Goal: Task Accomplishment & Management: Manage account settings

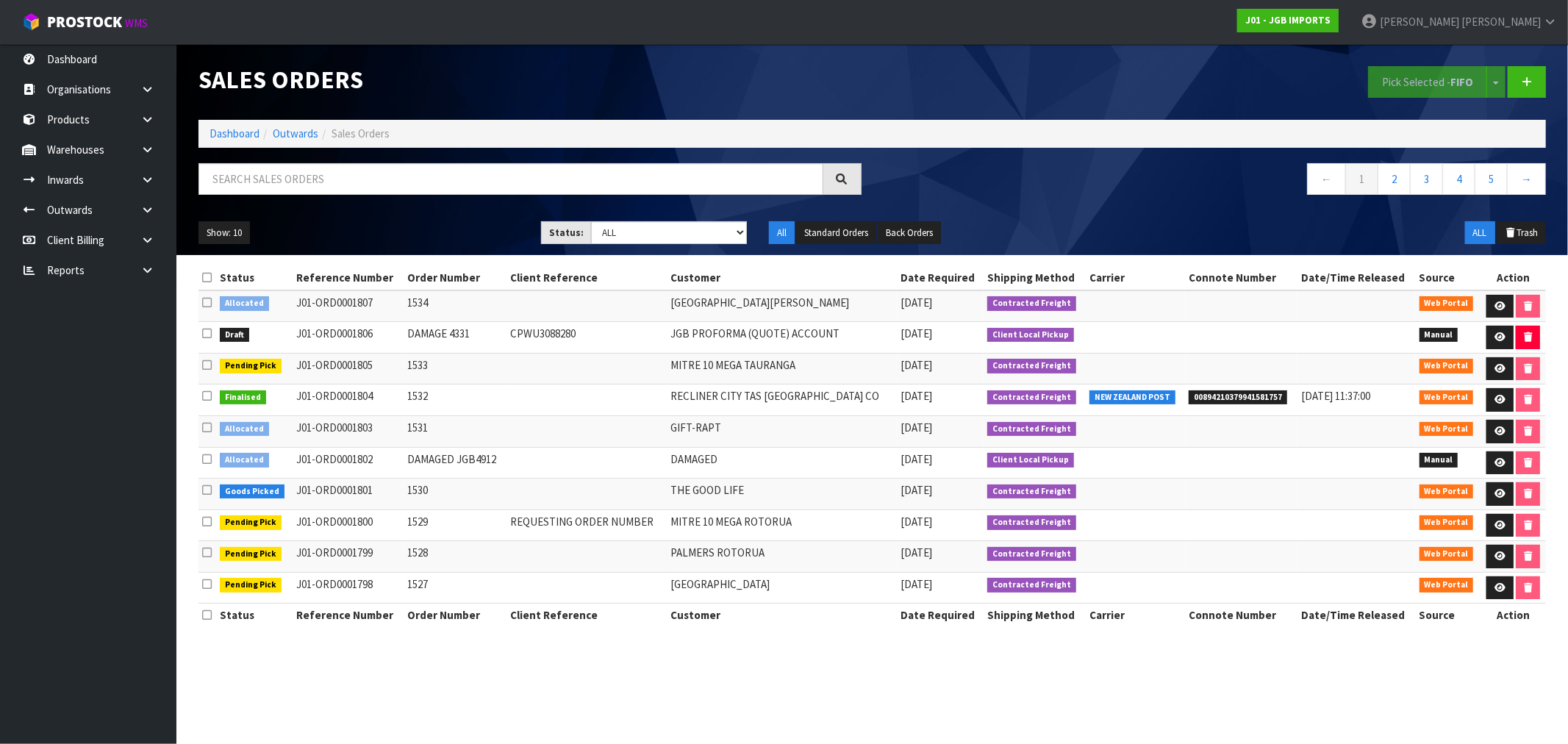
click at [239, 125] on li "Dashboard" at bounding box center [235, 133] width 50 height 16
click at [252, 136] on link "Dashboard" at bounding box center [235, 133] width 50 height 14
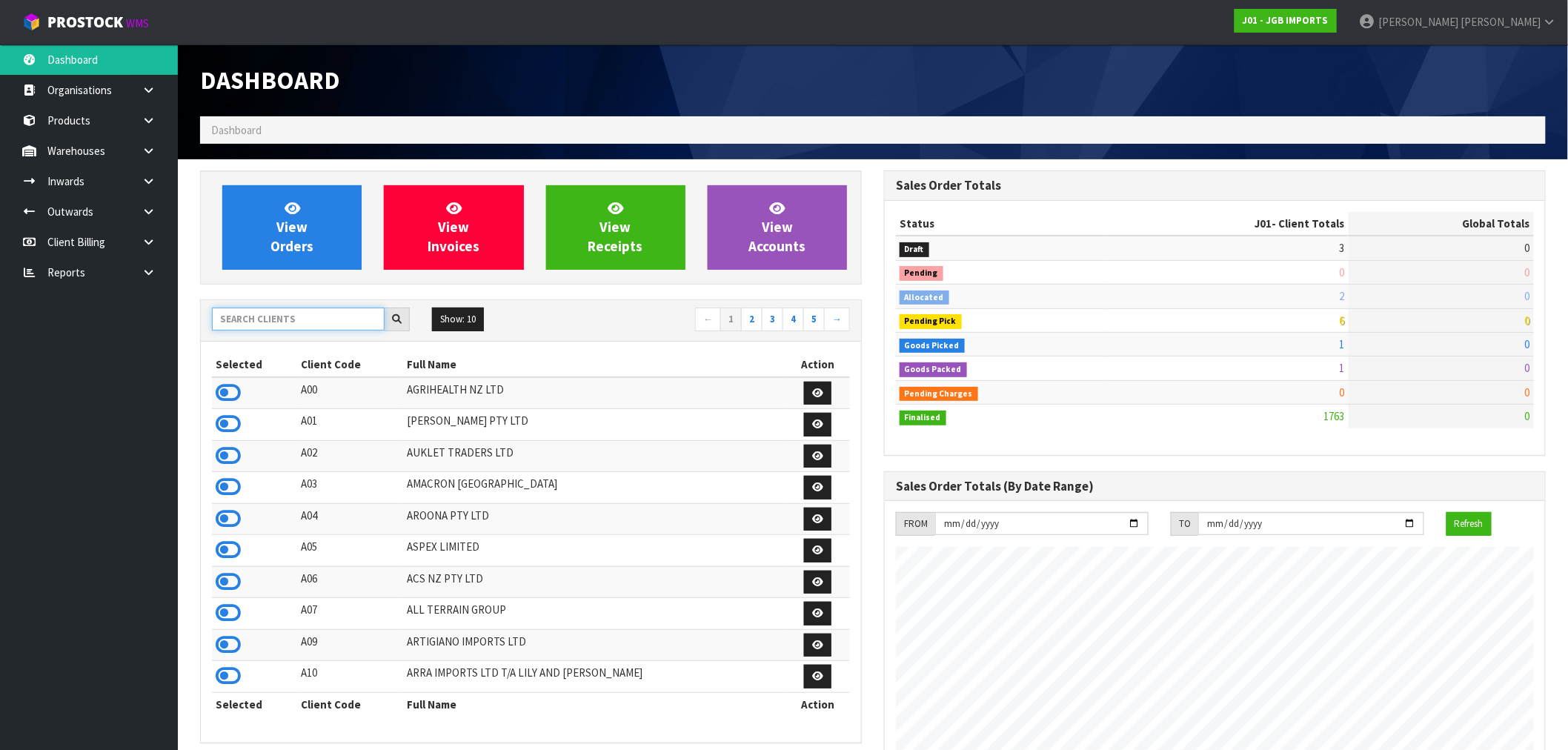
click at [325, 318] on input "text" at bounding box center [298, 318] width 172 height 23
click at [294, 322] on input "text" at bounding box center [298, 318] width 172 height 23
type input "K01"
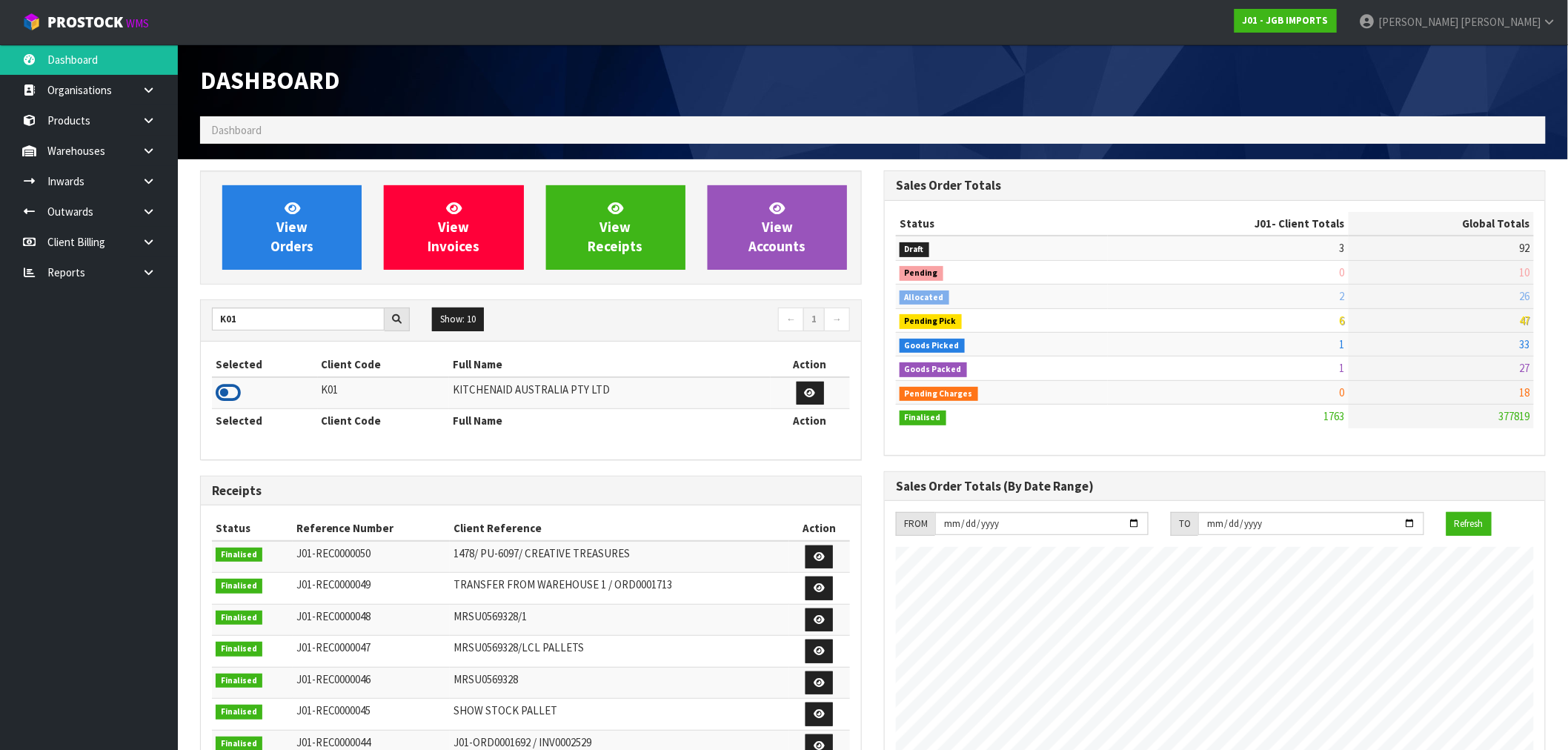
click at [238, 385] on icon at bounding box center [228, 393] width 25 height 22
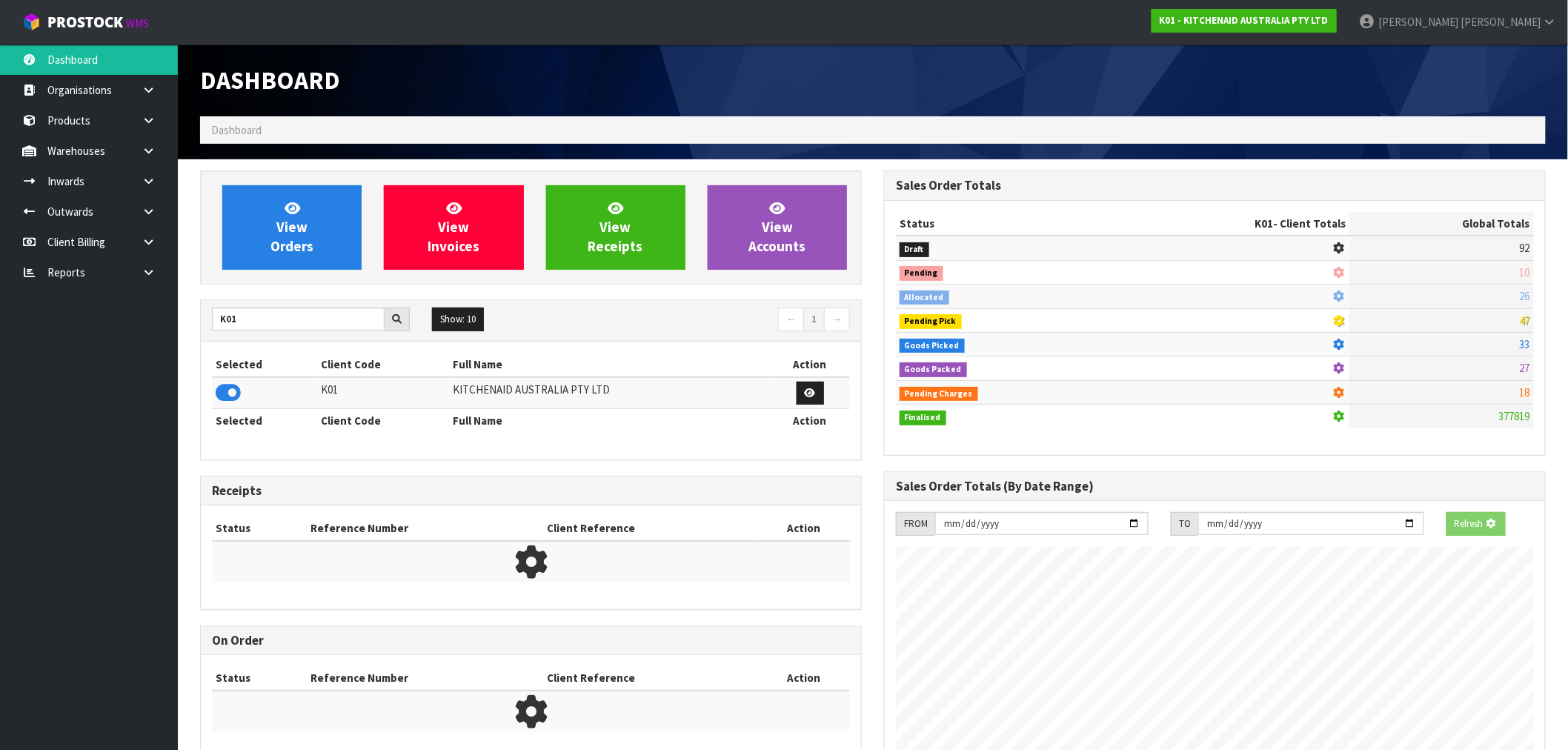
scroll to position [739999, 740514]
click at [315, 260] on link "View Orders" at bounding box center [291, 228] width 140 height 84
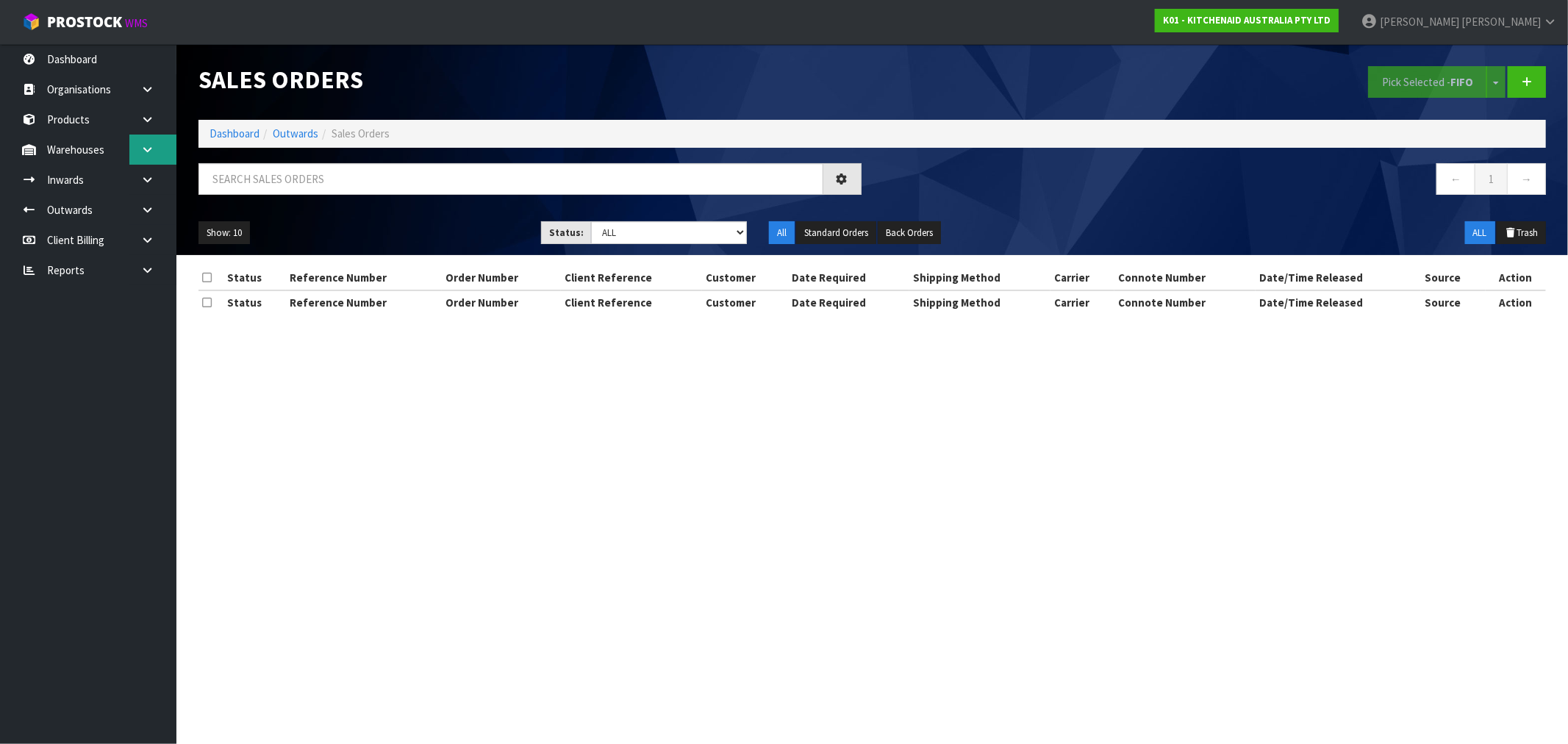
click at [144, 152] on icon at bounding box center [147, 150] width 14 height 11
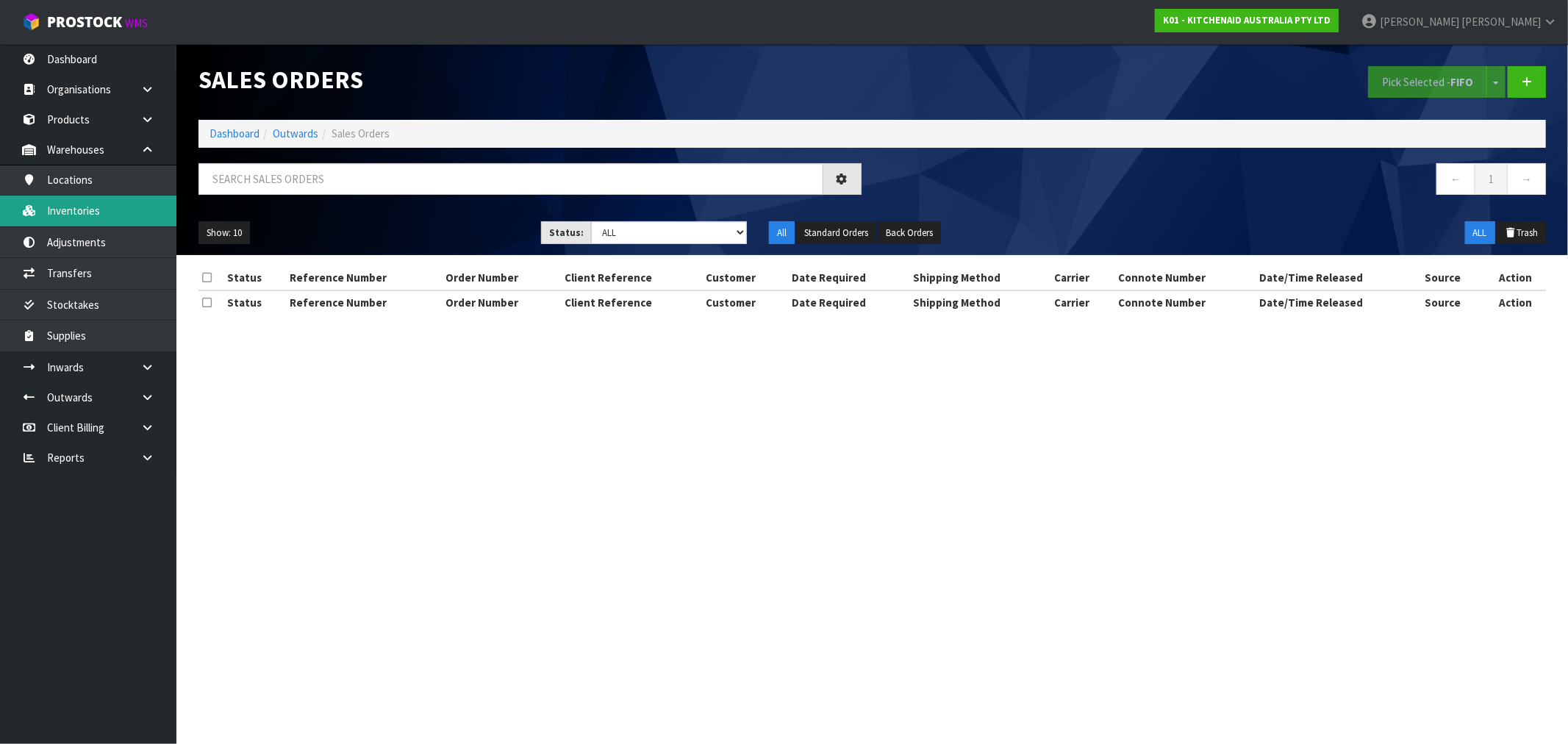
click at [130, 217] on link "Inventories" at bounding box center [88, 210] width 176 height 30
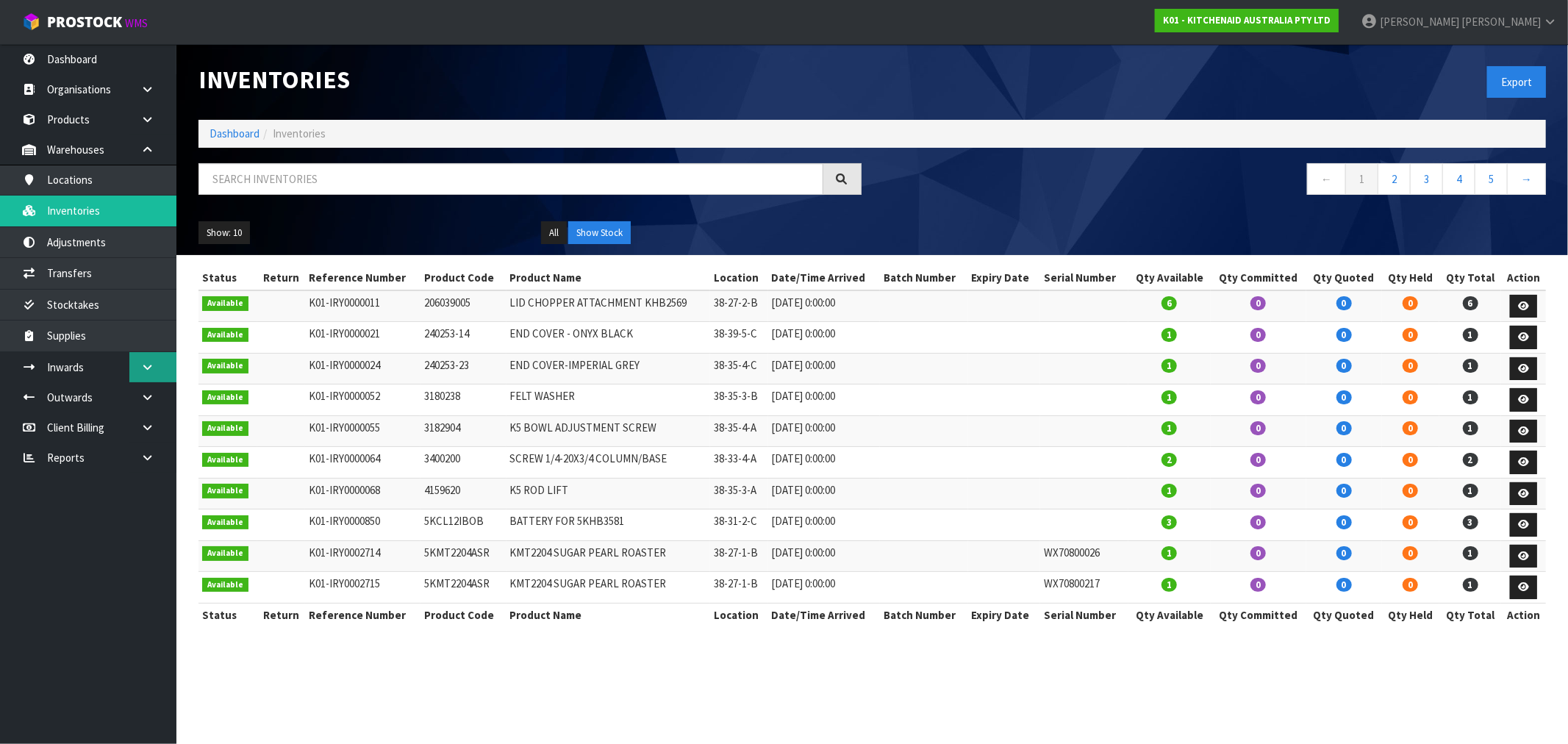
click at [142, 360] on link at bounding box center [152, 367] width 47 height 30
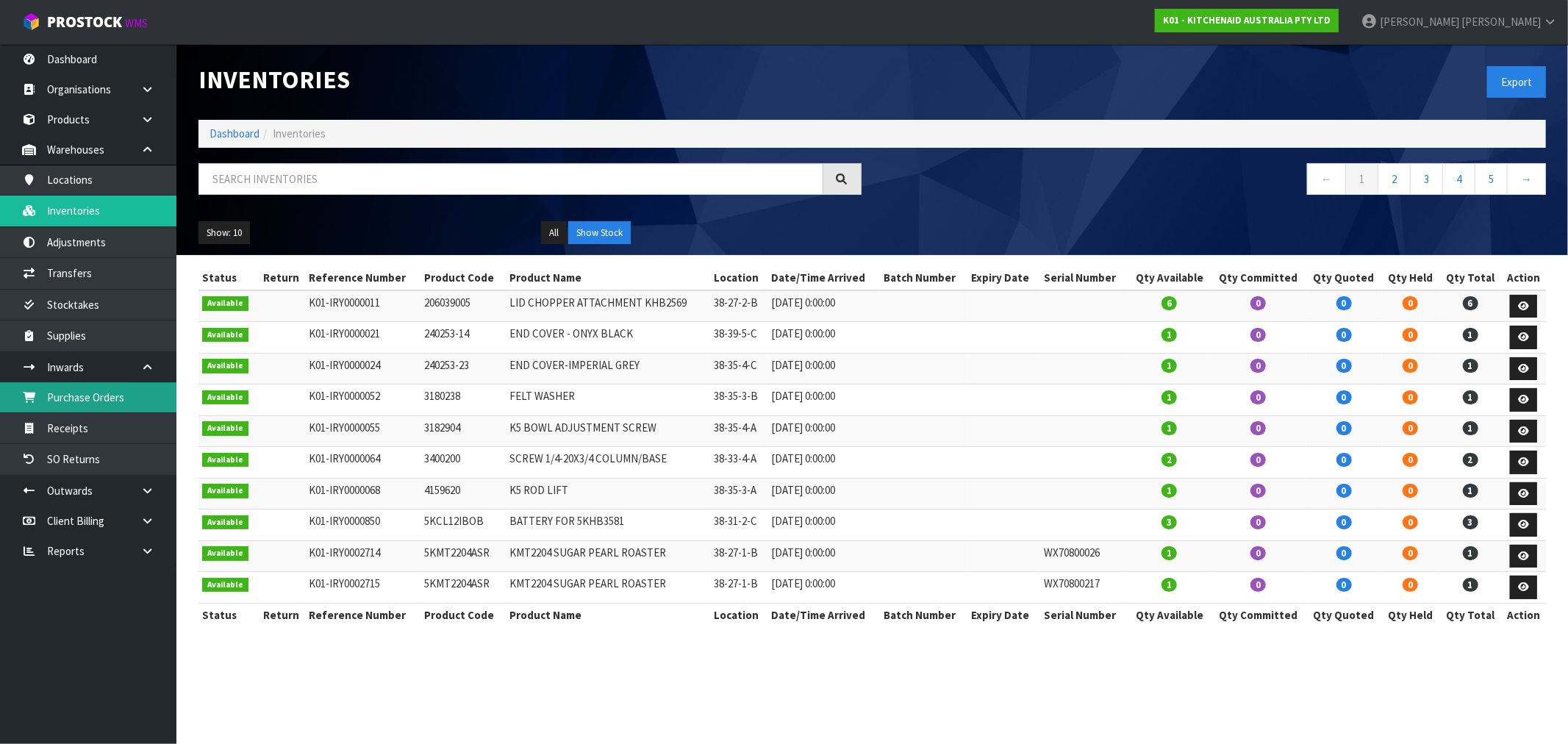
click at [100, 404] on link "Purchase Orders" at bounding box center [88, 397] width 176 height 30
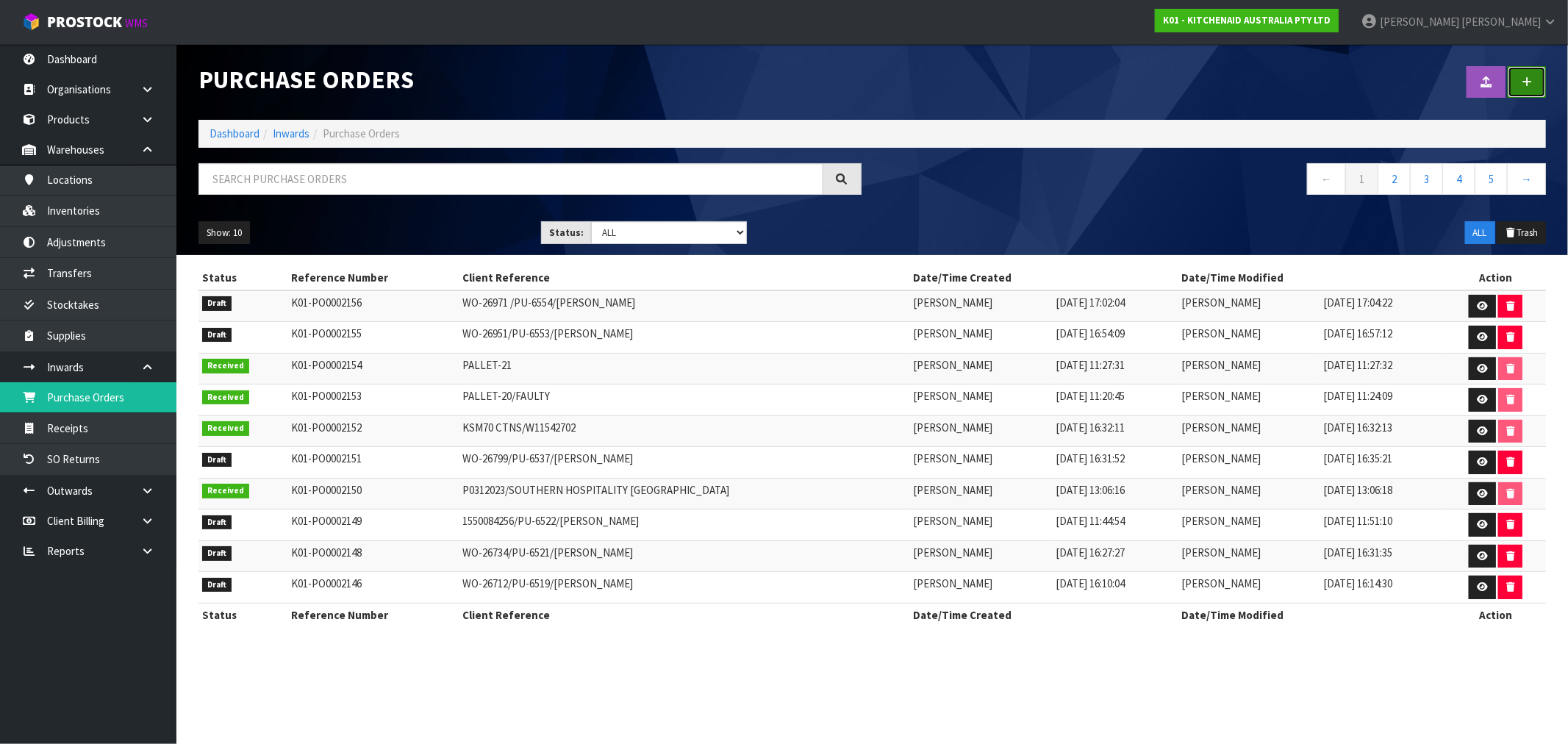
click at [1533, 79] on link at bounding box center [1526, 82] width 38 height 32
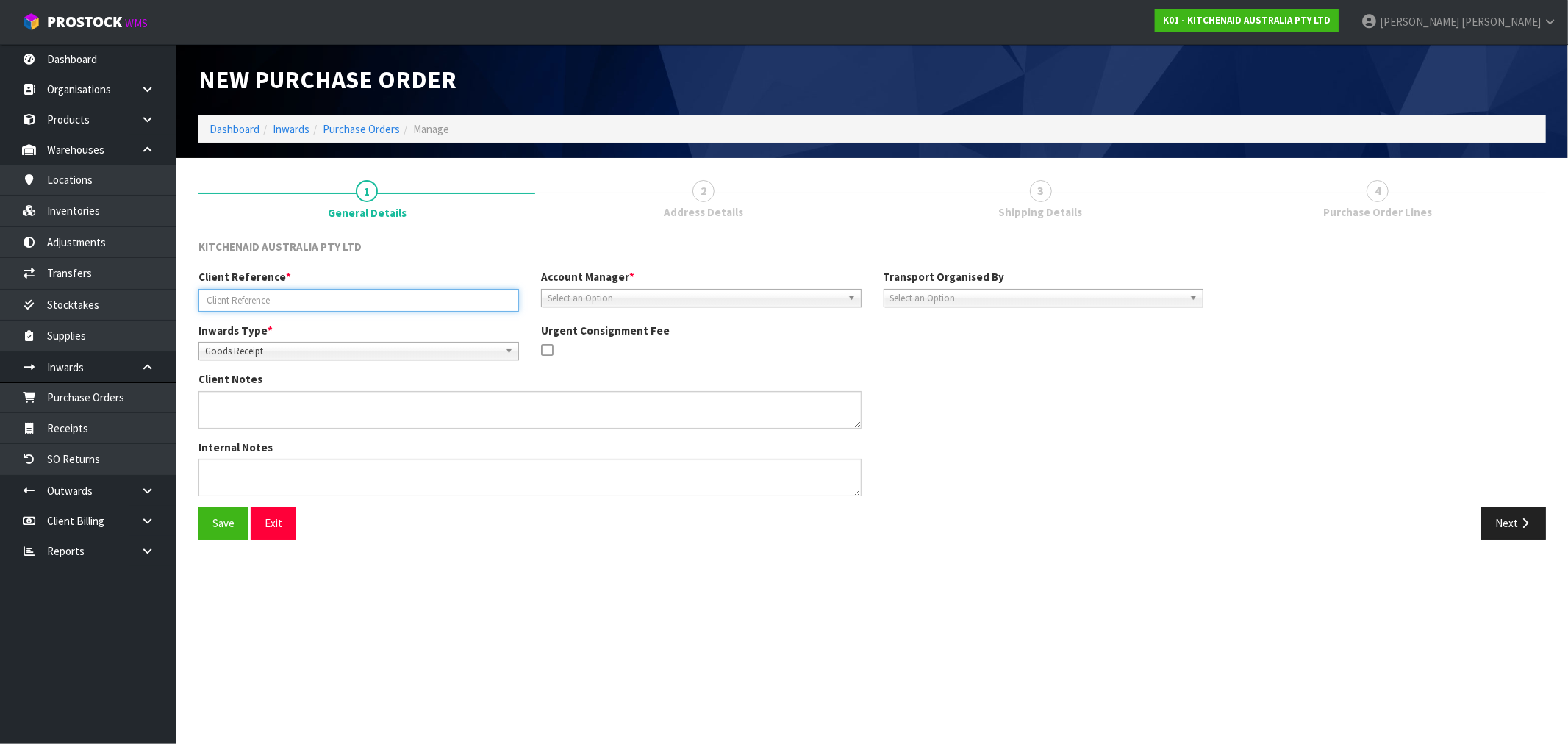
click at [366, 304] on input "text" at bounding box center [359, 300] width 320 height 23
type input "P"
click at [442, 300] on input "WO-26989/PU-6557/" at bounding box center [359, 300] width 320 height 23
click at [358, 301] on input "WO-26989/PU-6557/" at bounding box center [359, 300] width 320 height 23
paste input "JEFF KIM"
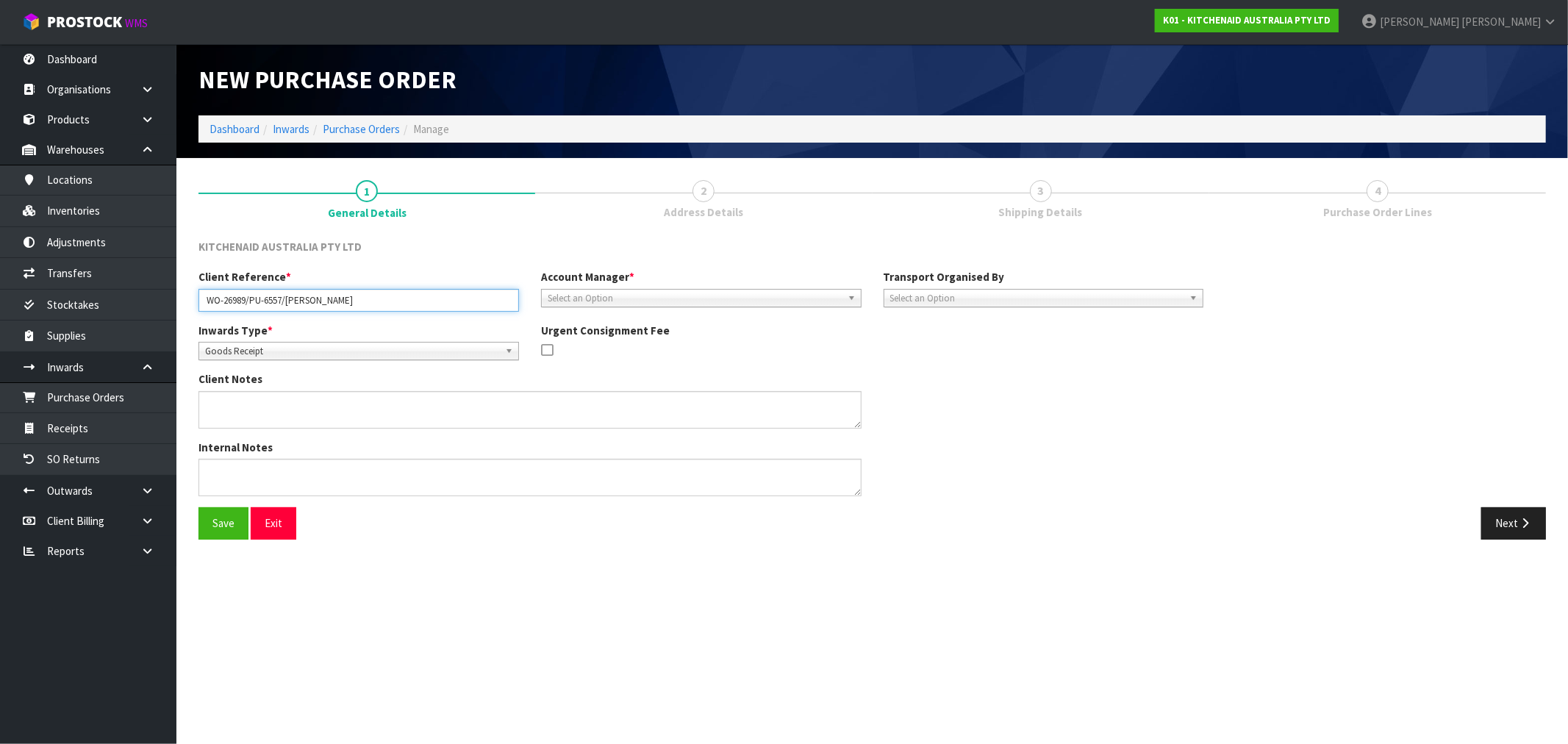
type input "WO-26989/PU-6557/JEFF KIM"
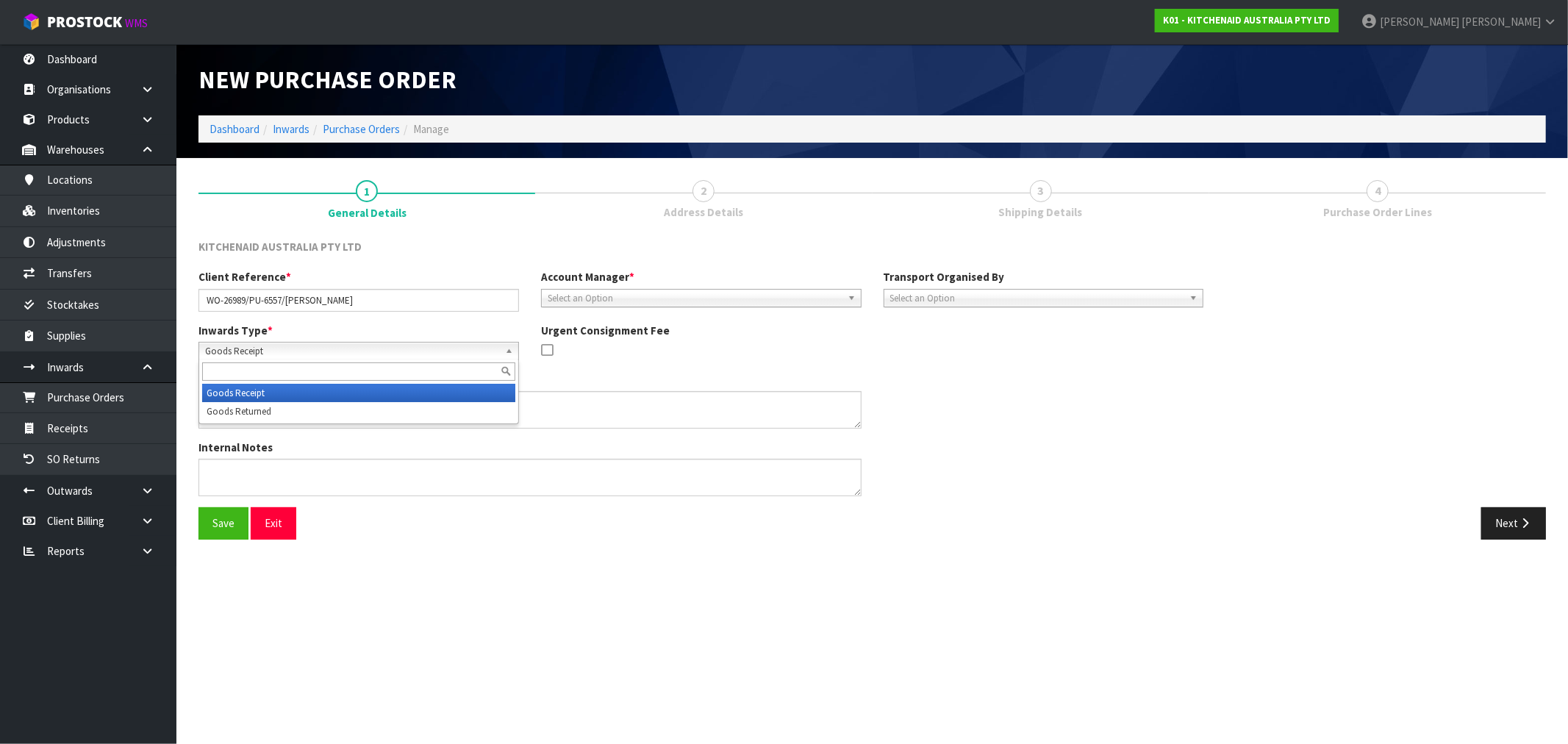
click at [261, 350] on span "Goods Receipt" at bounding box center [352, 351] width 294 height 18
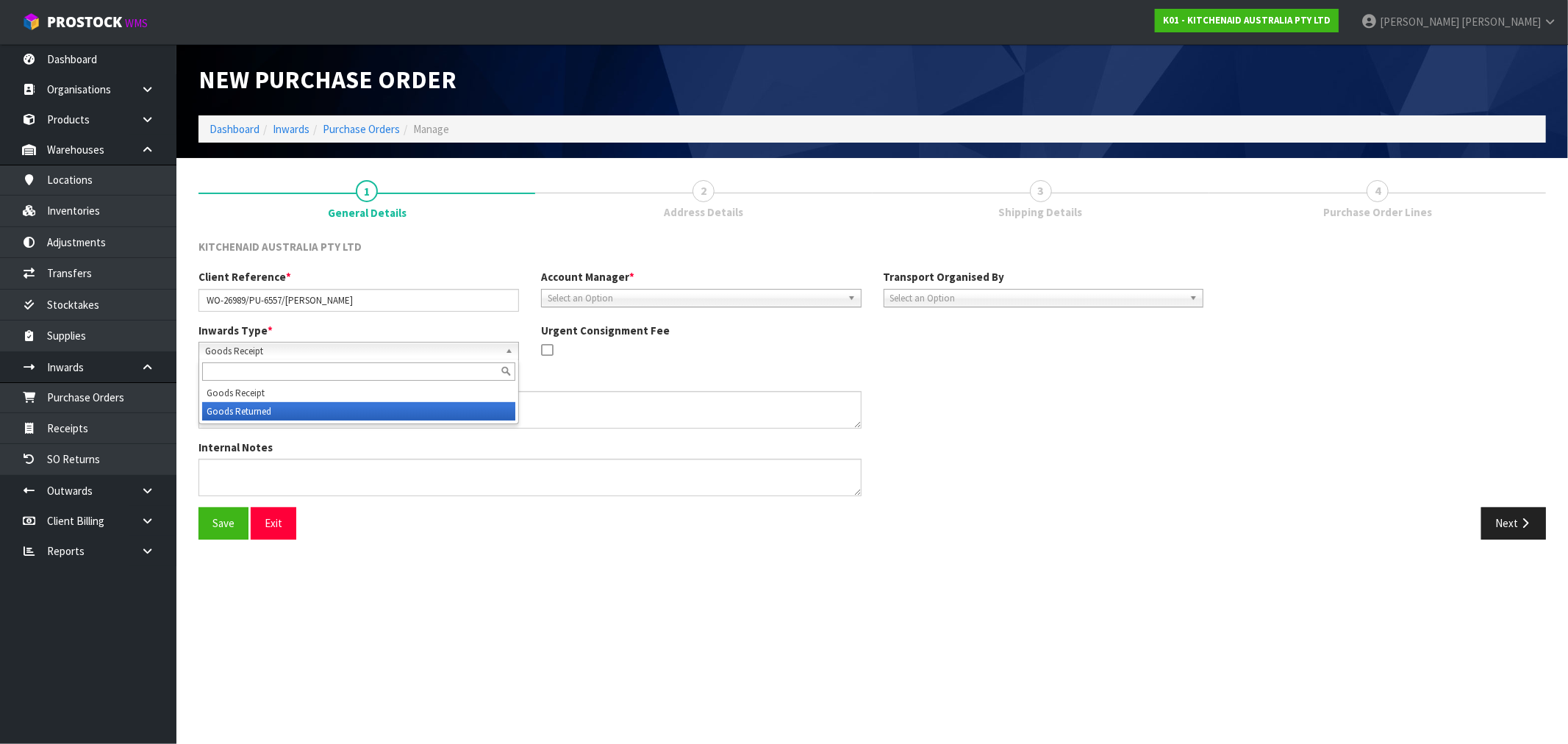
click at [280, 410] on li "Goods Returned" at bounding box center [359, 411] width 313 height 19
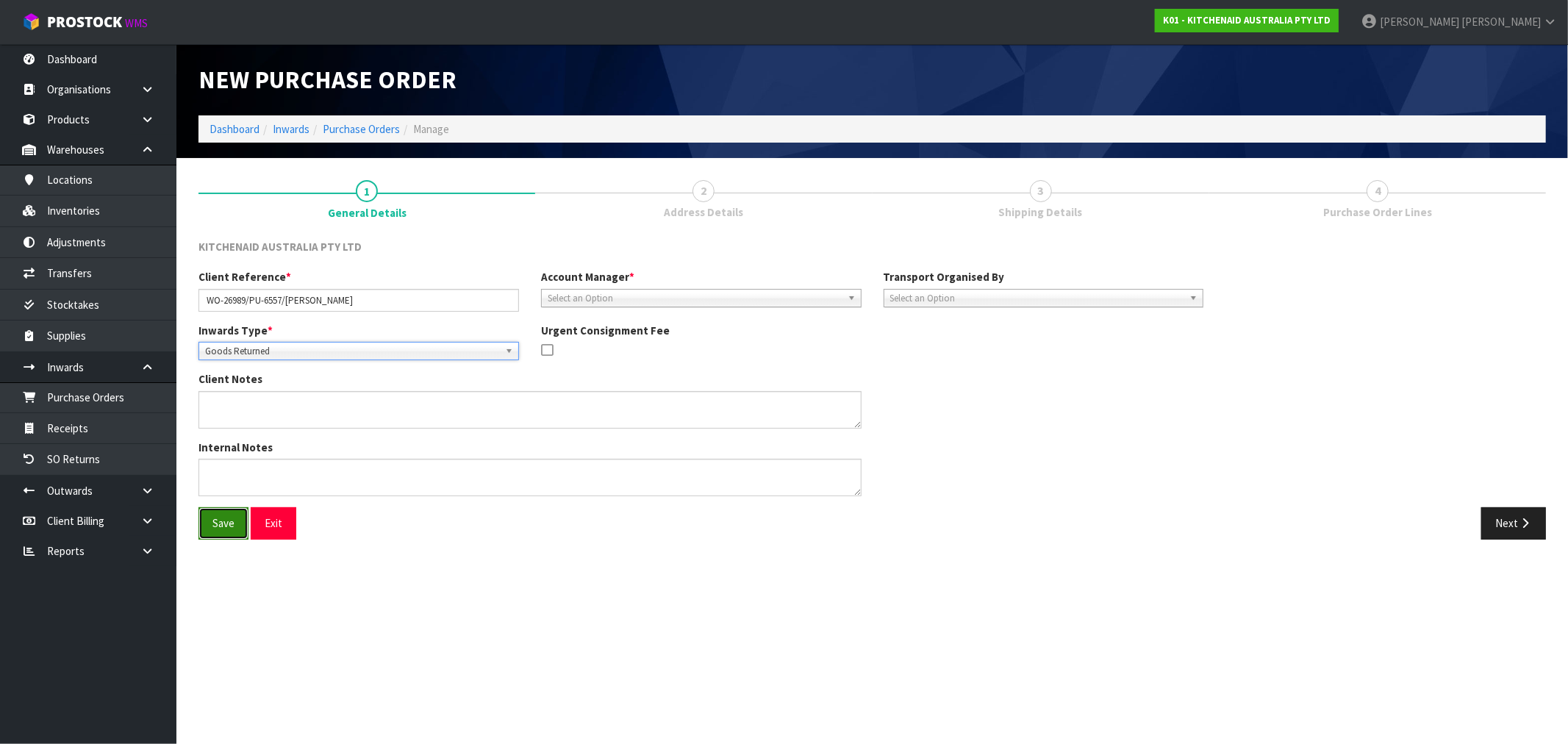
click at [233, 523] on button "Save" at bounding box center [224, 523] width 50 height 32
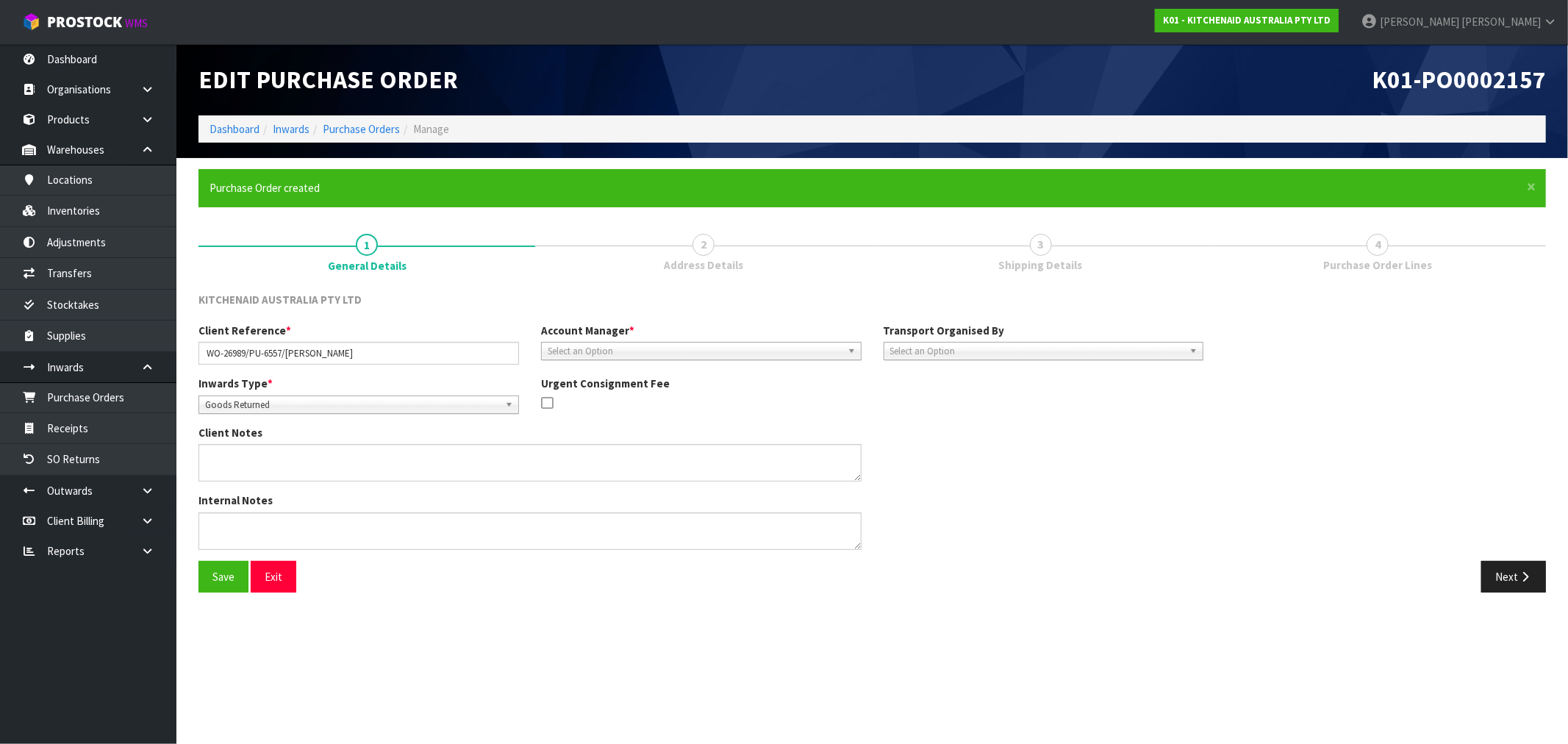
click at [640, 348] on span "Select an Option" at bounding box center [695, 351] width 294 height 18
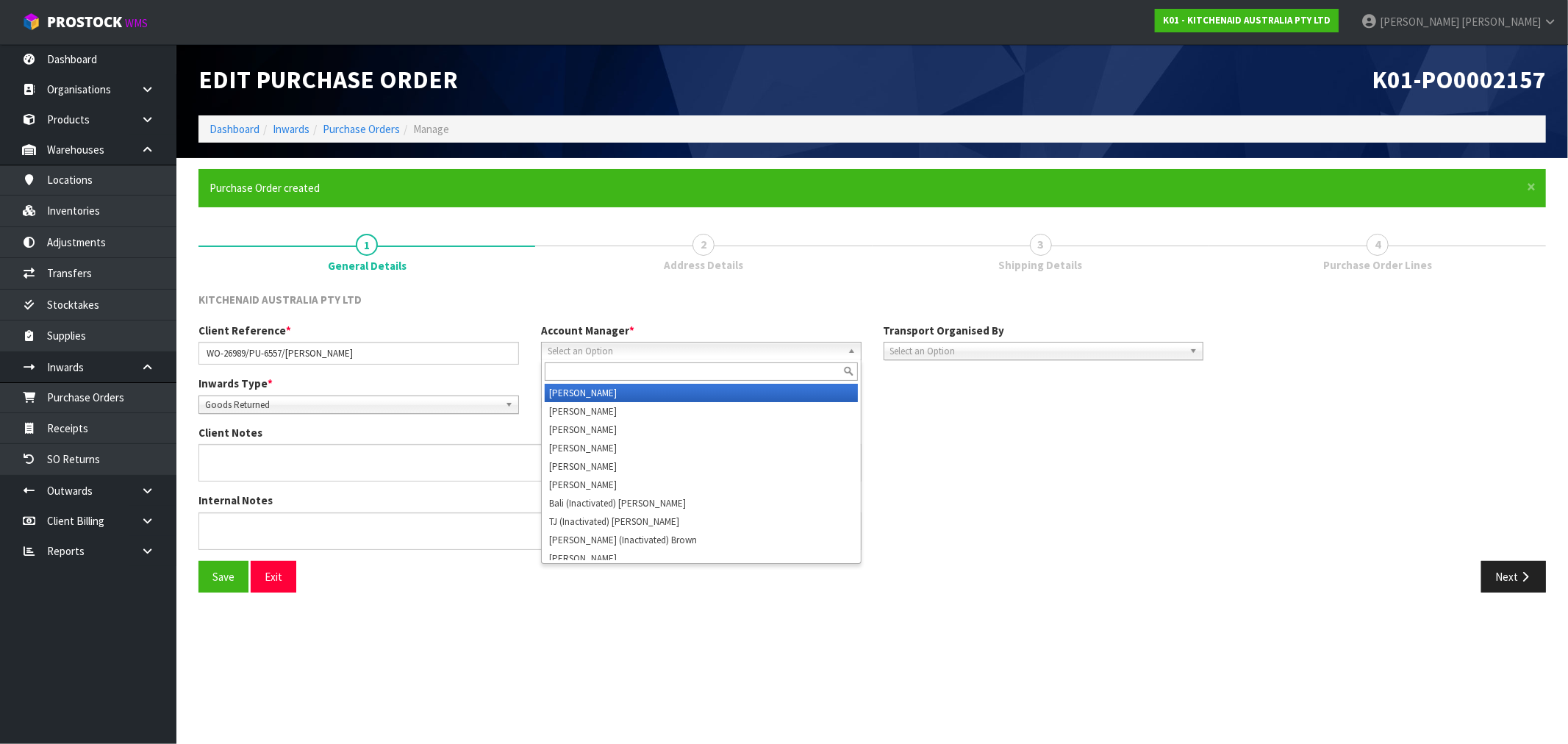
click at [646, 371] on input "text" at bounding box center [700, 372] width 313 height 19
type input "ROCIO"
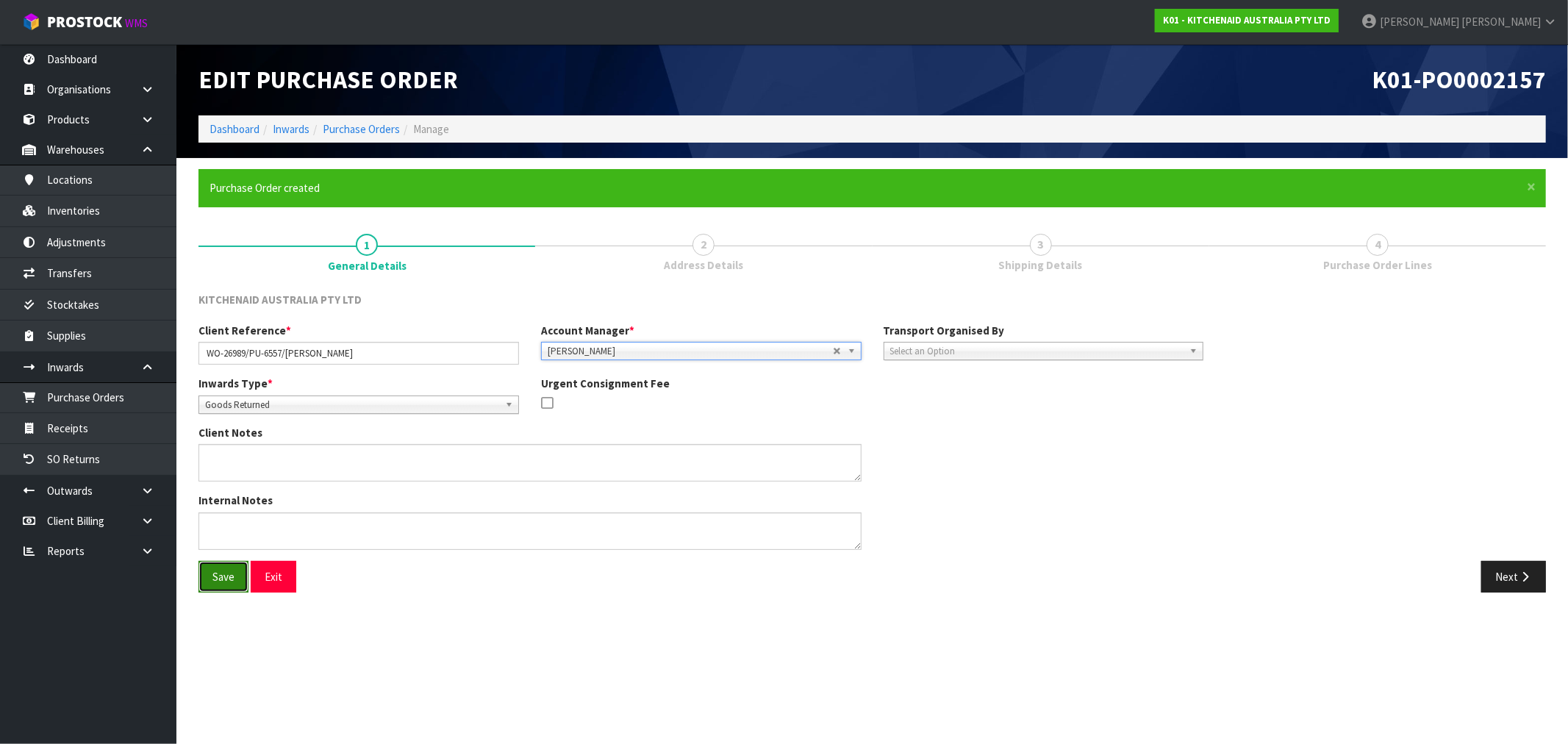
click at [233, 586] on button "Save" at bounding box center [224, 577] width 50 height 32
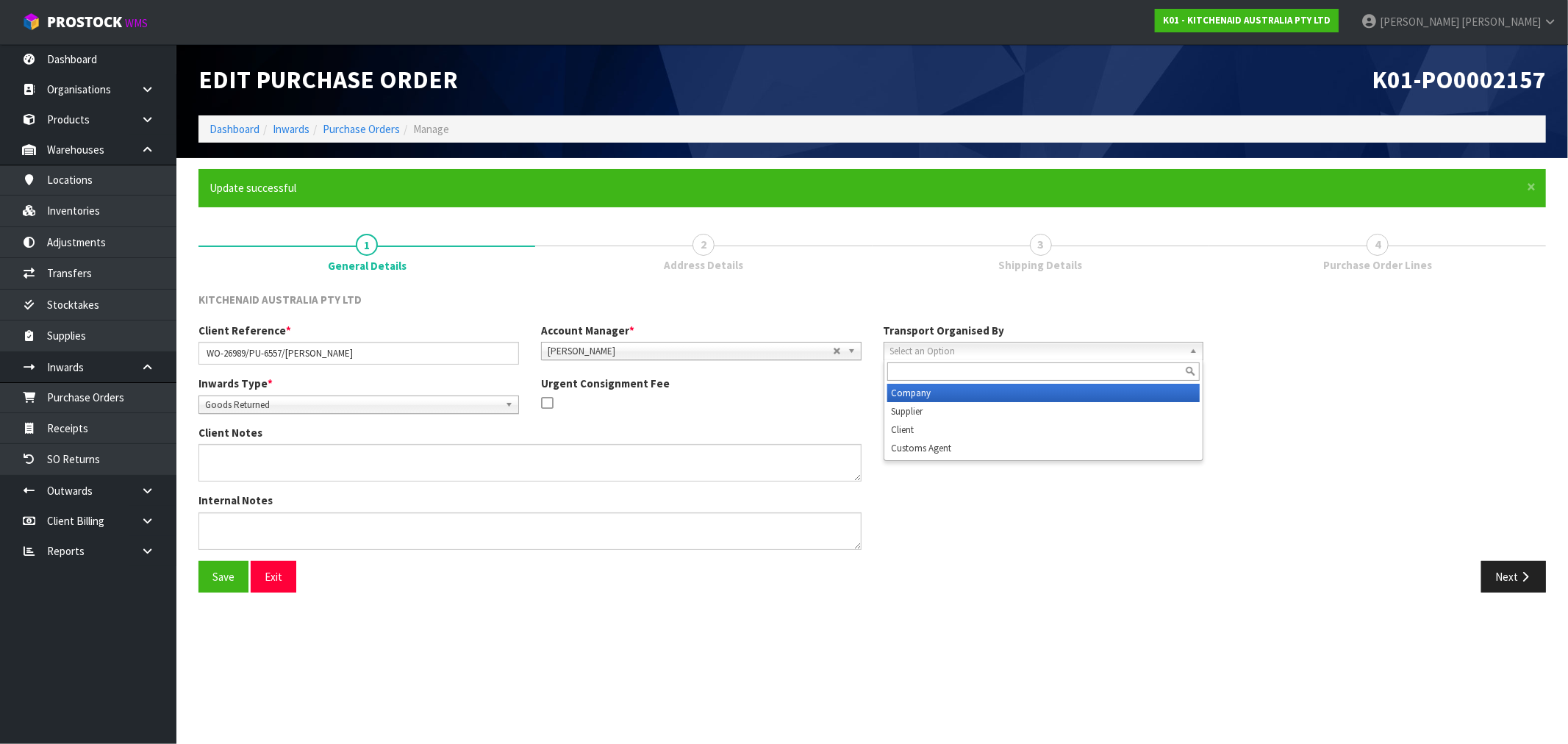
click at [1060, 349] on span "Select an Option" at bounding box center [1037, 351] width 294 height 18
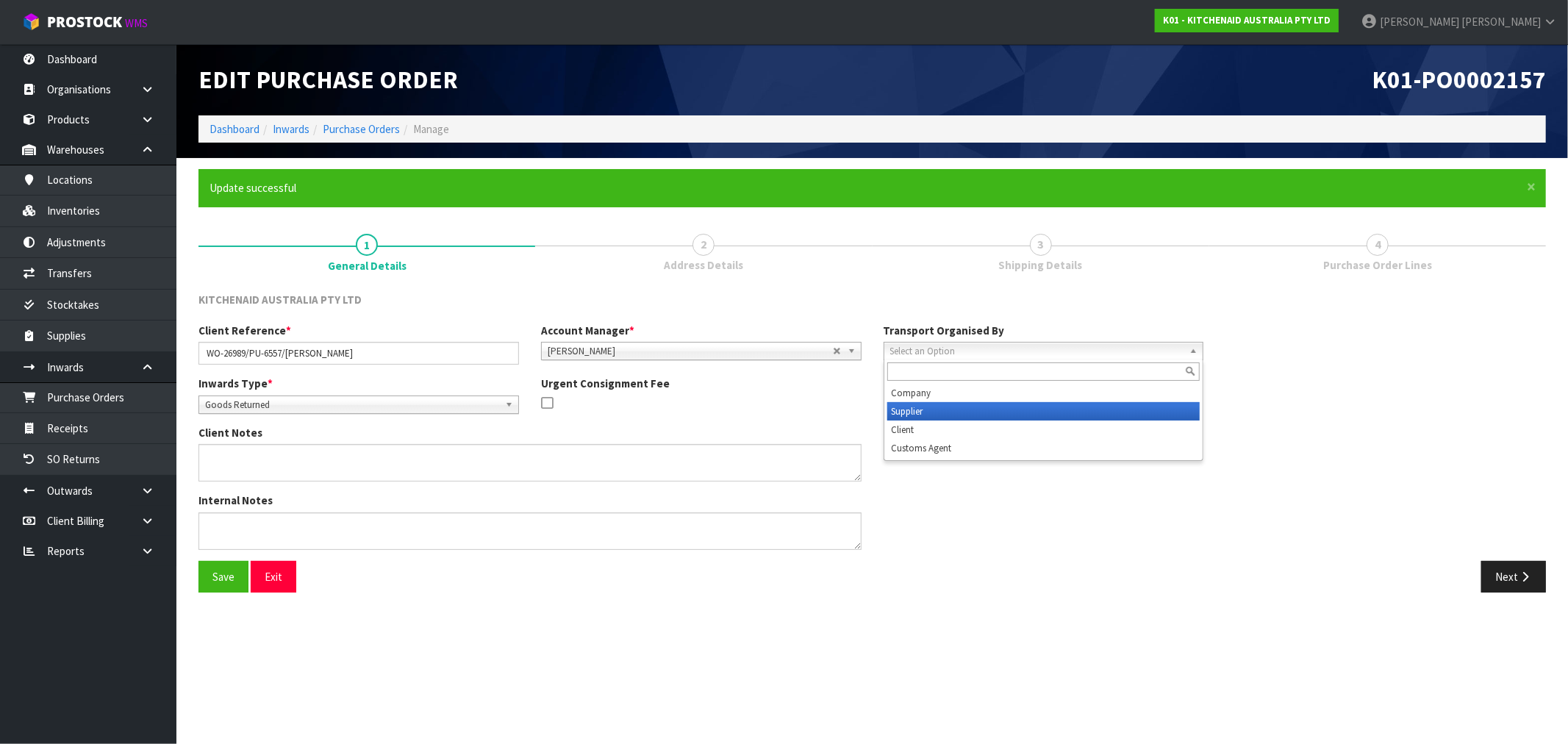
click at [990, 413] on li "Supplier" at bounding box center [1043, 411] width 313 height 19
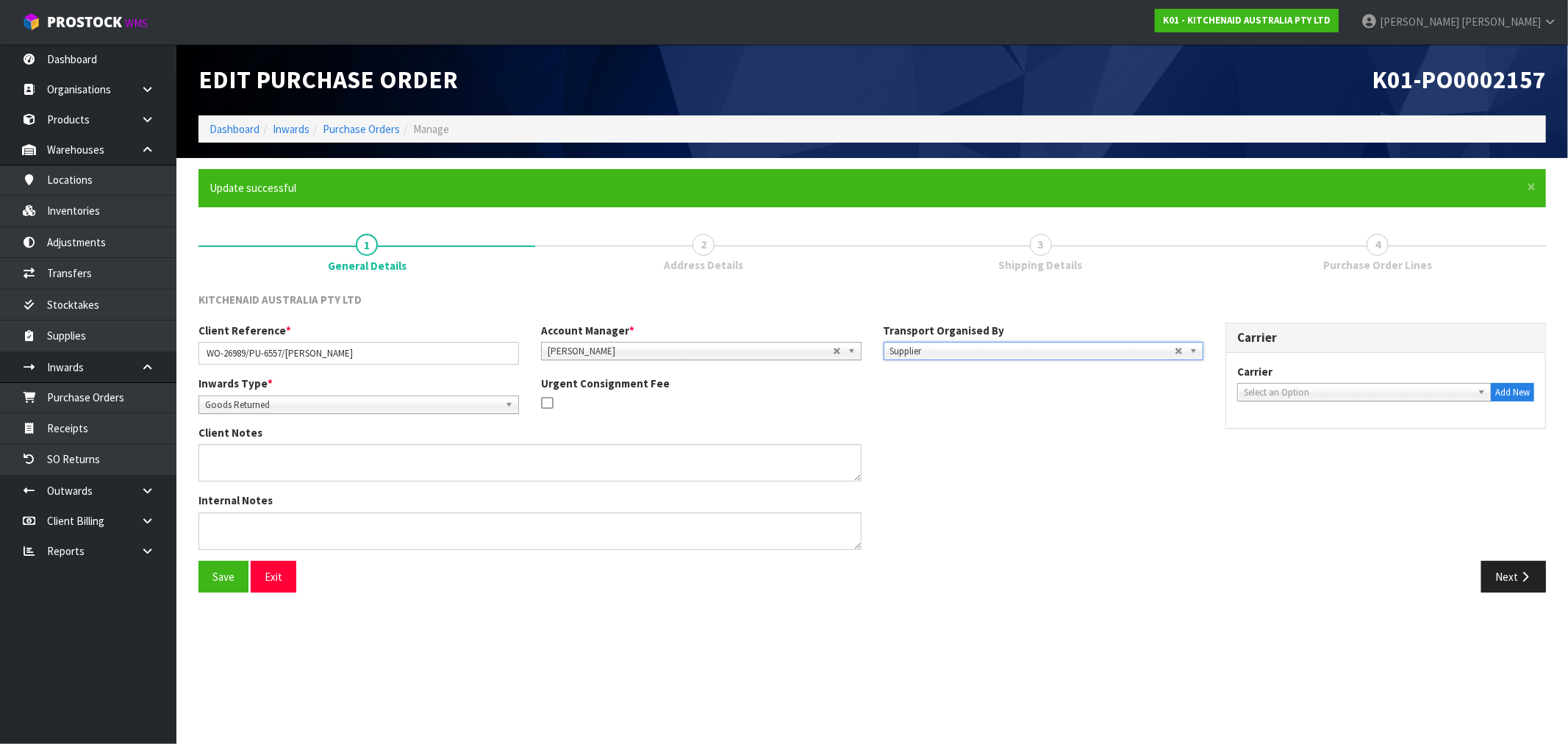
click at [1372, 386] on span "Select an Option" at bounding box center [1357, 392] width 228 height 18
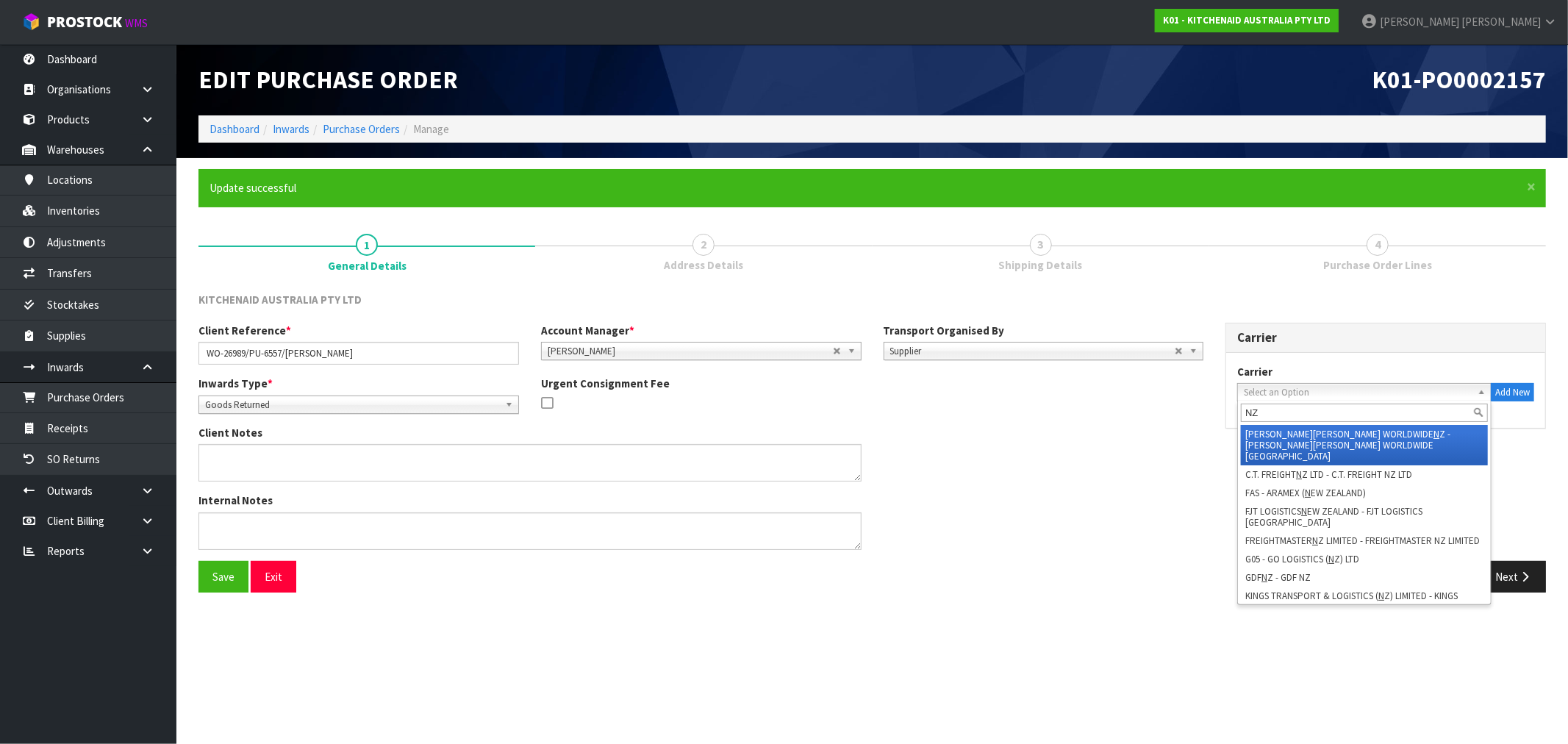
type input "NZP"
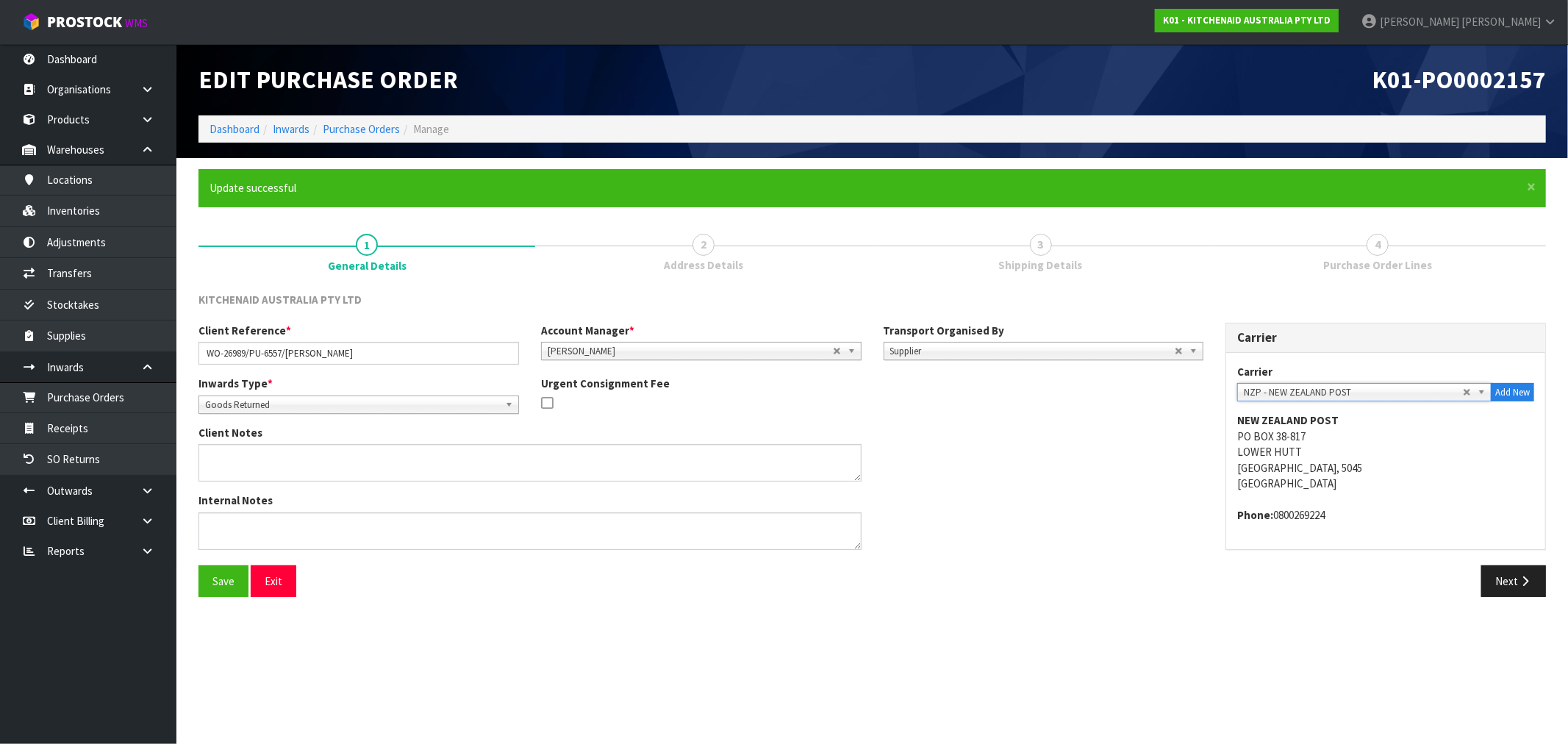
click at [199, 566] on button "Save" at bounding box center [224, 581] width 50 height 32
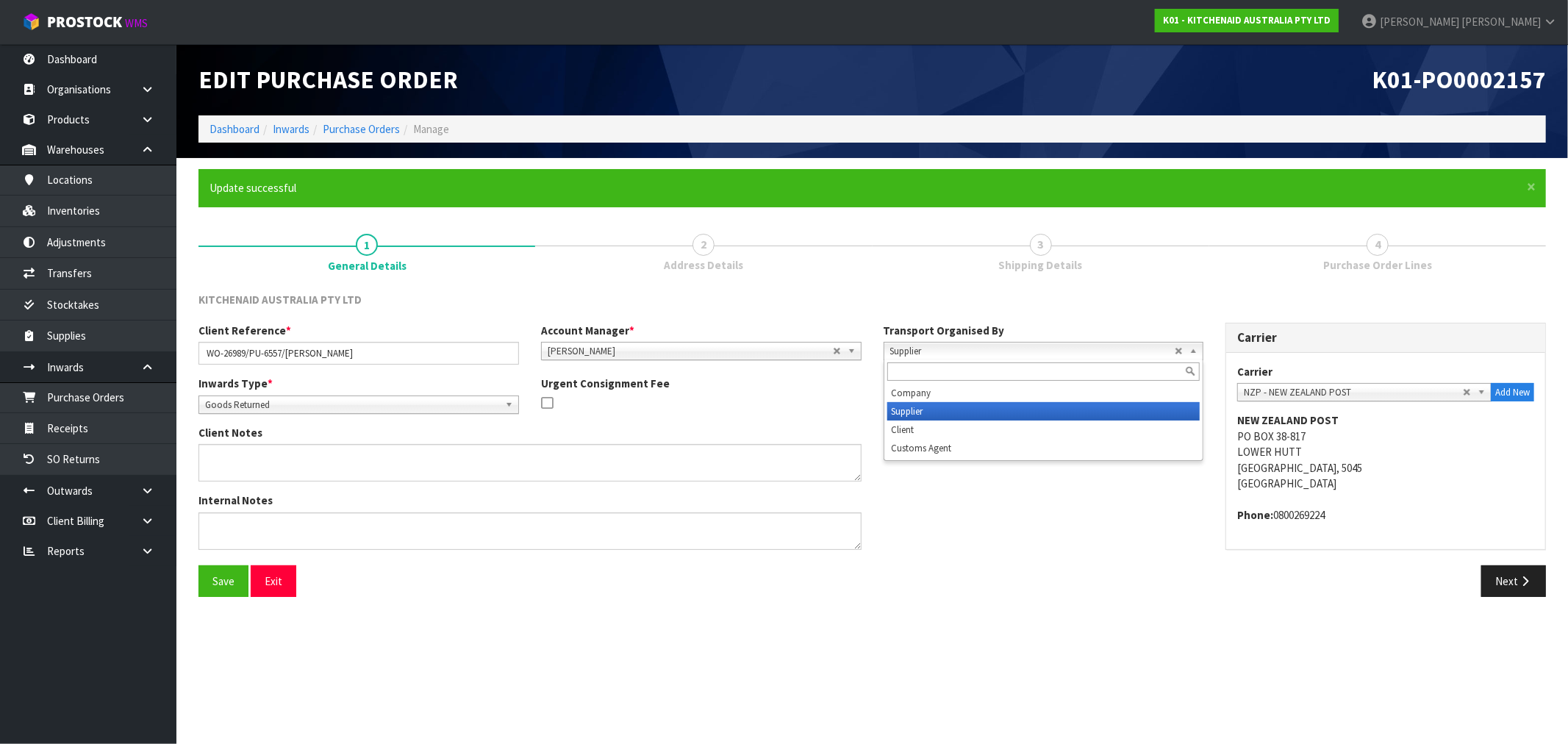
click at [1062, 348] on span "Supplier" at bounding box center [1032, 351] width 285 height 18
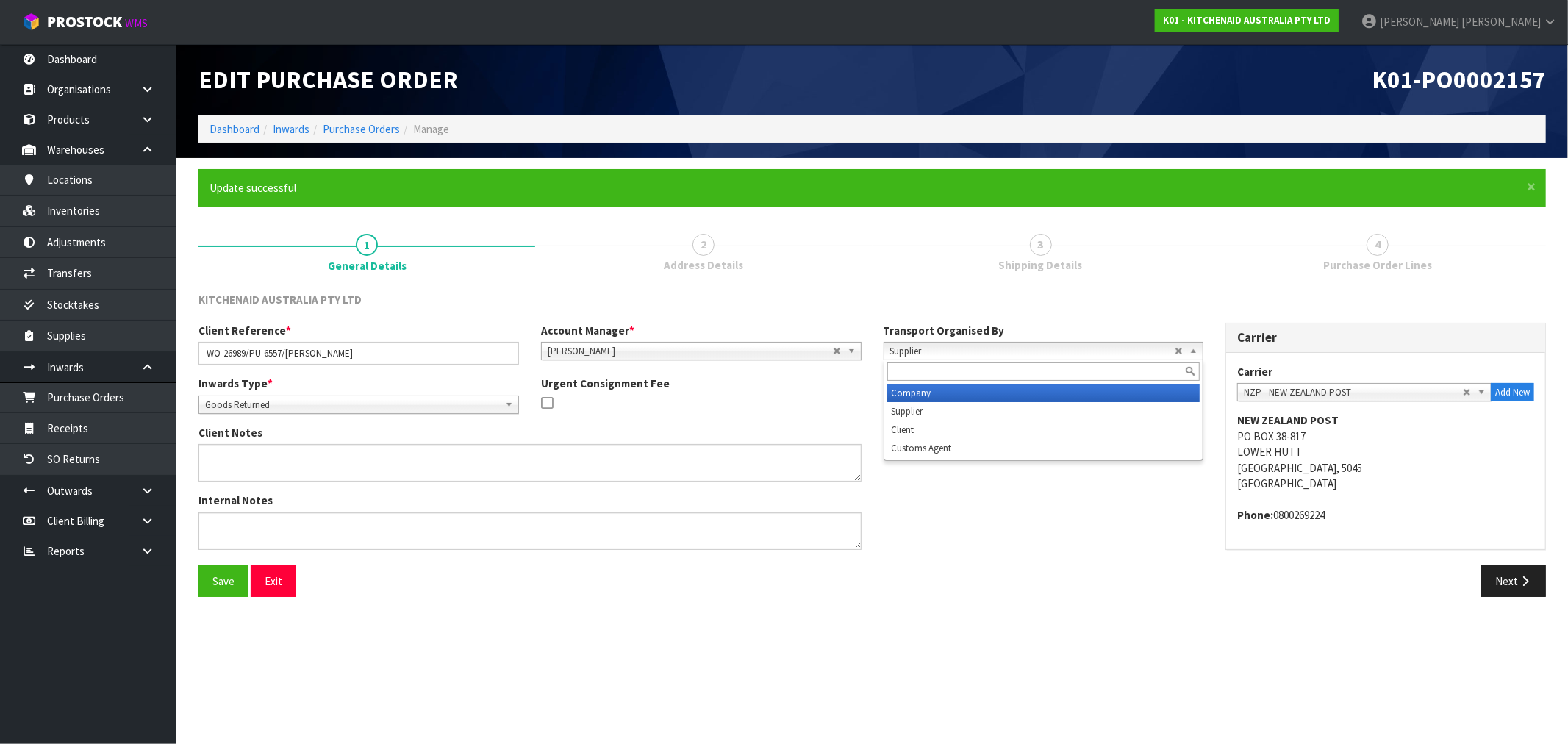
click at [895, 394] on li "Company" at bounding box center [1043, 393] width 313 height 19
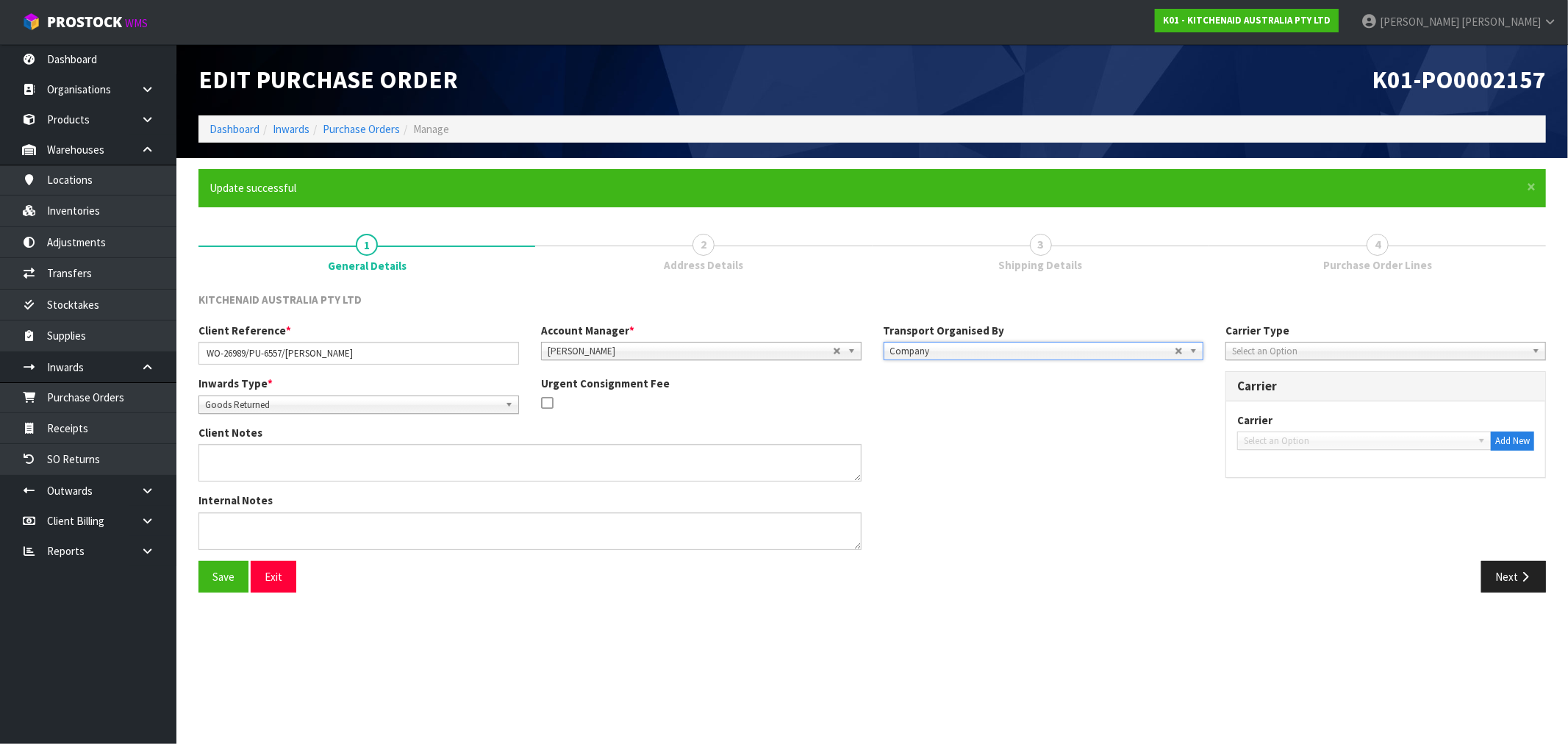
click at [1257, 360] on div "Carrier Type Company Bulk Courier Select an Option Carrier Carrier Select an Op…" at bounding box center [1385, 408] width 343 height 171
click at [1259, 354] on span "Select an Option" at bounding box center [1379, 351] width 294 height 18
click at [1277, 428] on li "Courier" at bounding box center [1385, 430] width 313 height 19
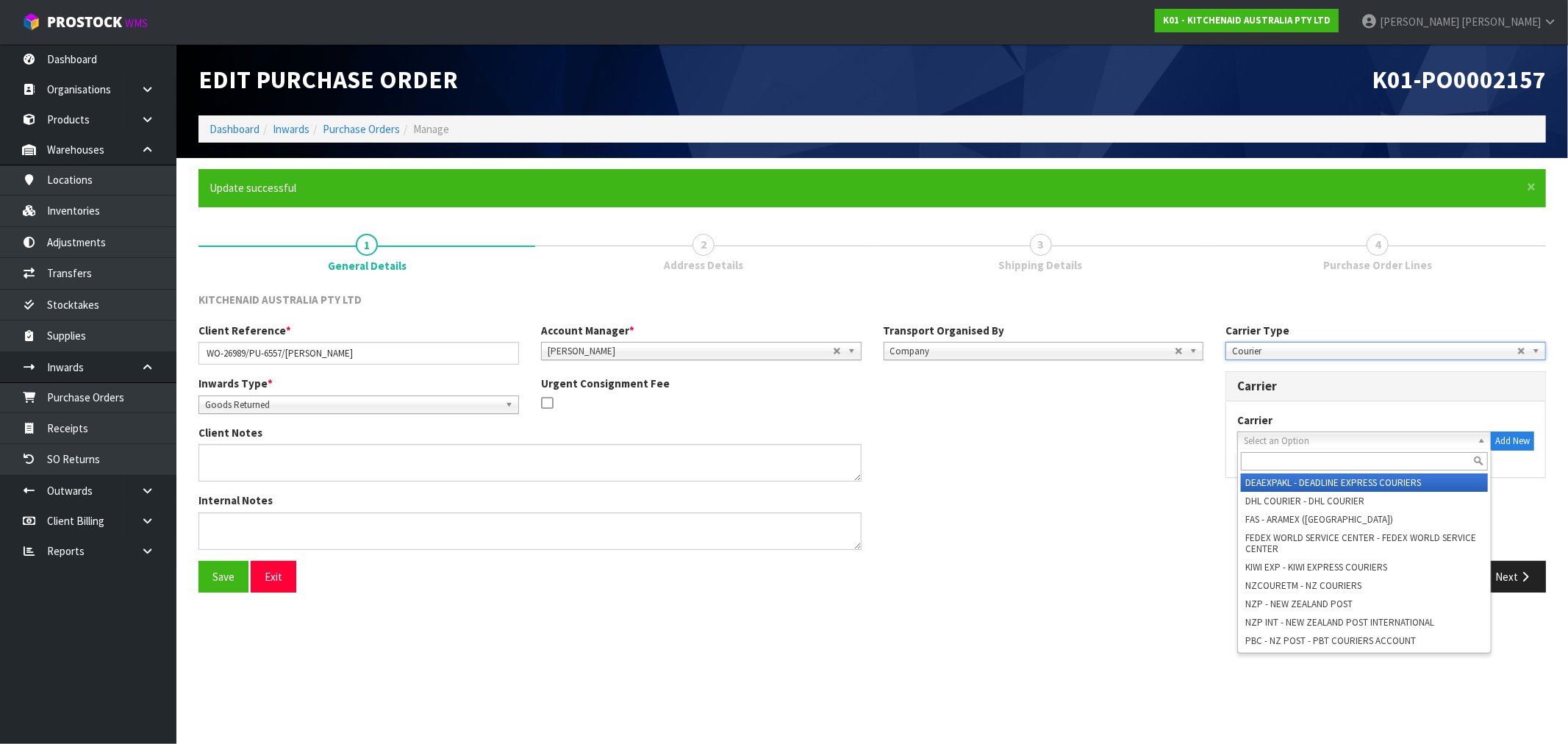
click at [1336, 444] on span "Select an Option" at bounding box center [1353, 440] width 219 height 18
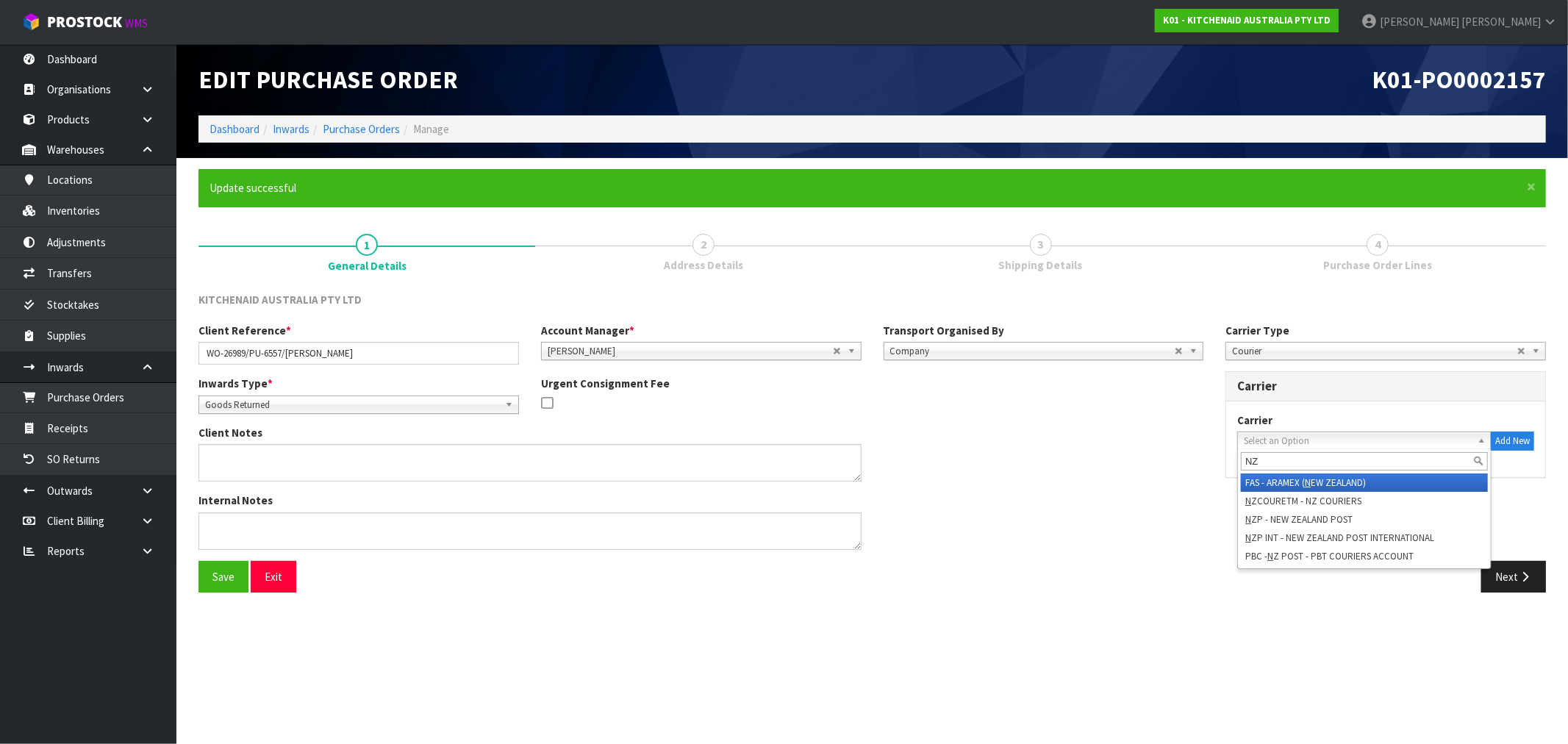
type input "NZP"
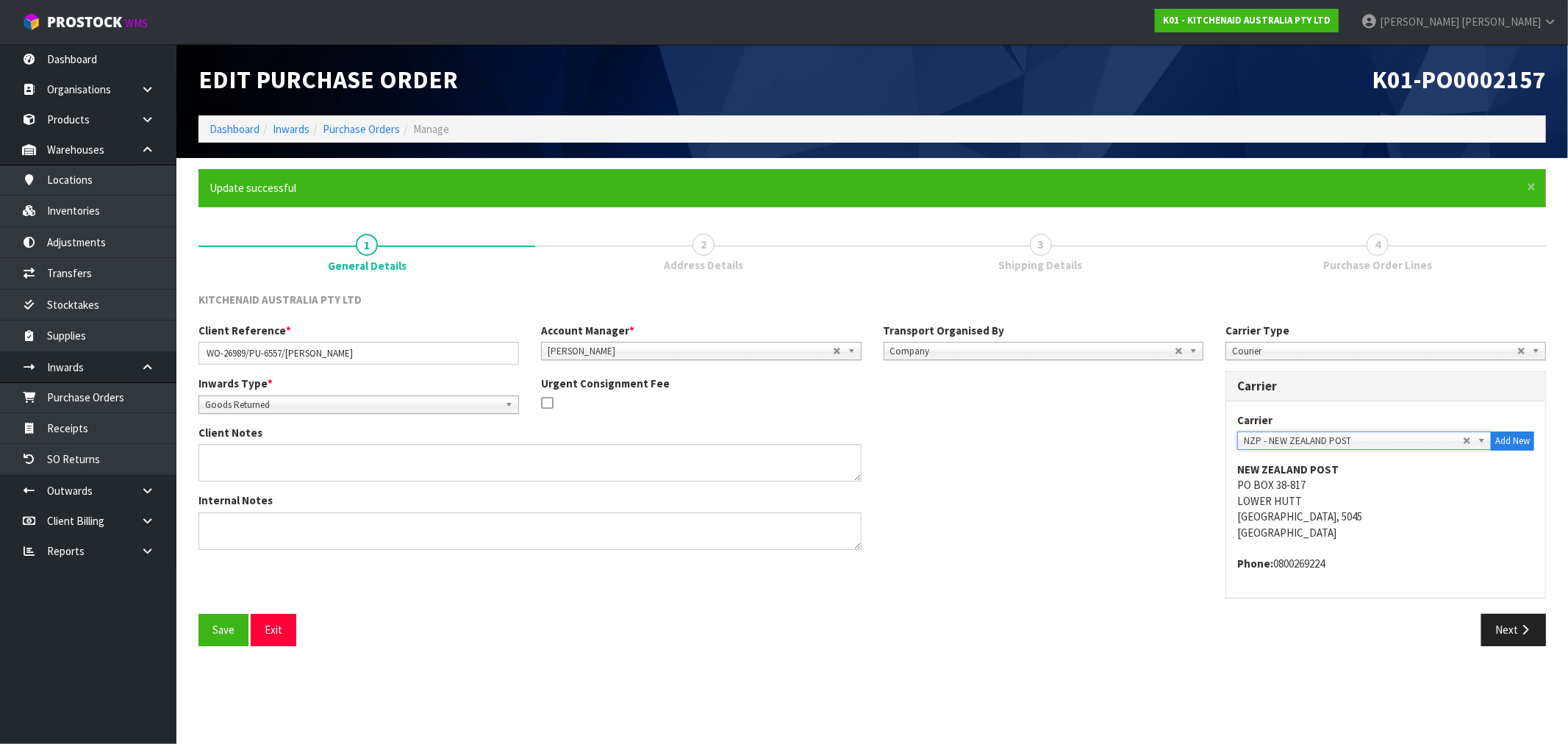
click at [199, 614] on button "Save" at bounding box center [224, 630] width 50 height 32
click at [1520, 634] on icon "button" at bounding box center [1524, 630] width 14 height 11
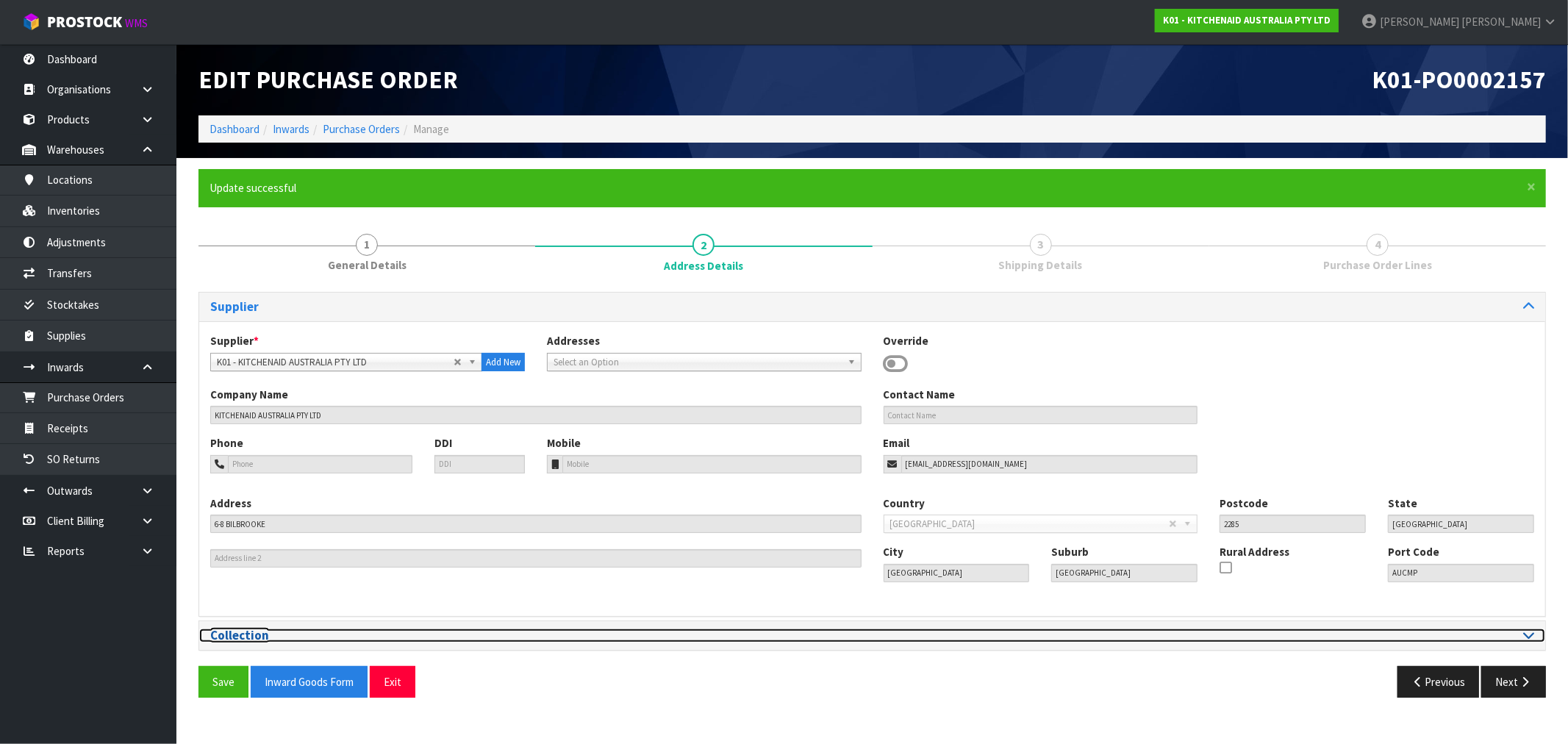
click at [375, 642] on h3 "Collection" at bounding box center [535, 635] width 651 height 14
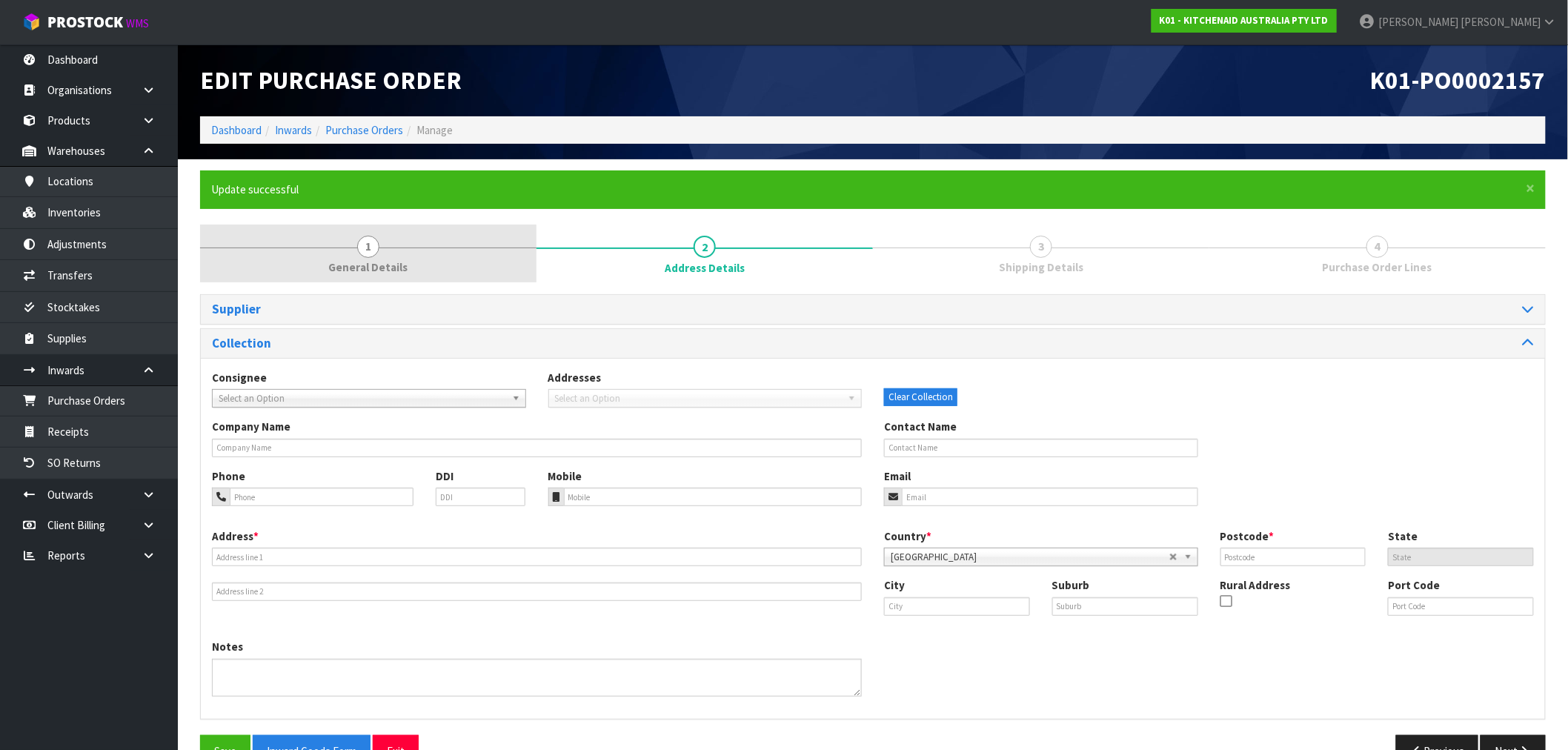
click at [397, 272] on span "General Details" at bounding box center [368, 267] width 80 height 16
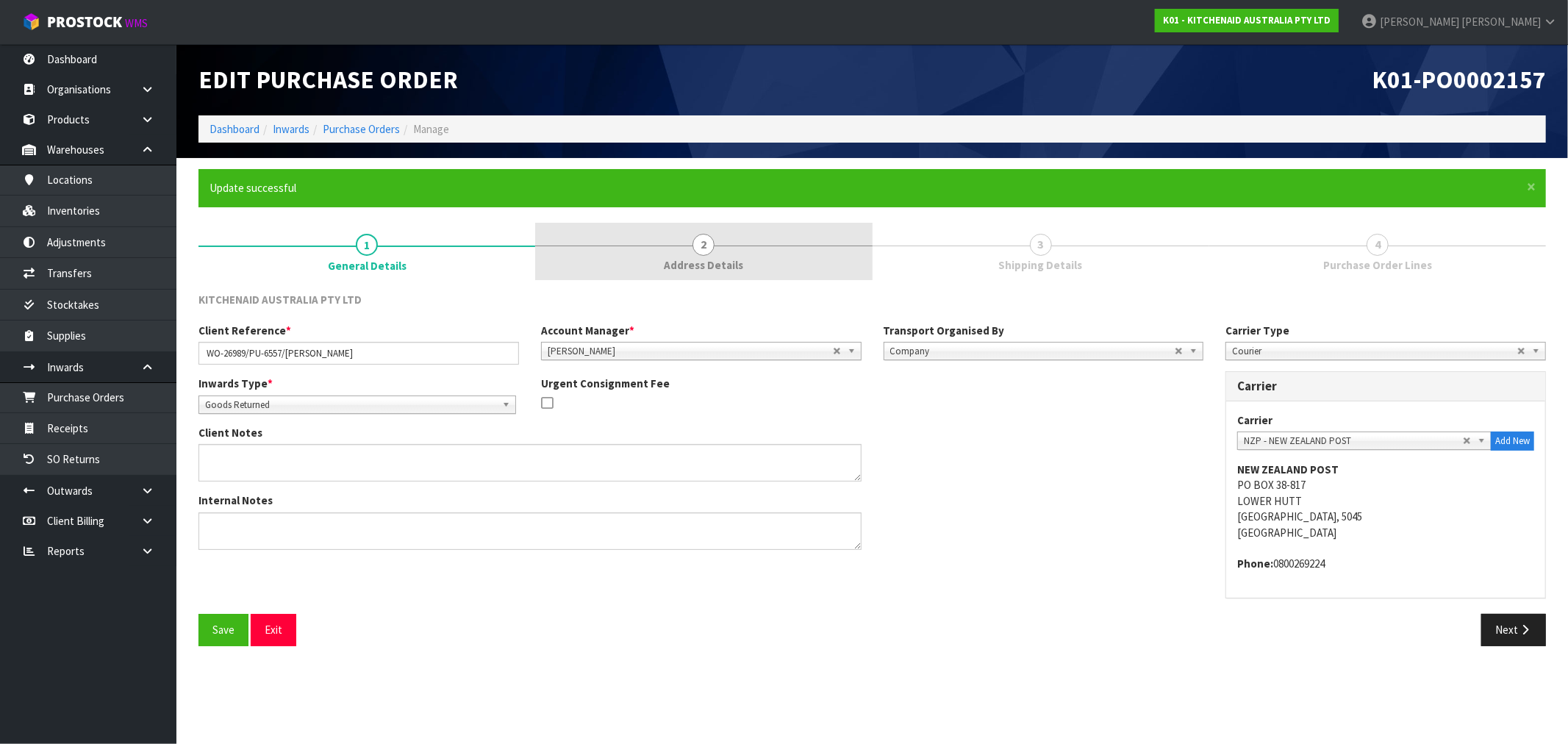
click at [748, 240] on link "2 Address Details" at bounding box center [703, 252] width 336 height 59
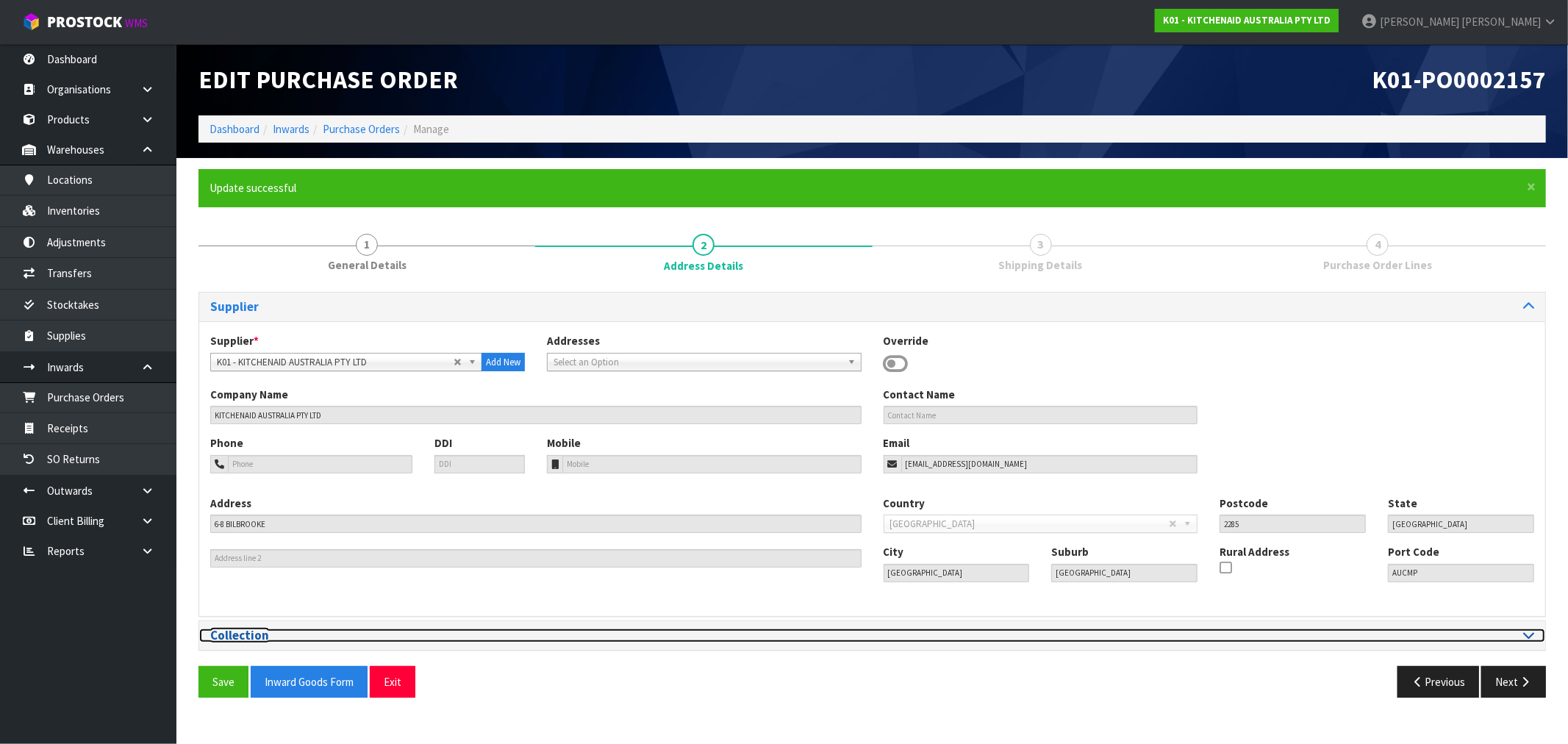
click at [599, 634] on h3 "Collection" at bounding box center [535, 635] width 651 height 14
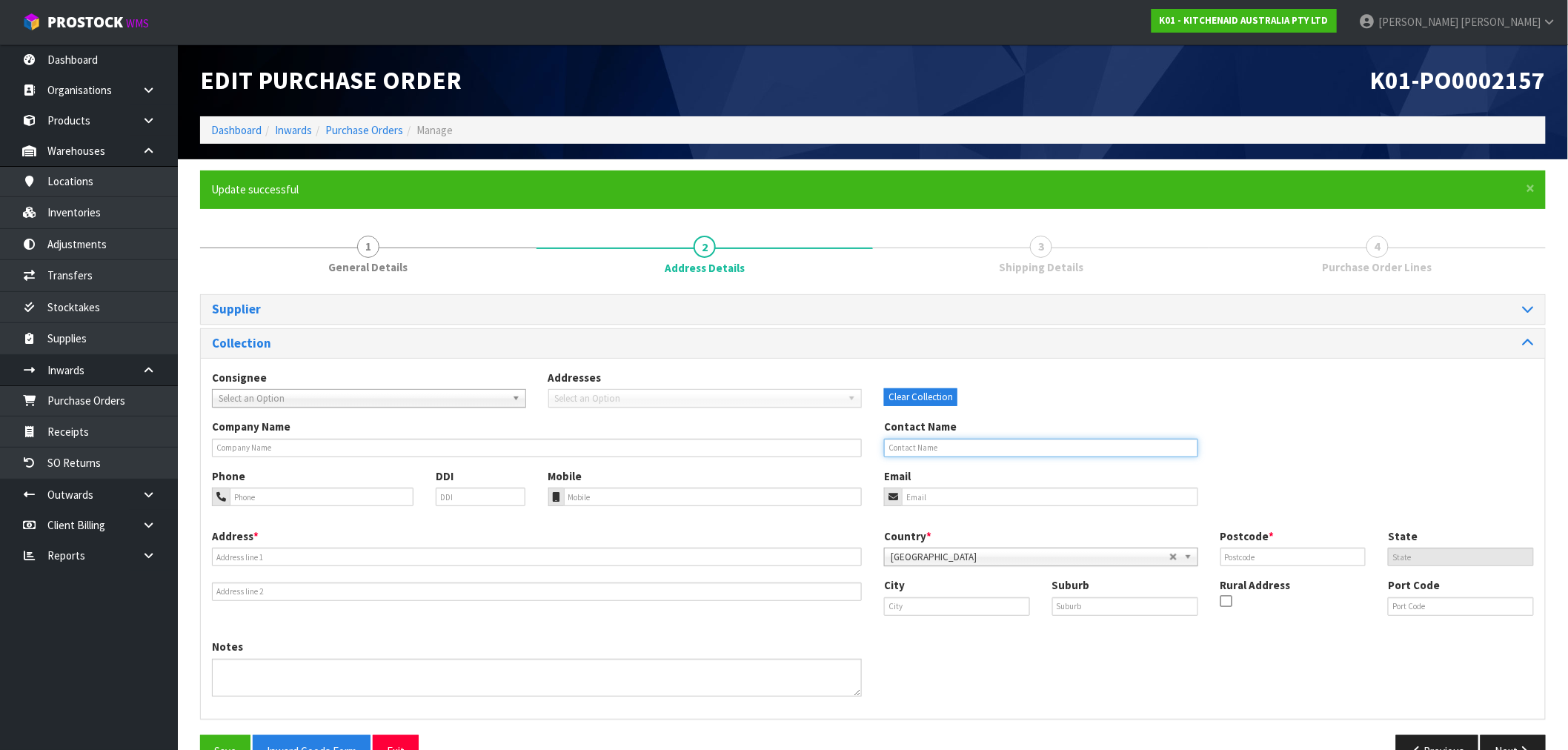
click at [957, 446] on input "text" at bounding box center [1042, 448] width 315 height 19
paste input "JEFF KIM"
type input "JEFF KIM"
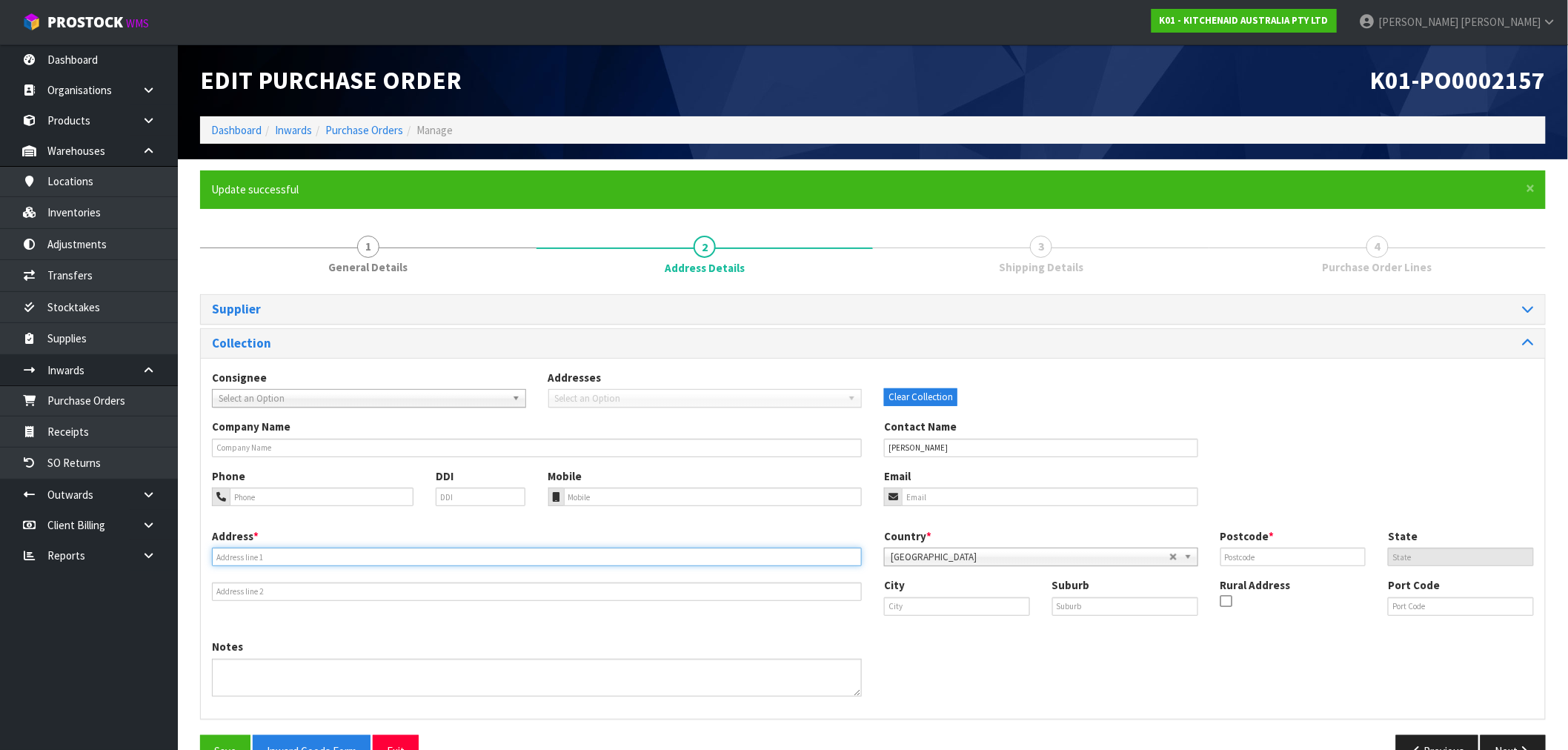
click at [402, 551] on input "text" at bounding box center [537, 557] width 650 height 19
paste input "19 LIVERPOOL STREET, EPSOM, EPSOM, AUCKLAND, 1023"
click at [406, 558] on input "19 LIVERPOOL STREET, EPSOM, EPSOM, AUCKLAND, 1023" at bounding box center [537, 557] width 650 height 19
click at [407, 560] on input "19 LIVERPOOL STREET, EPSOM, EPSOM, AUCKLAND, 1023" at bounding box center [537, 557] width 650 height 19
type input "19 LIVERPOOL STREET, EPSOM, EPSOM, AUCKLAND,"
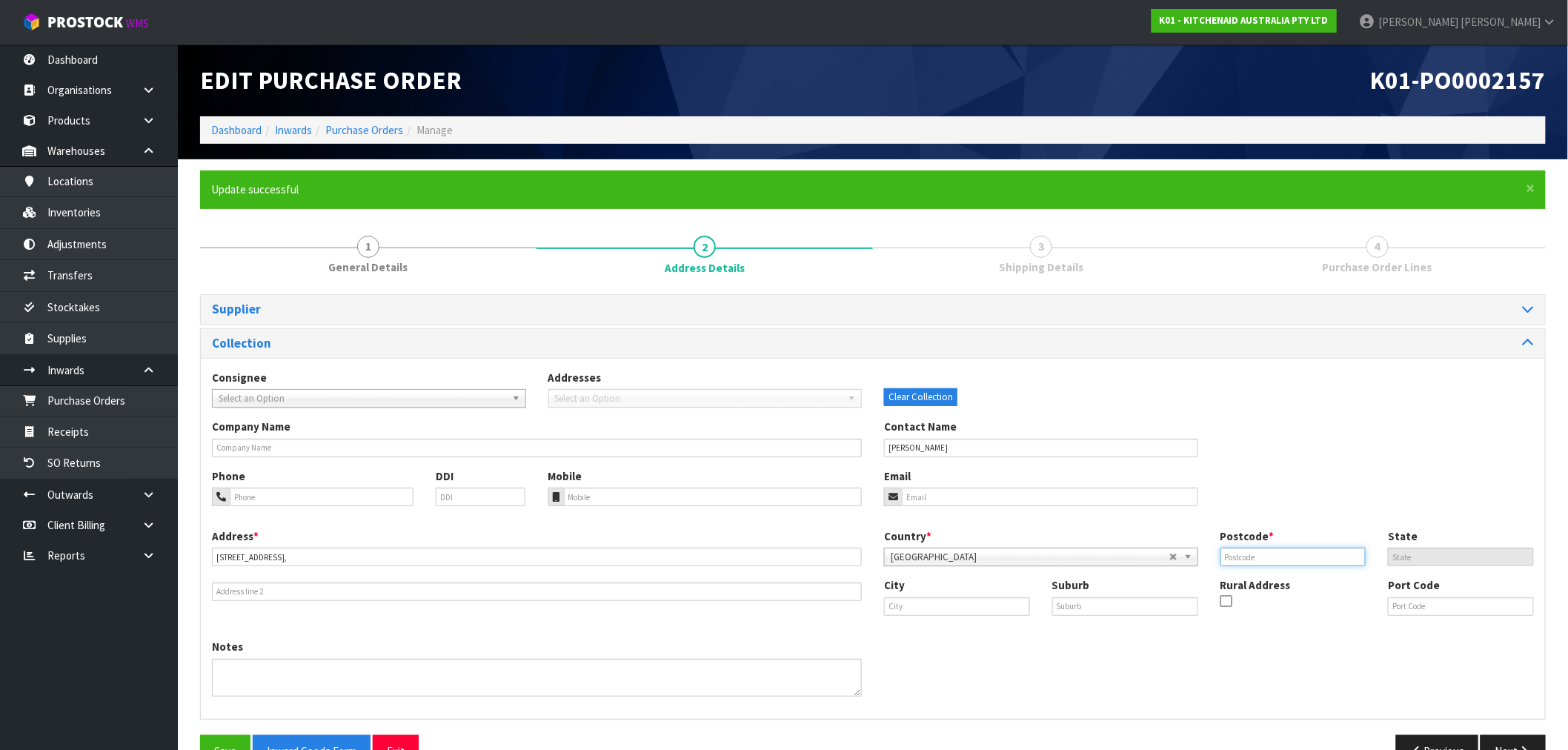
drag, startPoint x: 1293, startPoint y: 564, endPoint x: 1279, endPoint y: 558, distance: 15.2
click at [1290, 564] on input "text" at bounding box center [1294, 557] width 146 height 19
paste input "1023"
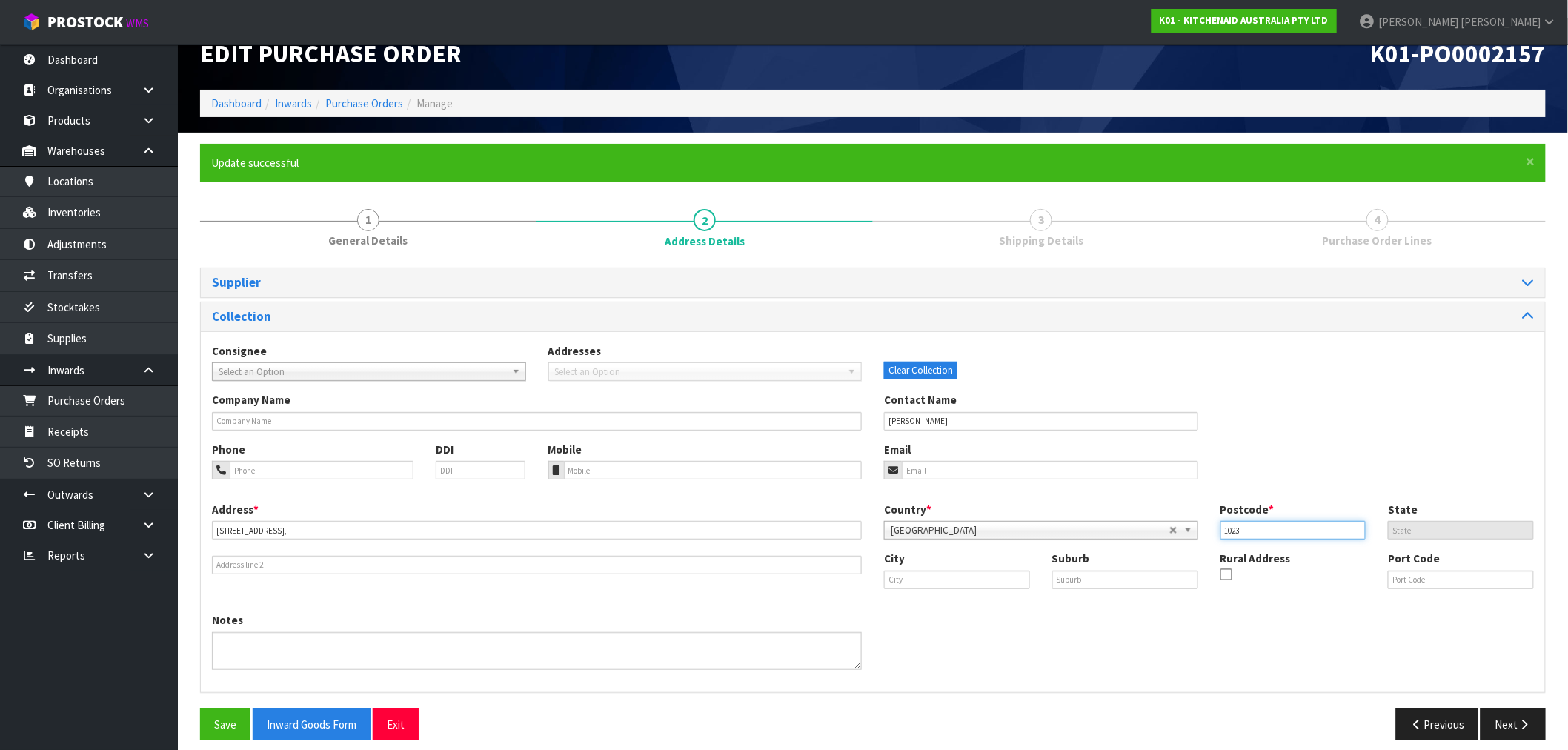
scroll to position [39, 0]
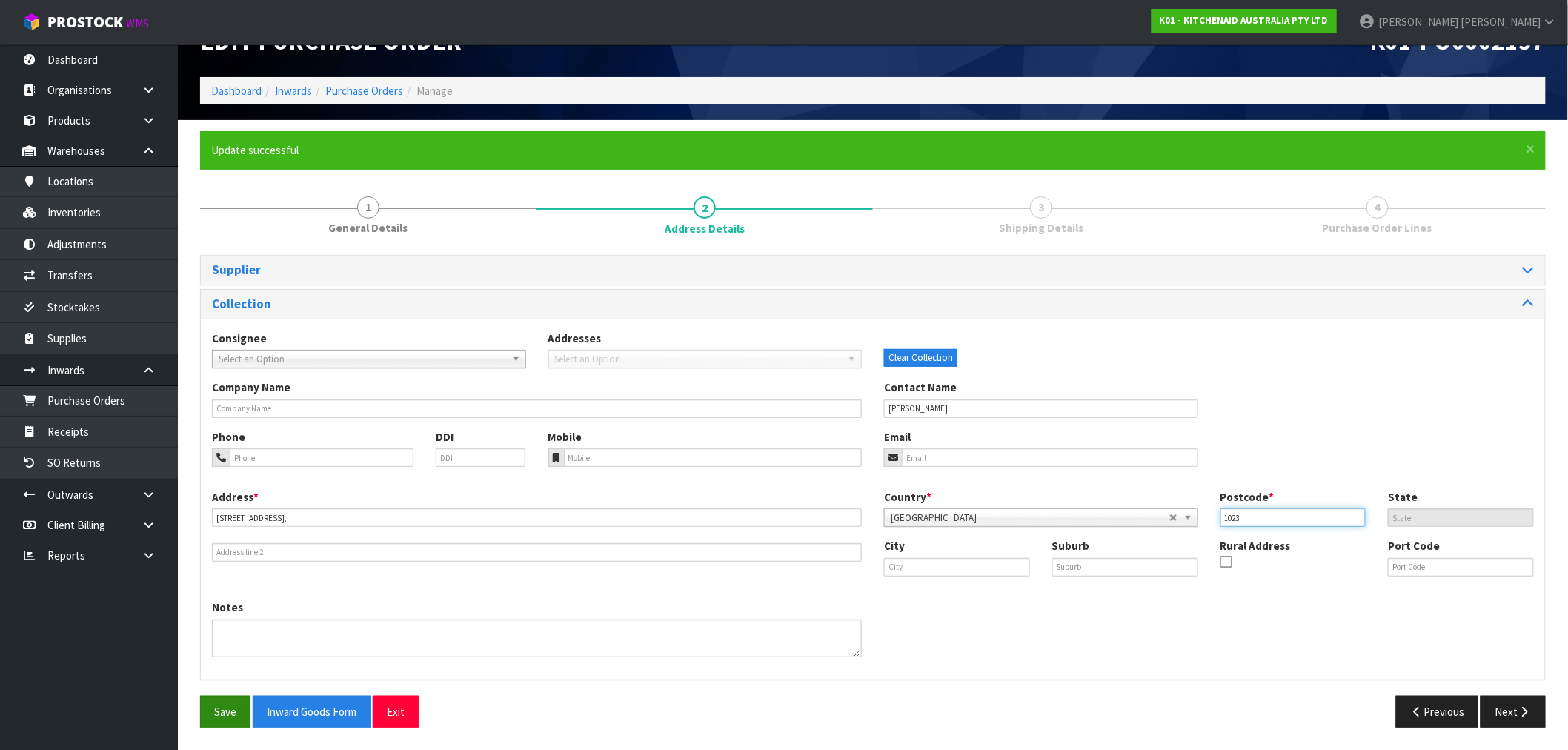
type input "1023"
click at [204, 697] on button "Save" at bounding box center [226, 712] width 51 height 32
click at [1527, 726] on button "Next" at bounding box center [1514, 712] width 66 height 32
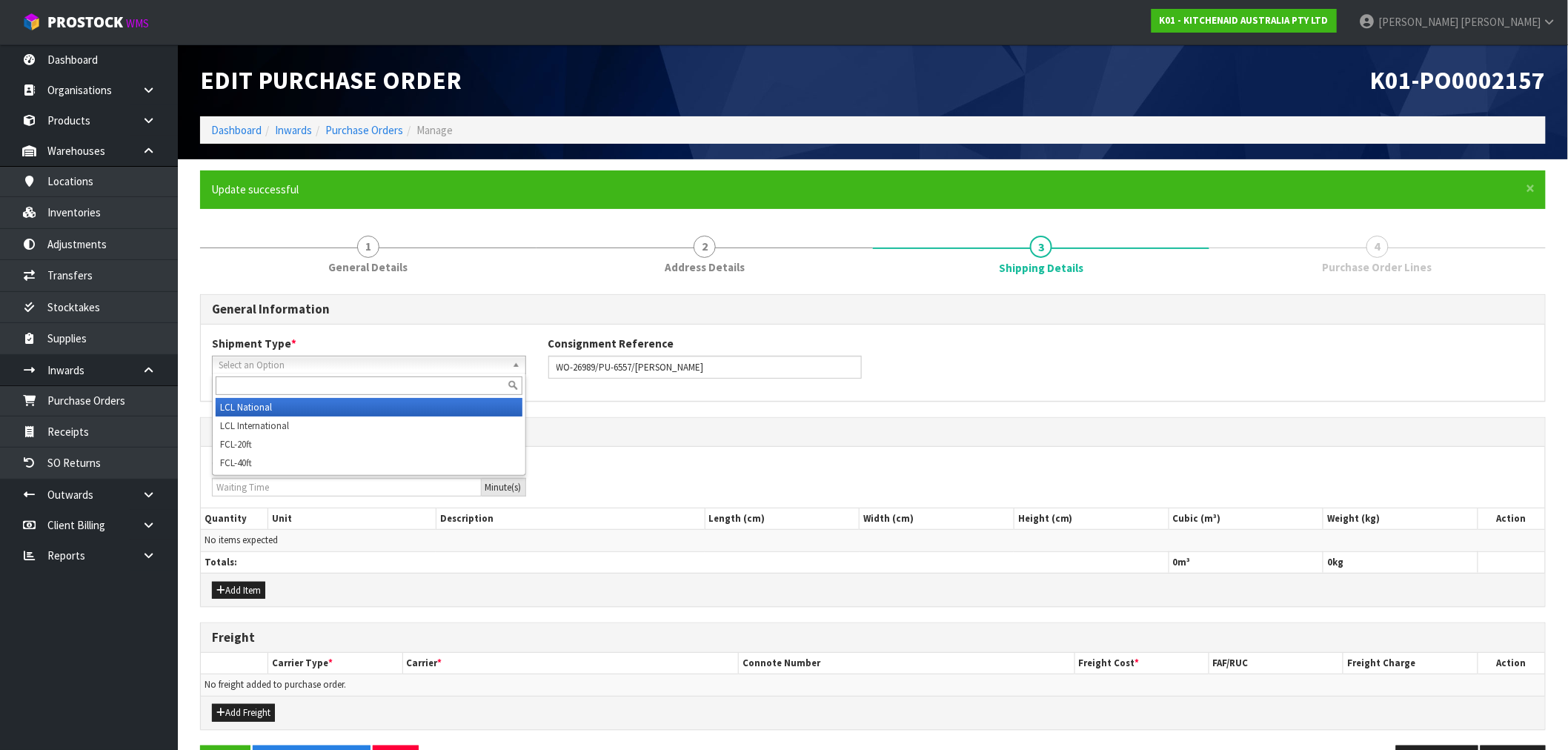
click at [273, 363] on span "Select an Option" at bounding box center [362, 365] width 288 height 18
click at [300, 402] on li "LCL National" at bounding box center [369, 407] width 307 height 19
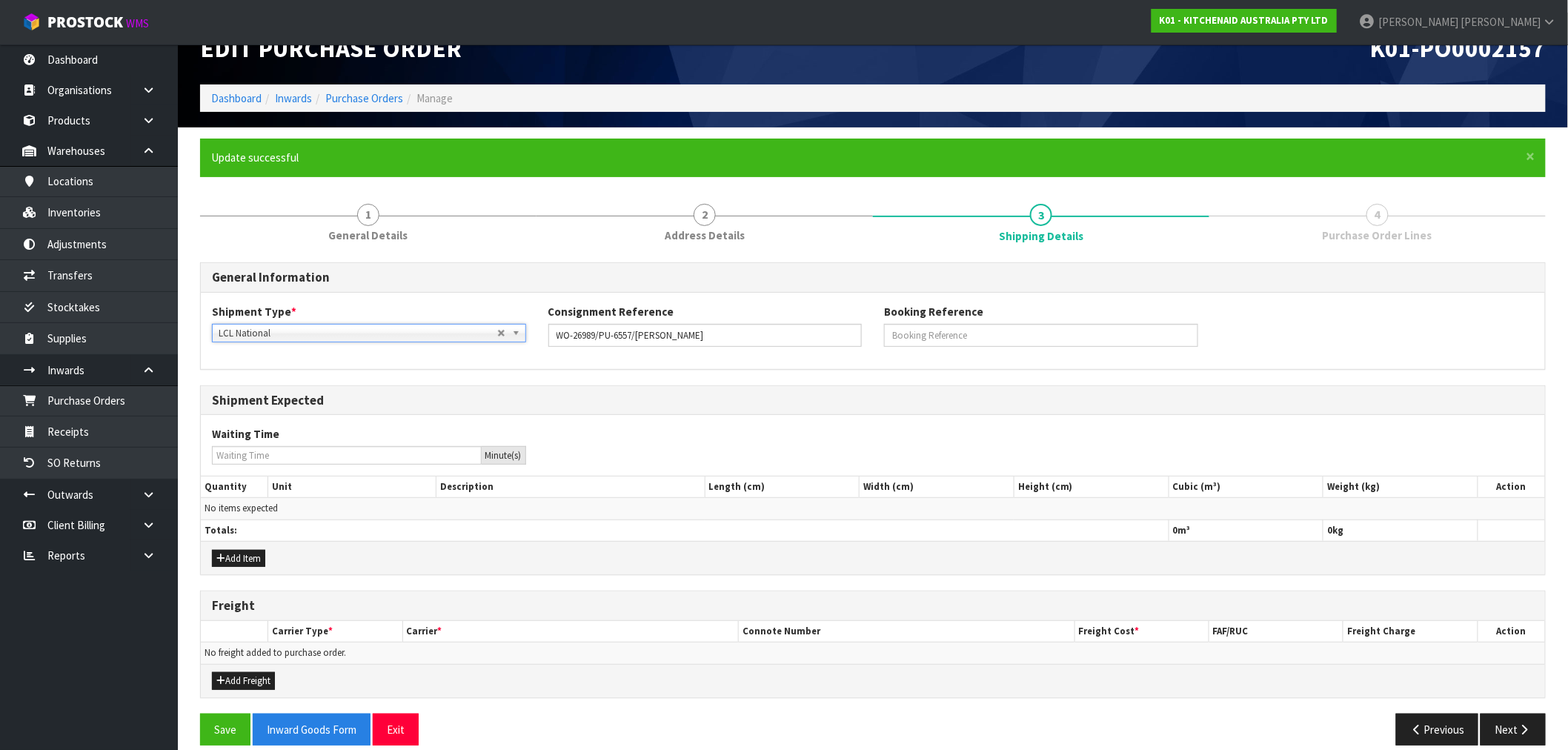
scroll to position [49, 0]
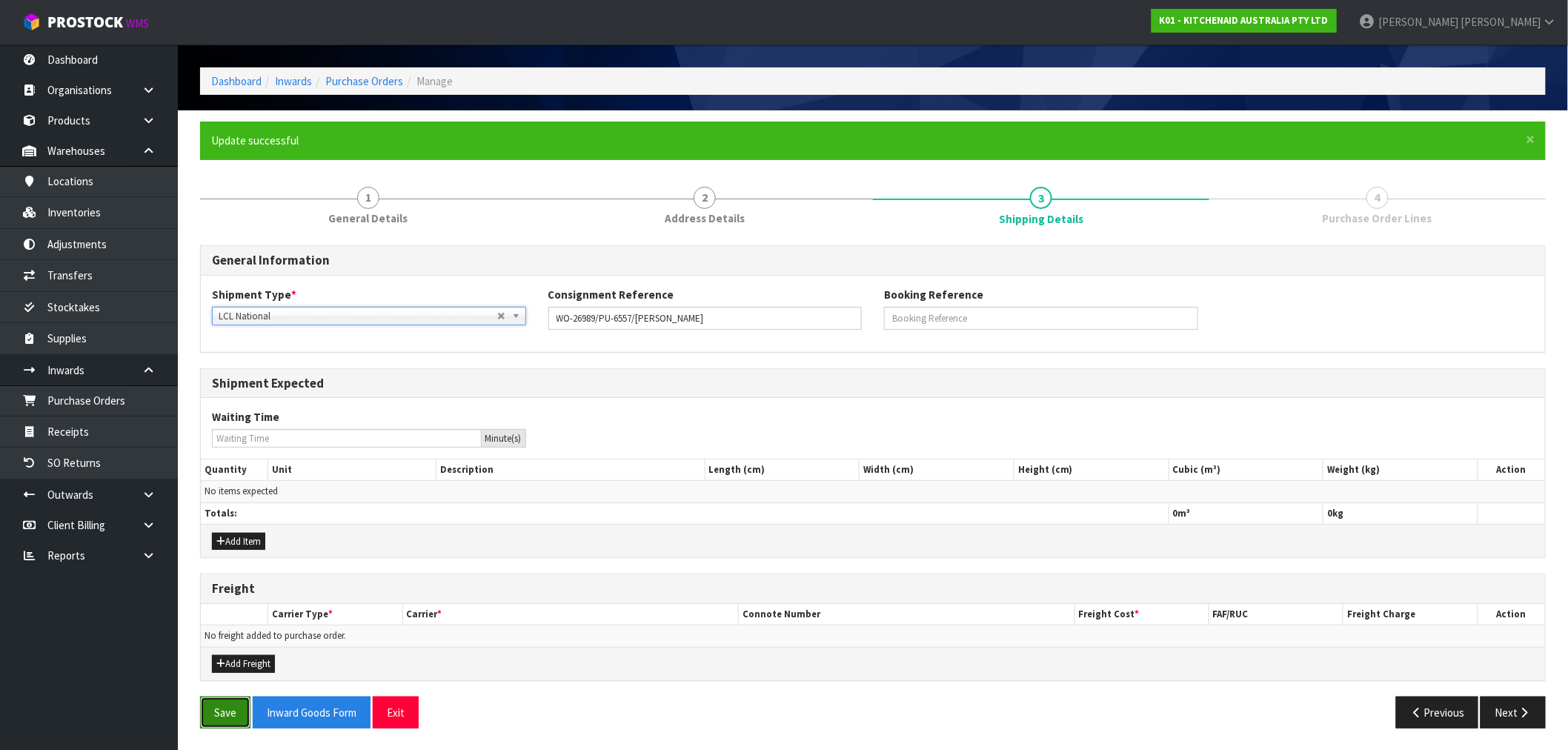
drag, startPoint x: 235, startPoint y: 707, endPoint x: 286, endPoint y: 684, distance: 55.9
click at [236, 708] on button "Save" at bounding box center [226, 713] width 51 height 32
click at [257, 667] on button "Add Freight" at bounding box center [243, 664] width 63 height 18
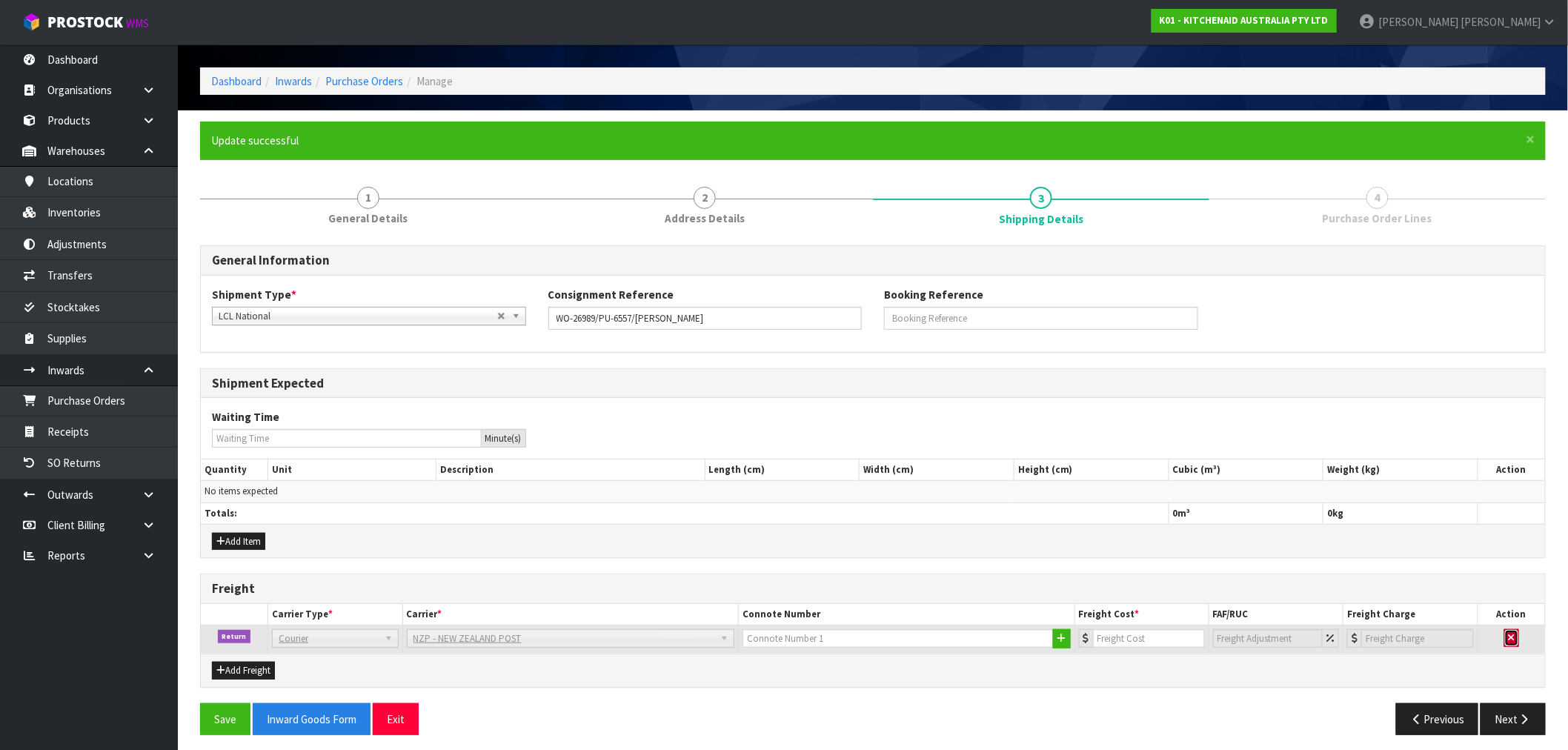
click at [1506, 632] on button "button" at bounding box center [1512, 638] width 15 height 18
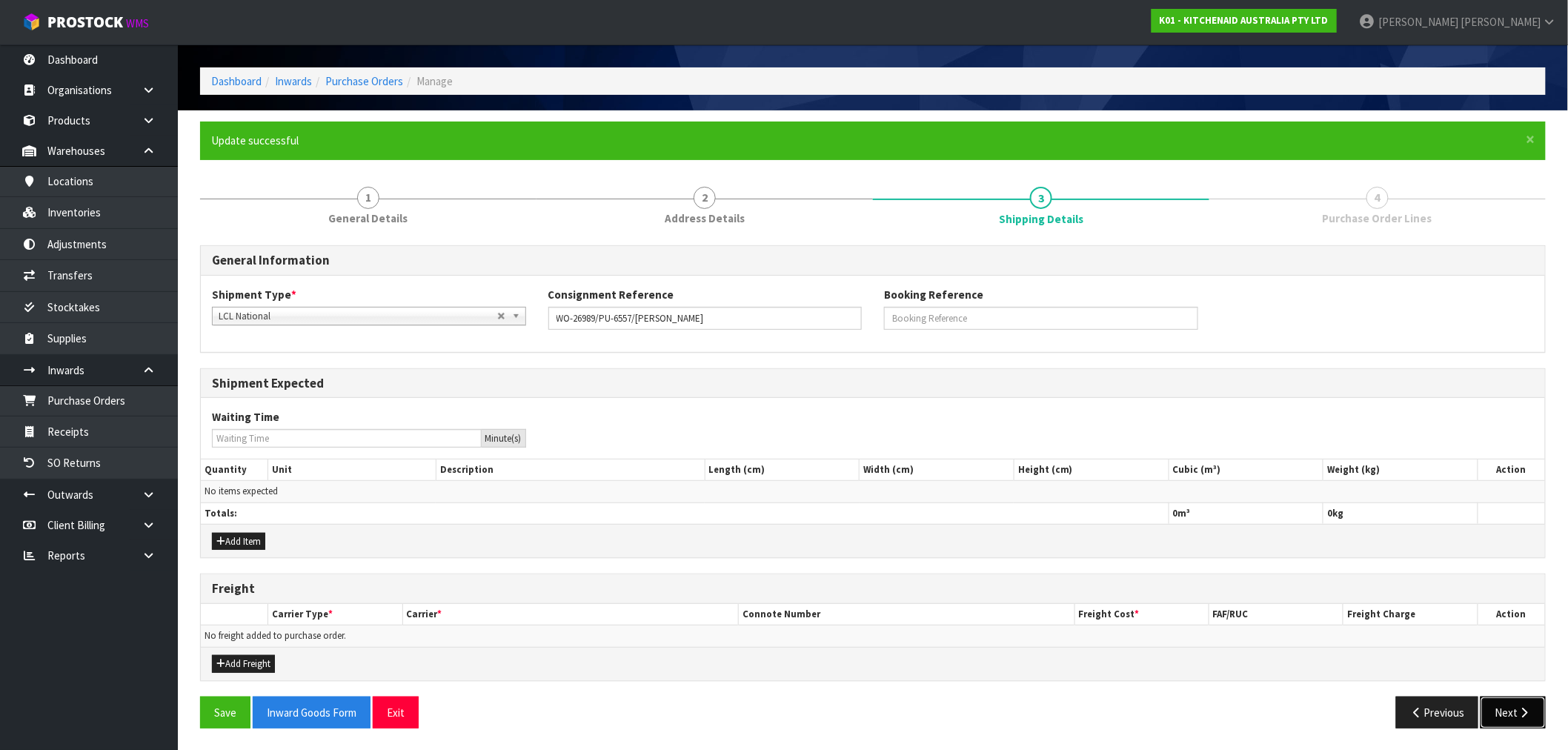
click at [1539, 717] on button "Next" at bounding box center [1514, 713] width 66 height 32
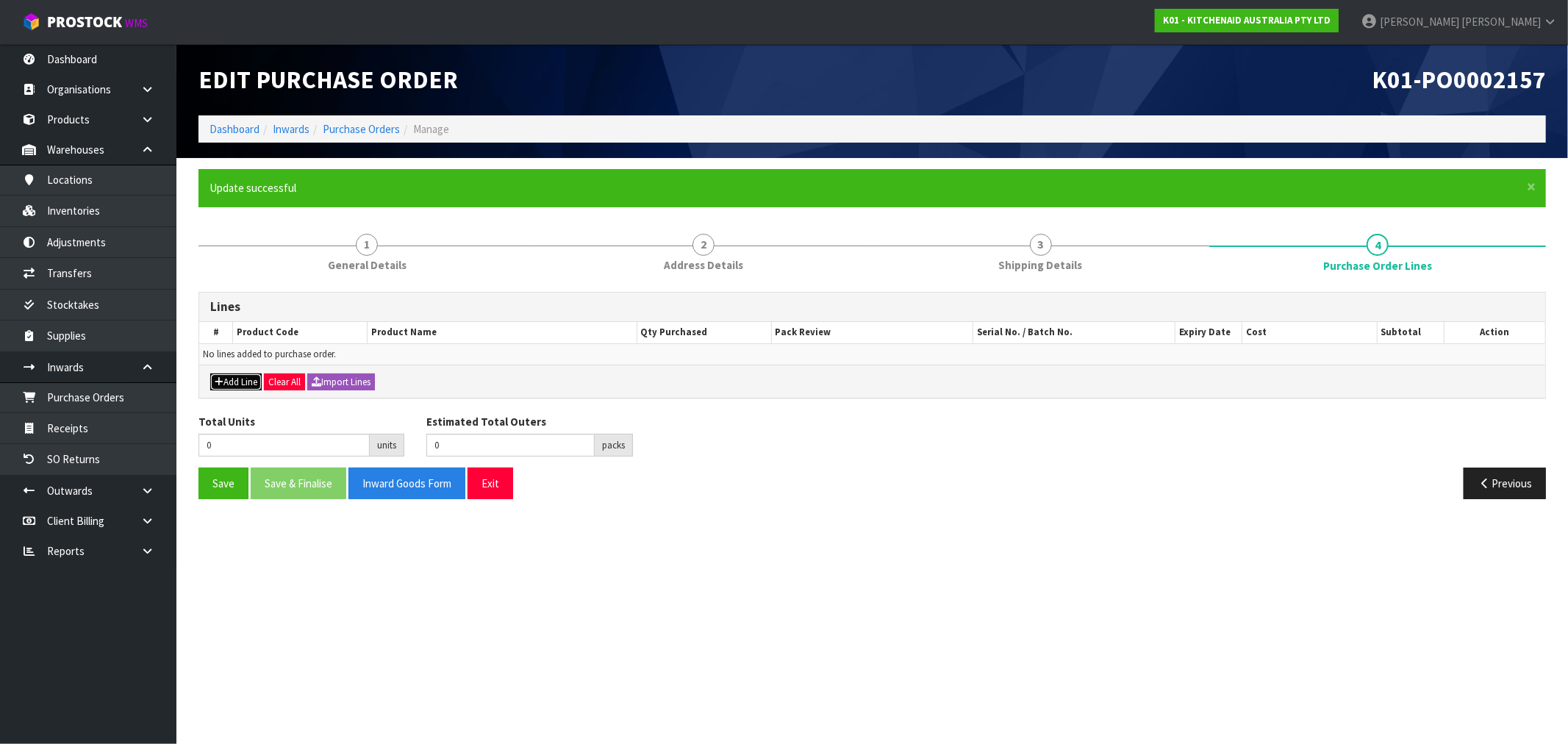
click at [248, 385] on button "Add Line" at bounding box center [235, 382] width 51 height 18
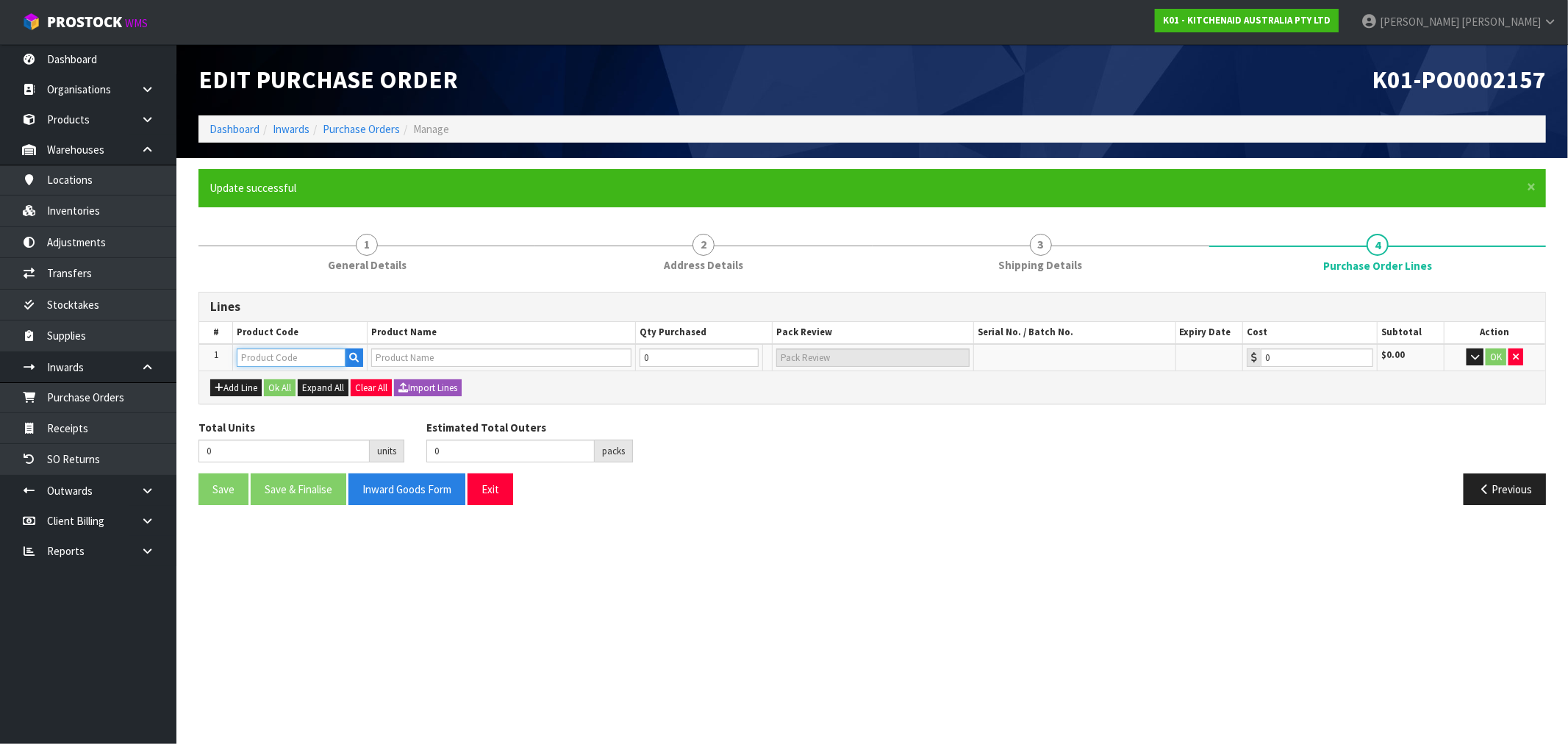
click at [274, 364] on input "text" at bounding box center [291, 358] width 109 height 19
paste input "KSMPSA"
type input "KSMPSA"
type input "PASTA ROLLER ATTACHMENT"
type input "0.00"
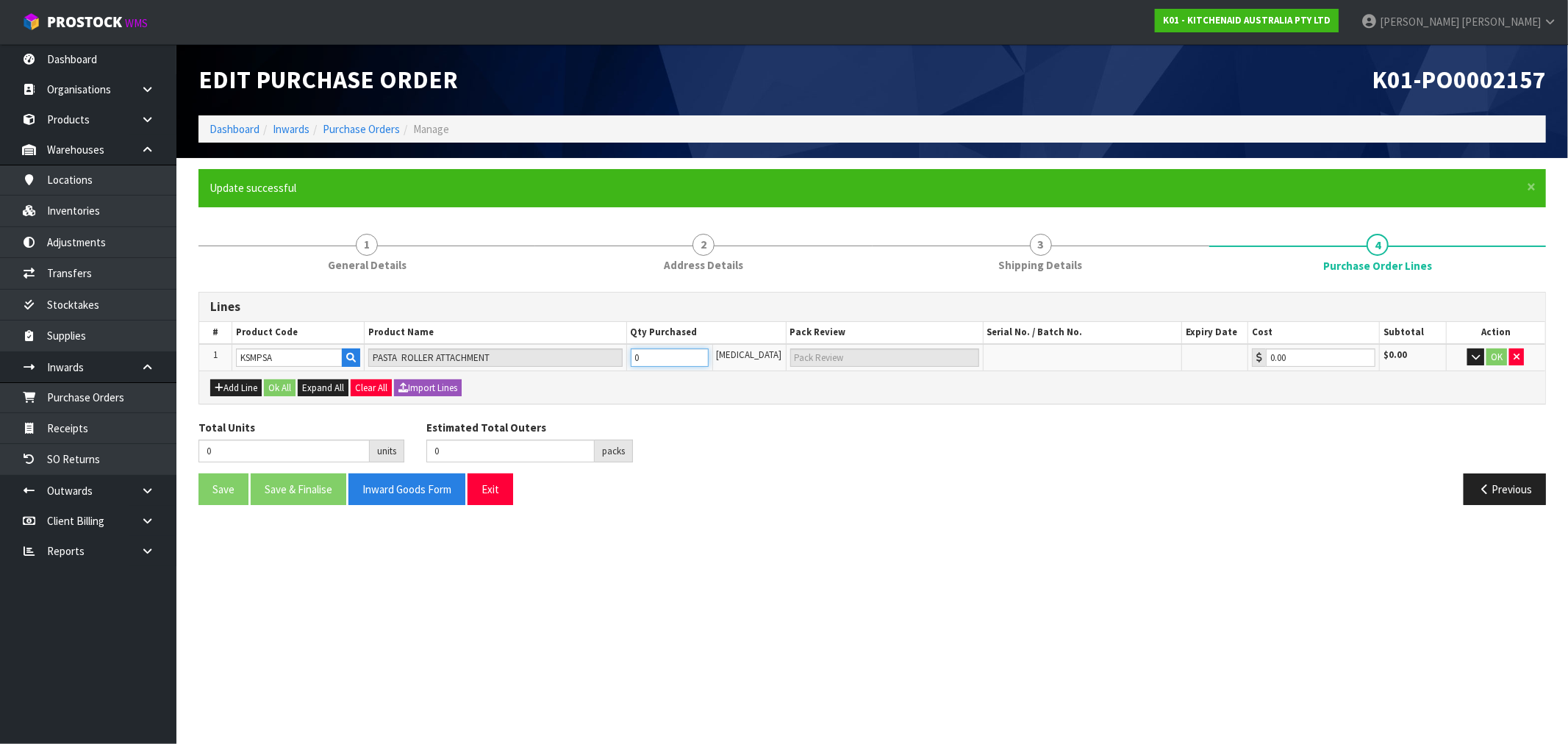
type input "1"
type input "1 PCE"
type input "1"
click at [277, 393] on button "Ok All" at bounding box center [280, 387] width 32 height 18
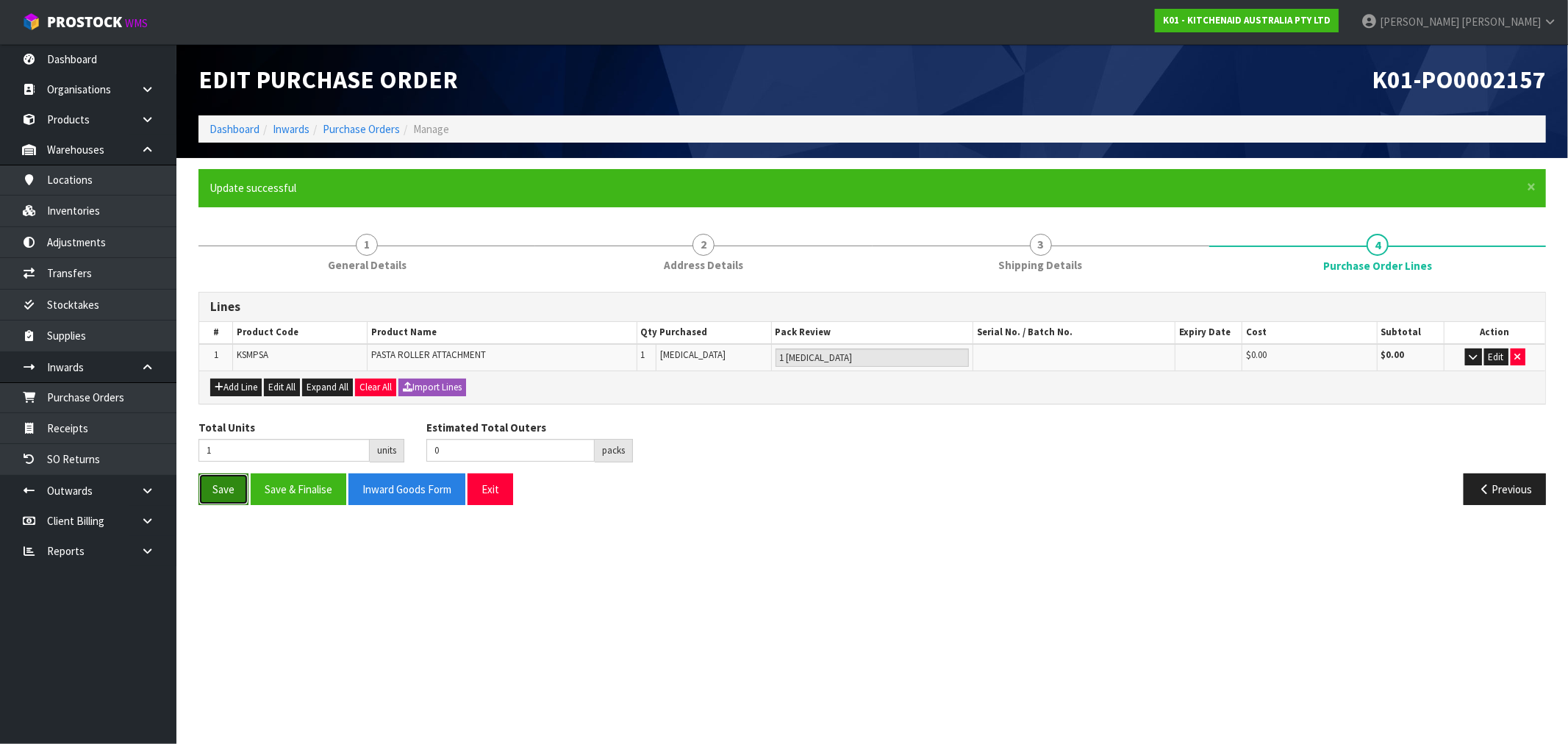
click at [228, 477] on button "Save" at bounding box center [224, 489] width 50 height 32
click at [1534, 513] on div "Save Save & Finalise Inward Goods Form Exit Previous" at bounding box center [872, 495] width 1369 height 43
click at [1522, 495] on button "Previous" at bounding box center [1504, 489] width 83 height 32
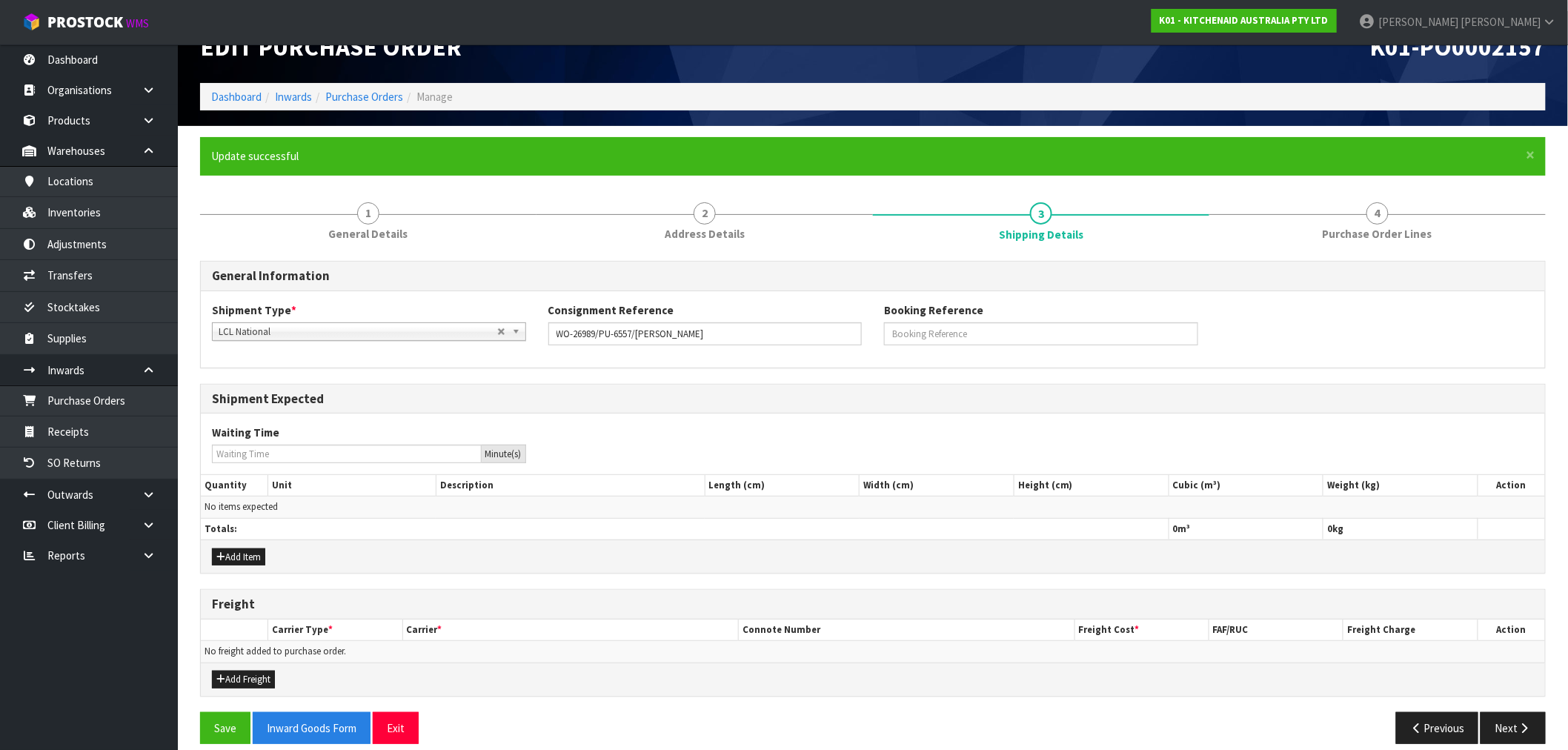
scroll to position [49, 0]
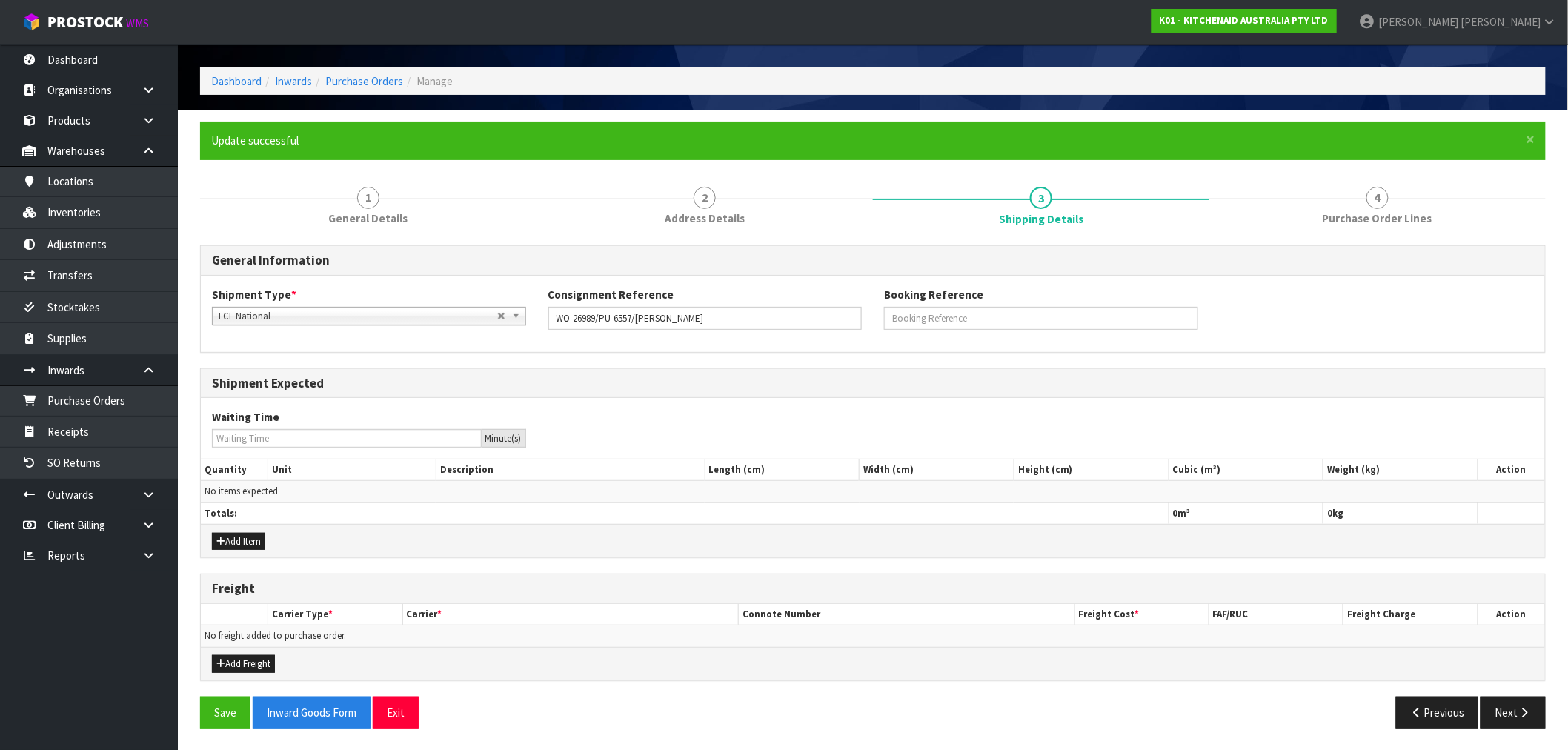
click at [247, 672] on div "Add Freight" at bounding box center [872, 664] width 1344 height 34
click at [246, 656] on button "Add Freight" at bounding box center [243, 664] width 63 height 18
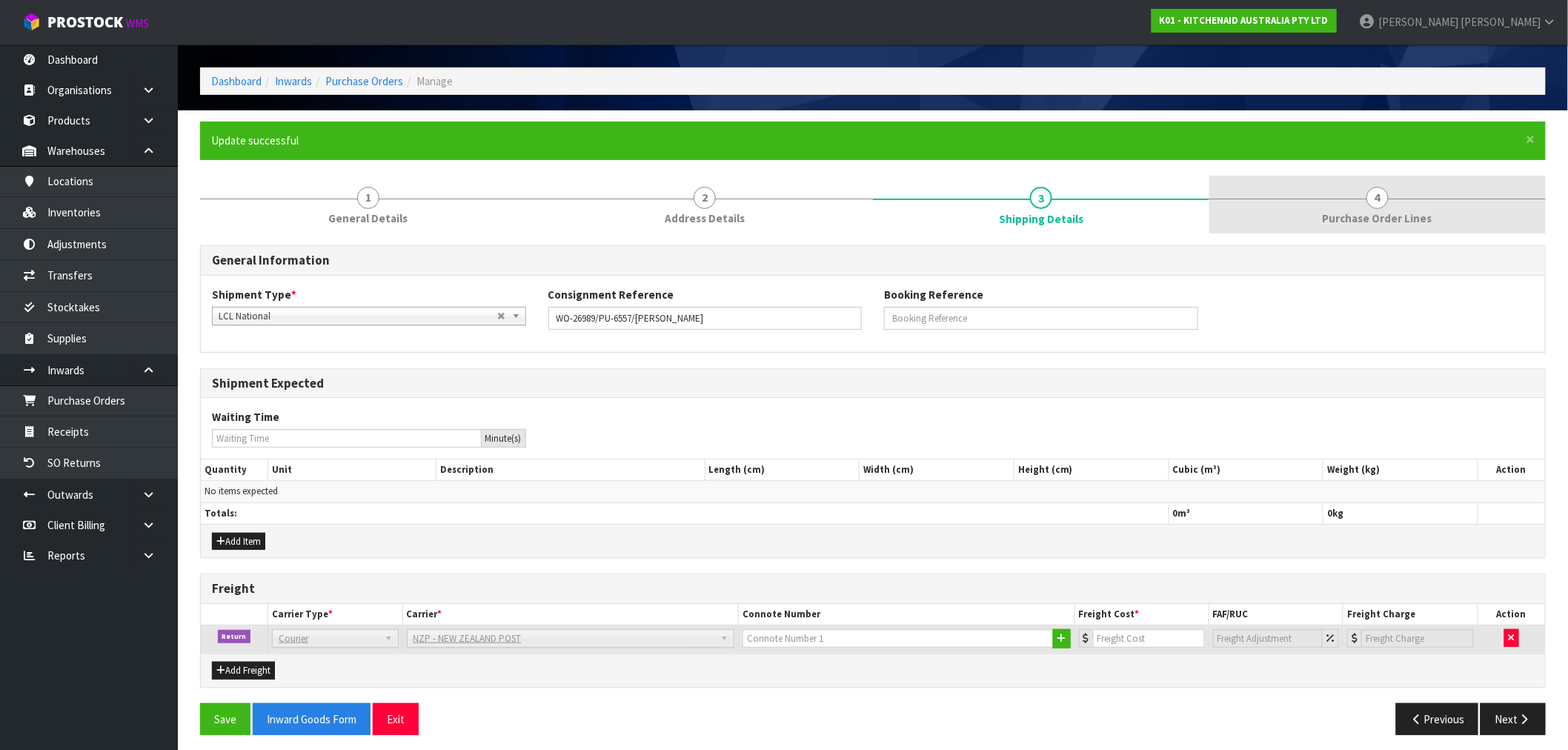
click at [1365, 205] on link "4 Purchase Order Lines" at bounding box center [1377, 205] width 336 height 59
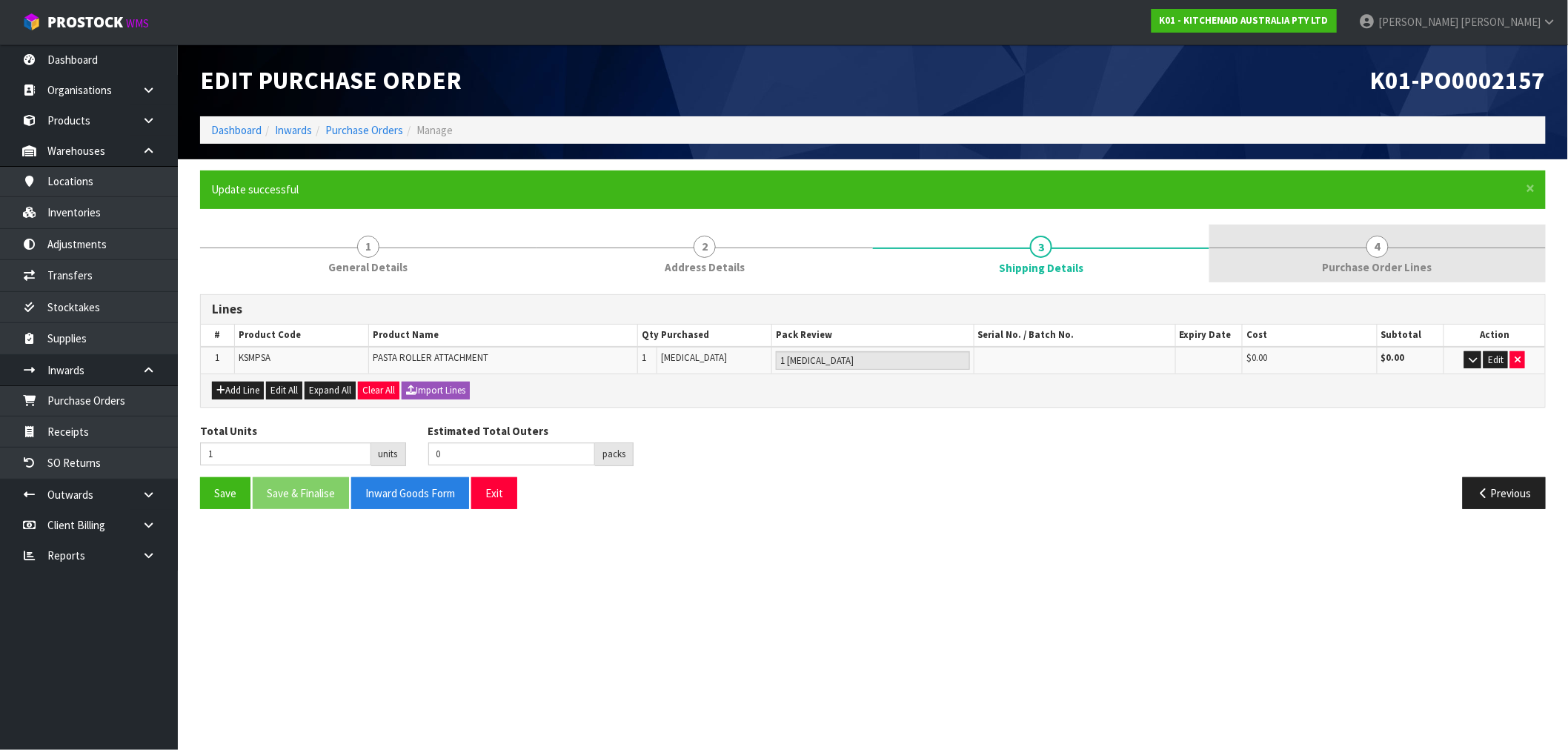
scroll to position [0, 0]
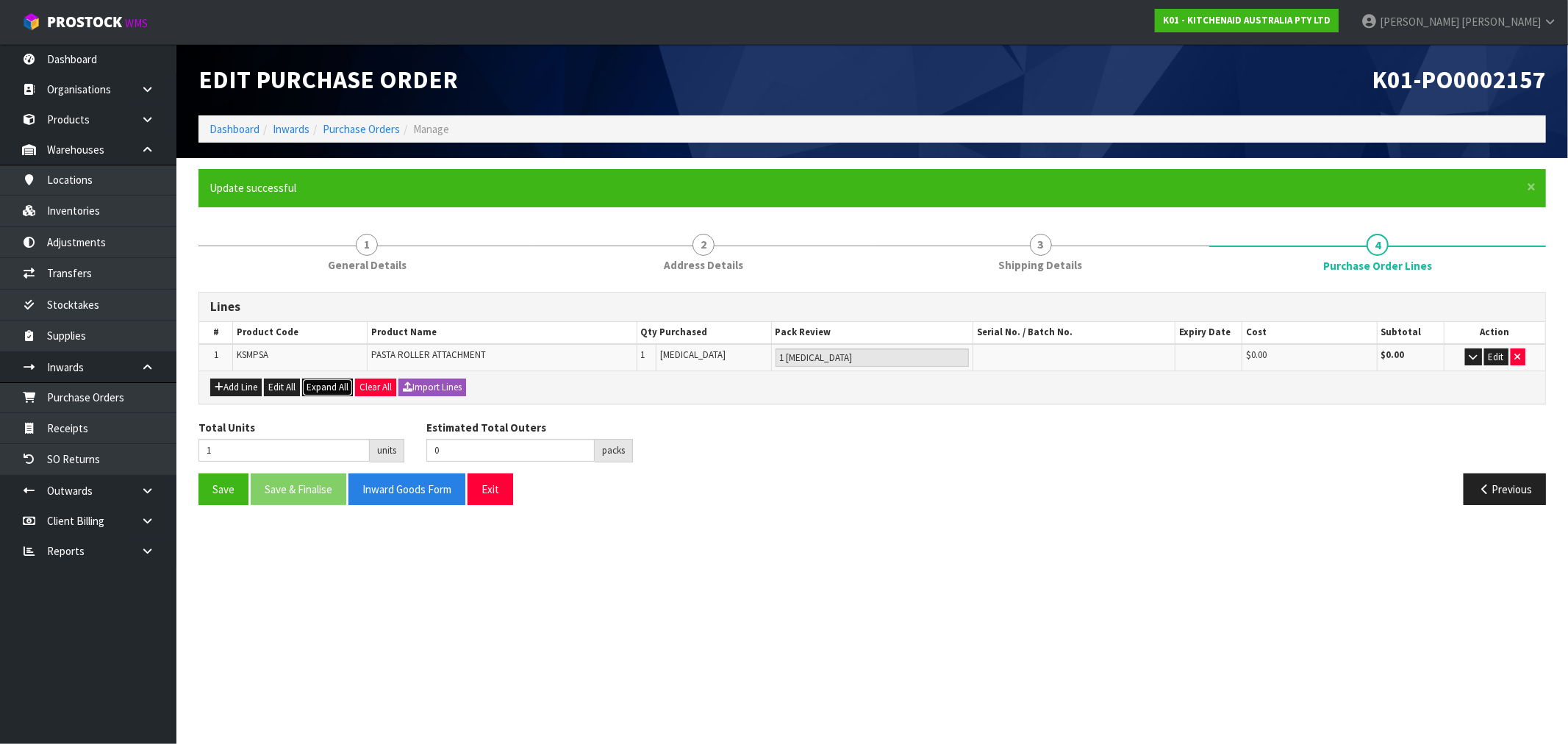
click at [324, 393] on button "Expand All" at bounding box center [327, 387] width 51 height 18
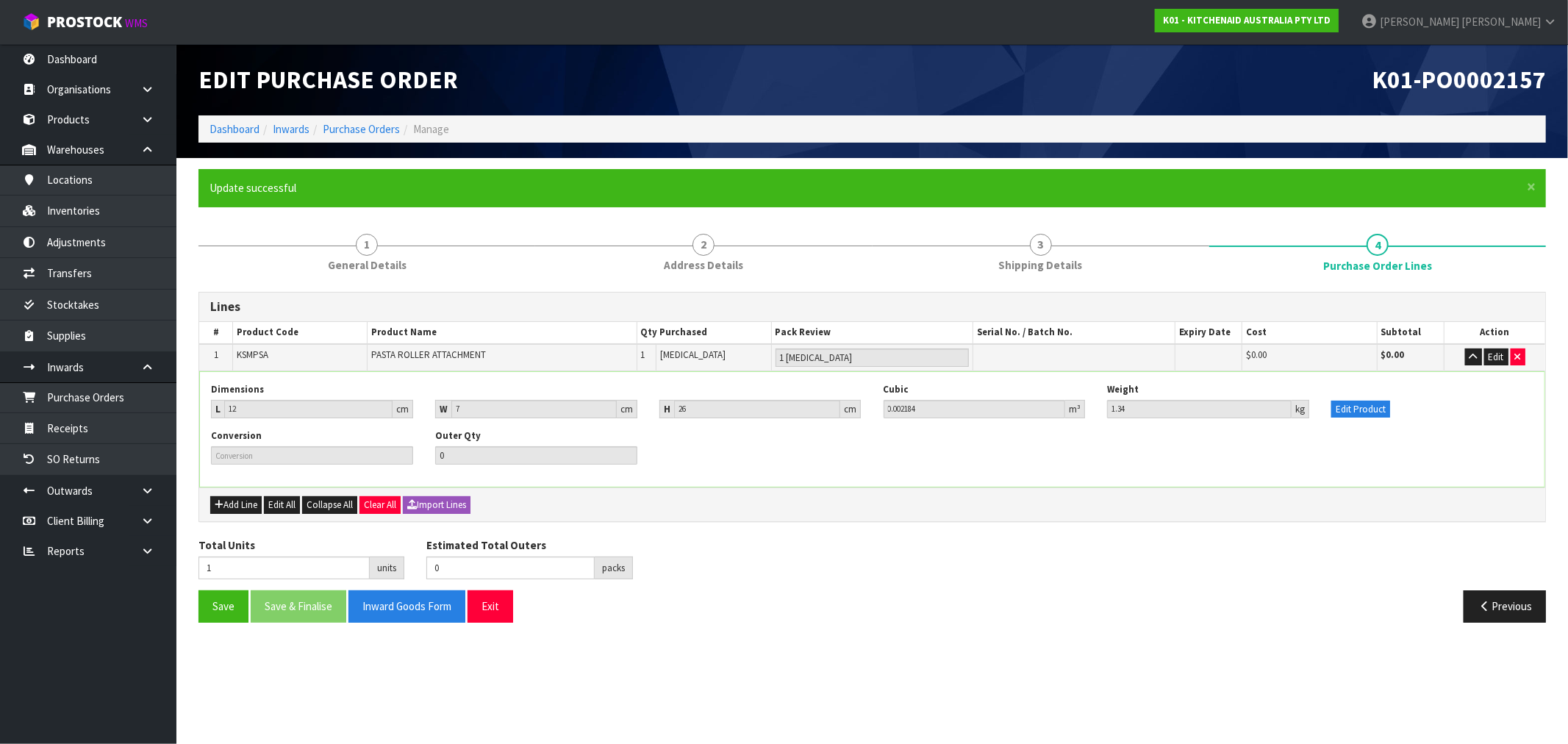
click at [1058, 221] on form "× Close Update successful 1 General Details 2 Address Details 3 Shipping Detail…" at bounding box center [872, 401] width 1347 height 464
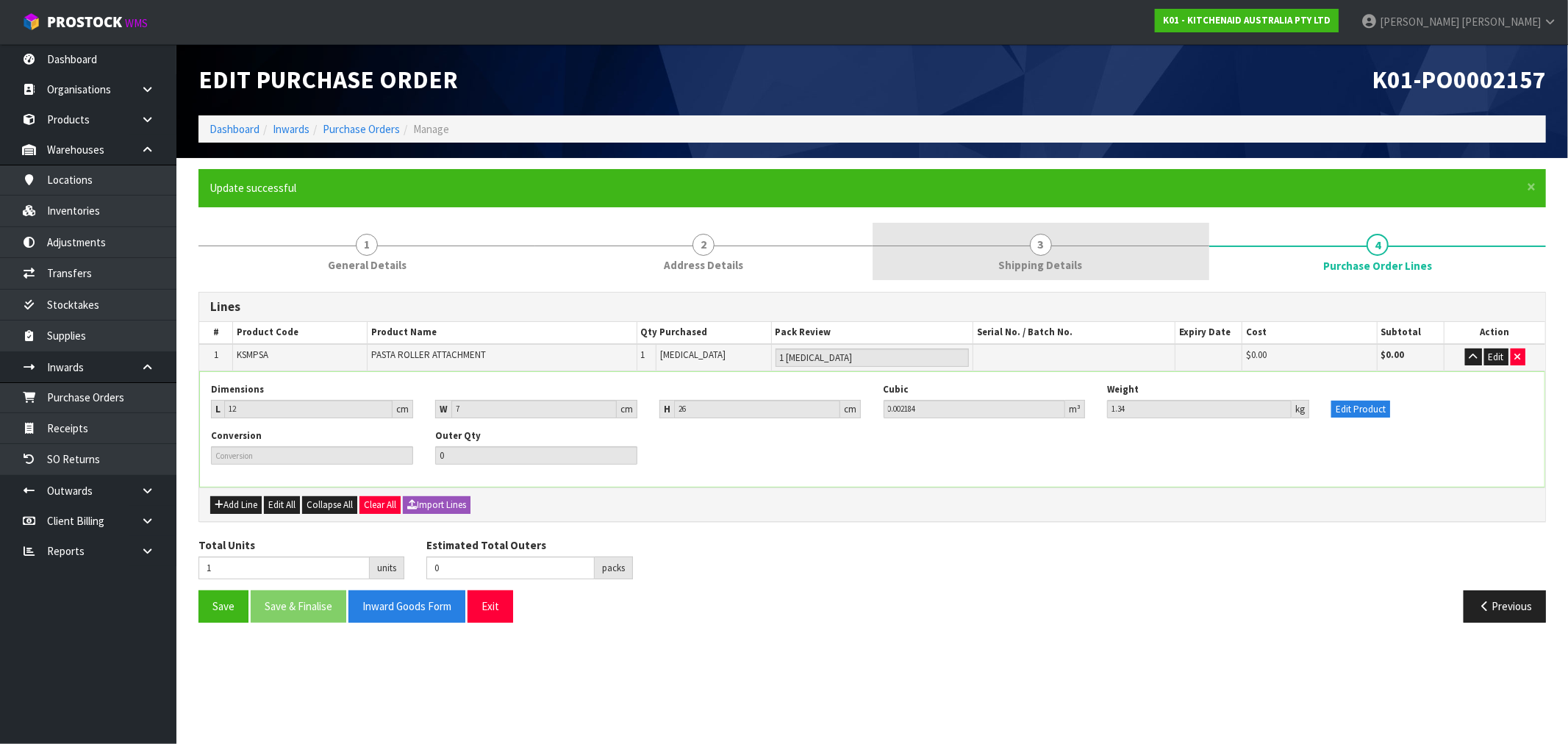
click at [1040, 266] on span "Shipping Details" at bounding box center [1040, 265] width 84 height 16
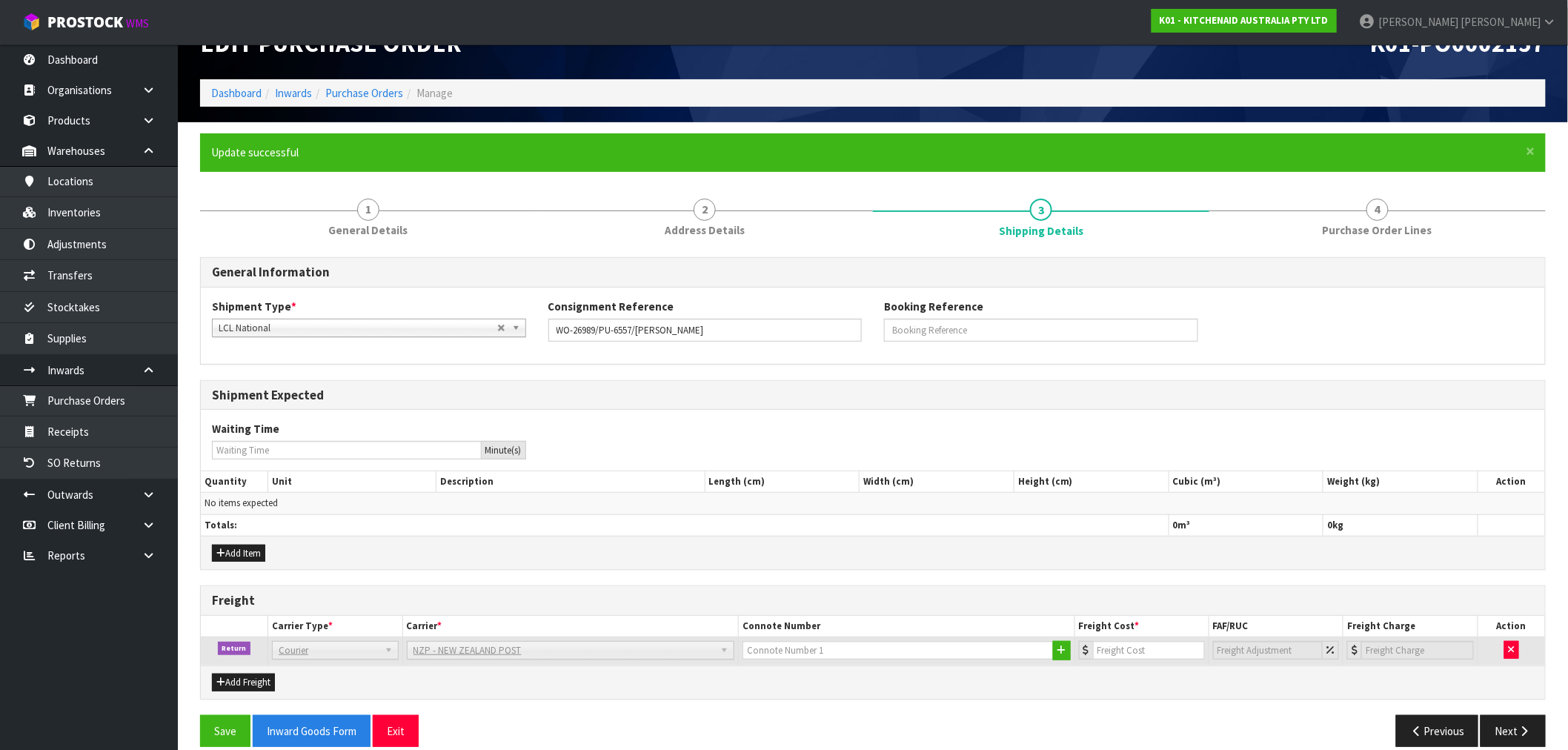
scroll to position [56, 0]
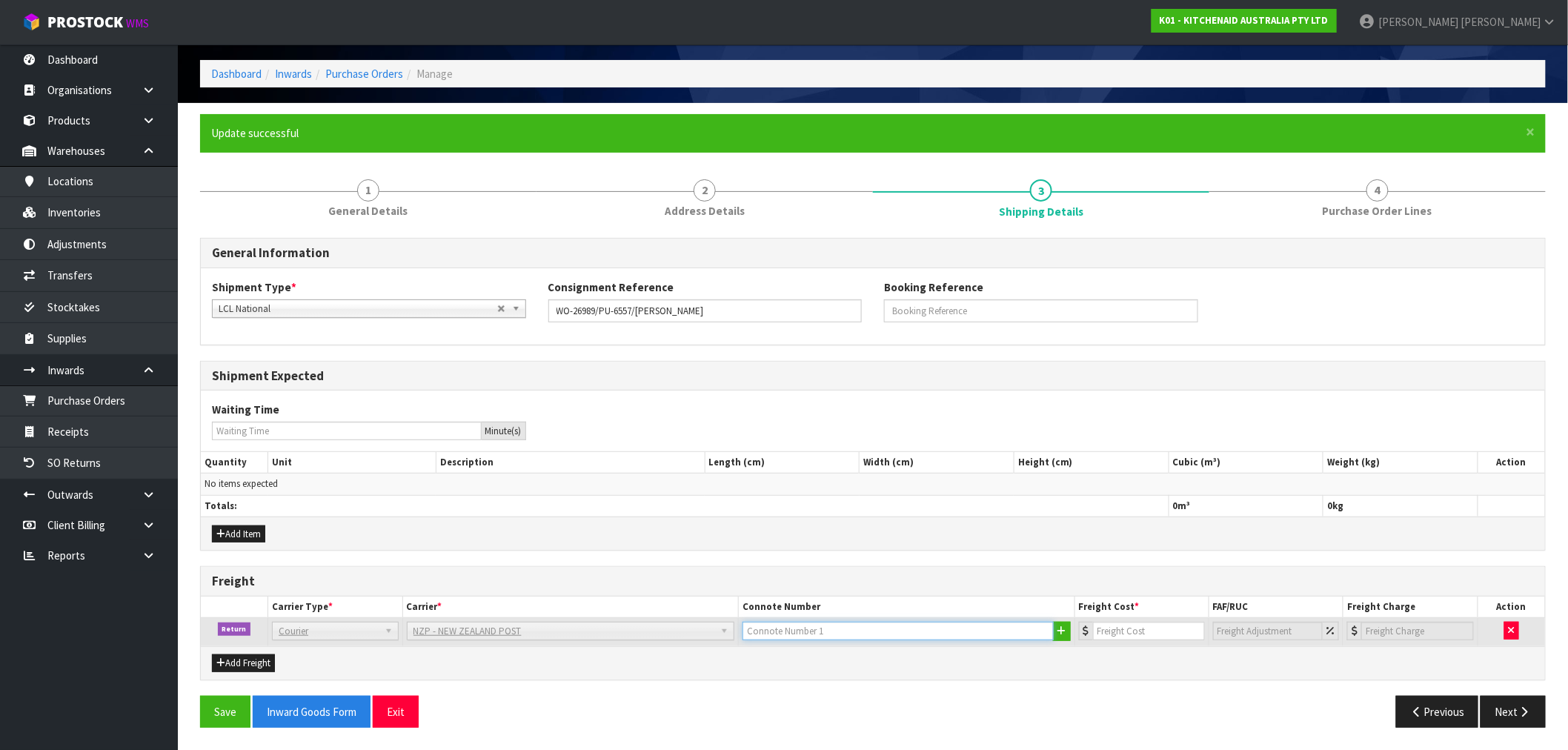
drag, startPoint x: 961, startPoint y: 633, endPoint x: 1043, endPoint y: 634, distance: 82.0
click at [964, 633] on input "text" at bounding box center [898, 631] width 311 height 19
paste input "(00) 89421 03799 41733 705"
type input "(00) 89421 03799 41733 705"
click at [1121, 631] on input "number" at bounding box center [1148, 631] width 111 height 19
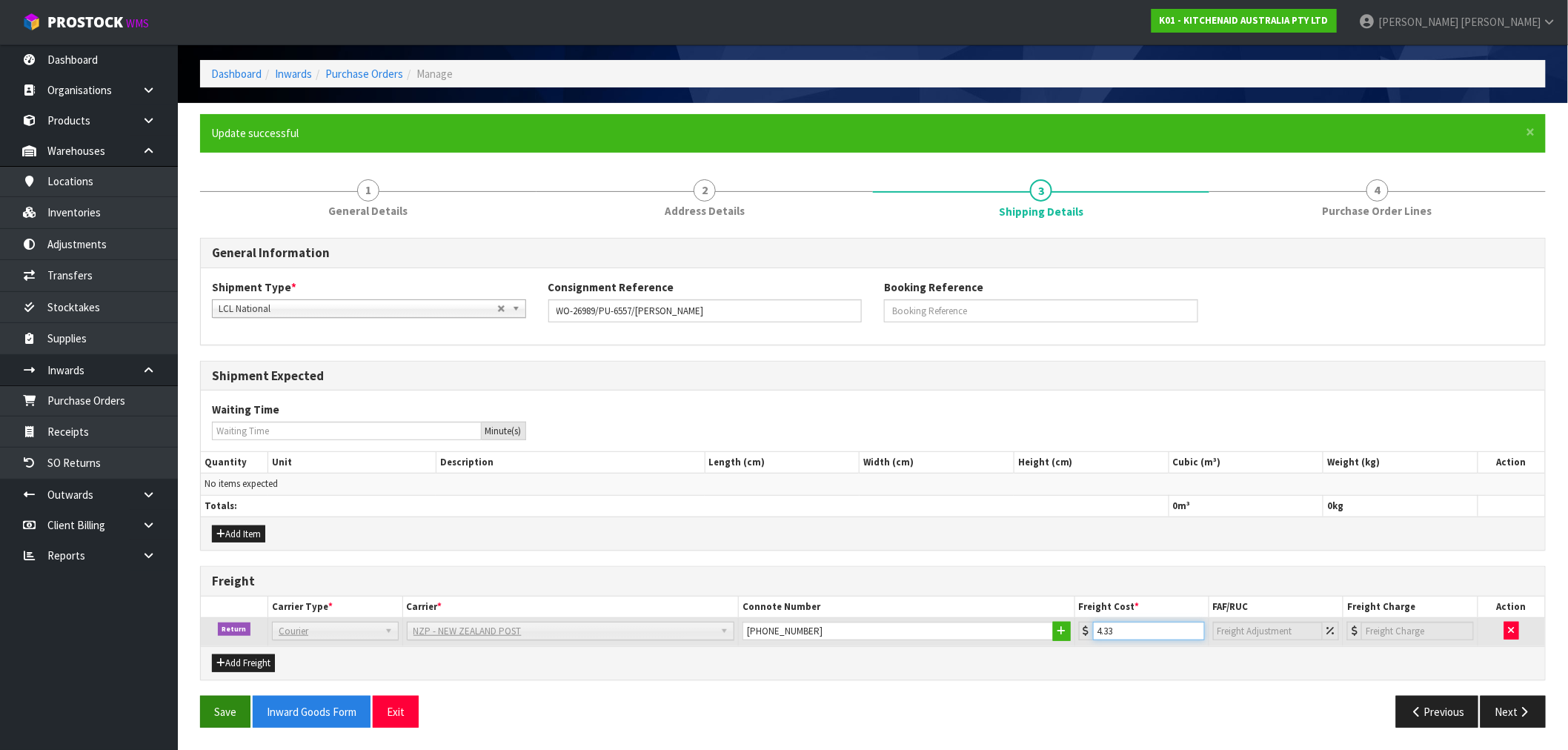
type input "4.33"
click at [205, 712] on button "Save" at bounding box center [226, 712] width 51 height 32
click at [1518, 721] on button "Next" at bounding box center [1514, 712] width 66 height 32
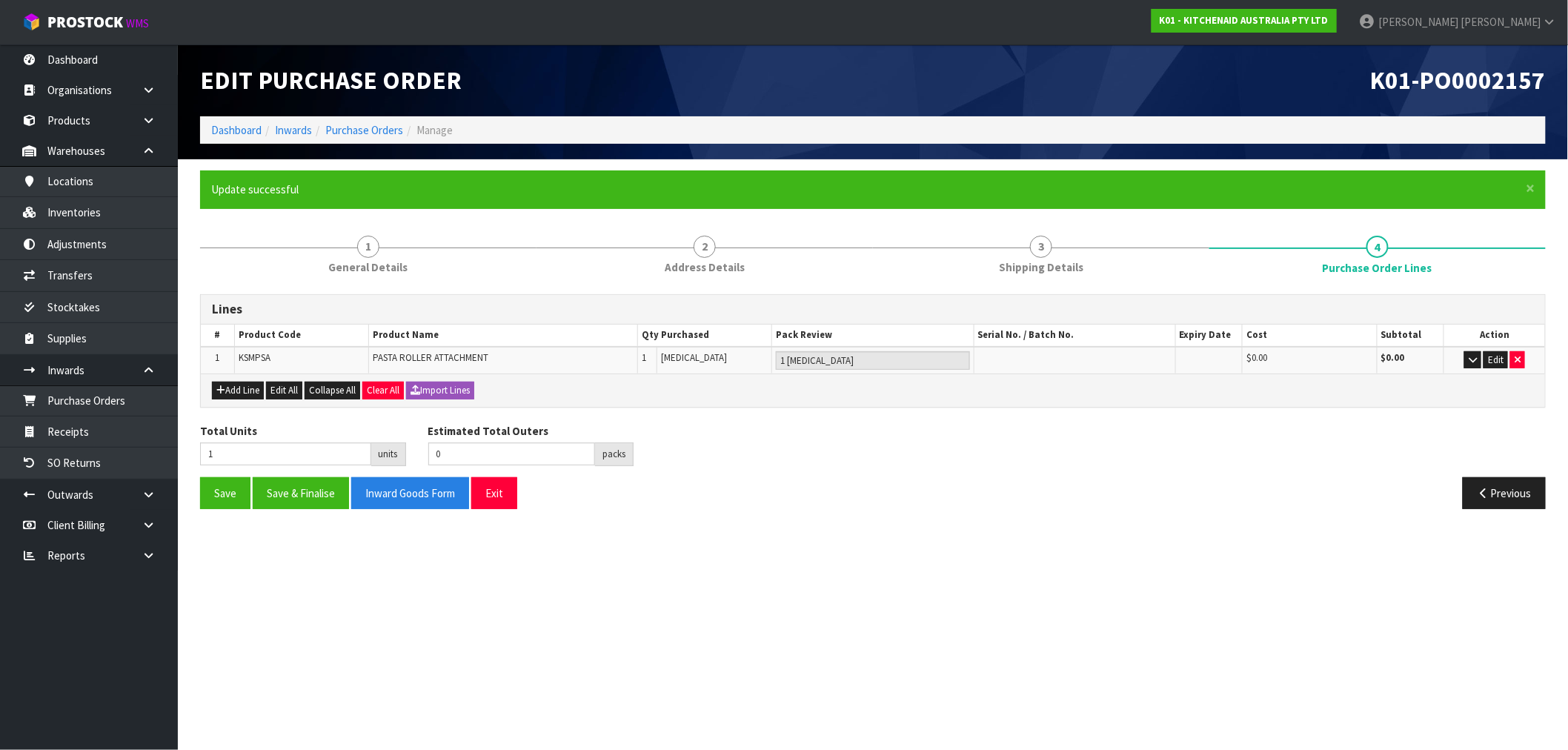
scroll to position [0, 0]
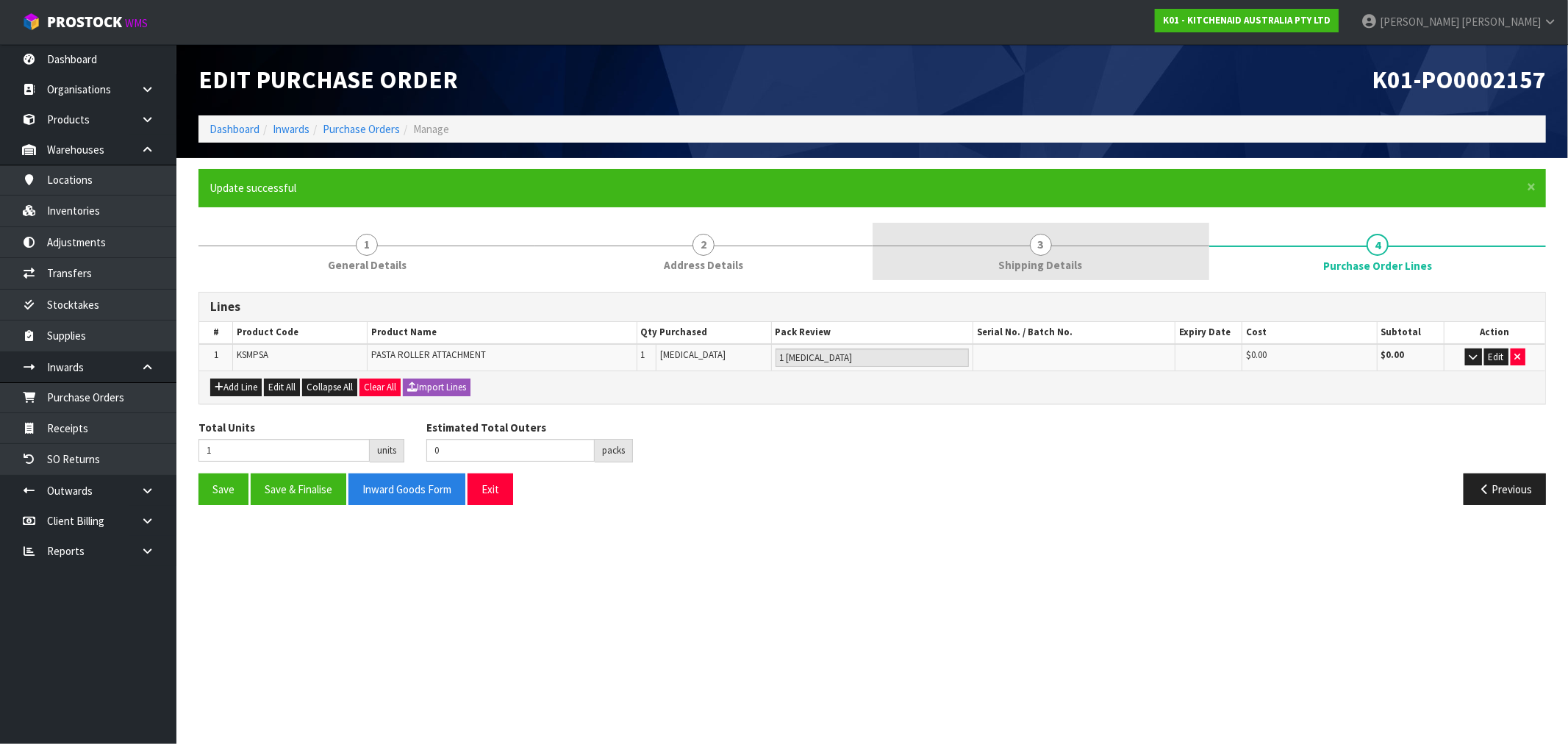
drag, startPoint x: 1146, startPoint y: 255, endPoint x: 1132, endPoint y: 255, distance: 14.0
click at [1143, 255] on link "3 Shipping Details" at bounding box center [1040, 252] width 336 height 59
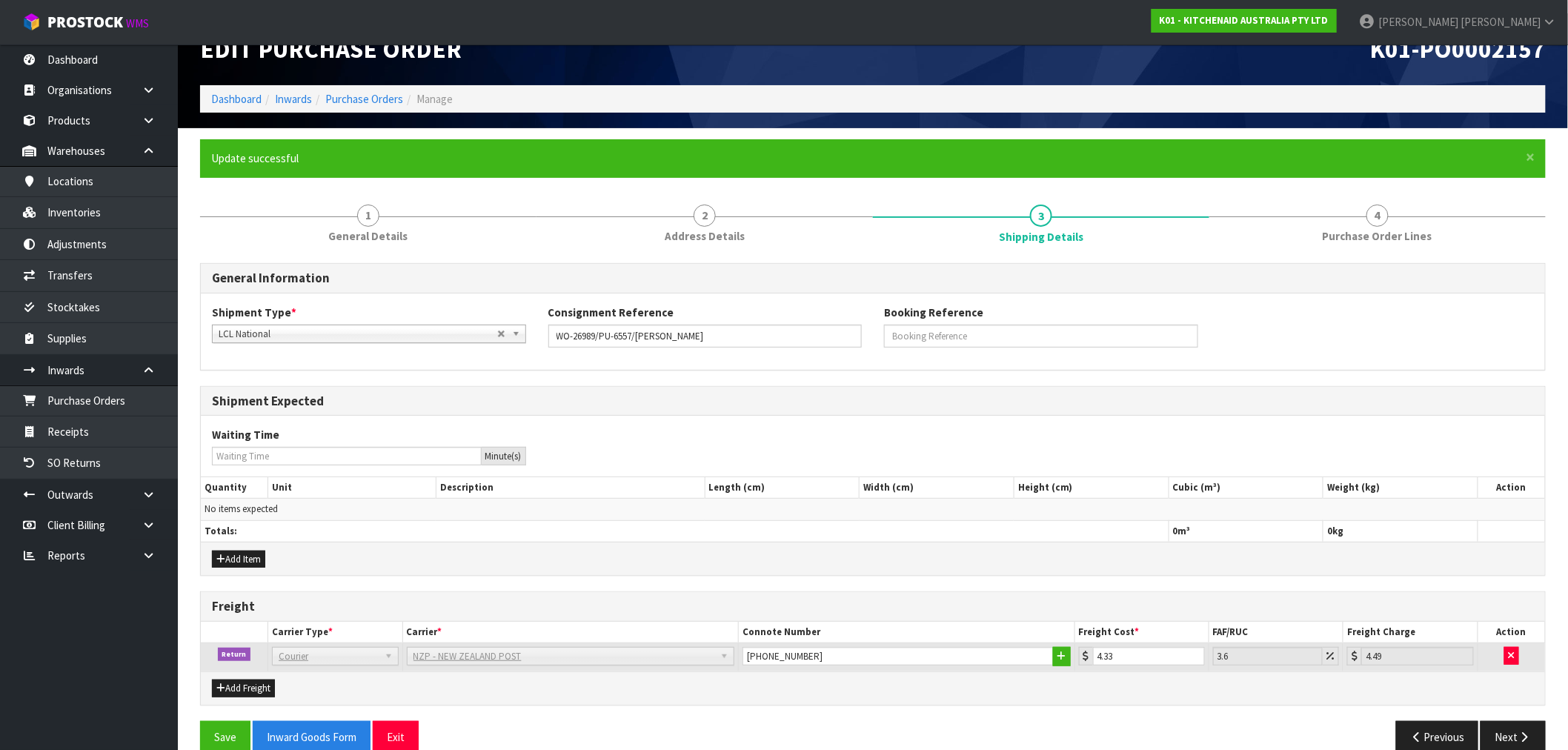
scroll to position [56, 0]
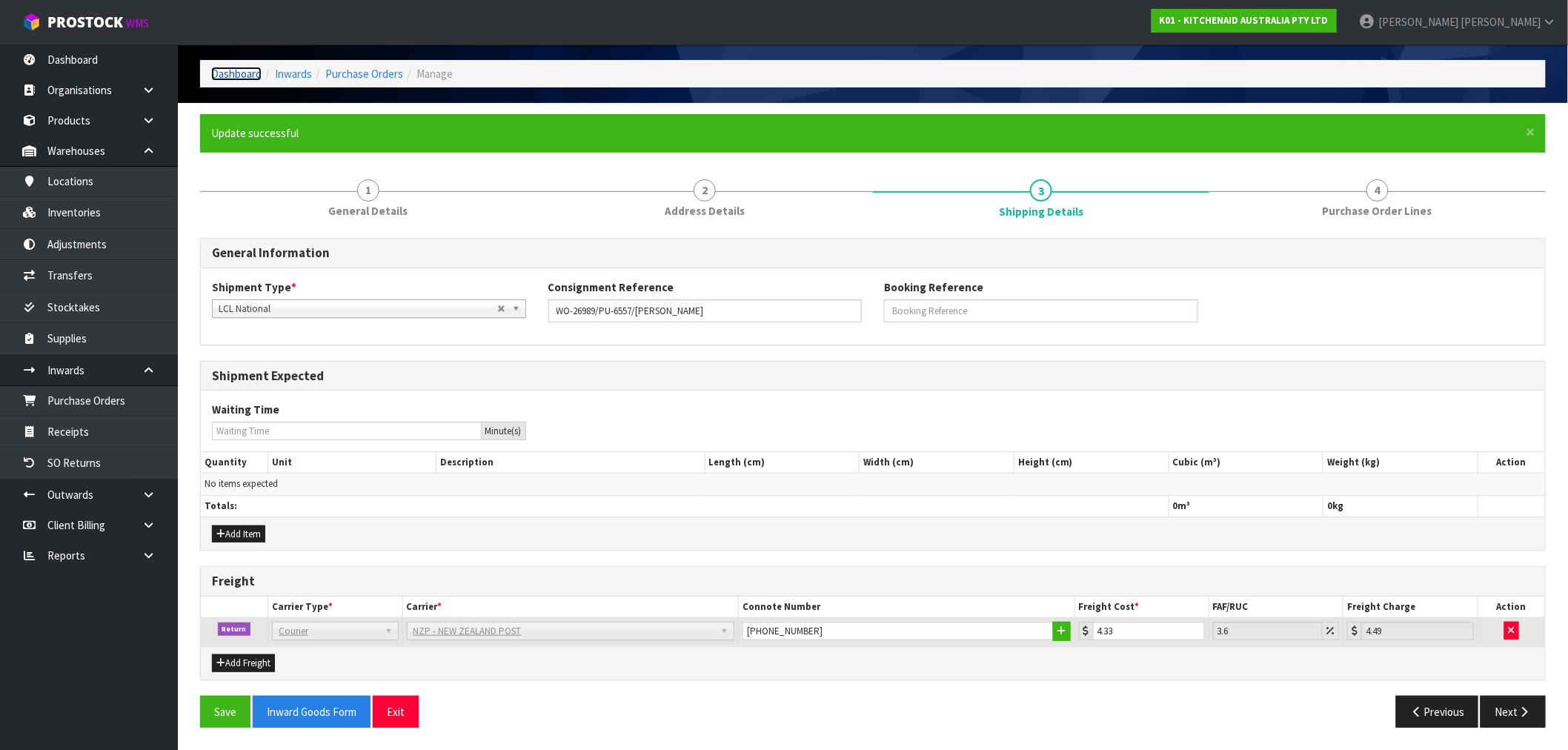
click at [238, 69] on link "Dashboard" at bounding box center [237, 73] width 51 height 14
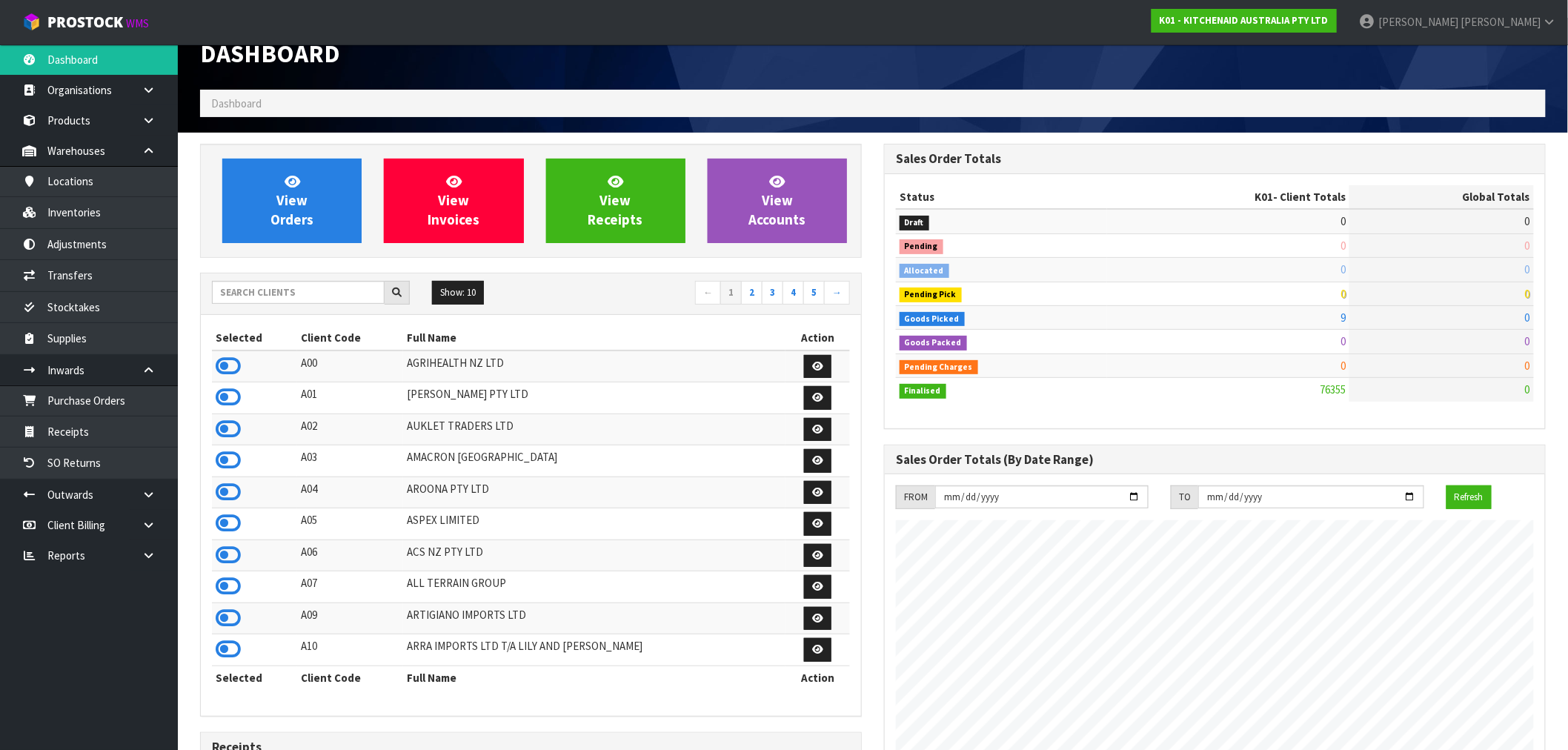
scroll to position [1123, 684]
click at [289, 286] on input "text" at bounding box center [298, 292] width 172 height 23
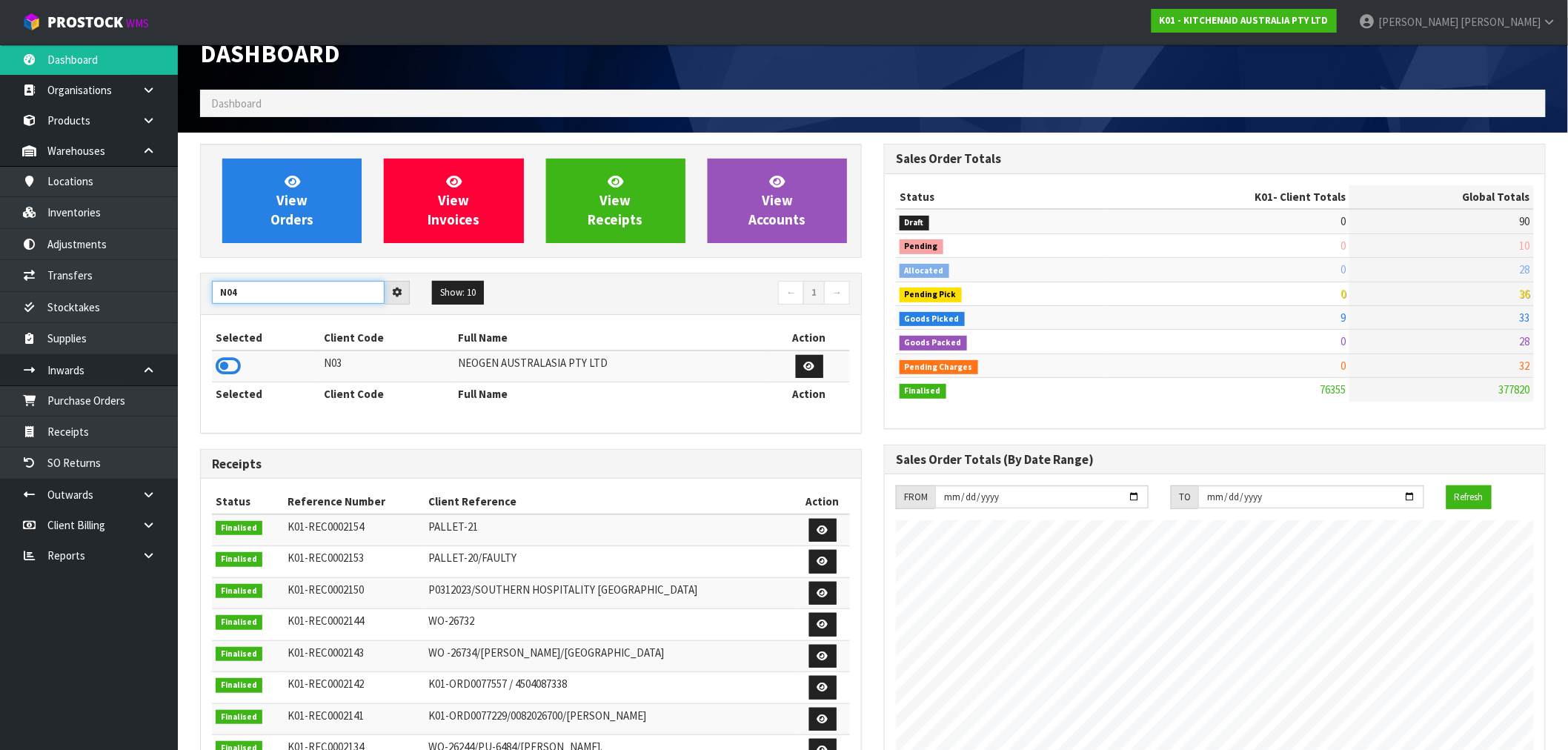
type input "N04"
click at [235, 361] on icon at bounding box center [228, 366] width 25 height 22
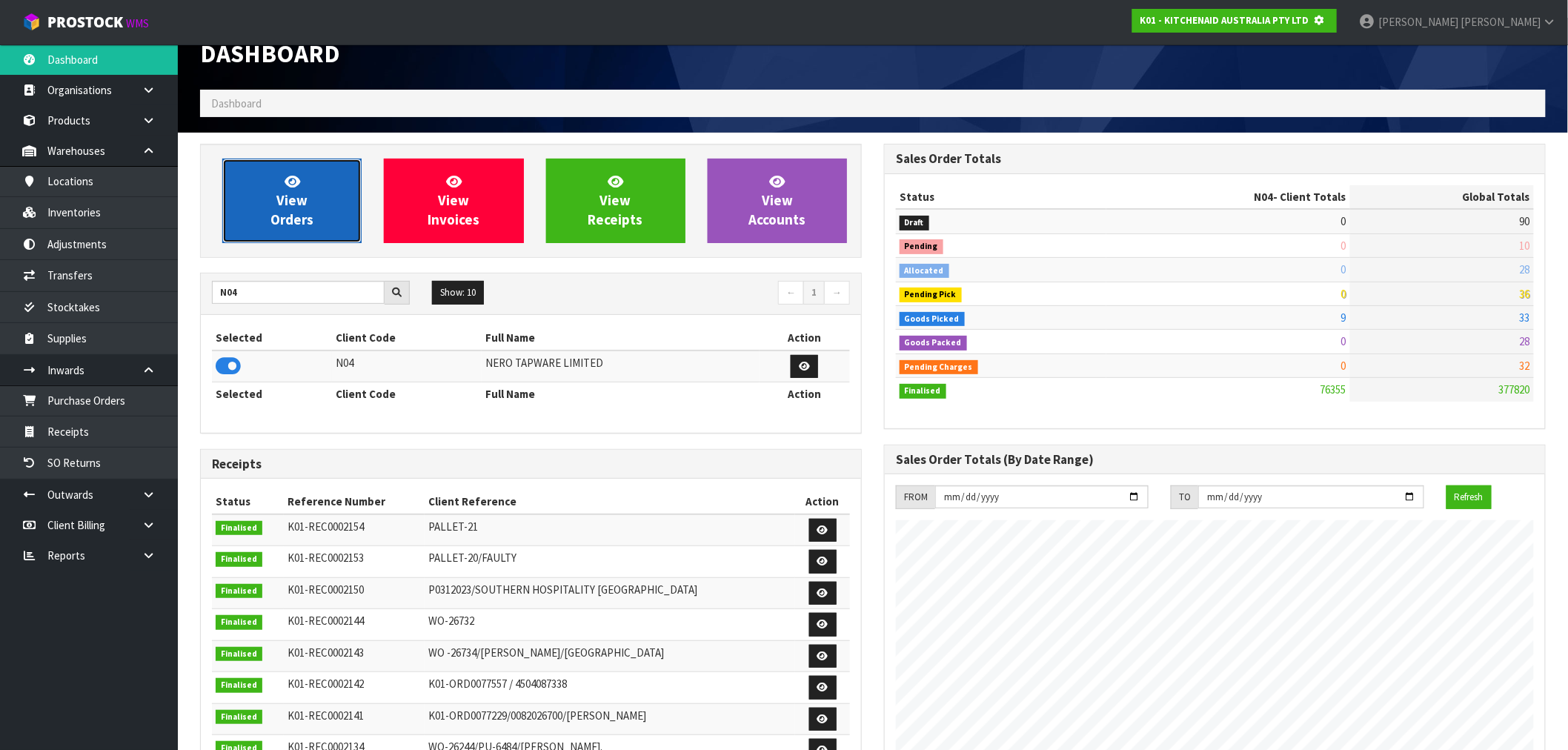
scroll to position [739999, 740514]
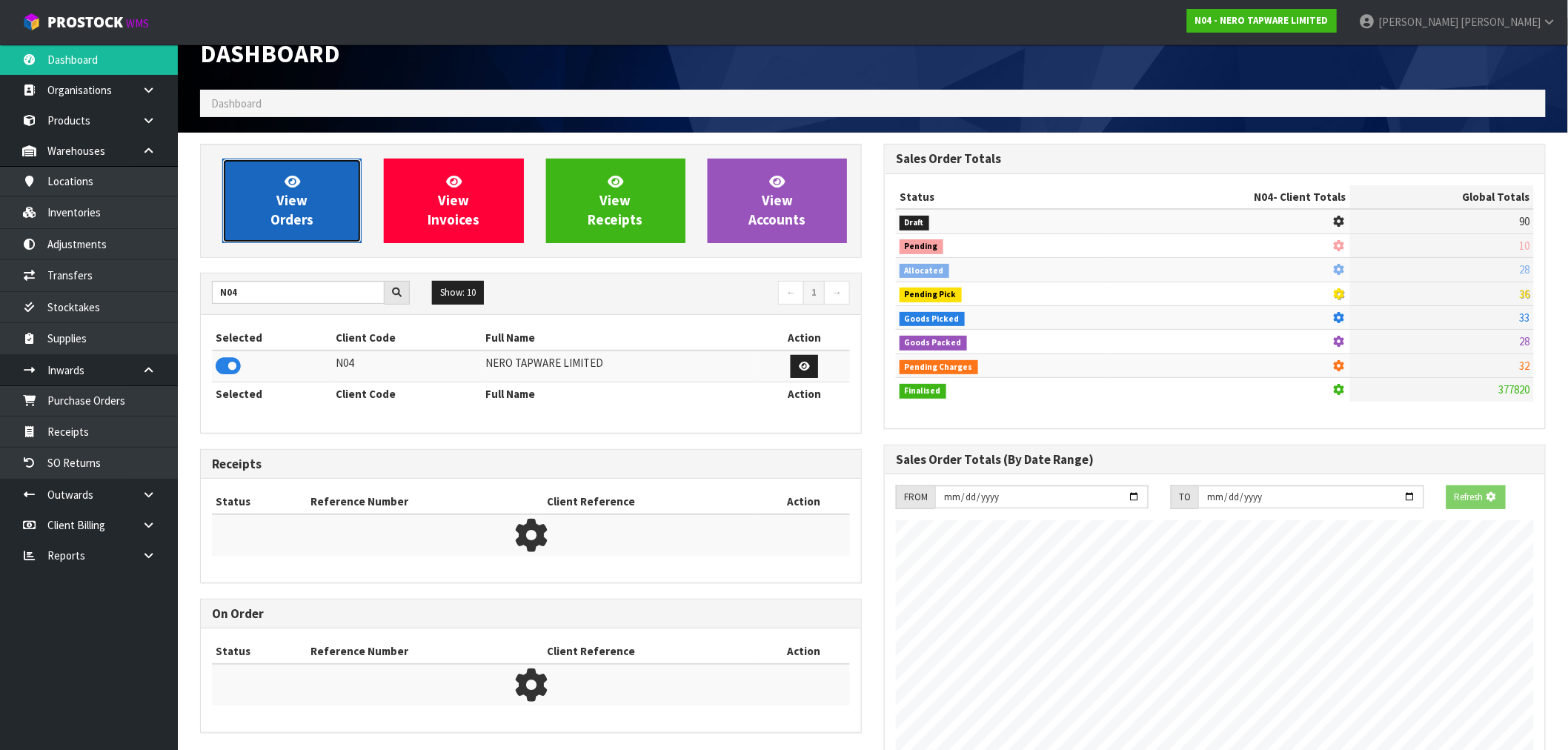
click at [286, 238] on link "View Orders" at bounding box center [291, 200] width 140 height 84
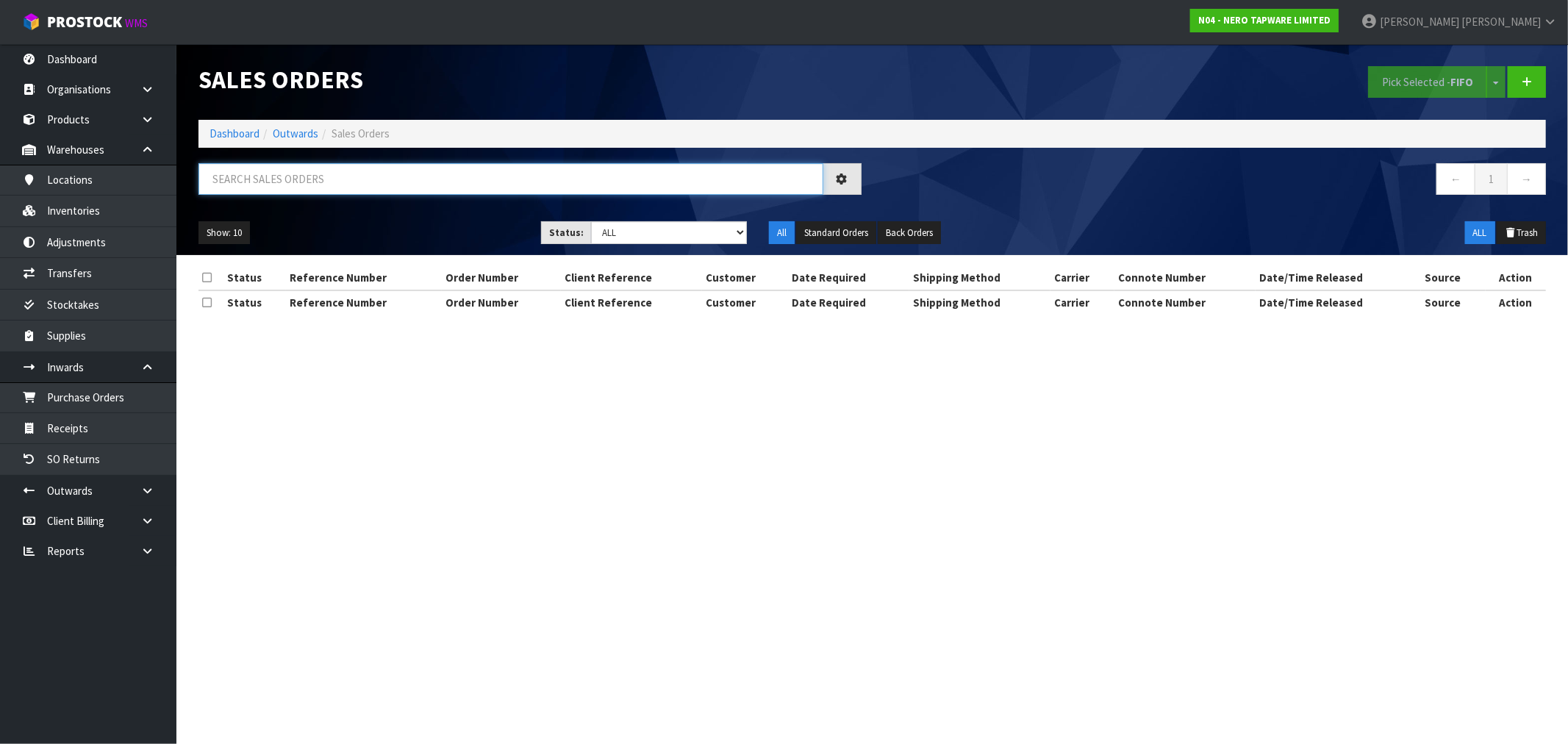
click at [323, 175] on input "text" at bounding box center [511, 179] width 625 height 32
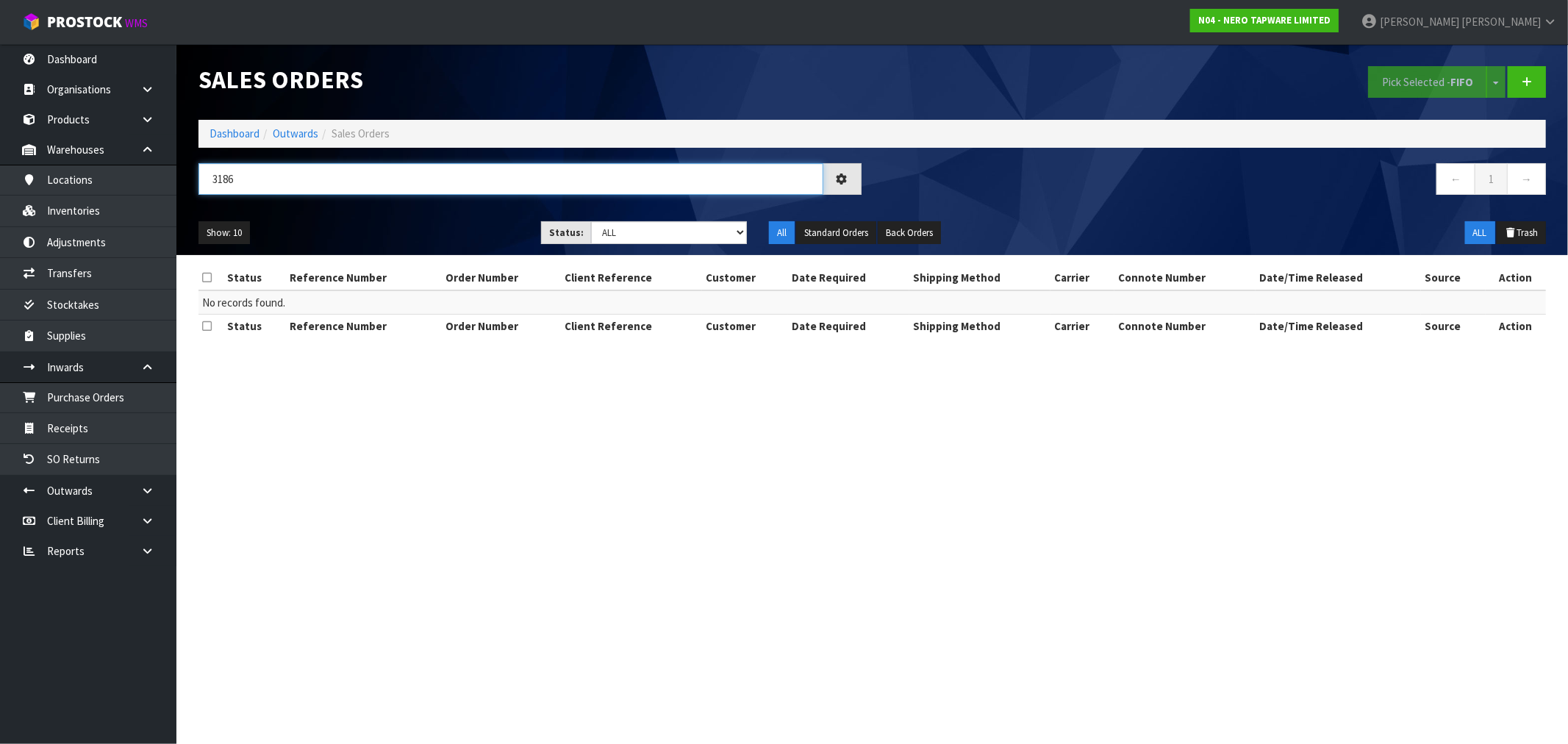
type input "3186"
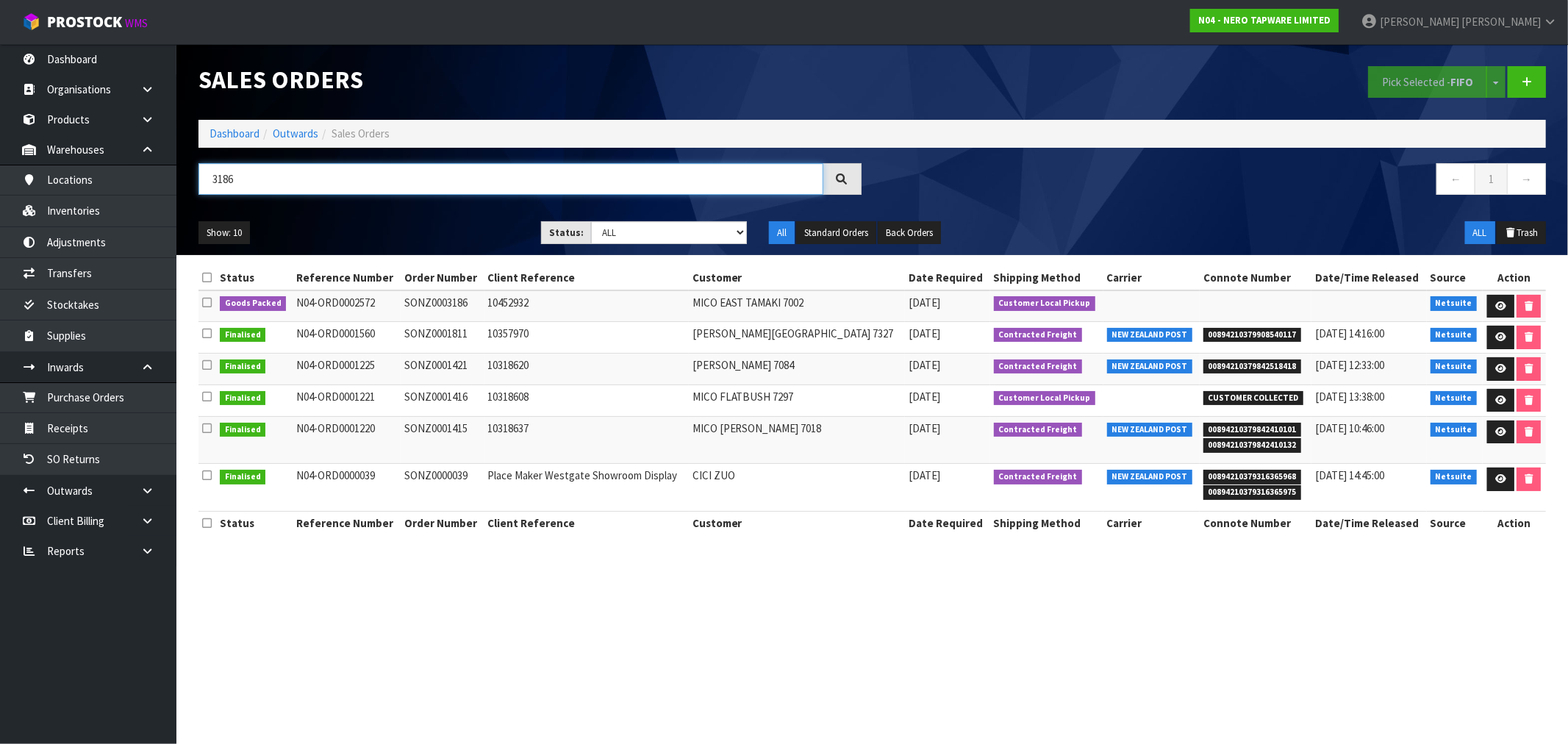
drag, startPoint x: 254, startPoint y: 181, endPoint x: 184, endPoint y: 184, distance: 70.1
click at [185, 182] on header "Sales Orders Pick Selected - FIFO Split button! FIFO - First In First Out FEFO …" at bounding box center [872, 149] width 1392 height 211
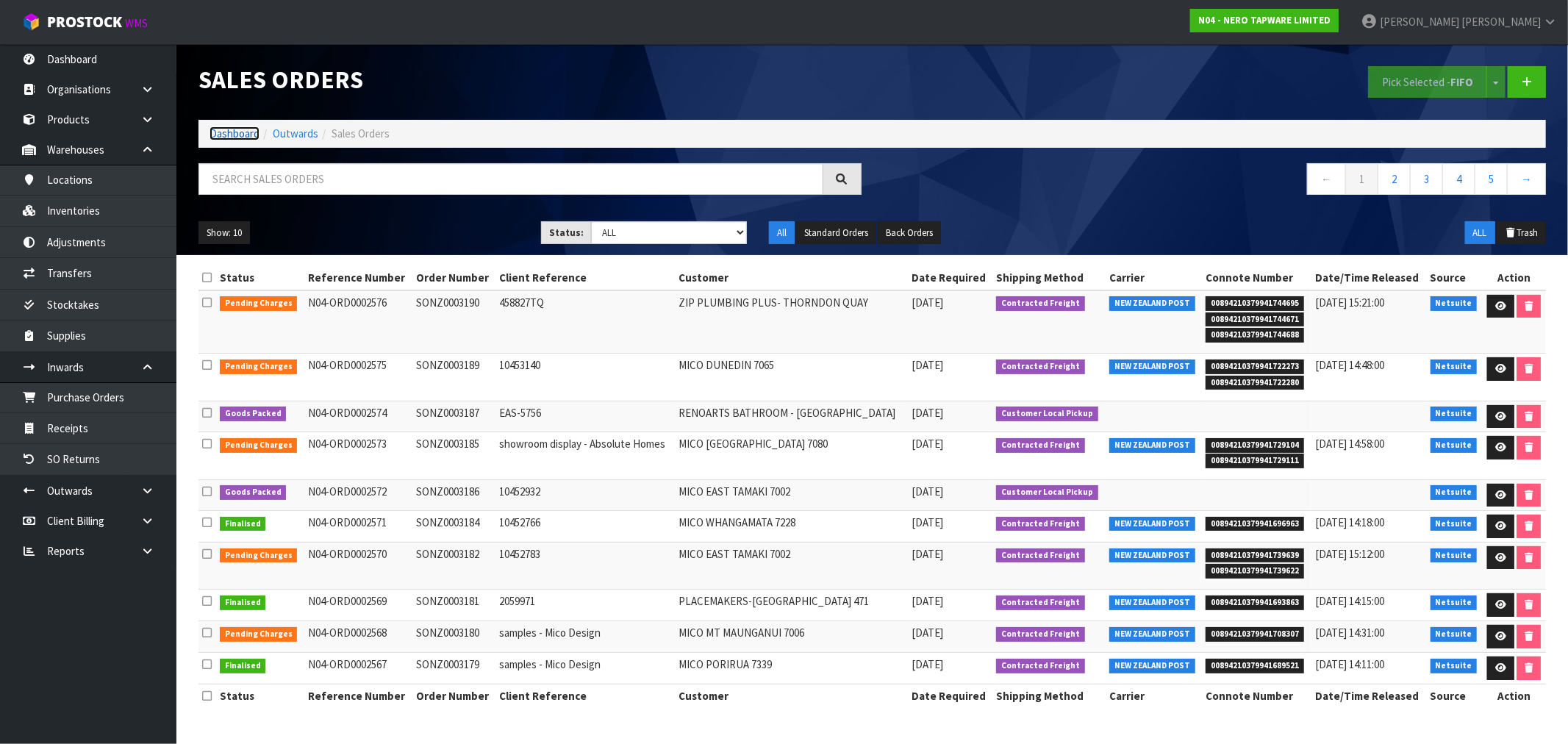
click at [218, 126] on link "Dashboard" at bounding box center [235, 133] width 50 height 14
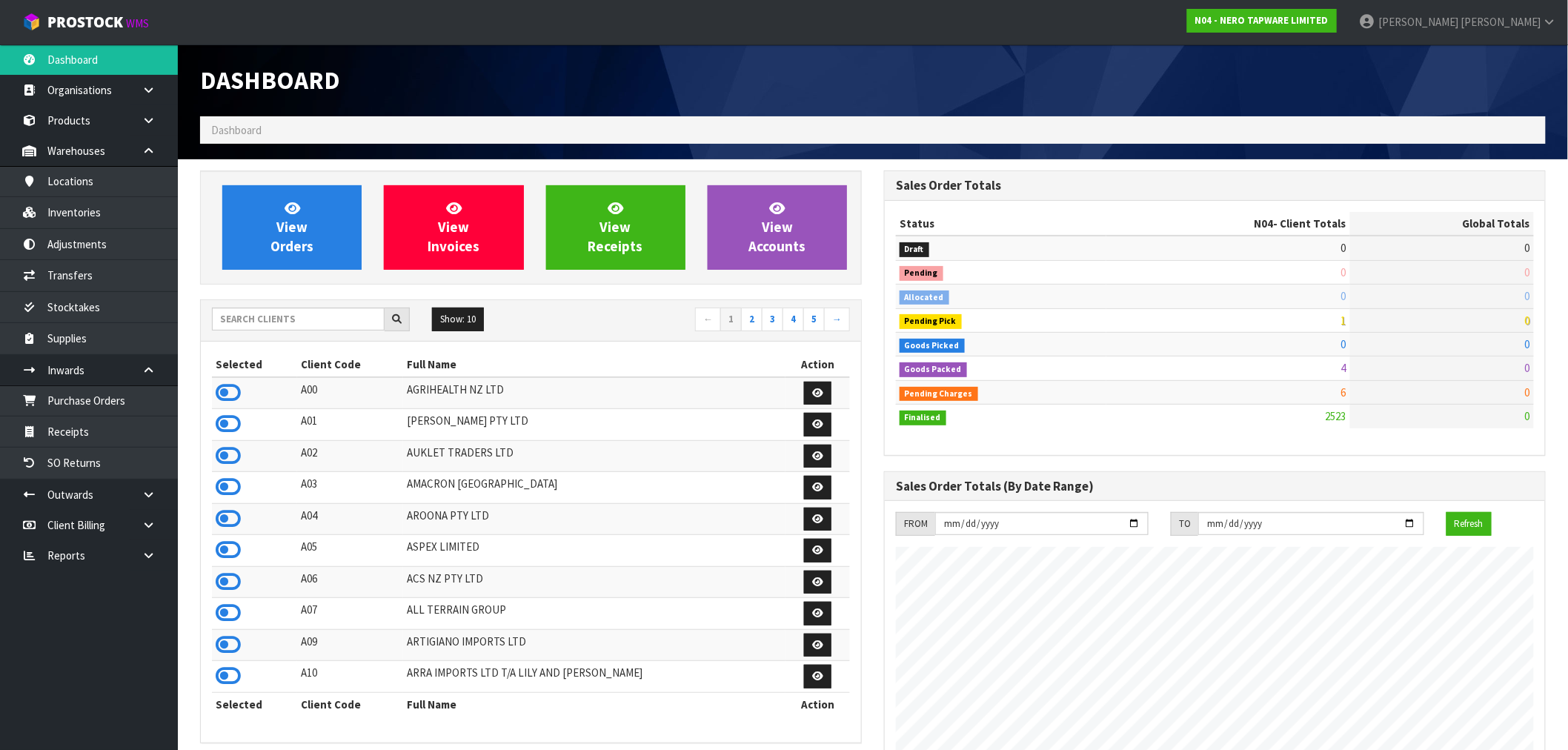
scroll to position [1123, 684]
click at [244, 333] on div "Show: 10 5 10 25 50 ← 1 2 3 4 5 →" at bounding box center [530, 320] width 660 height 26
click at [232, 304] on div "Show: 10 5 10 25 50 ← 1 2 3 4 5 →" at bounding box center [530, 320] width 660 height 41
click at [282, 328] on input "text" at bounding box center [298, 318] width 172 height 23
click at [305, 326] on input "text" at bounding box center [298, 318] width 172 height 23
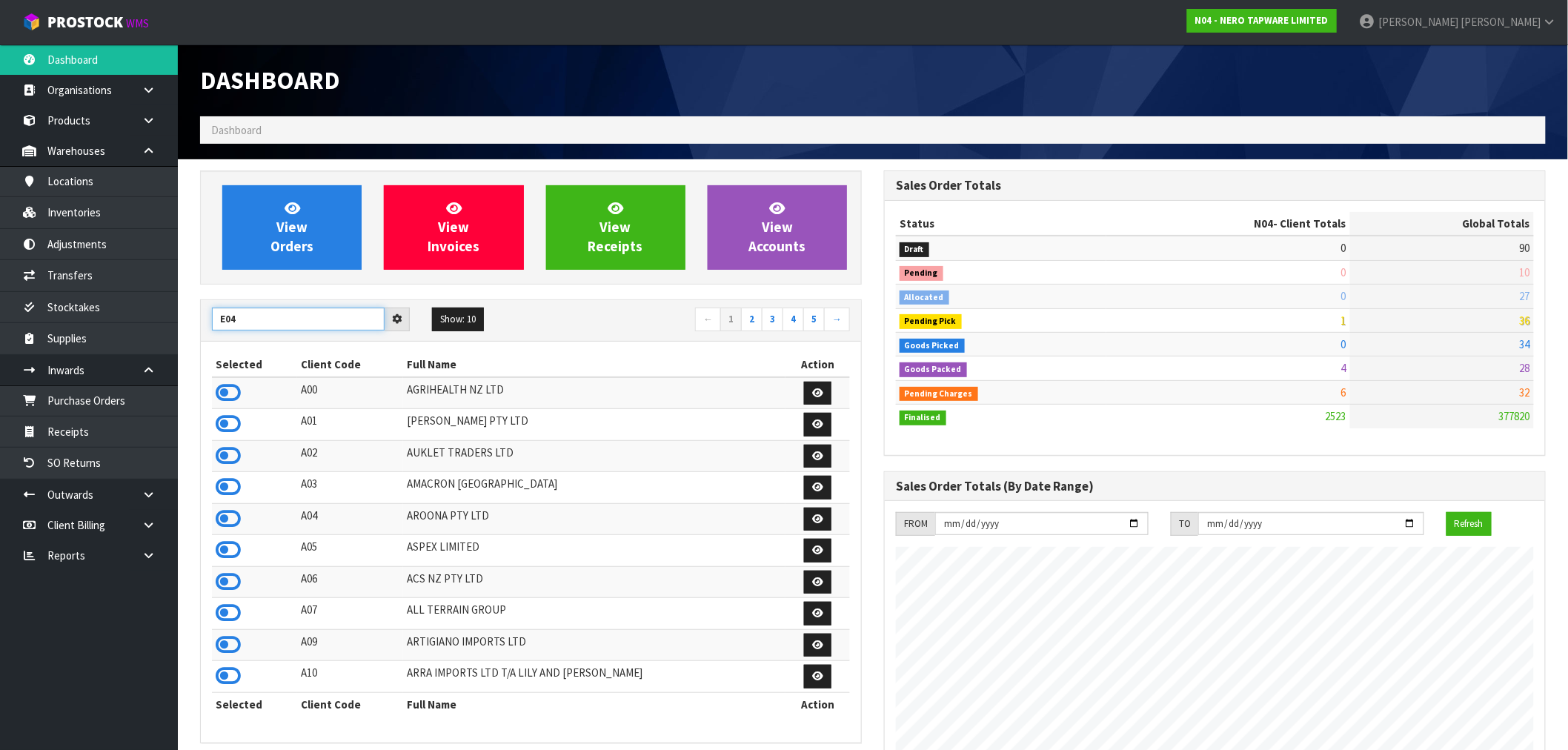
type input "E04"
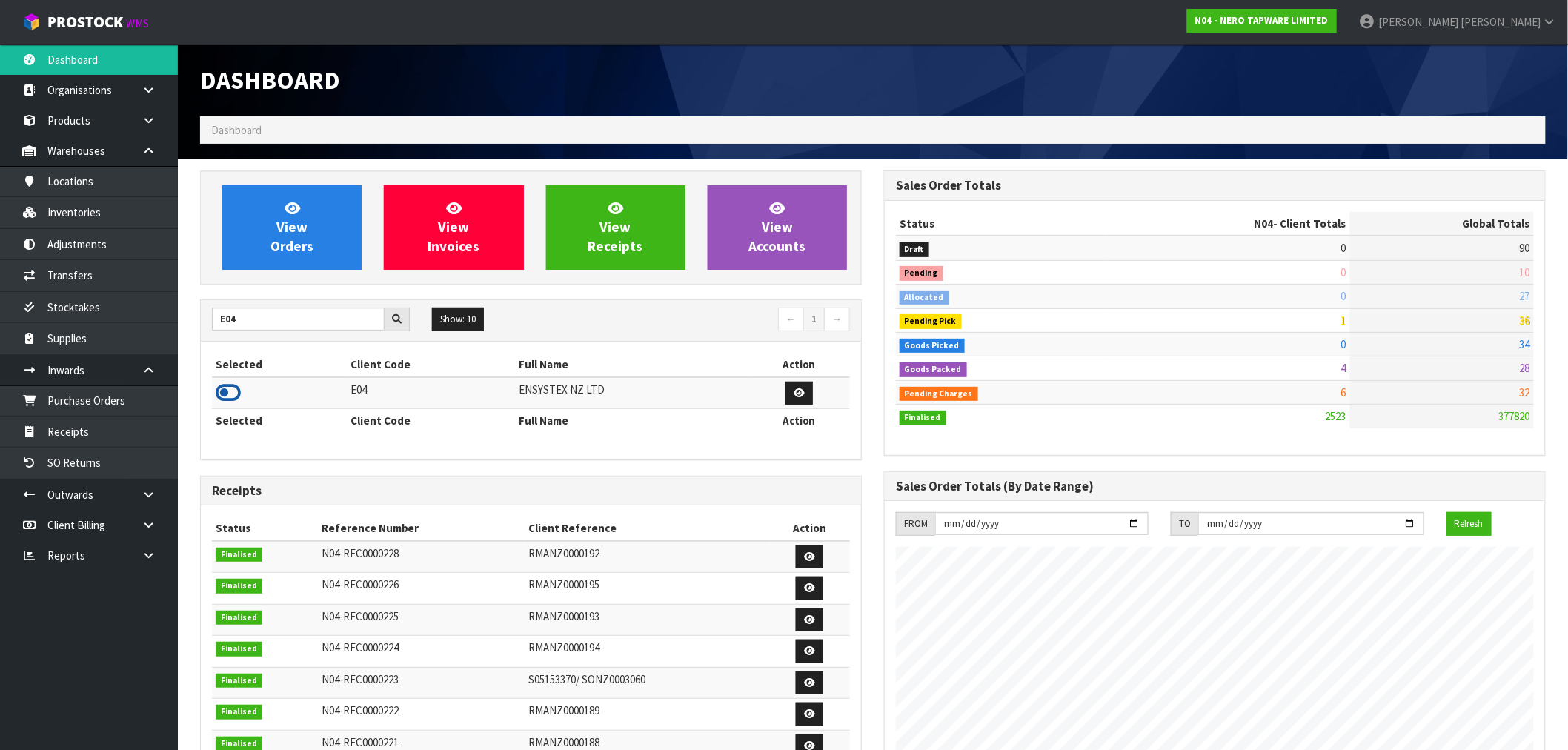
click at [234, 390] on icon at bounding box center [228, 393] width 25 height 22
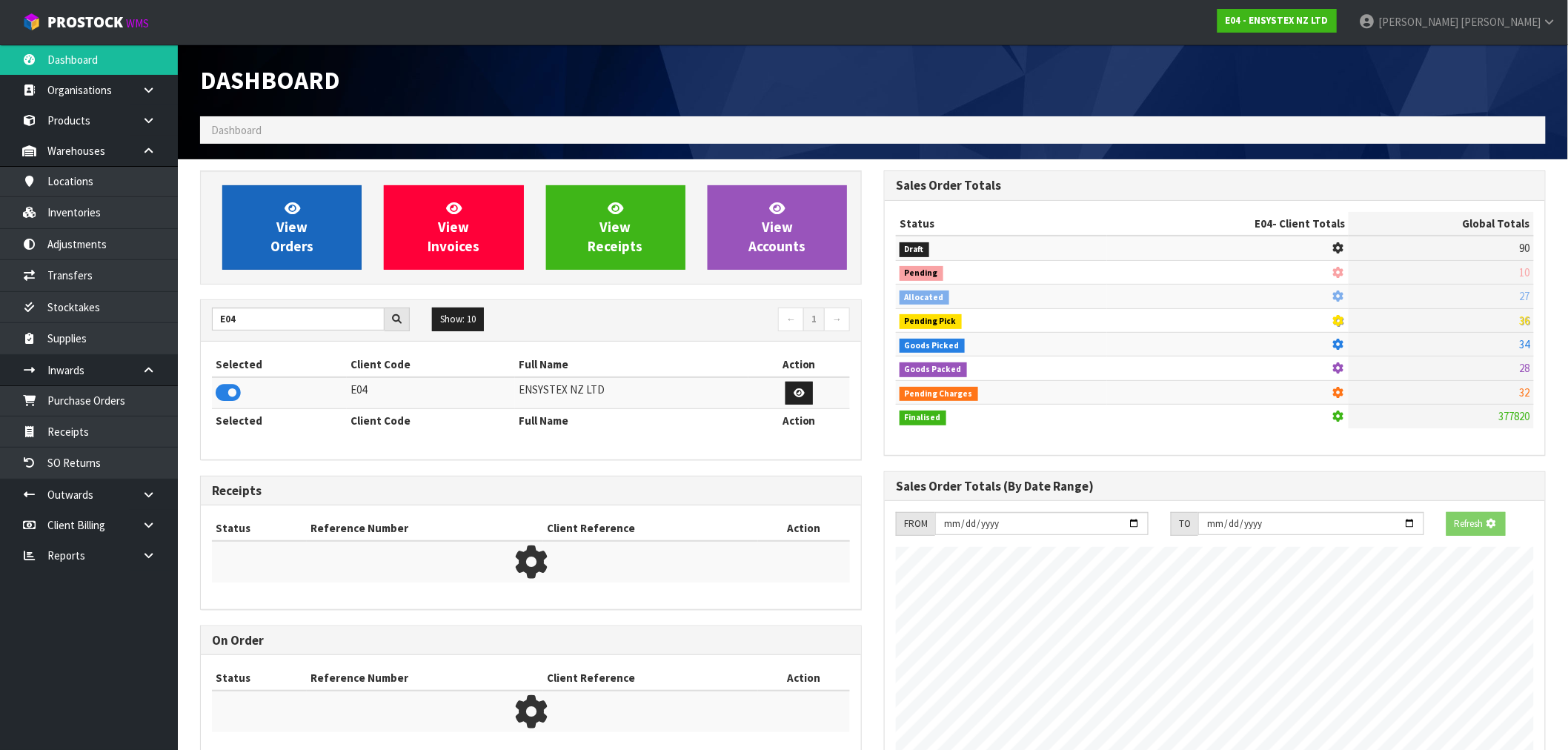
scroll to position [924, 684]
click at [307, 200] on link "View Orders" at bounding box center [291, 228] width 140 height 84
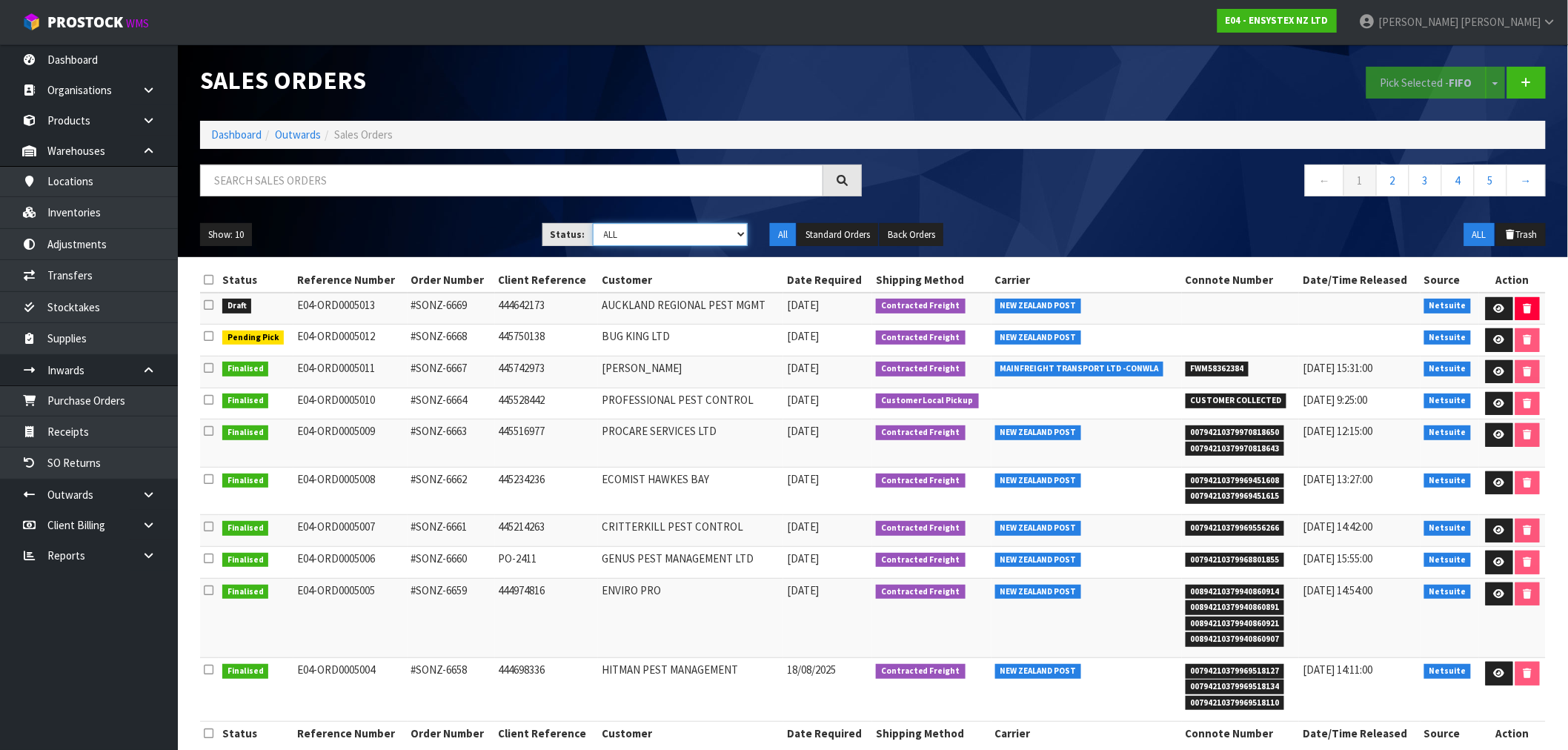
drag, startPoint x: 715, startPoint y: 228, endPoint x: 714, endPoint y: 235, distance: 7.1
click at [715, 228] on select "Draft Pending Allocated Pending Pick Goods Picked Goods Packed Pending Charges …" at bounding box center [671, 234] width 155 height 23
select select "string:6"
click at [593, 223] on select "Draft Pending Allocated Pending Pick Goods Picked Goods Packed Pending Charges …" at bounding box center [671, 234] width 155 height 23
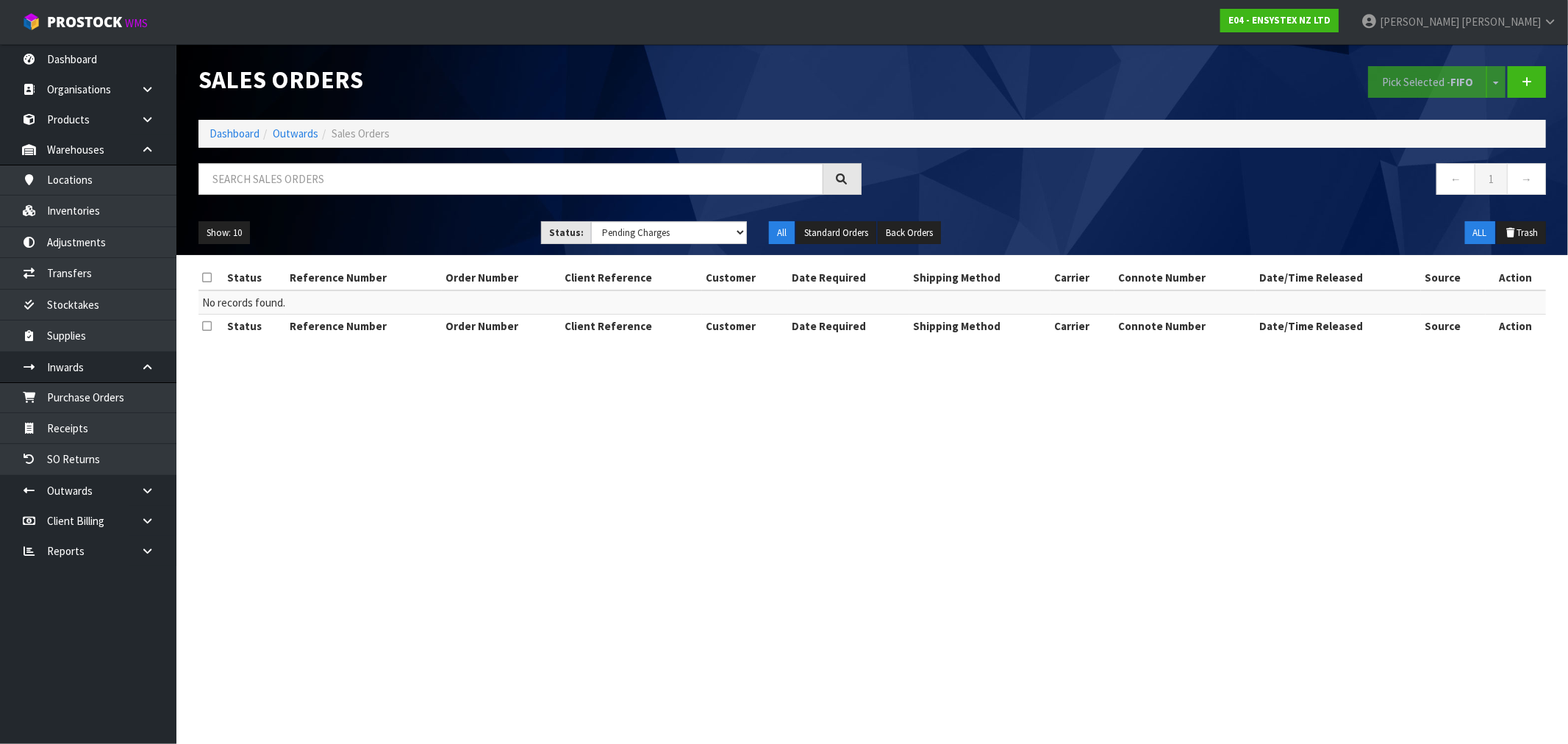
click at [237, 146] on ol "Dashboard Outwards Sales Orders" at bounding box center [872, 133] width 1347 height 27
click at [236, 135] on link "Dashboard" at bounding box center [235, 133] width 50 height 14
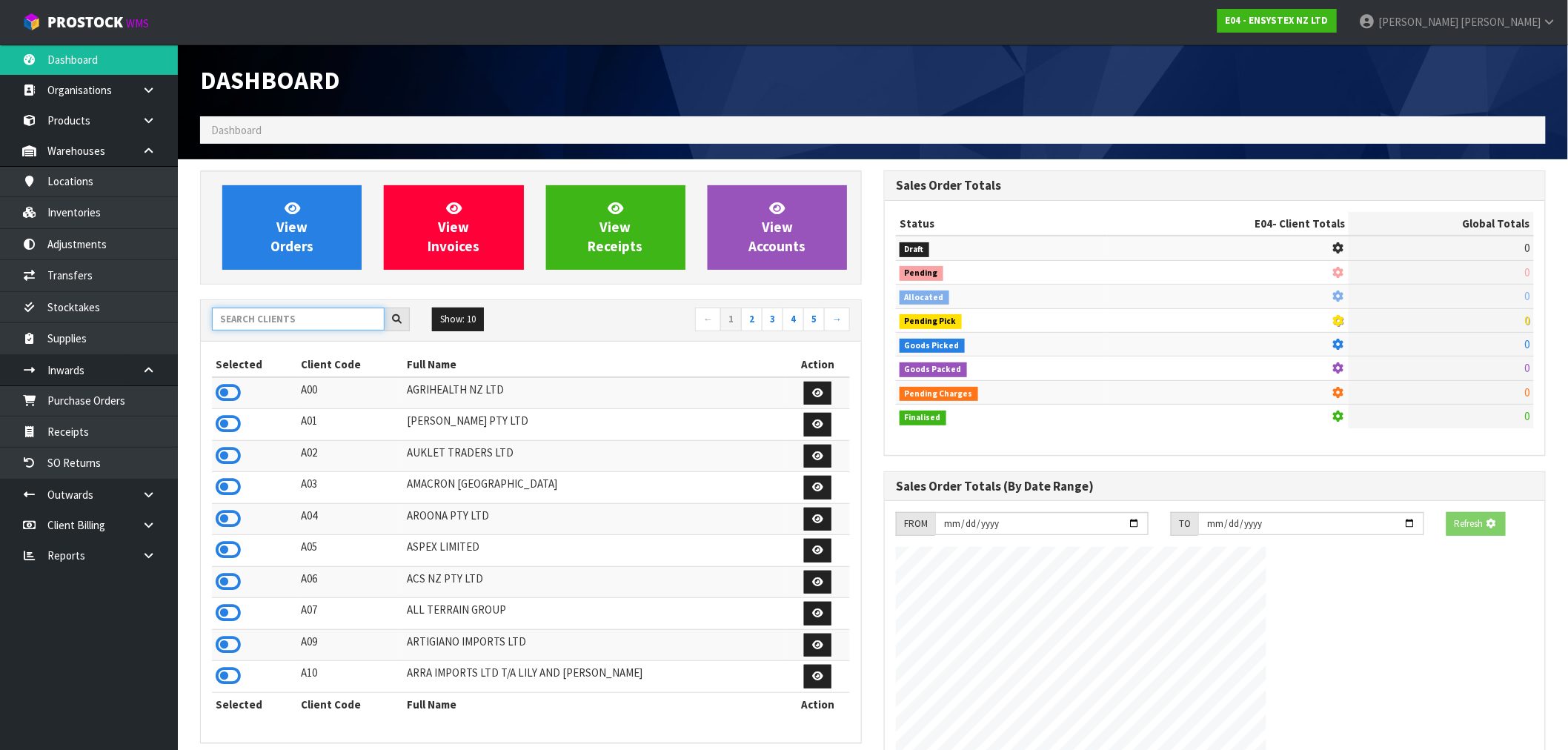
click at [315, 320] on input "text" at bounding box center [298, 318] width 172 height 23
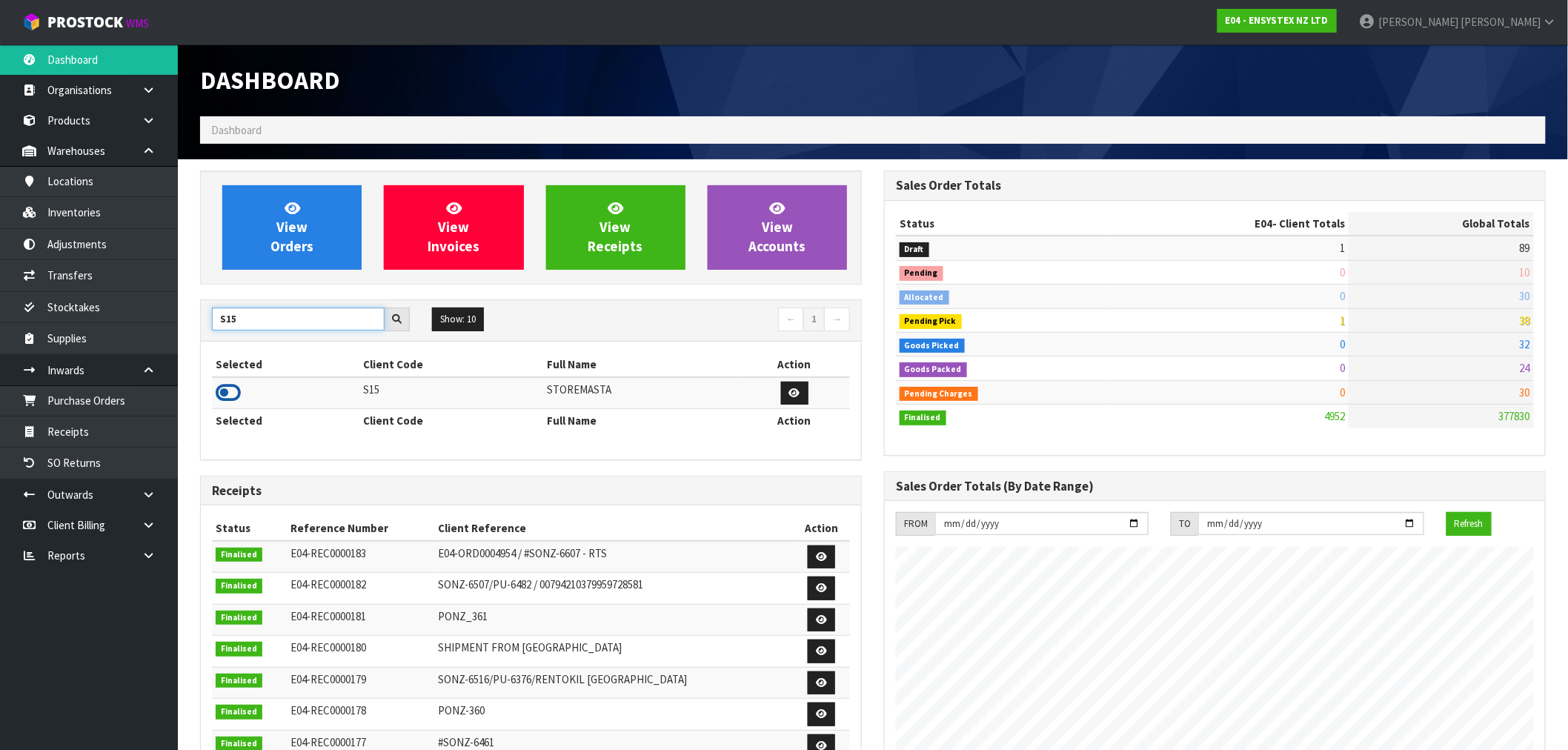
type input "S15"
click at [226, 394] on icon at bounding box center [228, 393] width 25 height 22
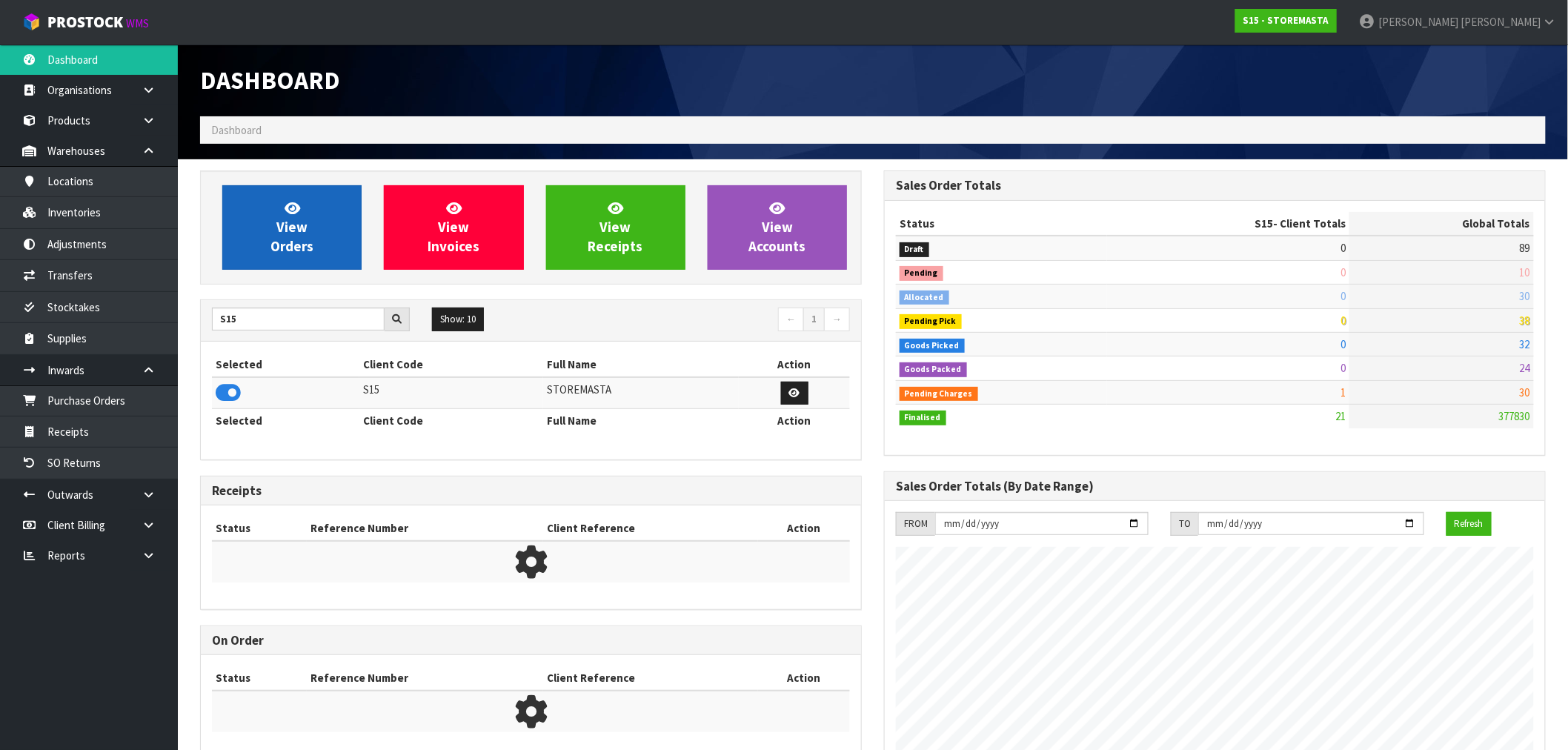
scroll to position [740016, 740514]
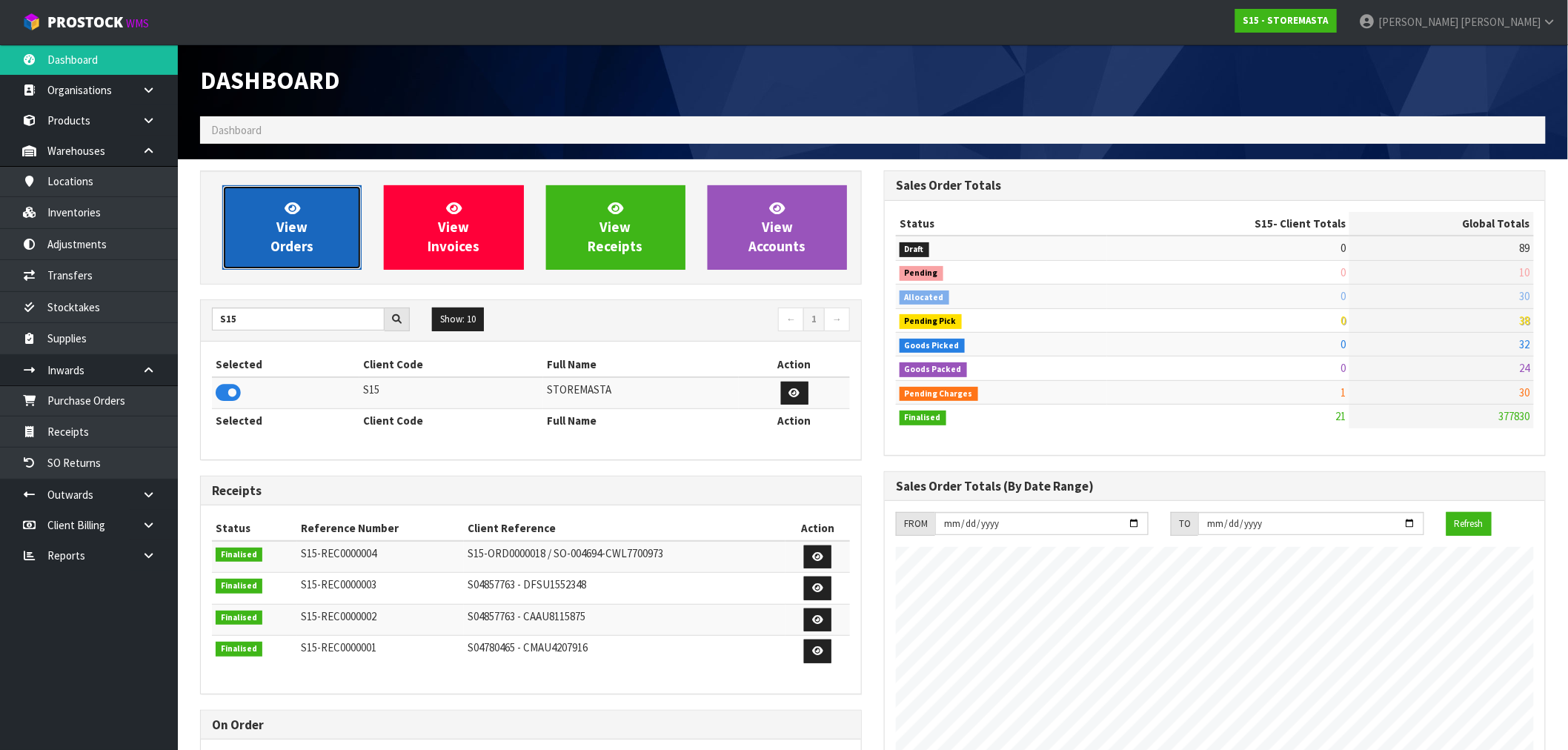
click at [293, 197] on link "View Orders" at bounding box center [291, 228] width 140 height 84
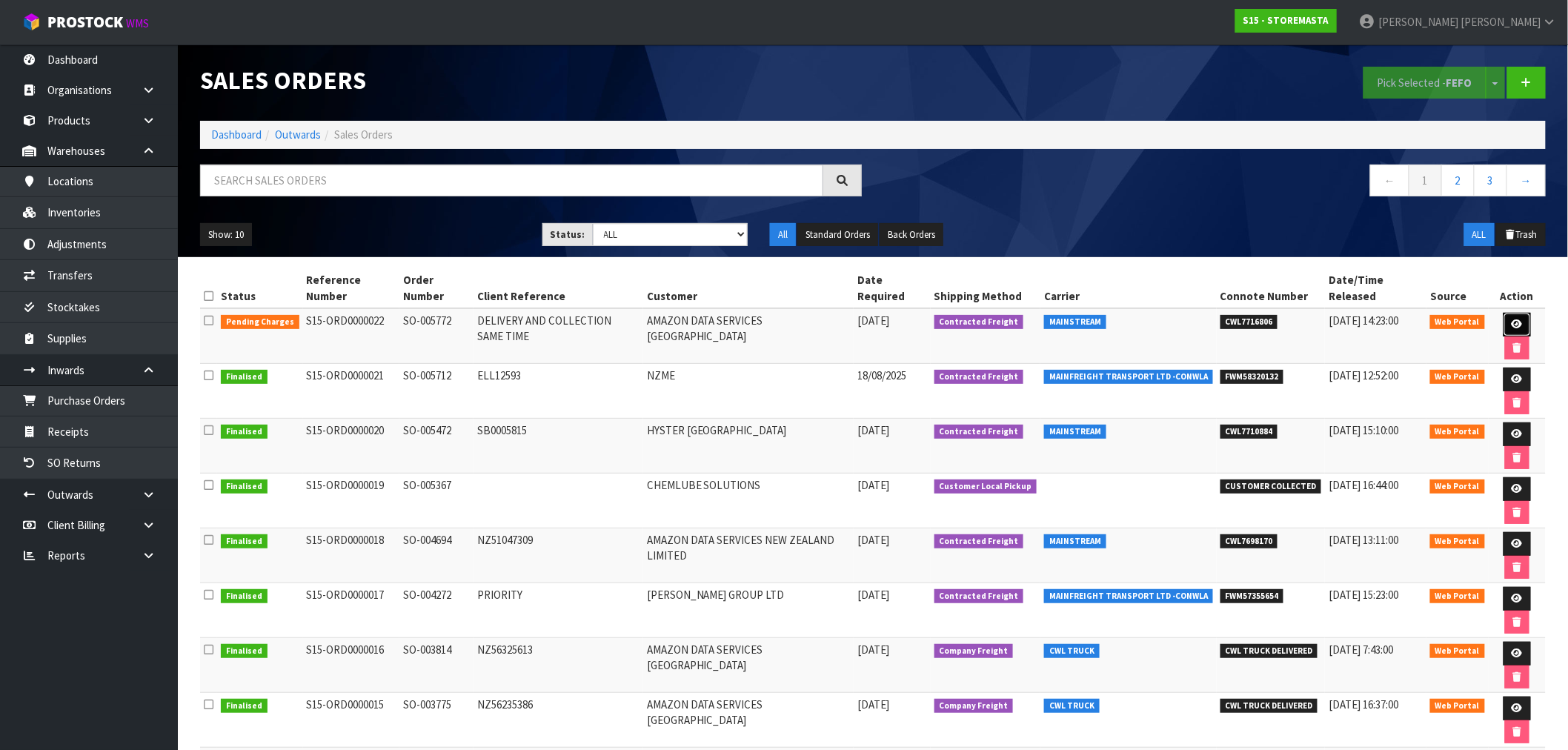
click at [1512, 321] on icon at bounding box center [1517, 324] width 11 height 9
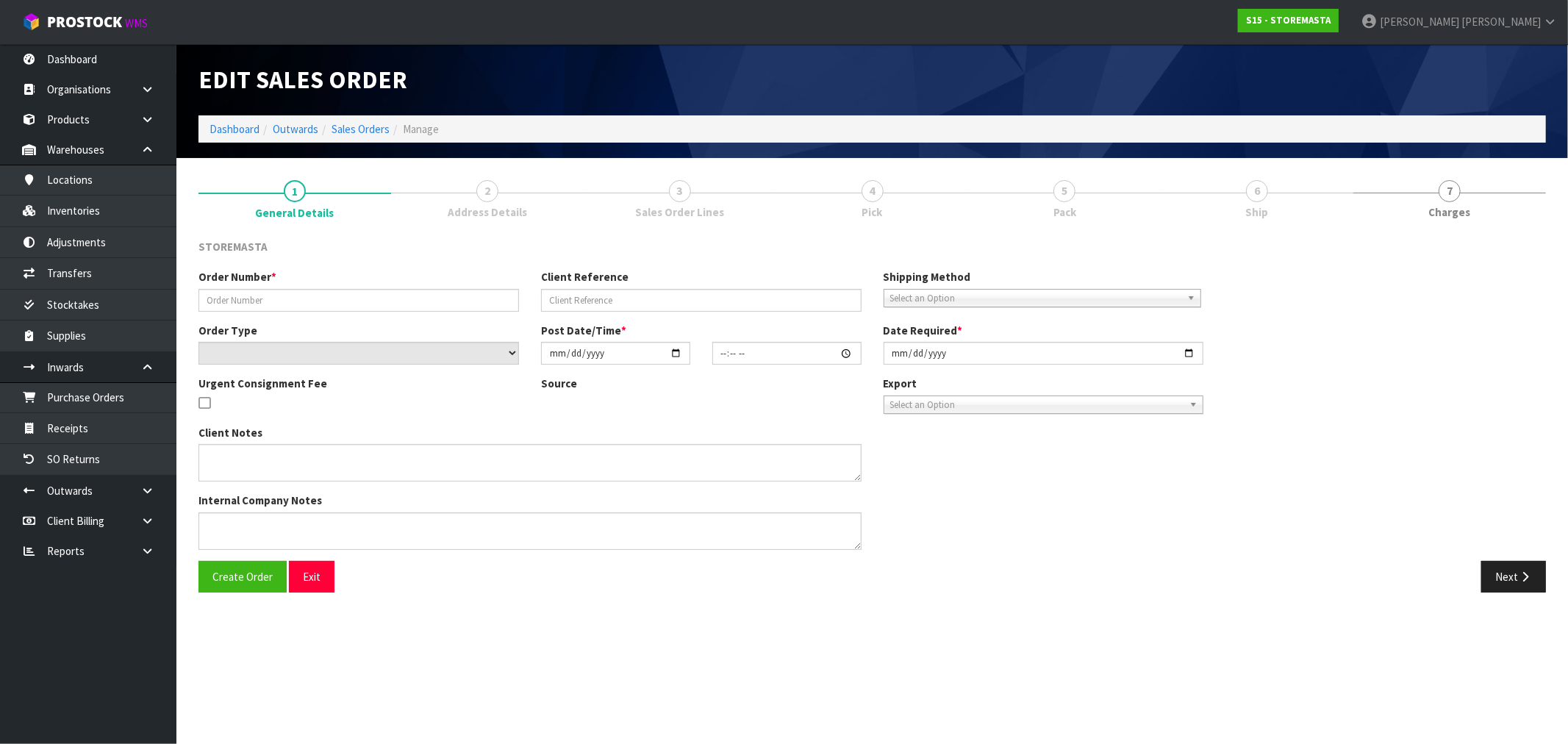
type input "SO-005772"
type input "DELIVERY AND COLLECTION SAME TIME"
select select "number:0"
type input "[DATE]"
type input "16:38:00.000"
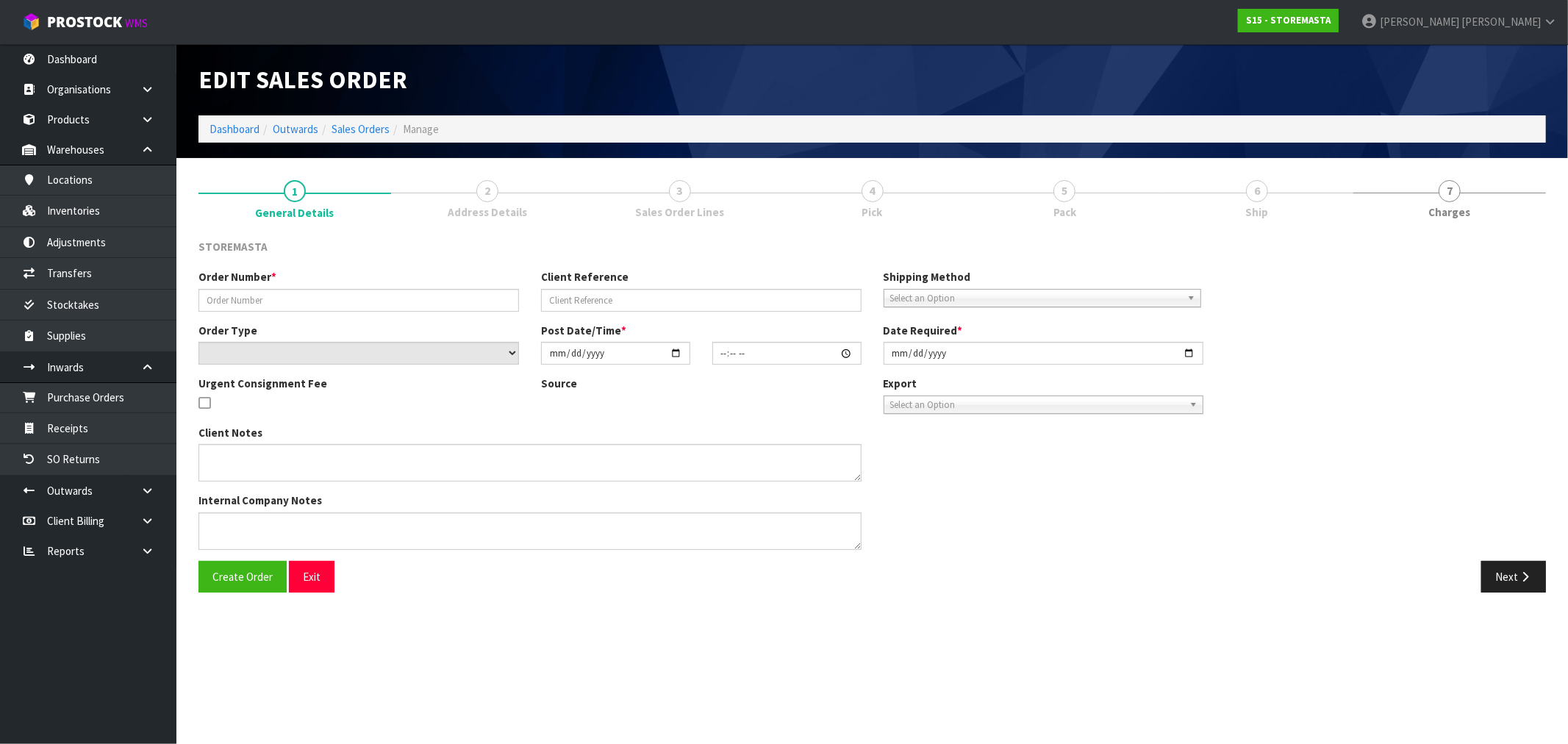
type input "[DATE]"
type textarea "PLEASE DELIVER THE NEW UNIT AND COLLECT THE DAMAGED UNIT AT THE SAME TIME. NO F…"
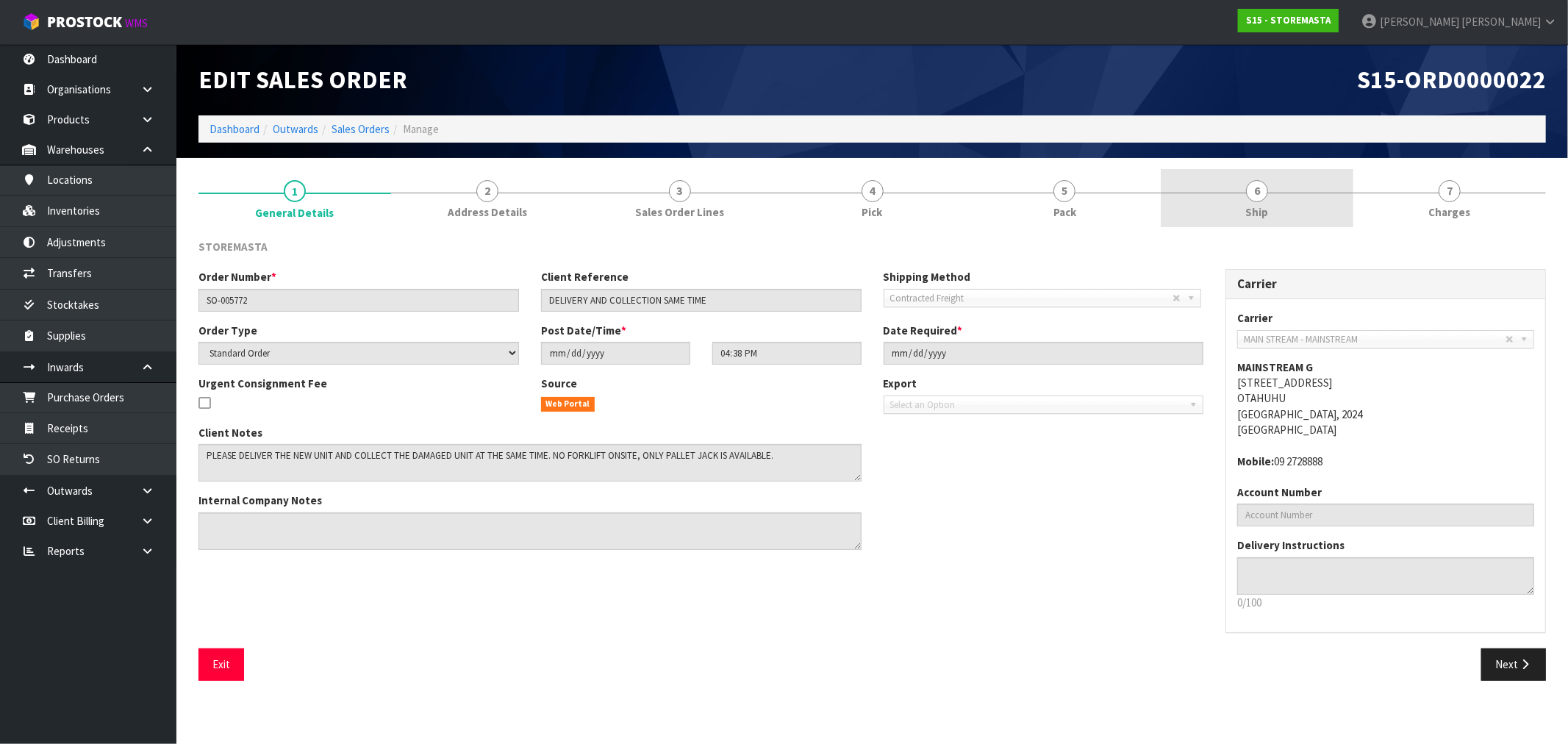
click at [1287, 206] on link "6 Ship" at bounding box center [1256, 198] width 192 height 59
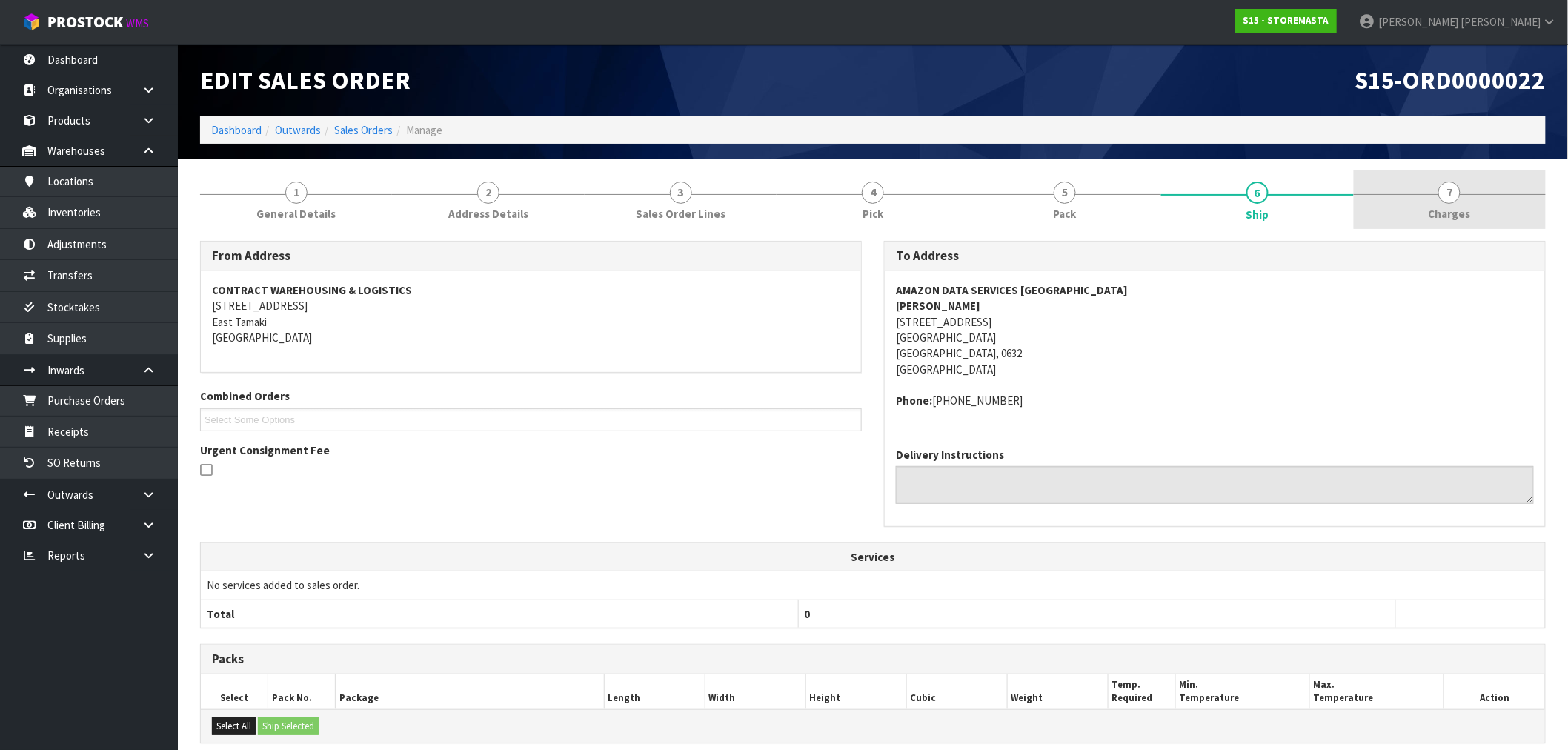
click at [1465, 209] on span "Charges" at bounding box center [1450, 213] width 42 height 16
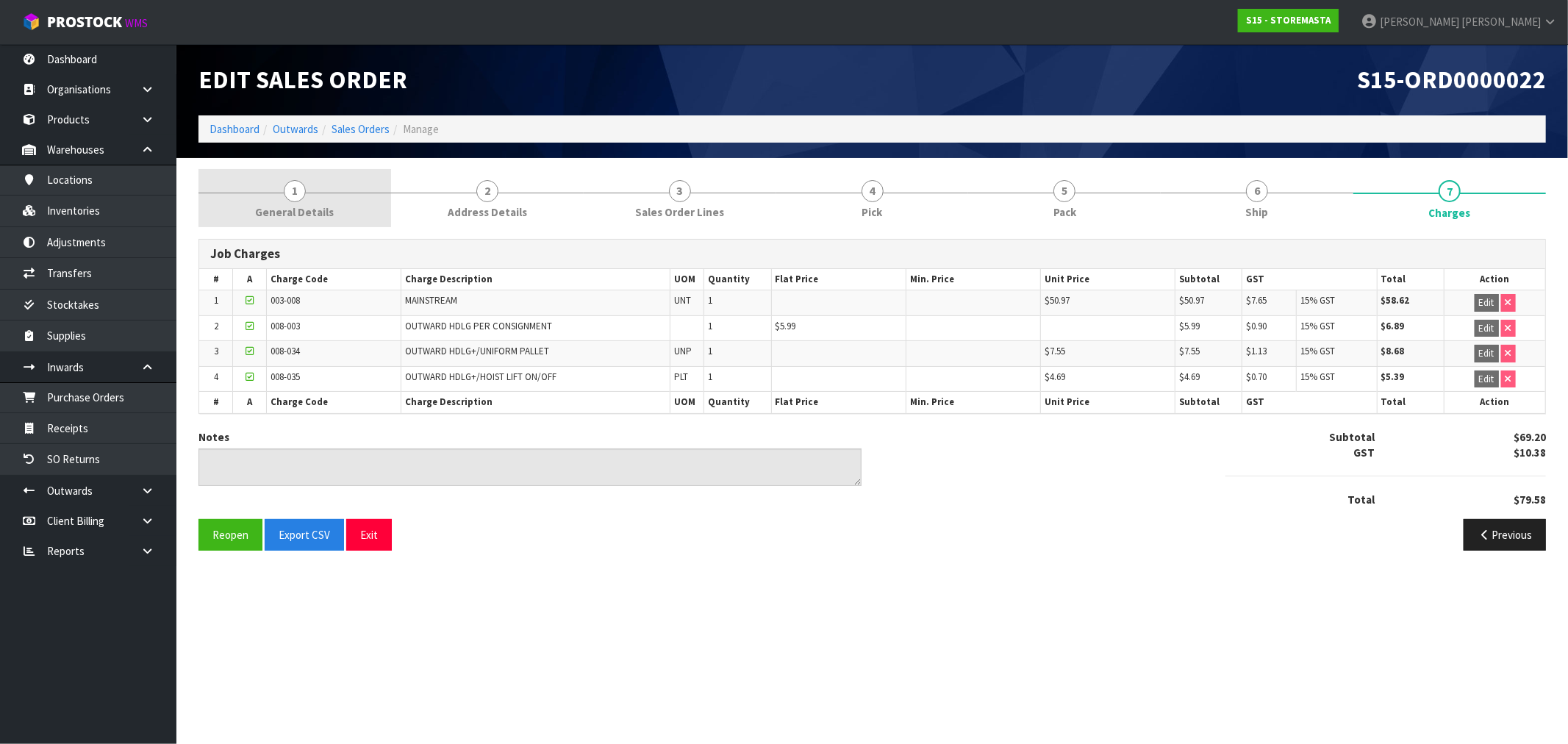
click at [351, 201] on link "1 General Details" at bounding box center [294, 198] width 192 height 59
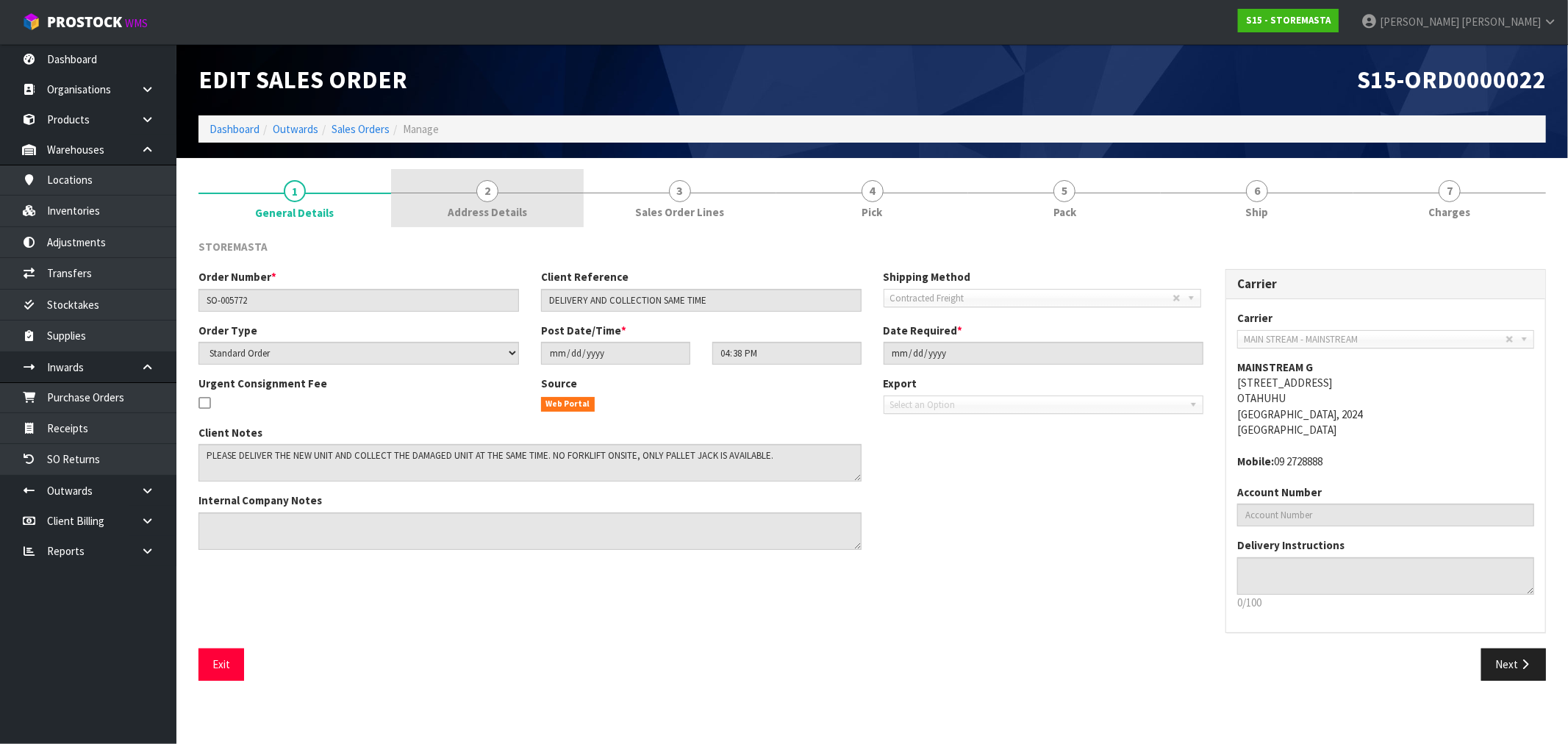
click at [555, 222] on link "2 Address Details" at bounding box center [487, 198] width 192 height 59
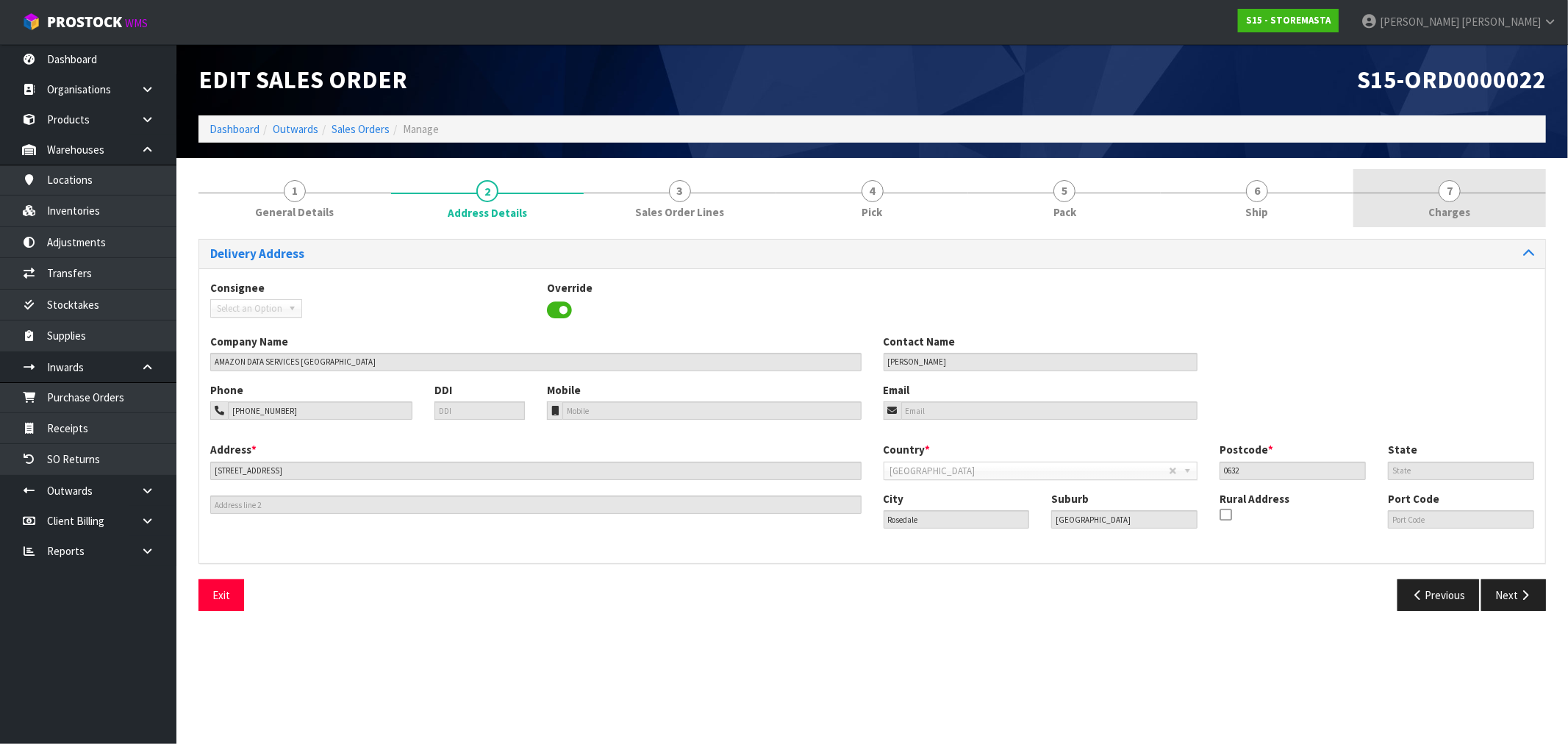
click at [1454, 196] on span "7" at bounding box center [1450, 191] width 22 height 22
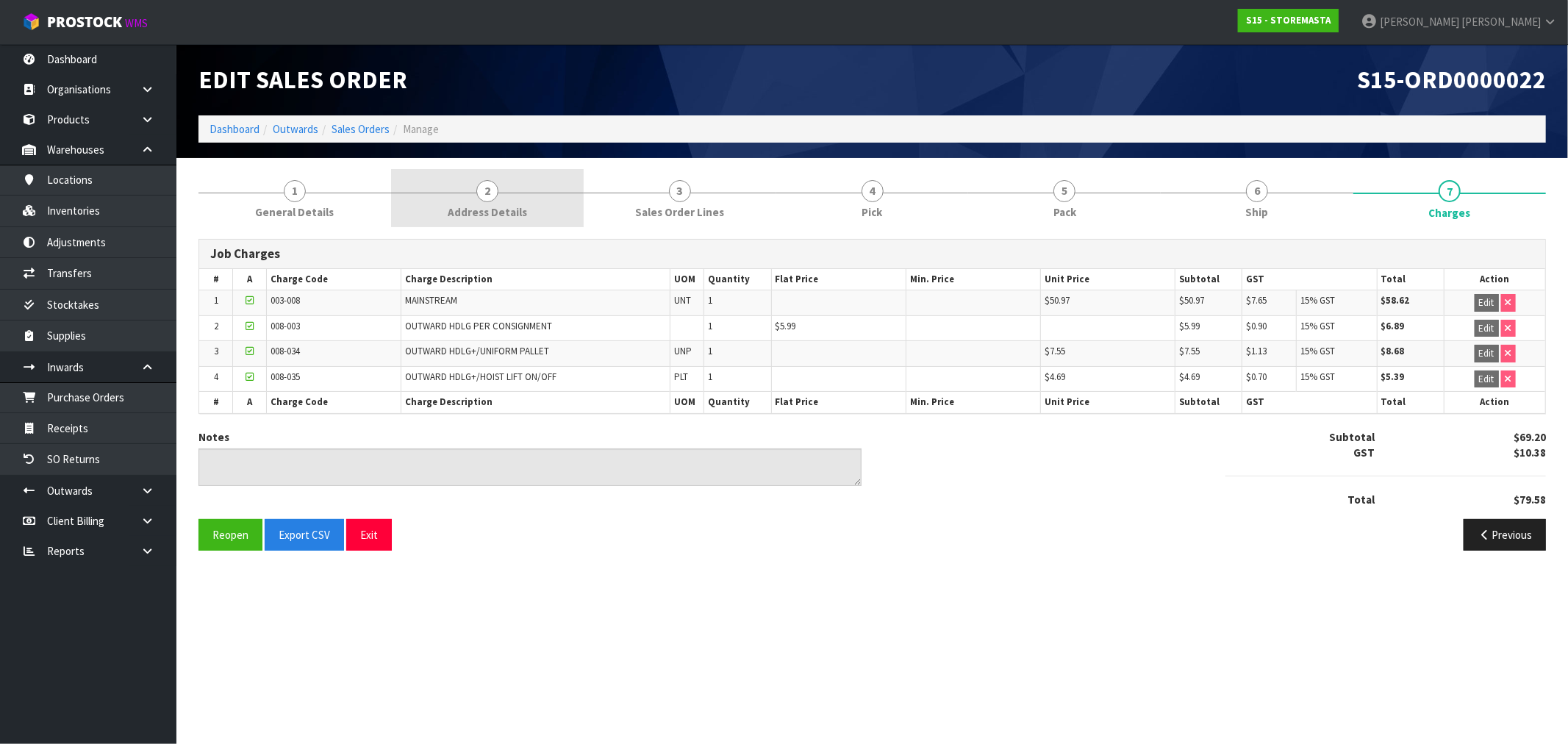
click at [544, 216] on link "2 Address Details" at bounding box center [487, 198] width 192 height 59
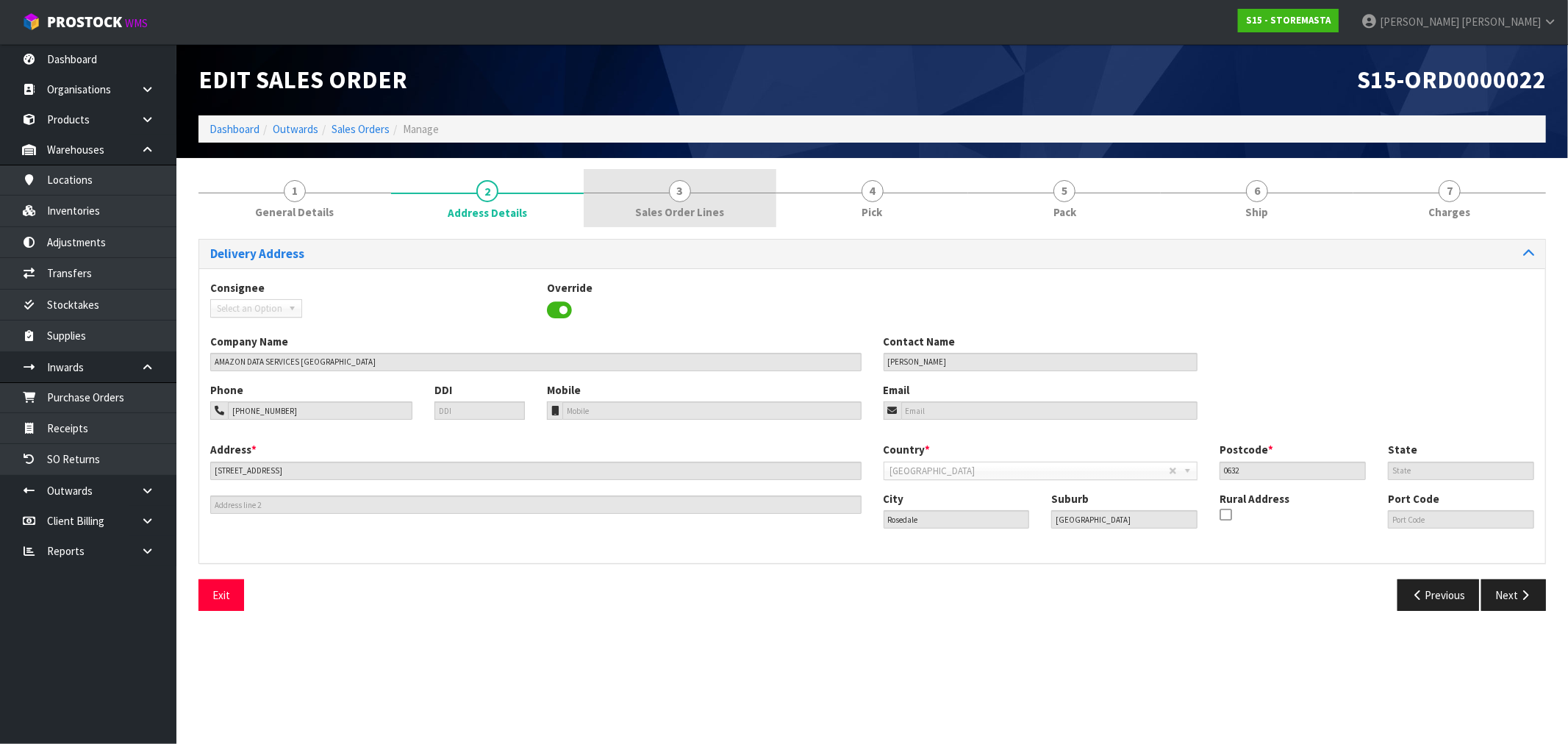
click at [673, 219] on span "Sales Order Lines" at bounding box center [680, 212] width 89 height 16
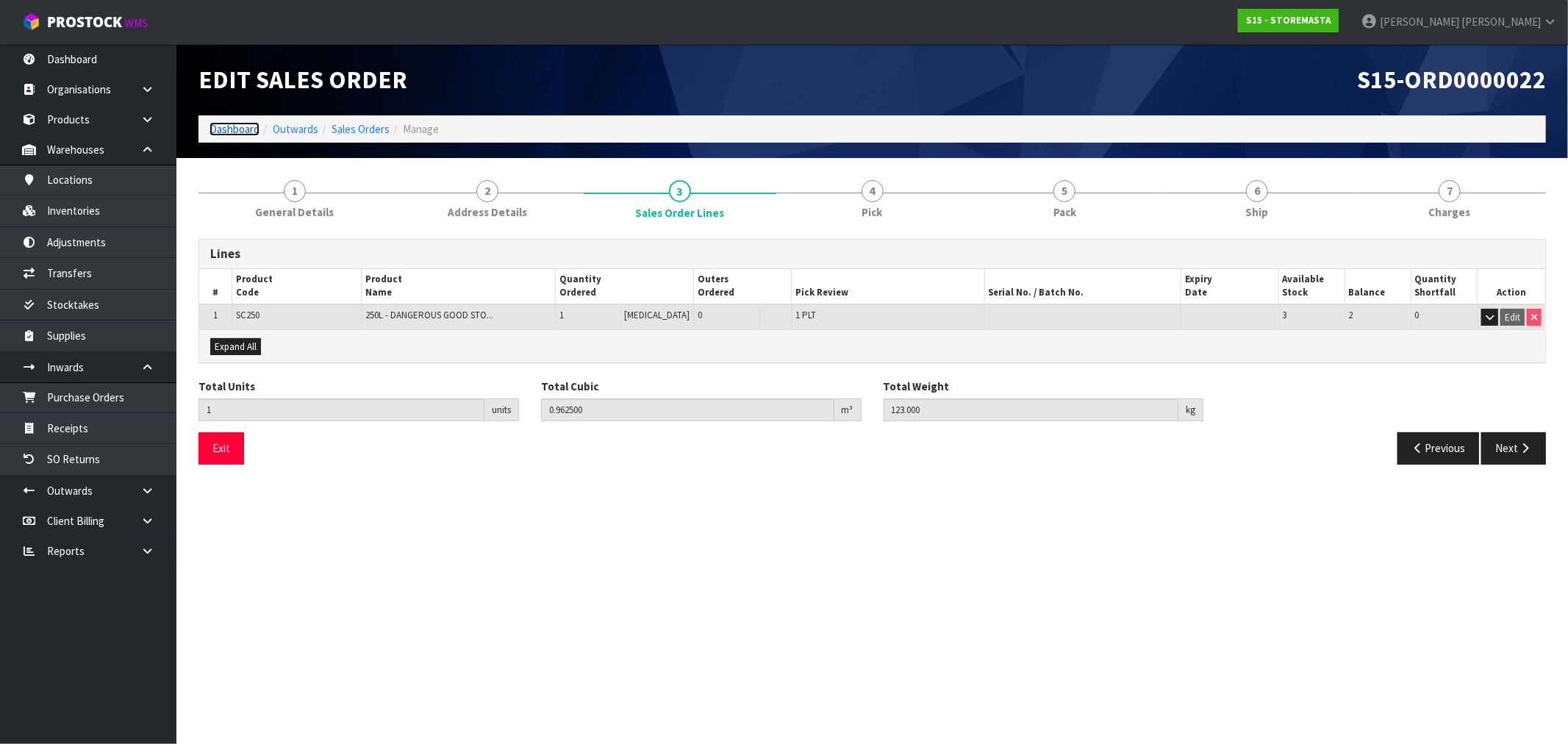
click at [242, 126] on link "Dashboard" at bounding box center [235, 128] width 50 height 14
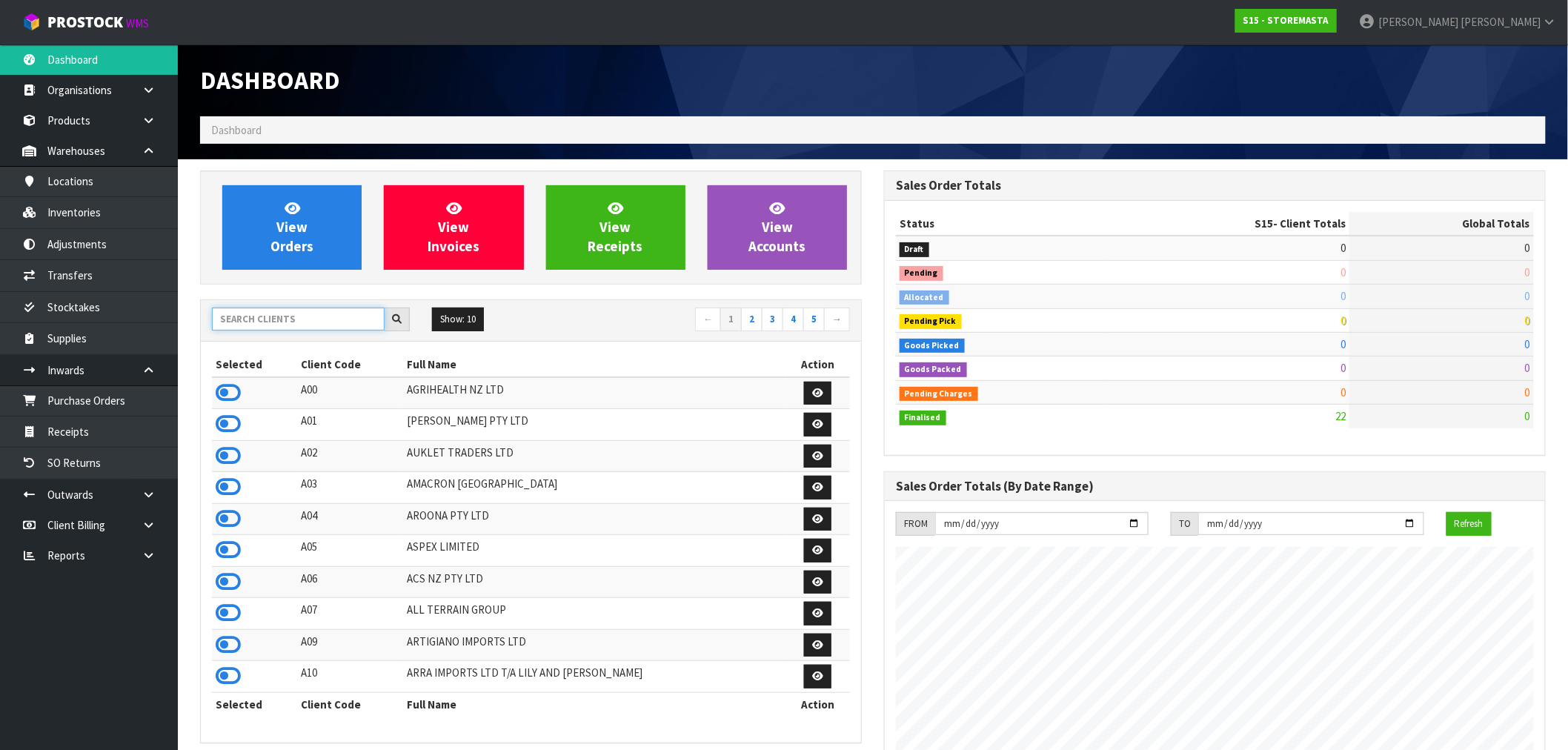
click at [299, 312] on input "text" at bounding box center [298, 318] width 172 height 23
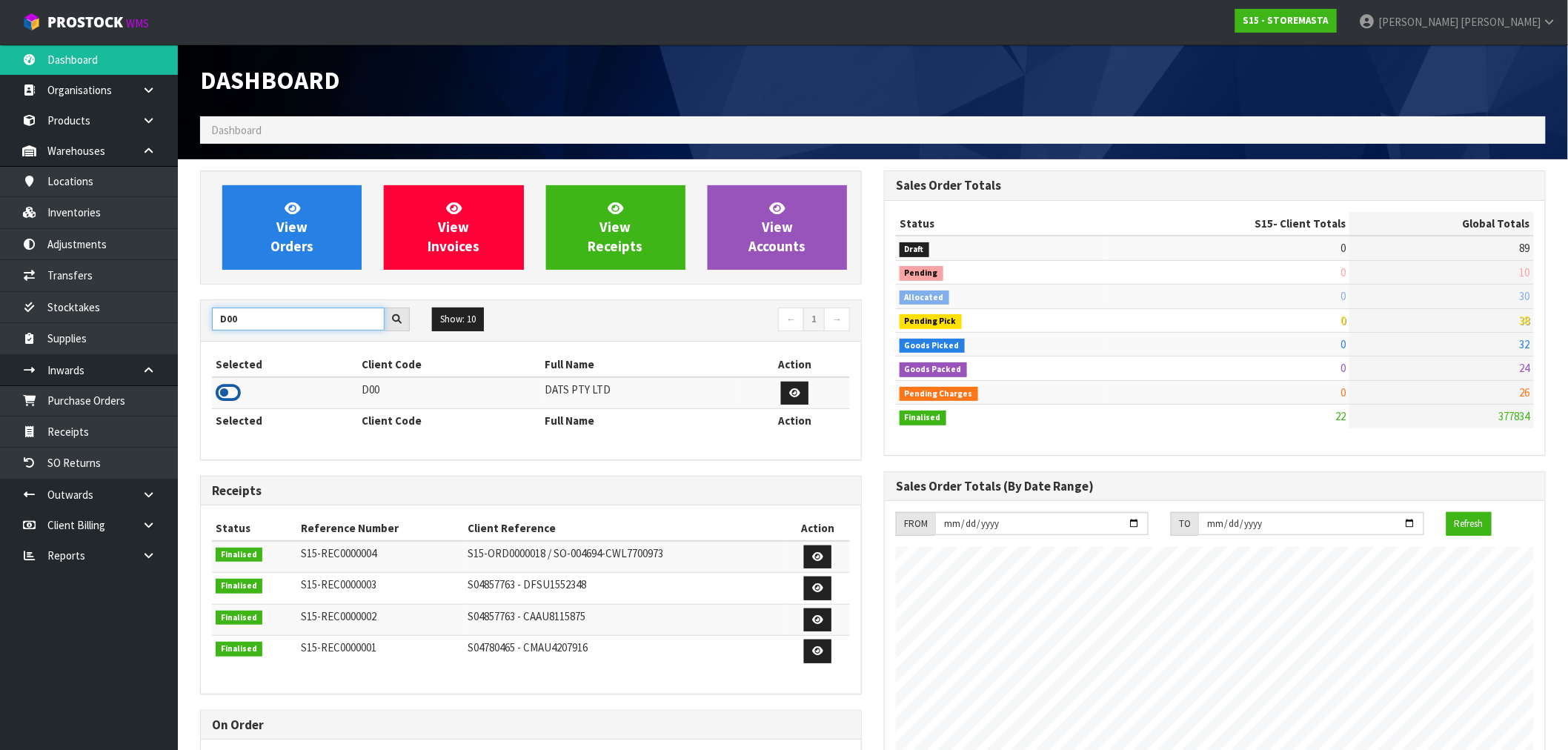
type input "D00"
click at [230, 397] on icon at bounding box center [228, 393] width 25 height 22
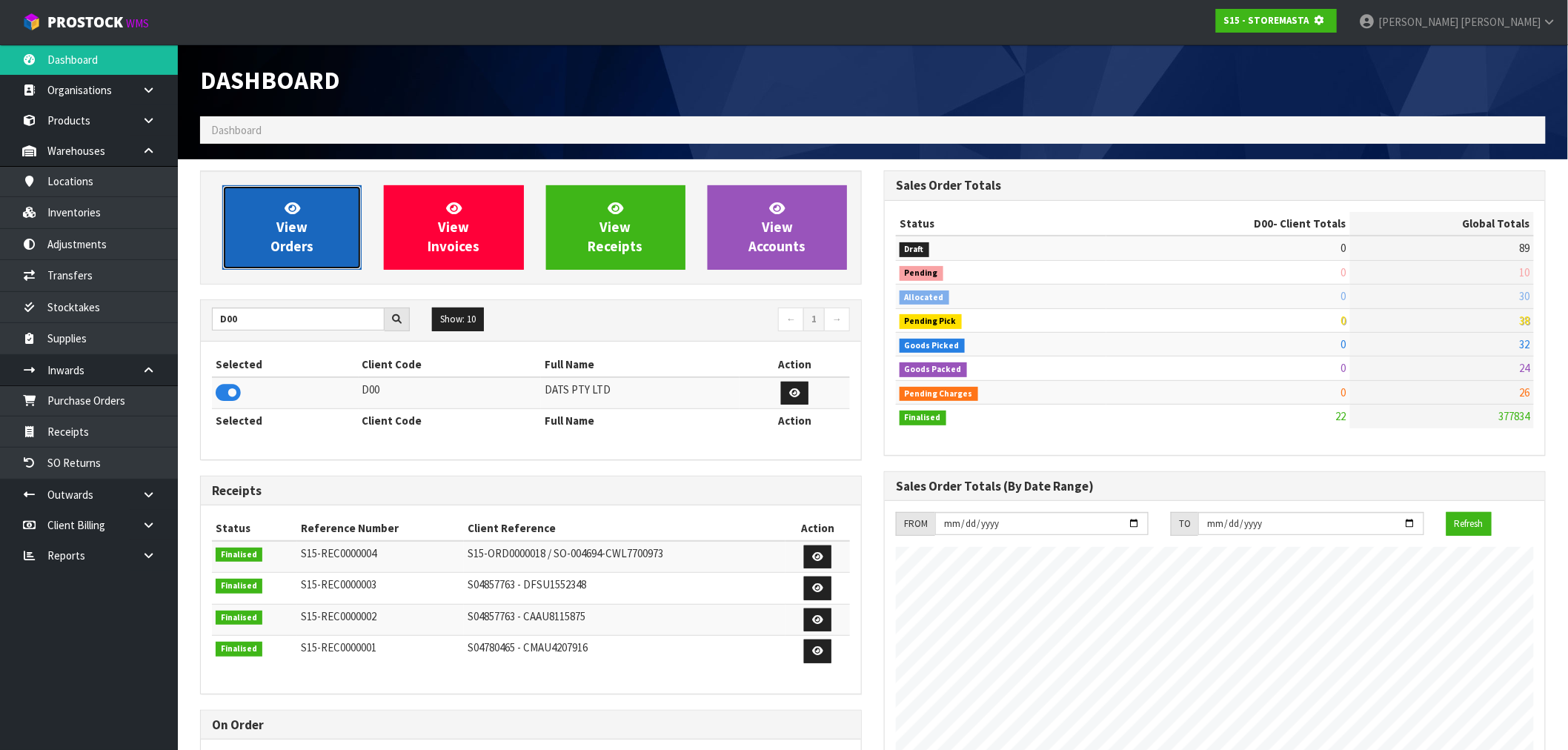
scroll to position [924, 684]
click at [289, 216] on span "View Orders" at bounding box center [292, 227] width 43 height 55
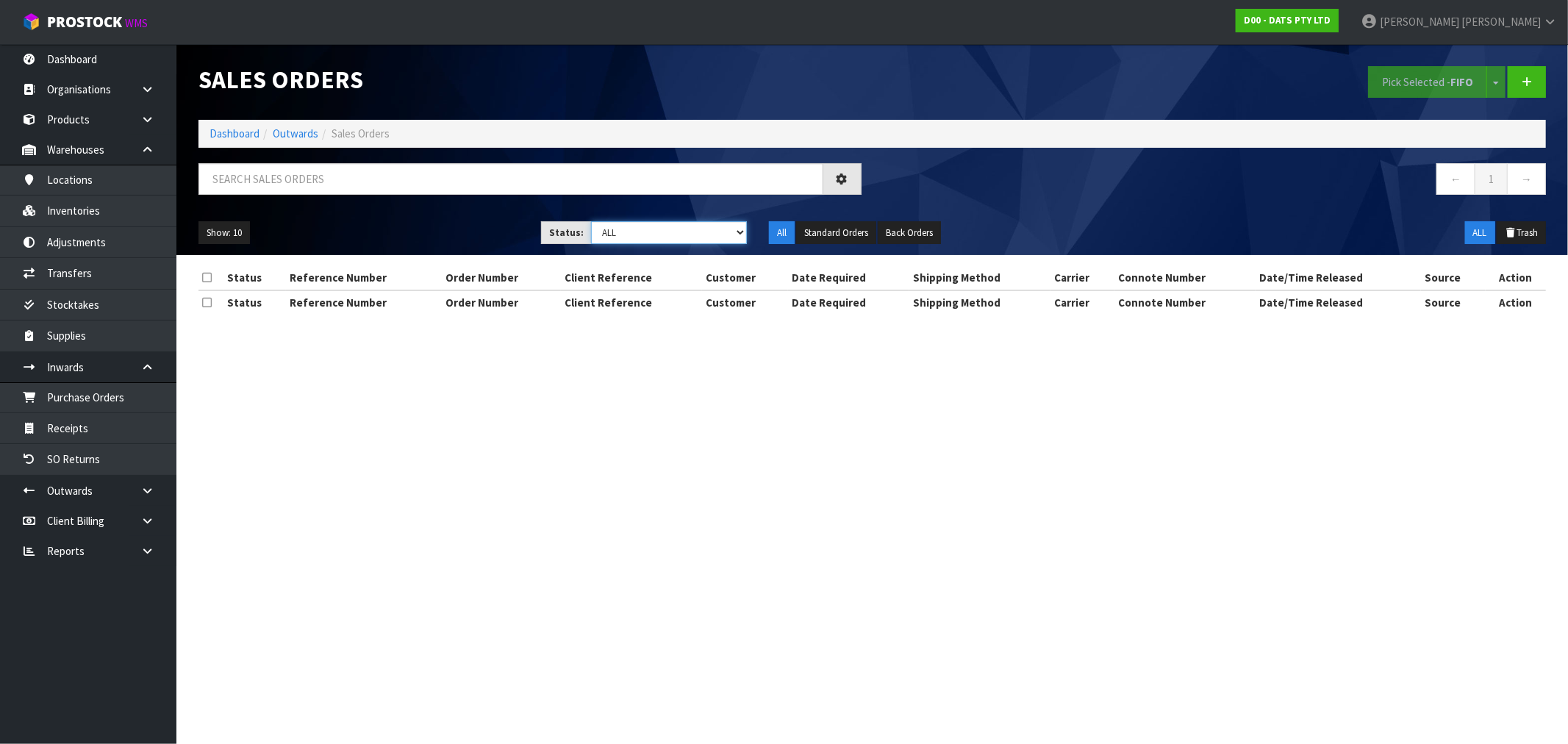
click at [642, 241] on select "Draft Pending Allocated Pending Pick Goods Picked Goods Packed Pending Charges …" at bounding box center [669, 232] width 156 height 23
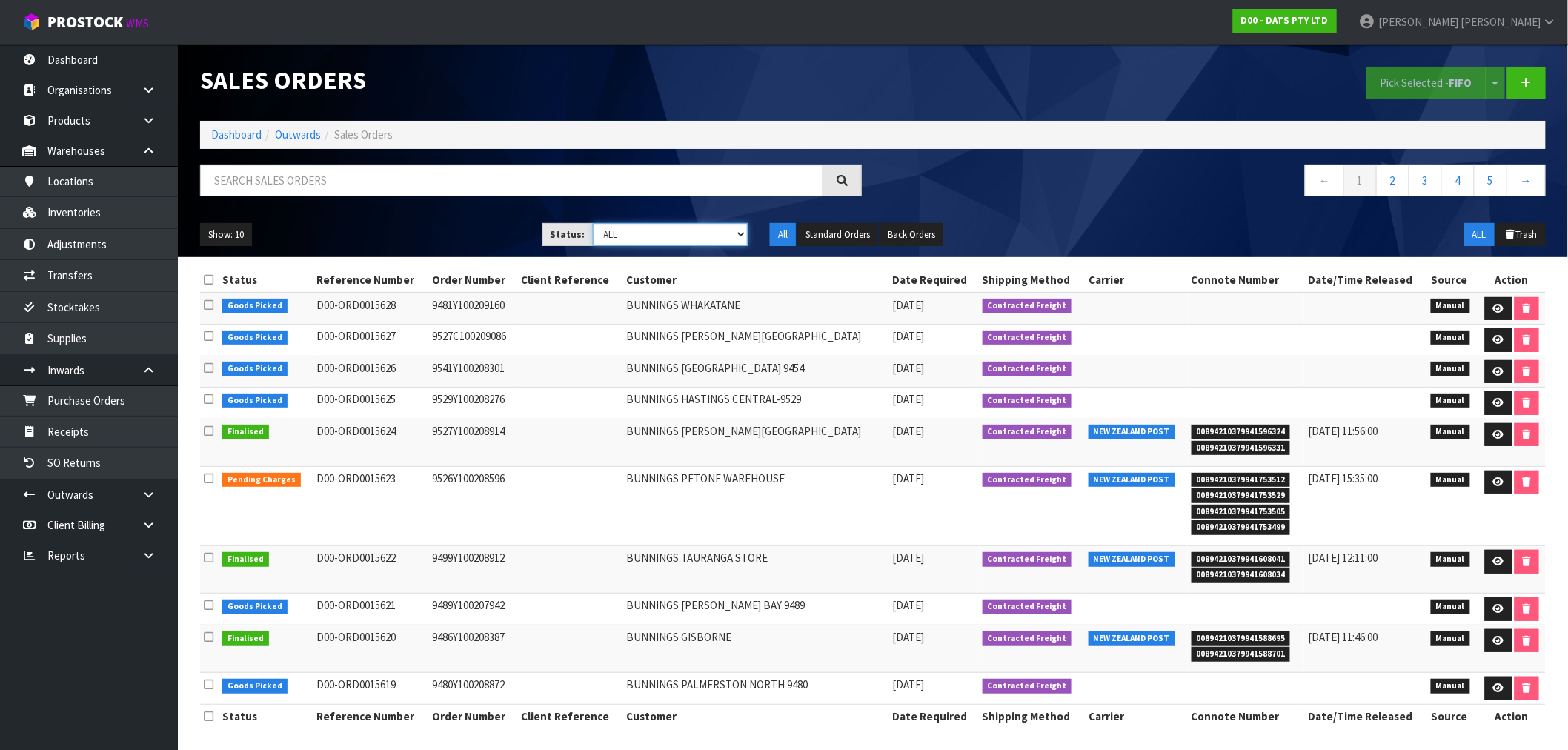
select select "string:6"
click at [593, 223] on select "Draft Pending Allocated Pending Pick Goods Picked Goods Packed Pending Charges …" at bounding box center [671, 234] width 155 height 23
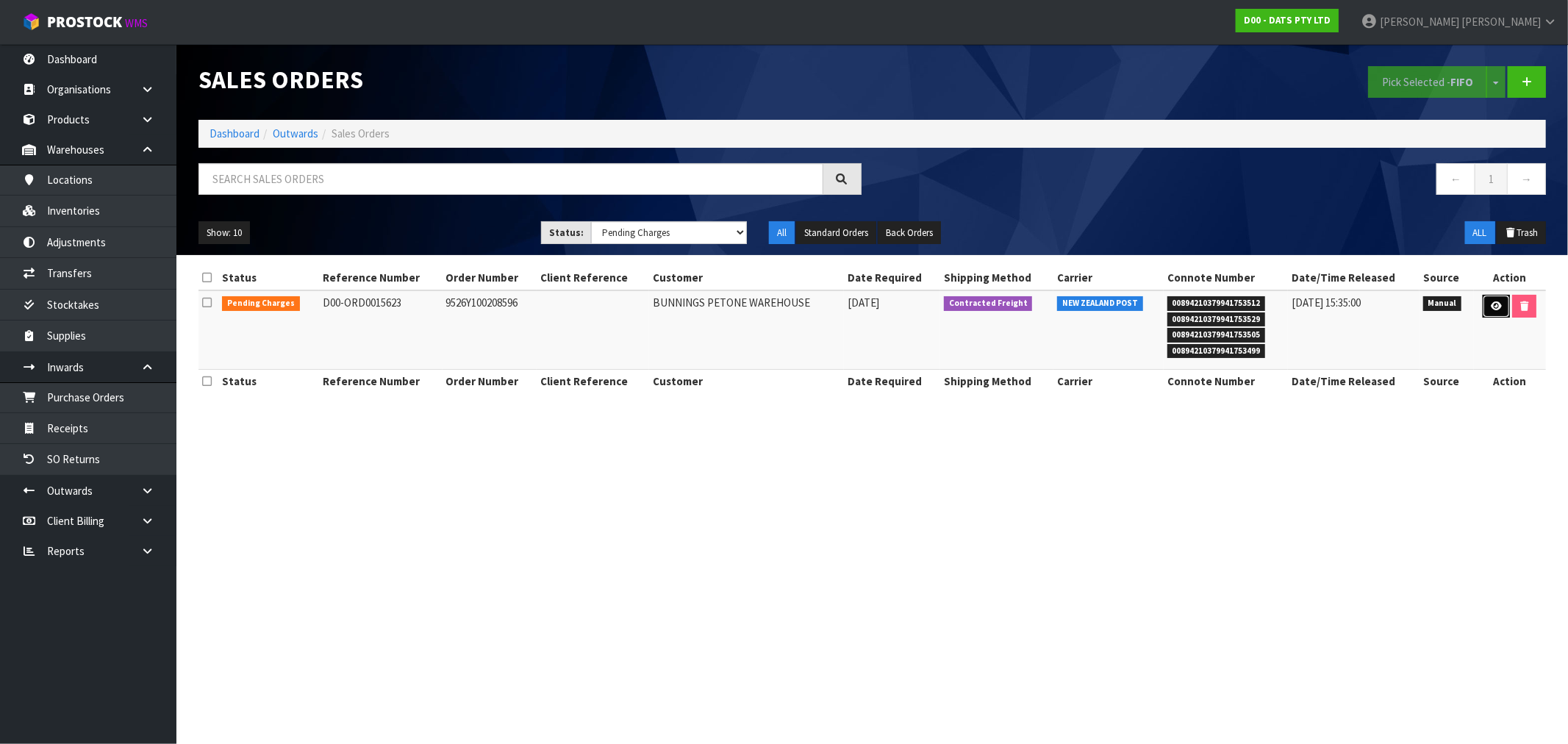
click at [1505, 307] on link at bounding box center [1496, 306] width 27 height 23
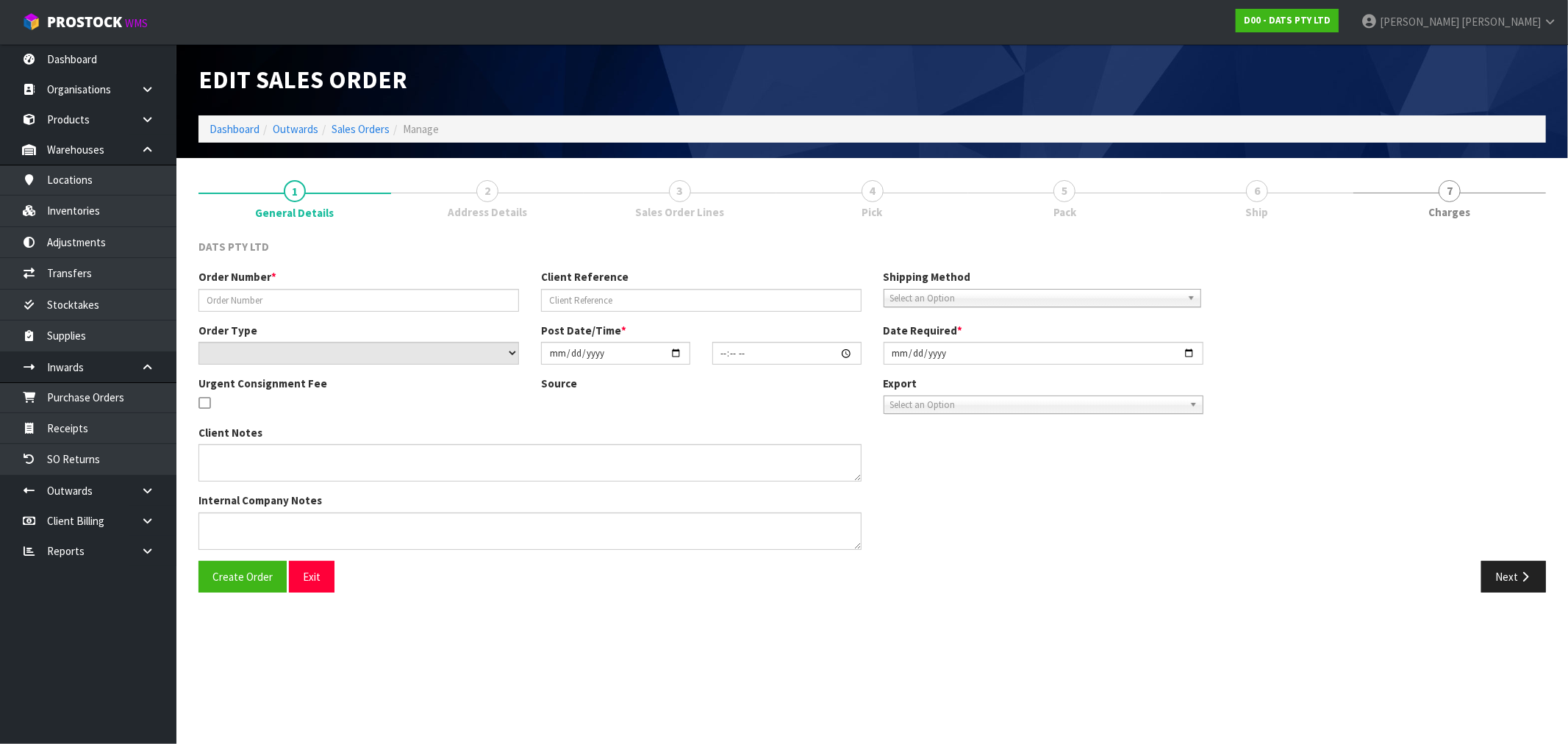
type input "9526Y100208596"
select select "number:0"
type input "[DATE]"
type input "09:17:00.000"
type input "[DATE]"
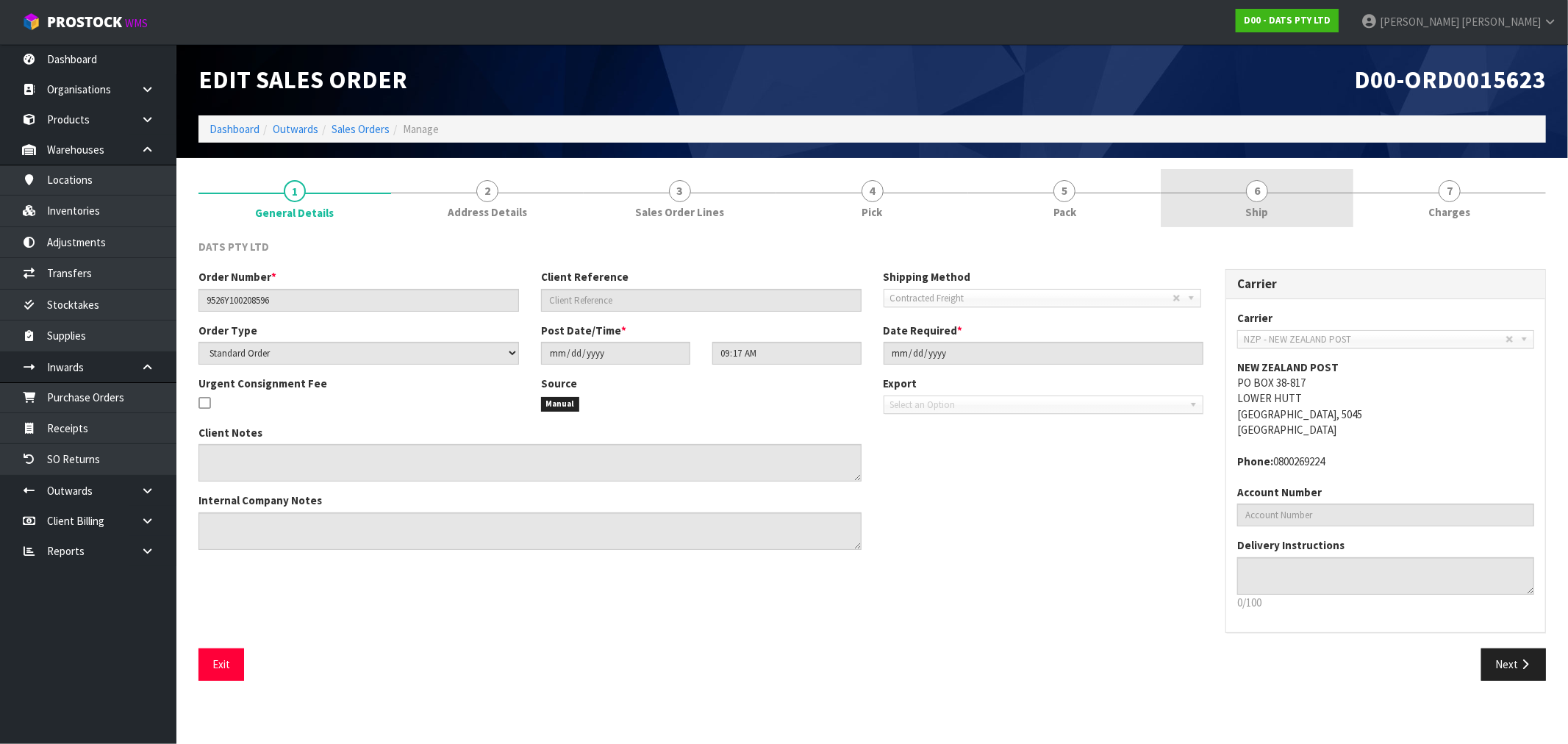
click at [1281, 191] on link "6 Ship" at bounding box center [1256, 198] width 192 height 59
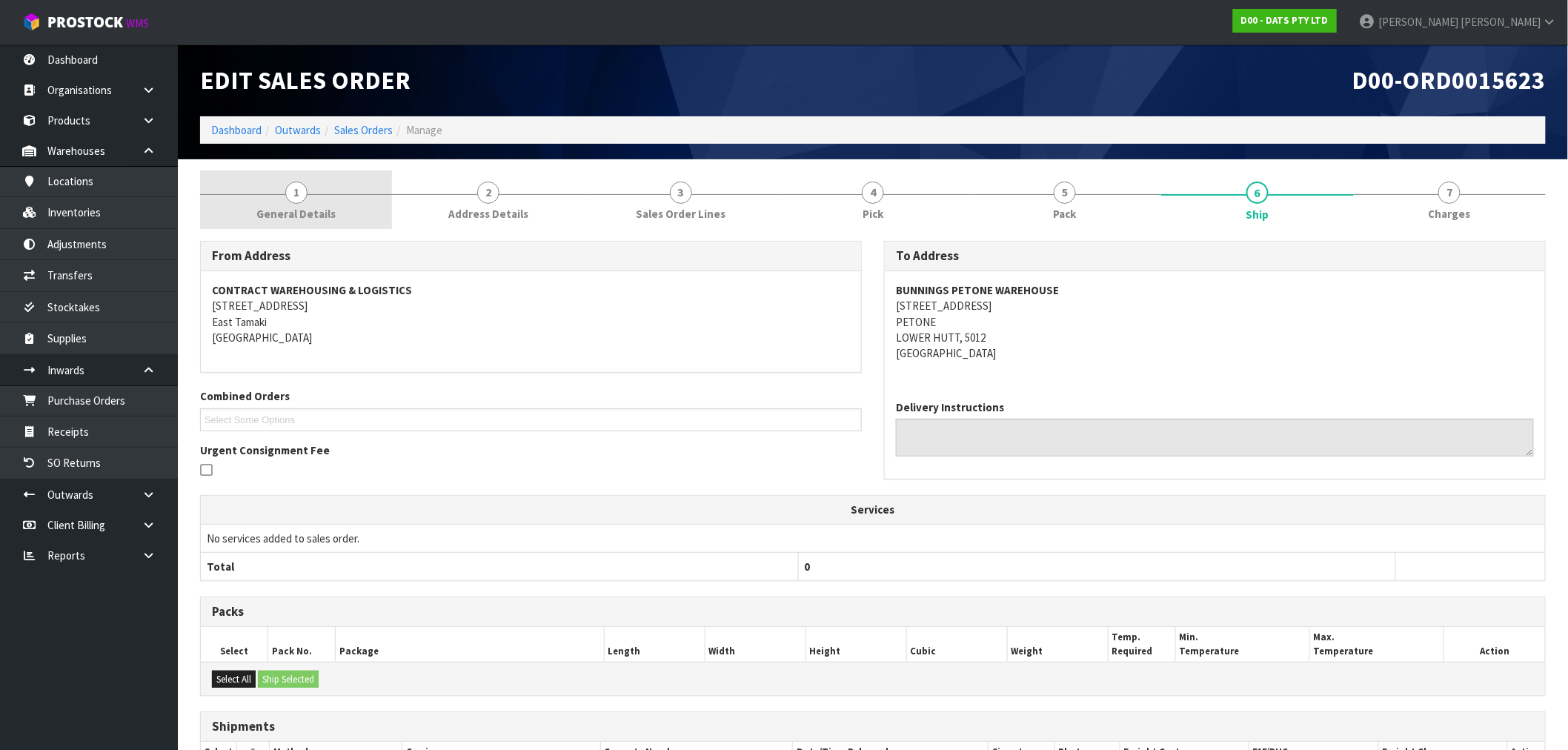
click at [369, 208] on link "1 General Details" at bounding box center [296, 199] width 192 height 59
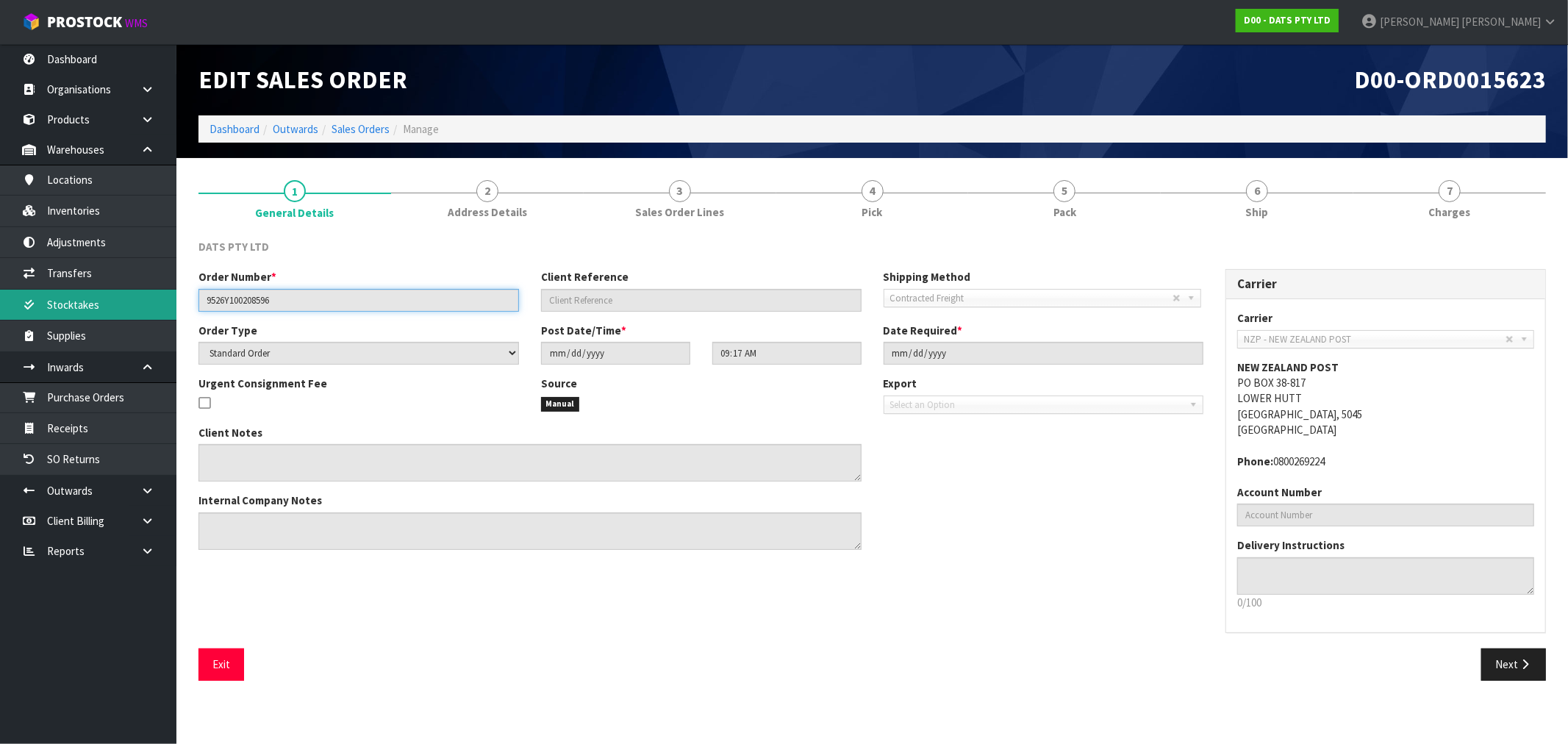
drag, startPoint x: 207, startPoint y: 297, endPoint x: 15, endPoint y: 299, distance: 192.0
click at [196, 297] on div "Order Number * 9526Y100208596" at bounding box center [359, 290] width 343 height 42
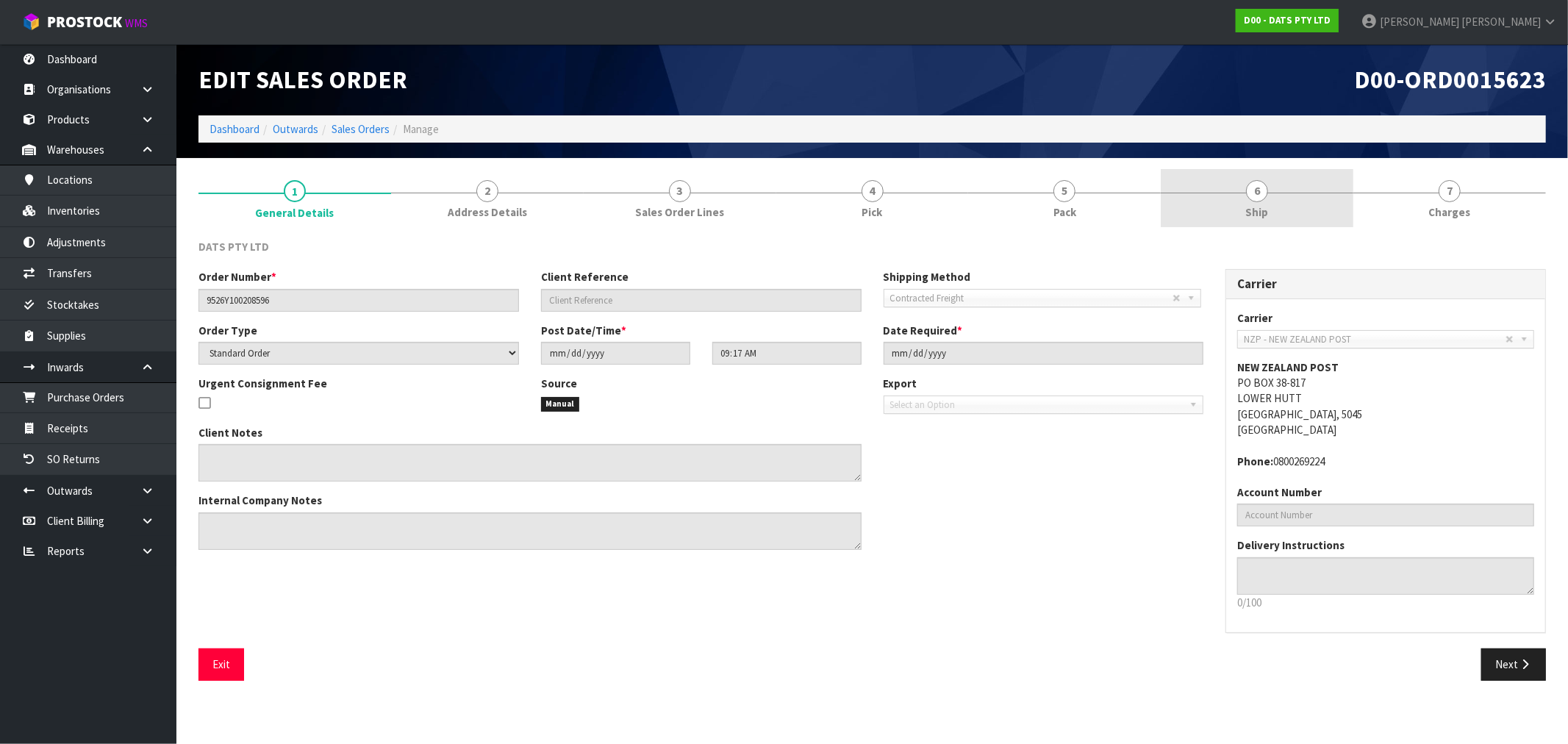
click at [1338, 202] on link "6 Ship" at bounding box center [1256, 198] width 192 height 59
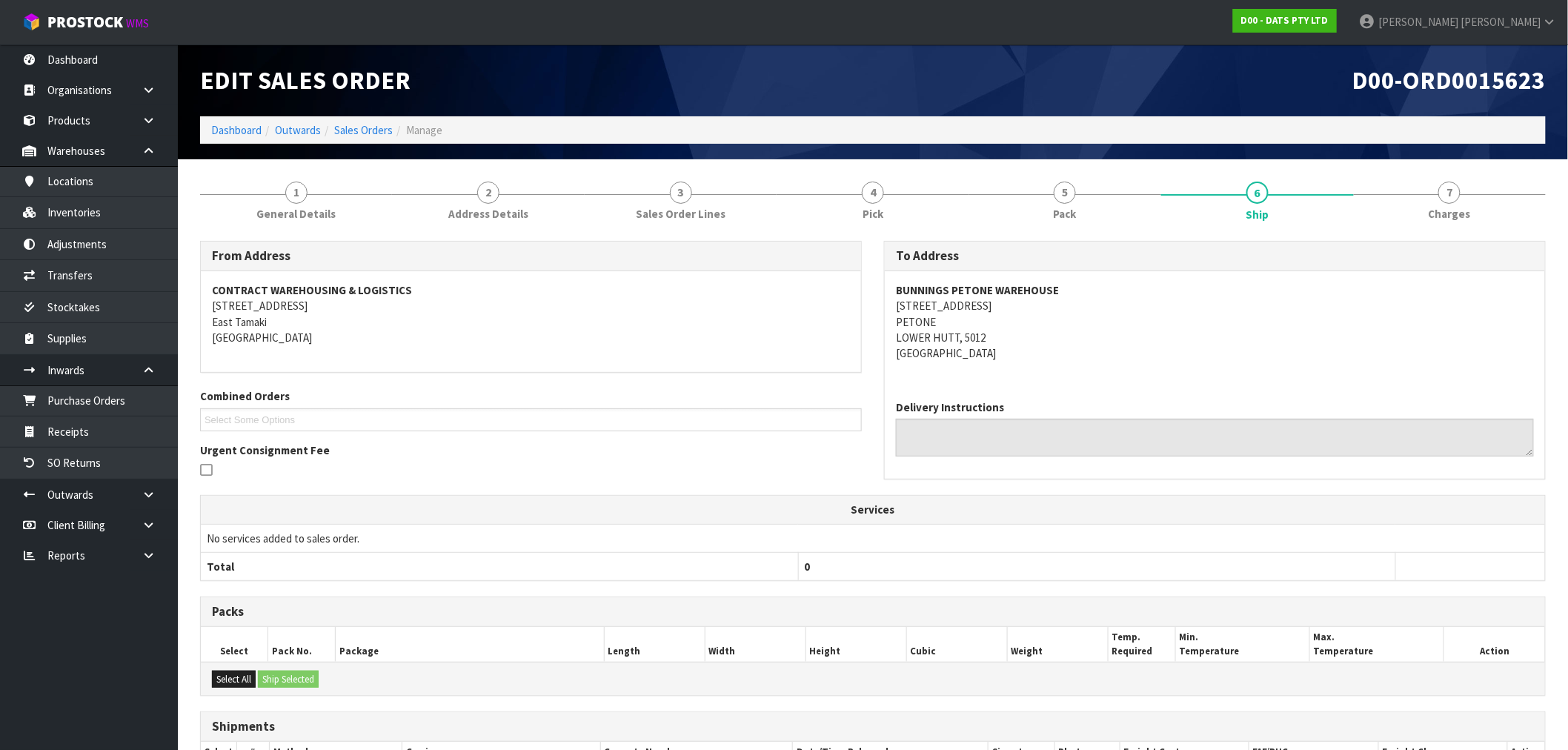
scroll to position [242, 0]
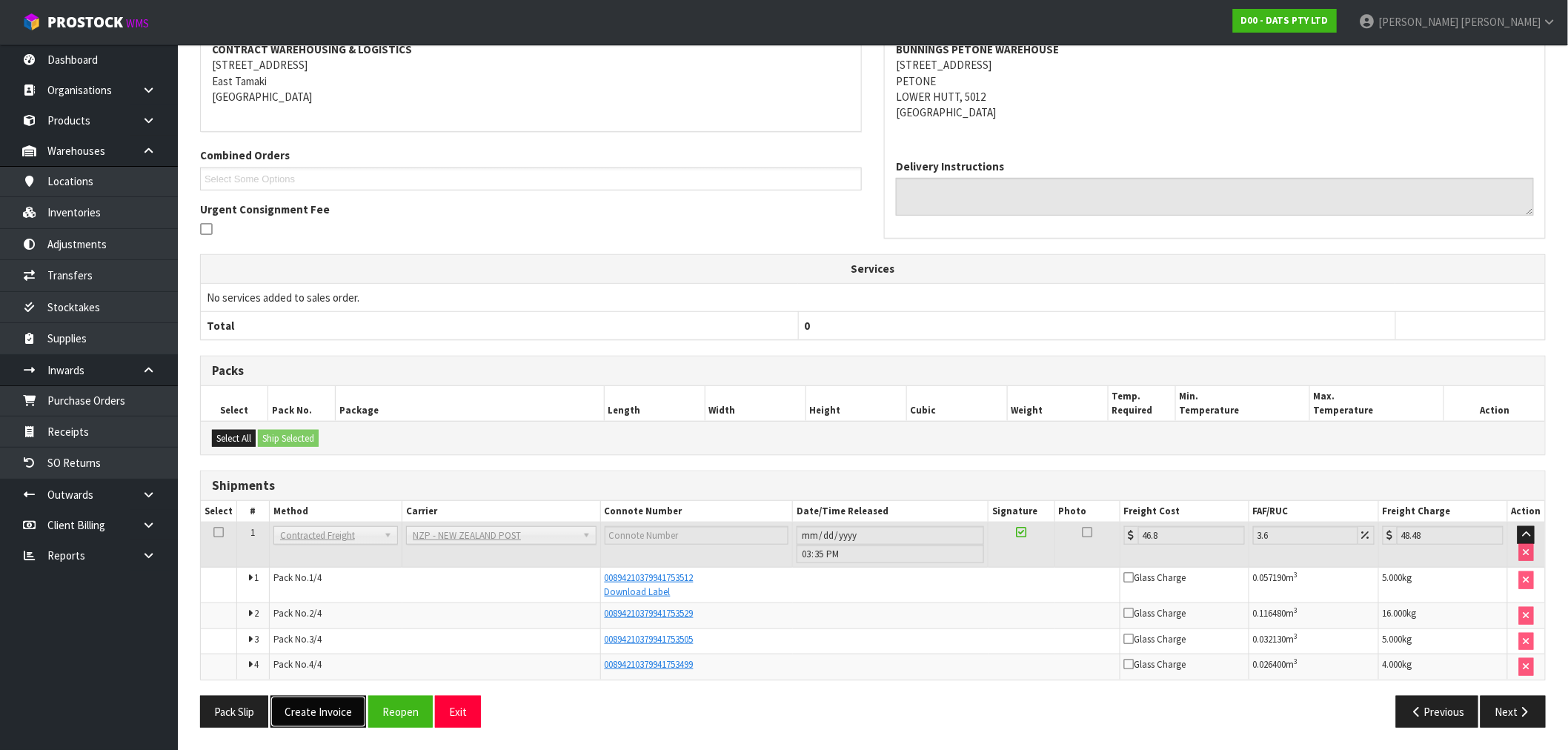
click at [324, 705] on button "Create Invoice" at bounding box center [318, 712] width 96 height 32
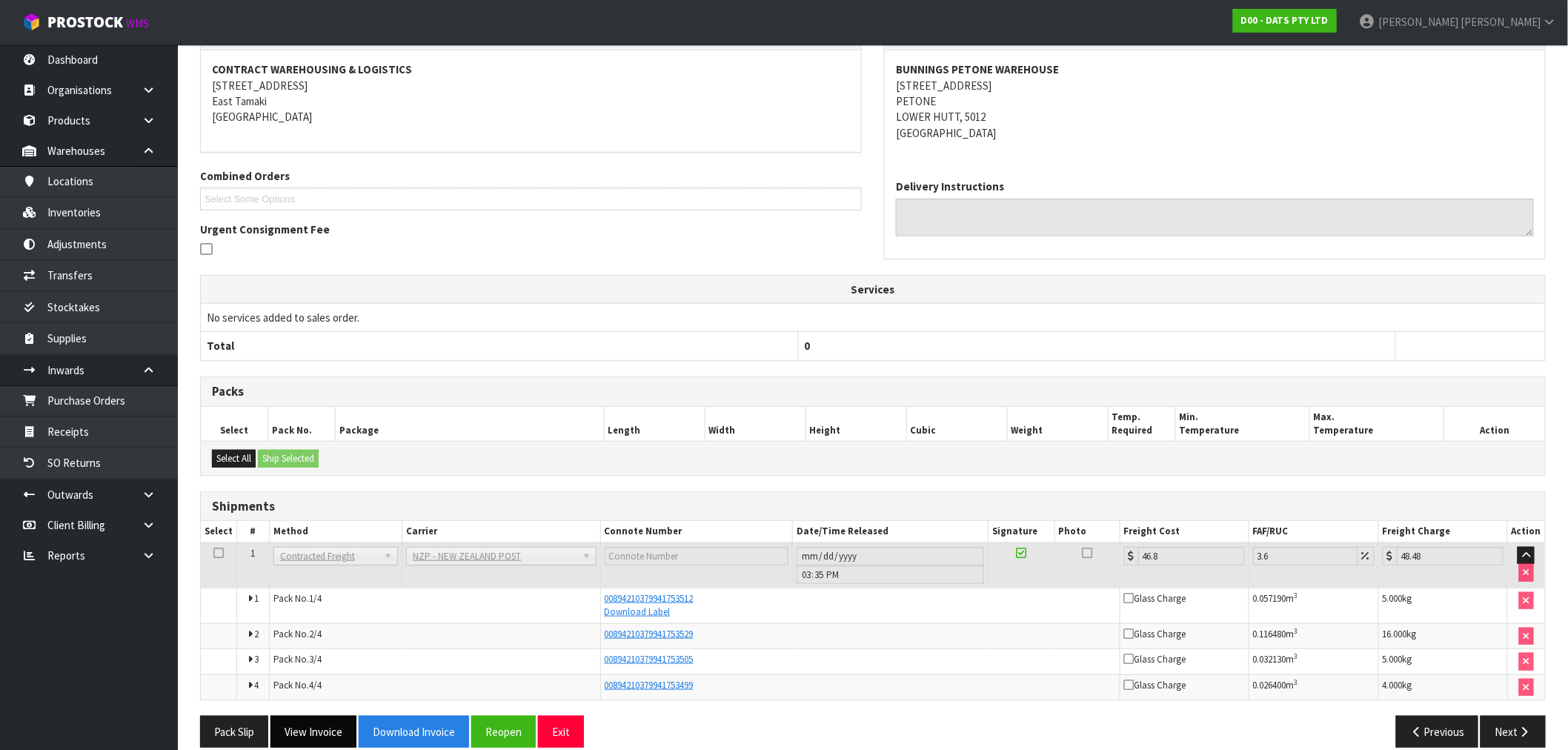
scroll to position [295, 0]
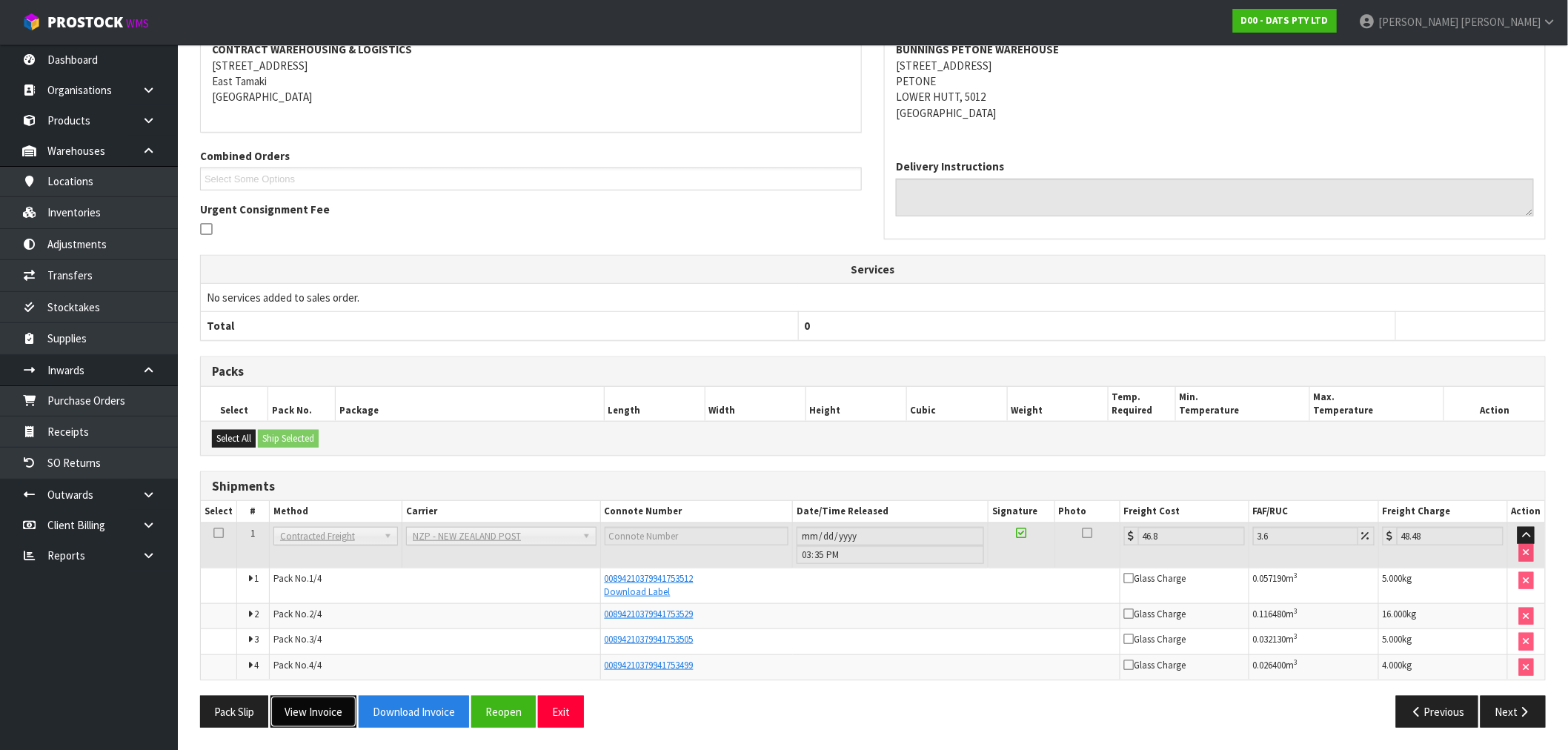
click at [326, 714] on button "View Invoice" at bounding box center [314, 712] width 86 height 32
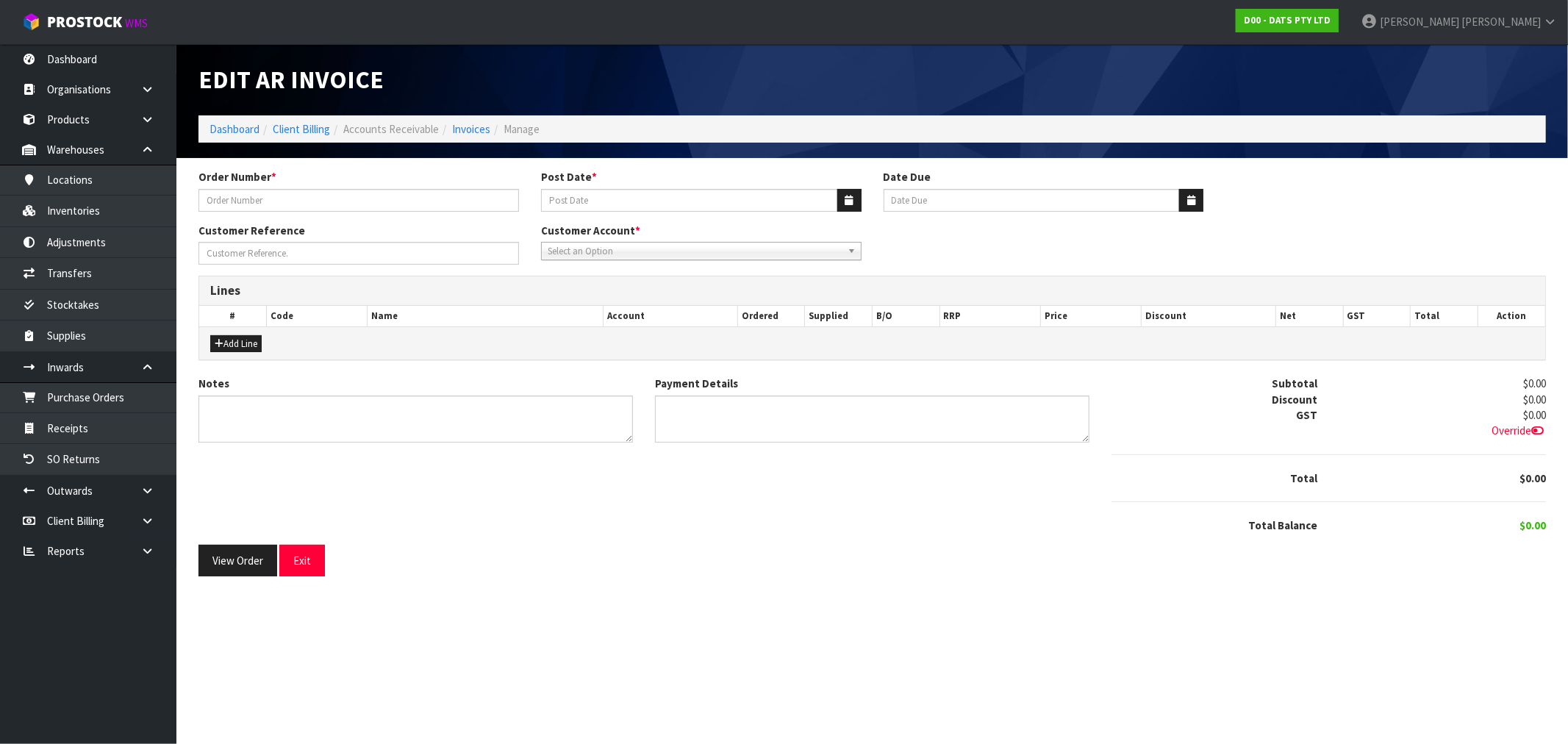
type input "9526Y100208596"
type input "[DATE]"
type input "20/09/2025"
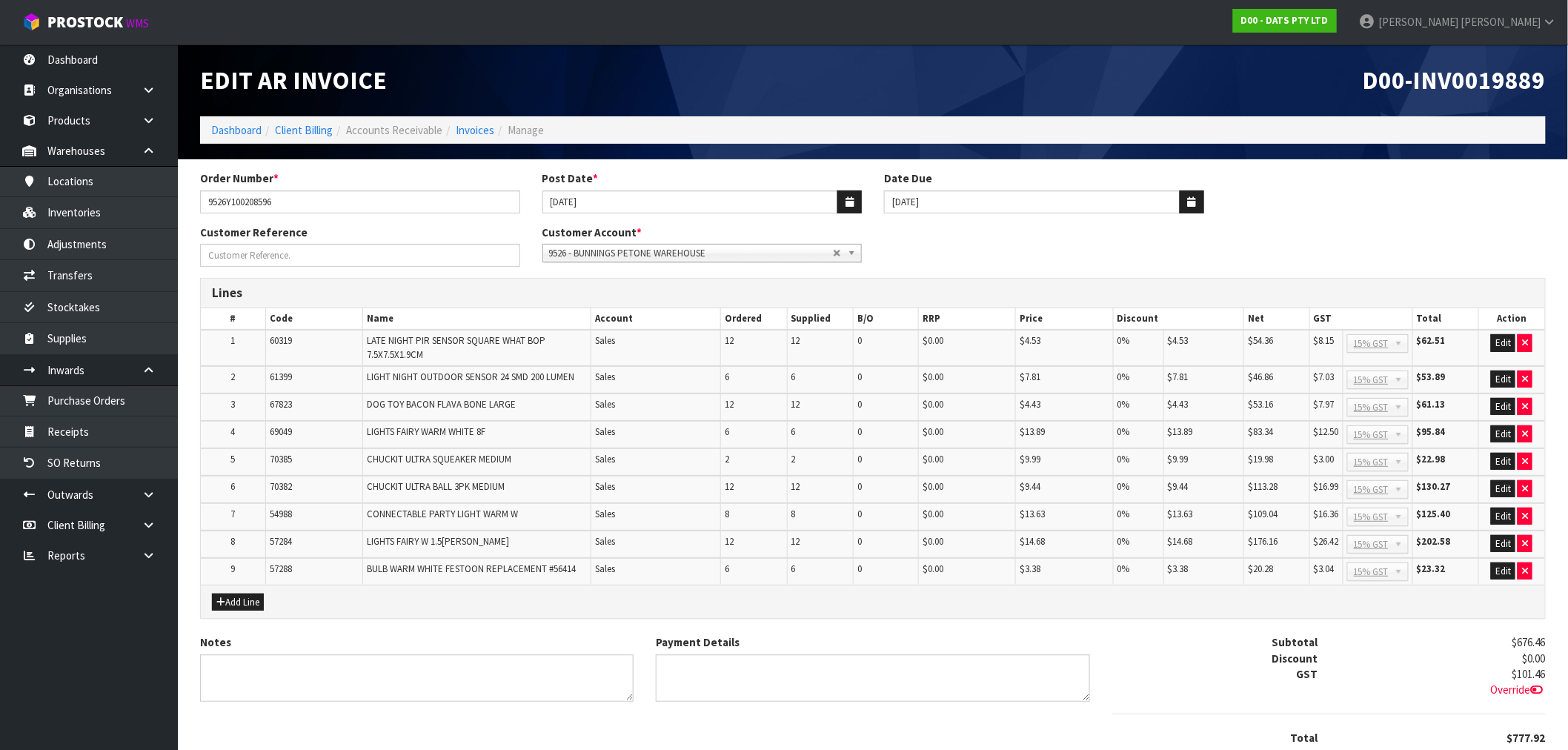
click at [1490, 77] on span "D00-INV0019889" at bounding box center [1454, 80] width 183 height 31
copy span "INV0019889"
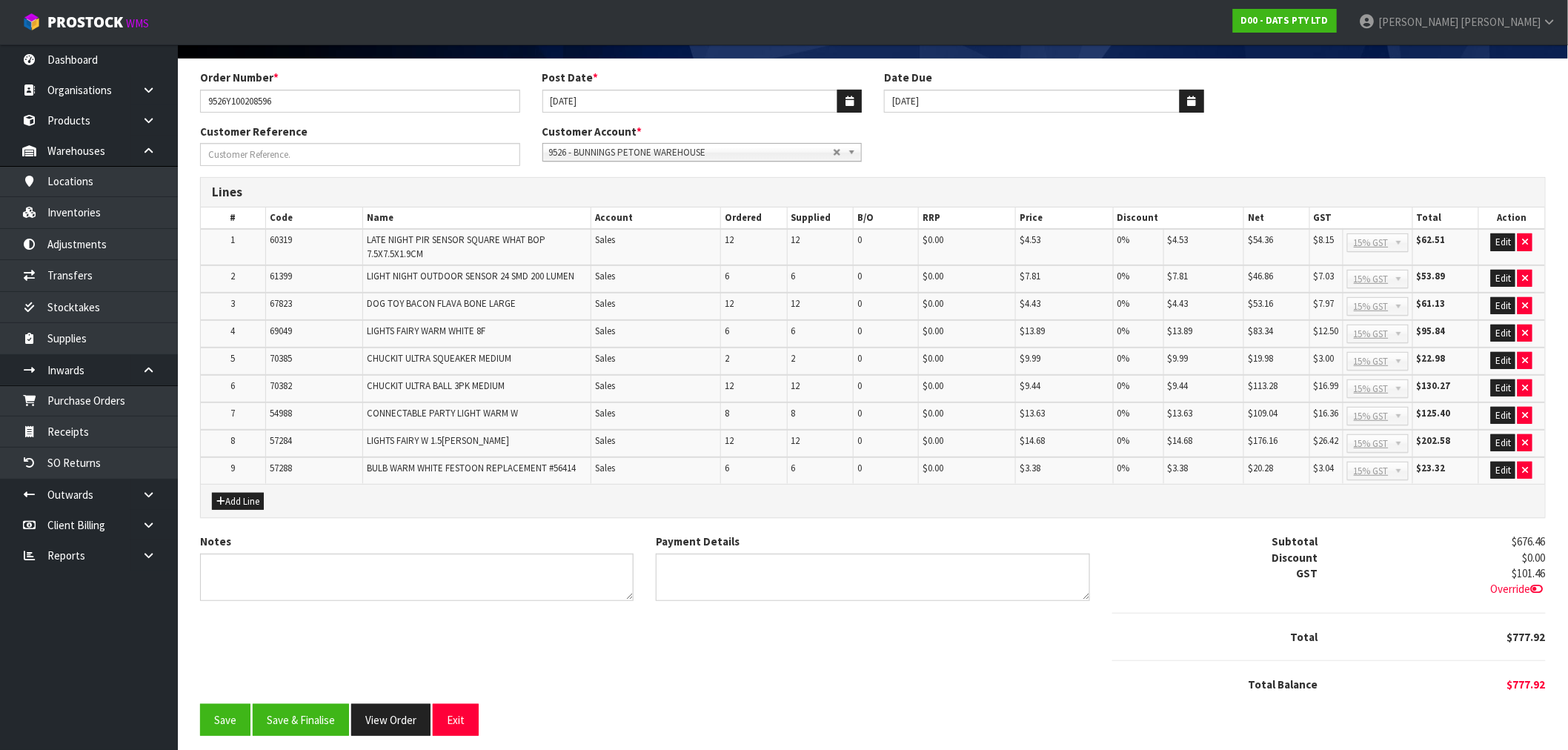
scroll to position [102, 0]
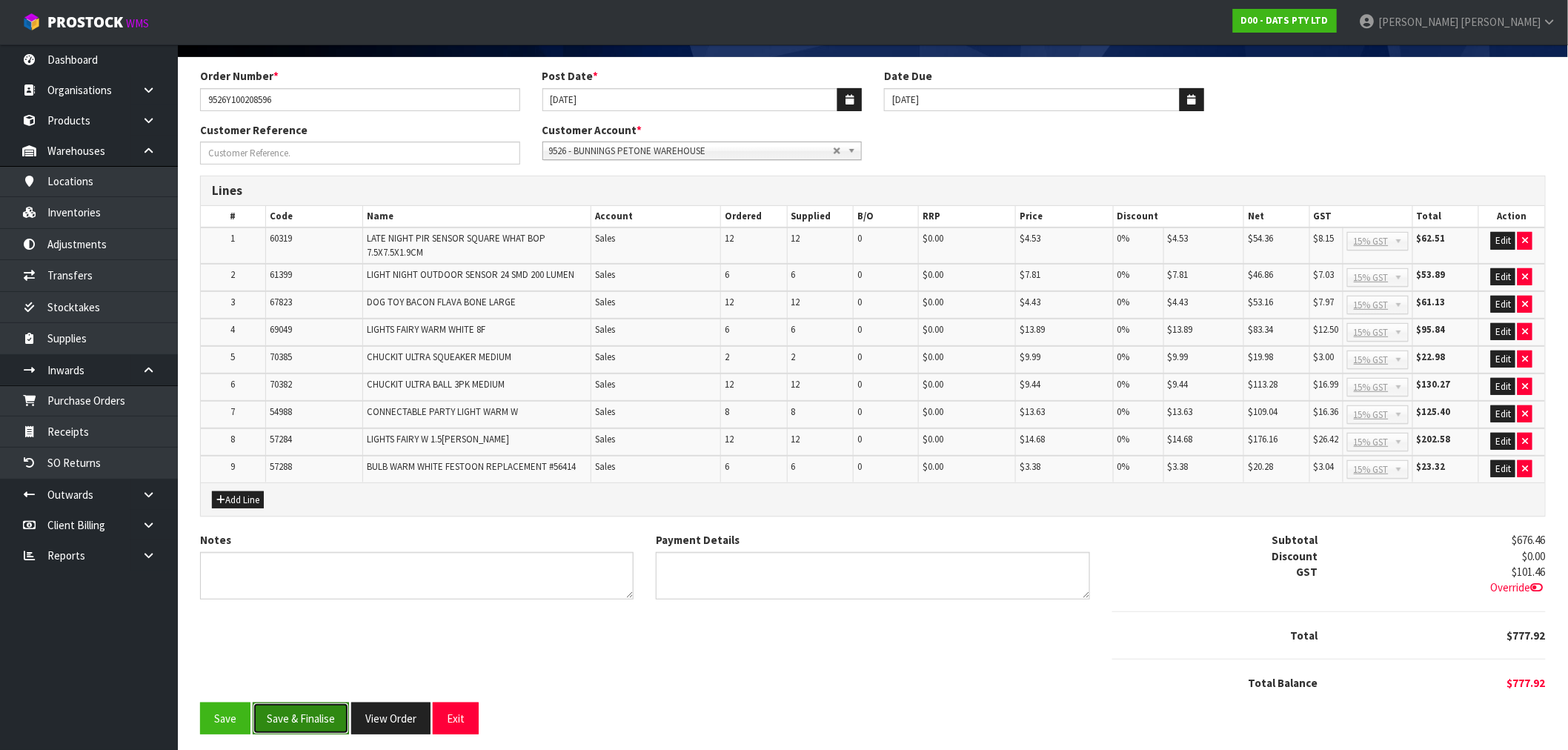
click at [288, 713] on button "Save & Finalise" at bounding box center [301, 718] width 96 height 32
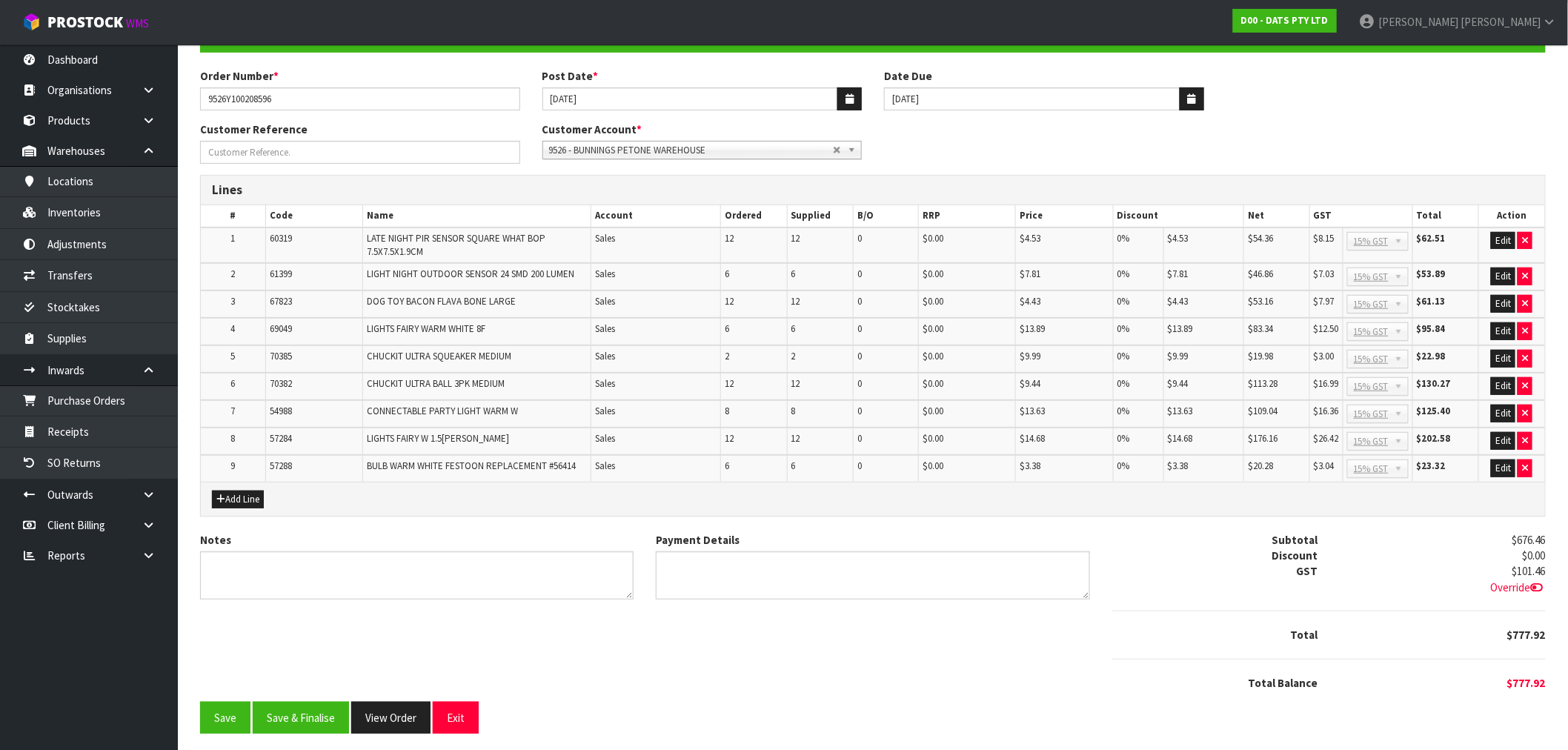
scroll to position [108, 0]
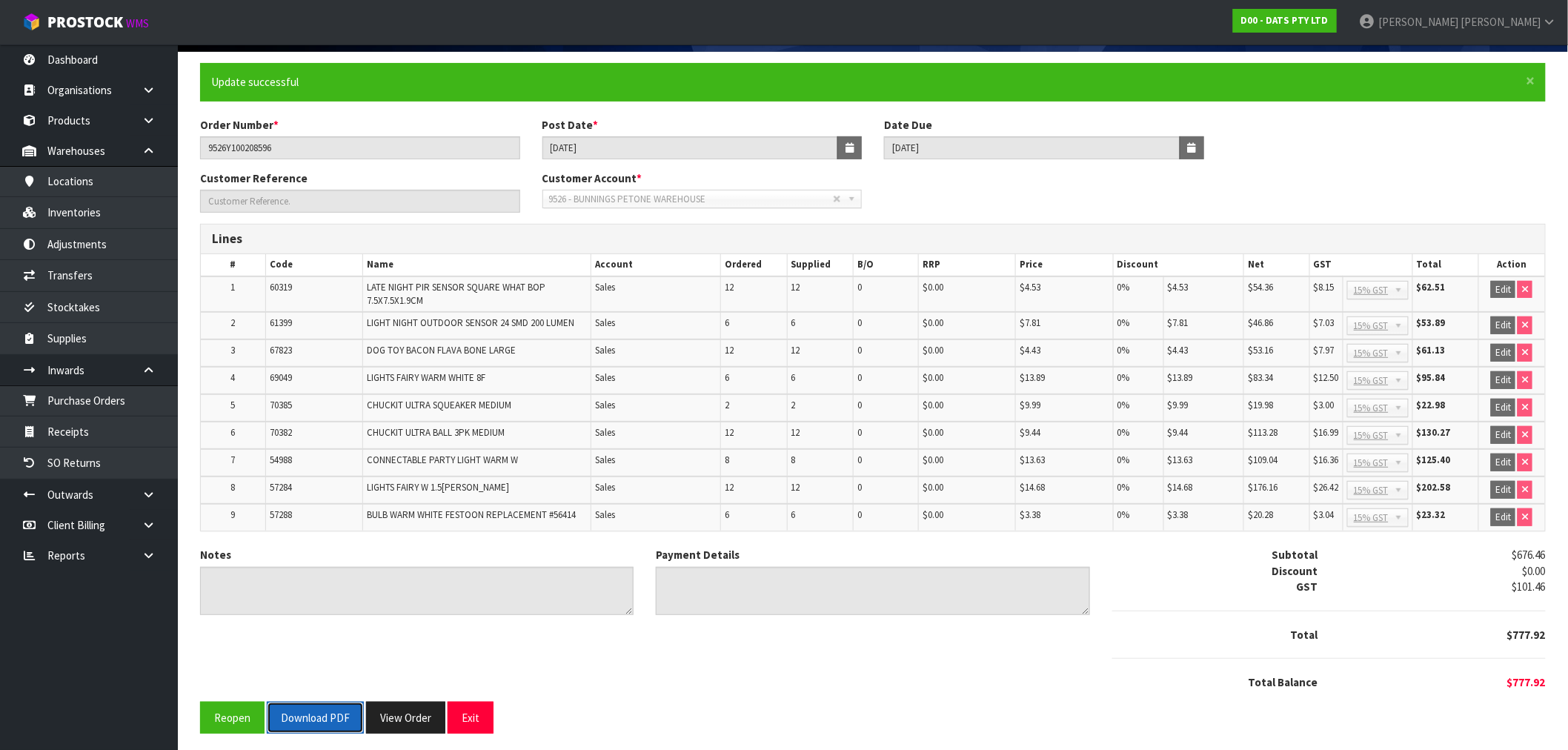
click at [314, 719] on button "Download PDF" at bounding box center [316, 717] width 97 height 32
click at [411, 715] on button "View Order" at bounding box center [406, 717] width 80 height 32
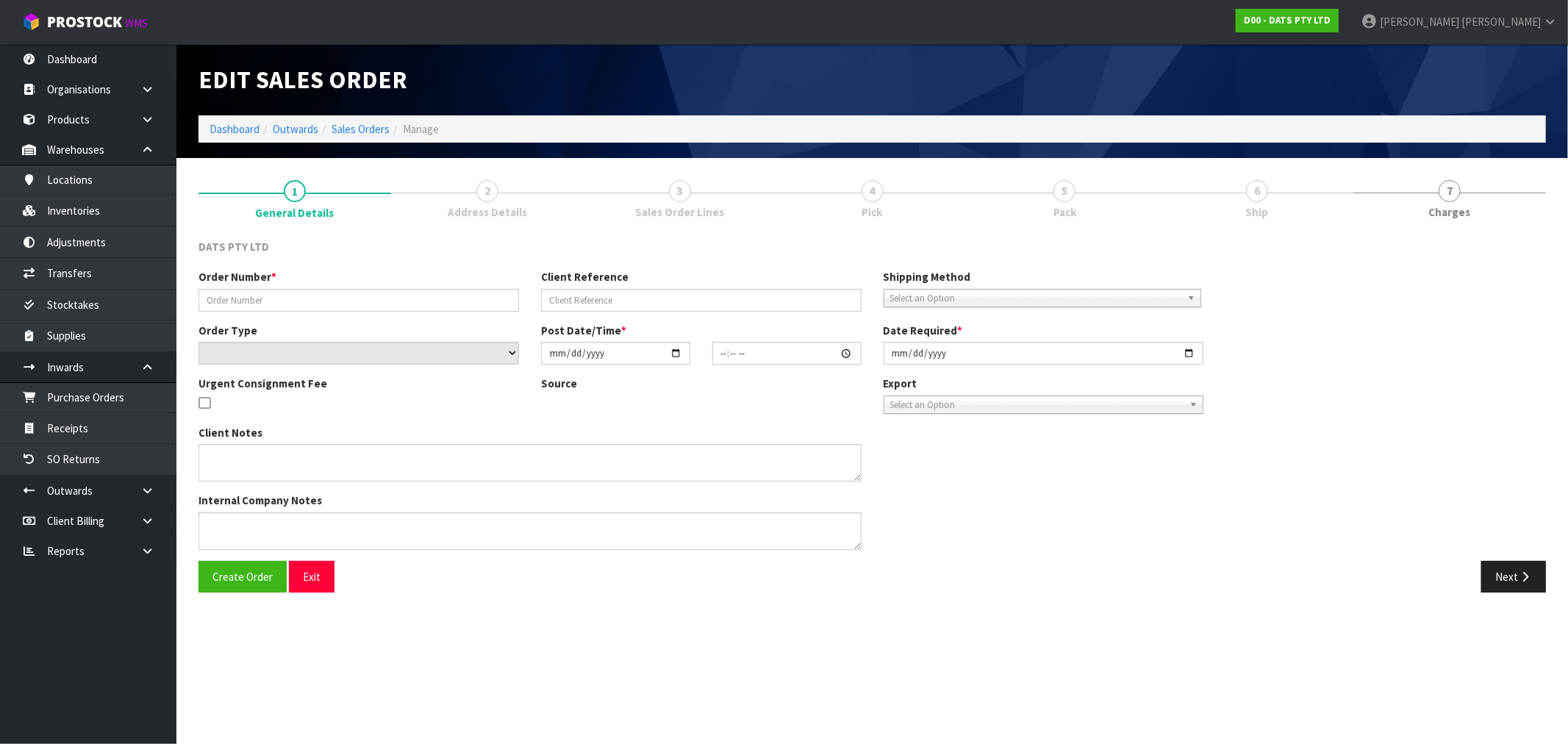
type input "9526Y100208596"
select select "number:0"
type input "[DATE]"
type input "09:17:00.000"
type input "[DATE]"
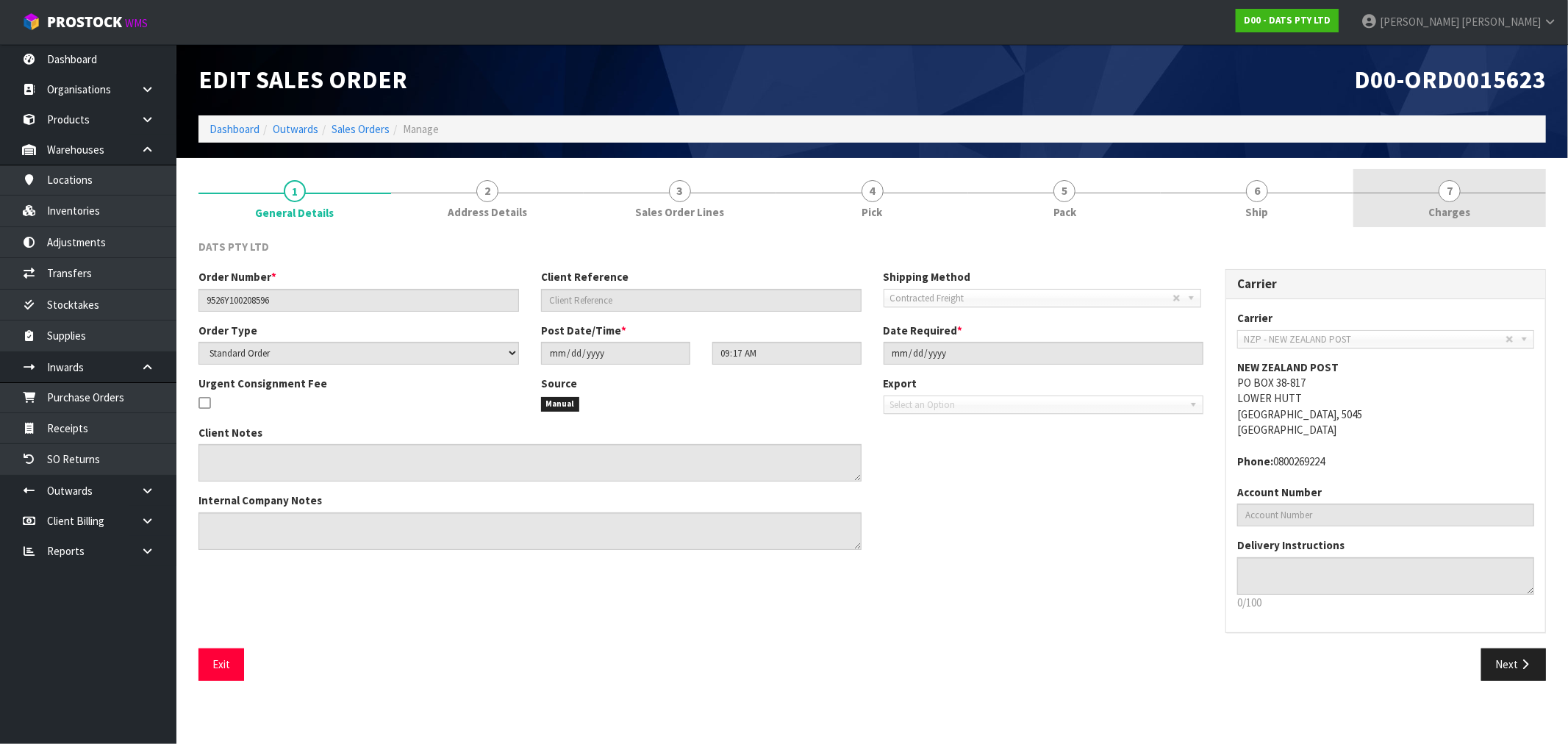
click at [1478, 195] on link "7 [GEOGRAPHIC_DATA]" at bounding box center [1449, 198] width 192 height 59
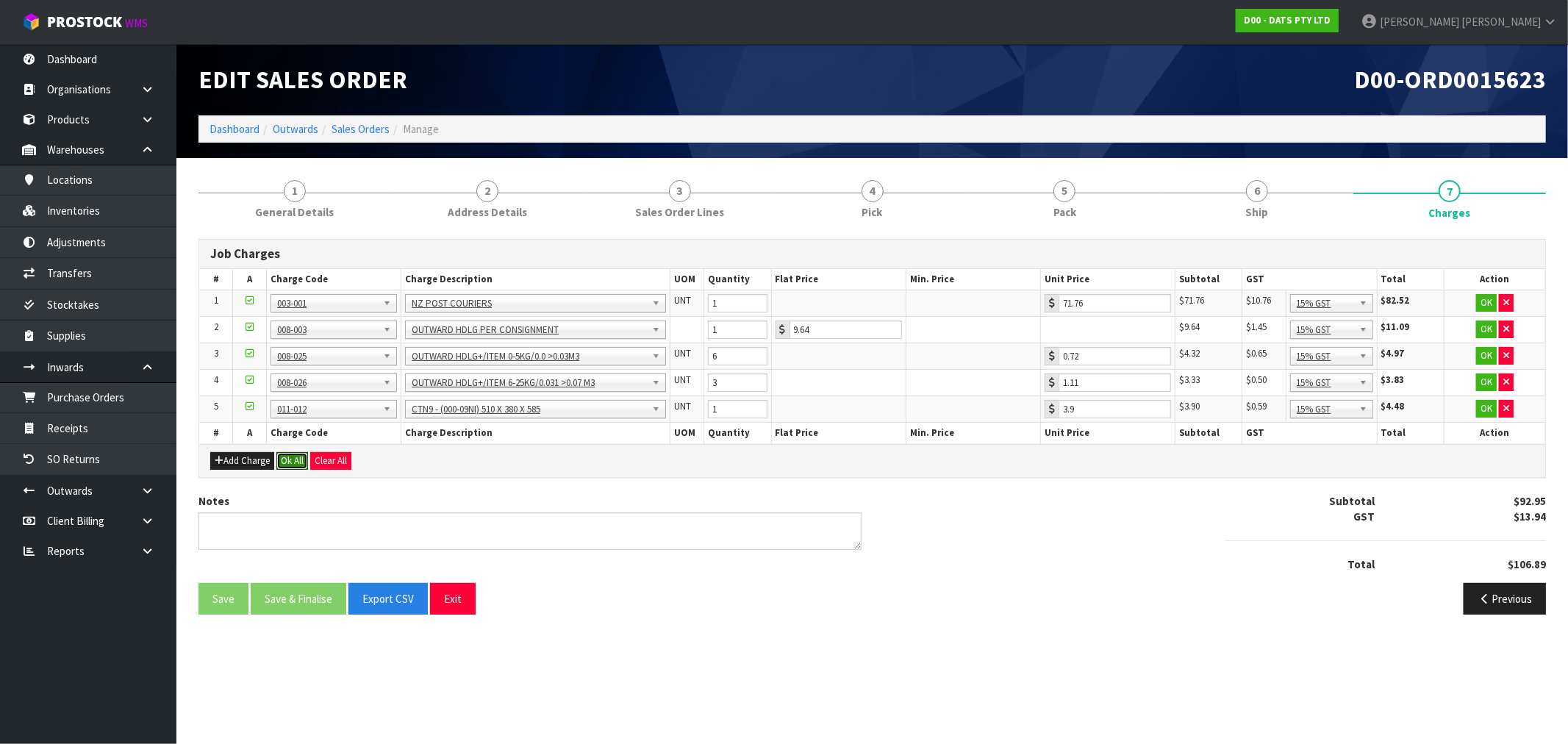
drag, startPoint x: 291, startPoint y: 461, endPoint x: 307, endPoint y: 501, distance: 43.1
click at [291, 461] on button "Ok All" at bounding box center [293, 461] width 32 height 18
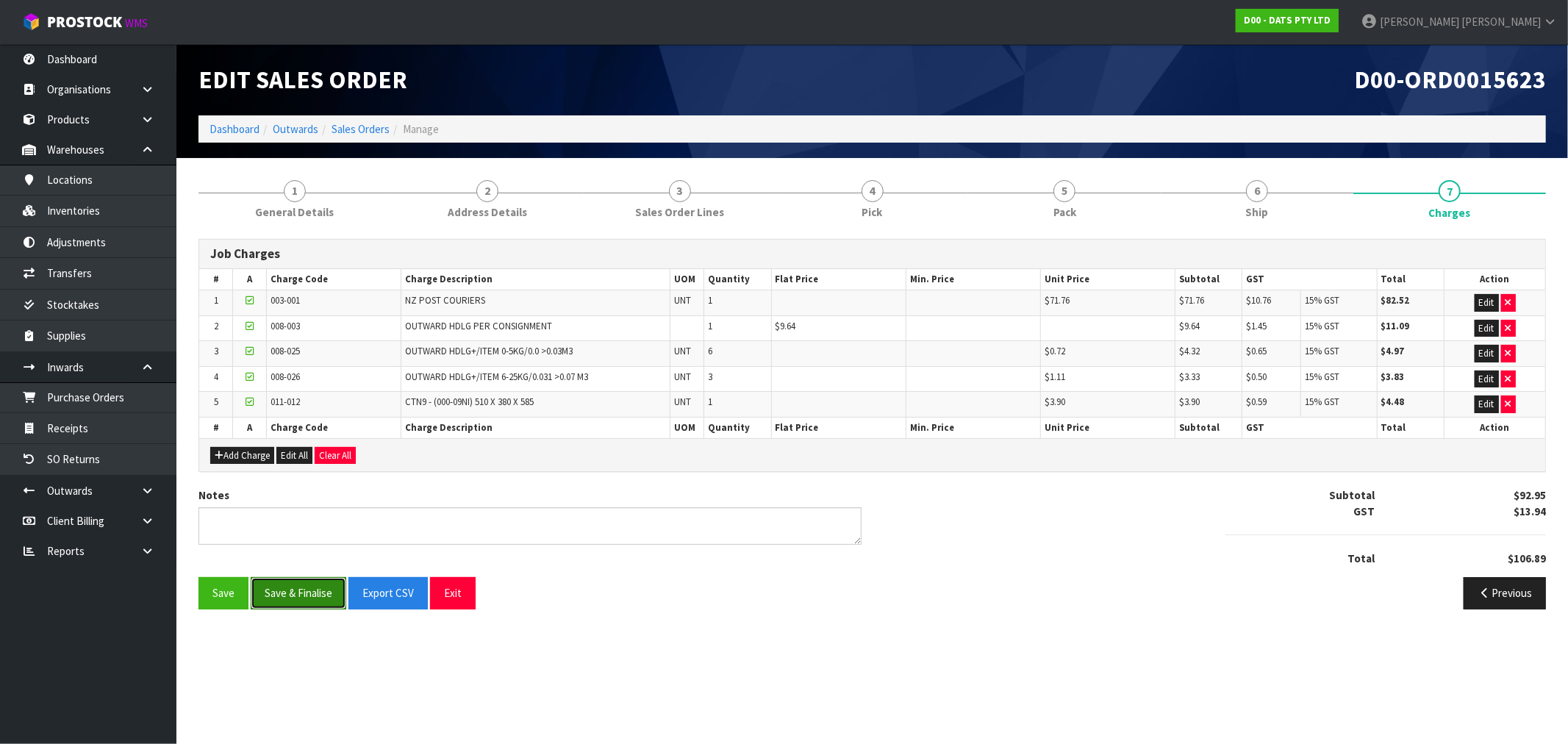
click at [288, 577] on button "Save & Finalise" at bounding box center [298, 593] width 96 height 32
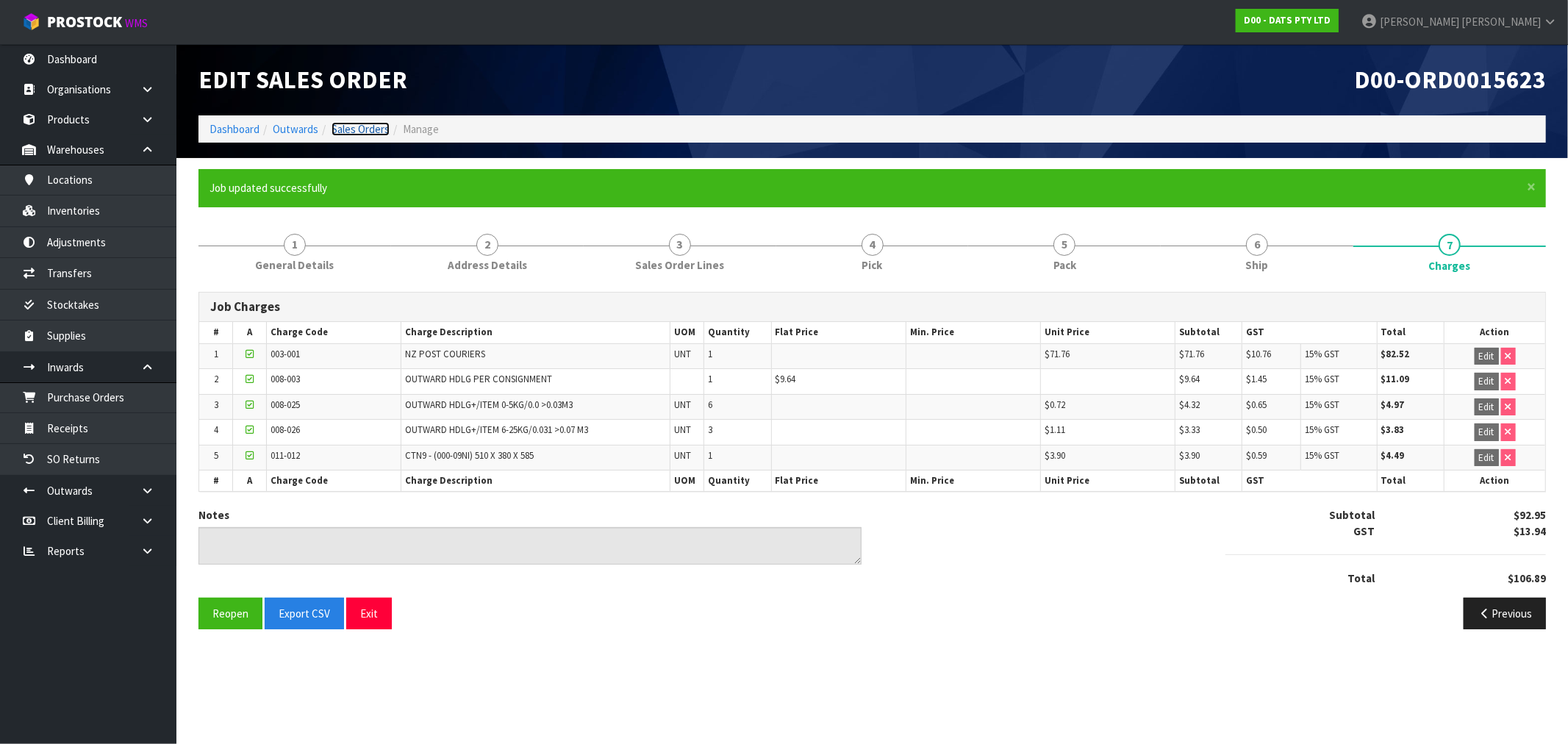
click at [359, 130] on link "Sales Orders" at bounding box center [360, 128] width 59 height 14
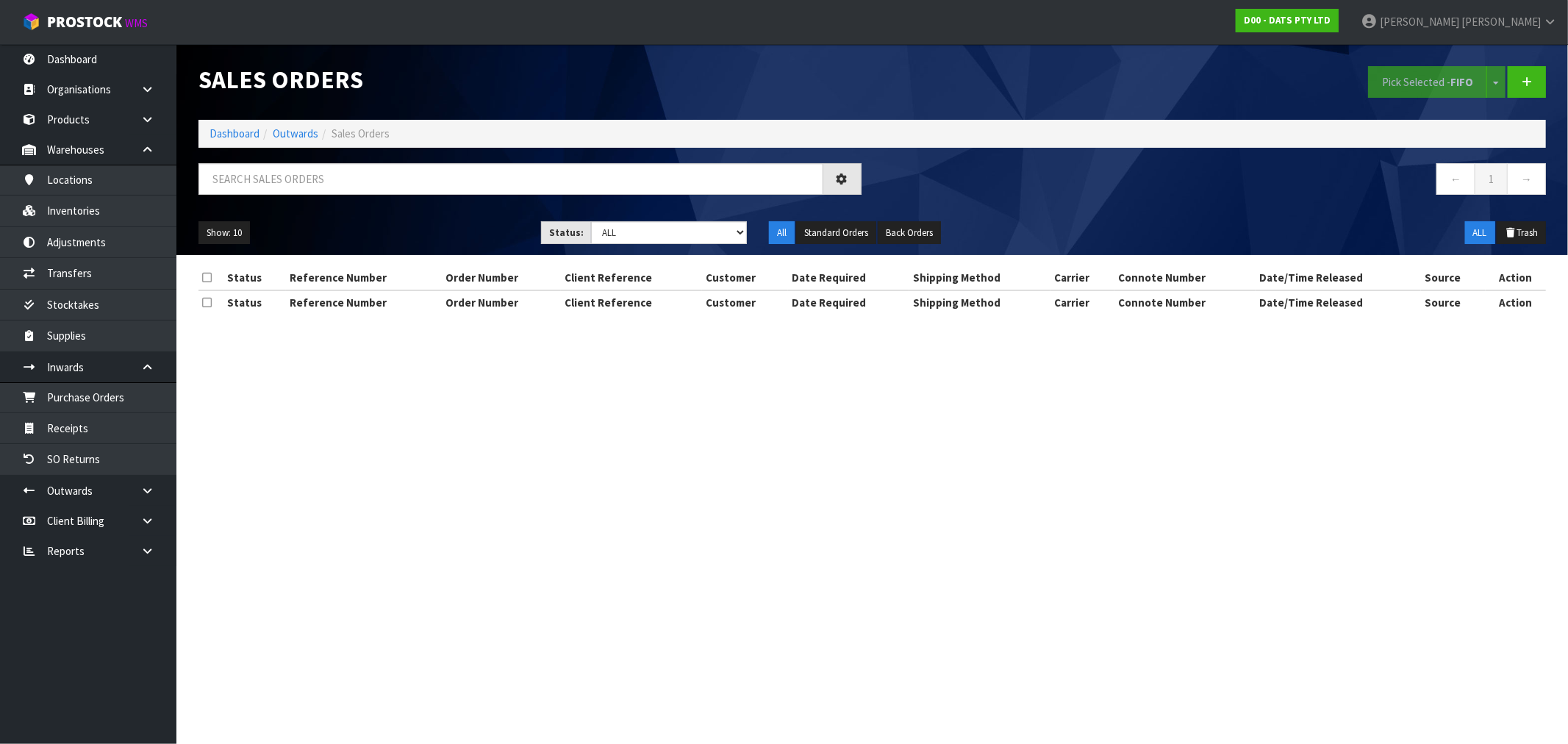
click at [251, 142] on ol "Dashboard Outwards Sales Orders" at bounding box center [872, 133] width 1347 height 27
click at [232, 136] on link "Dashboard" at bounding box center [235, 133] width 50 height 14
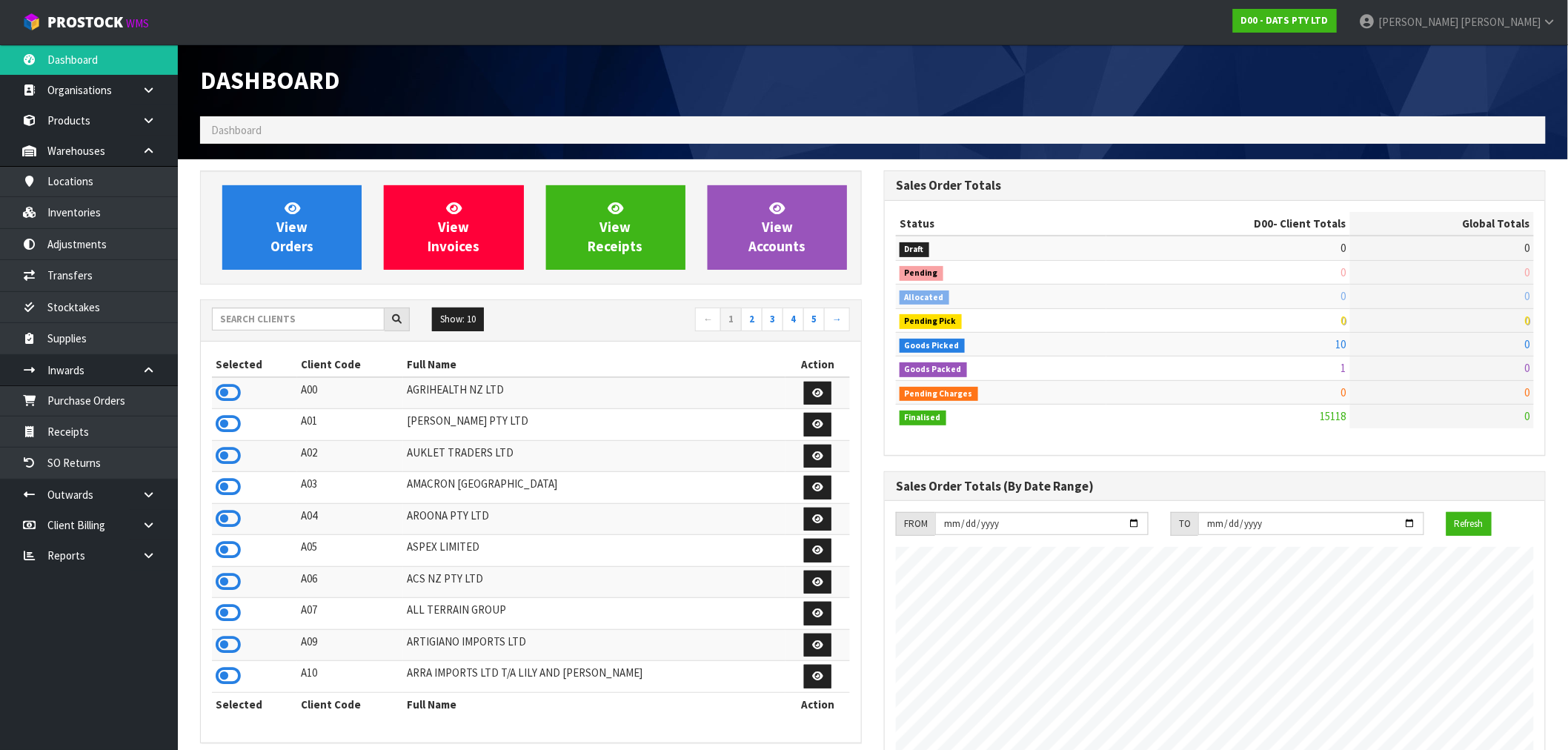
scroll to position [1123, 684]
click at [347, 327] on input "text" at bounding box center [298, 318] width 172 height 23
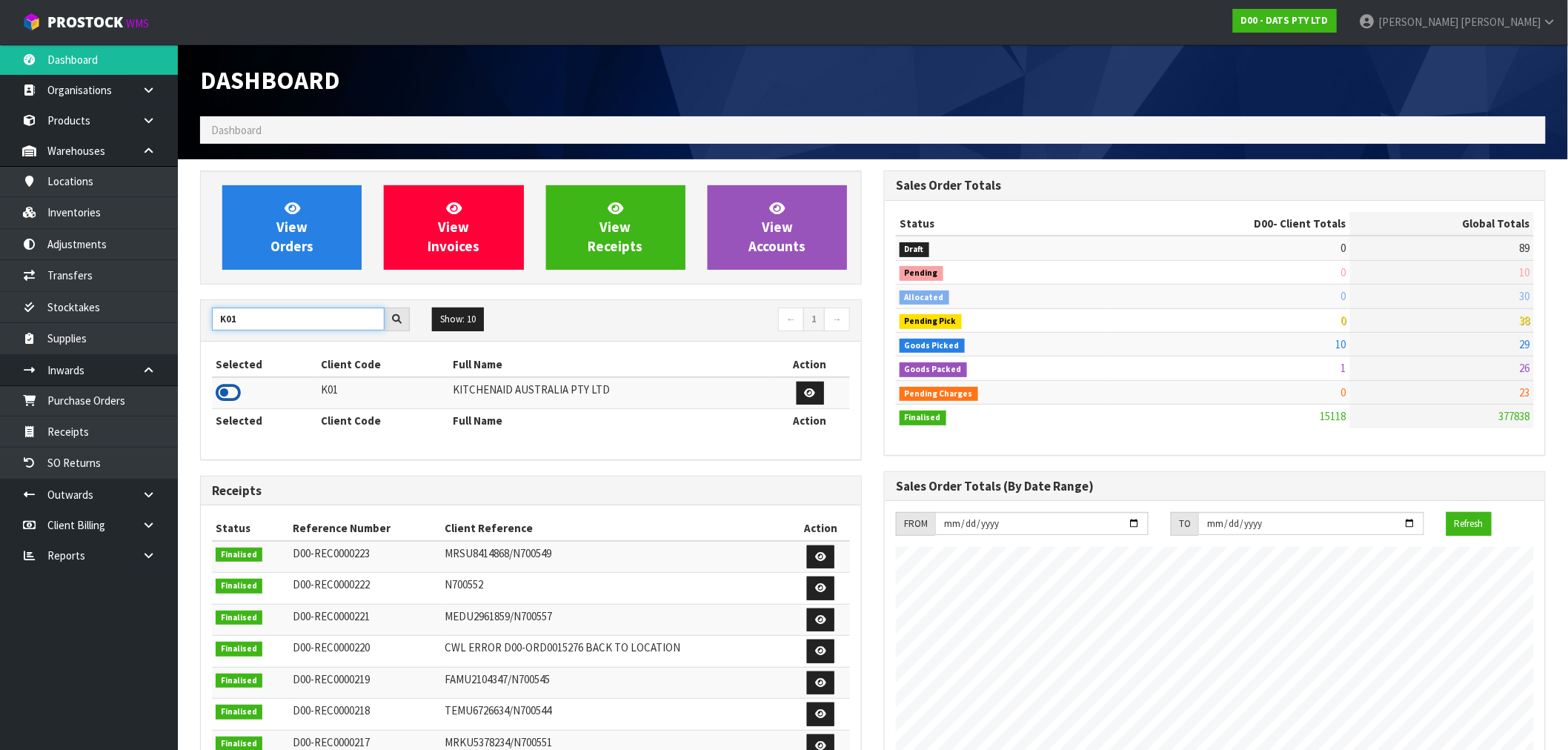
type input "K01"
click at [231, 395] on icon at bounding box center [228, 393] width 25 height 22
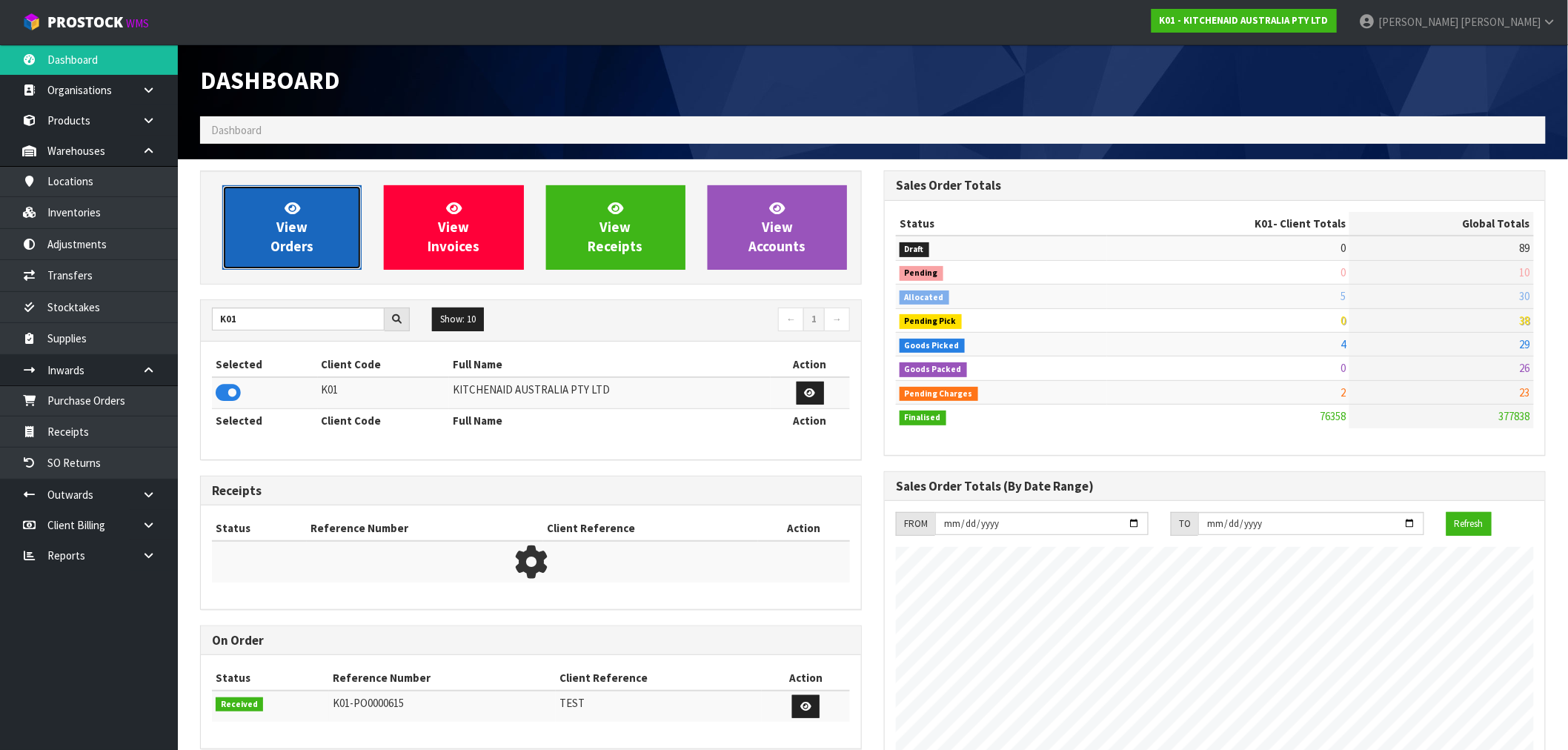
click at [337, 225] on link "View Orders" at bounding box center [291, 228] width 140 height 84
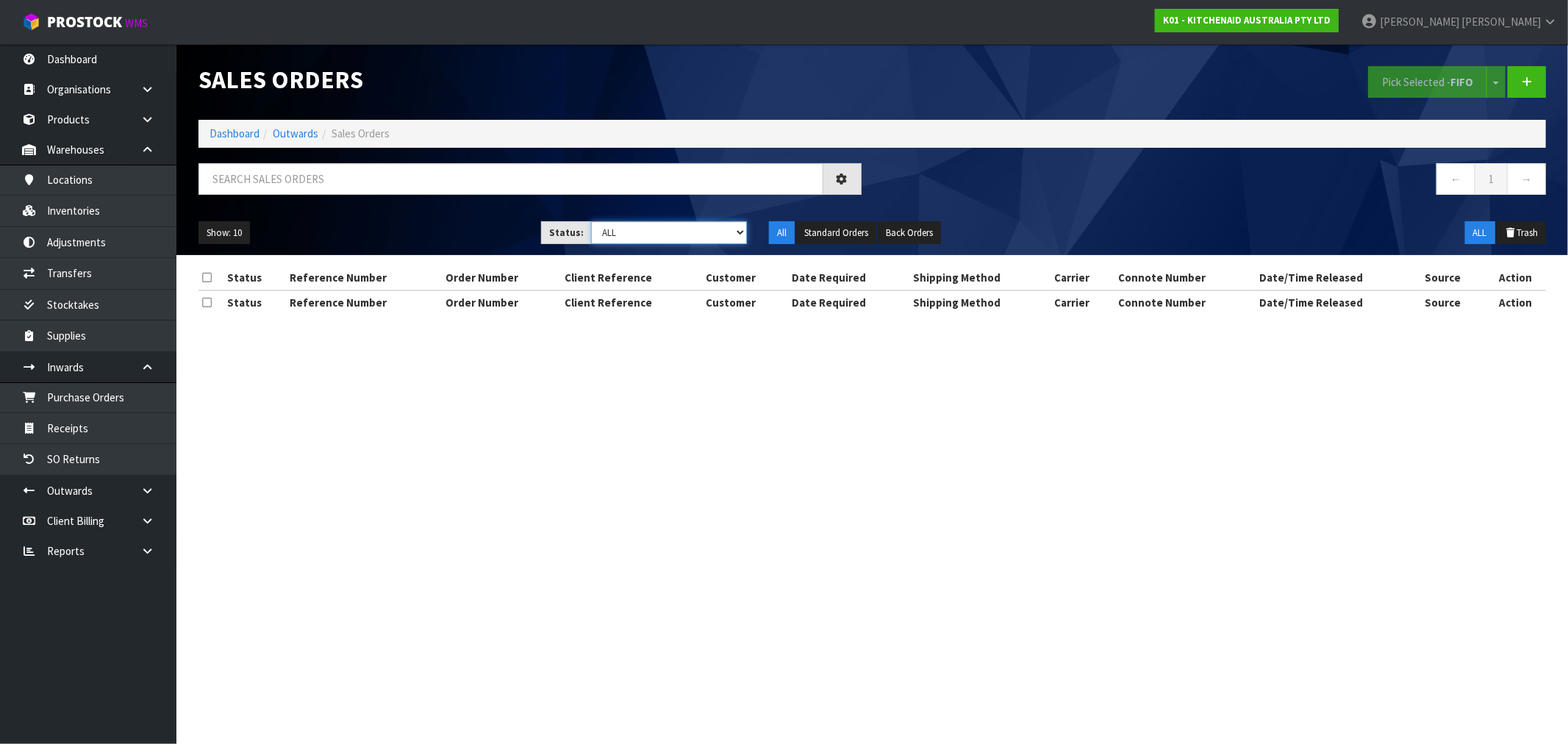
click at [685, 238] on select "Draft Pending Allocated Pending Pick Goods Picked Goods Packed Pending Charges …" at bounding box center [669, 232] width 156 height 23
select select "string:6"
click at [591, 221] on select "Draft Pending Allocated Pending Pick Goods Picked Goods Packed Pending Charges …" at bounding box center [669, 232] width 156 height 23
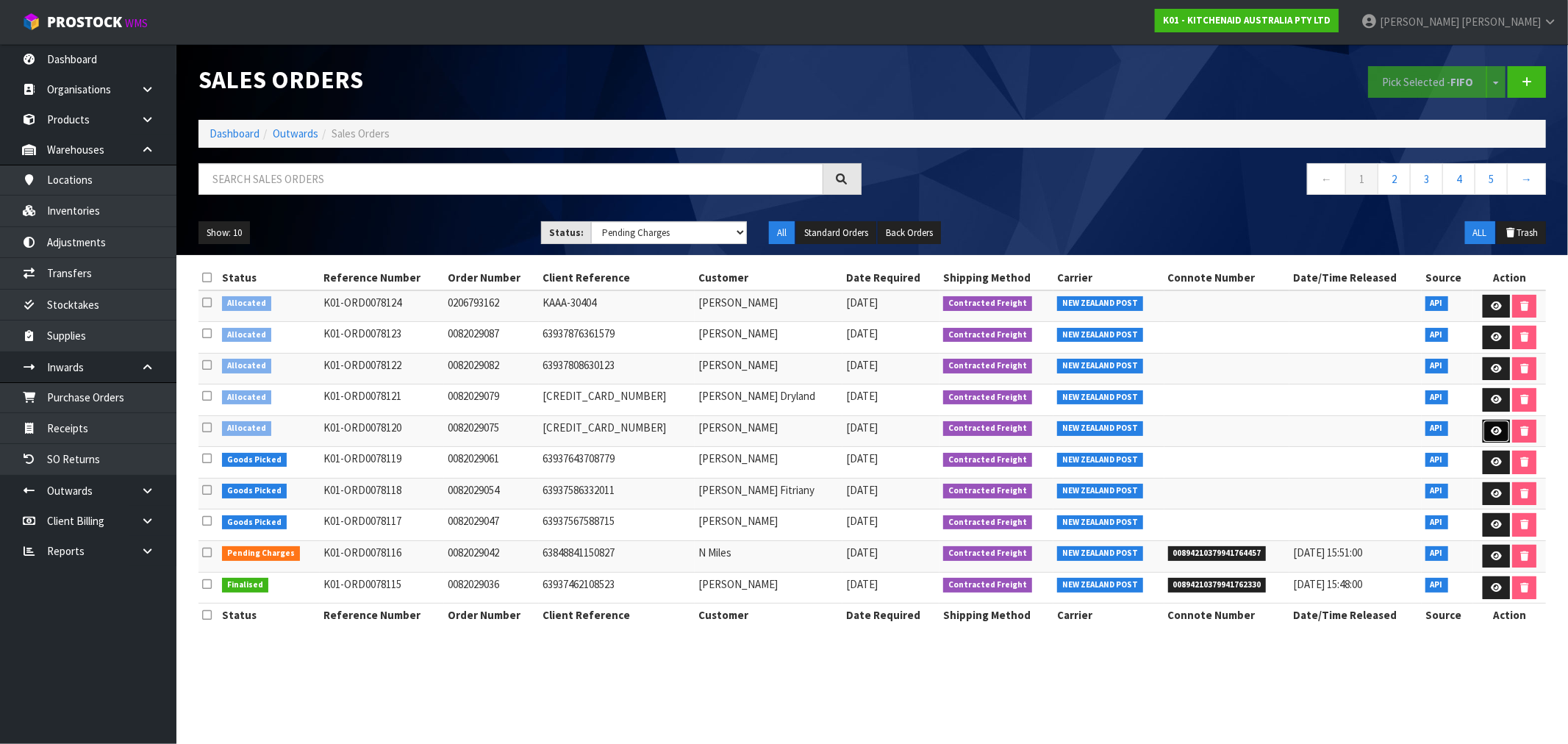
click at [1494, 434] on icon at bounding box center [1496, 431] width 11 height 9
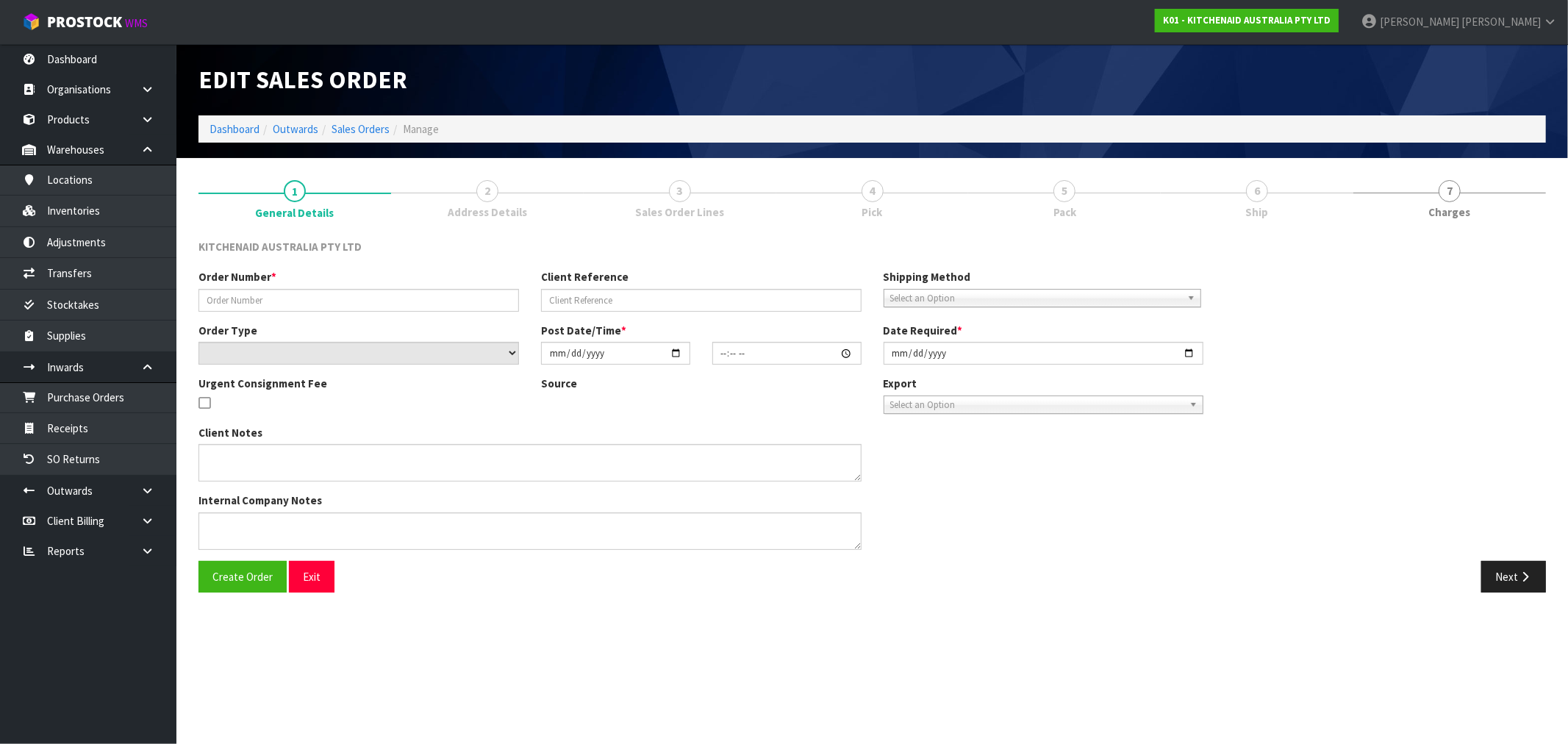
type input "0082029075"
type input "63937792770411"
select select "number:0"
type input "[DATE]"
type input "15:36:33.000"
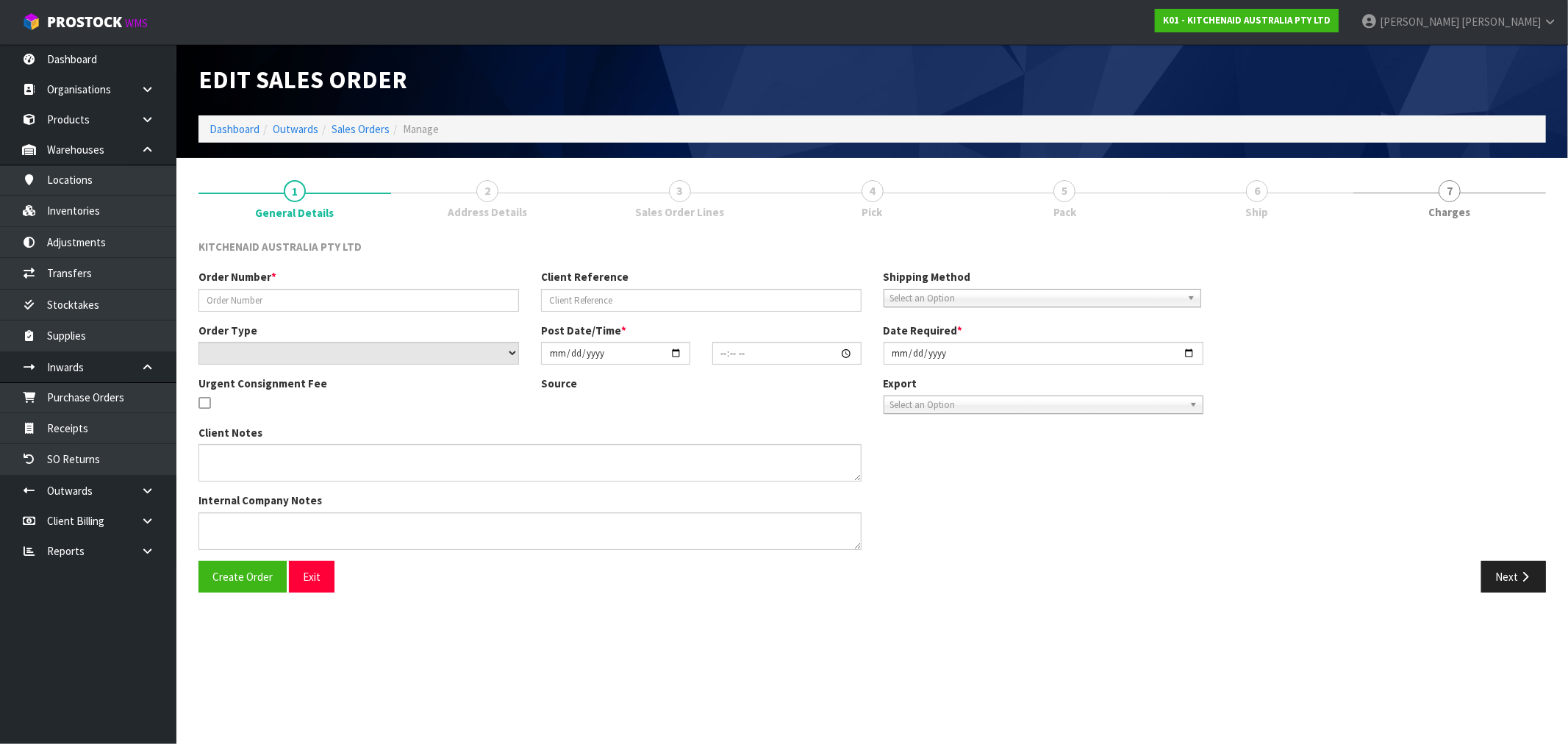
type input "[DATE]"
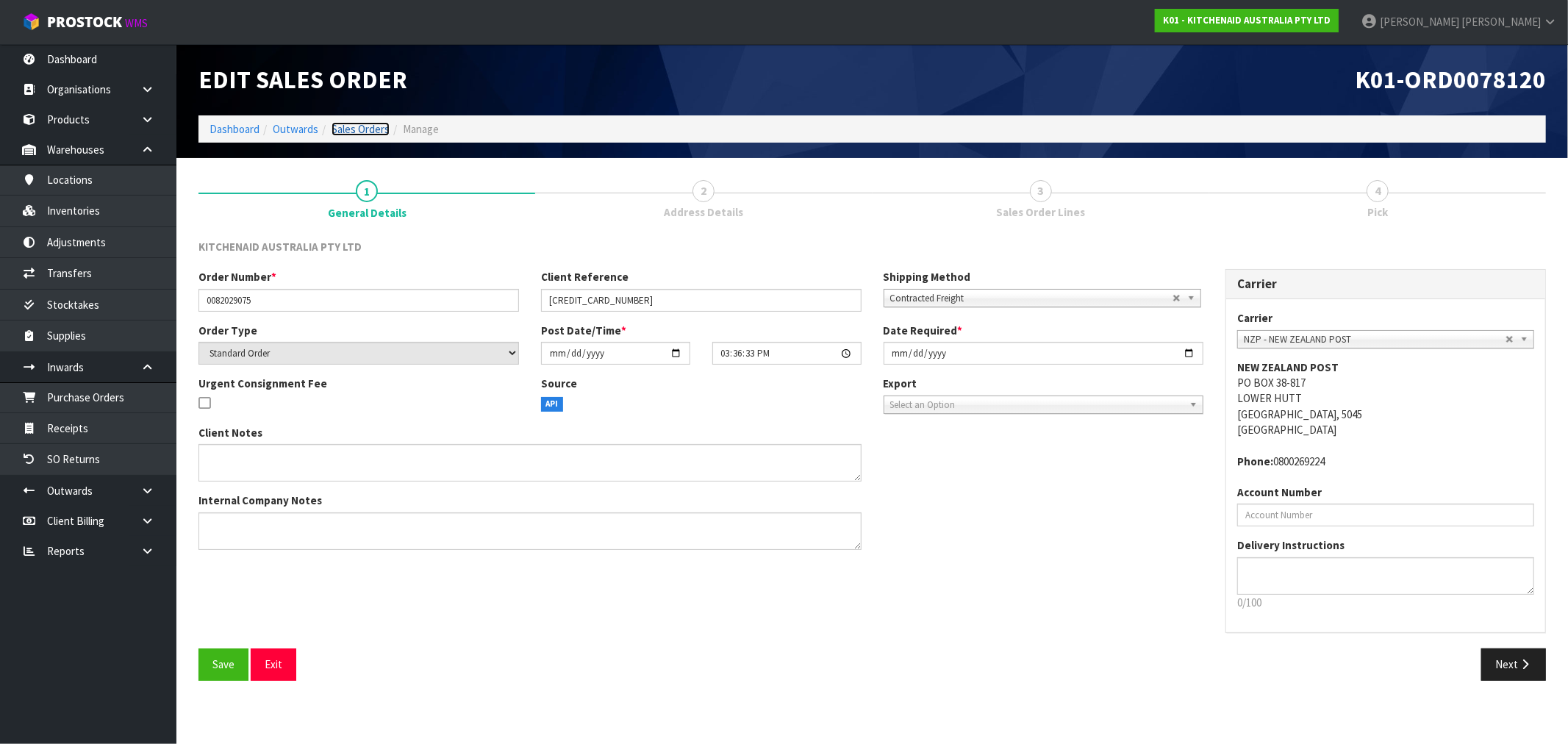
click at [339, 127] on link "Sales Orders" at bounding box center [360, 128] width 59 height 14
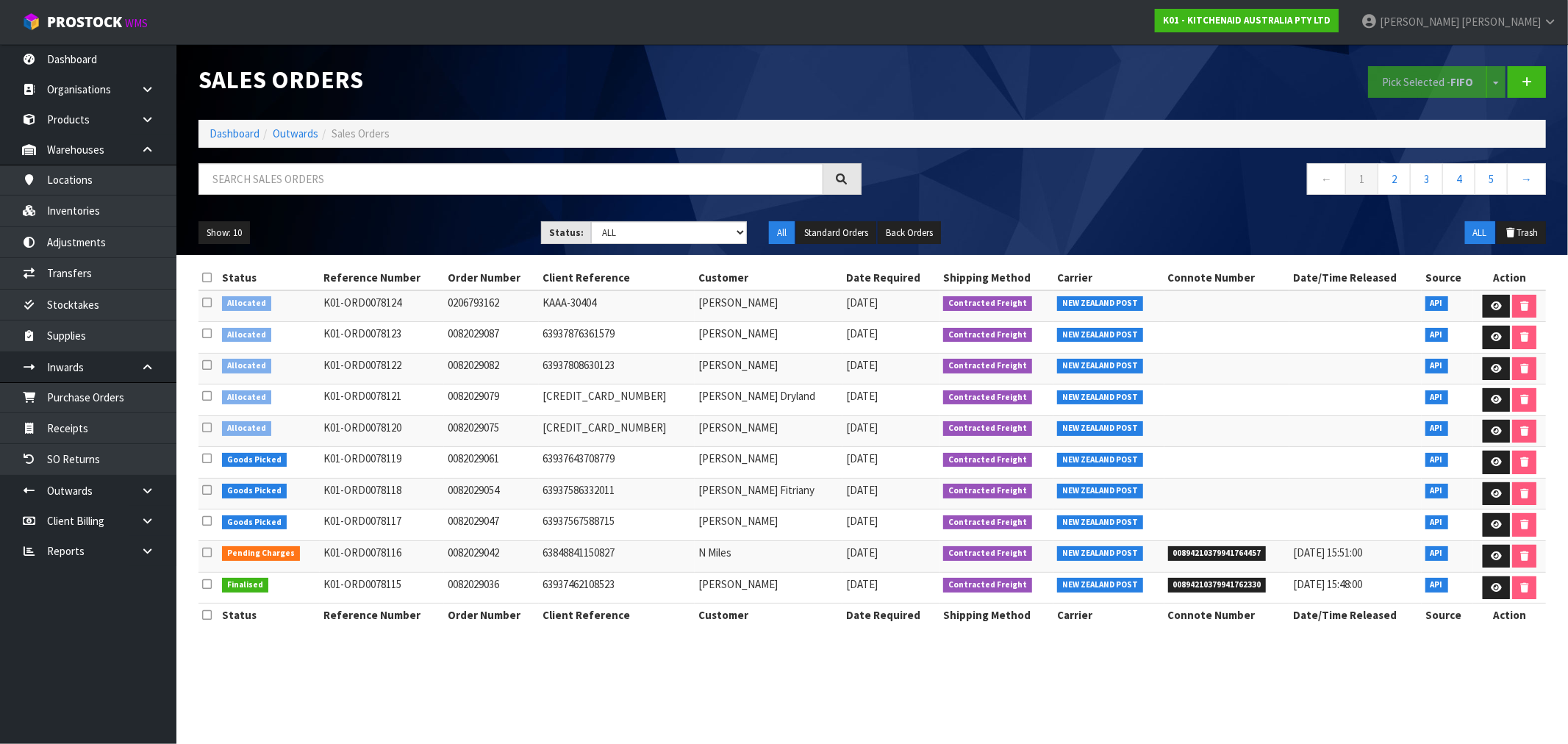
click at [203, 431] on icon at bounding box center [207, 427] width 9 height 11
click at [0, 0] on input "checkbox" at bounding box center [0, 0] width 0 height 0
click at [1481, 72] on button "Pick Selected - FIFO" at bounding box center [1428, 82] width 119 height 32
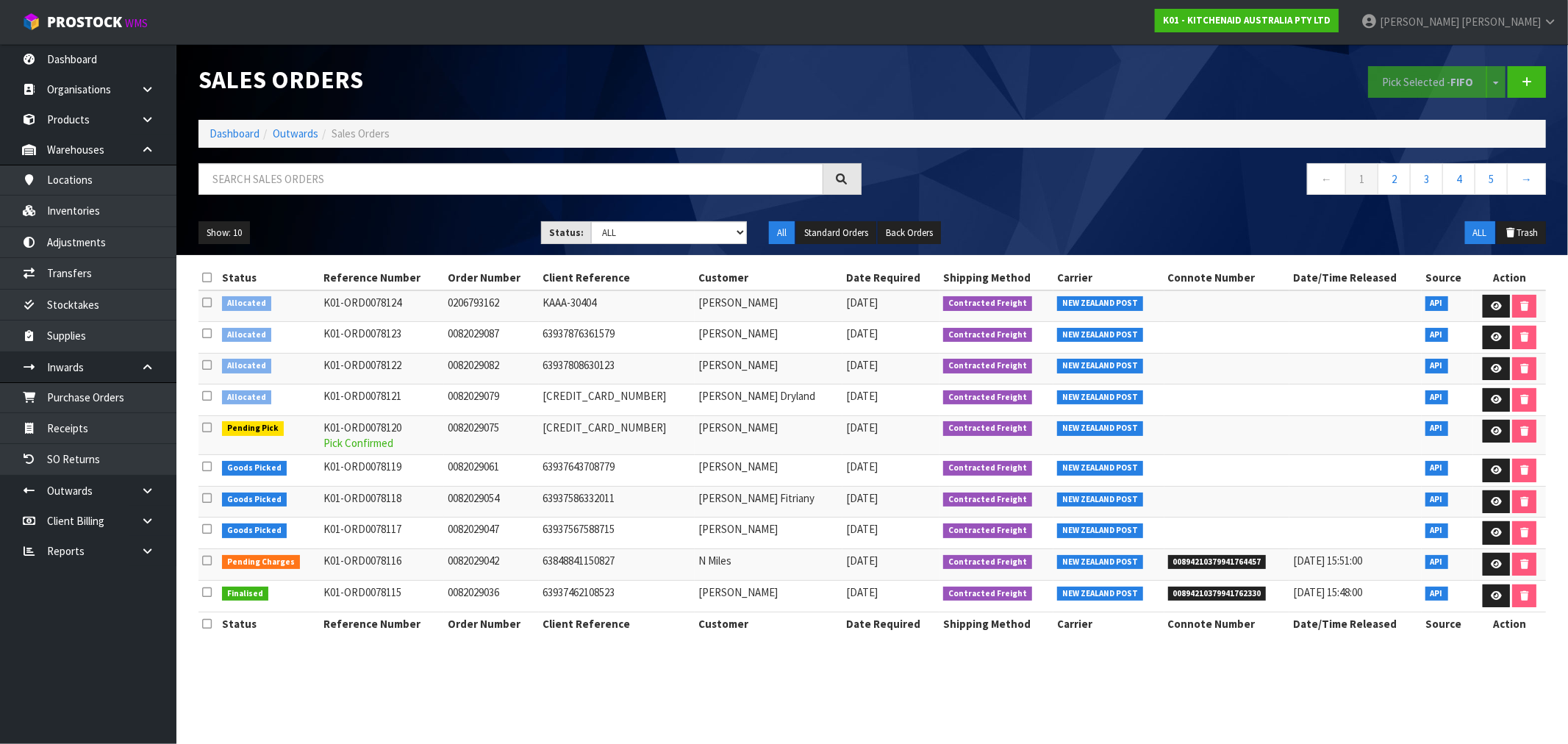
click at [206, 396] on icon at bounding box center [207, 396] width 9 height 11
click at [0, 0] on input "checkbox" at bounding box center [0, 0] width 0 height 0
click at [1541, 108] on div "Pick Selected - FIFO Split button! FIFO - First In First Out FEFO - First Expir…" at bounding box center [1214, 82] width 685 height 76
click at [1437, 76] on button "Pick Selected - FIFO" at bounding box center [1428, 82] width 119 height 32
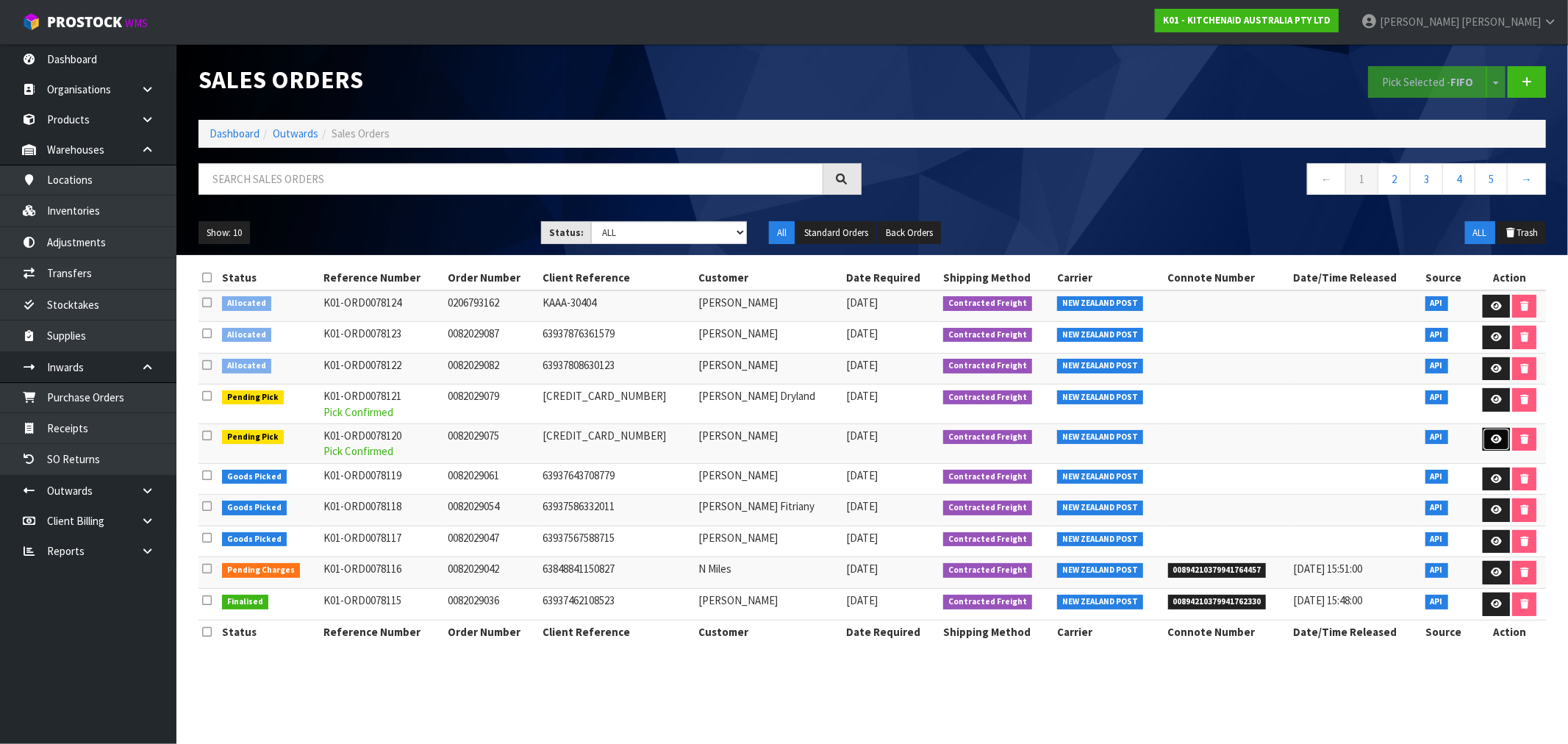
click at [1491, 438] on icon at bounding box center [1496, 439] width 11 height 9
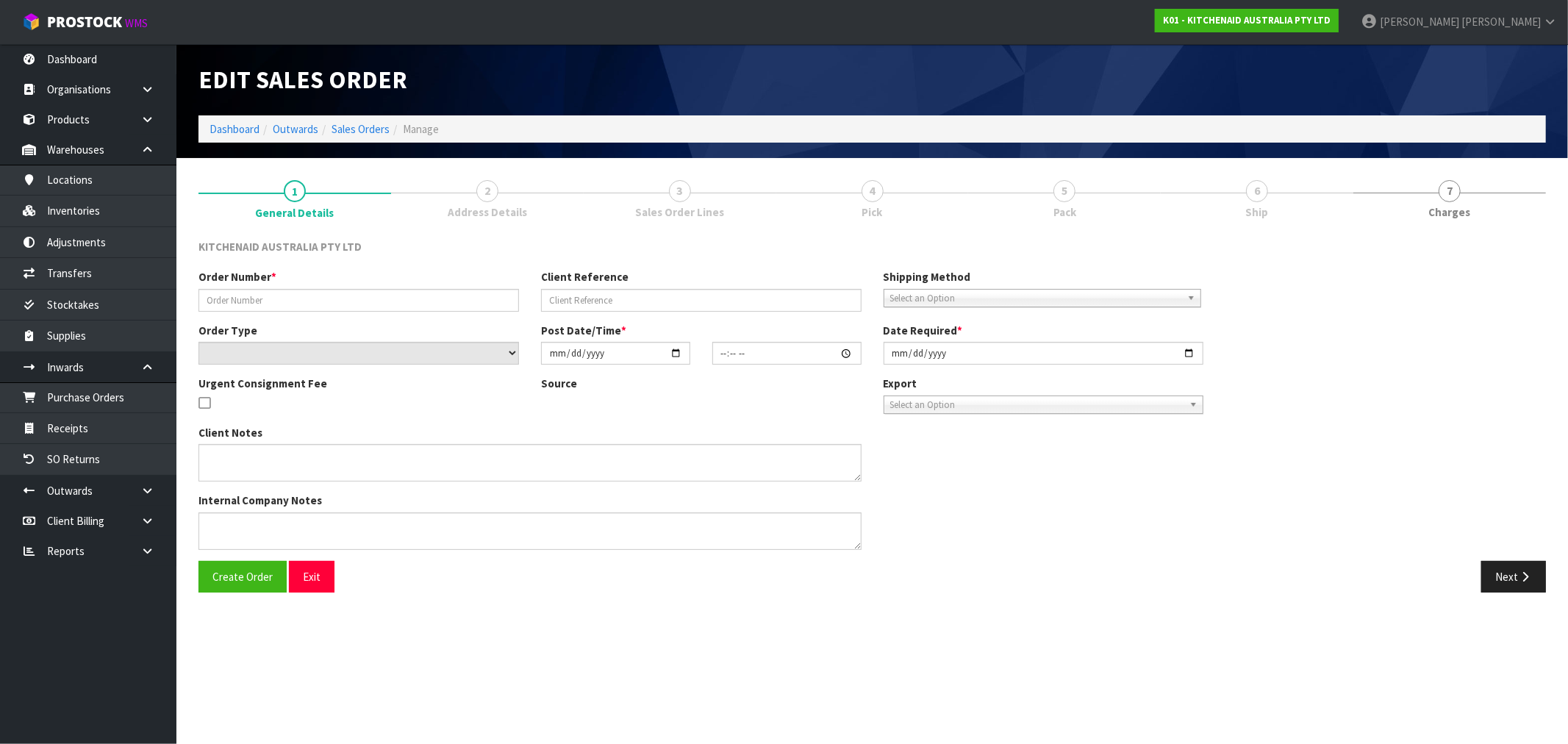
type input "0082029075"
type input "[CREDIT_CARD_NUMBER]"
select select "number:0"
type input "2025-08-21"
type input "15:36:33.000"
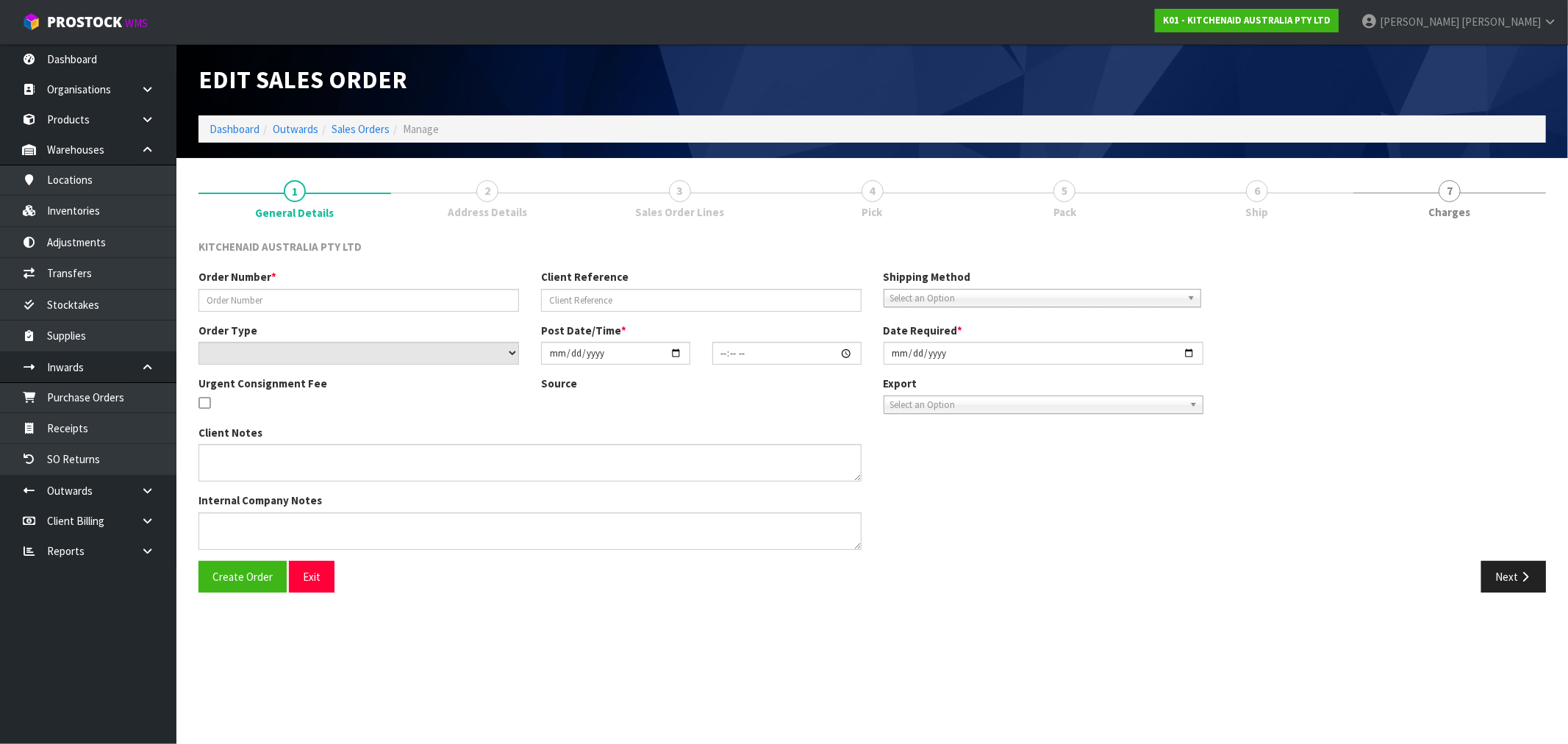
type input "2025-08-21"
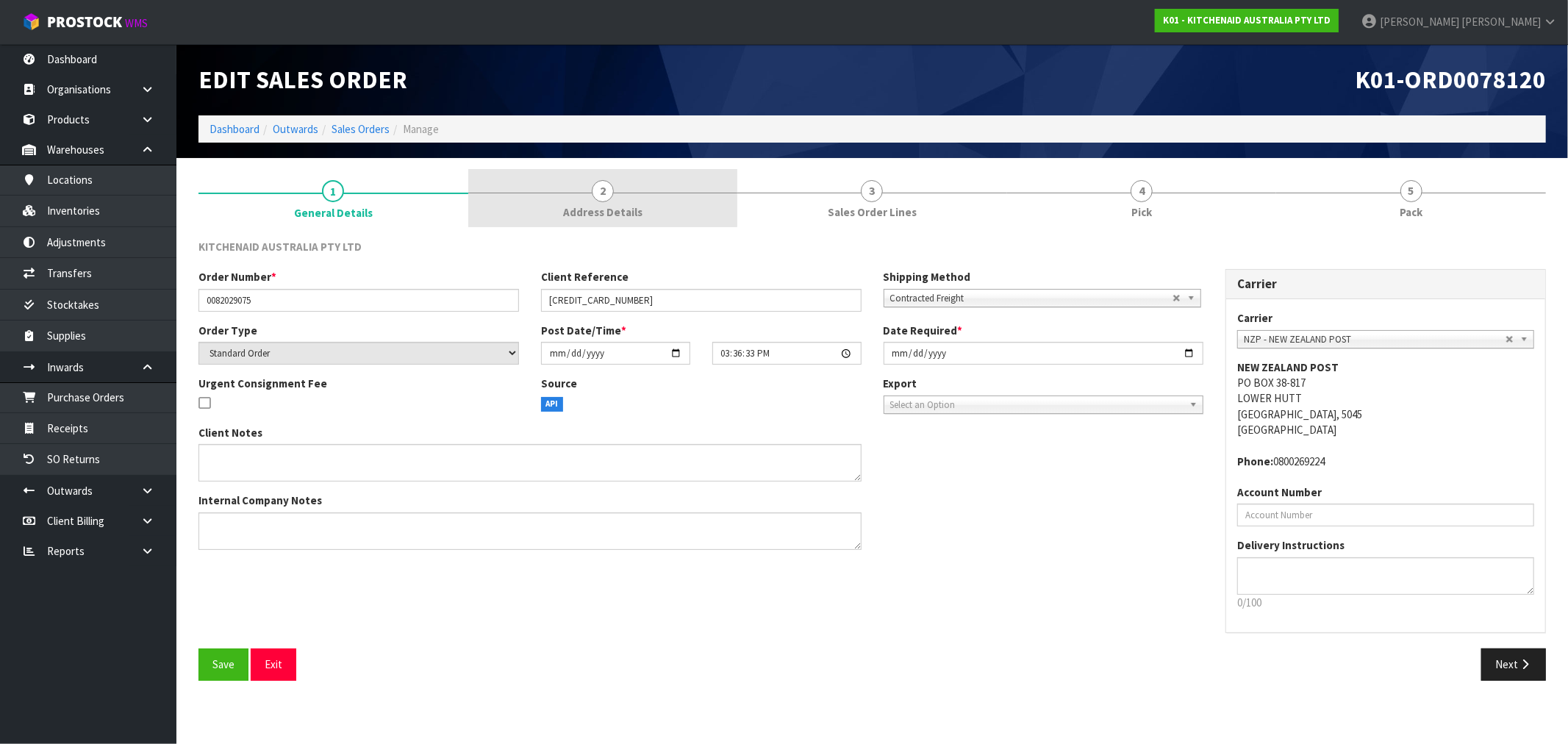
click at [618, 218] on span "Address Details" at bounding box center [602, 212] width 79 height 16
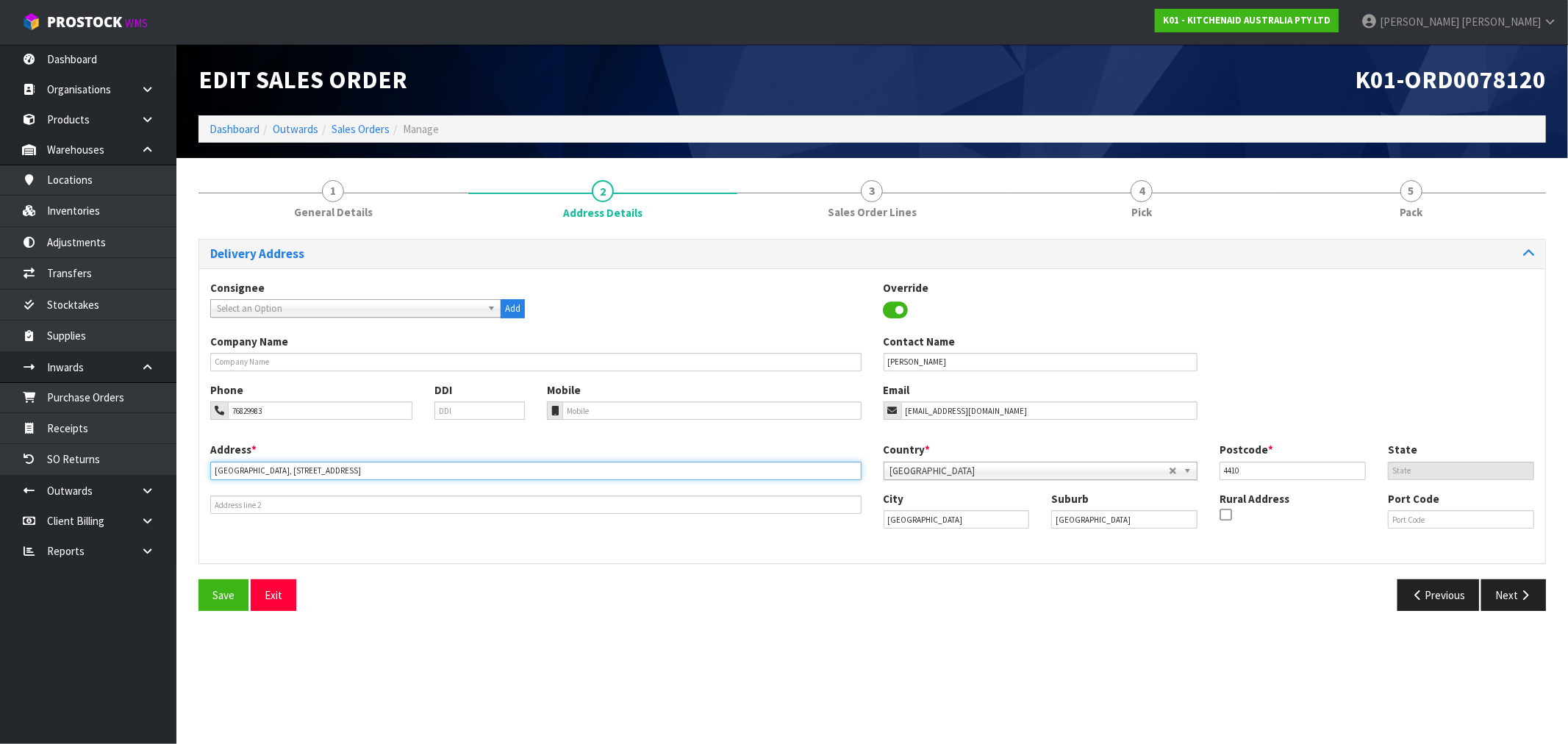
drag, startPoint x: 304, startPoint y: 473, endPoint x: 181, endPoint y: 474, distance: 123.0
click at [180, 474] on section "1 General Details 2 Address Details 3 Sales Order Lines 4 Pick 5 Pack Delivery …" at bounding box center [872, 395] width 1392 height 475
type input "441 CHURCH STREET"
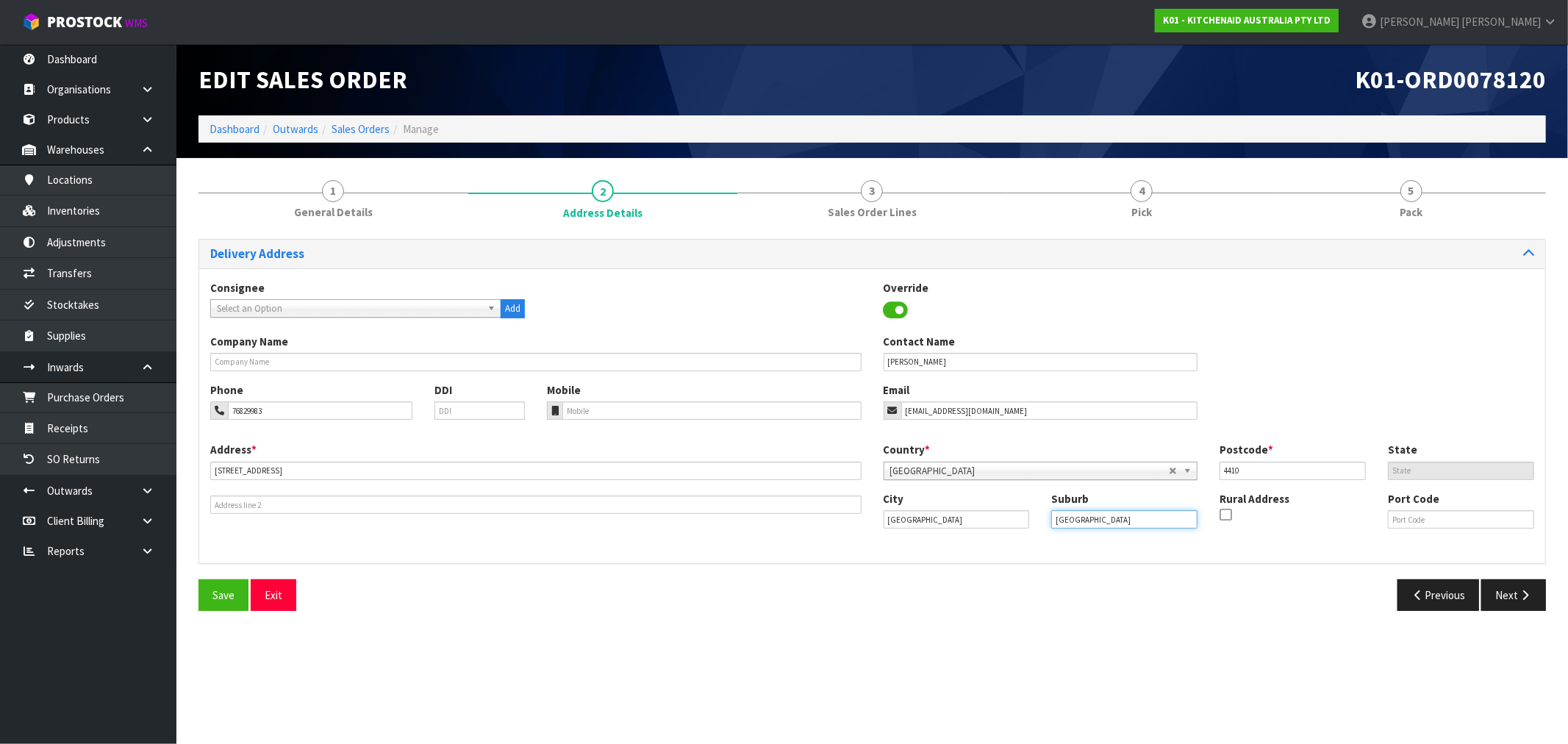
drag, startPoint x: 1136, startPoint y: 519, endPoint x: 938, endPoint y: 524, distance: 198.1
click at [960, 523] on div "City Palmerston North Suburb Palmerston North Rural Address Port Code" at bounding box center [1209, 516] width 673 height 50
paste input "ALMERSTON NORTH CENTRAL,"
type input "PALMERSTON NORTH CENTRAL,"
click at [228, 597] on span "Save" at bounding box center [224, 594] width 22 height 14
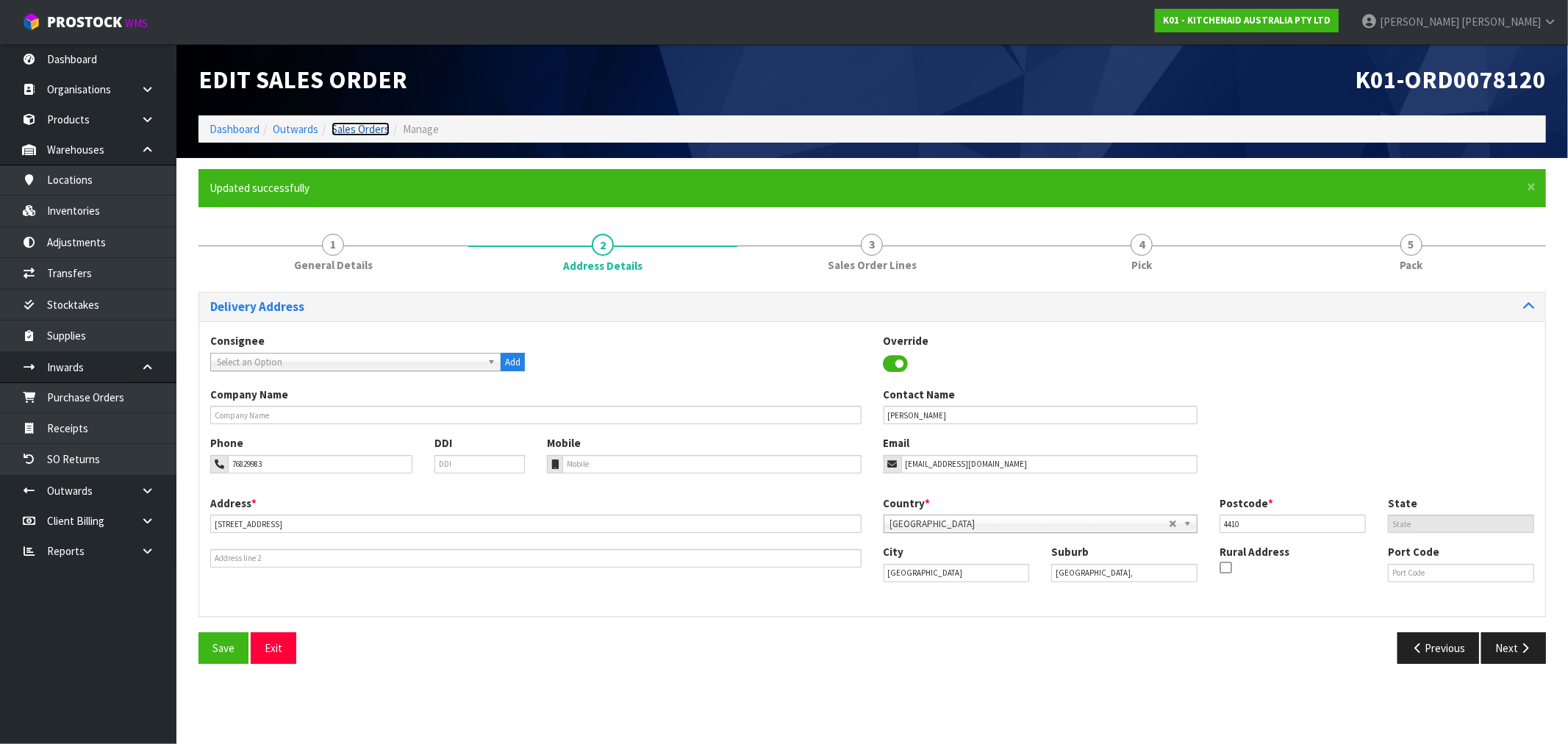
click at [365, 126] on link "Sales Orders" at bounding box center [360, 128] width 59 height 14
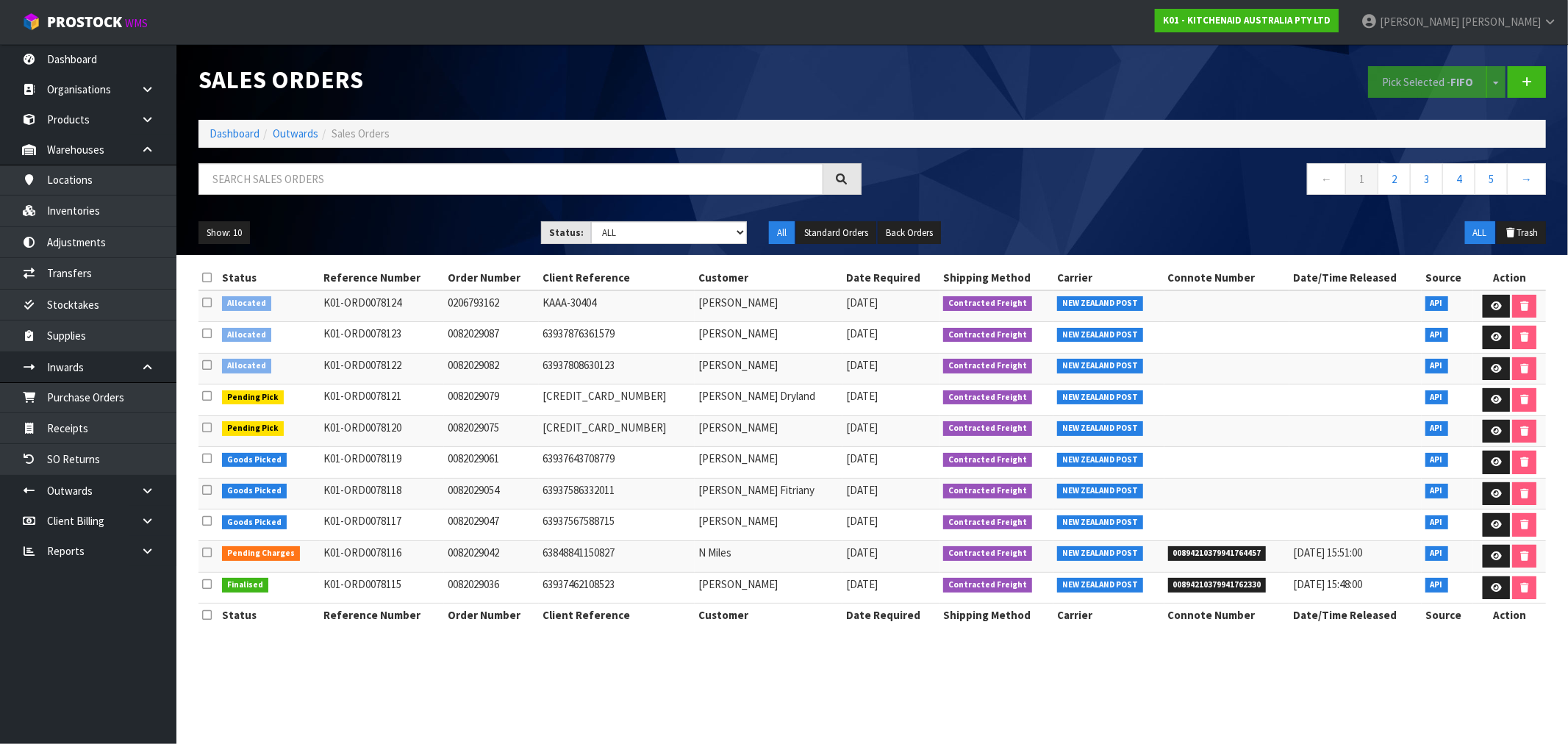
click at [203, 362] on icon at bounding box center [207, 365] width 9 height 11
click at [0, 0] on input "checkbox" at bounding box center [0, 0] width 0 height 0
click at [1411, 67] on button "Pick Selected - FIFO" at bounding box center [1428, 82] width 119 height 32
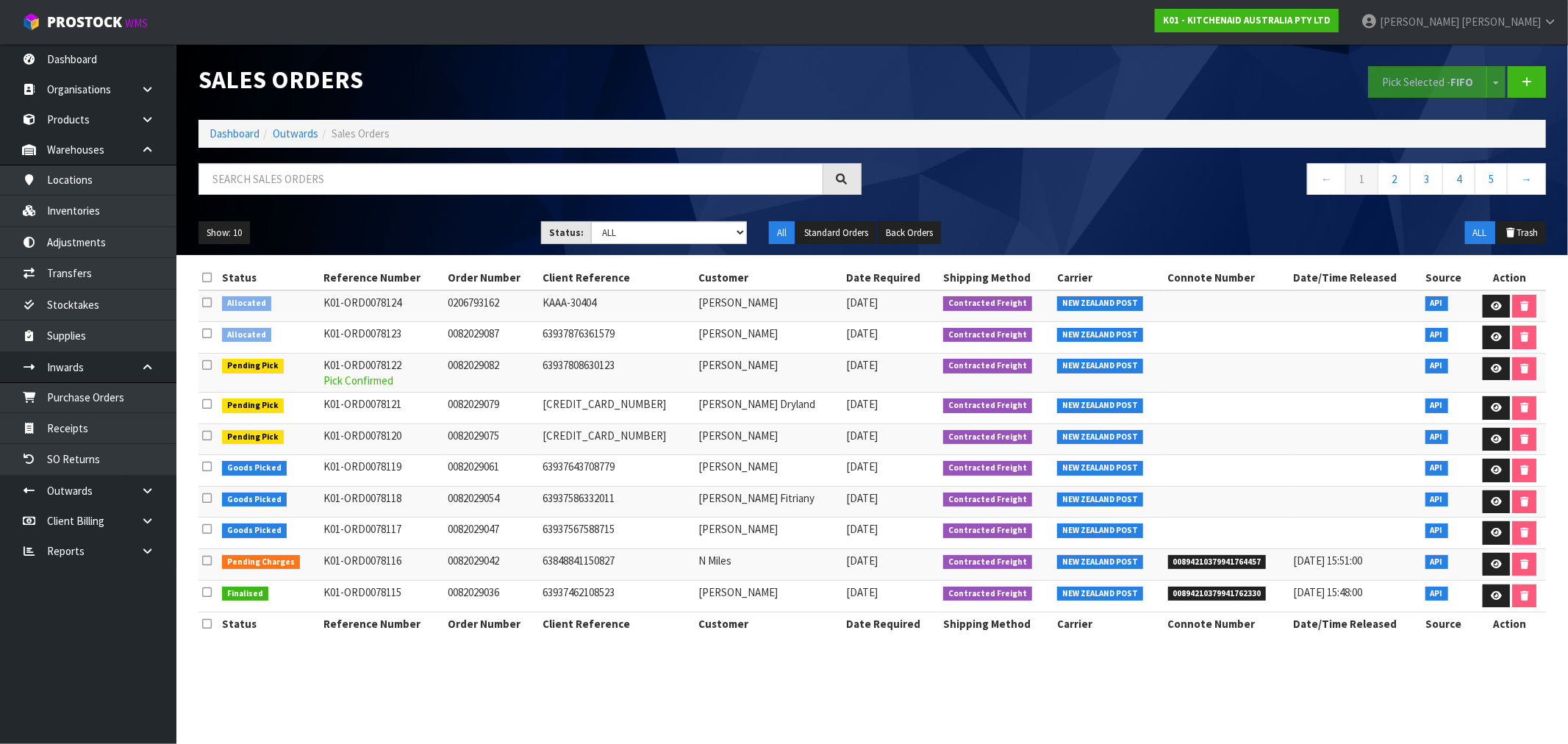
drag, startPoint x: 1492, startPoint y: 372, endPoint x: 1450, endPoint y: 372, distance: 42.0
click at [1492, 372] on icon at bounding box center [1496, 369] width 11 height 9
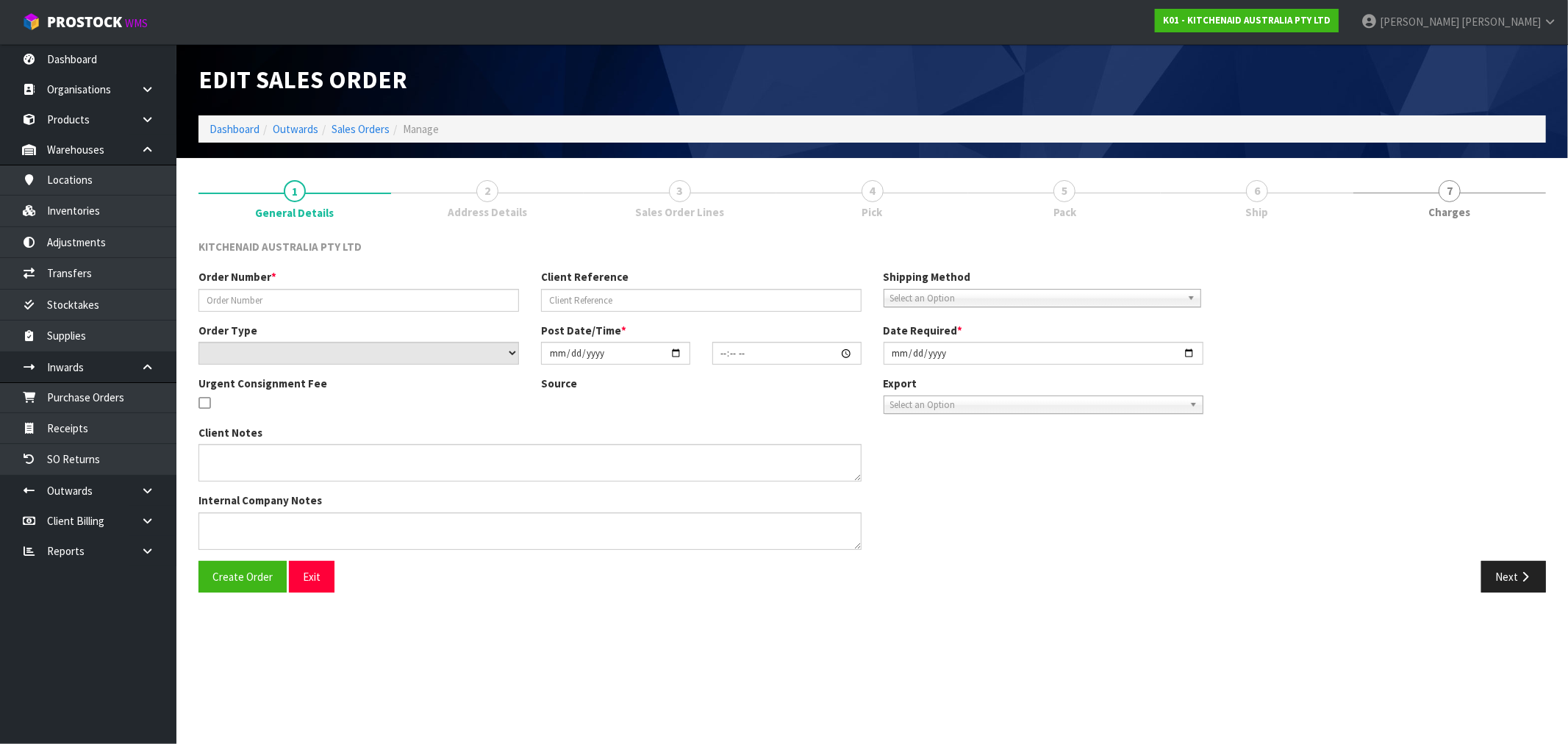
type input "0082029082"
type input "63937808630123"
select select "number:0"
type input "[DATE]"
type input "15:36:36.000"
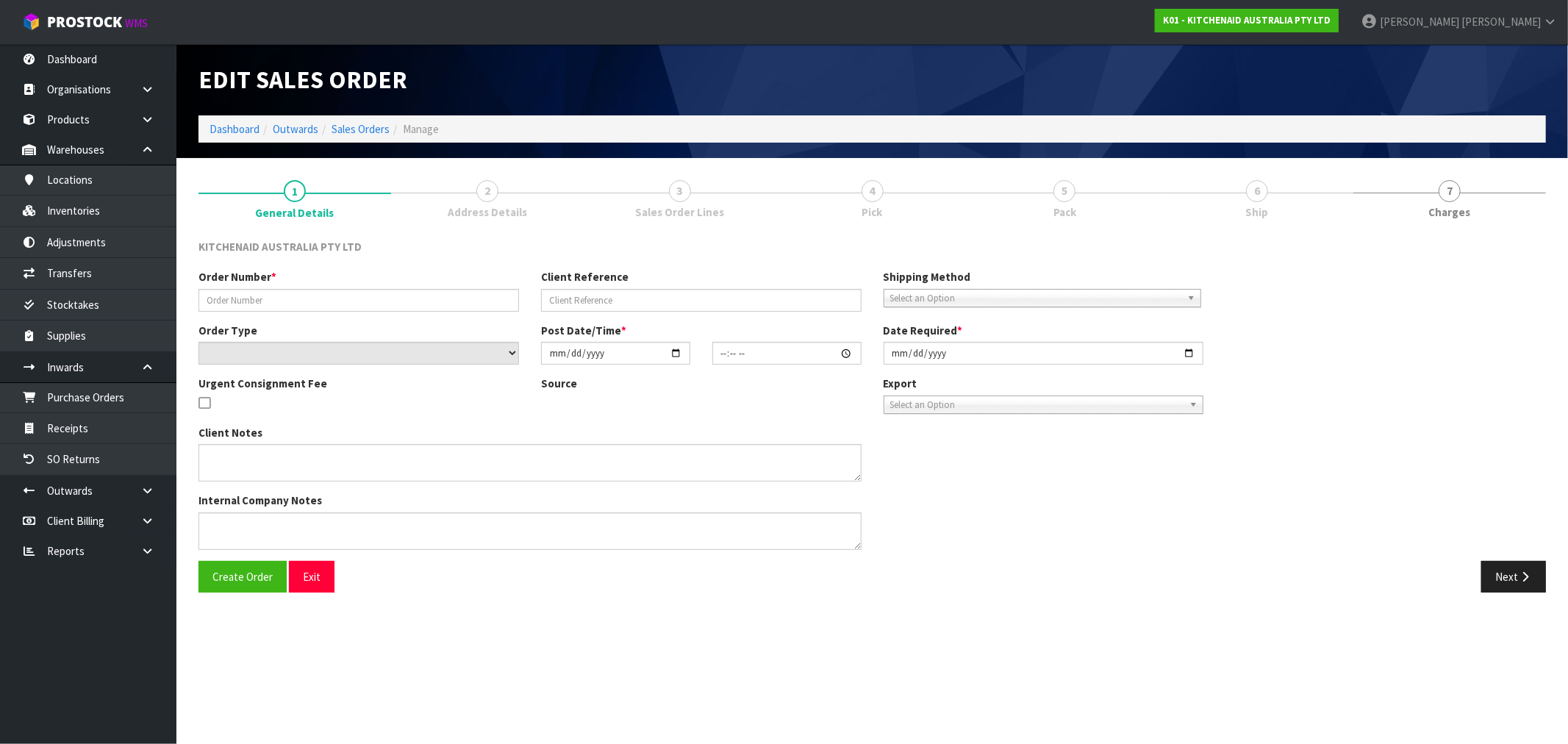
type input "[DATE]"
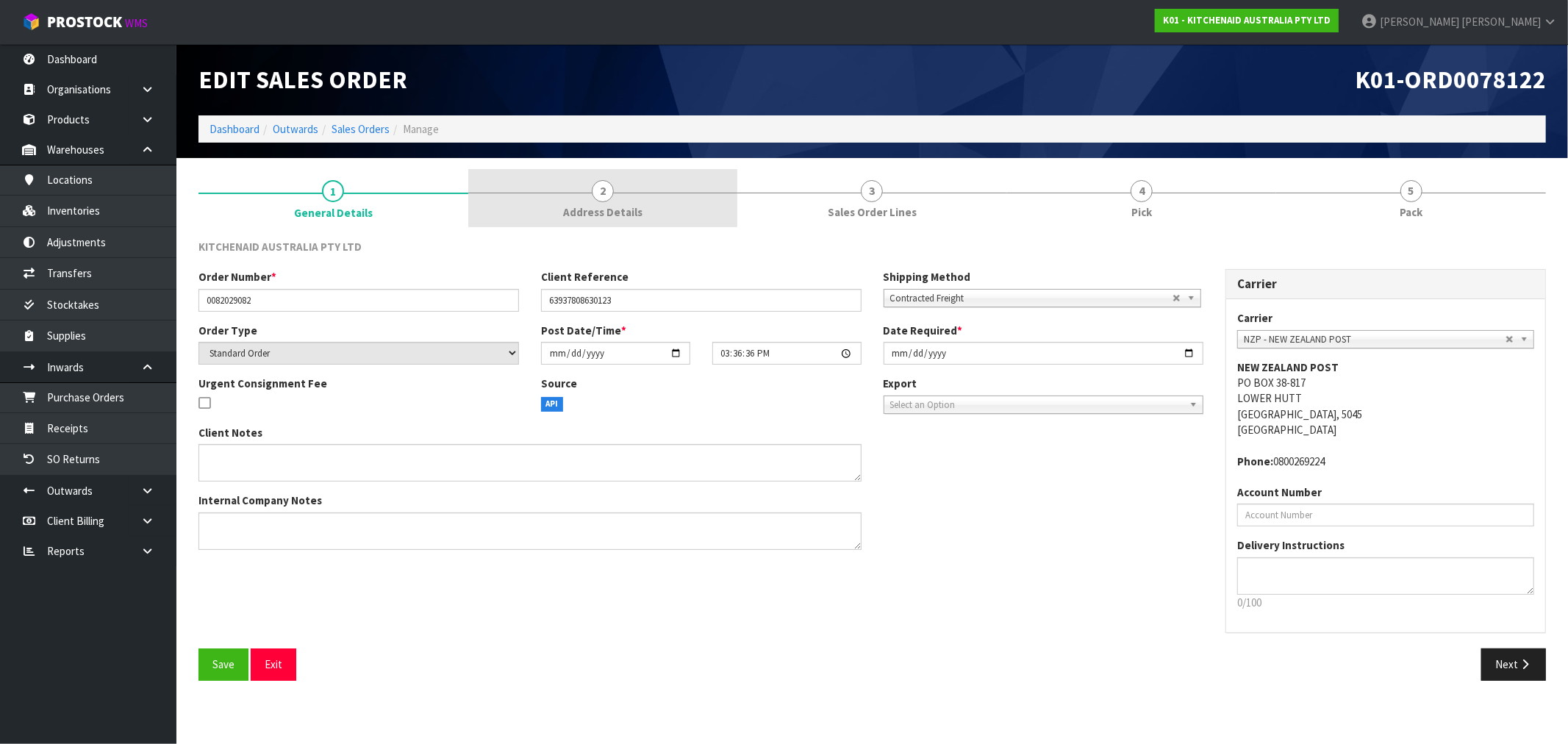
click at [502, 202] on link "2 Address Details" at bounding box center [603, 198] width 269 height 59
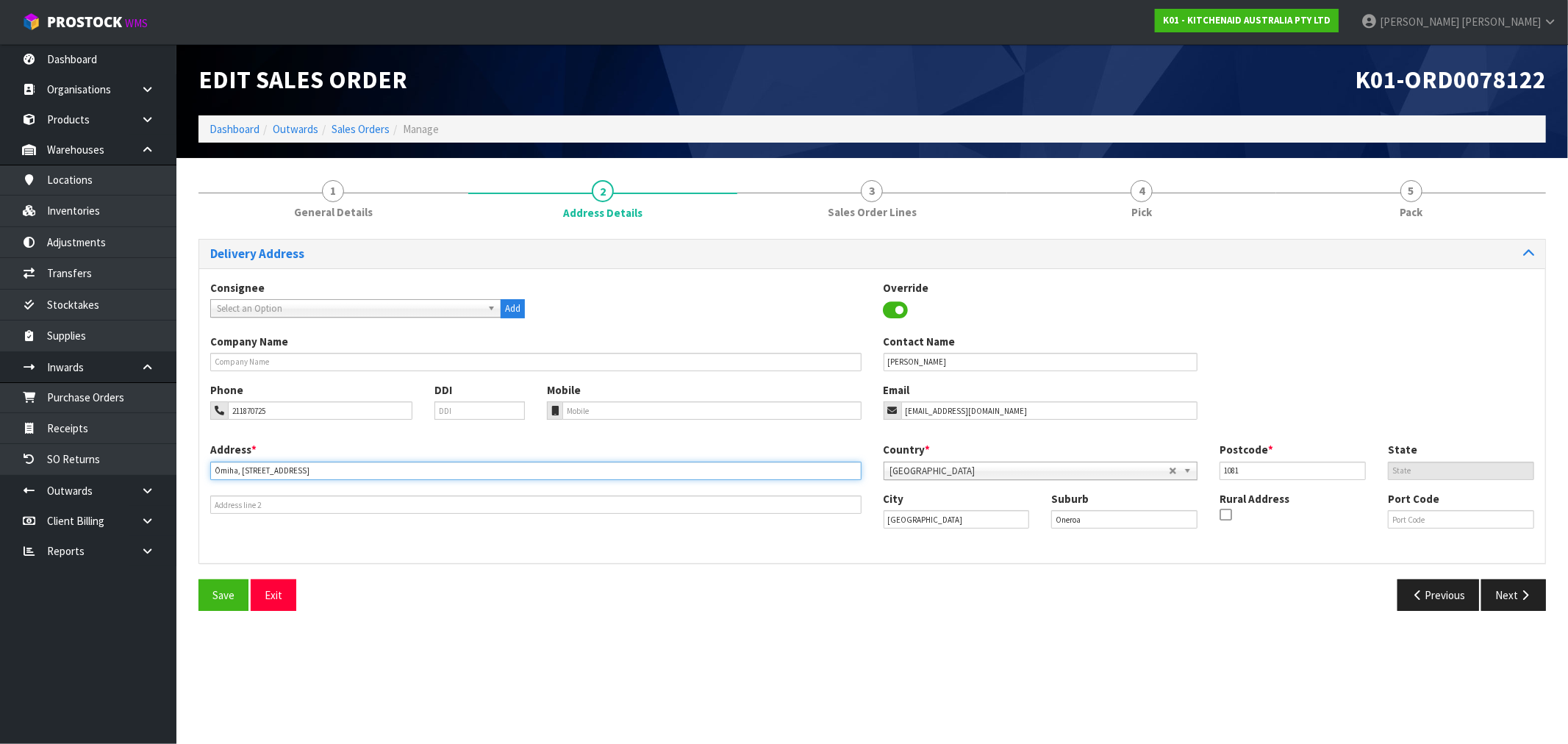
click at [235, 466] on input "Ōmiha, 68 O Brien Road" at bounding box center [535, 471] width 651 height 19
type input ", 68 O BRIEN ROAD"
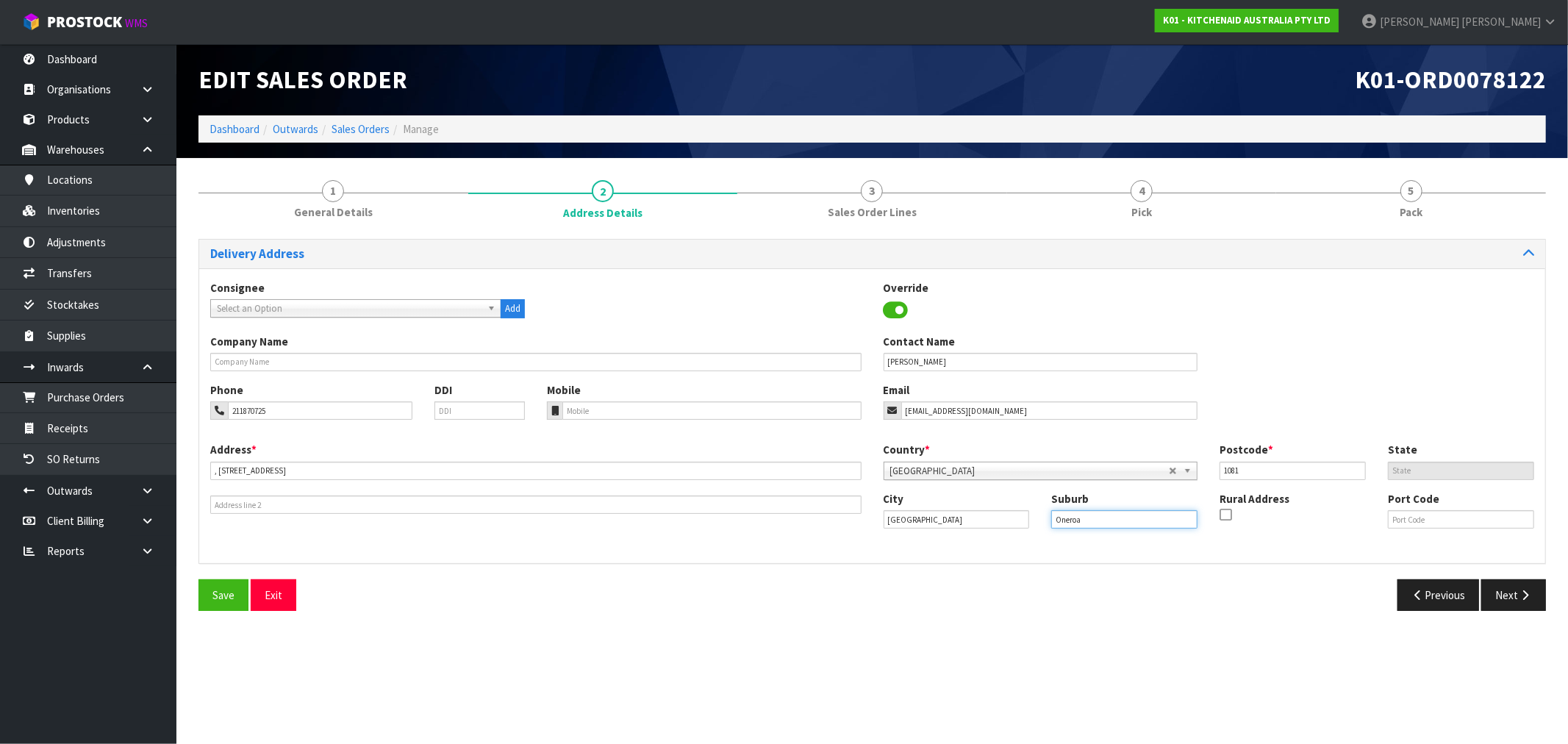
drag, startPoint x: 1111, startPoint y: 515, endPoint x: 965, endPoint y: 518, distance: 146.0
click at [984, 519] on div "City Waiheke Island Suburb Oneroa Rural Address Port Code" at bounding box center [1209, 516] width 673 height 50
paste input "ŌMIHA"
type input "ŌMIHA"
click at [815, 572] on div "Delivery Address Consignee 000001.BAY MECHANICS - BAY MECHANICS 000001A - BRAKE…" at bounding box center [872, 430] width 1347 height 383
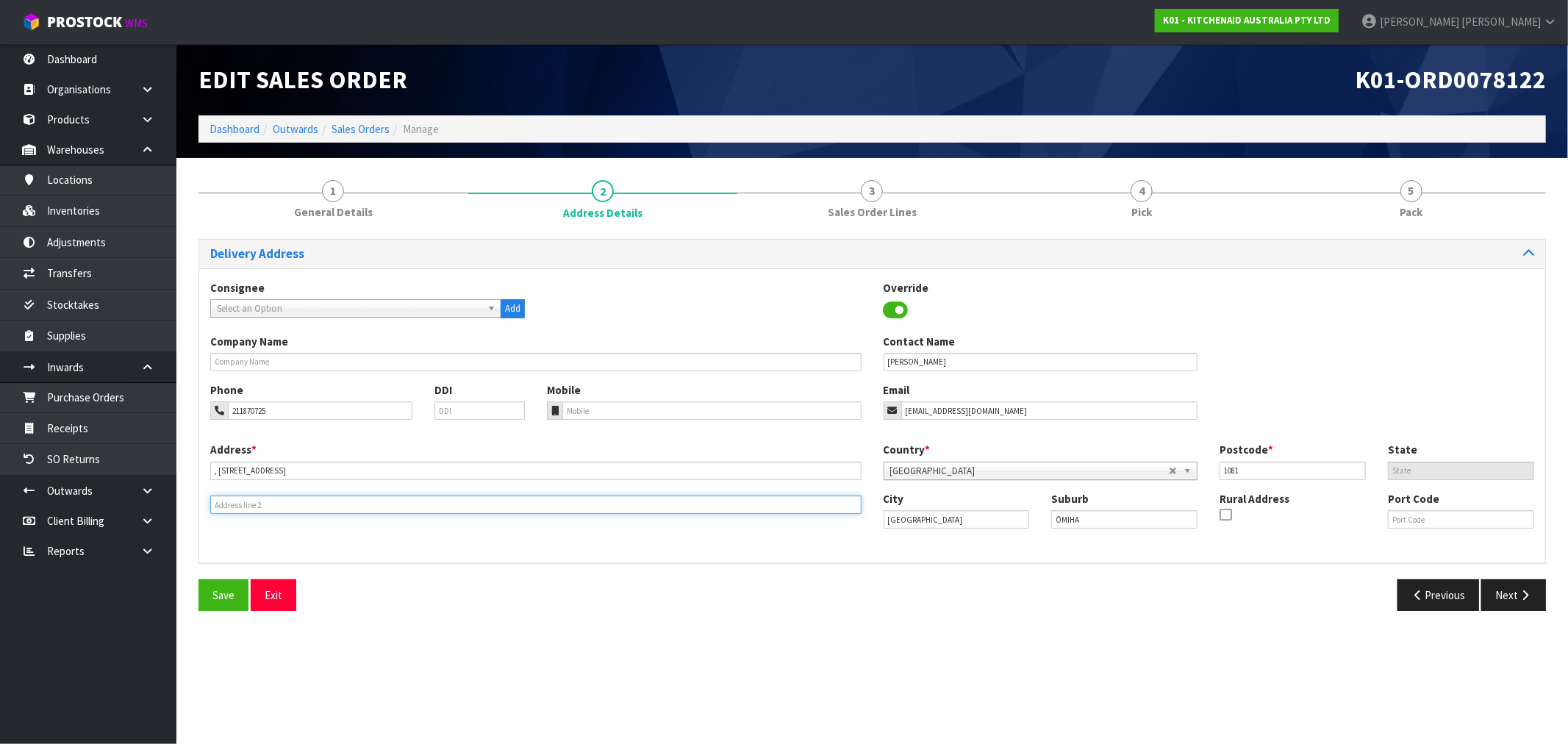
click at [312, 509] on input "text" at bounding box center [535, 504] width 651 height 19
paste input "ŌMIHA"
click at [220, 510] on input "ŌMIHA" at bounding box center [535, 504] width 651 height 19
type input "OMIHA"
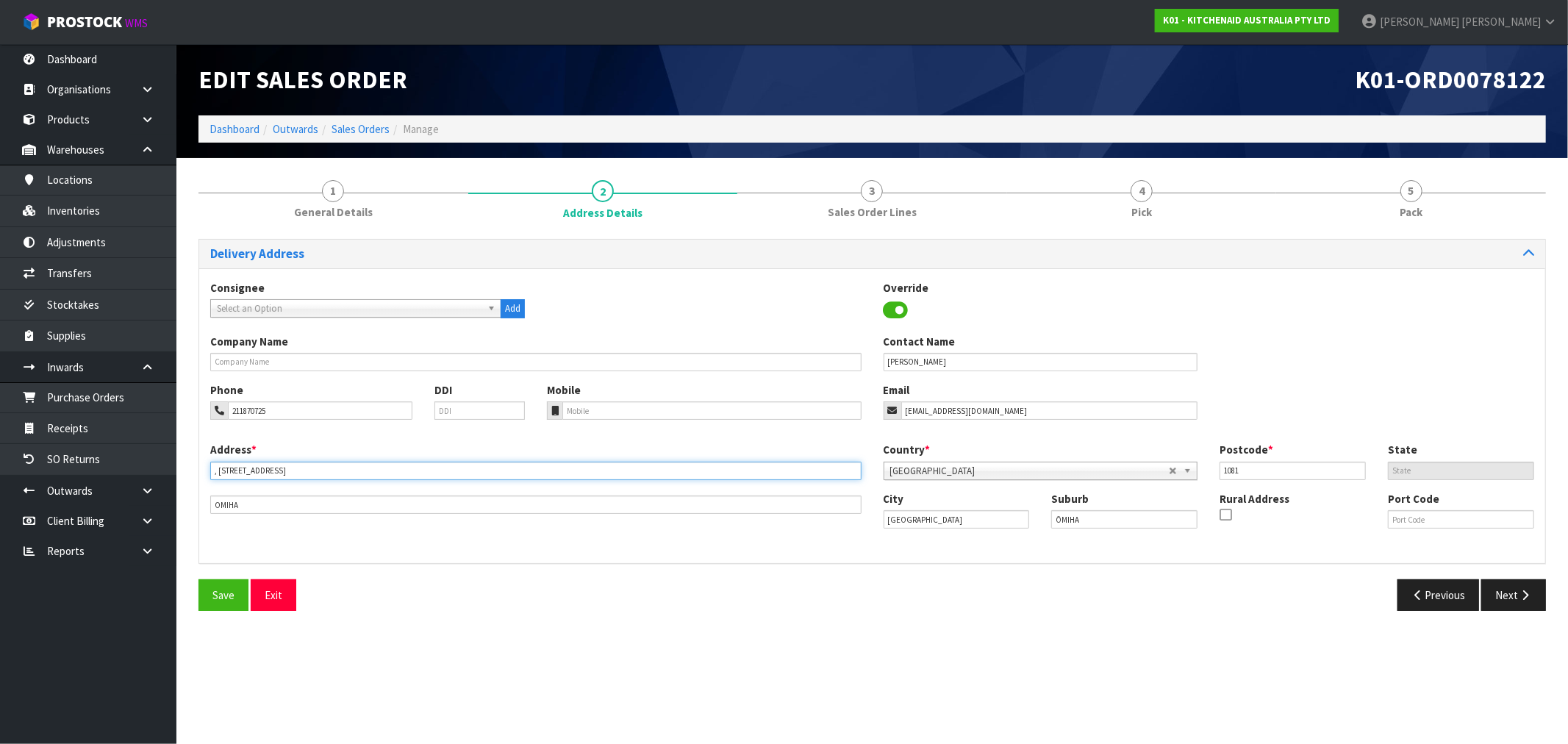
drag, startPoint x: 216, startPoint y: 468, endPoint x: 245, endPoint y: 465, distance: 29.2
click at [216, 468] on input ", 68 O BRIEN ROAD" at bounding box center [535, 471] width 651 height 19
type input "68 O BRIEN ROAD"
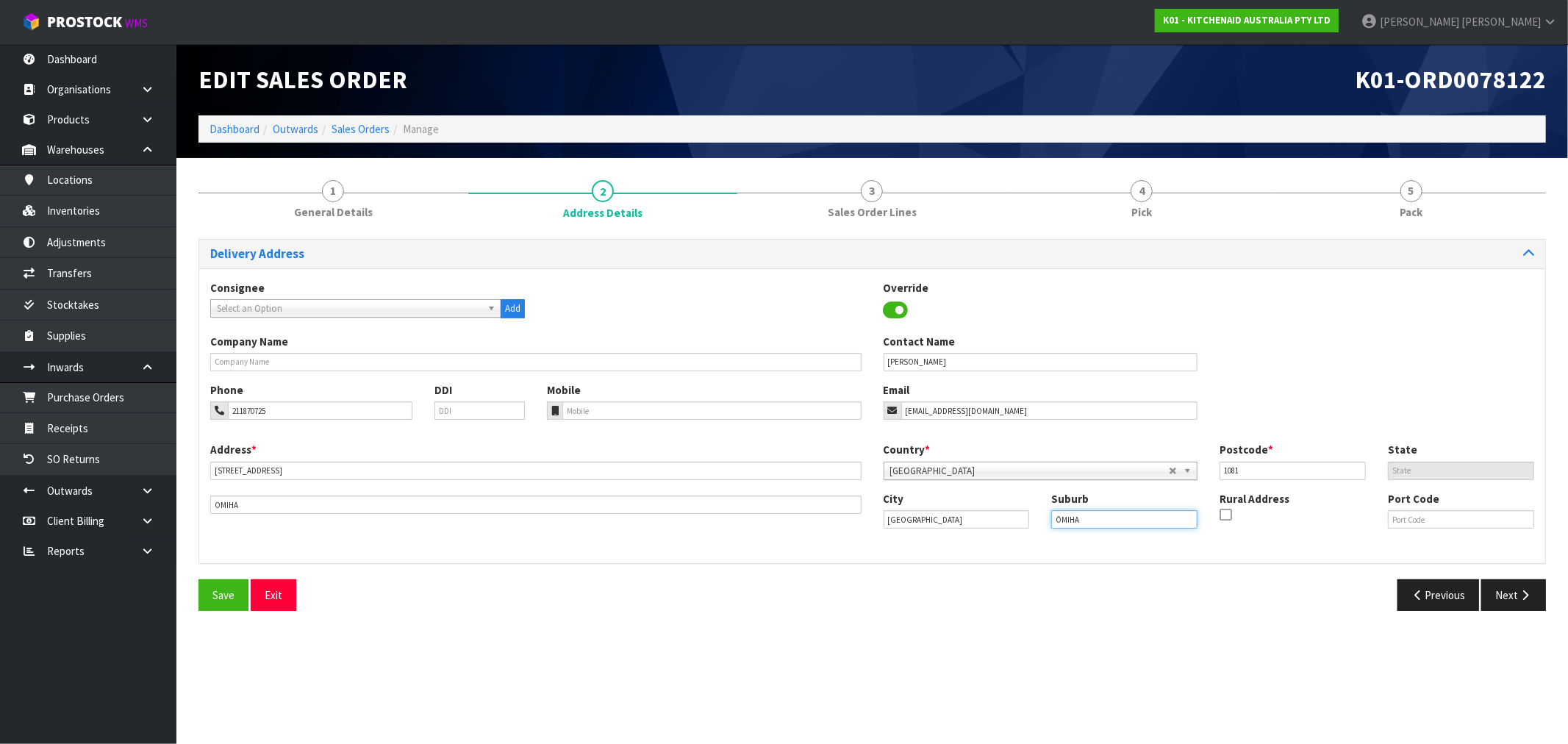
drag, startPoint x: 1097, startPoint y: 519, endPoint x: 924, endPoint y: 527, distance: 173.2
click at [949, 524] on div "City Waiheke Island Suburb ŌMIHA Rural Address Port Code" at bounding box center [1209, 516] width 673 height 50
paste input "ONERO"
type input "ONEROA"
click at [206, 593] on button "Save" at bounding box center [224, 595] width 50 height 32
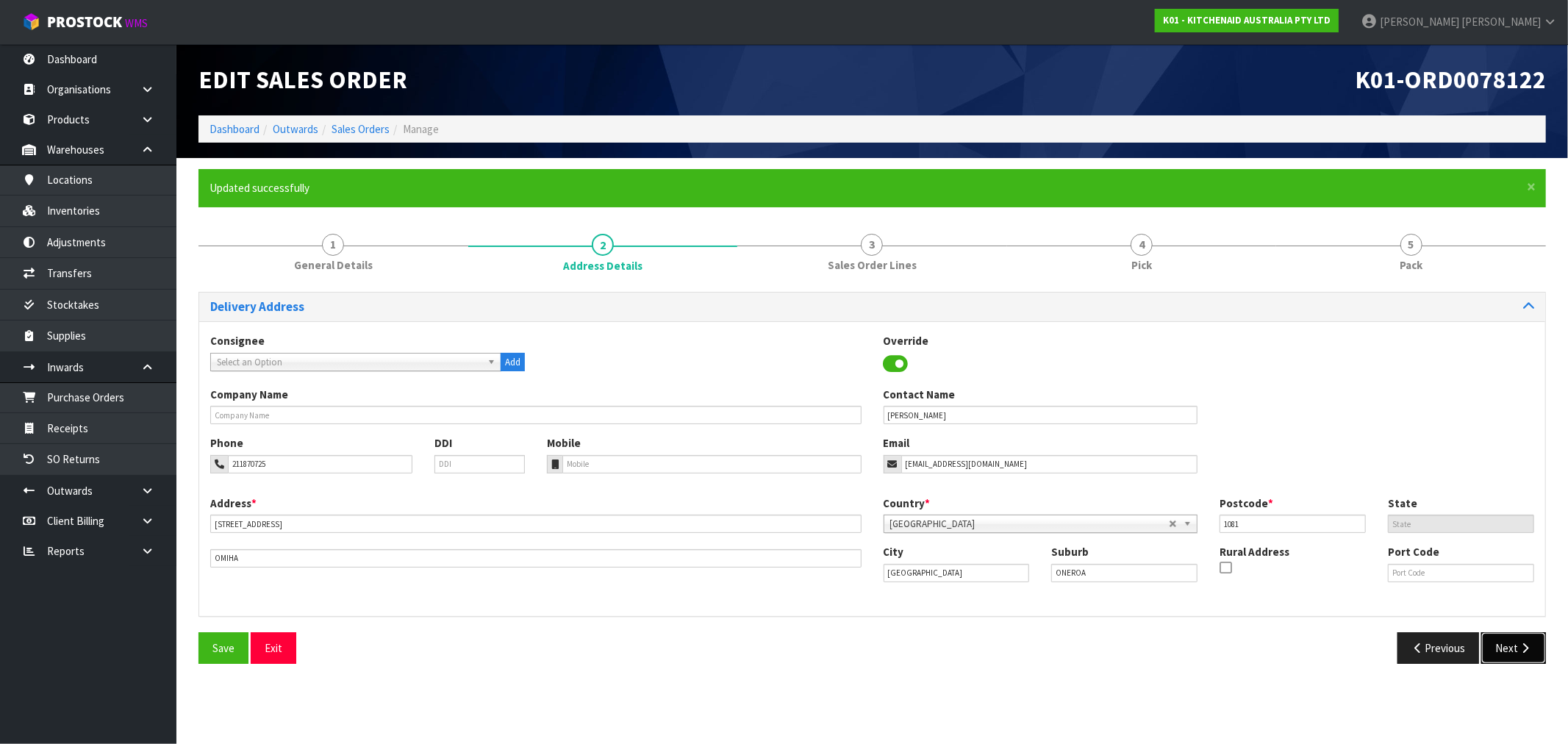
click at [1530, 659] on button "Next" at bounding box center [1513, 648] width 65 height 32
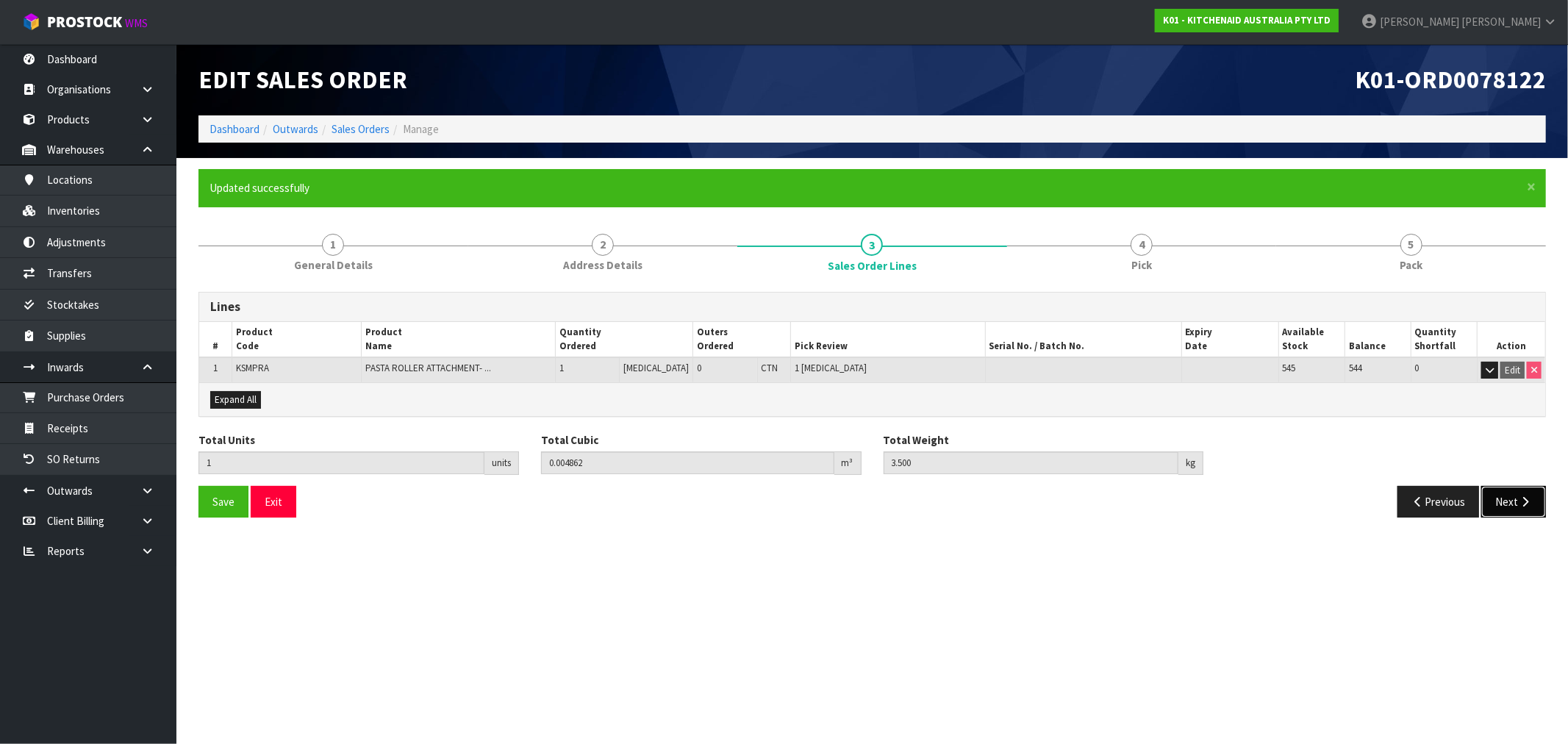
click at [1520, 513] on button "Next" at bounding box center [1513, 502] width 65 height 32
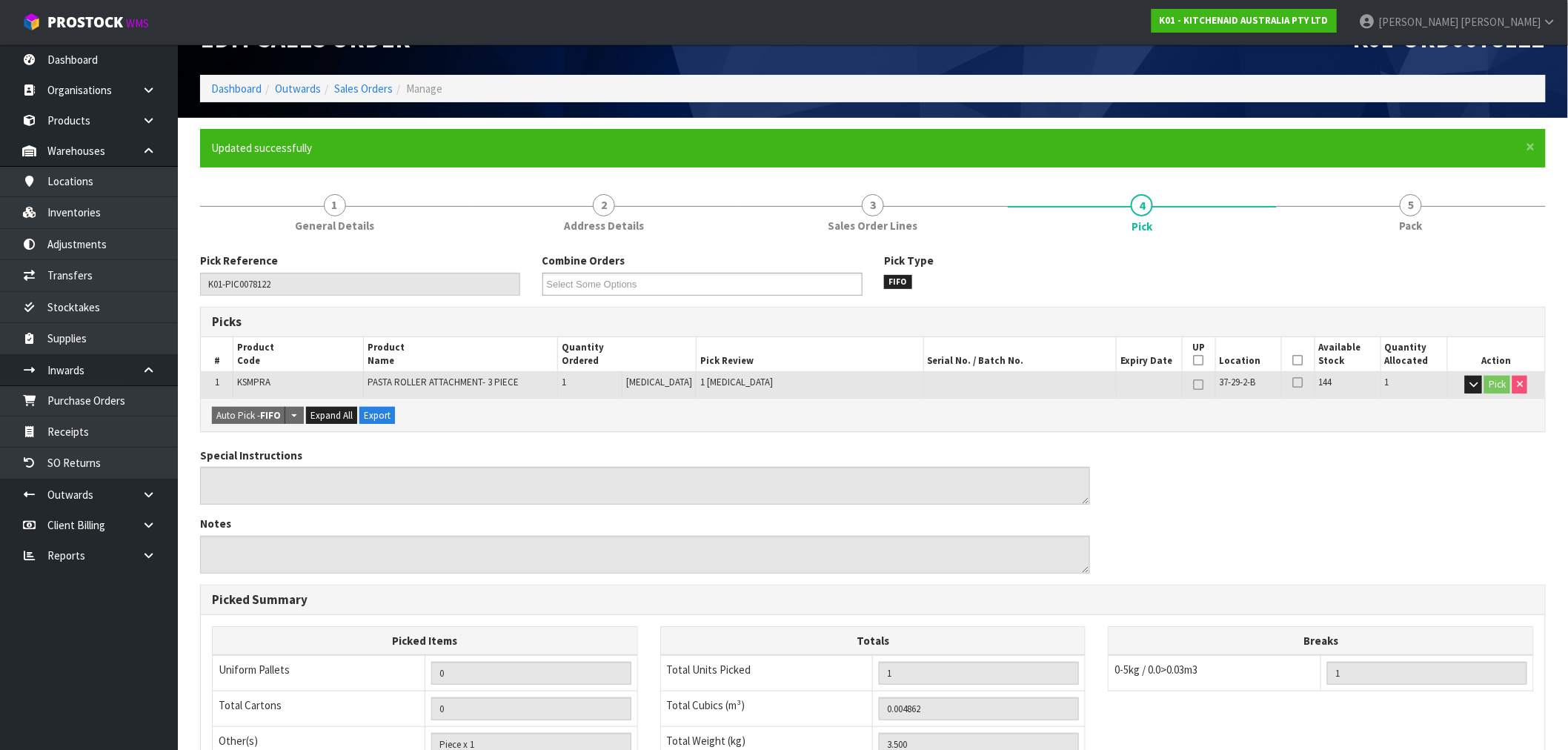
scroll to position [37, 0]
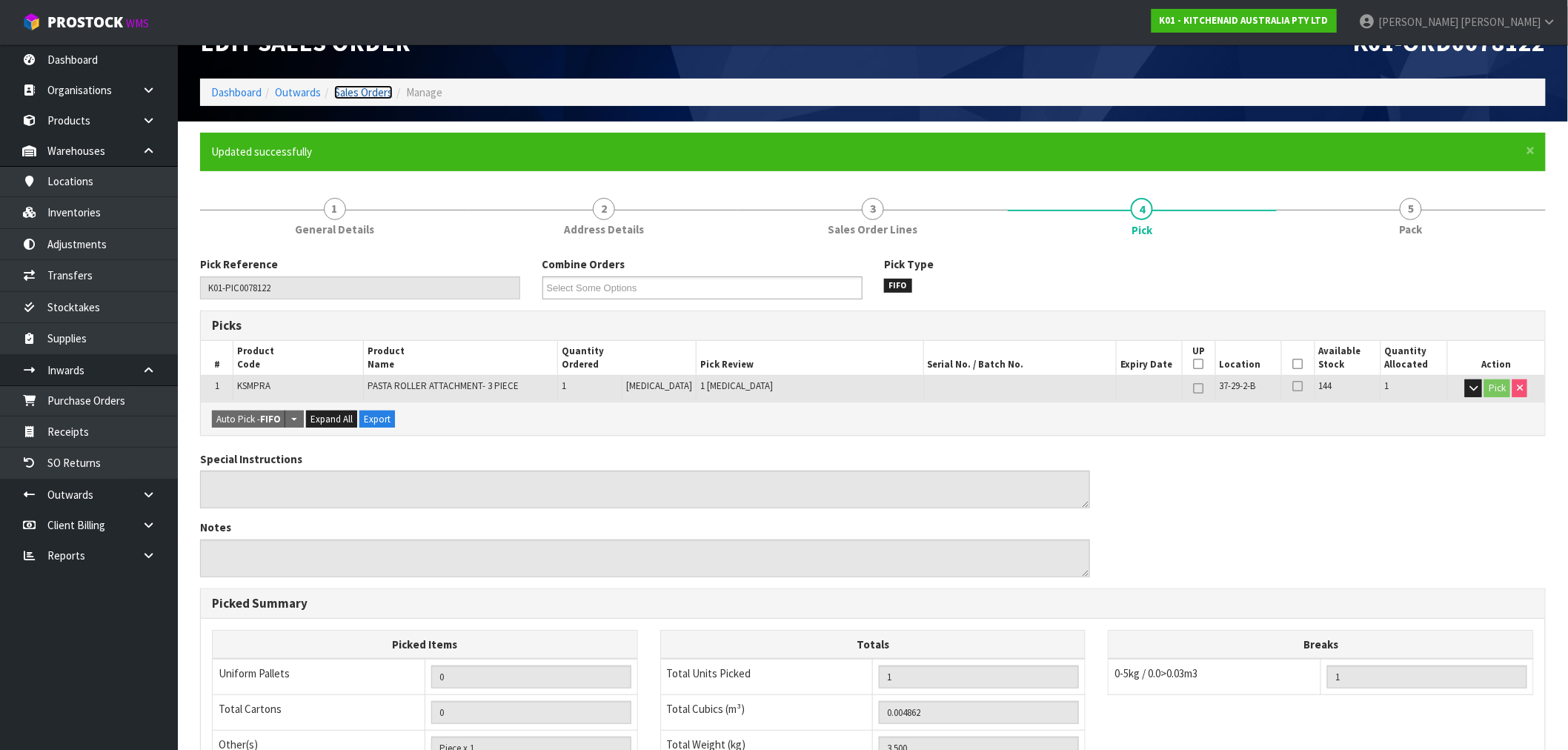
click at [363, 87] on link "Sales Orders" at bounding box center [363, 92] width 59 height 14
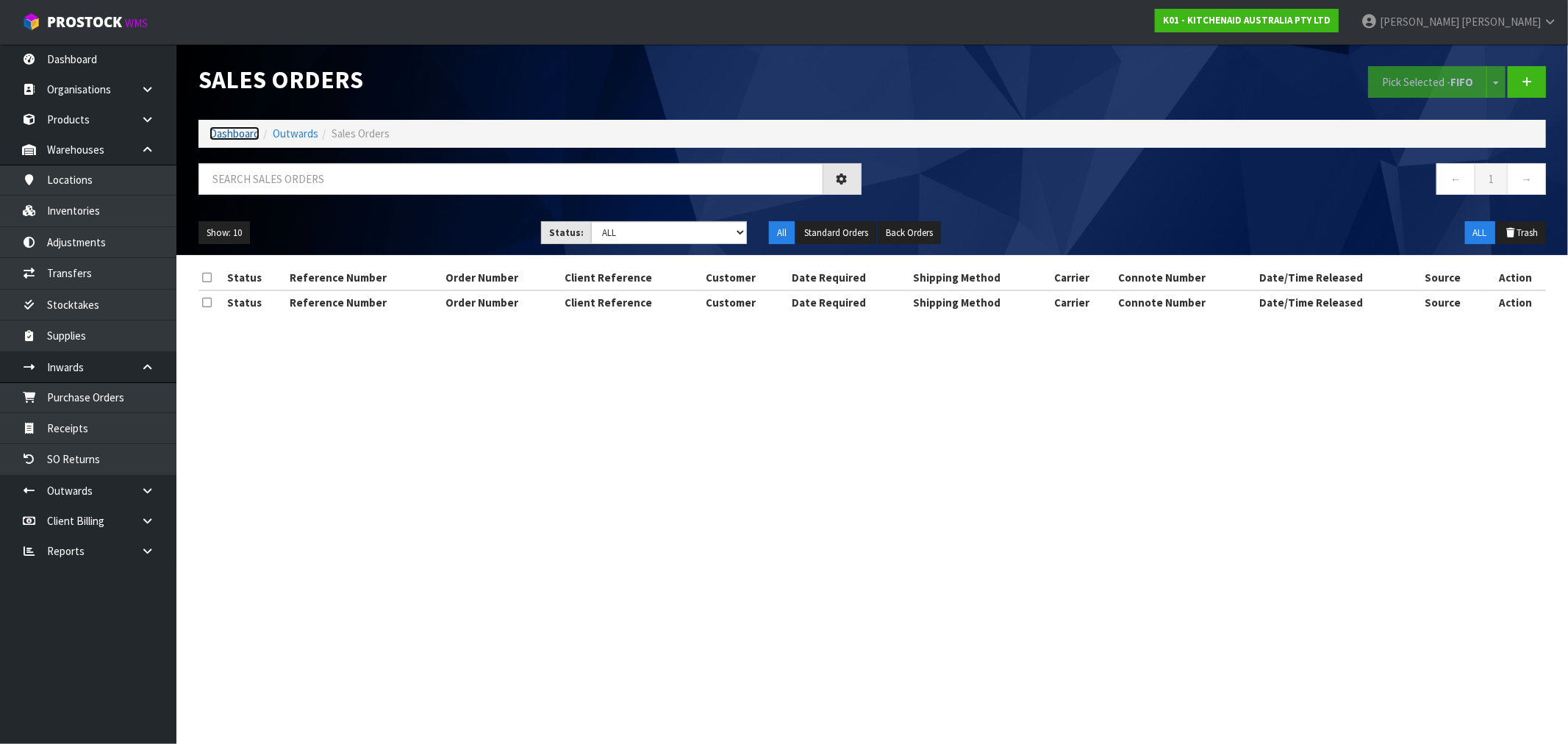
click at [221, 132] on link "Dashboard" at bounding box center [235, 133] width 50 height 14
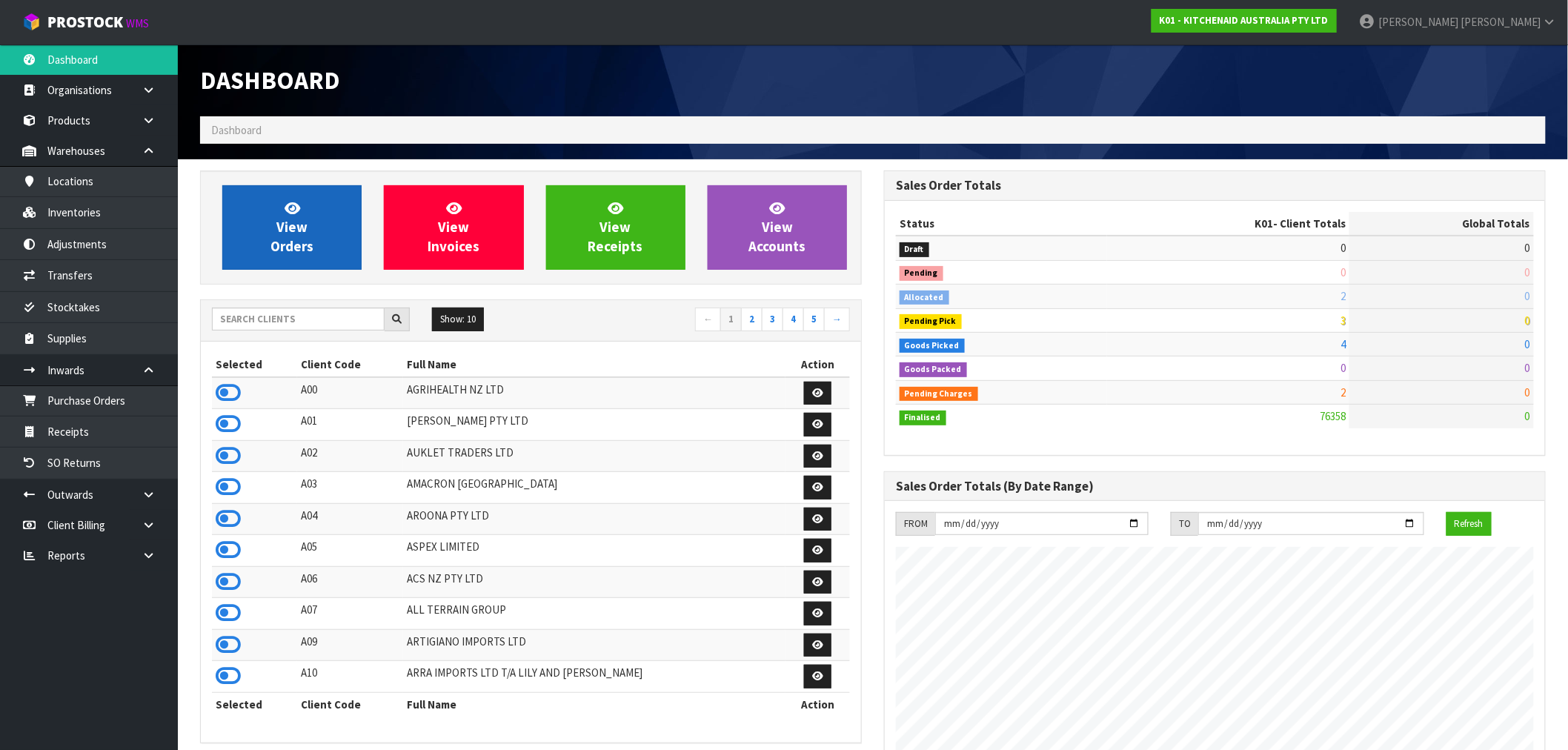
scroll to position [1123, 684]
click at [309, 248] on span "View Orders" at bounding box center [292, 227] width 43 height 55
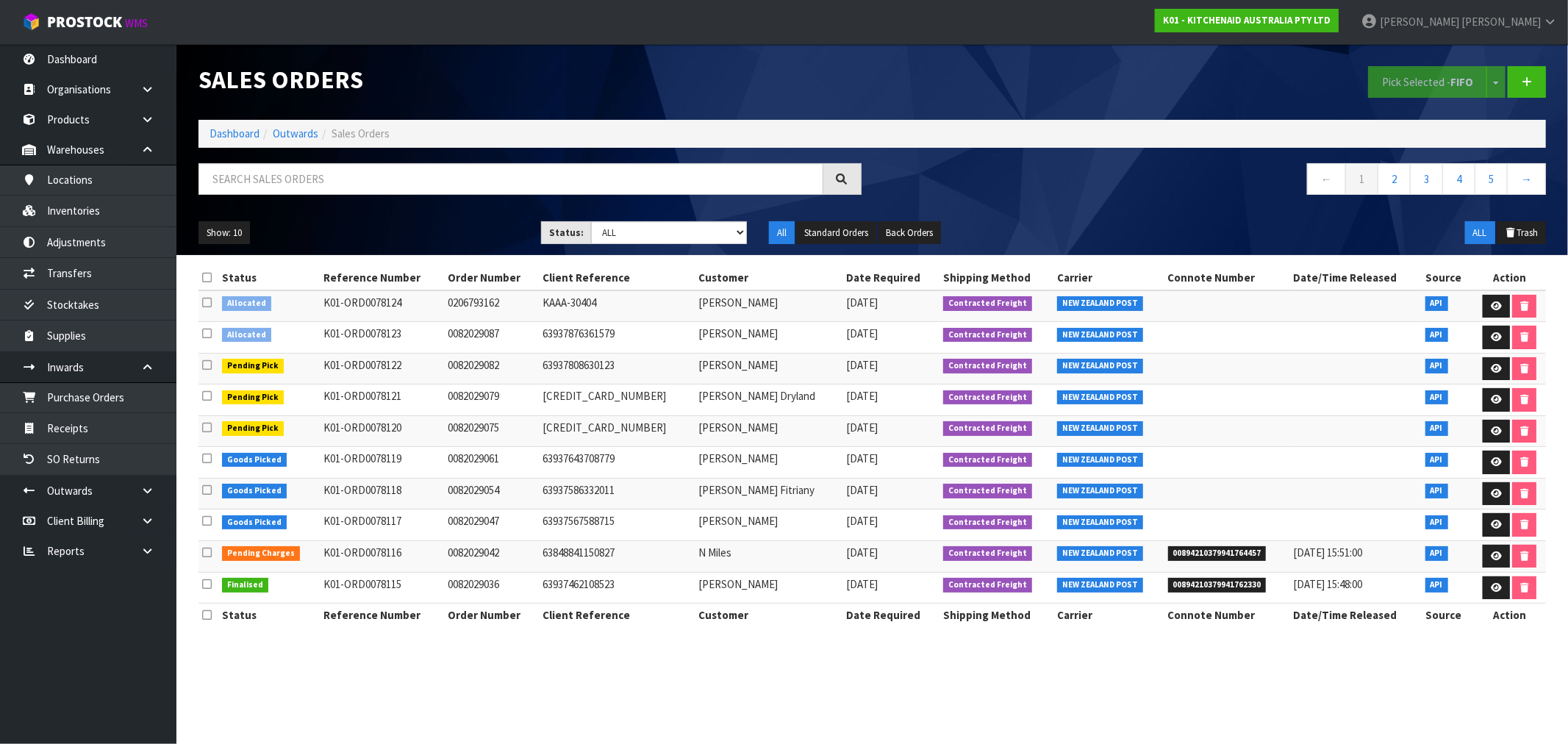
click at [209, 333] on icon at bounding box center [207, 333] width 9 height 11
click at [0, 0] on input "checkbox" at bounding box center [0, 0] width 0 height 0
click at [1405, 84] on button "Pick Selected - FIFO" at bounding box center [1428, 82] width 119 height 32
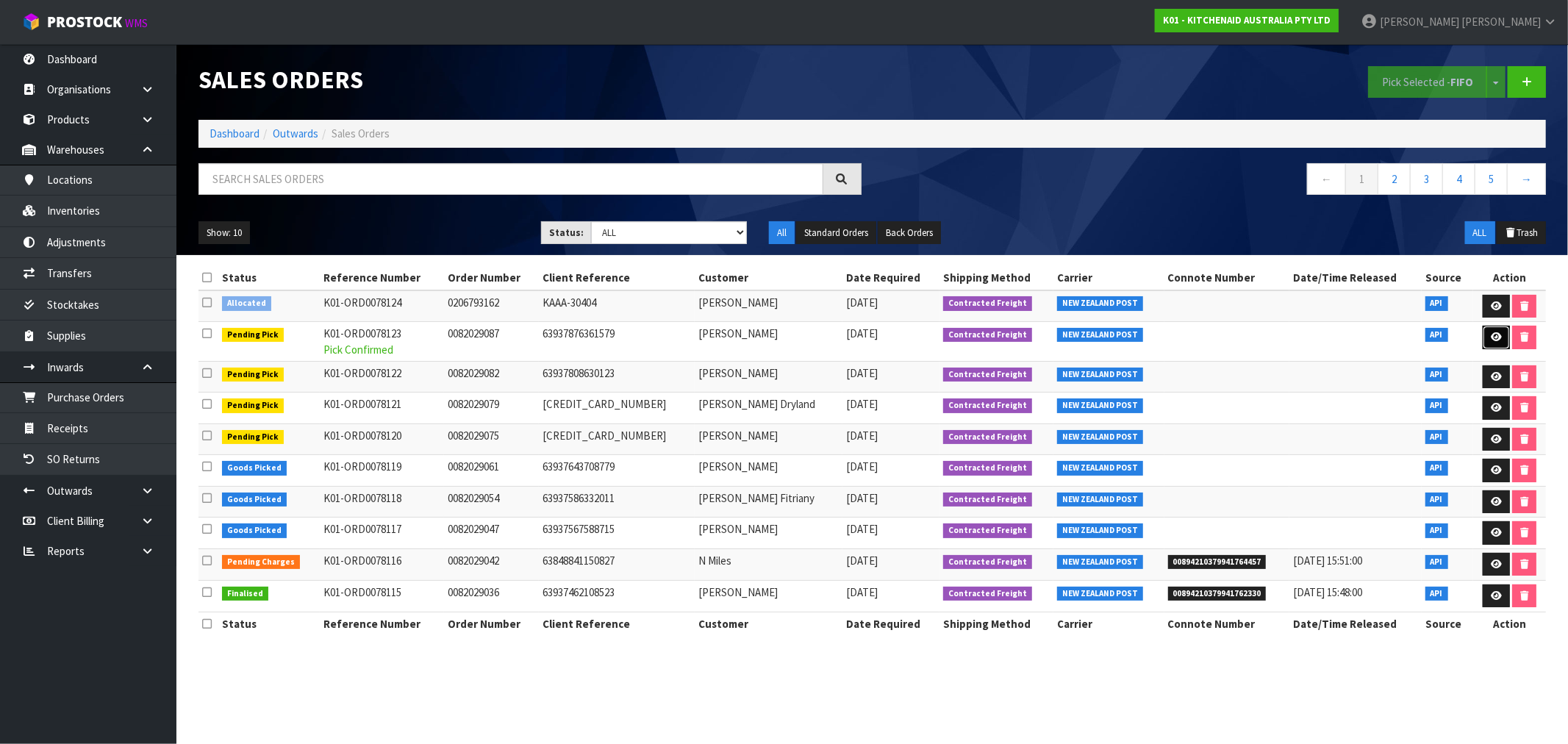
click at [1496, 331] on link at bounding box center [1496, 337] width 27 height 23
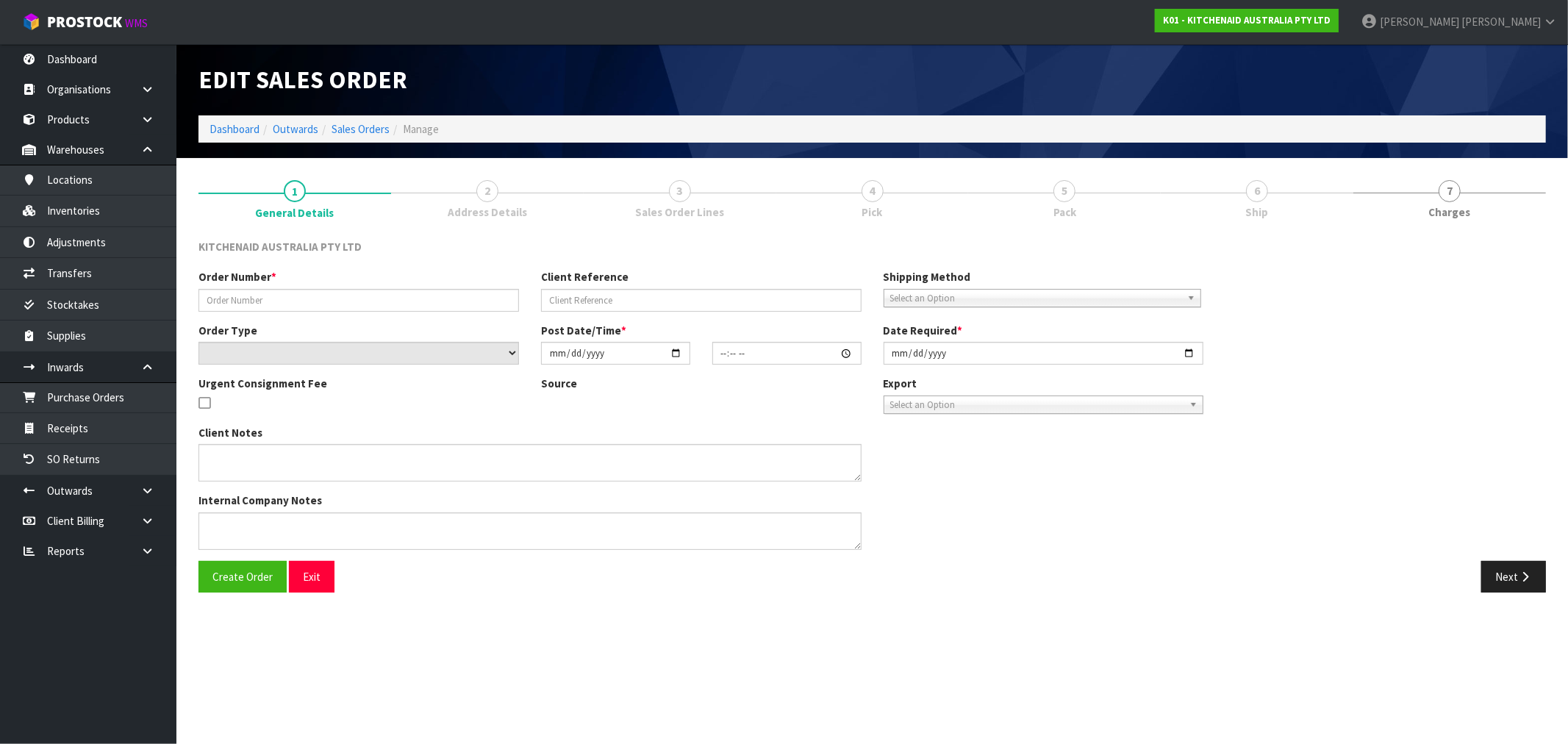
type input "0082029087"
type input "63937876361579"
select select "number:0"
type input "[DATE]"
type input "15:36:38.000"
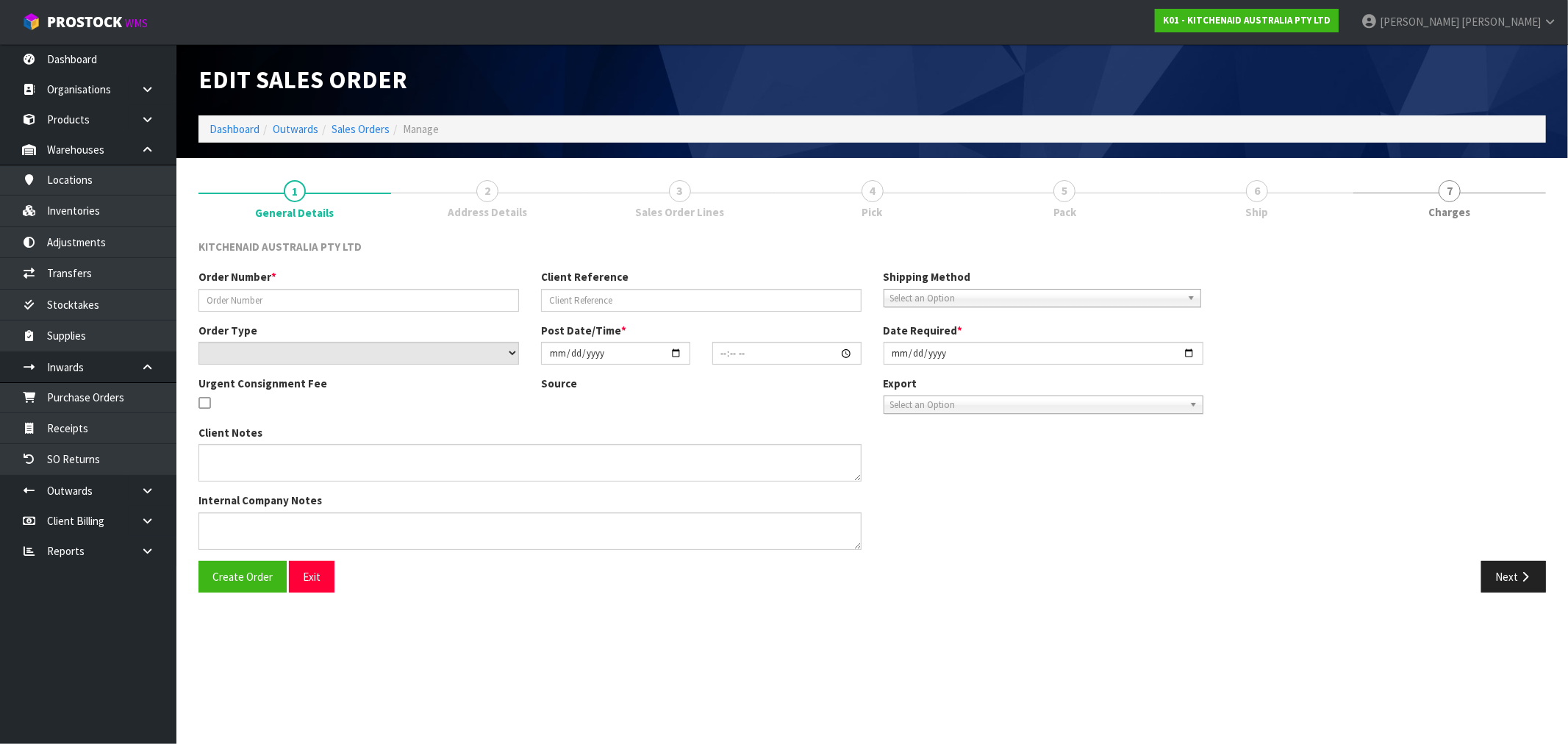
type input "[DATE]"
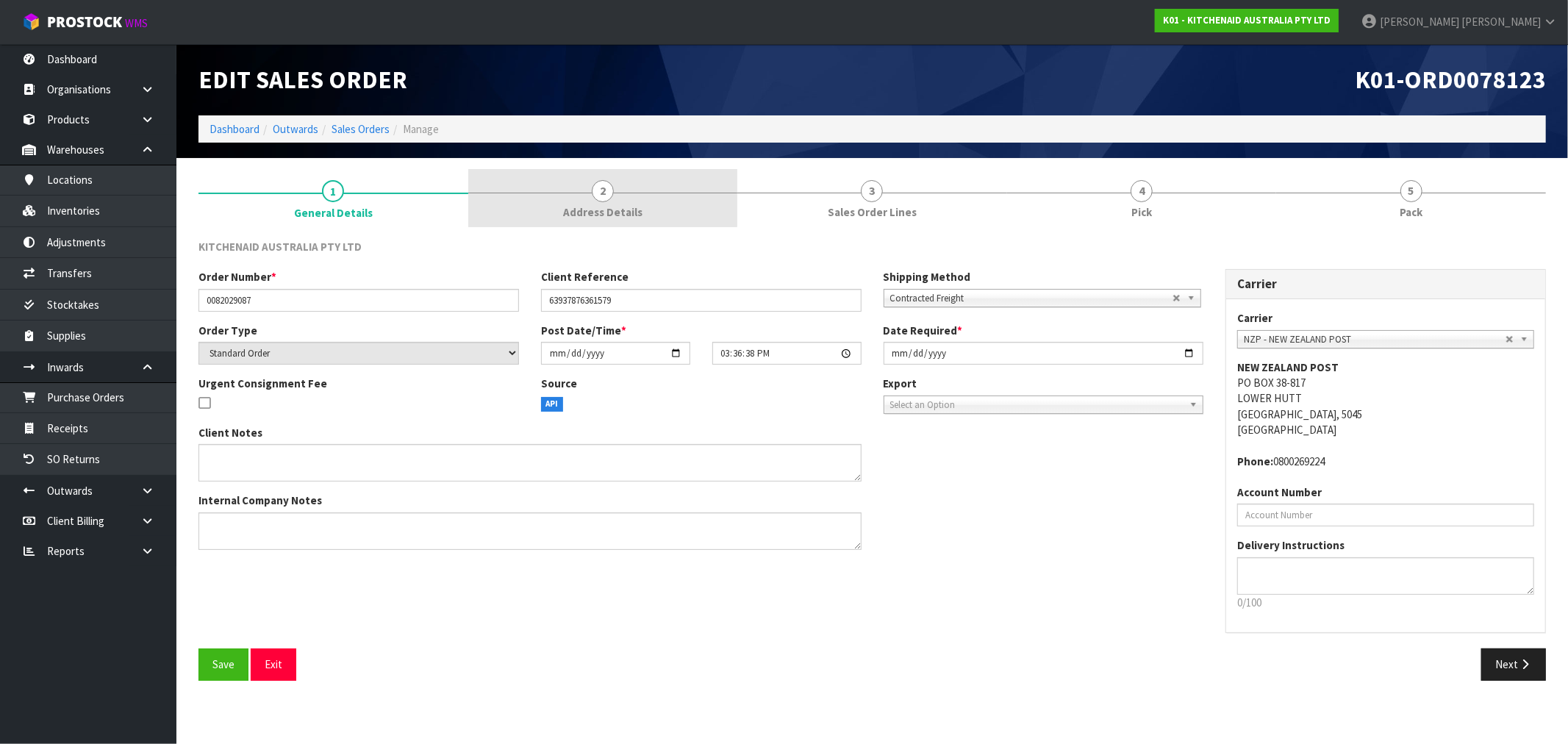
click at [622, 204] on span "Address Details" at bounding box center [602, 212] width 79 height 16
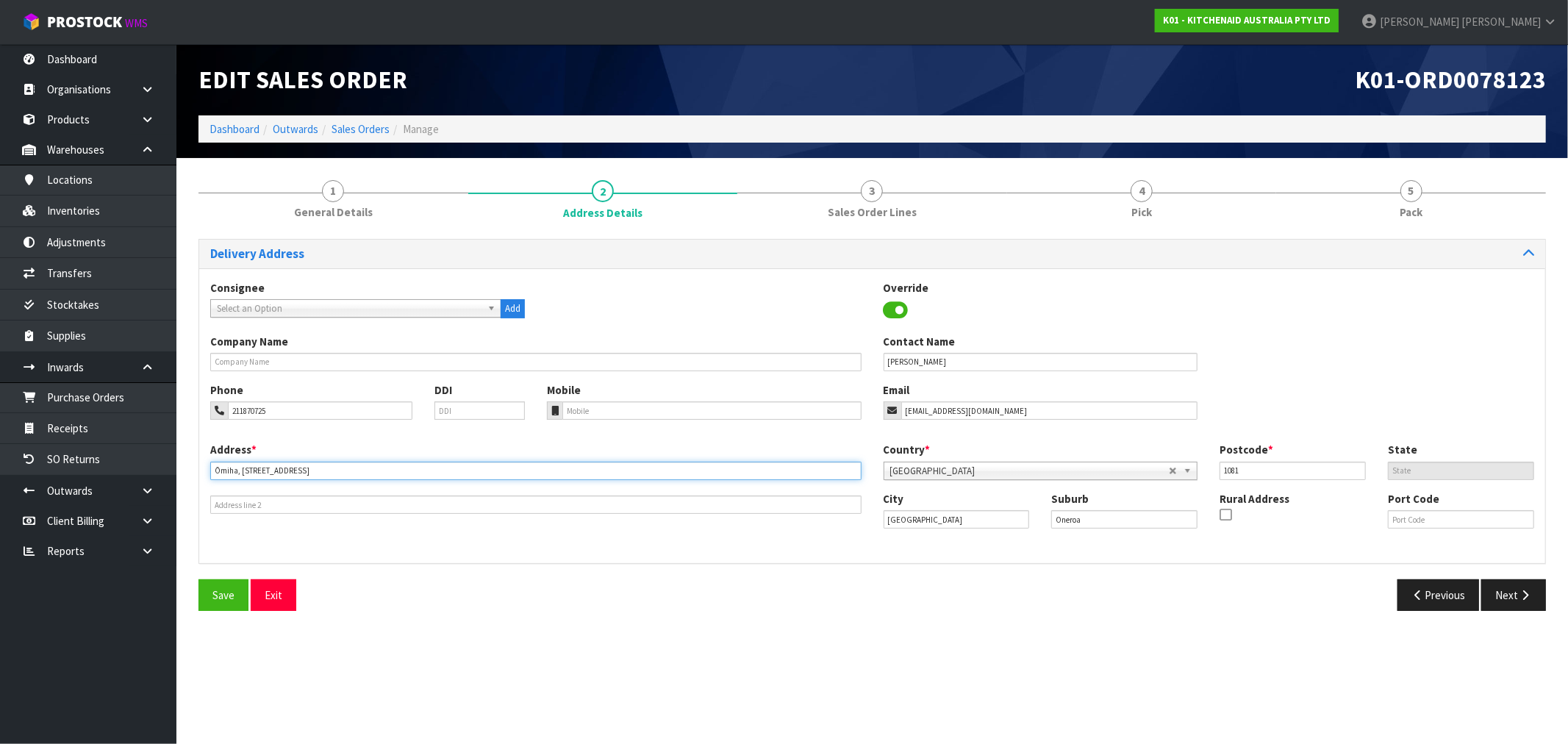
click at [228, 471] on input "Ōmiha, 68 O Brien Road" at bounding box center [535, 471] width 651 height 19
drag, startPoint x: 228, startPoint y: 471, endPoint x: 362, endPoint y: 463, distance: 134.2
click at [229, 471] on input "Ōmiha, 68 O Brien Road" at bounding box center [535, 471] width 651 height 19
type input ", 68 O BRIEN ROAD"
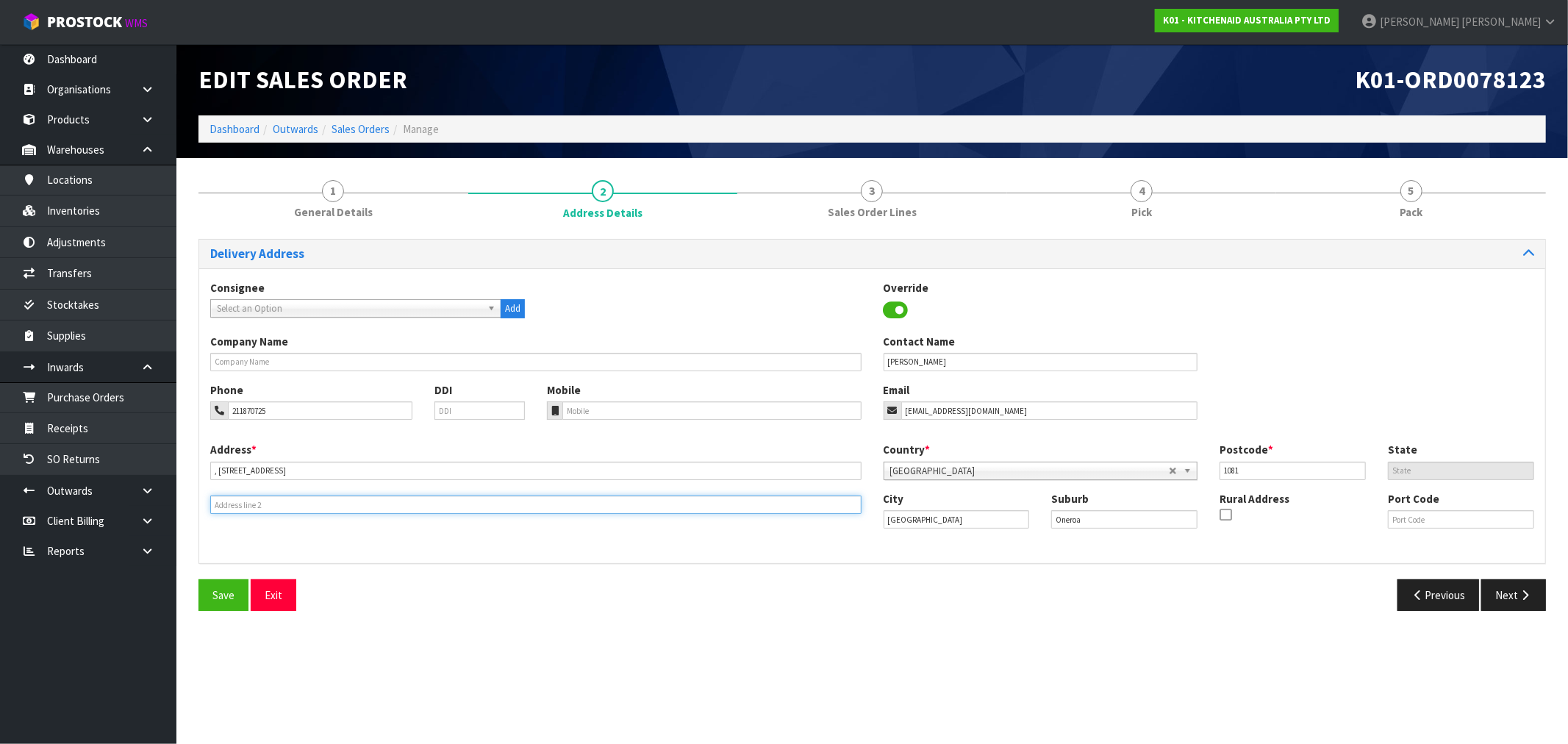
click at [379, 498] on input "text" at bounding box center [535, 504] width 651 height 19
paste input "ŌMIHA"
type input "ŌMIHA"
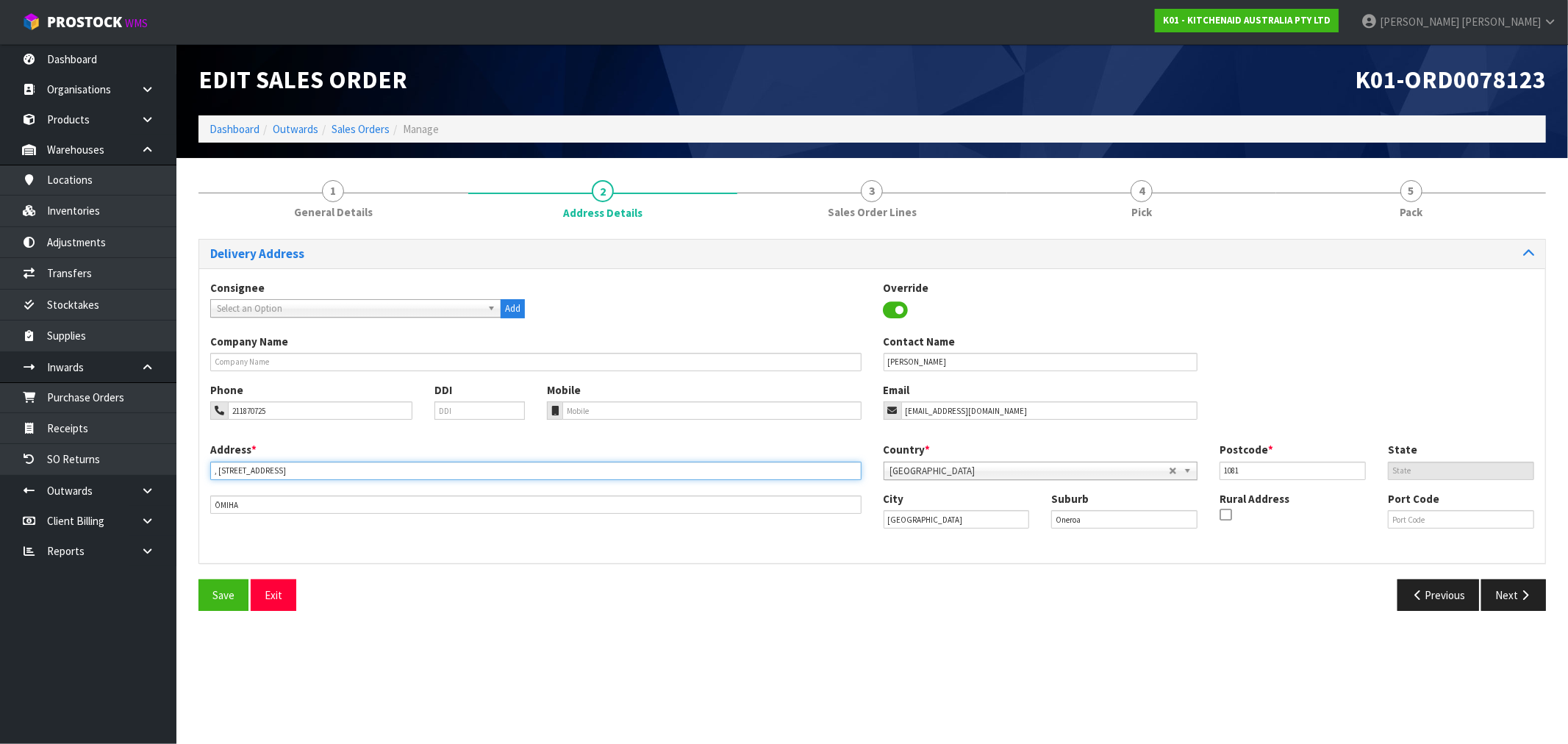
click at [217, 465] on input ", 68 O BRIEN ROAD" at bounding box center [535, 471] width 651 height 19
type input "68 O BRIEN ROAD"
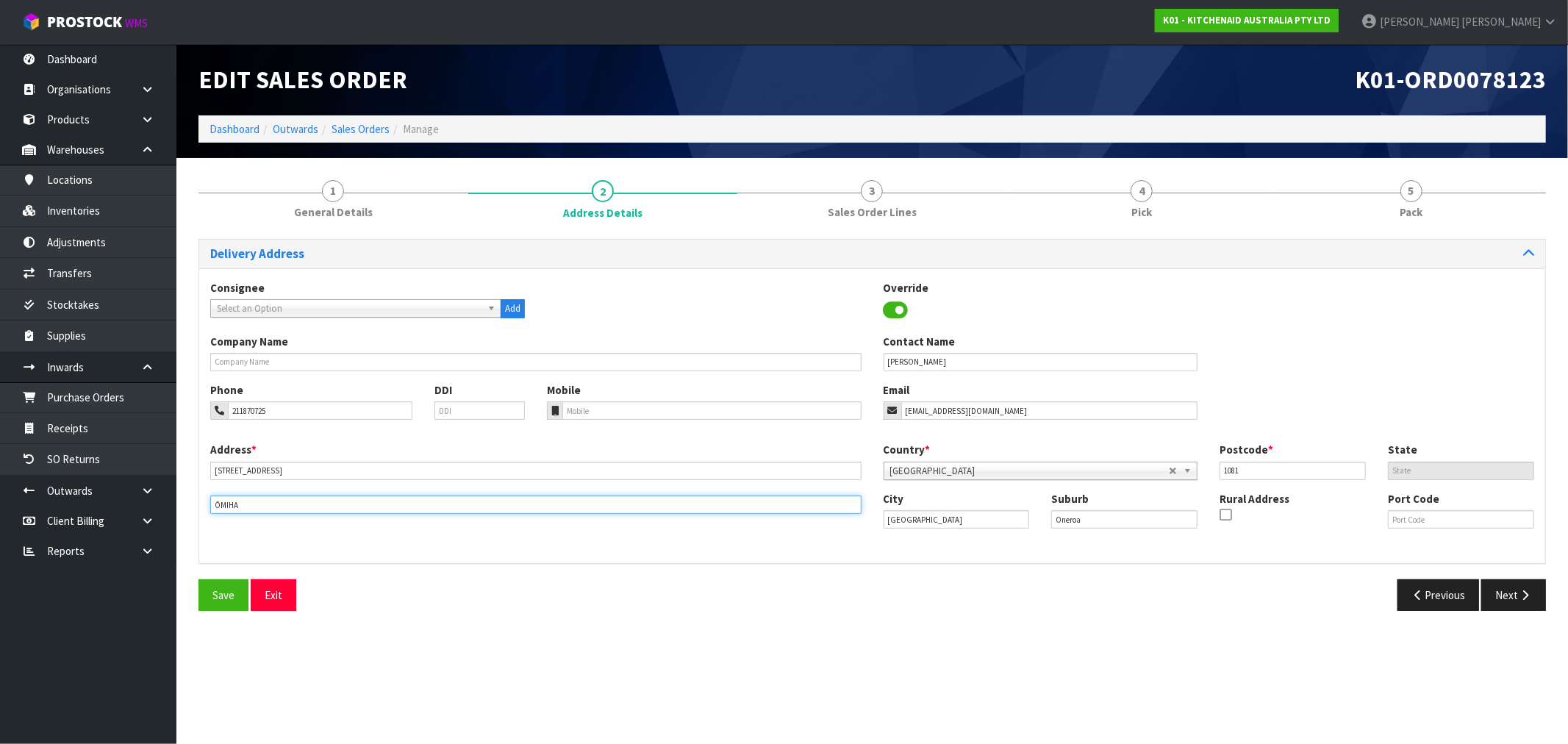
click at [216, 503] on input "ŌMIHA" at bounding box center [535, 504] width 651 height 19
type input "OMIHA"
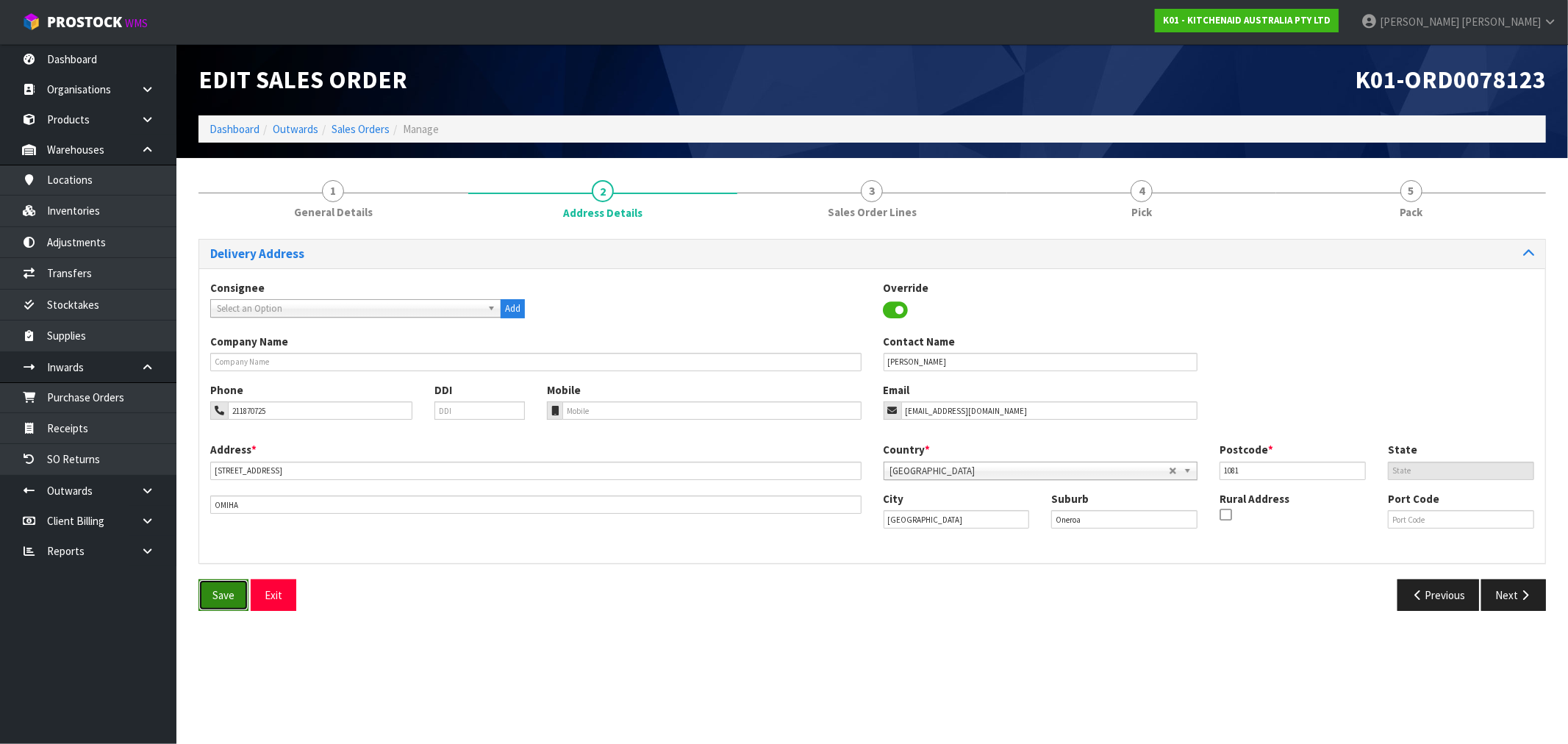
click at [210, 598] on button "Save" at bounding box center [224, 595] width 50 height 32
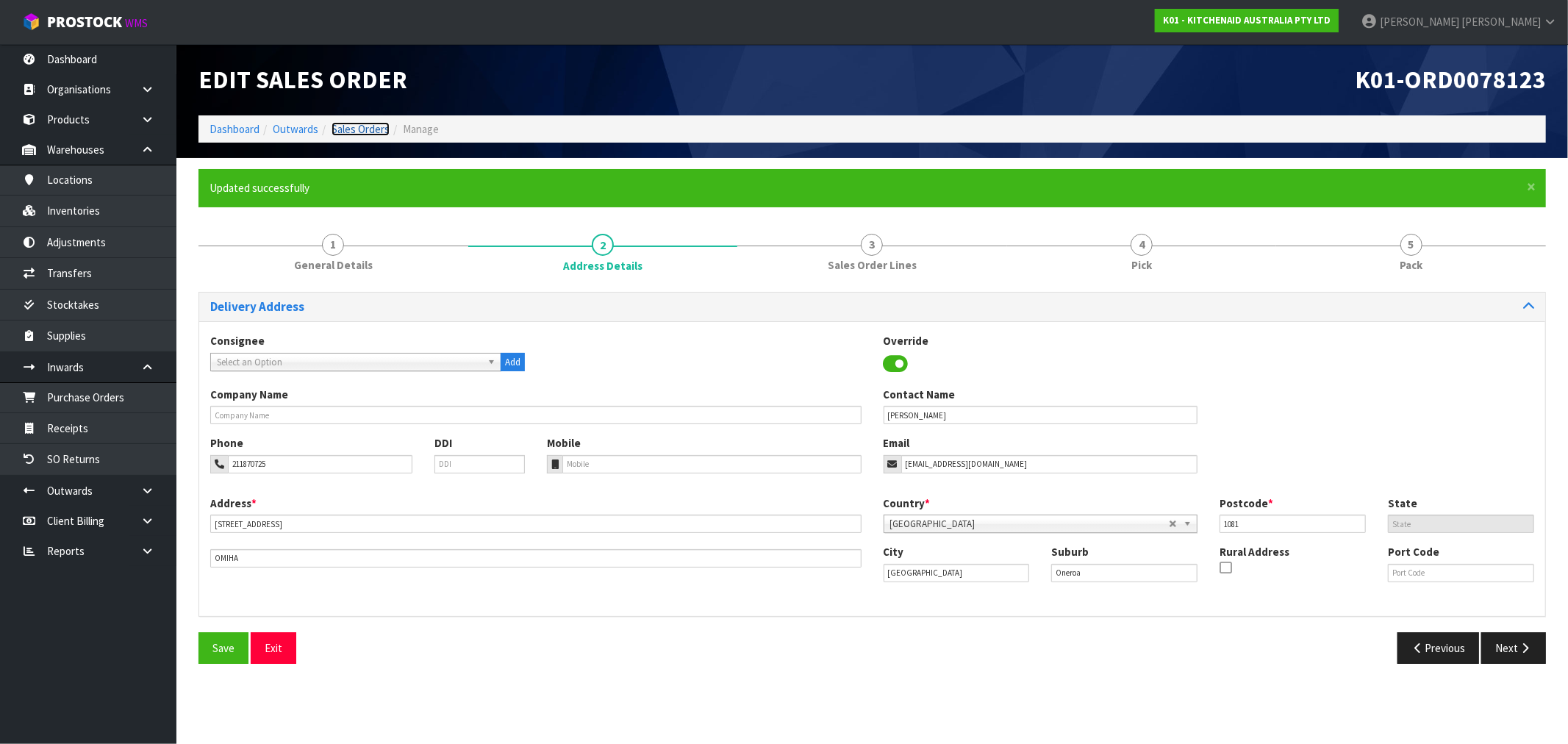
click at [372, 130] on link "Sales Orders" at bounding box center [360, 128] width 59 height 14
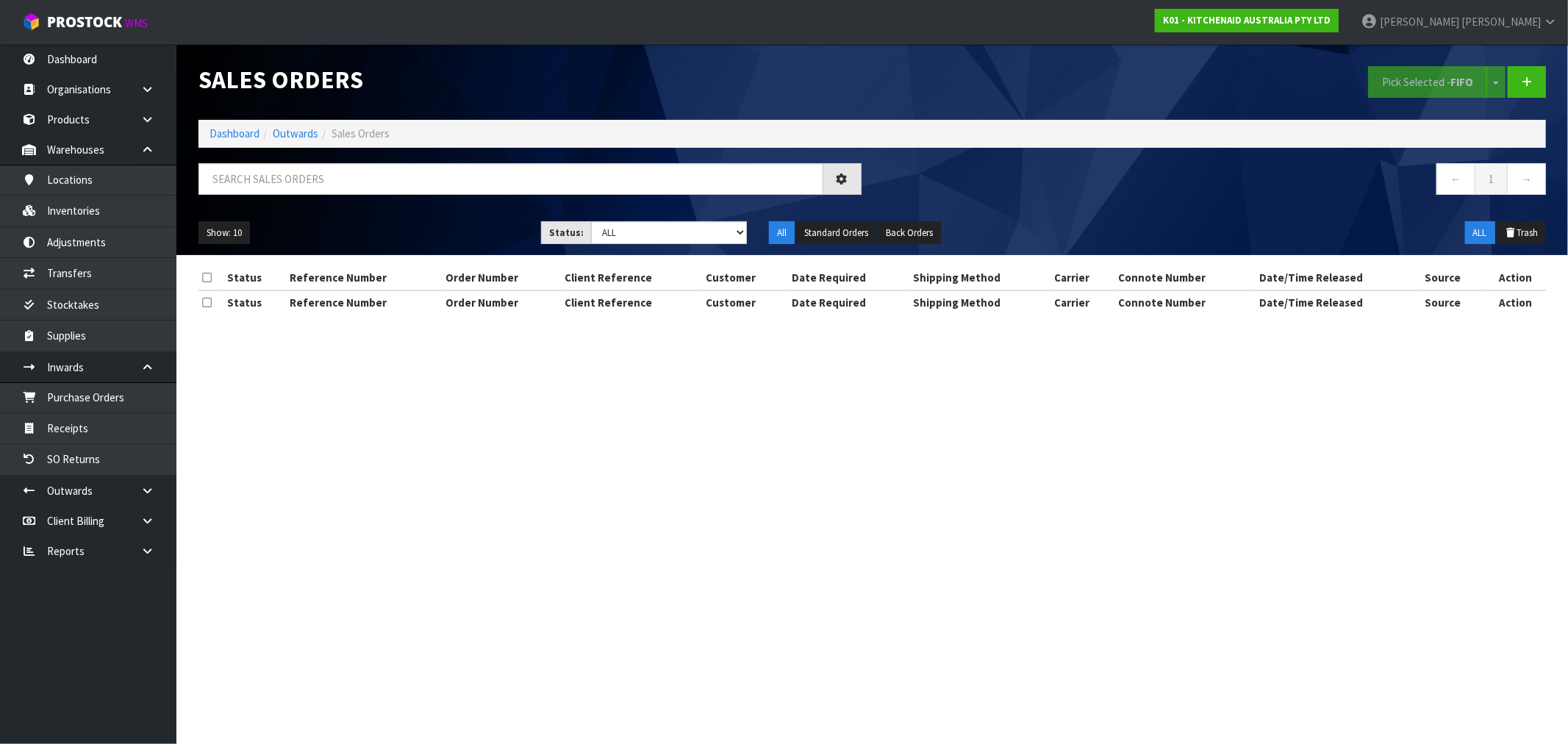
click at [436, 428] on section "Sales Orders Pick Selected - FIFO Split button! FIFO - First In First Out FEFO …" at bounding box center [784, 372] width 1568 height 744
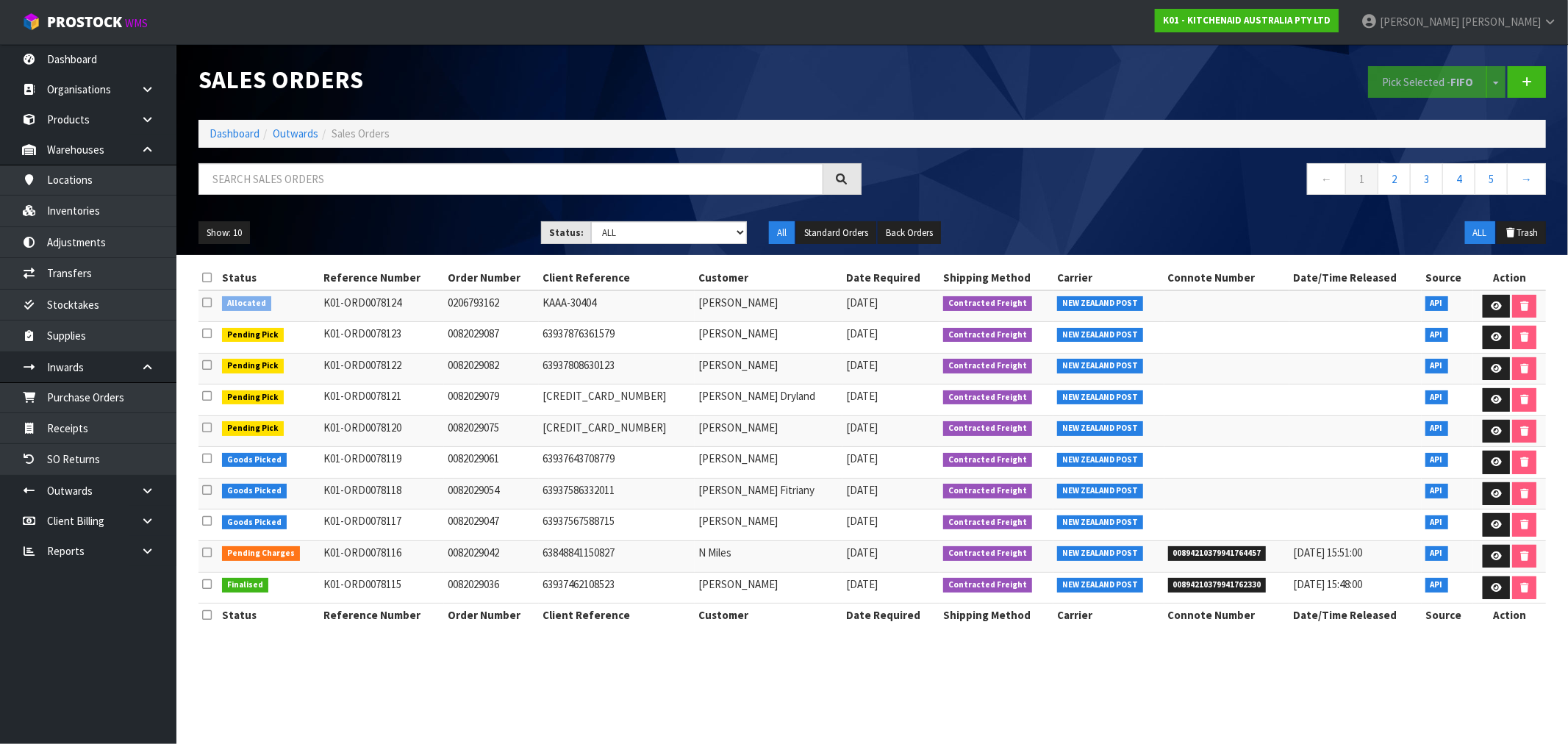
click at [201, 304] on td at bounding box center [208, 307] width 20 height 32
click at [207, 303] on icon at bounding box center [207, 303] width 9 height 11
click at [0, 0] on input "checkbox" at bounding box center [0, 0] width 0 height 0
click at [1391, 76] on button "Pick Selected - FIFO" at bounding box center [1428, 82] width 119 height 32
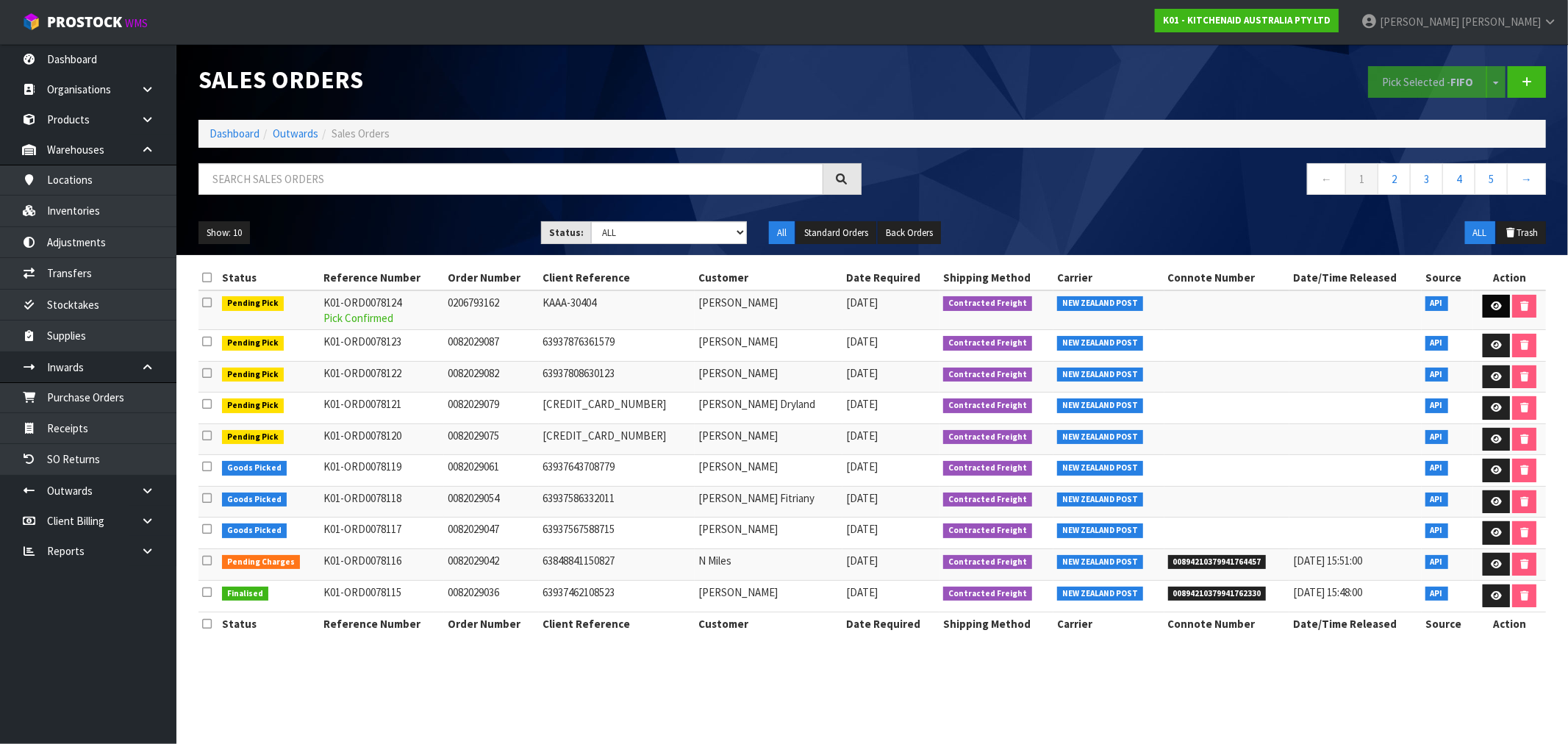
click at [1494, 308] on icon at bounding box center [1496, 306] width 11 height 9
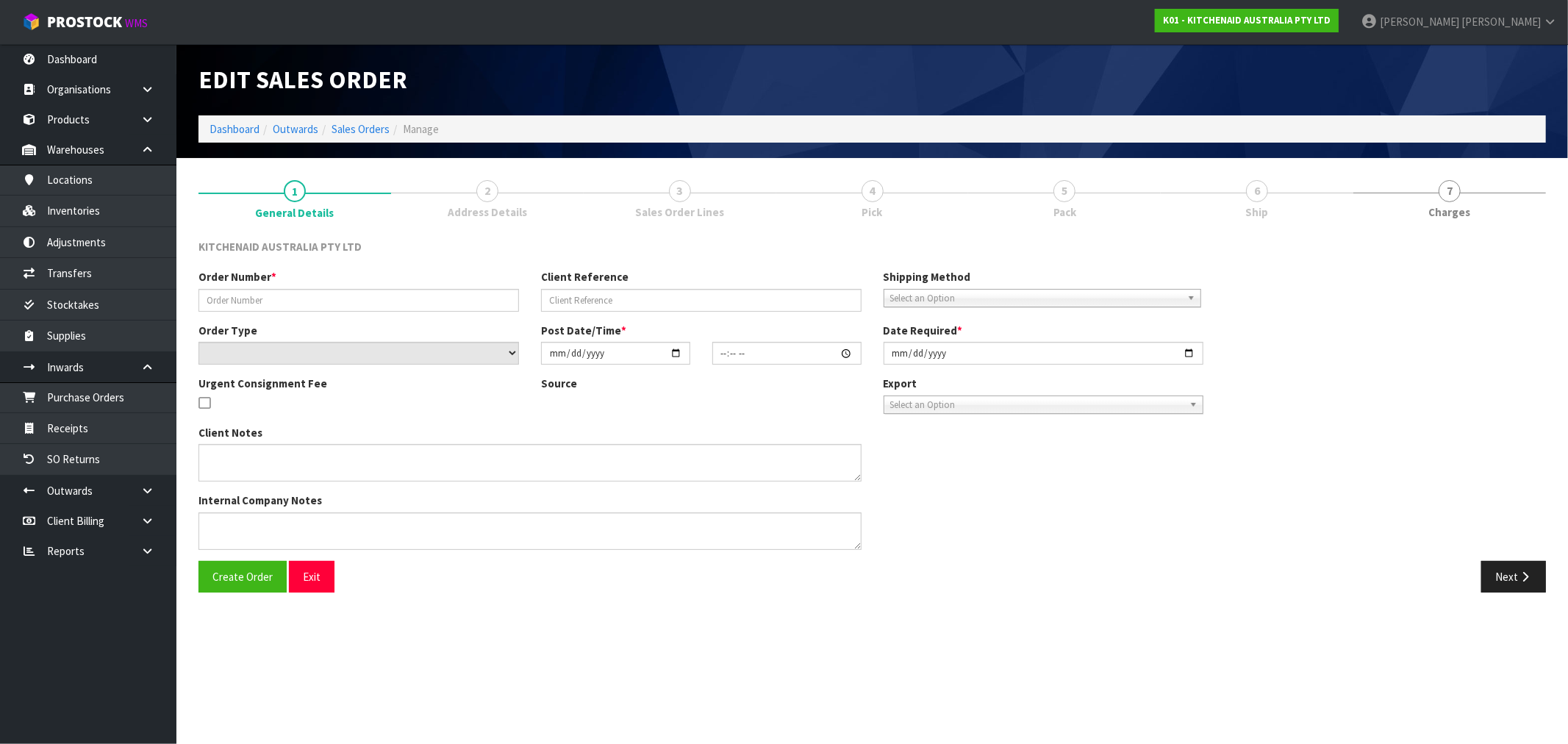
type input "0206793162"
type input "KAAA-30404"
select select "number:0"
type input "[DATE]"
type input "15:37:30.000"
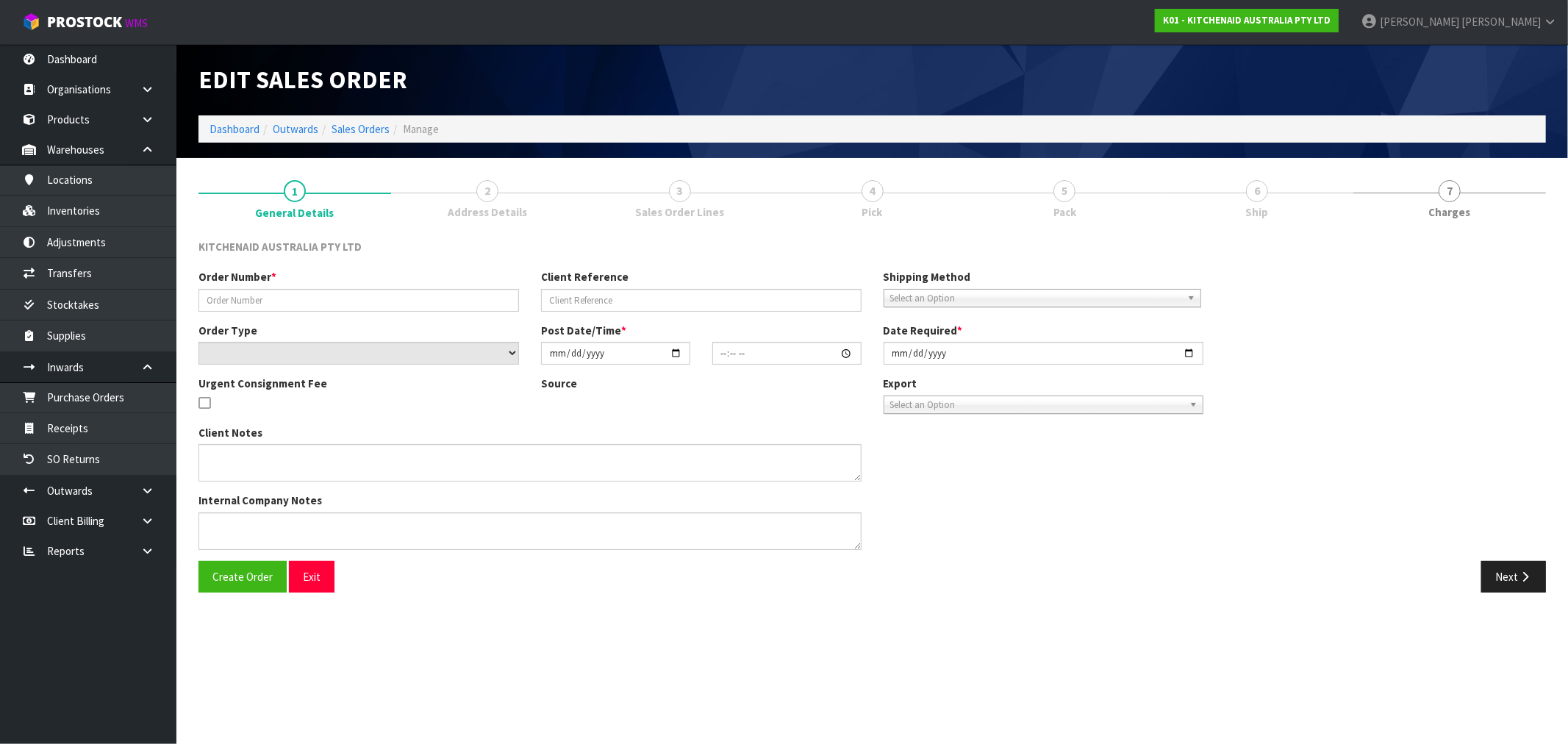
type input "[DATE]"
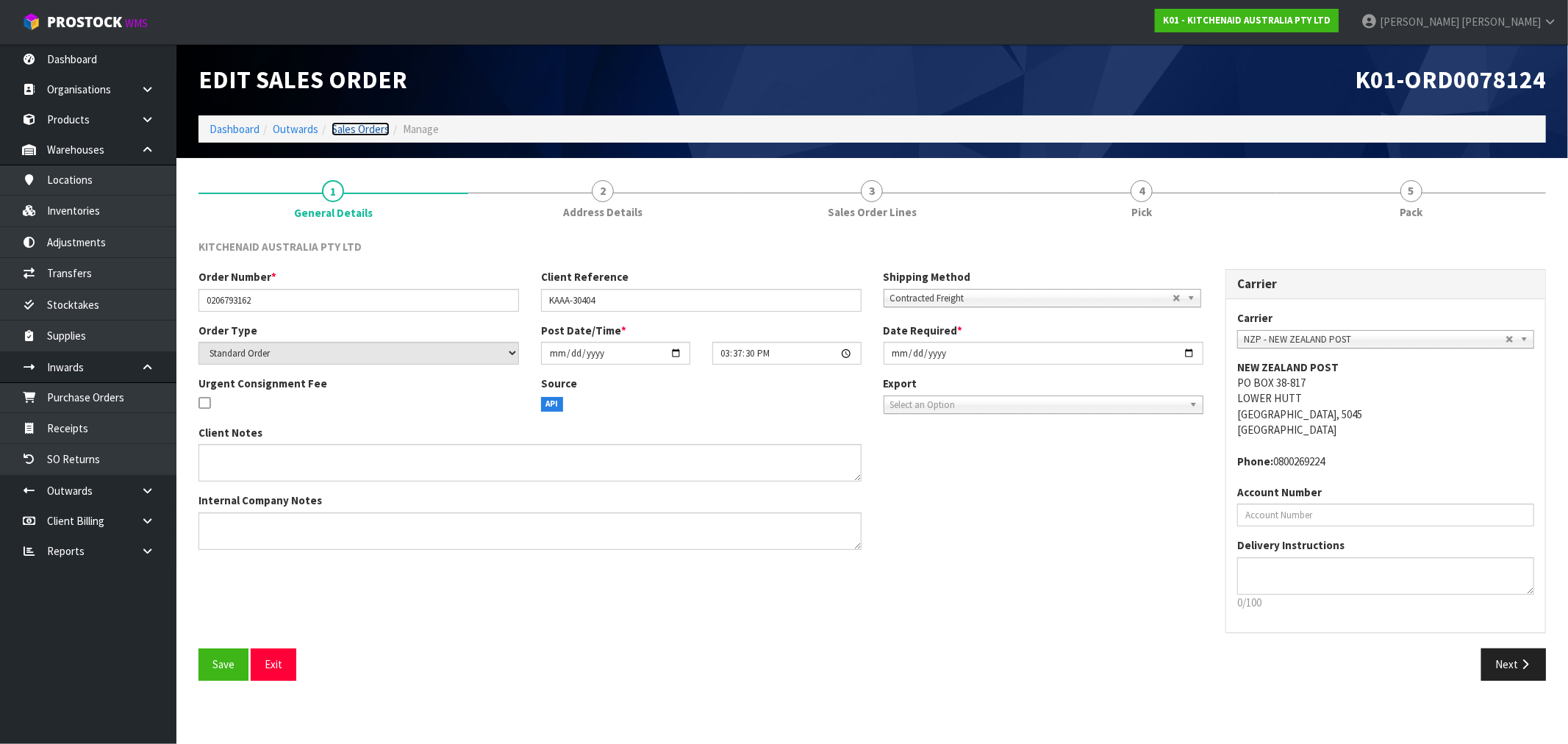
click at [358, 124] on link "Sales Orders" at bounding box center [360, 128] width 59 height 14
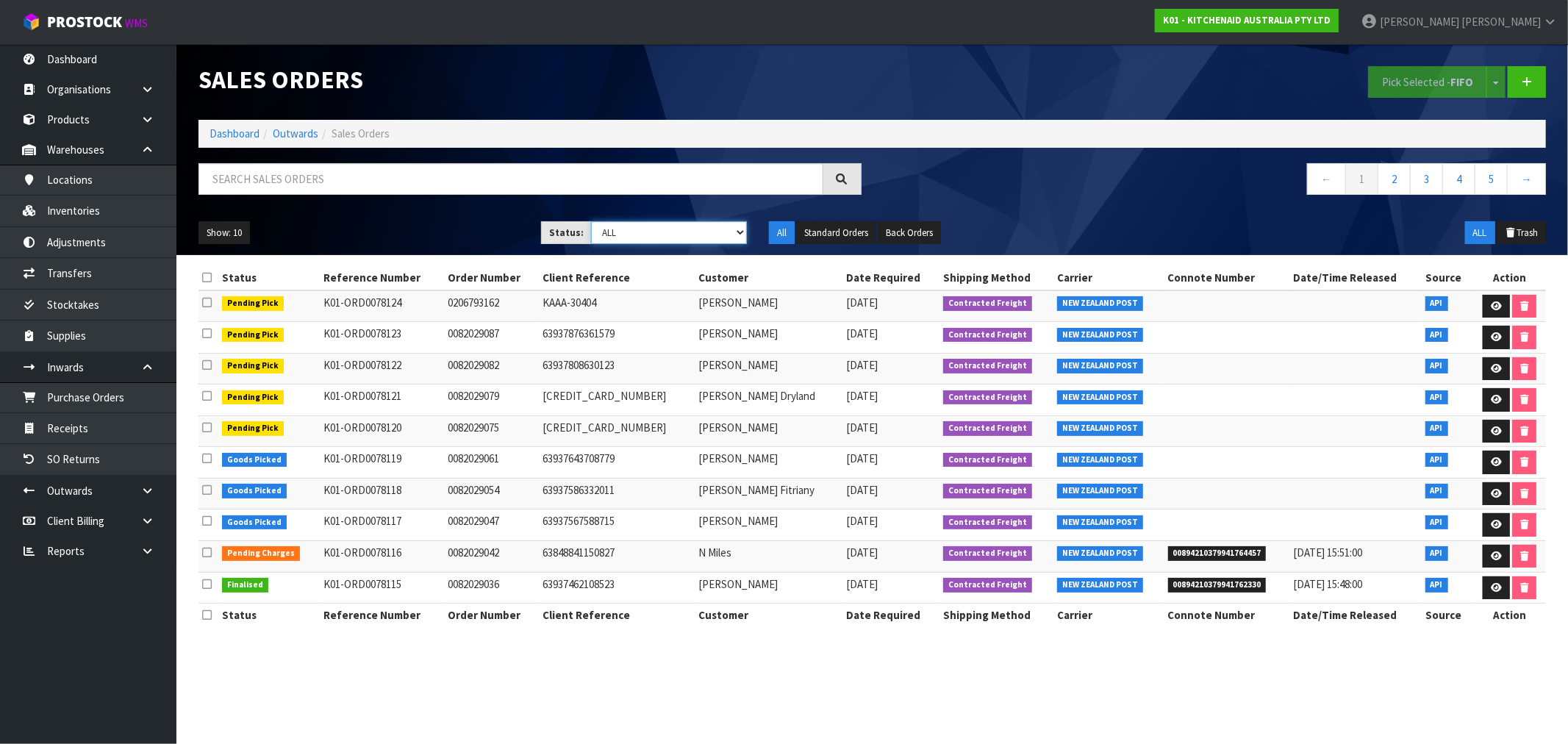
click at [637, 241] on select "Draft Pending Allocated Pending Pick Goods Picked Goods Packed Pending Charges …" at bounding box center [669, 232] width 156 height 23
select select "string:1"
click at [591, 221] on select "Draft Pending Allocated Pending Pick Goods Picked Goods Packed Pending Charges …" at bounding box center [669, 232] width 156 height 23
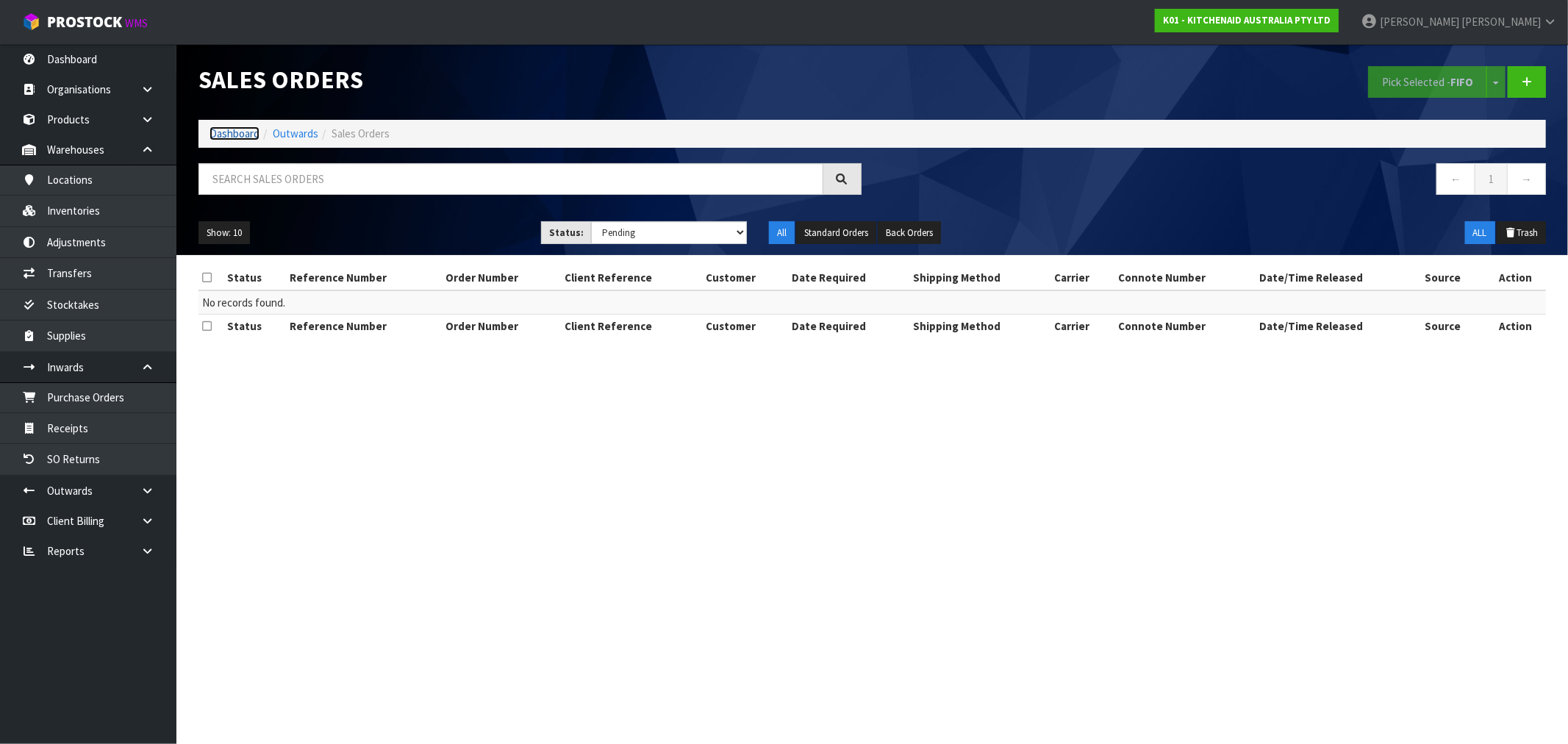
click at [243, 137] on link "Dashboard" at bounding box center [235, 133] width 50 height 14
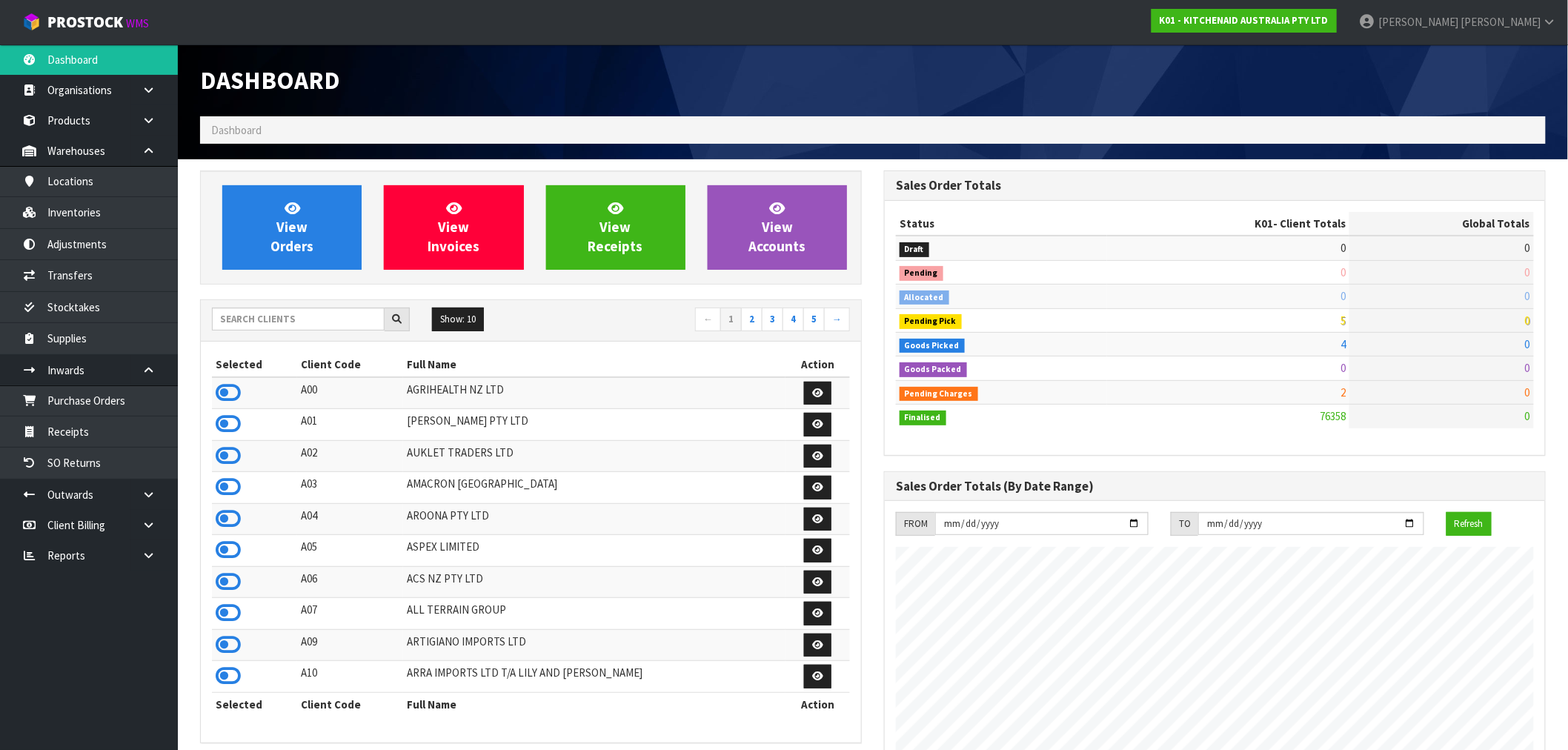
scroll to position [1123, 684]
click at [235, 323] on input "text" at bounding box center [298, 318] width 172 height 23
type input "A13"
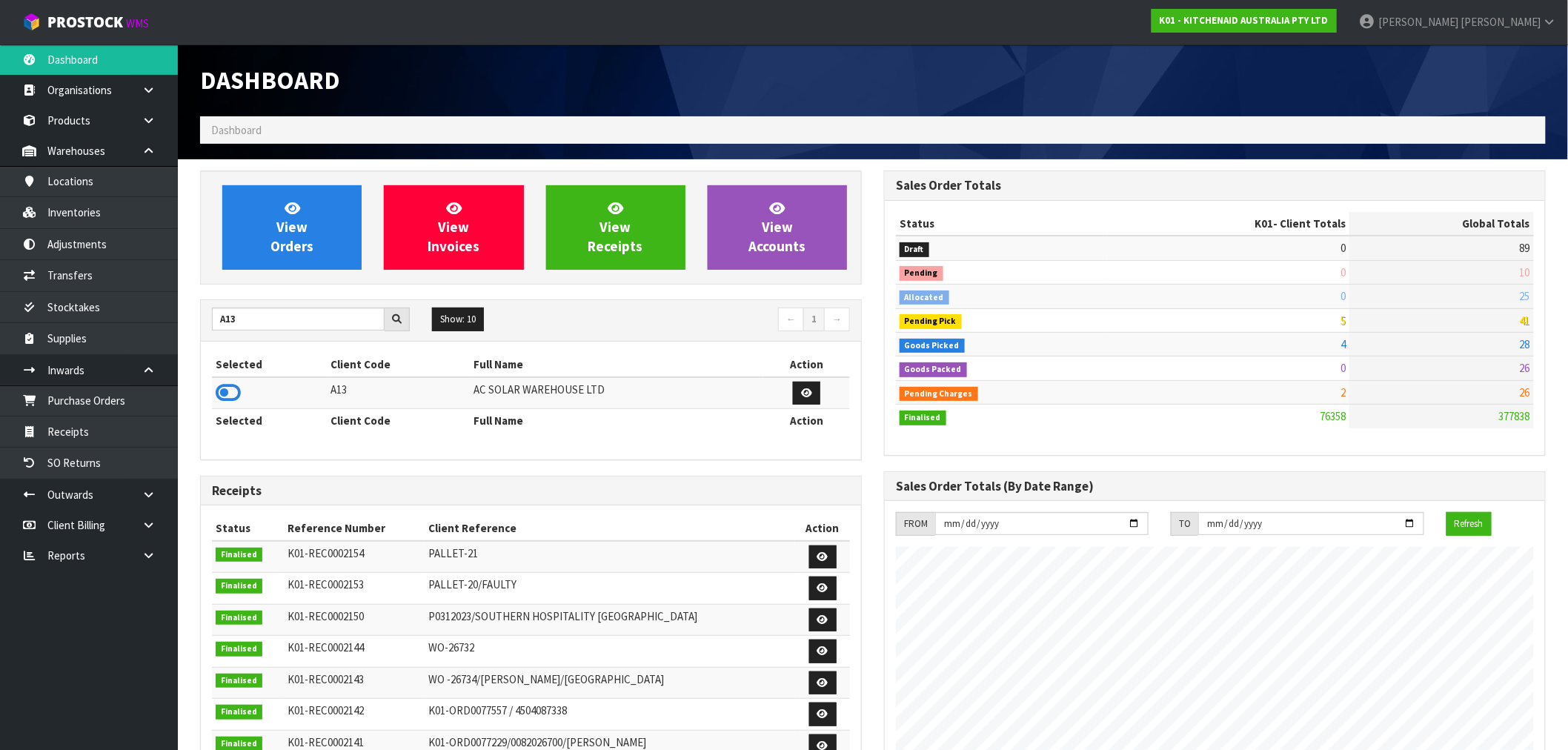
drag, startPoint x: 236, startPoint y: 388, endPoint x: 240, endPoint y: 351, distance: 37.2
click at [235, 388] on icon at bounding box center [228, 393] width 25 height 22
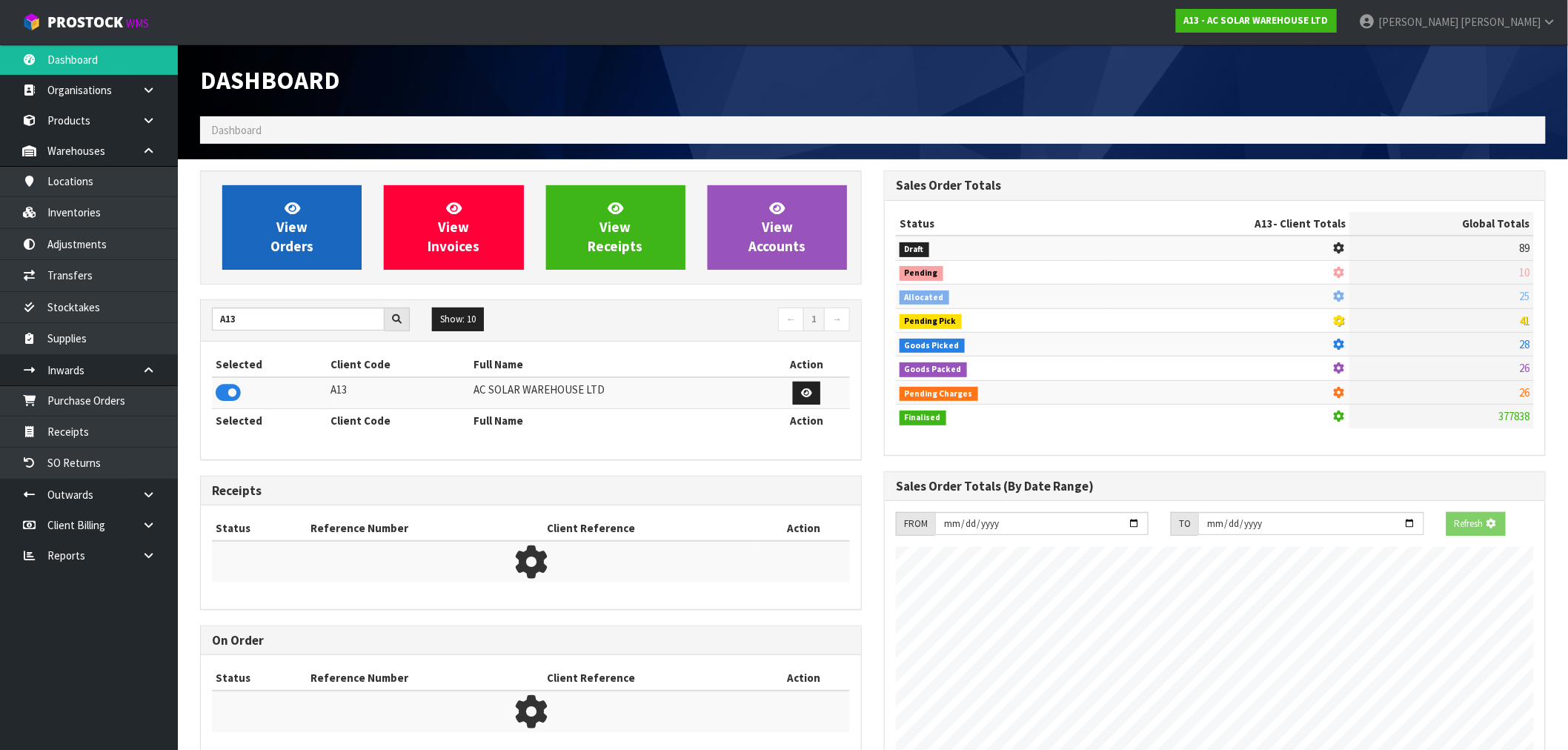
scroll to position [739999, 740514]
click at [265, 268] on link "View Orders" at bounding box center [291, 228] width 140 height 84
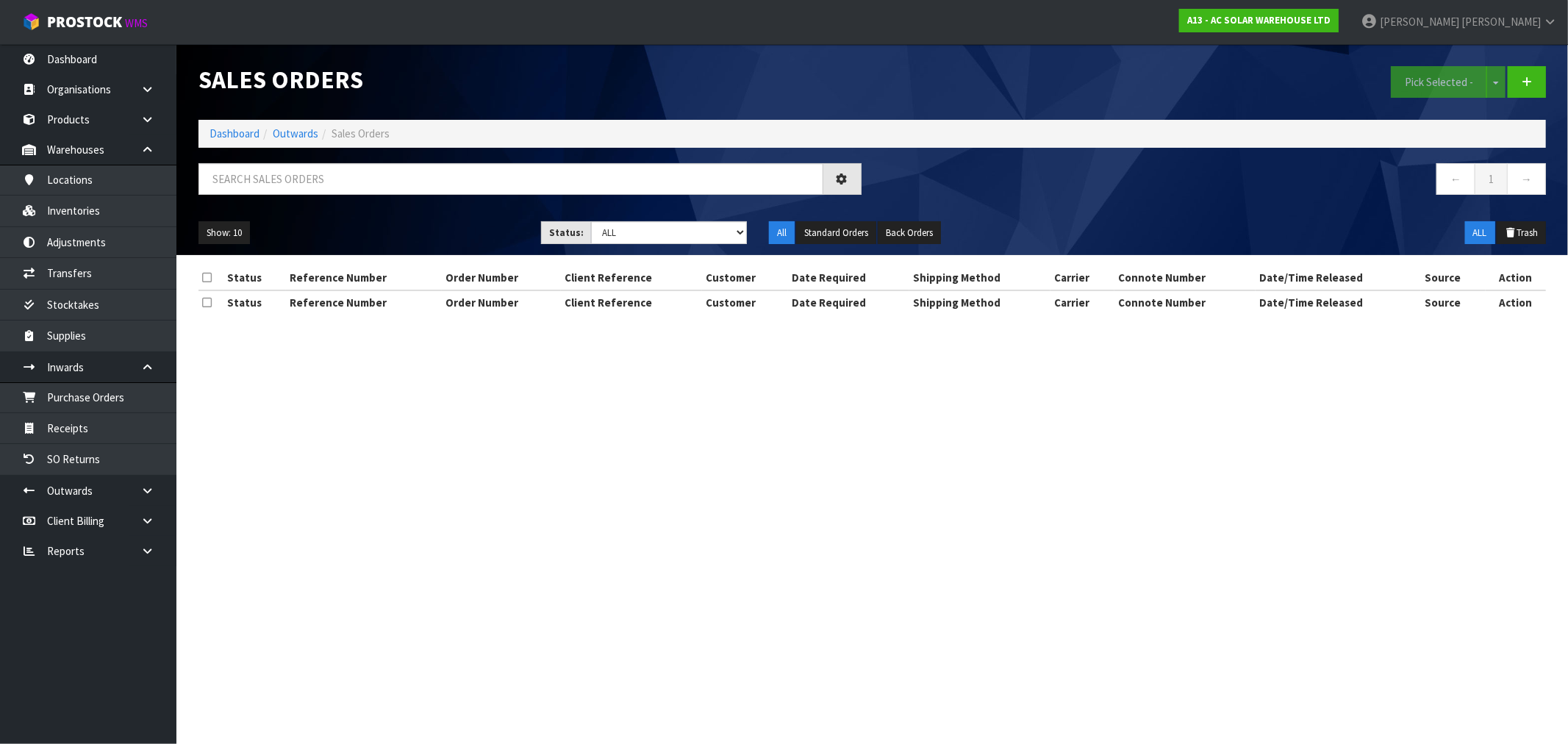
click at [276, 236] on ul "Show: 10 5 10 25 50" at bounding box center [359, 232] width 320 height 23
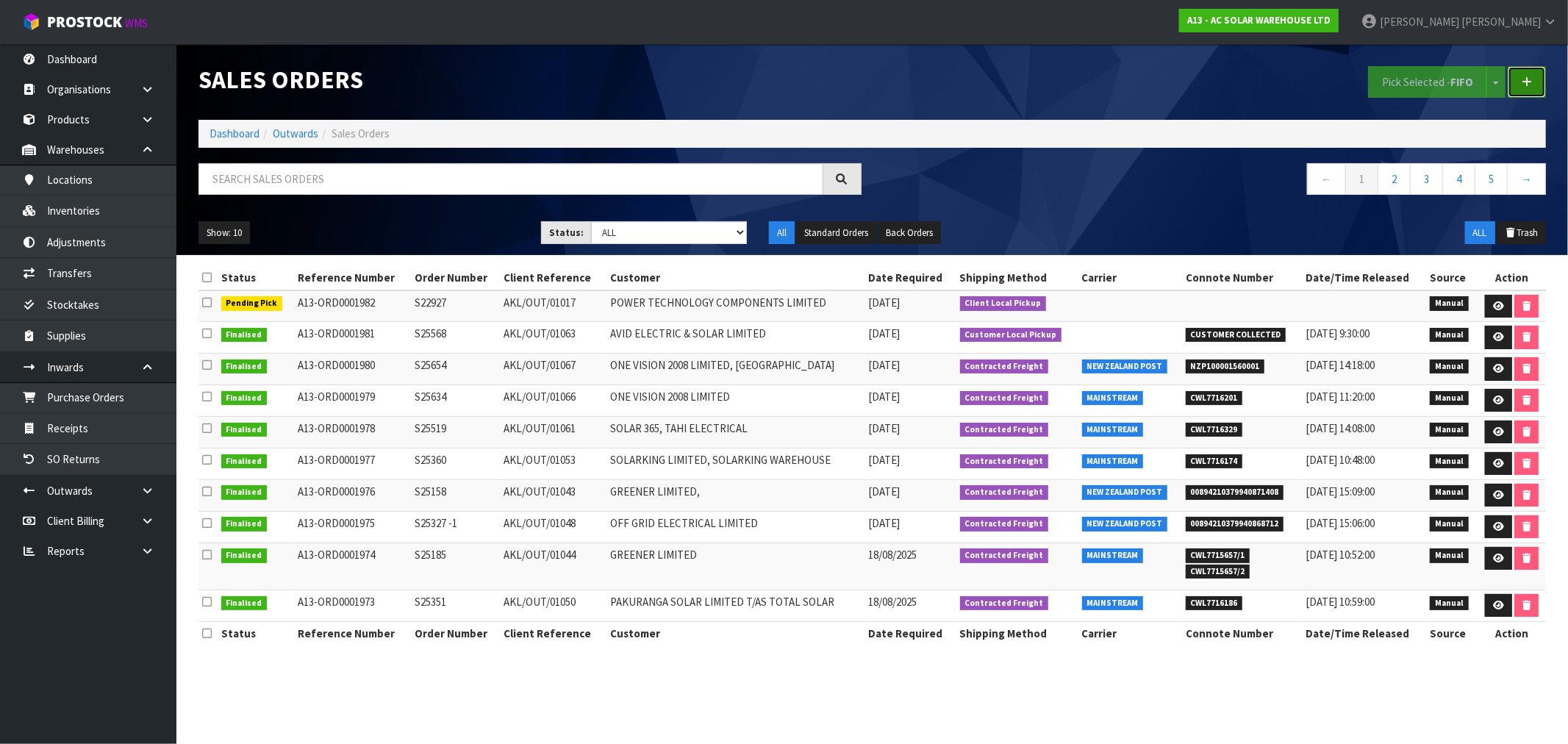
click at [1518, 74] on link at bounding box center [1526, 82] width 38 height 32
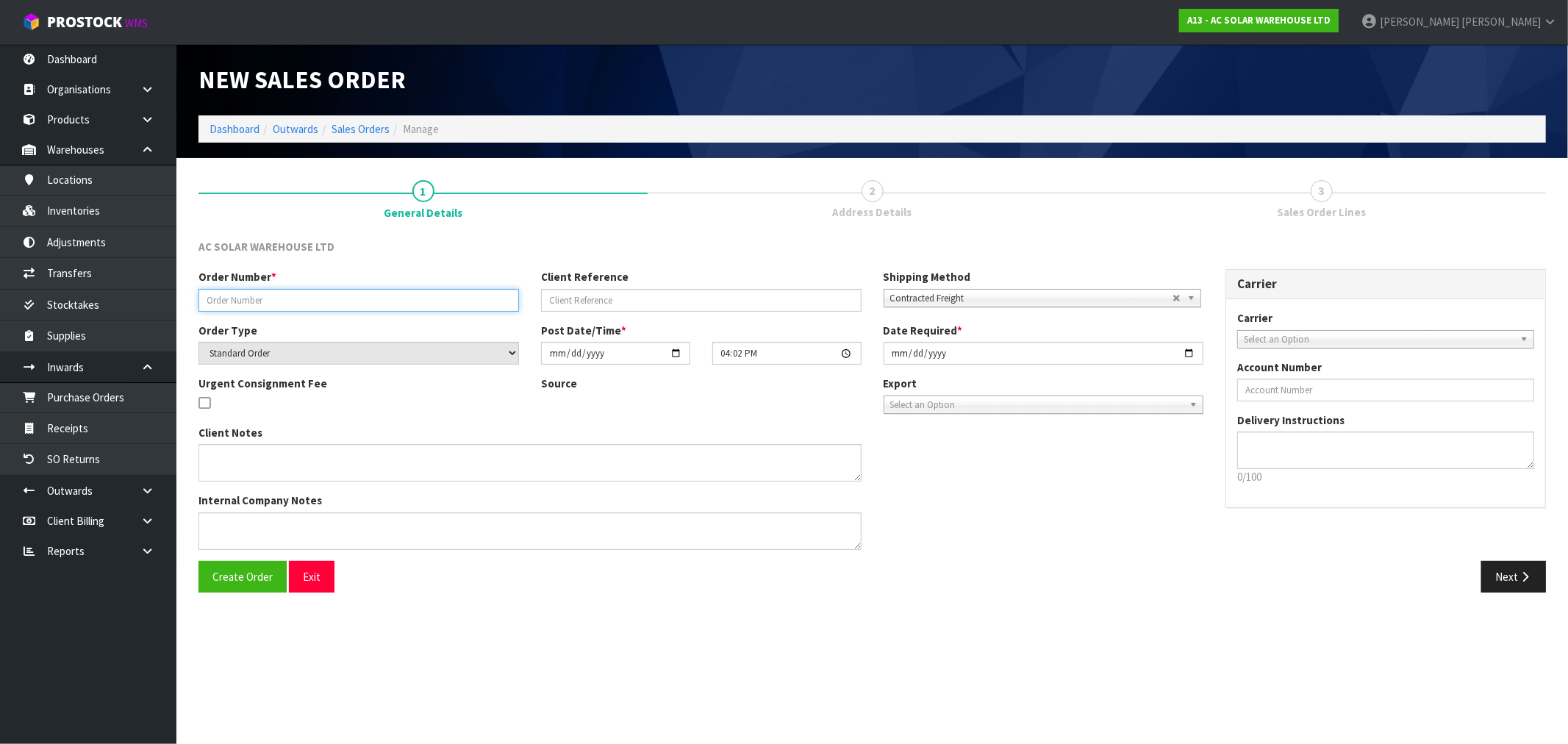
click at [289, 306] on input "text" at bounding box center [359, 300] width 320 height 23
paste input "S23611"
type input "S23611"
click at [716, 294] on input "text" at bounding box center [700, 300] width 320 height 23
paste input "AKL/OUT/01004"
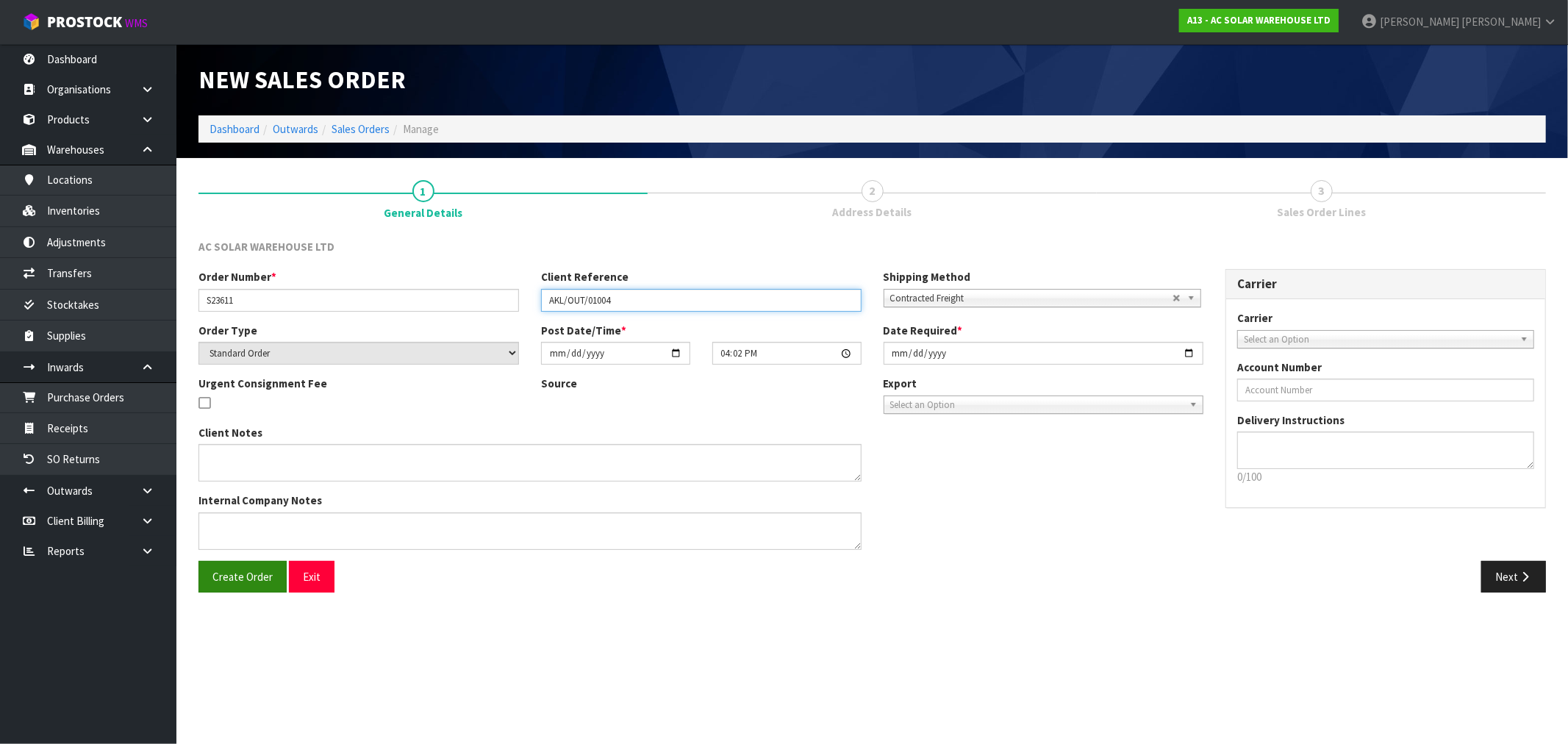
type input "AKL/OUT/01004"
click at [216, 583] on button "Create Order" at bounding box center [242, 577] width 88 height 32
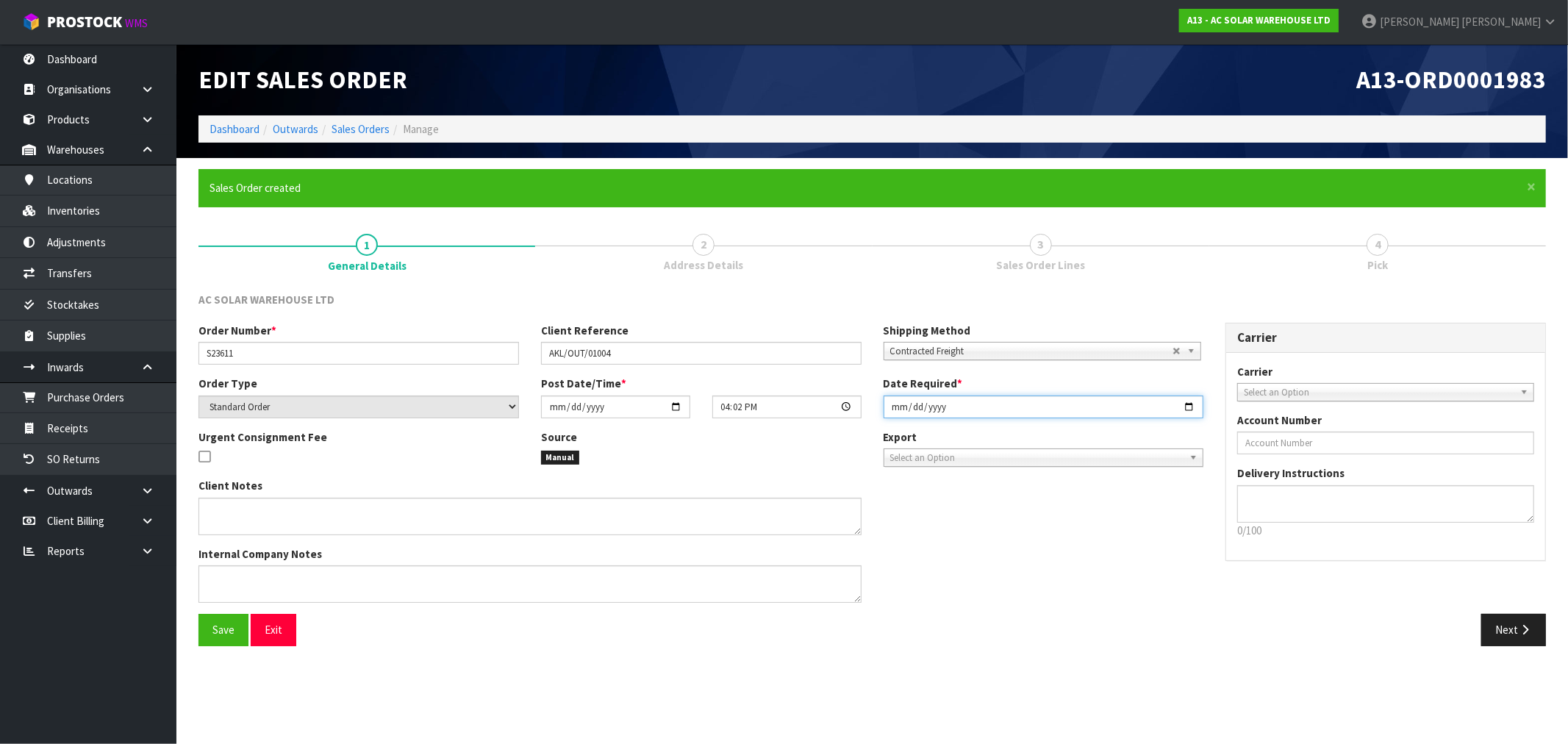
click at [894, 403] on input "2025-08-21" at bounding box center [1043, 407] width 320 height 23
type input "2025-08-22"
click at [199, 614] on button "Save" at bounding box center [224, 630] width 50 height 32
click at [393, 528] on textarea at bounding box center [530, 516] width 663 height 37
paste textarea "SEND WITH MAINSTREAM"
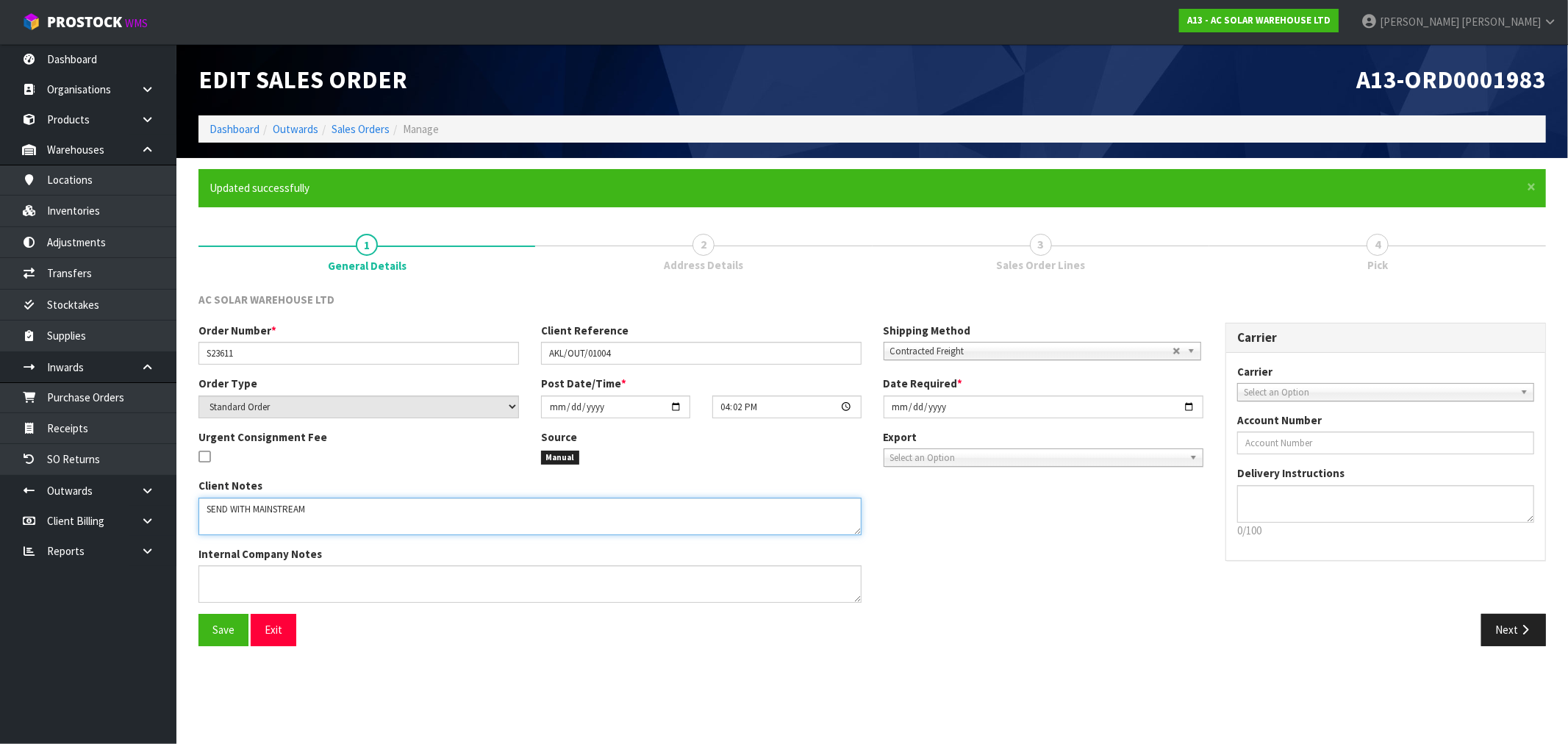
click at [290, 510] on textarea at bounding box center [530, 516] width 663 height 37
type textarea "SEND WITH MAINSTREAM"
click at [1431, 378] on div "Carrier ANGEL - ANGEL TRANSPORT CONROY - CONROY REMOVALS DEAEXPAKL - DEADLINE E…" at bounding box center [1386, 383] width 297 height 37
click at [1431, 385] on span "Select an Option" at bounding box center [1379, 392] width 270 height 18
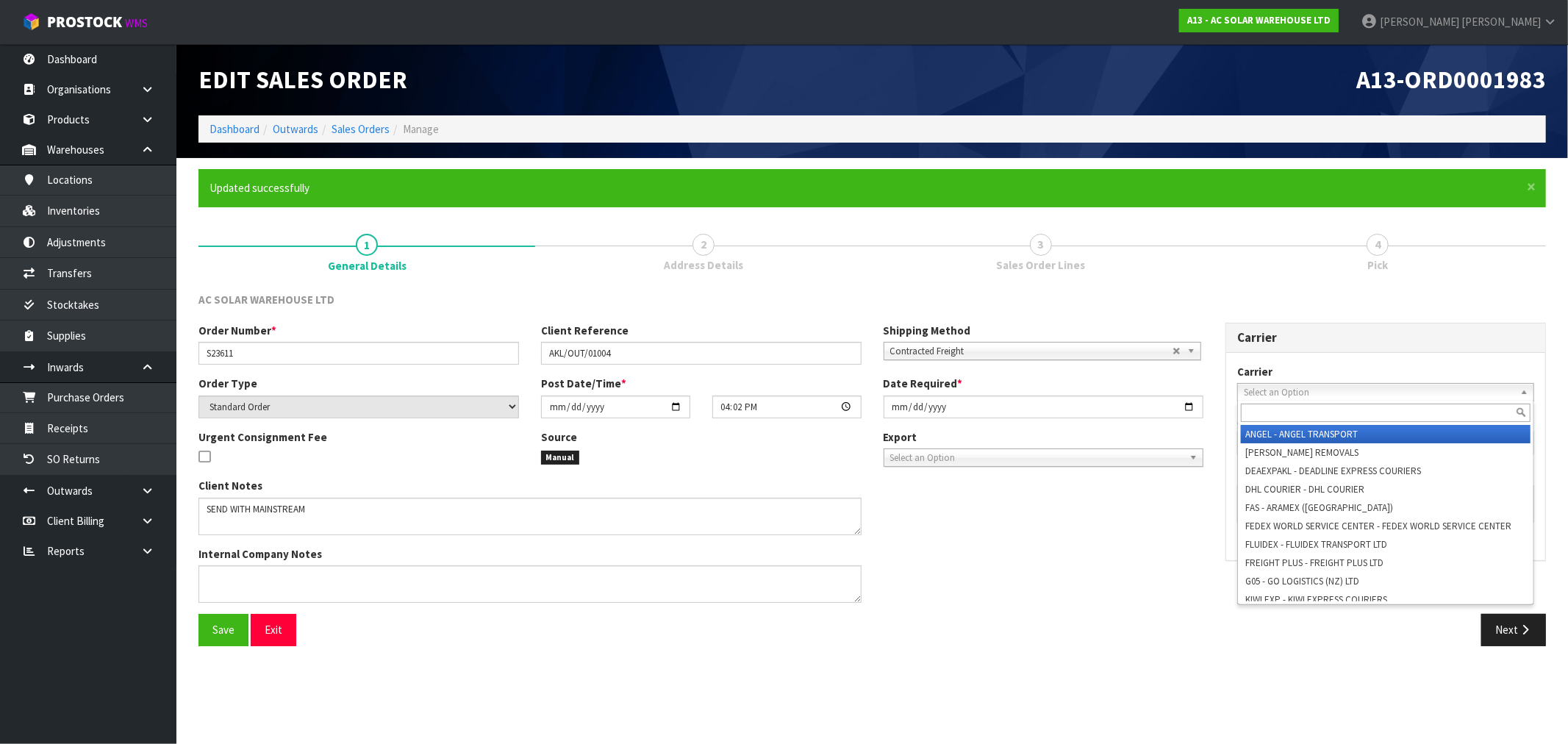
paste input "MAINSTREAM"
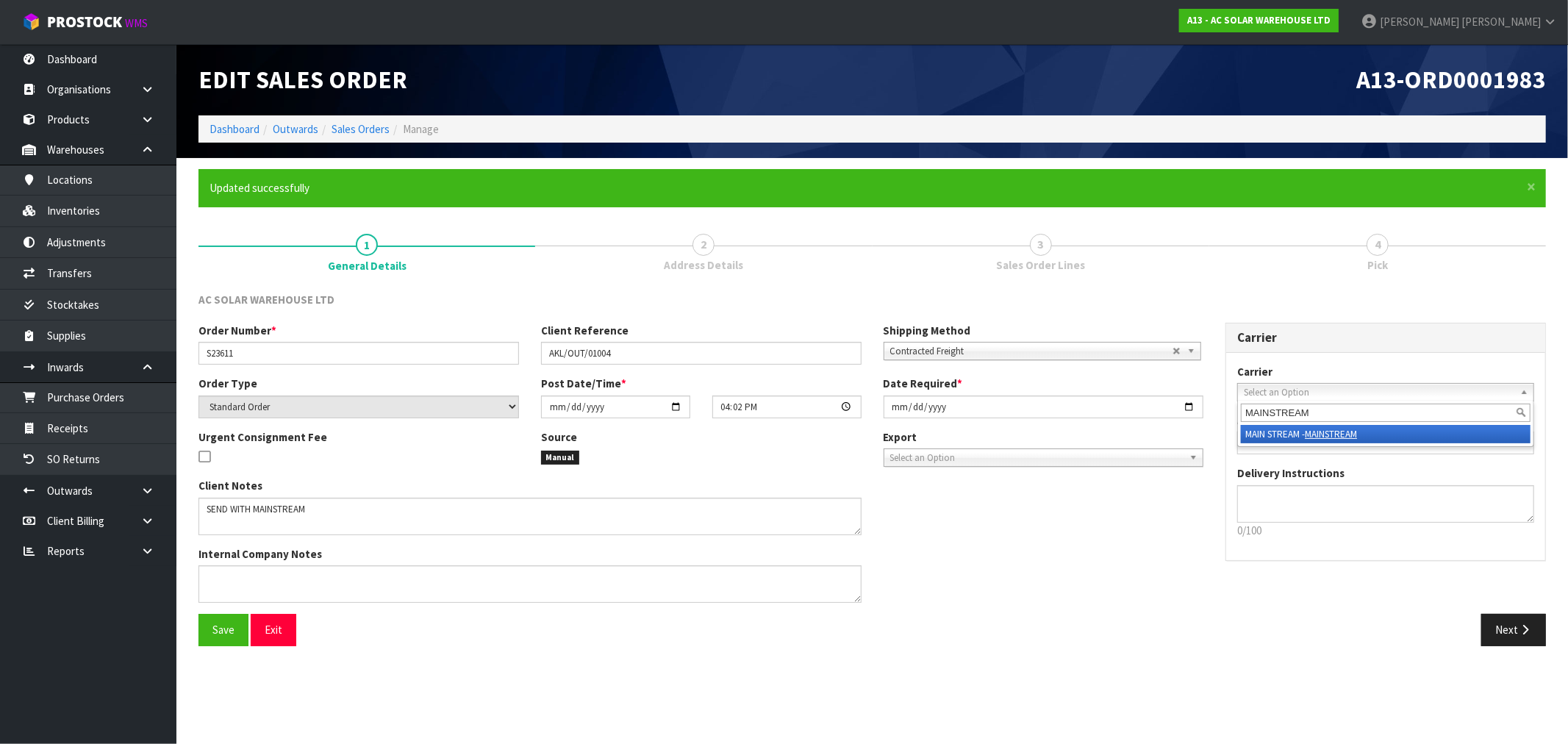
type input "MAINSTREAM"
click at [1377, 435] on li "MAIN STREAM - MAINSTREAM" at bounding box center [1386, 434] width 290 height 19
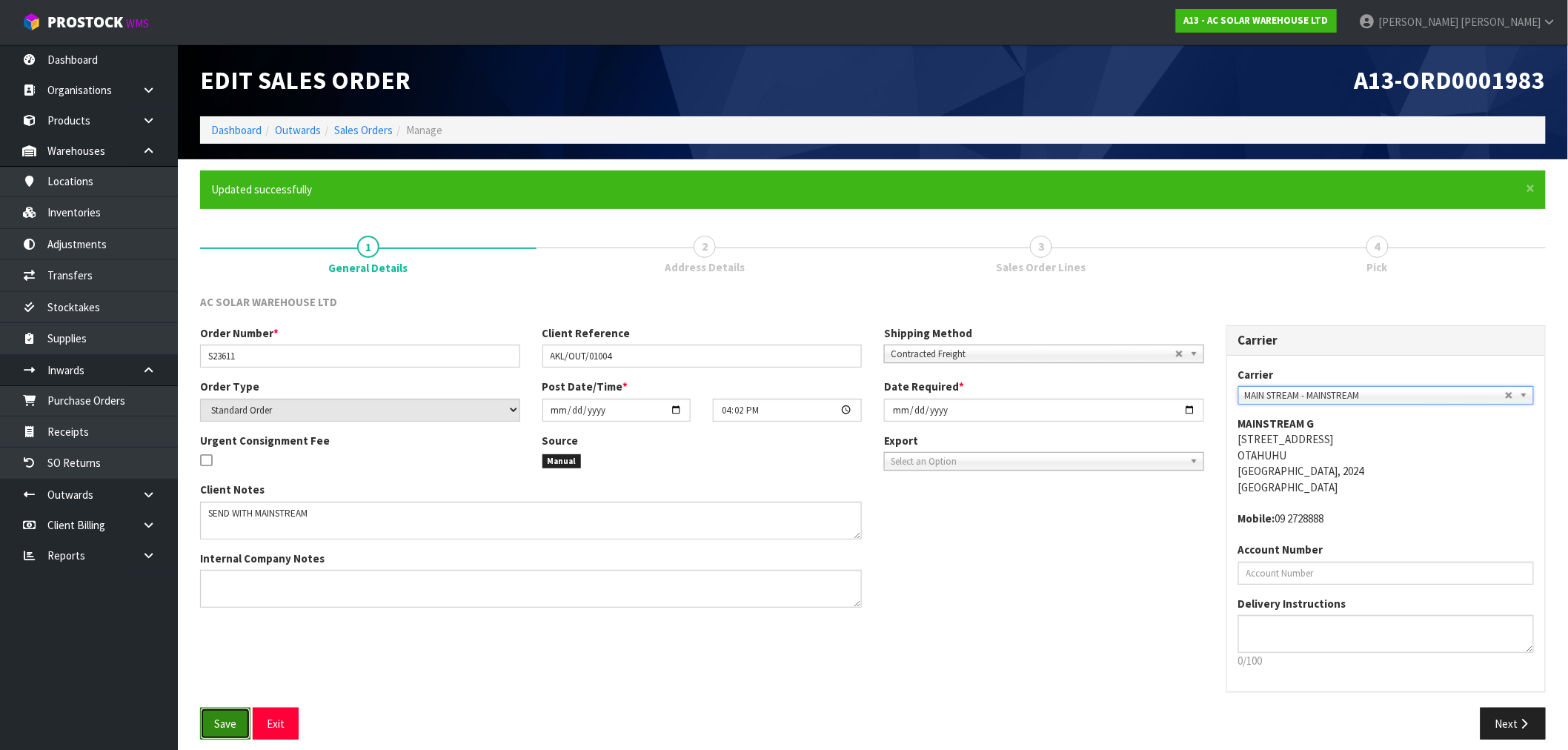
click at [244, 713] on button "Save" at bounding box center [226, 724] width 51 height 32
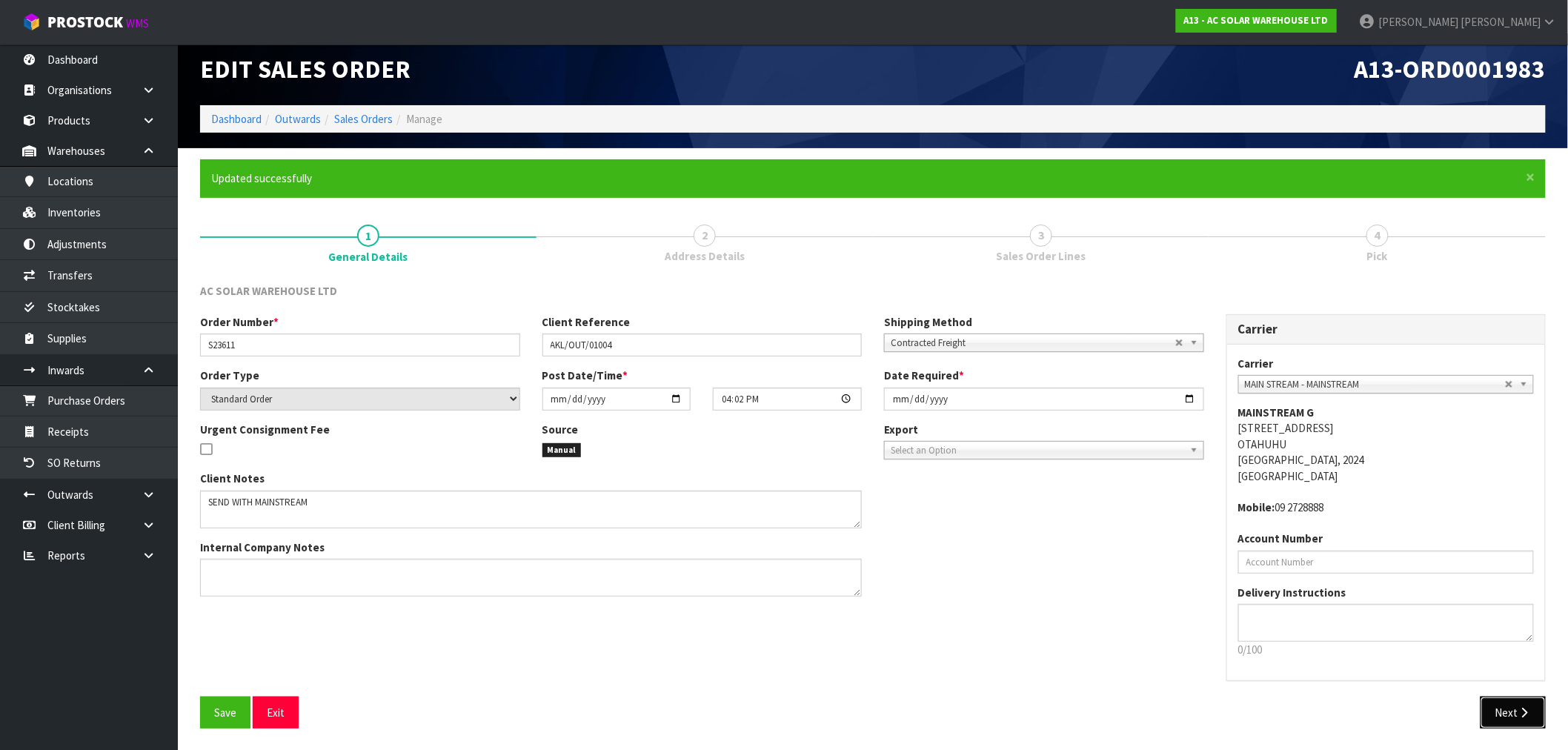
click at [1503, 699] on button "Next" at bounding box center [1514, 713] width 66 height 32
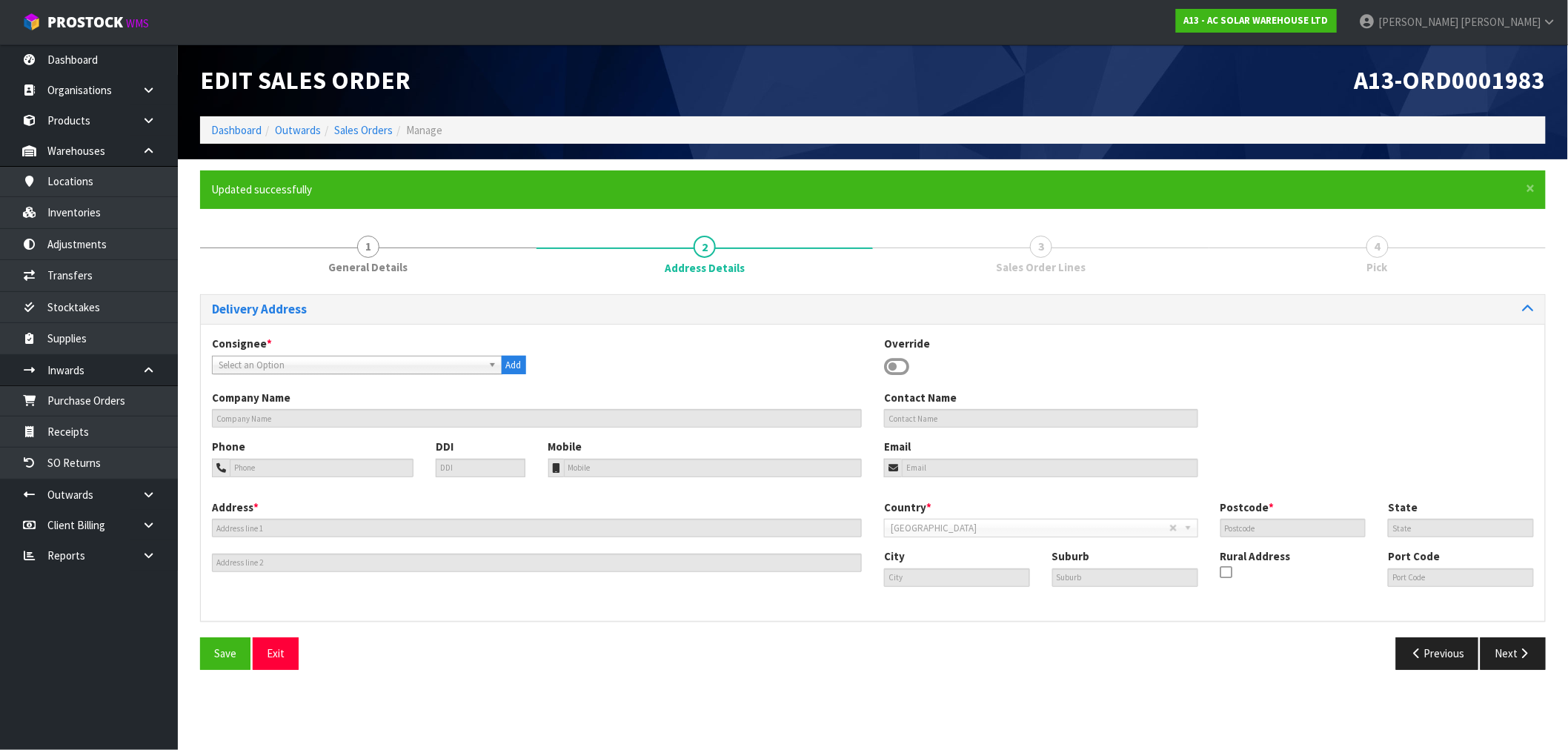
scroll to position [0, 0]
click at [279, 357] on span "Select an Option" at bounding box center [351, 365] width 267 height 18
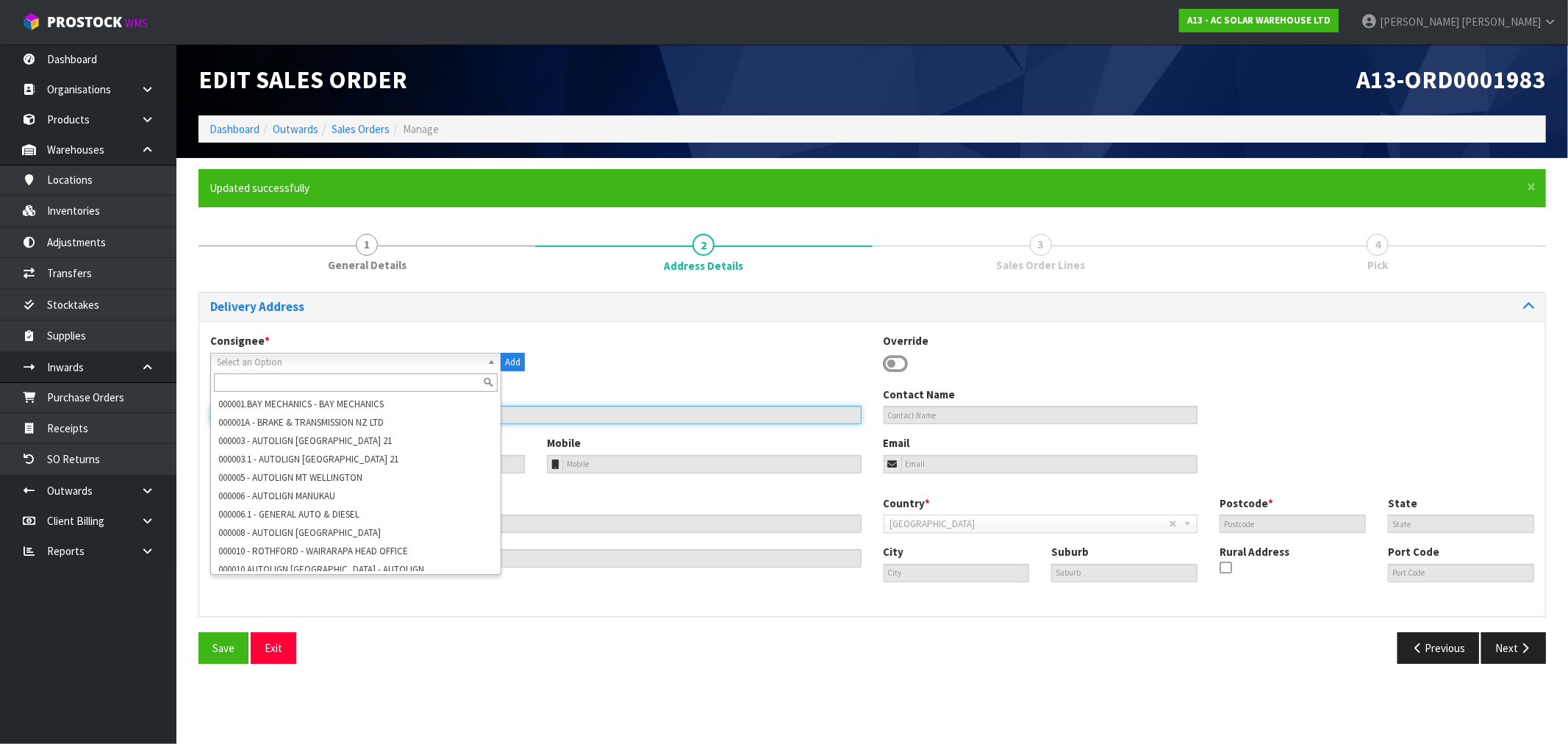
click at [765, 417] on input "text" at bounding box center [535, 415] width 651 height 19
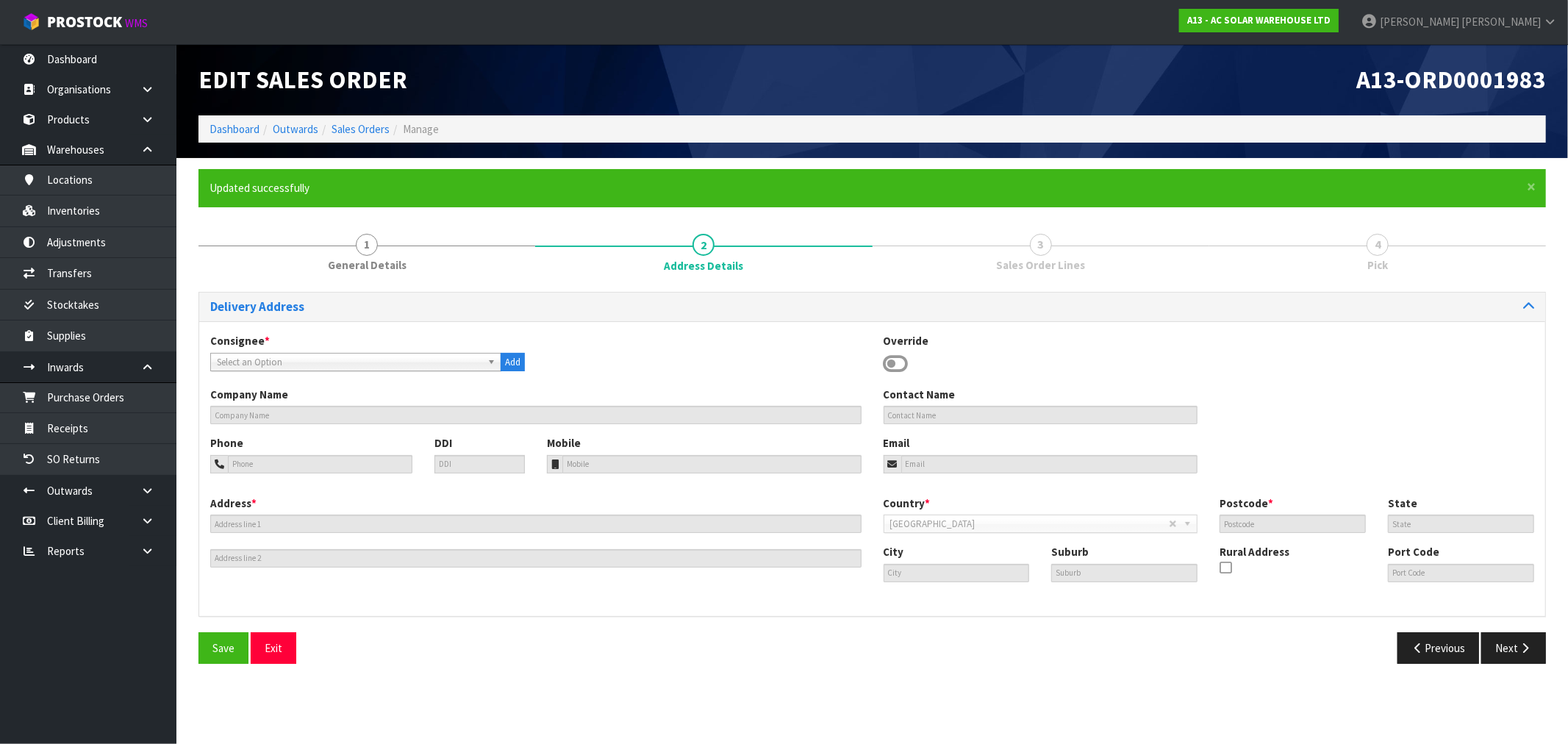
click at [899, 364] on icon at bounding box center [895, 364] width 25 height 22
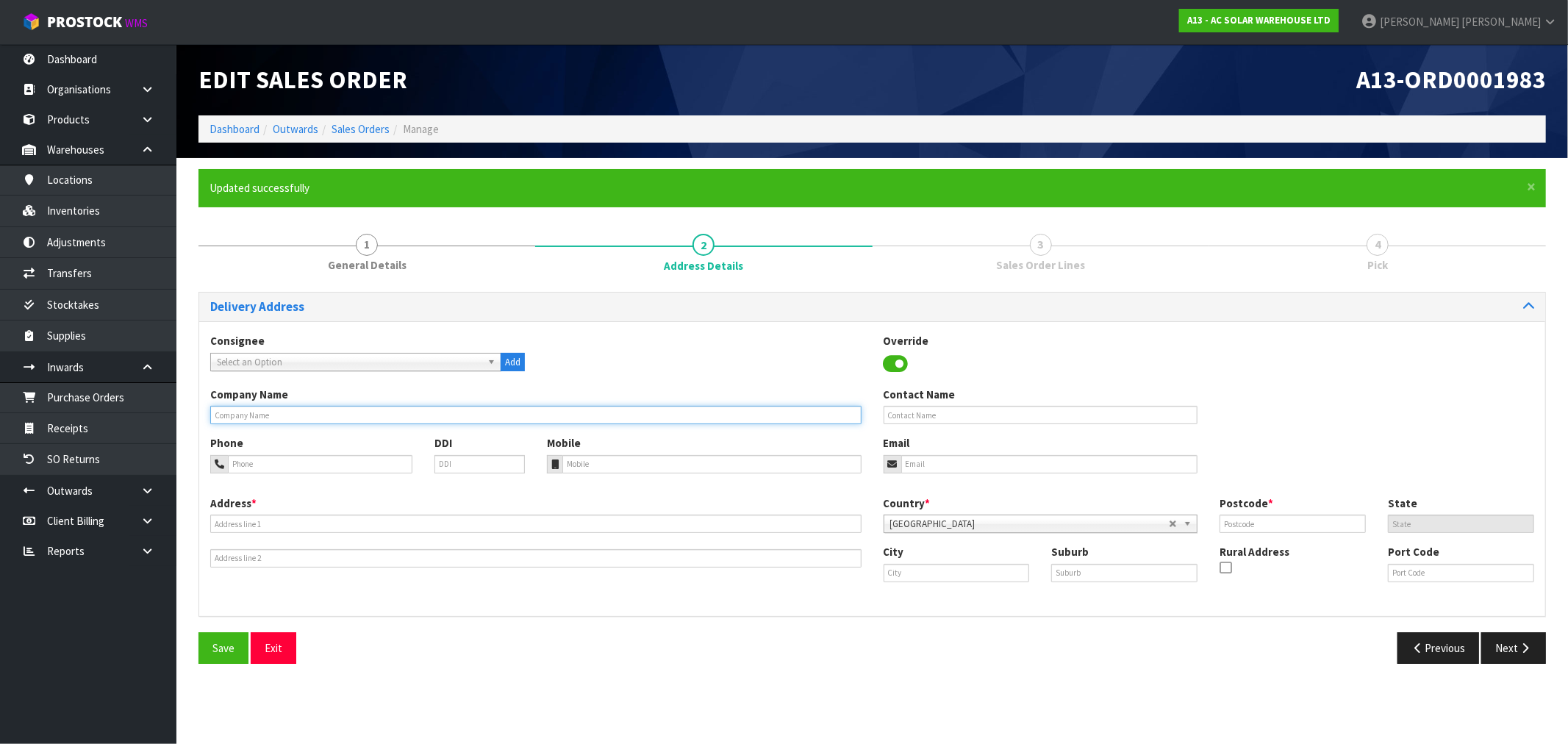
click at [790, 412] on input "text" at bounding box center [535, 415] width 651 height 19
paste input "J. A. RUSSELL LIMITED,"
type input "J. A. RUSSELL LIMITED"
click at [527, 581] on div "Address * Country * Afghanistan Aland Islands Albania Algeria American Samoa An…" at bounding box center [871, 550] width 1346 height 110
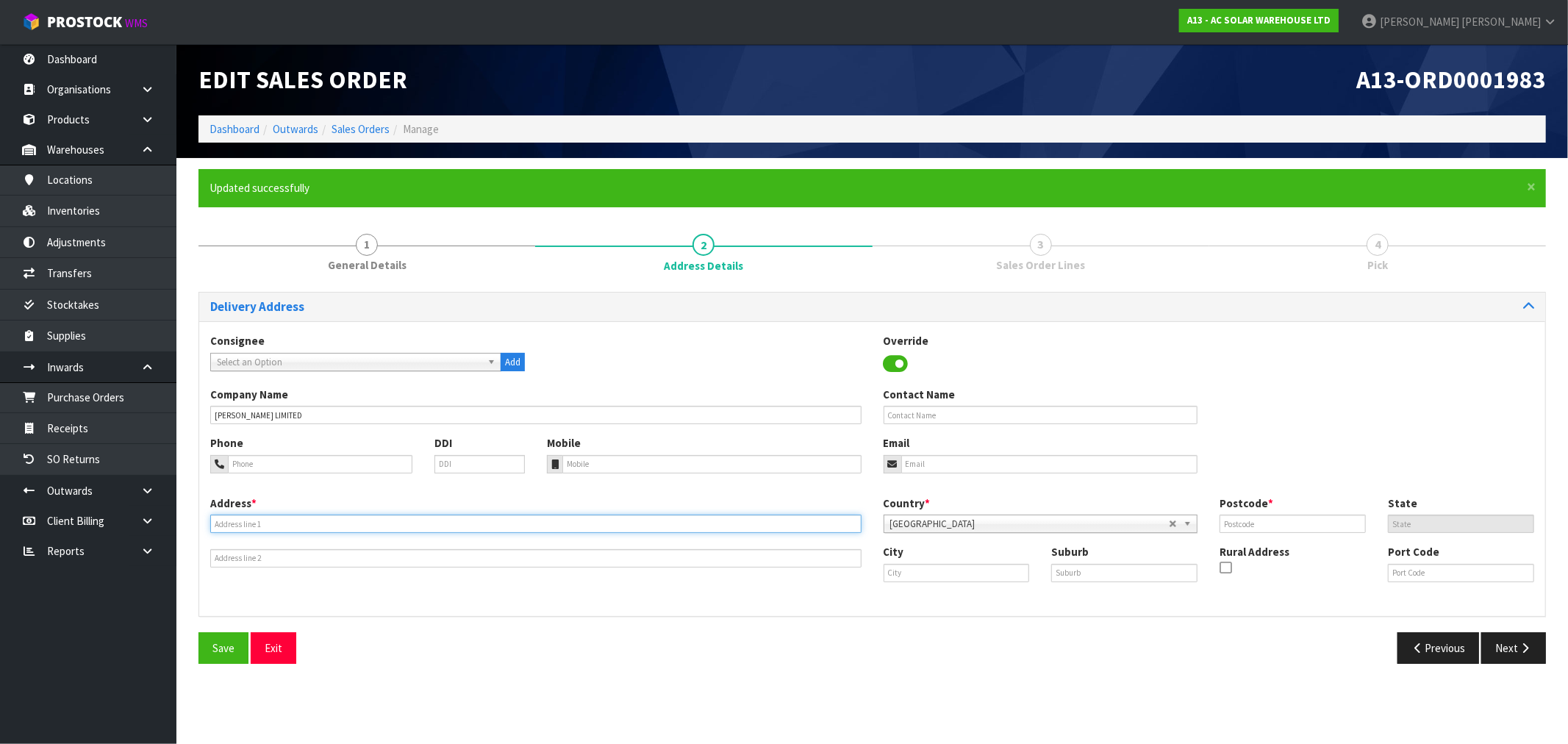
click at [312, 527] on input "text" at bounding box center [535, 524] width 651 height 19
paste input "96 GILL STREET,"
type input "96 GILL STREET,"
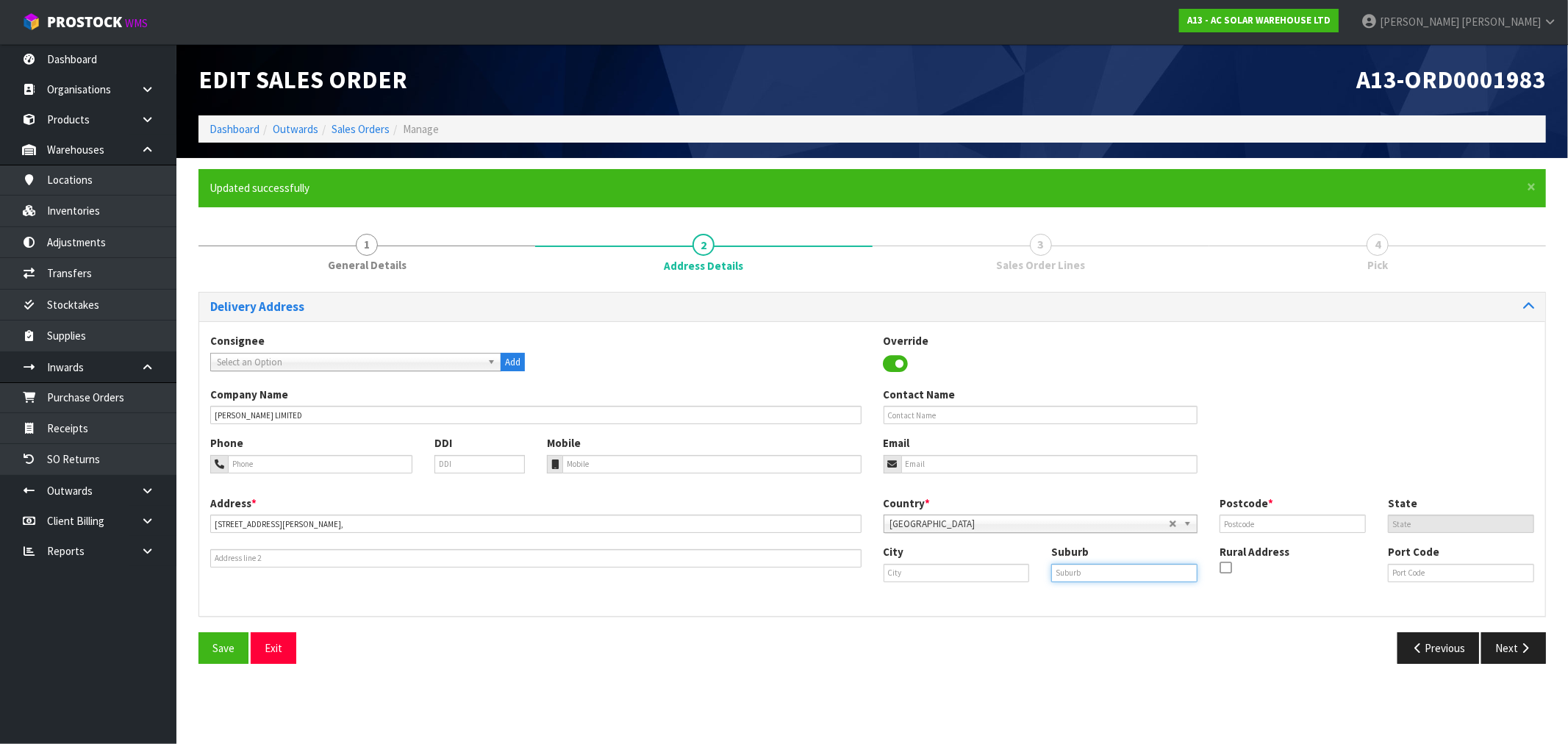
click at [1104, 568] on input "text" at bounding box center [1124, 573] width 146 height 19
paste input "NEW PLYMOUTH CENTRAL STREET"
type input "NEW PLYMOUTH CENTRAL STREET"
click at [942, 566] on input "text" at bounding box center [956, 573] width 146 height 19
paste input "New Plymouth NZ"
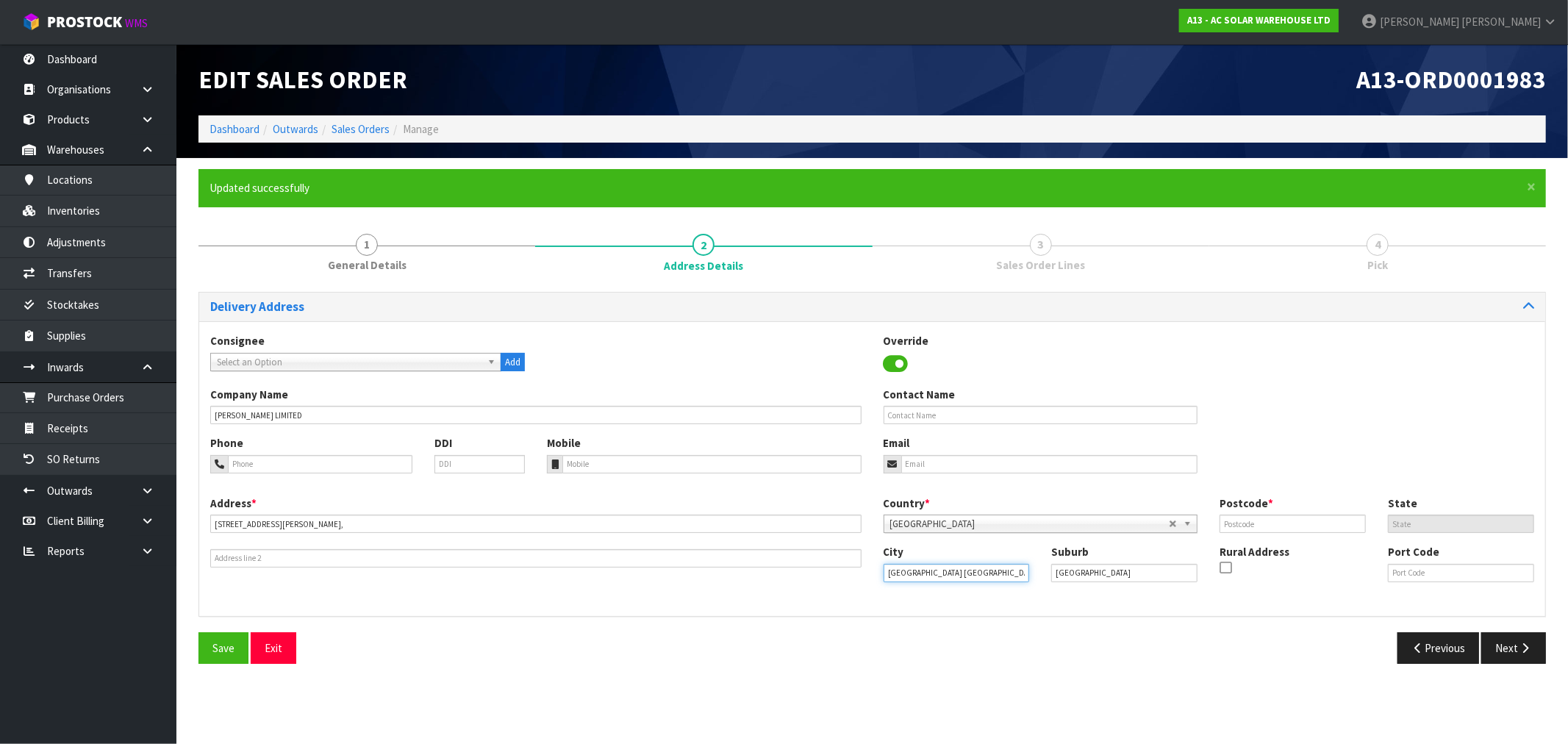
type input "New Plymouth NZ"
click at [1260, 518] on input "text" at bounding box center [1292, 524] width 146 height 19
type input "7"
type input "4310"
click at [987, 575] on input "New Plymouth NZ" at bounding box center [956, 573] width 146 height 19
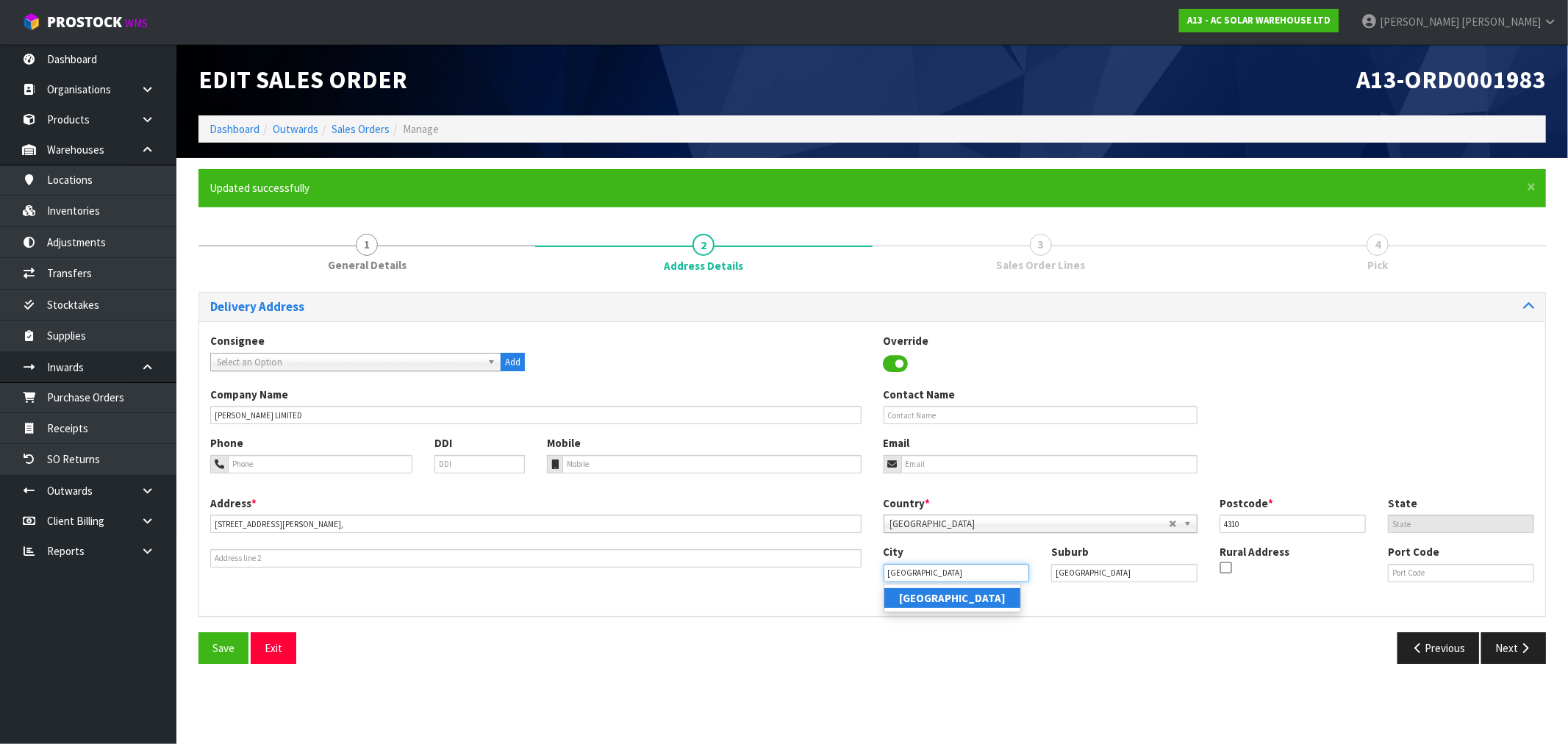
type input "New Plymouth"
click at [946, 592] on strong "New Plymouth" at bounding box center [952, 597] width 107 height 14
click at [1182, 570] on input "NEW PLYMOUTH CENTRAL STREET" at bounding box center [1124, 573] width 146 height 19
click at [335, 468] on input "tel" at bounding box center [320, 464] width 185 height 19
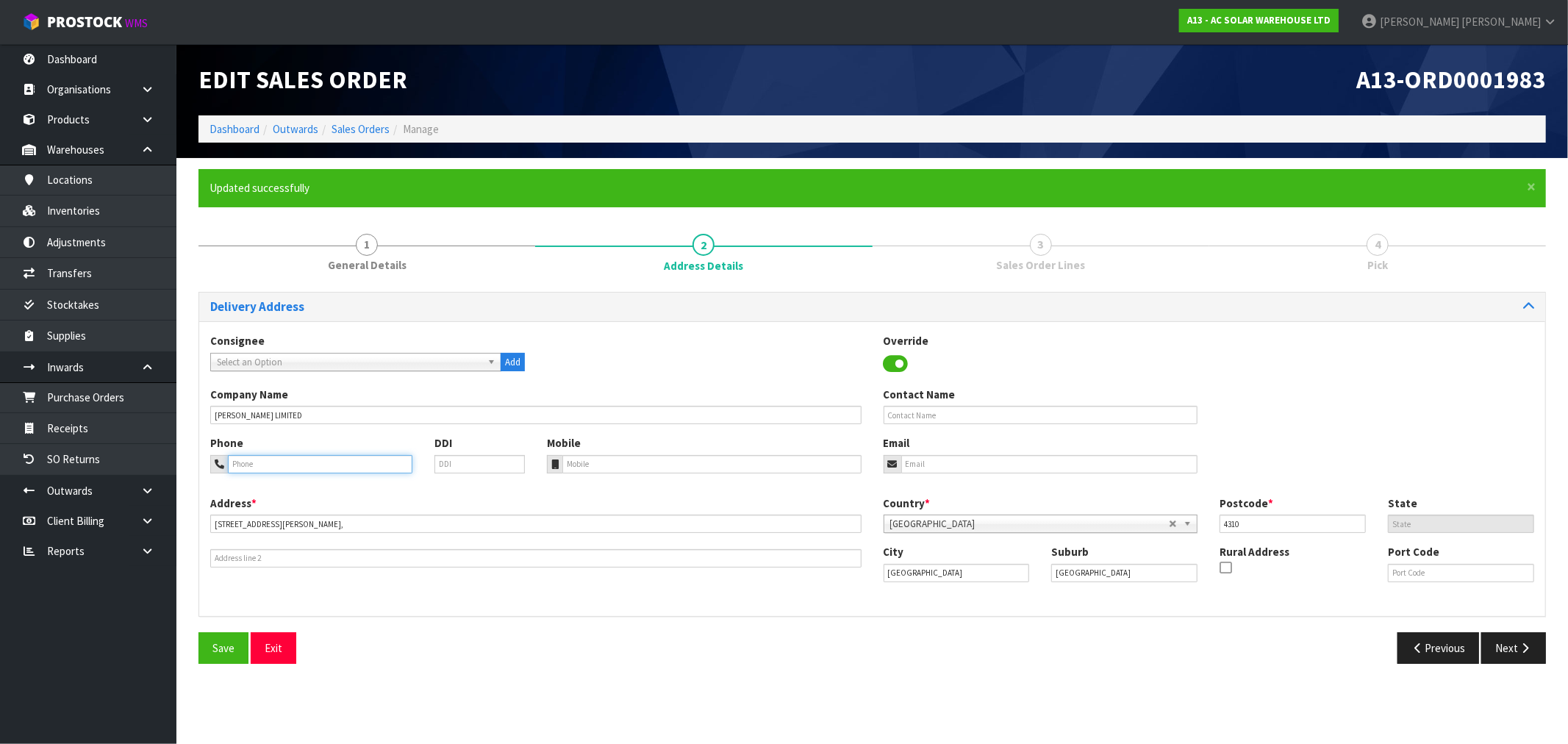
paste input "757 5007"
drag, startPoint x: 299, startPoint y: 463, endPoint x: -5, endPoint y: 478, distance: 304.4
click at [0, 478] on html "Toggle navigation ProStock WMS A13 - AC SOLAR WAREHOUSE LTD Rocio Lopez Logout …" at bounding box center [784, 372] width 1568 height 744
paste input "06"
type input "06 757 5007"
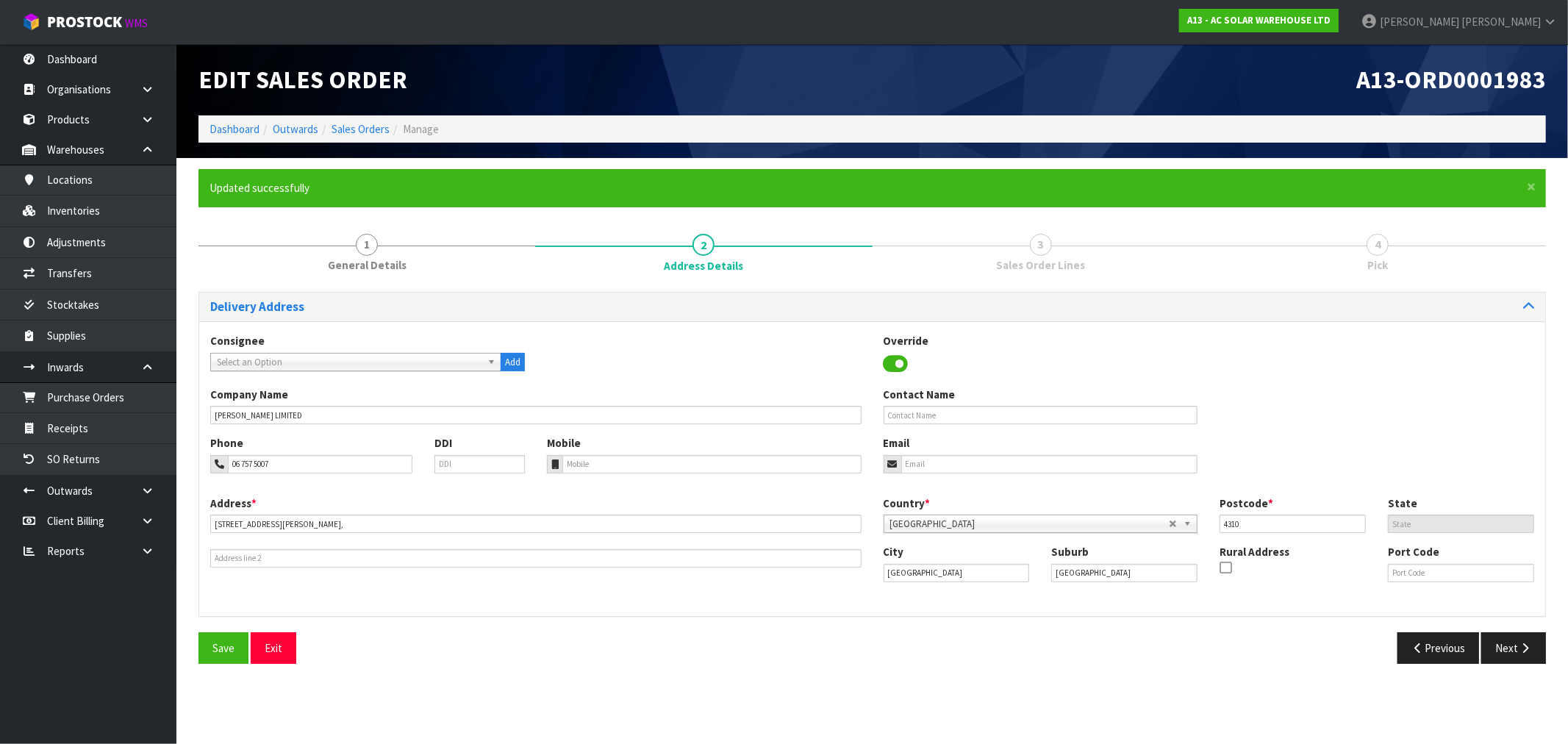
click at [633, 474] on div "Phone 06 757 5007 DDI Mobile Email" at bounding box center [871, 464] width 1346 height 59
click at [621, 465] on input "tel" at bounding box center [712, 464] width 299 height 19
paste input "021 227 8973"
type input "021 227 8973"
drag, startPoint x: 233, startPoint y: 640, endPoint x: 266, endPoint y: 510, distance: 134.1
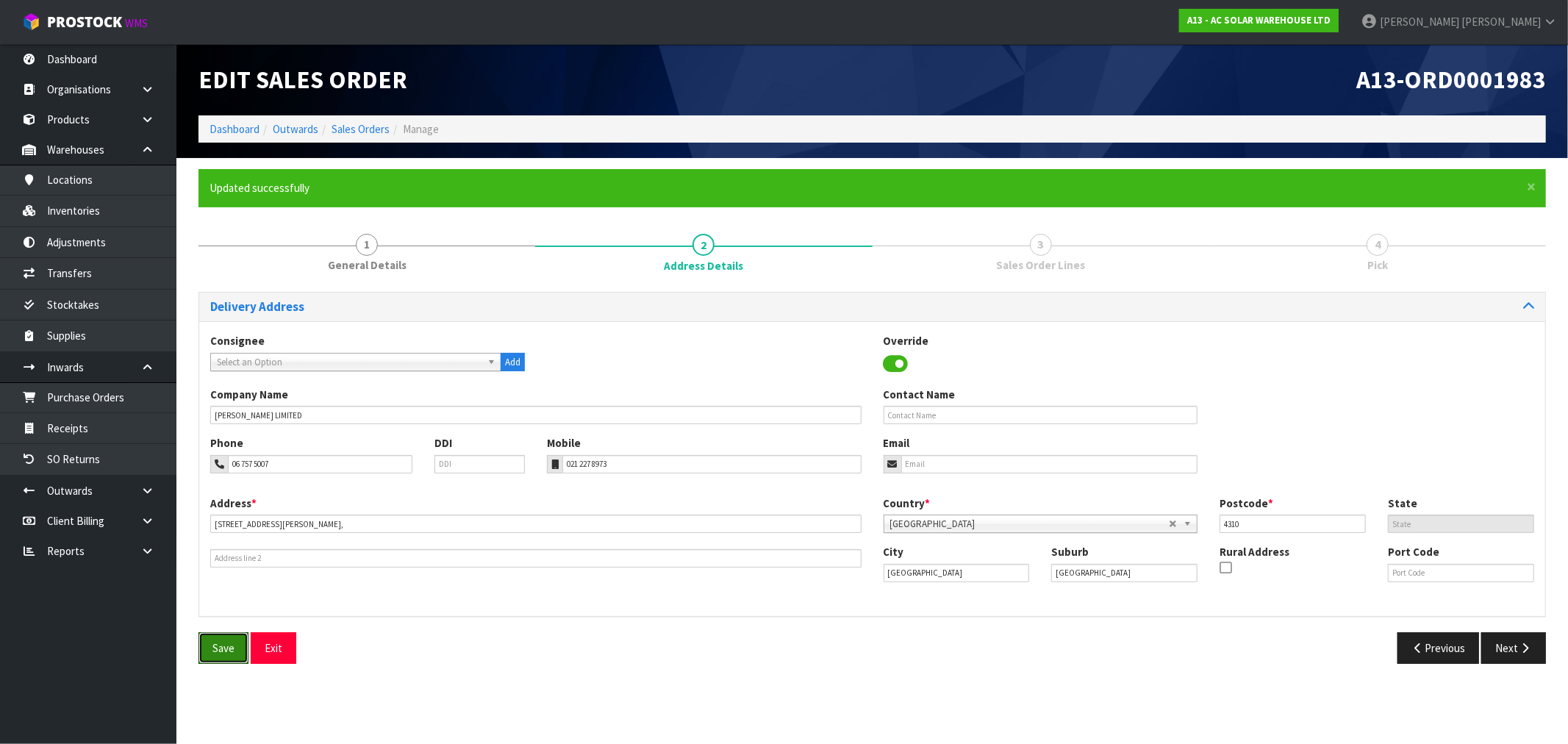
click at [233, 640] on button "Save" at bounding box center [224, 648] width 50 height 32
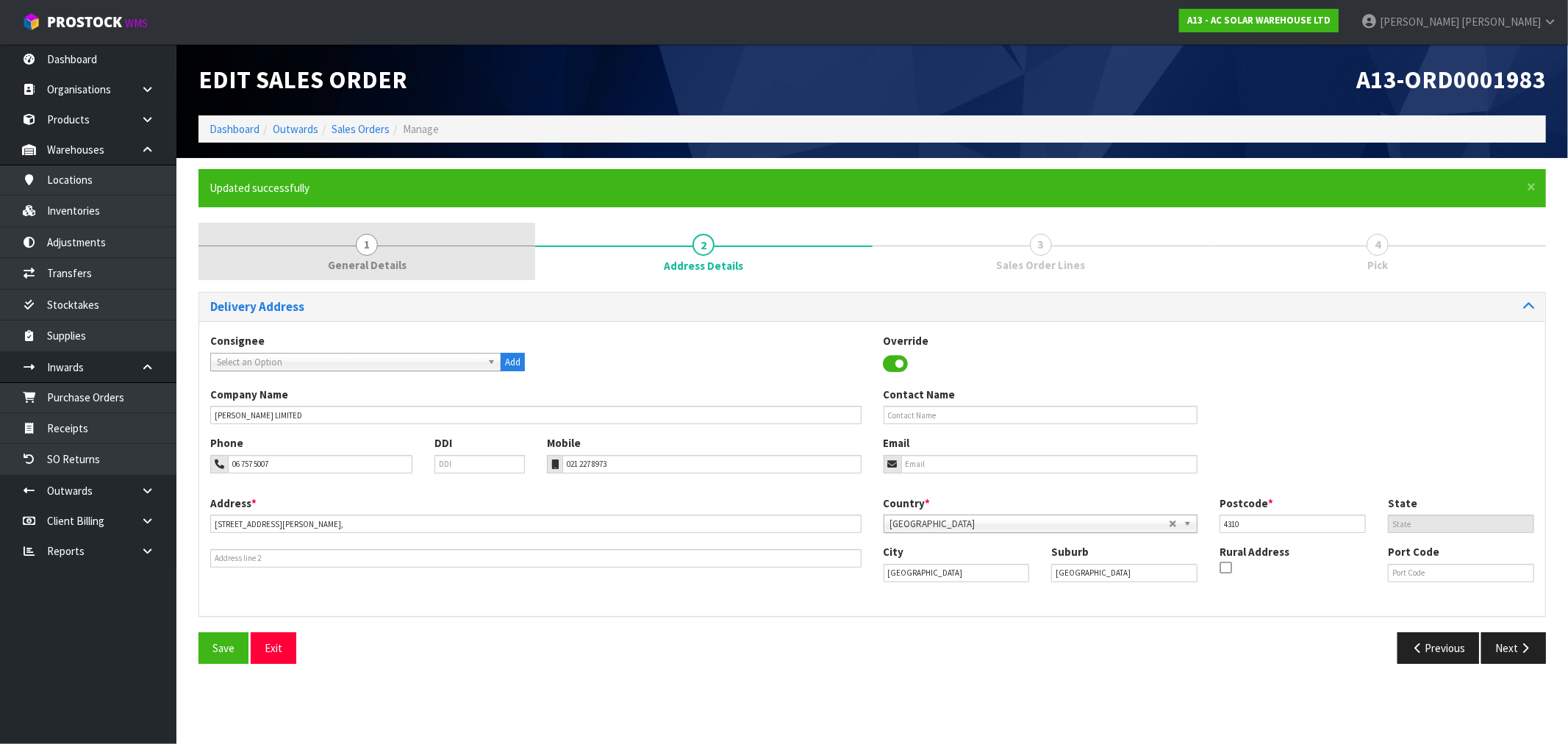
click at [340, 268] on span "General Details" at bounding box center [367, 265] width 79 height 16
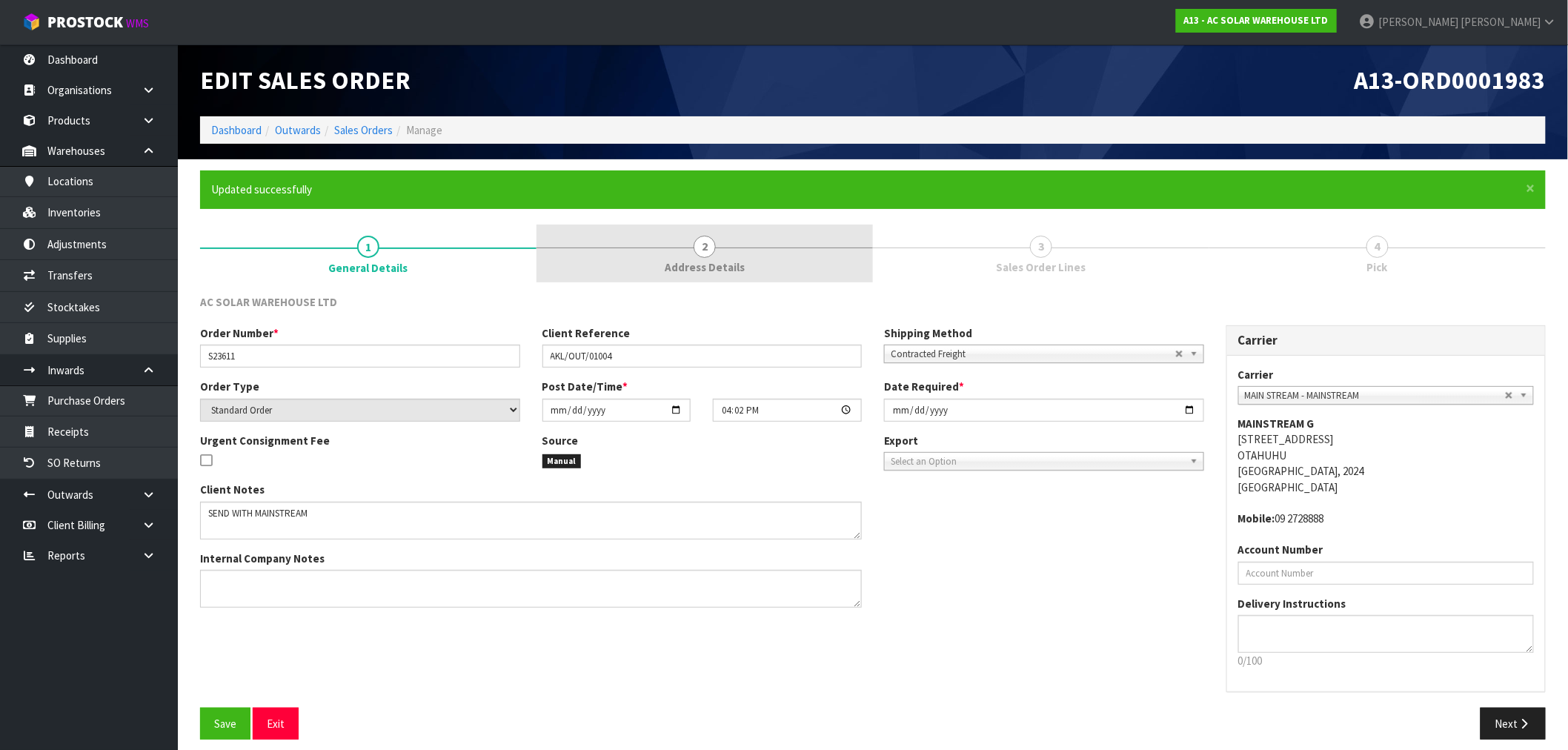
click at [733, 241] on link "2 Address Details" at bounding box center [704, 254] width 336 height 59
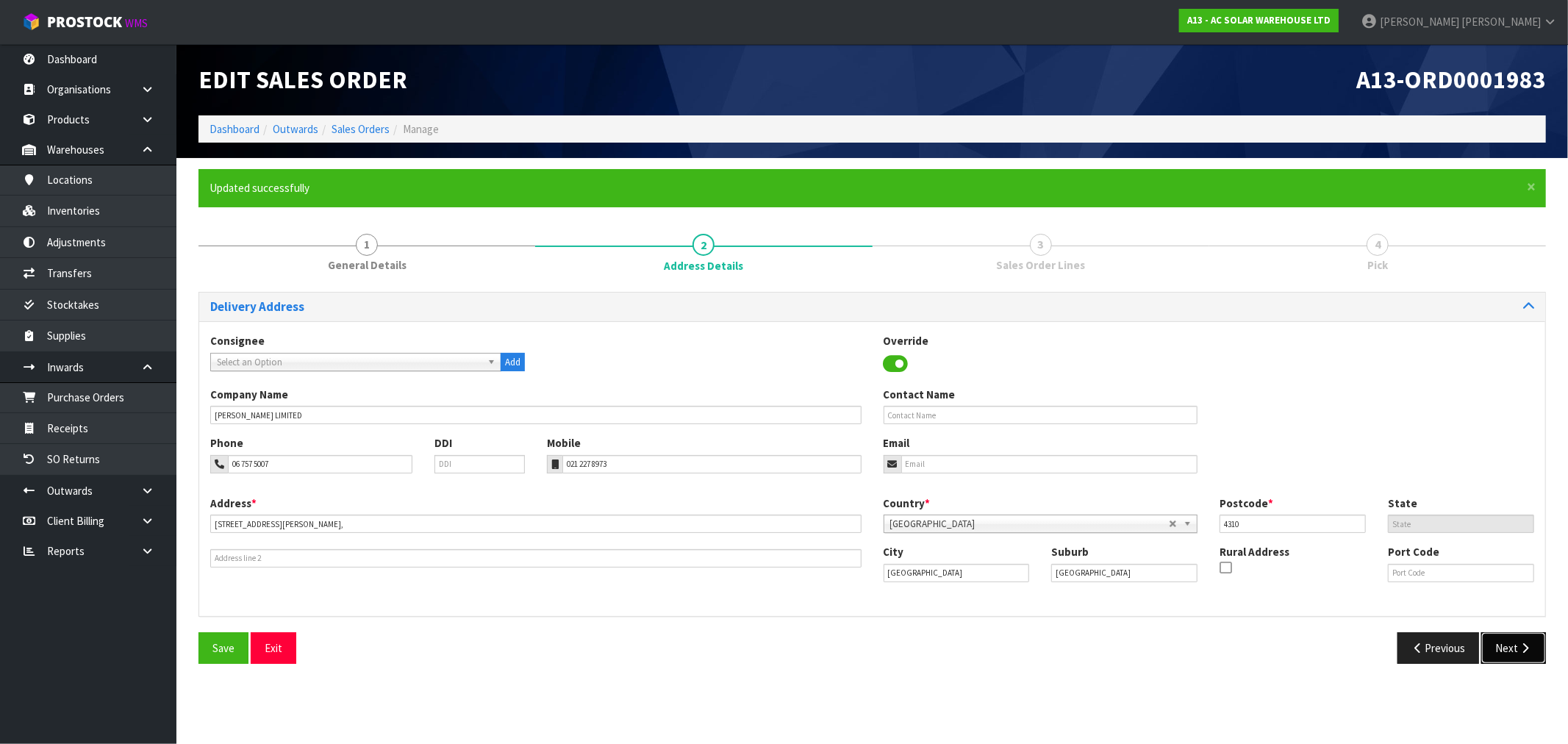
click at [1534, 649] on button "Next" at bounding box center [1513, 648] width 65 height 32
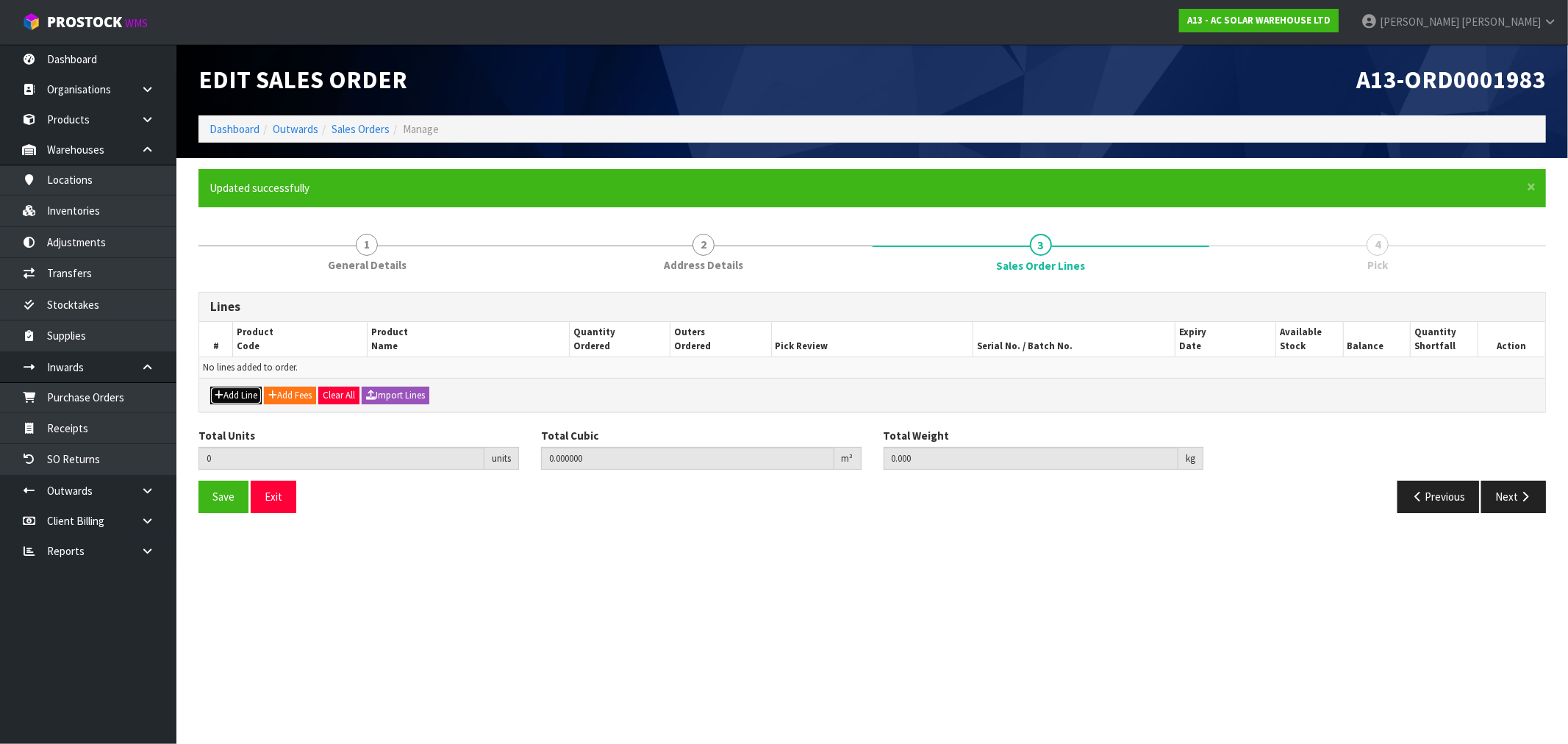
click at [242, 398] on button "Add Line" at bounding box center [235, 395] width 51 height 18
type input "0"
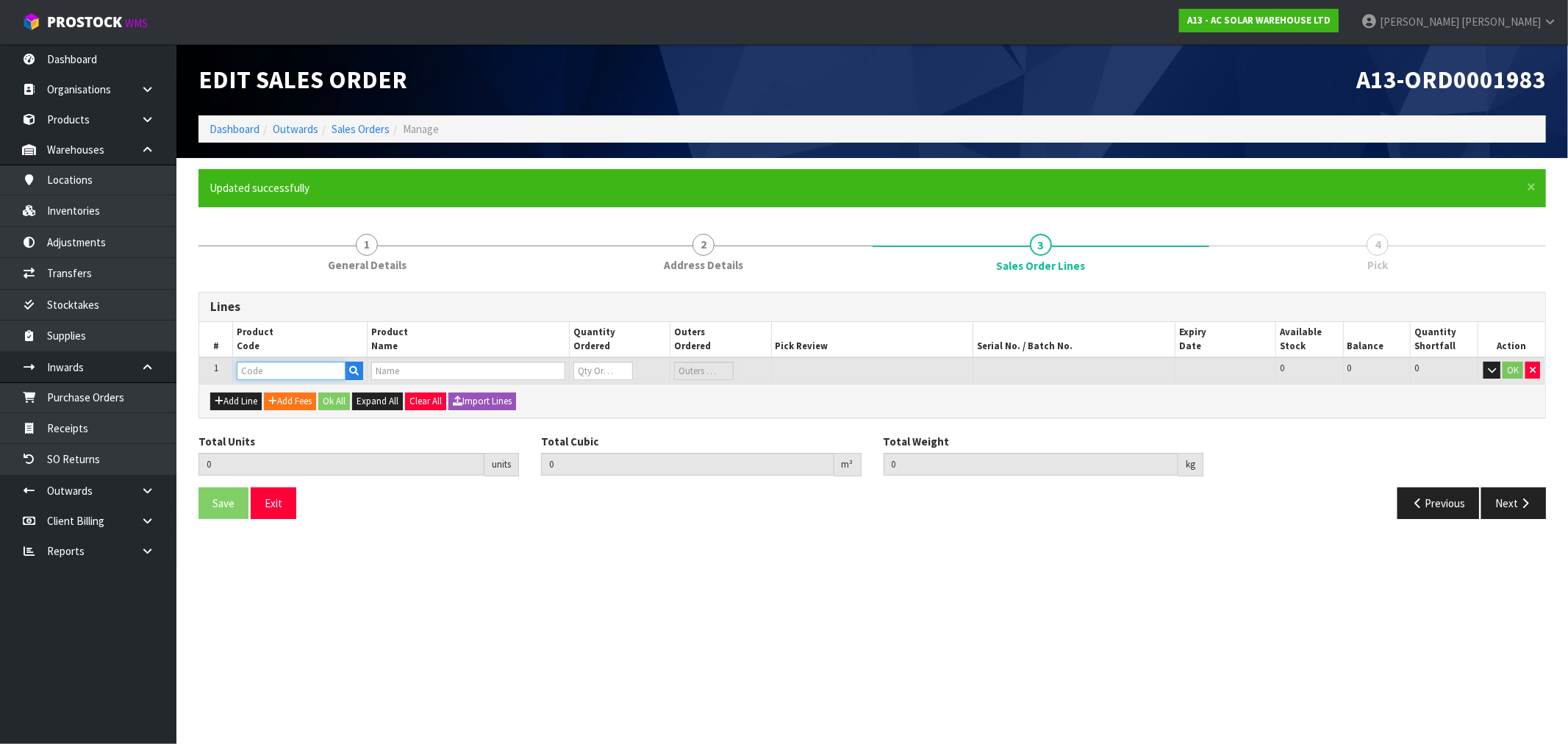
click at [248, 370] on input "text" at bounding box center [291, 371] width 109 height 19
paste input "4989"
type input "4989"
type input "0.000000"
type input "0.000"
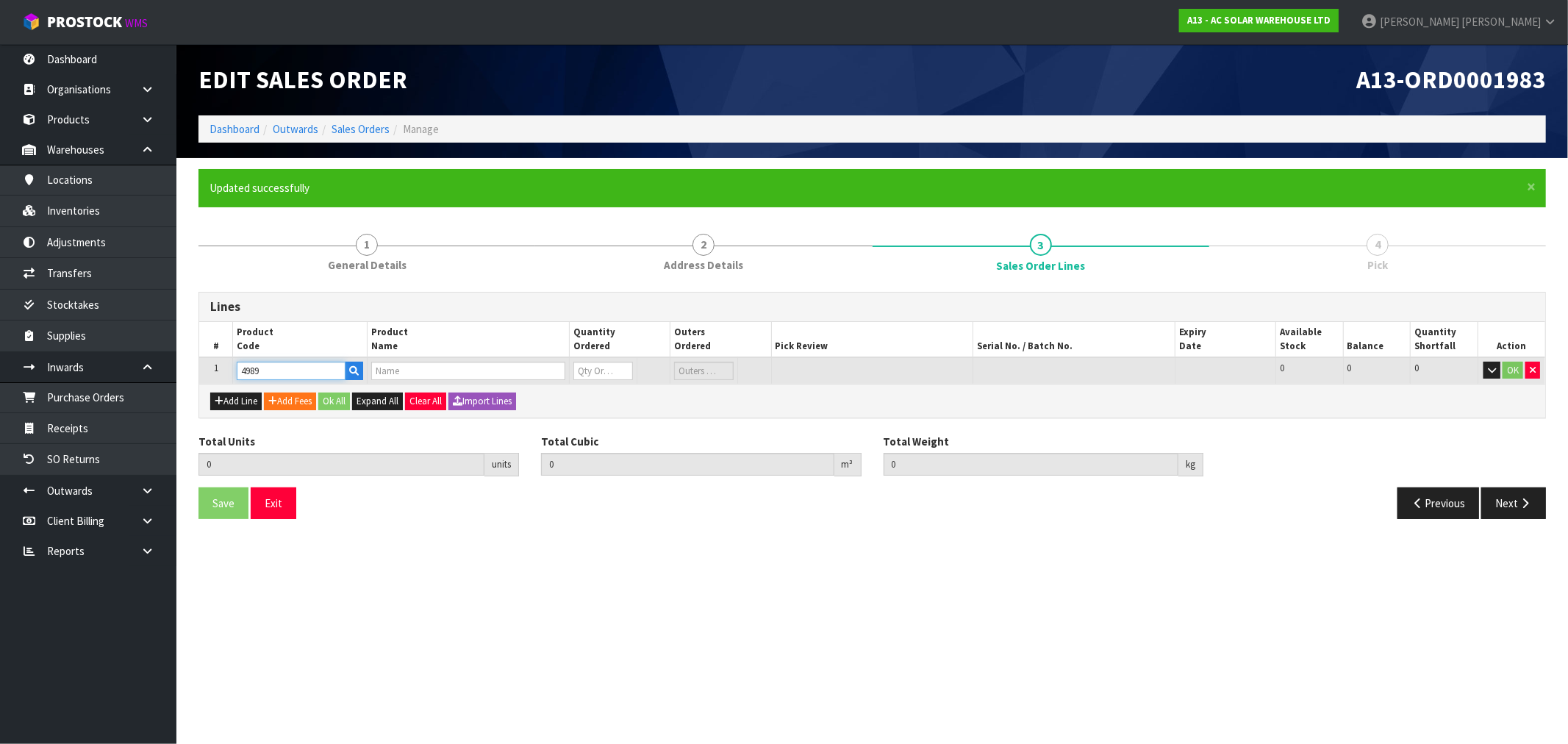
type input "CSG1Q14 -AC BOARD - SIGENERGY GATEWAY SINGLE PHASE - ON/OFF GRID, 63A BACKUP, 6…"
type input "0"
type input "4989"
click at [590, 372] on input "0" at bounding box center [587, 371] width 57 height 19
type input "1"
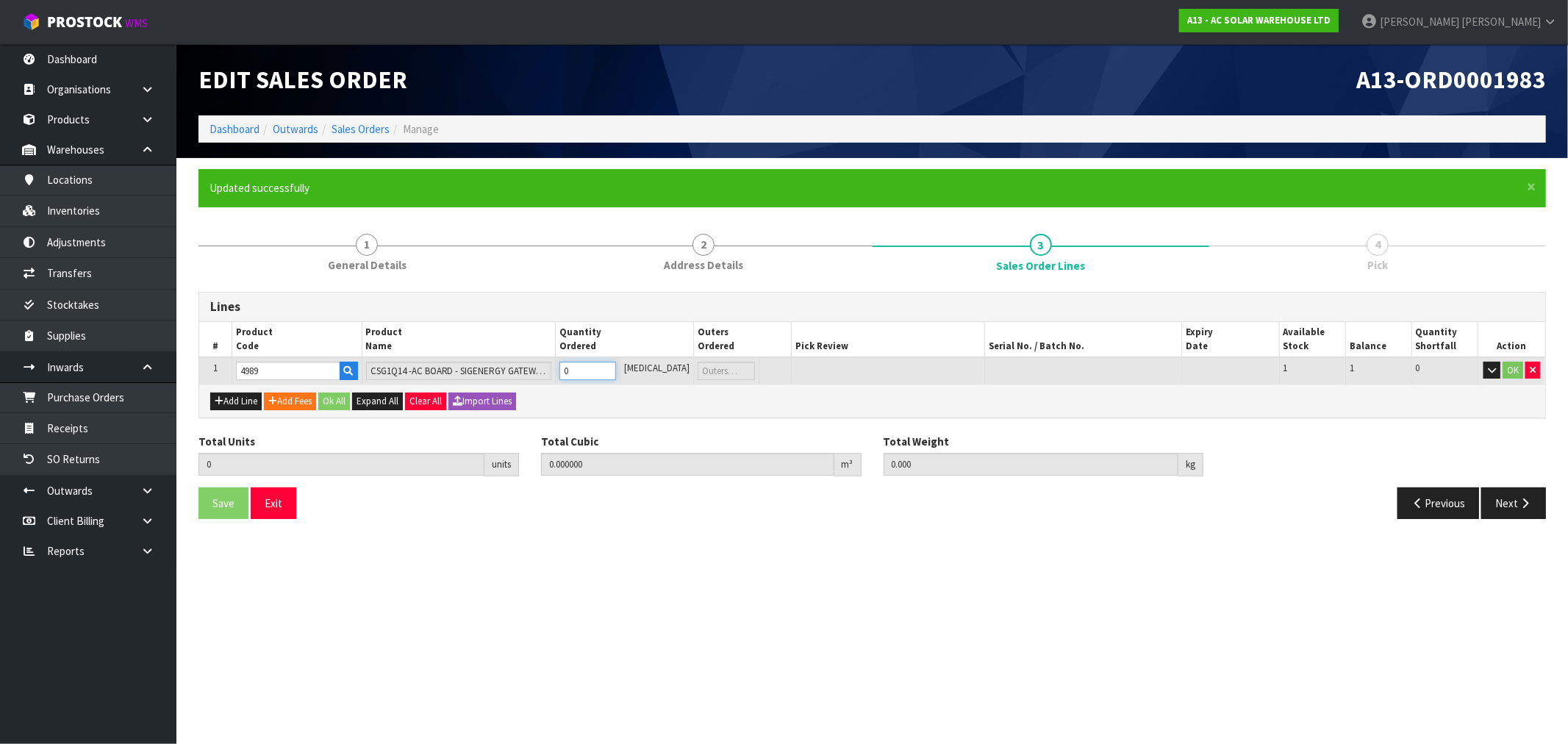
type input "0.258336"
type input "47"
type input "1"
click at [336, 405] on button "Ok All" at bounding box center [334, 401] width 32 height 18
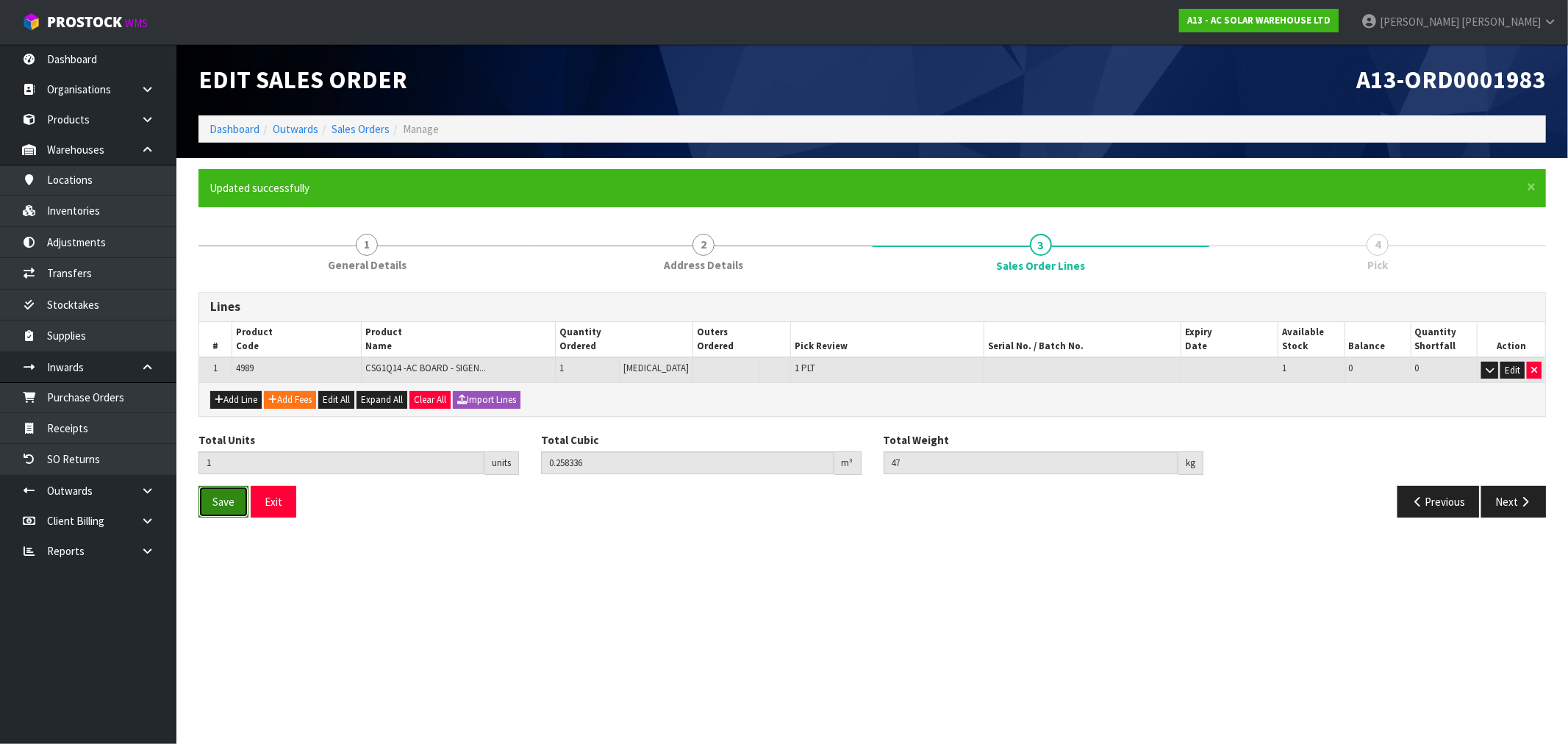
click at [234, 502] on span "Save" at bounding box center [224, 502] width 22 height 14
drag, startPoint x: 1509, startPoint y: 509, endPoint x: 1410, endPoint y: 510, distance: 99.0
click at [1509, 509] on button "Next" at bounding box center [1513, 502] width 65 height 32
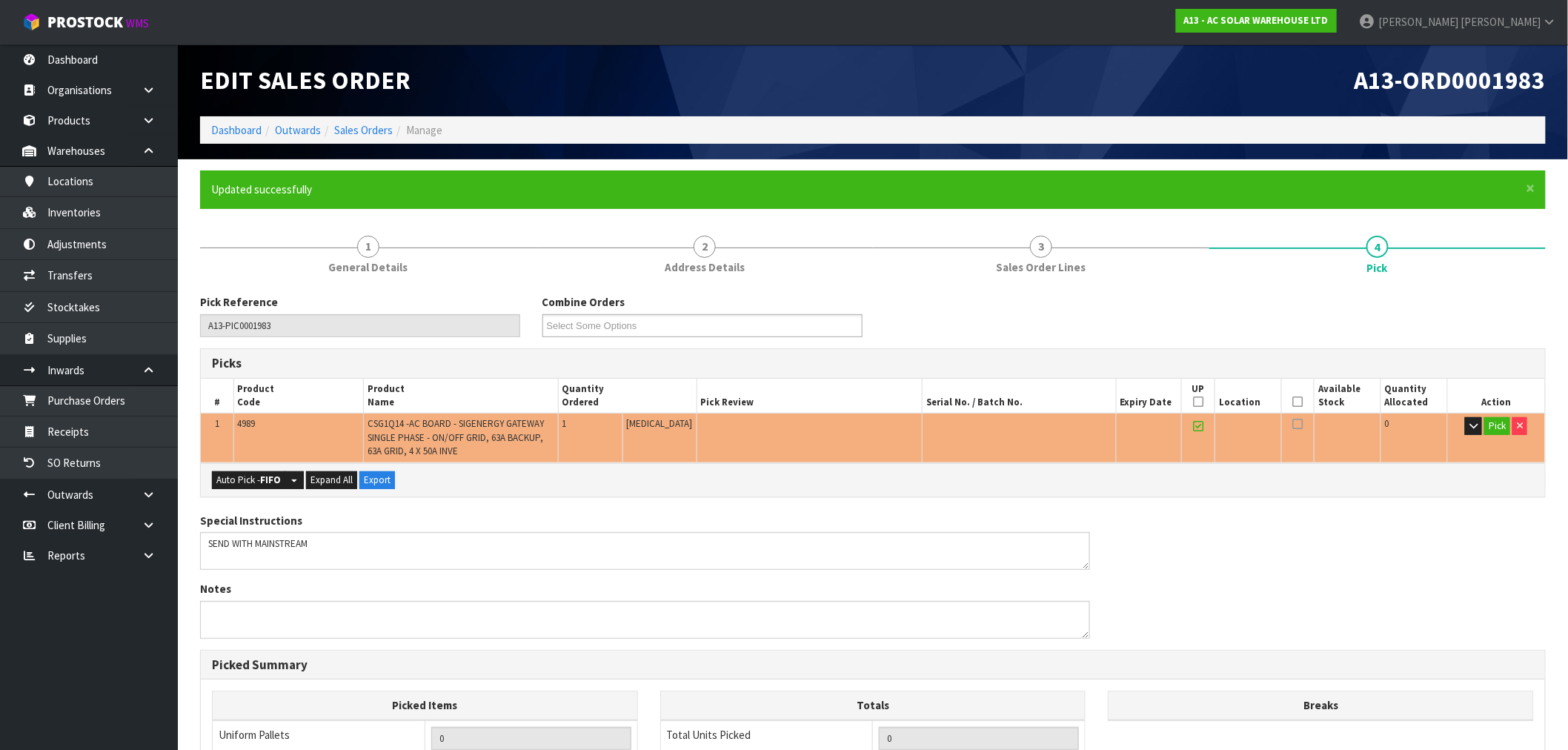
click at [255, 492] on div "Auto Pick - FIFO Split button! FIFO - First In First Out FEFO - First Expired F…" at bounding box center [872, 480] width 1344 height 34
click at [247, 483] on button "Auto Pick - FIFO" at bounding box center [248, 479] width 73 height 18
type input "1"
type input "0.258336"
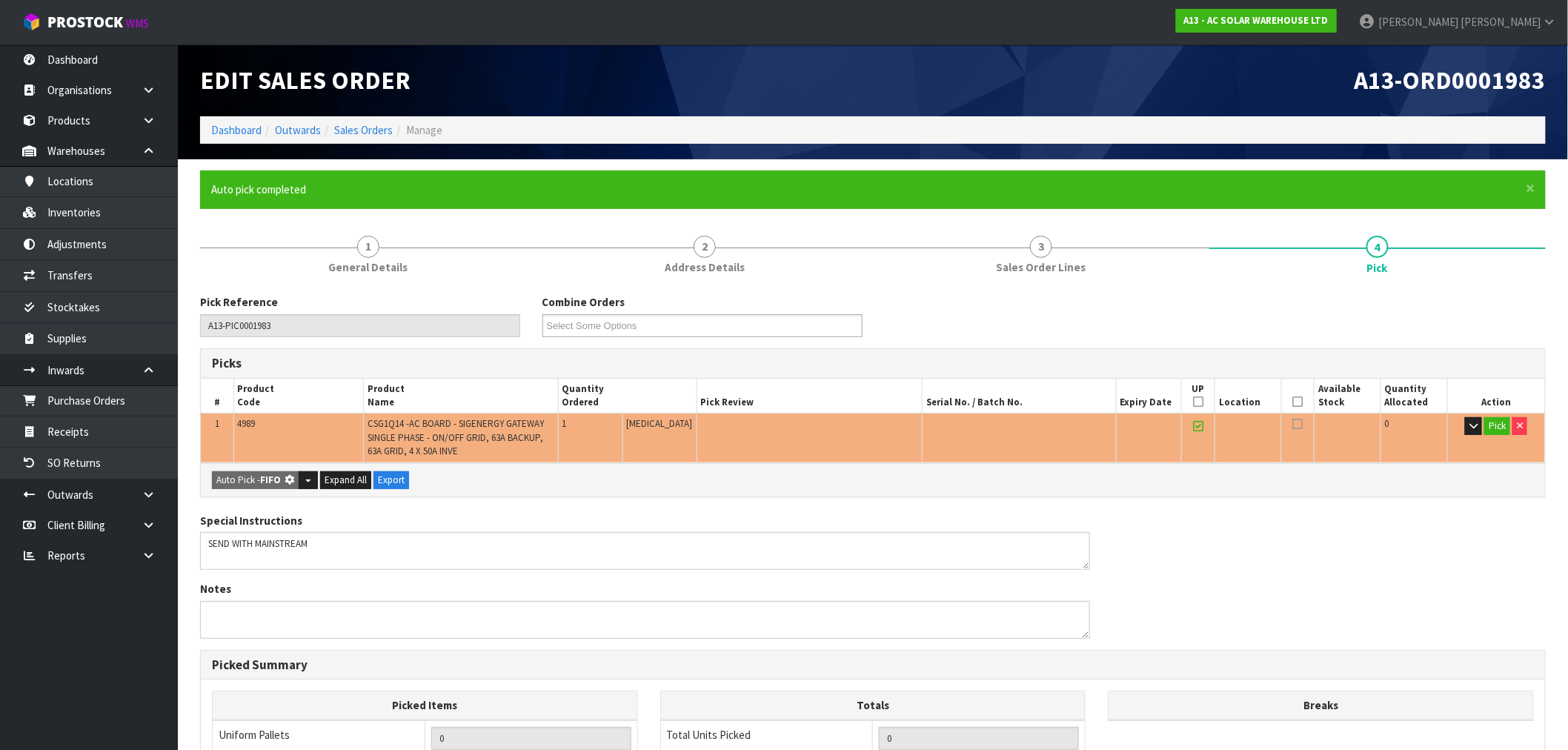
type input "47.000"
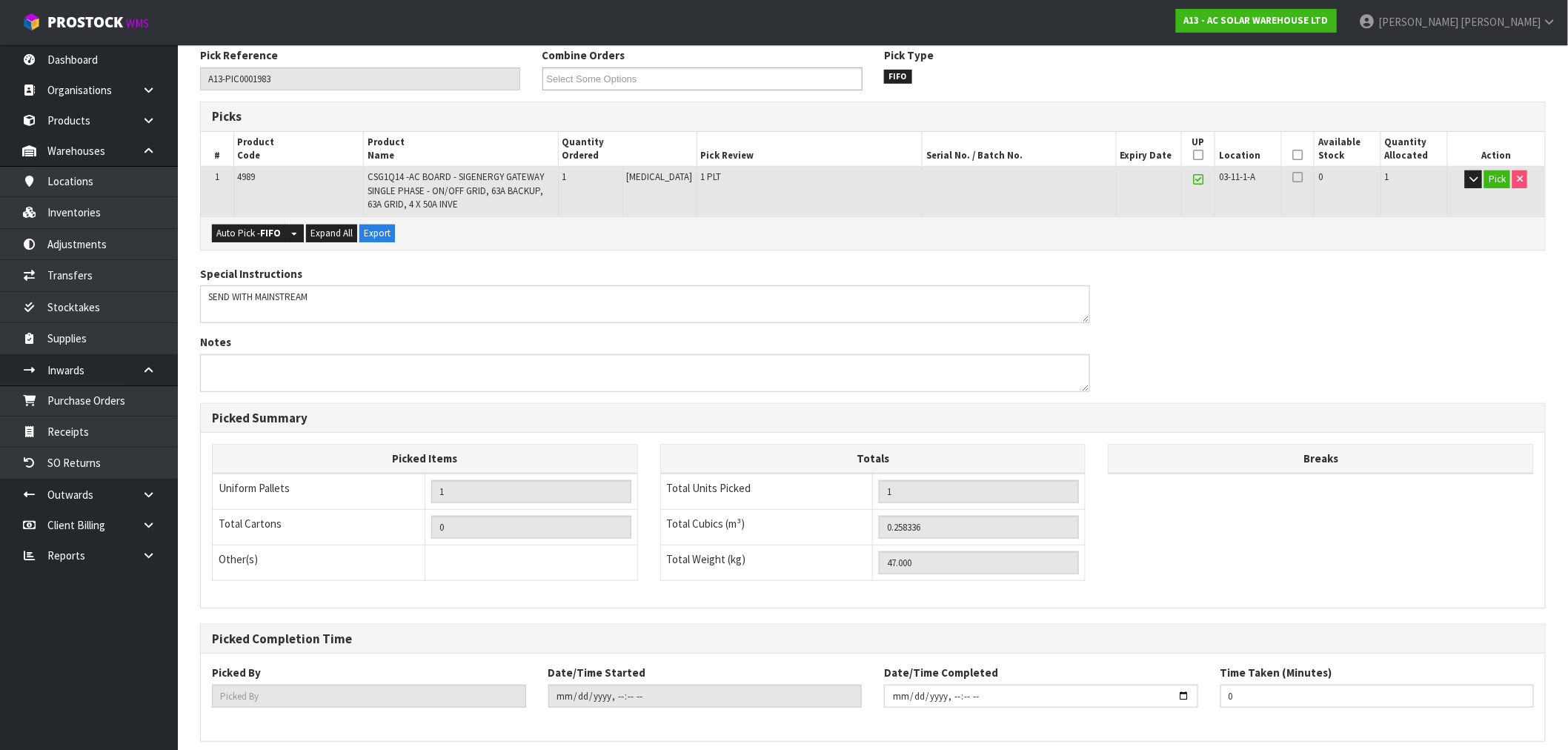
scroll to position [308, 0]
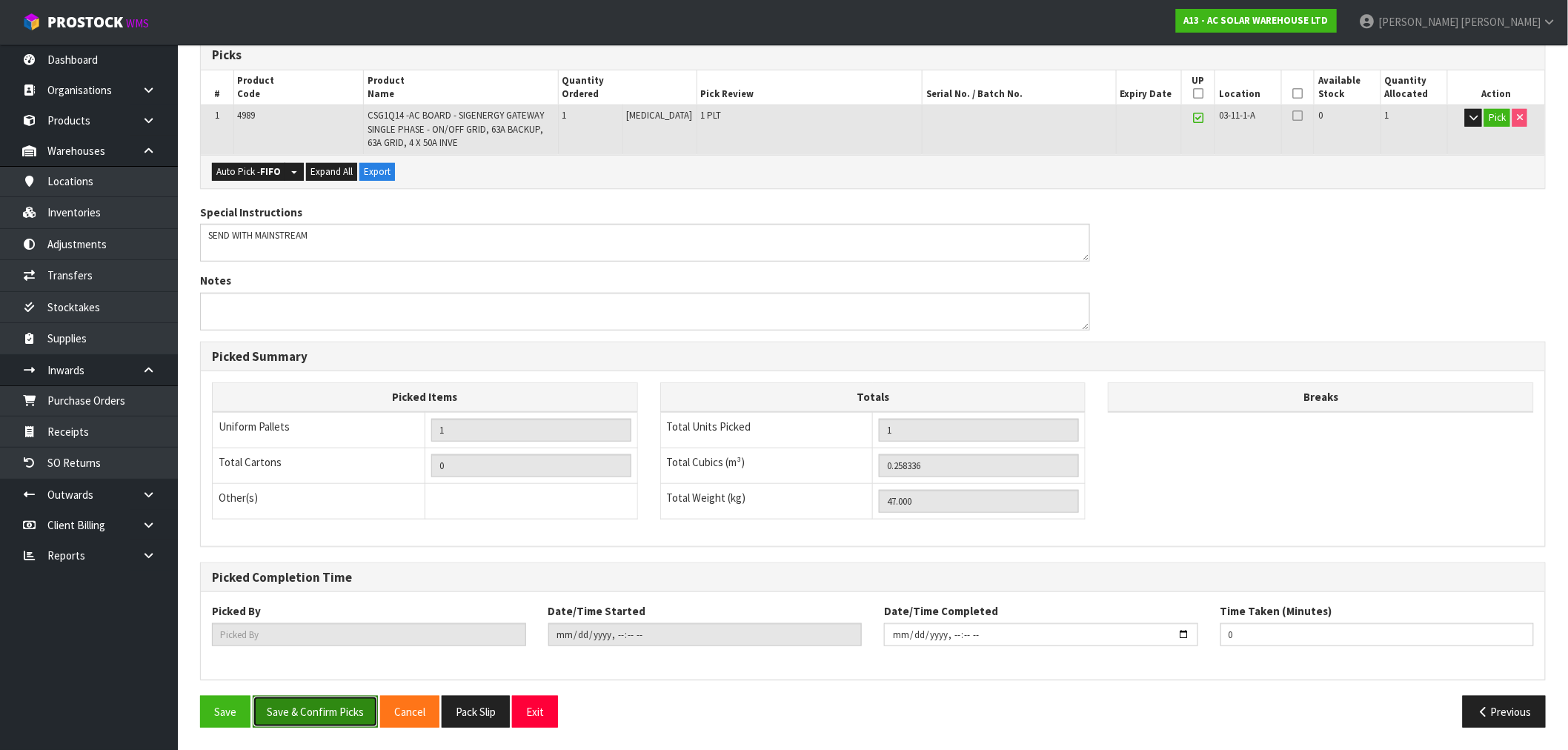
click at [343, 719] on button "Save & Confirm Picks" at bounding box center [316, 712] width 126 height 32
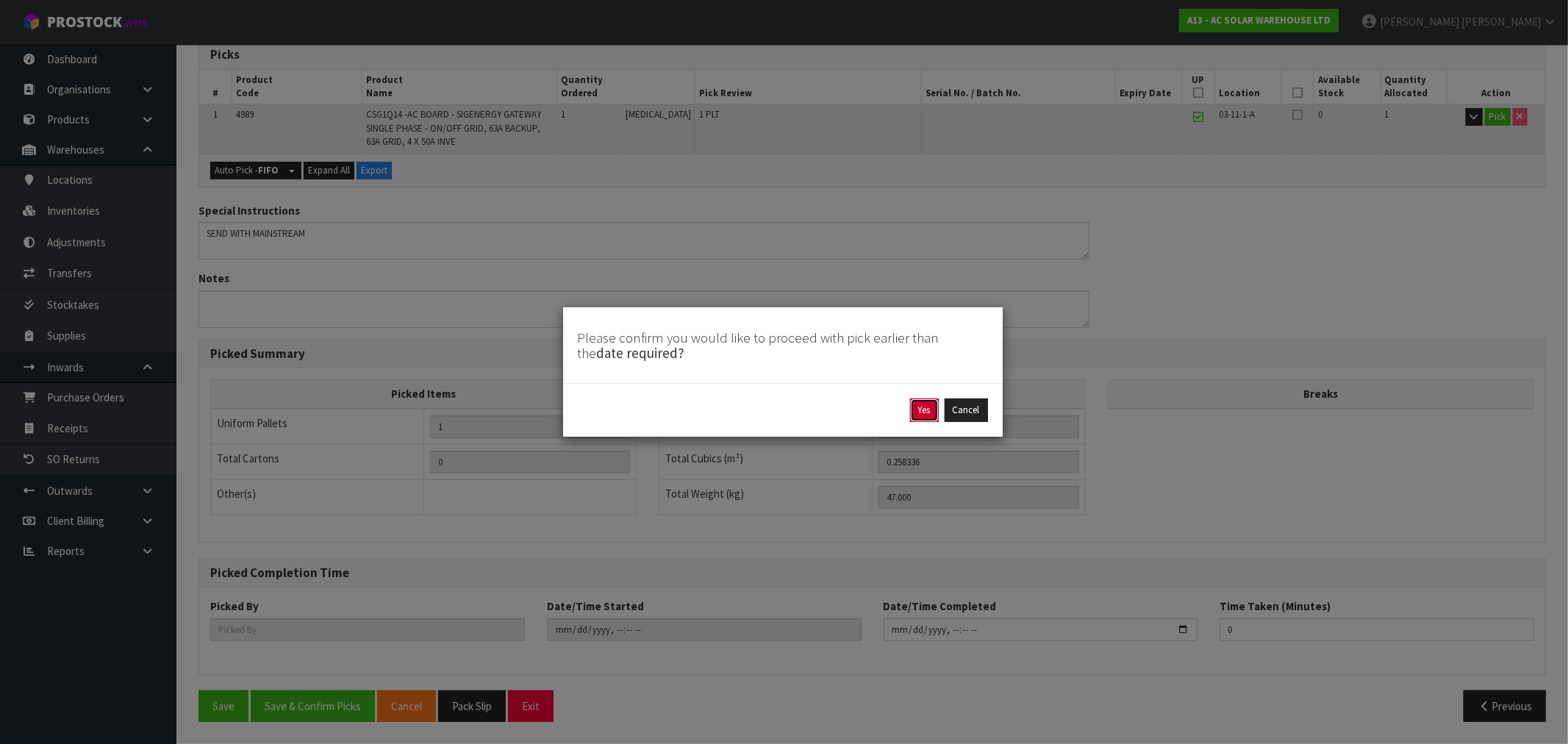
click at [914, 409] on button "Yes" at bounding box center [924, 410] width 29 height 23
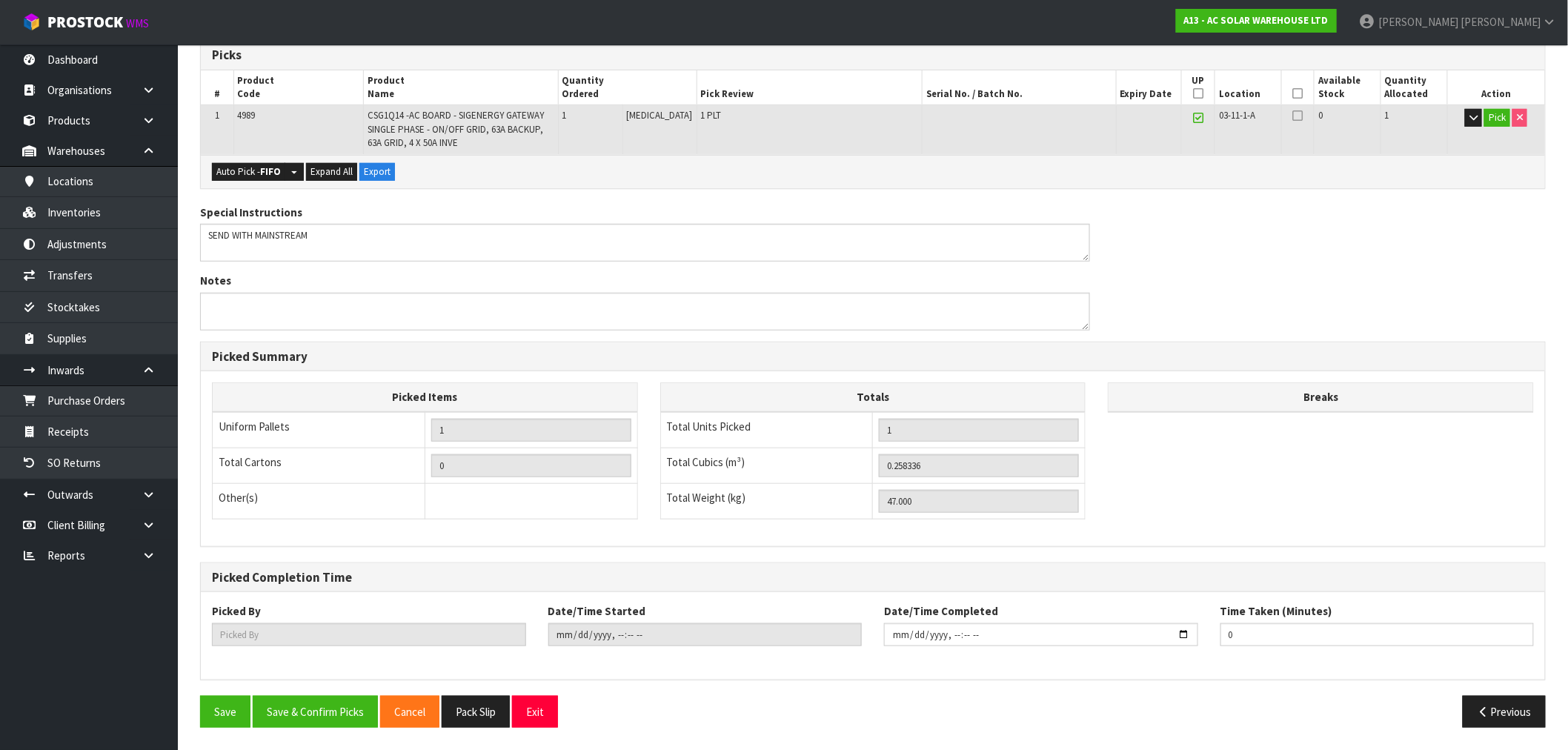
scroll to position [0, 0]
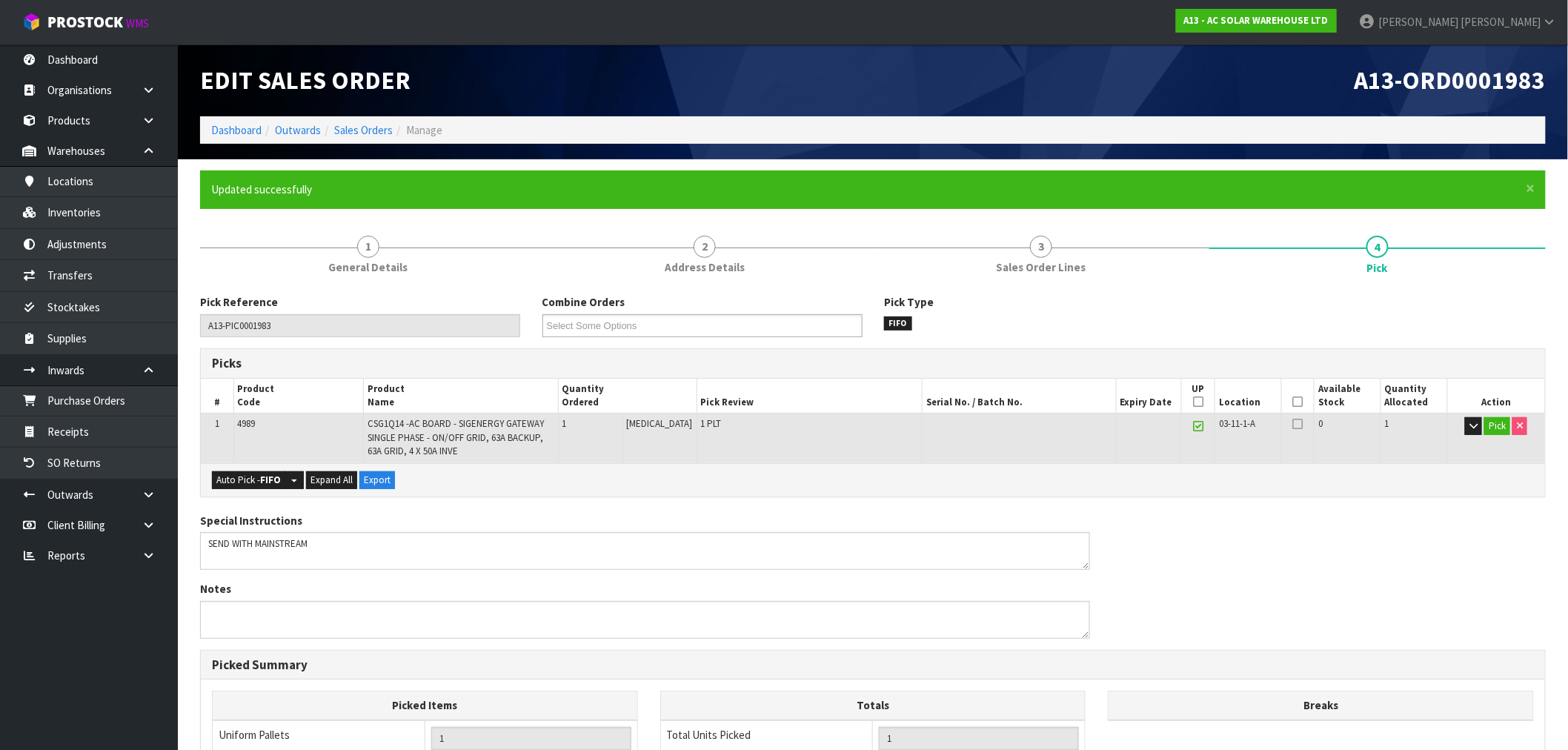
type input "[PERSON_NAME]"
type input "2025-08-21T16:04:37"
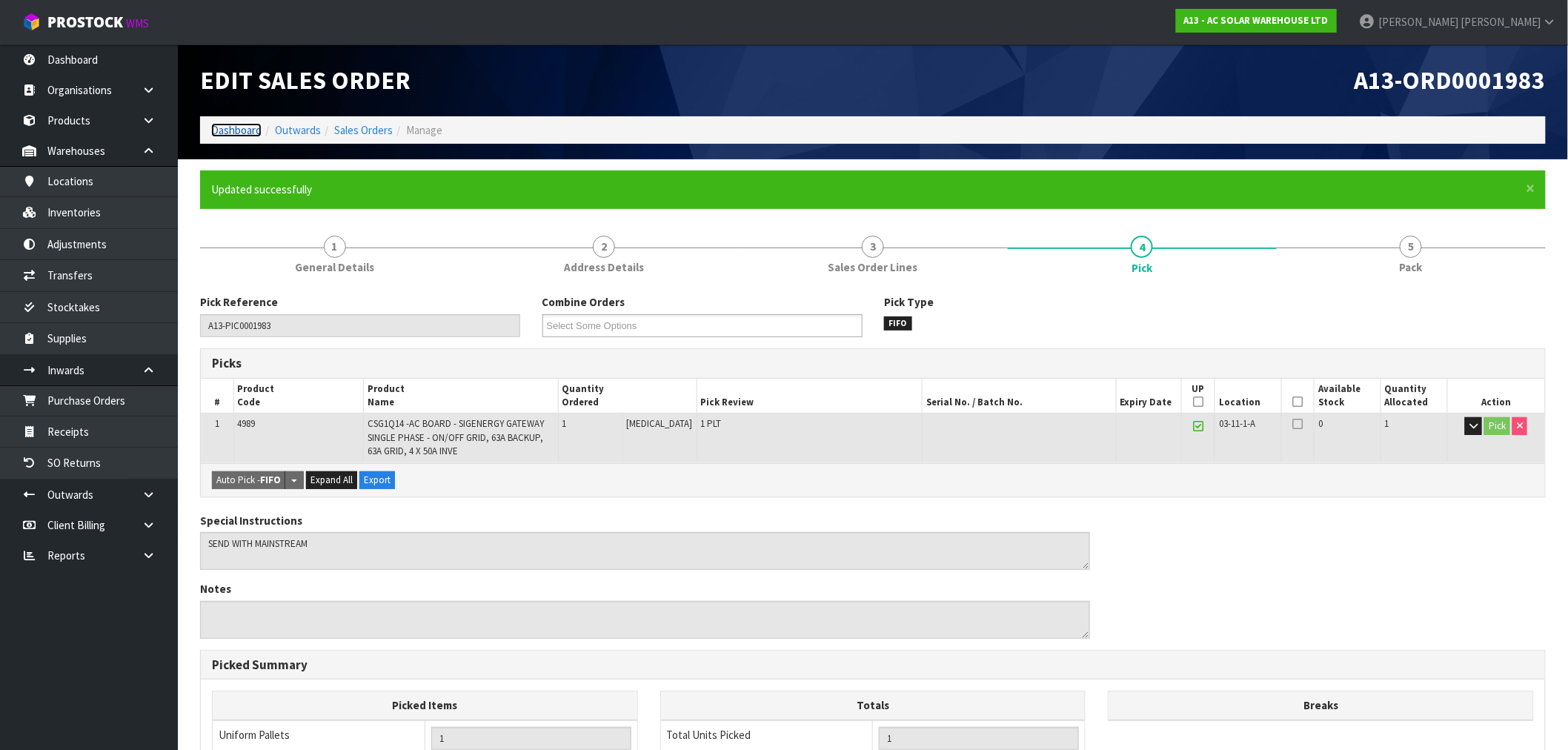
click at [241, 127] on link "Dashboard" at bounding box center [237, 129] width 51 height 14
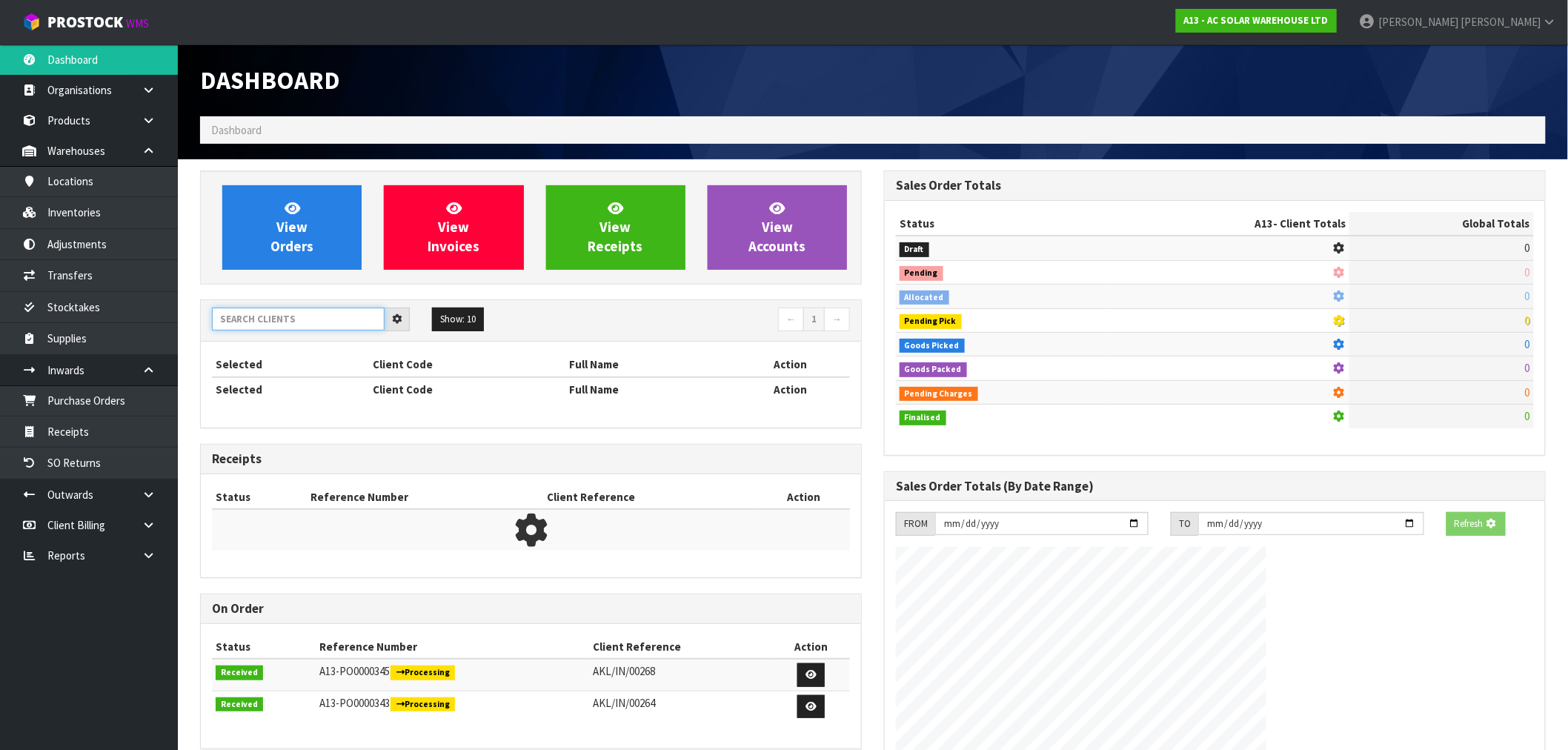
click at [270, 323] on input "text" at bounding box center [298, 318] width 172 height 23
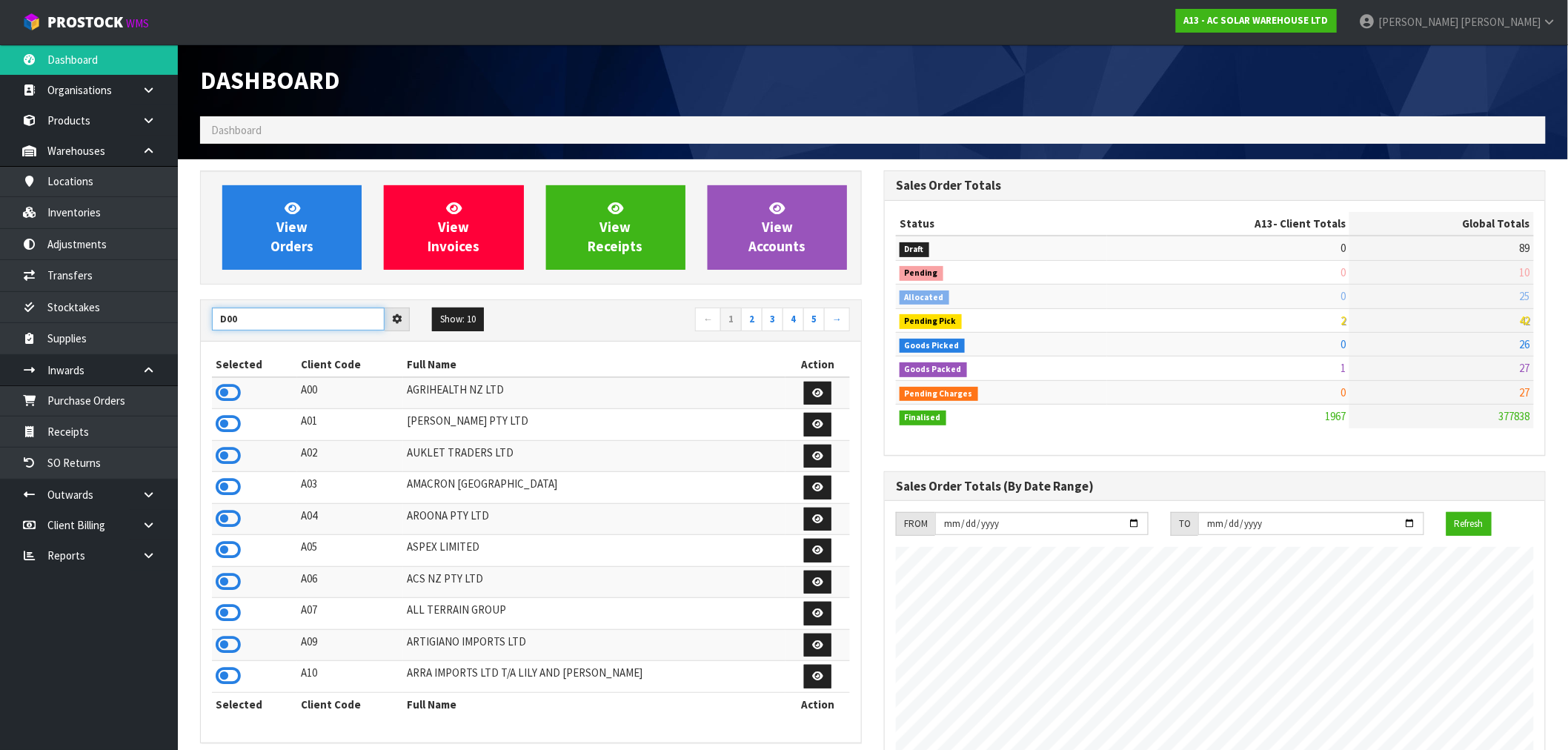
scroll to position [1186, 684]
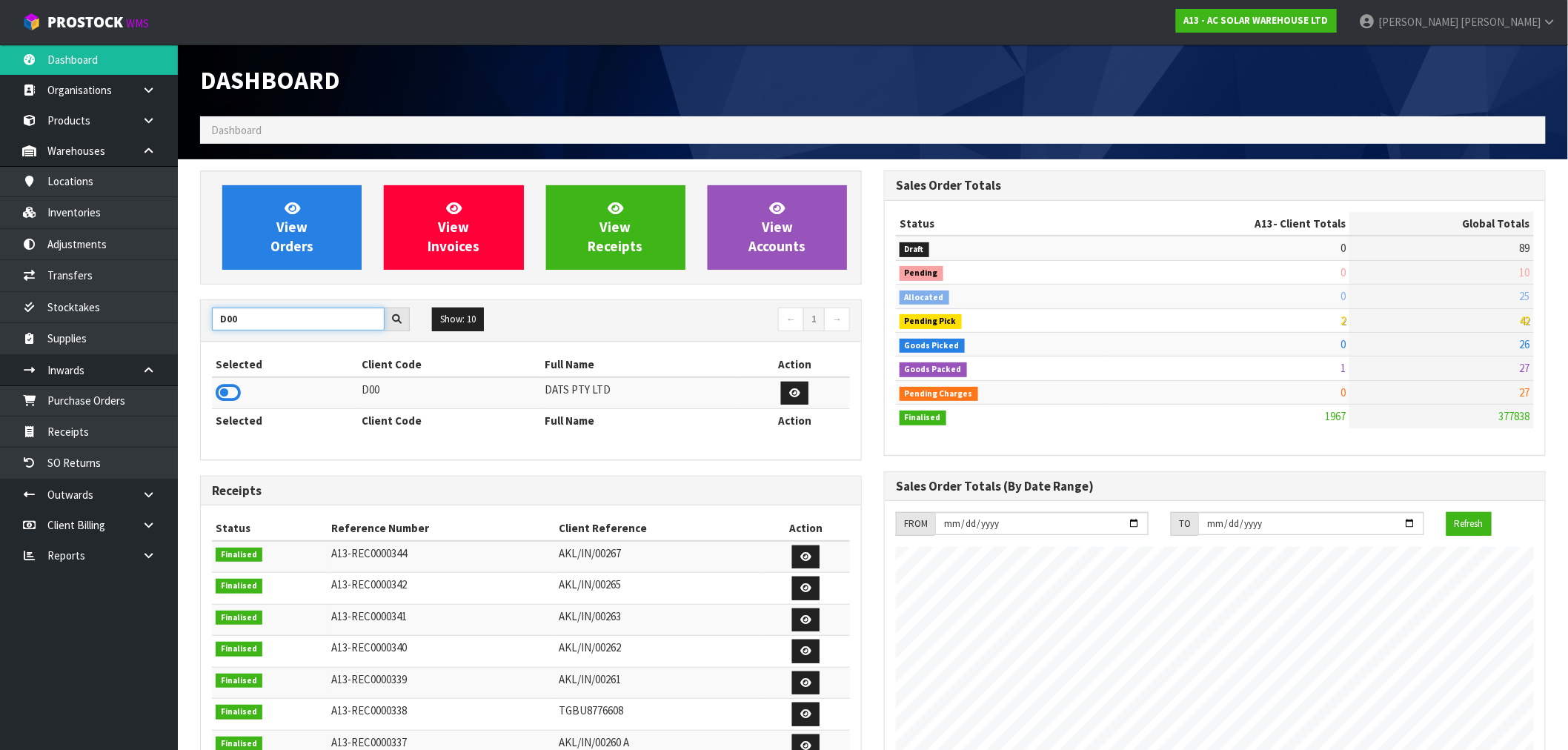
type input "D00"
click at [240, 393] on td at bounding box center [285, 393] width 147 height 32
click at [238, 393] on icon at bounding box center [228, 393] width 25 height 22
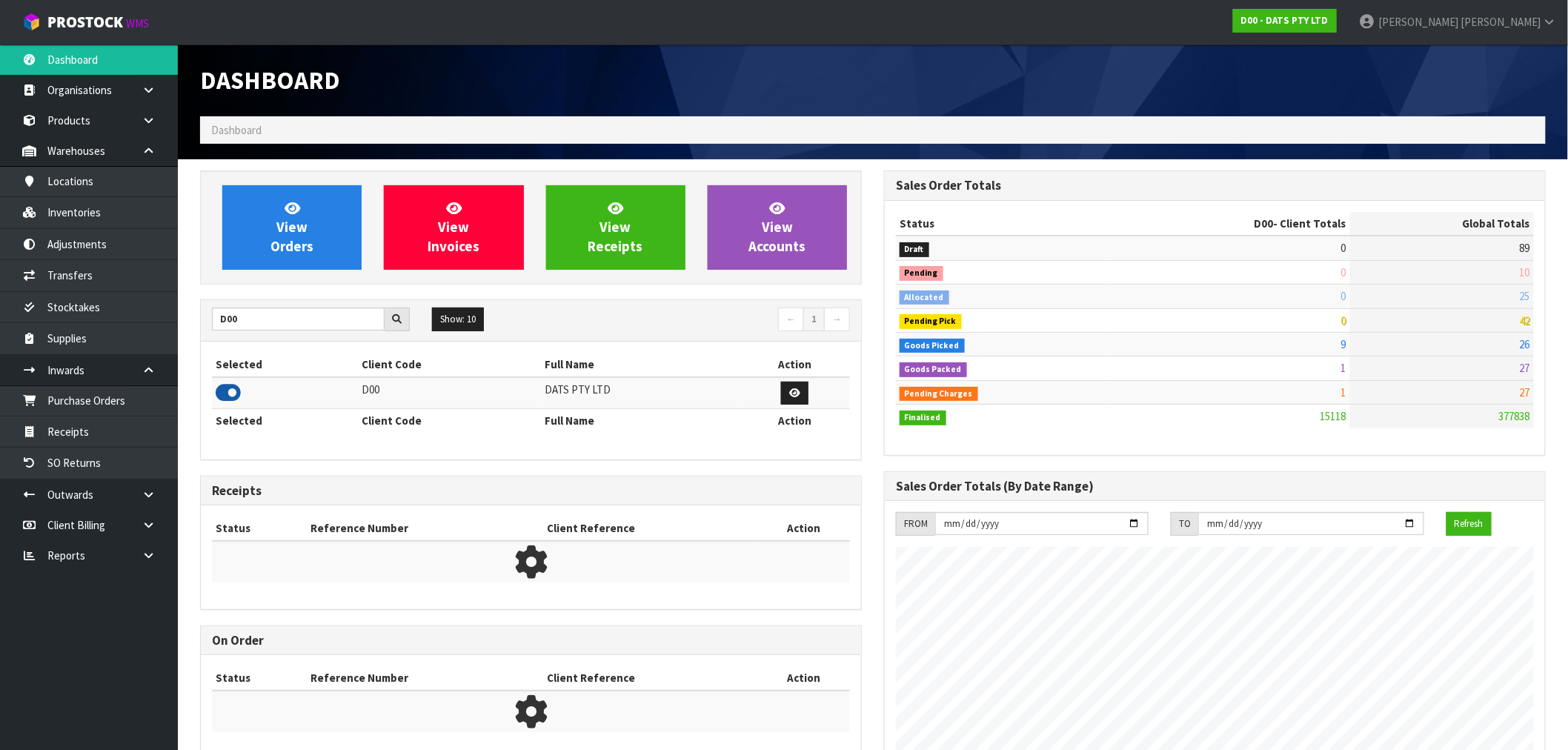
scroll to position [1123, 684]
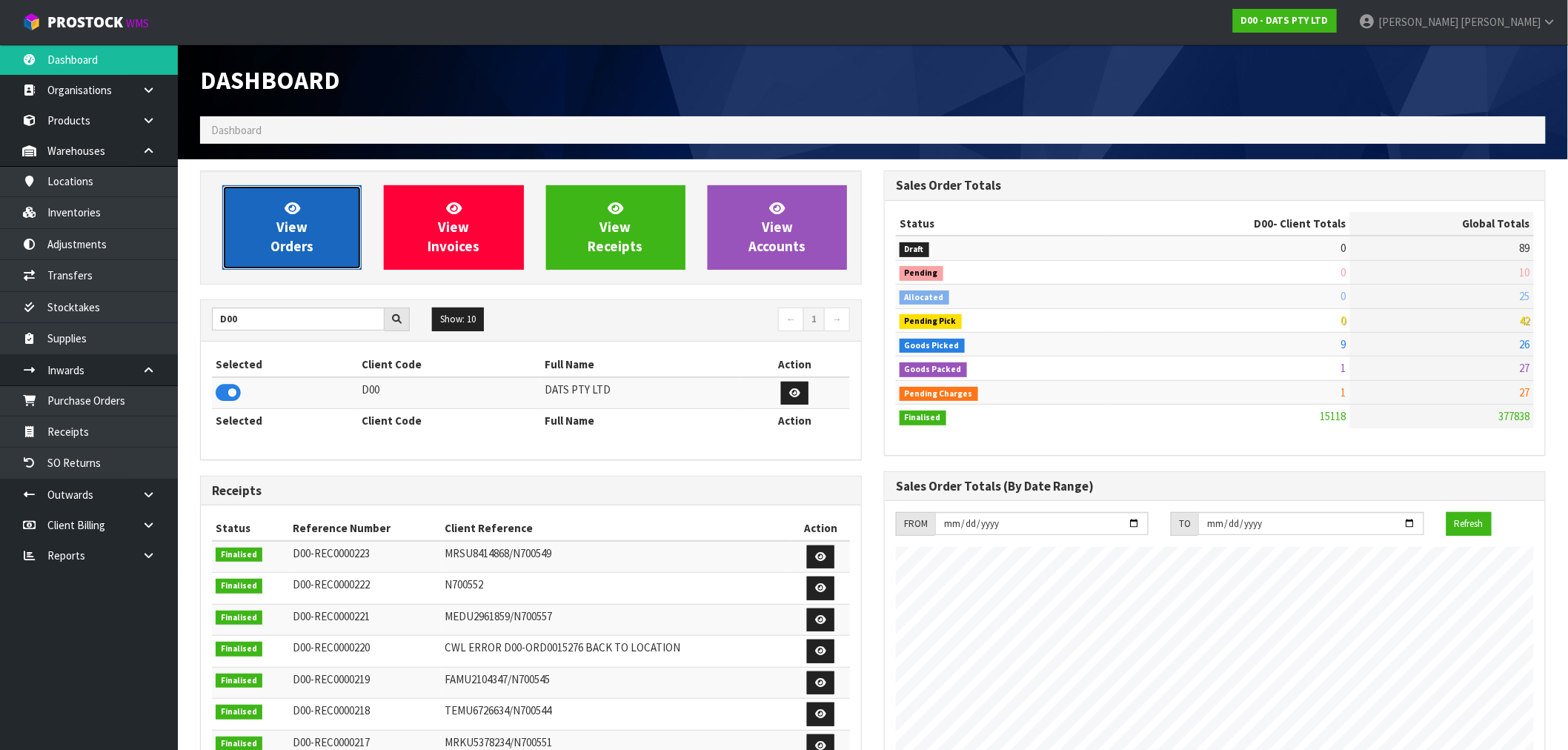
click at [334, 219] on link "View Orders" at bounding box center [291, 228] width 140 height 84
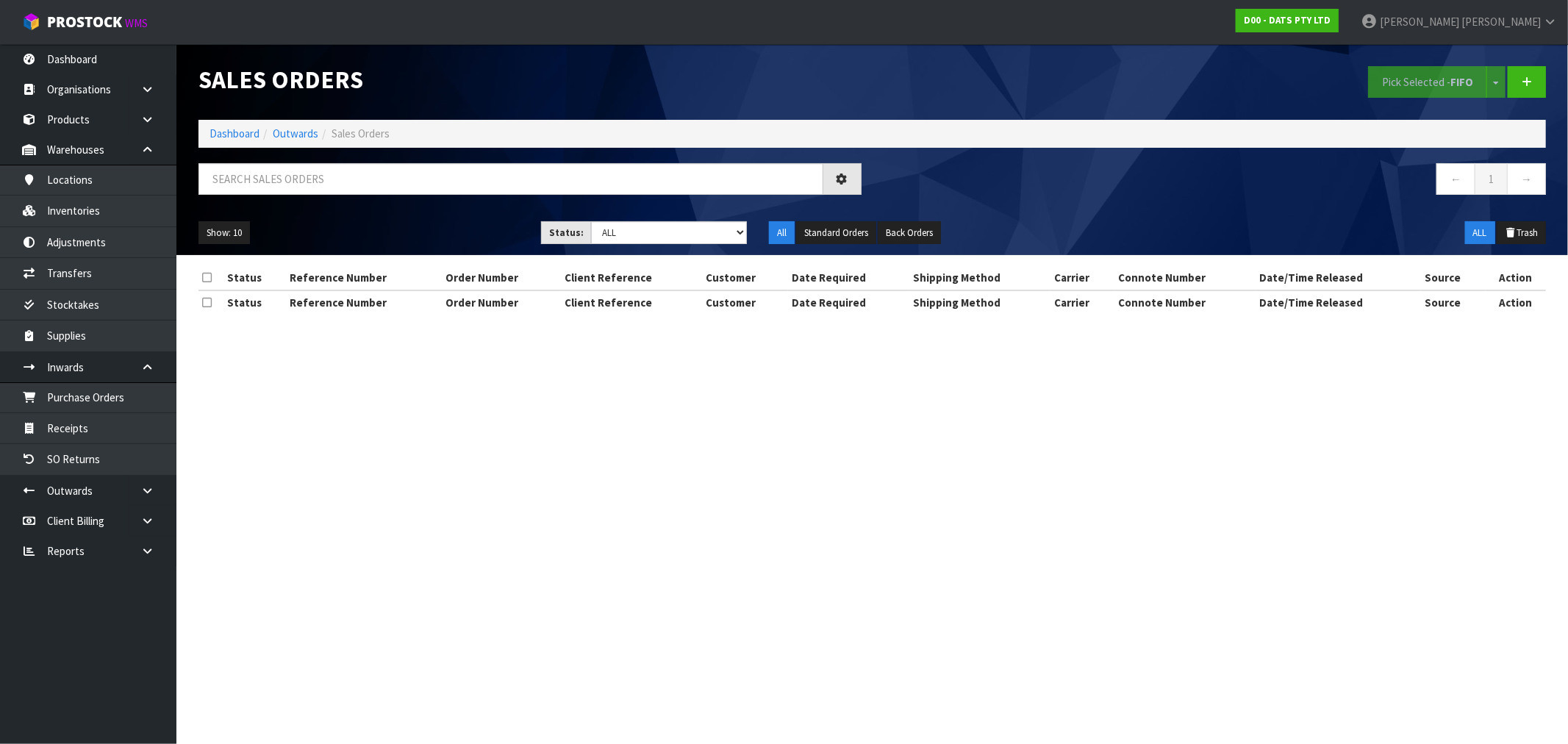
click at [631, 247] on div "Show: 10 5 10 25 50 Status: Draft Pending Allocated Pending Pick Goods Picked G…" at bounding box center [872, 232] width 1369 height 46
click at [625, 236] on select "Draft Pending Allocated Pending Pick Goods Picked Goods Packed Pending Charges …" at bounding box center [669, 232] width 156 height 23
select select "string:6"
click at [591, 221] on select "Draft Pending Allocated Pending Pick Goods Picked Goods Packed Pending Charges …" at bounding box center [669, 232] width 156 height 23
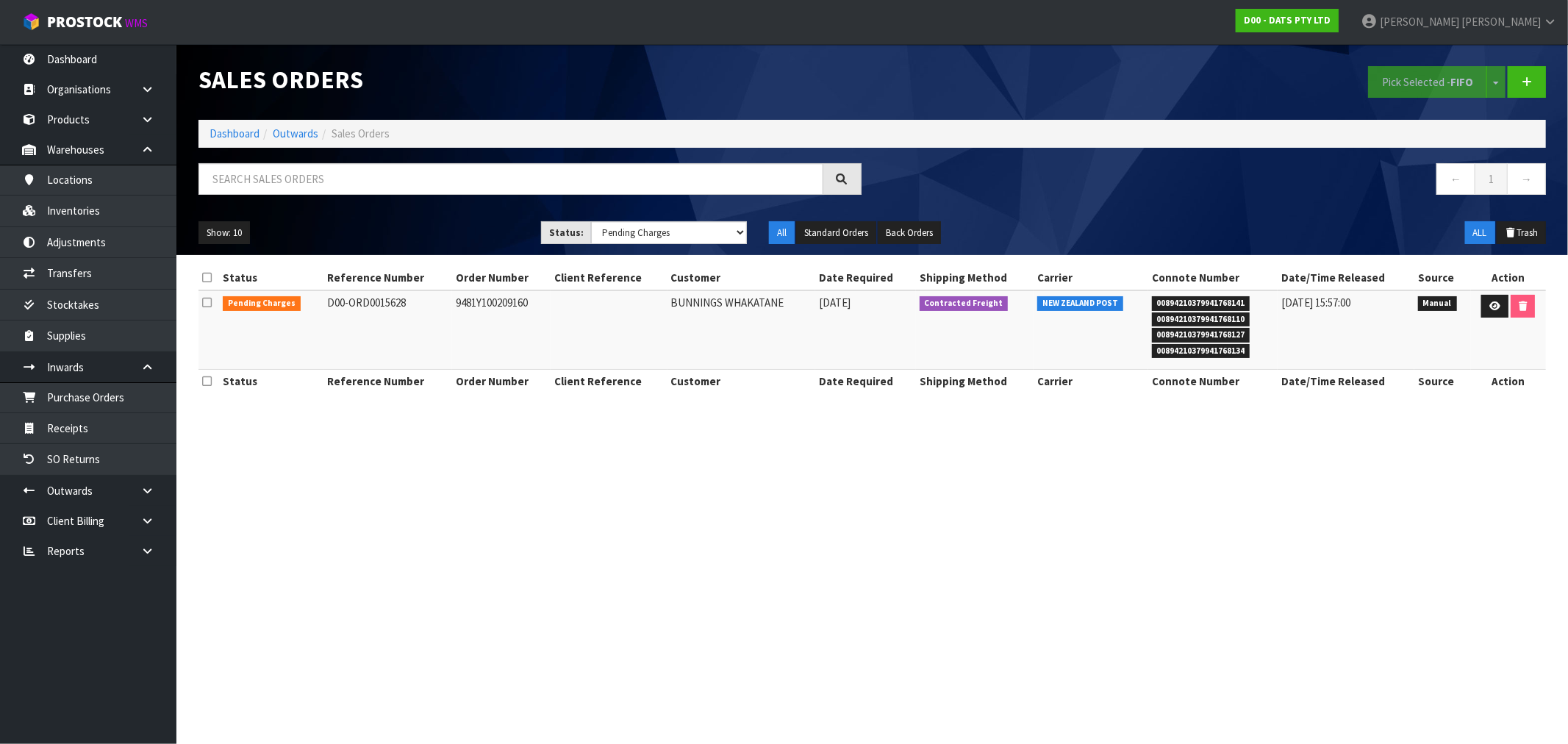
click at [488, 306] on td "9481Y100209160" at bounding box center [502, 330] width 98 height 79
copy td "9481Y100209160"
click at [1496, 302] on icon at bounding box center [1495, 306] width 11 height 9
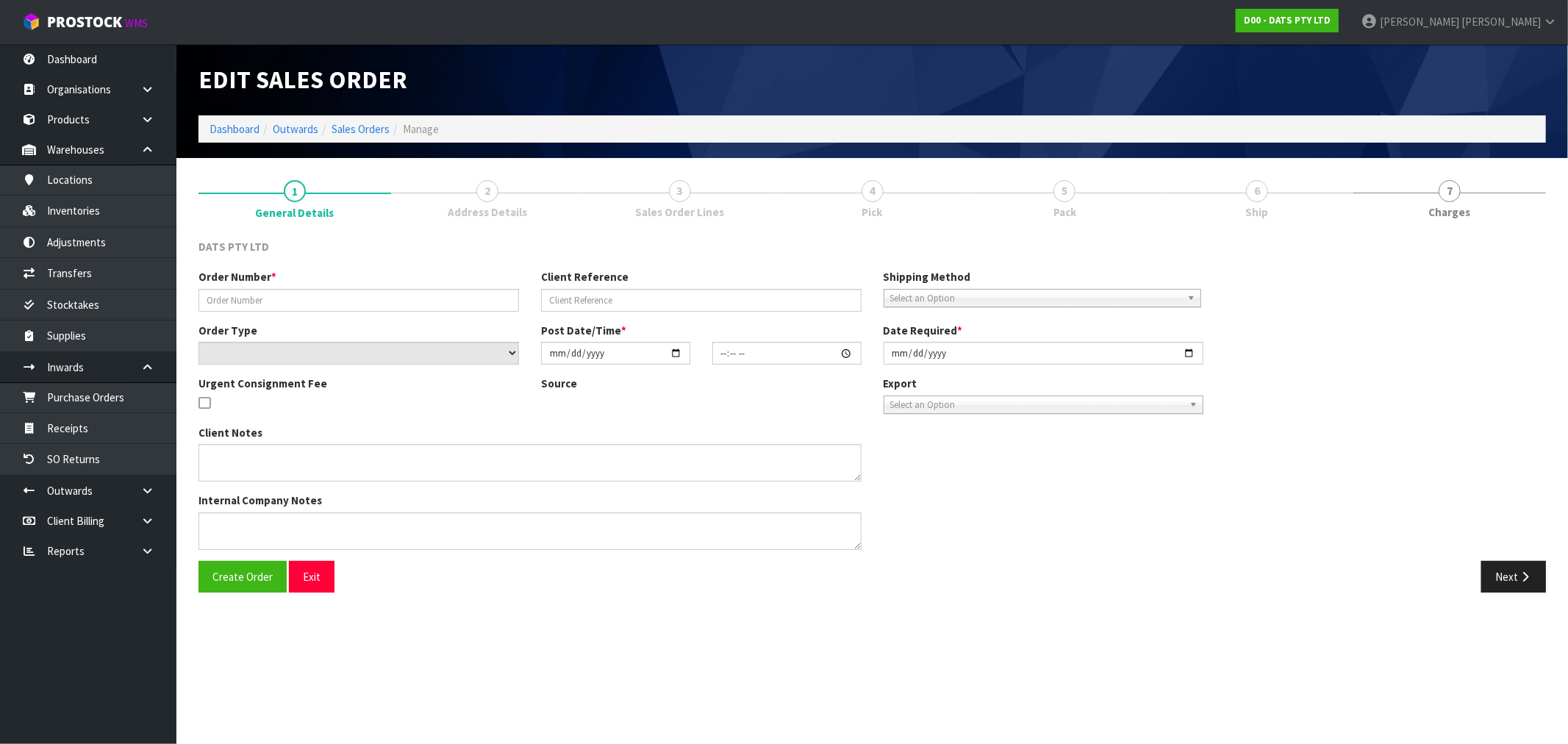
type input "9481Y100209160"
select select "number:0"
type input "2025-08-21"
type input "12:20:00.000"
type input "2025-08-21"
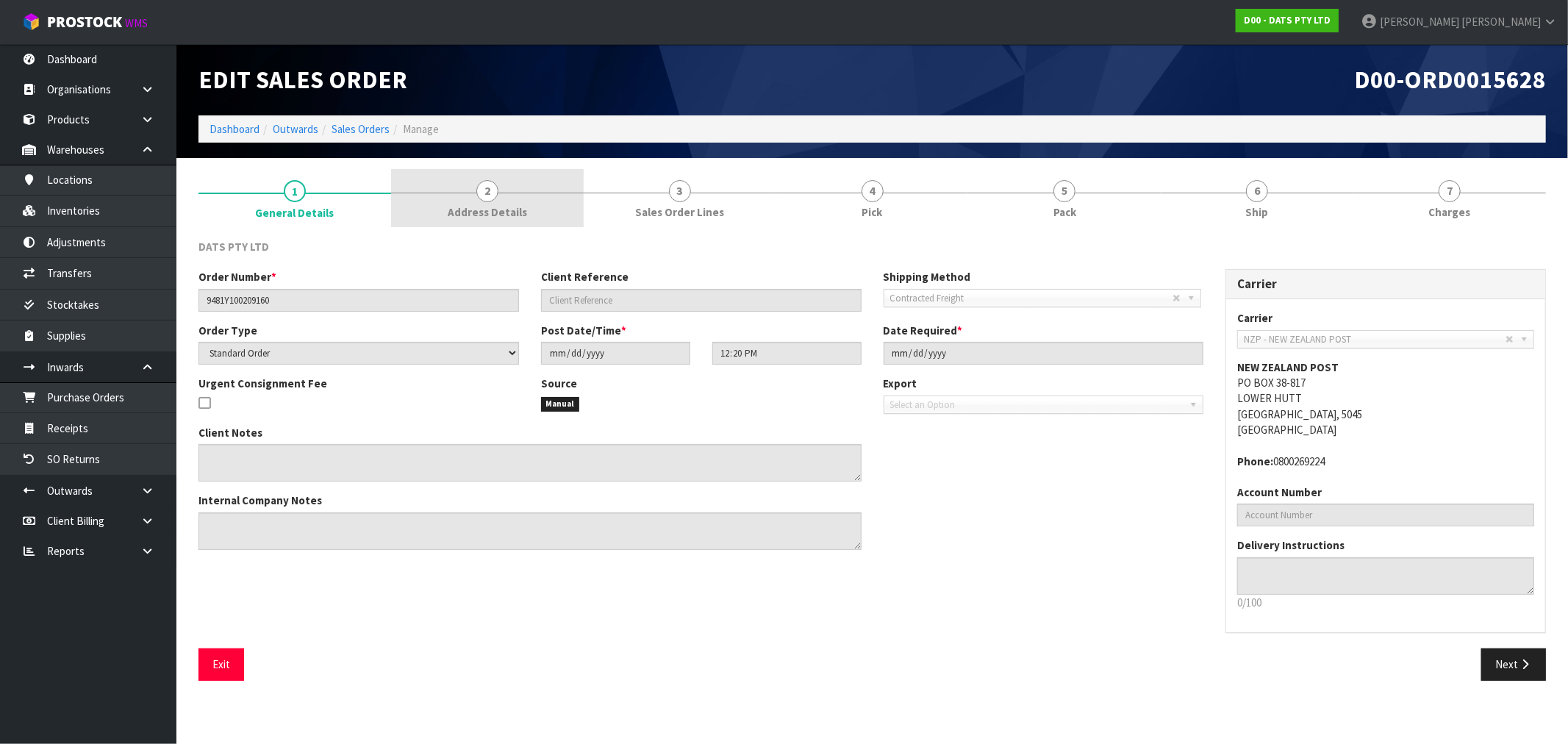
click at [496, 213] on span "Address Details" at bounding box center [487, 212] width 79 height 16
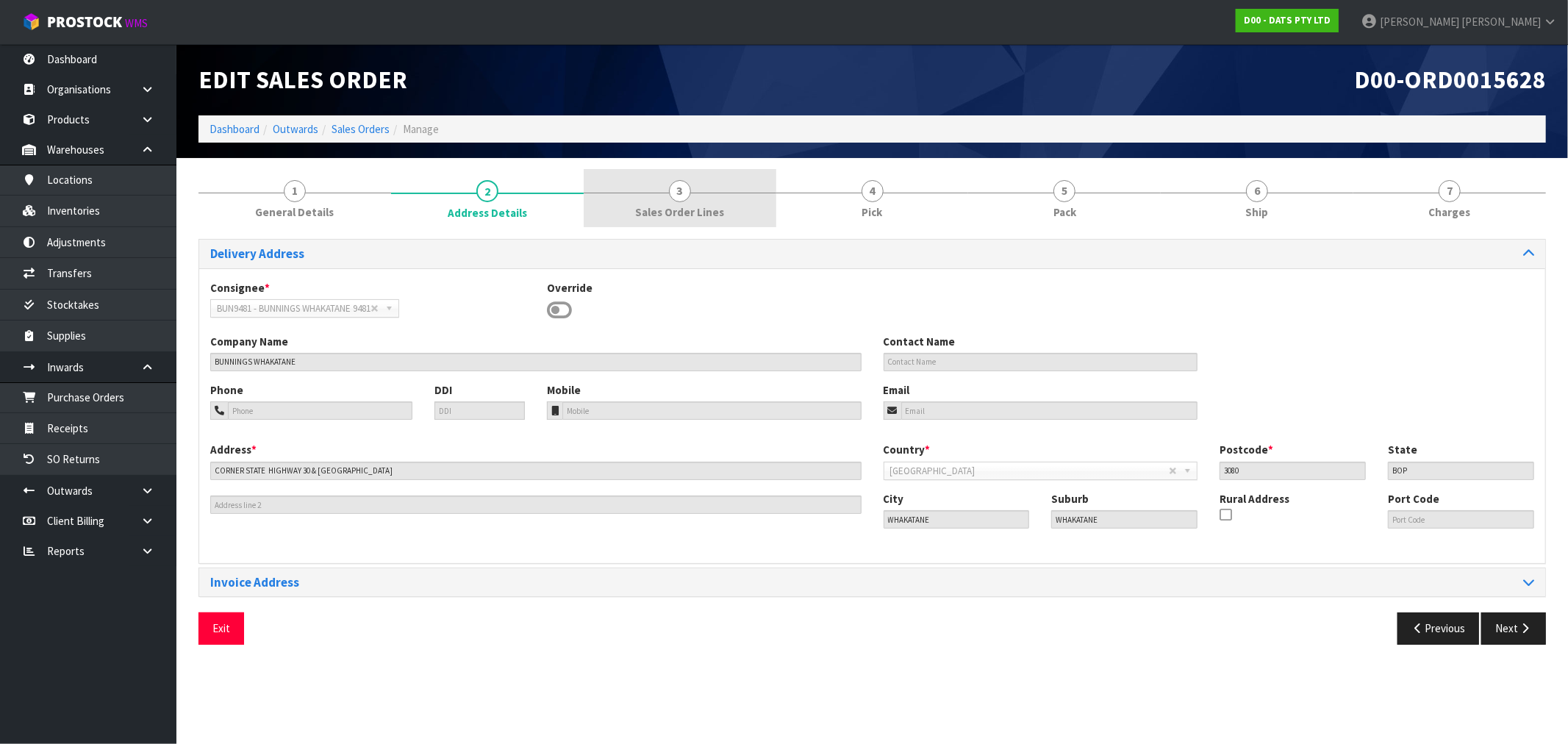
click at [688, 199] on link "3 Sales Order Lines" at bounding box center [679, 198] width 192 height 59
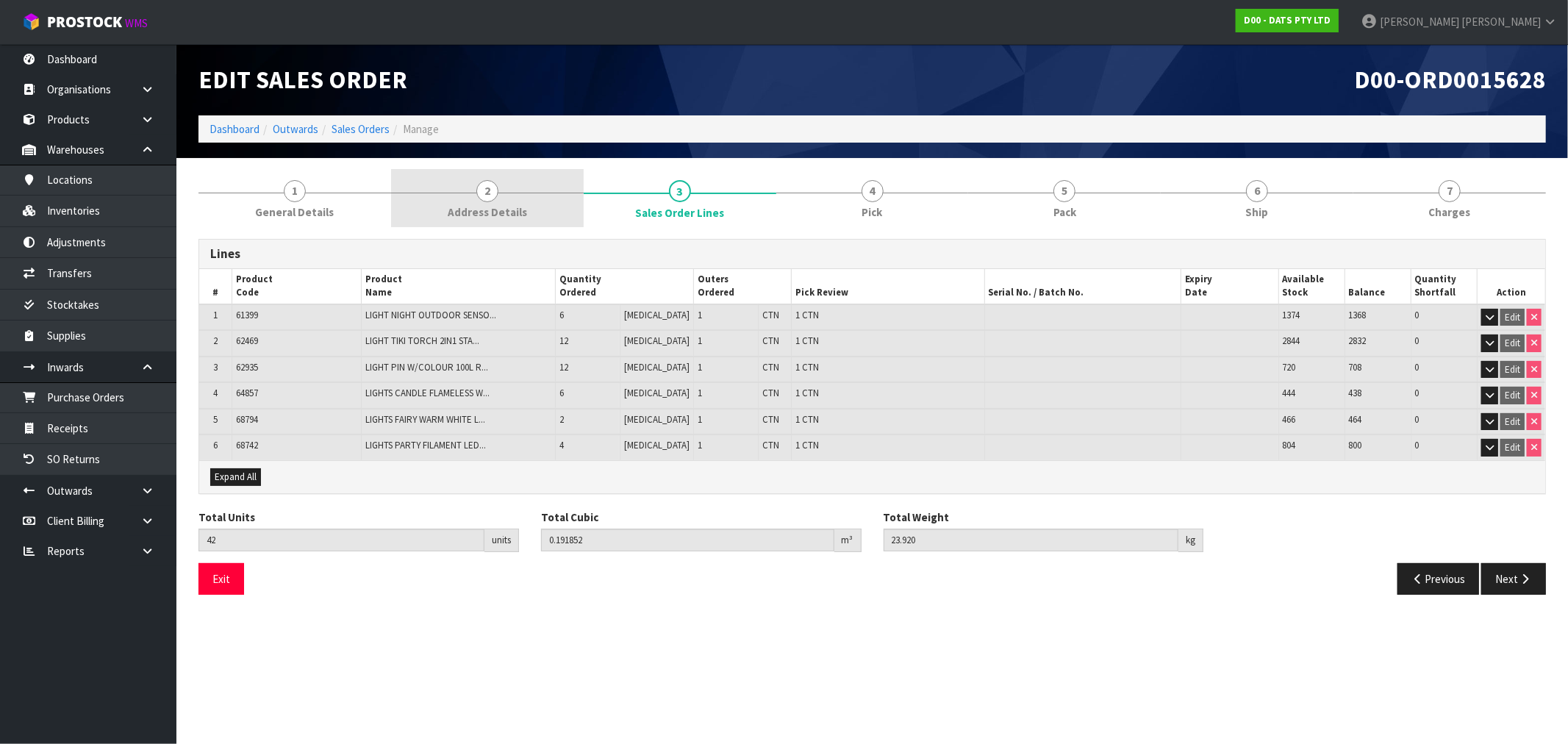
click at [496, 194] on span "2" at bounding box center [488, 191] width 22 height 22
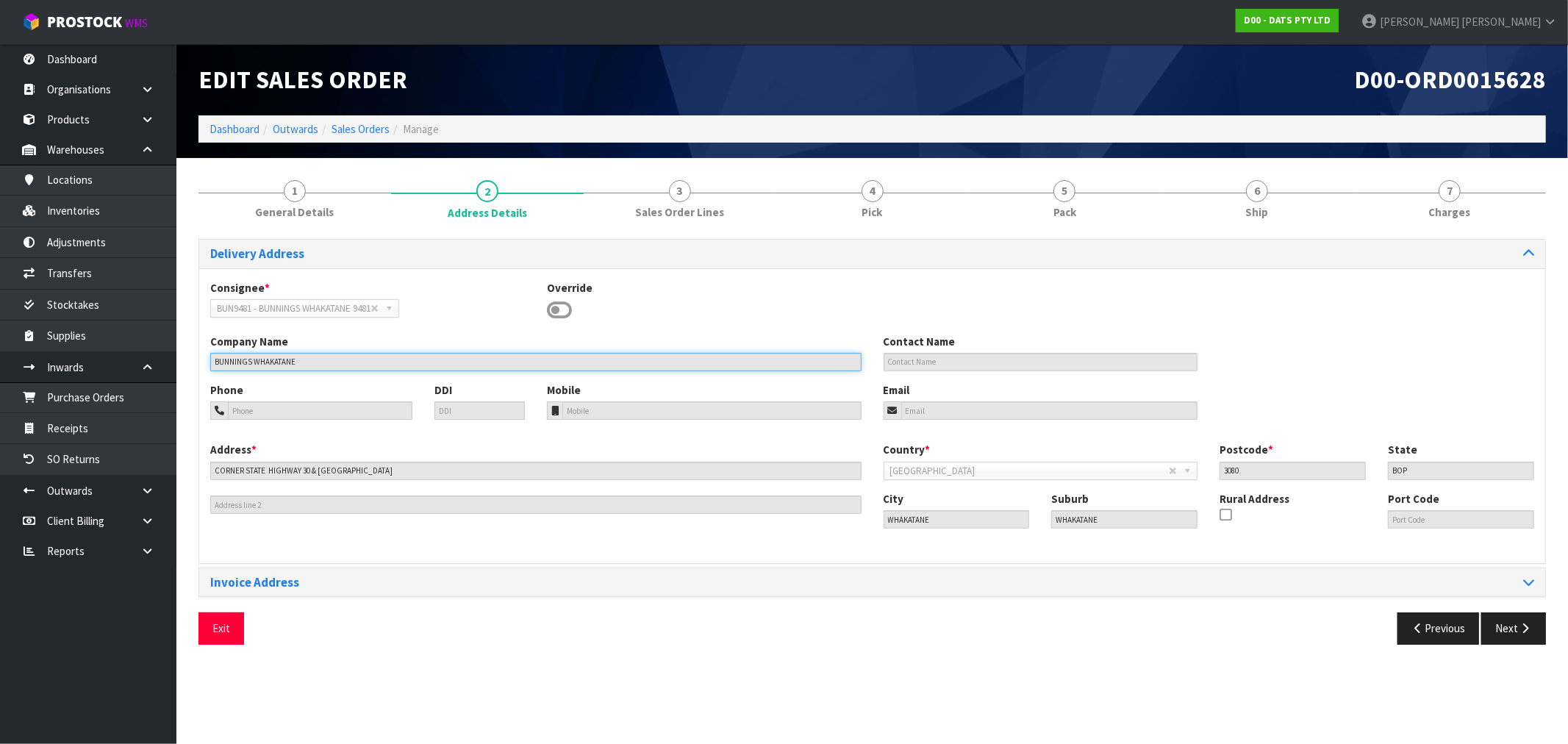
drag, startPoint x: 348, startPoint y: 361, endPoint x: 225, endPoint y: 365, distance: 123.1
click at [228, 366] on input "BUNNINGS WHAKATANE" at bounding box center [535, 362] width 651 height 19
click at [217, 364] on input "BUNNINGS WHAKATANE" at bounding box center [535, 362] width 651 height 19
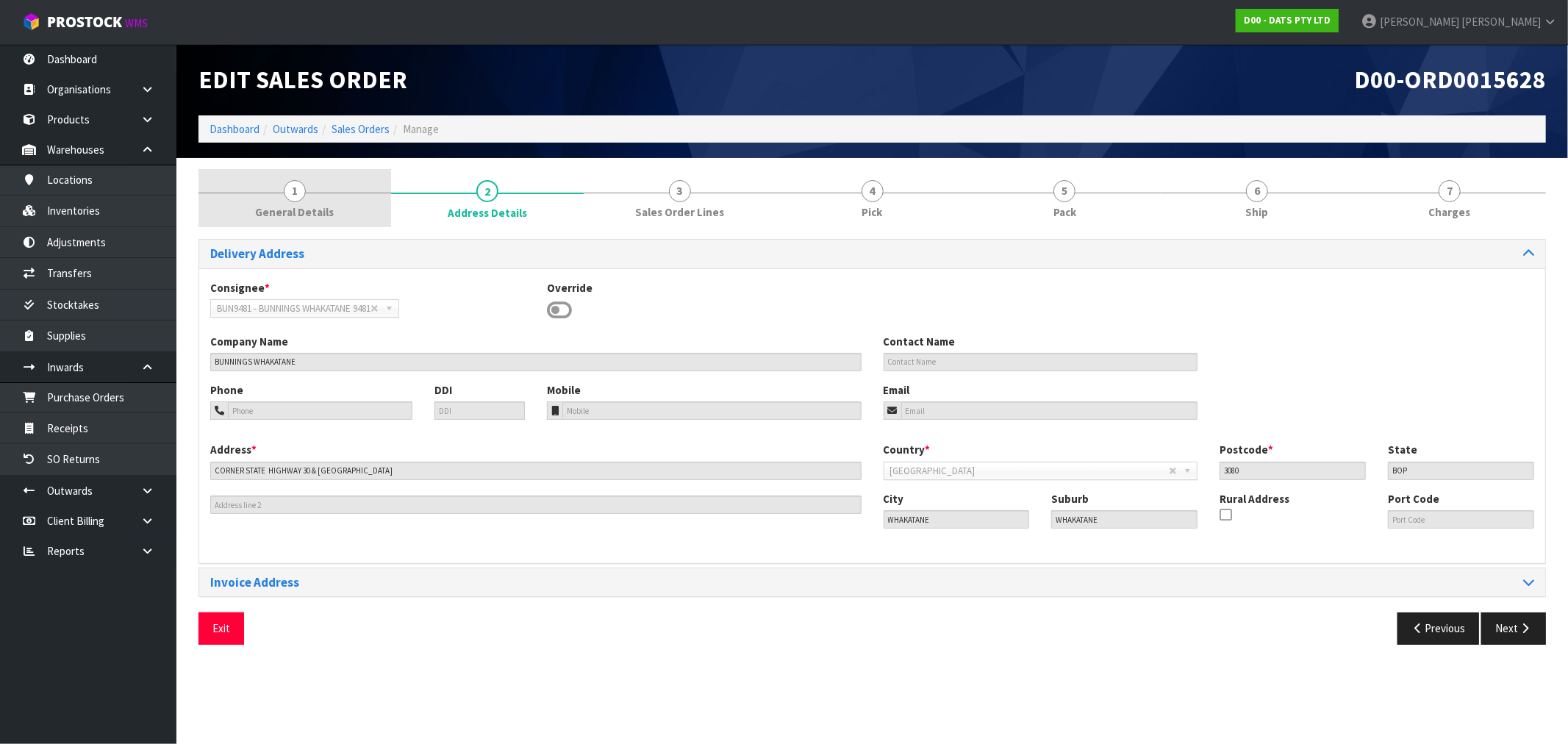
click at [282, 223] on link "1 General Details" at bounding box center [294, 198] width 192 height 59
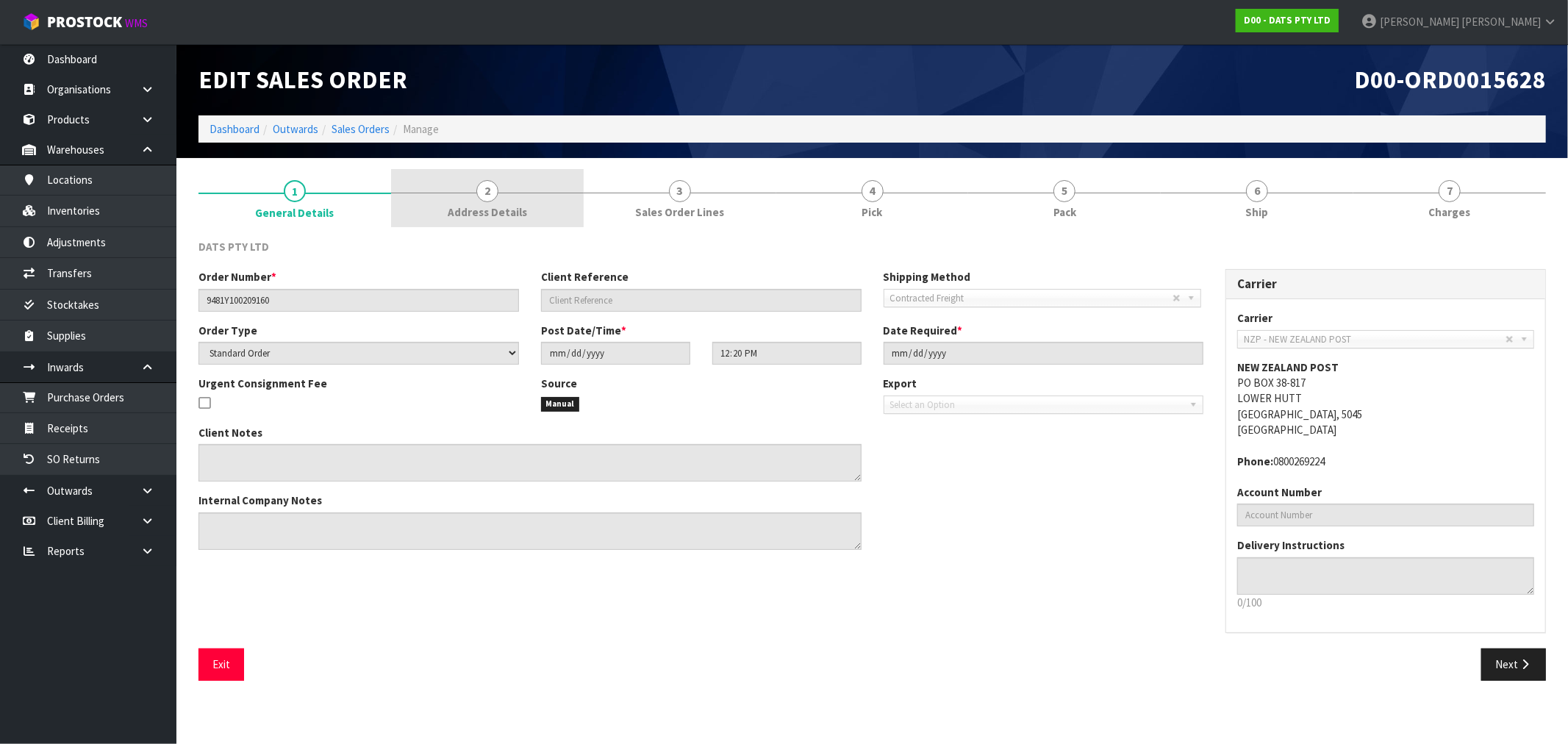
click at [466, 199] on link "2 Address Details" at bounding box center [487, 198] width 192 height 59
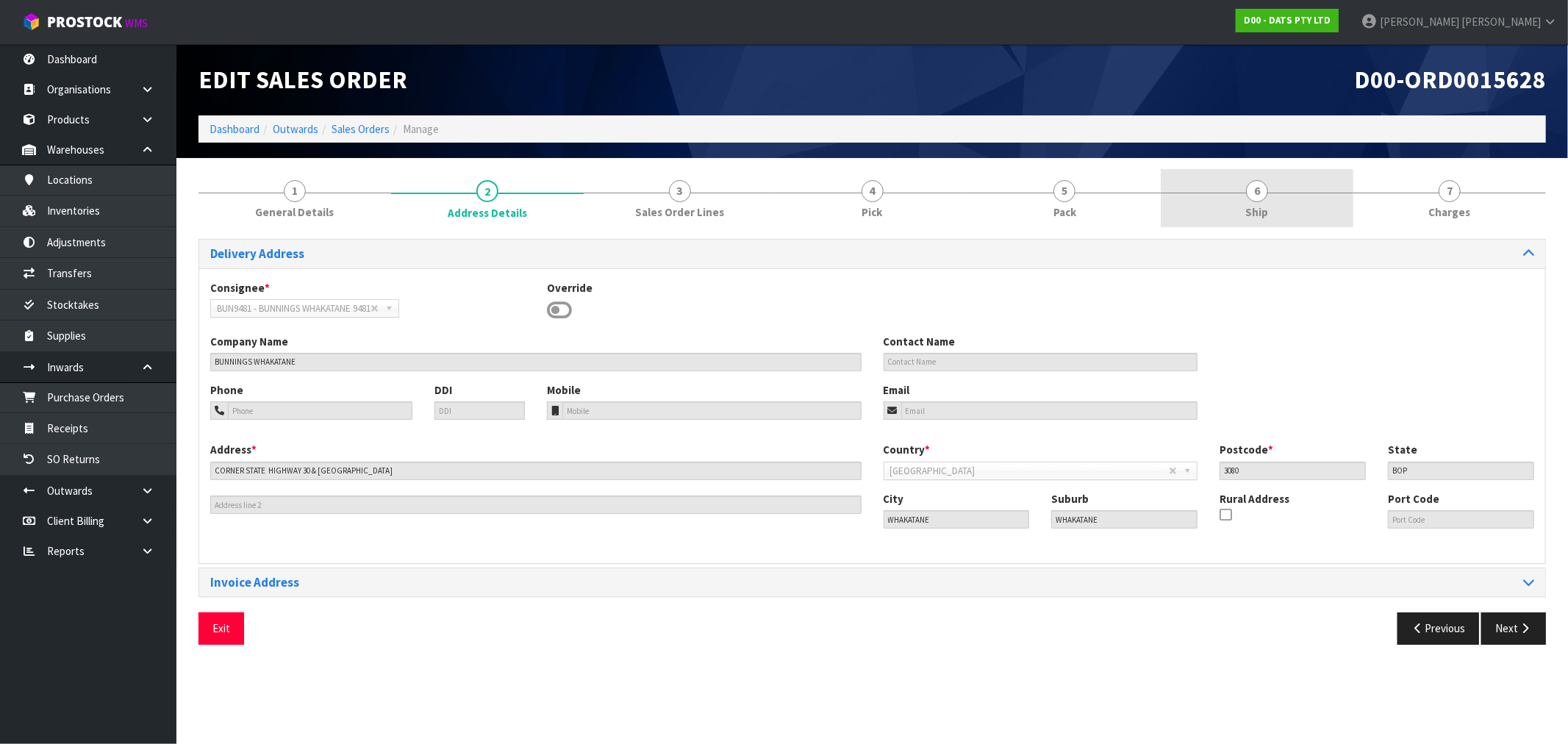
click at [1291, 199] on link "6 Ship" at bounding box center [1256, 198] width 192 height 59
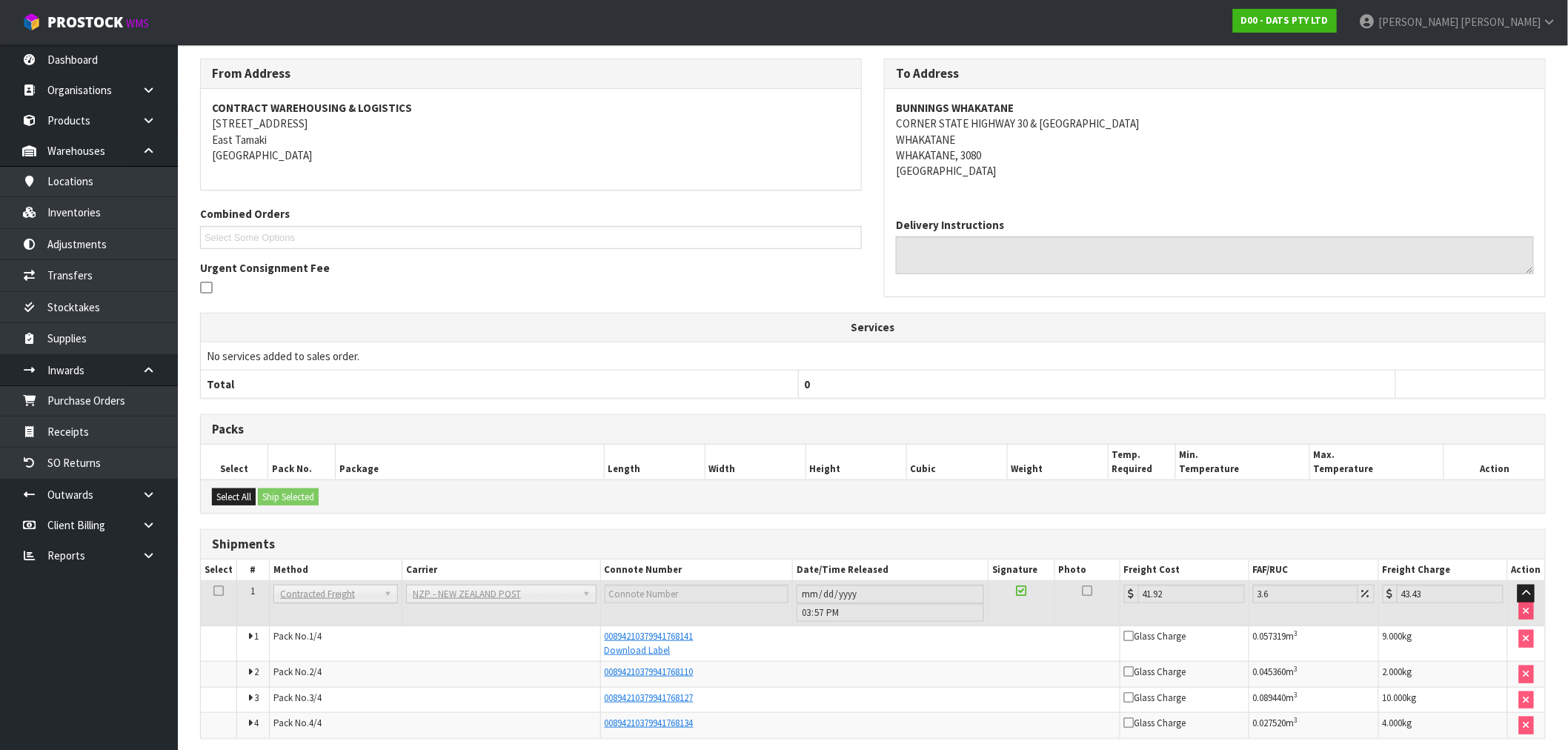
scroll to position [242, 0]
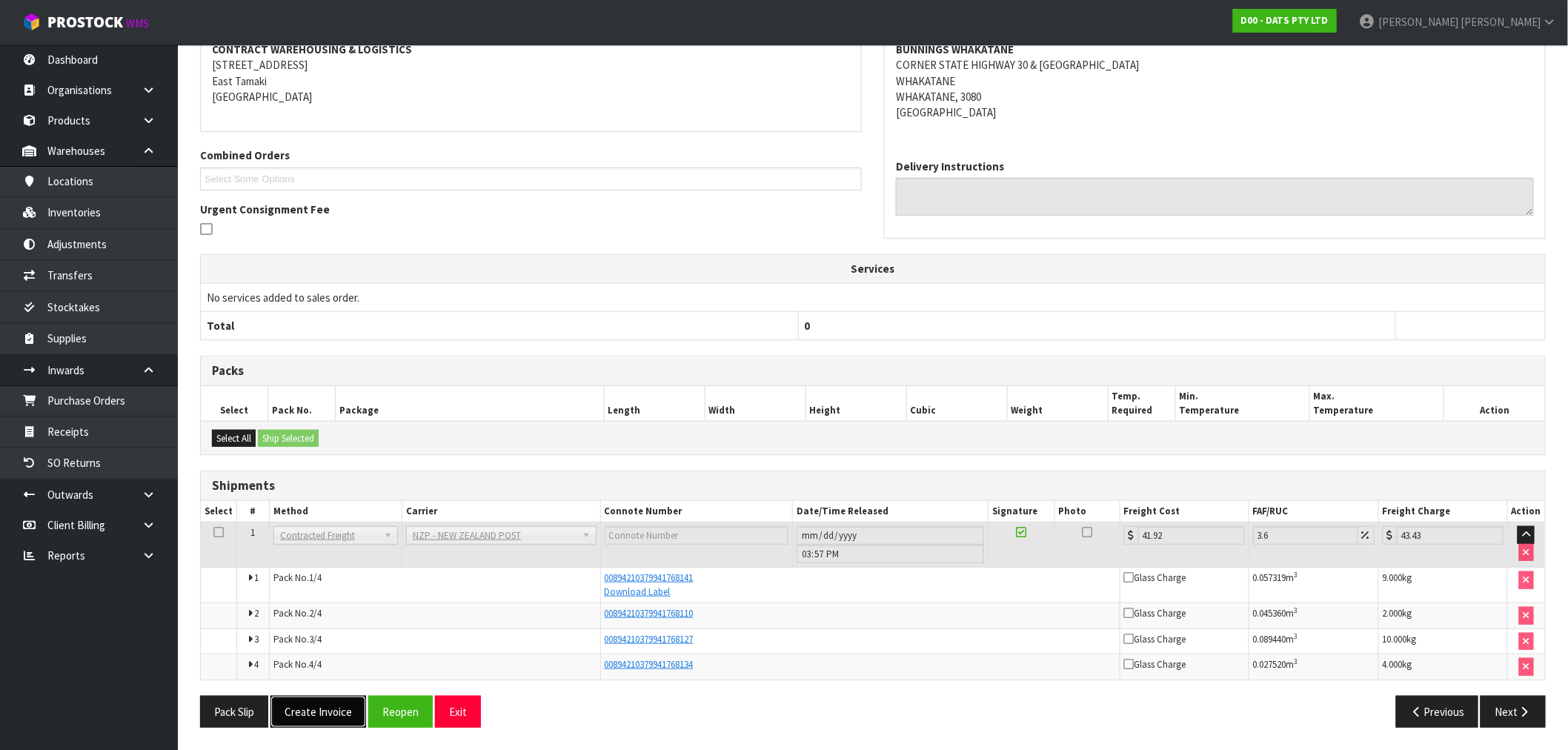
click at [319, 723] on button "Create Invoice" at bounding box center [318, 712] width 96 height 32
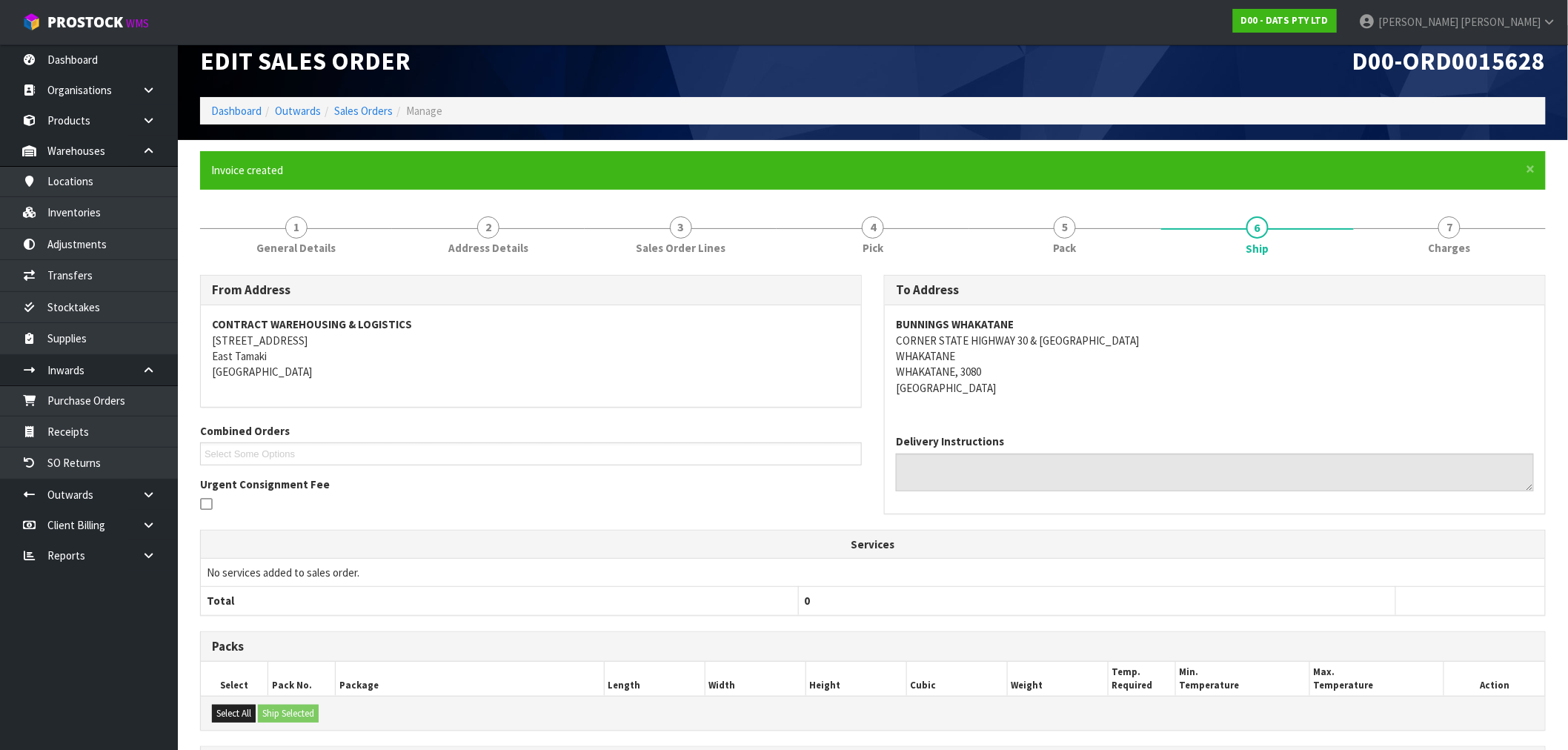
scroll to position [295, 0]
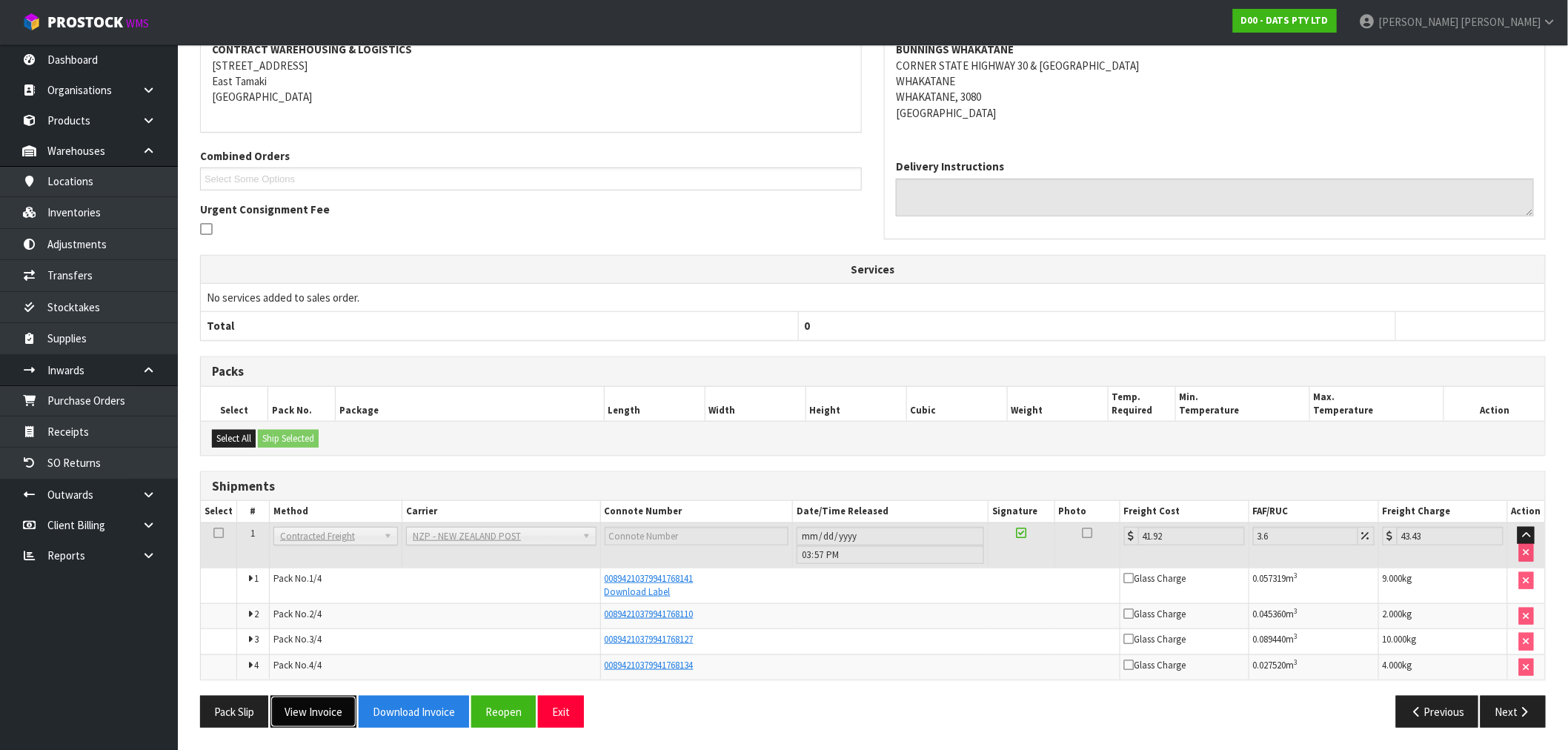
click at [337, 713] on button "View Invoice" at bounding box center [314, 712] width 86 height 32
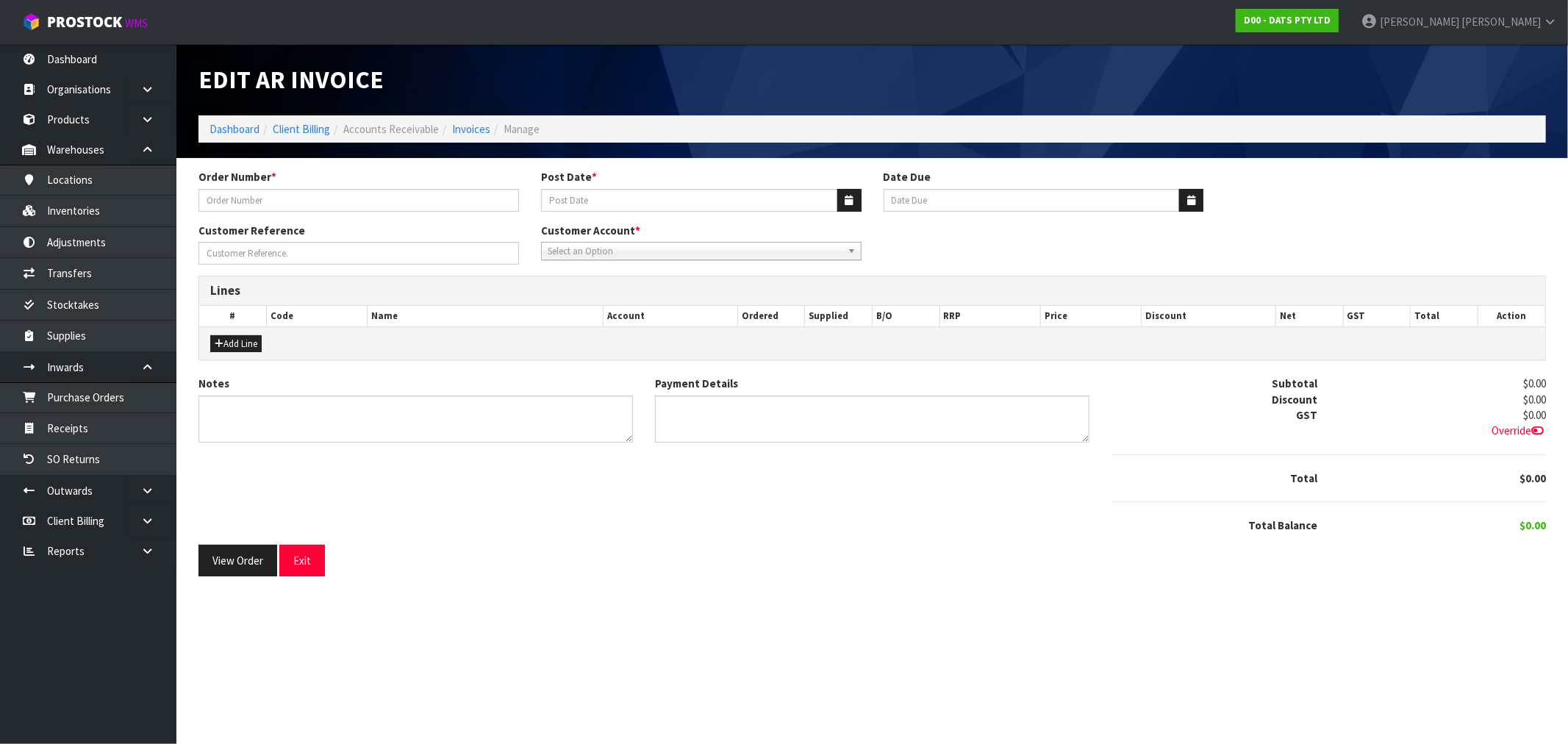
type input "9481Y100209160"
type input "[DATE]"
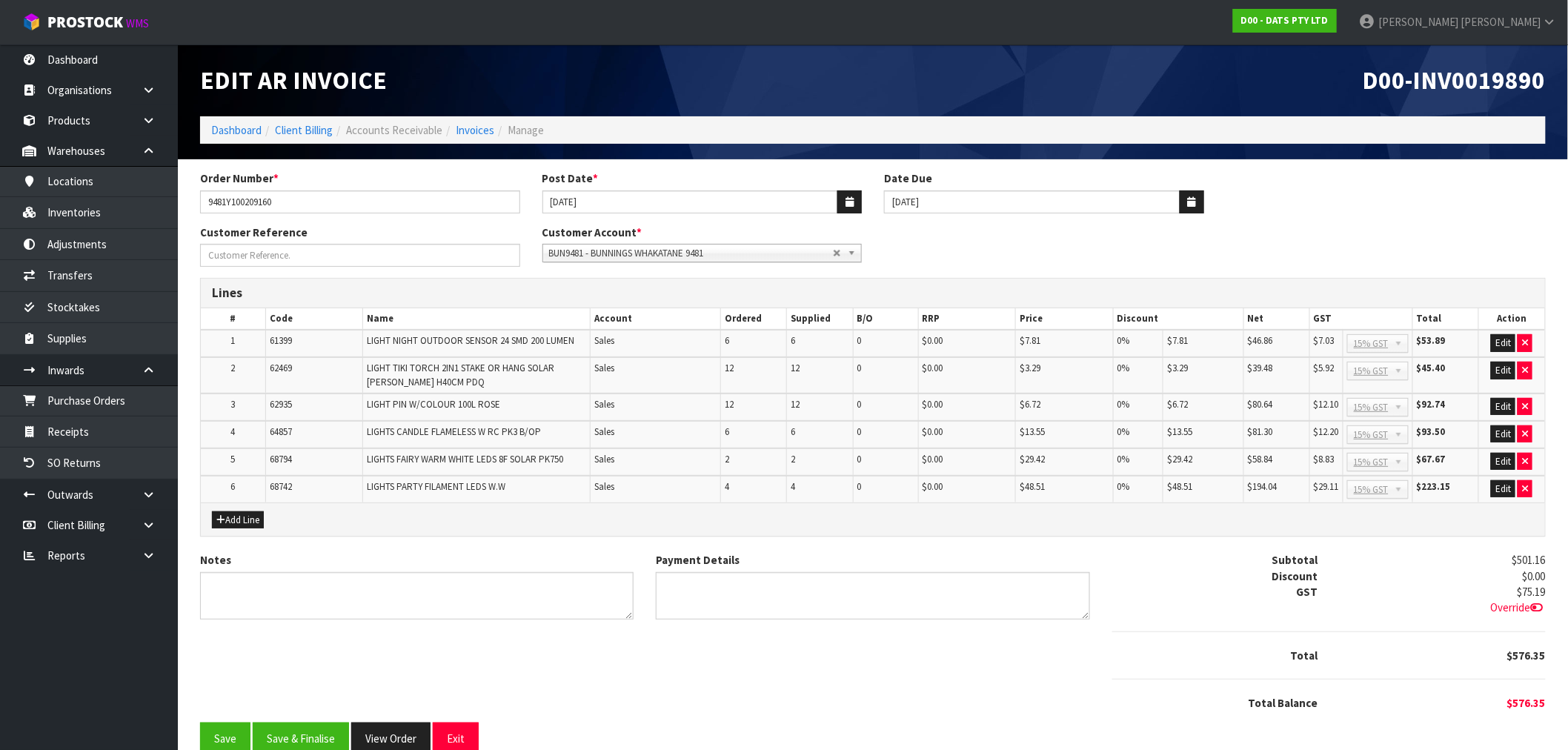
click at [1497, 66] on span "D00-INV0019890" at bounding box center [1454, 80] width 183 height 31
copy span "INV0019890"
drag, startPoint x: 293, startPoint y: 728, endPoint x: 300, endPoint y: 721, distance: 9.9
click at [293, 728] on button "Save & Finalise" at bounding box center [301, 739] width 96 height 32
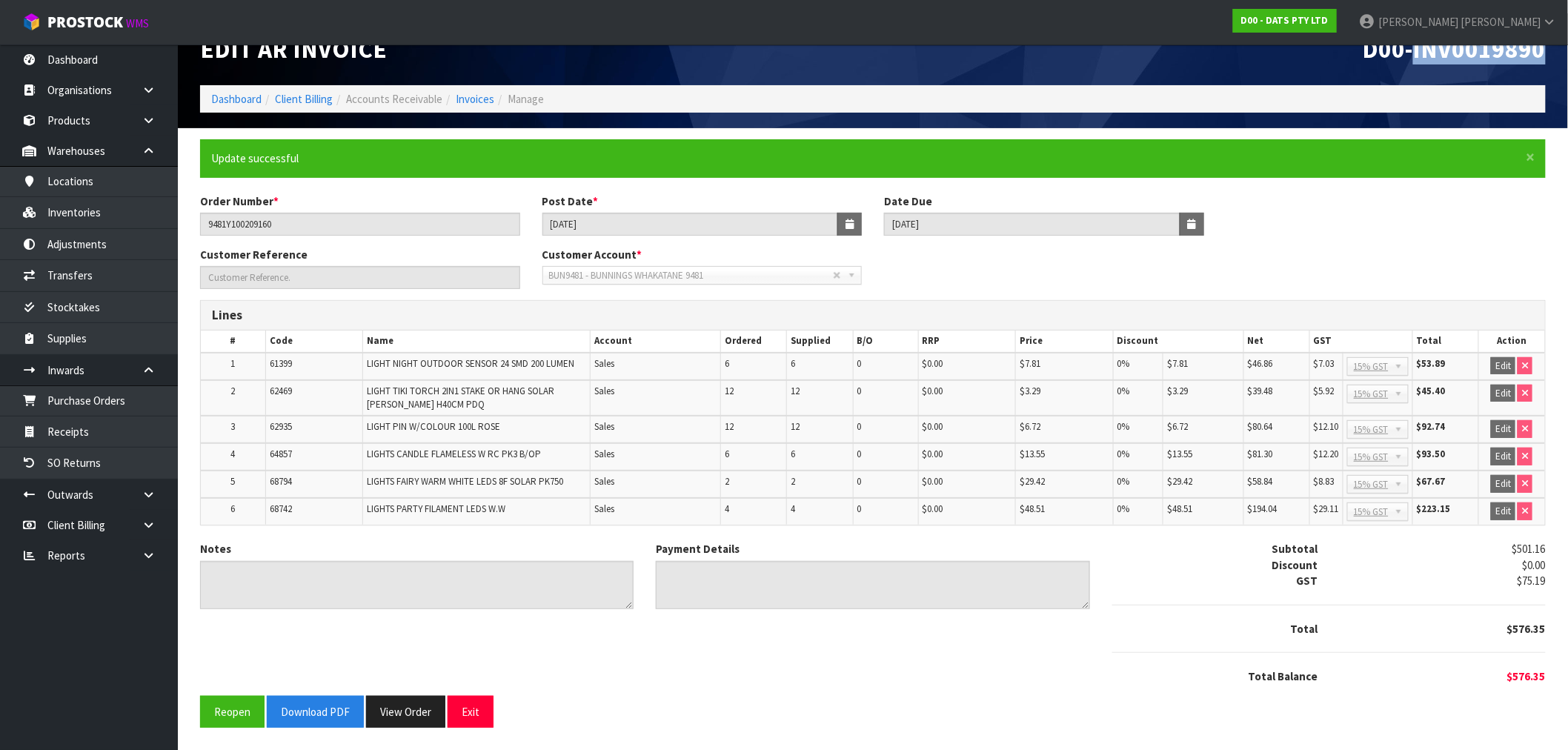
scroll to position [26, 0]
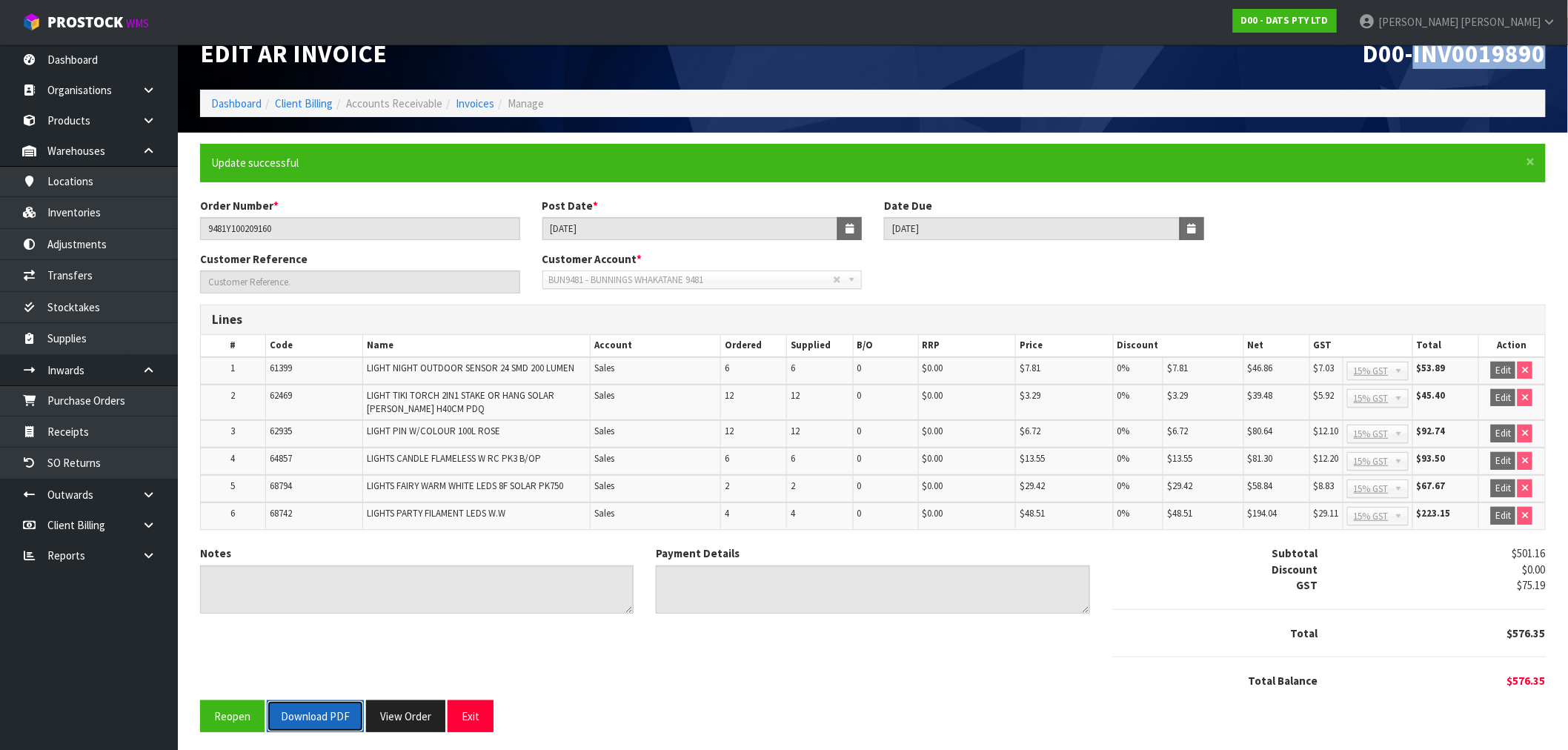
click at [333, 700] on button "Download PDF" at bounding box center [316, 716] width 97 height 32
drag, startPoint x: 421, startPoint y: 708, endPoint x: 620, endPoint y: 643, distance: 209.3
click at [421, 708] on button "View Order" at bounding box center [406, 716] width 80 height 32
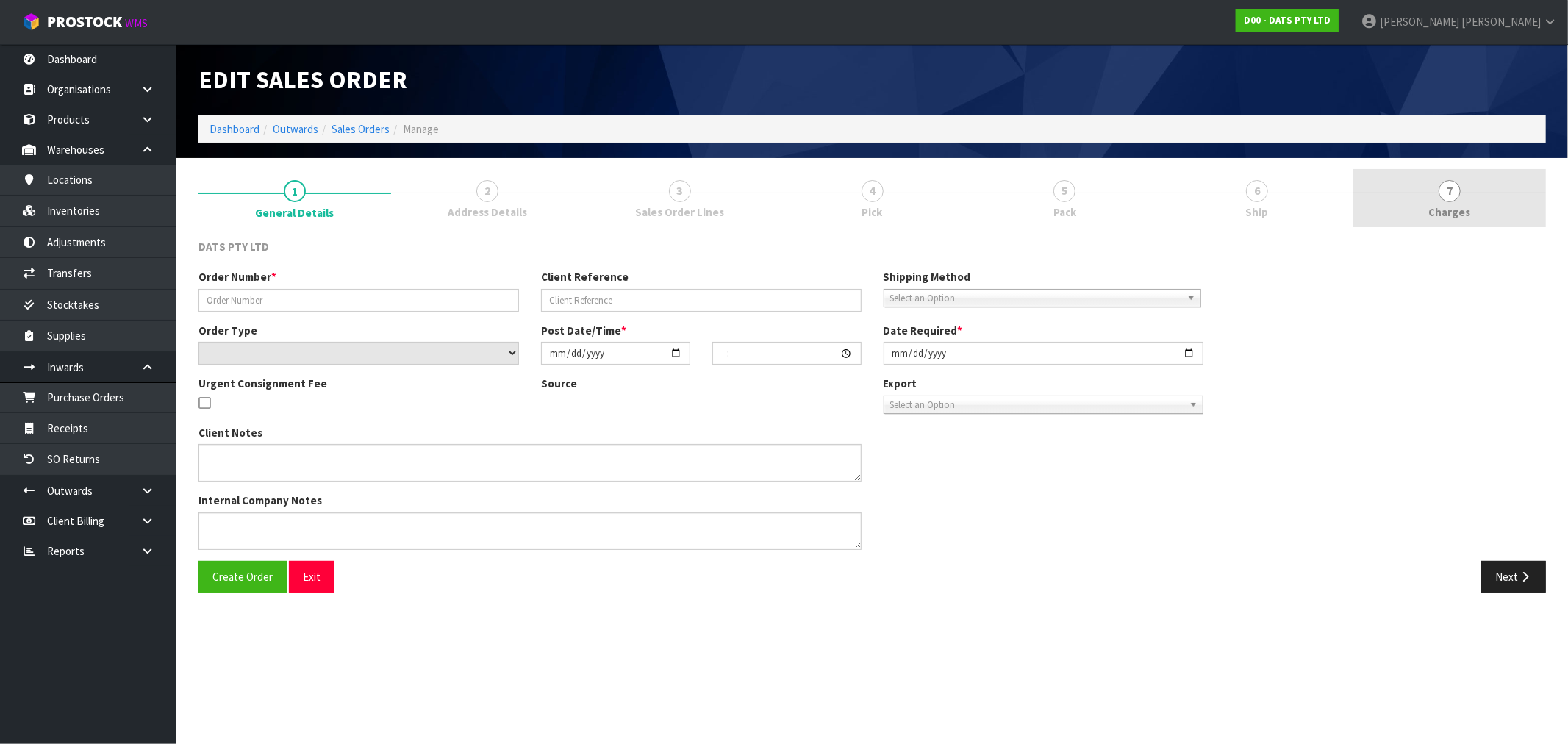
type input "9481Y100209160"
select select "number:0"
type input "2025-08-21"
type input "12:20:00.000"
type input "2025-08-21"
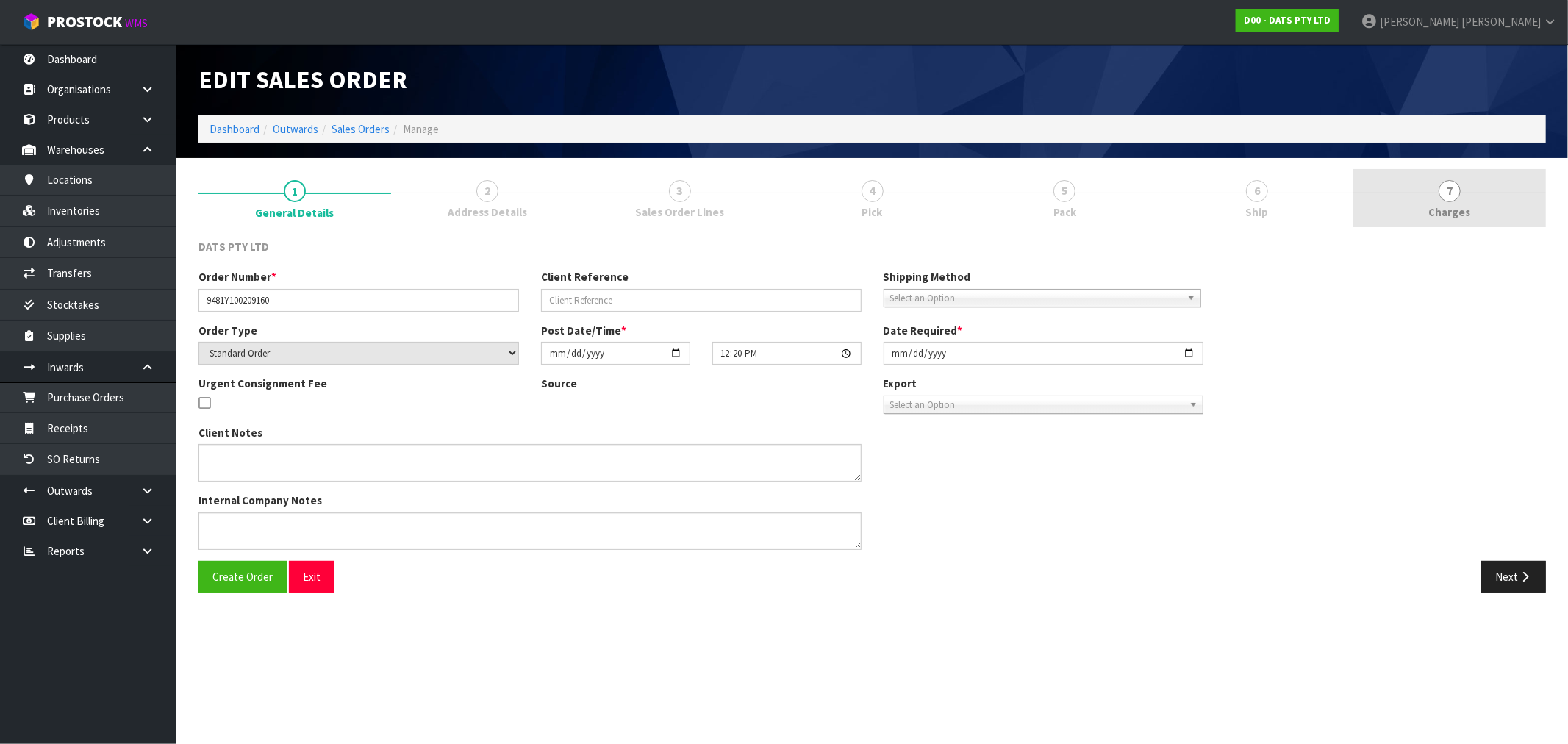
click at [1489, 207] on link "7 Charges" at bounding box center [1449, 198] width 192 height 59
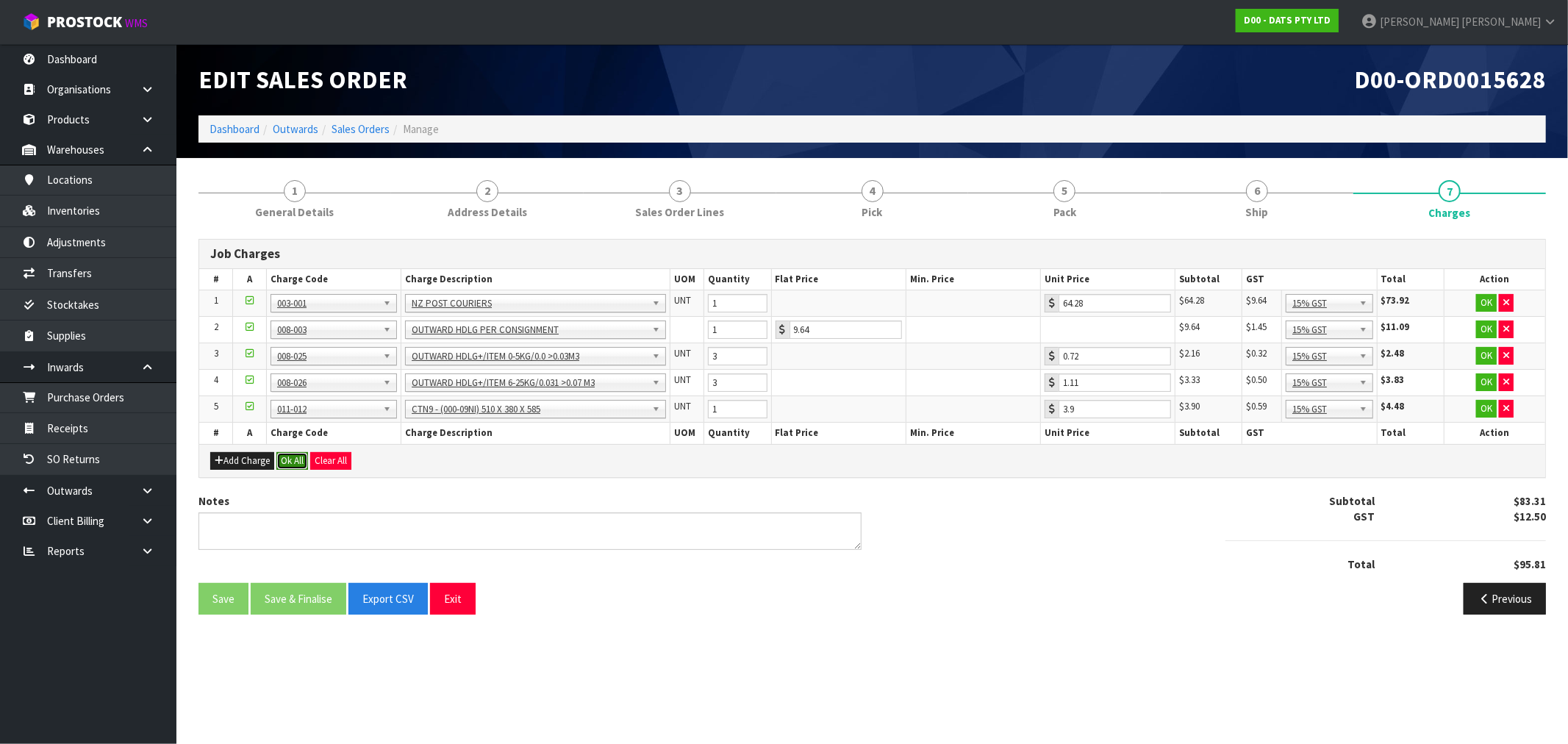
click at [300, 462] on button "Ok All" at bounding box center [293, 461] width 32 height 18
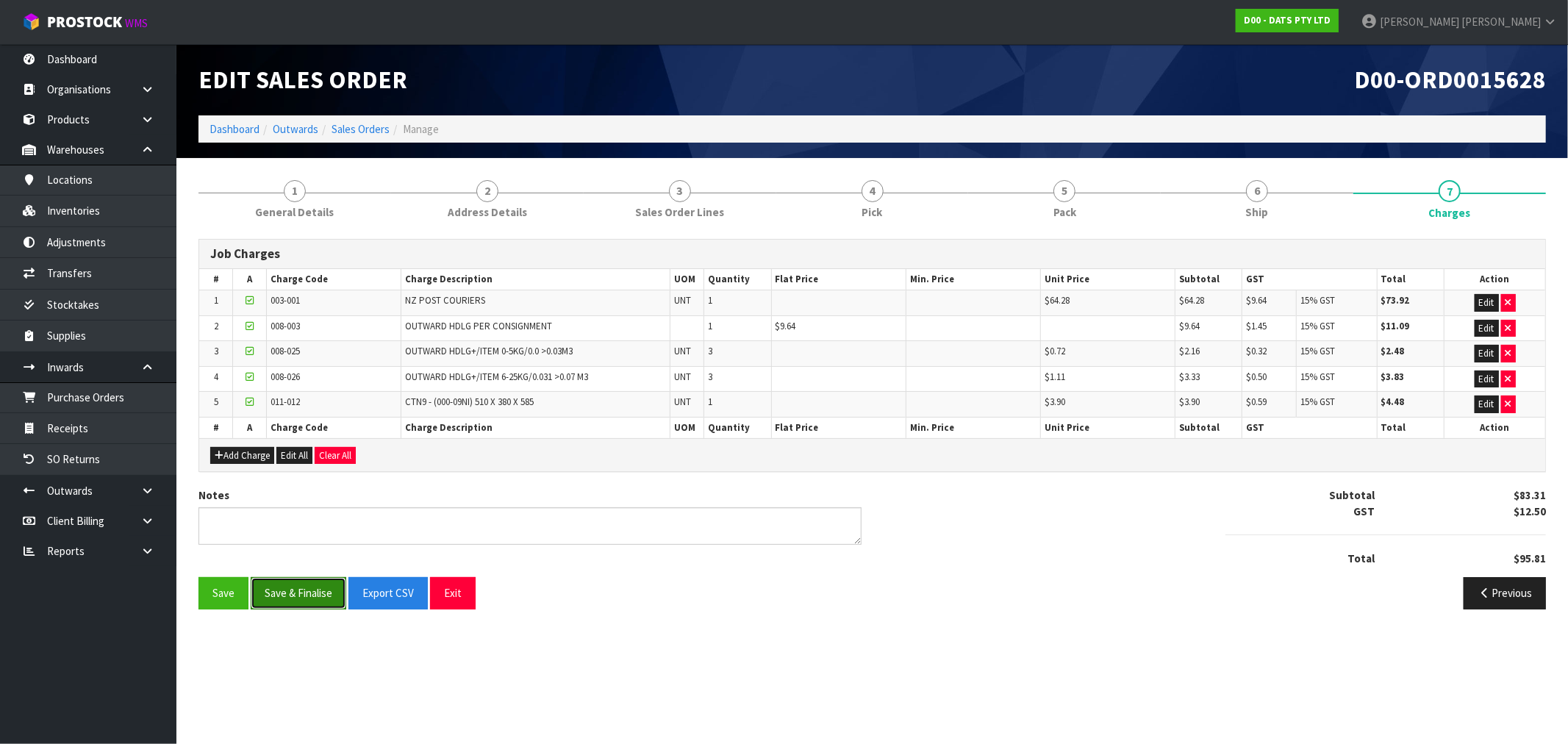
click at [301, 582] on button "Save & Finalise" at bounding box center [298, 593] width 96 height 32
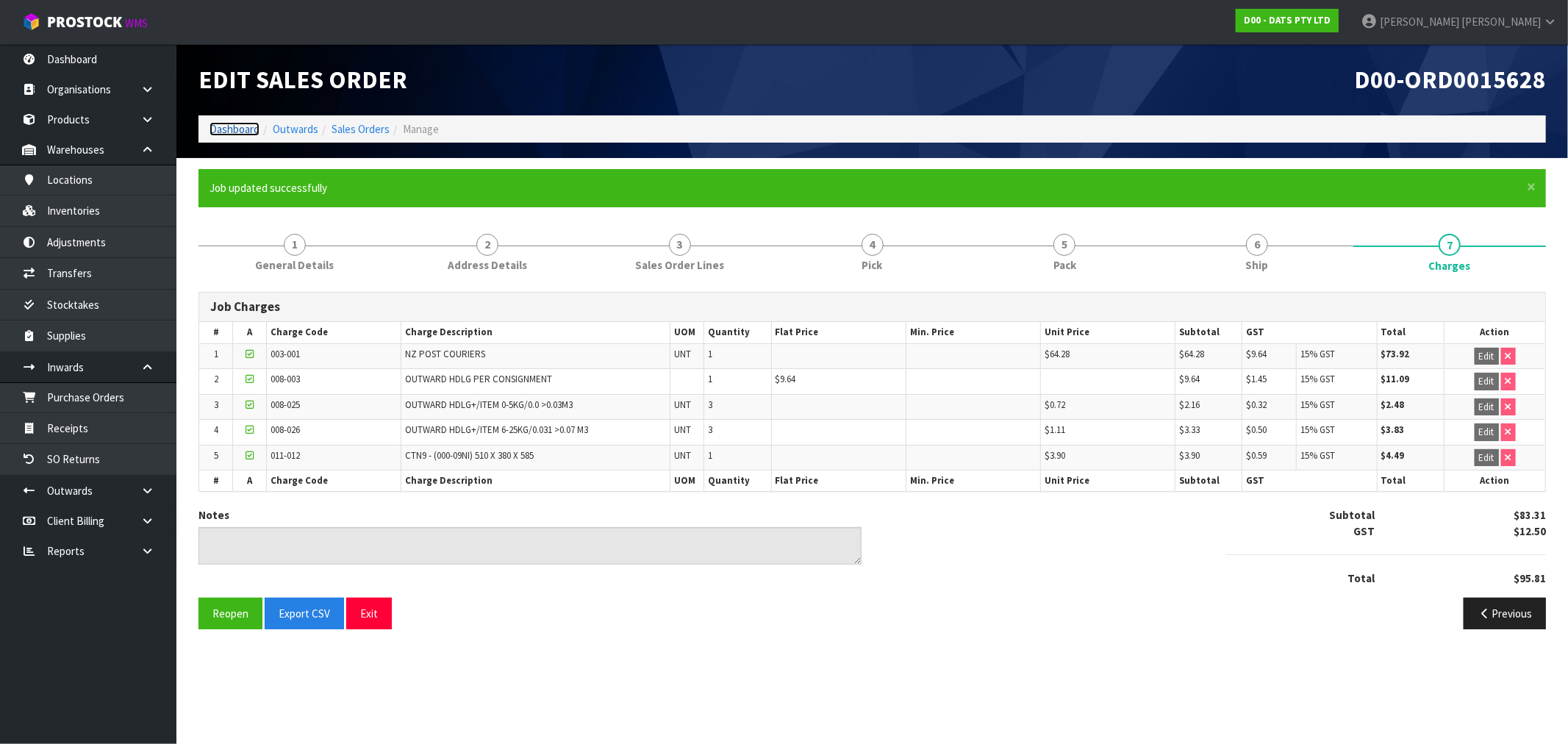
click at [248, 136] on link "Dashboard" at bounding box center [235, 128] width 50 height 14
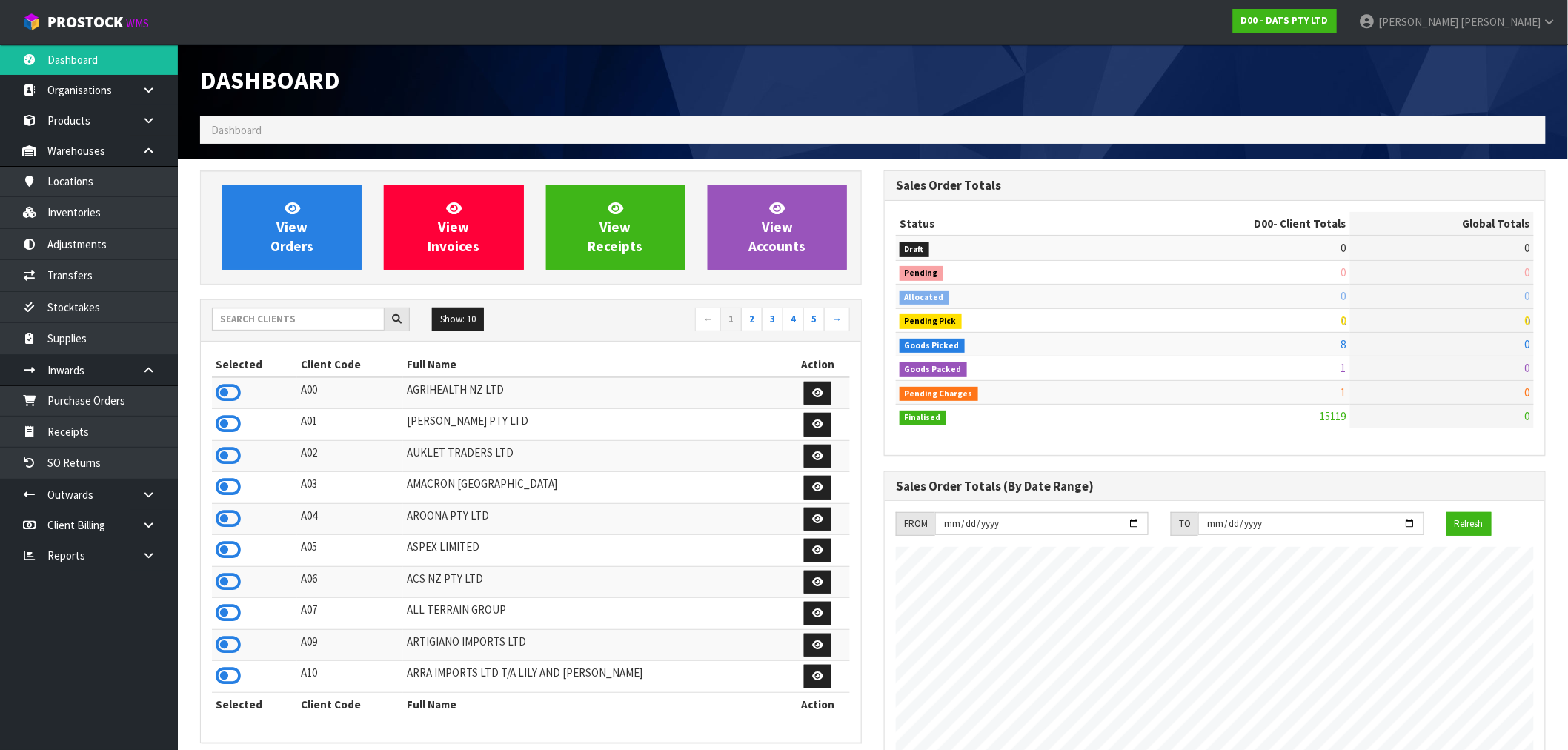
scroll to position [1123, 684]
click at [364, 325] on input "text" at bounding box center [298, 318] width 172 height 23
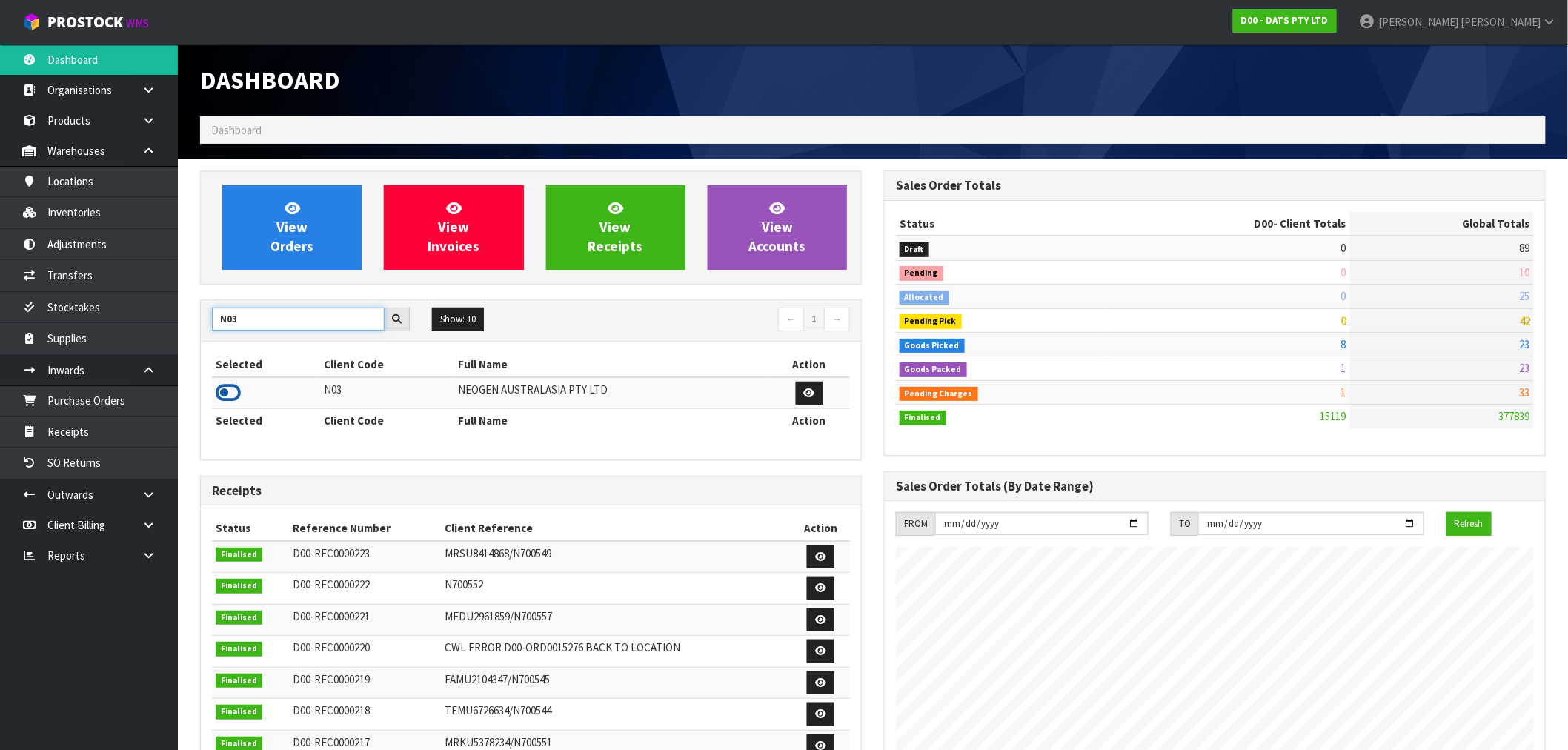
type input "N03"
click at [234, 389] on icon at bounding box center [228, 393] width 25 height 22
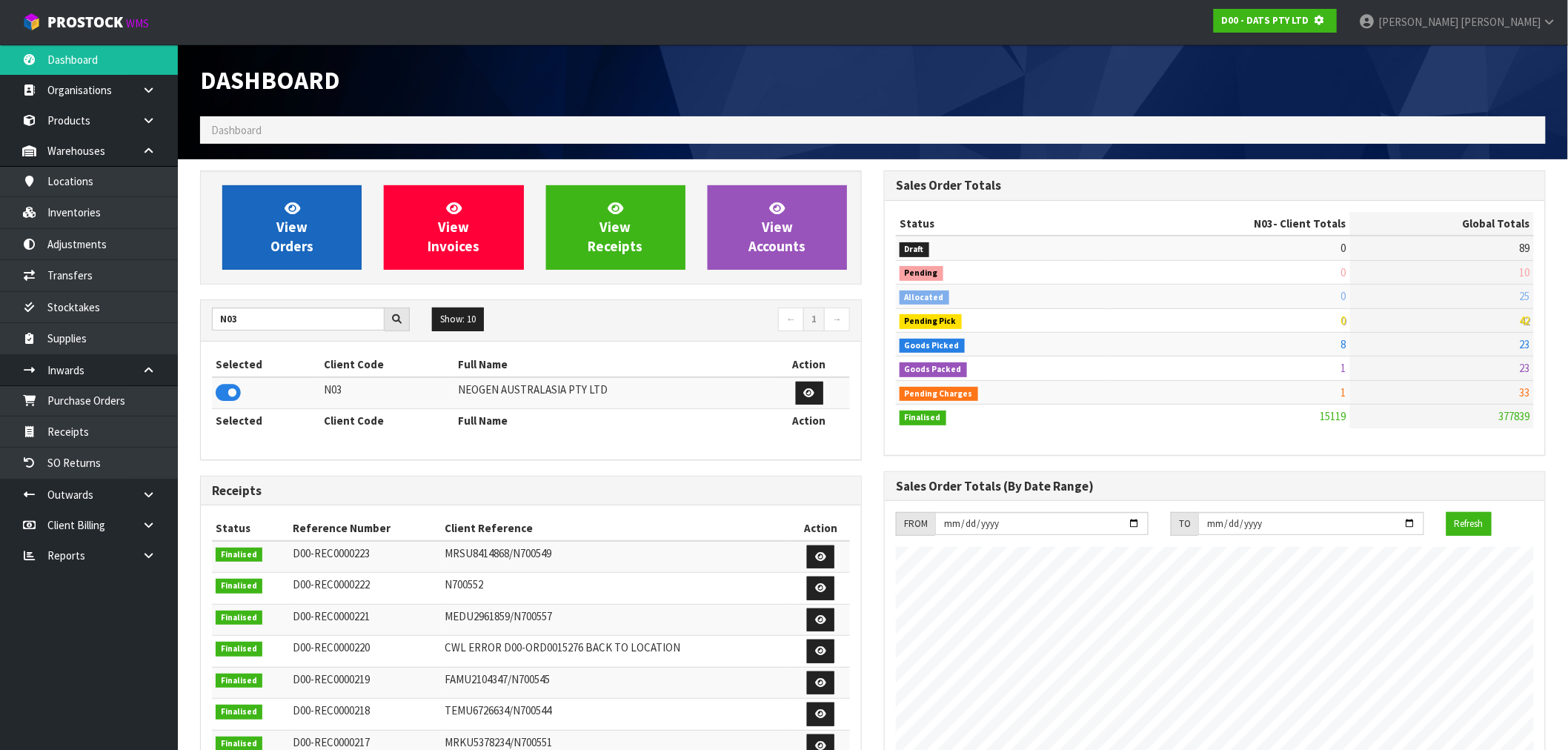
scroll to position [739999, 740514]
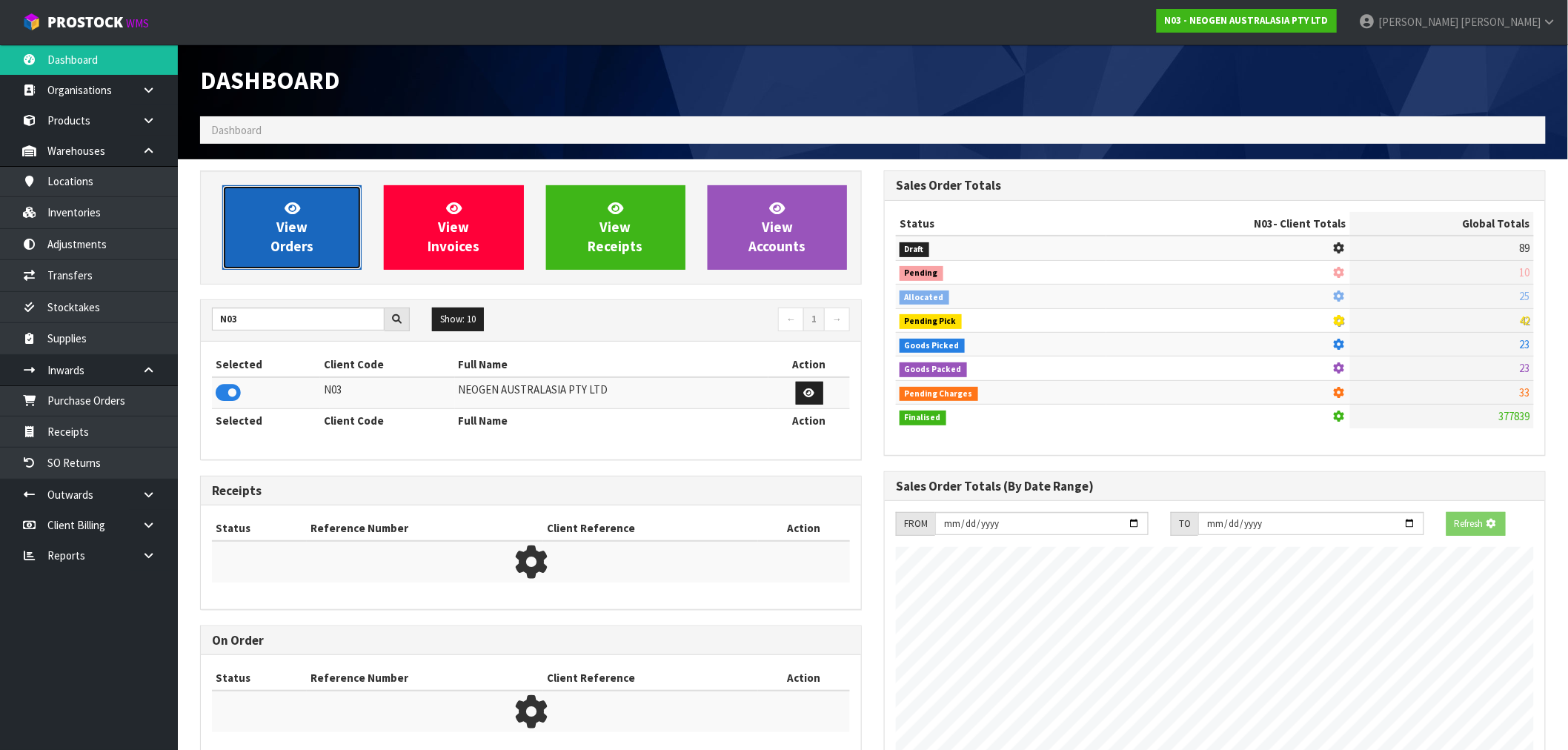
click at [267, 268] on link "View Orders" at bounding box center [291, 228] width 140 height 84
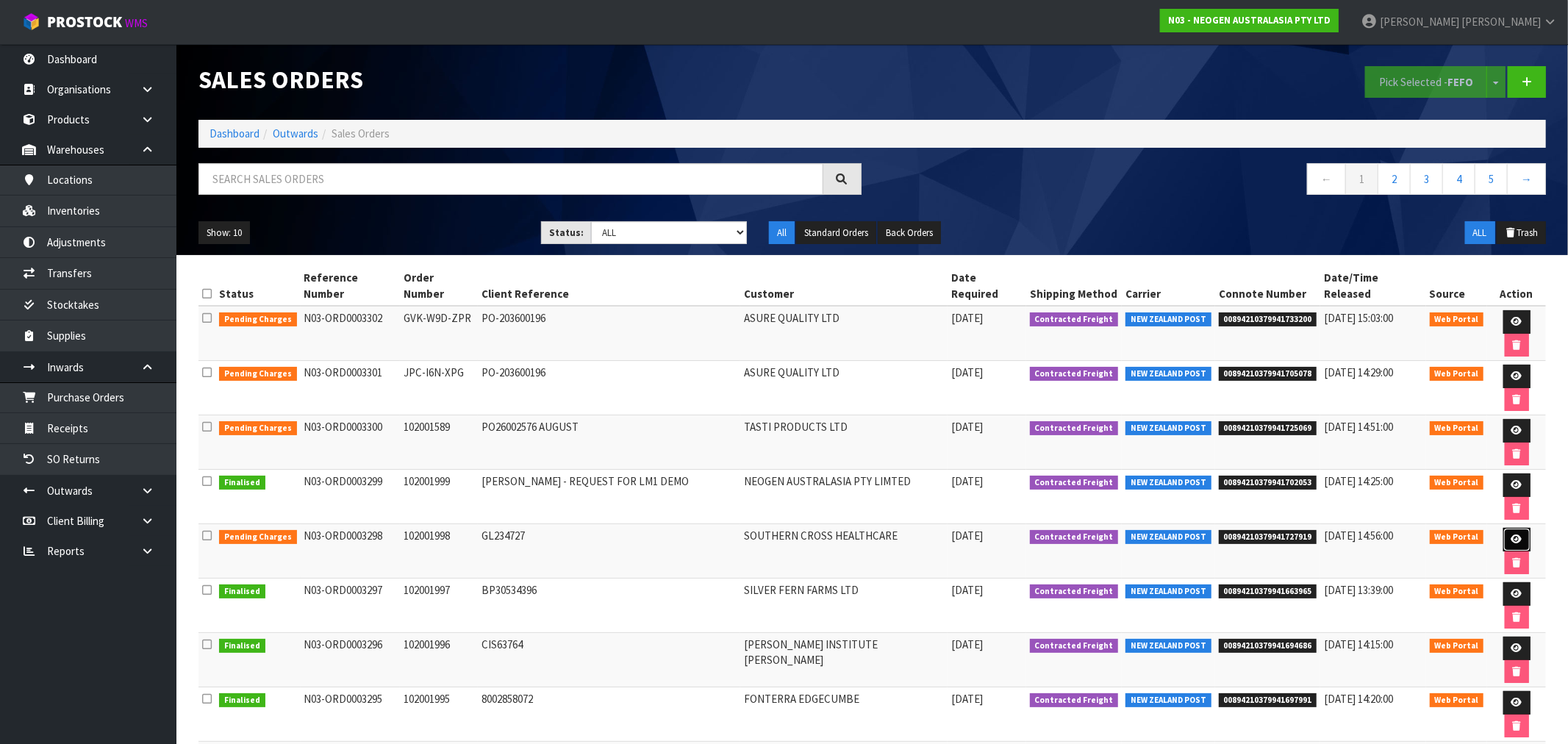
click at [1503, 528] on link at bounding box center [1516, 539] width 27 height 23
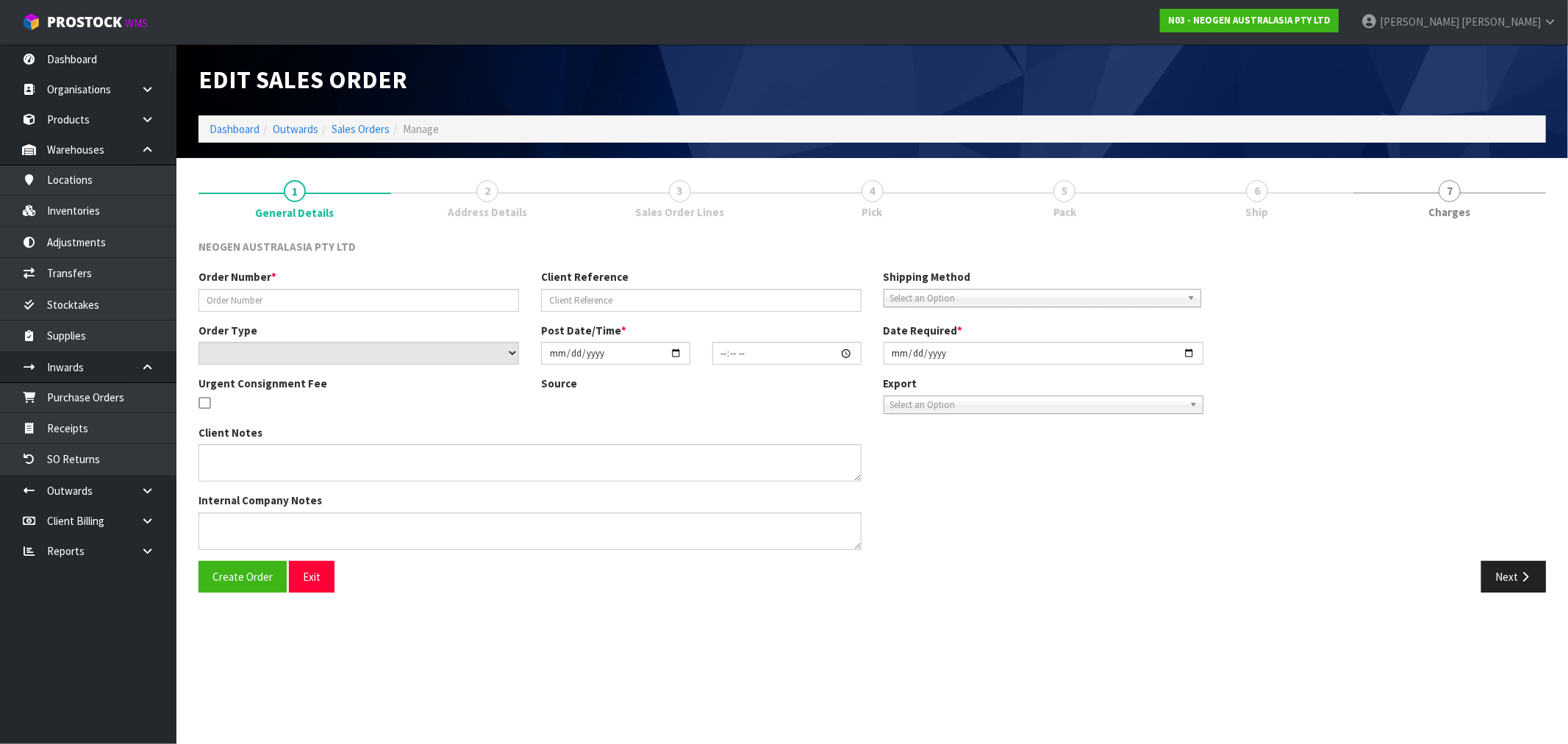
type input "102001998"
type input "GL234727"
select select "number:0"
type input "2025-08-21"
type input "11:10:00.000"
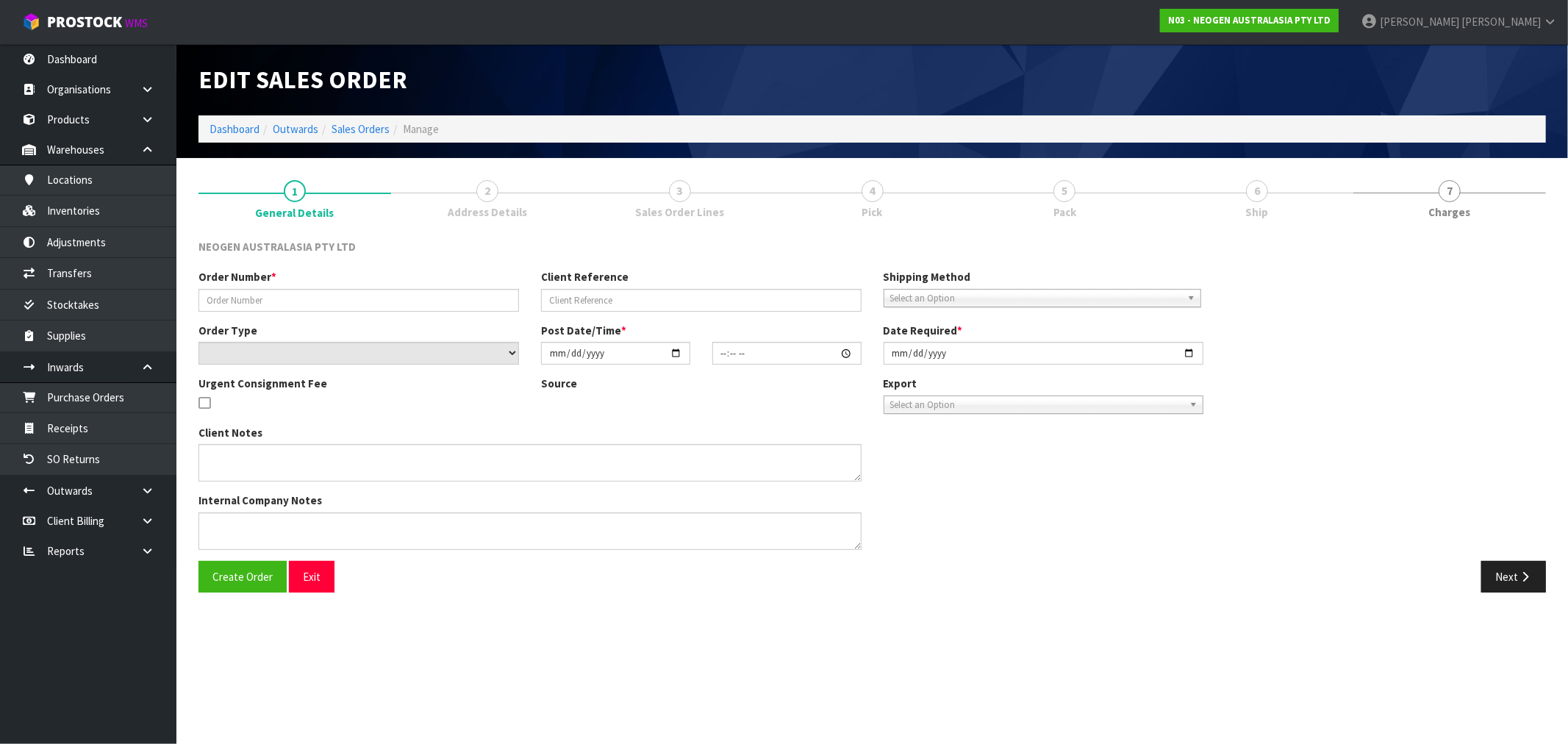
type input "2025-08-21"
type textarea "ATTN: GILLIES HOSPITAL MS UPSTAIRS, GLUP - UPSTAIRS"
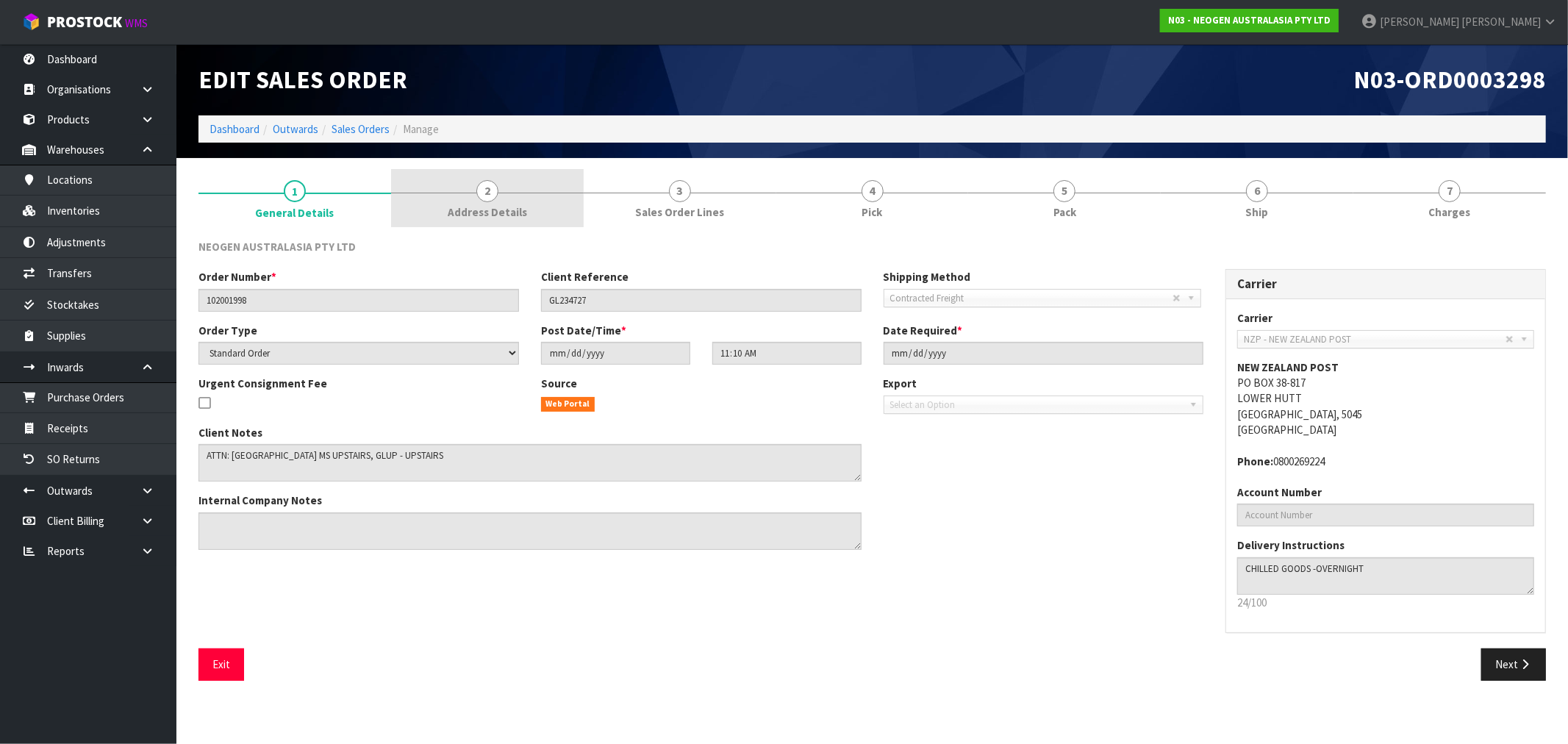
click at [488, 204] on span "Address Details" at bounding box center [487, 212] width 79 height 16
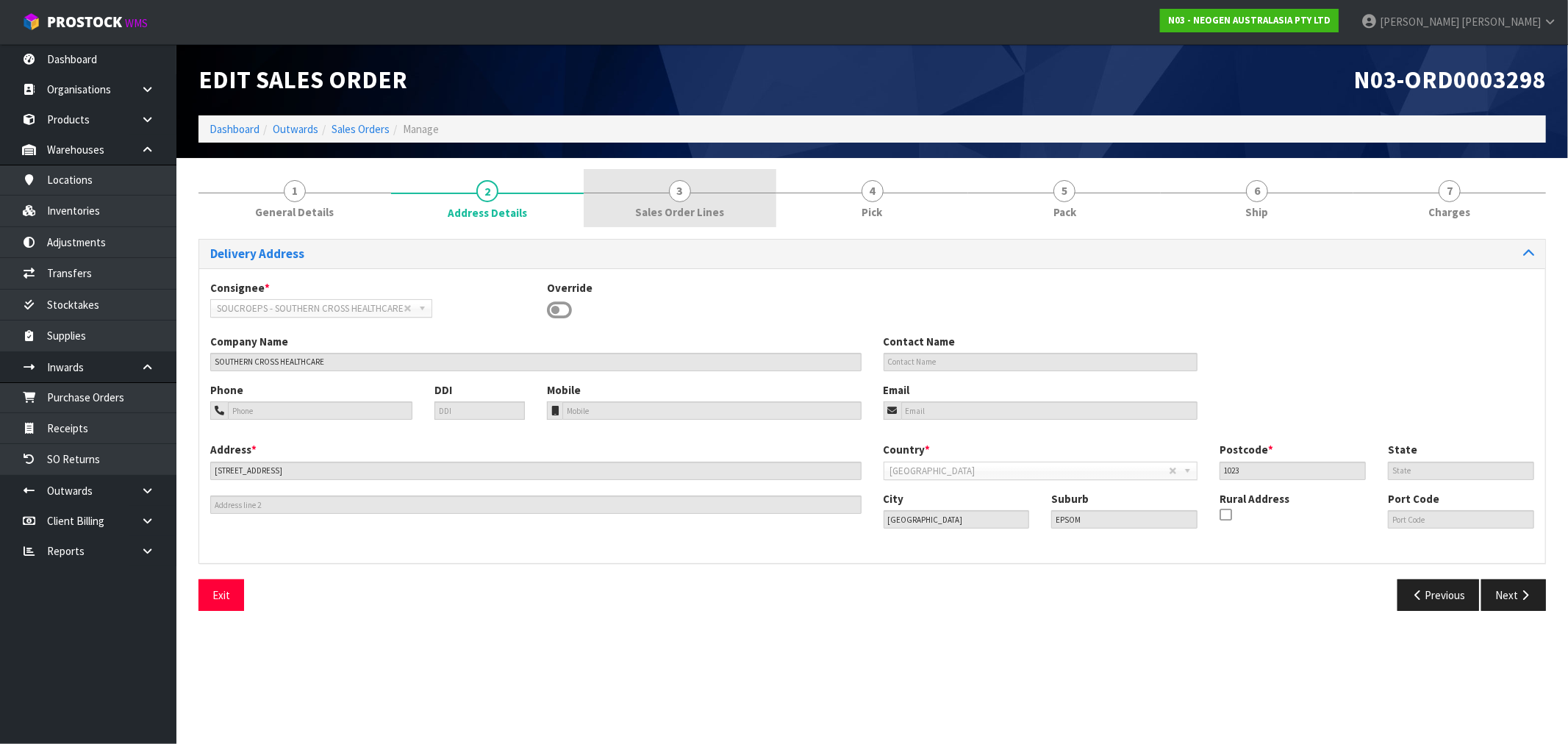
click at [717, 207] on span "Sales Order Lines" at bounding box center [680, 212] width 89 height 16
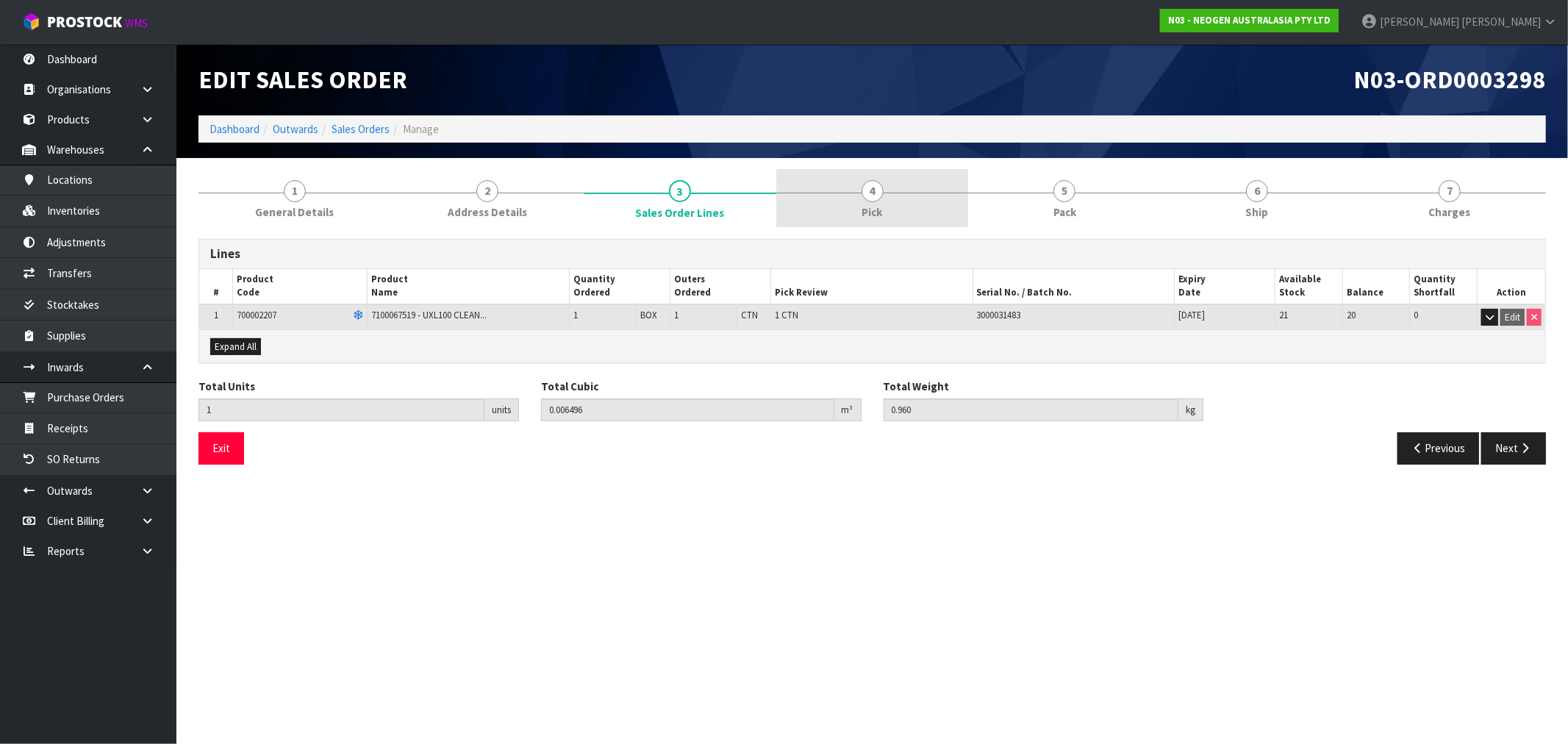
click at [886, 210] on link "4 Pick" at bounding box center [872, 198] width 192 height 59
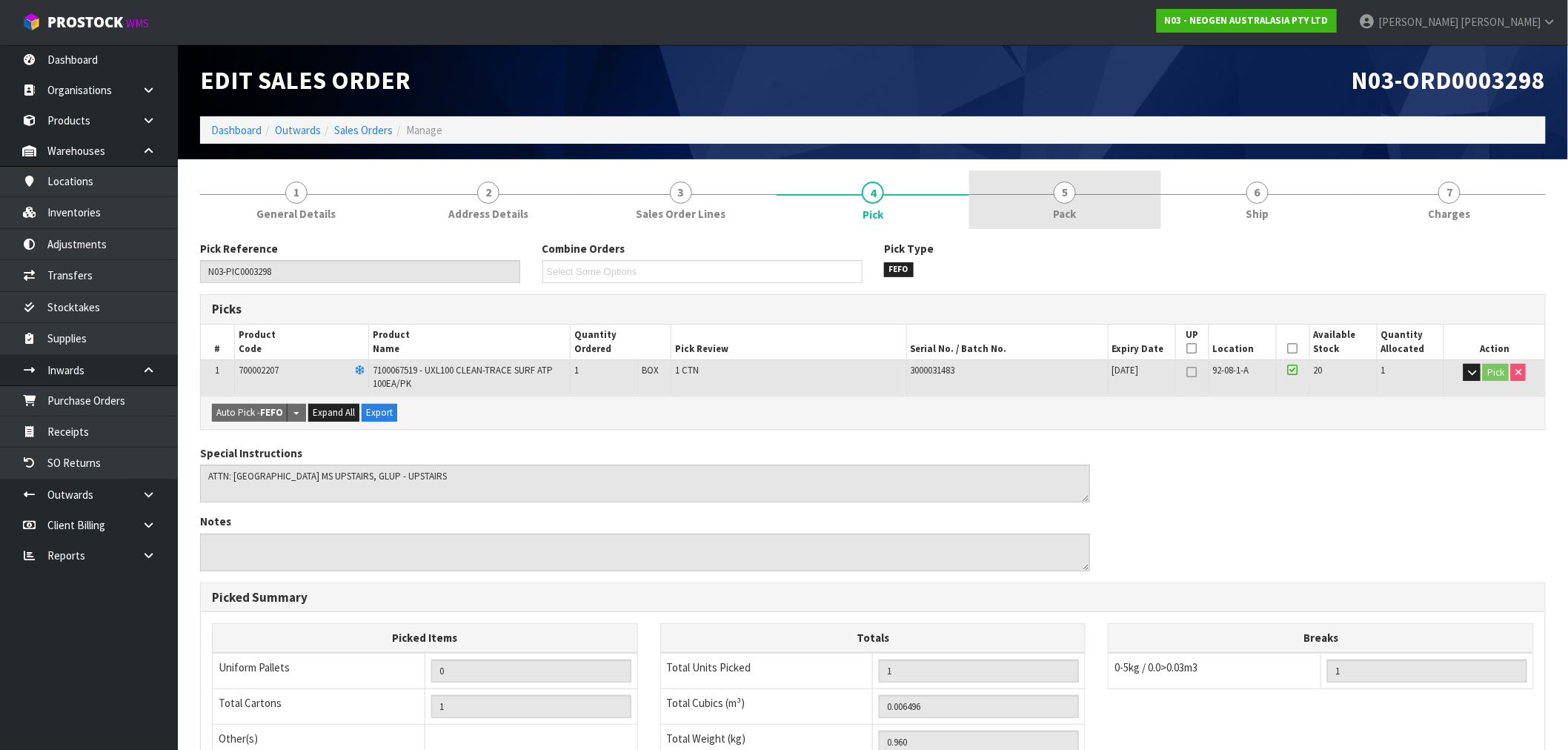
click at [1072, 201] on link "5 Pack" at bounding box center [1065, 199] width 192 height 59
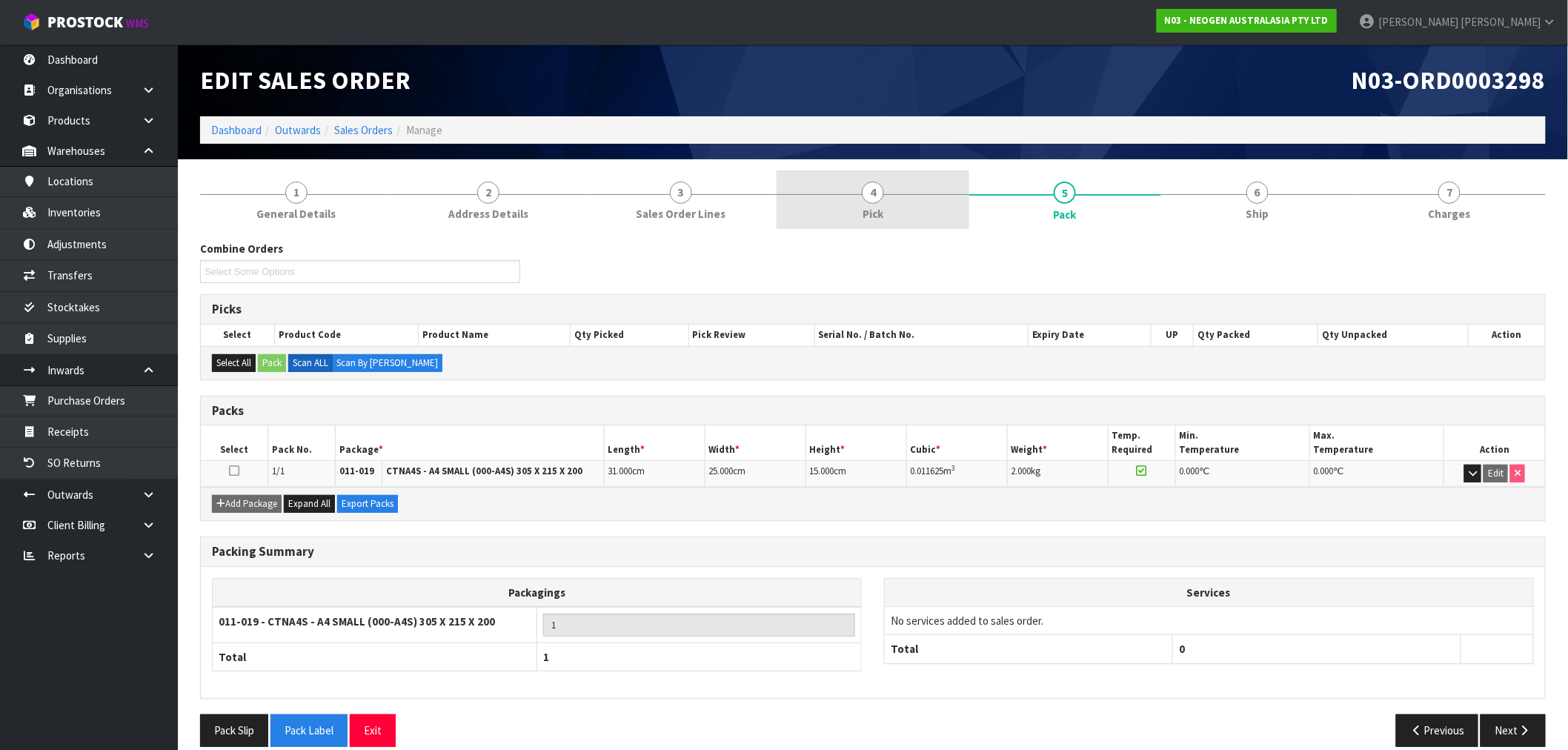
click at [883, 200] on link "4 Pick" at bounding box center [872, 199] width 192 height 59
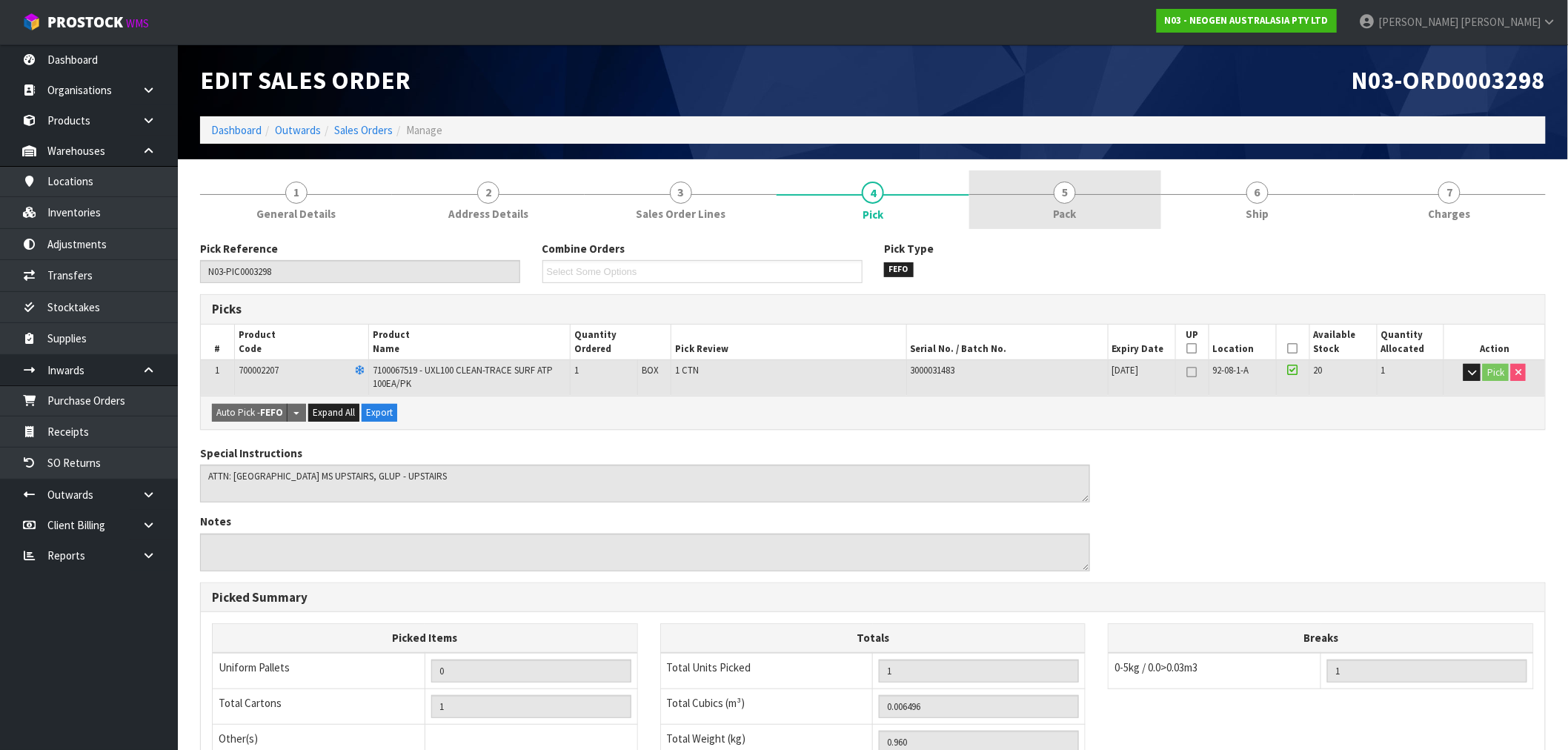
click at [1088, 202] on link "5 Pack" at bounding box center [1065, 199] width 192 height 59
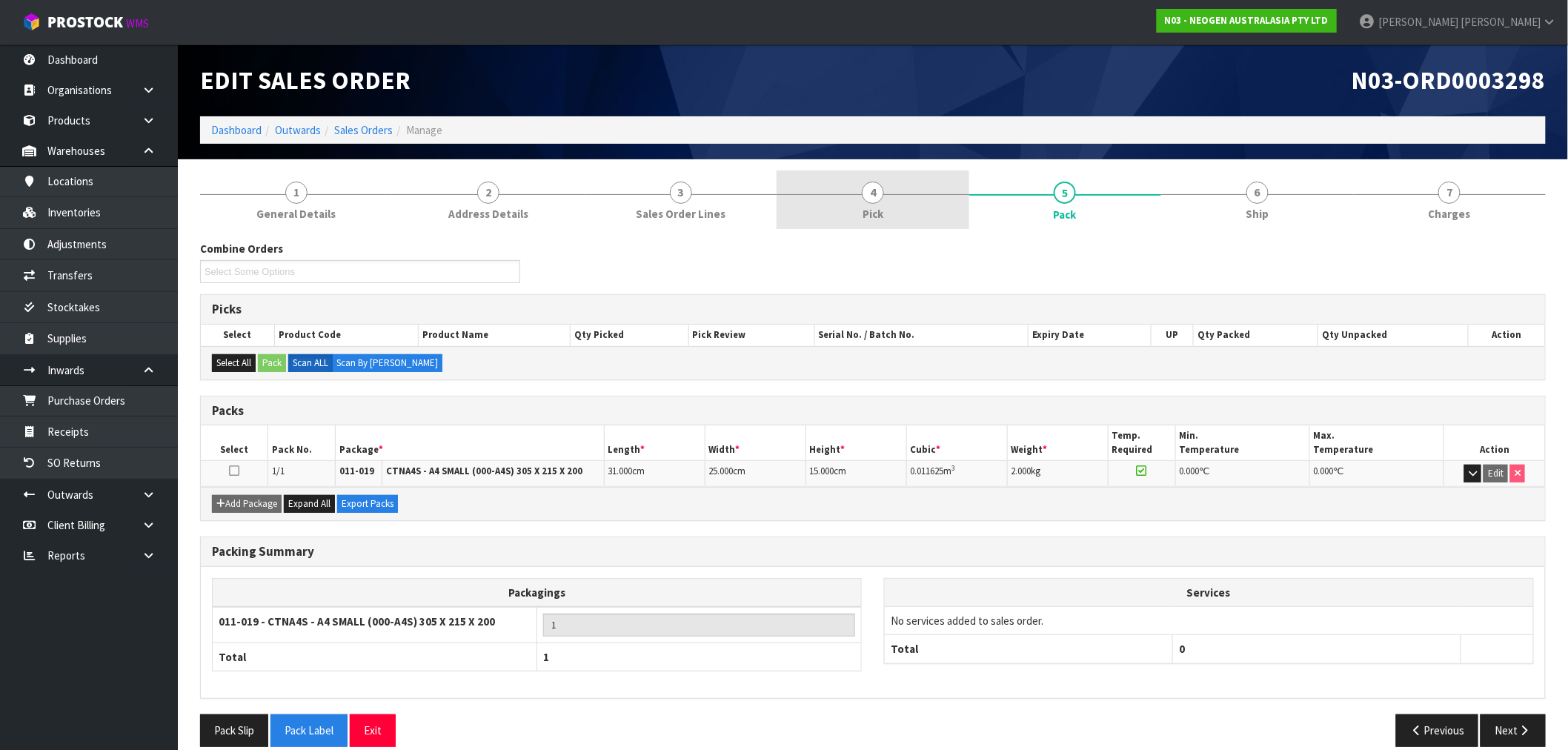
click at [879, 215] on span "Pick" at bounding box center [873, 213] width 21 height 16
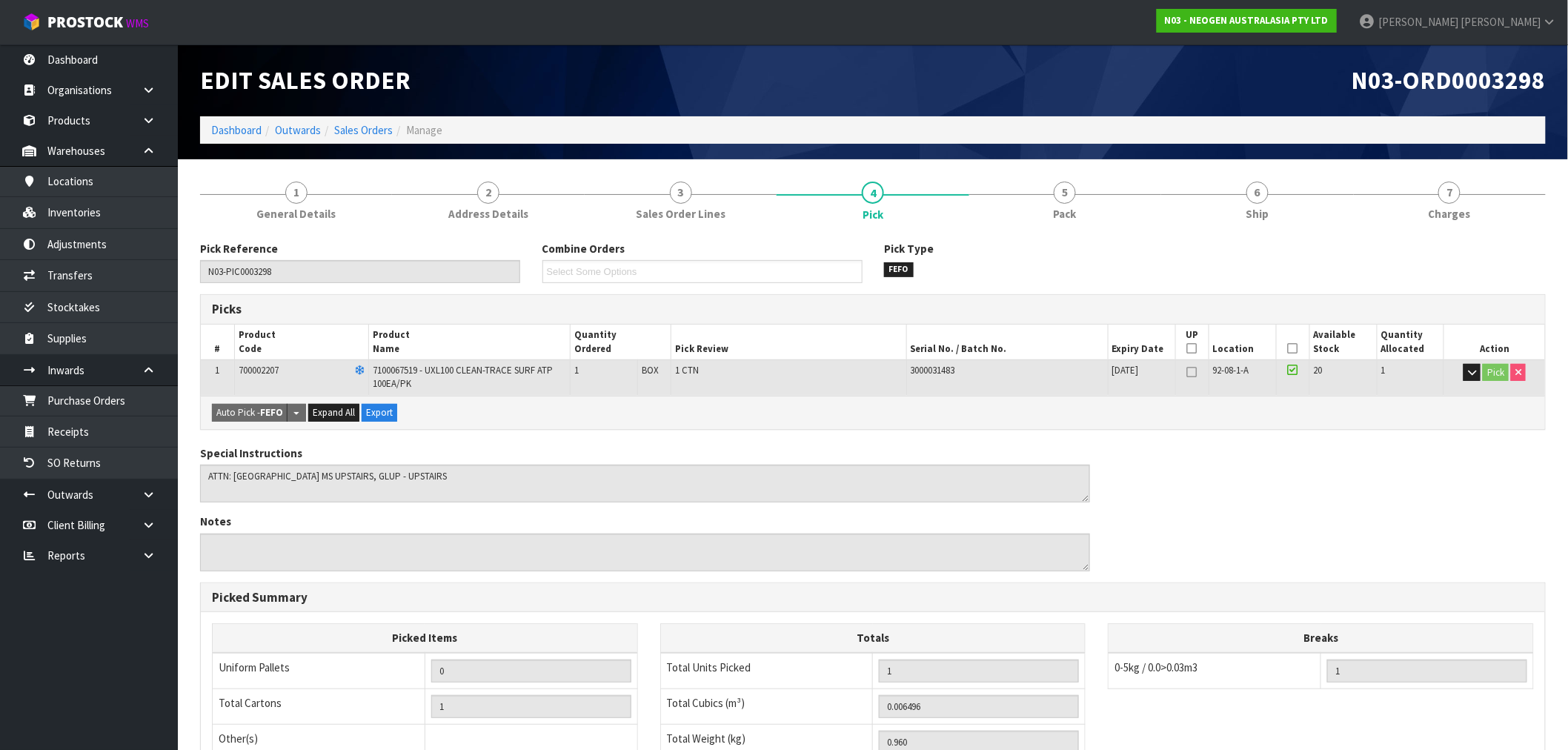
scroll to position [82, 0]
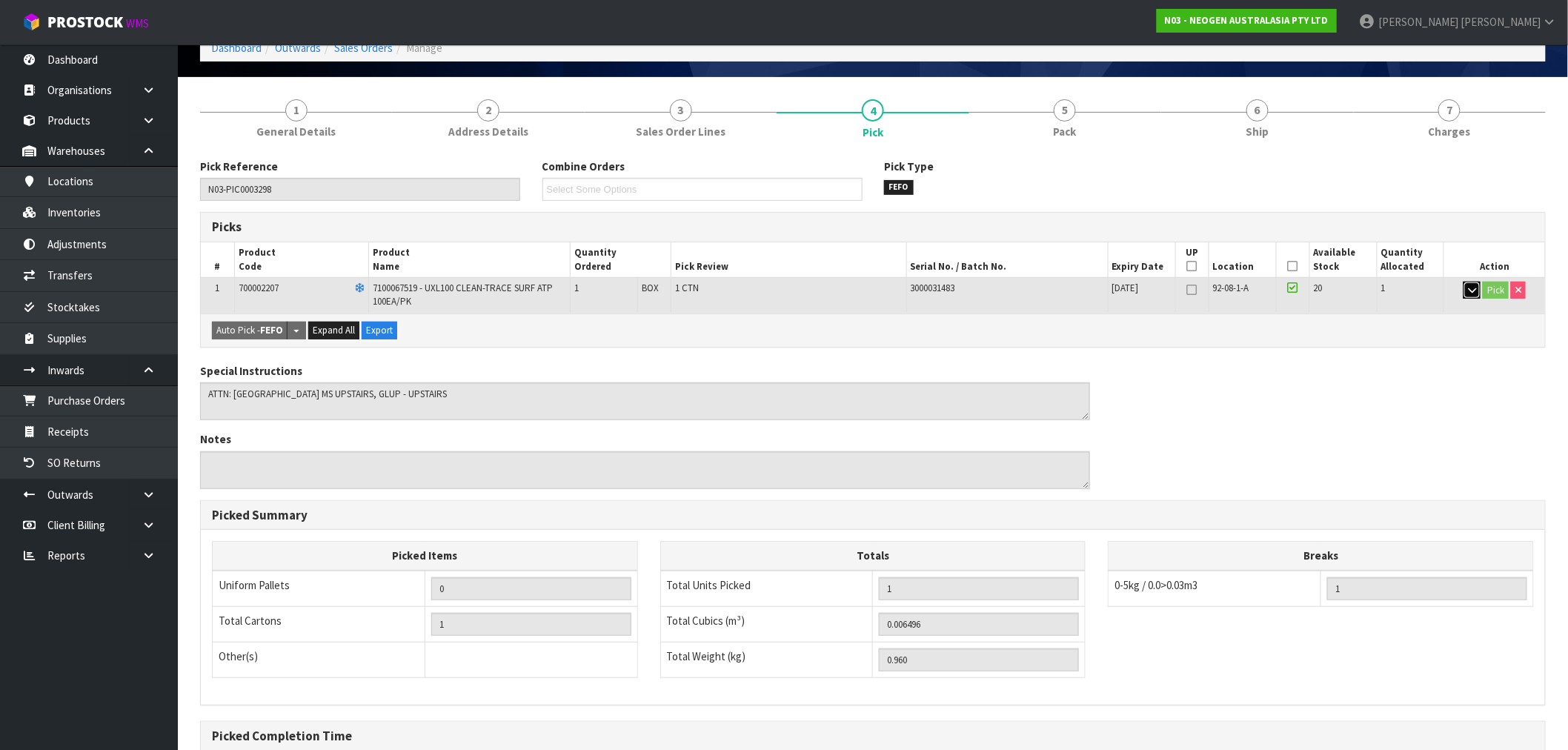
click at [1469, 290] on icon "button" at bounding box center [1472, 290] width 8 height 9
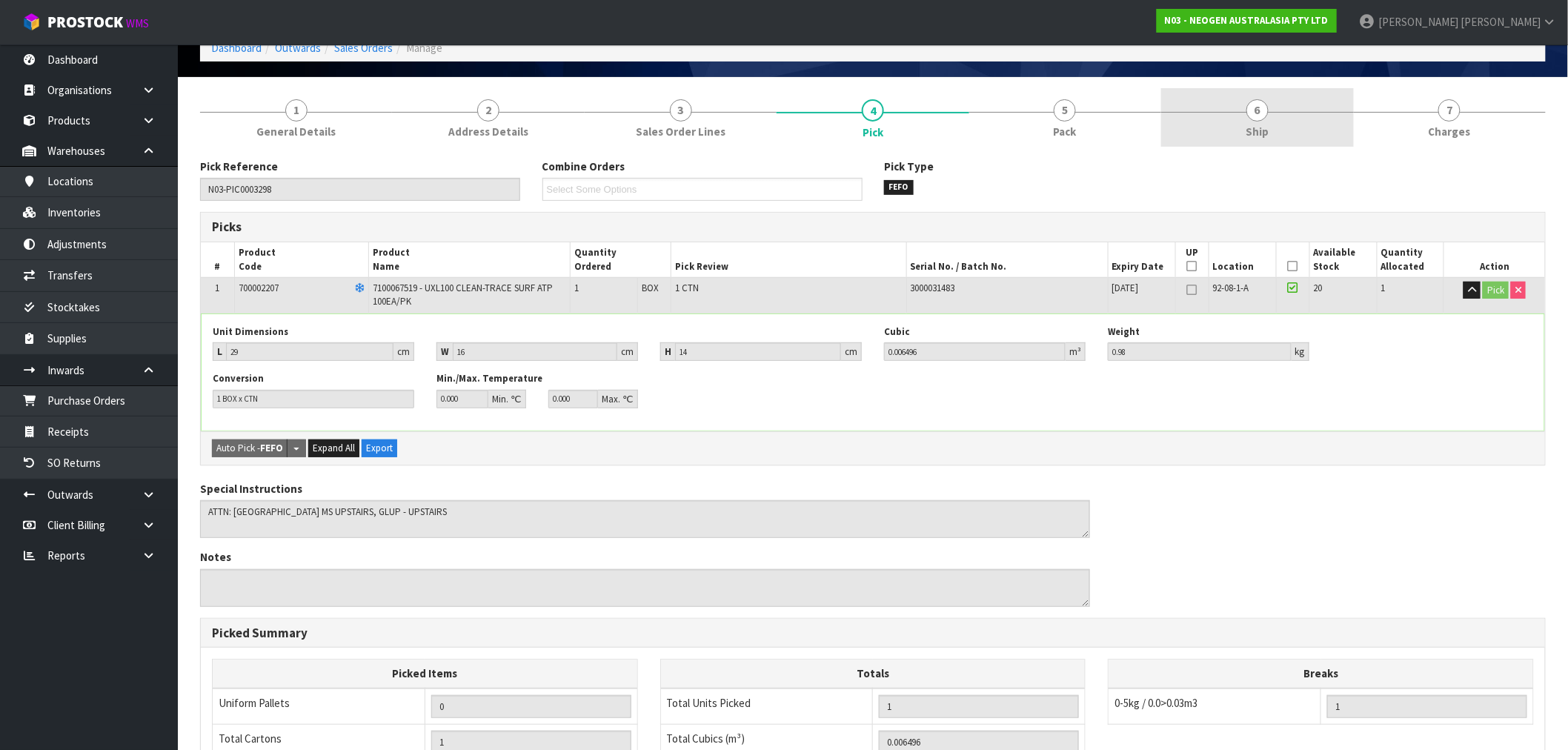
click at [1223, 122] on link "6 Ship" at bounding box center [1257, 117] width 192 height 59
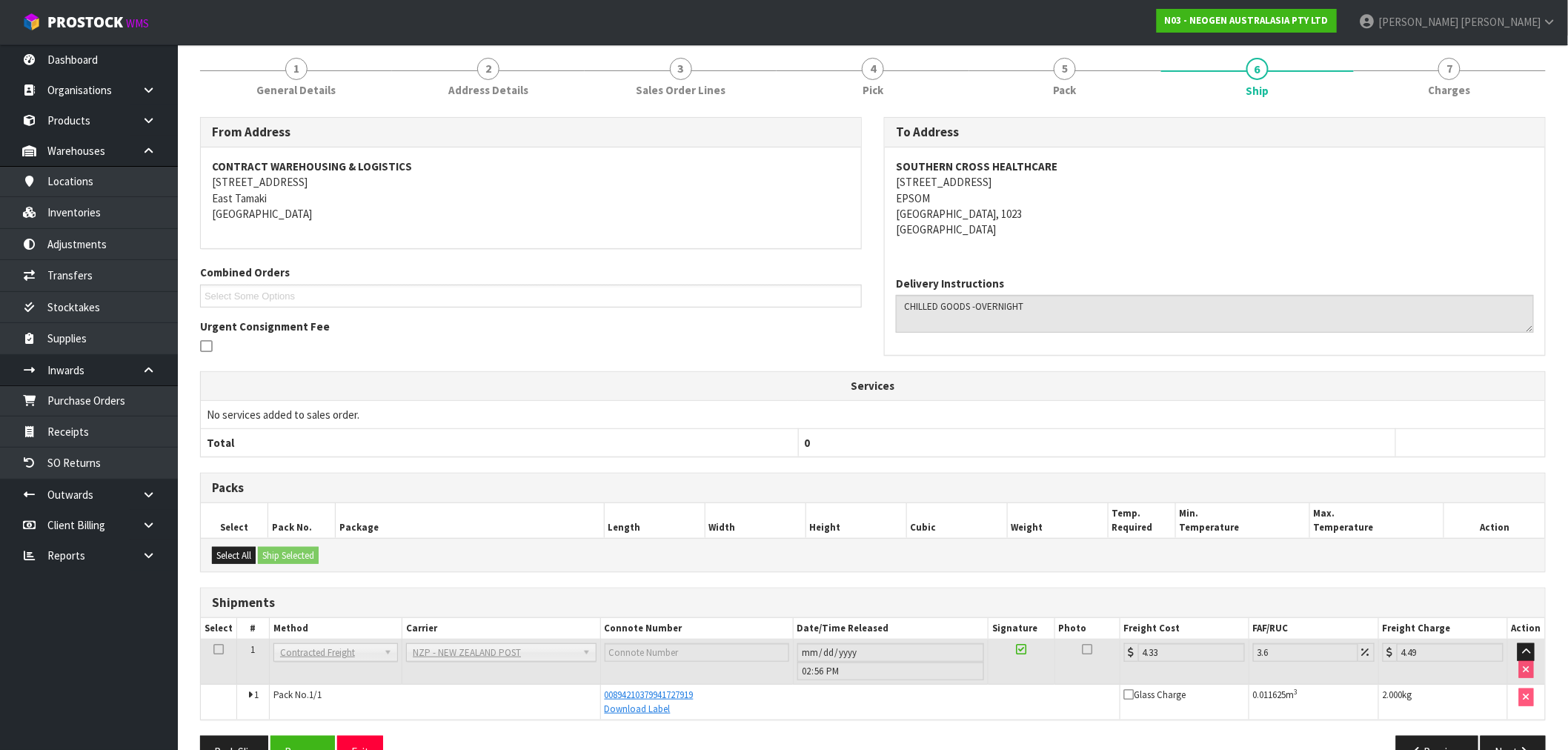
scroll to position [165, 0]
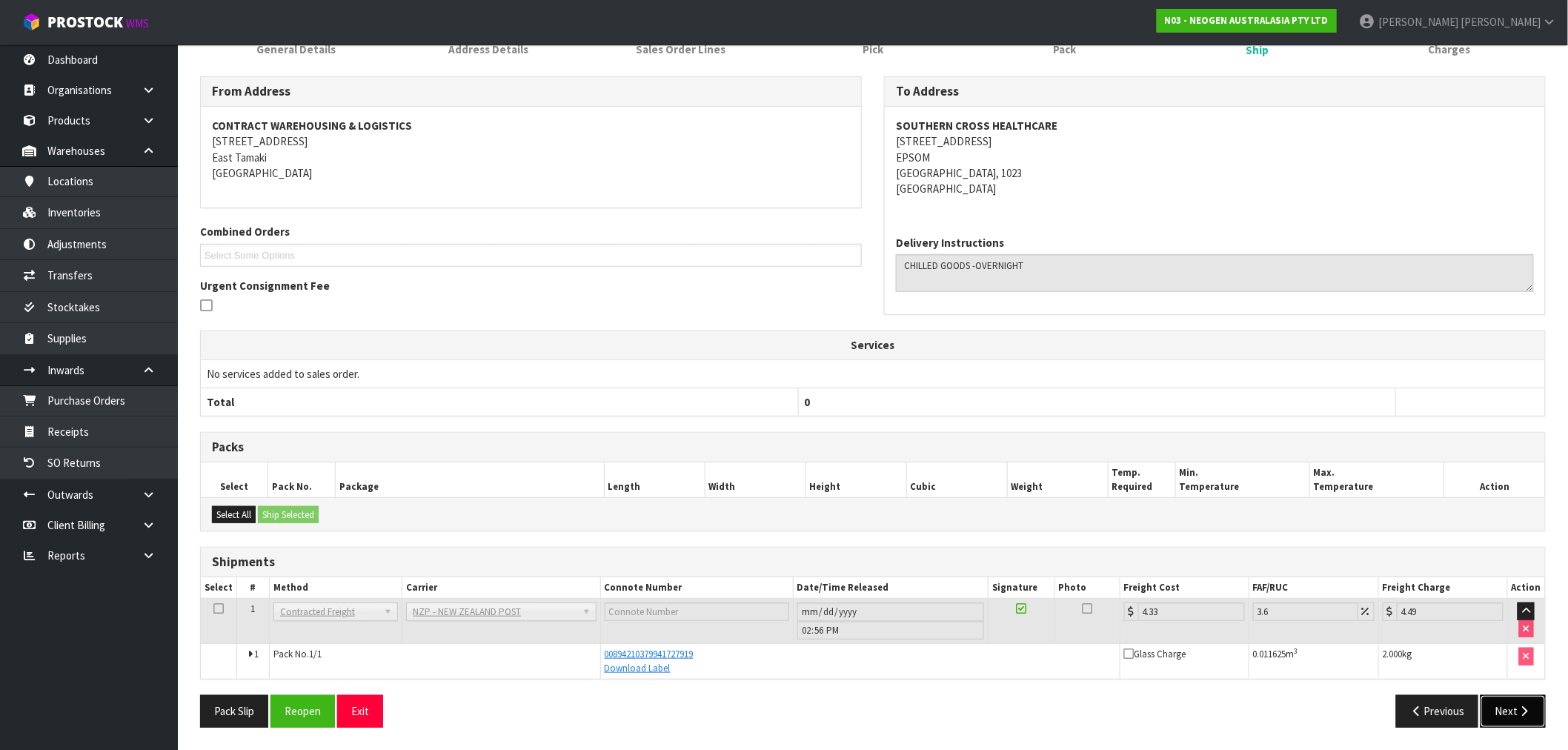
click at [1508, 710] on button "Next" at bounding box center [1514, 711] width 66 height 32
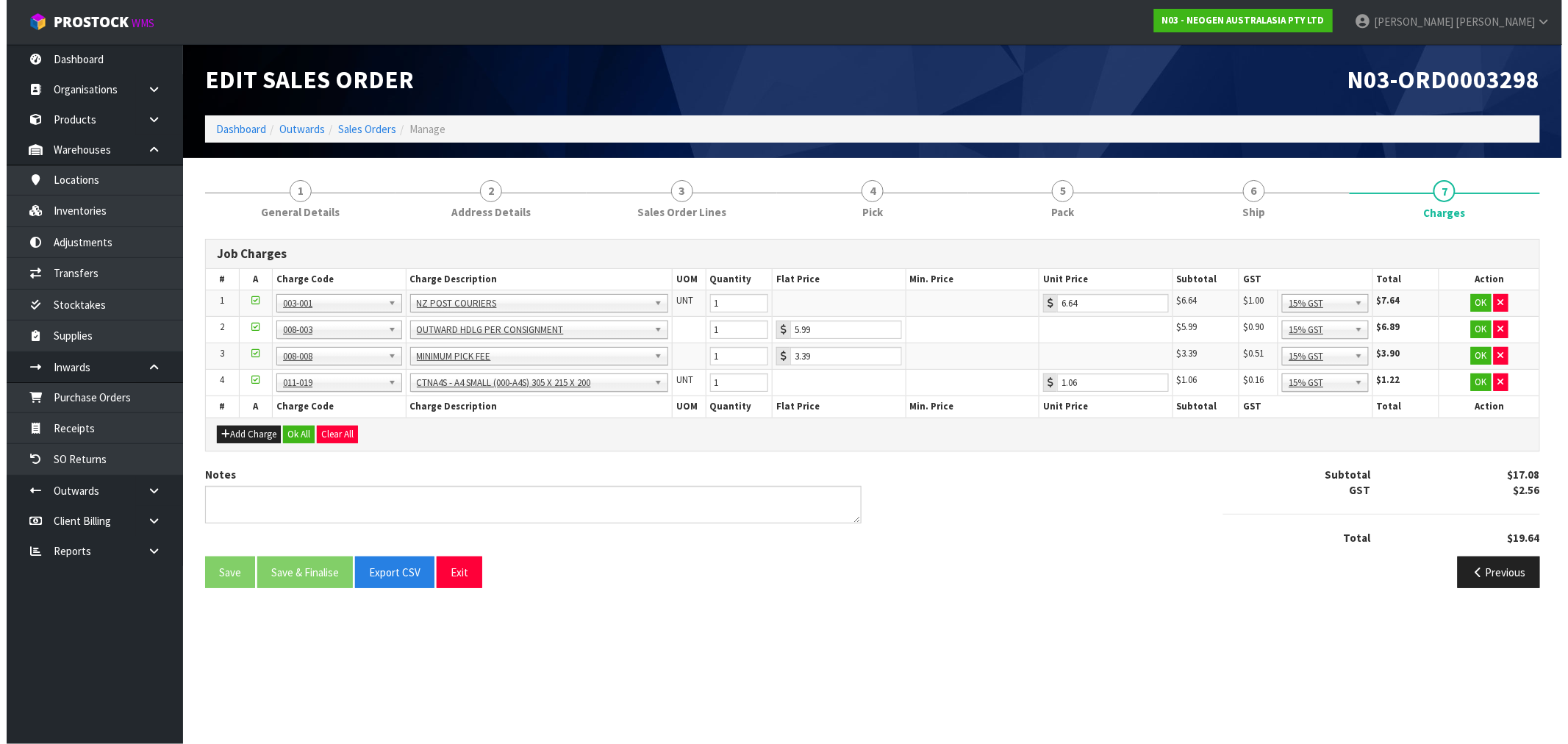
scroll to position [0, 0]
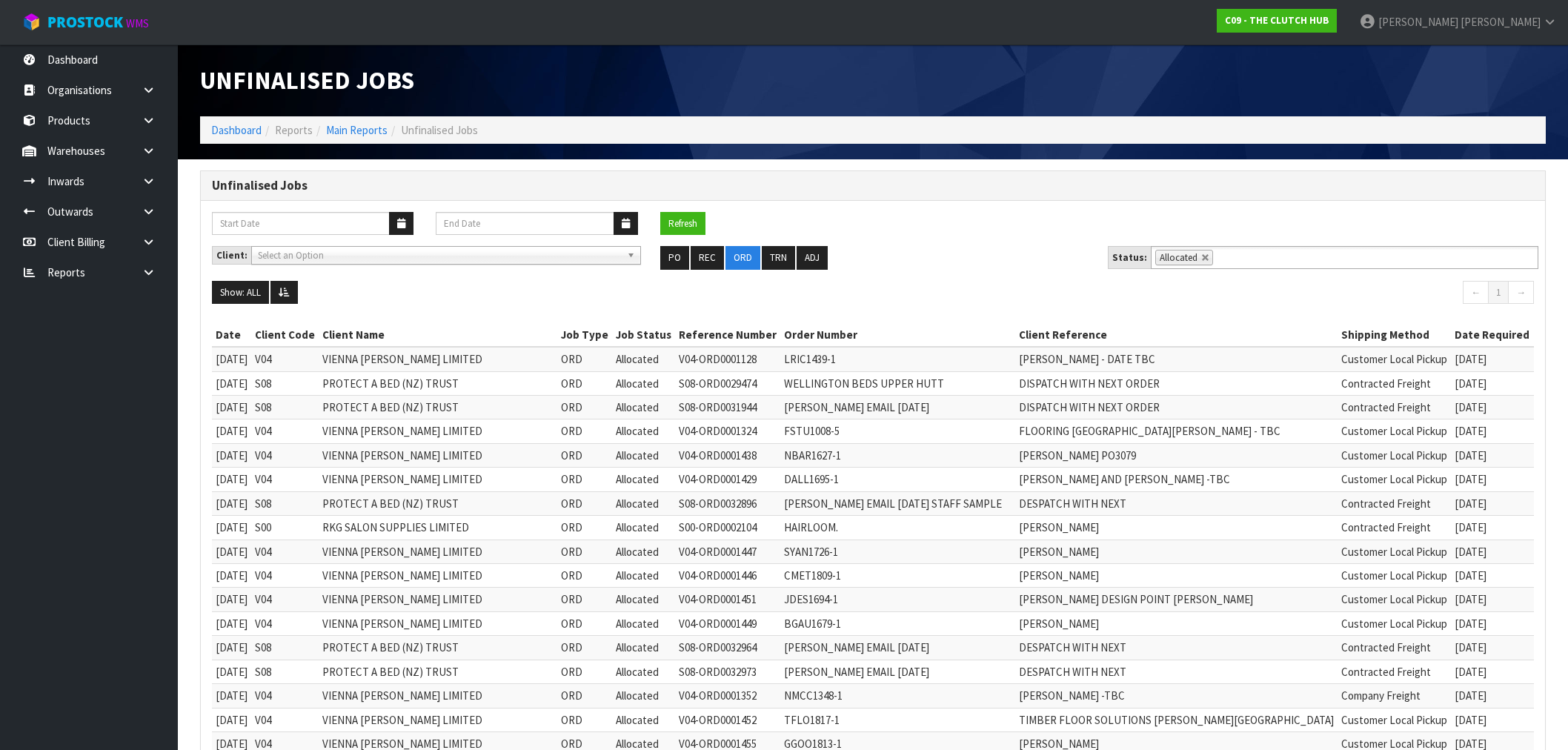
scroll to position [12, 0]
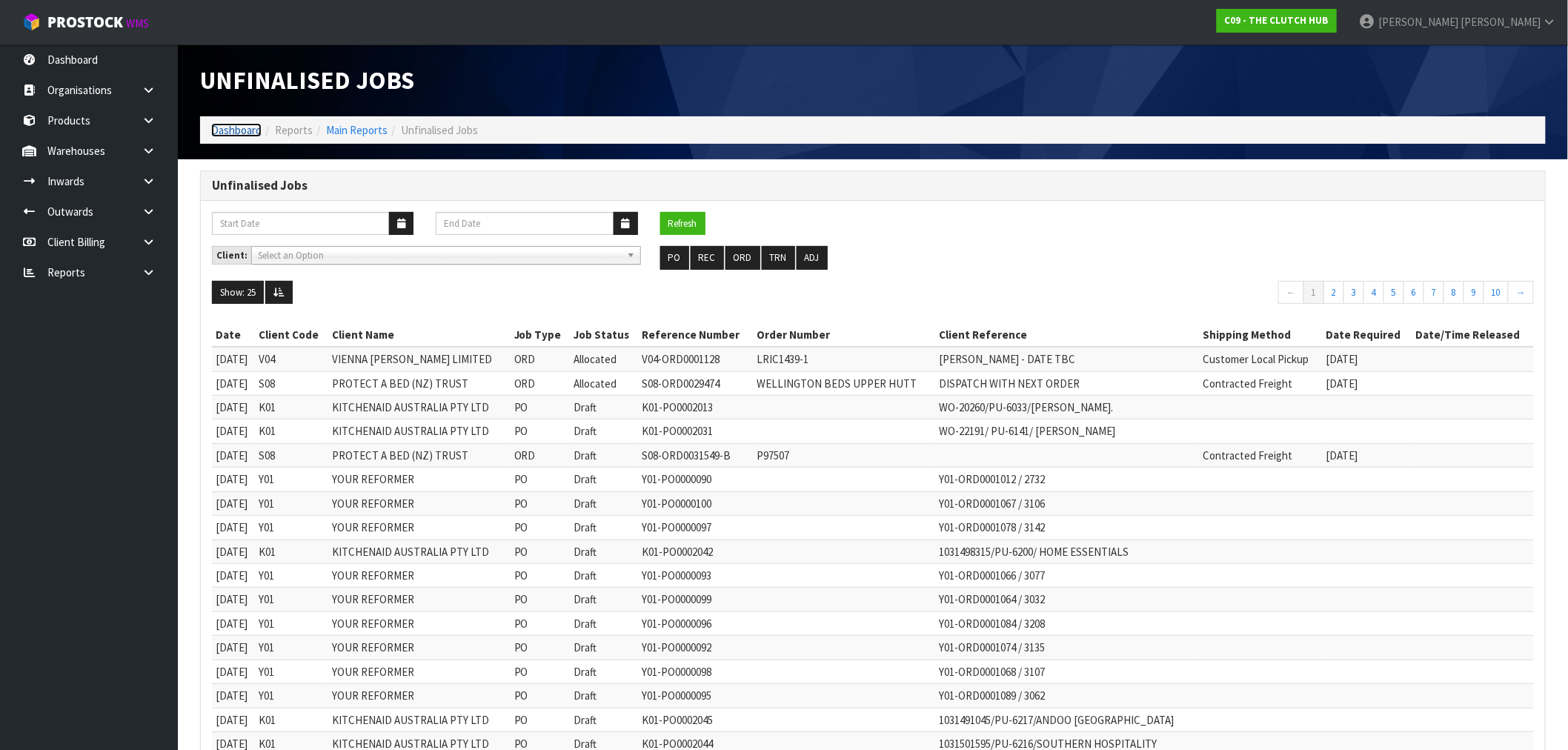
click at [240, 127] on link "Dashboard" at bounding box center [237, 129] width 51 height 14
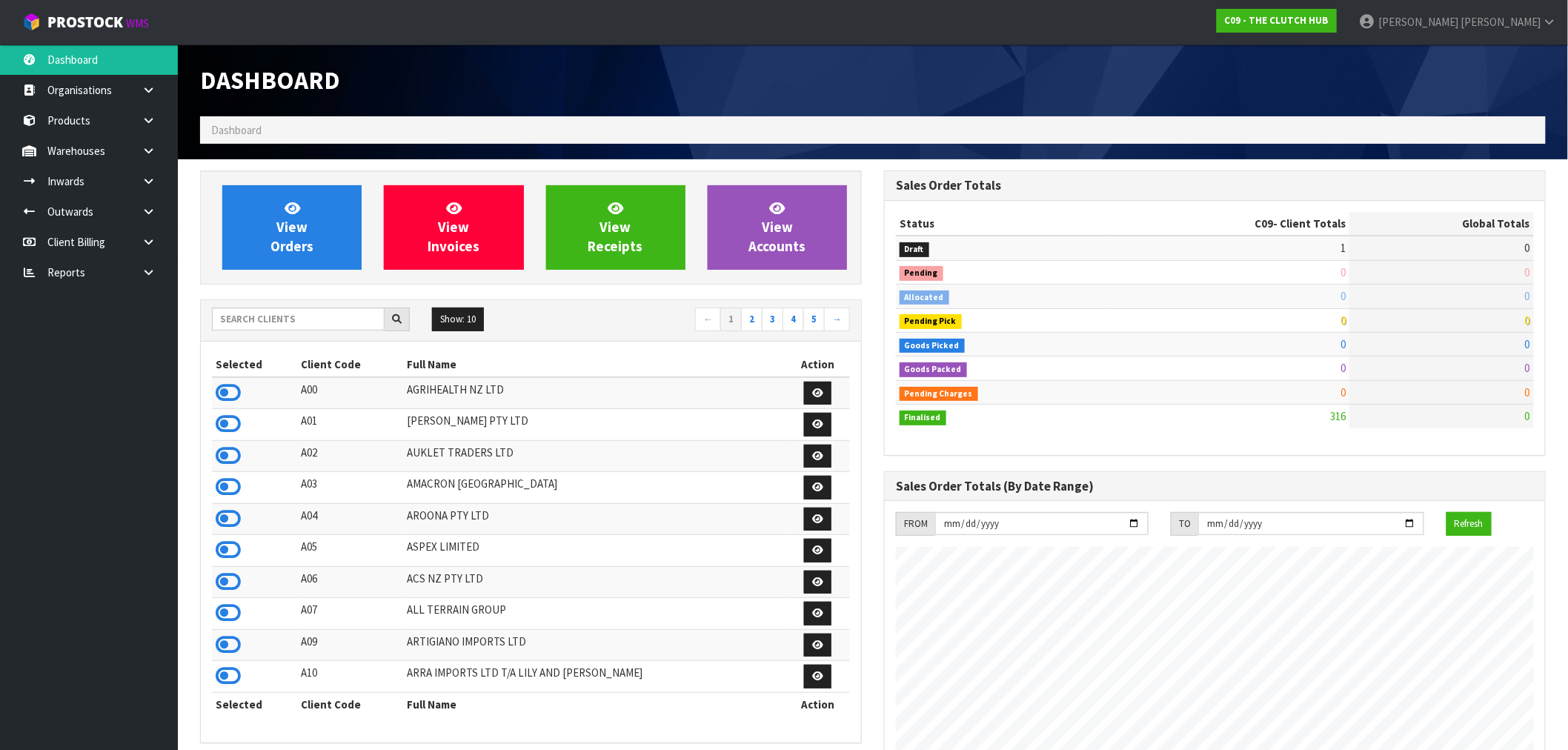
scroll to position [1123, 684]
click at [258, 310] on input "text" at bounding box center [298, 318] width 172 height 23
type input "K01"
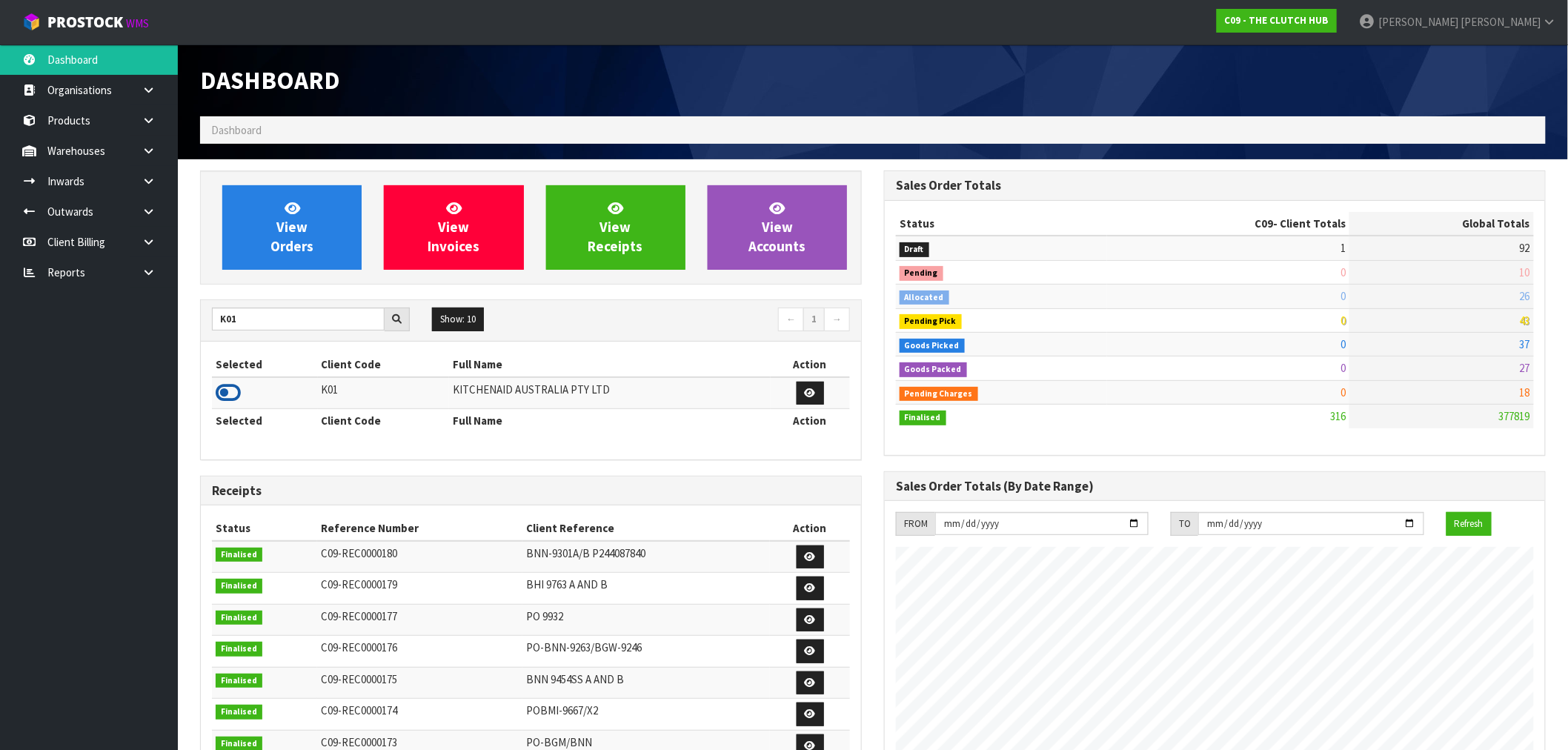
click at [238, 397] on icon at bounding box center [228, 393] width 25 height 22
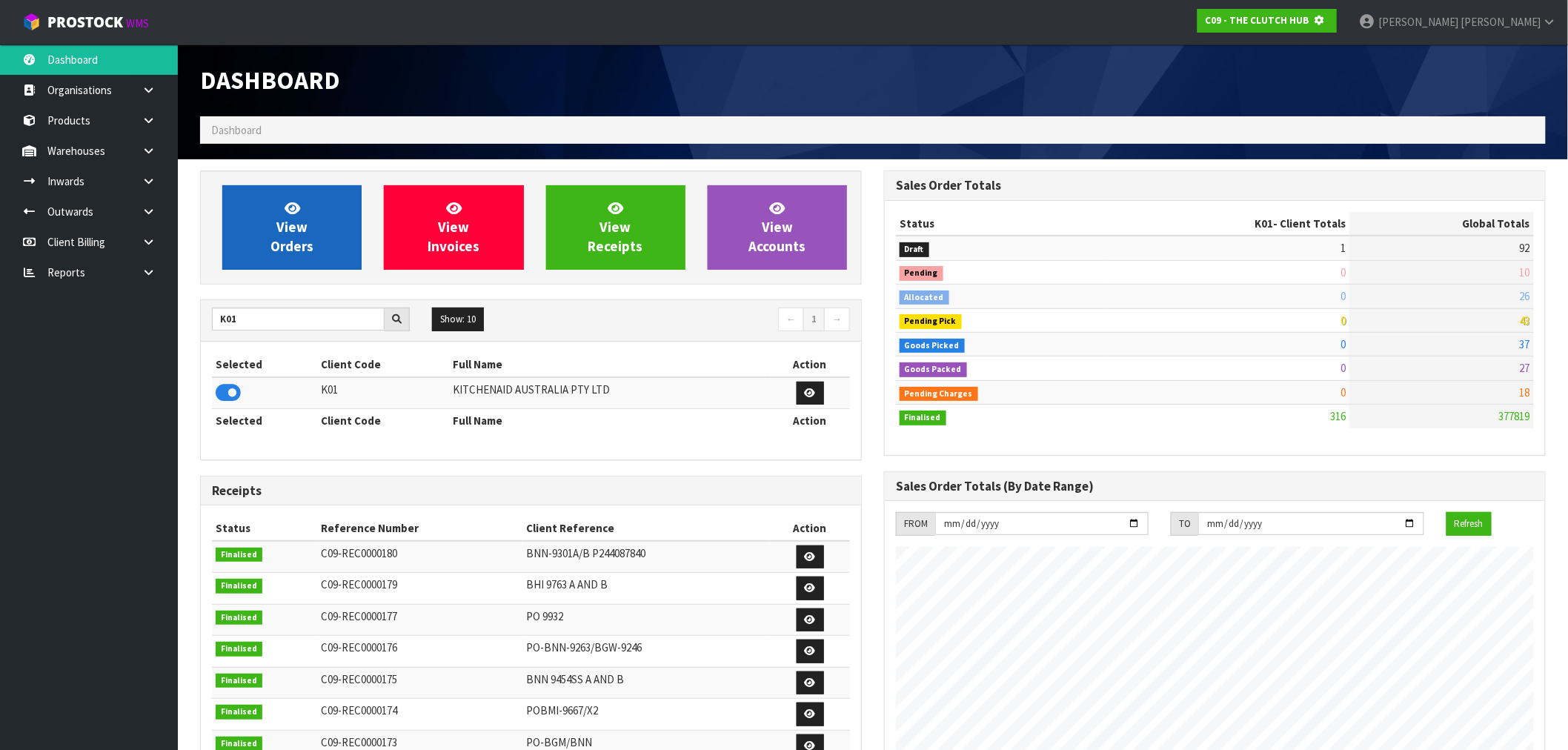
scroll to position [739999, 740514]
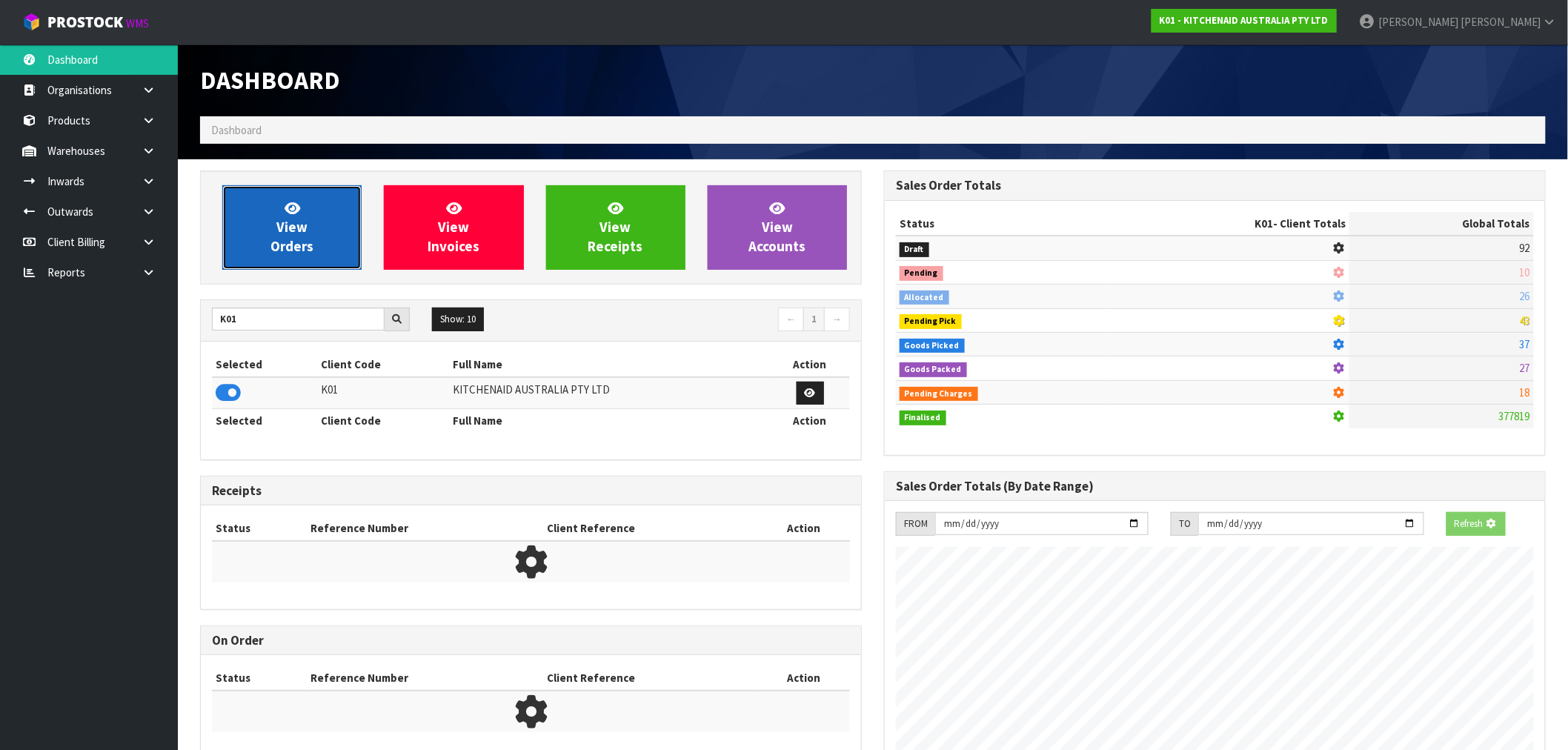
click at [257, 241] on link "View Orders" at bounding box center [291, 228] width 140 height 84
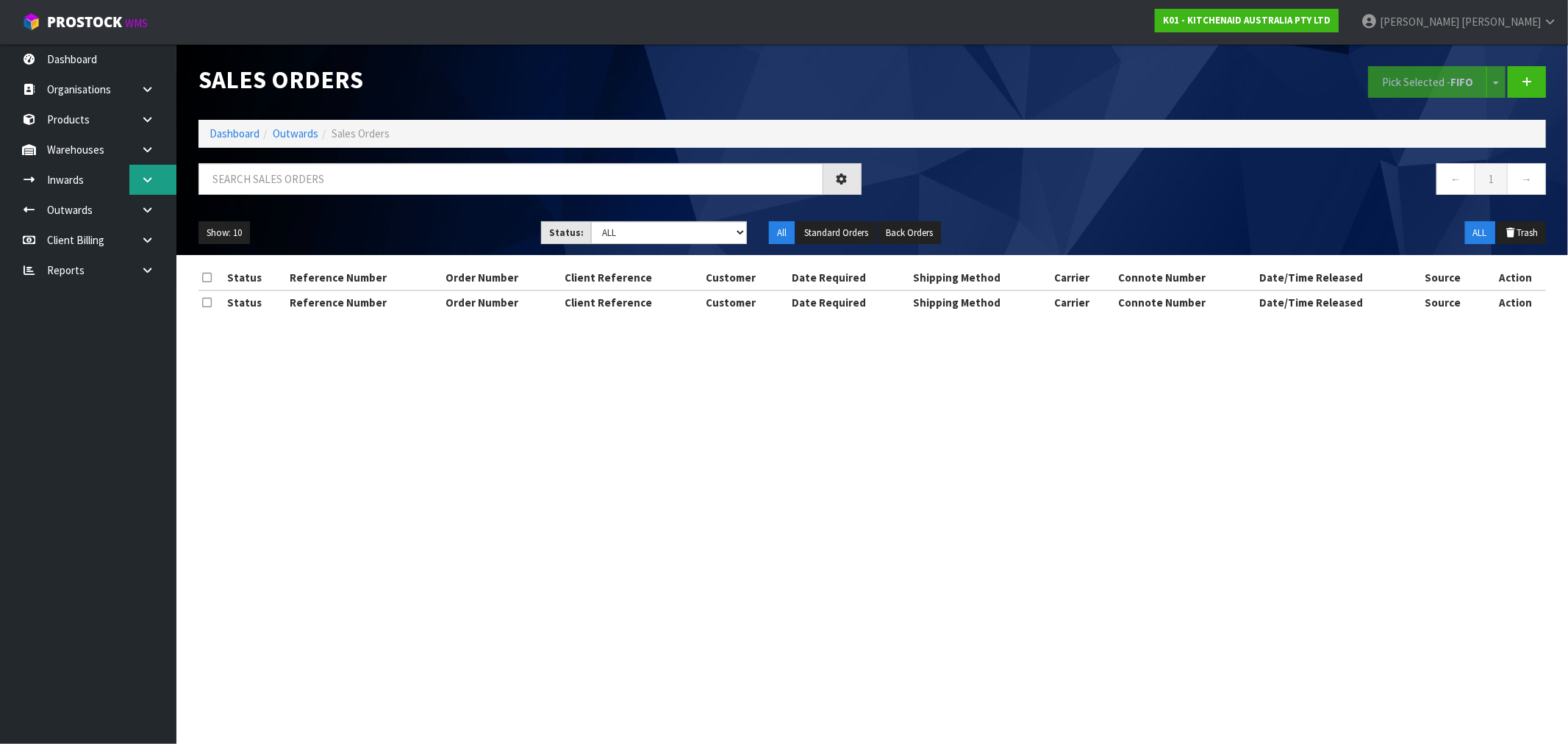
click at [131, 189] on link at bounding box center [152, 179] width 47 height 30
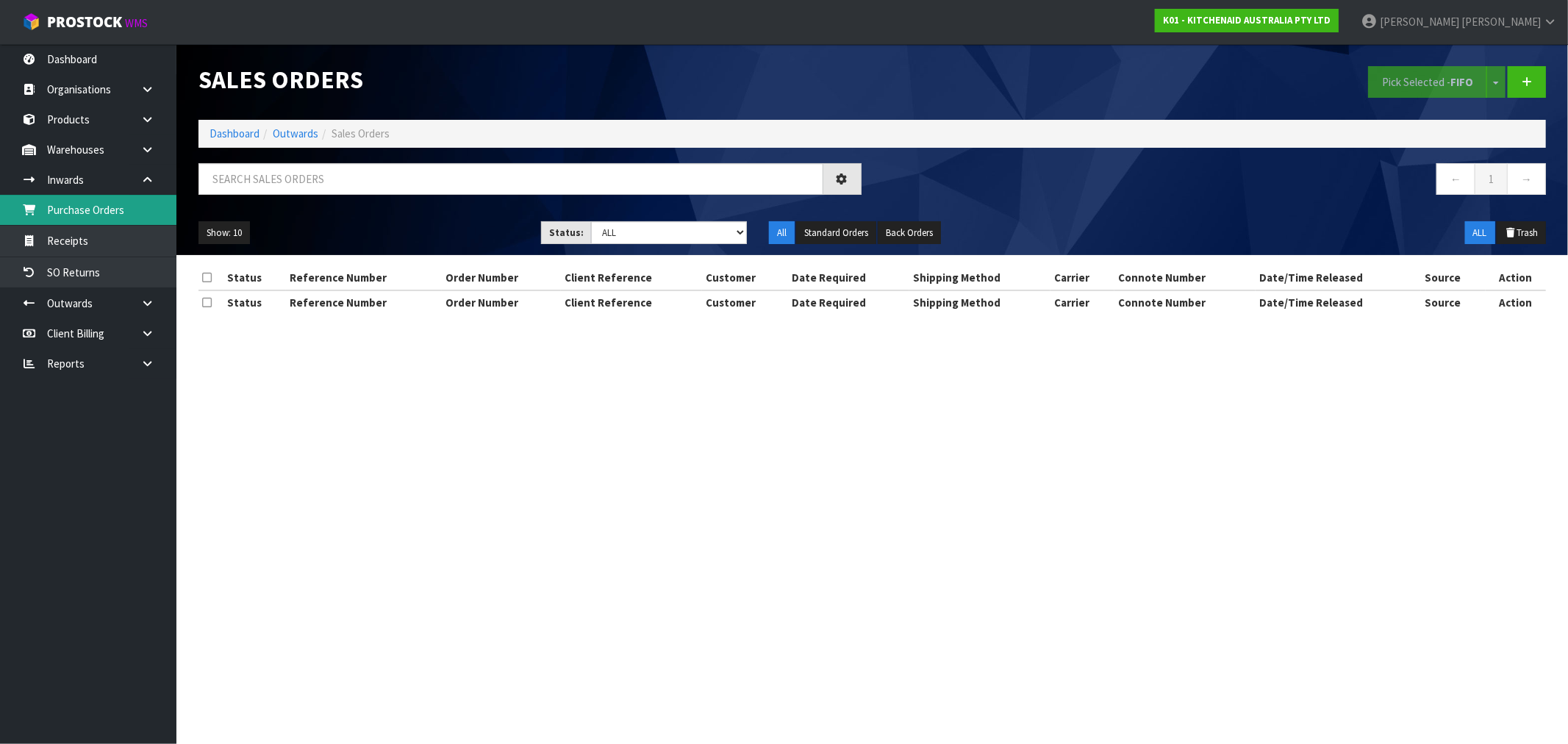
click at [113, 208] on link "Purchase Orders" at bounding box center [88, 210] width 176 height 30
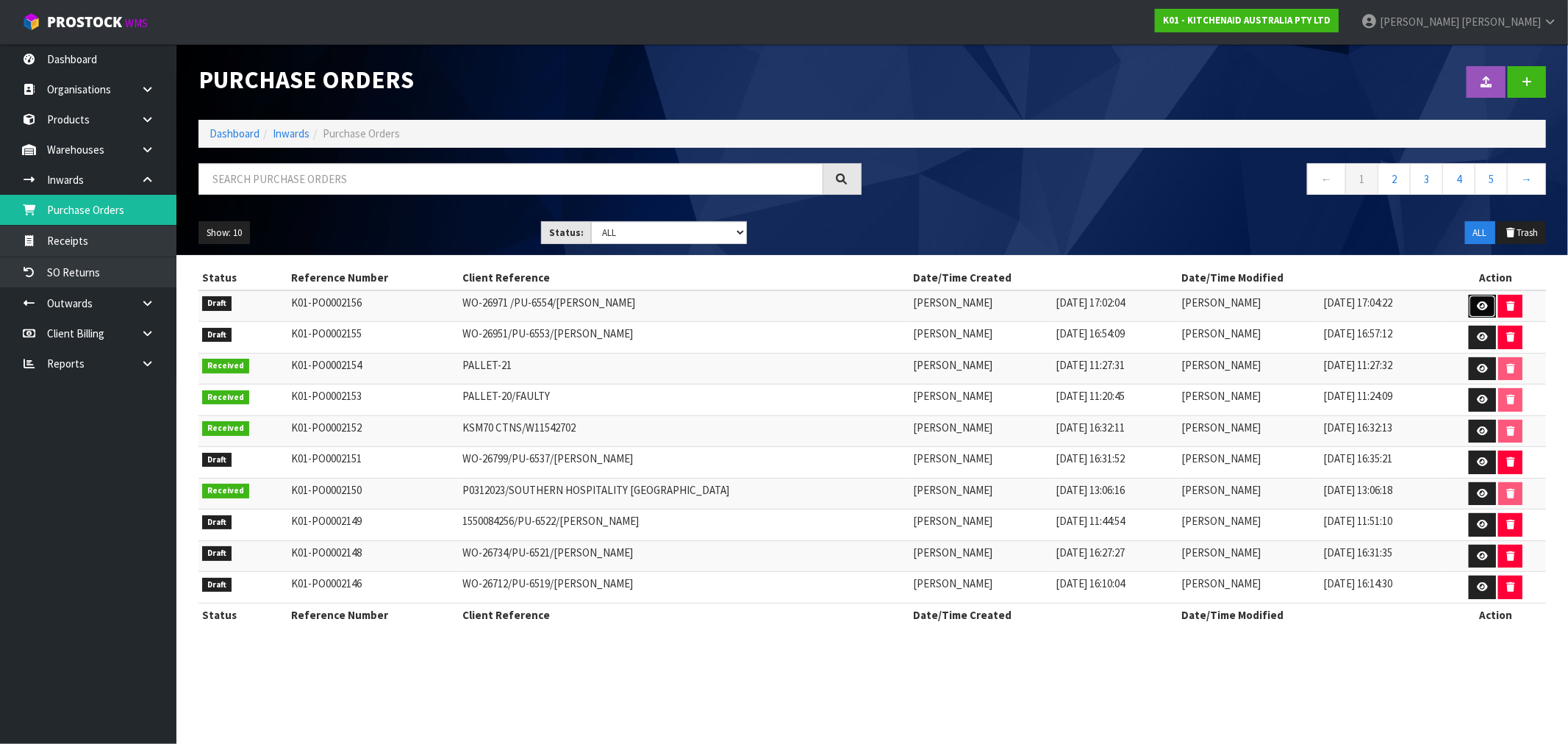
click at [1481, 304] on icon at bounding box center [1483, 306] width 11 height 9
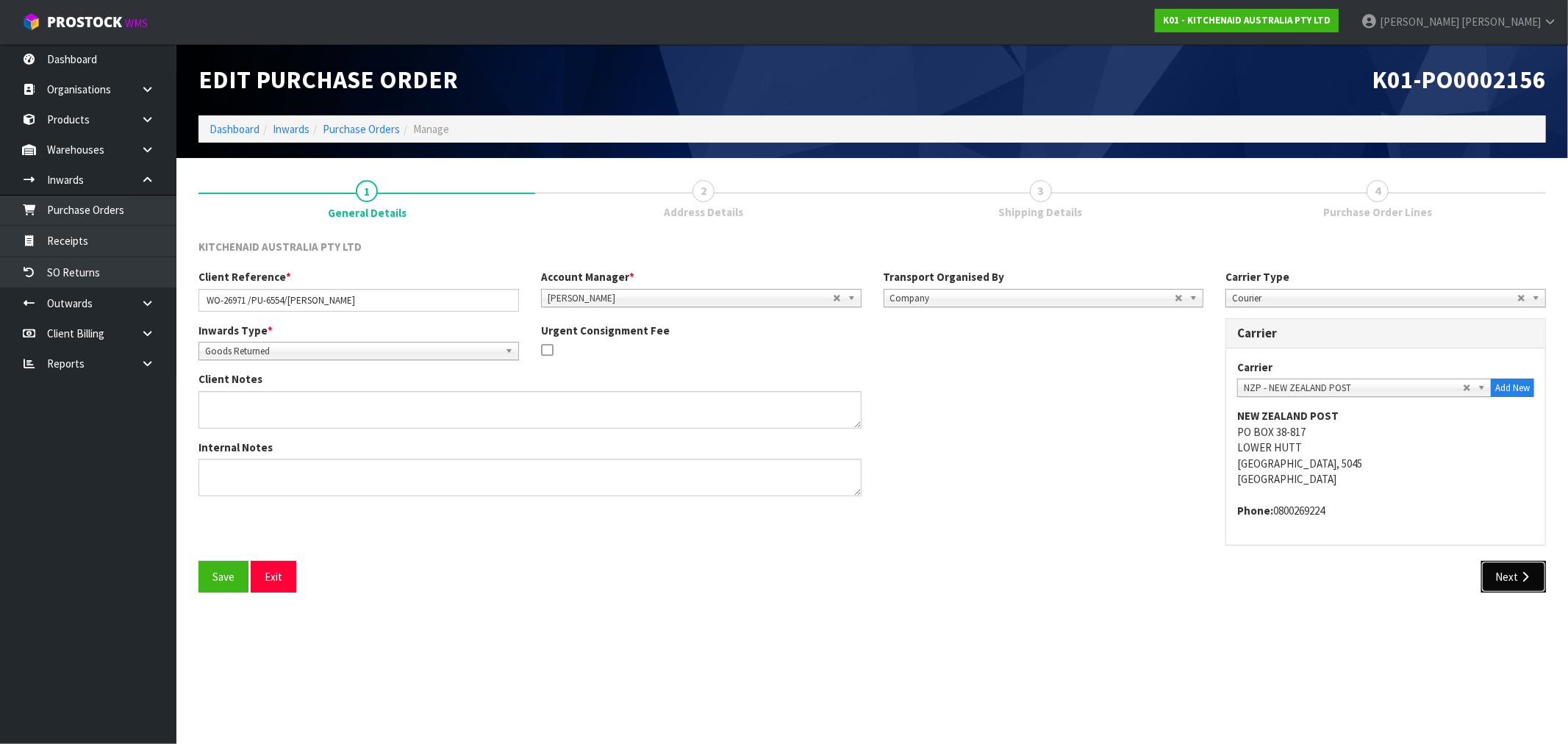
click at [1532, 574] on button "Next" at bounding box center [1513, 577] width 65 height 32
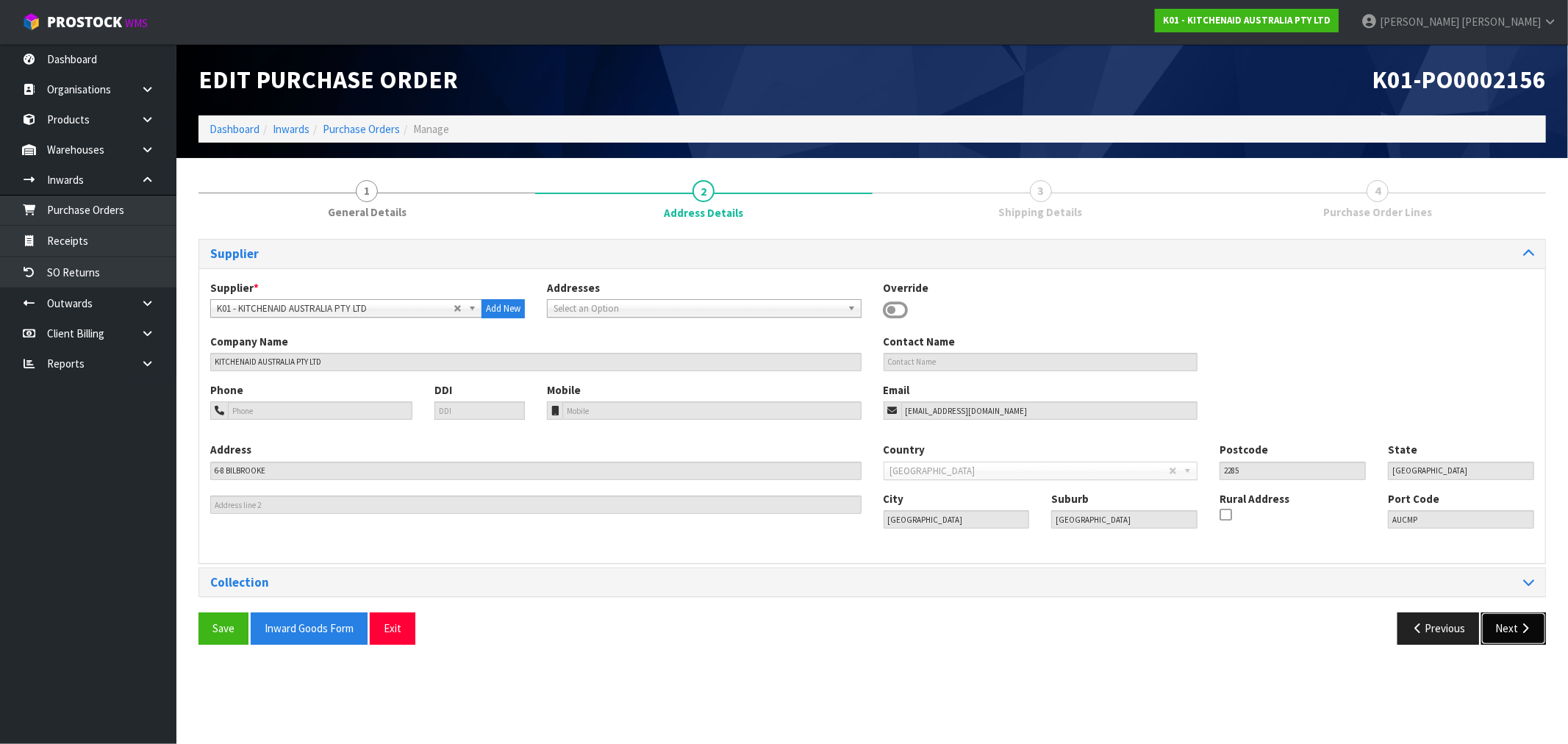
click at [1520, 623] on icon "button" at bounding box center [1524, 628] width 14 height 11
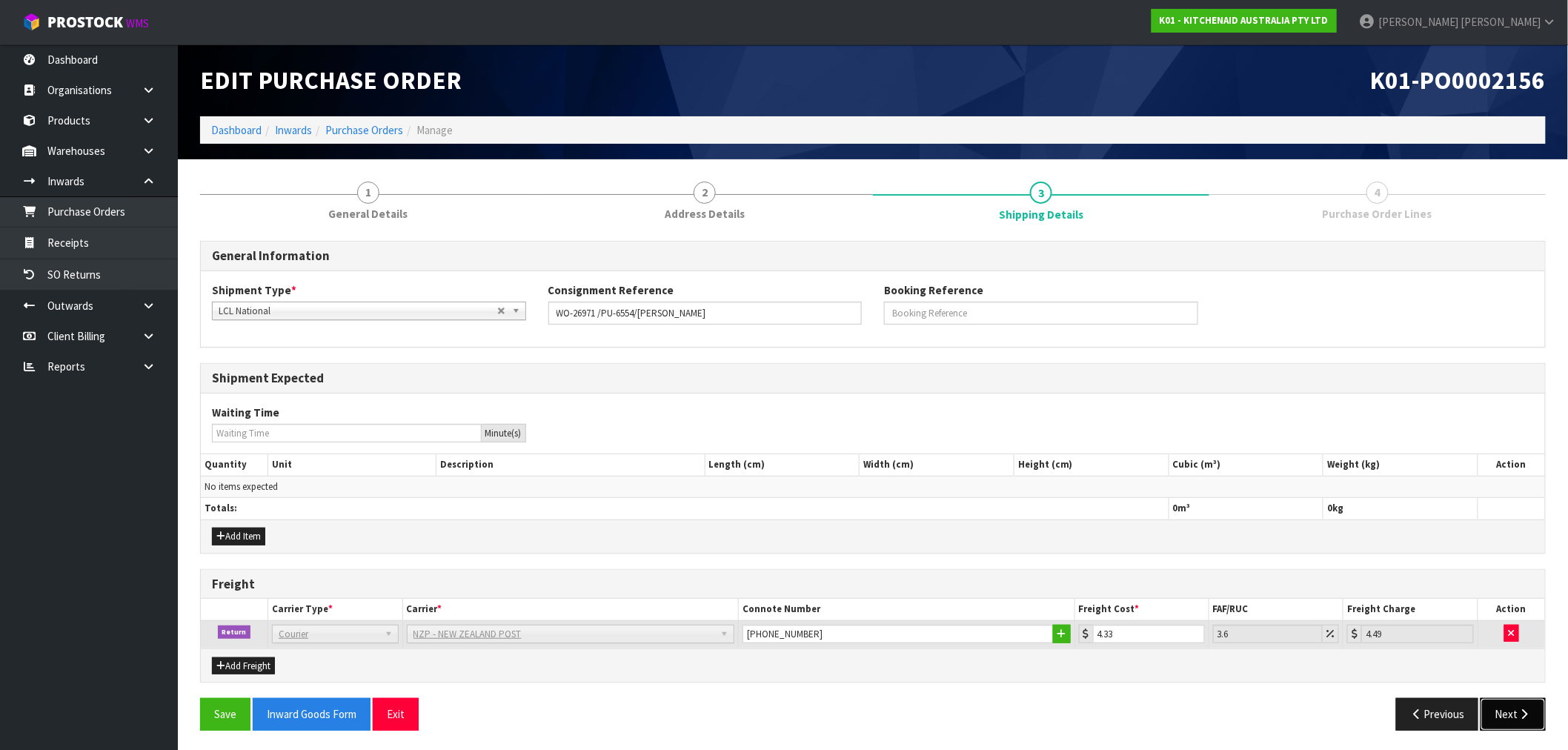
drag, startPoint x: 1525, startPoint y: 713, endPoint x: 1506, endPoint y: 712, distance: 19.0
click at [1523, 713] on icon "button" at bounding box center [1525, 713] width 14 height 11
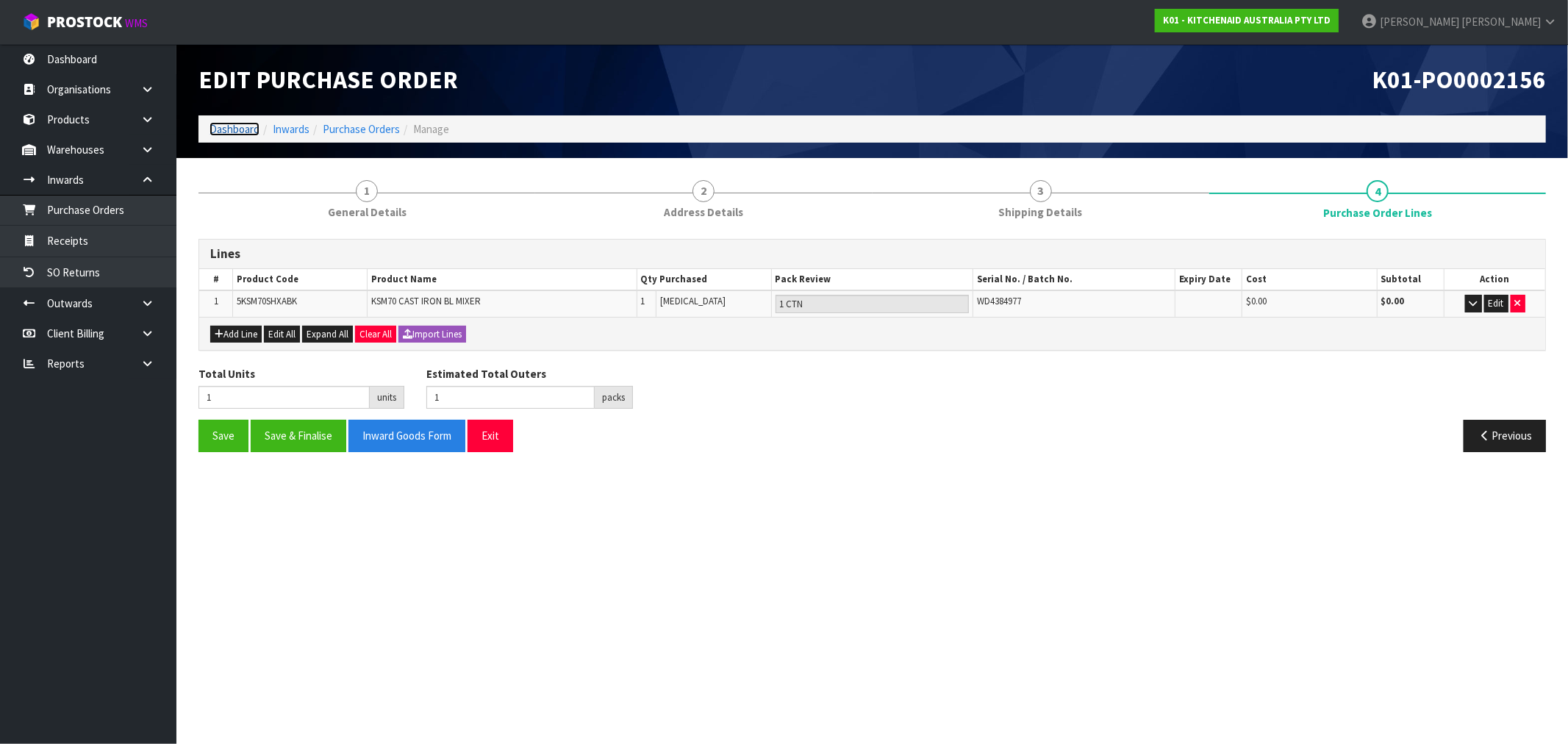
click at [257, 128] on link "Dashboard" at bounding box center [235, 128] width 50 height 14
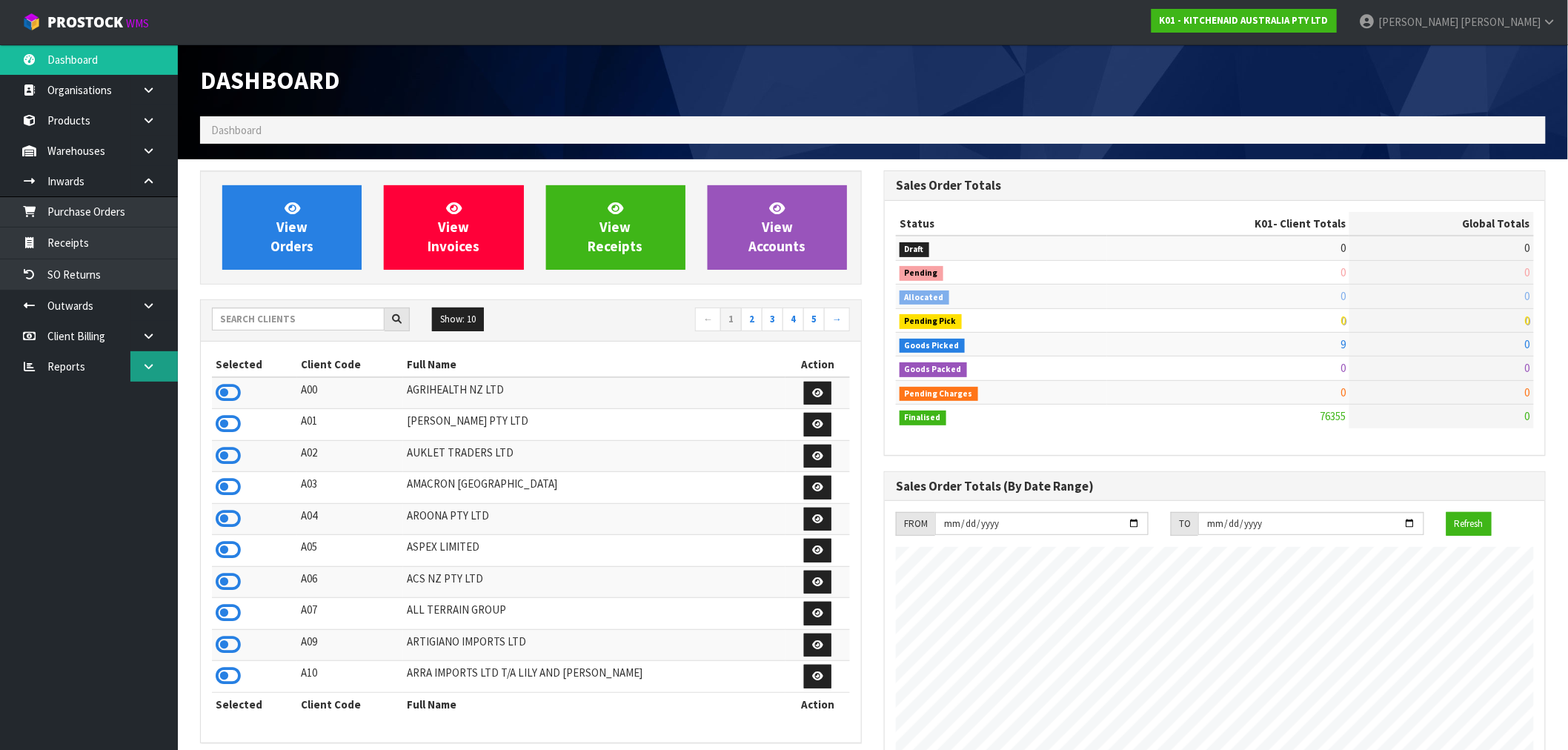
scroll to position [1123, 684]
click at [169, 357] on link at bounding box center [154, 366] width 48 height 30
click at [107, 432] on link "CWL" at bounding box center [89, 429] width 178 height 30
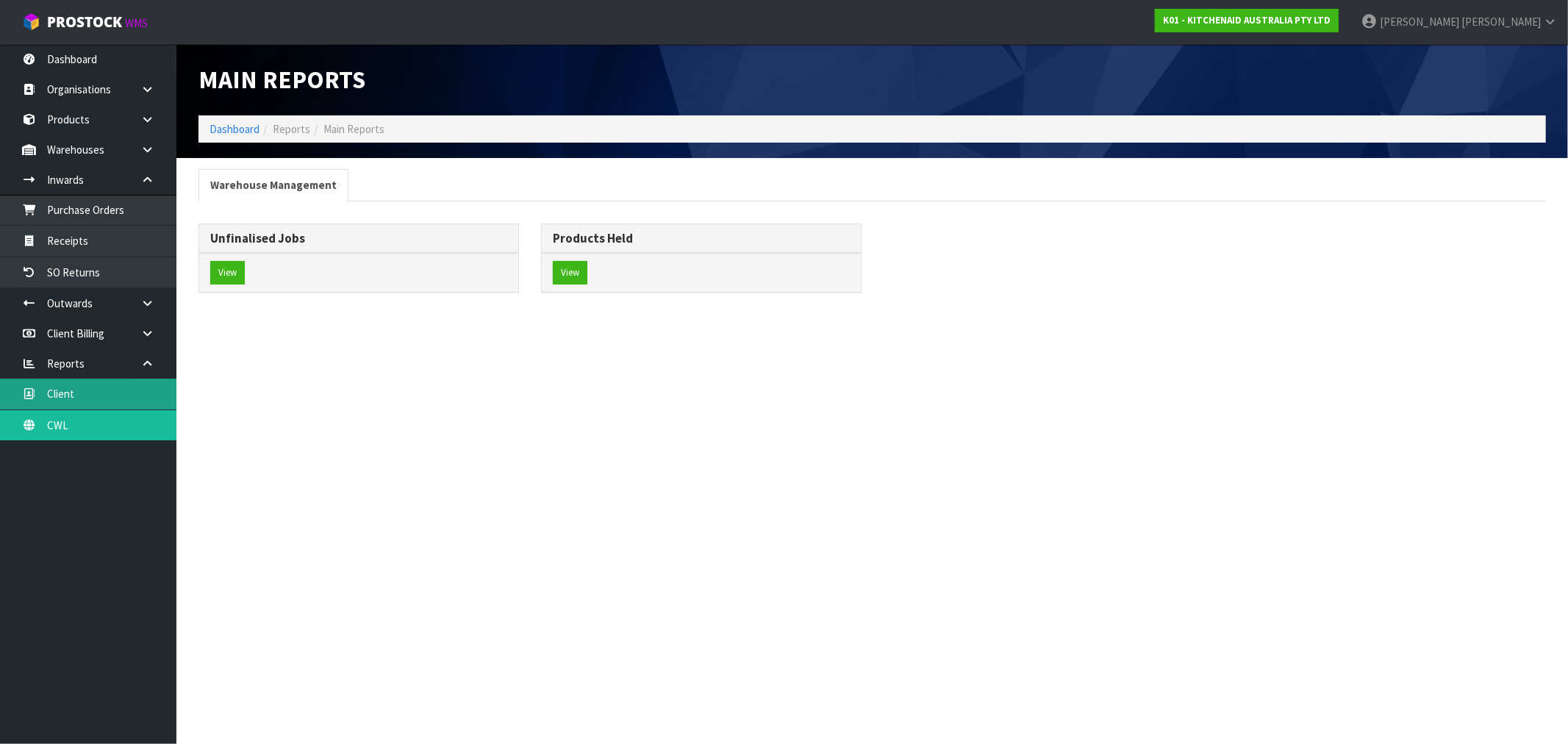
click at [114, 397] on link "Client" at bounding box center [88, 394] width 176 height 30
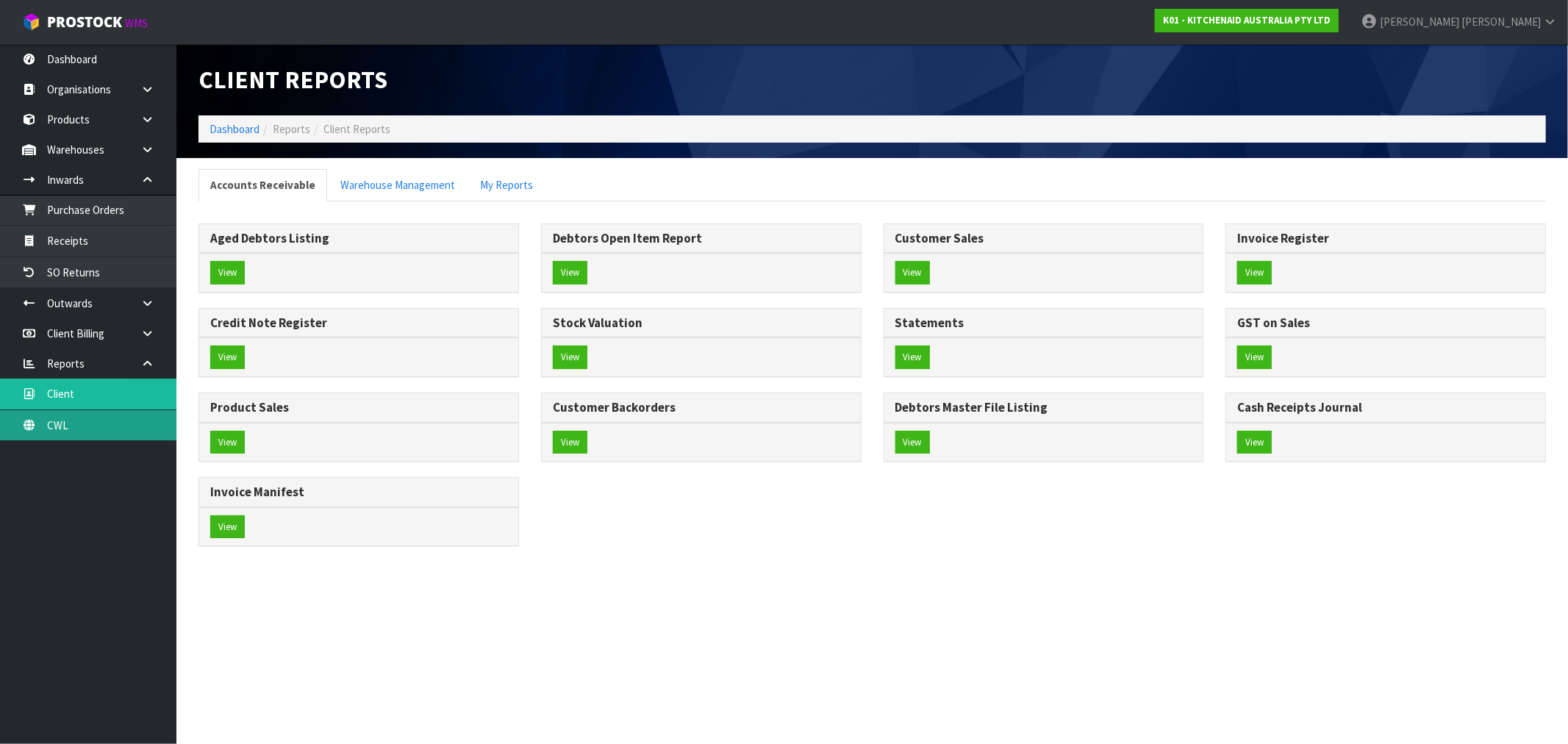
click at [108, 416] on link "CWL" at bounding box center [88, 425] width 176 height 30
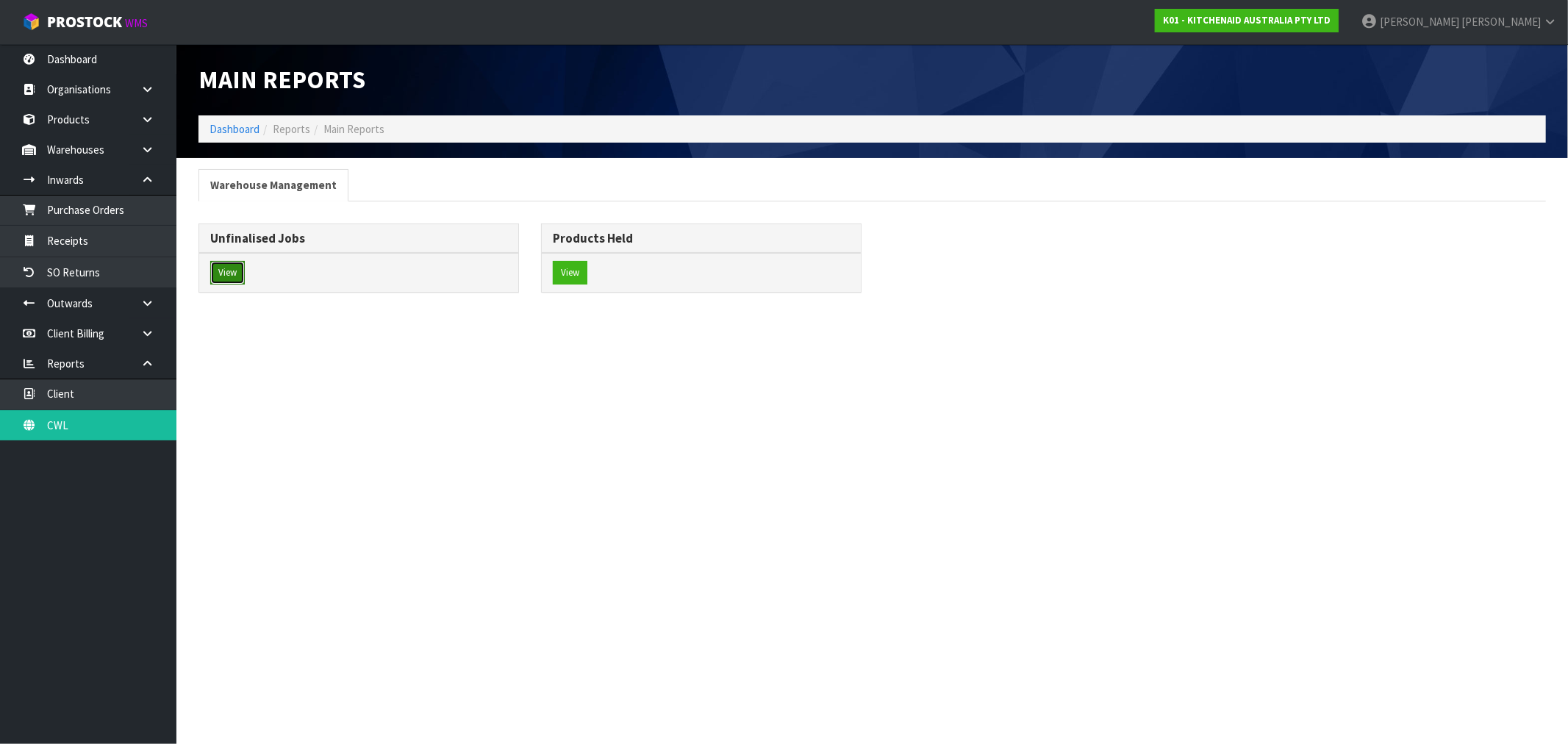
click at [241, 272] on button "View" at bounding box center [227, 272] width 34 height 23
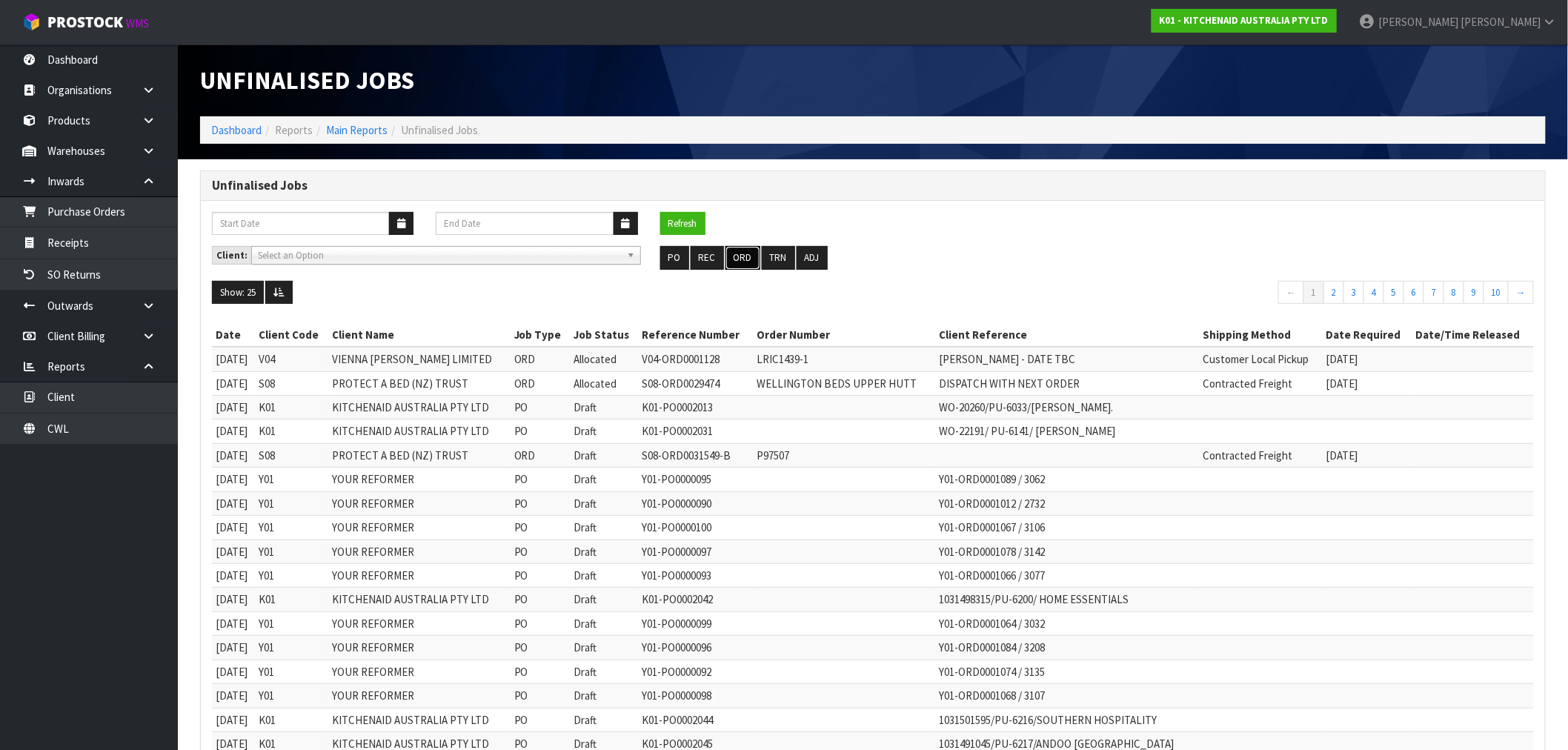
click at [736, 256] on button "ORD" at bounding box center [743, 257] width 35 height 23
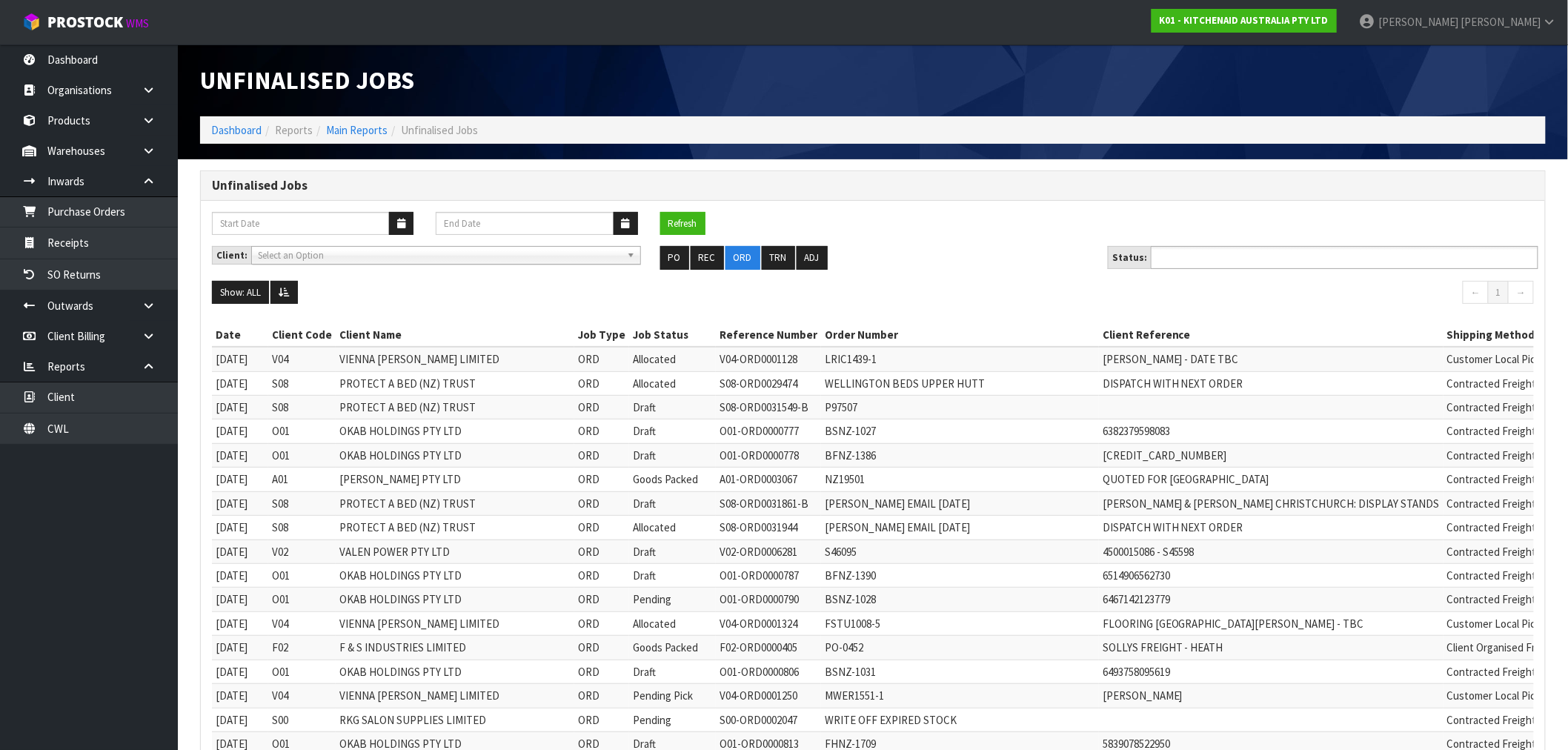
click at [1169, 261] on input "text" at bounding box center [1210, 257] width 109 height 19
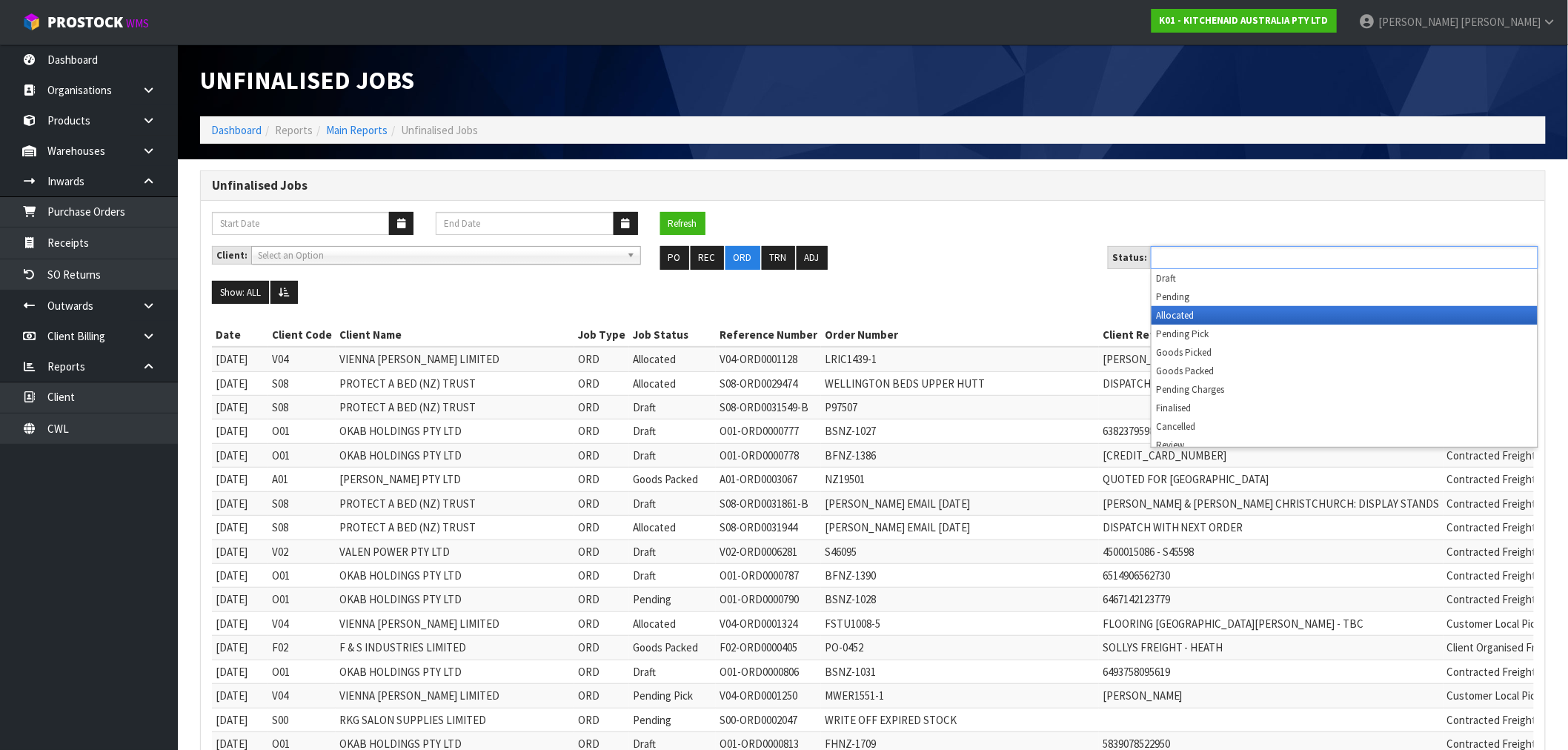
click at [1233, 319] on li "Allocated" at bounding box center [1345, 316] width 386 height 19
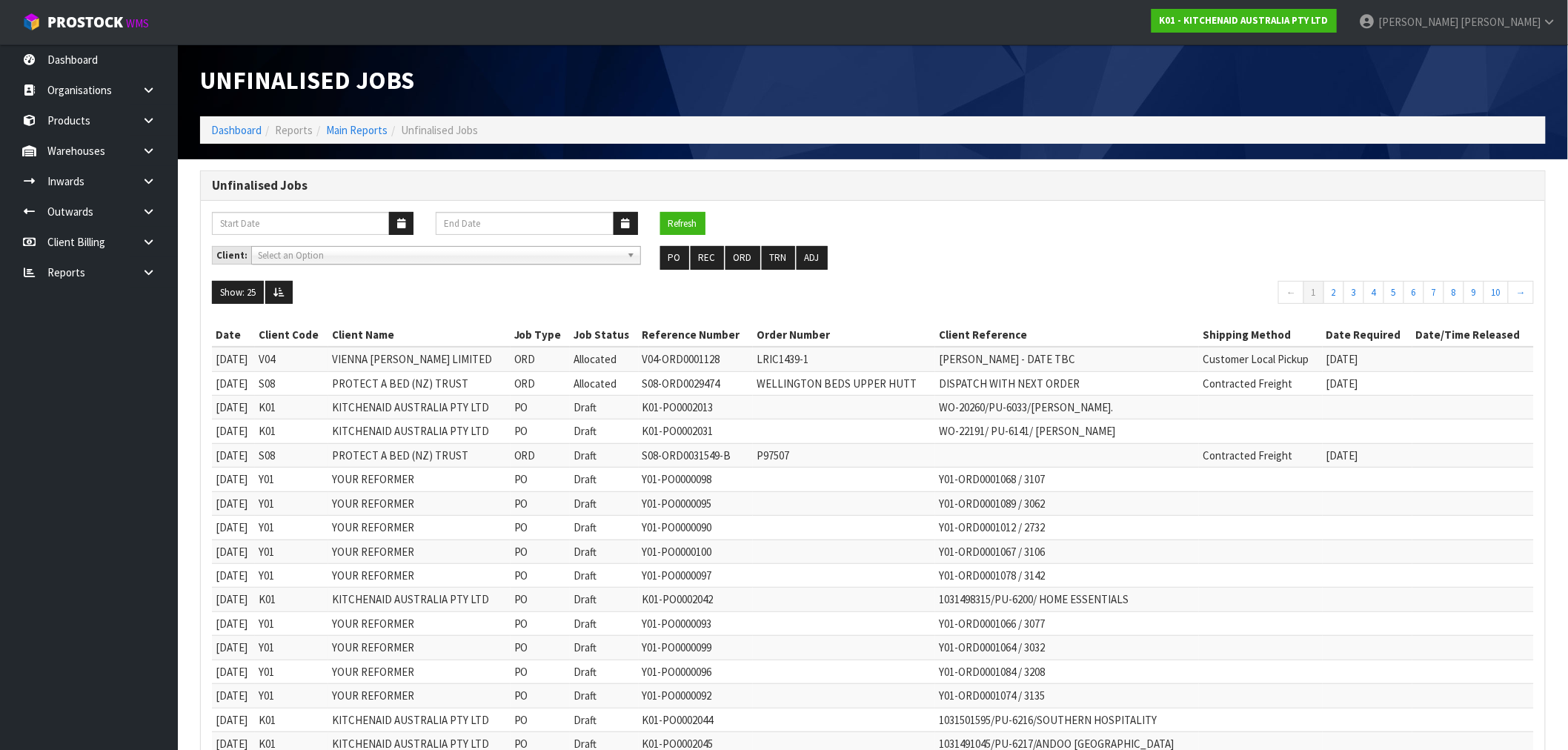
click at [229, 139] on ol "Dashboard Reports Main Reports Unfinalised Jobs" at bounding box center [873, 129] width 1346 height 27
click at [226, 129] on link "Dashboard" at bounding box center [237, 129] width 51 height 14
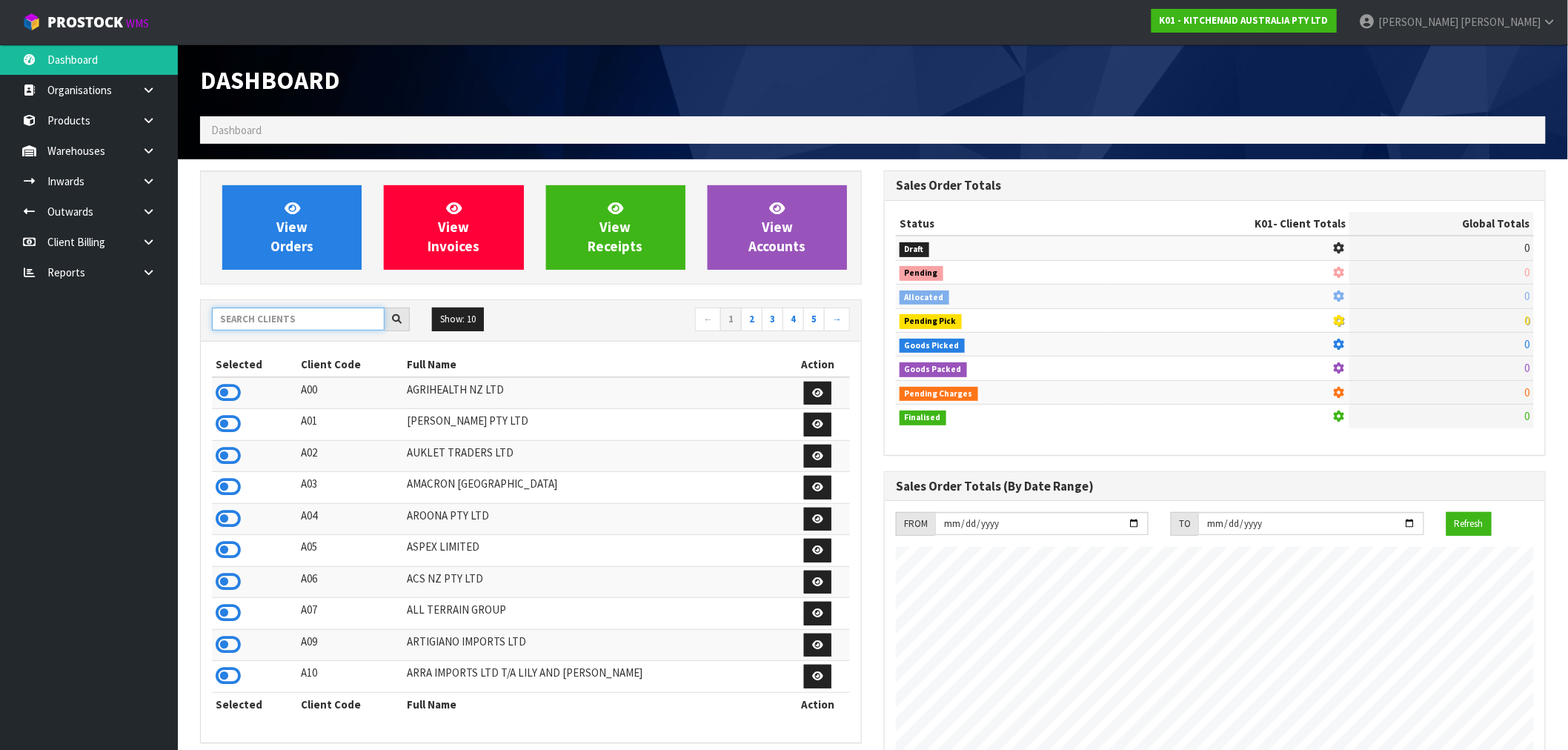
click at [293, 309] on input "text" at bounding box center [298, 318] width 172 height 23
type input "J01"
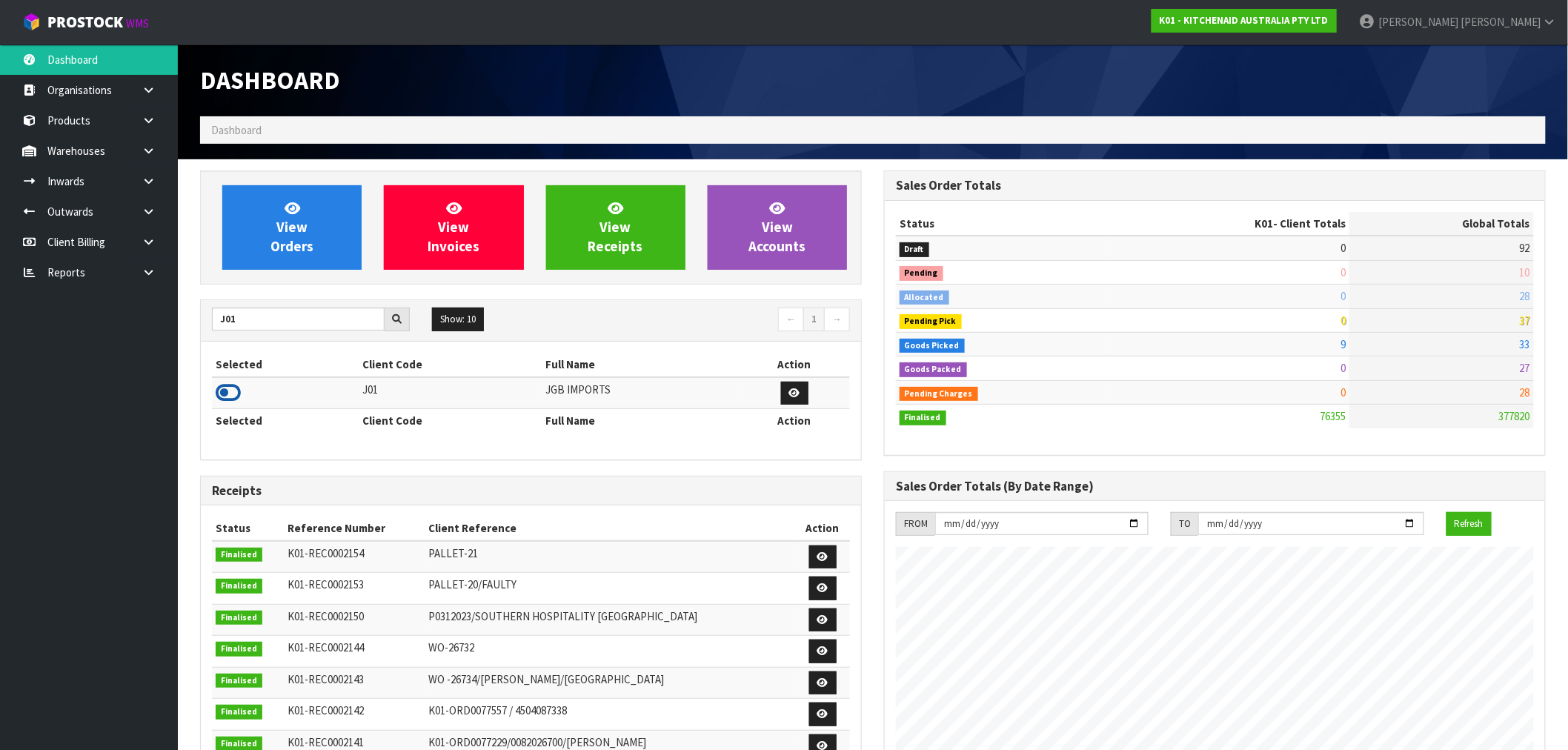
drag, startPoint x: 229, startPoint y: 391, endPoint x: 232, endPoint y: 363, distance: 28.2
click at [229, 391] on icon at bounding box center [228, 393] width 25 height 22
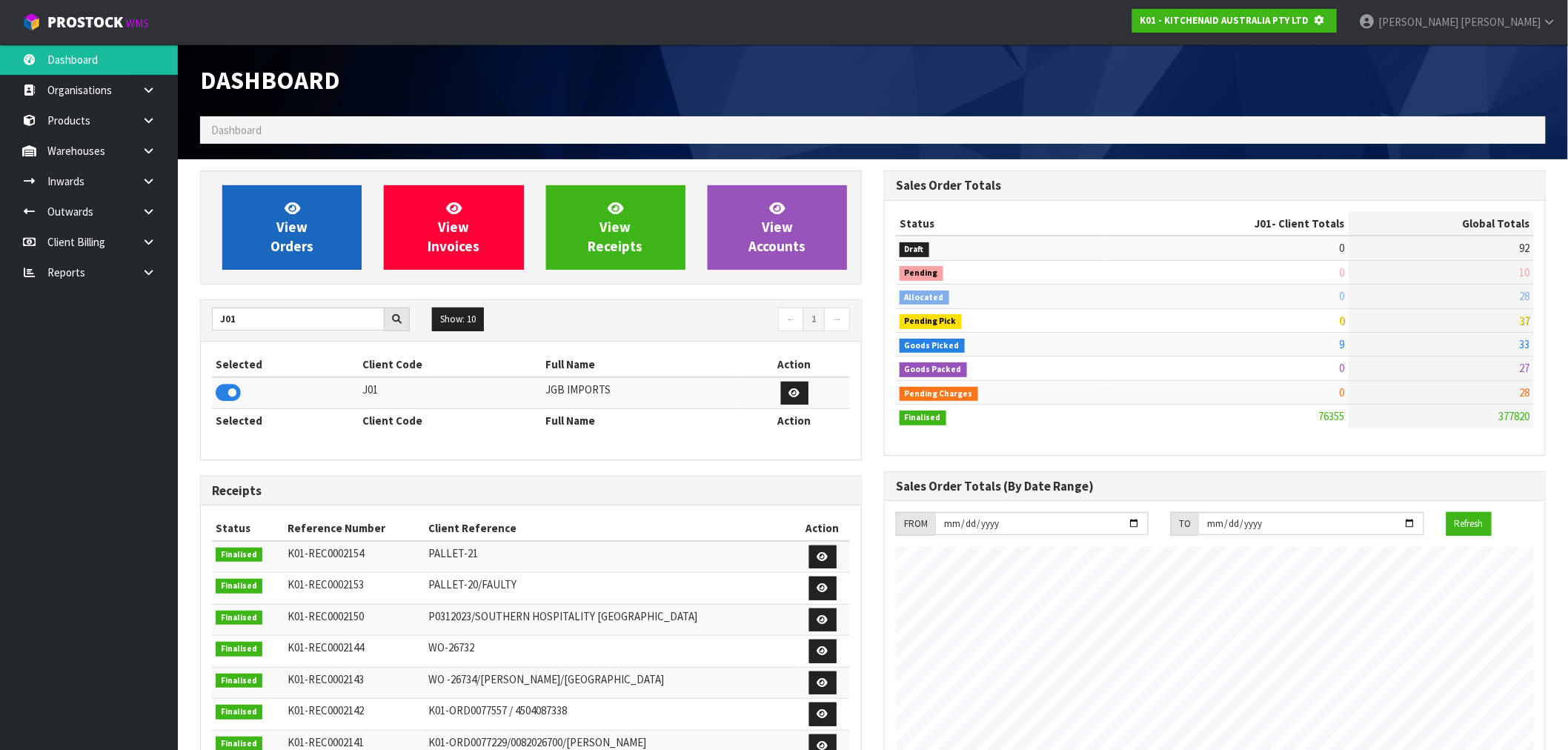
scroll to position [739999, 740514]
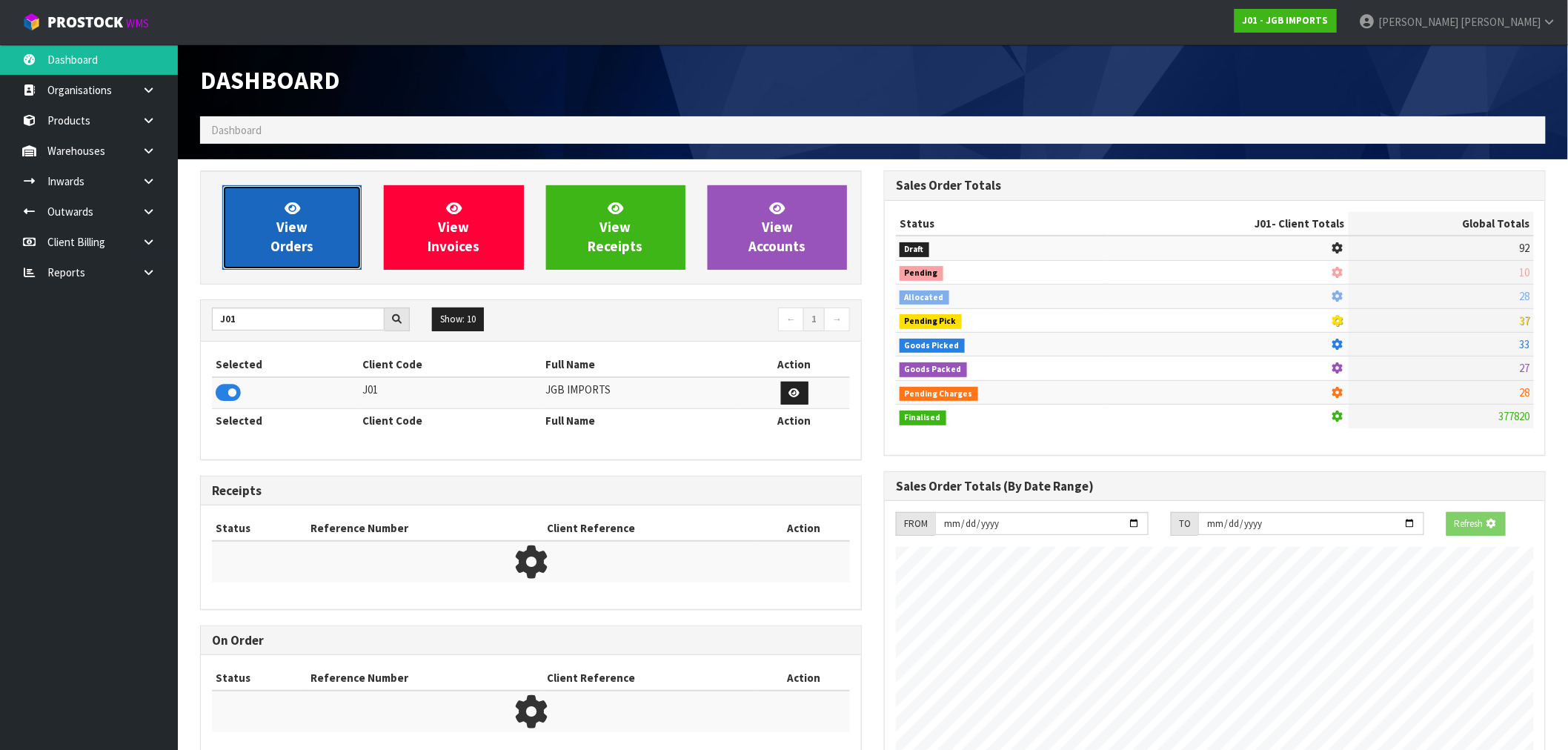
click at [303, 228] on span "View Orders" at bounding box center [292, 227] width 43 height 55
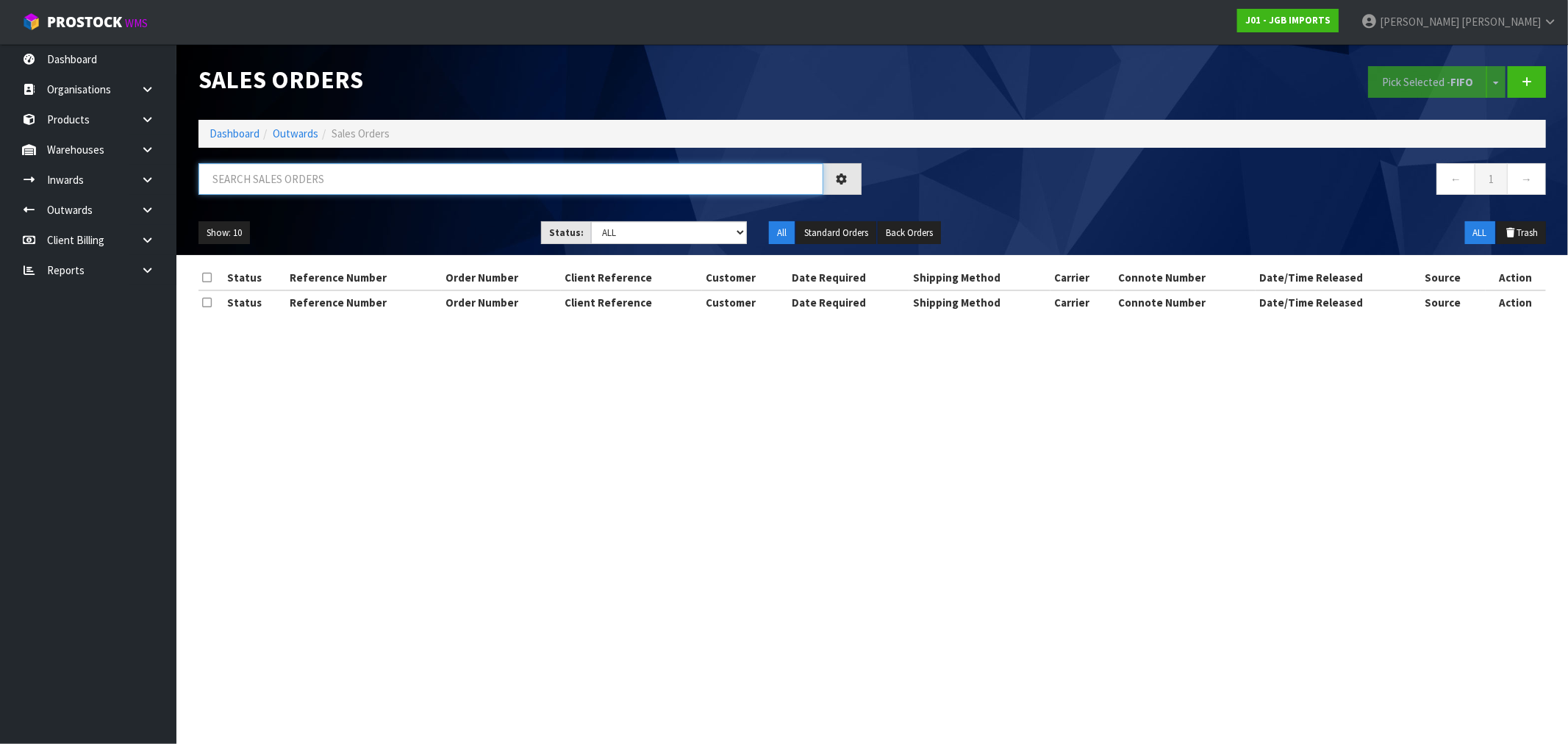
click at [464, 175] on input "text" at bounding box center [511, 179] width 625 height 32
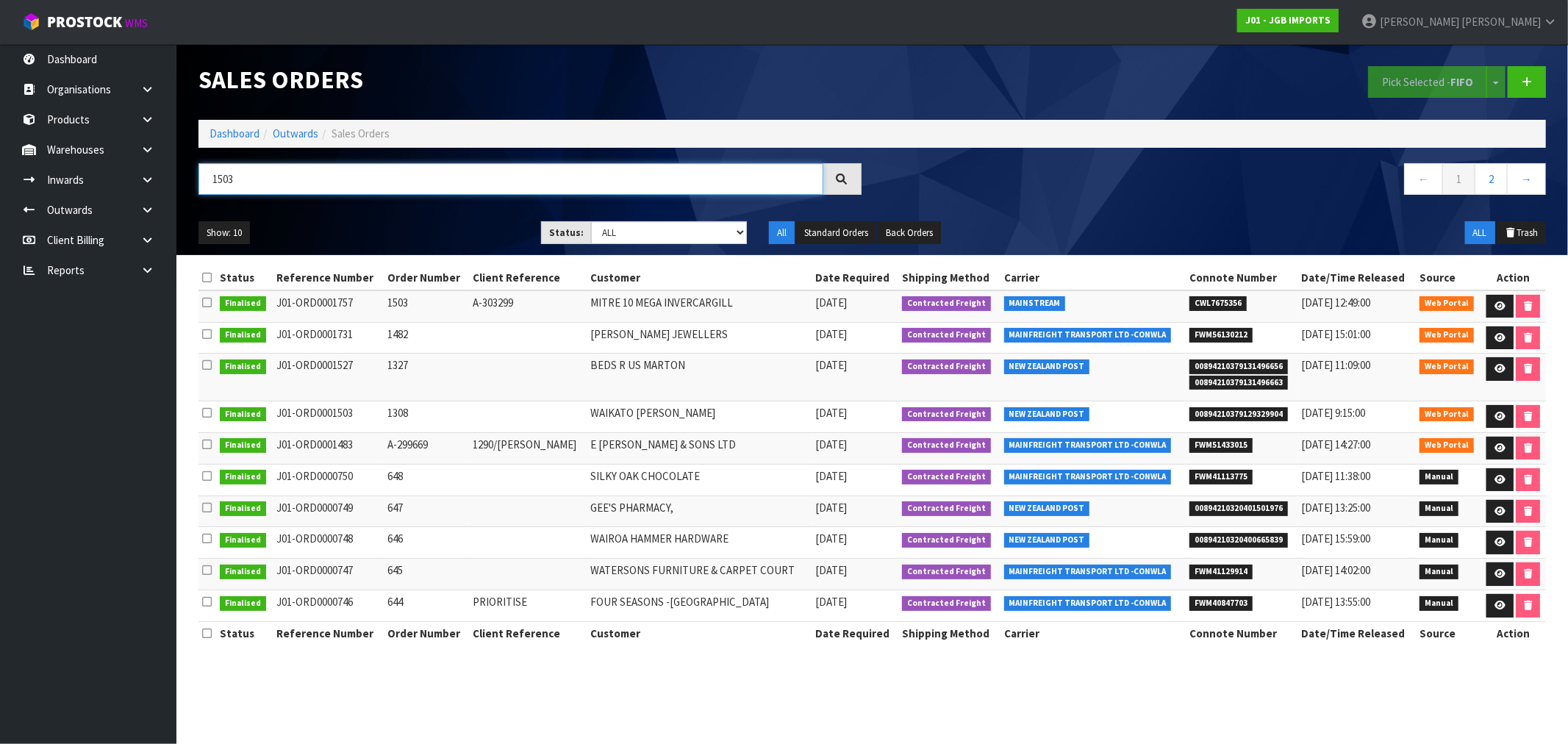
drag, startPoint x: 226, startPoint y: 186, endPoint x: 236, endPoint y: 186, distance: 10.0
click at [236, 186] on input "1503" at bounding box center [511, 179] width 625 height 32
type input "1532"
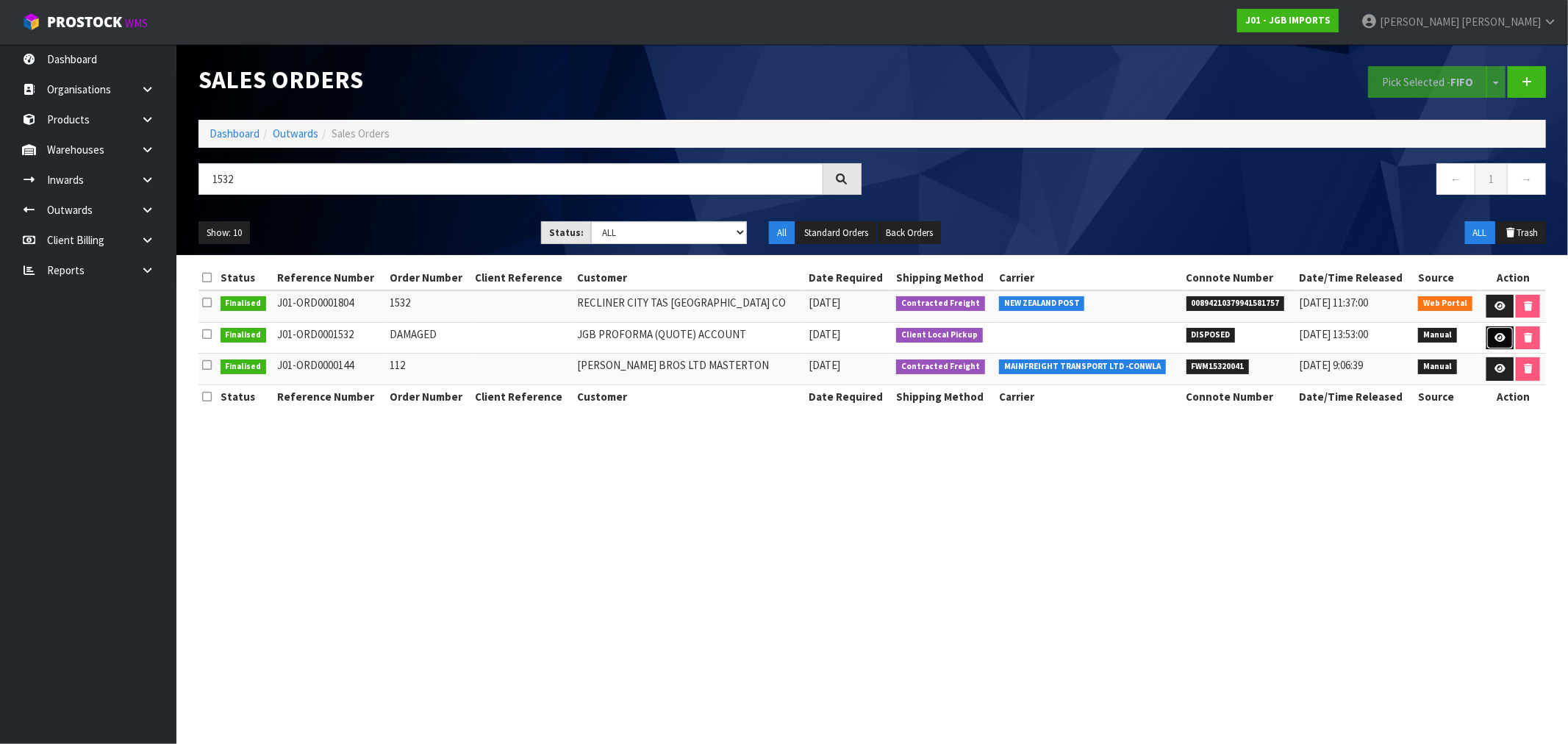
click at [1496, 338] on icon at bounding box center [1500, 337] width 11 height 9
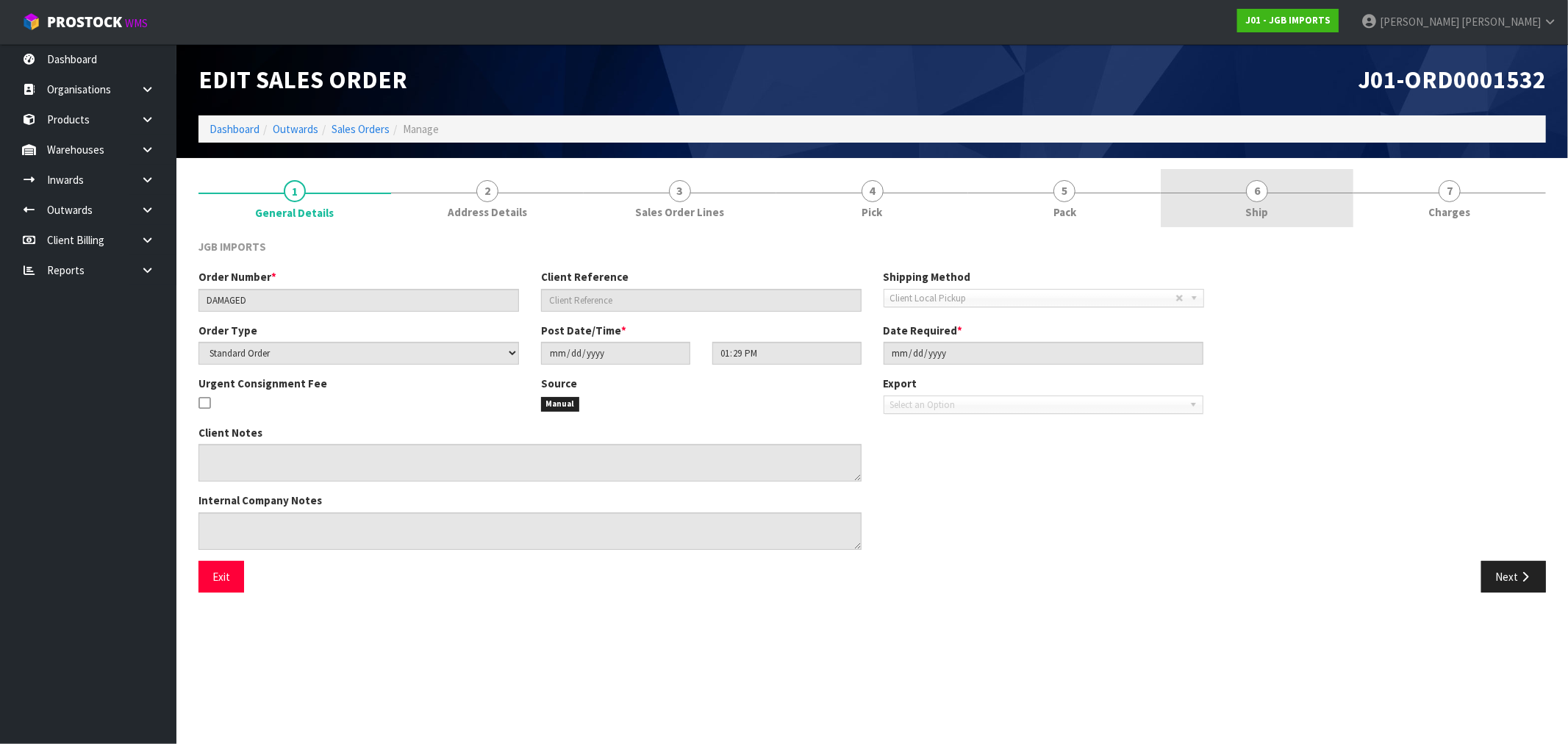
click at [1313, 187] on link "6 Ship" at bounding box center [1256, 198] width 192 height 59
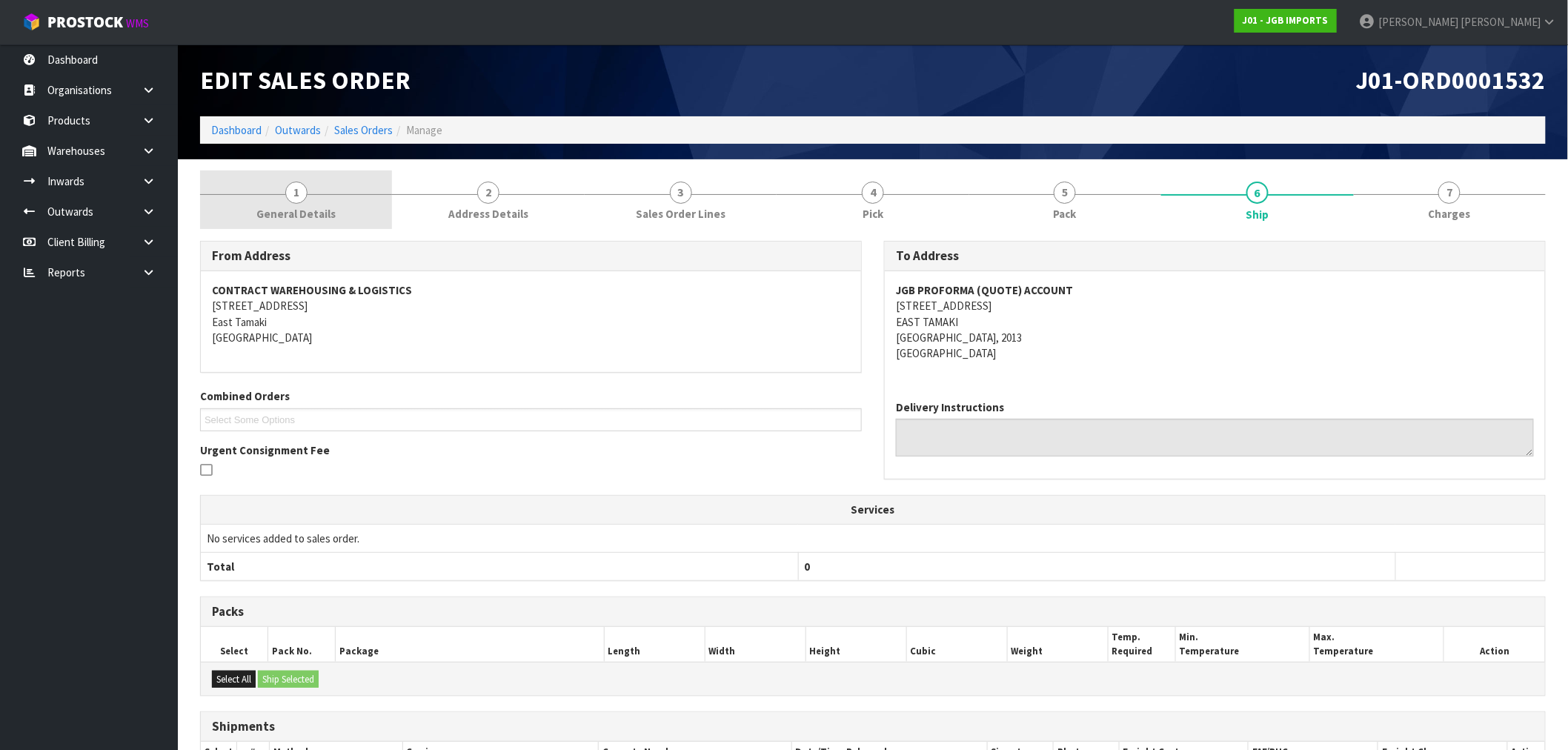
click at [306, 201] on link "1 General Details" at bounding box center [296, 199] width 192 height 59
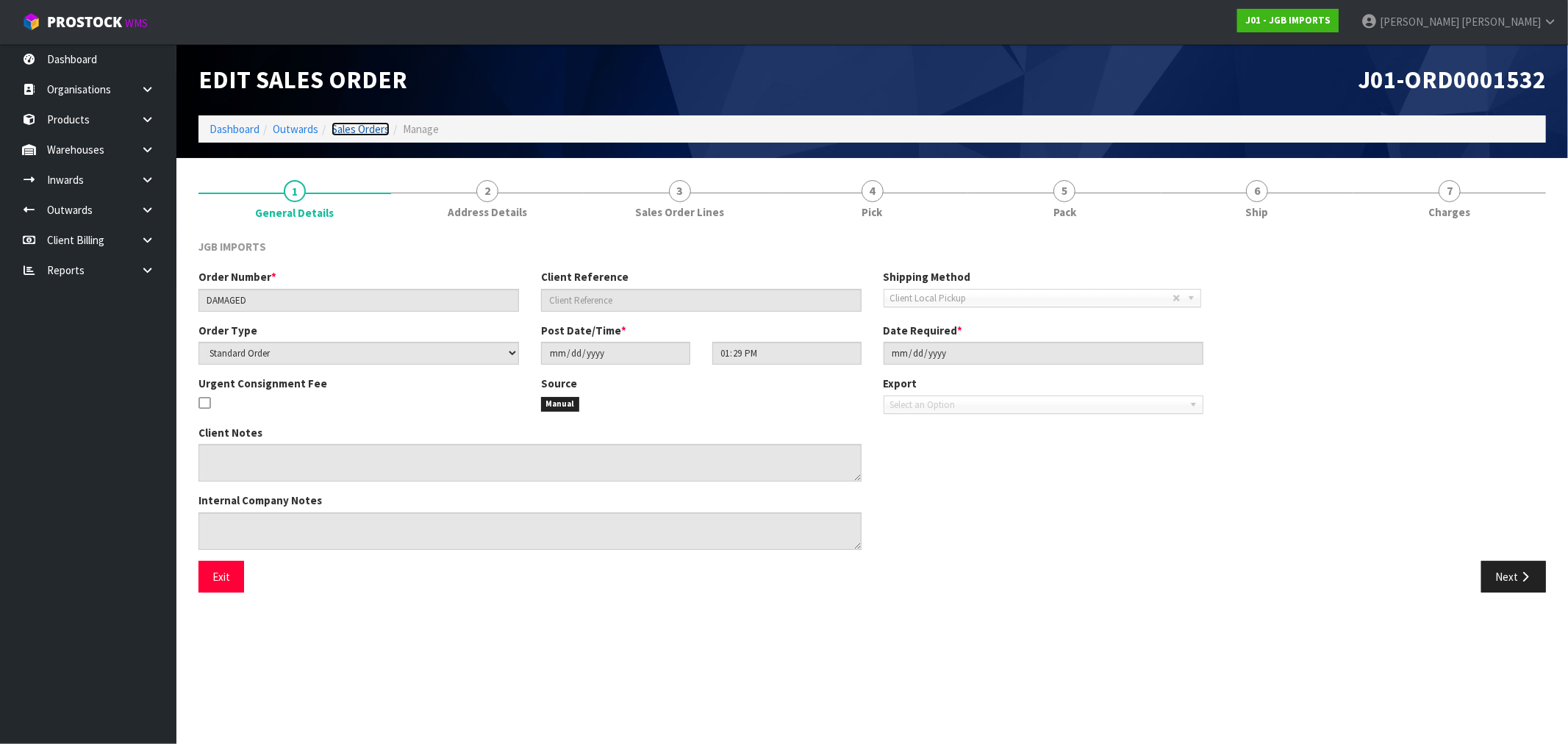
click at [347, 132] on link "Sales Orders" at bounding box center [360, 128] width 59 height 14
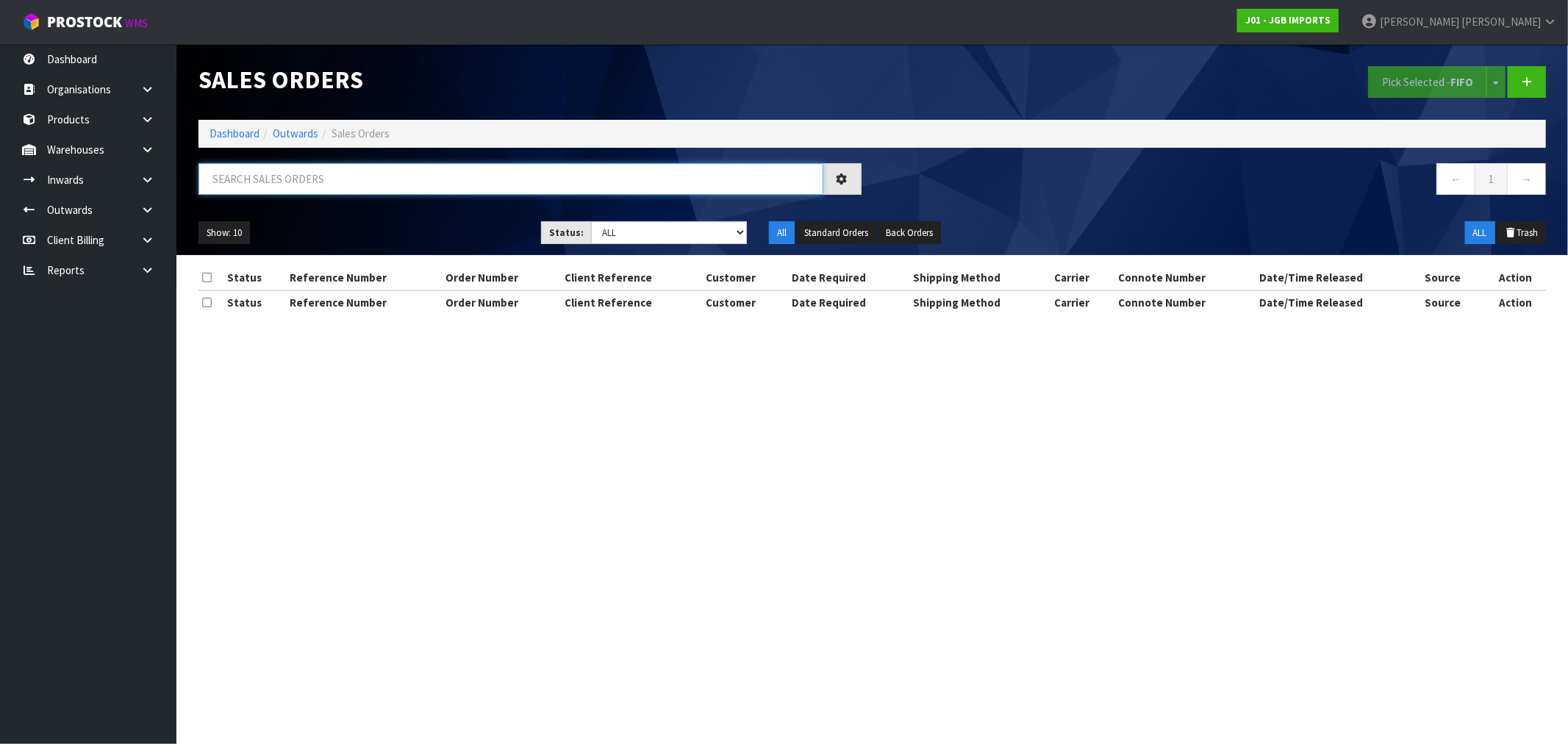
click at [366, 174] on input "text" at bounding box center [511, 179] width 625 height 32
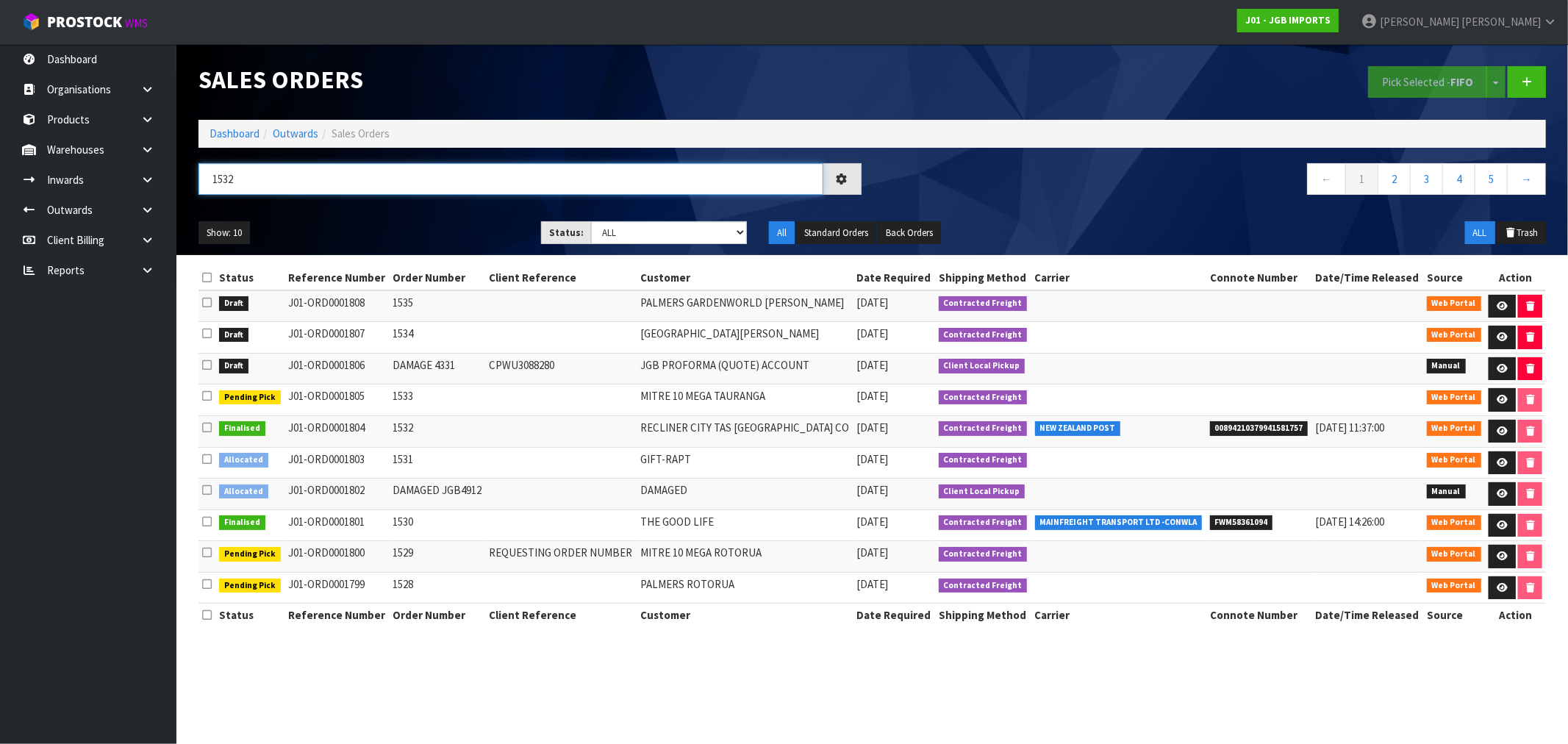
type input "1532"
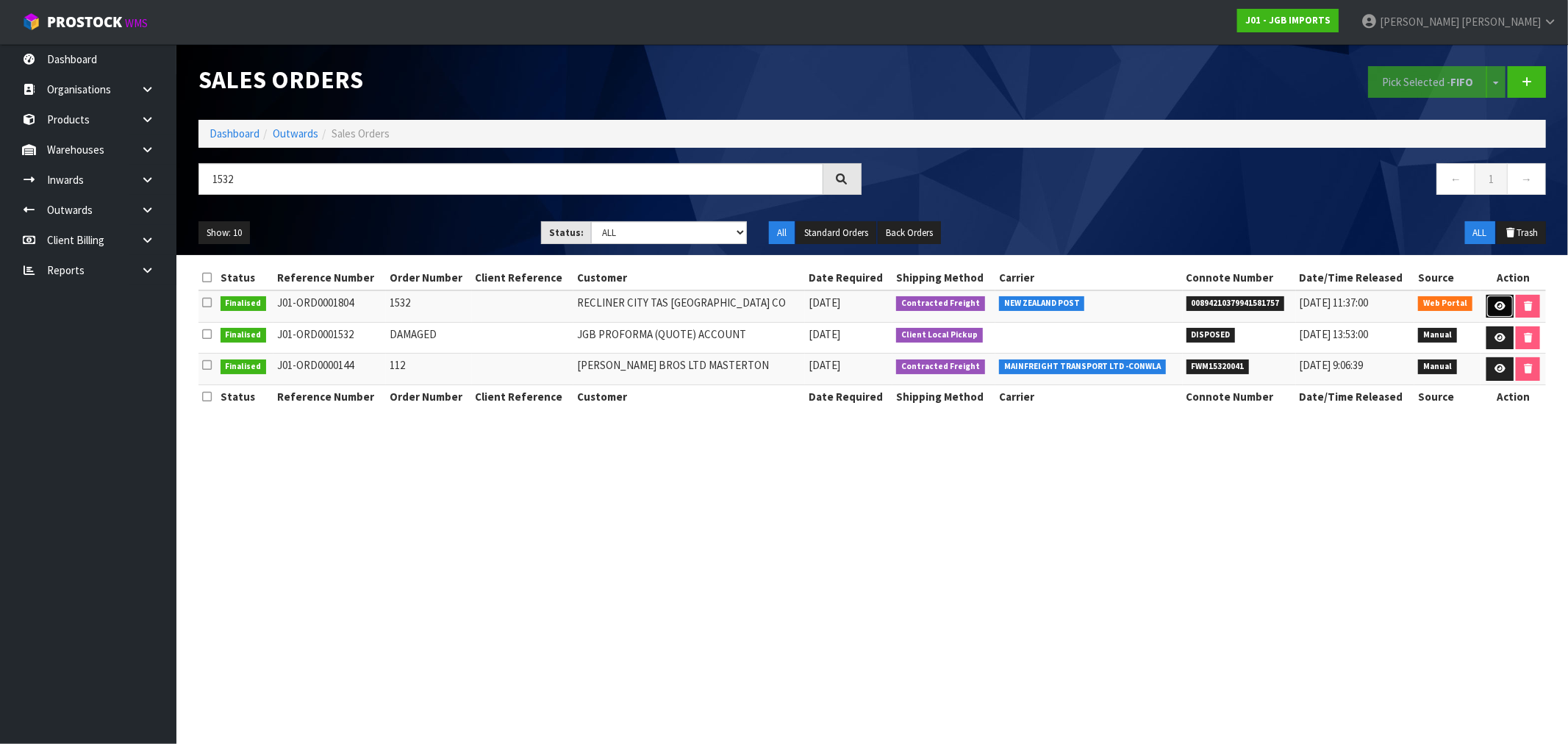
click at [1496, 309] on icon at bounding box center [1500, 306] width 11 height 9
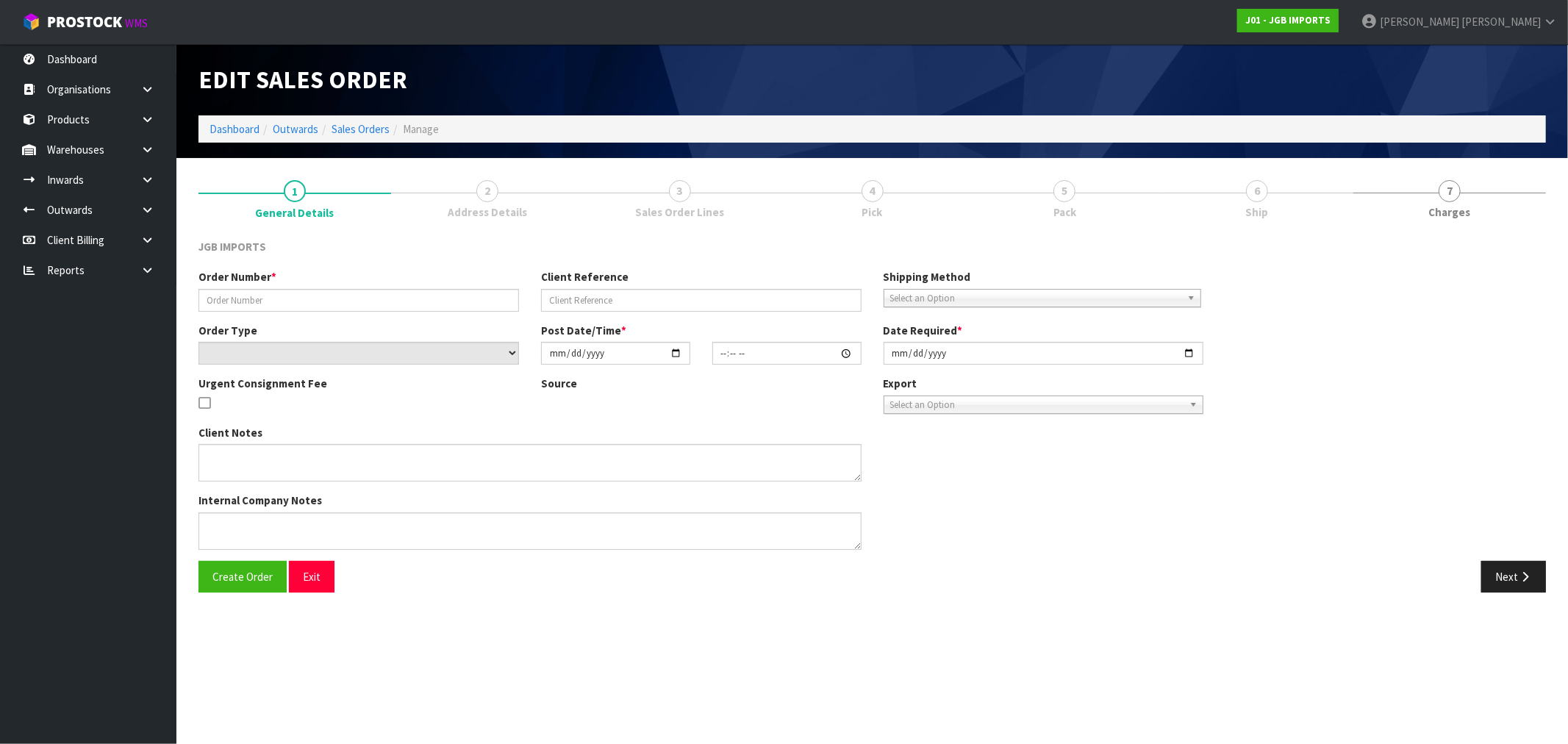
type input "1532"
select select "number:0"
type input "2025-08-20"
type input "17:47:00.000"
type input "2025-08-21"
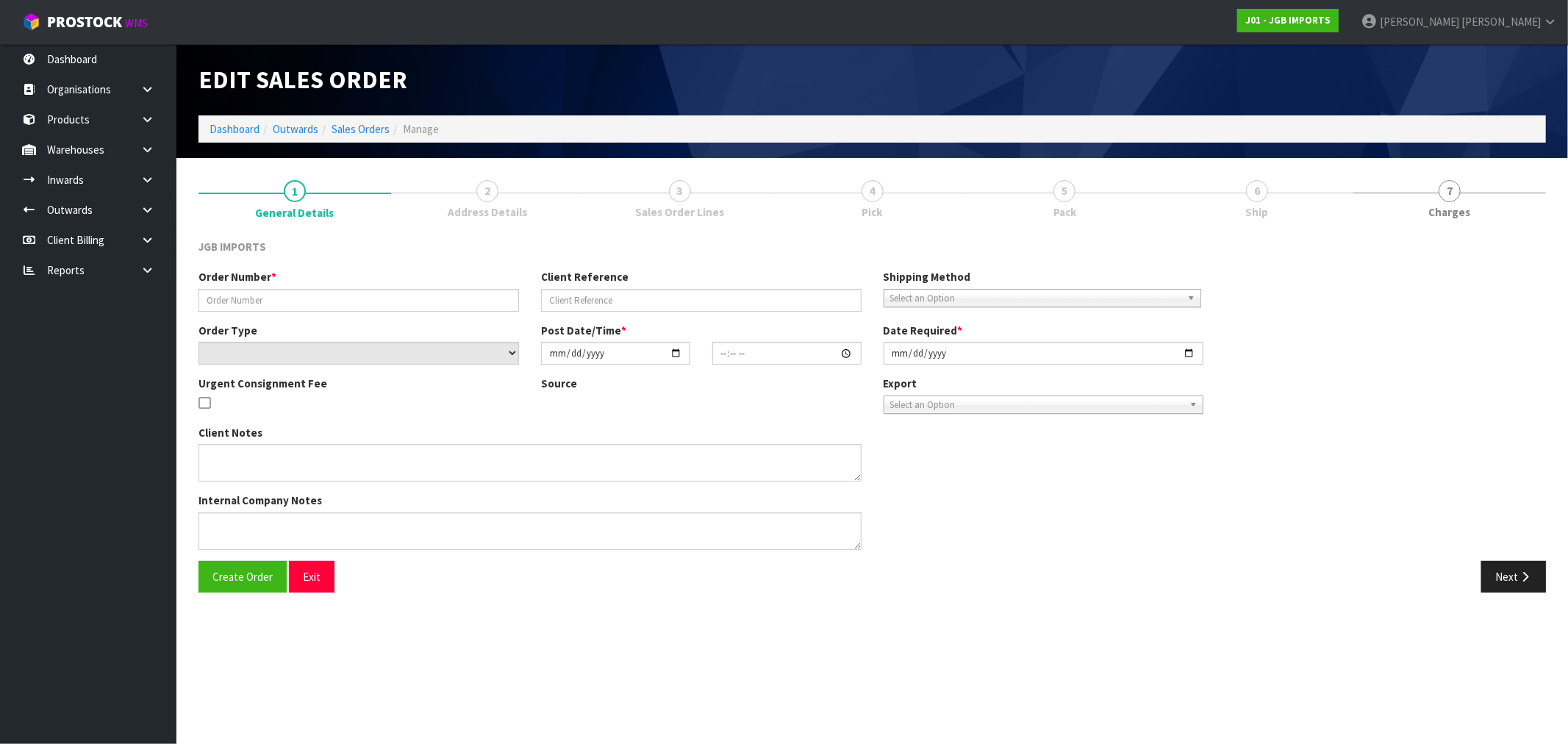
type textarea "LOSTS OF FRAGILE ITEMS. PLEASE PACK EXTRA CAREFULLY"
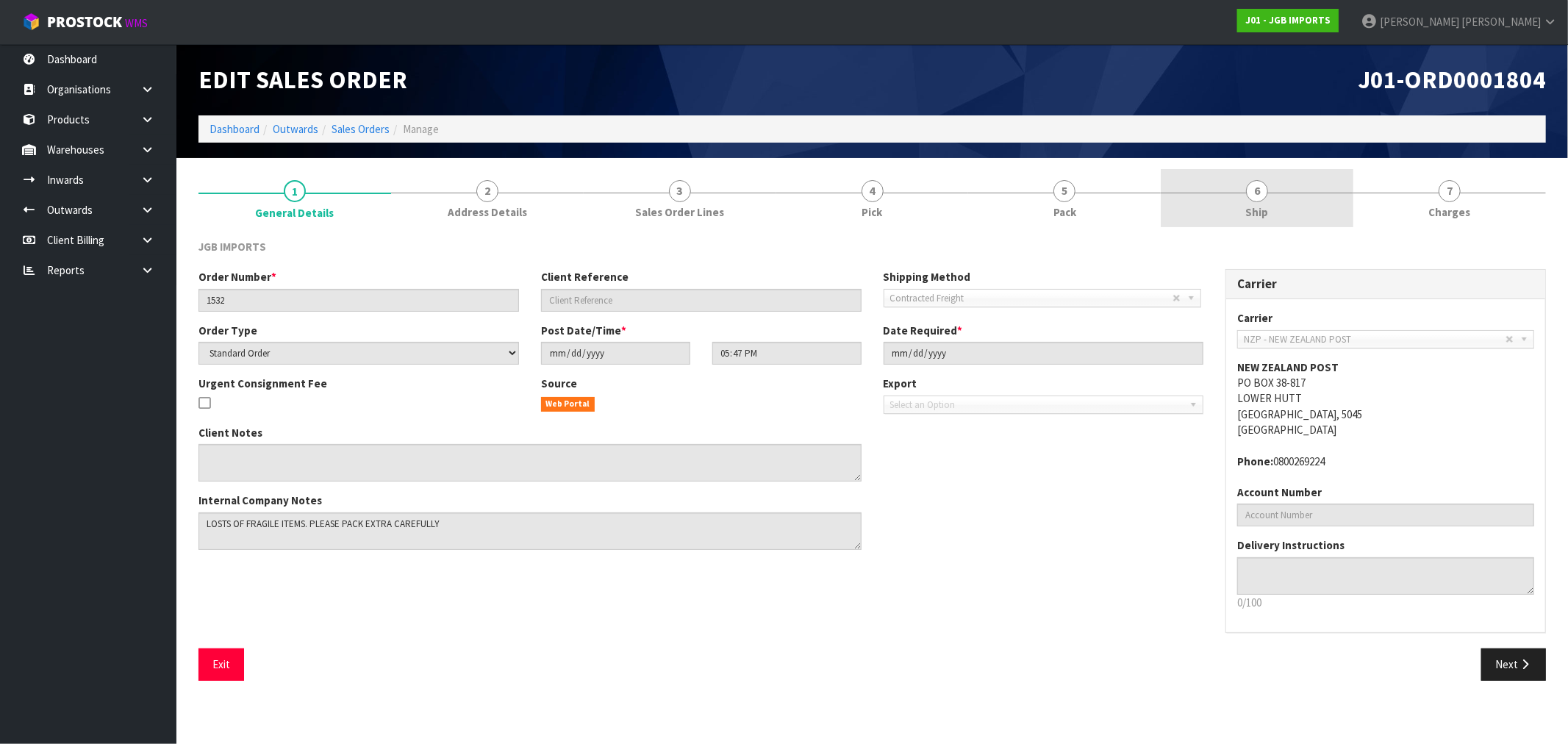
click at [1260, 199] on span "6" at bounding box center [1257, 191] width 22 height 22
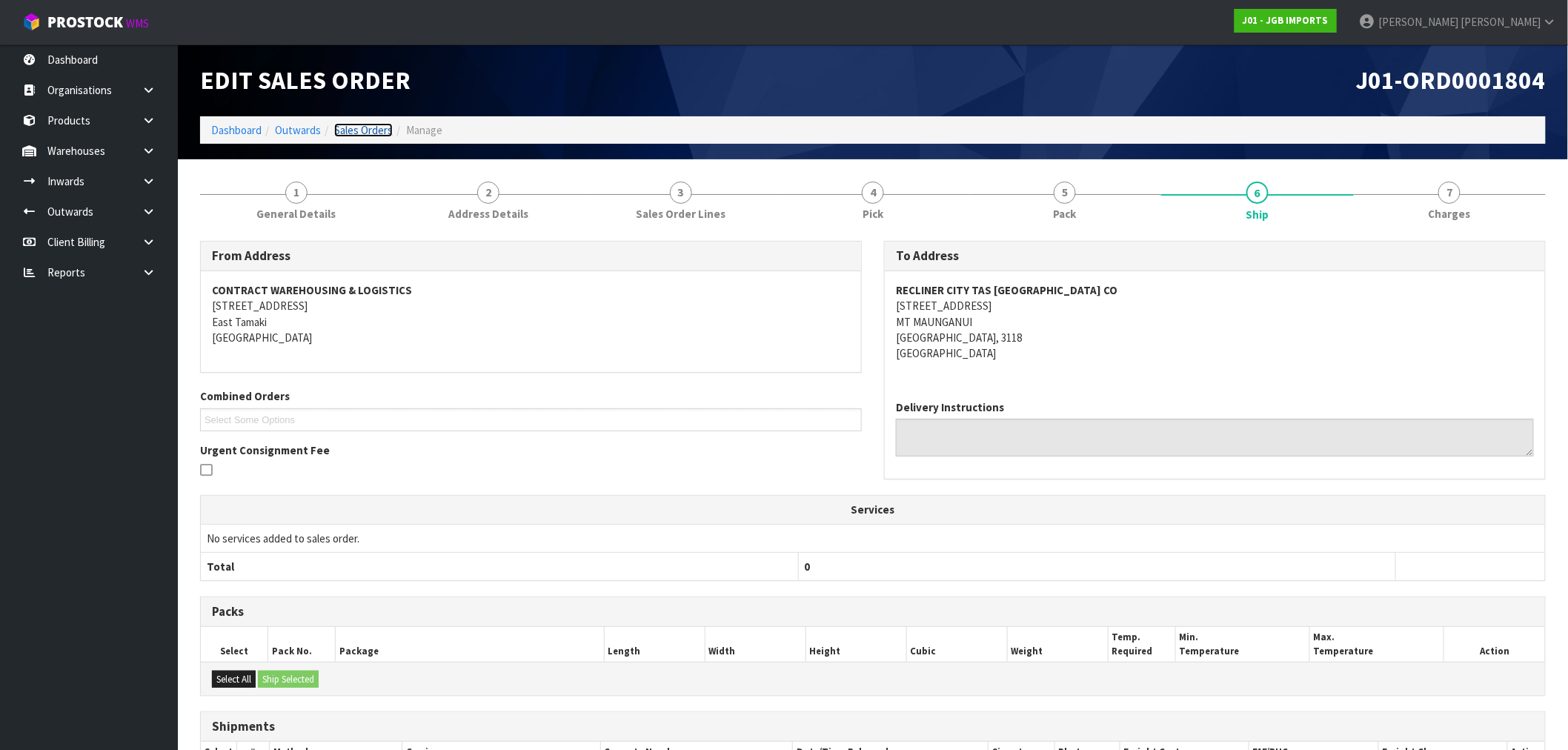
click at [377, 126] on link "Sales Orders" at bounding box center [363, 129] width 59 height 14
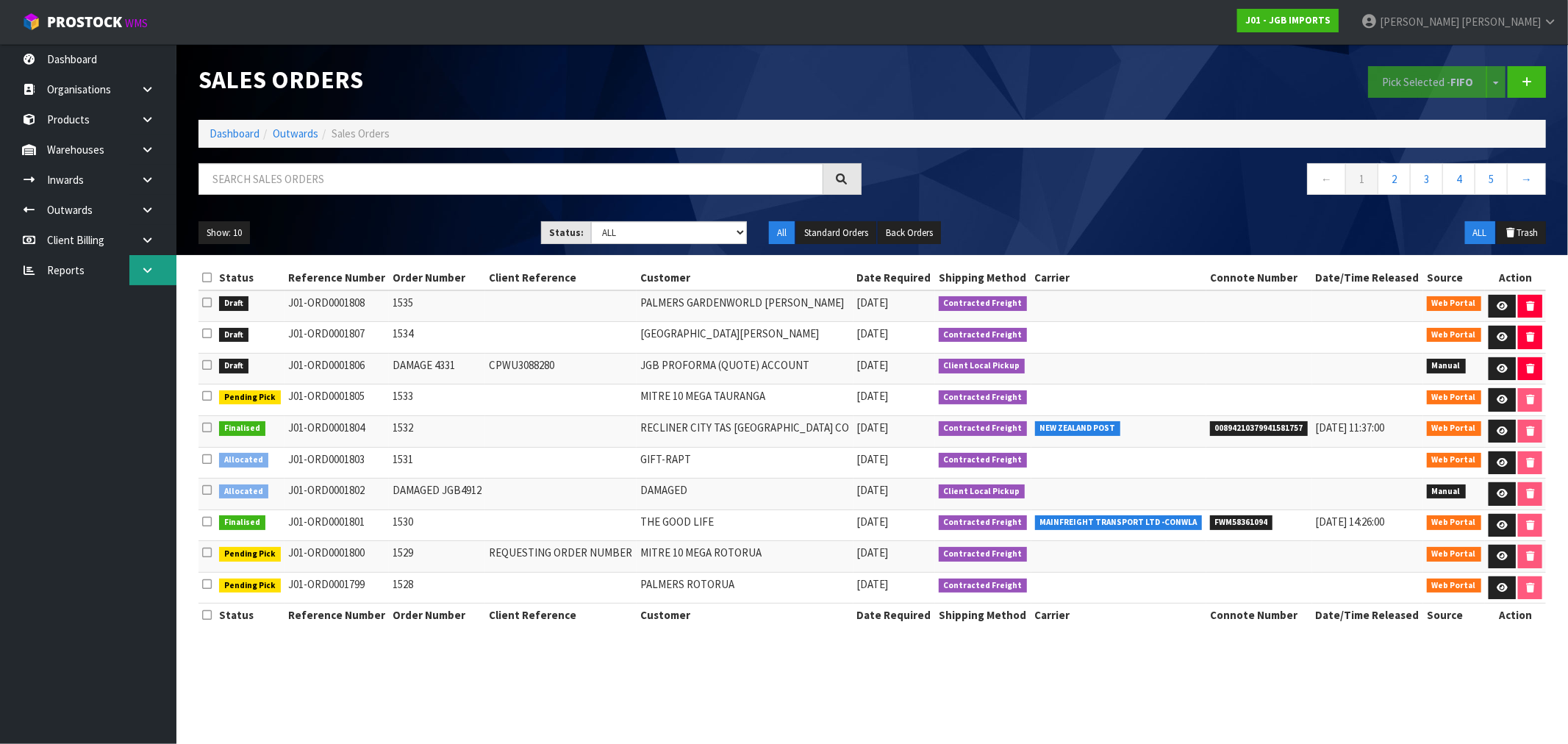
click at [143, 270] on icon at bounding box center [147, 270] width 14 height 11
click at [74, 326] on link "CWL" at bounding box center [88, 331] width 176 height 30
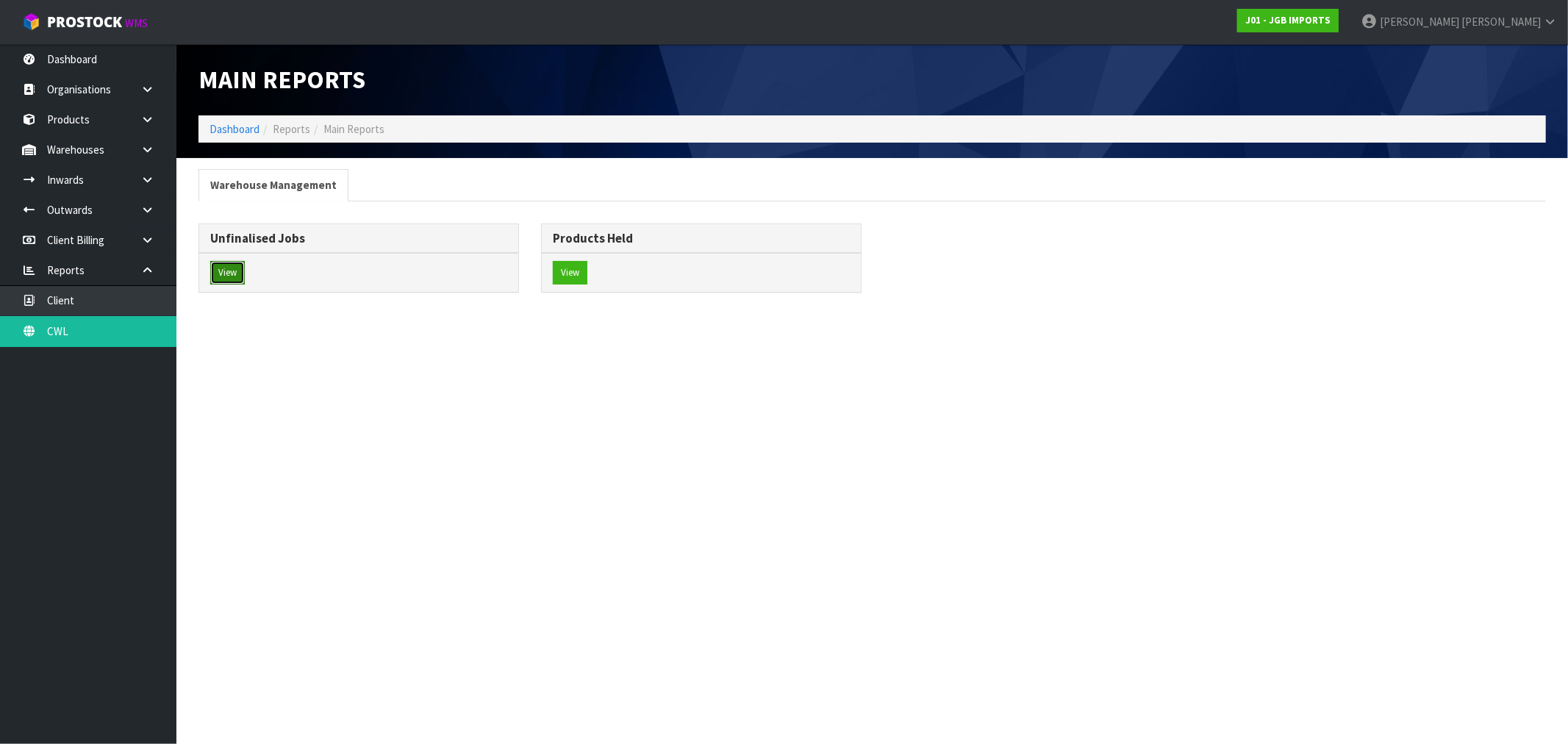
click at [223, 270] on button "View" at bounding box center [227, 272] width 34 height 23
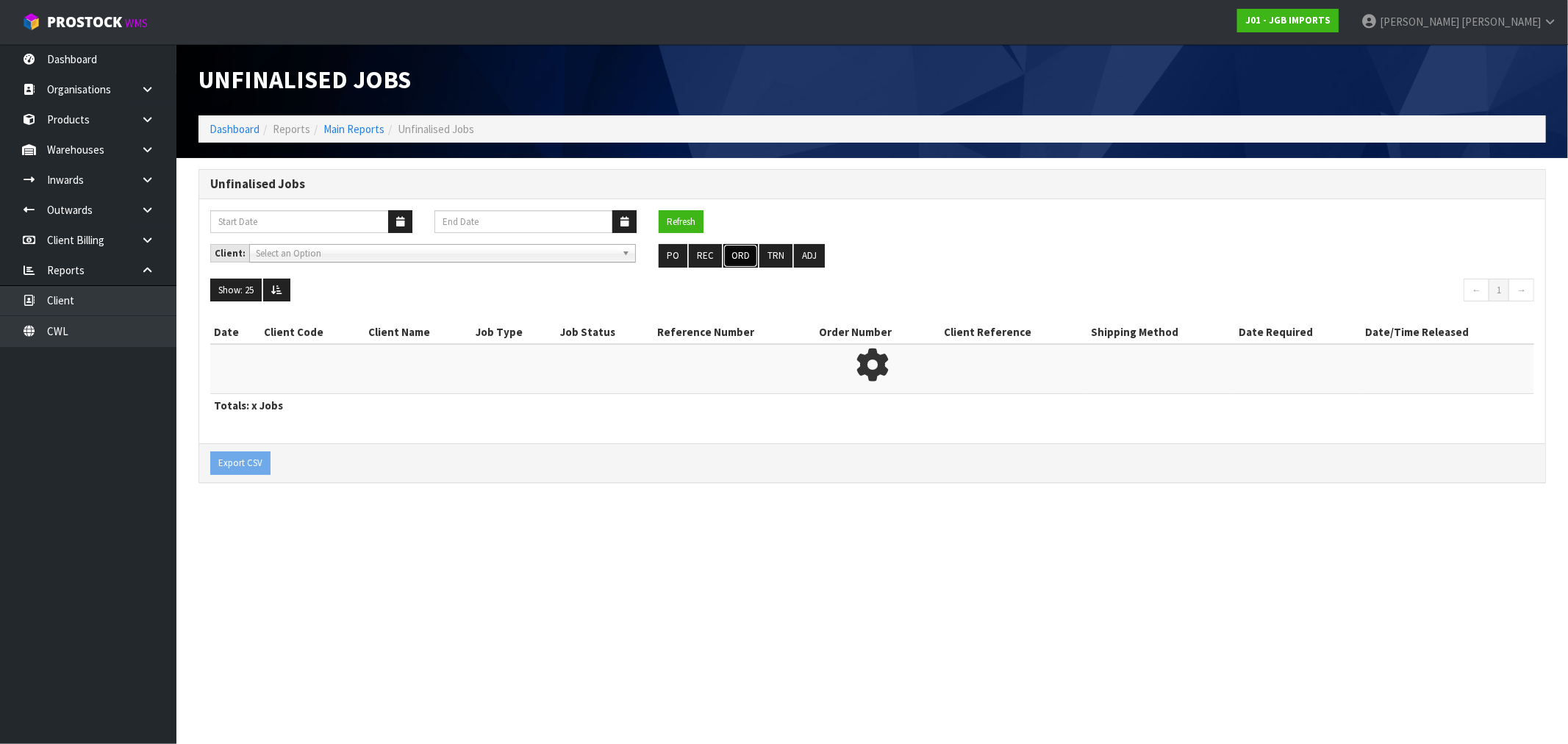
click at [744, 259] on button "ORD" at bounding box center [740, 255] width 34 height 23
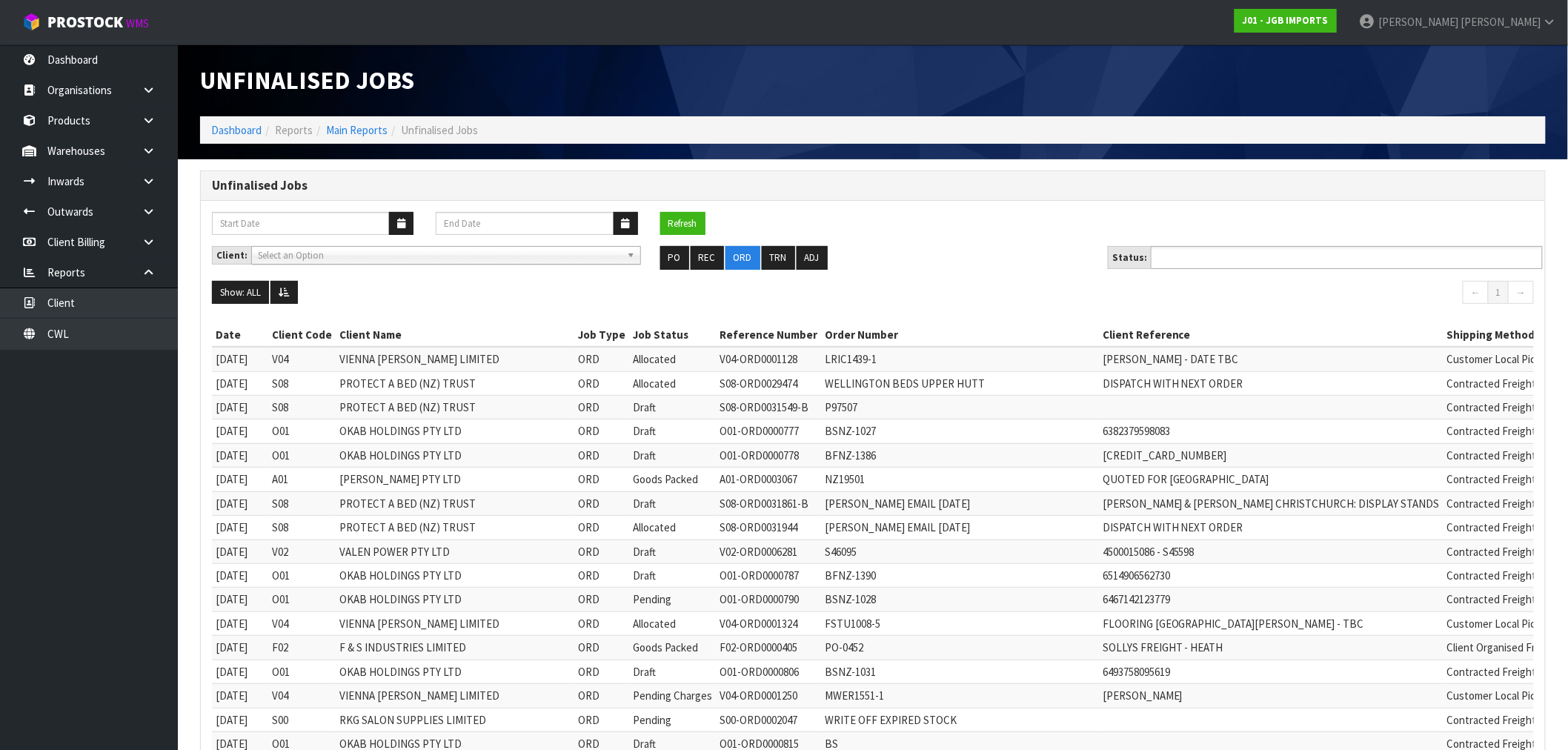
click at [1295, 250] on ul at bounding box center [1347, 257] width 392 height 23
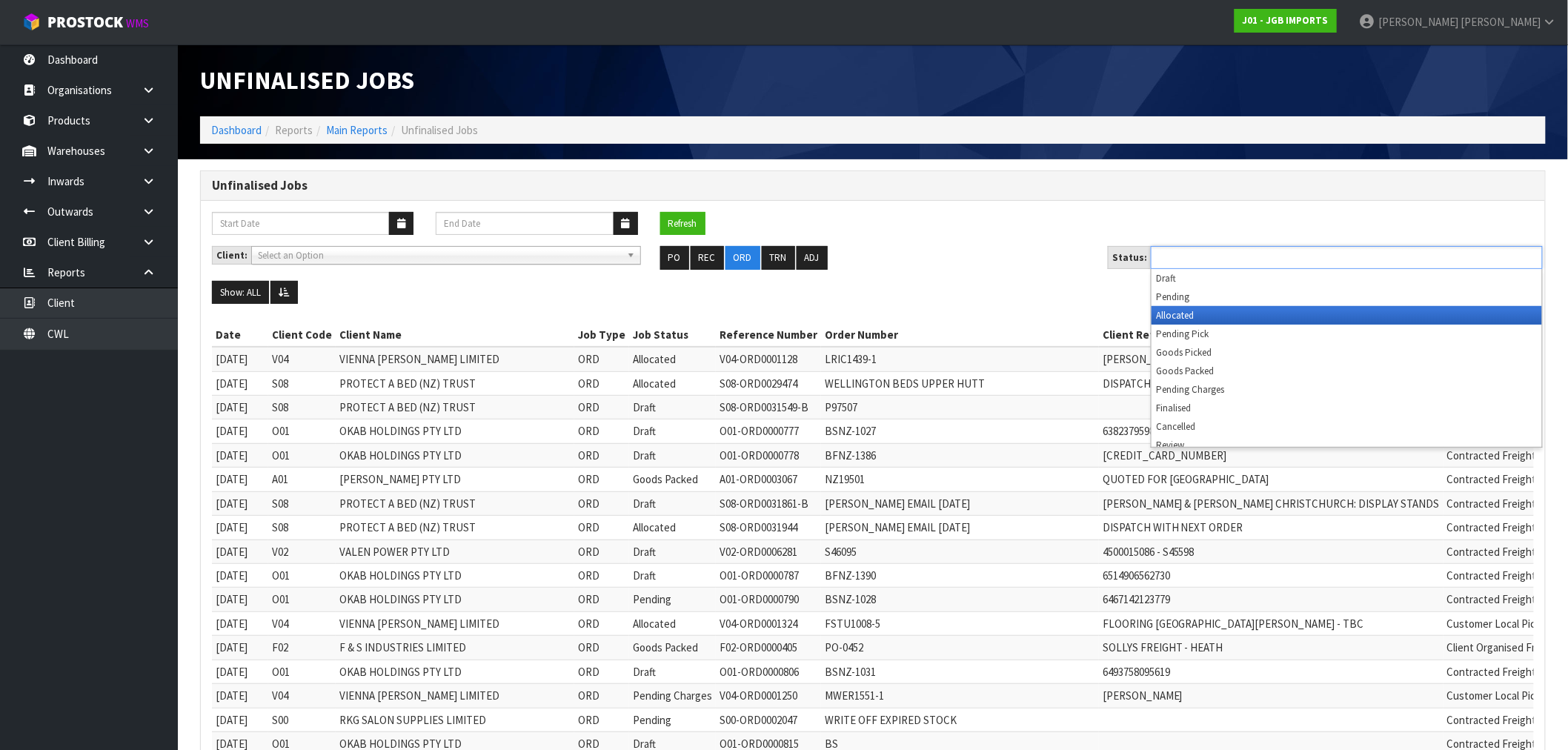
click at [1223, 313] on li "Allocated" at bounding box center [1347, 316] width 391 height 19
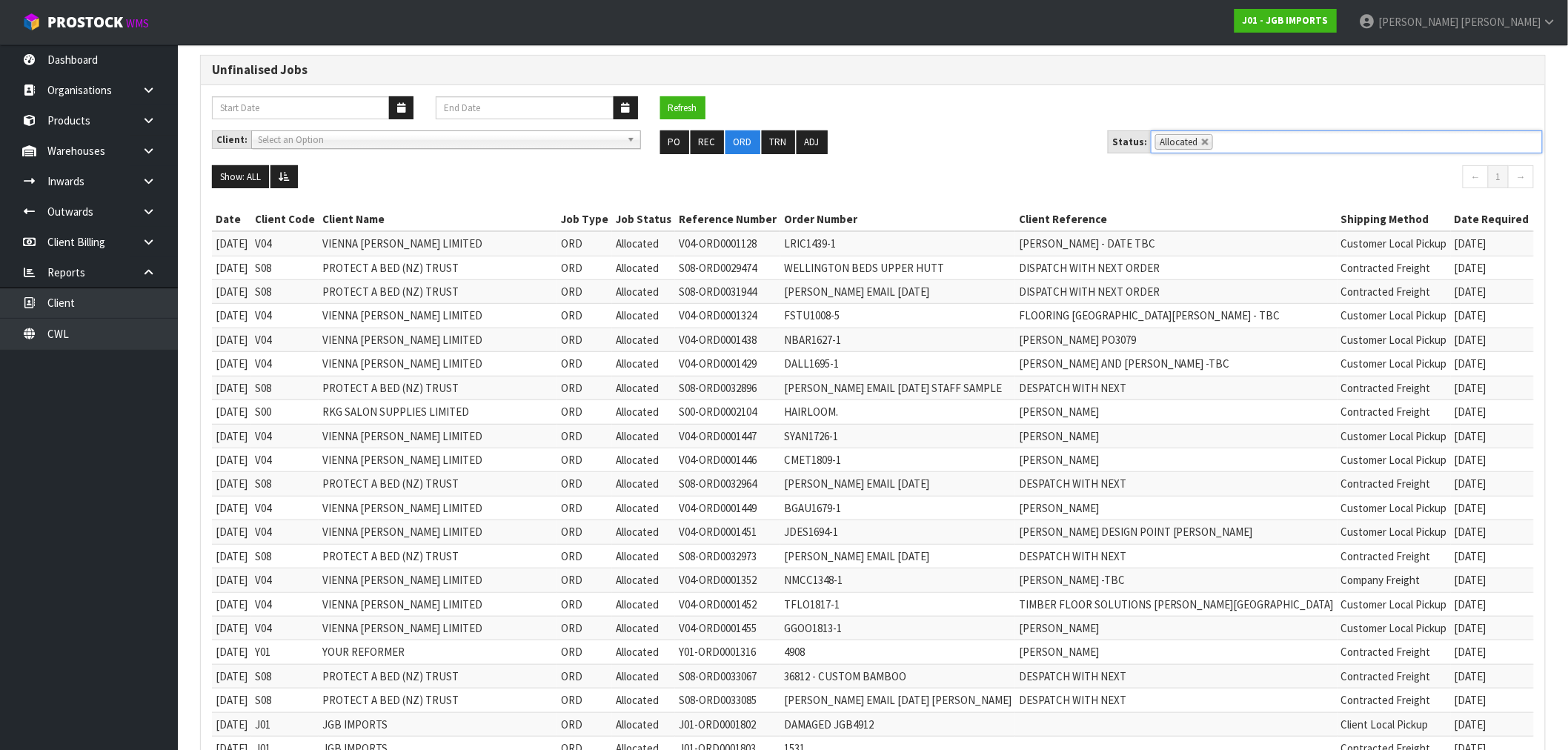
scroll to position [36, 0]
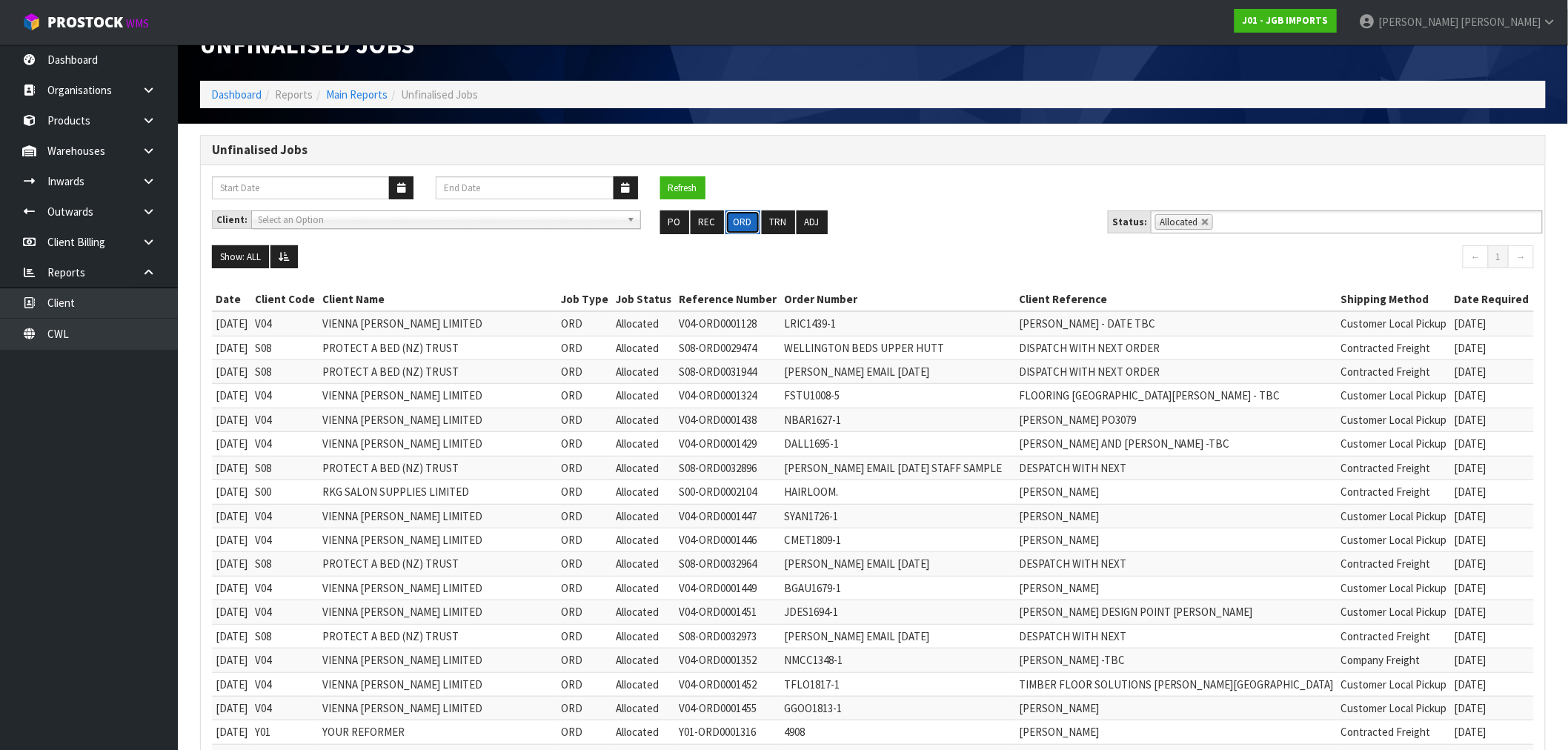
click at [735, 215] on button "ORD" at bounding box center [743, 222] width 35 height 23
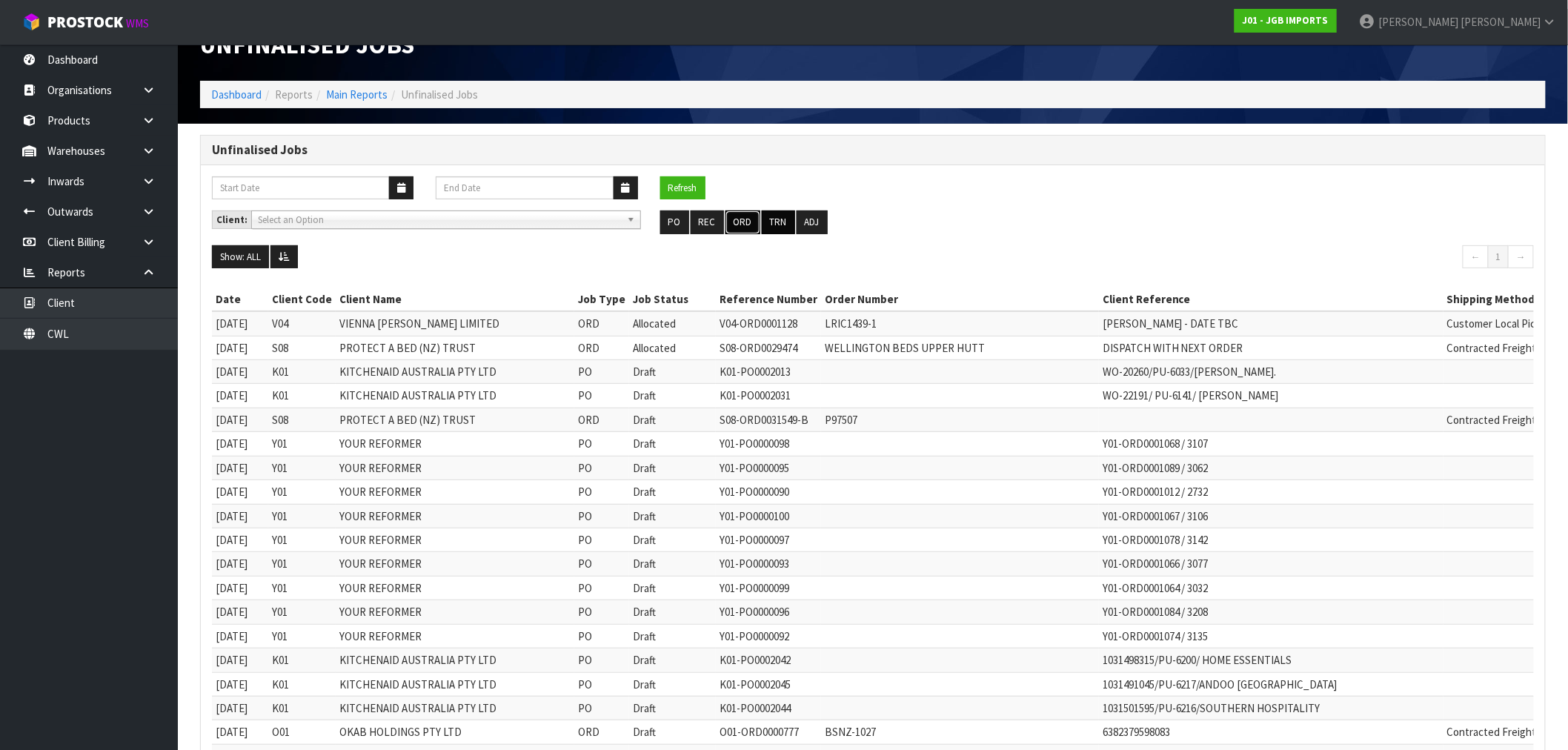
click at [744, 220] on button "ORD" at bounding box center [743, 222] width 35 height 23
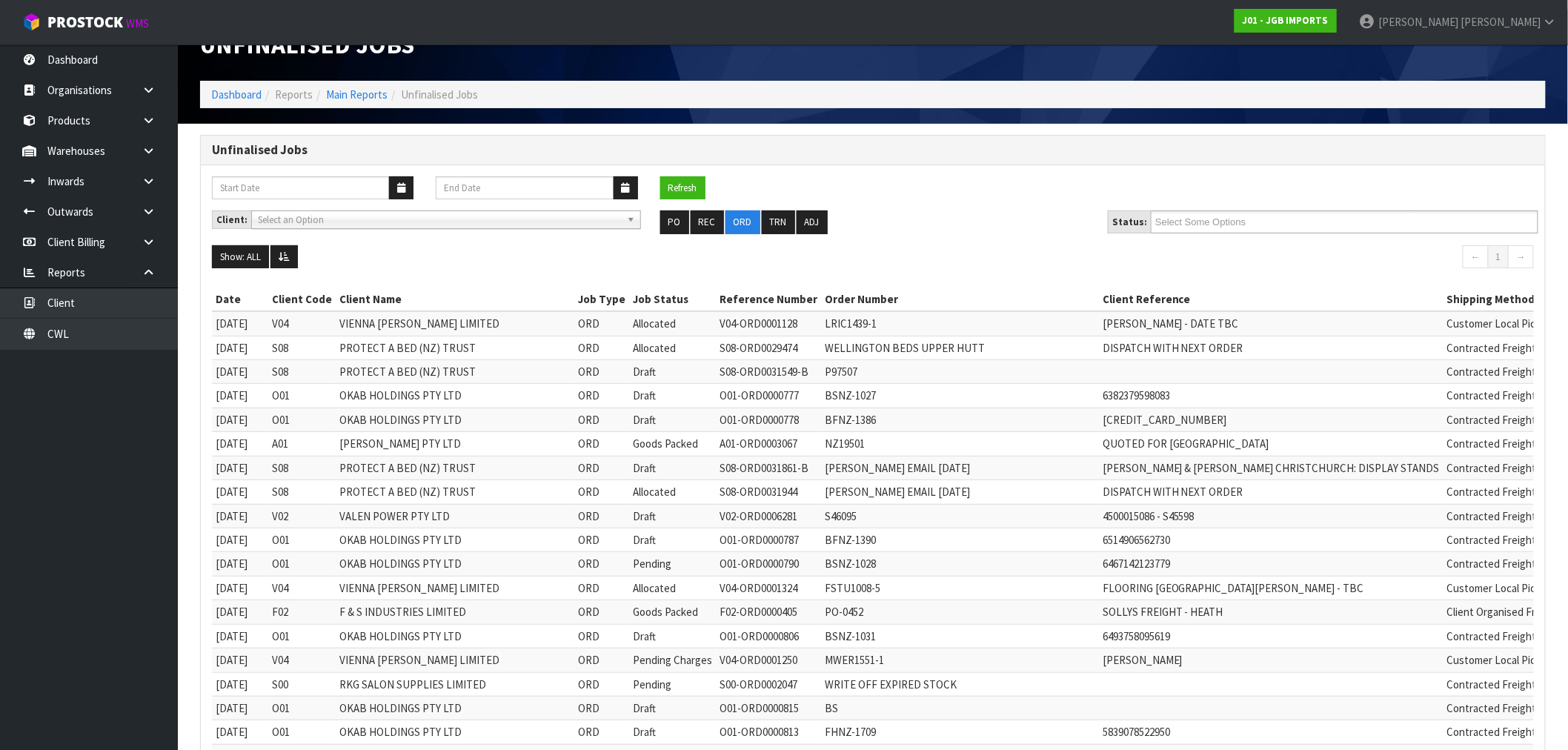
click at [1340, 233] on div "Client: A00 - AGRIHEALTH NZ LTD A01 - AGAIN FASTER PTY LTD A02 - AUKLET TRADERS…" at bounding box center [872, 228] width 1344 height 35
click at [1288, 228] on ul at bounding box center [1345, 222] width 388 height 23
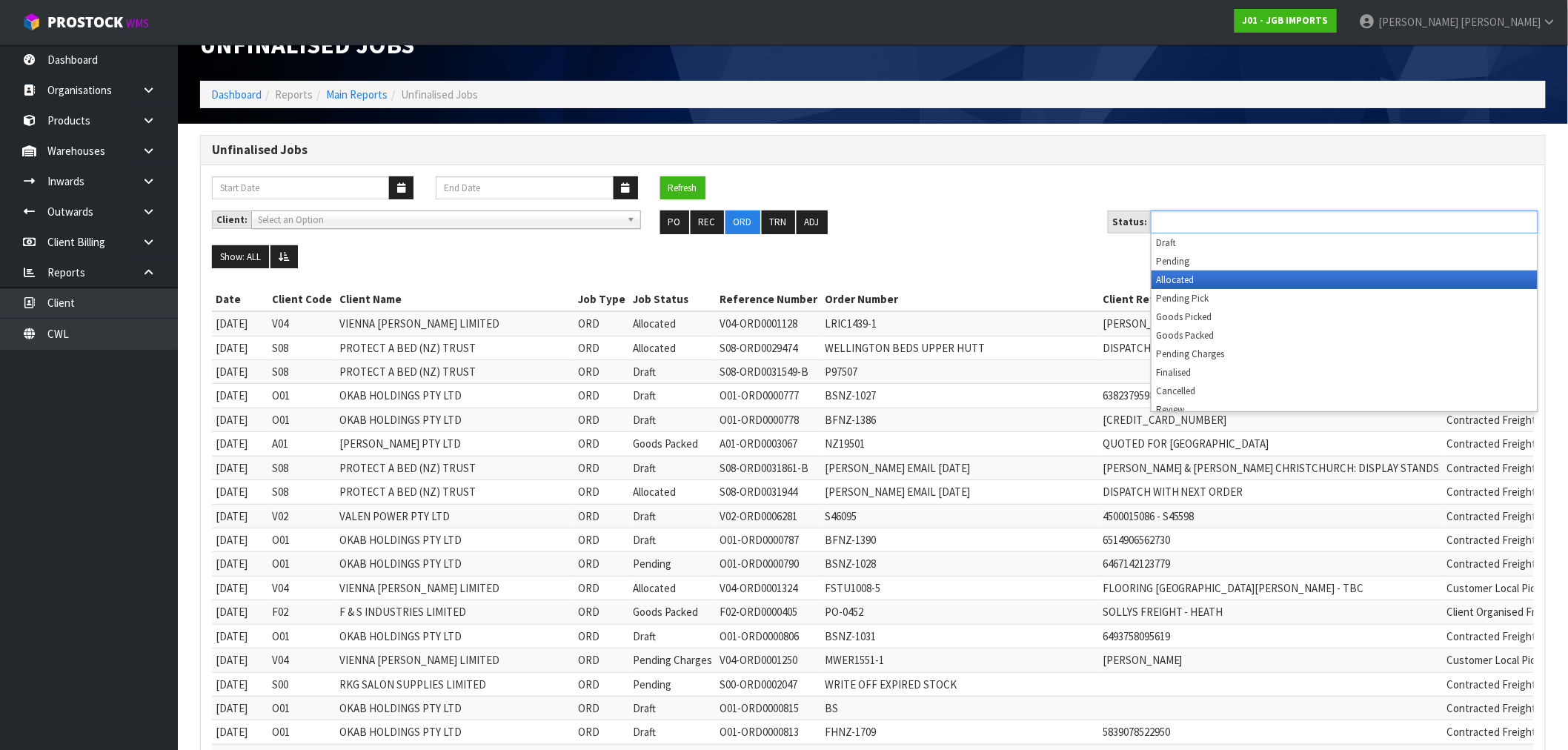
click at [1234, 284] on li "Allocated" at bounding box center [1345, 280] width 386 height 19
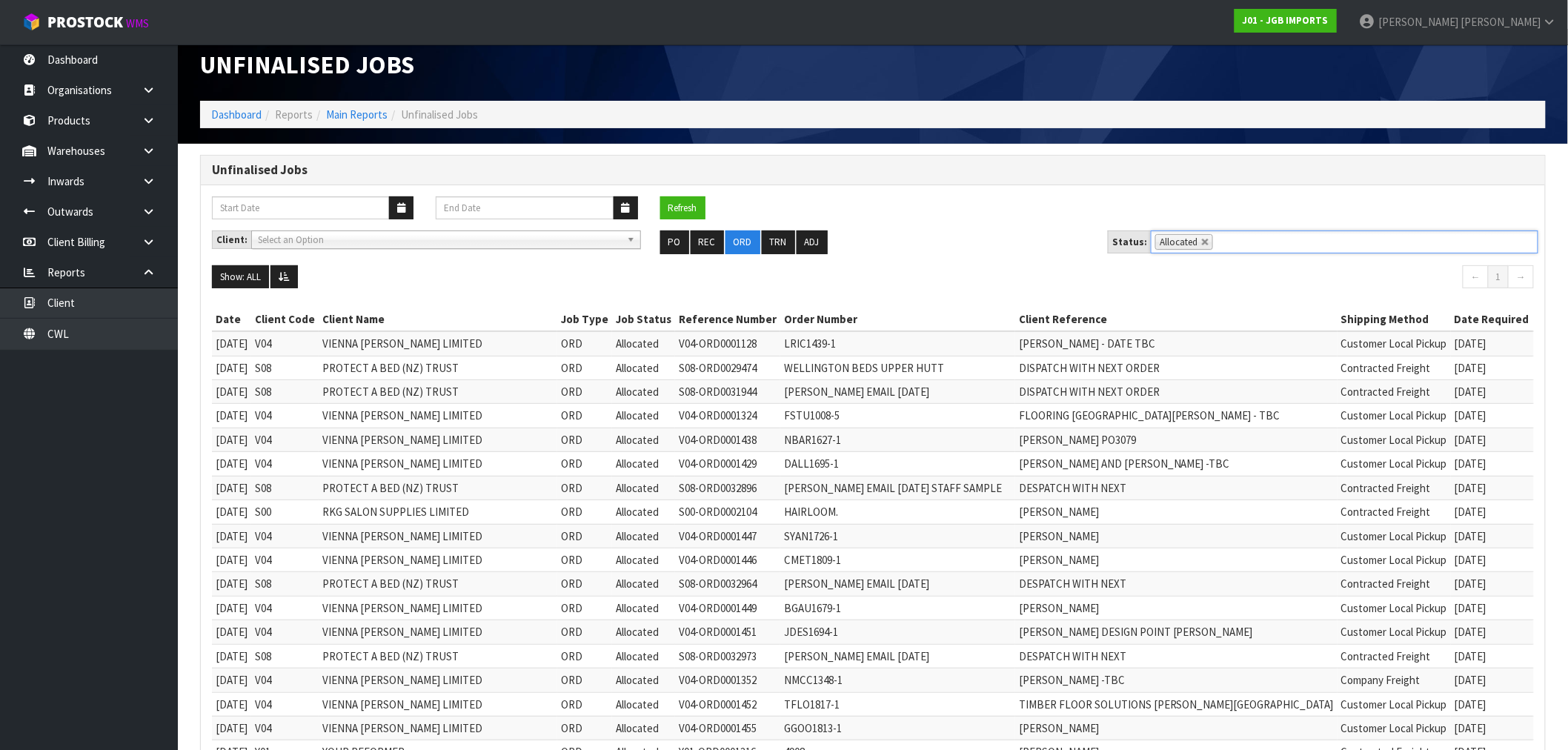
scroll to position [0, 0]
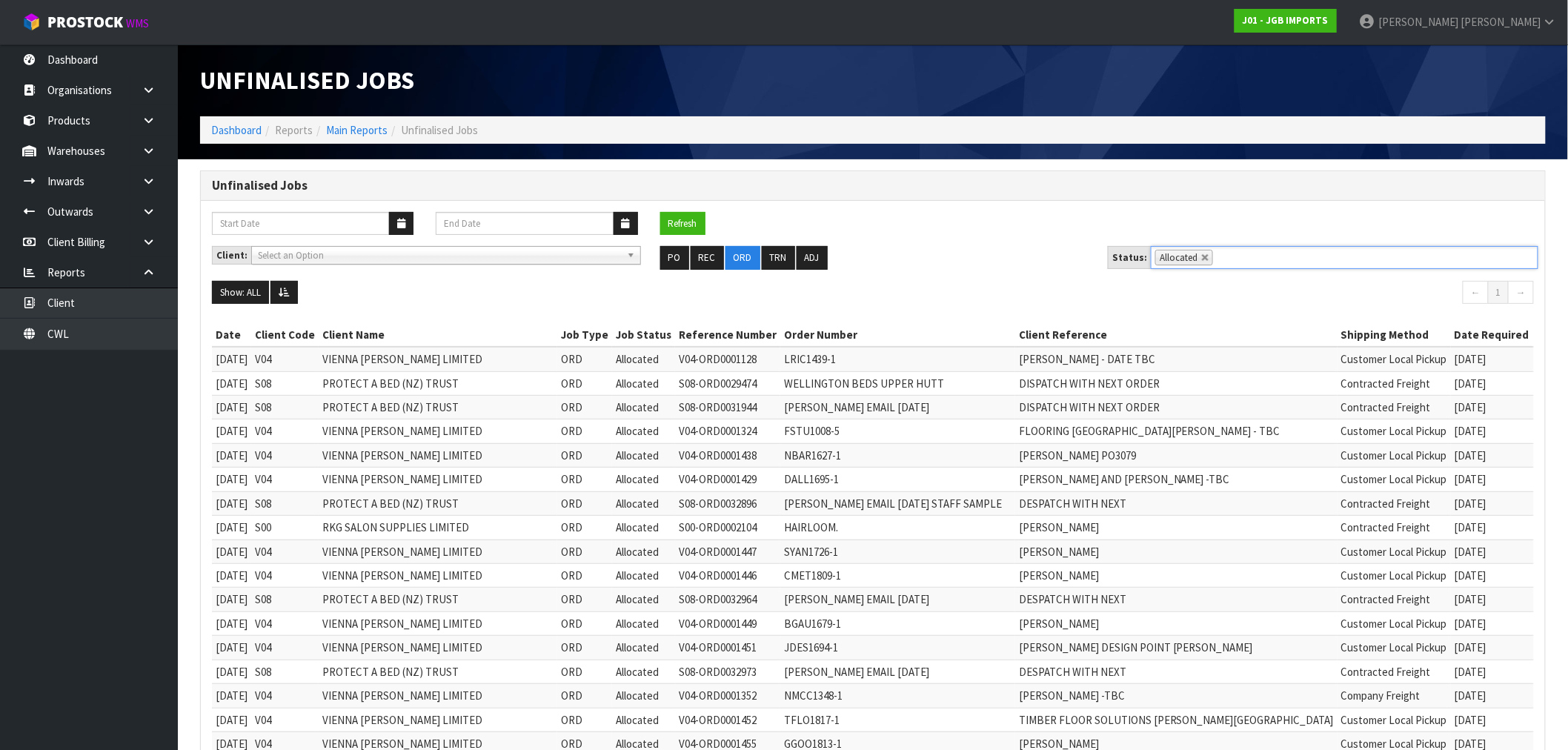
click at [1209, 261] on ul "Allocated" at bounding box center [1345, 257] width 388 height 23
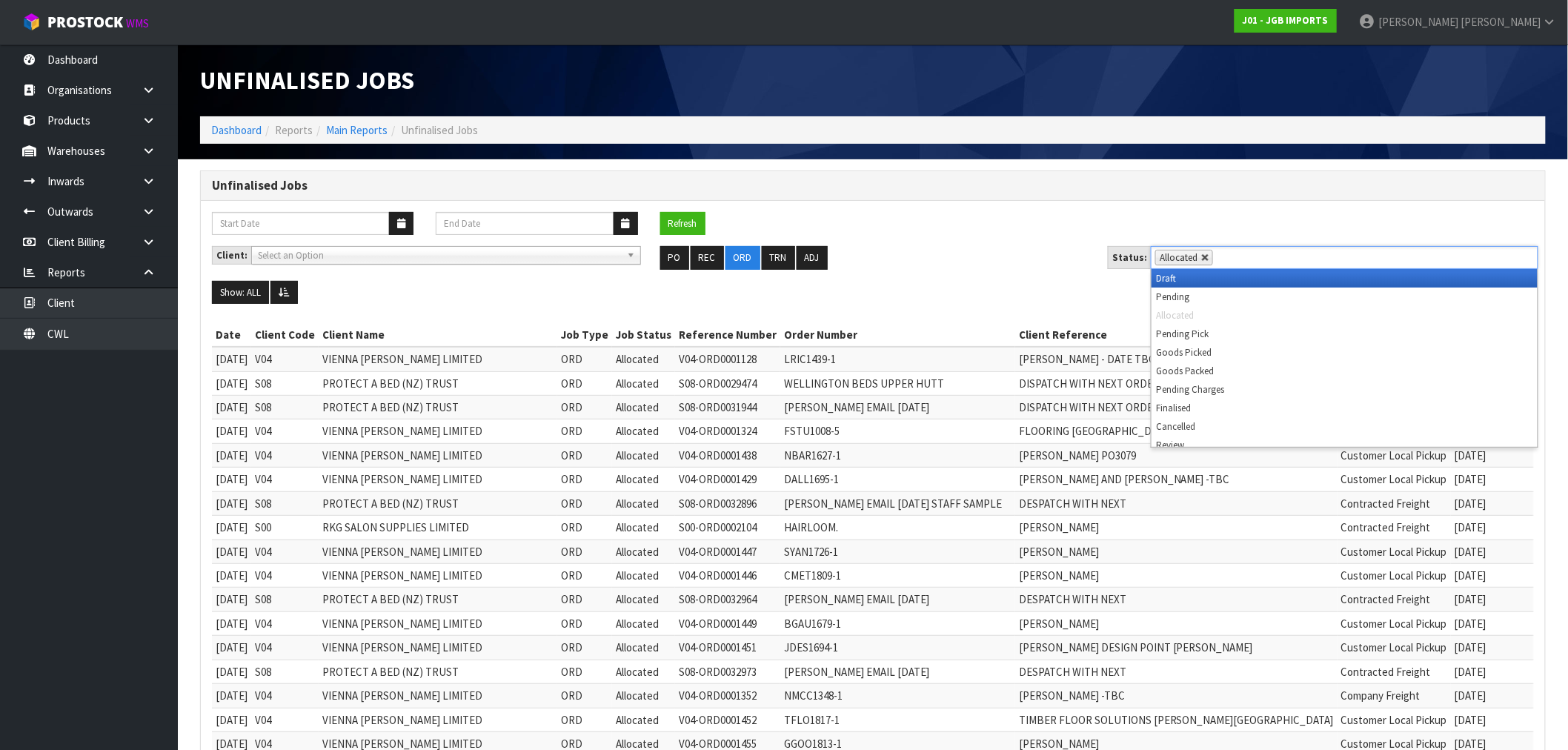
click at [1204, 257] on link at bounding box center [1206, 257] width 8 height 8
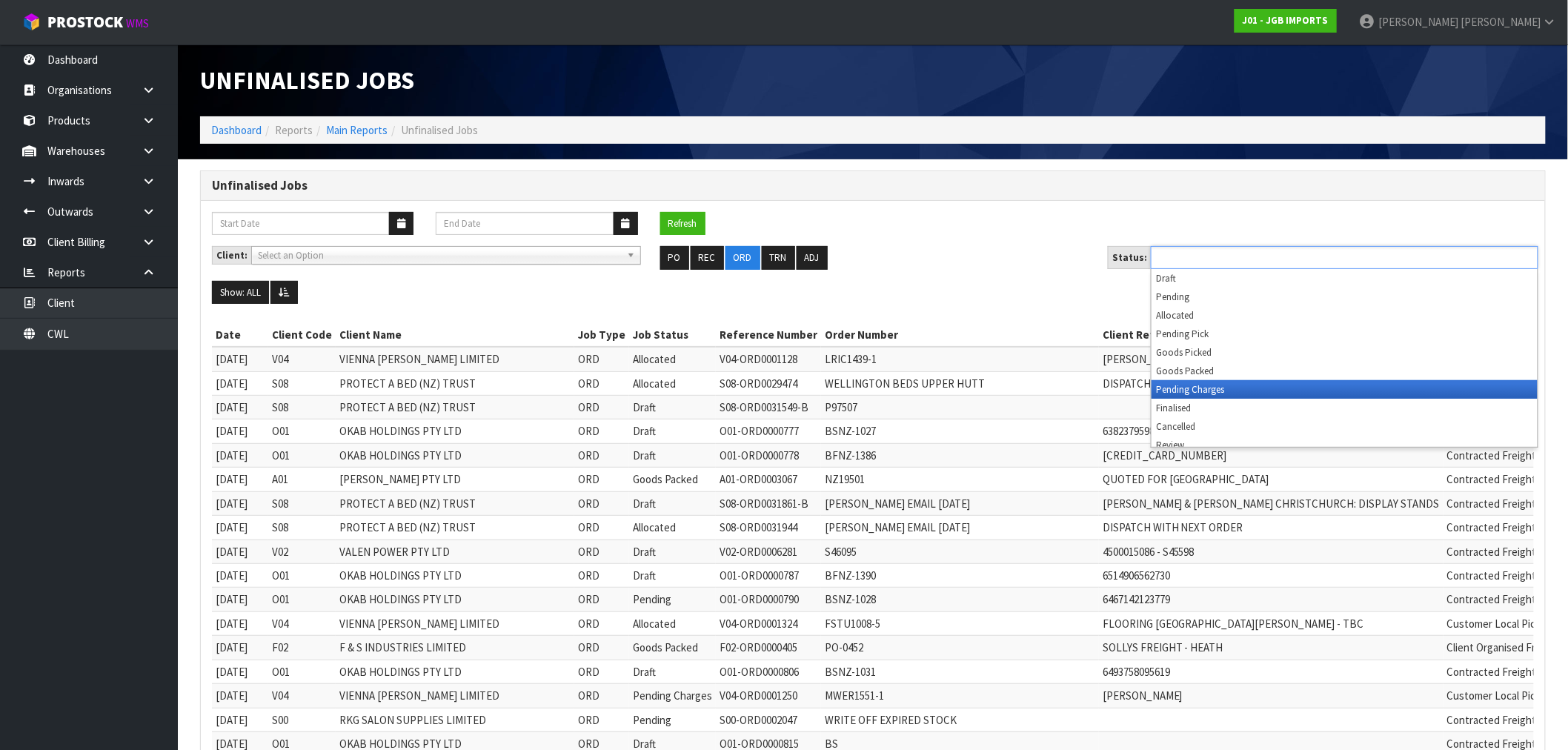
click at [1223, 387] on li "Pending Charges" at bounding box center [1345, 390] width 386 height 19
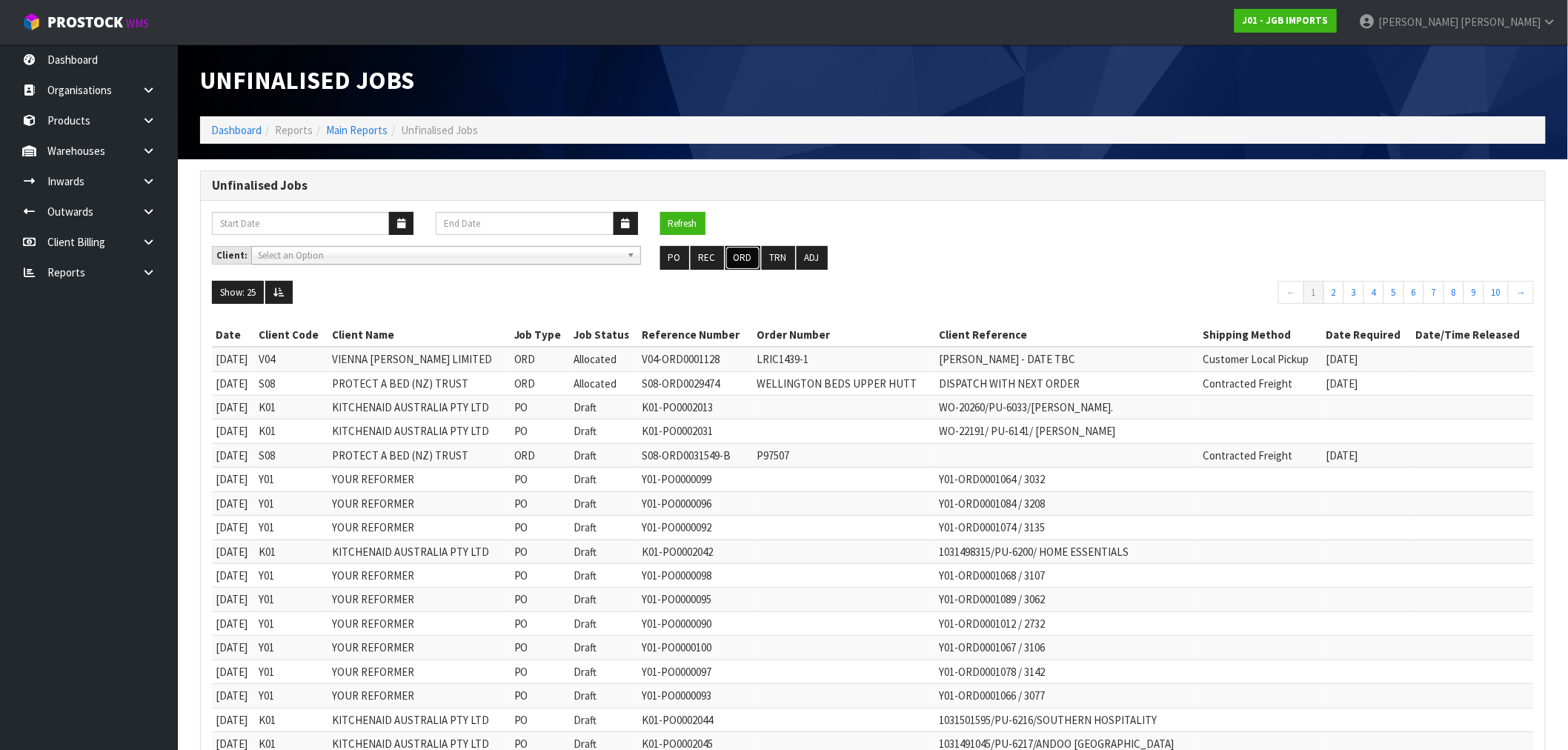
click at [749, 257] on button "ORD" at bounding box center [743, 257] width 35 height 23
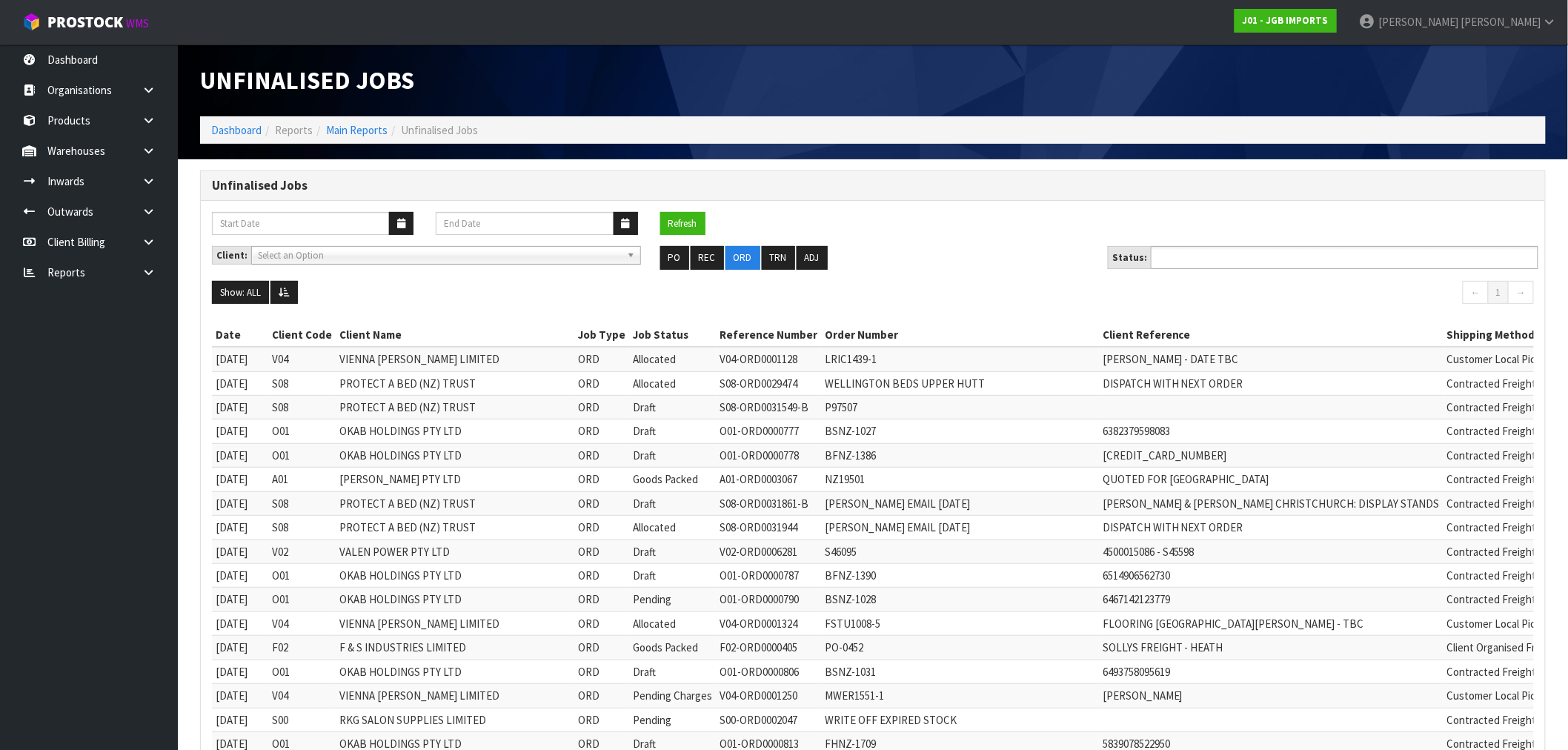
click at [1259, 260] on input "text" at bounding box center [1210, 257] width 109 height 19
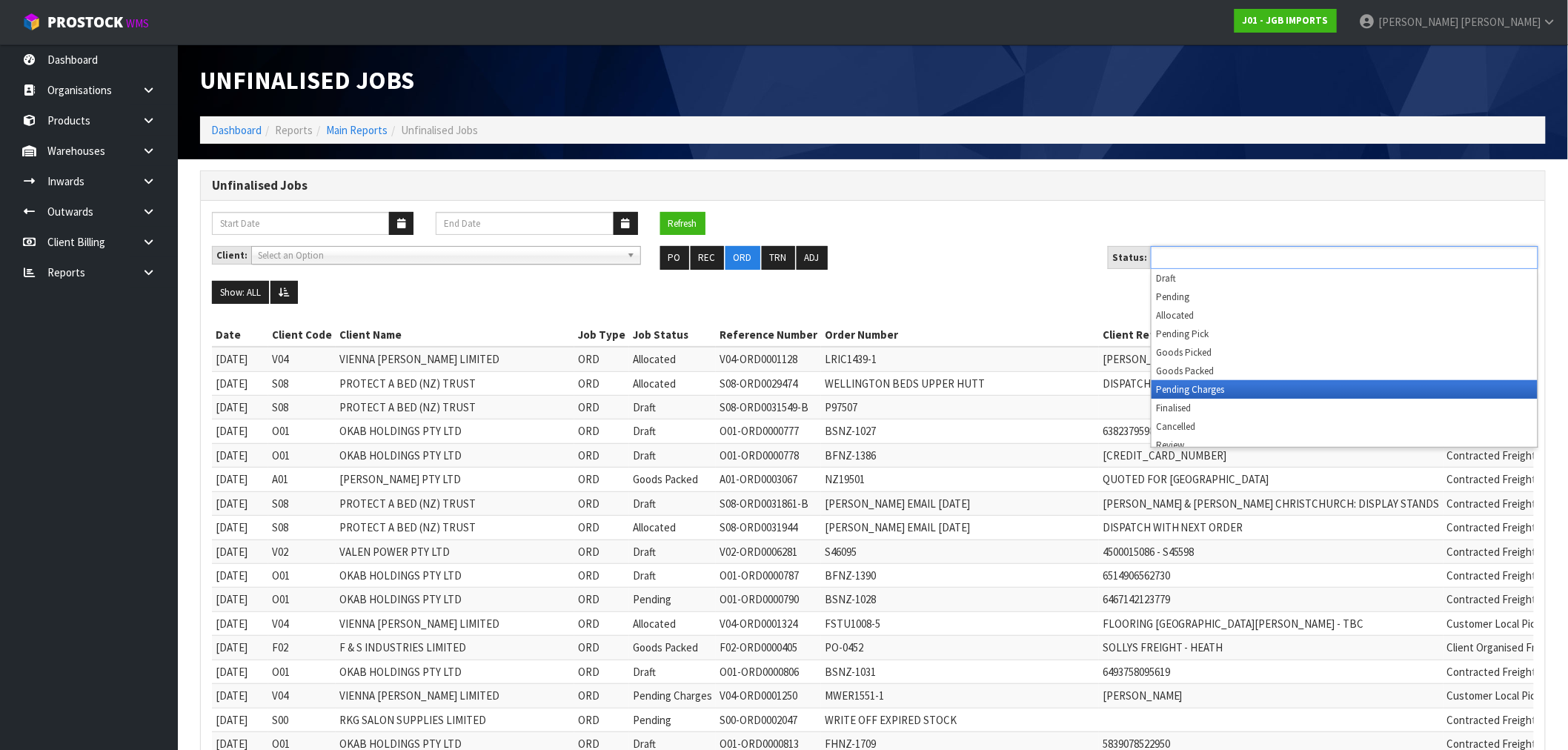
click at [1231, 387] on li "Pending Charges" at bounding box center [1345, 390] width 386 height 19
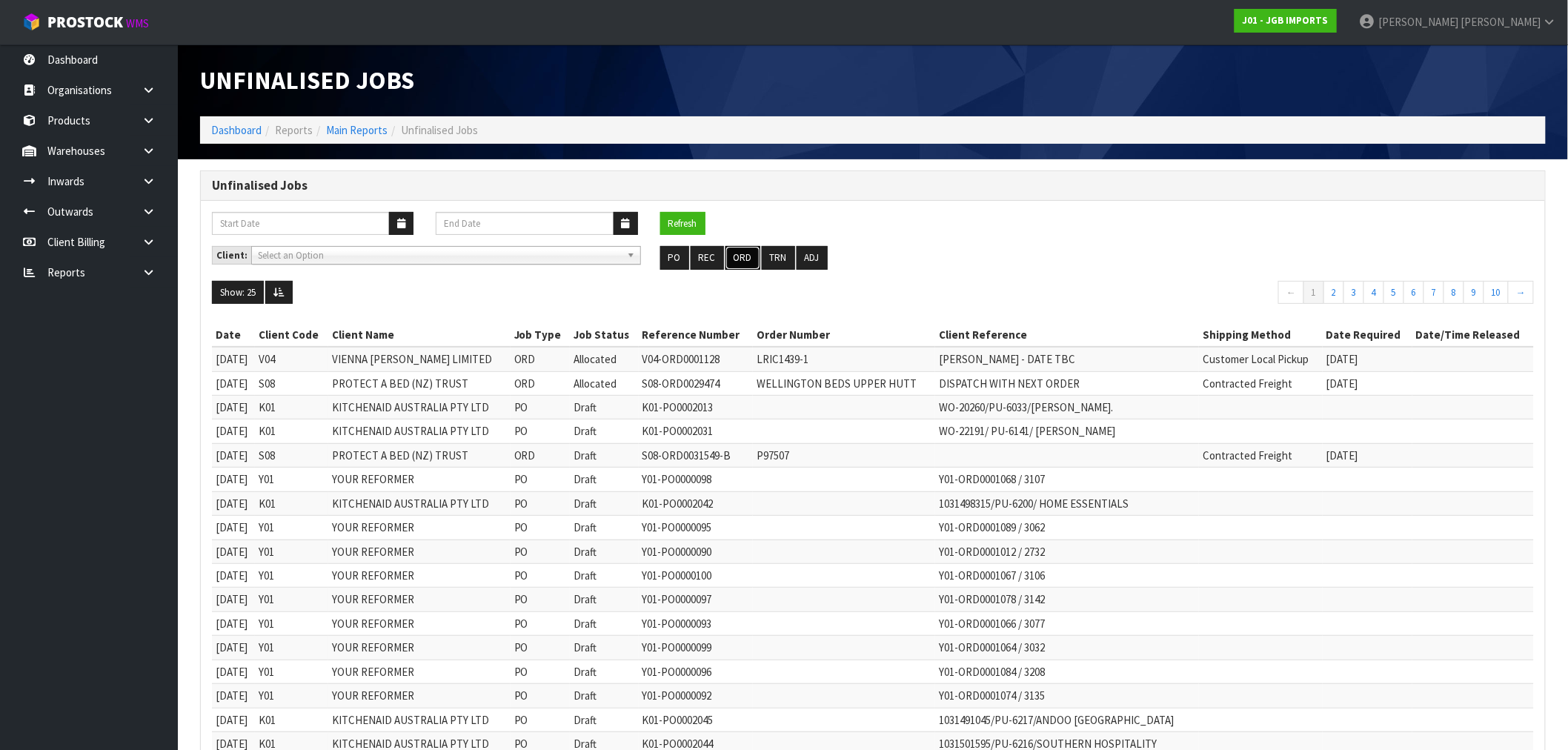
click at [745, 254] on button "ORD" at bounding box center [743, 257] width 35 height 23
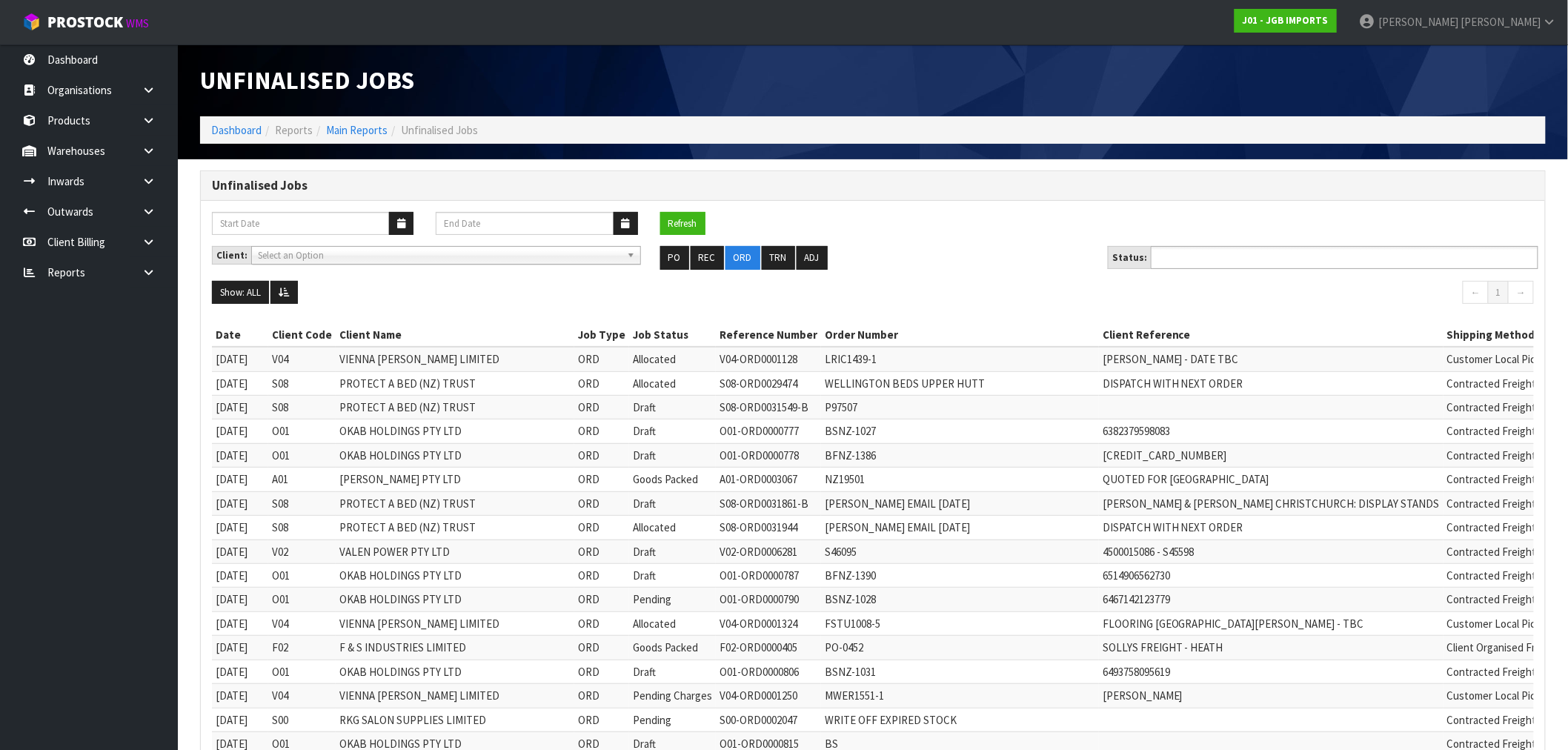
click at [1328, 252] on ul at bounding box center [1345, 257] width 388 height 23
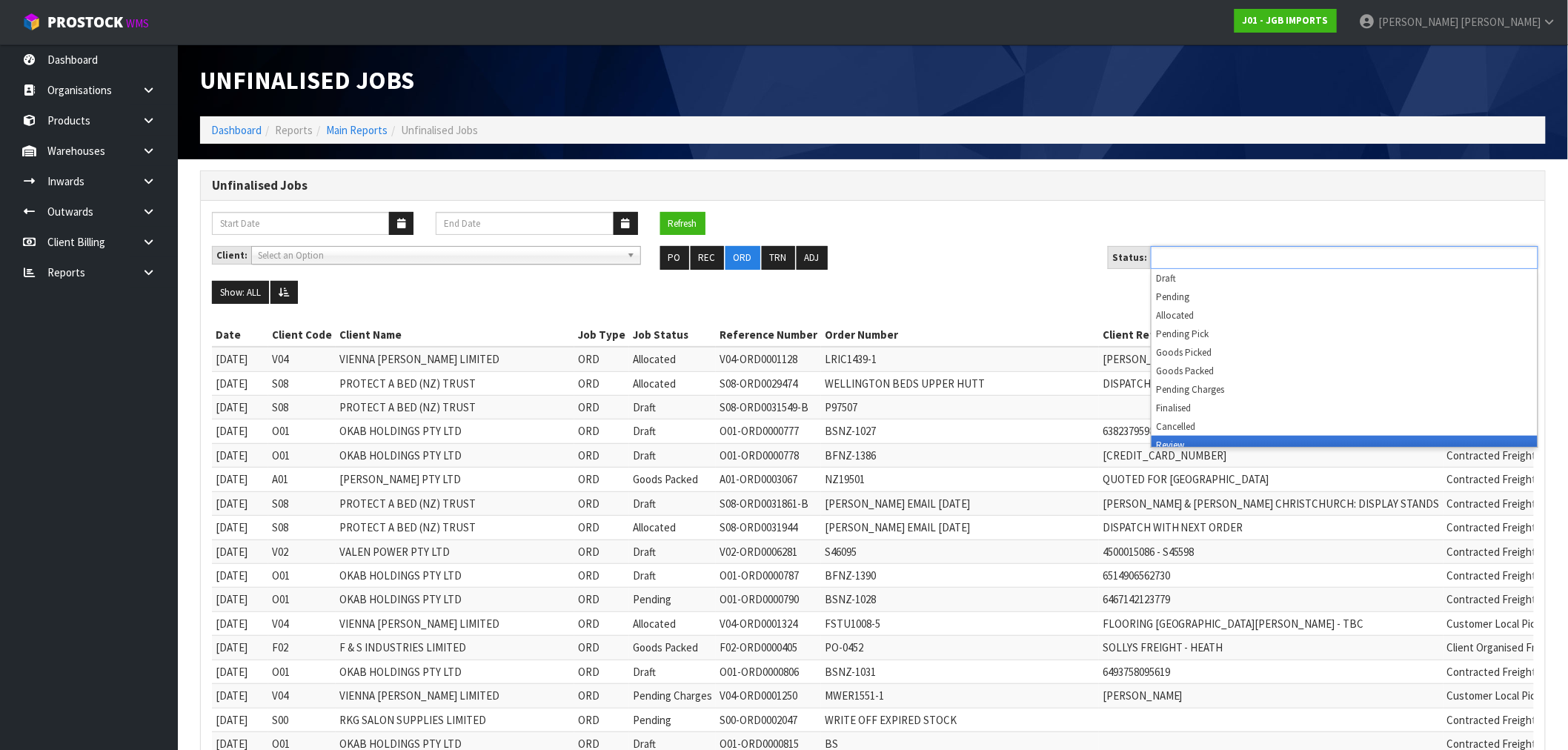
scroll to position [7, 0]
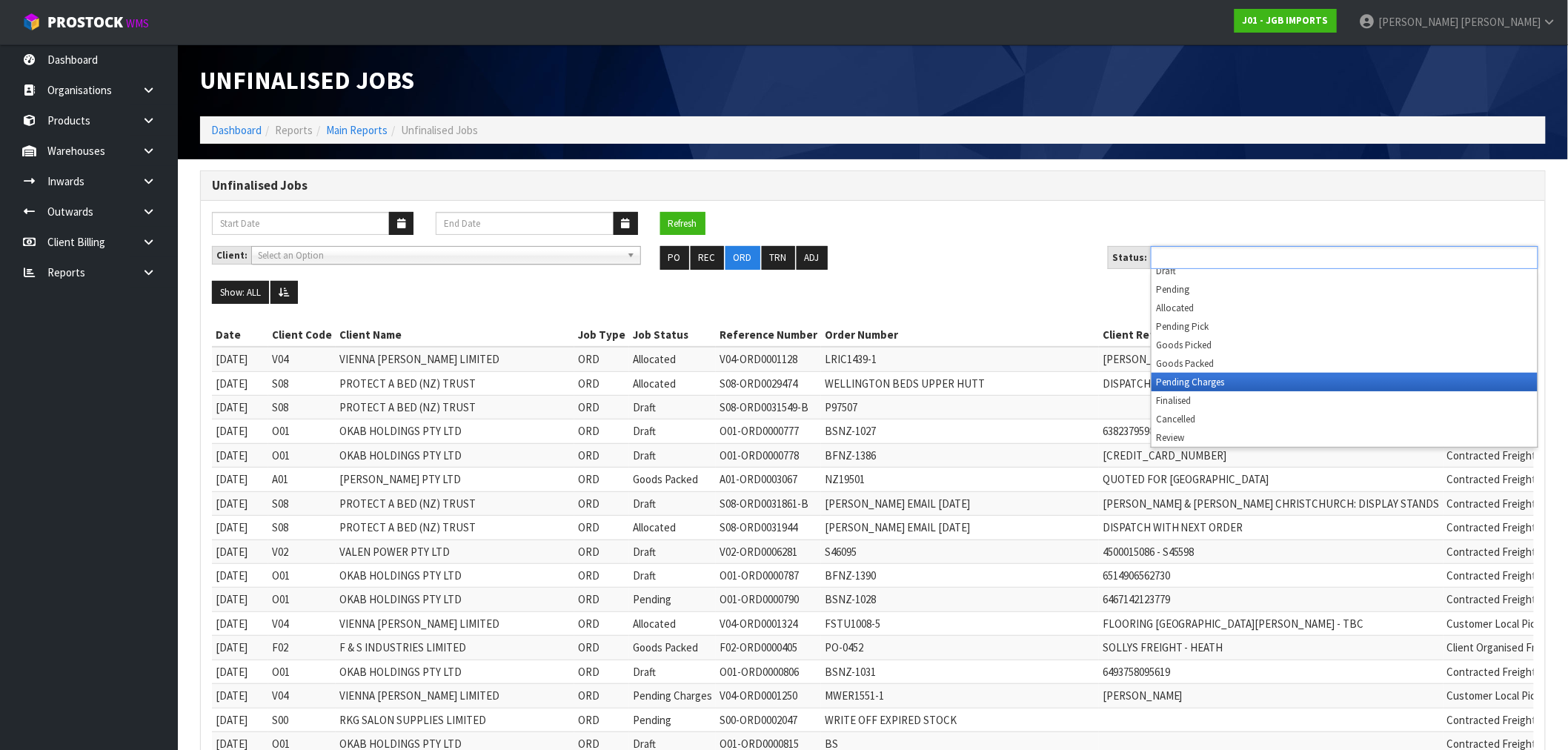
click at [1426, 373] on li "Pending Charges" at bounding box center [1345, 382] width 386 height 19
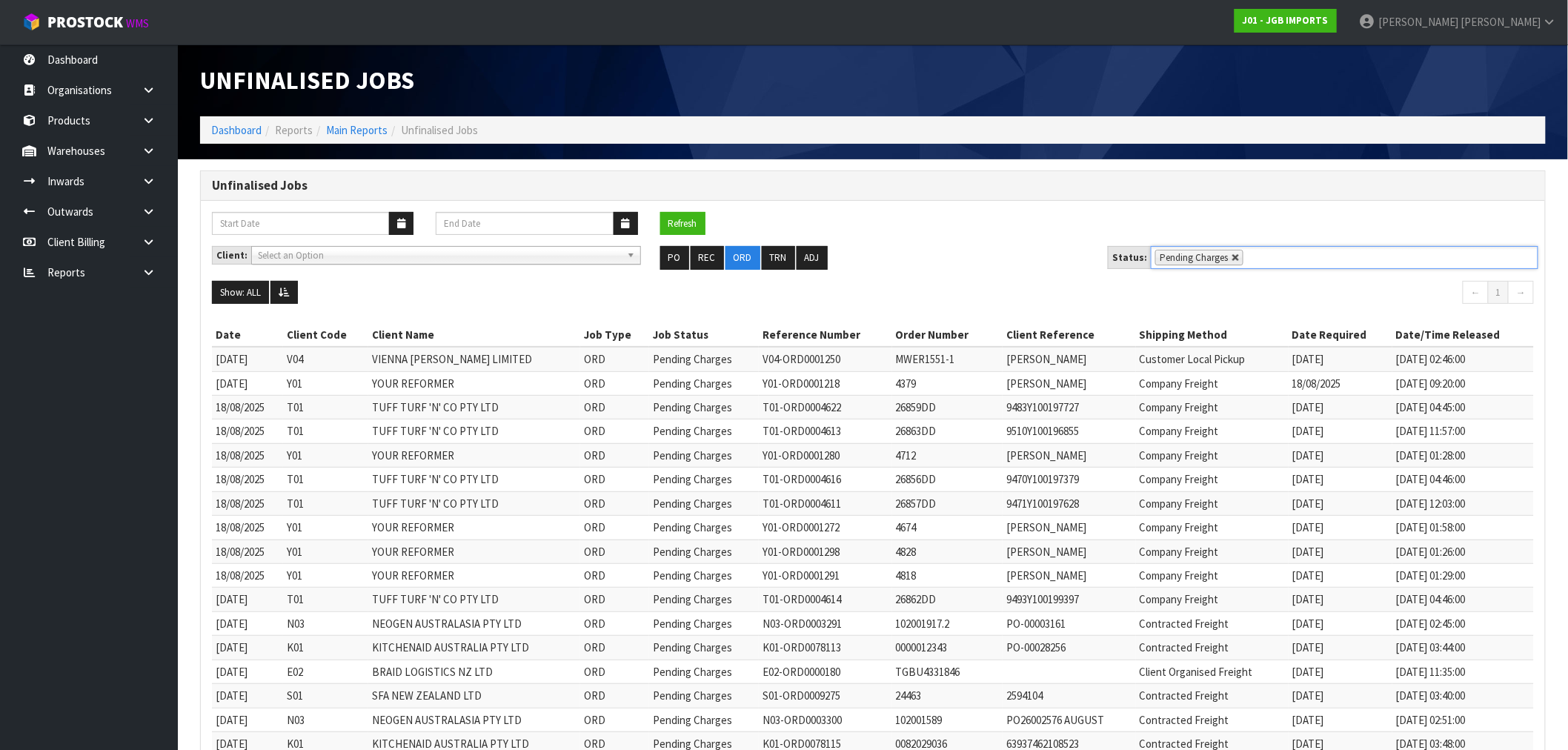
click at [1234, 257] on link at bounding box center [1235, 257] width 8 height 8
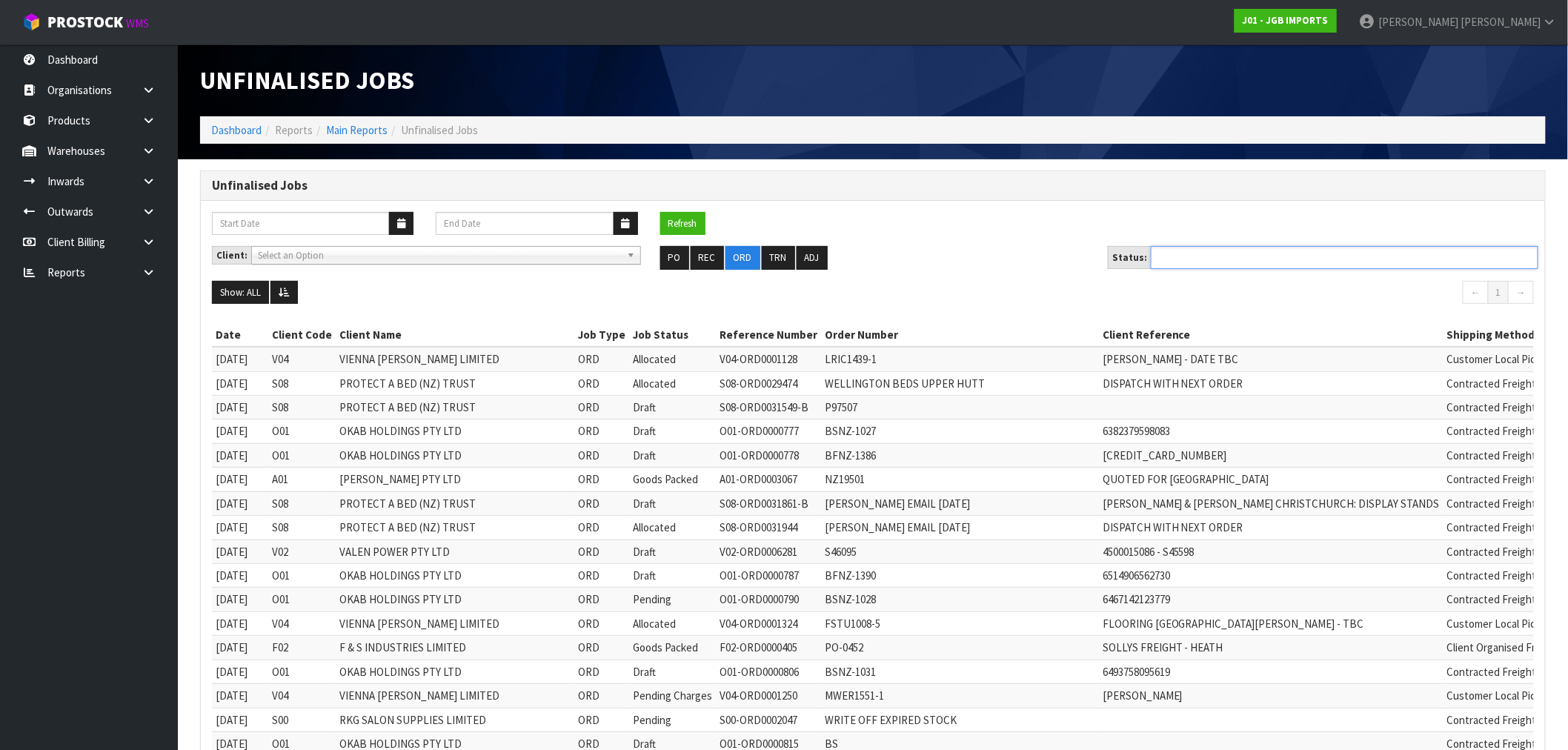
click at [1231, 261] on ul at bounding box center [1345, 257] width 388 height 23
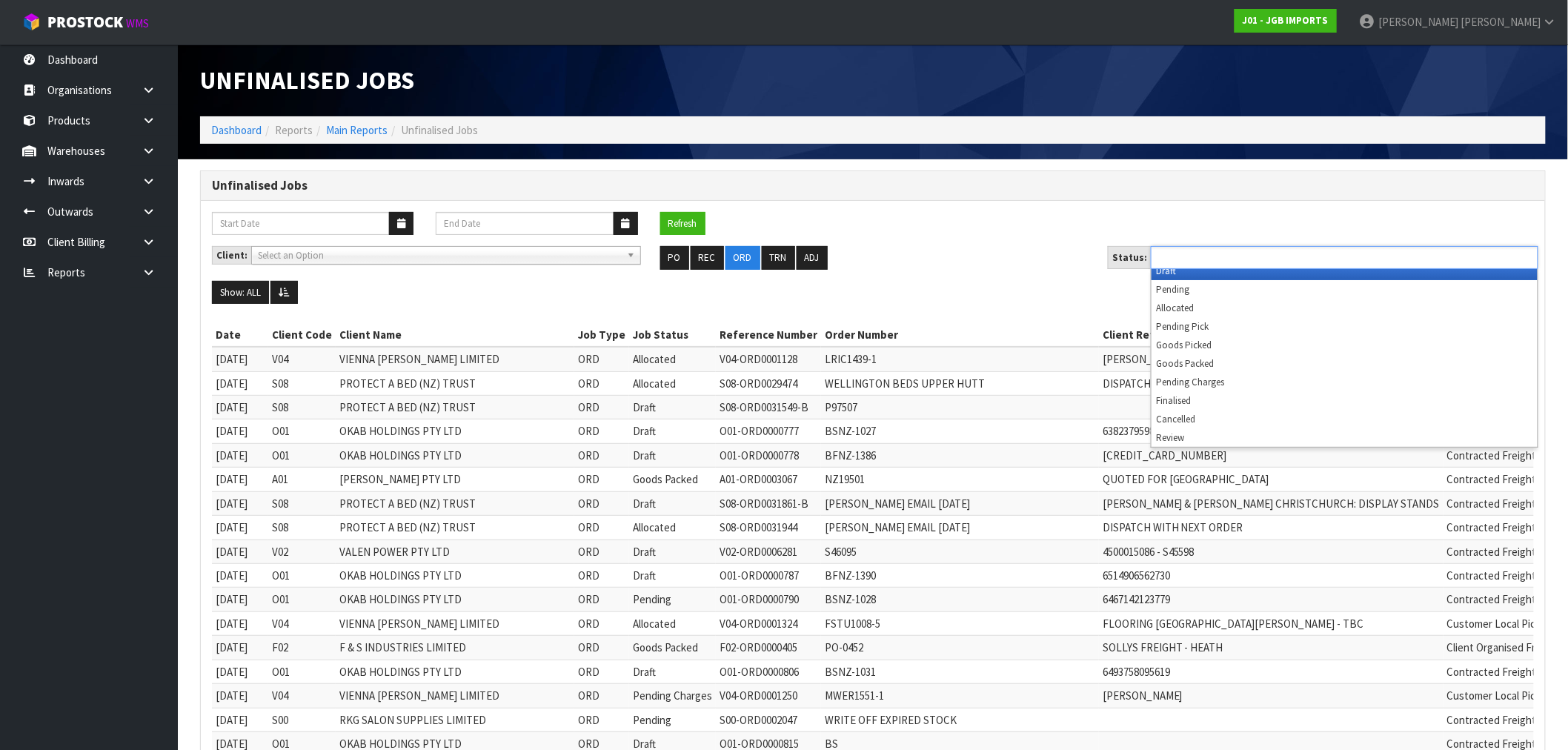
scroll to position [0, 0]
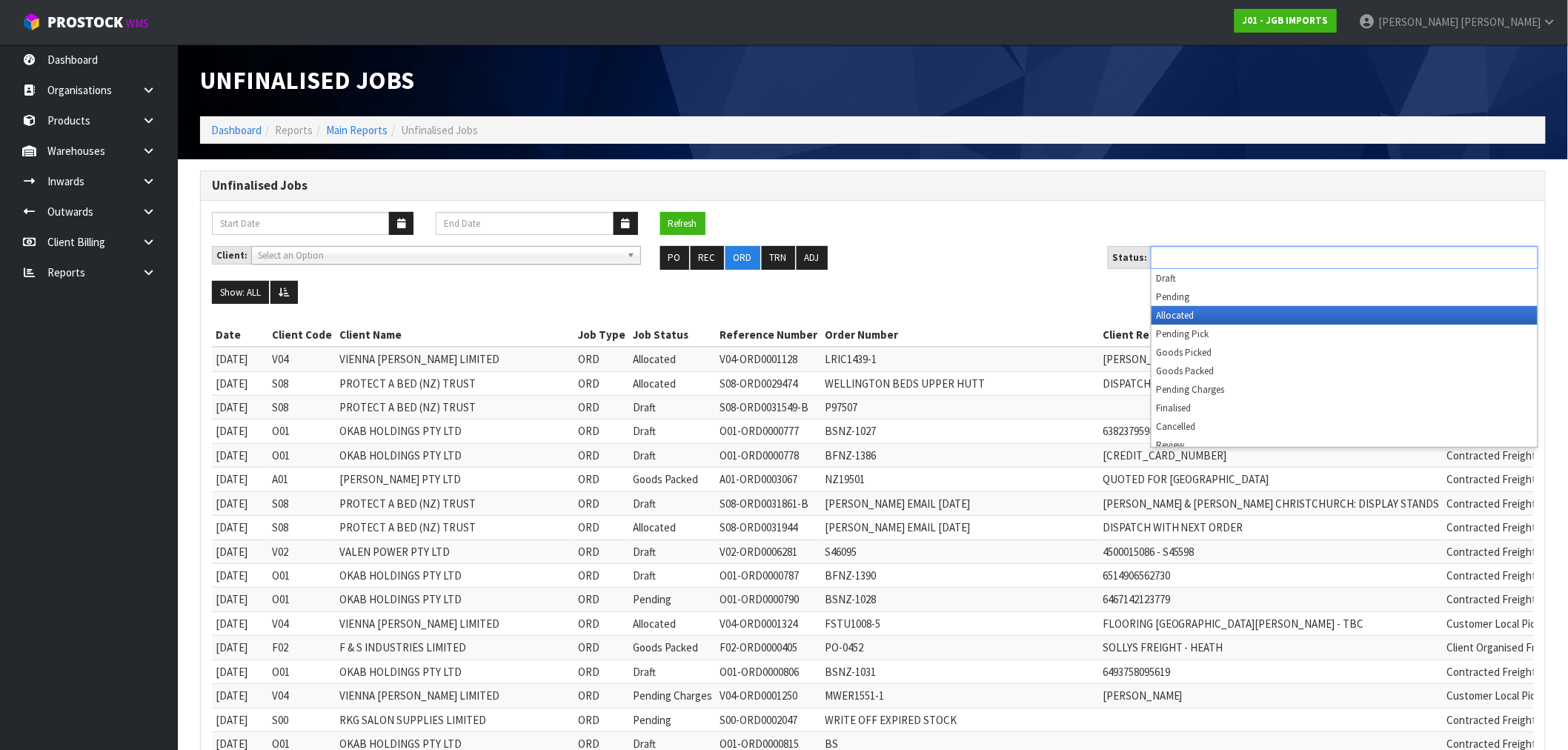
click at [1235, 315] on li "Allocated" at bounding box center [1345, 316] width 386 height 19
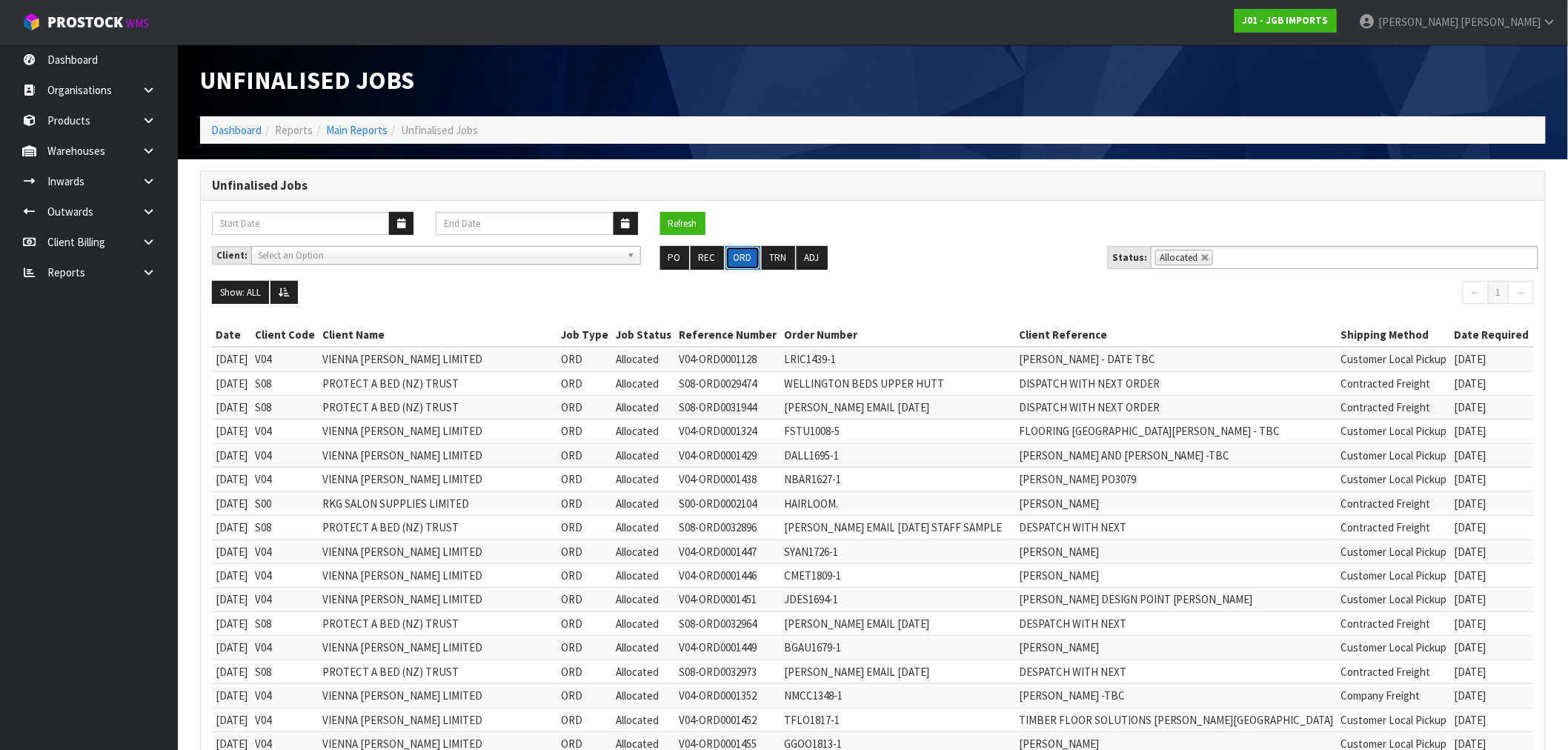
click at [747, 260] on button "ORD" at bounding box center [743, 257] width 35 height 23
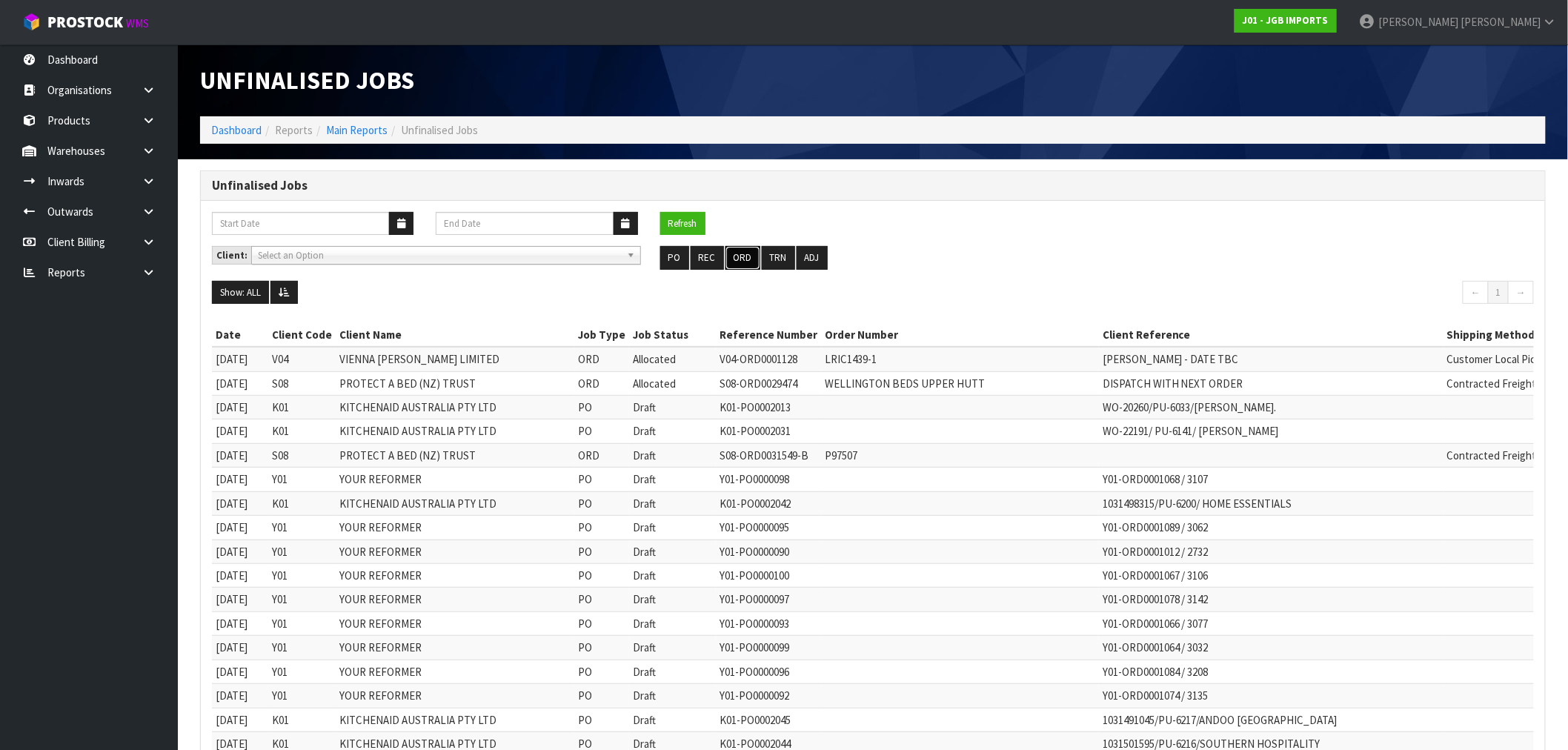
click at [730, 253] on button "ORD" at bounding box center [743, 257] width 35 height 23
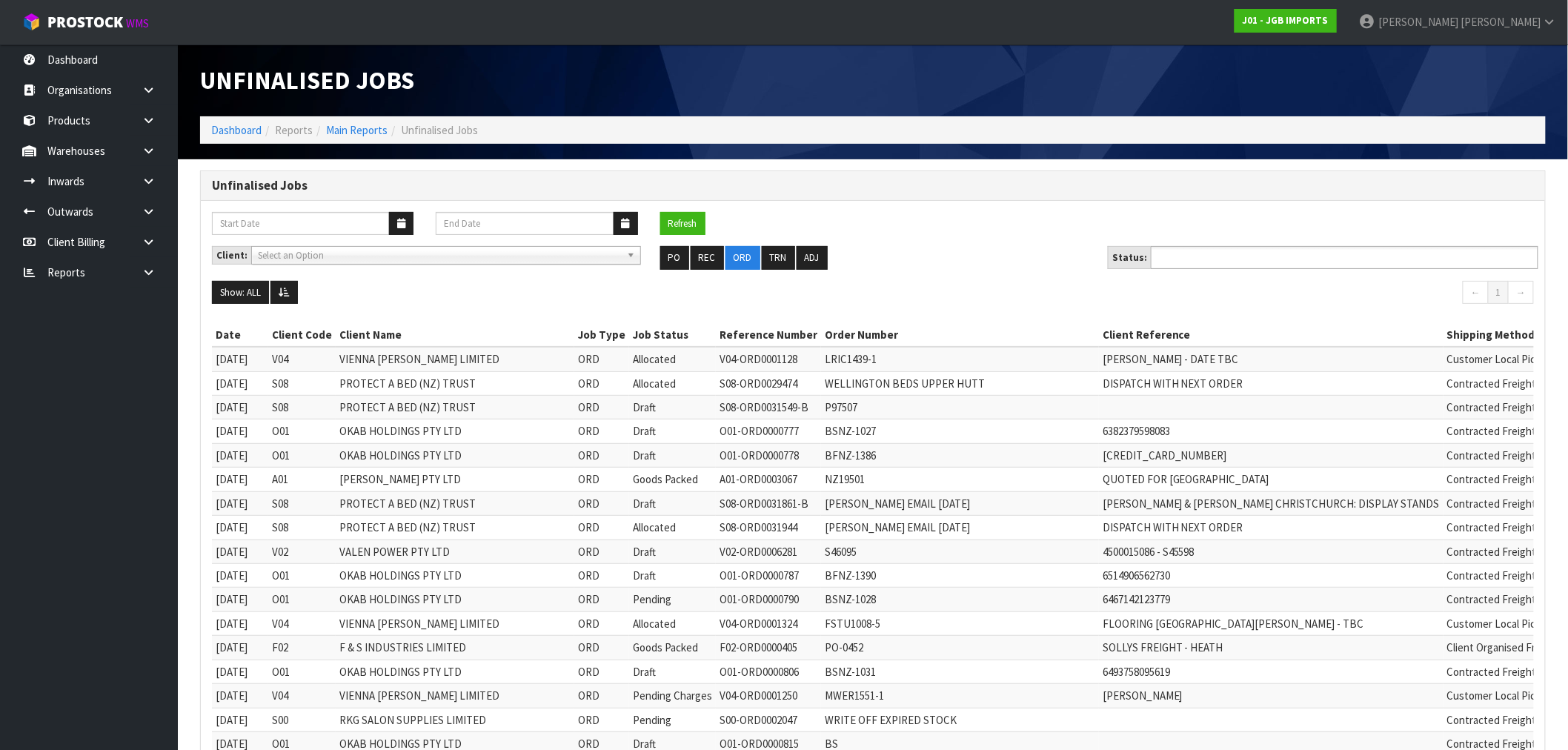
click at [1179, 257] on input "text" at bounding box center [1210, 257] width 109 height 19
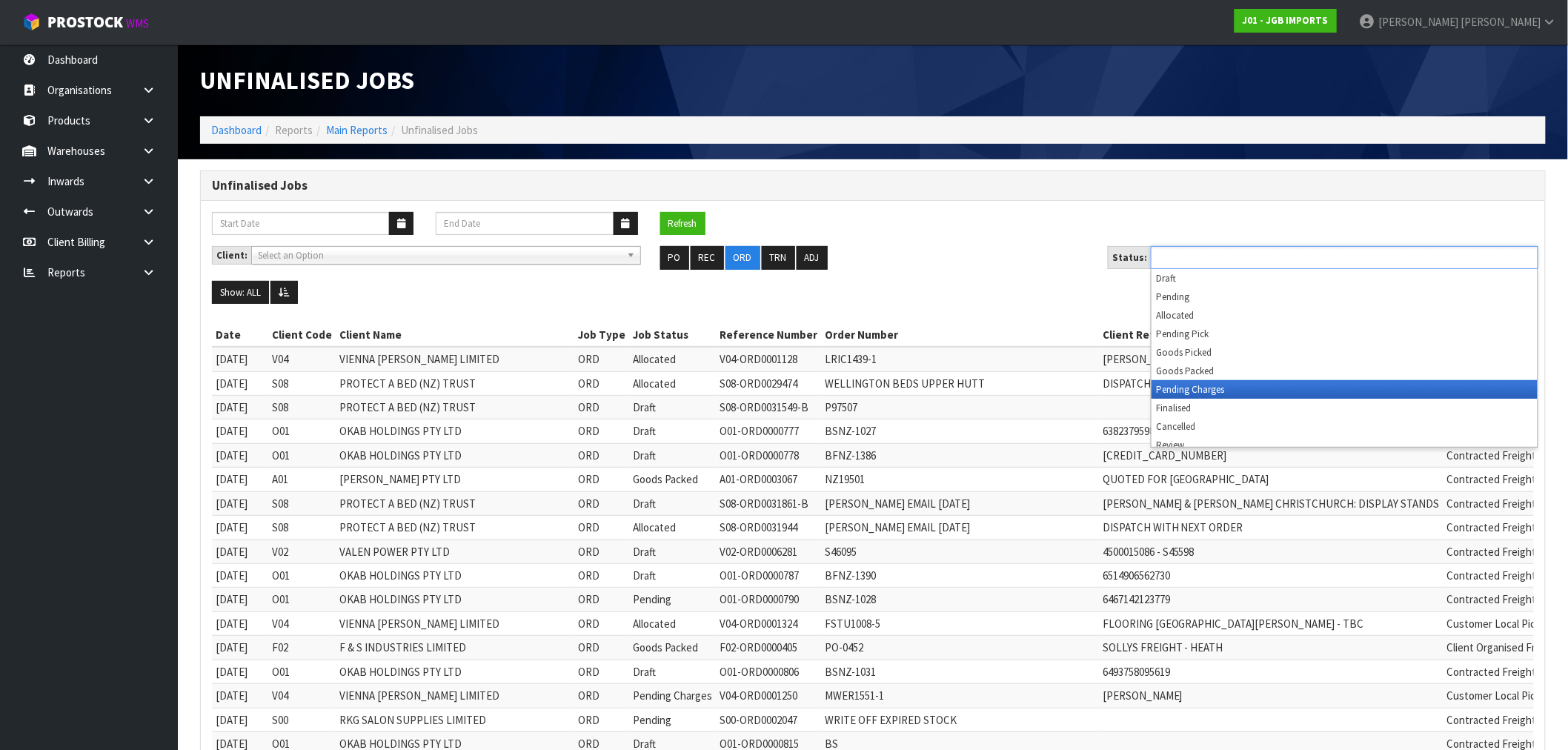
click at [1185, 389] on li "Pending Charges" at bounding box center [1345, 390] width 386 height 19
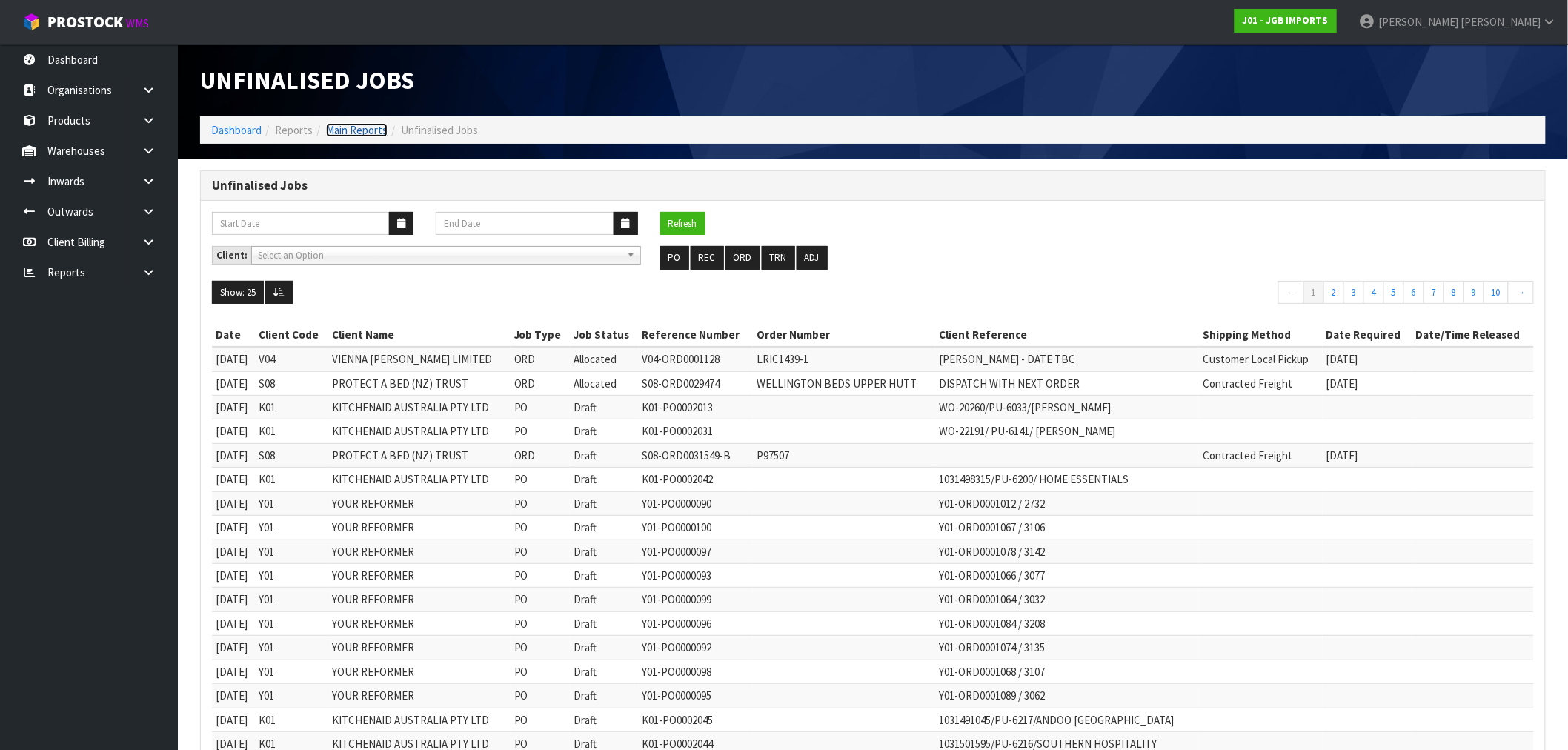
click at [352, 138] on ol "Dashboard Reports Main Reports Unfinalised Jobs" at bounding box center [873, 129] width 1346 height 27
click at [742, 272] on div "Client: A00 - AGRIHEALTH NZ LTD A01 - [PERSON_NAME] PTY LTD A02 - AUKLET TRADER…" at bounding box center [872, 263] width 1344 height 35
click at [751, 255] on button "ORD" at bounding box center [743, 257] width 35 height 23
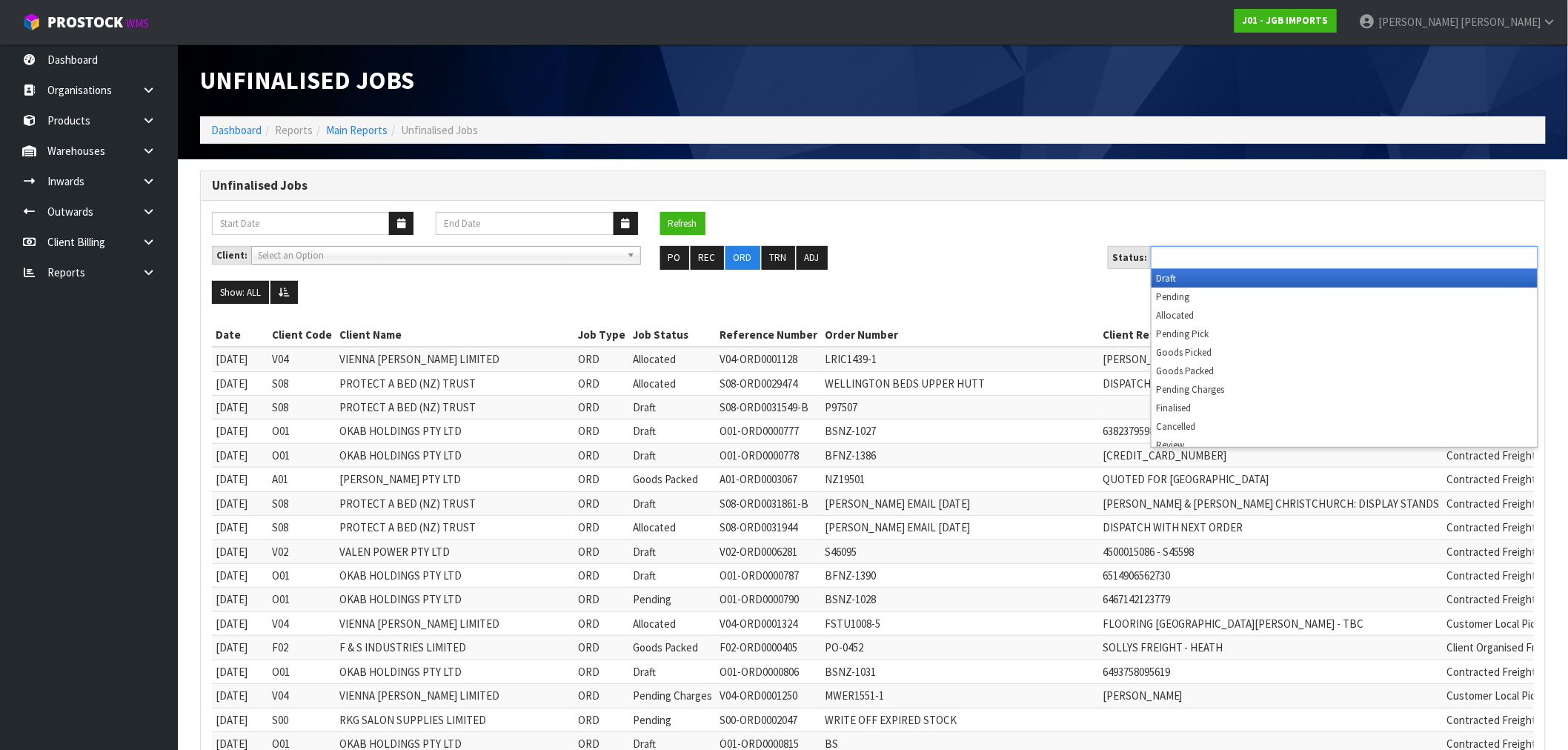
drag, startPoint x: 1326, startPoint y: 254, endPoint x: 1321, endPoint y: 261, distance: 8.6
click at [1325, 254] on ul at bounding box center [1345, 257] width 388 height 23
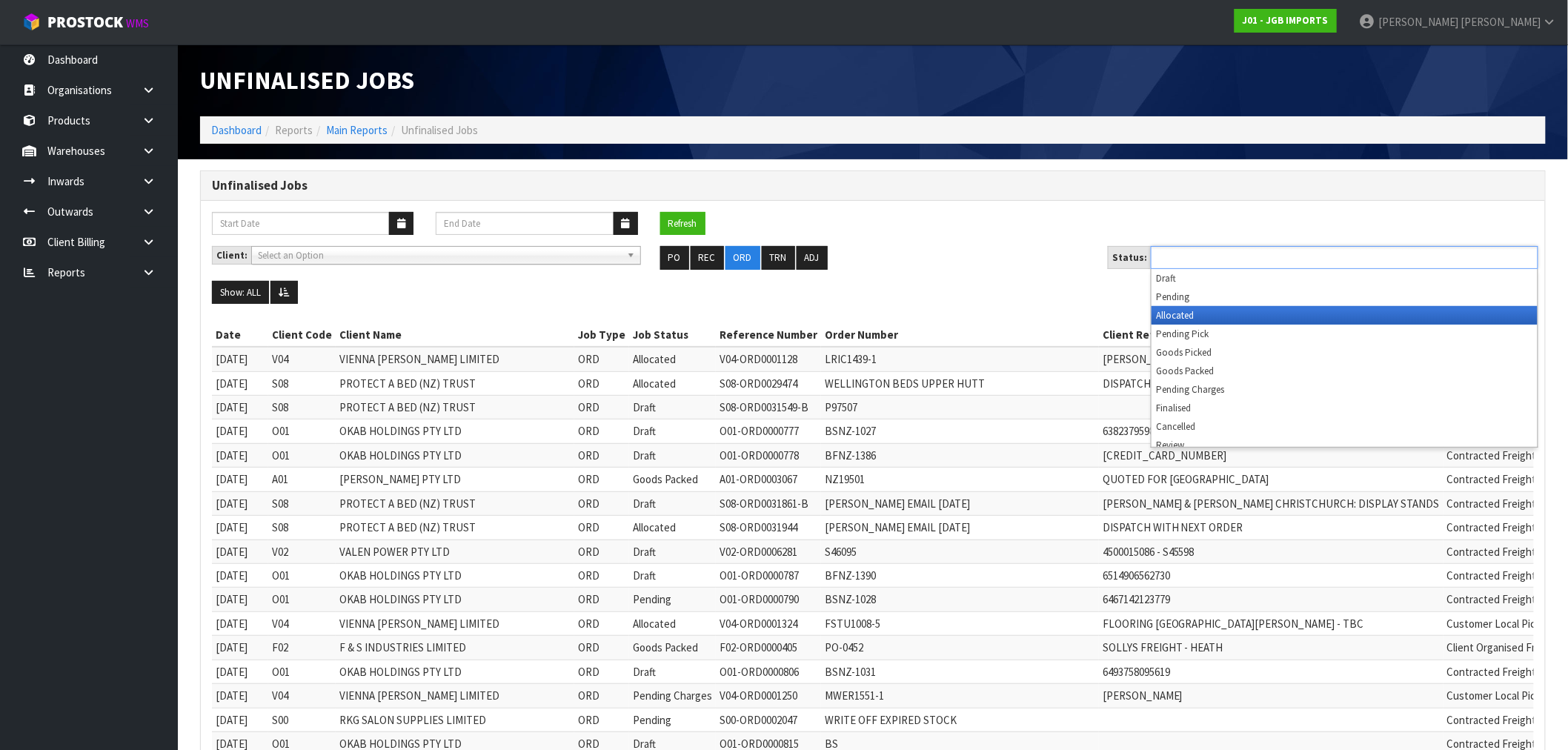
click at [1251, 315] on li "Allocated" at bounding box center [1345, 316] width 386 height 19
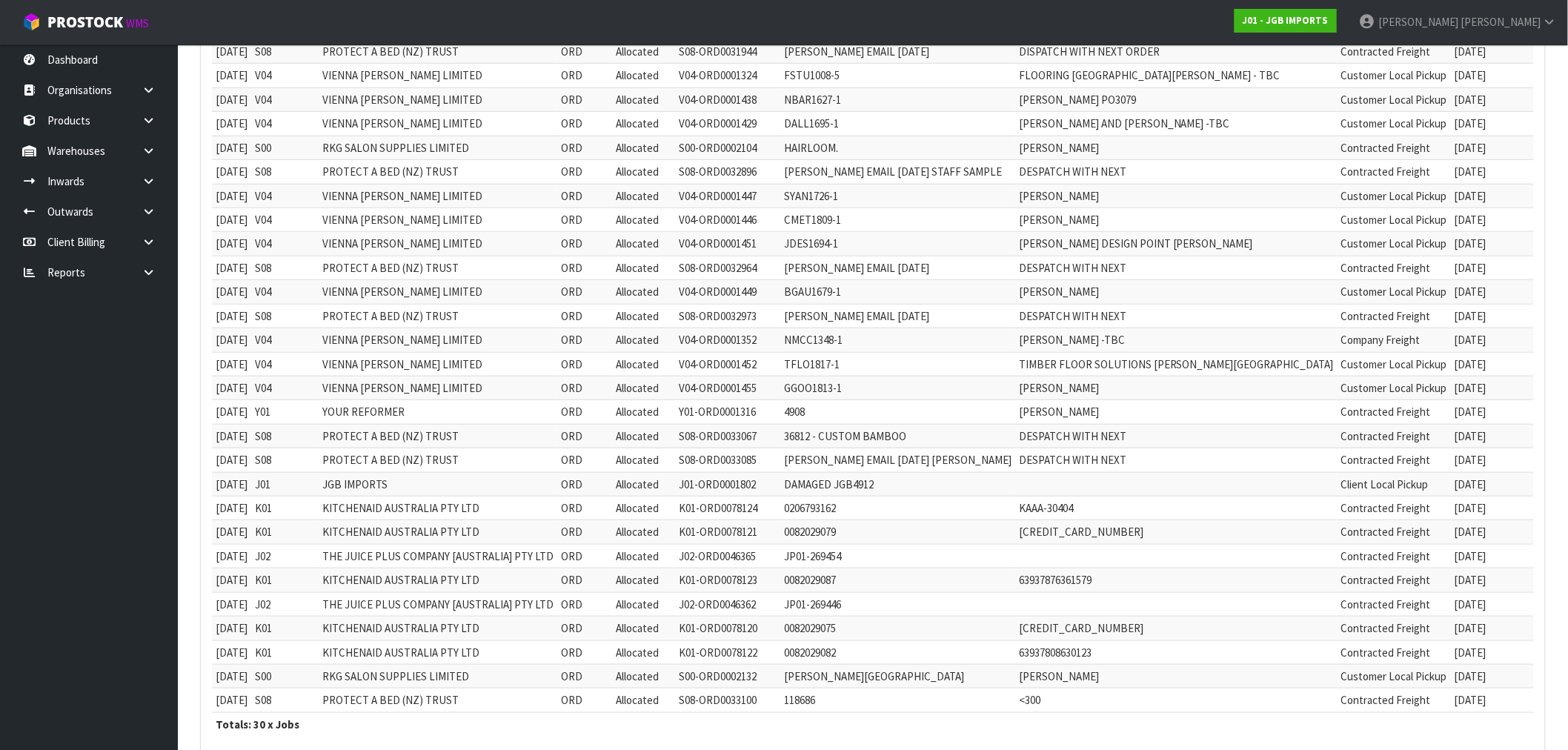
scroll to position [438, 0]
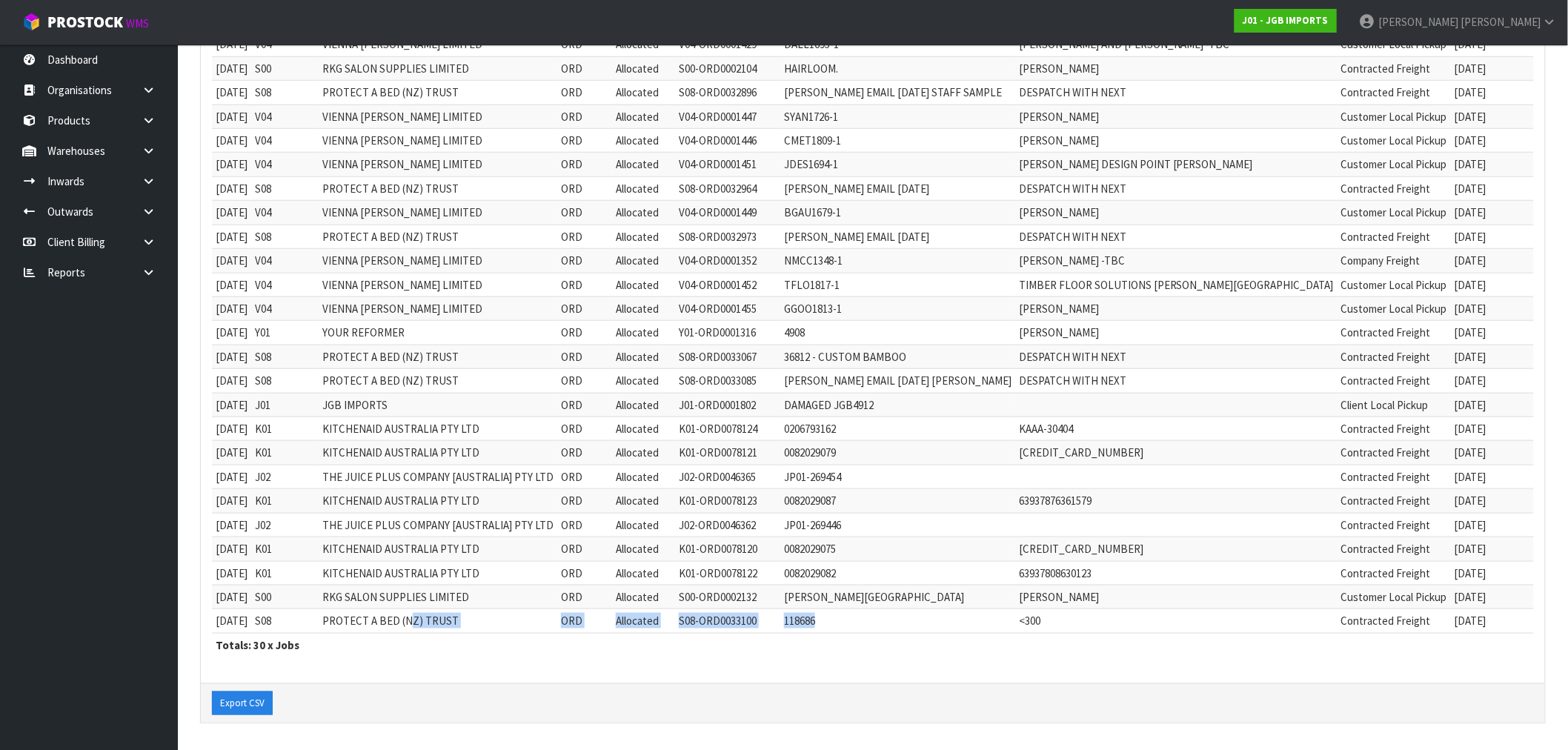
drag, startPoint x: 449, startPoint y: 612, endPoint x: 797, endPoint y: 590, distance: 348.7
click at [910, 606] on tbody "[DATE] V04 VIENNA [PERSON_NAME] LIMITED ORD Allocated V04-ORD0001128 LRIC1439-1…" at bounding box center [928, 272] width 1433 height 721
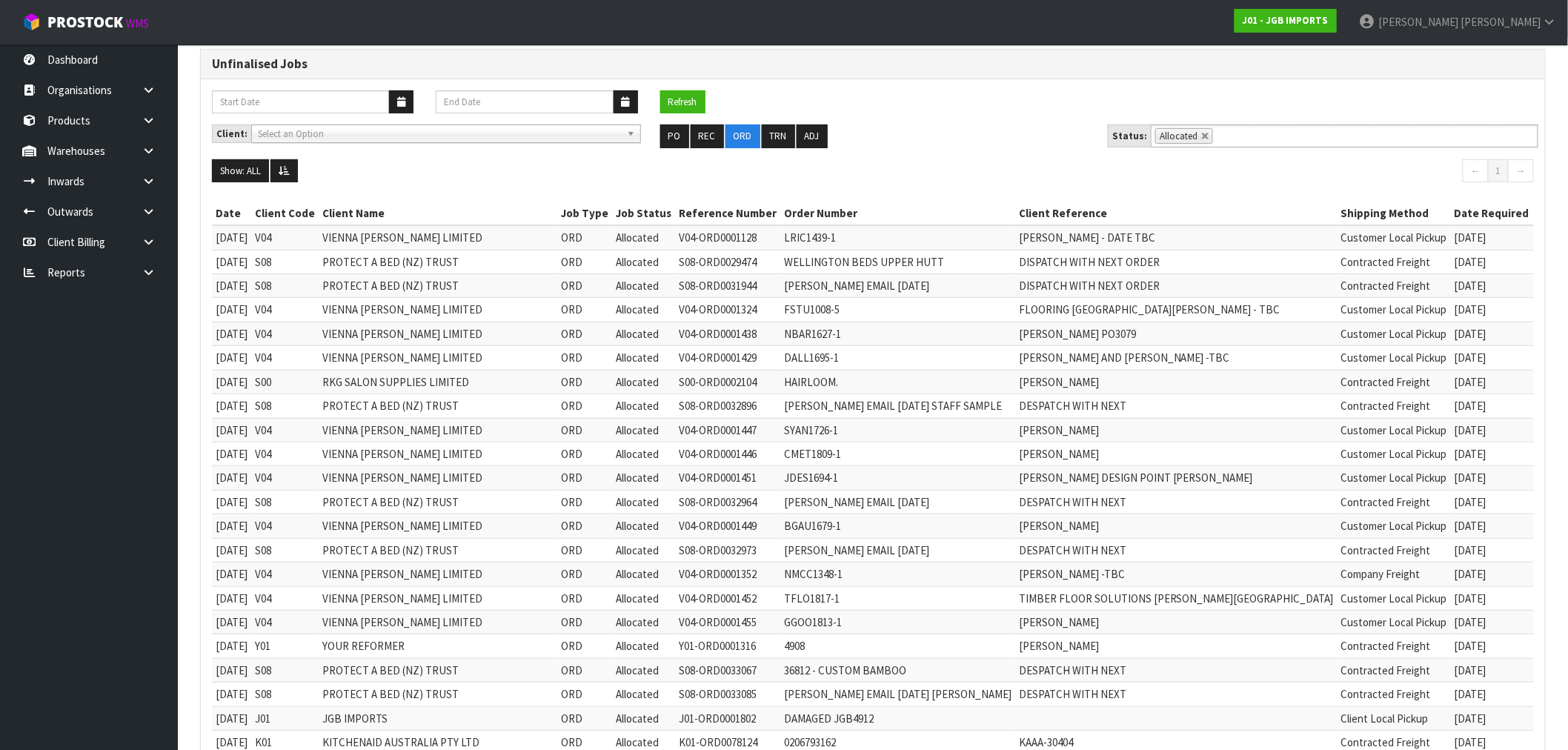
scroll to position [109, 0]
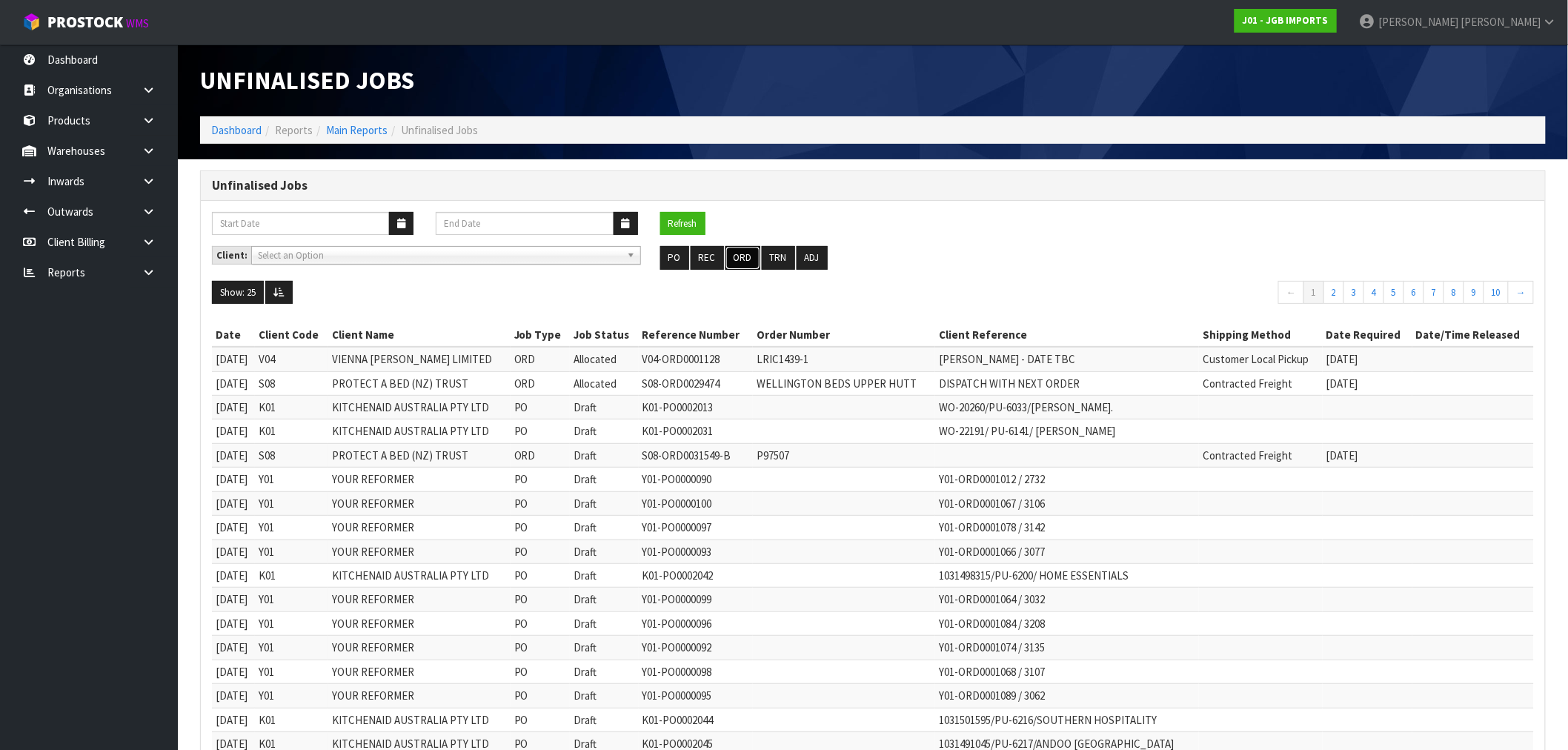
click at [738, 264] on button "ORD" at bounding box center [743, 257] width 35 height 23
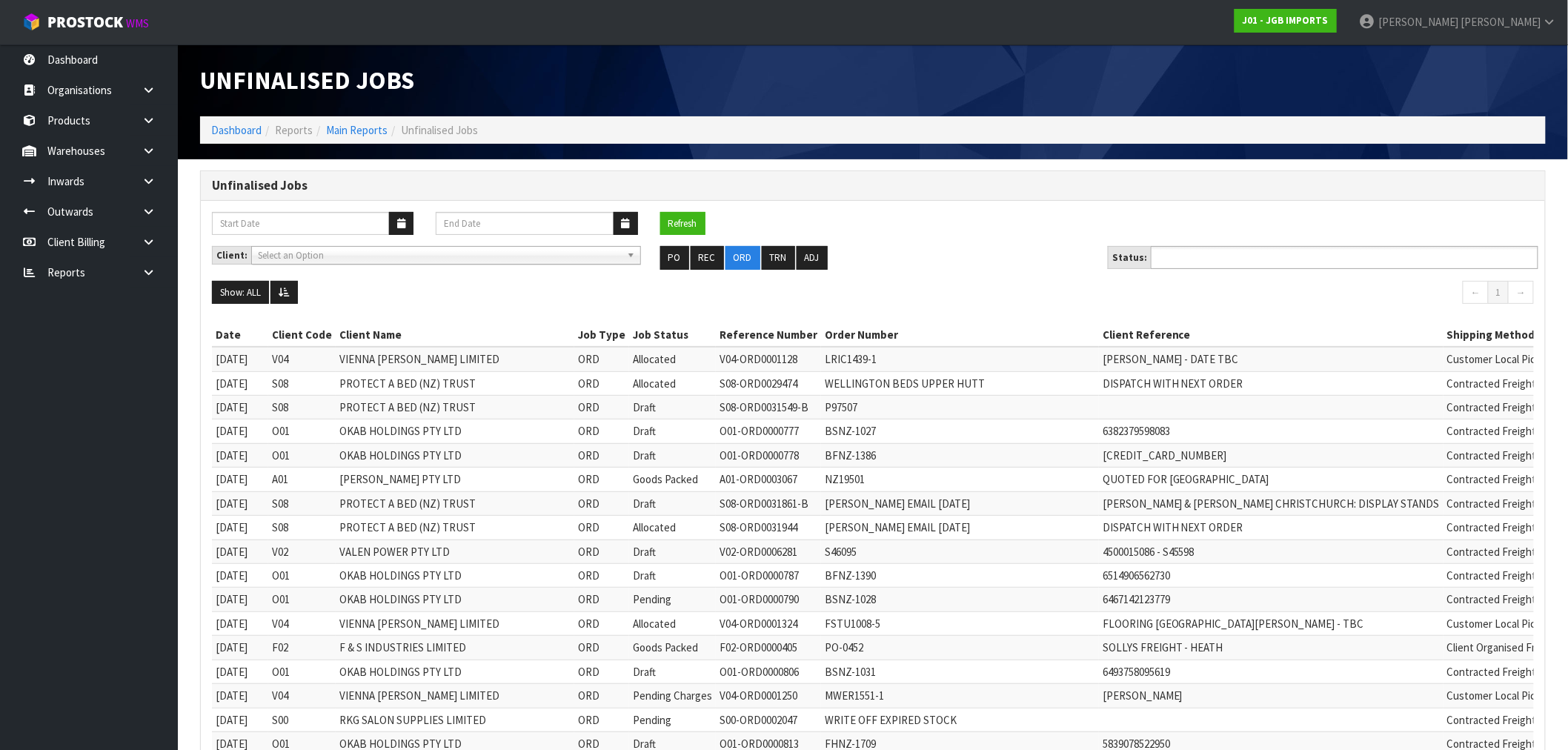
click at [1165, 259] on input "text" at bounding box center [1210, 257] width 109 height 19
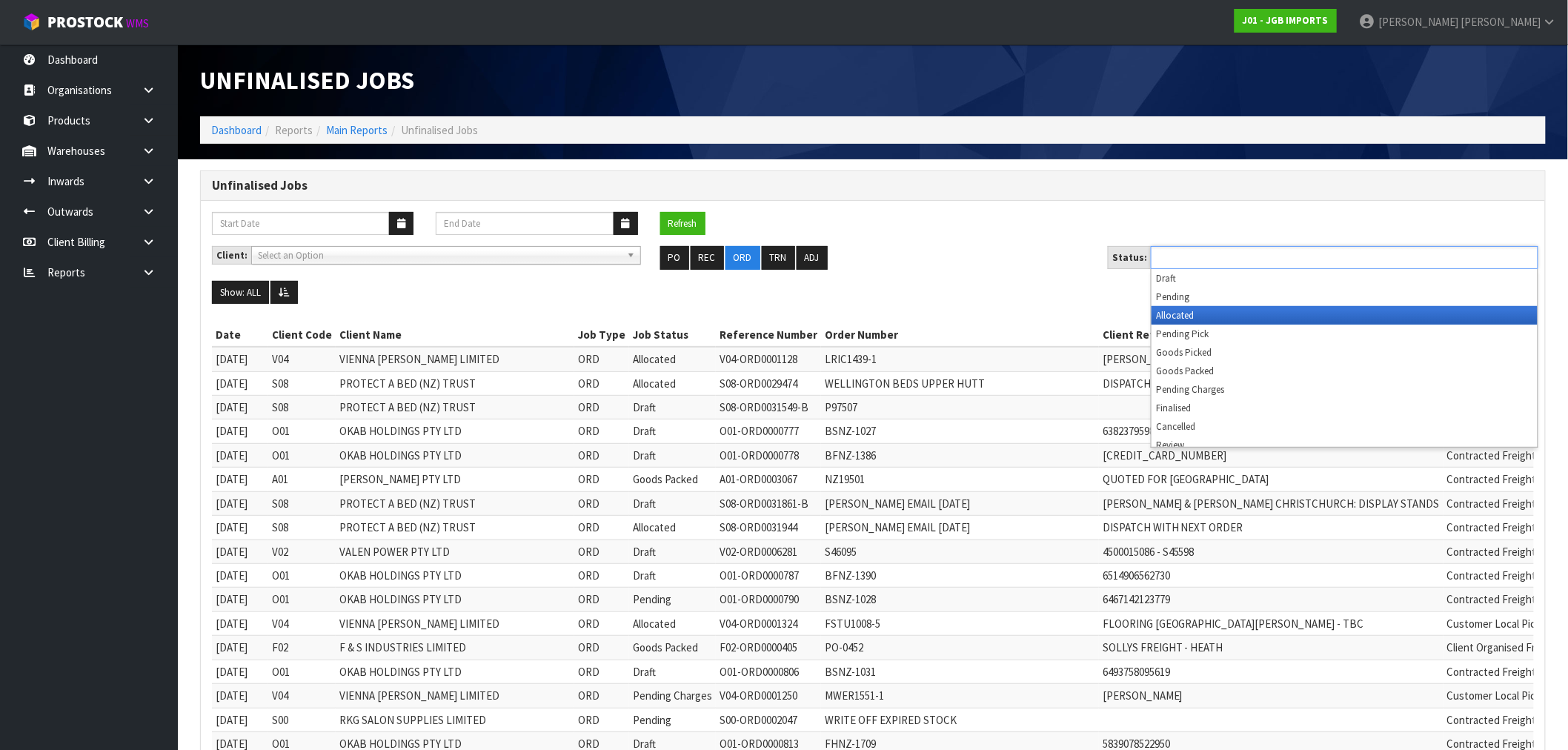
click at [1219, 319] on li "Allocated" at bounding box center [1345, 316] width 386 height 19
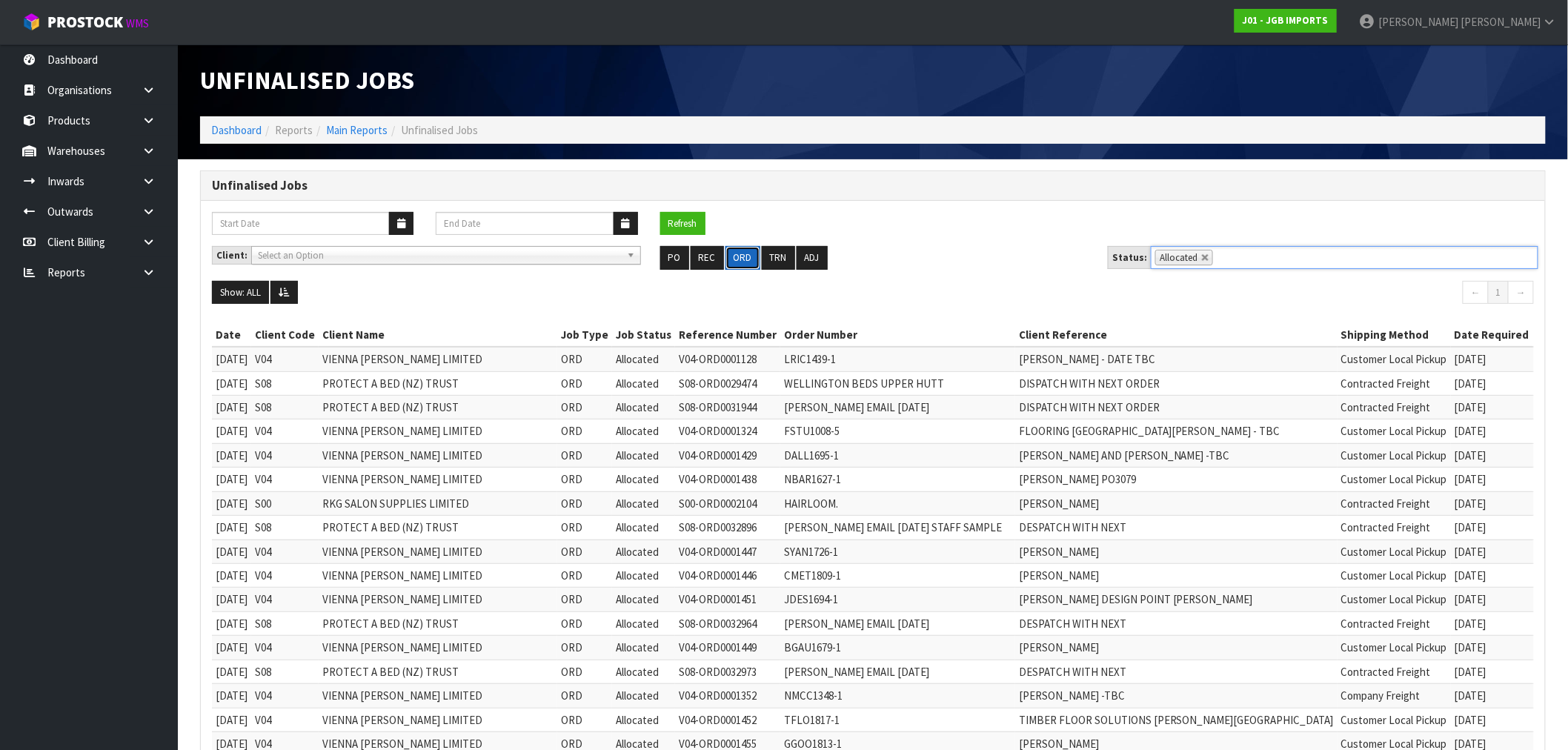
click at [743, 255] on button "ORD" at bounding box center [743, 257] width 35 height 23
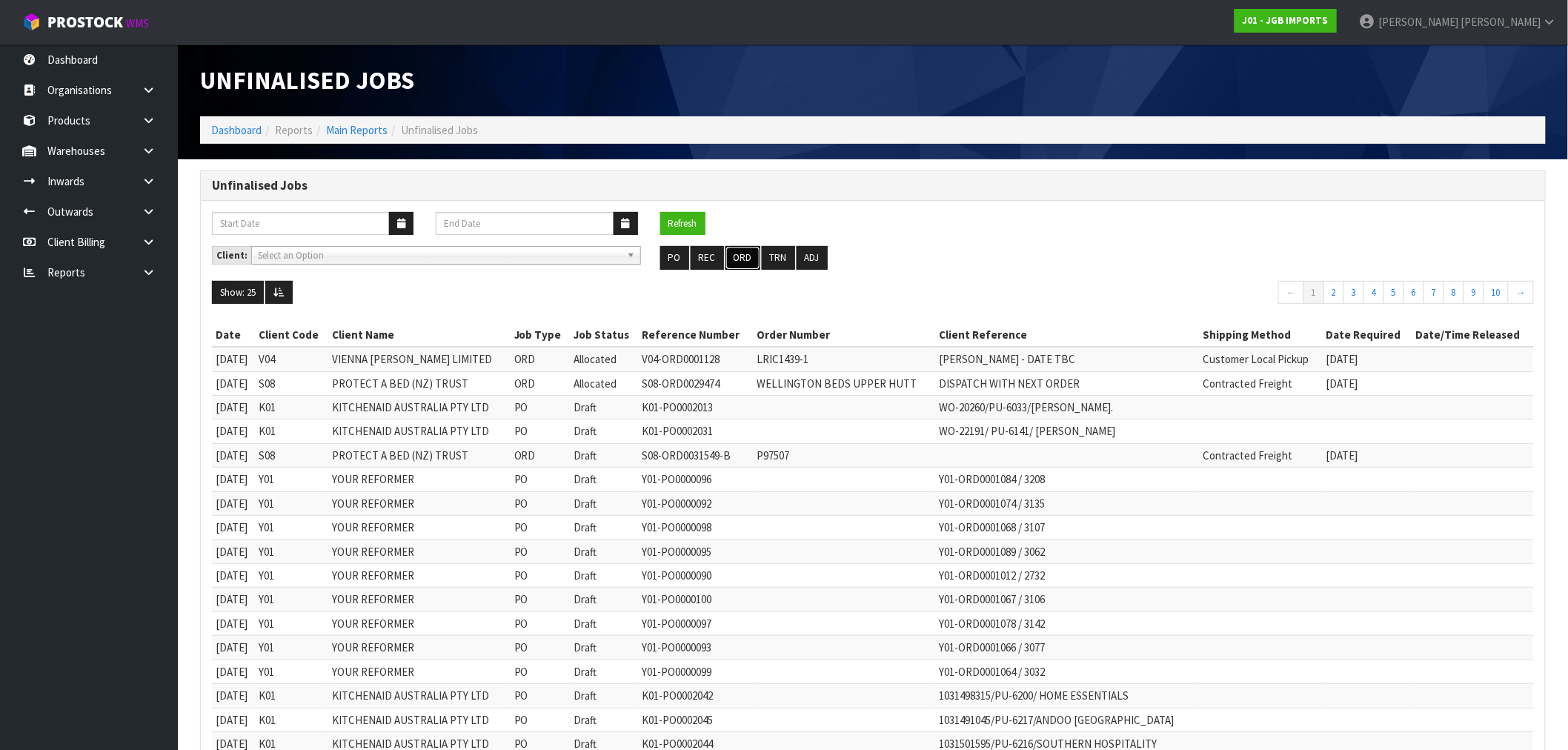
drag, startPoint x: 749, startPoint y: 264, endPoint x: 1132, endPoint y: 282, distance: 383.4
click at [749, 264] on button "ORD" at bounding box center [743, 257] width 35 height 23
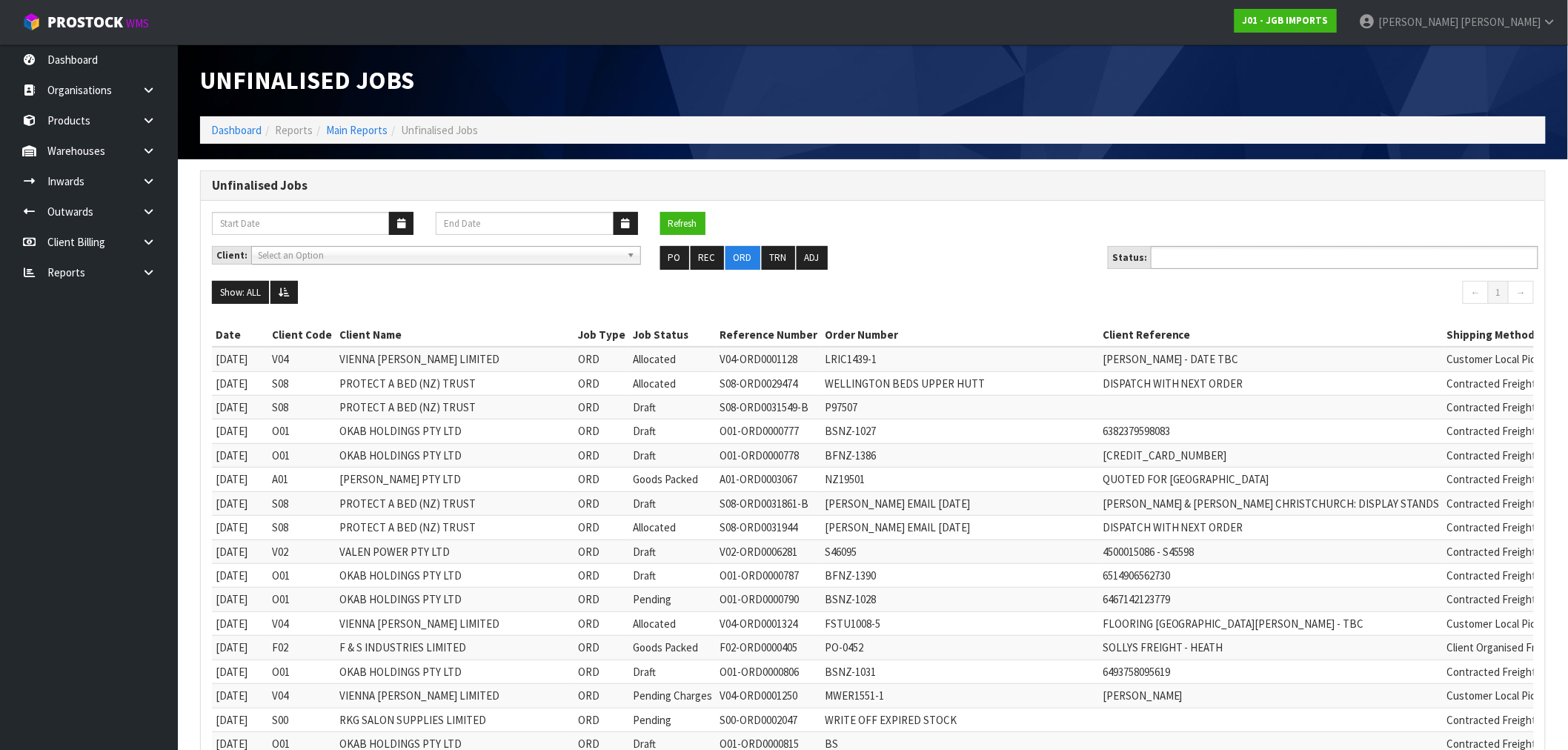
click at [1258, 263] on input "text" at bounding box center [1210, 257] width 109 height 19
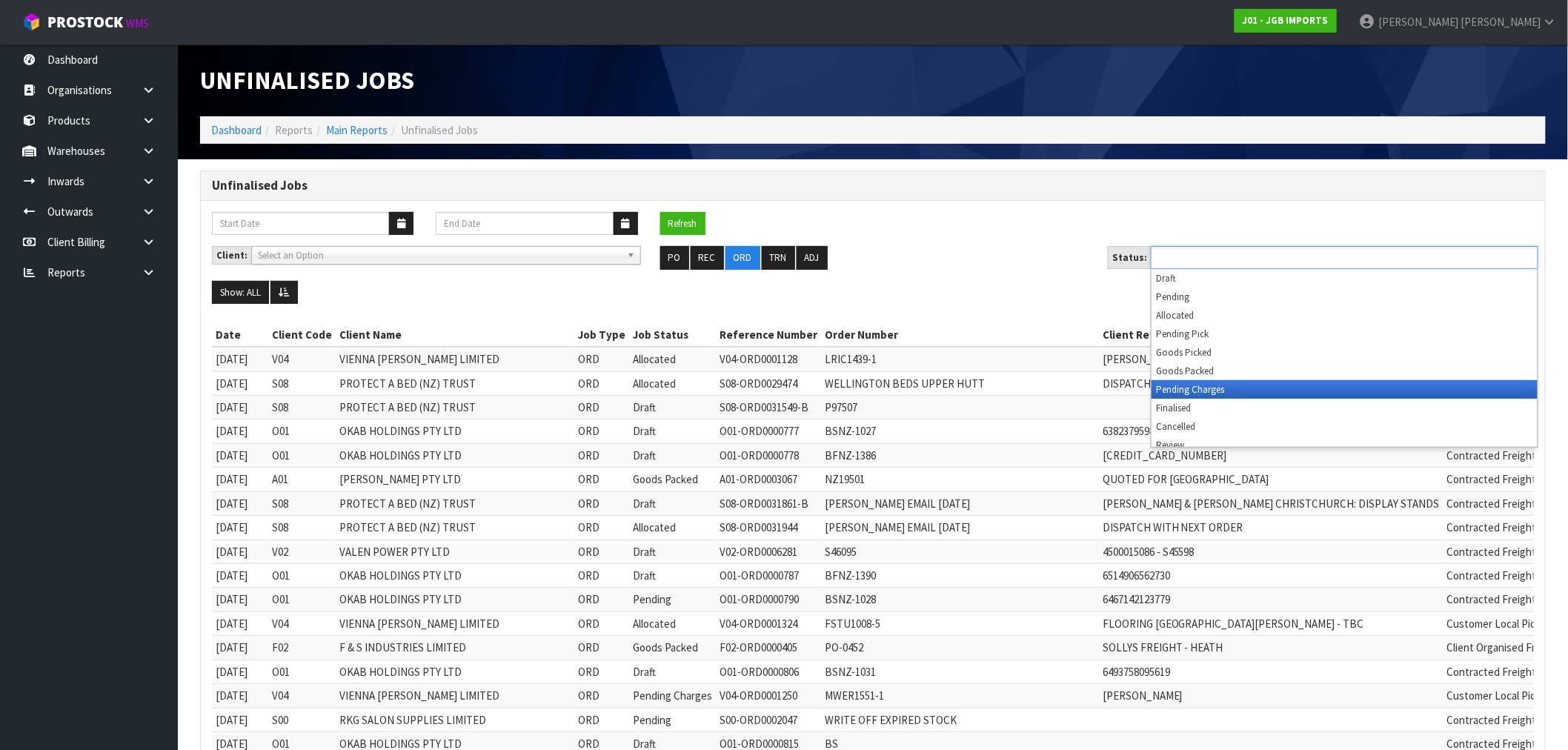
drag, startPoint x: 1249, startPoint y: 396, endPoint x: 1228, endPoint y: 394, distance: 21.1
click at [1248, 396] on li "Pending Charges" at bounding box center [1345, 390] width 386 height 19
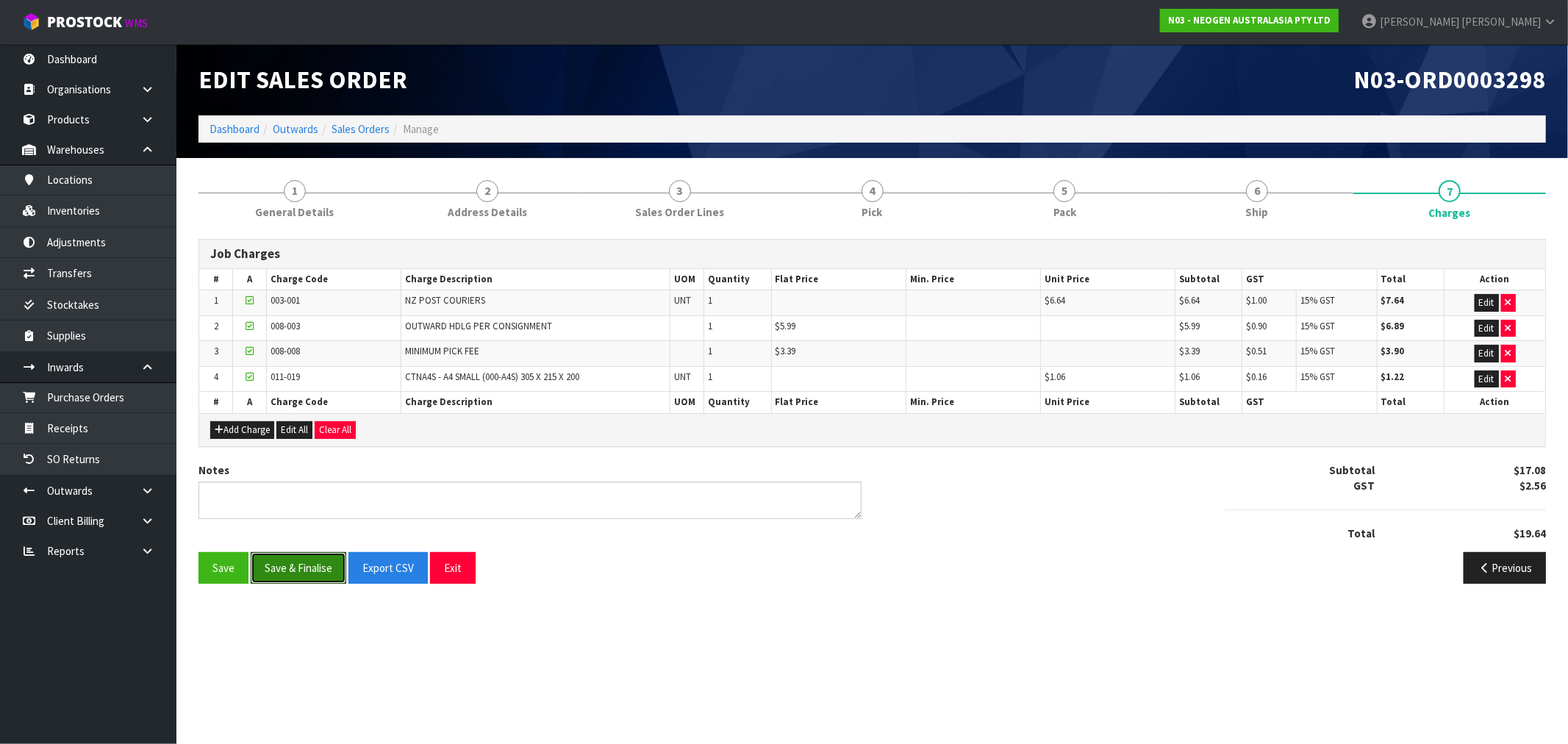
click at [315, 571] on button "Save & Finalise" at bounding box center [298, 568] width 96 height 32
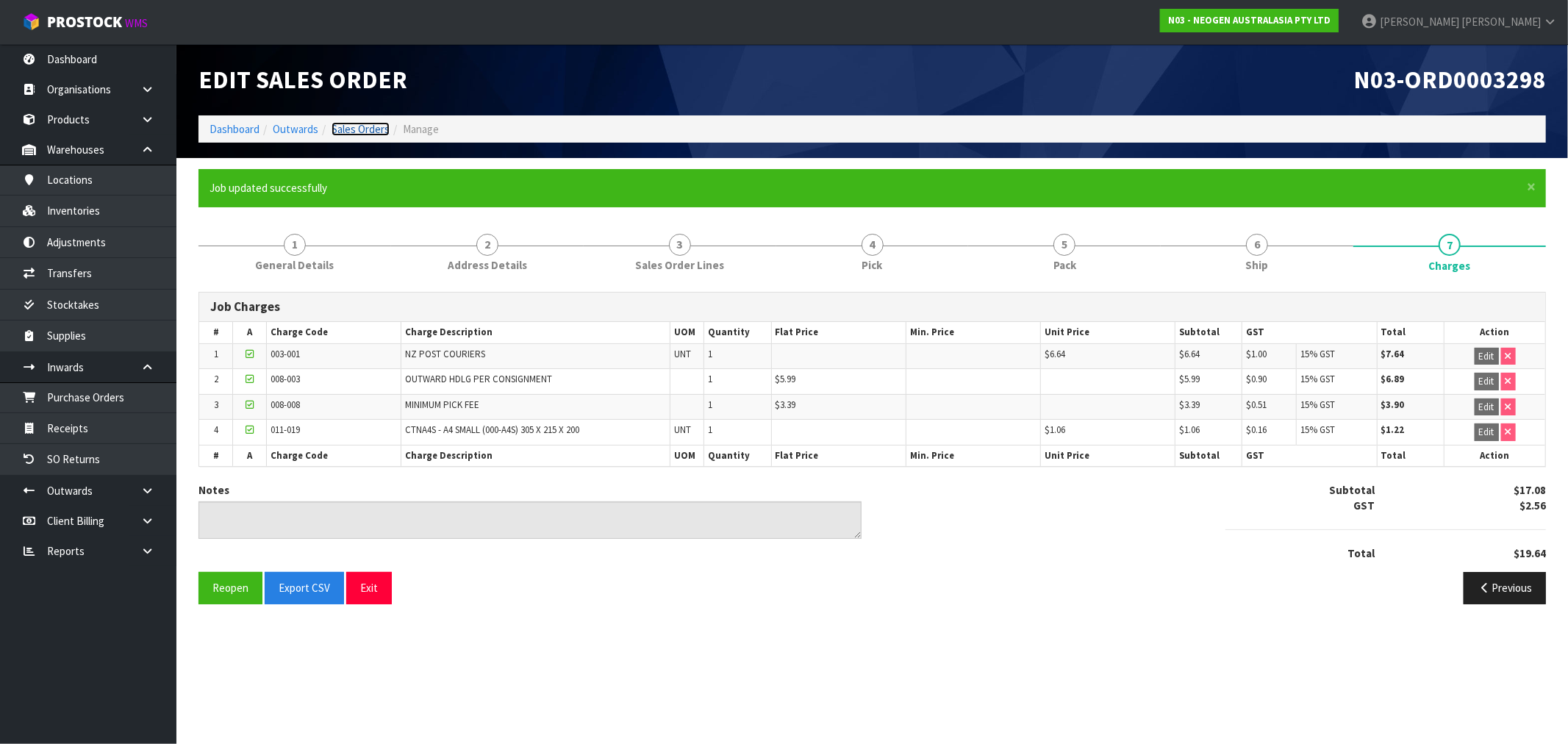
click at [372, 128] on link "Sales Orders" at bounding box center [360, 128] width 59 height 14
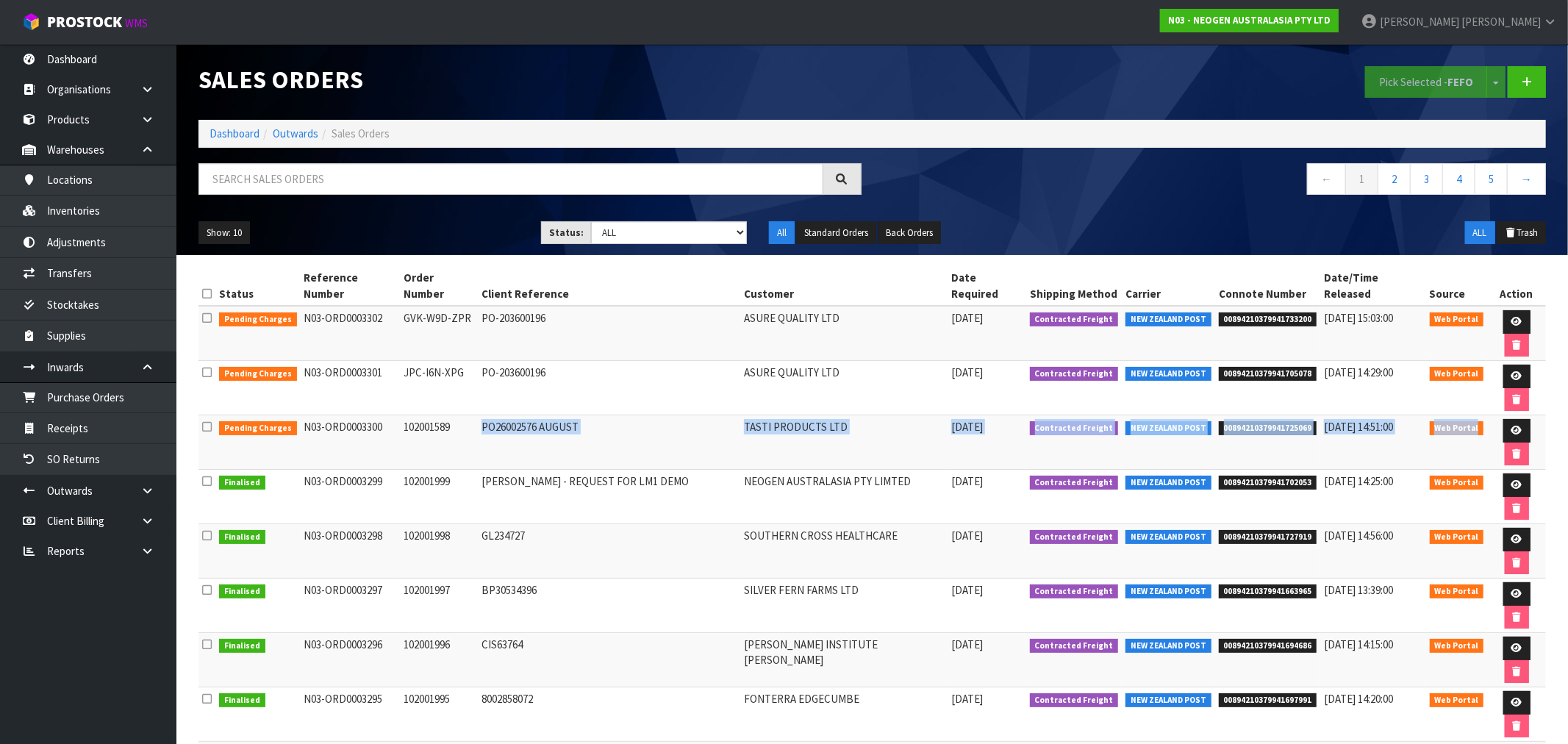
drag, startPoint x: 517, startPoint y: 365, endPoint x: 1479, endPoint y: 372, distance: 962.0
click at [1478, 415] on tr "Pending Charges N03-ORD0003300 102001589 PO26002576 AUGUST TASTI PRODUCTS LTD […" at bounding box center [872, 442] width 1347 height 55
click at [1511, 425] on icon at bounding box center [1517, 430] width 11 height 9
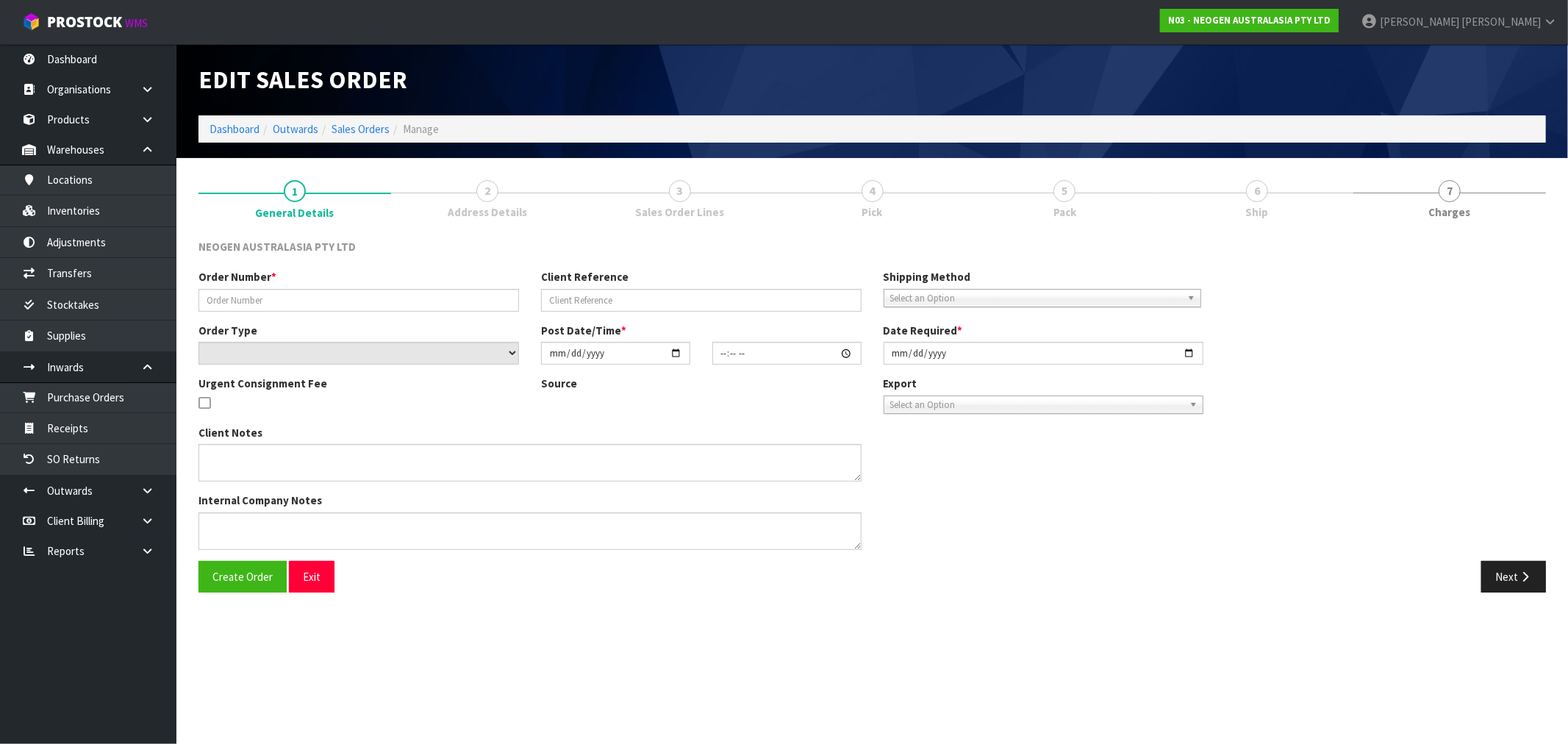
type input "102001589"
type input "PO26002576 AUGUST"
select select "number:0"
type input "[DATE]"
type input "11:20:00.000"
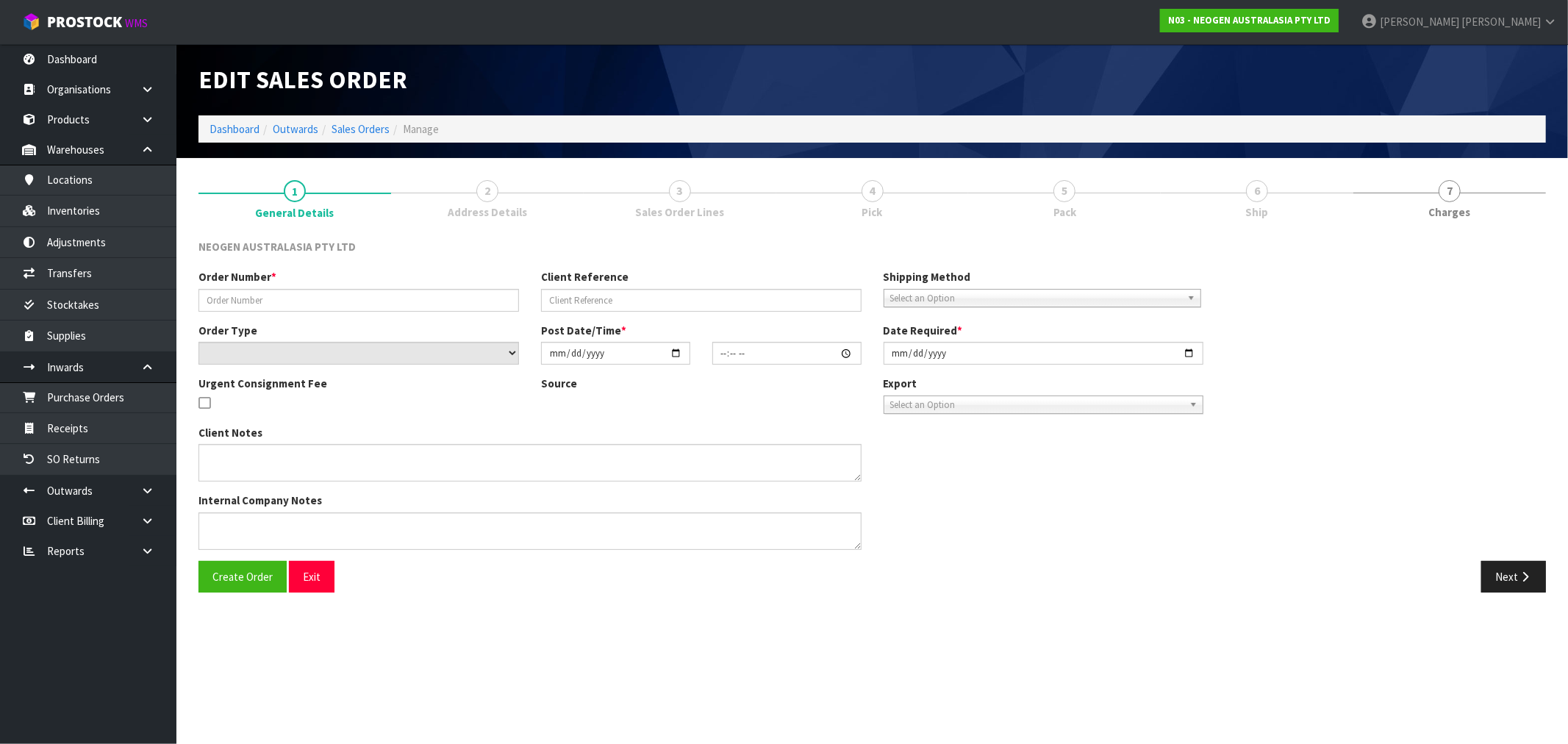
type input "[DATE]"
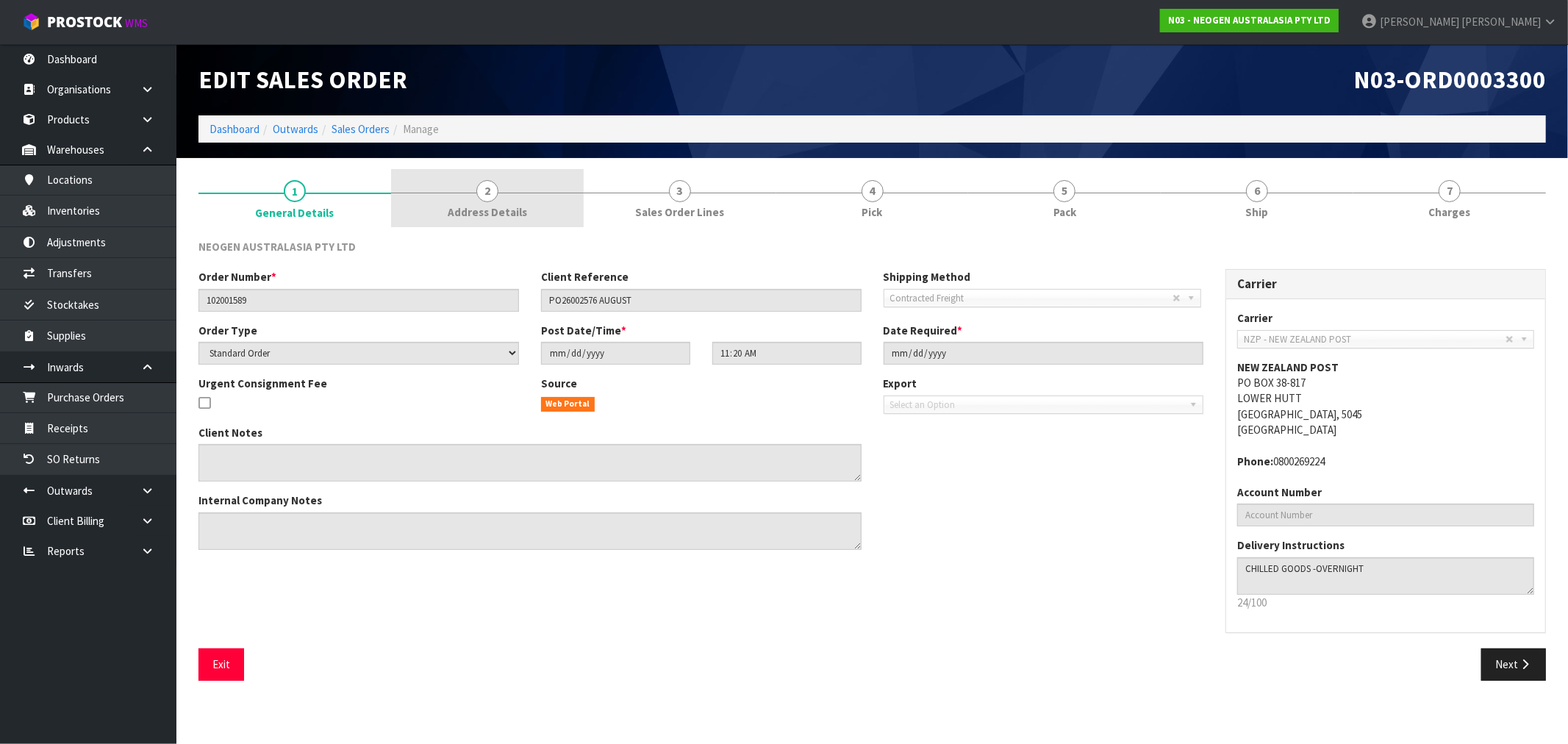
click at [481, 189] on span "2" at bounding box center [488, 191] width 22 height 22
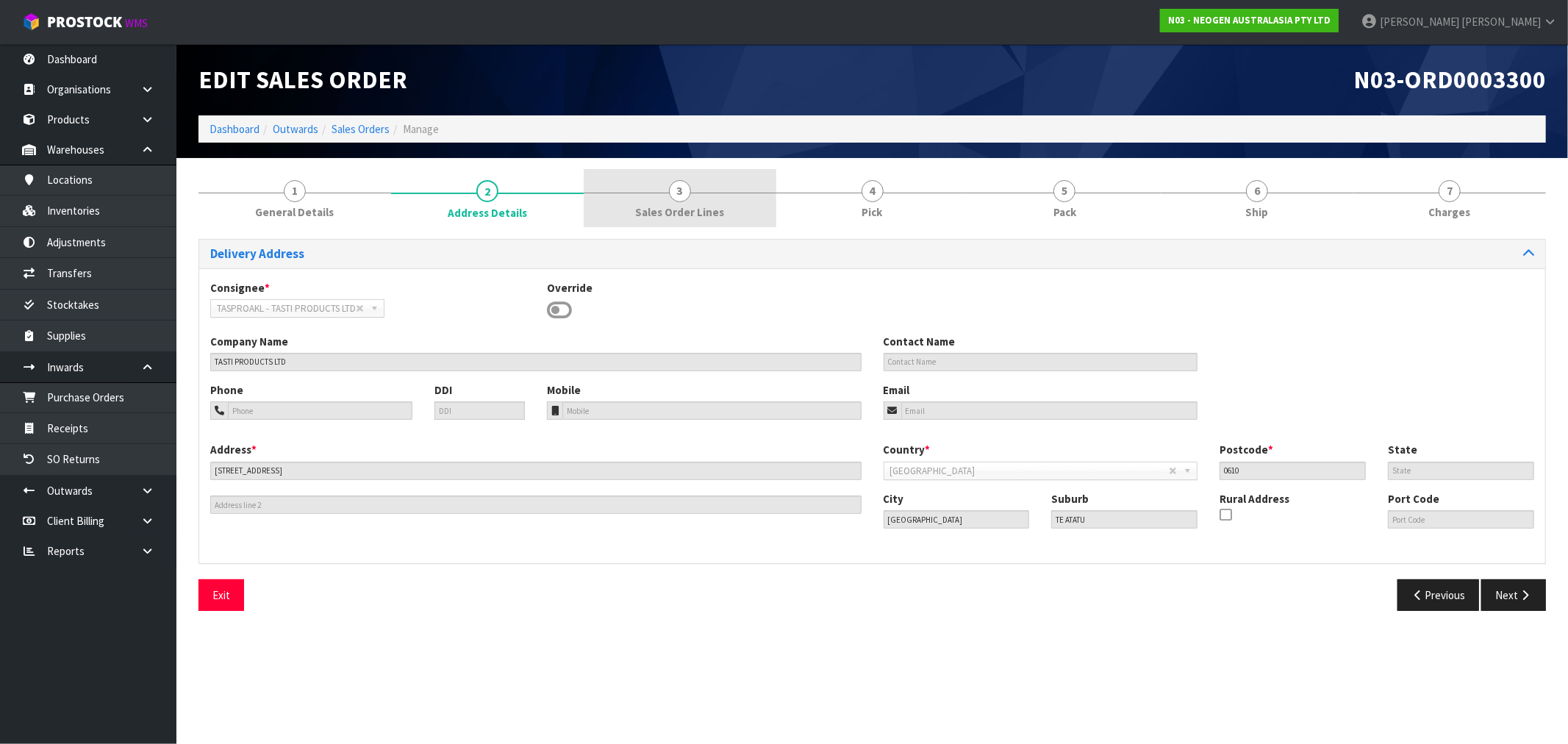
click at [642, 227] on link "3 Sales Order Lines" at bounding box center [679, 198] width 192 height 59
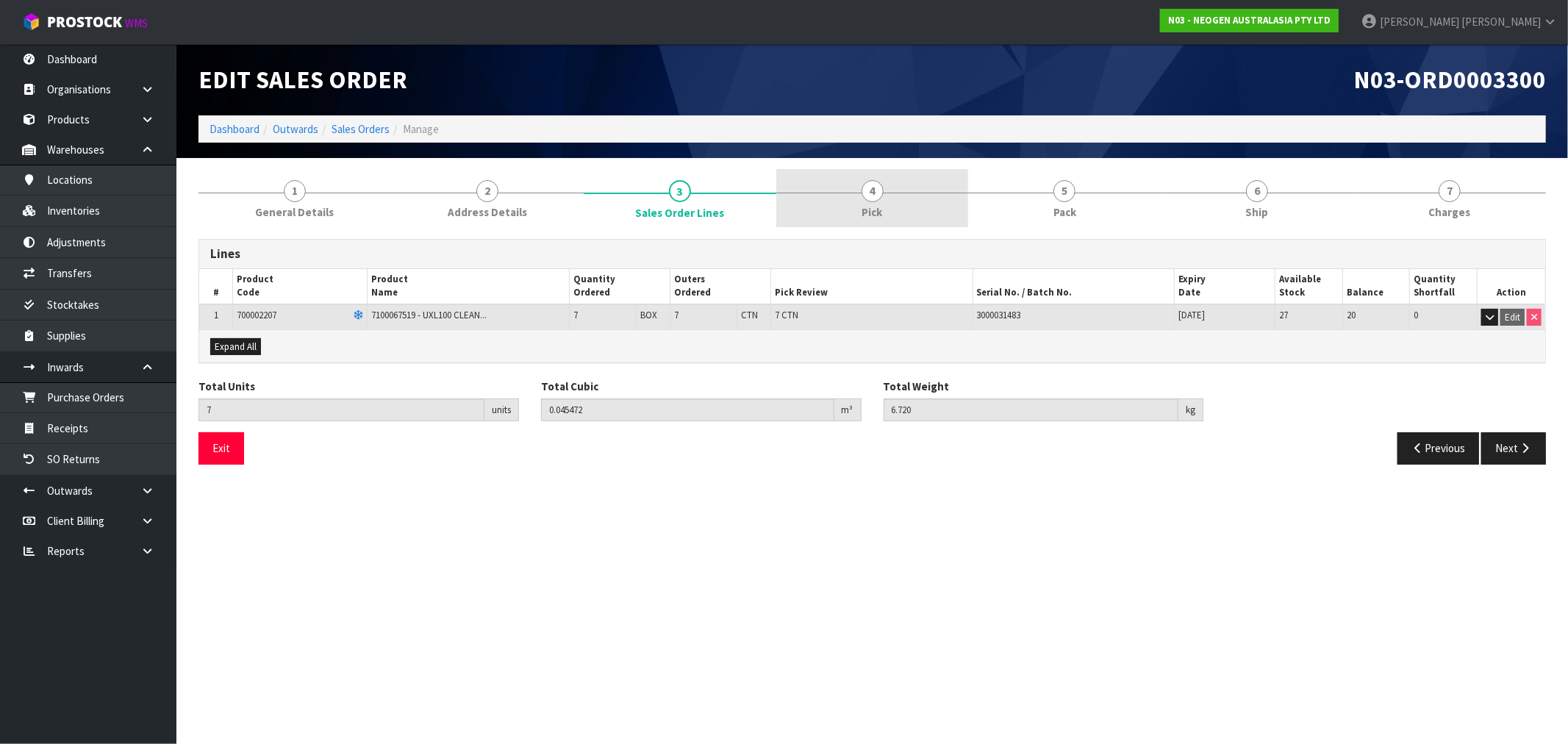
click at [869, 210] on span "Pick" at bounding box center [872, 212] width 20 height 16
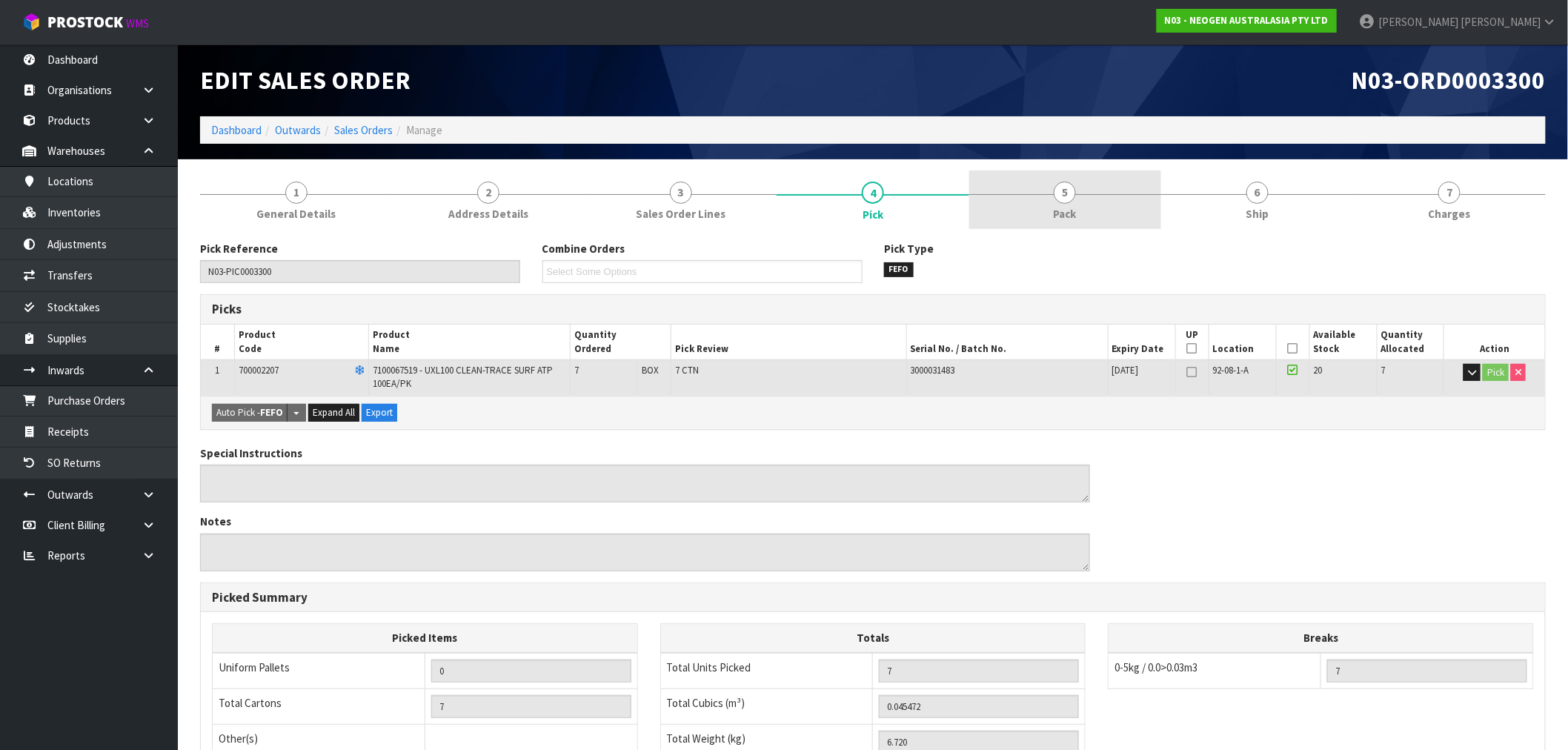
click at [1149, 185] on link "5 Pack" at bounding box center [1065, 199] width 192 height 59
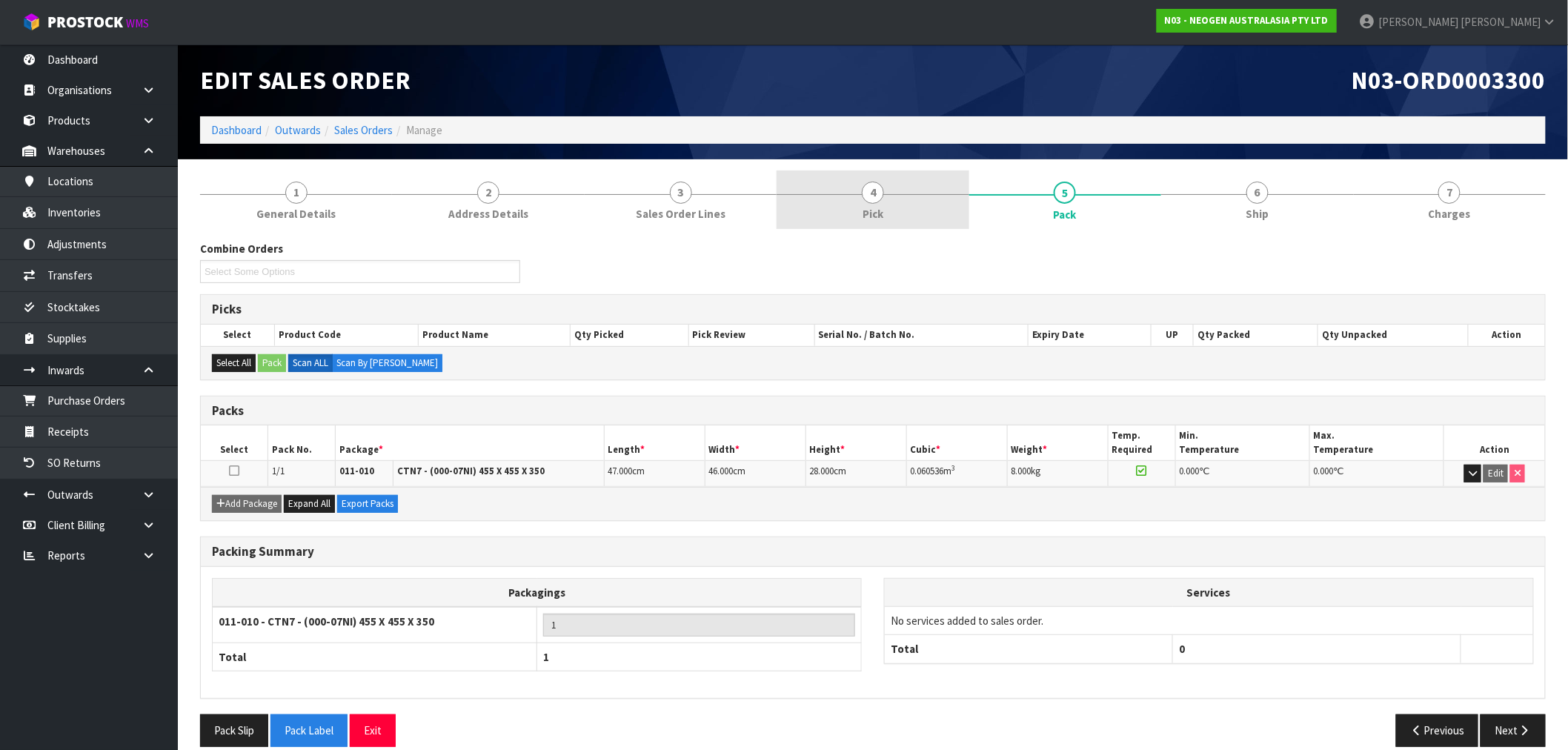
click at [911, 216] on link "4 Pick" at bounding box center [872, 199] width 192 height 59
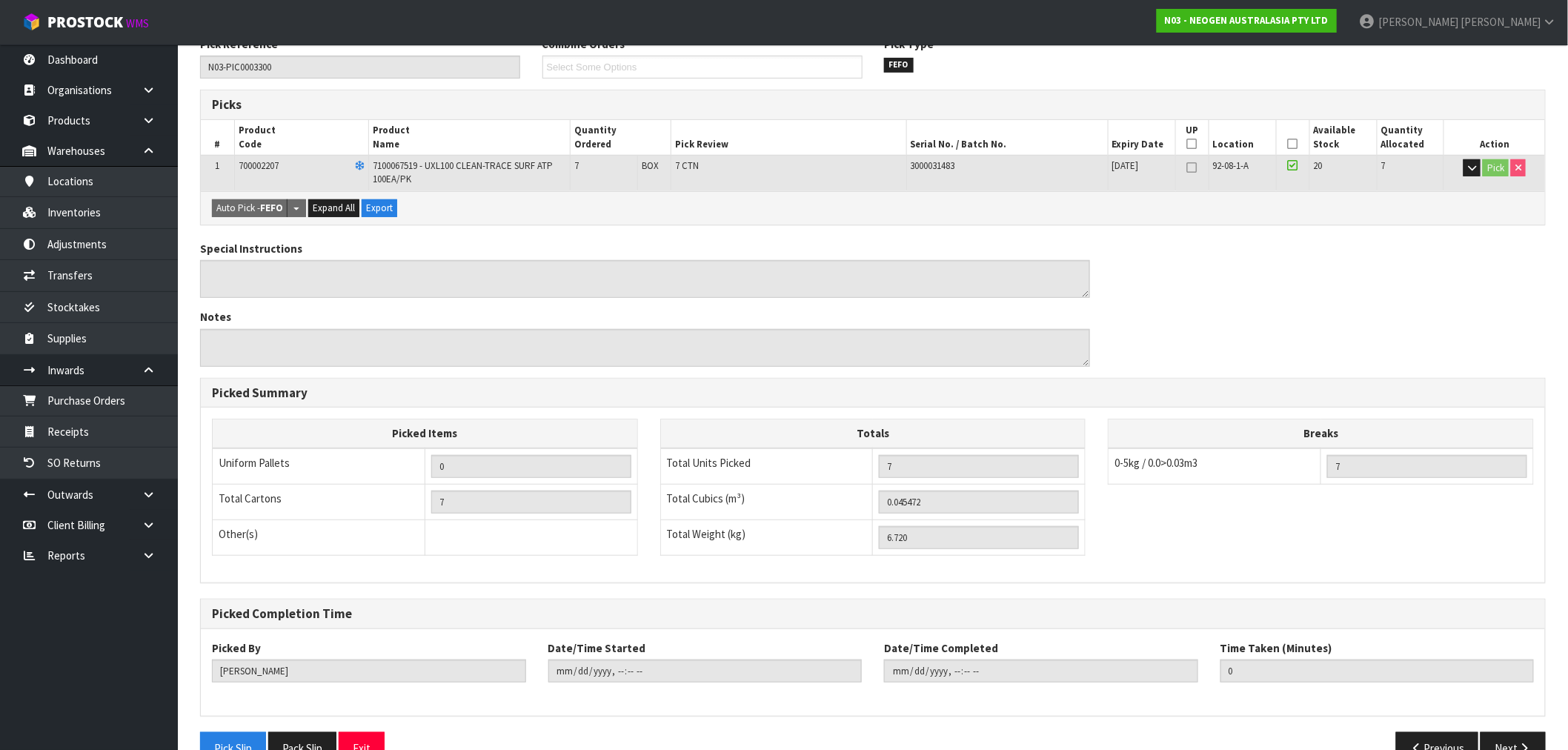
scroll to position [241, 0]
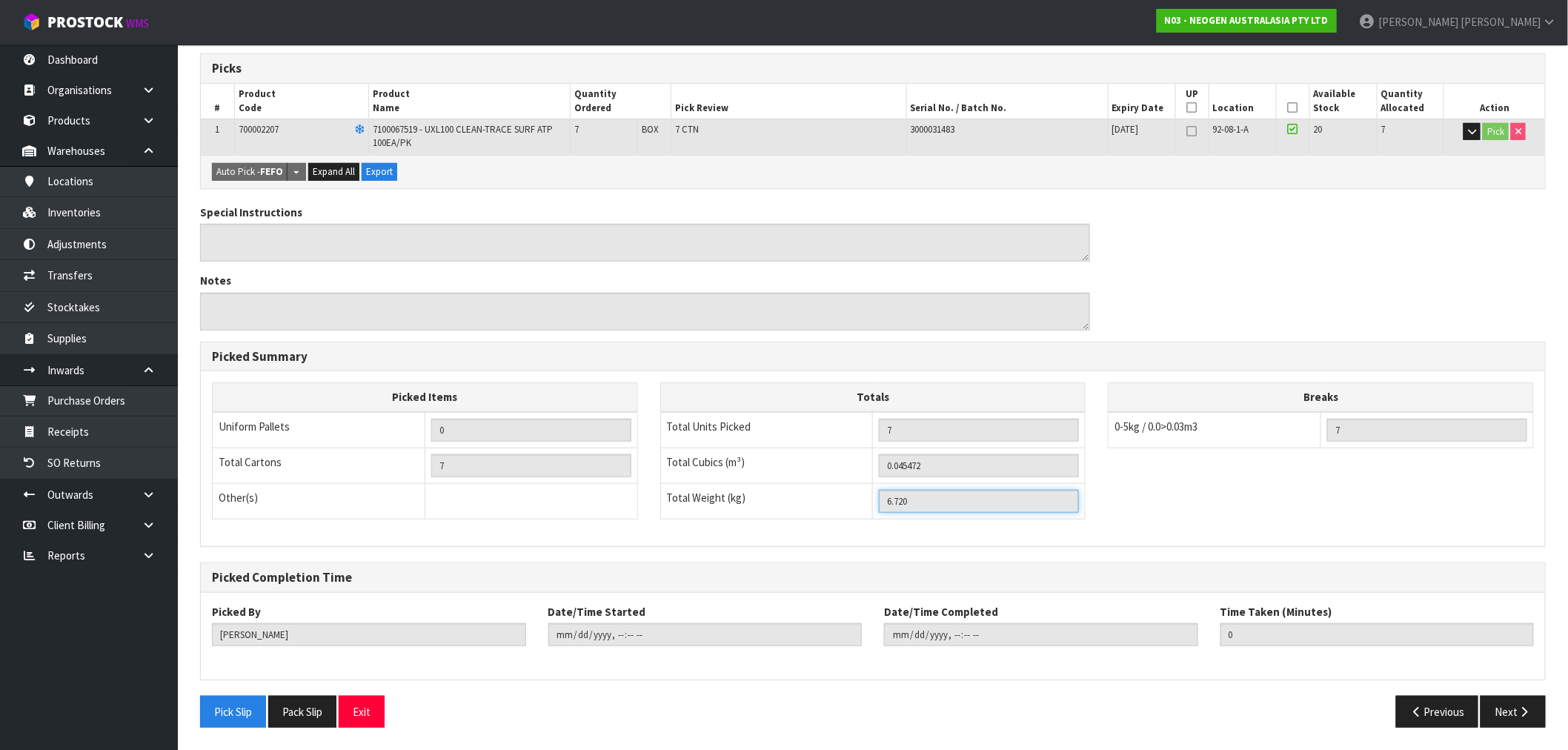
drag, startPoint x: 916, startPoint y: 506, endPoint x: 864, endPoint y: 506, distance: 52.0
click at [864, 506] on tr "Total Weight (kg) 6.720" at bounding box center [873, 501] width 425 height 36
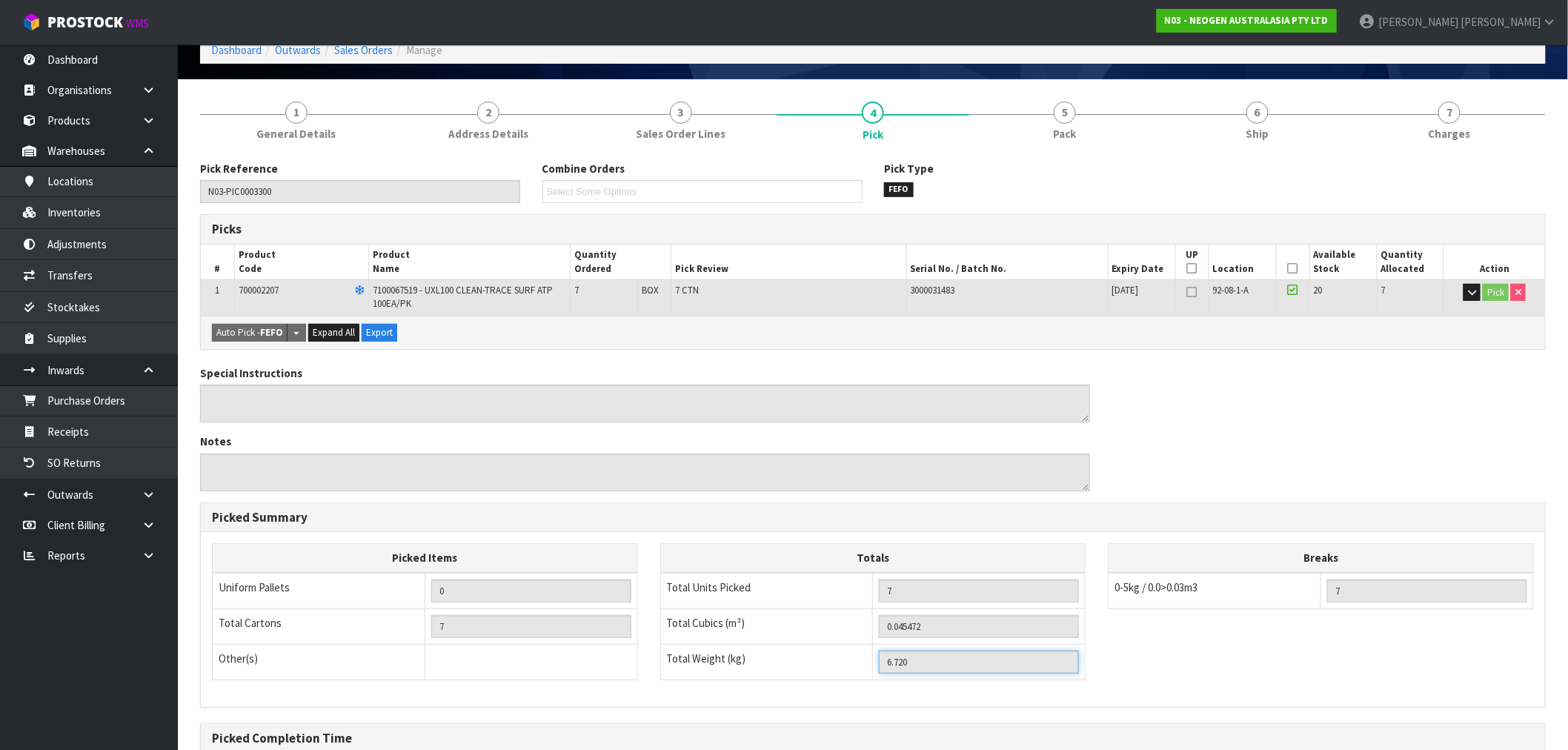
scroll to position [77, 0]
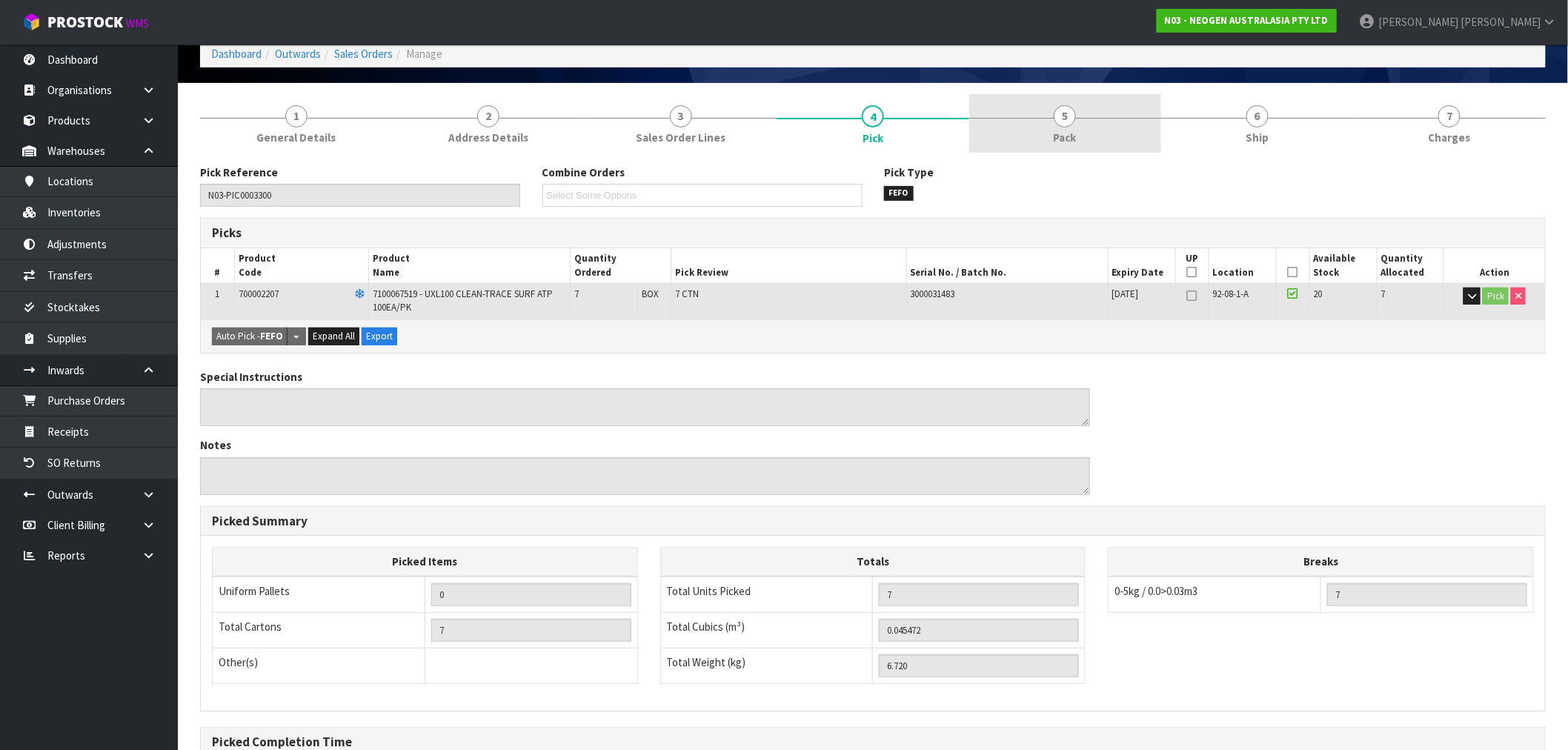
click at [1101, 129] on link "5 Pack" at bounding box center [1065, 123] width 192 height 59
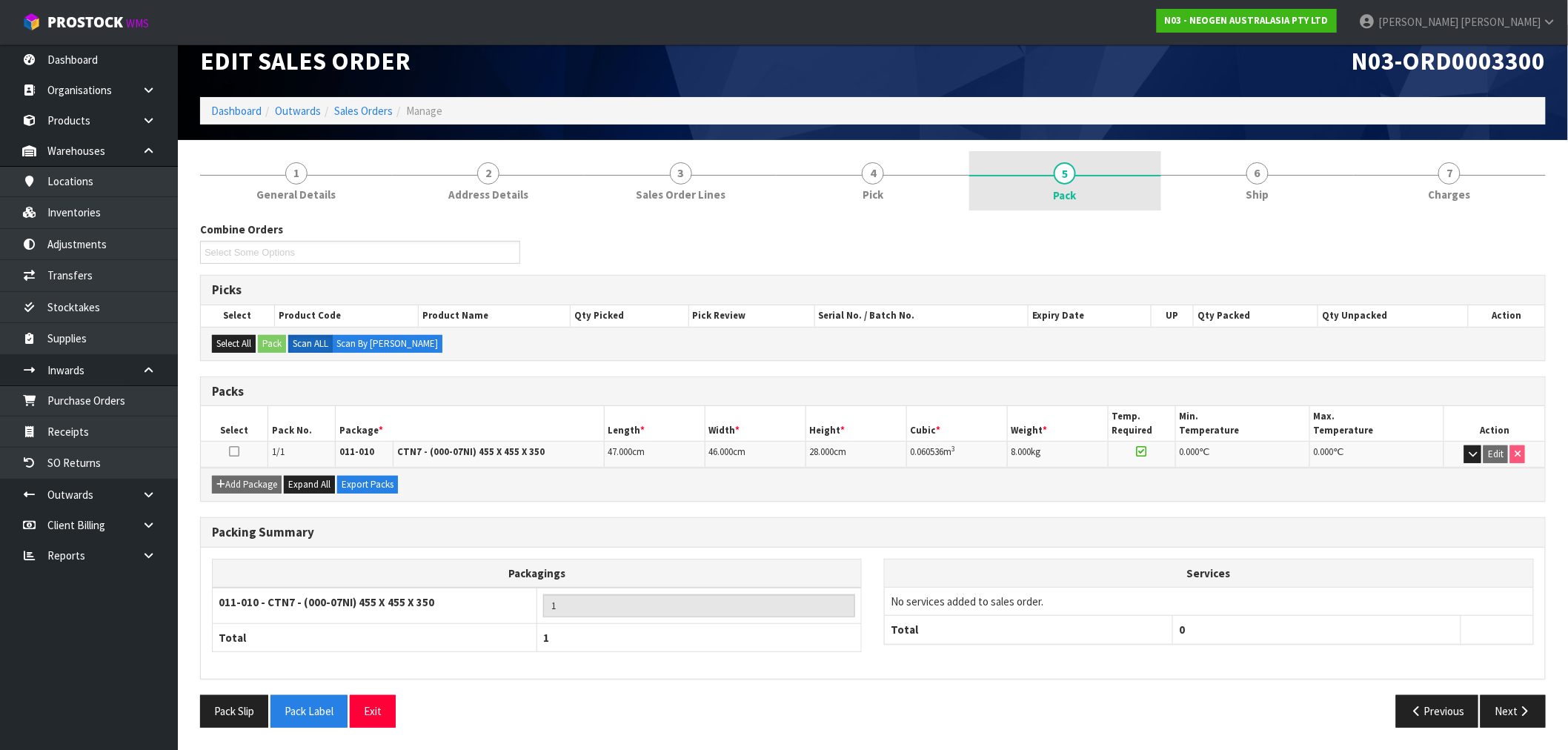
scroll to position [19, 0]
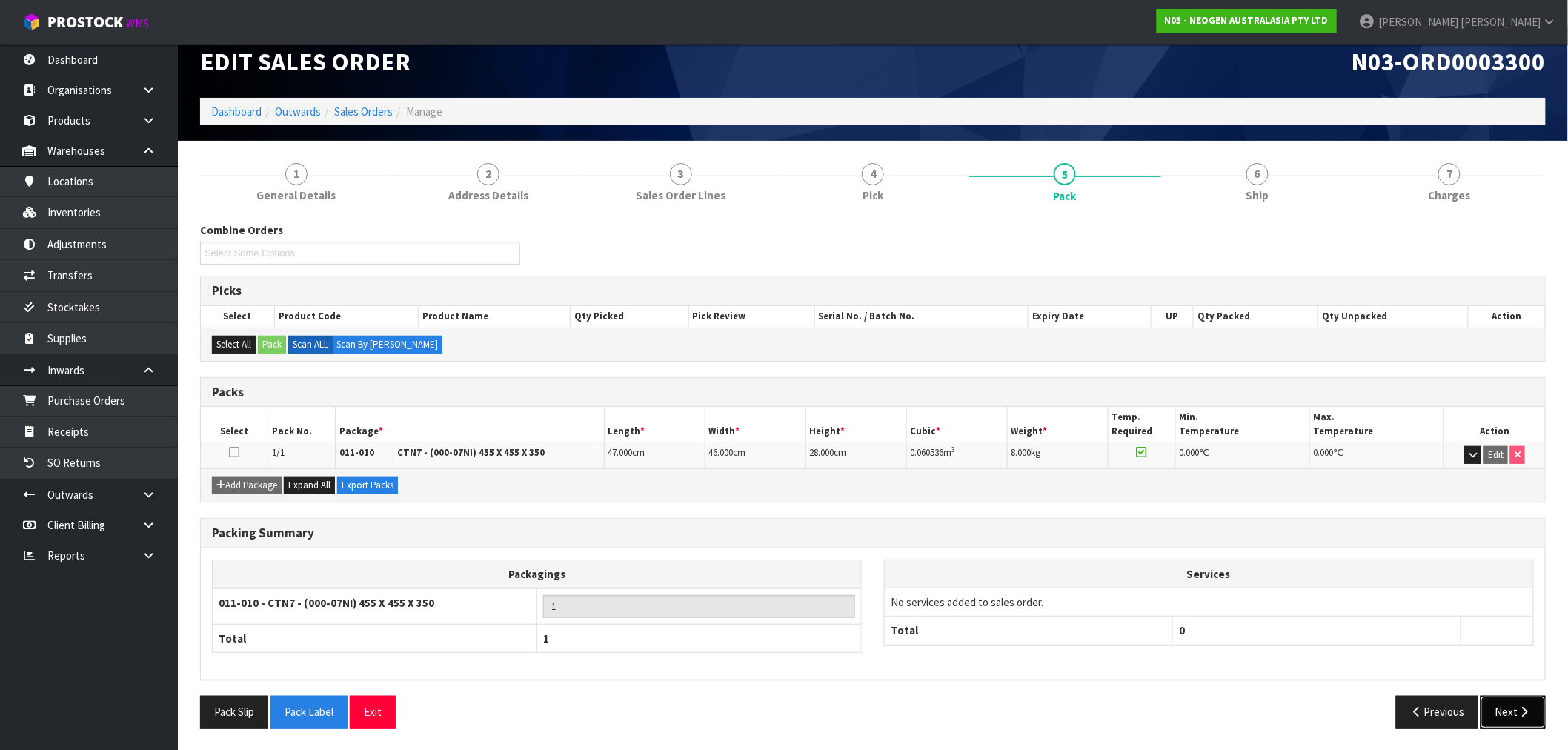
click at [1513, 712] on button "Next" at bounding box center [1514, 712] width 66 height 32
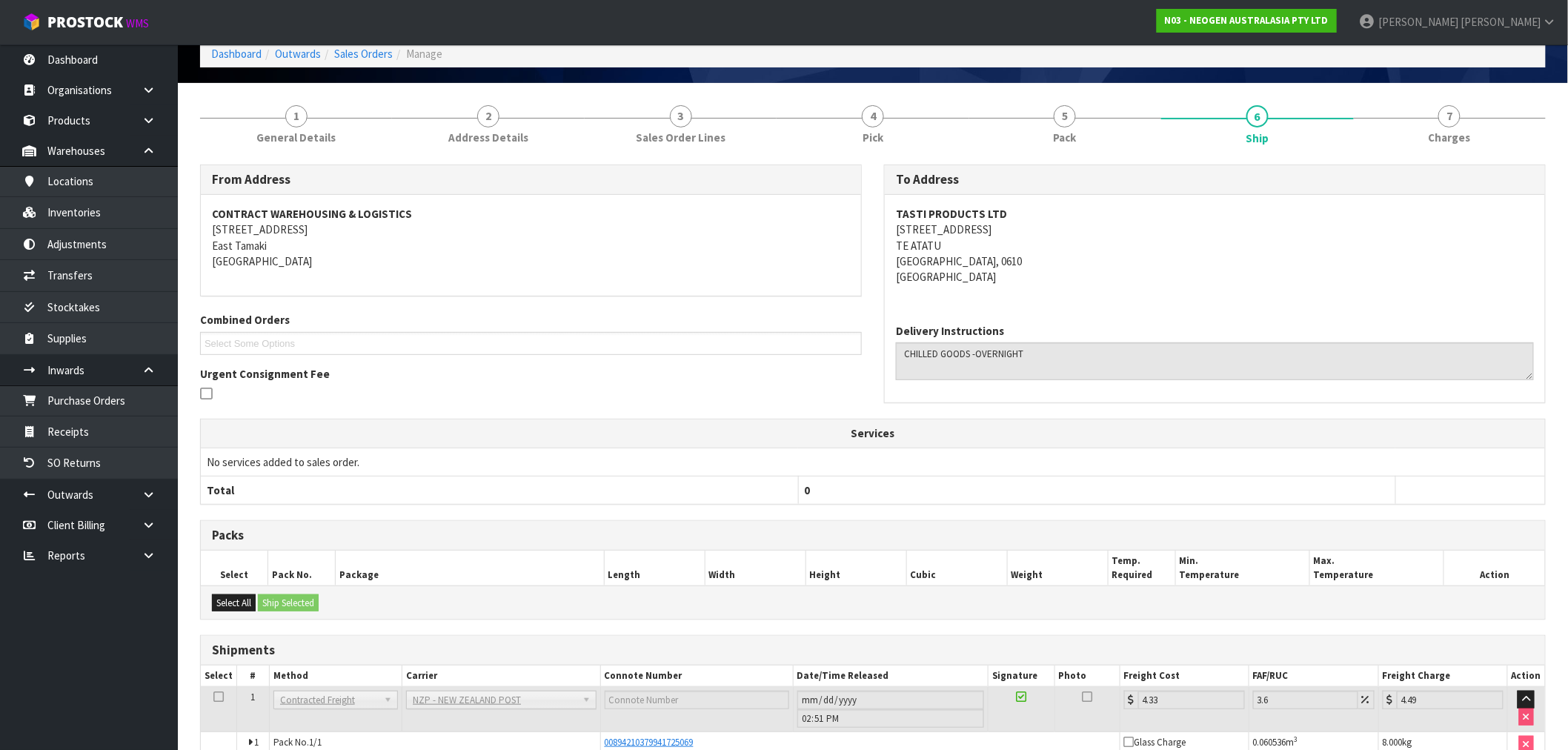
scroll to position [165, 0]
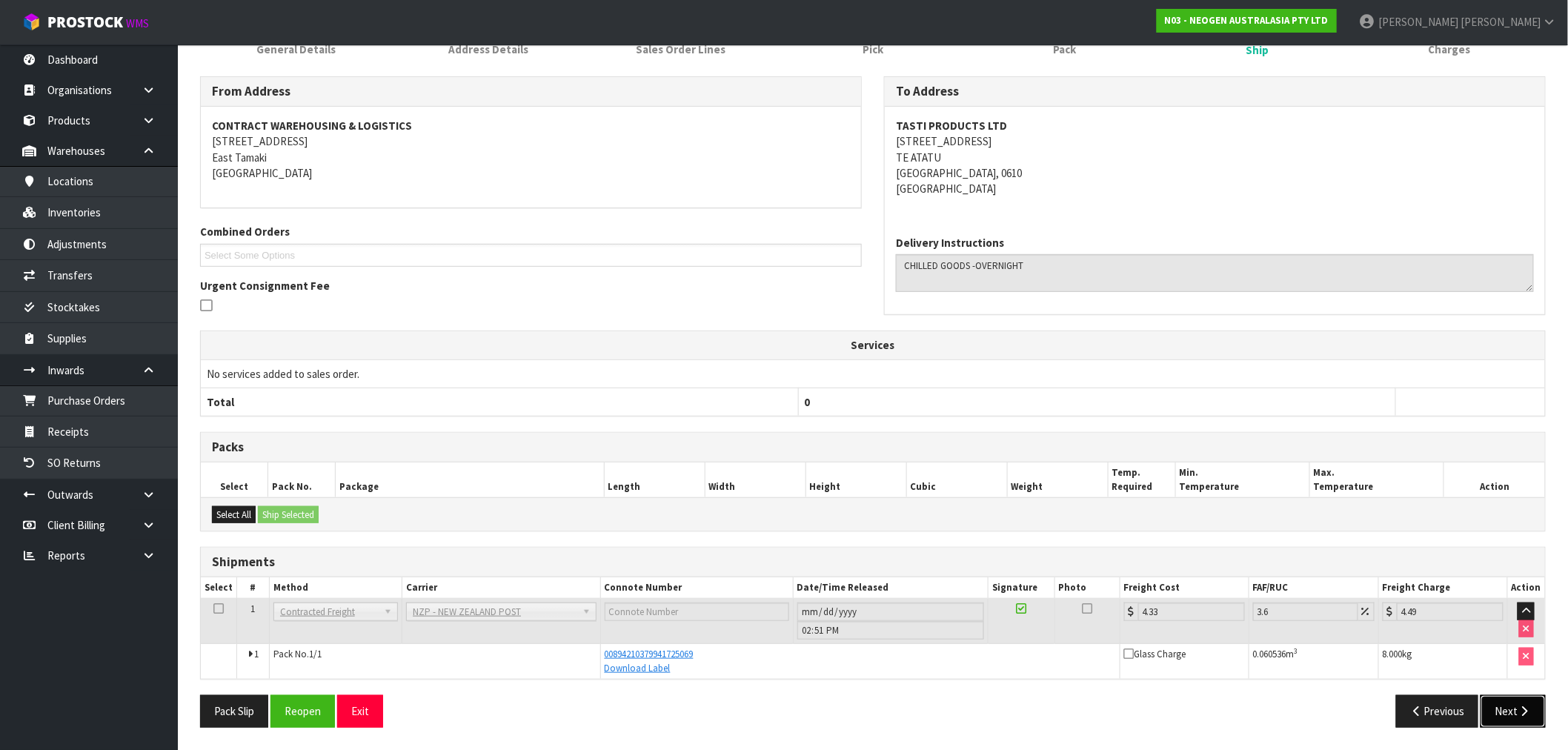
click at [1521, 705] on button "Next" at bounding box center [1514, 711] width 66 height 32
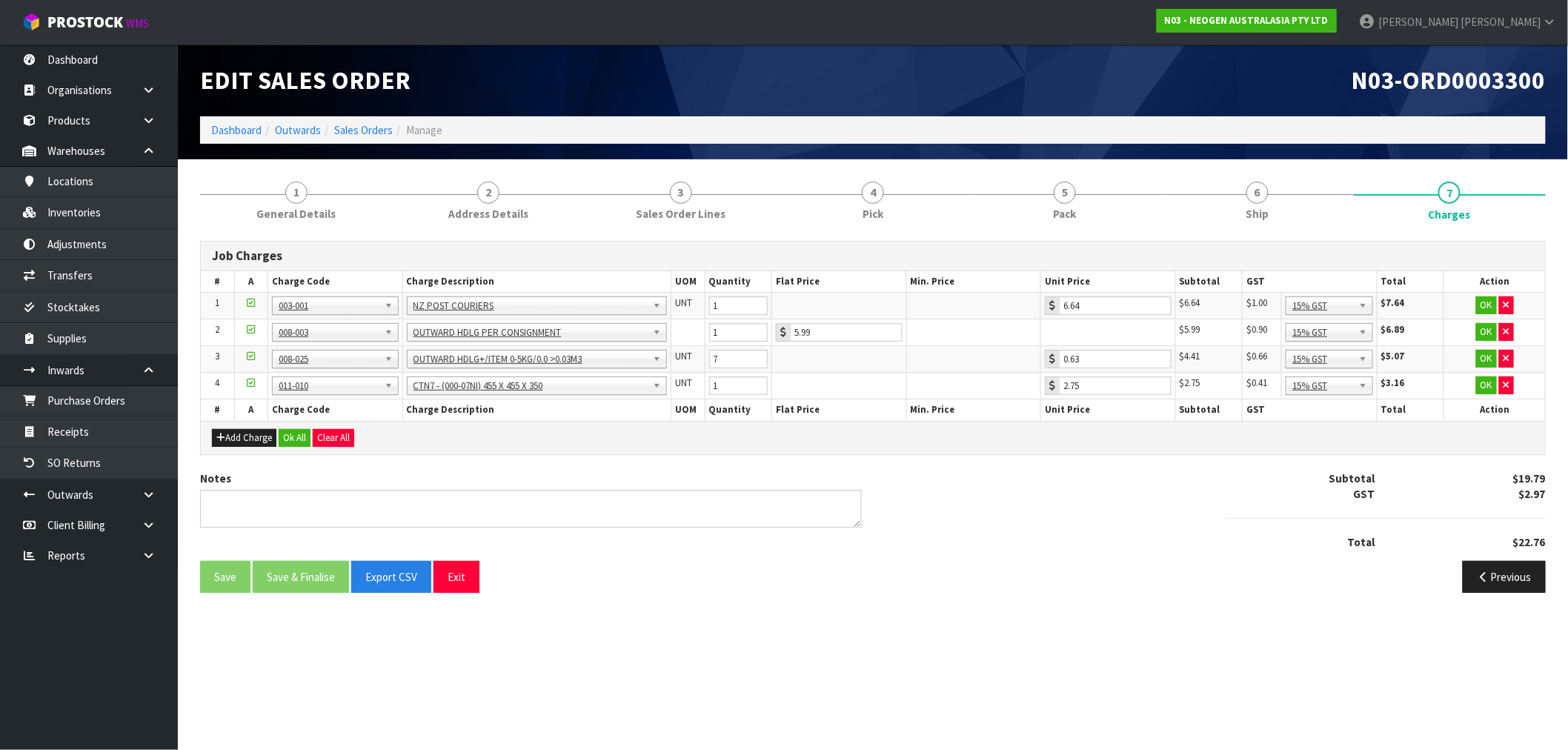
scroll to position [0, 0]
click at [297, 442] on button "Ok All" at bounding box center [295, 437] width 32 height 18
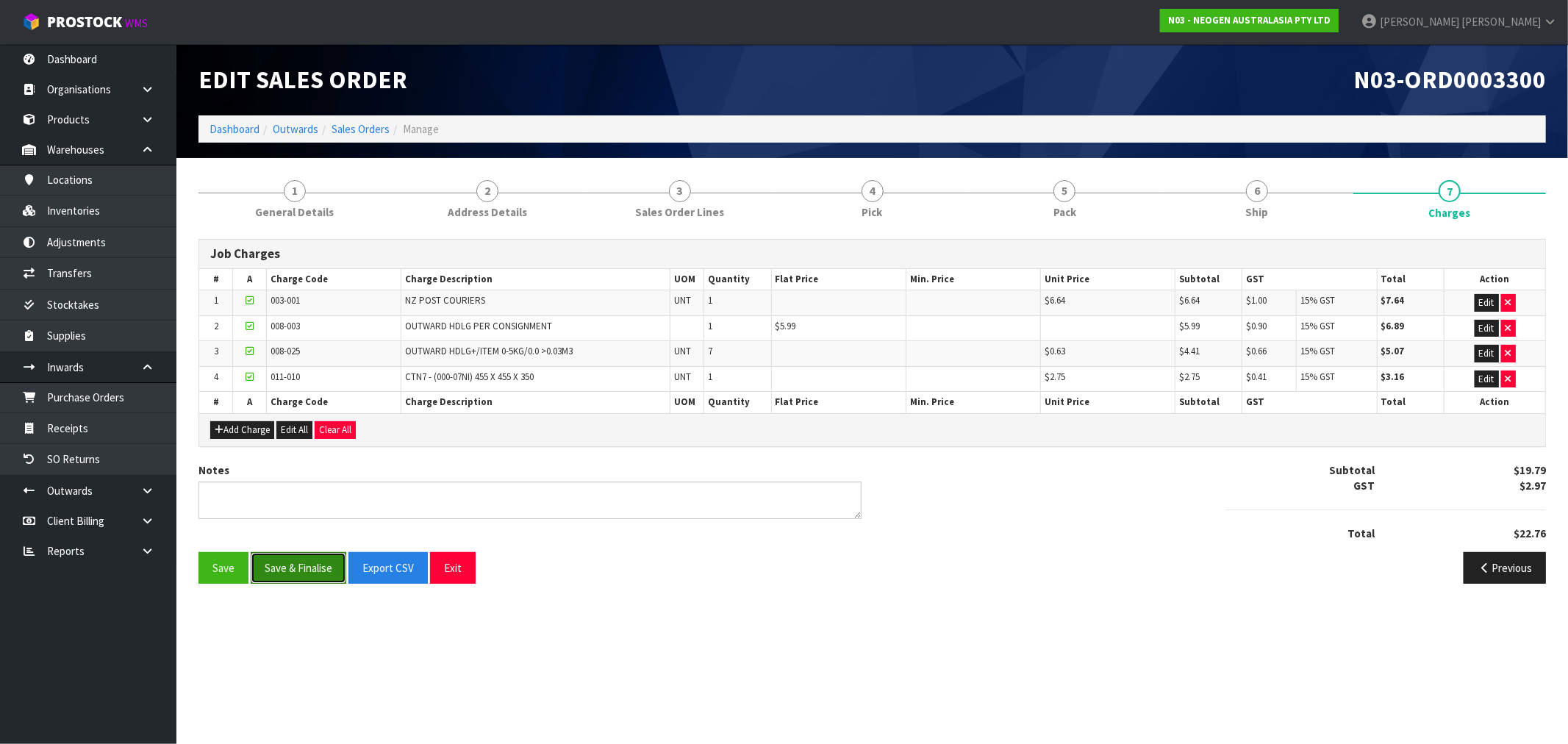
click at [262, 567] on button "Save & Finalise" at bounding box center [298, 568] width 96 height 32
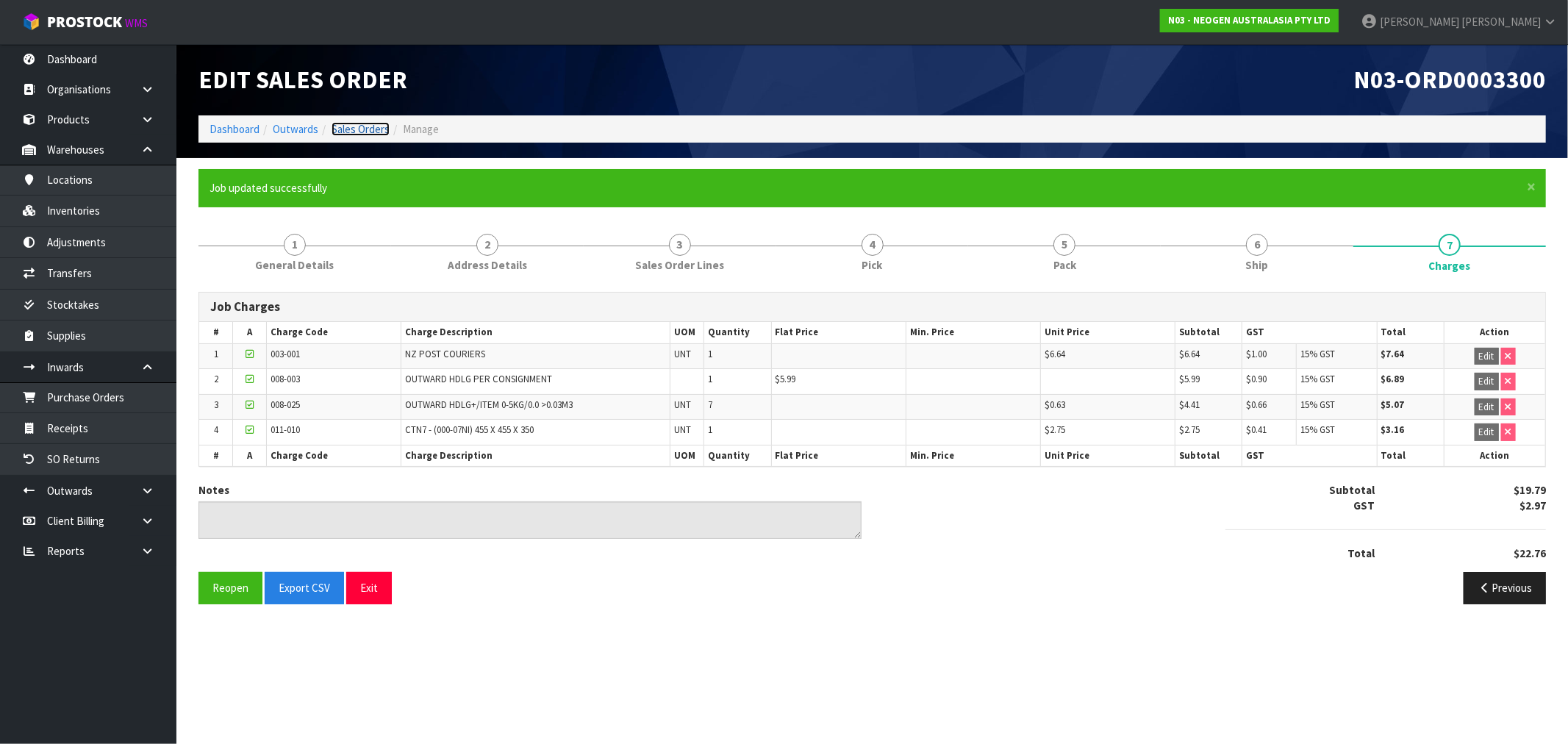
click at [342, 125] on link "Sales Orders" at bounding box center [360, 128] width 59 height 14
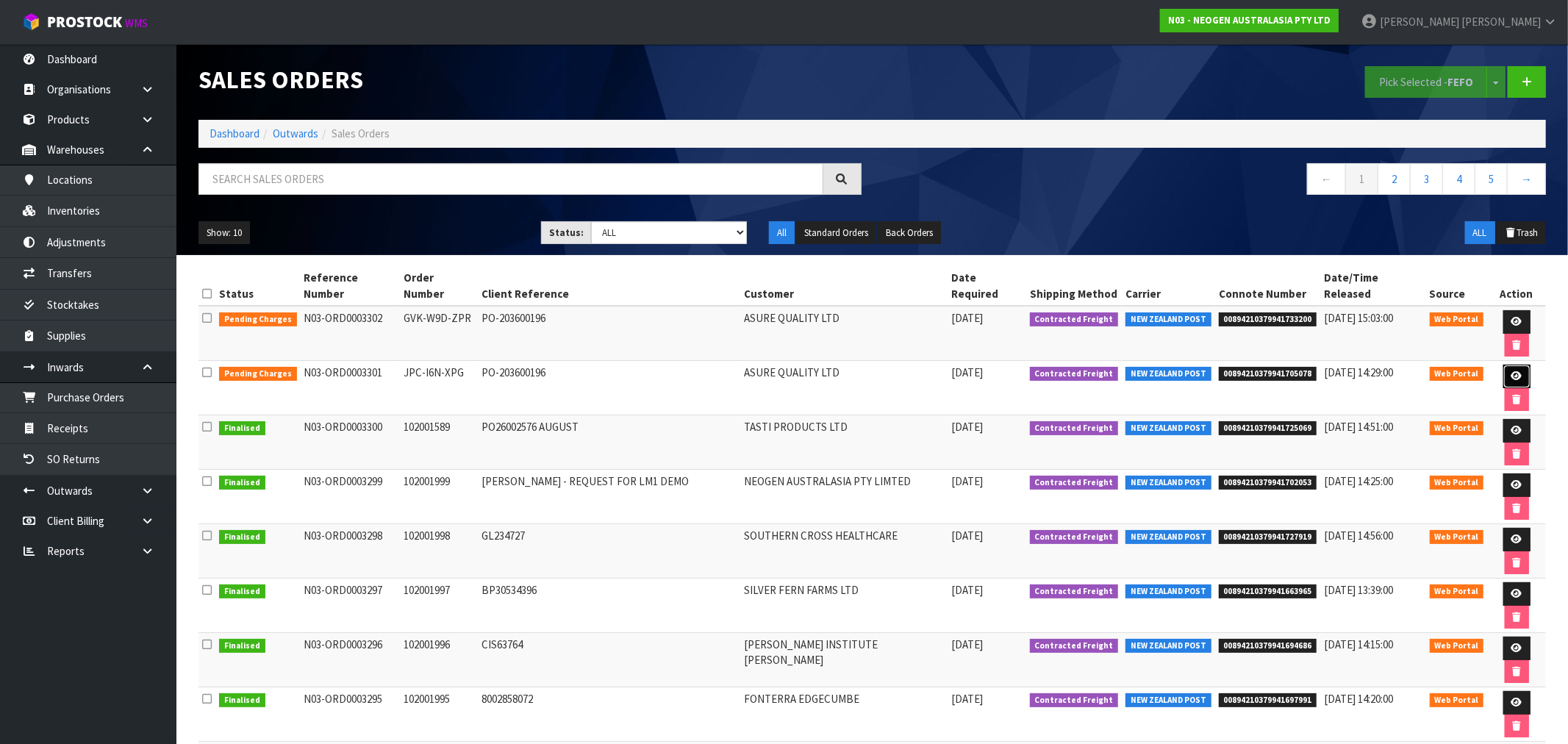
click at [1511, 372] on icon at bounding box center [1517, 376] width 11 height 9
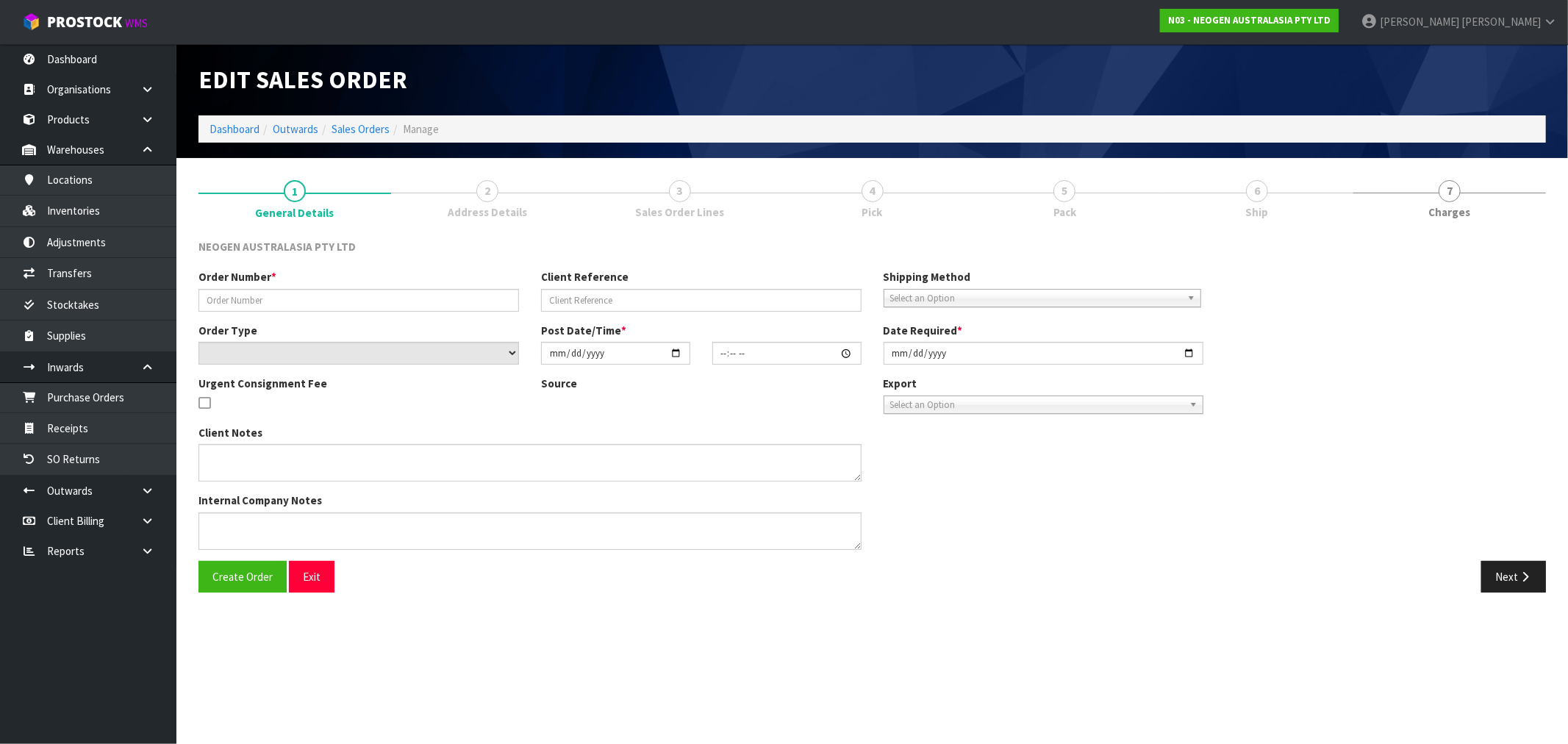
type input "JPC-I6N-XPG"
type input "PO-203600196"
select select "number:0"
type input "[DATE]"
type input "13:56:00.000"
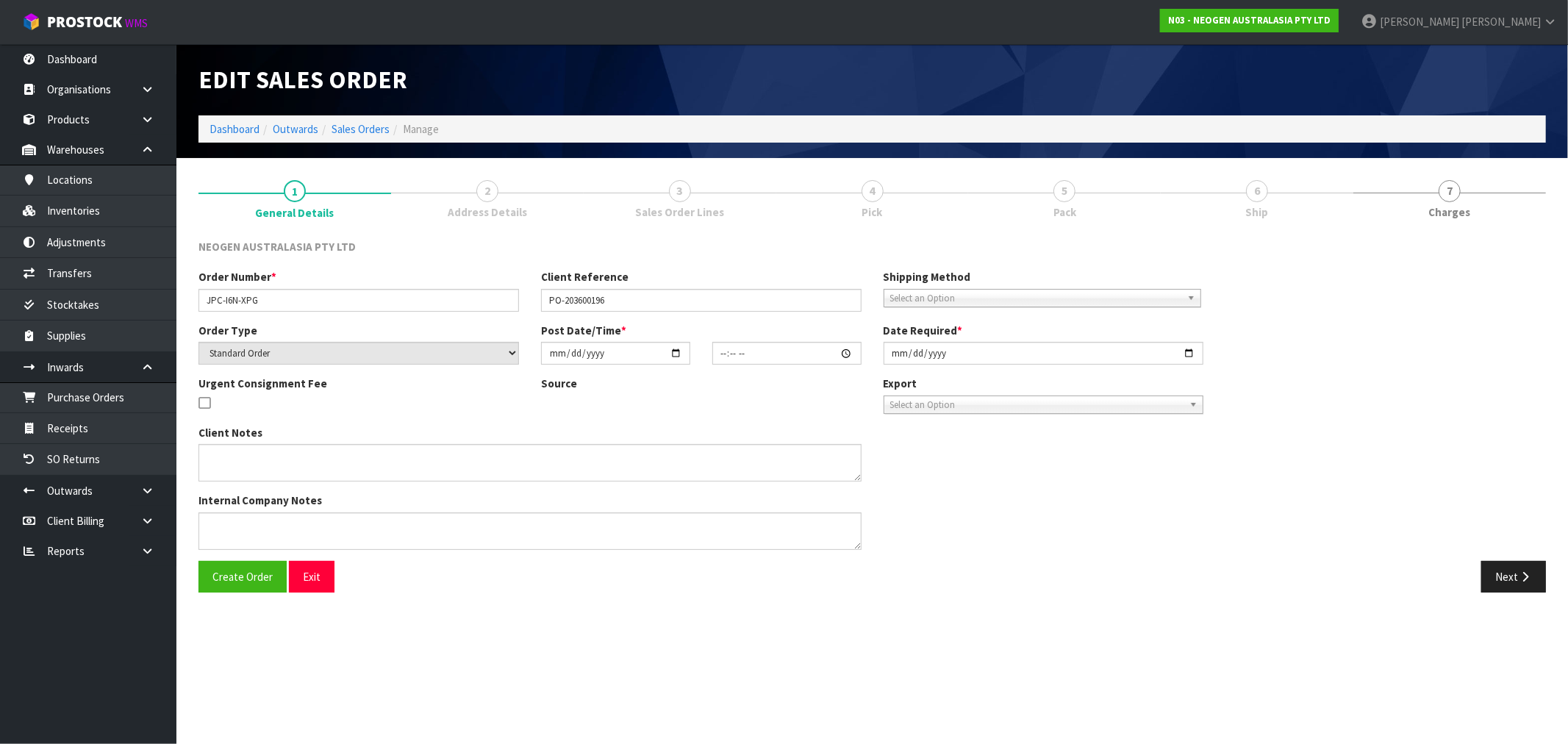
type input "[DATE]"
type textarea "PLEASE NOTE - THIS BOX MUST COME FROM HELD WAREHOUSE – BATCH # 345HEK A BARCODE…"
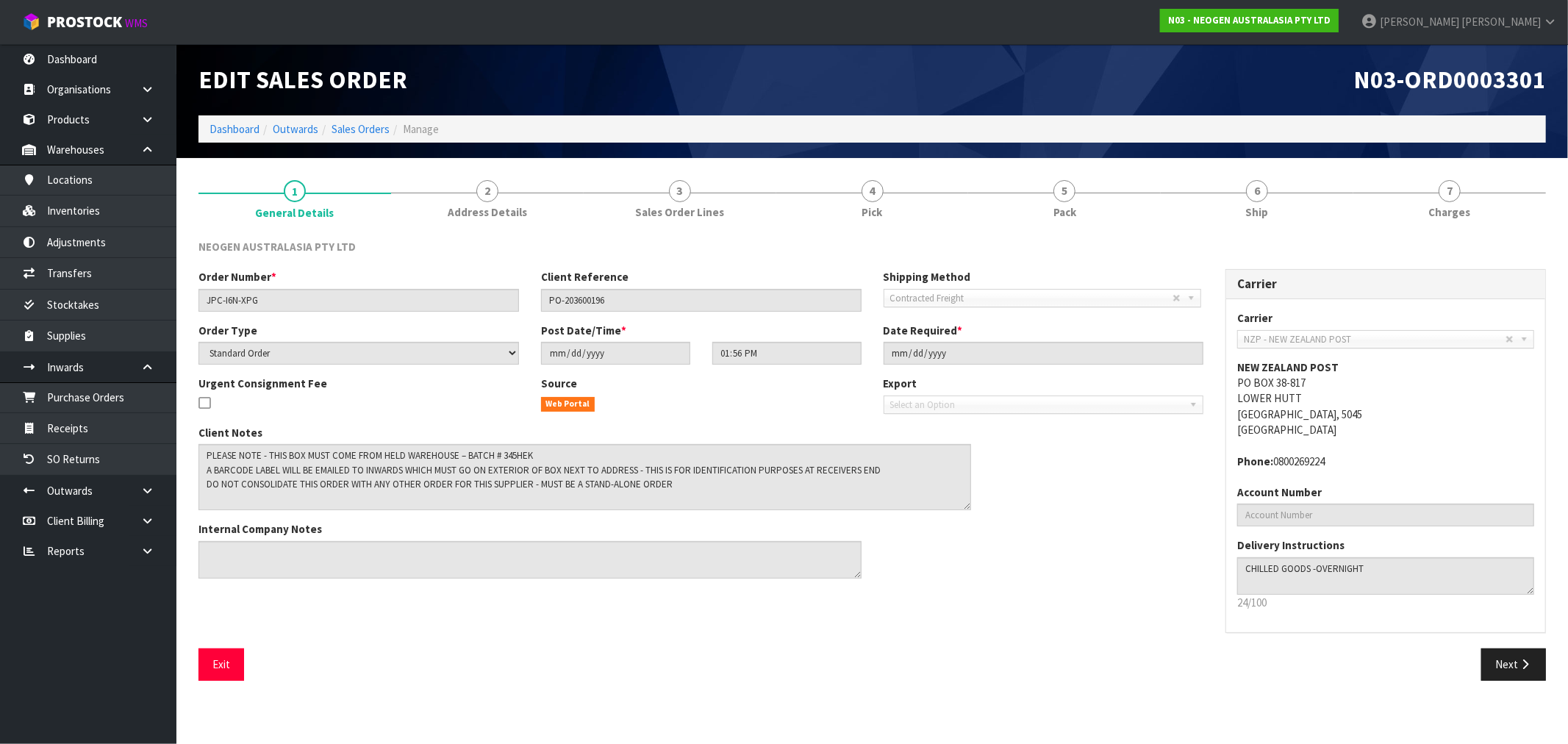
drag, startPoint x: 857, startPoint y: 477, endPoint x: 967, endPoint y: 505, distance: 113.5
click at [967, 505] on textarea at bounding box center [585, 476] width 773 height 66
click at [882, 208] on link "4 Pick" at bounding box center [872, 198] width 192 height 59
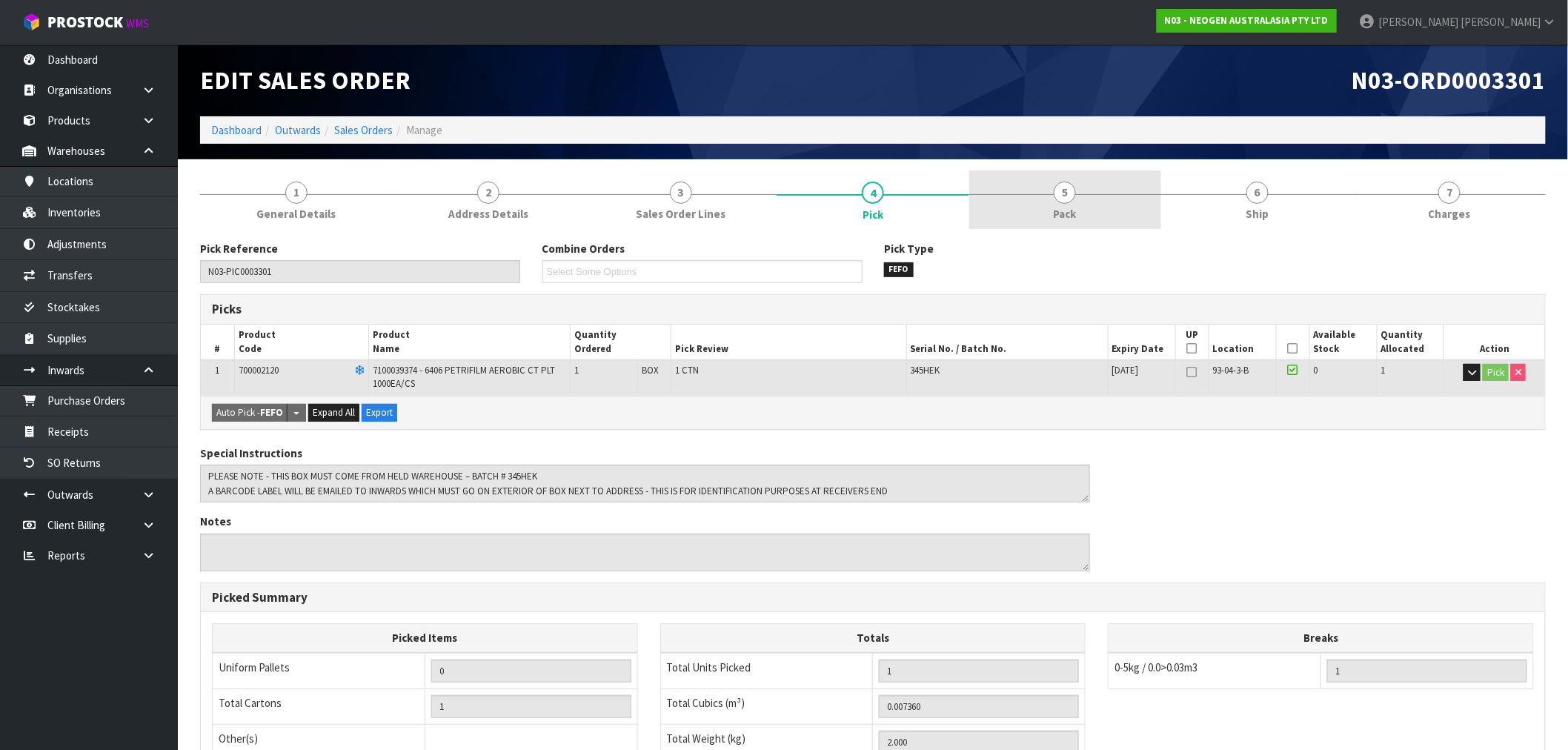
click at [1057, 179] on link "5 Pack" at bounding box center [1065, 199] width 192 height 59
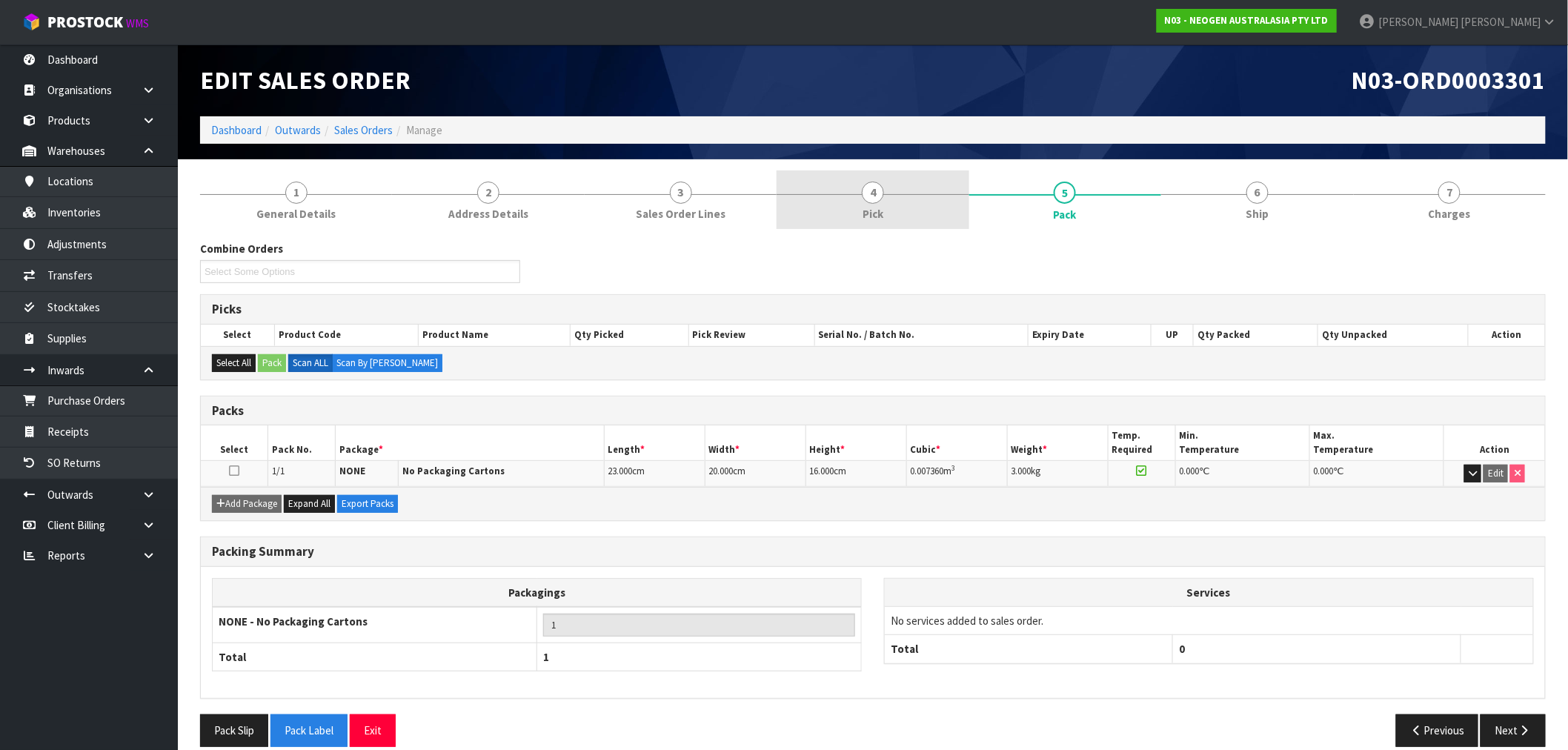
click at [910, 188] on link "4 Pick" at bounding box center [872, 199] width 192 height 59
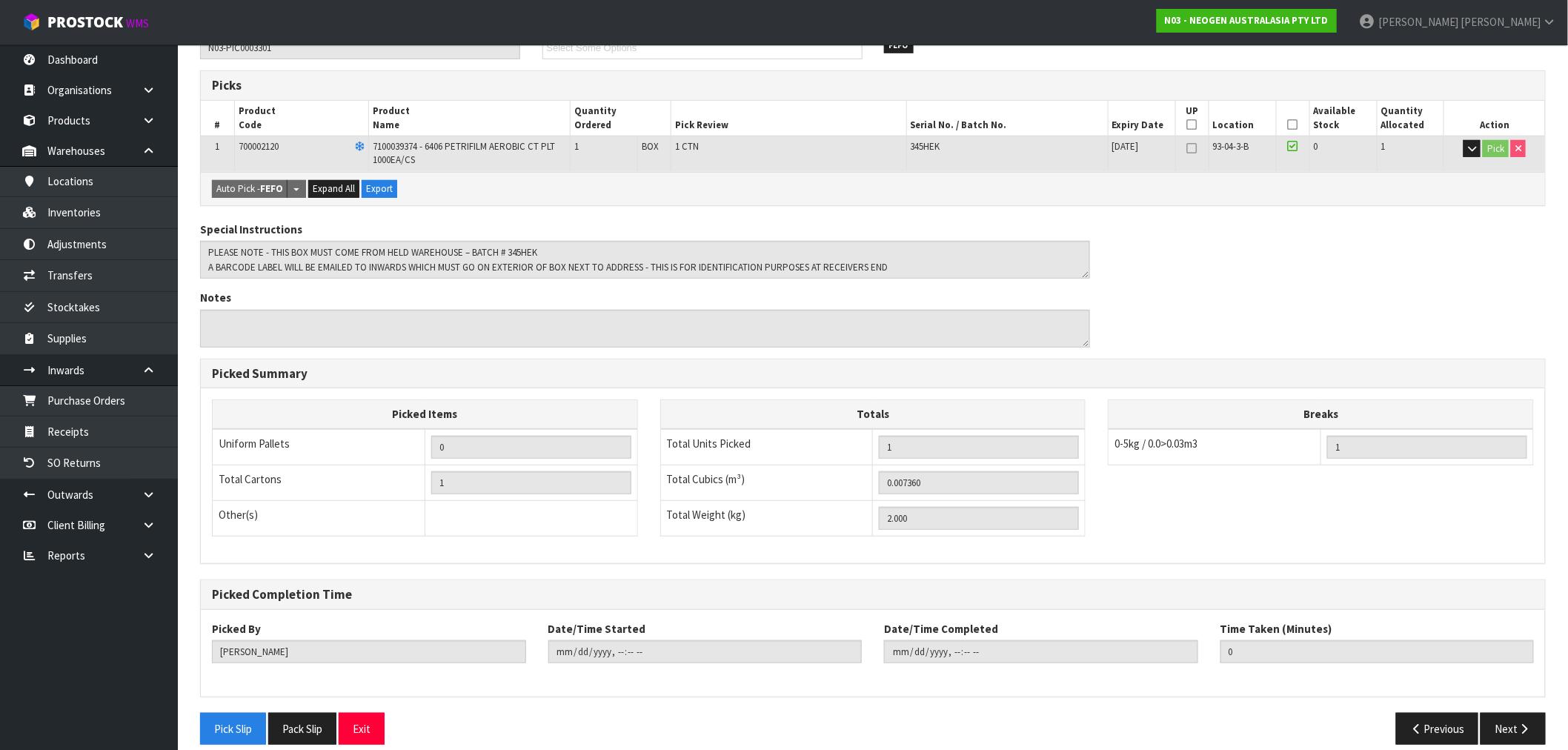
scroll to position [241, 0]
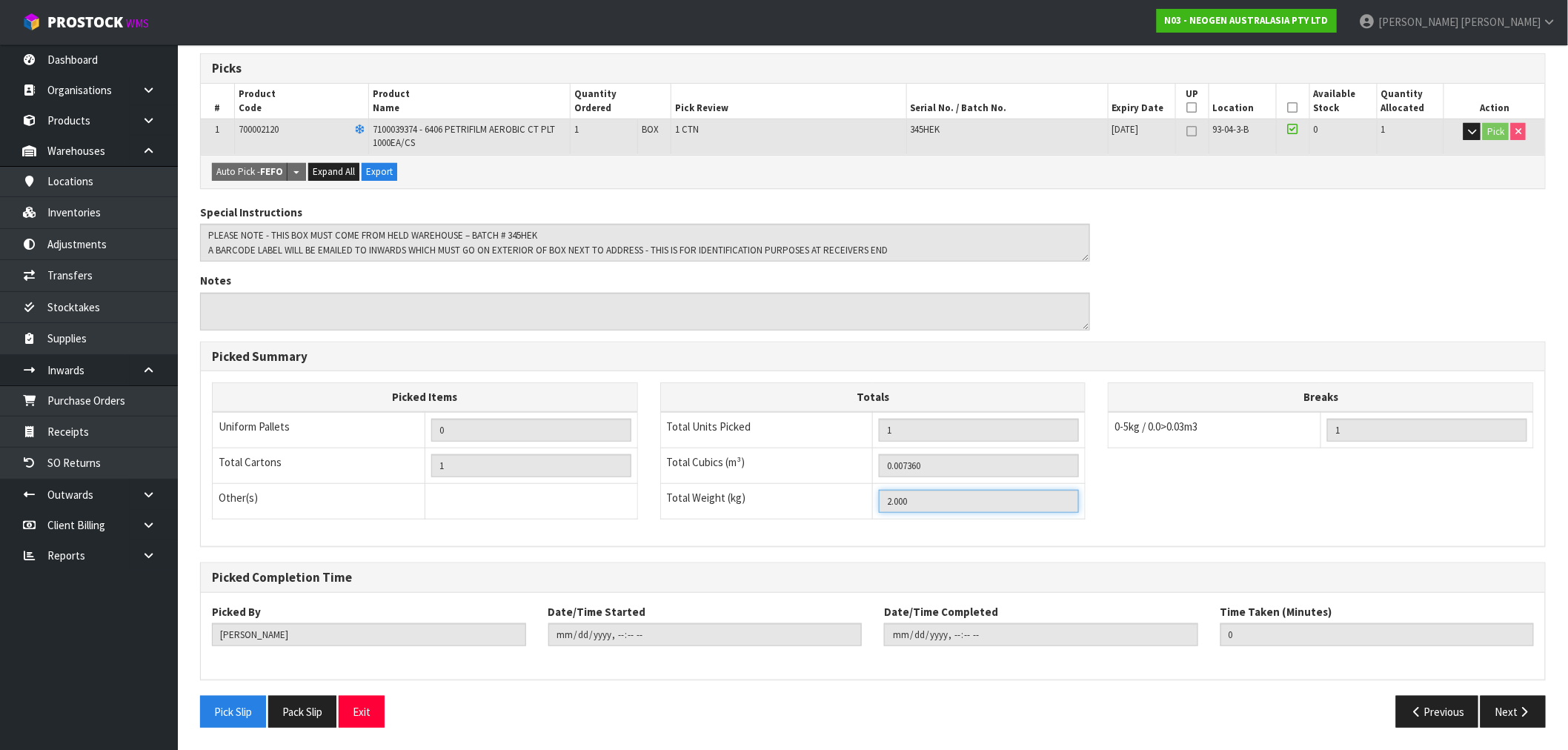
drag, startPoint x: 932, startPoint y: 504, endPoint x: 865, endPoint y: 502, distance: 67.0
click at [865, 502] on tr "Total Weight (kg) 2.000" at bounding box center [873, 501] width 425 height 36
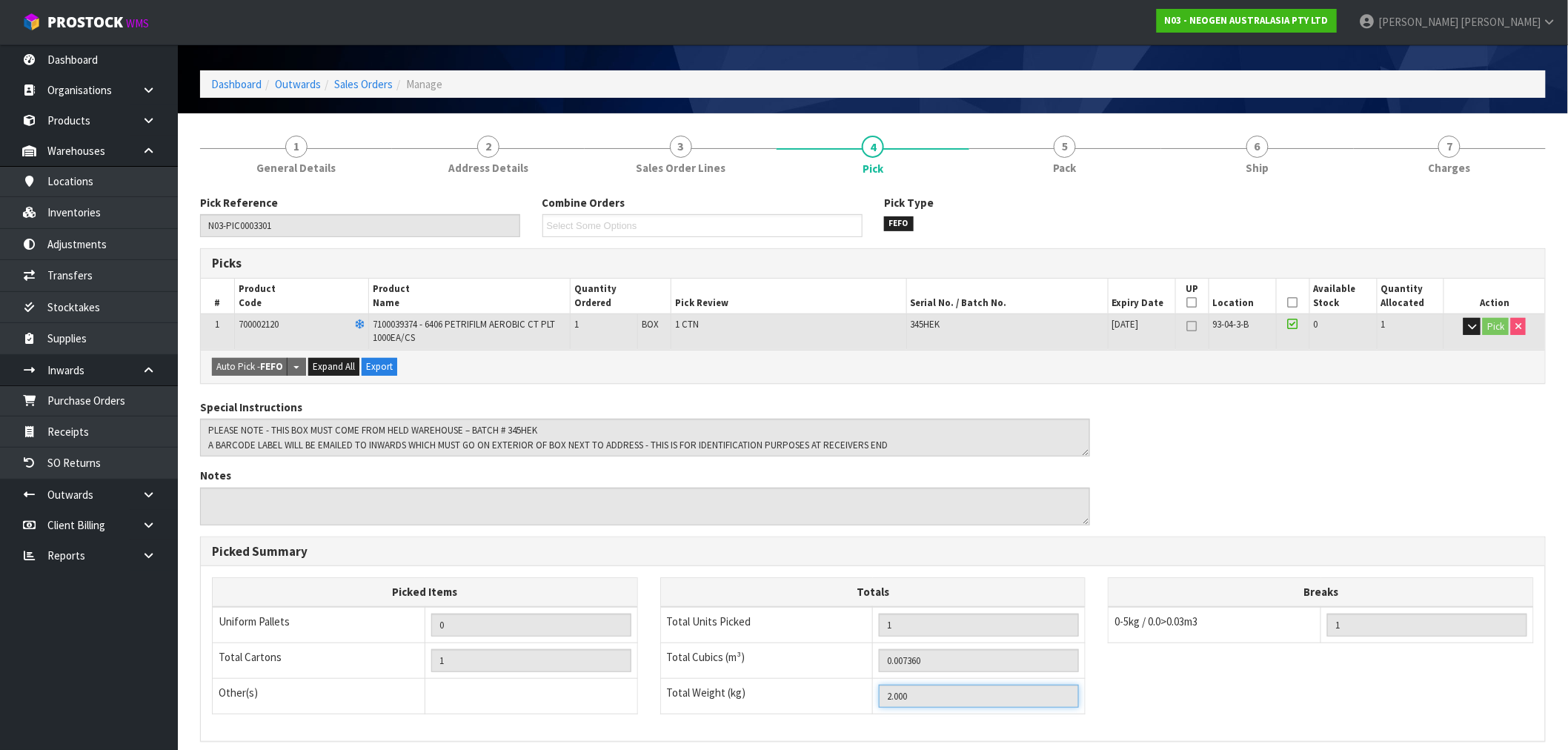
scroll to position [0, 0]
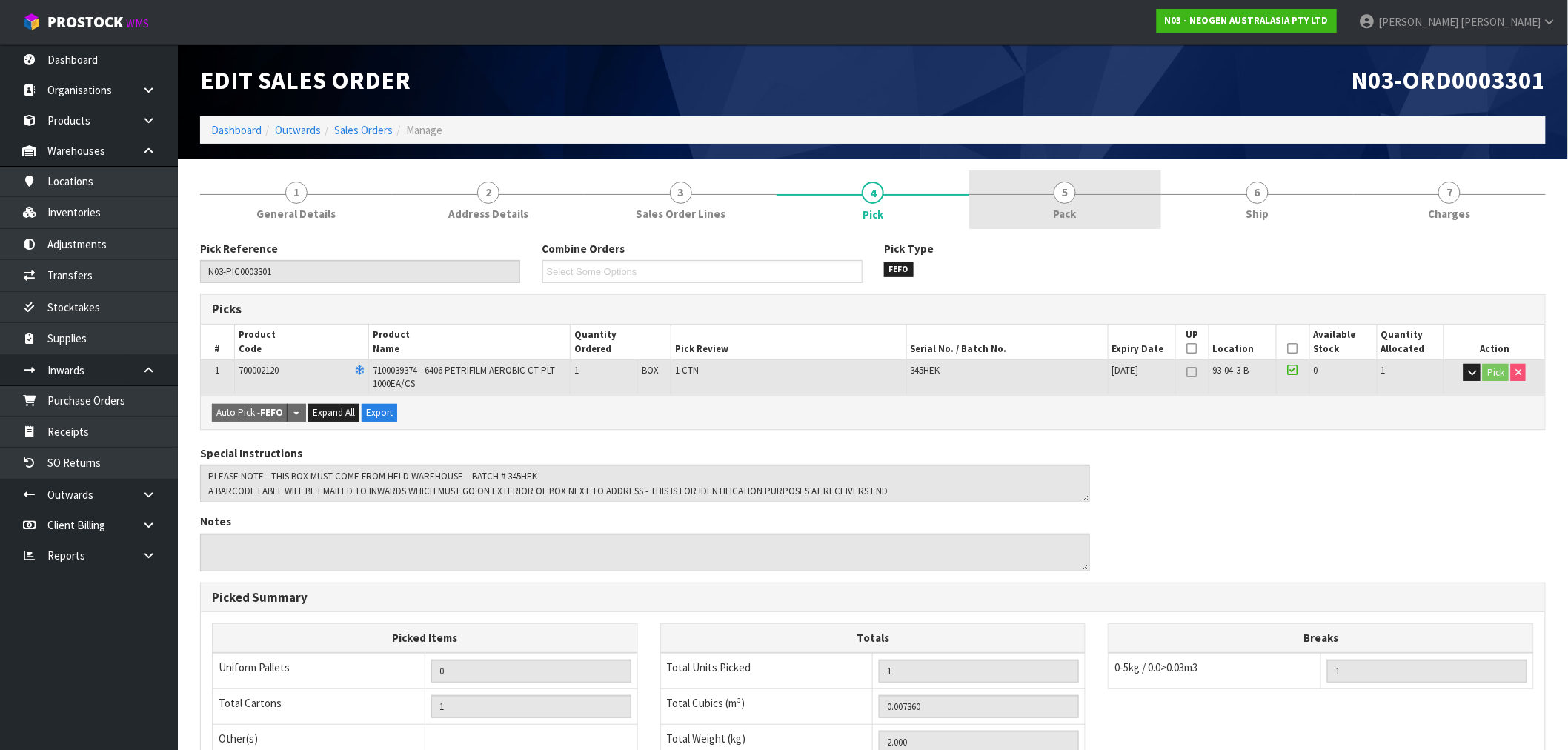
click at [1099, 204] on link "5 Pack" at bounding box center [1065, 199] width 192 height 59
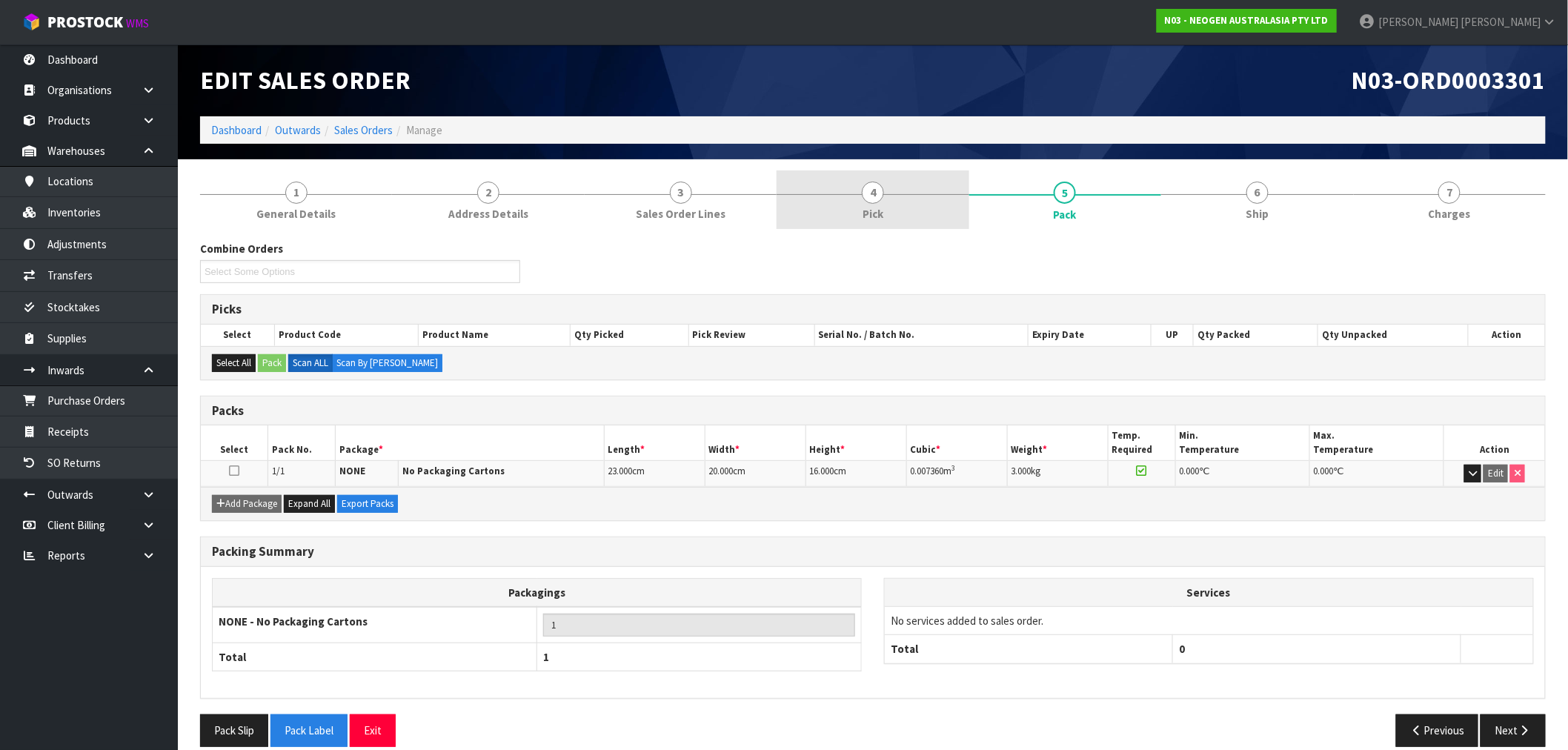
click at [943, 193] on link "4 Pick" at bounding box center [872, 199] width 192 height 59
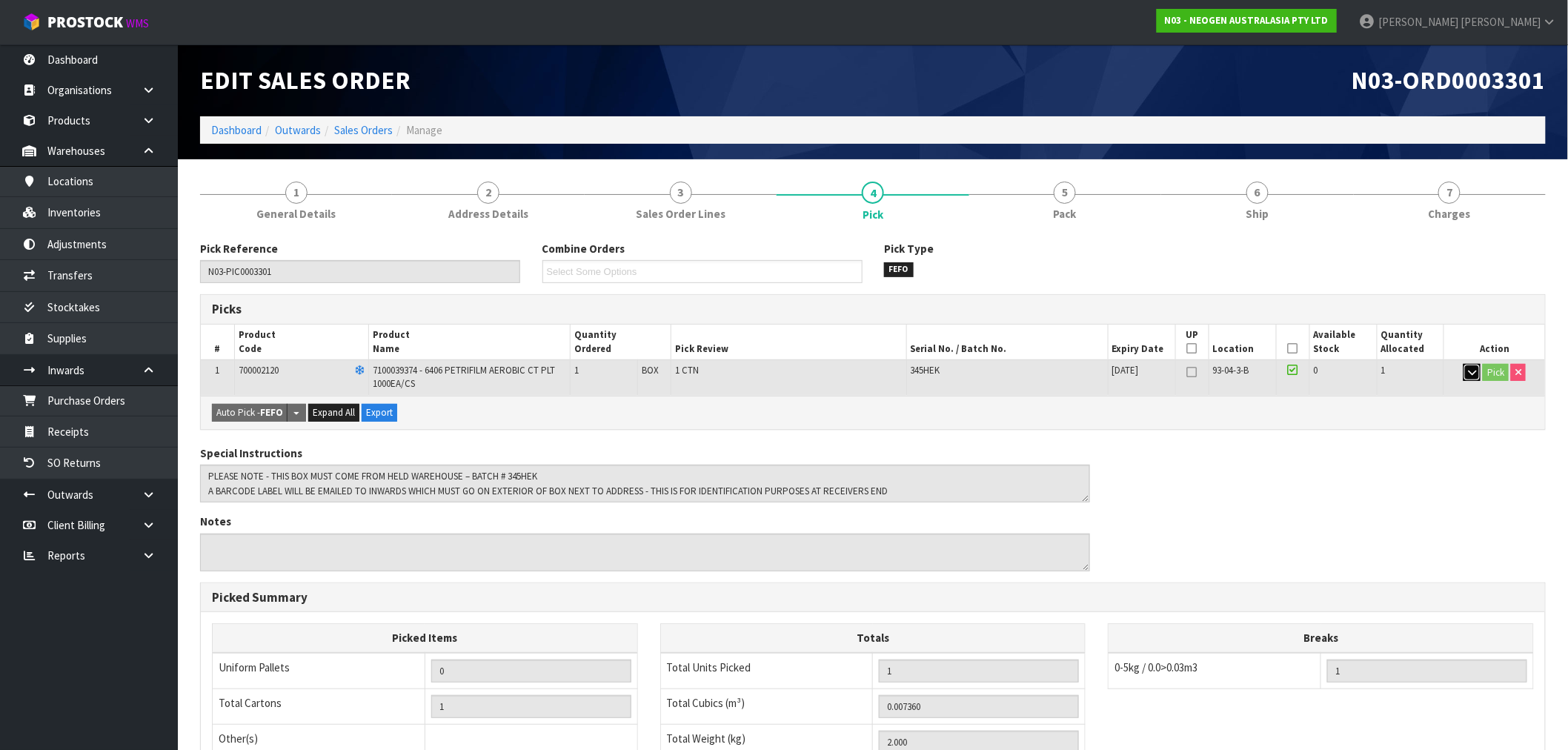
click at [1472, 372] on icon "button" at bounding box center [1472, 372] width 8 height 9
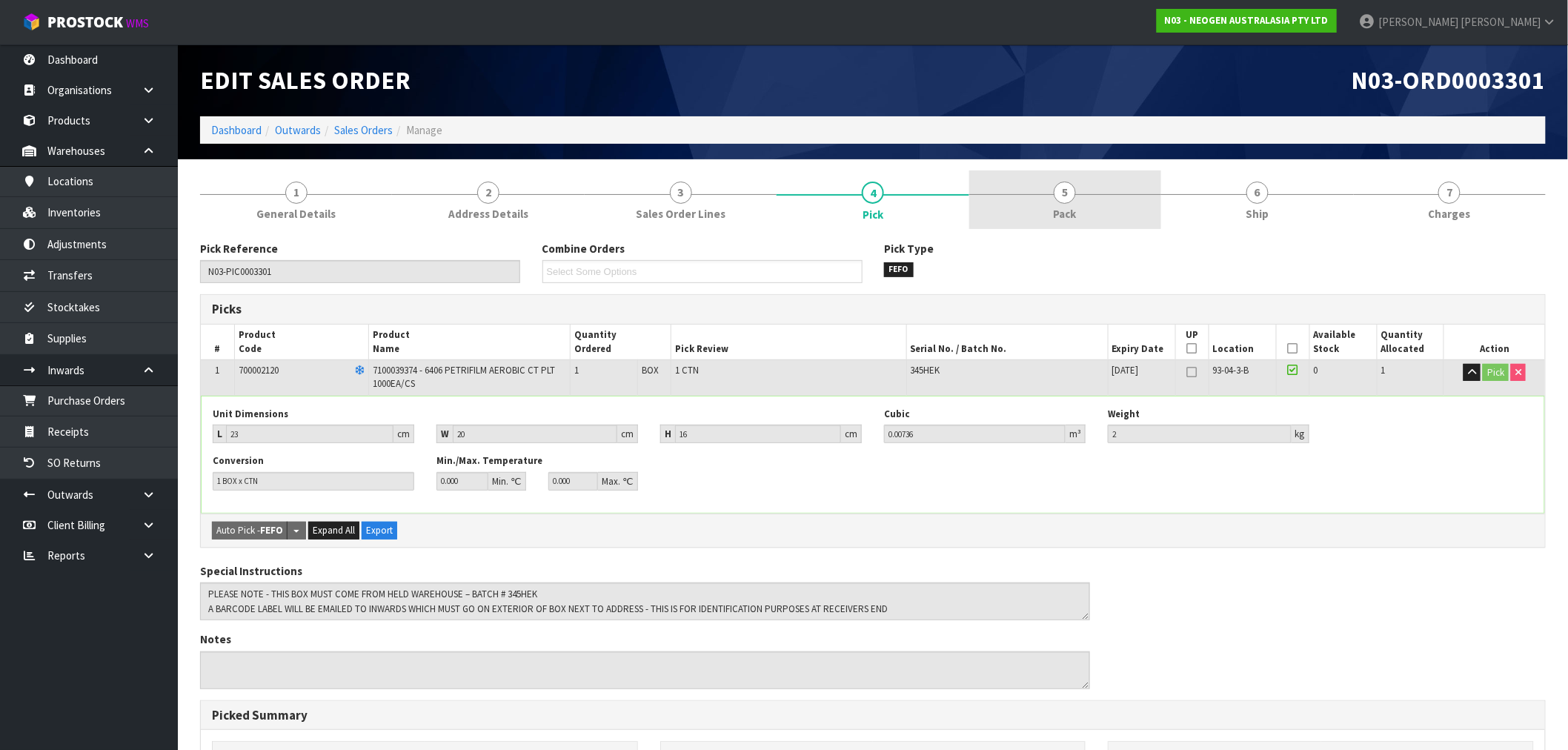
click at [1046, 198] on link "5 Pack" at bounding box center [1065, 199] width 192 height 59
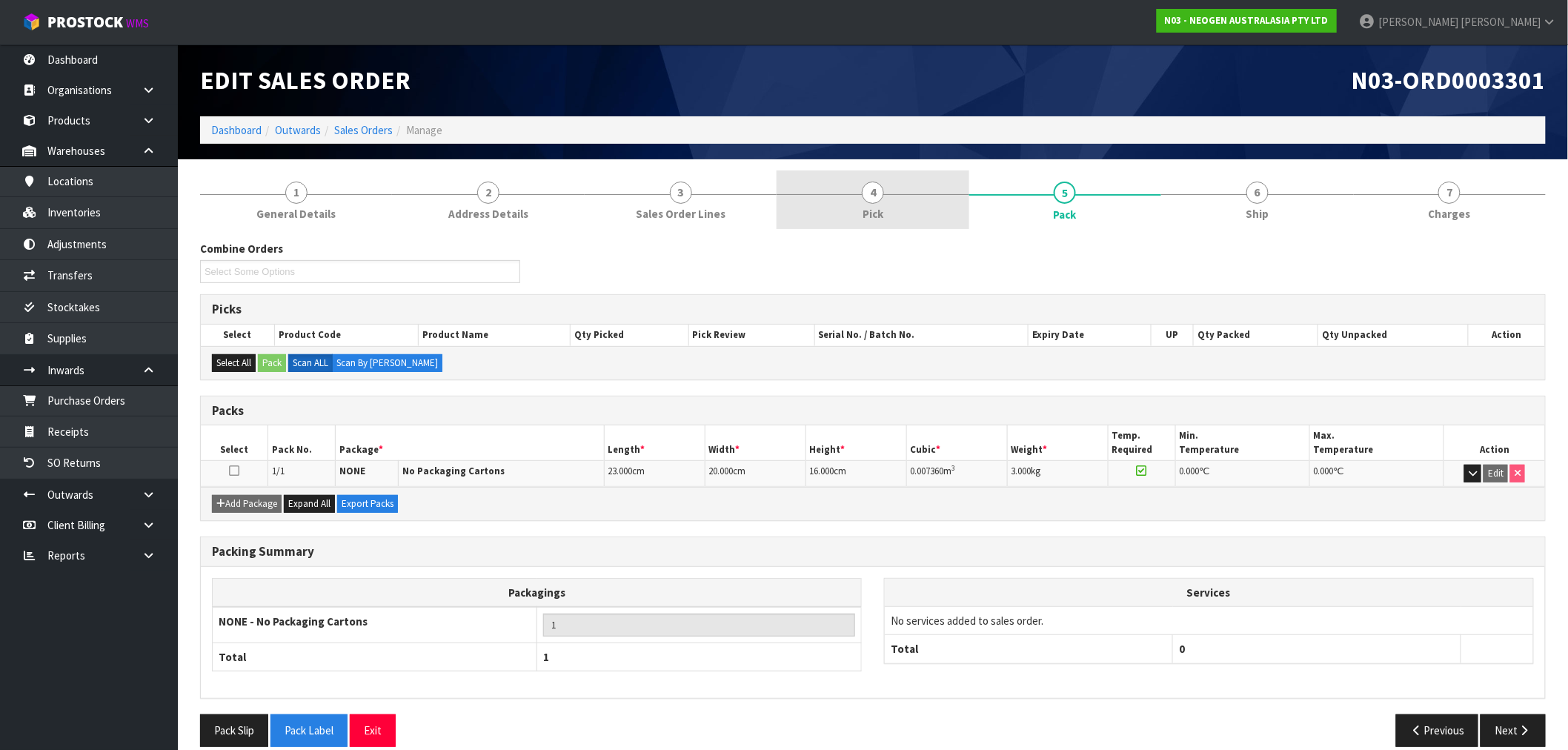
click at [917, 216] on link "4 Pick" at bounding box center [872, 199] width 192 height 59
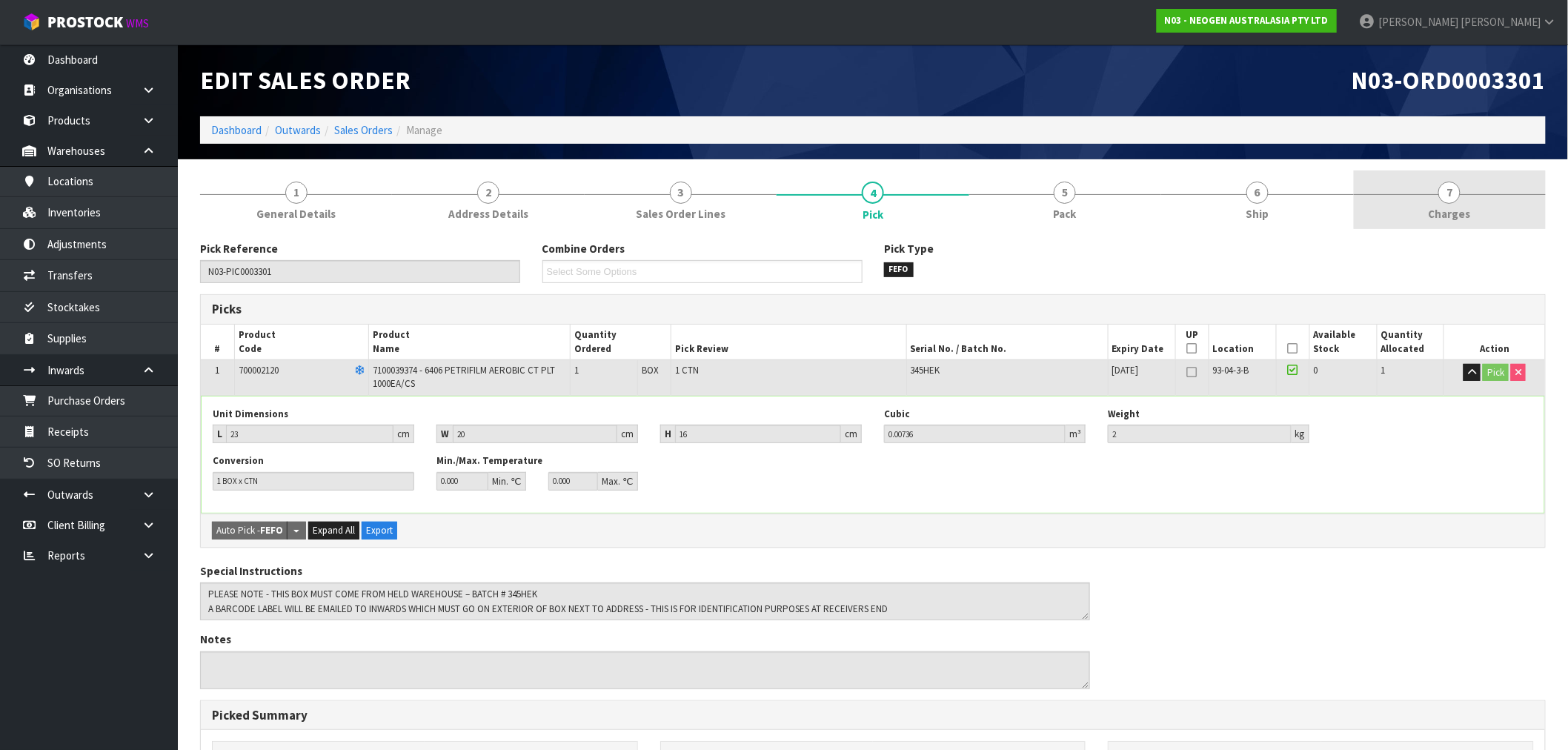
click at [1443, 195] on span "7" at bounding box center [1450, 193] width 22 height 22
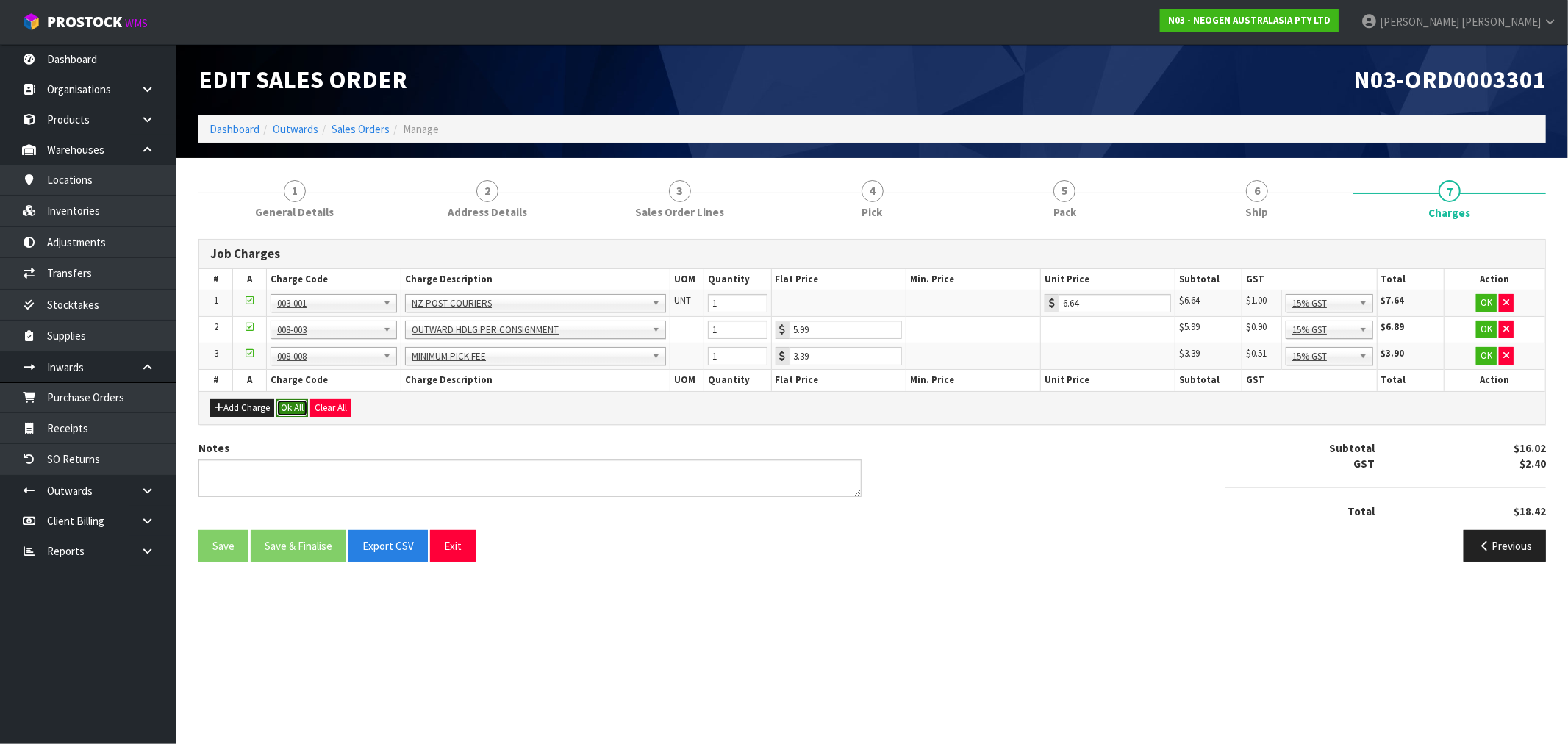
click at [301, 401] on button "Ok All" at bounding box center [293, 408] width 32 height 18
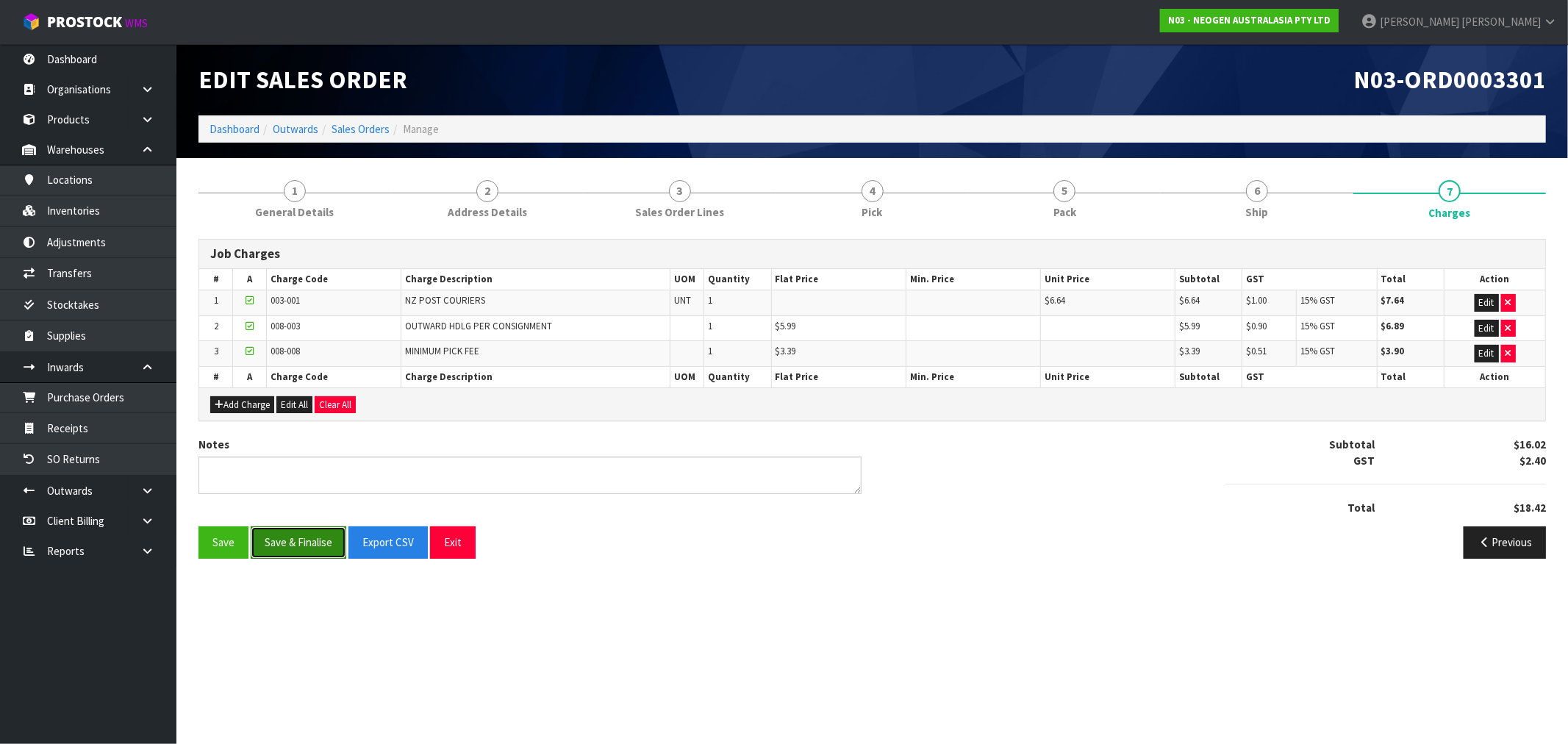
click at [331, 542] on button "Save & Finalise" at bounding box center [298, 542] width 96 height 32
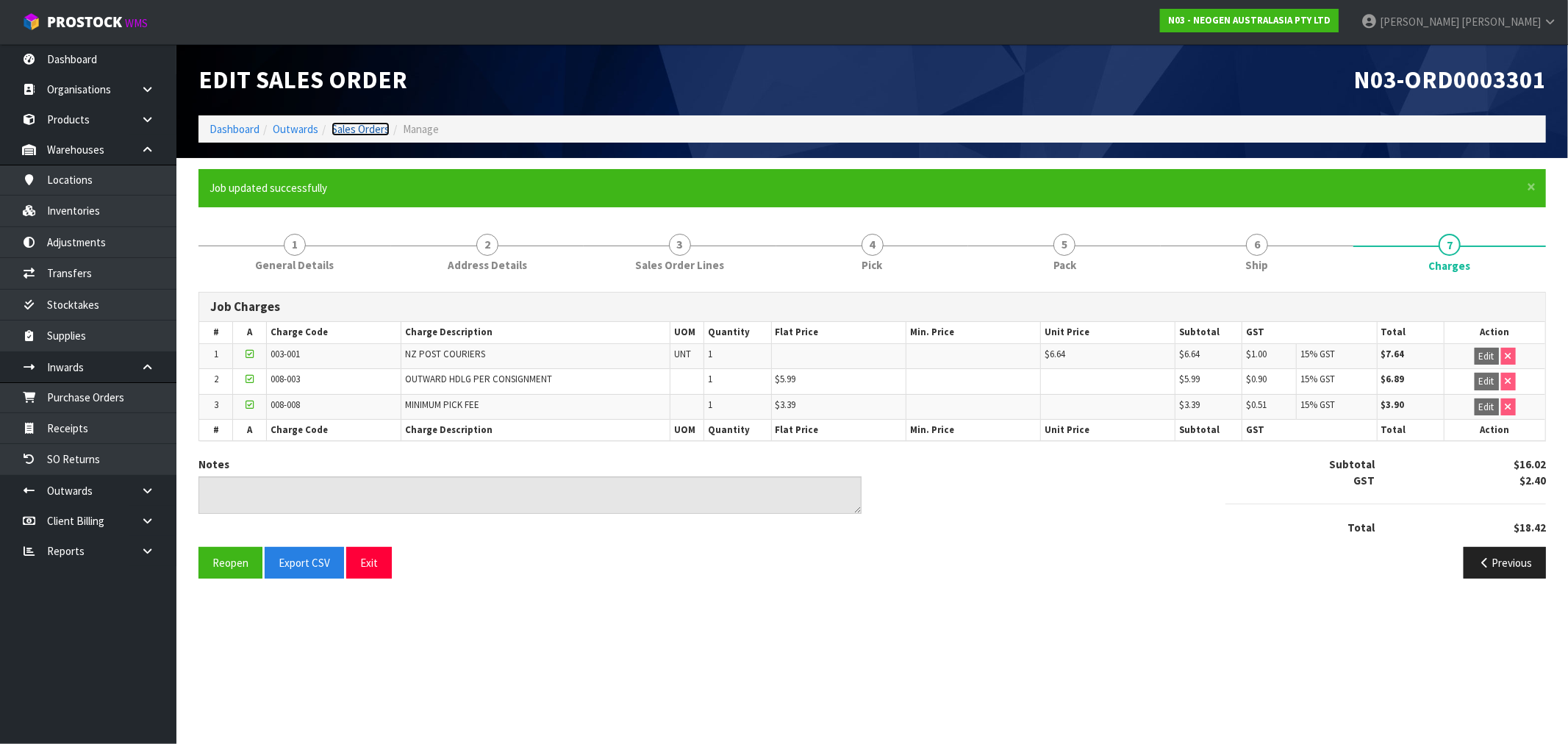
click at [363, 123] on link "Sales Orders" at bounding box center [360, 128] width 59 height 14
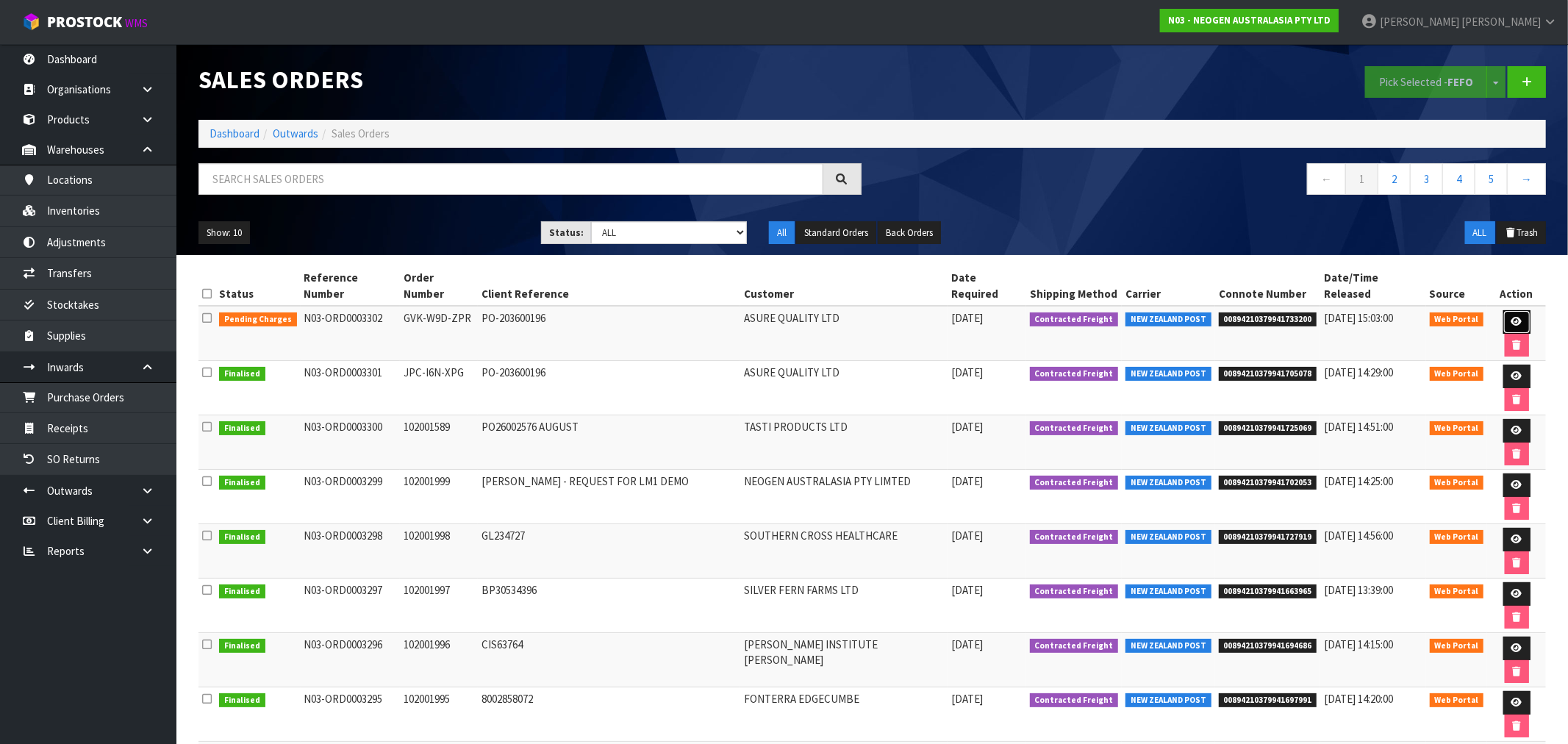
click at [1503, 310] on link at bounding box center [1516, 321] width 27 height 23
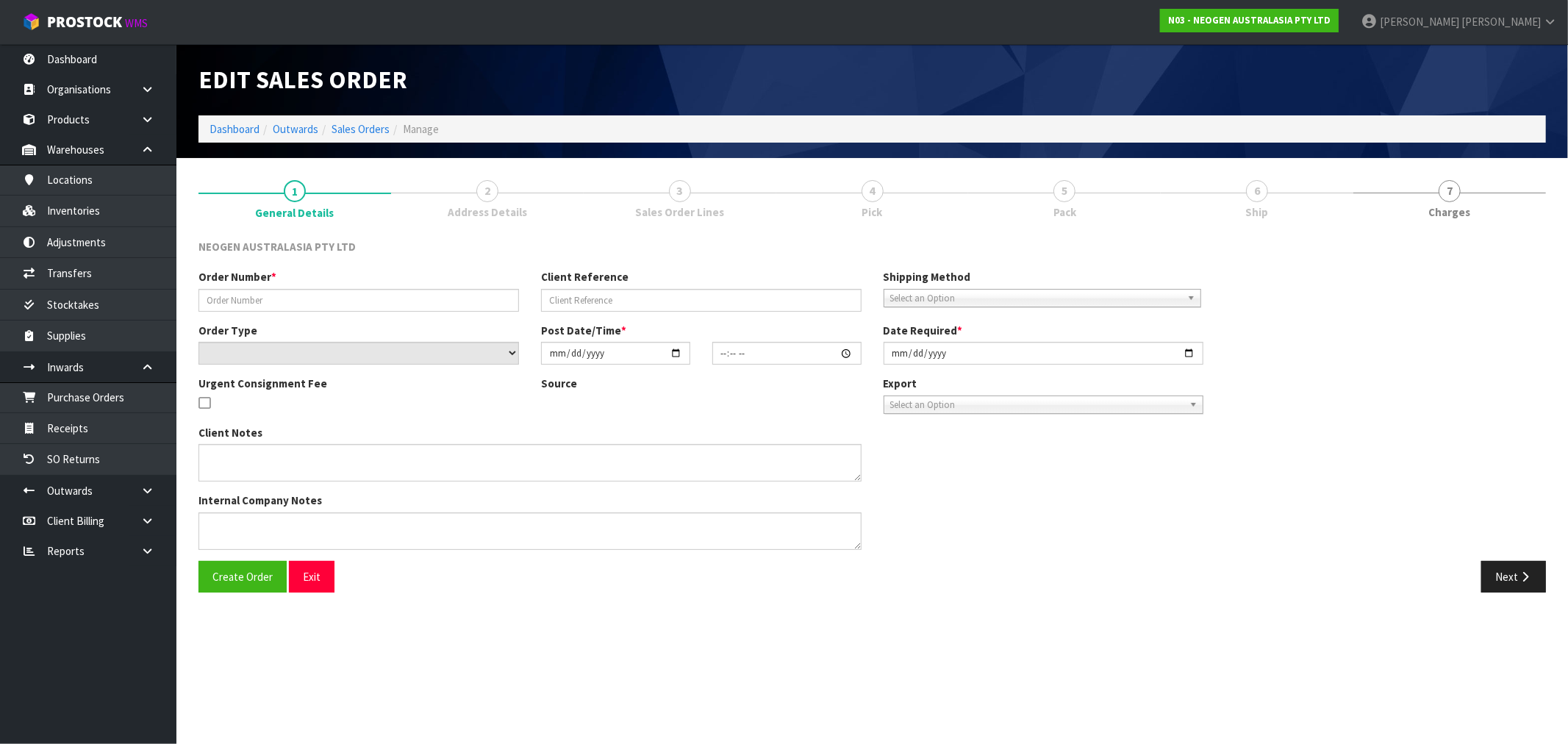
type input "GVK-W9D-ZPR"
type input "PO-203600196"
select select "number:0"
type input "[DATE]"
type input "14:11:00.000"
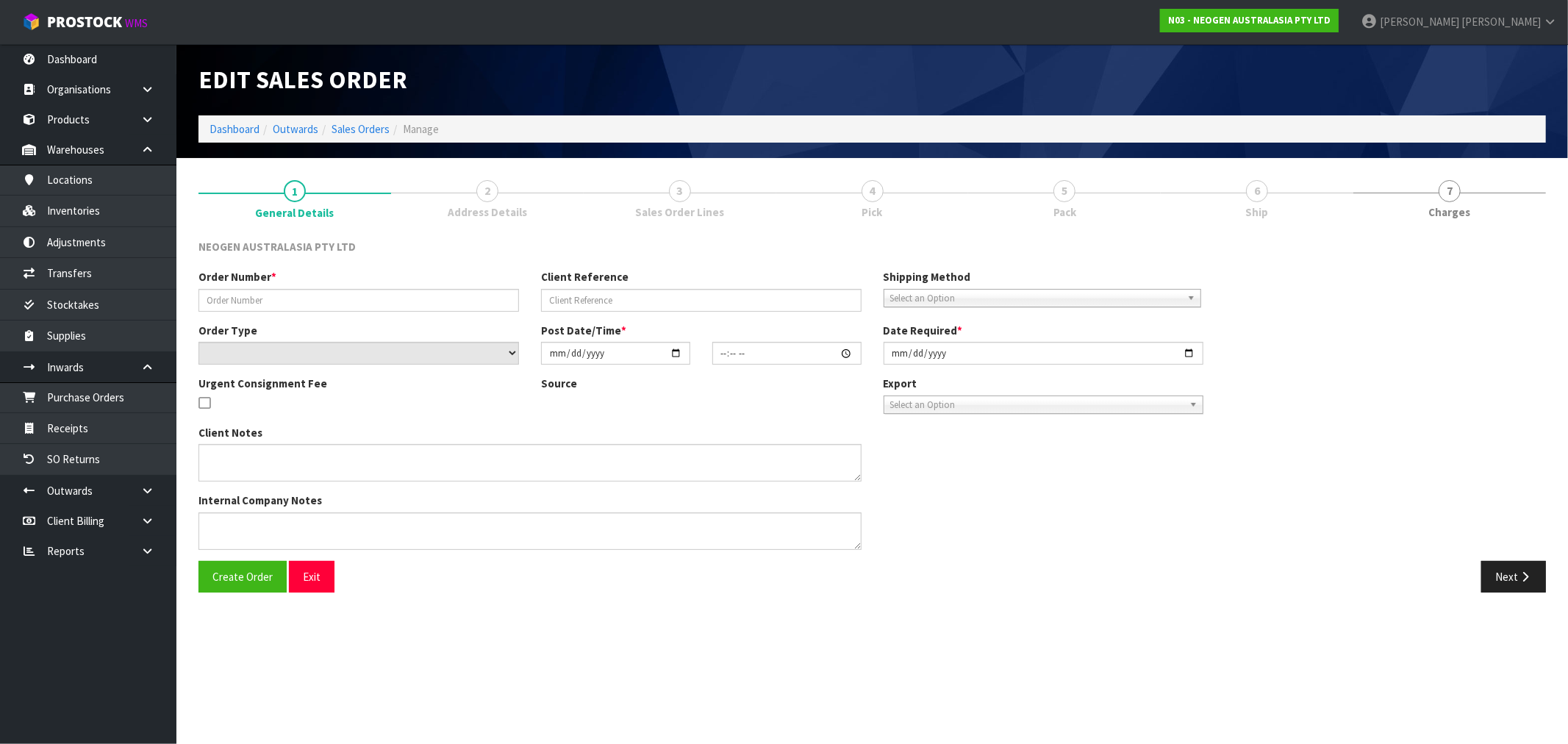
type input "[DATE]"
type textarea "PLEASE NOTE - THIS BOX MUST COME FROM HELD WAREHOUSE – BATCH # 344NNN A BARCODE…"
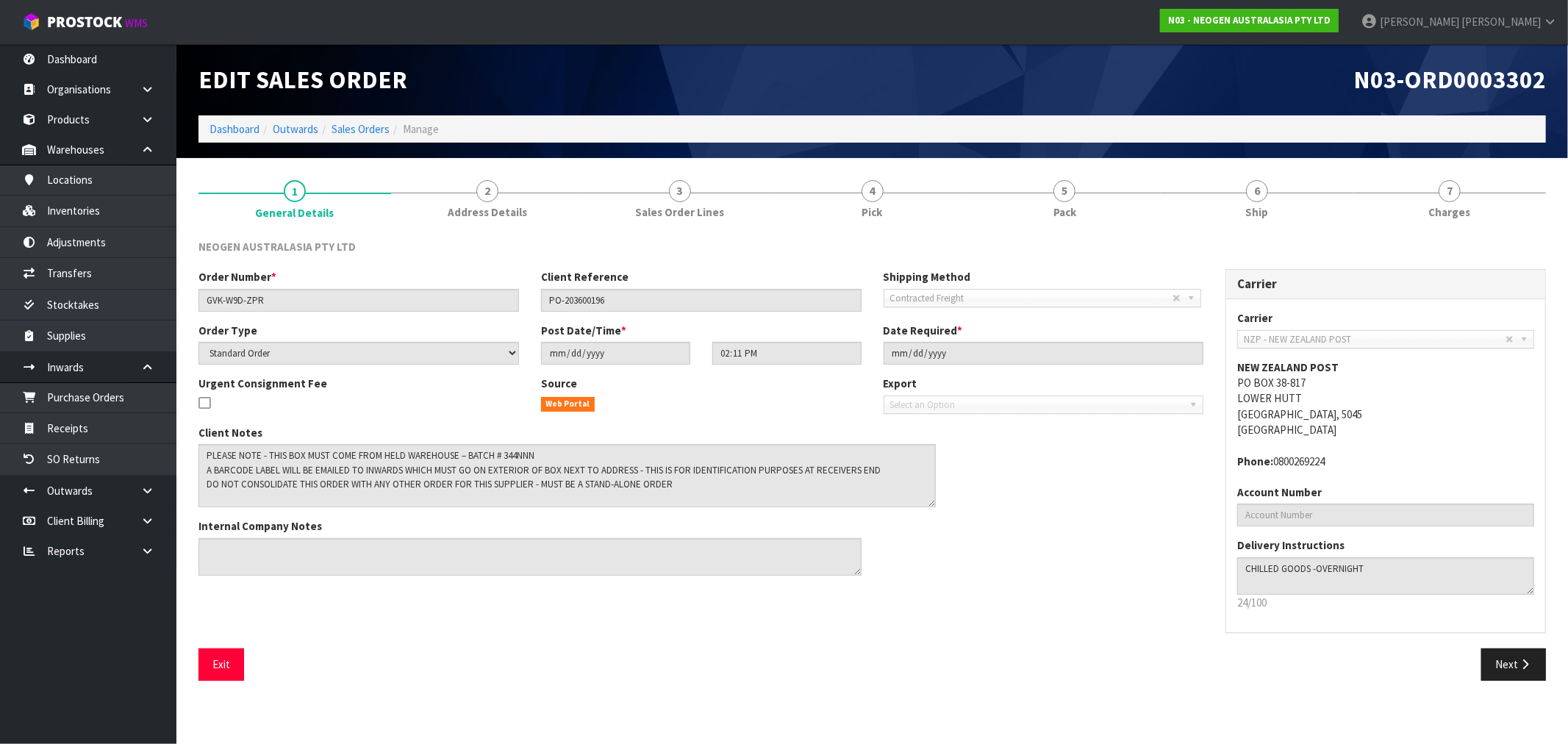
drag, startPoint x: 857, startPoint y: 476, endPoint x: 932, endPoint y: 503, distance: 79.7
click at [932, 503] on textarea at bounding box center [568, 476] width 738 height 63
click at [650, 204] on span "Sales Order Lines" at bounding box center [680, 212] width 89 height 16
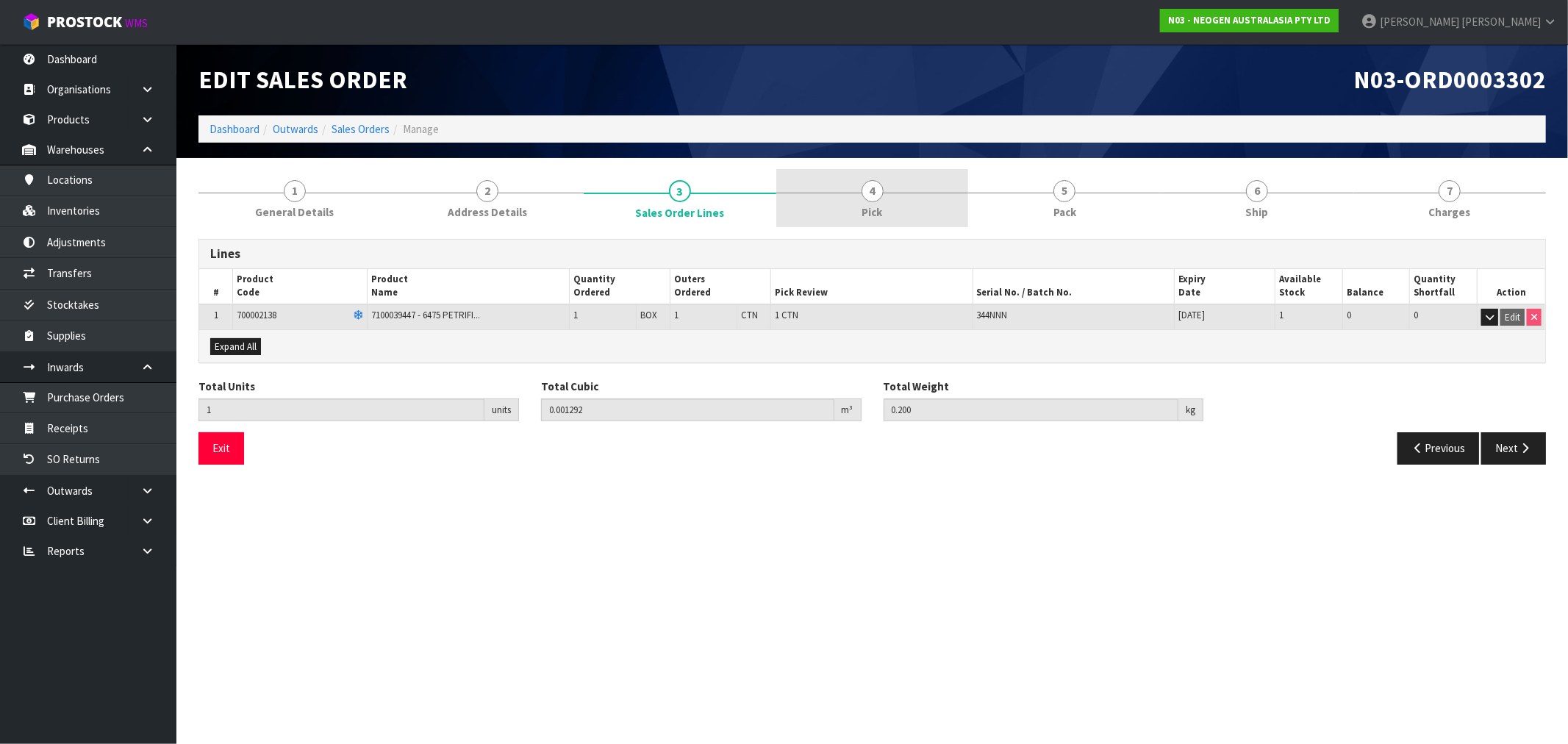
click at [875, 199] on span "4" at bounding box center [872, 191] width 22 height 22
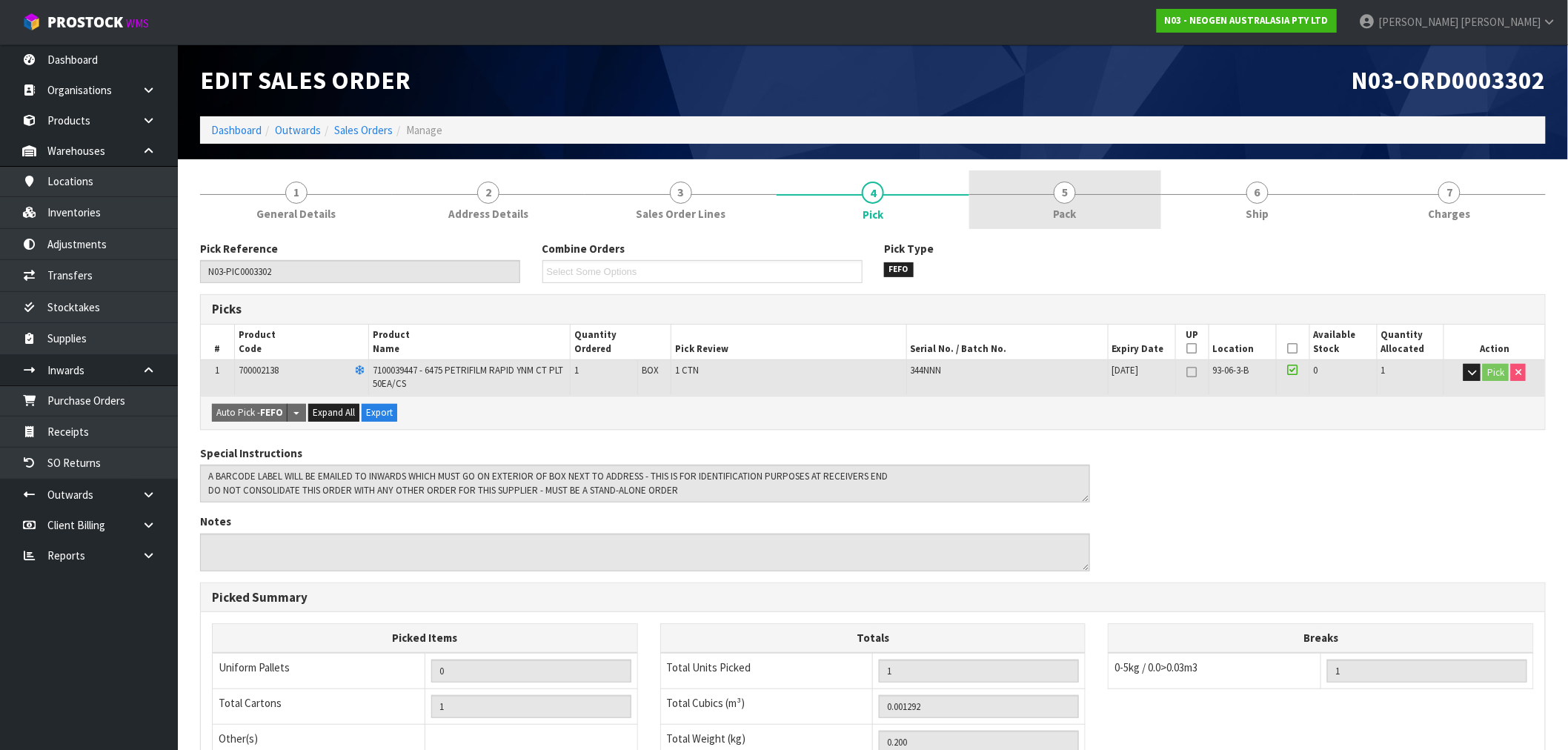
click at [1104, 200] on link "5 Pack" at bounding box center [1065, 199] width 192 height 59
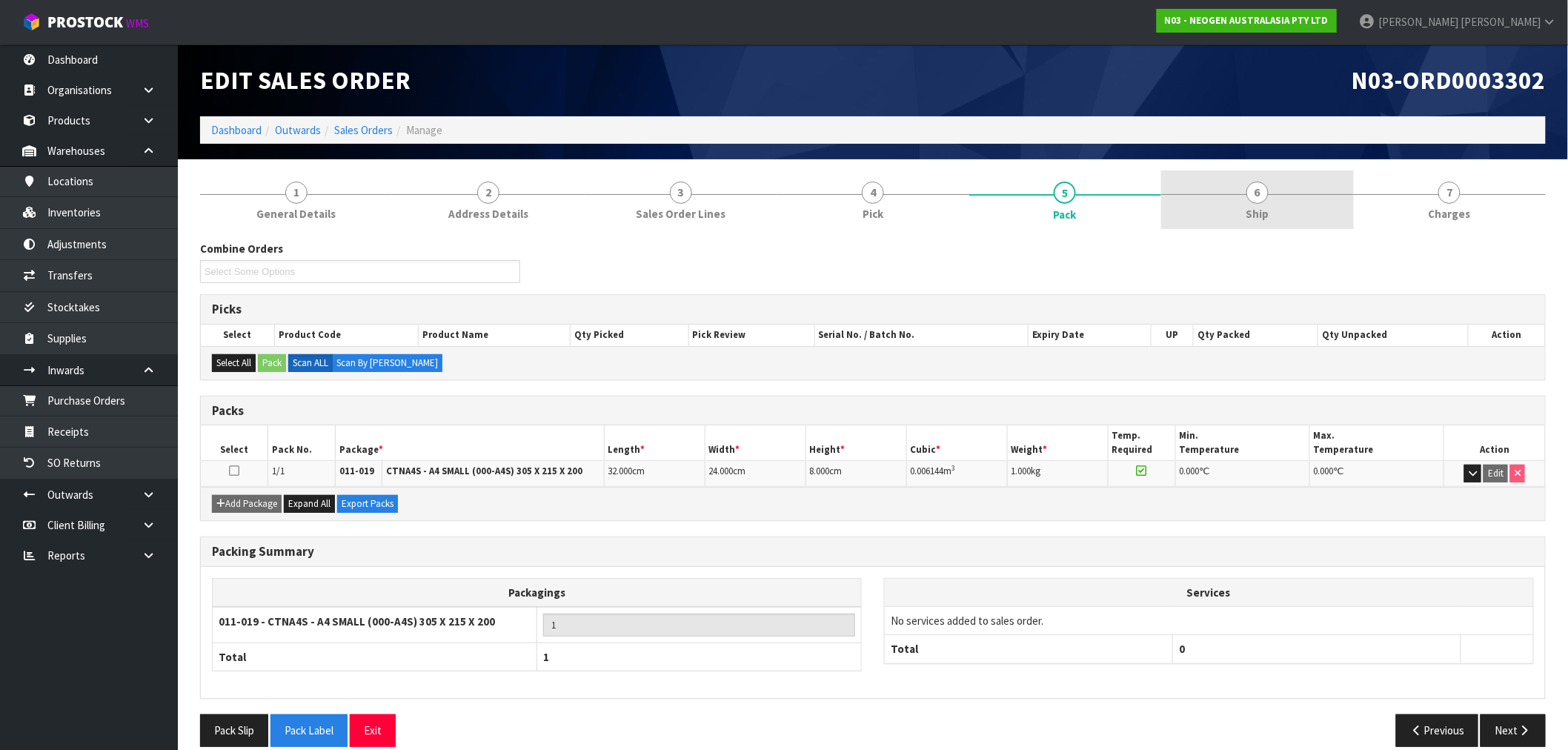
click at [1235, 222] on link "6 Ship" at bounding box center [1257, 199] width 192 height 59
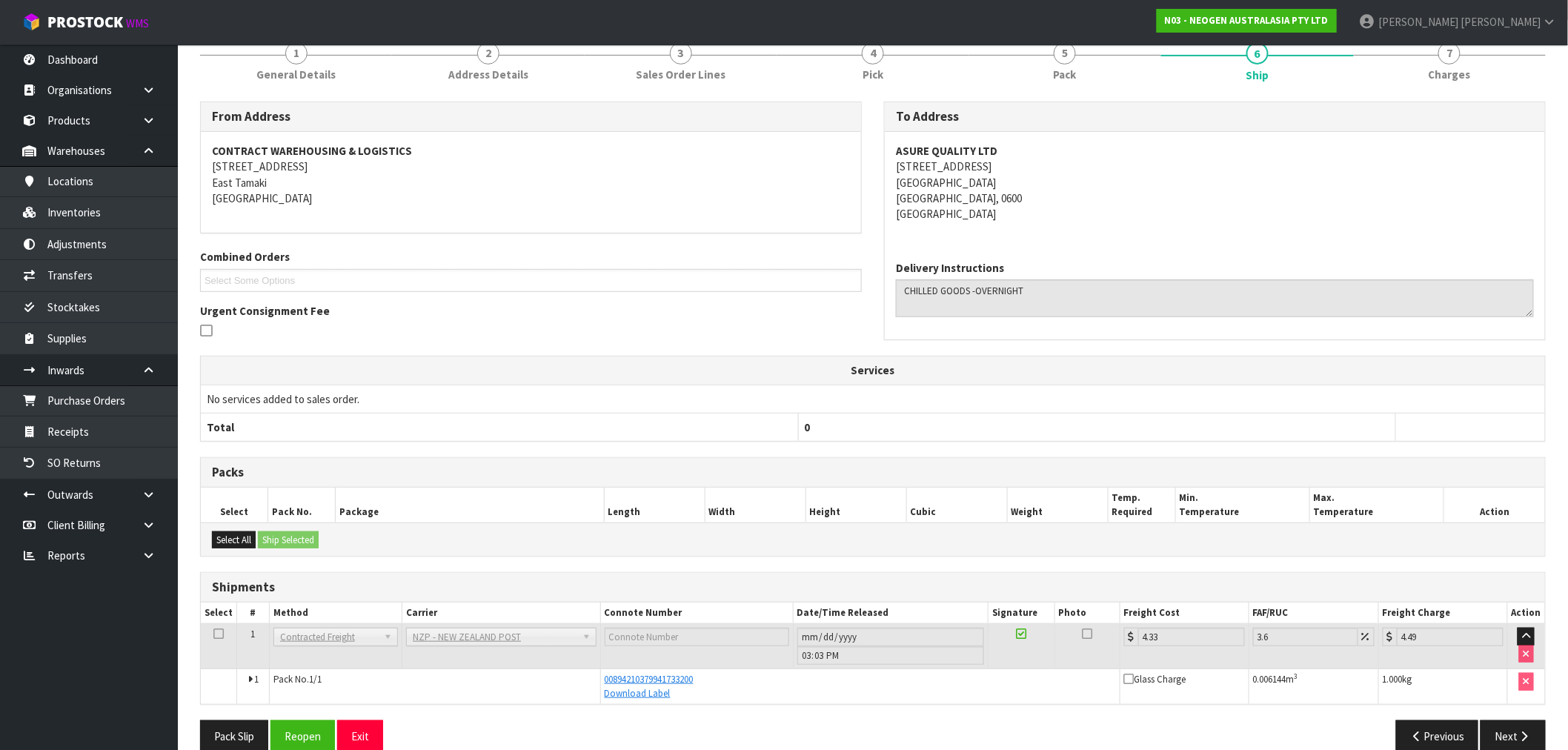
scroll to position [165, 0]
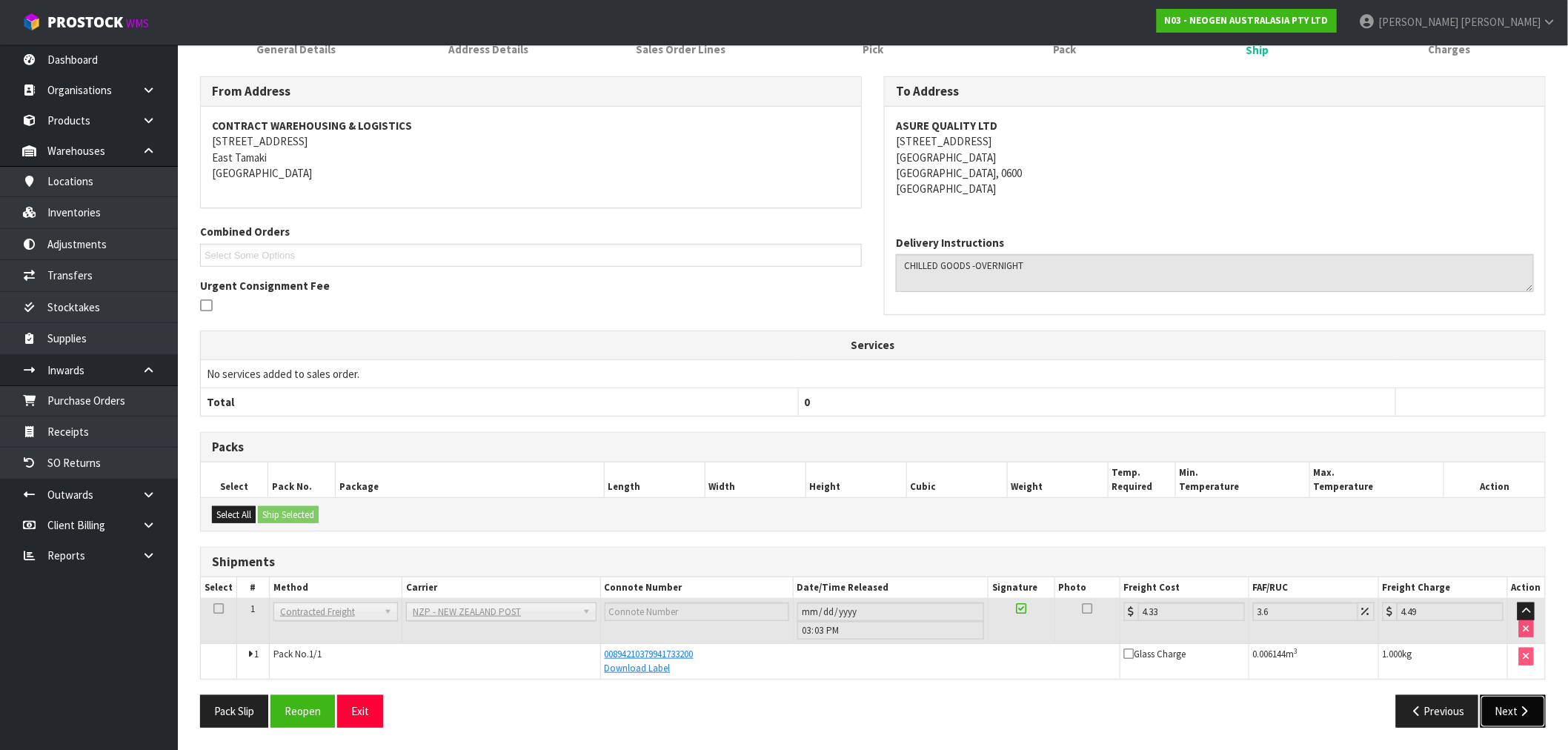
click at [1508, 708] on button "Next" at bounding box center [1514, 711] width 66 height 32
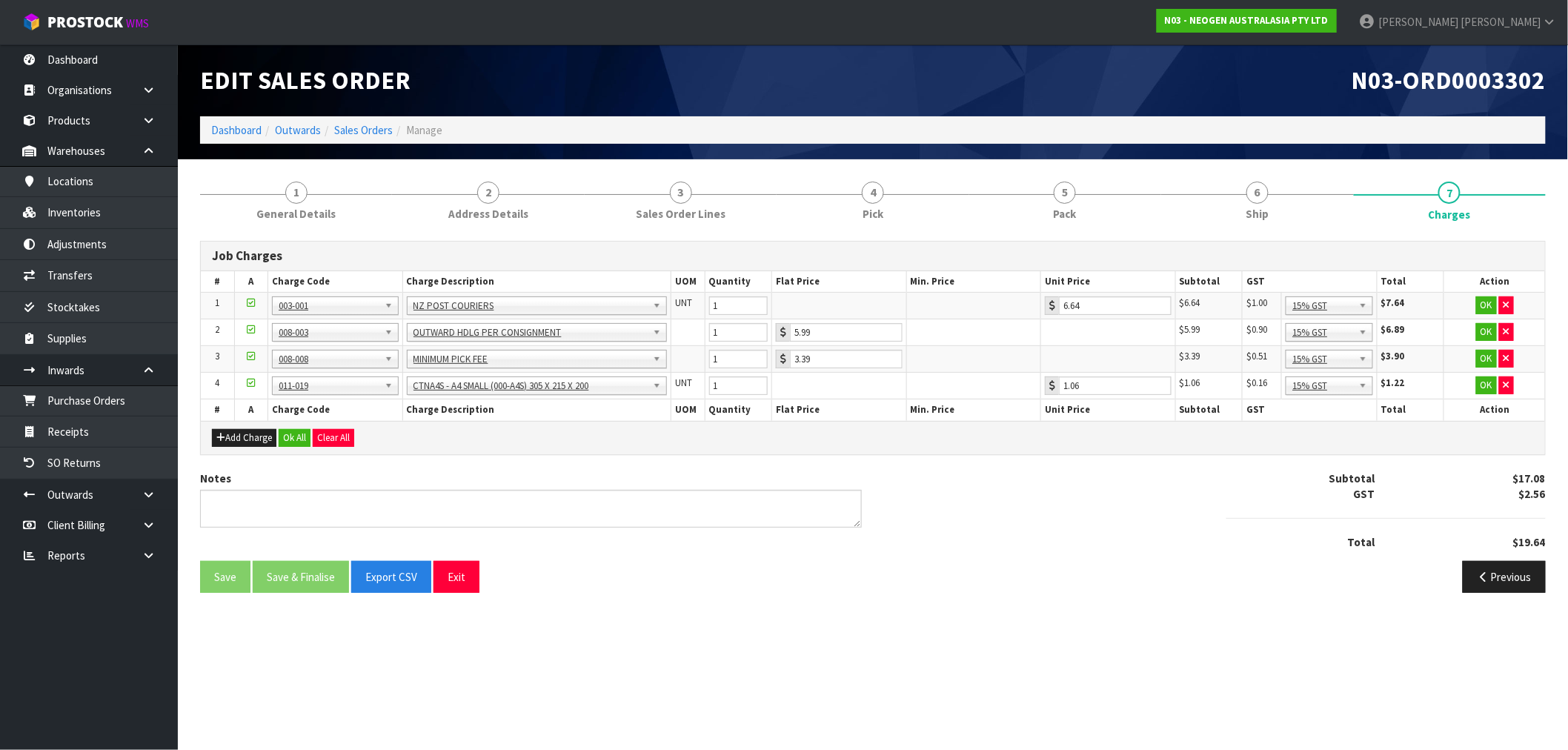
scroll to position [0, 0]
click at [302, 432] on button "Ok All" at bounding box center [295, 437] width 32 height 18
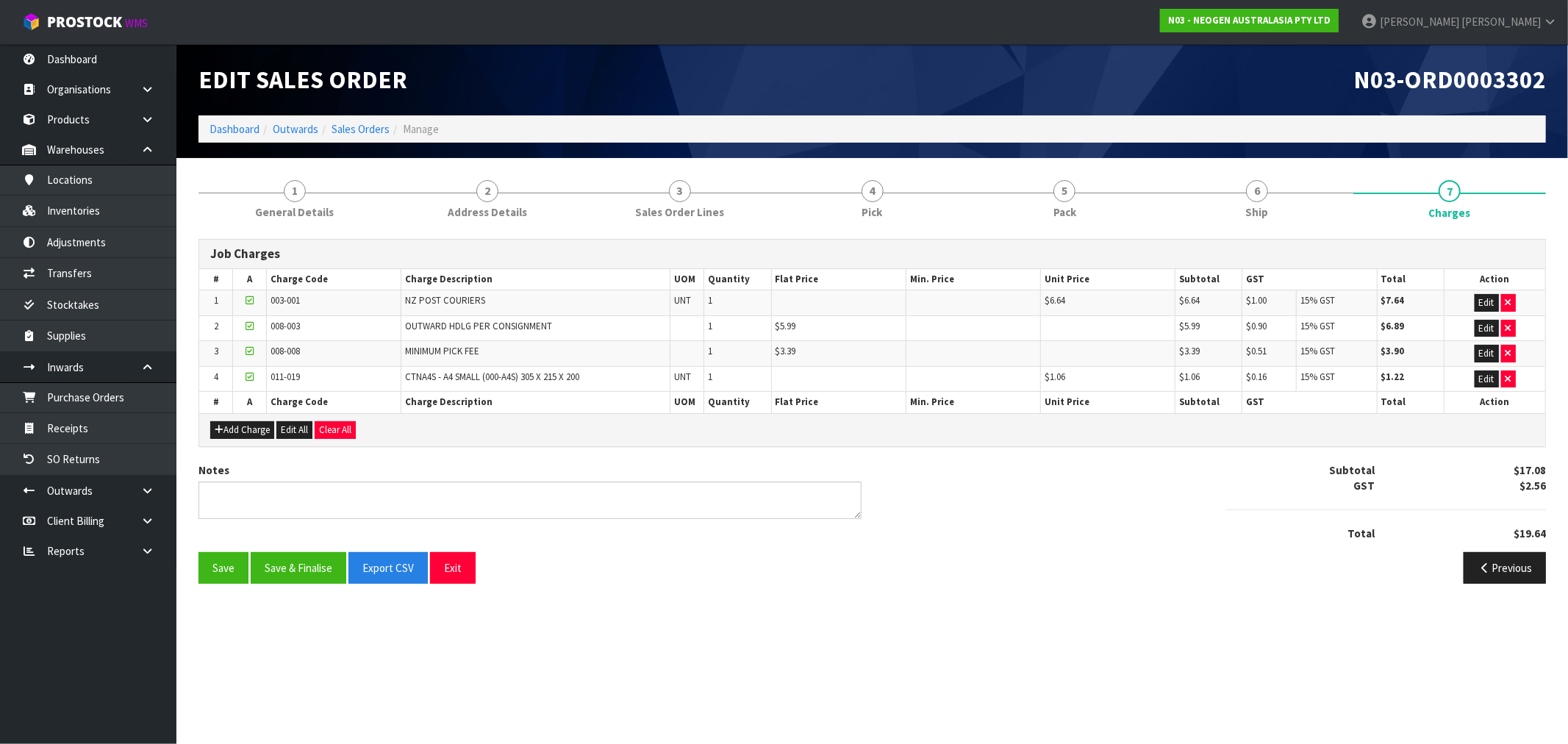
click at [331, 549] on div "Notes Subtotal $17.08 GST $2.56 Total $19.64" at bounding box center [872, 507] width 1369 height 90
click at [336, 560] on button "Save & Finalise" at bounding box center [298, 568] width 96 height 32
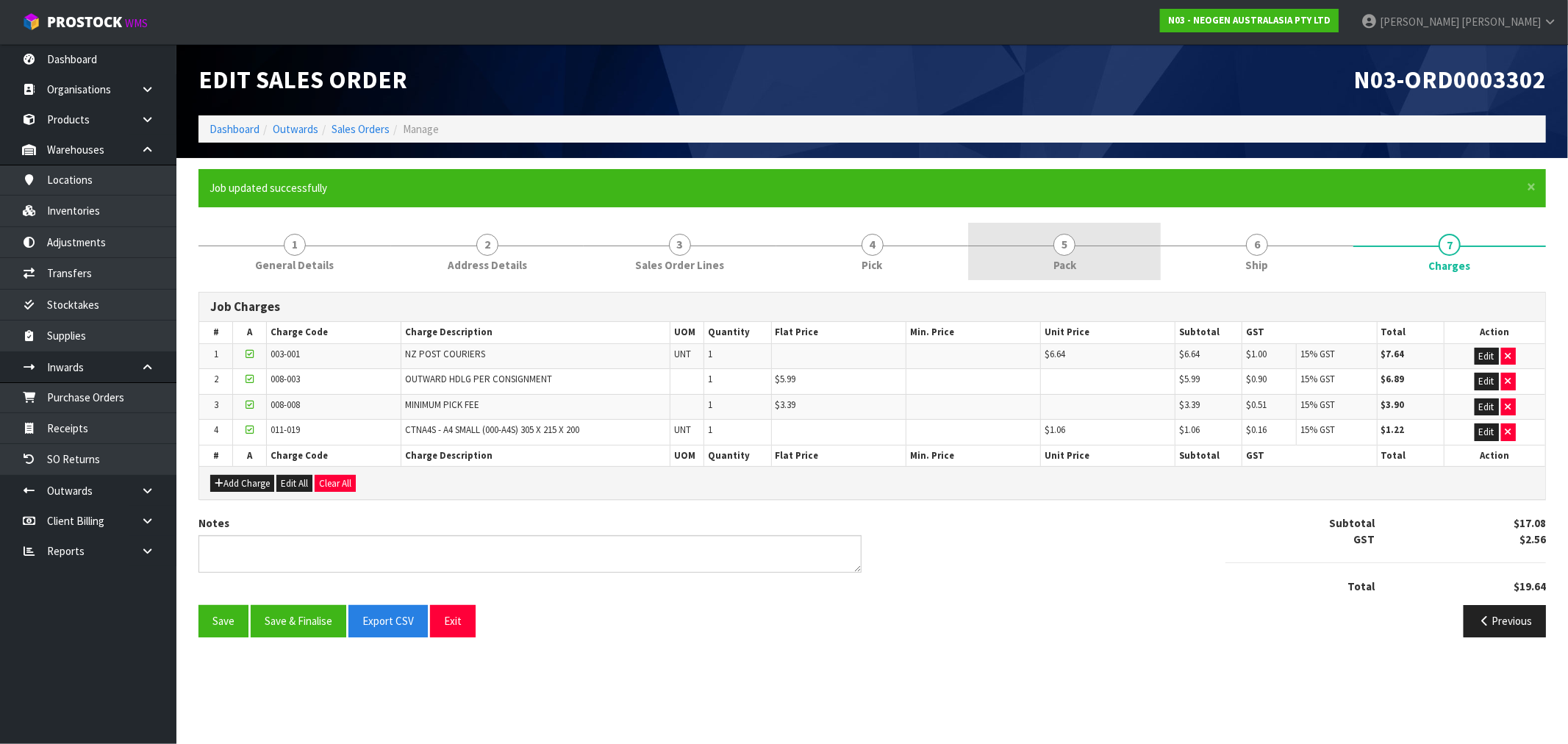
click at [1123, 254] on link "5 Pack" at bounding box center [1064, 252] width 192 height 59
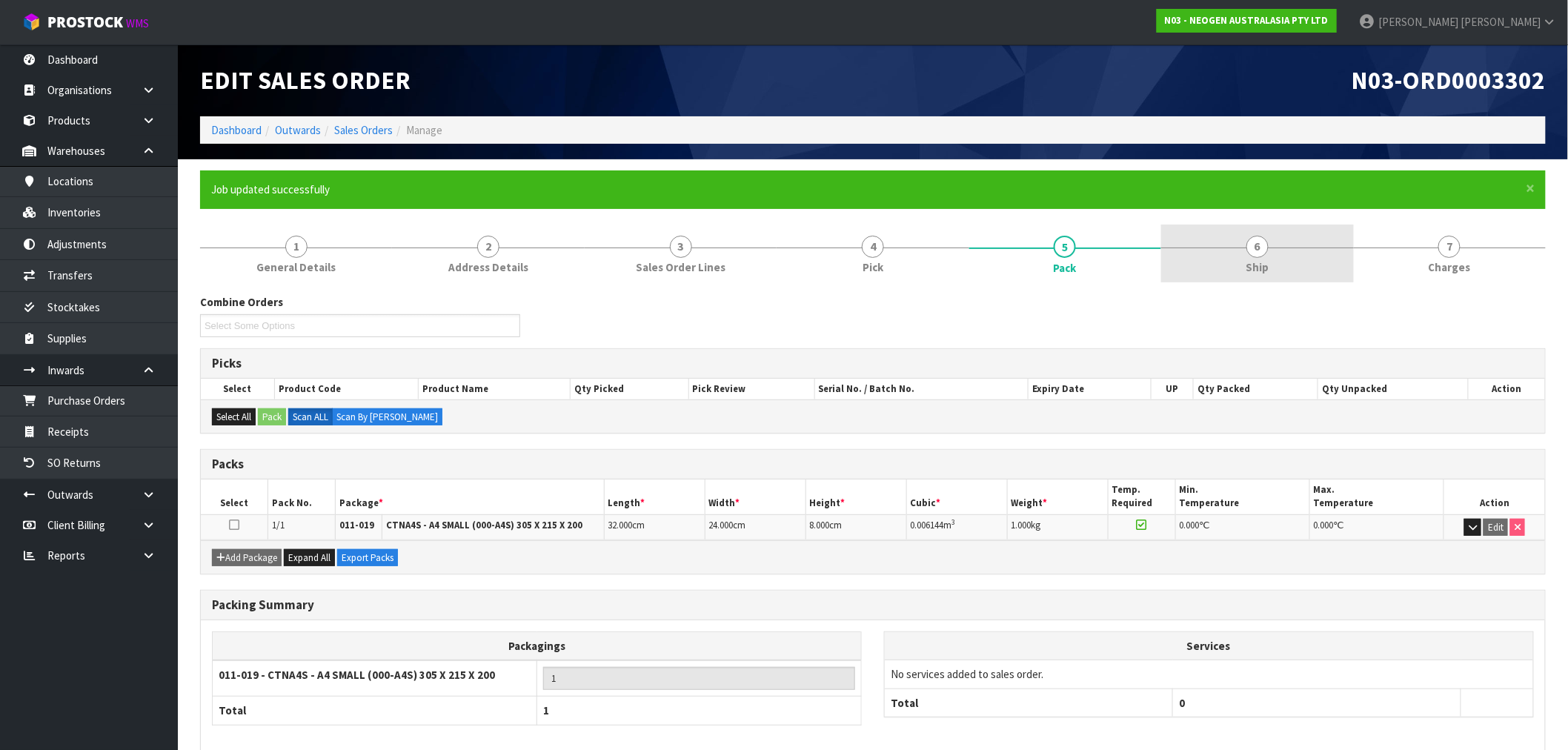
click at [1295, 257] on link "6 Ship" at bounding box center [1257, 254] width 192 height 59
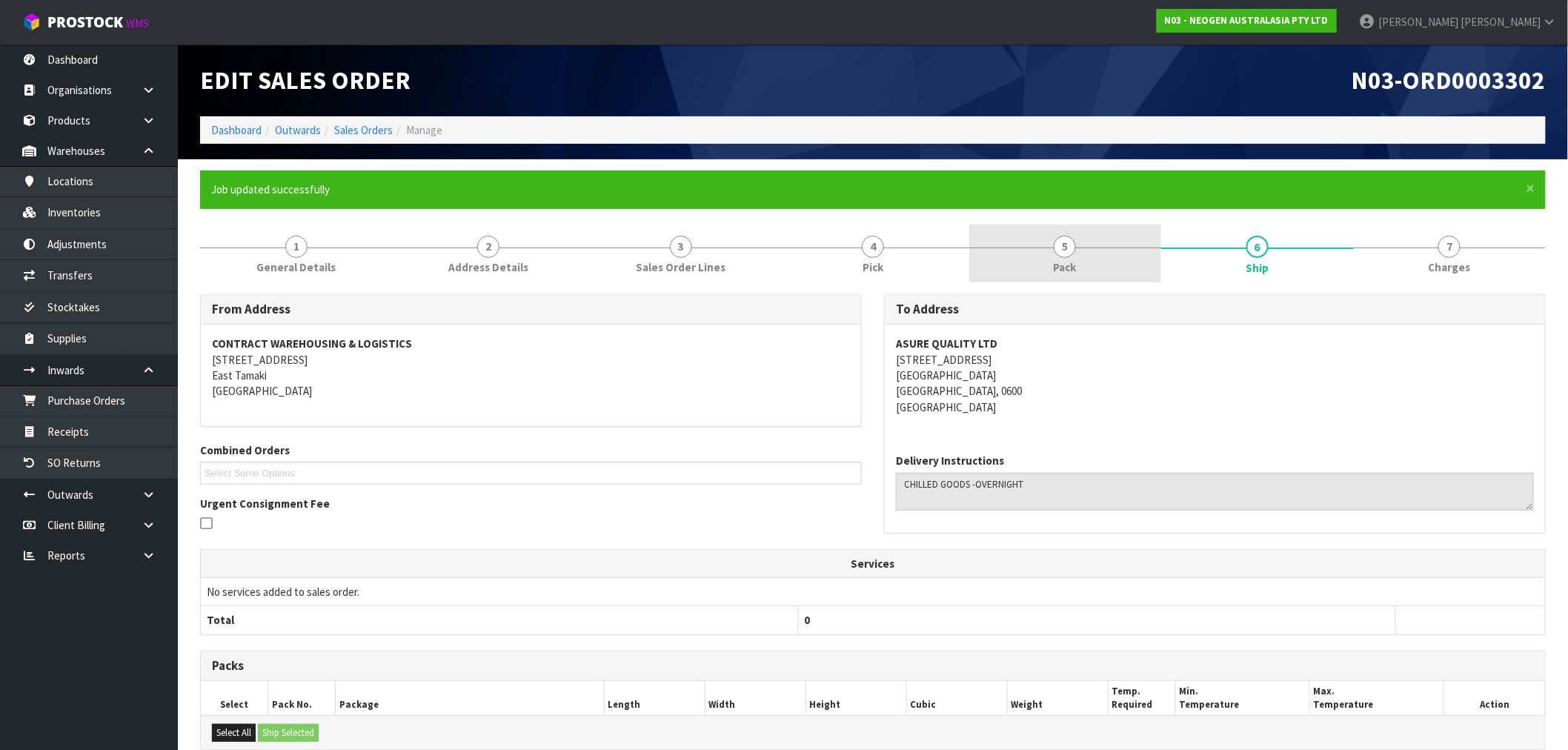
click at [1117, 255] on link "5 Pack" at bounding box center [1065, 254] width 192 height 59
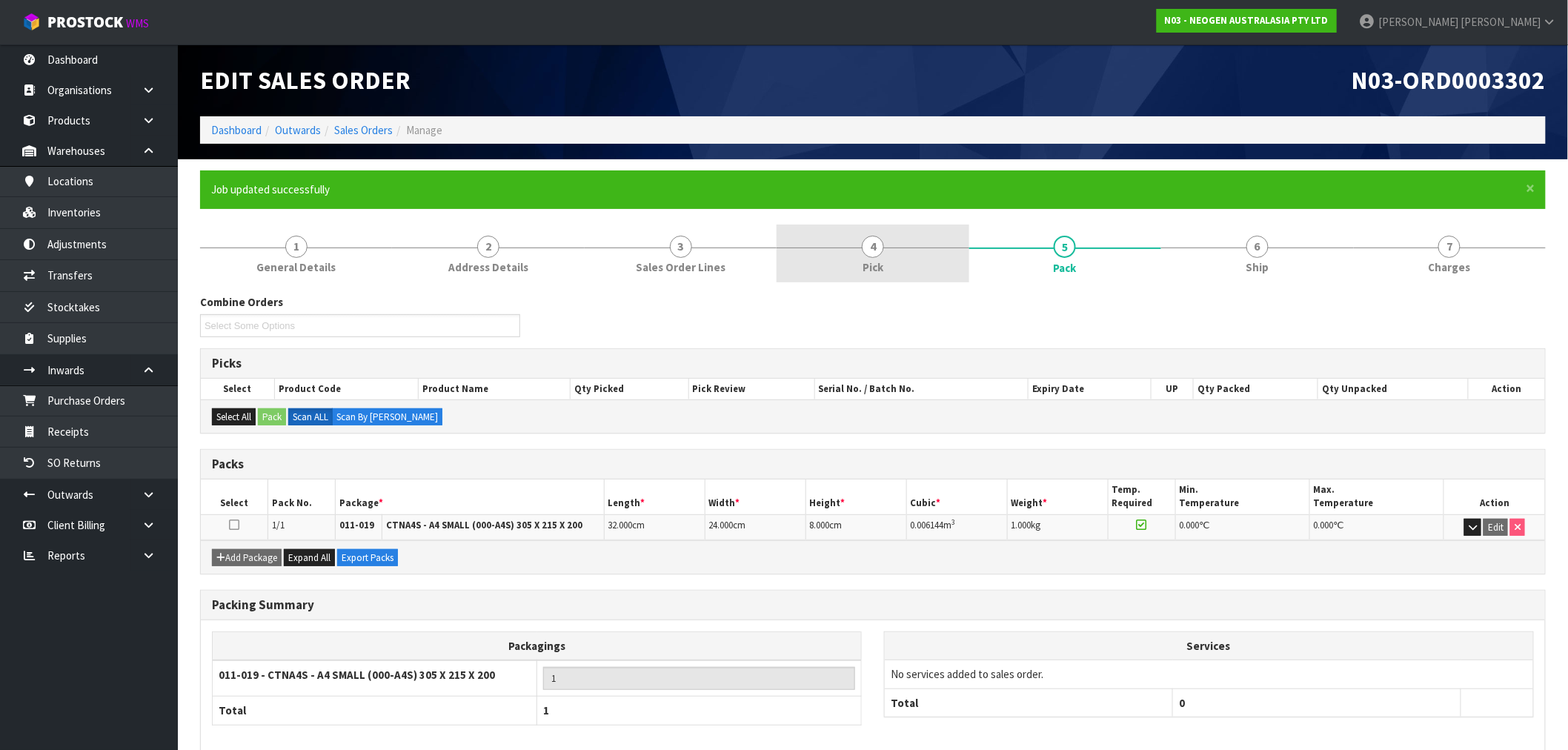
click at [916, 253] on link "4 Pick" at bounding box center [872, 254] width 192 height 59
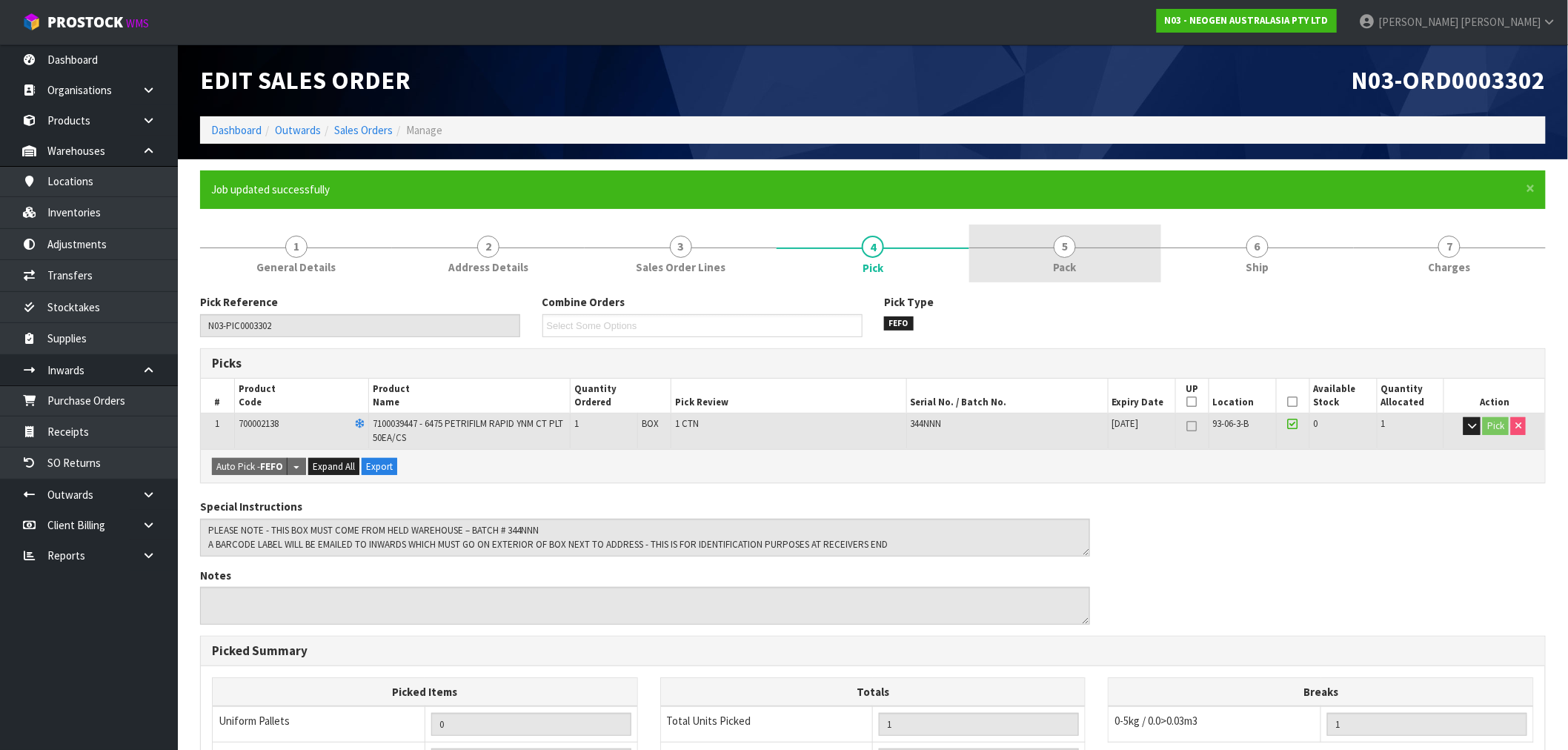
click at [1087, 265] on link "5 Pack" at bounding box center [1065, 254] width 192 height 59
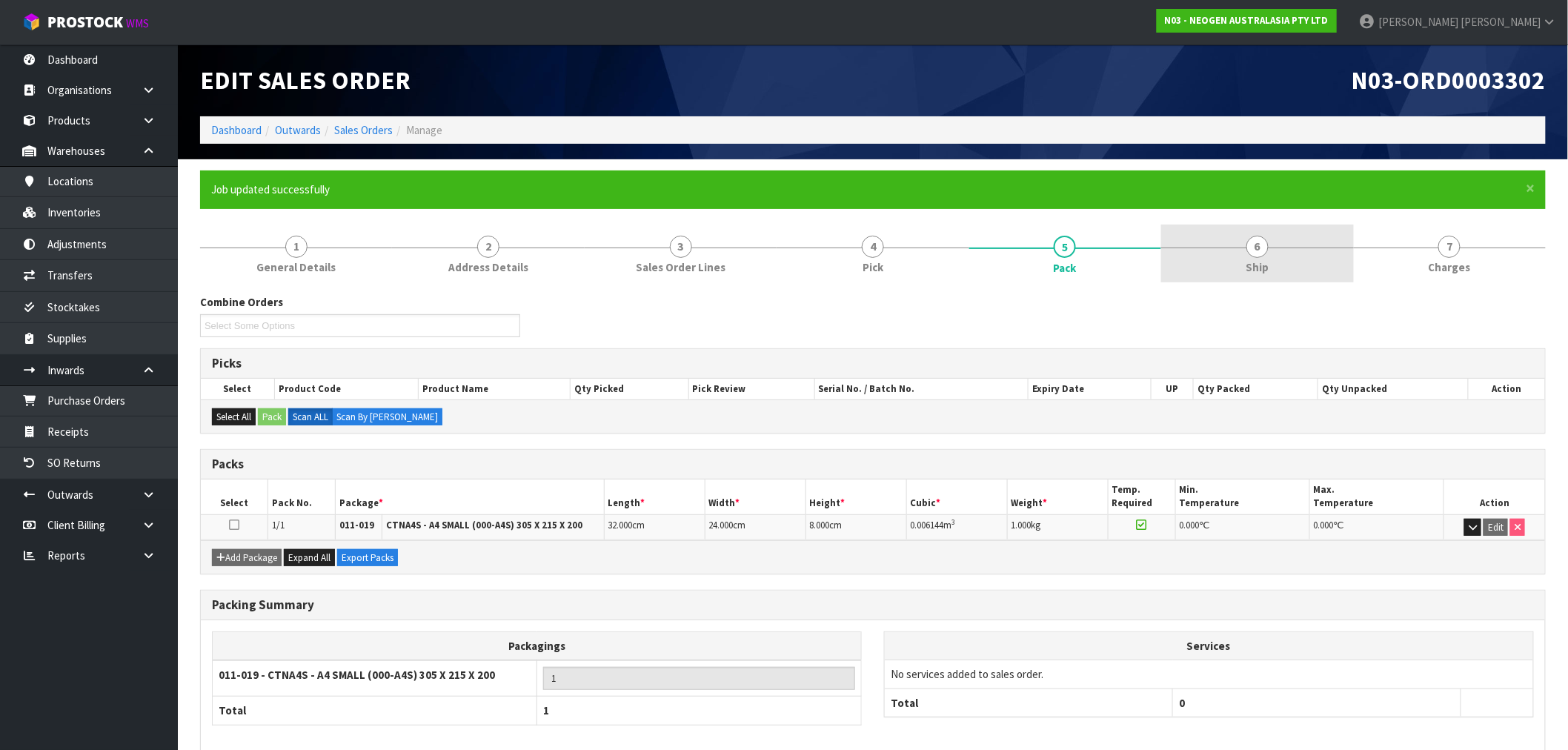
click at [1252, 267] on span "Ship" at bounding box center [1257, 267] width 23 height 16
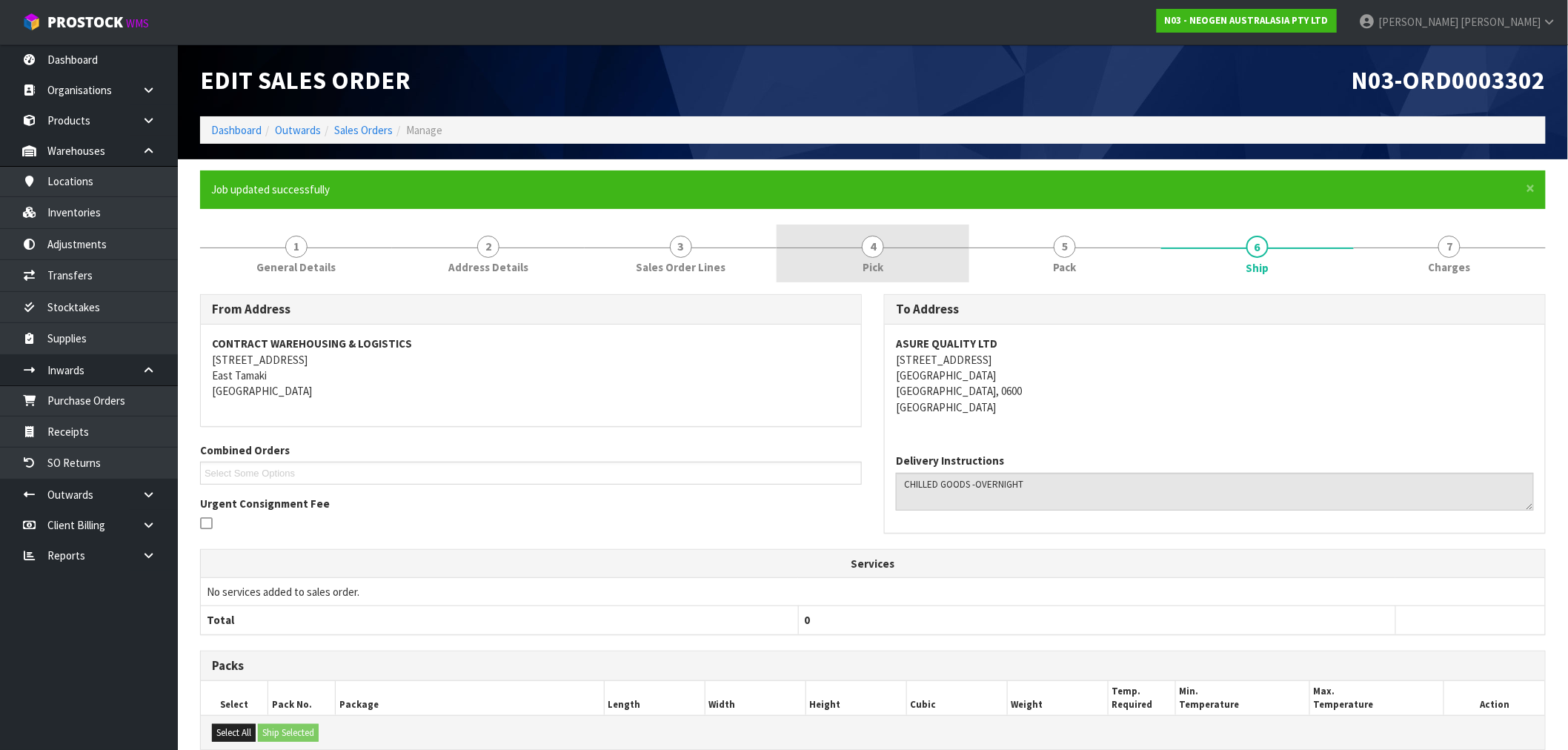
click at [855, 255] on link "4 Pick" at bounding box center [872, 254] width 192 height 59
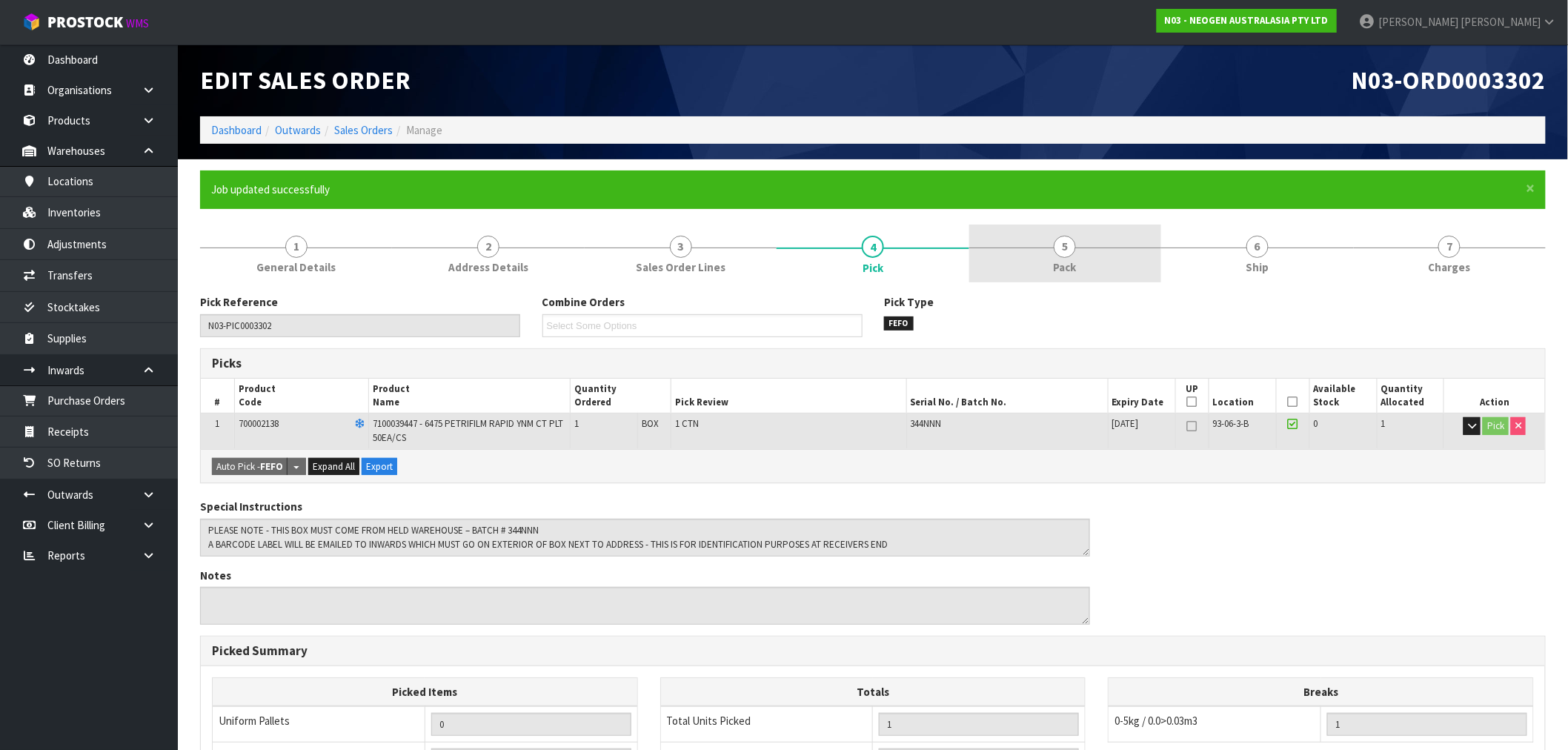
click at [1047, 256] on link "5 Pack" at bounding box center [1065, 254] width 192 height 59
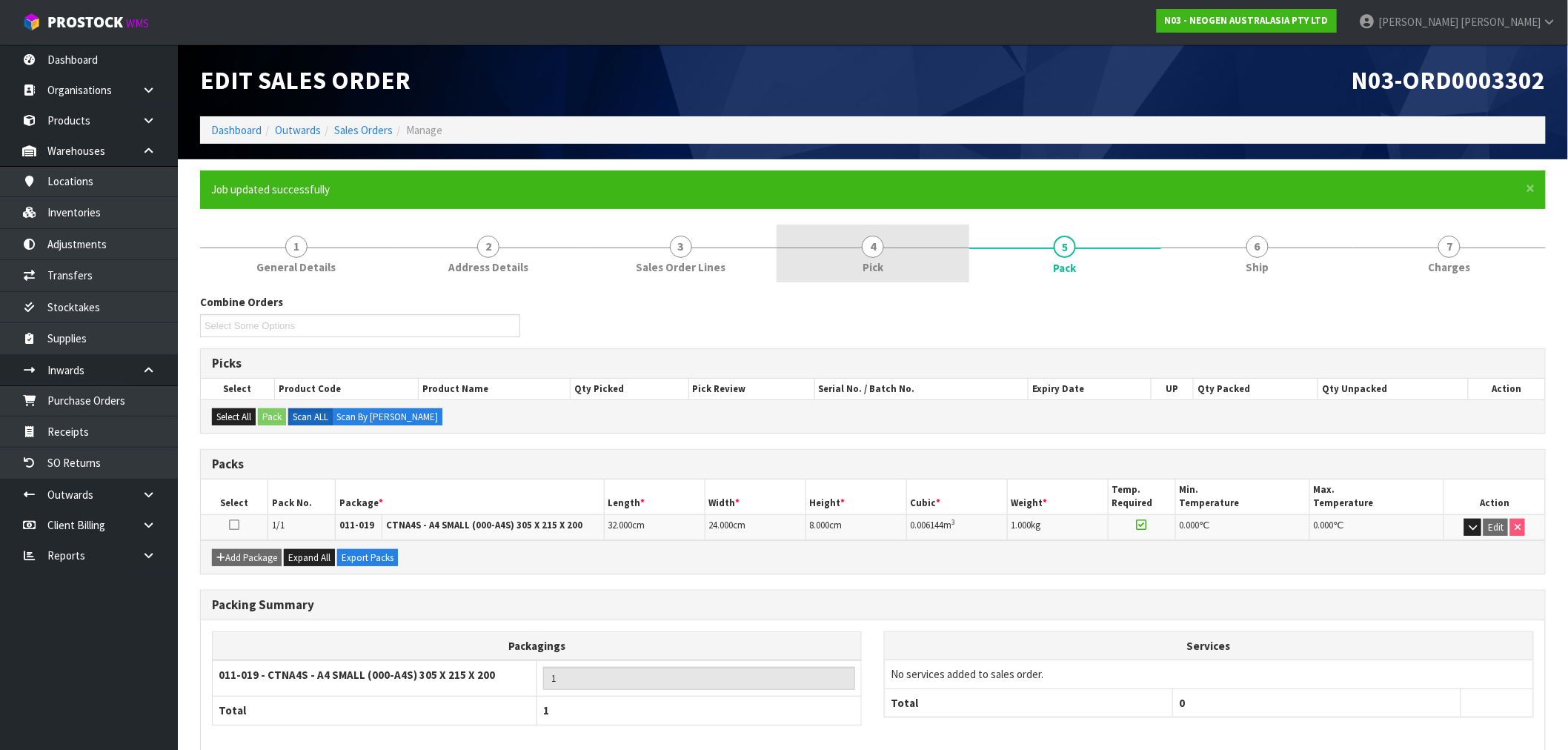
click at [885, 262] on link "4 Pick" at bounding box center [872, 254] width 192 height 59
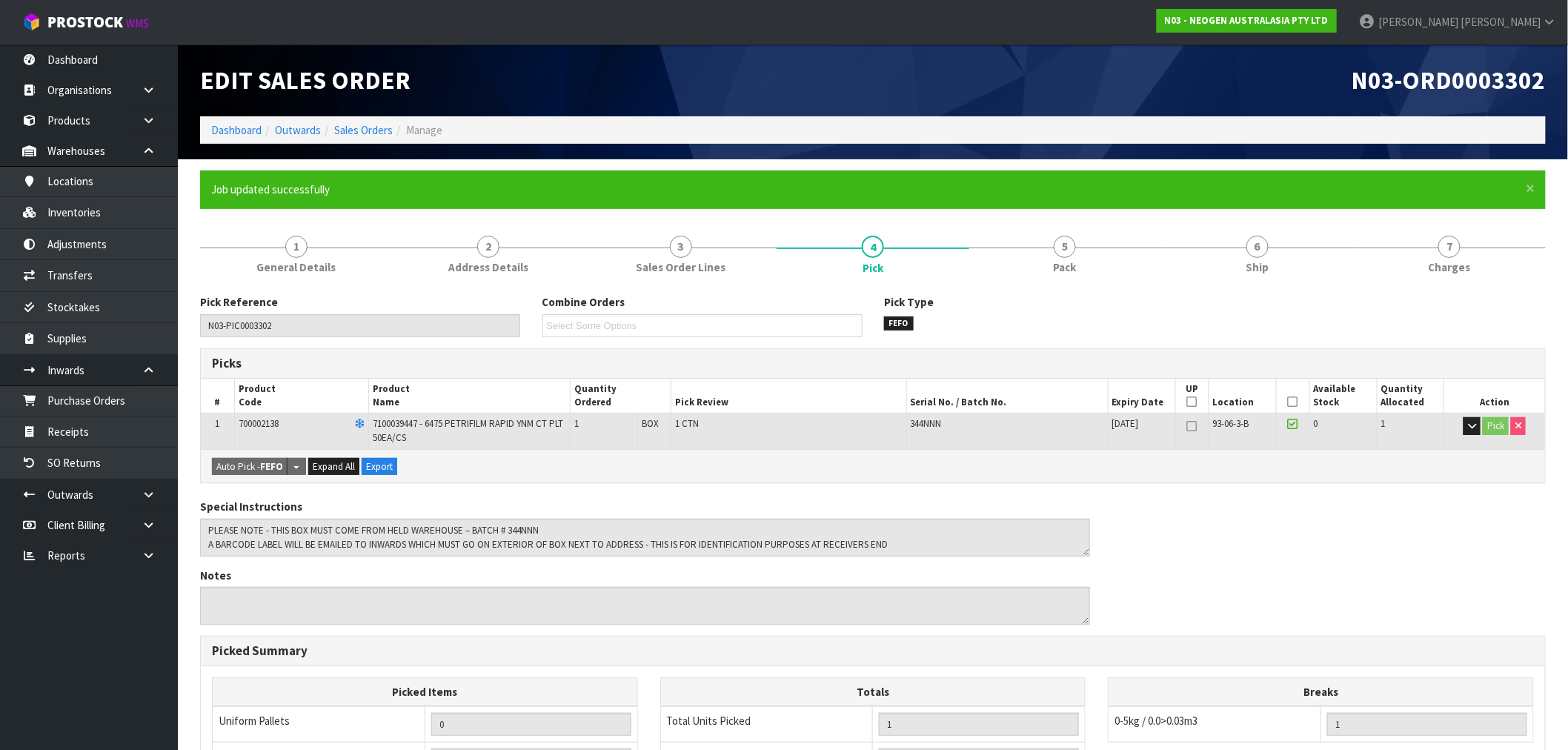
scroll to position [82, 0]
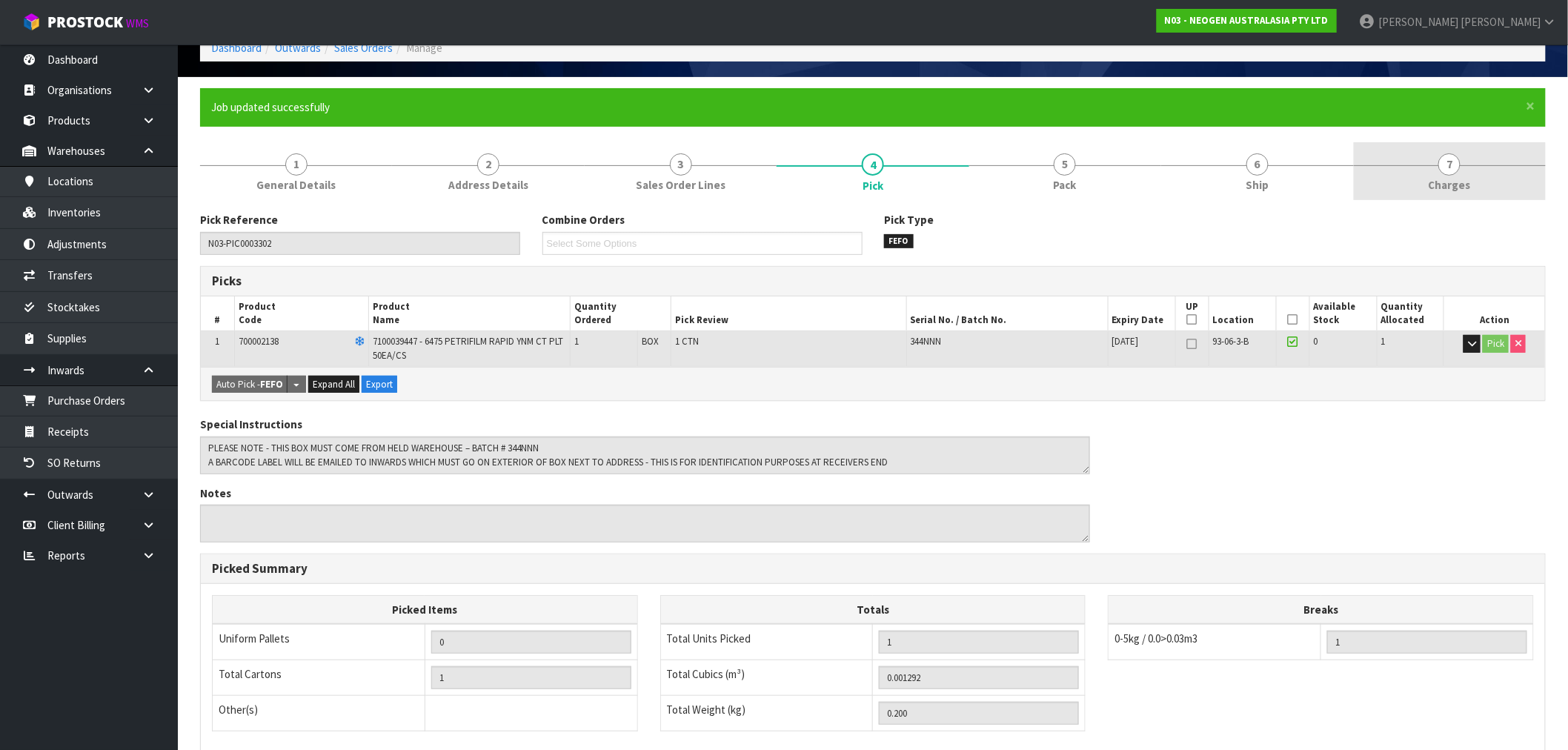
click at [1470, 183] on span "Charges" at bounding box center [1450, 184] width 42 height 16
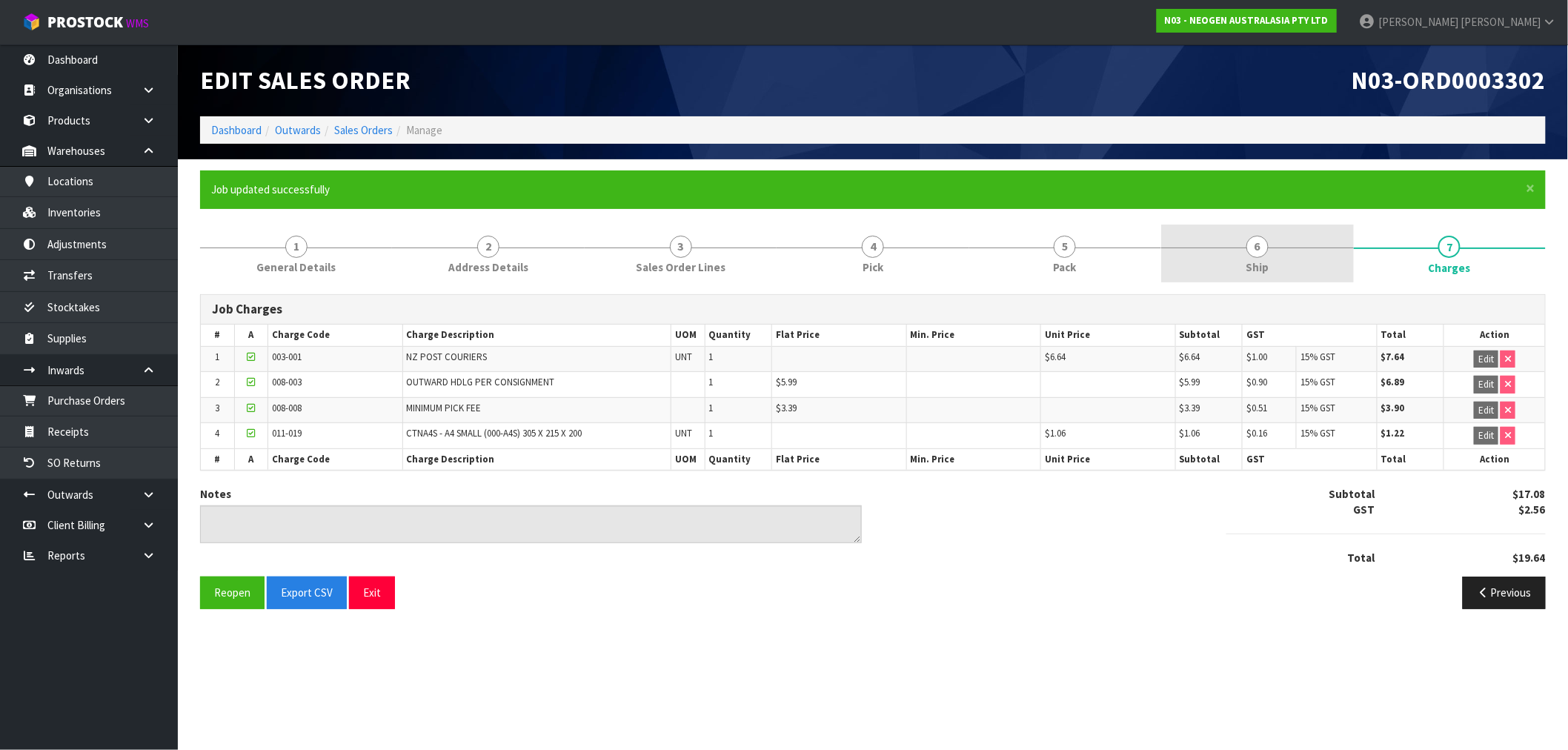
scroll to position [0, 0]
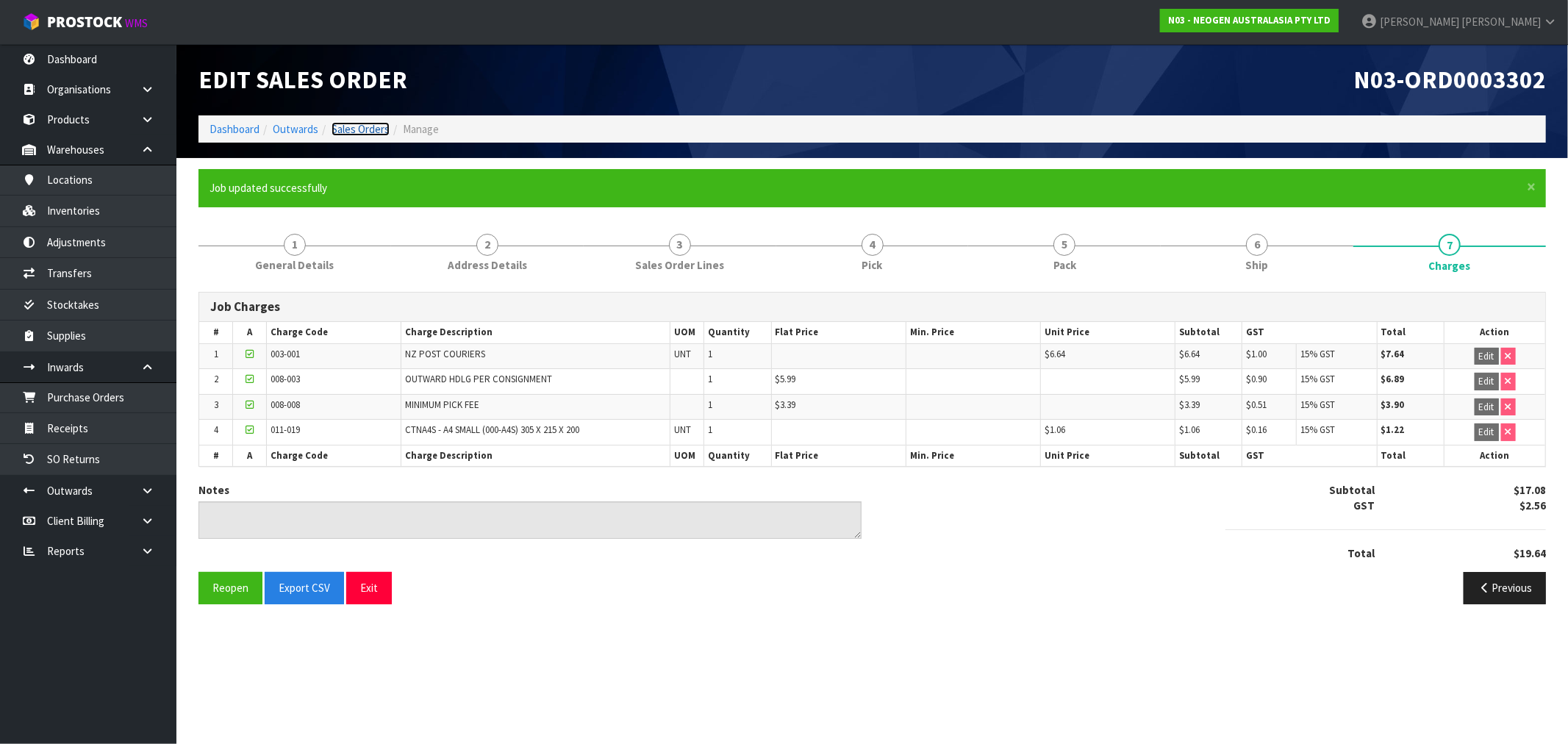
click at [368, 126] on link "Sales Orders" at bounding box center [360, 128] width 59 height 14
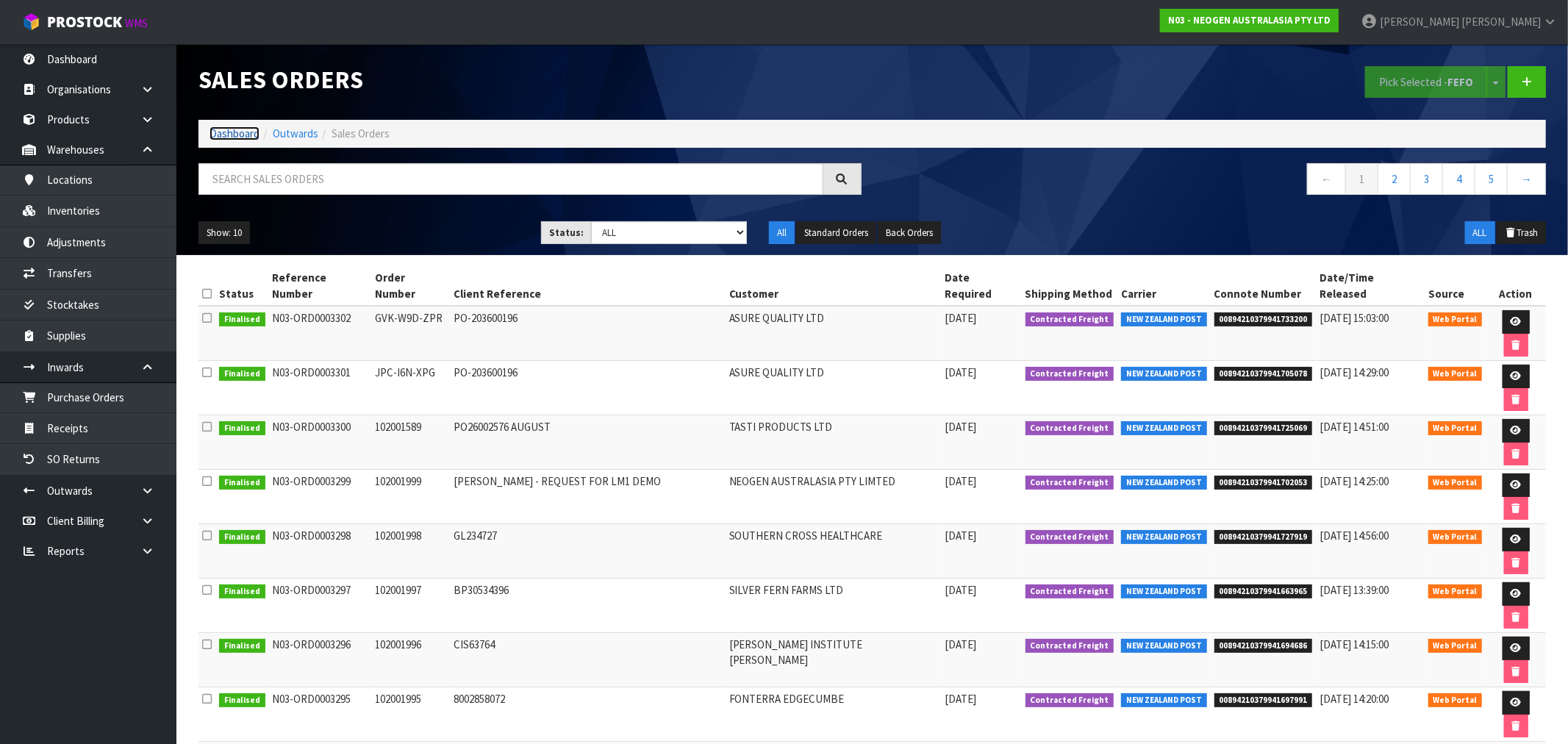
click at [242, 128] on link "Dashboard" at bounding box center [235, 133] width 50 height 14
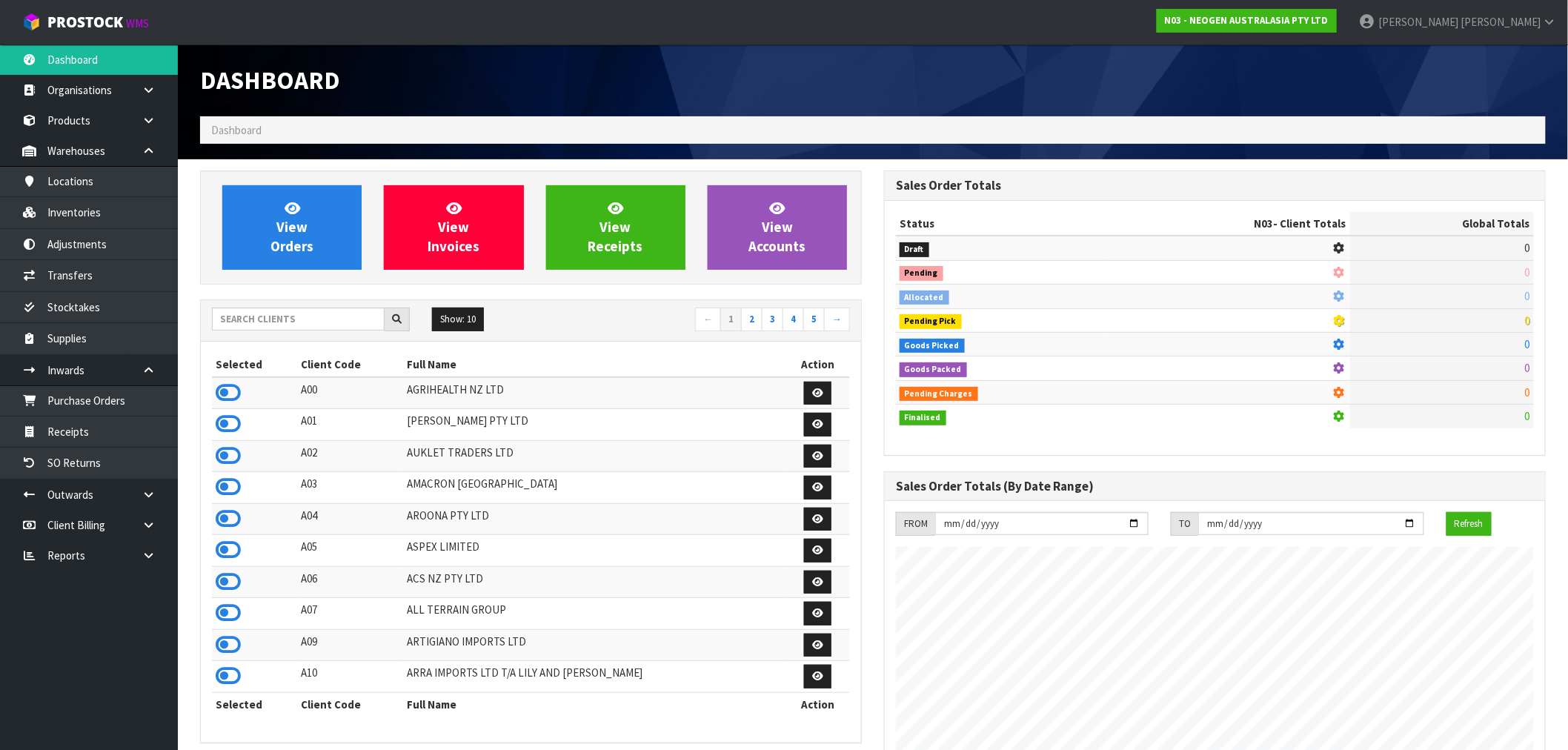
scroll to position [924, 684]
click at [264, 308] on input "text" at bounding box center [298, 318] width 172 height 23
type input "D01"
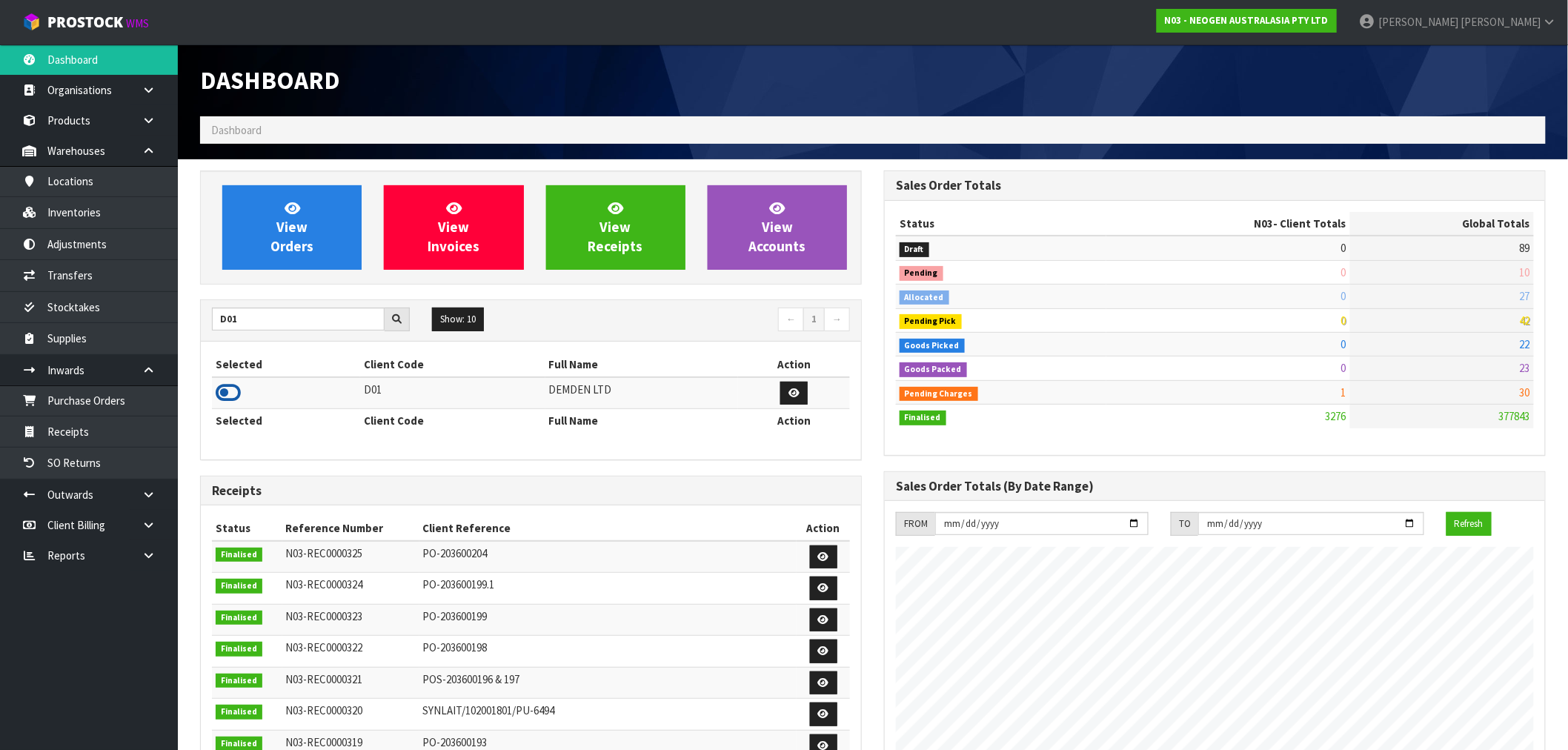
click at [229, 395] on icon at bounding box center [228, 393] width 25 height 22
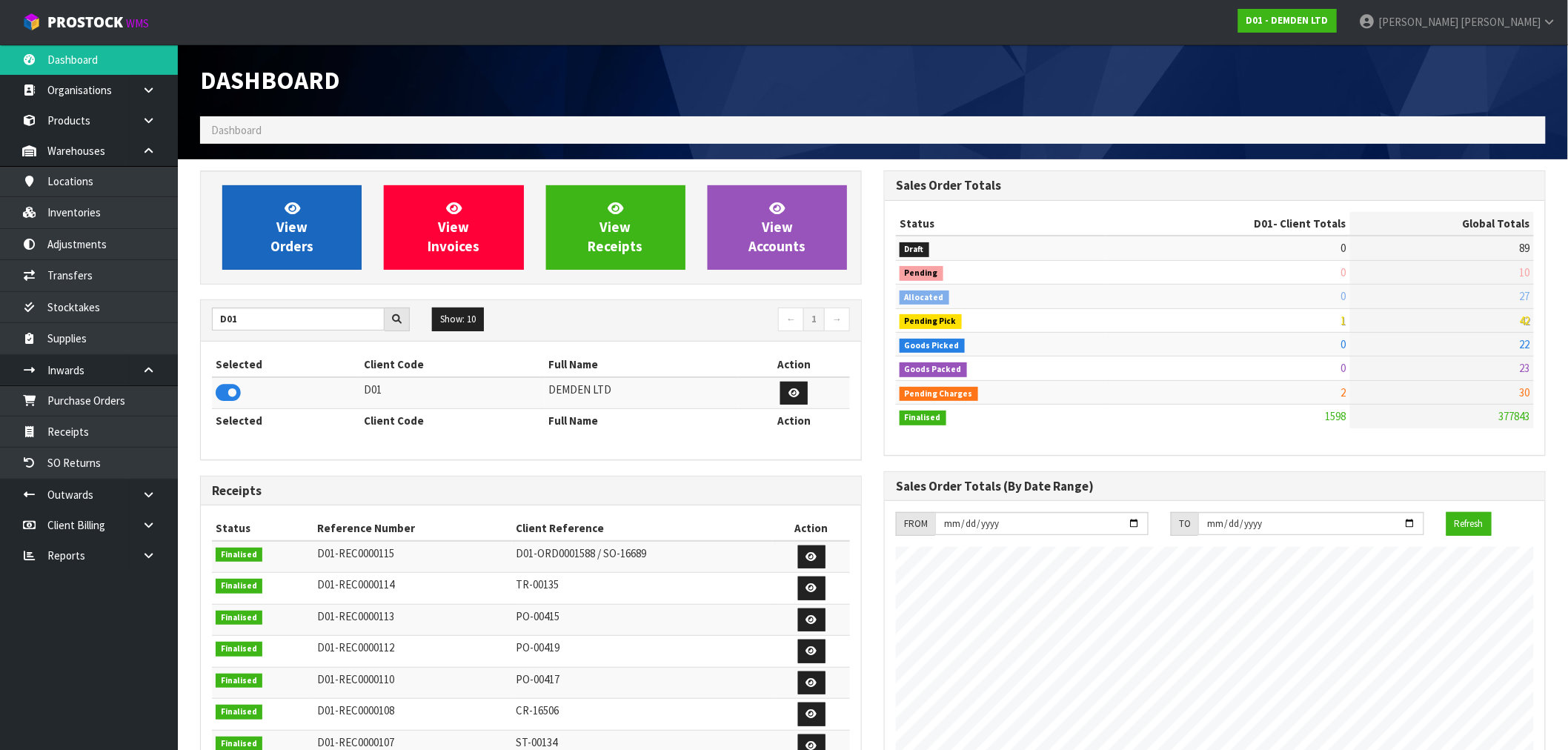
scroll to position [978, 684]
click at [304, 246] on span "View Orders" at bounding box center [292, 227] width 43 height 55
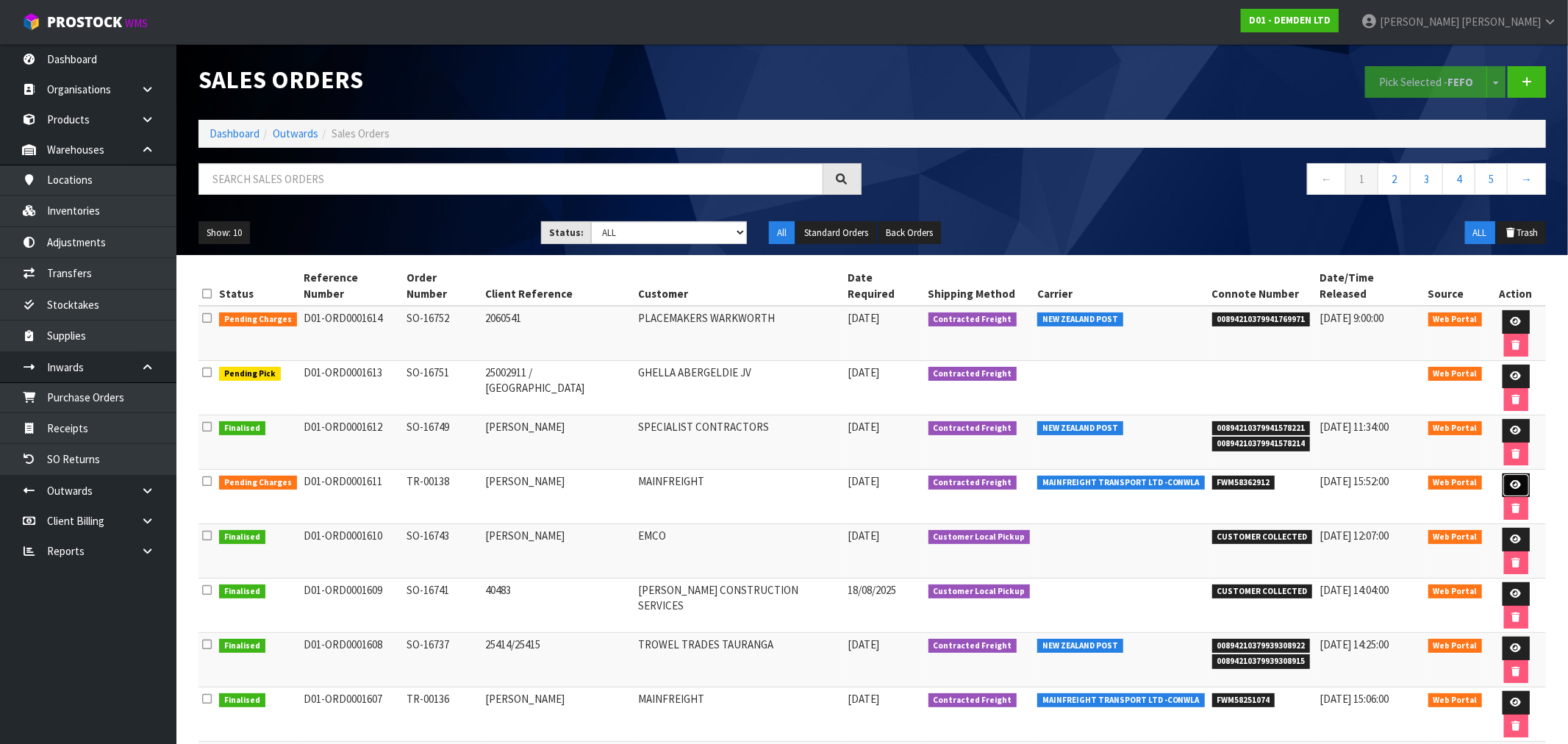
click at [1502, 474] on link at bounding box center [1515, 485] width 27 height 23
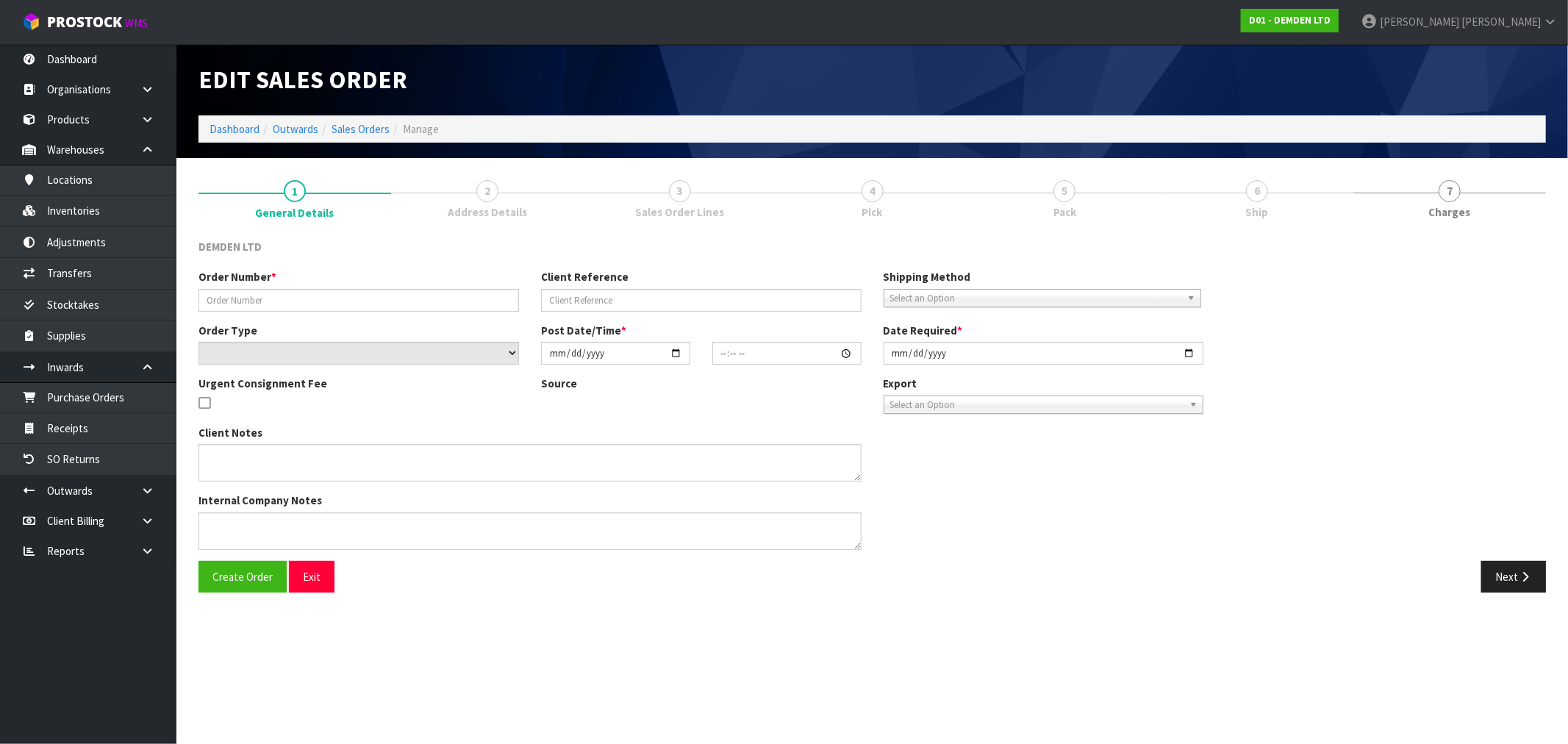
type input "TR-00138"
type input "ANN - DEMDEN"
select select "number:0"
type input "2025-08-20"
type input "13:44:00.000"
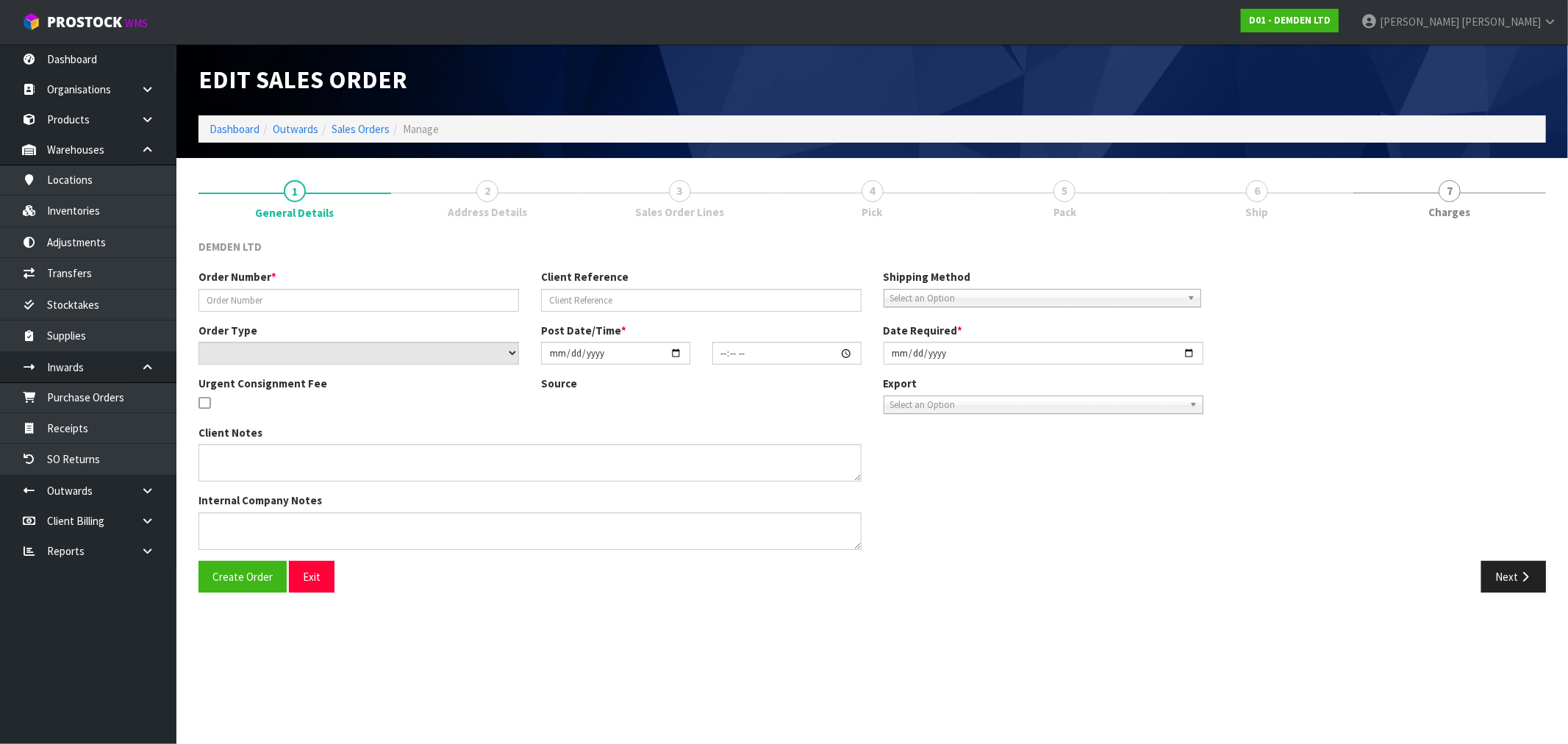
type input "[DATE]"
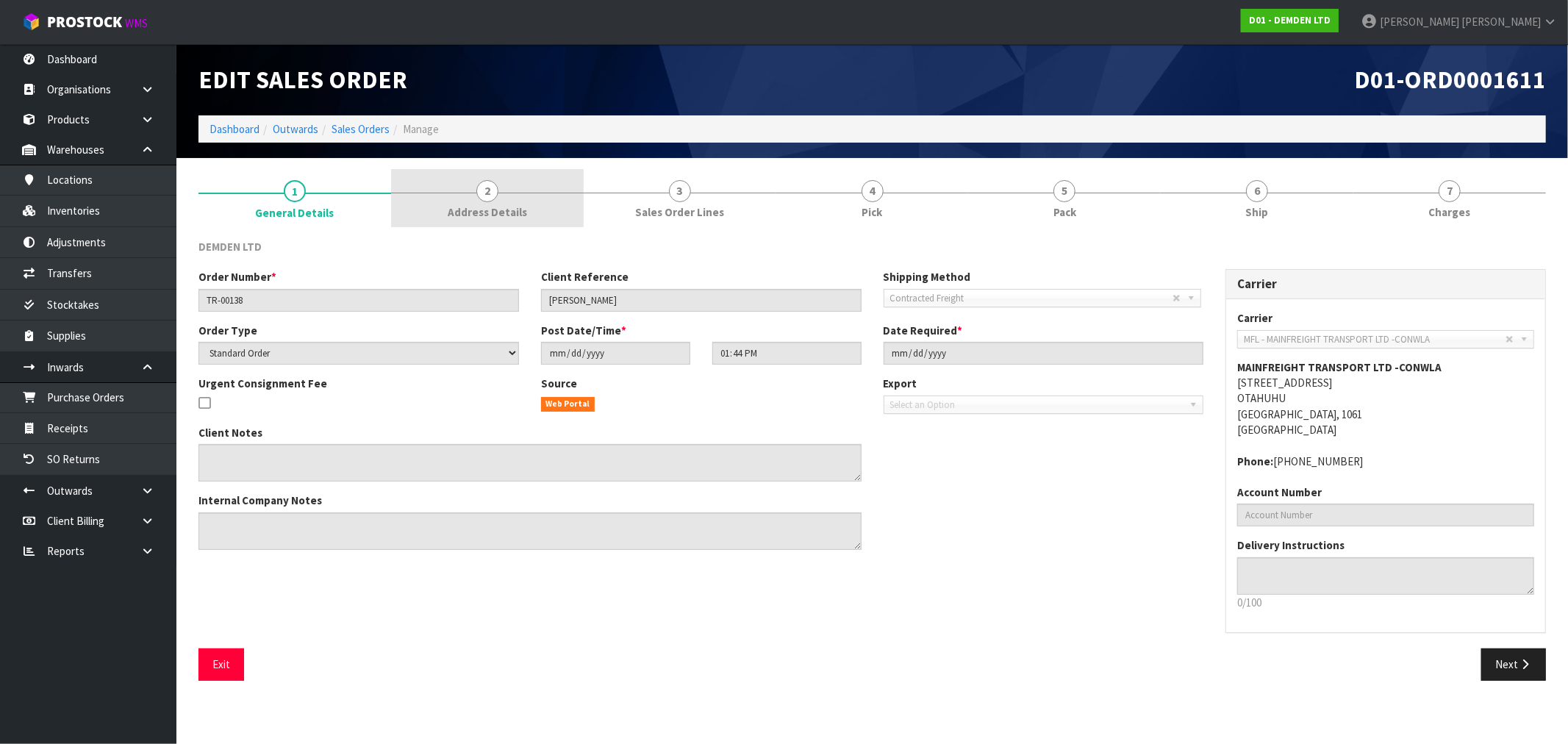
click at [497, 193] on span "2" at bounding box center [488, 191] width 22 height 22
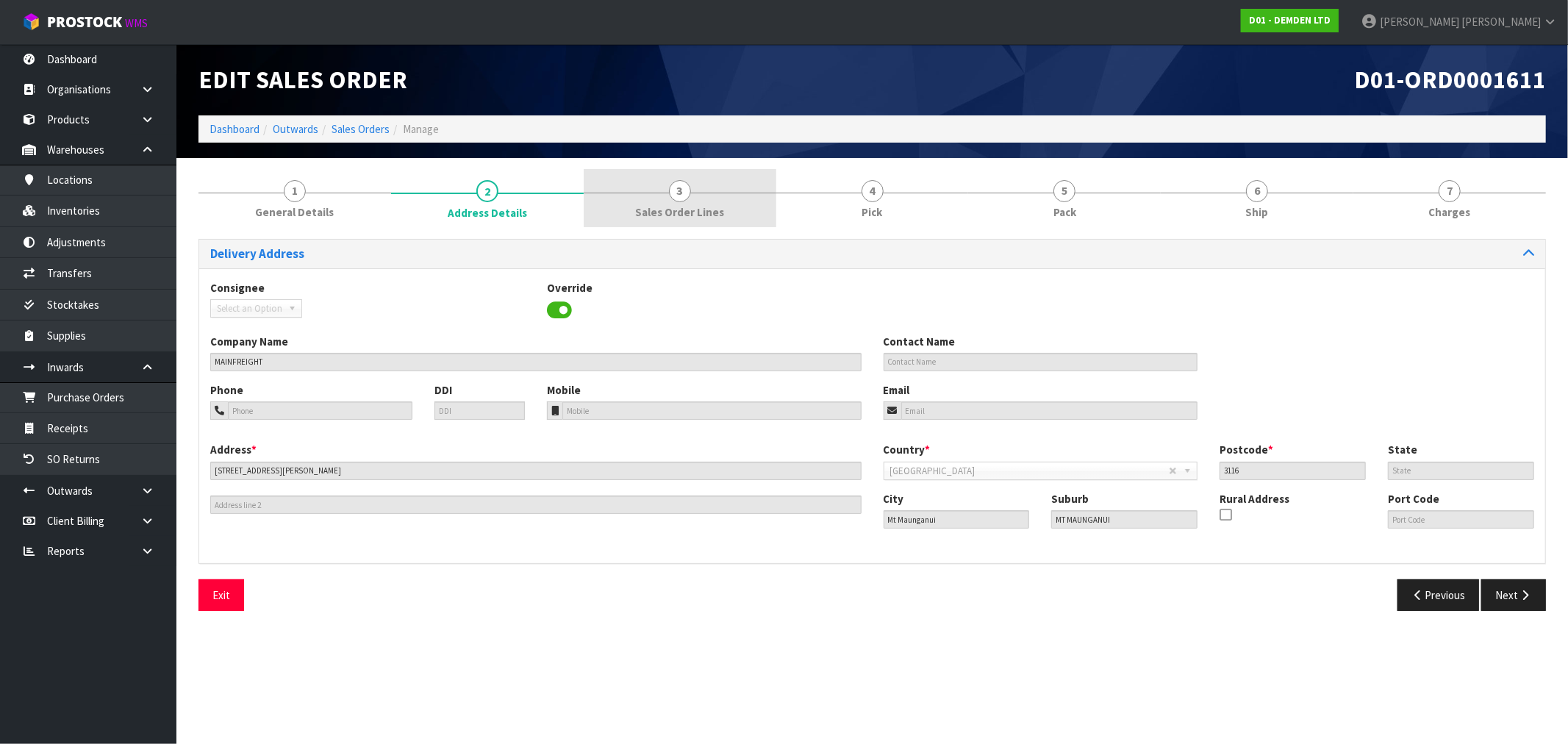
click at [727, 199] on link "3 Sales Order Lines" at bounding box center [679, 198] width 192 height 59
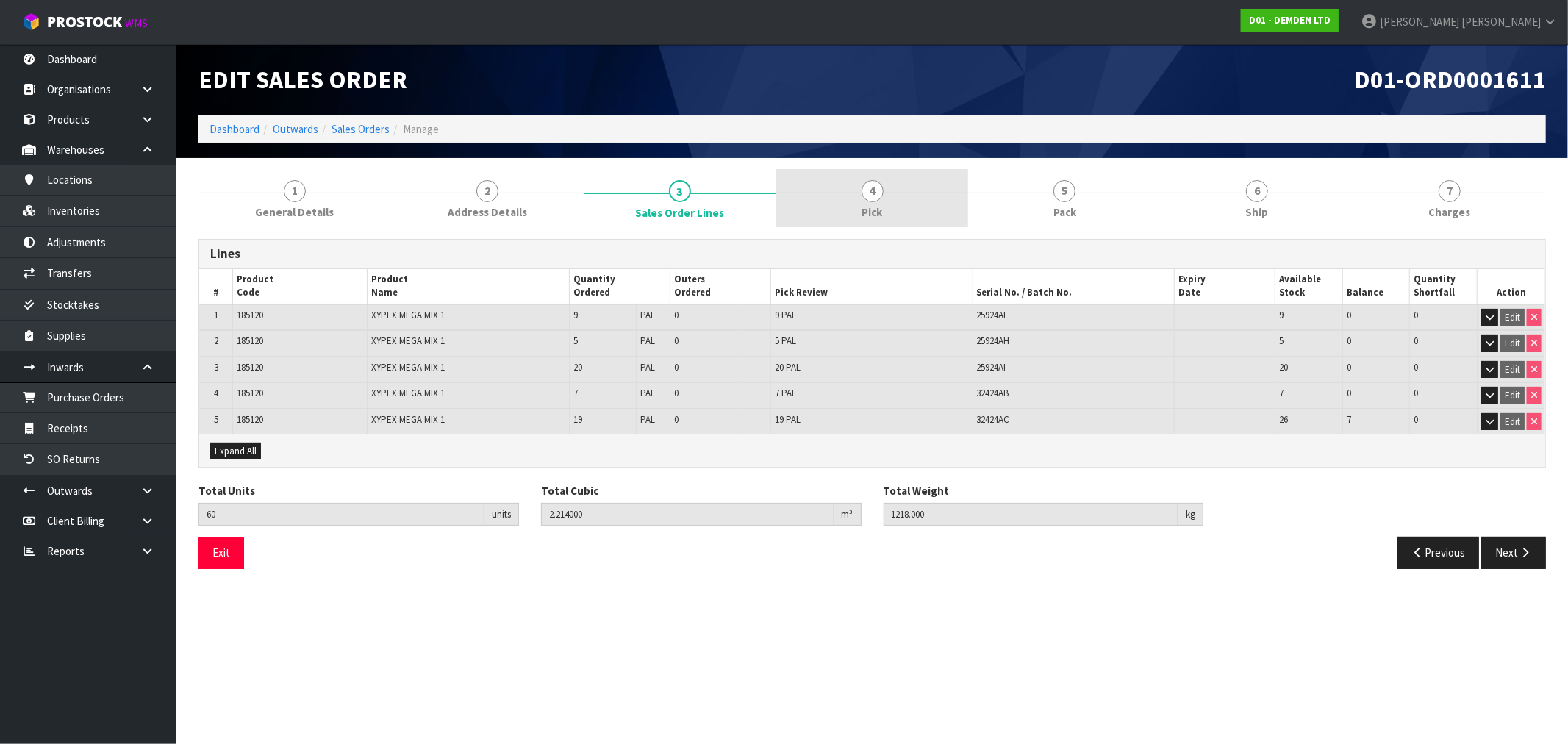
click at [877, 204] on span "Pick" at bounding box center [872, 212] width 20 height 16
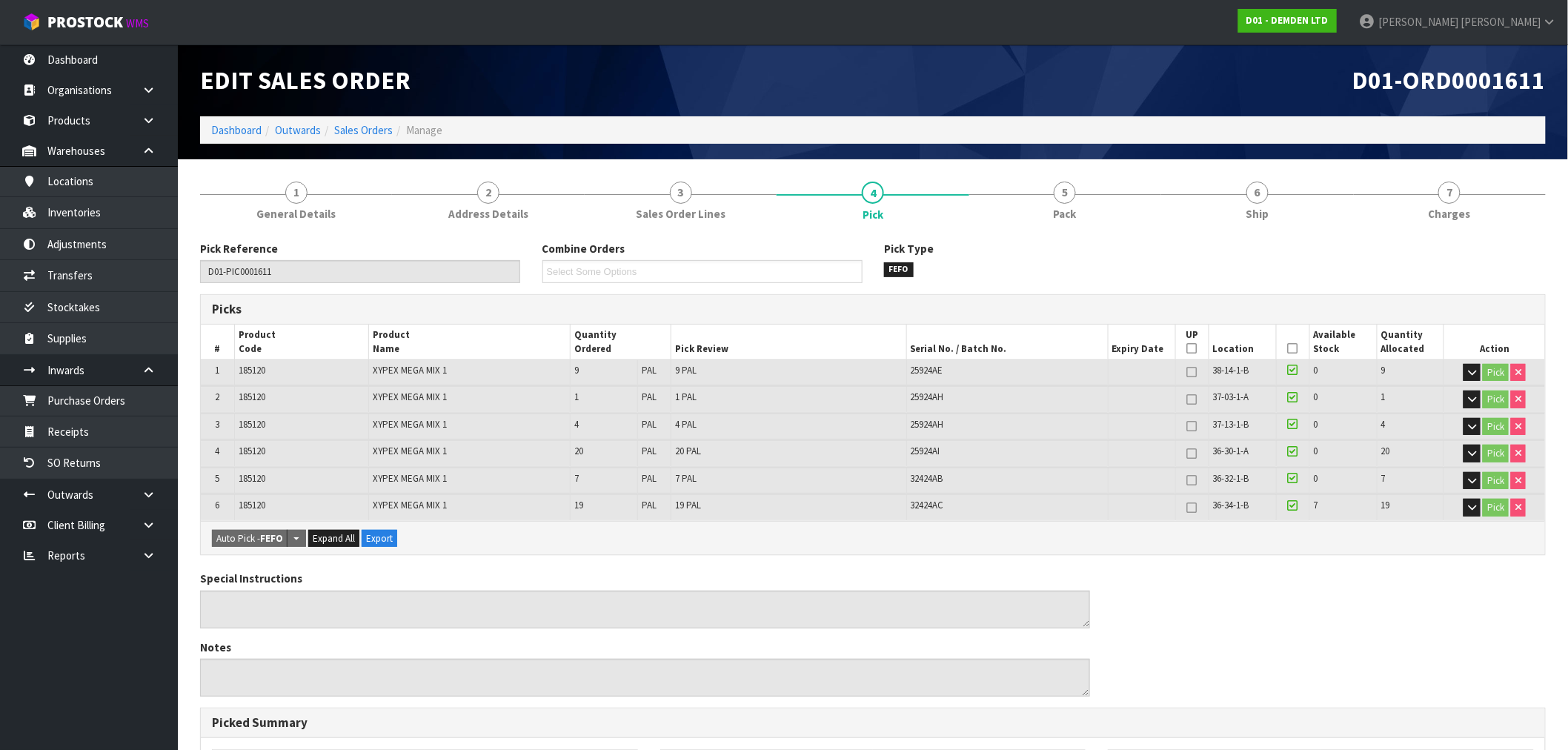
scroll to position [364, 0]
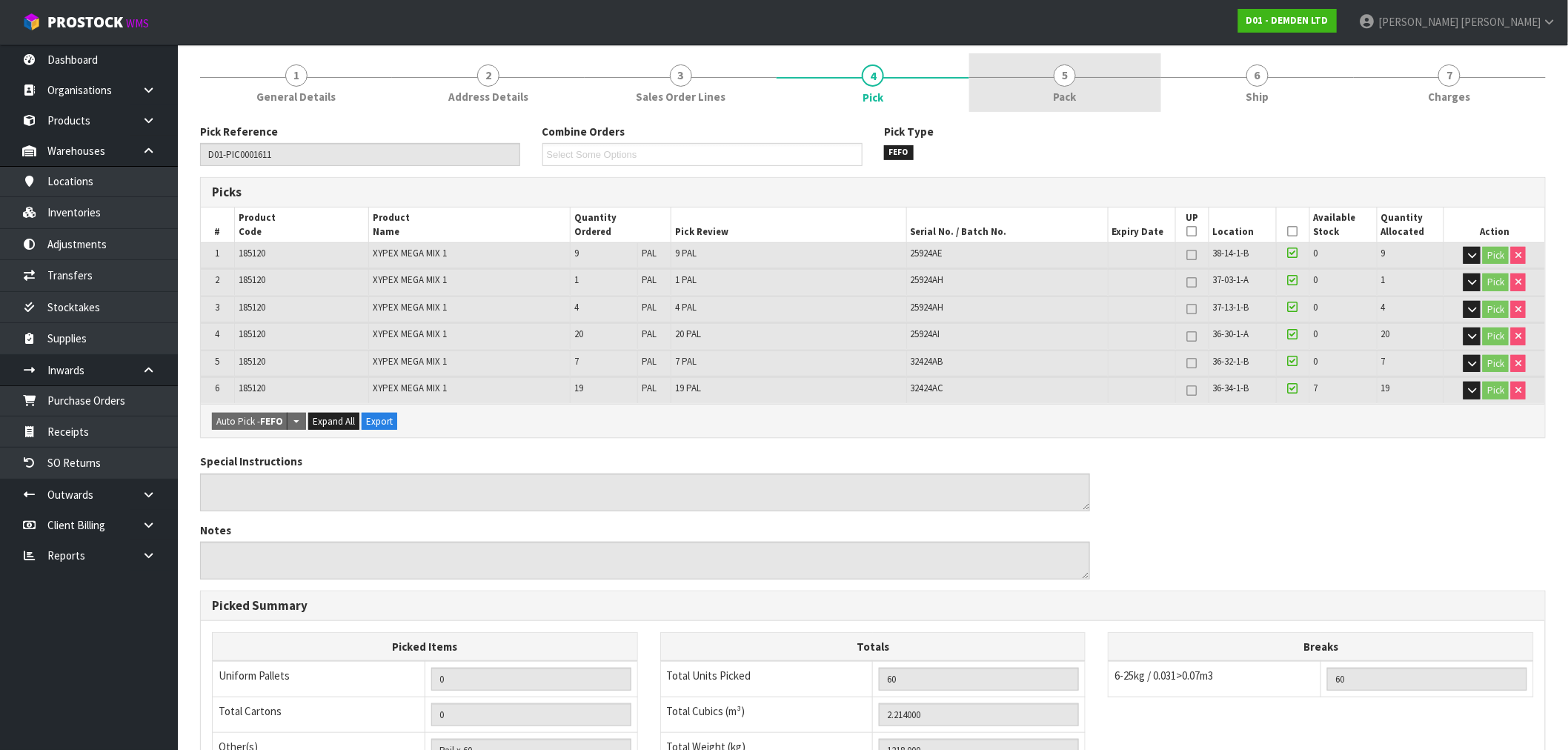
click at [1054, 94] on span "Pack" at bounding box center [1065, 96] width 23 height 16
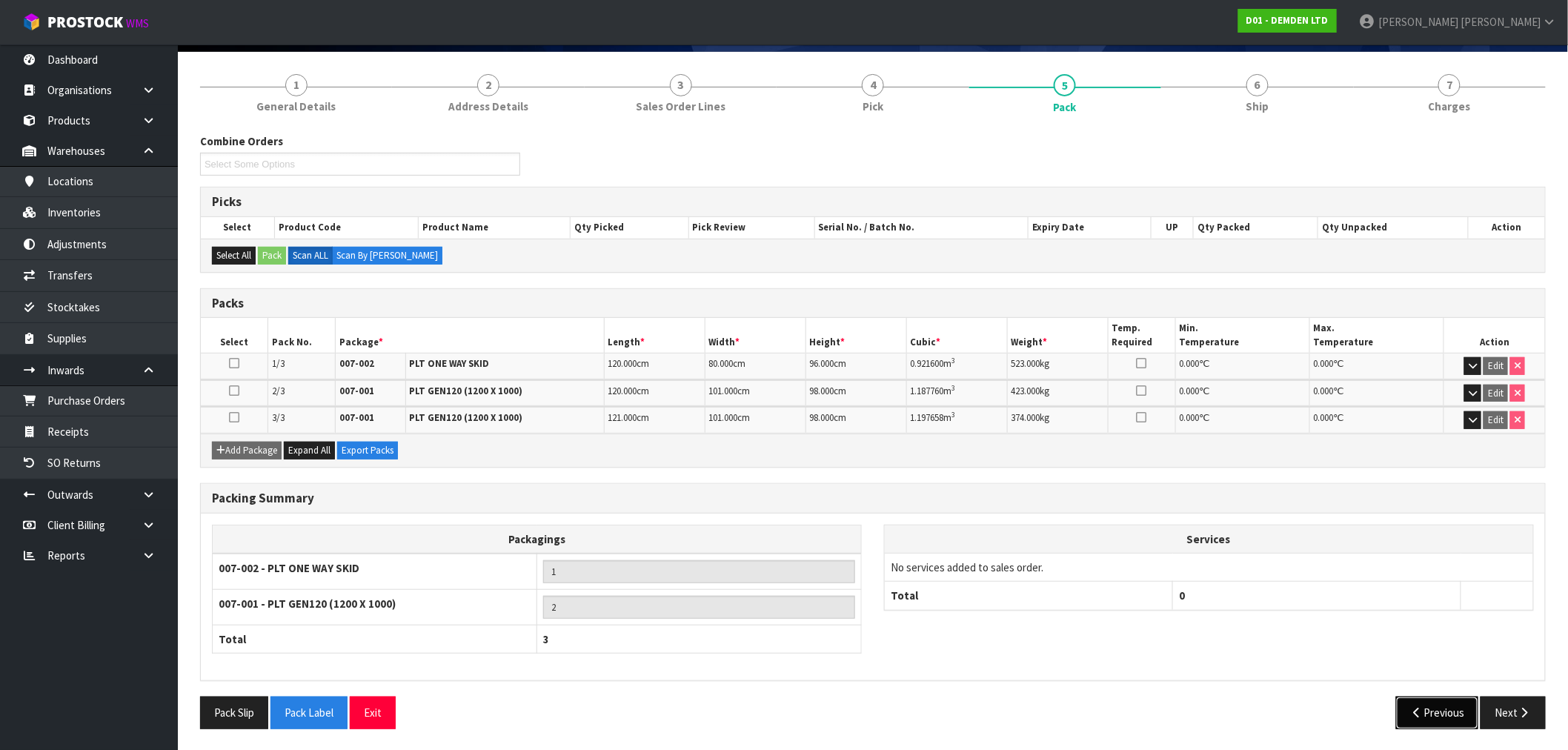
click at [1462, 719] on button "Previous" at bounding box center [1438, 713] width 83 height 32
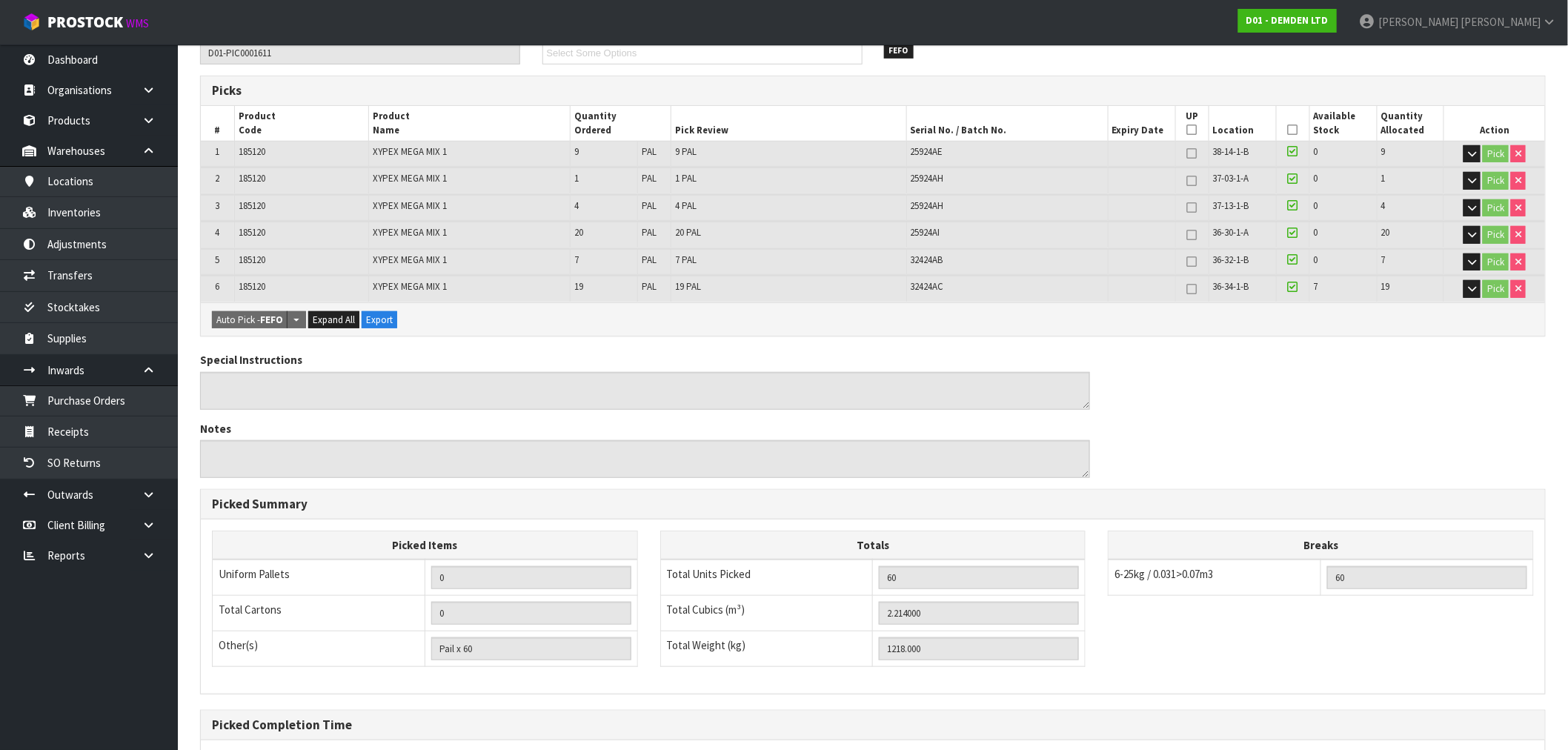
scroll to position [117, 0]
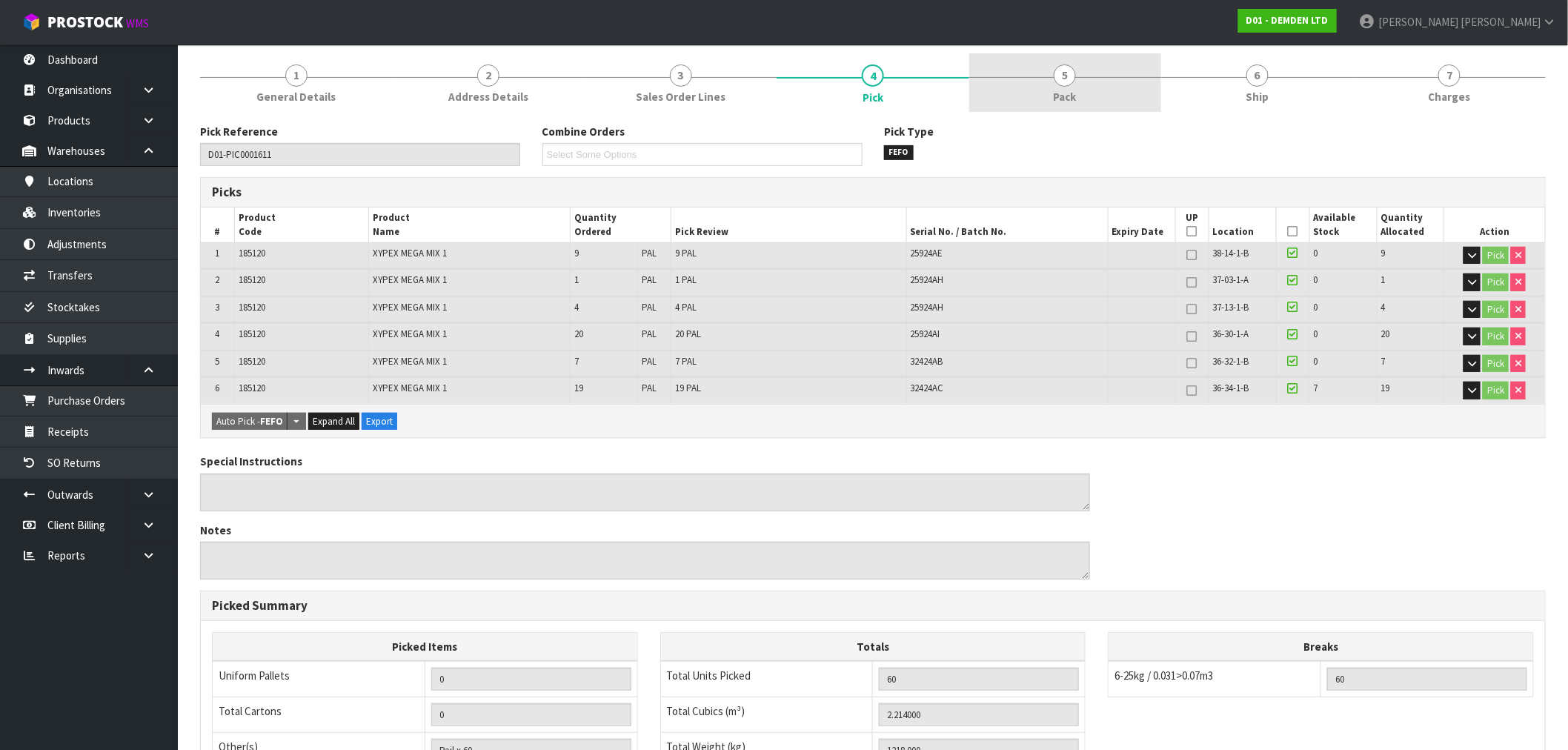
click at [1114, 90] on link "5 Pack" at bounding box center [1065, 82] width 192 height 59
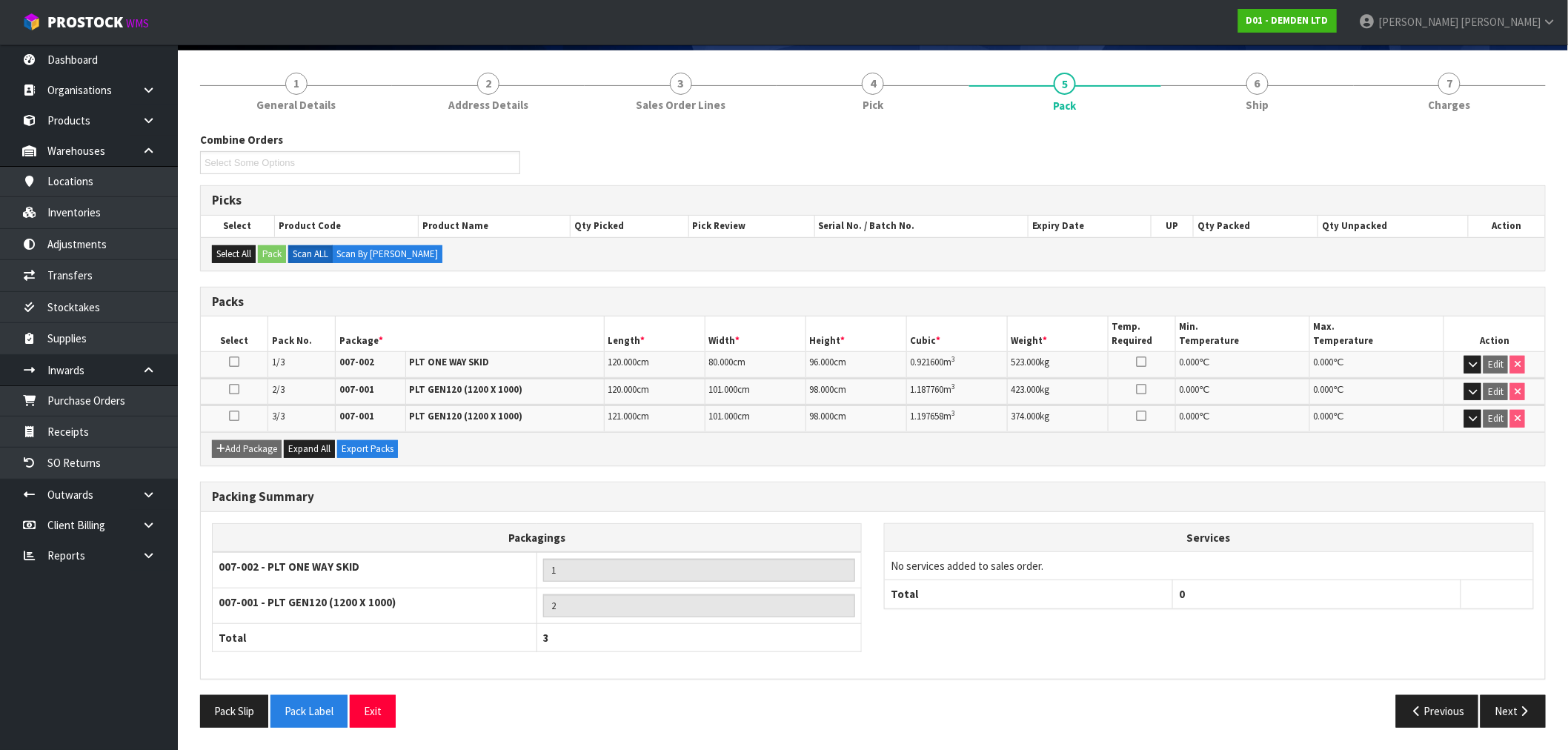
scroll to position [108, 0]
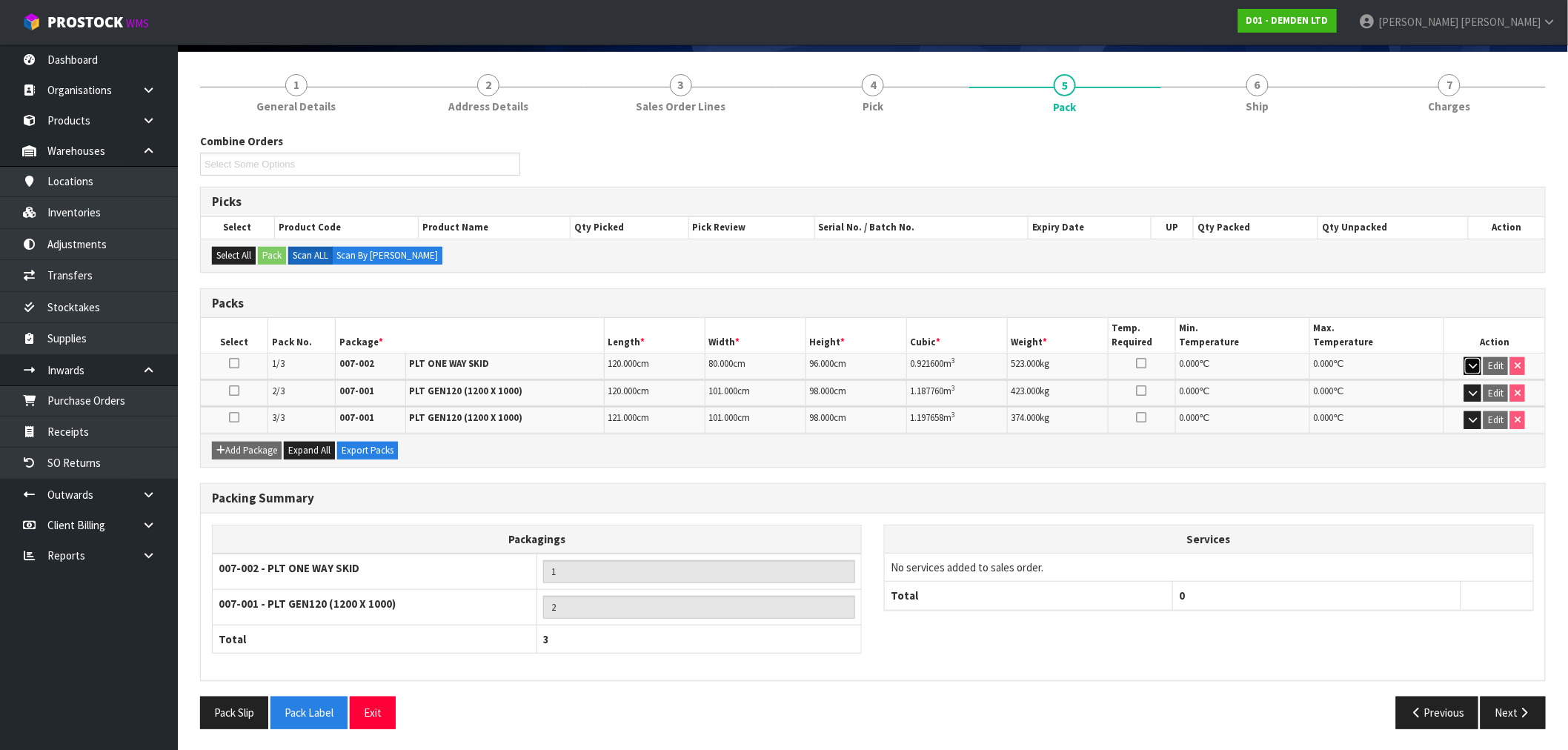
click at [1465, 366] on button "button" at bounding box center [1473, 365] width 17 height 18
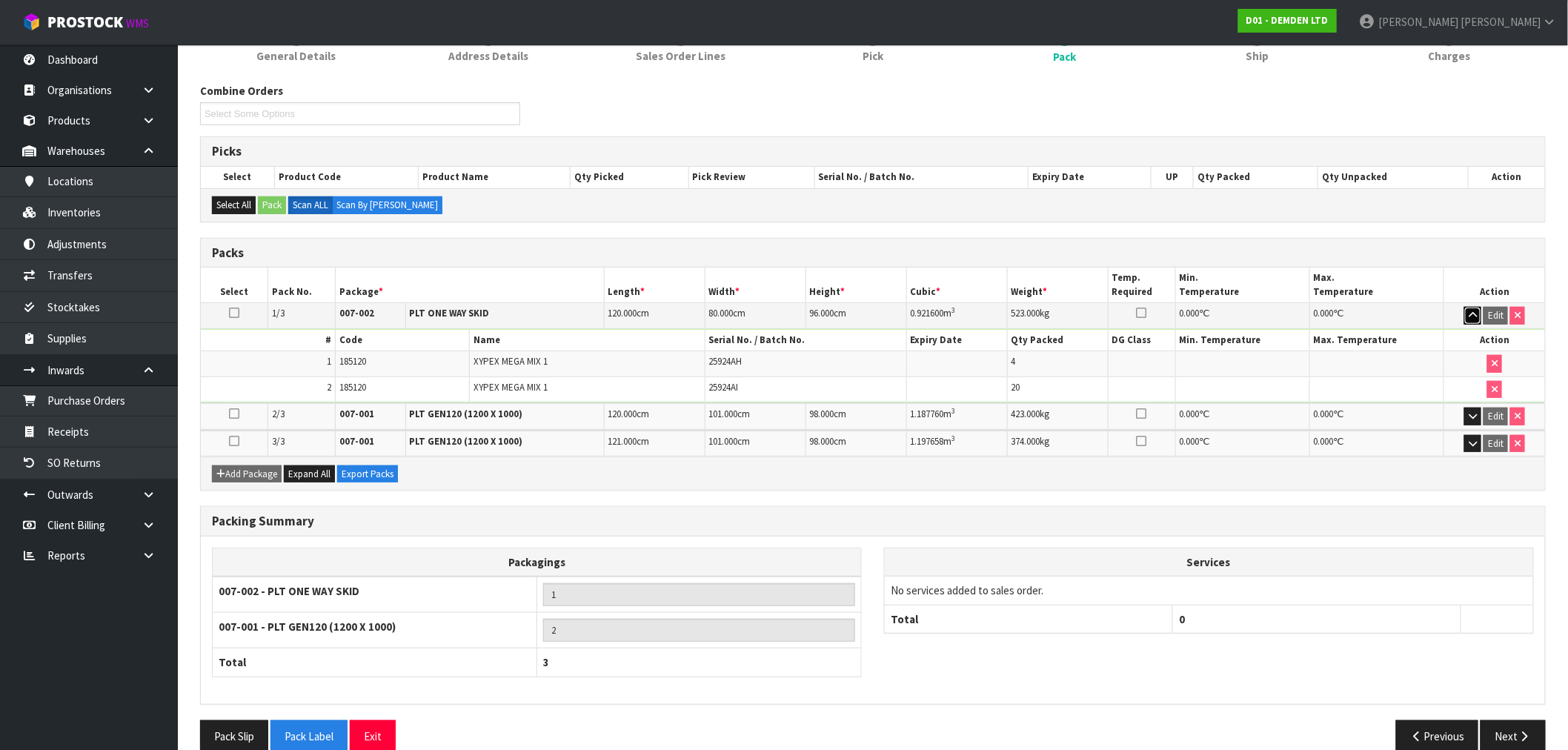
scroll to position [182, 0]
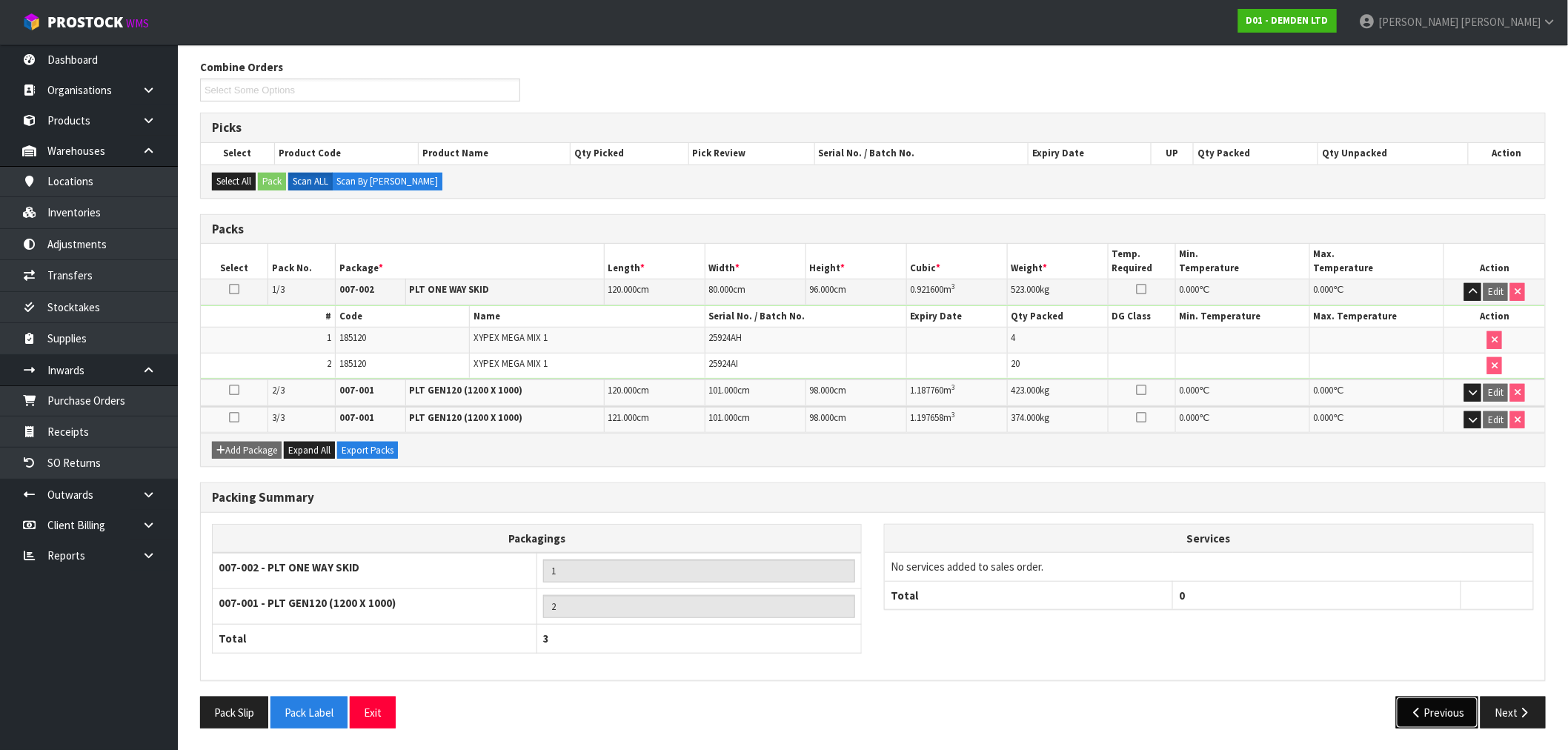
click at [1426, 705] on button "Previous" at bounding box center [1438, 713] width 83 height 32
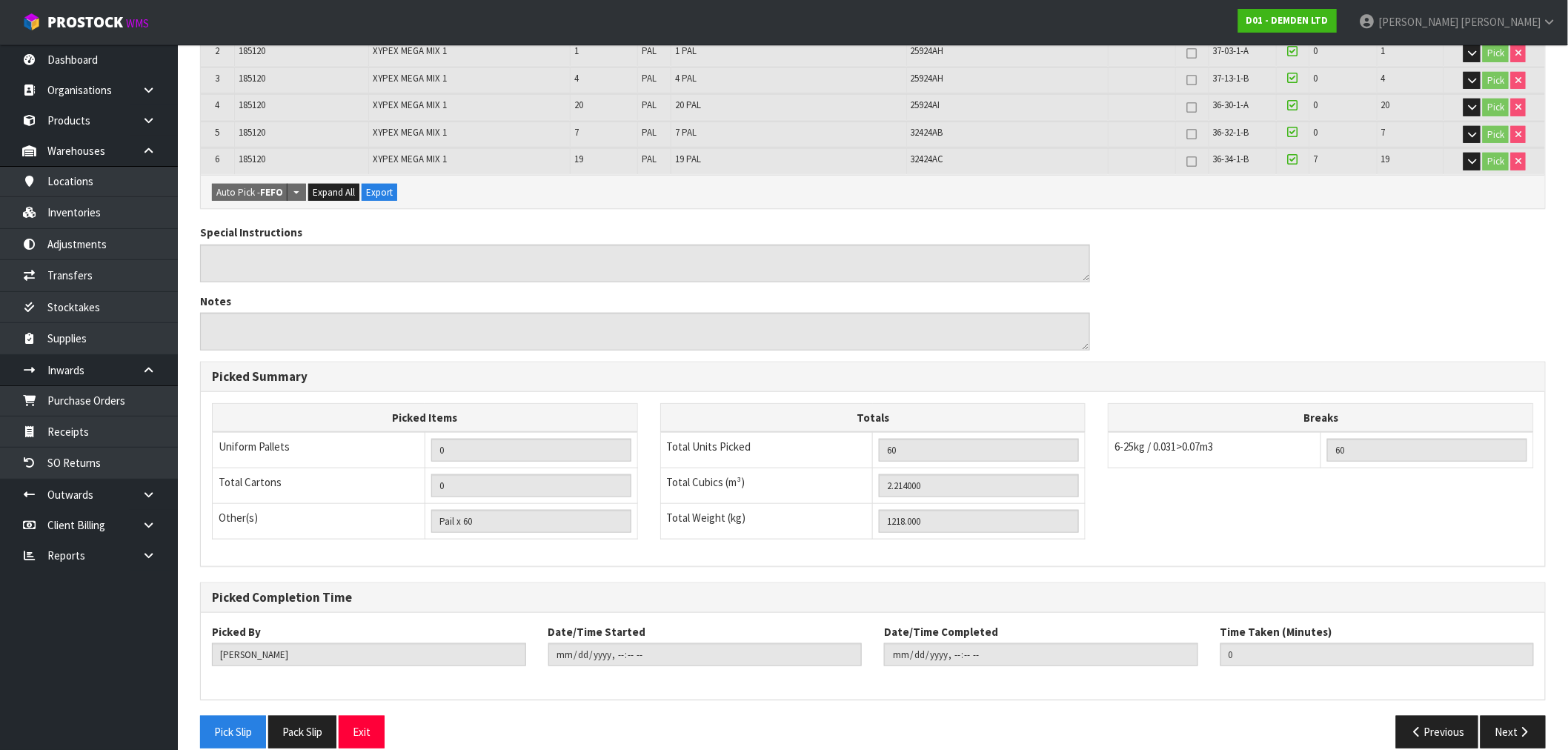
scroll to position [364, 0]
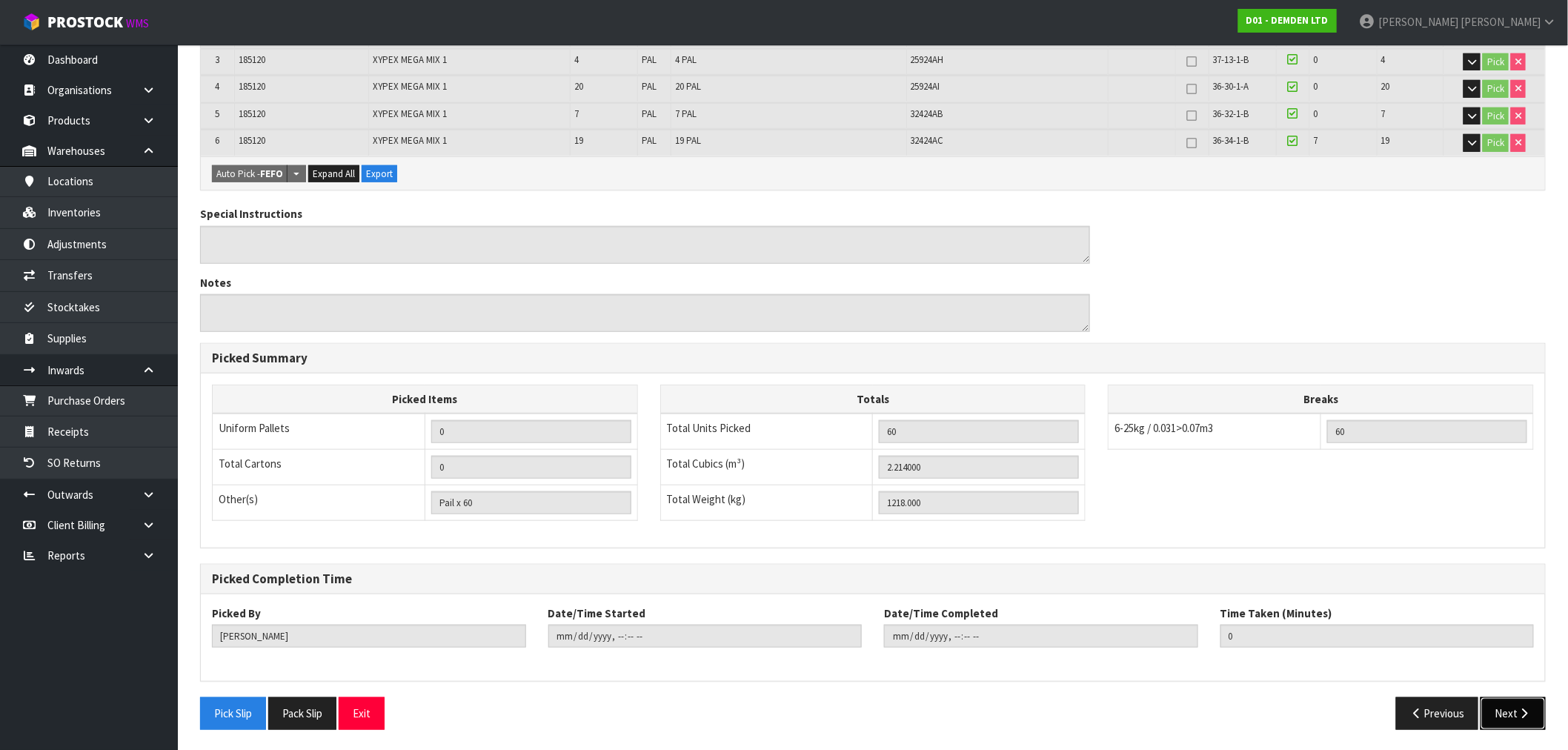
click at [1534, 713] on button "Next" at bounding box center [1514, 713] width 66 height 32
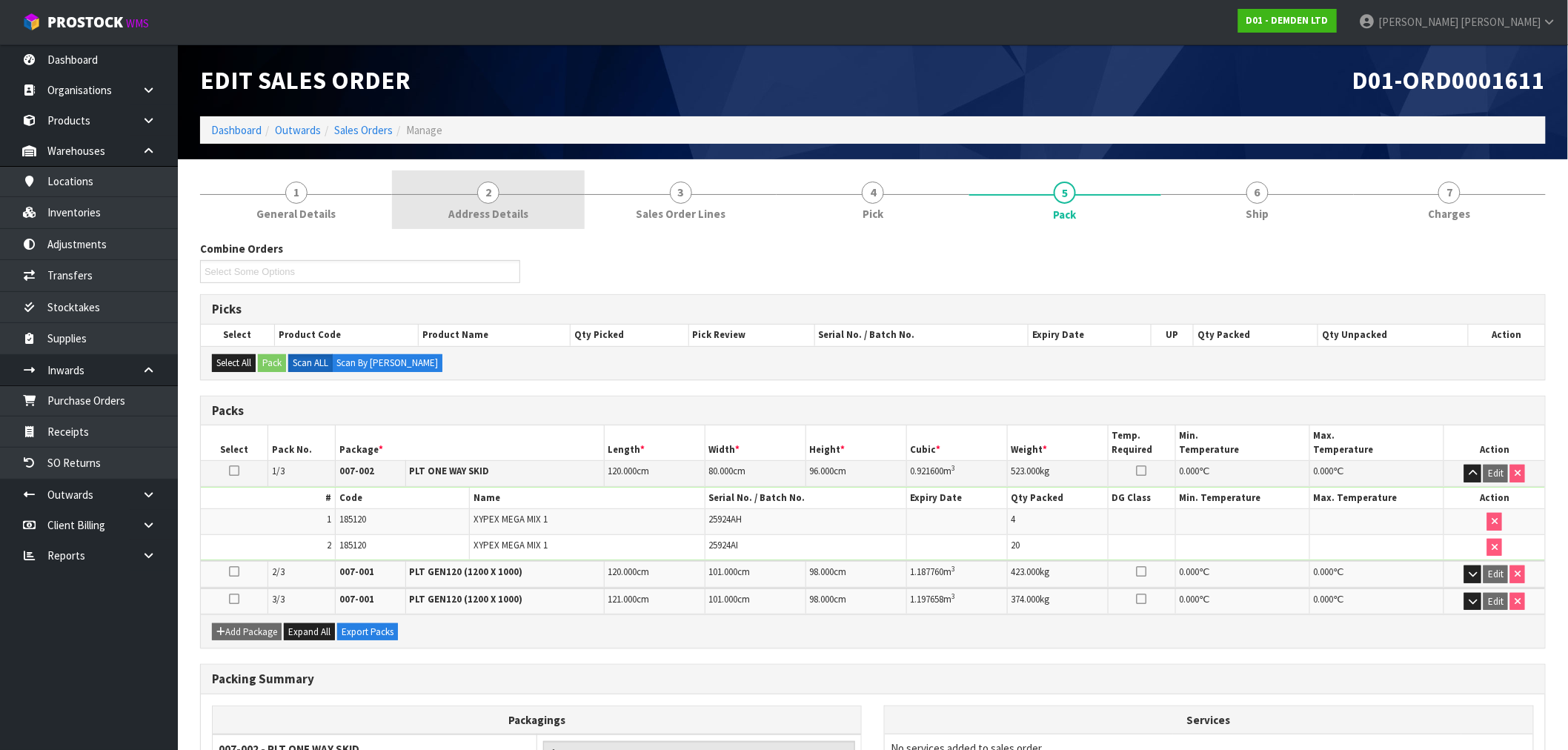
click at [464, 204] on link "2 Address Details" at bounding box center [488, 199] width 192 height 59
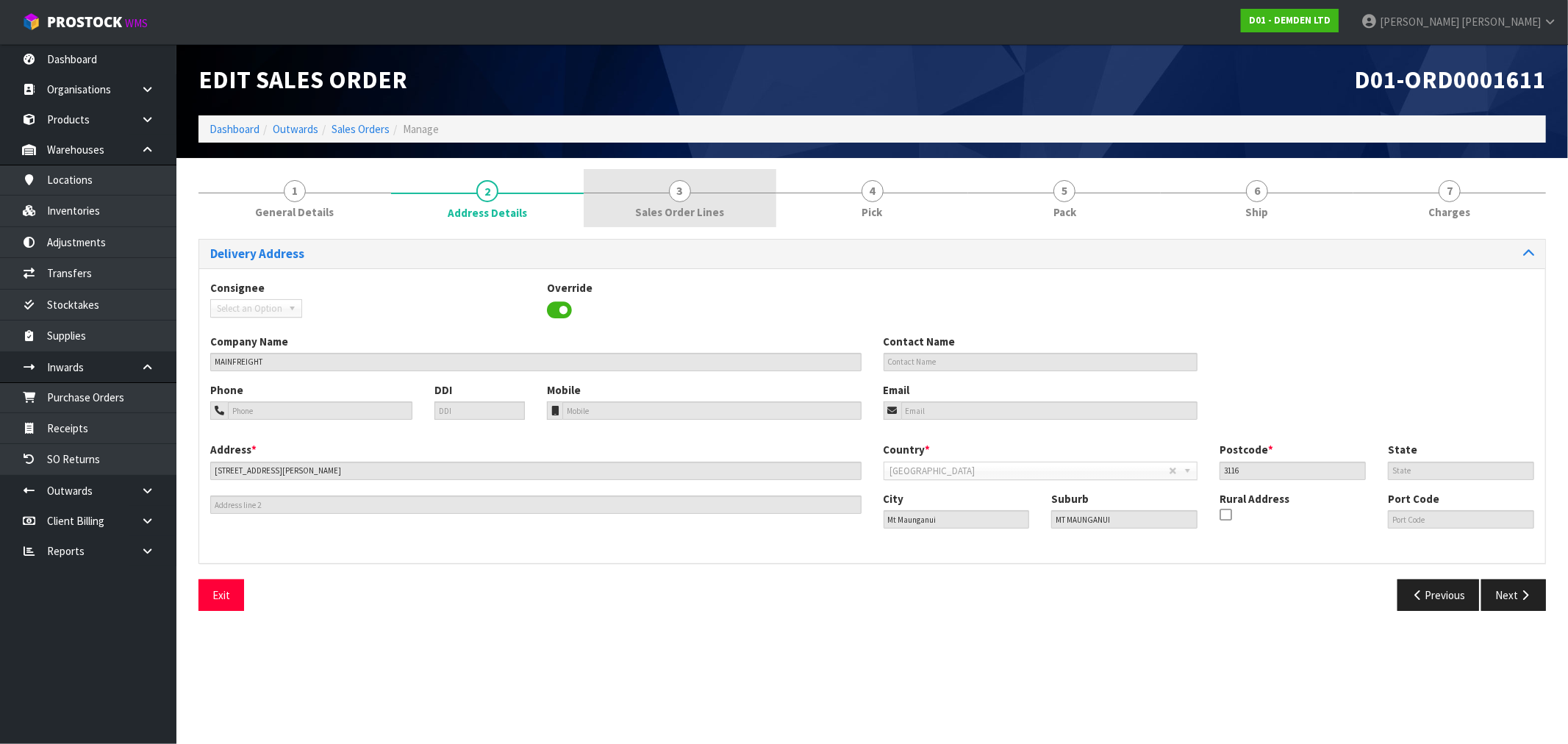
click at [663, 224] on link "3 Sales Order Lines" at bounding box center [679, 198] width 192 height 59
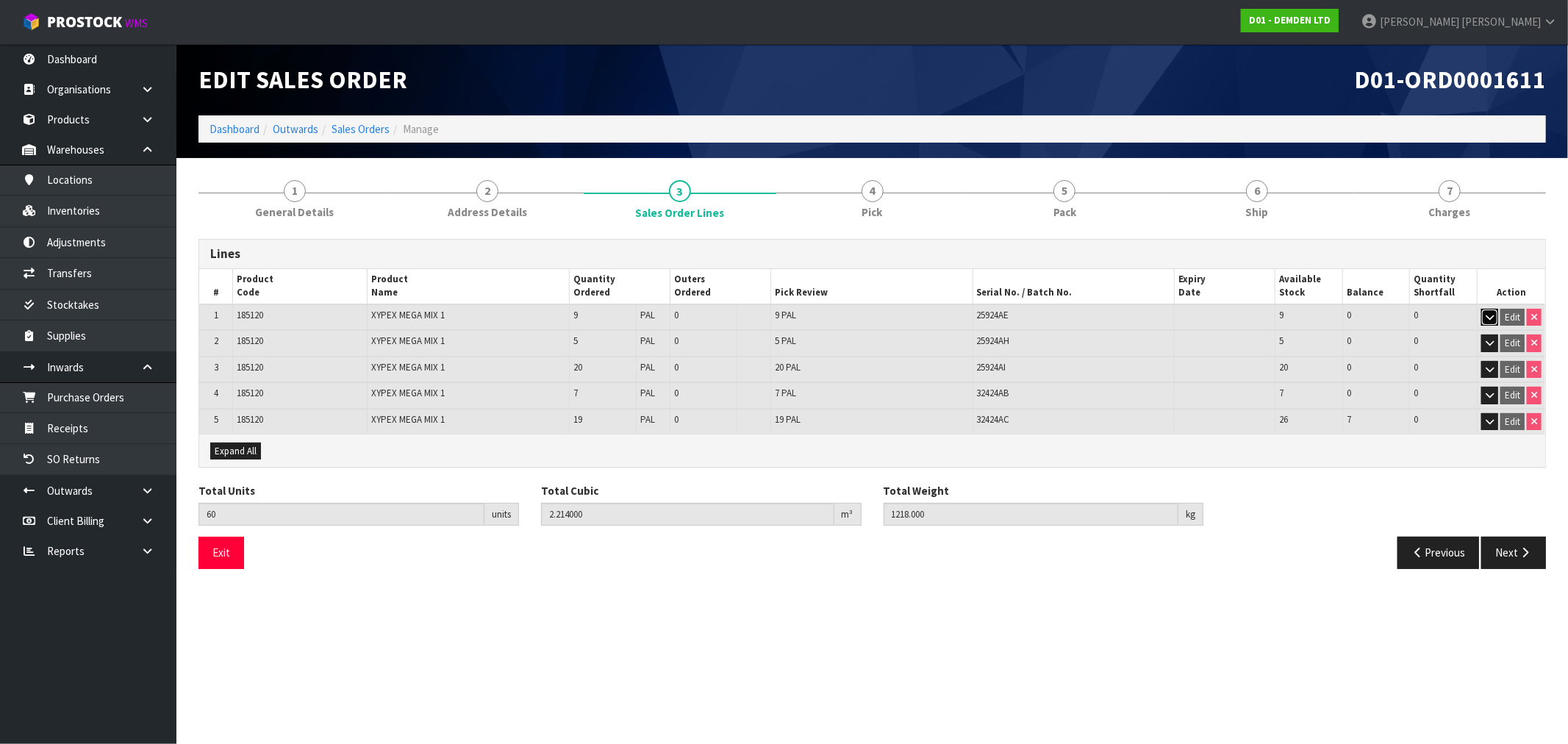
click at [1488, 317] on icon "button" at bounding box center [1489, 317] width 8 height 9
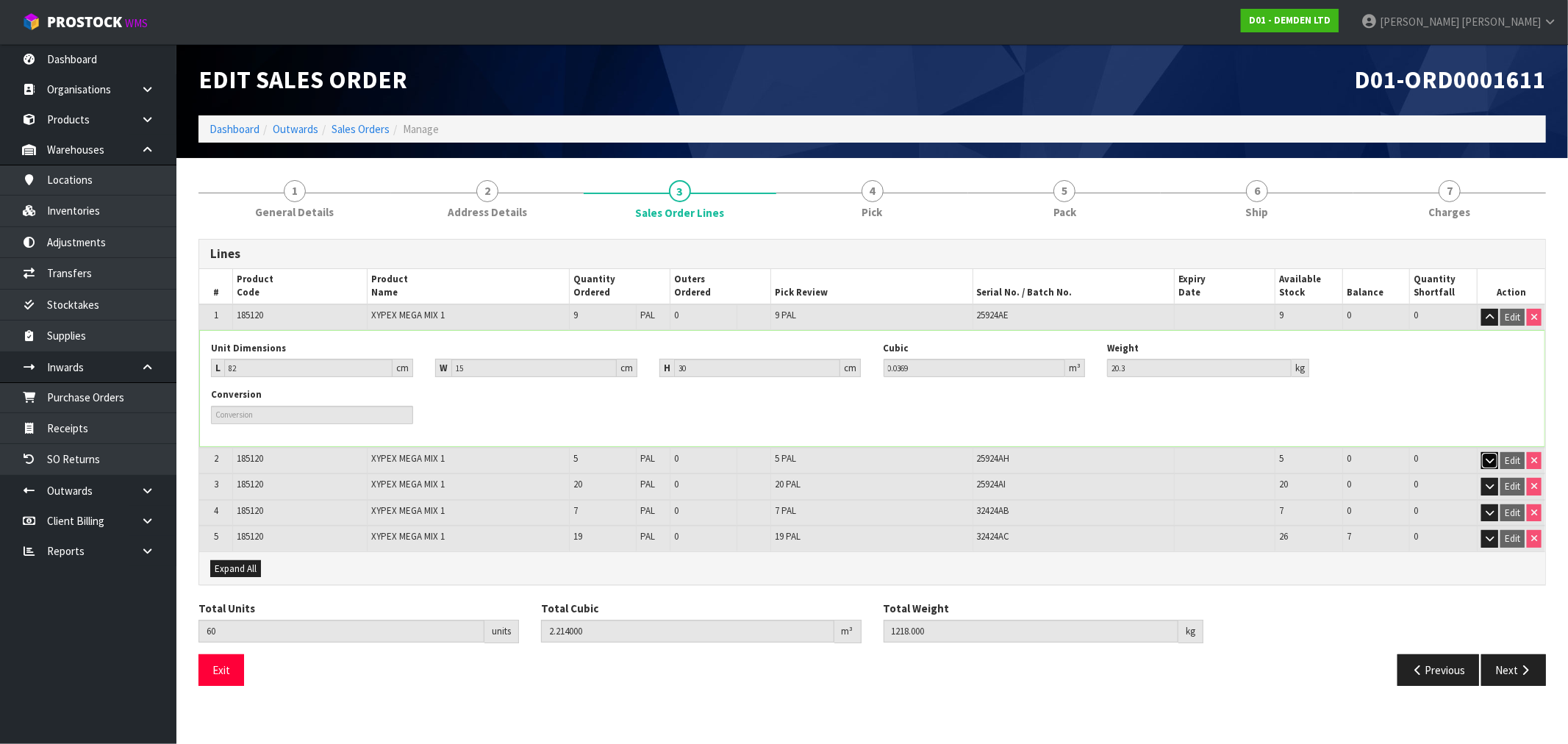
click at [1489, 457] on icon "button" at bounding box center [1489, 461] width 8 height 9
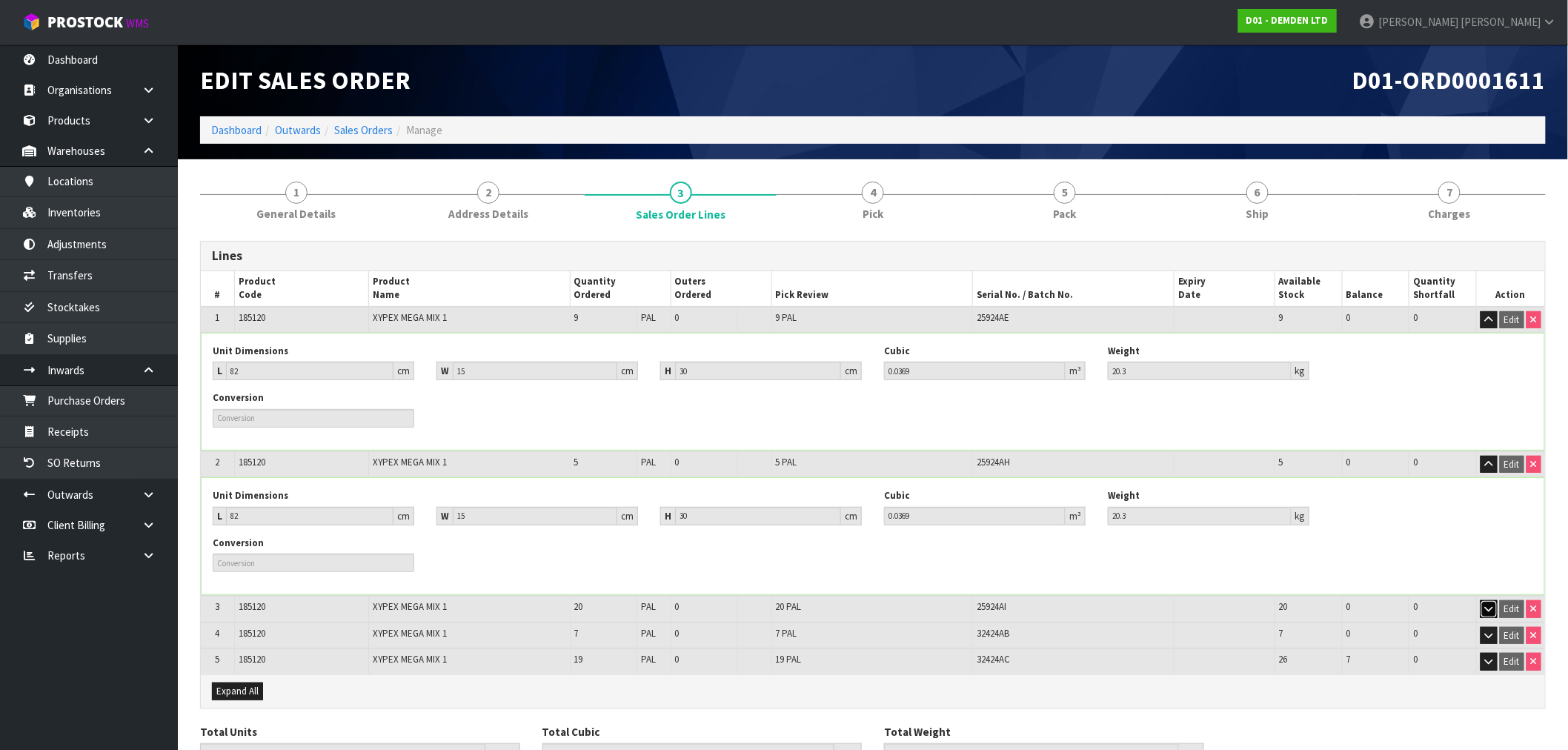
click at [1492, 611] on icon "button" at bounding box center [1489, 609] width 8 height 9
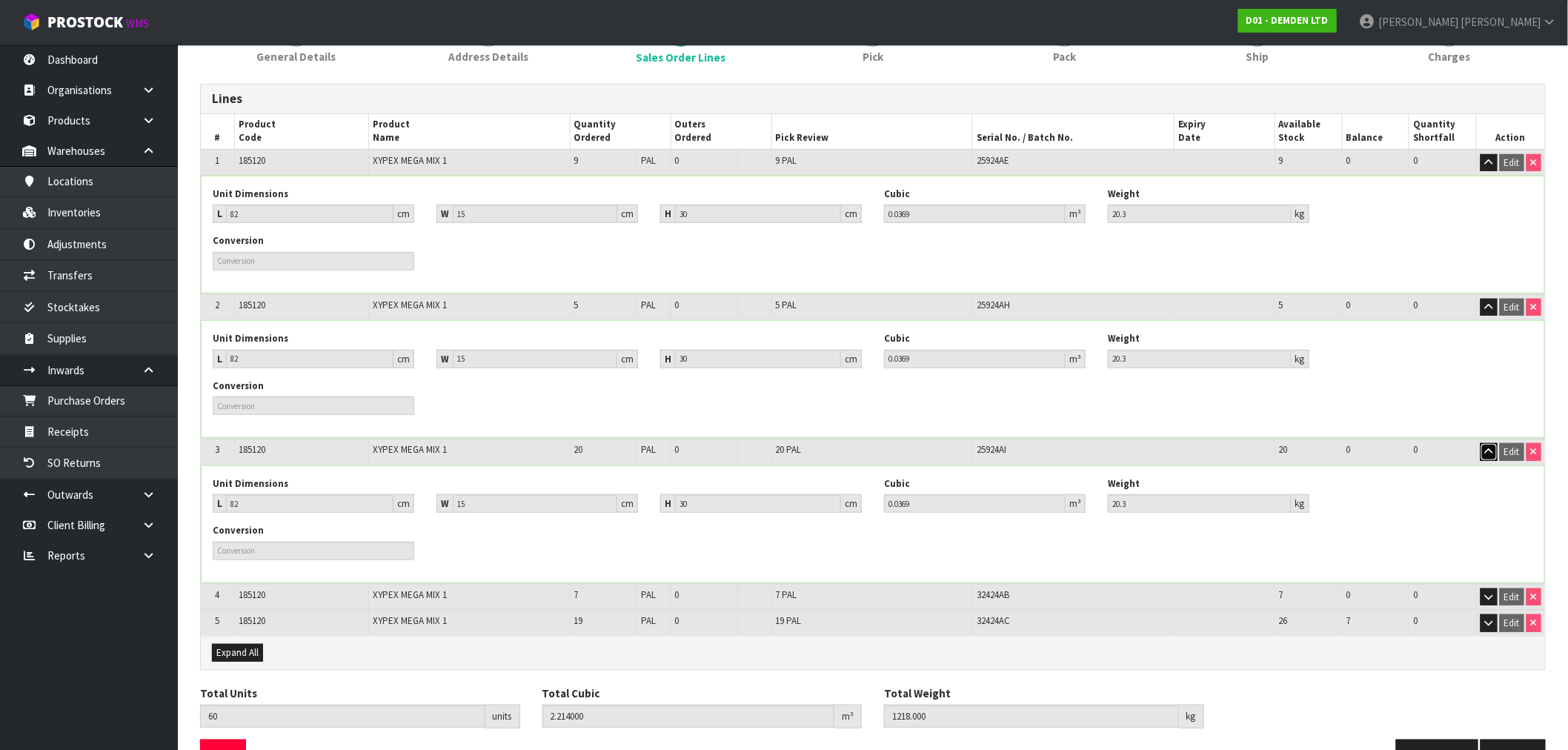
scroll to position [198, 0]
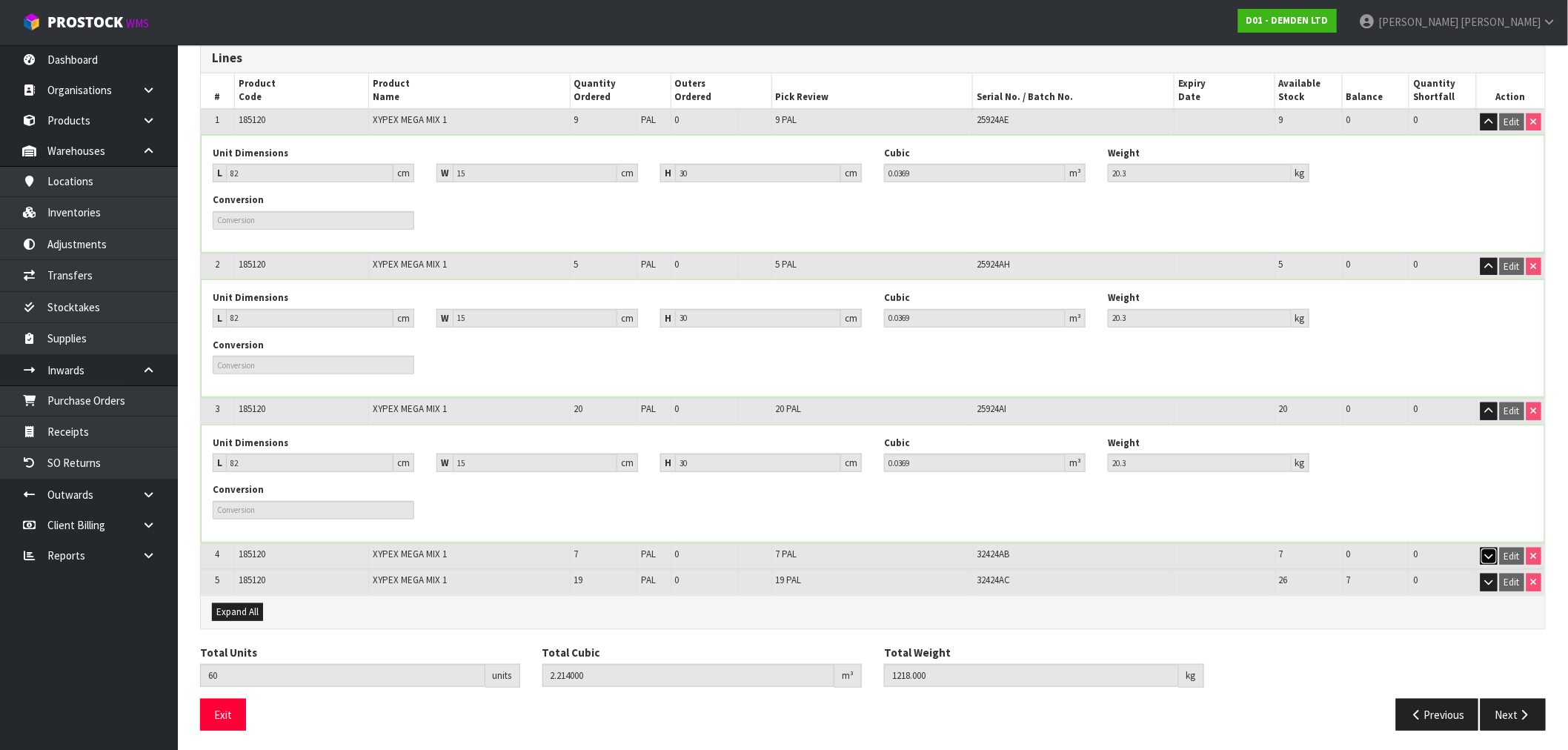
click at [1487, 557] on icon "button" at bounding box center [1489, 556] width 8 height 9
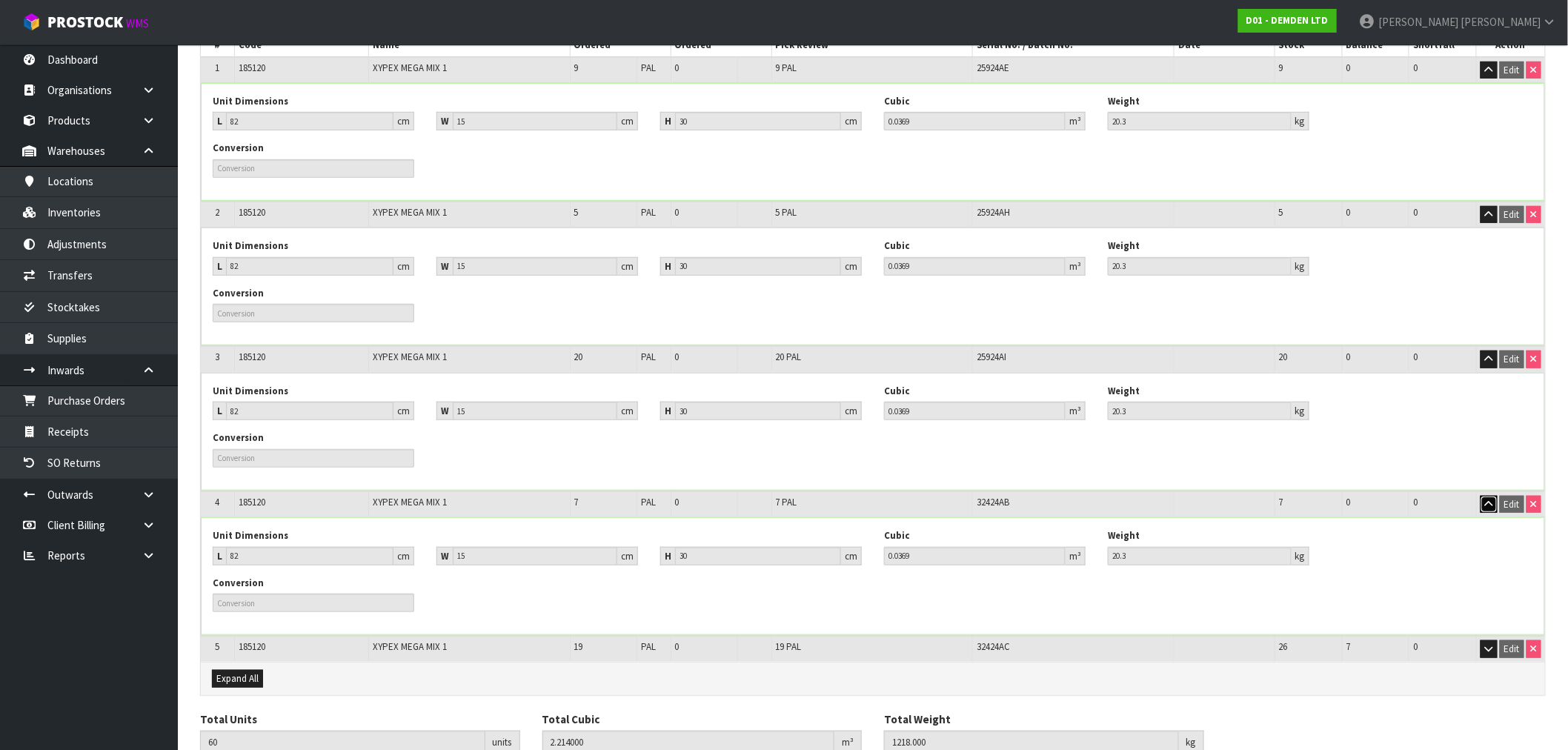
scroll to position [316, 0]
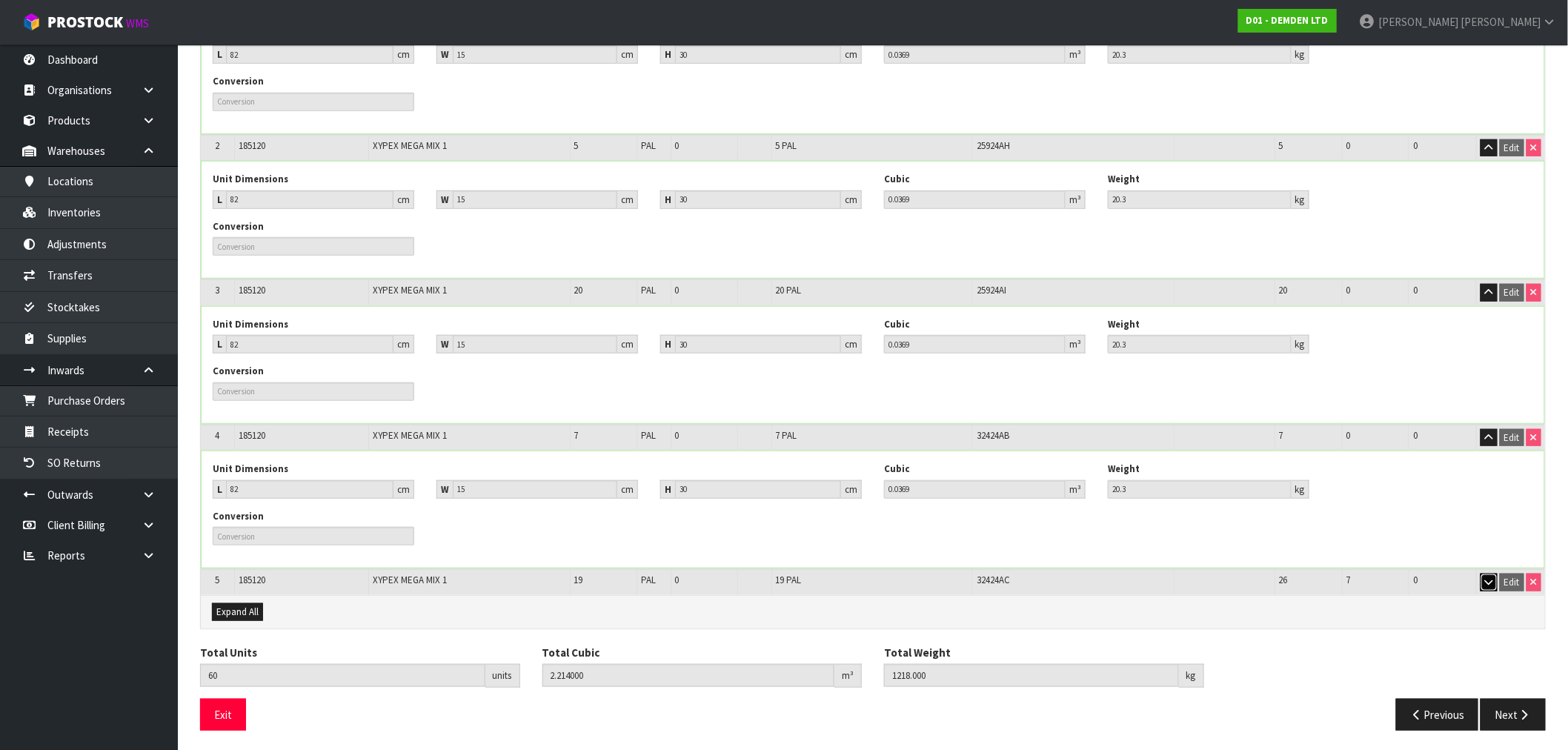
click at [1486, 584] on button "button" at bounding box center [1489, 581] width 17 height 18
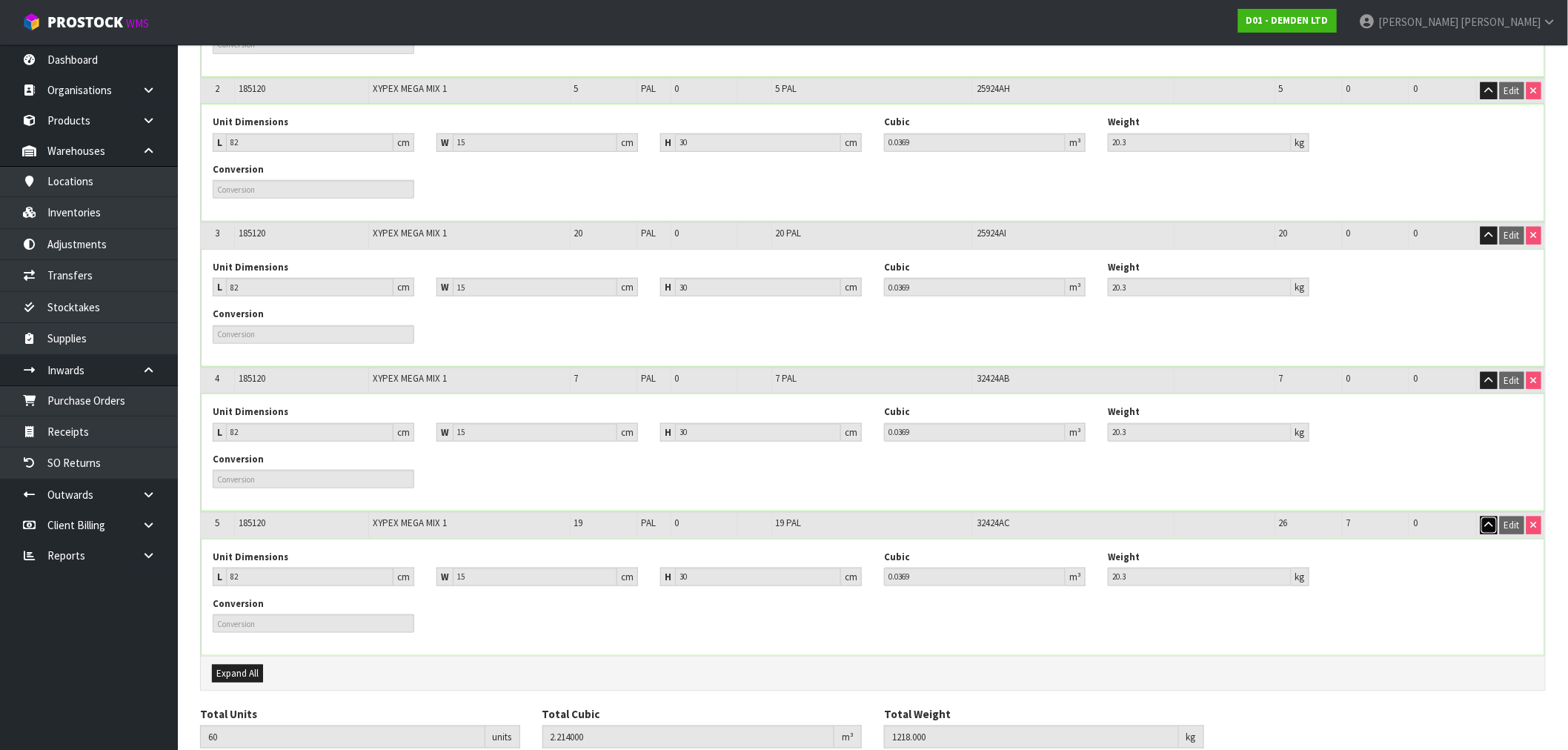
scroll to position [434, 0]
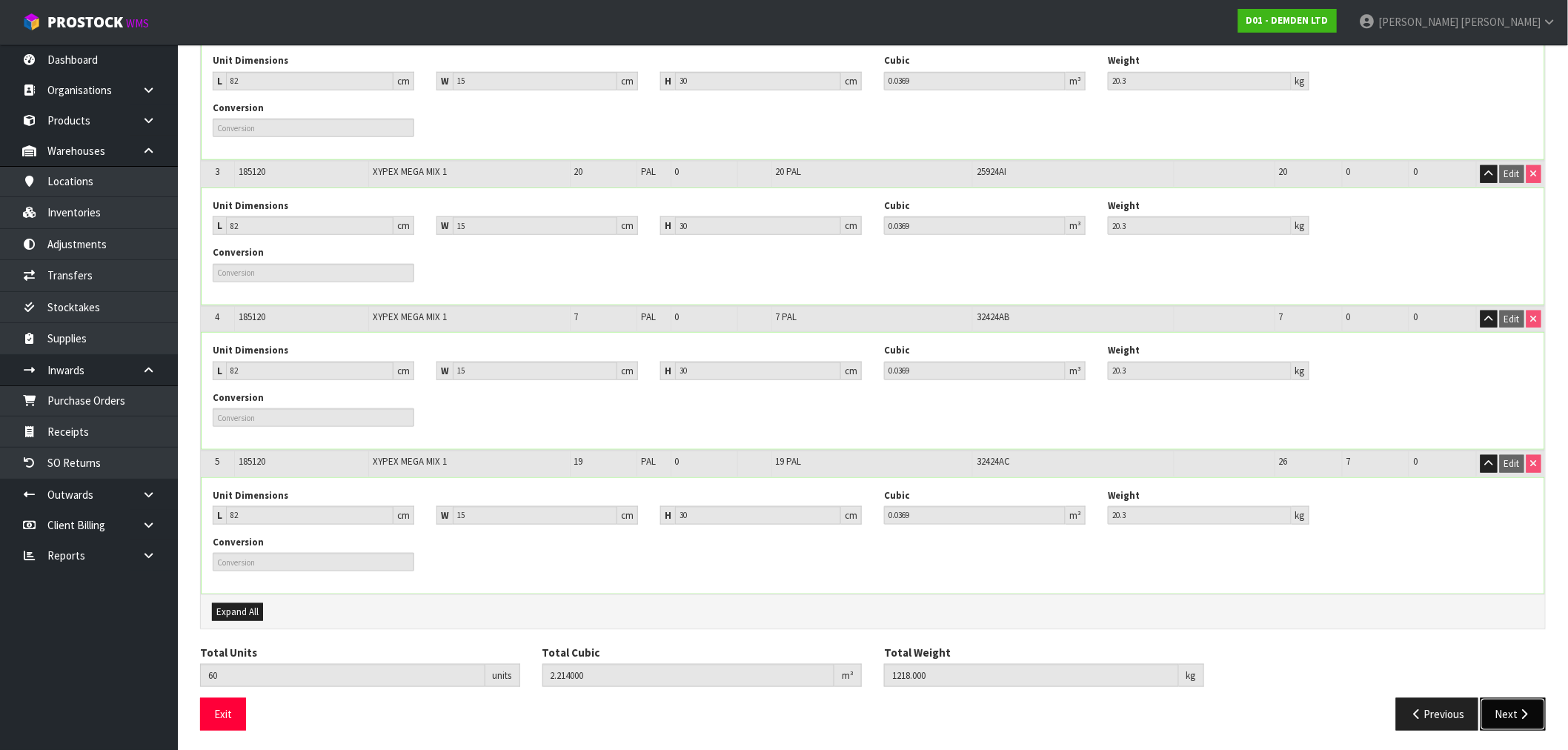
click at [1543, 713] on button "Next" at bounding box center [1514, 713] width 66 height 32
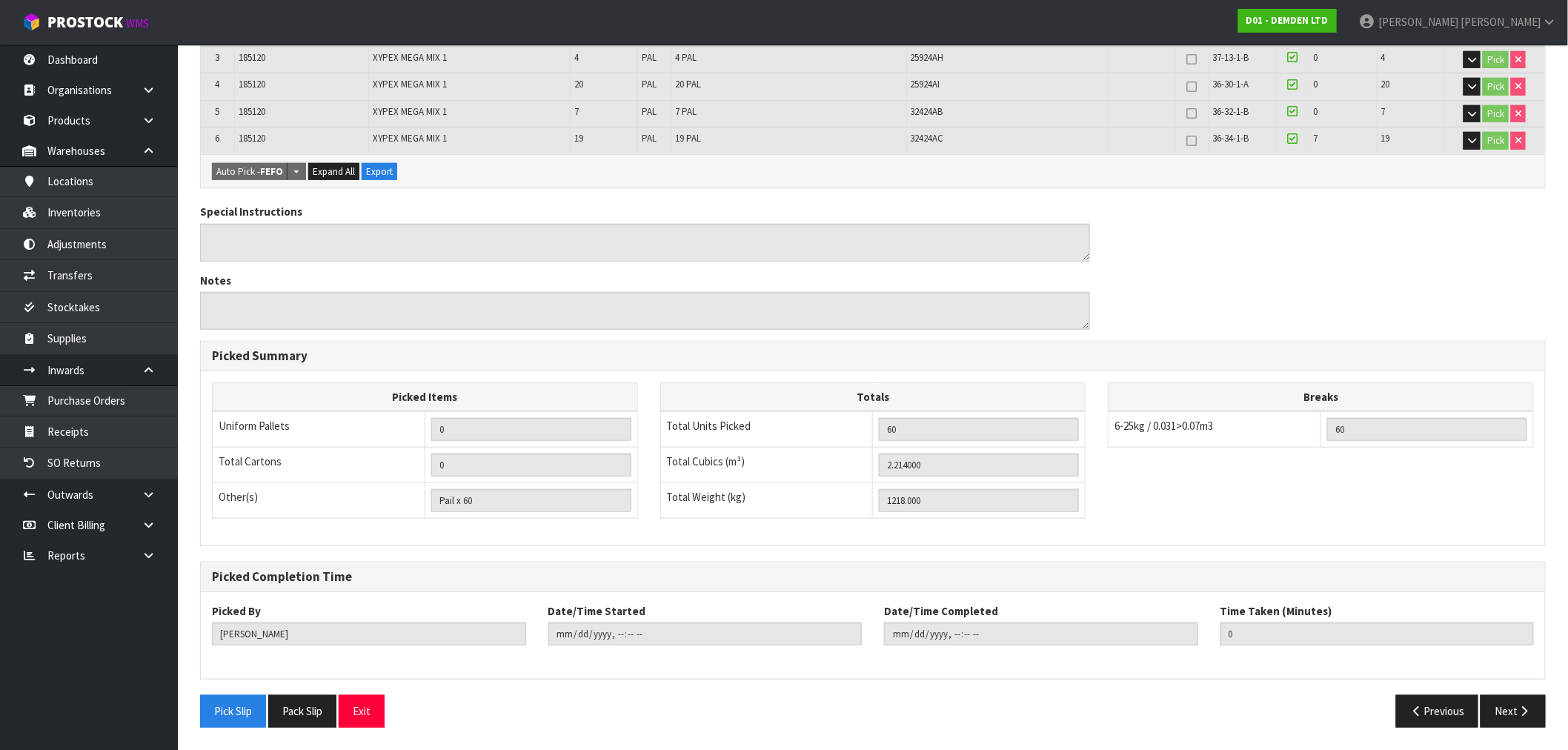
scroll to position [0, 0]
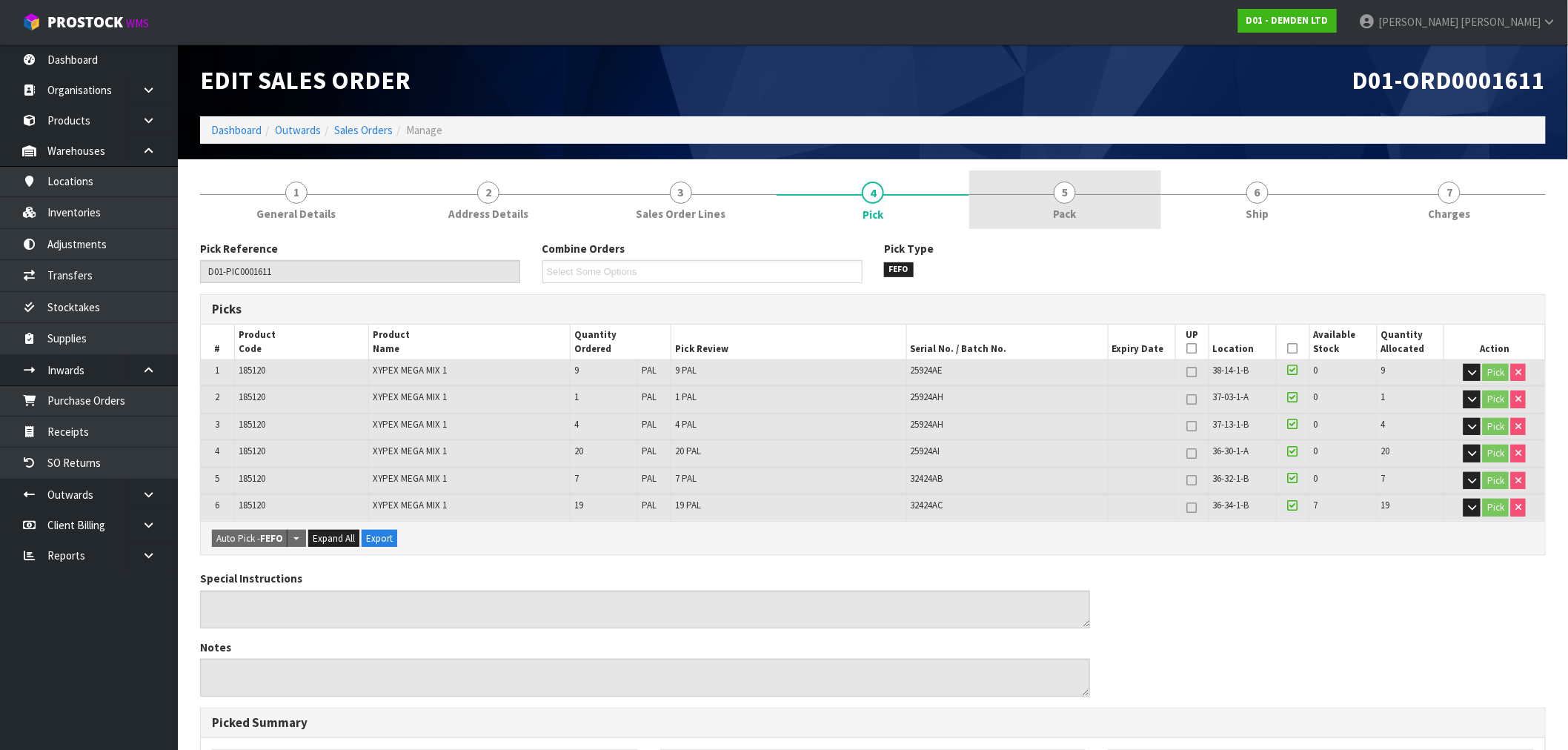
click at [1112, 214] on link "5 Pack" at bounding box center [1065, 199] width 192 height 59
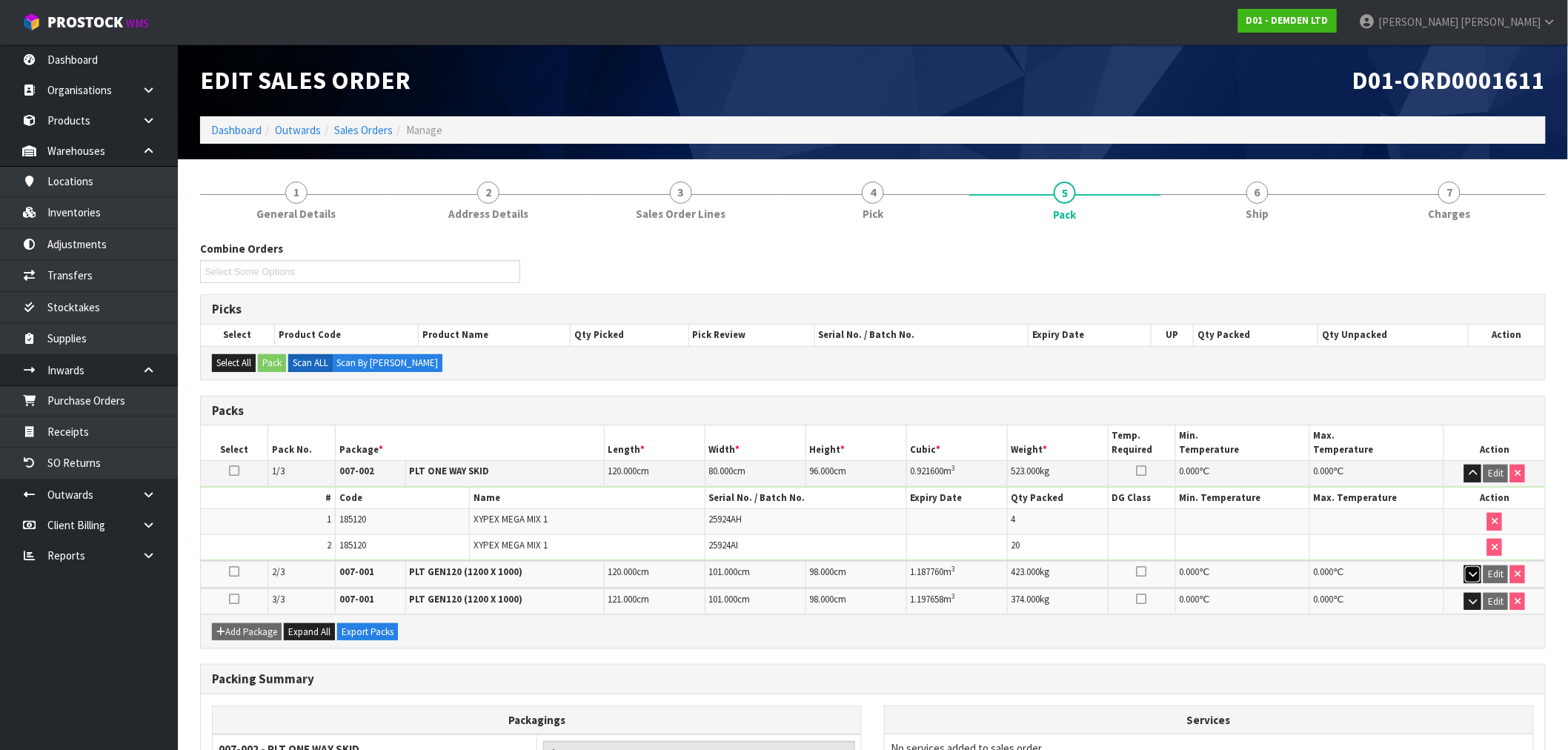
click at [1476, 577] on icon "button" at bounding box center [1472, 574] width 8 height 9
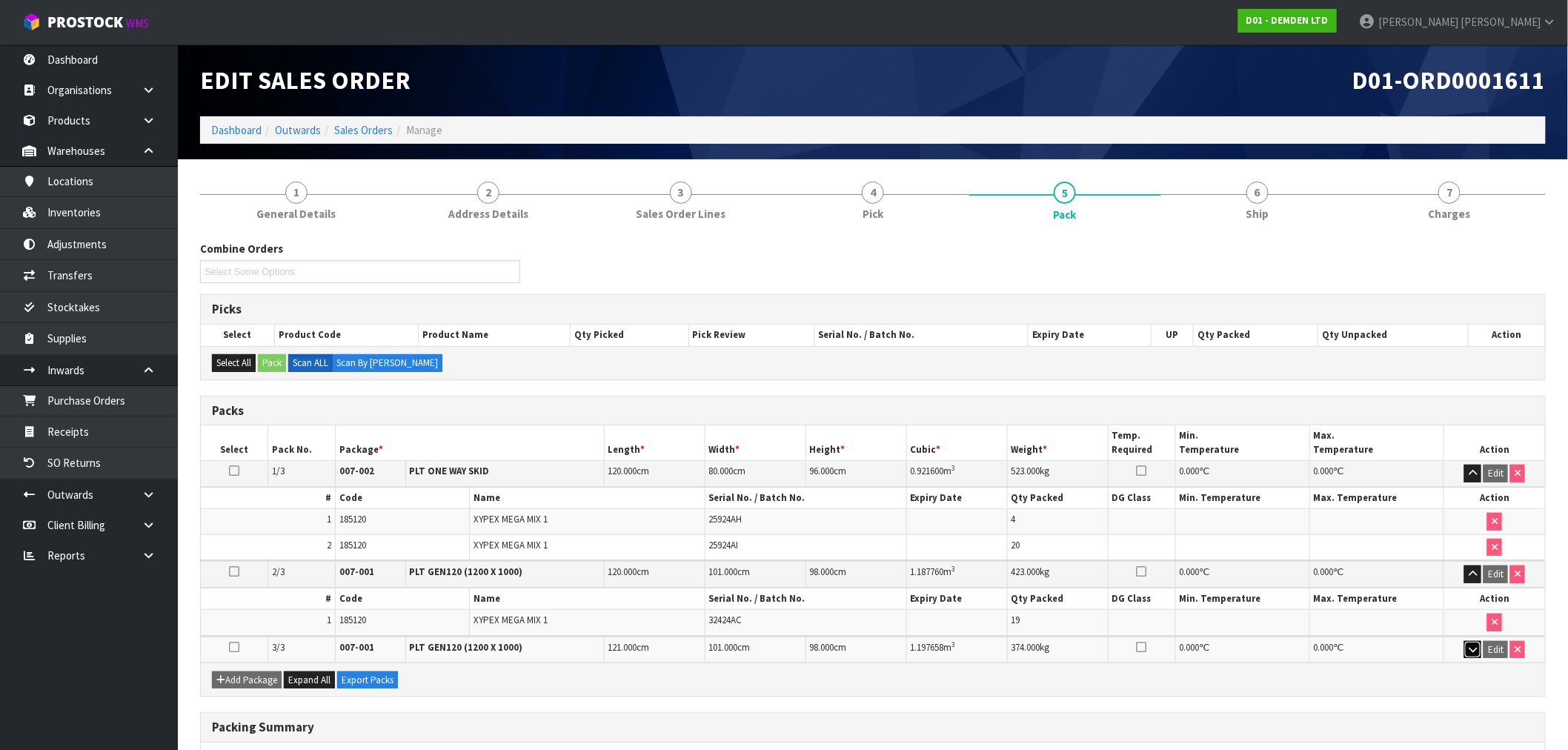
click at [1469, 643] on button "button" at bounding box center [1473, 649] width 17 height 18
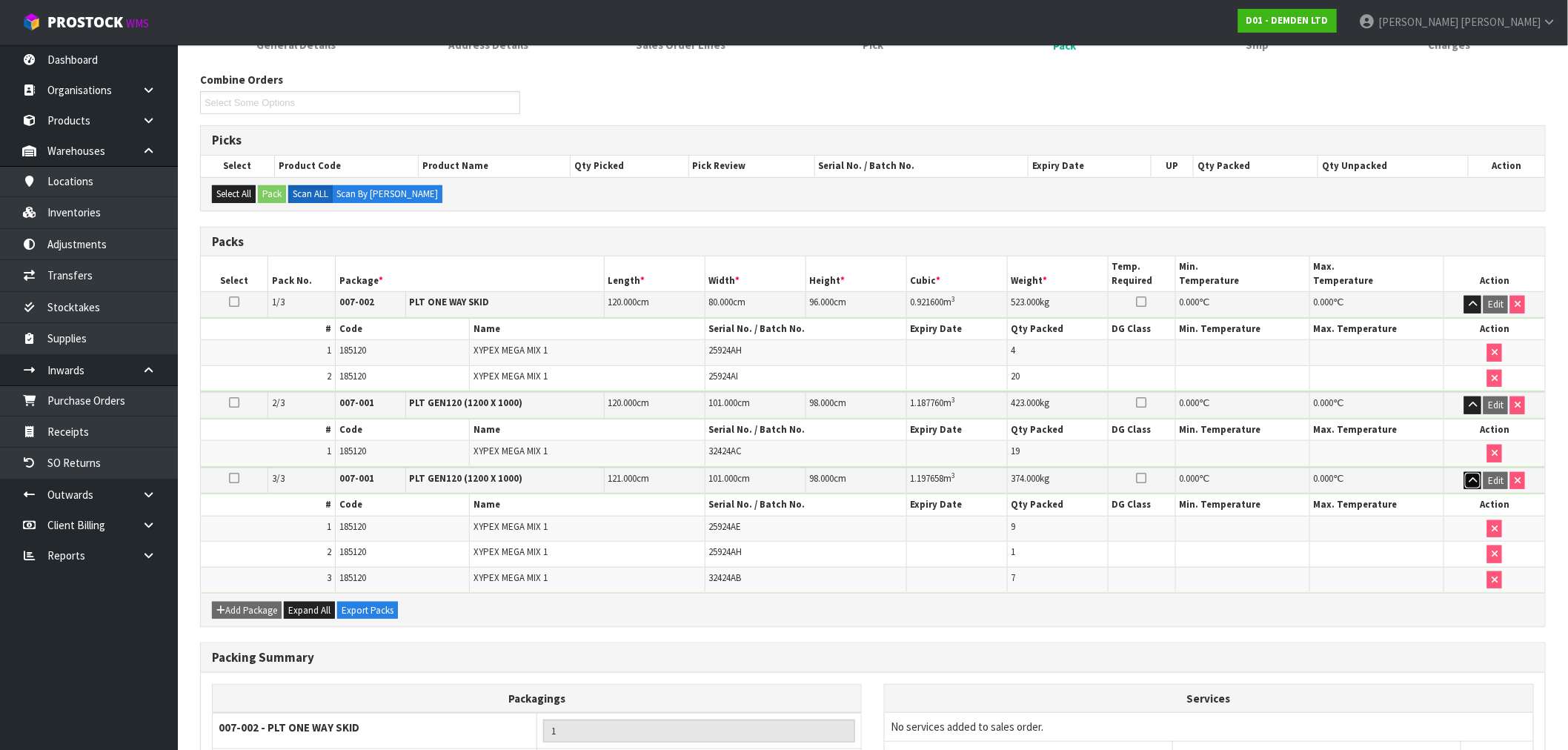
scroll to position [330, 0]
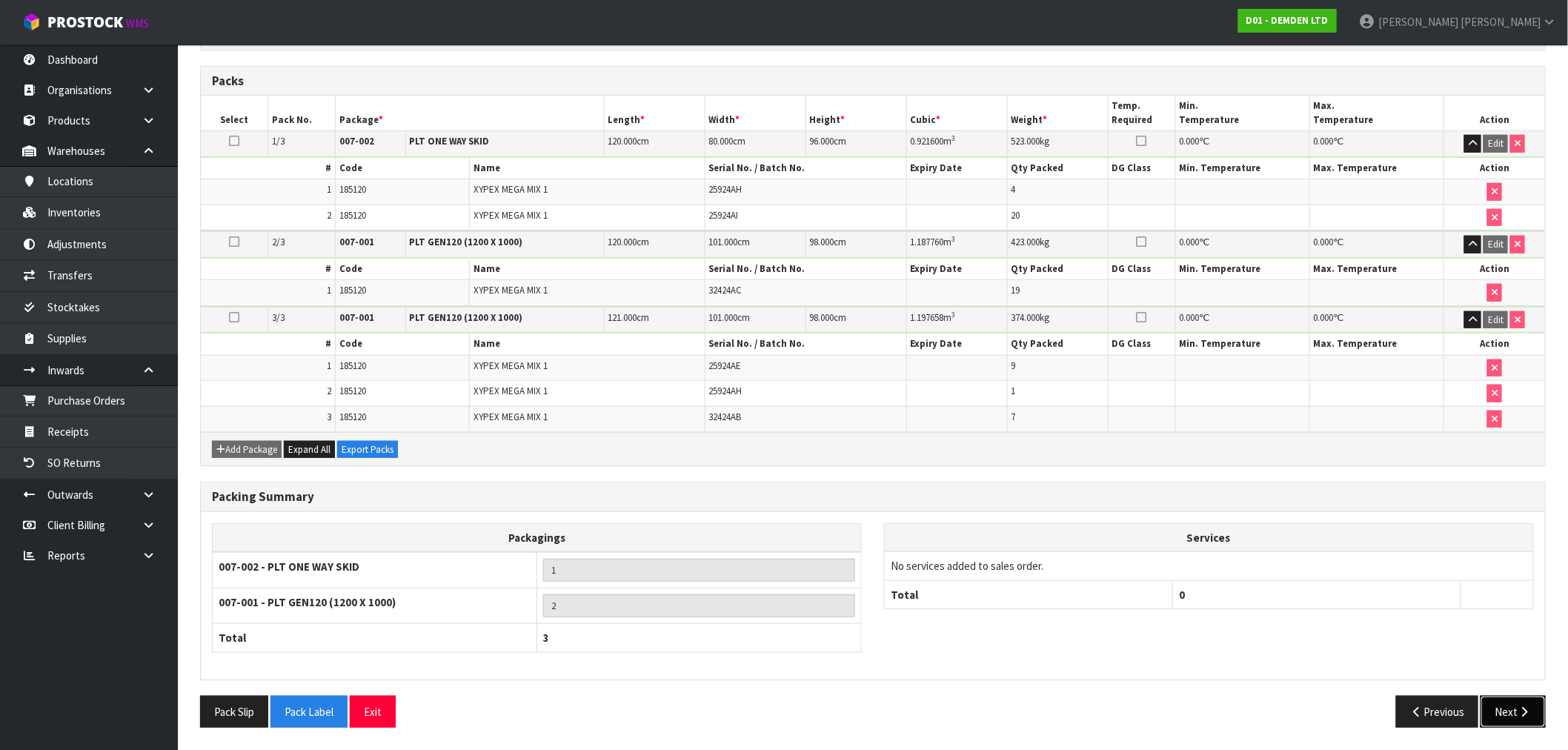
click at [1540, 704] on button "Next" at bounding box center [1514, 712] width 66 height 32
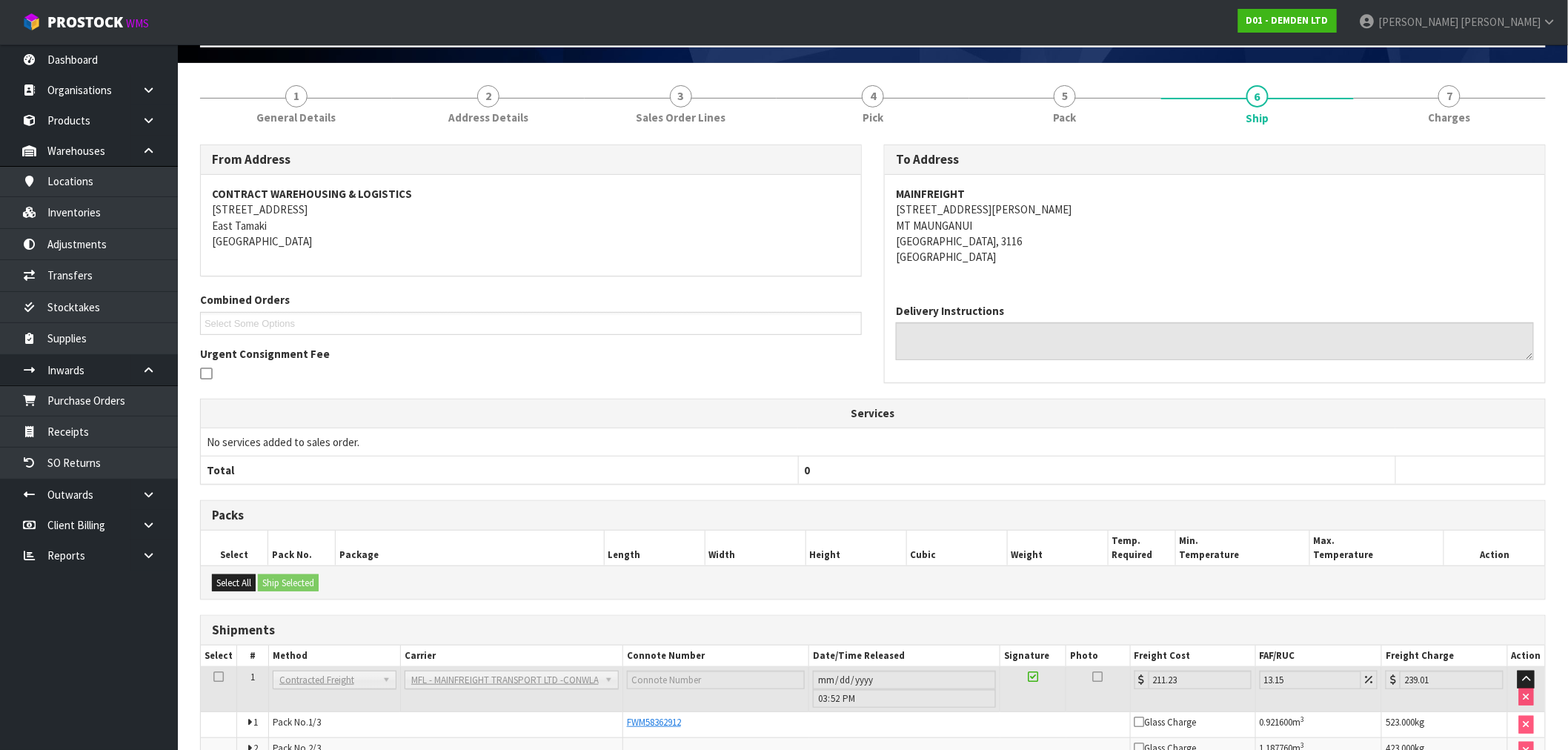
scroll to position [206, 0]
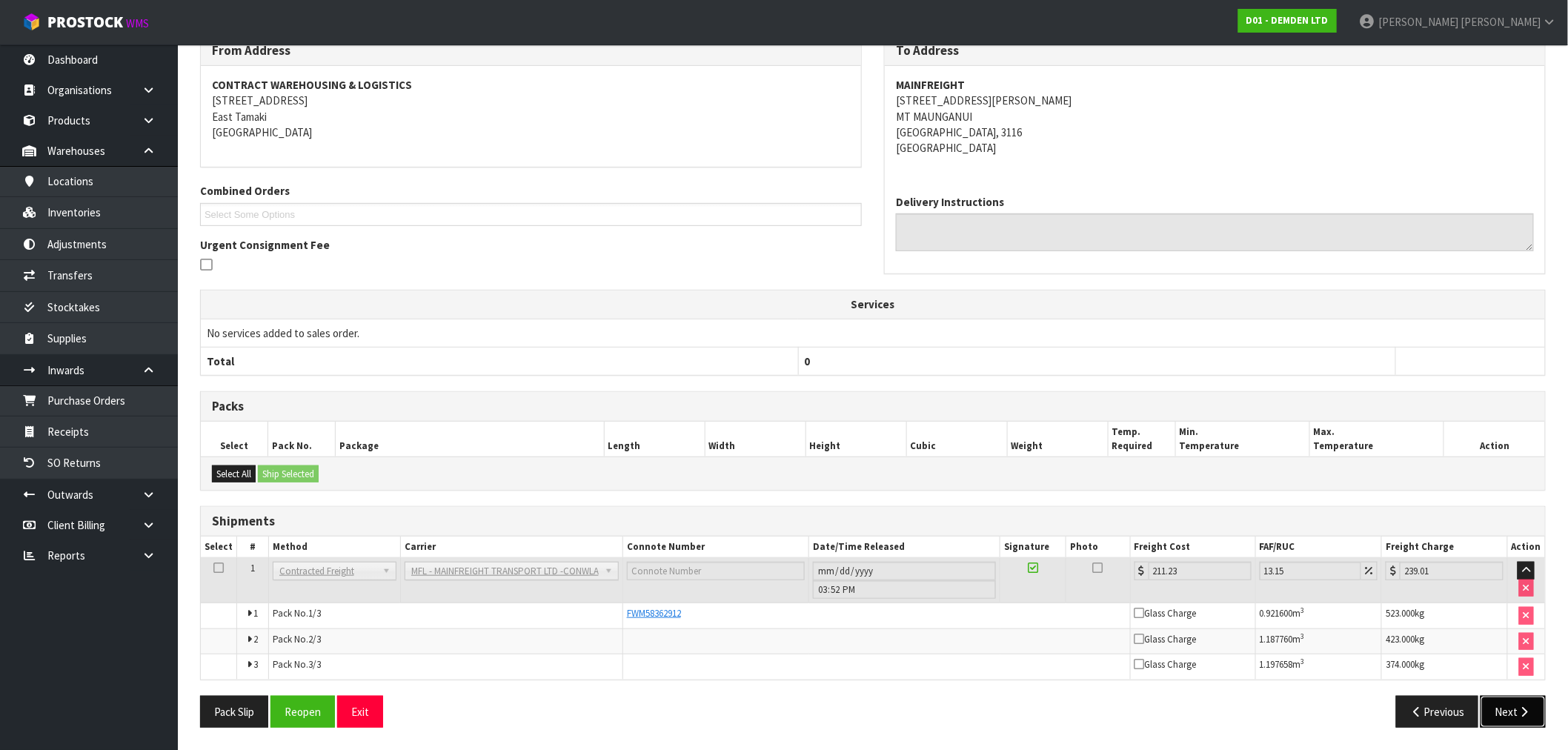
drag, startPoint x: 1540, startPoint y: 710, endPoint x: 1433, endPoint y: 689, distance: 109.0
click at [1540, 712] on button "Next" at bounding box center [1514, 712] width 66 height 32
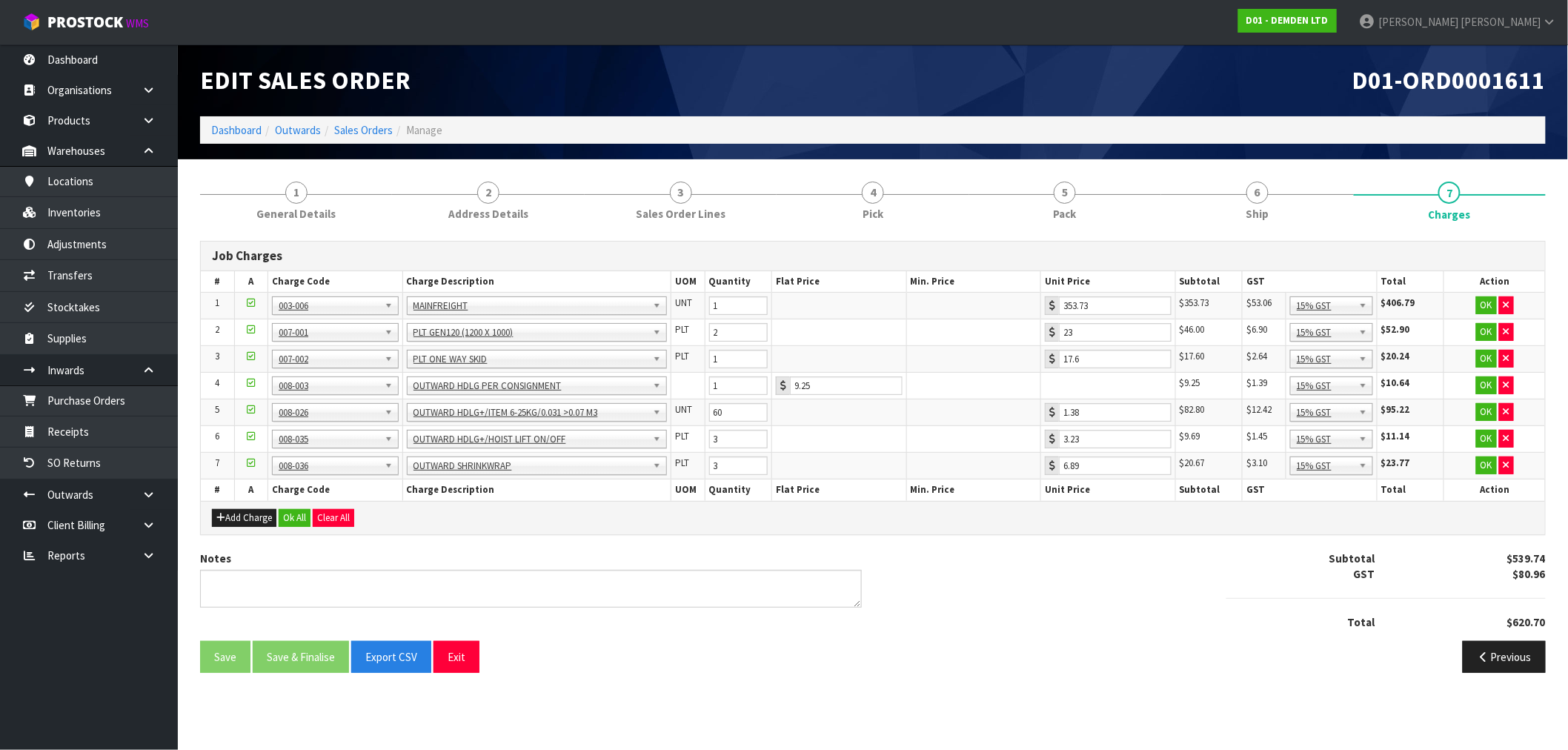
scroll to position [0, 0]
click at [307, 517] on button "Ok All" at bounding box center [295, 518] width 32 height 18
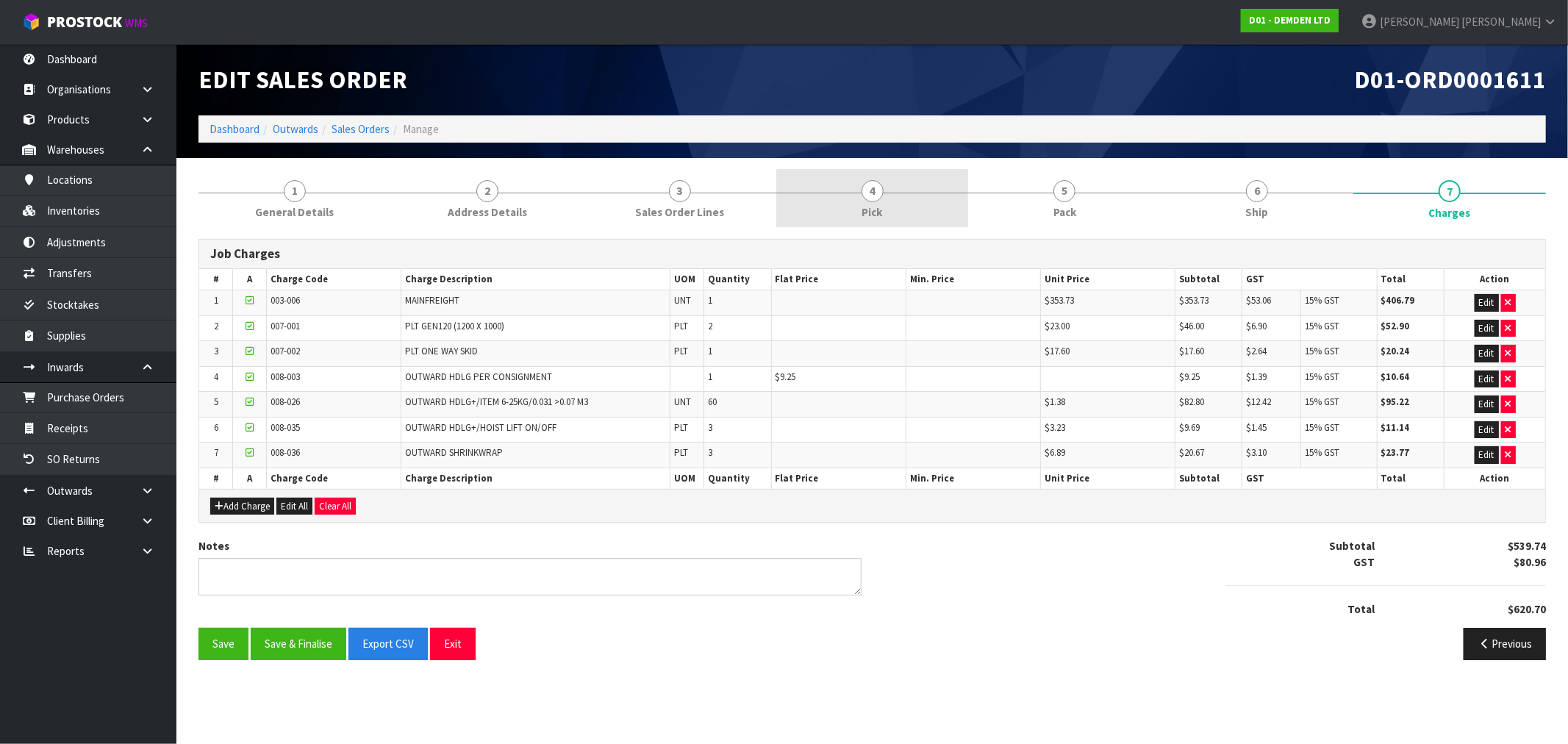
click at [924, 208] on link "4 Pick" at bounding box center [872, 198] width 192 height 59
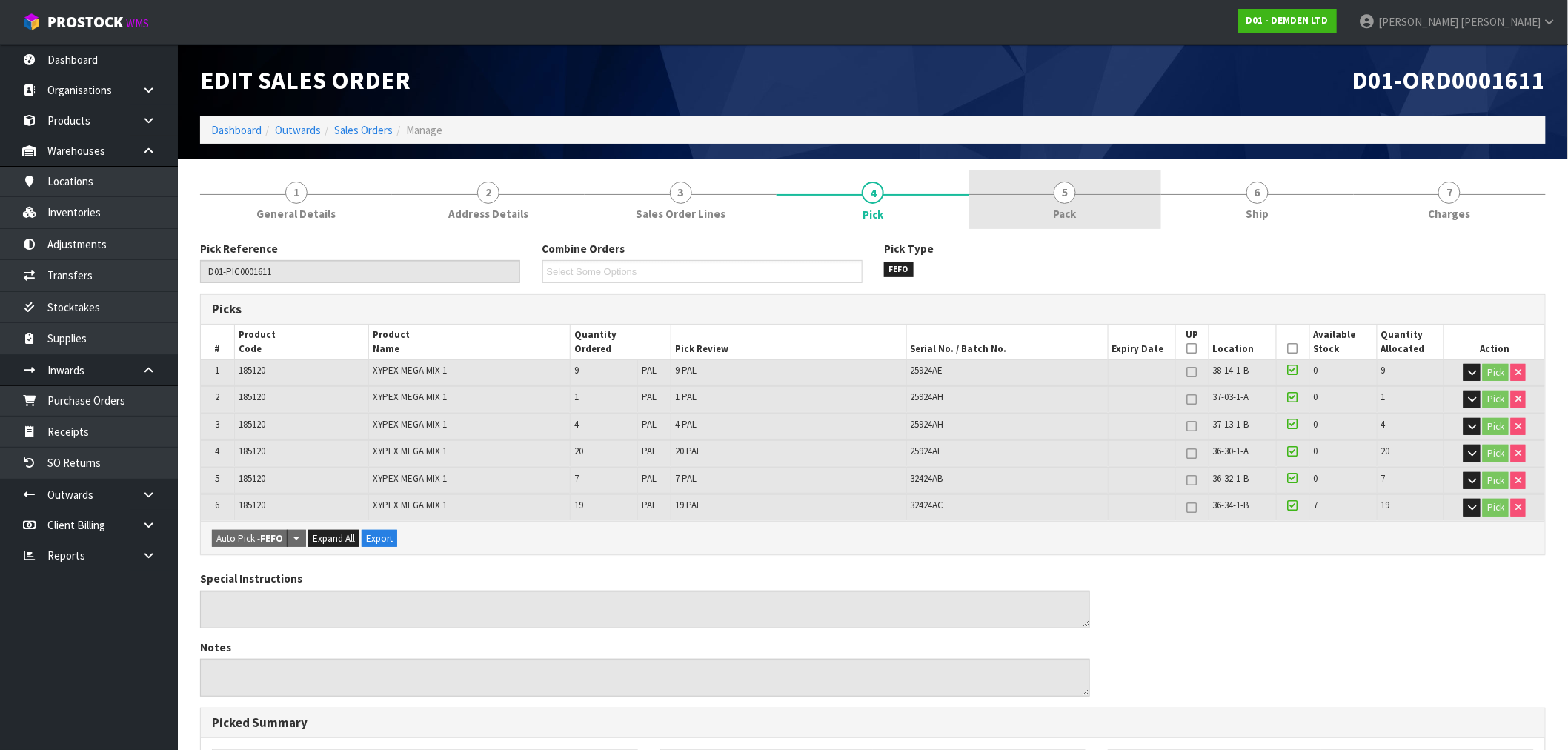
click at [1011, 211] on link "5 Pack" at bounding box center [1065, 199] width 192 height 59
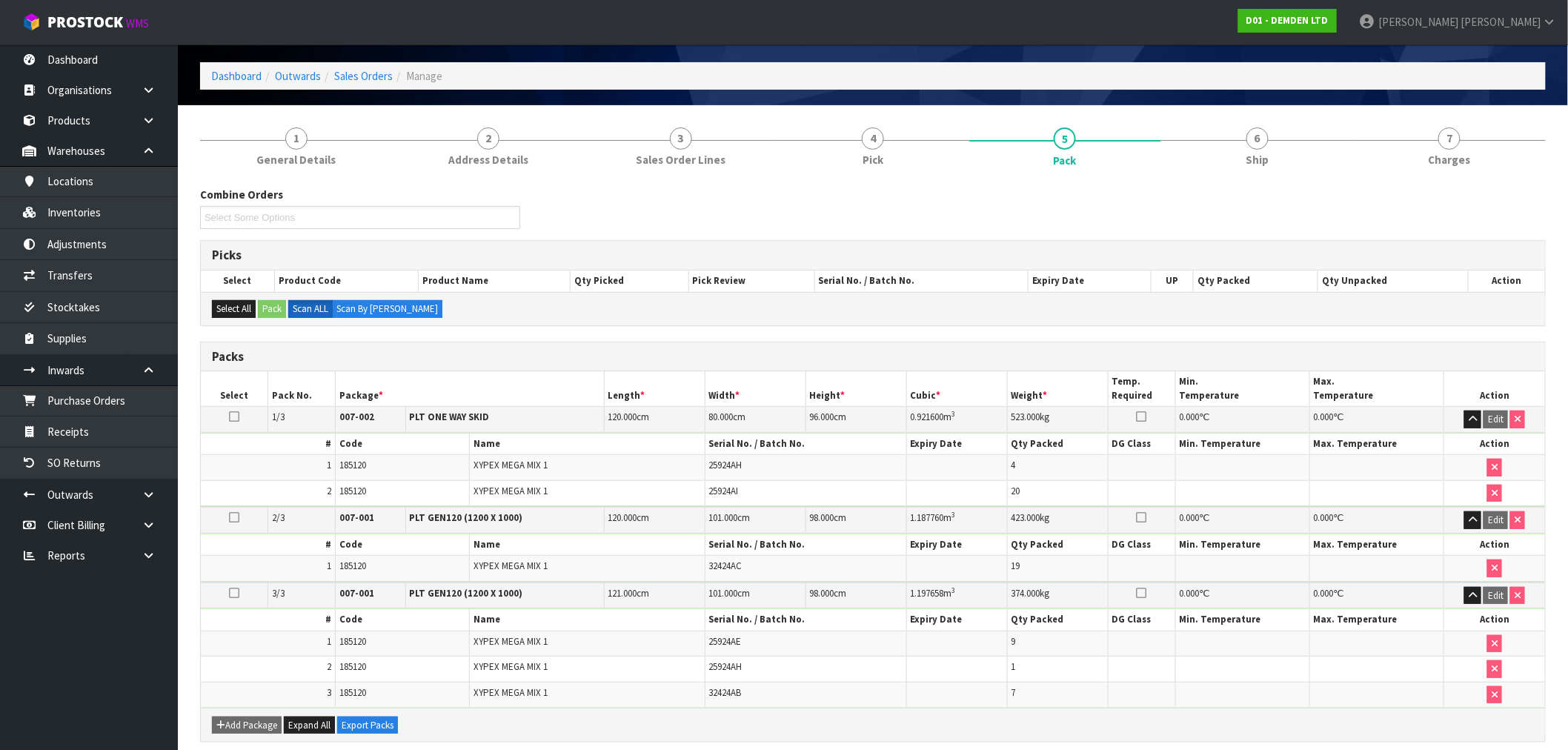
scroll to position [82, 0]
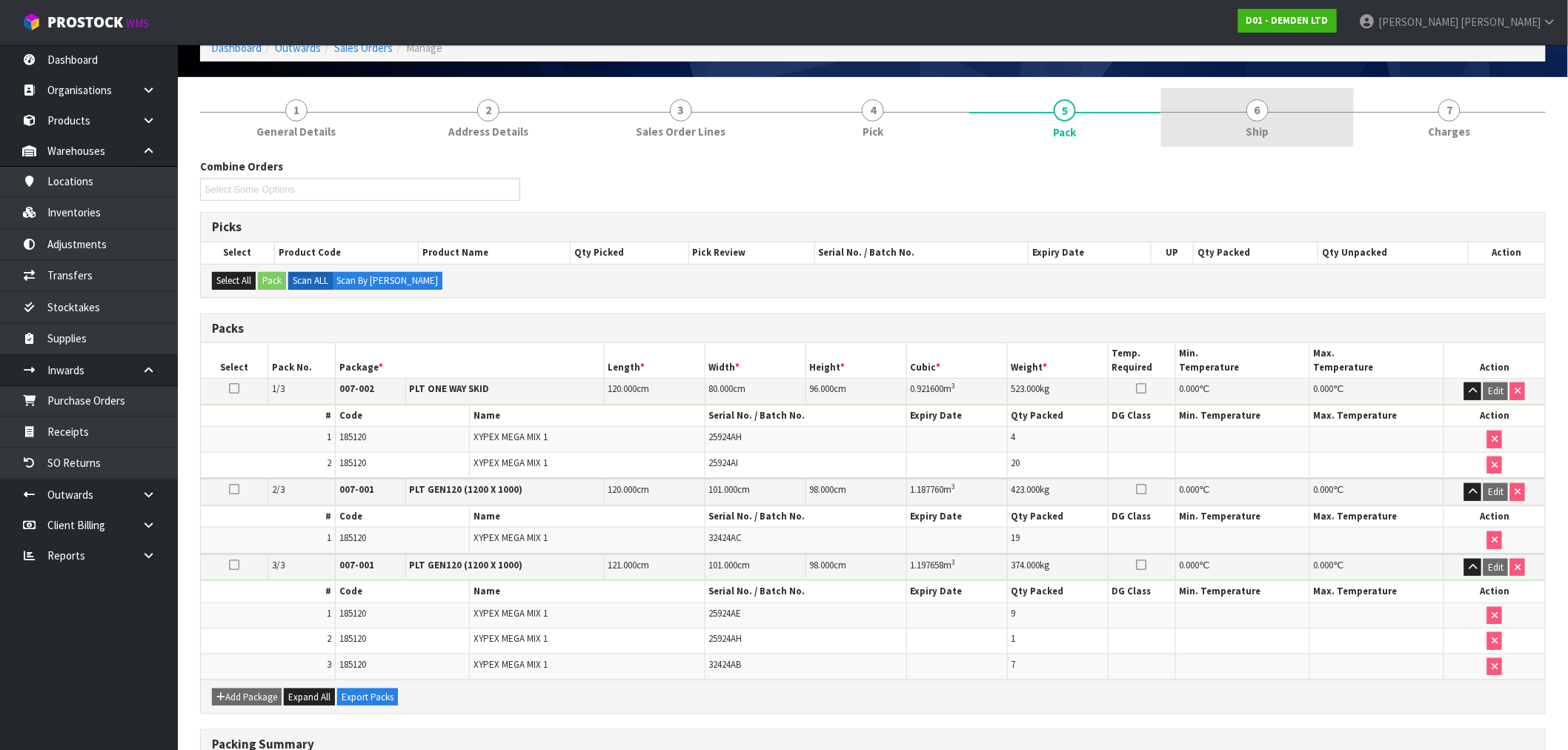
click at [1309, 132] on link "6 Ship" at bounding box center [1257, 117] width 192 height 59
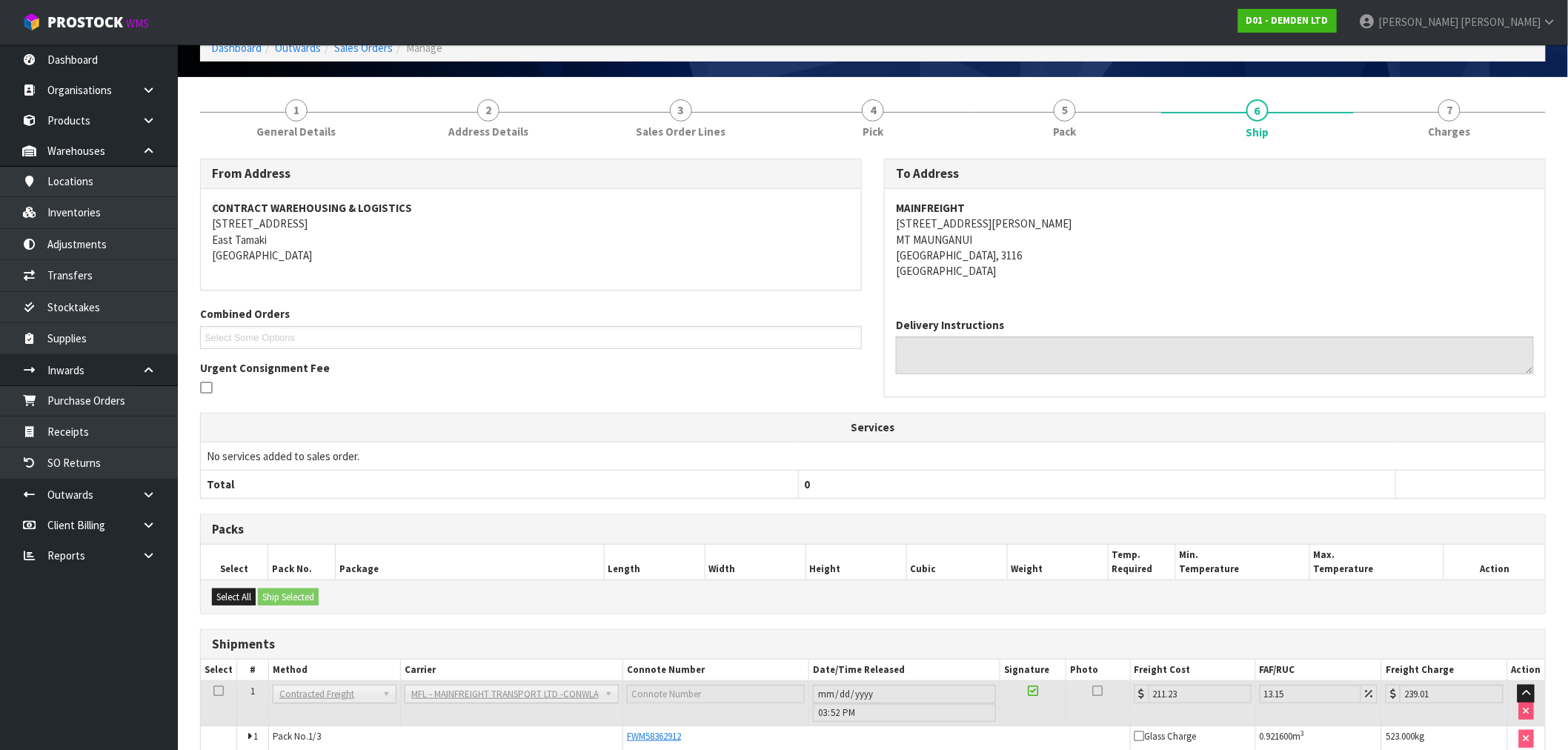
click at [1499, 131] on link "7 Charges" at bounding box center [1450, 117] width 192 height 59
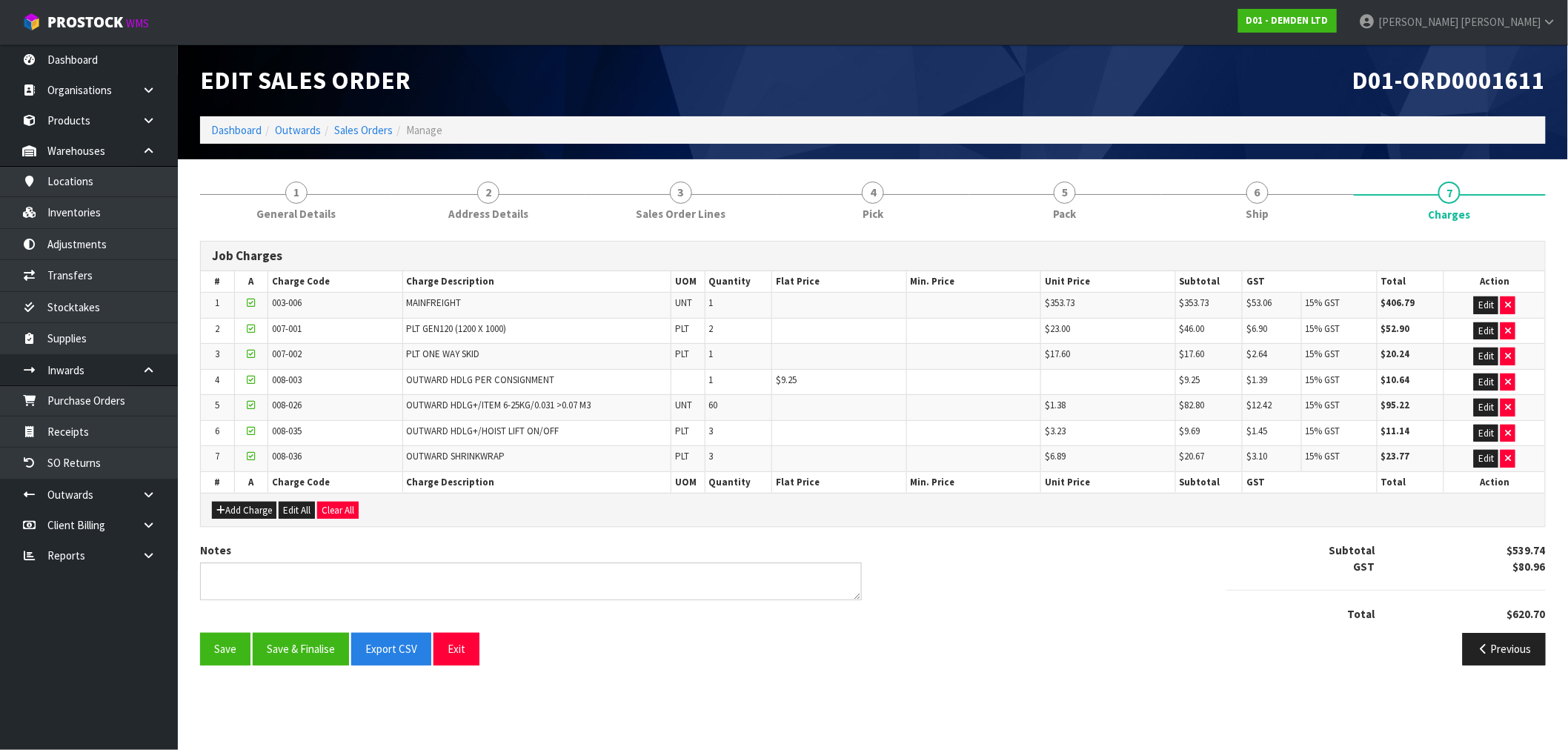
scroll to position [0, 0]
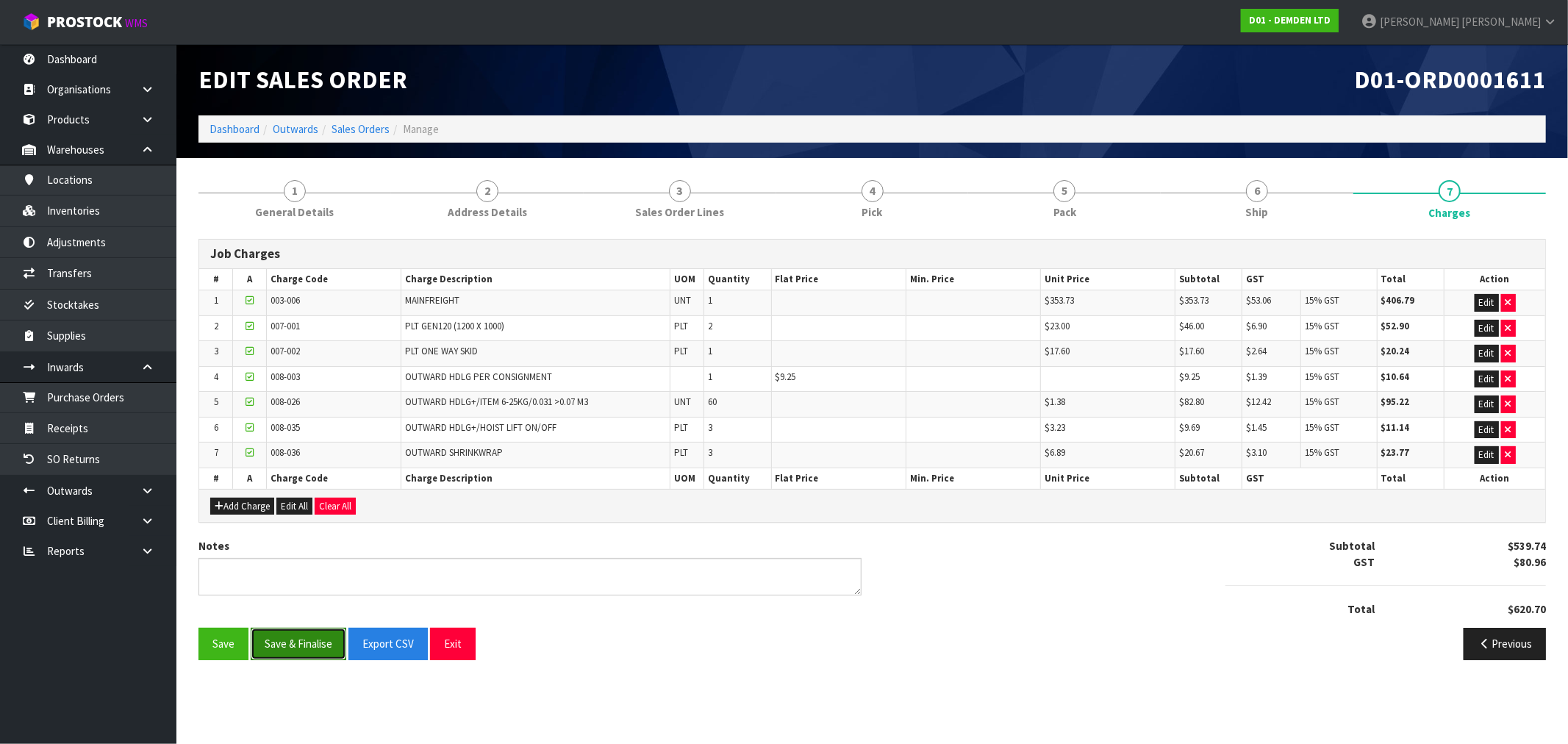
click at [319, 645] on button "Save & Finalise" at bounding box center [298, 644] width 96 height 32
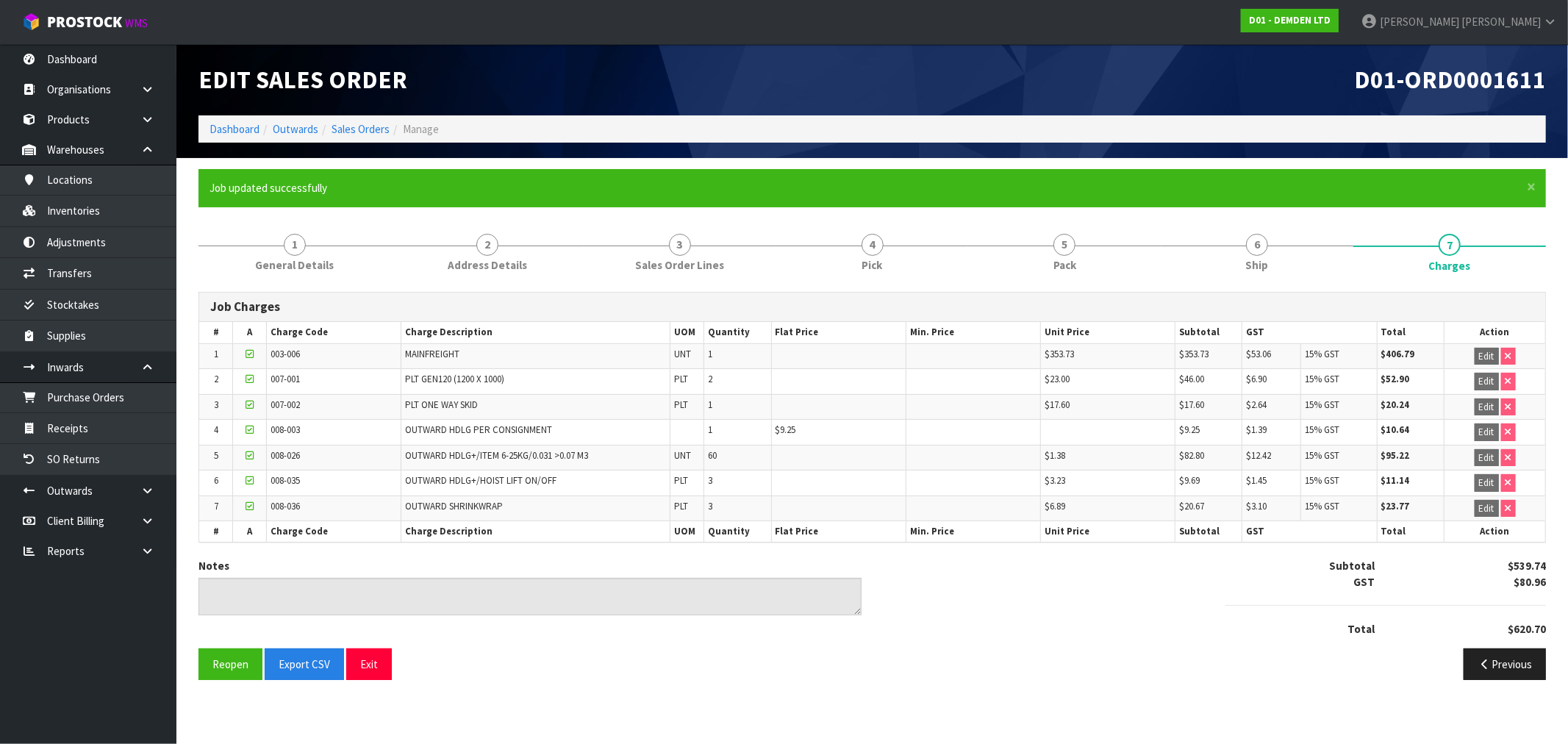
click at [379, 136] on li "Sales Orders" at bounding box center [354, 129] width 72 height 16
click at [371, 131] on link "Sales Orders" at bounding box center [360, 128] width 59 height 14
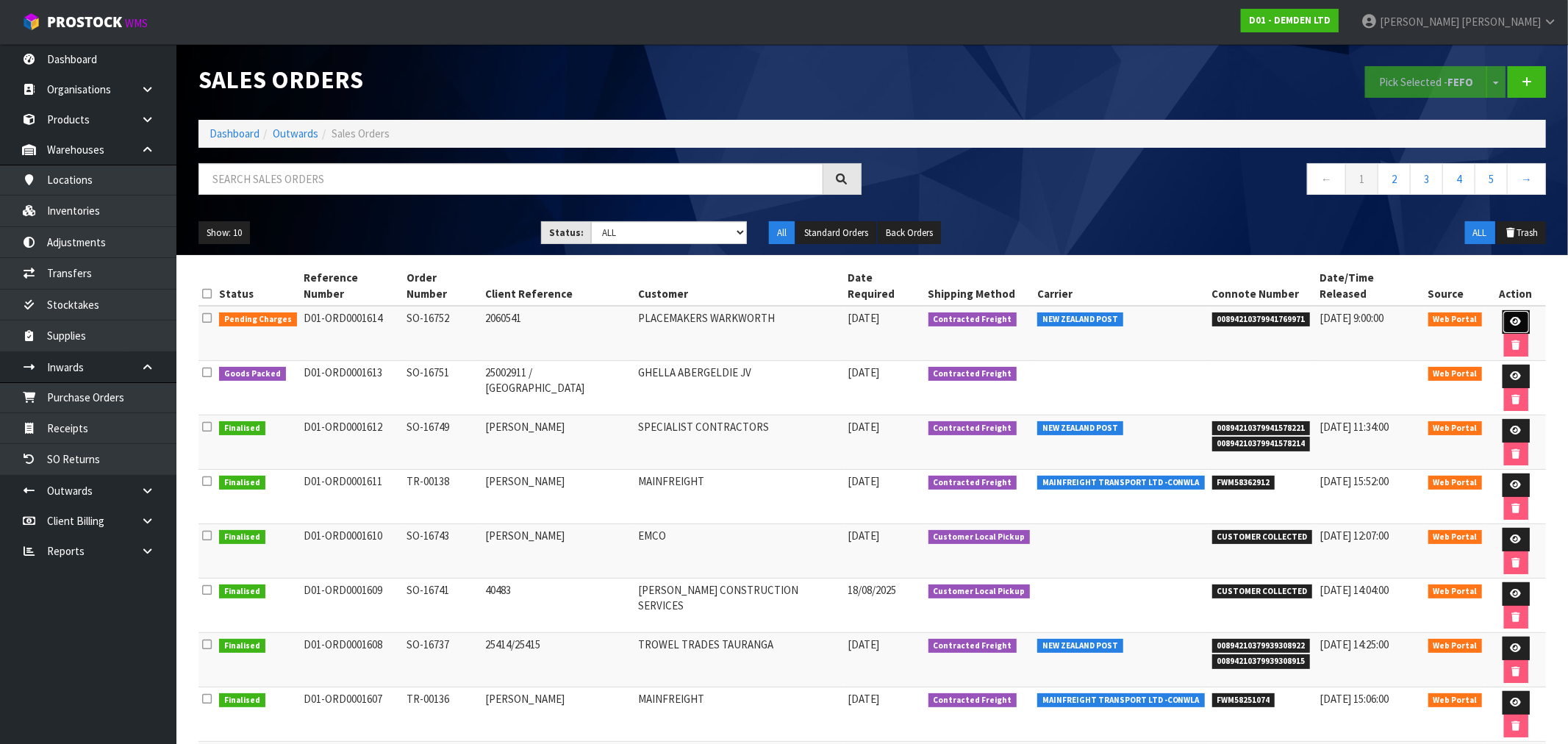
drag, startPoint x: 285, startPoint y: 2, endPoint x: 1491, endPoint y: 312, distance: 1245.2
click at [1502, 312] on link at bounding box center [1515, 321] width 27 height 23
click at [1502, 311] on link at bounding box center [1515, 321] width 27 height 23
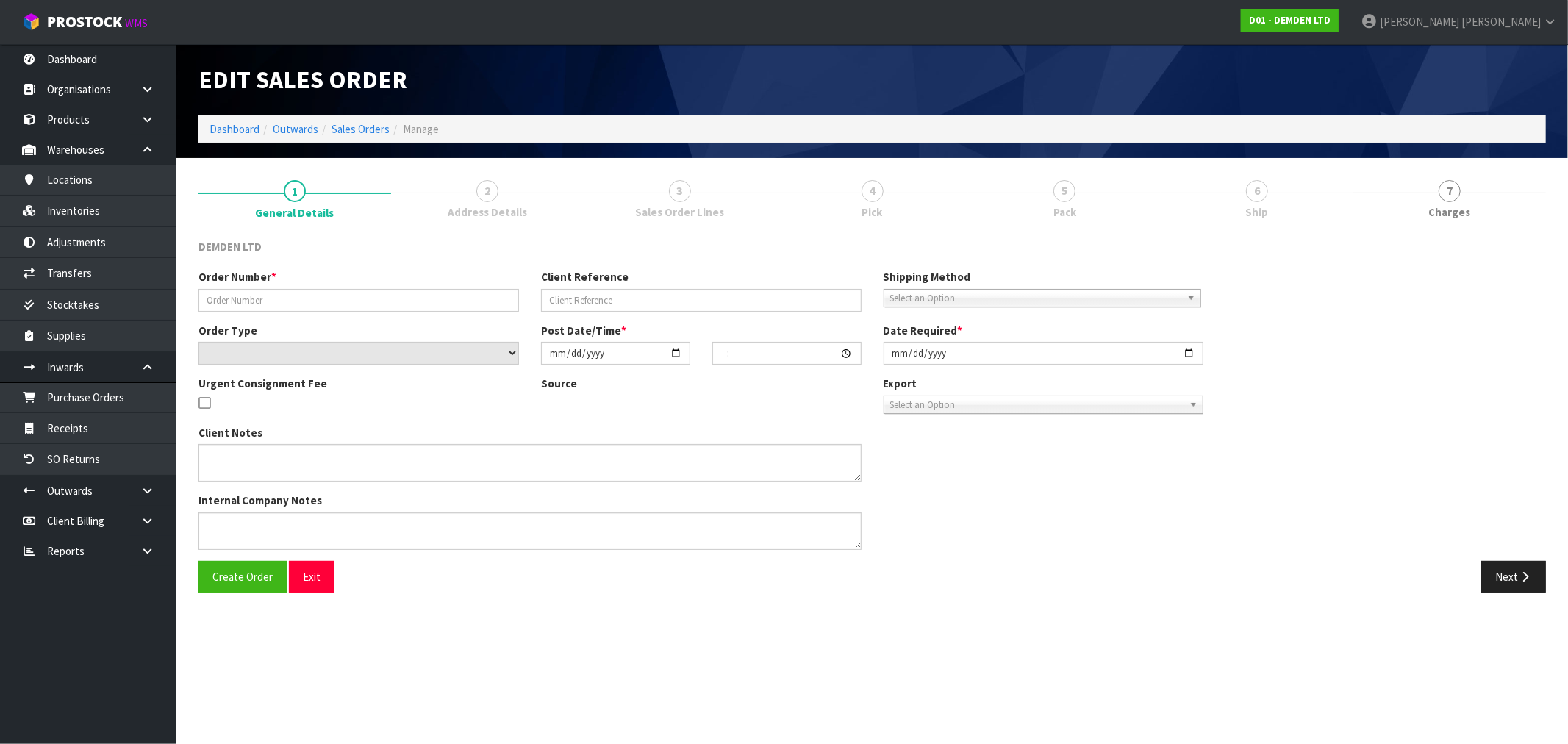
type input "SO-16752"
type input "2060541"
select select "number:0"
type input "2025-08-21"
type input "14:08:00.000"
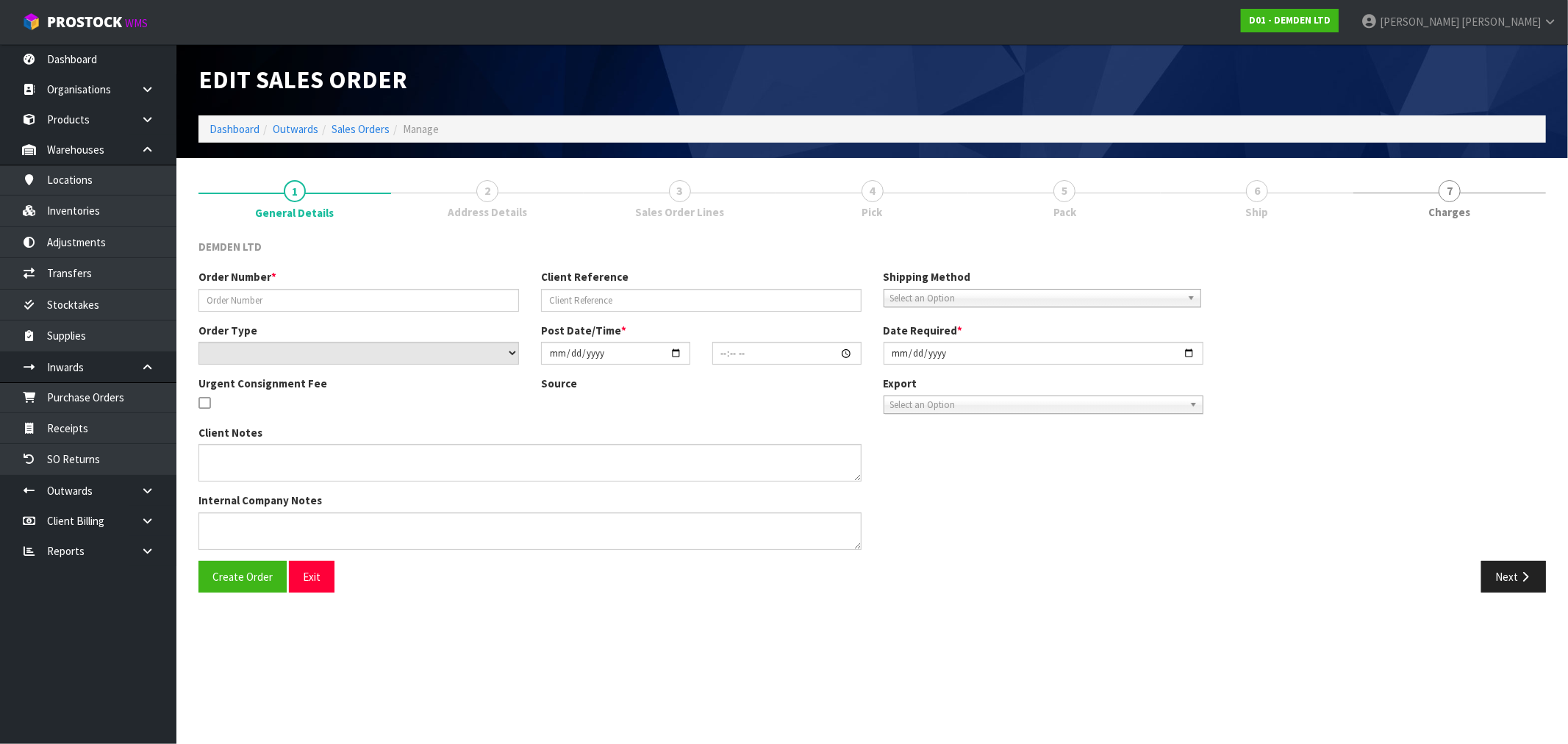
type input "2025-08-22"
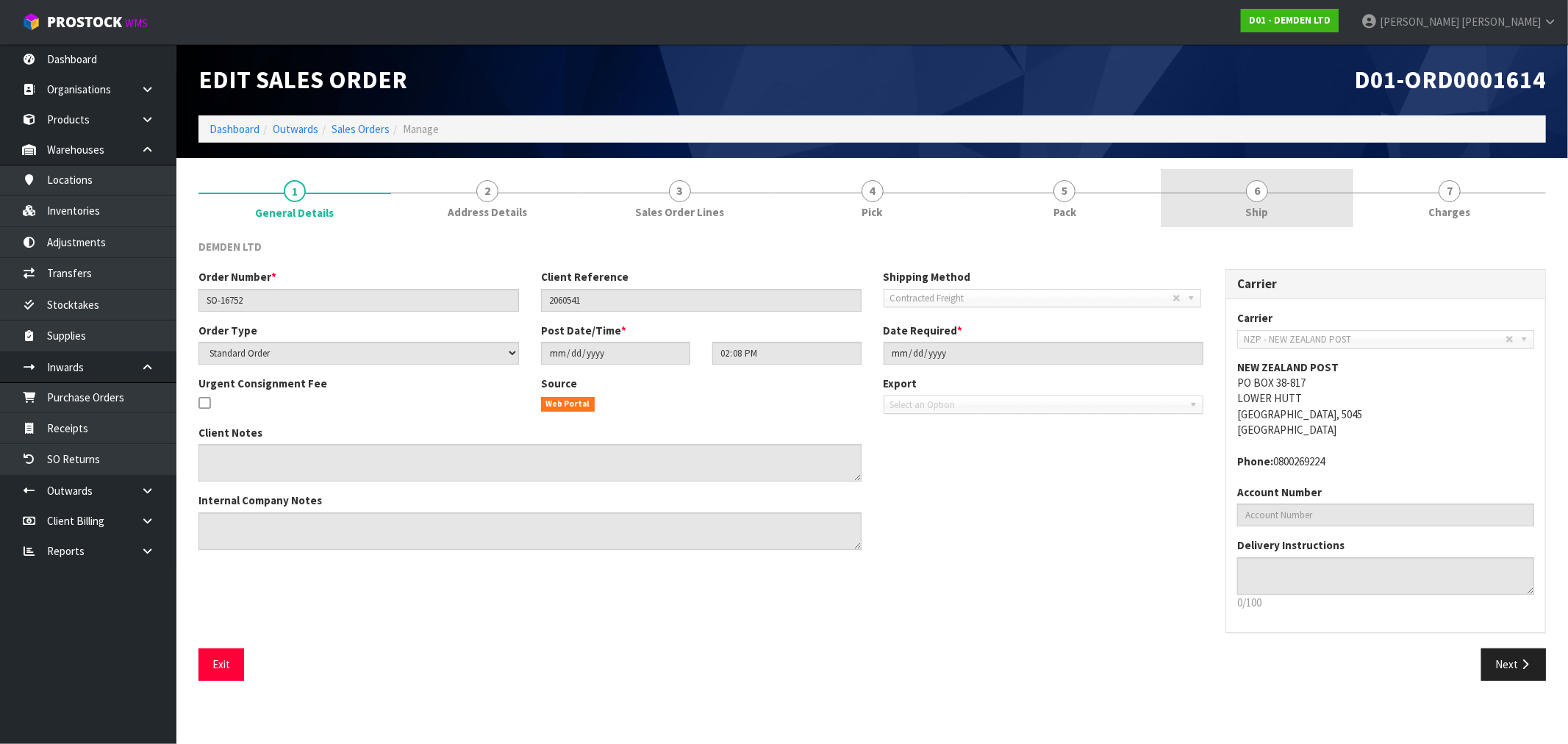
click at [1269, 195] on link "6 Ship" at bounding box center [1256, 198] width 192 height 59
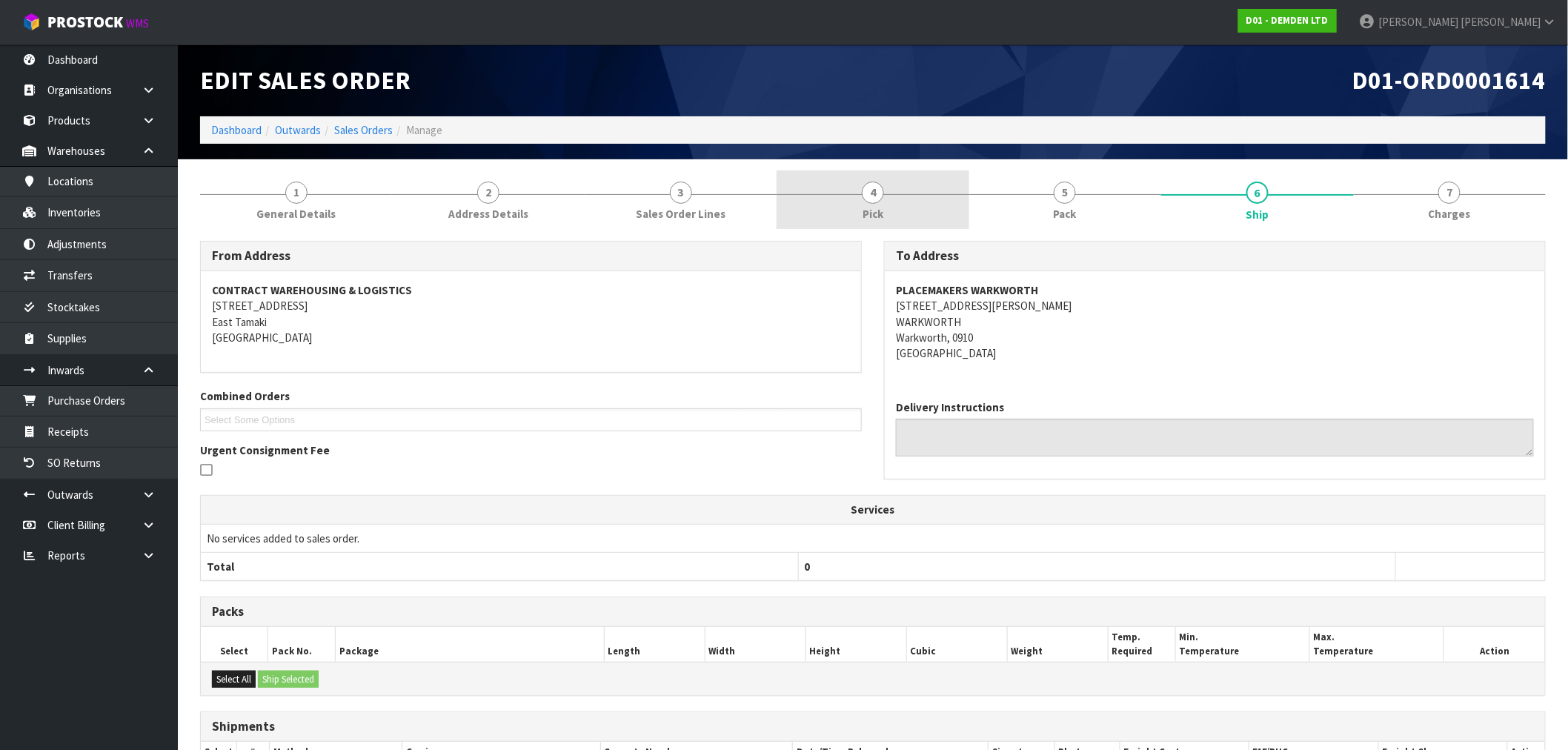
click at [899, 201] on link "4 Pick" at bounding box center [872, 199] width 192 height 59
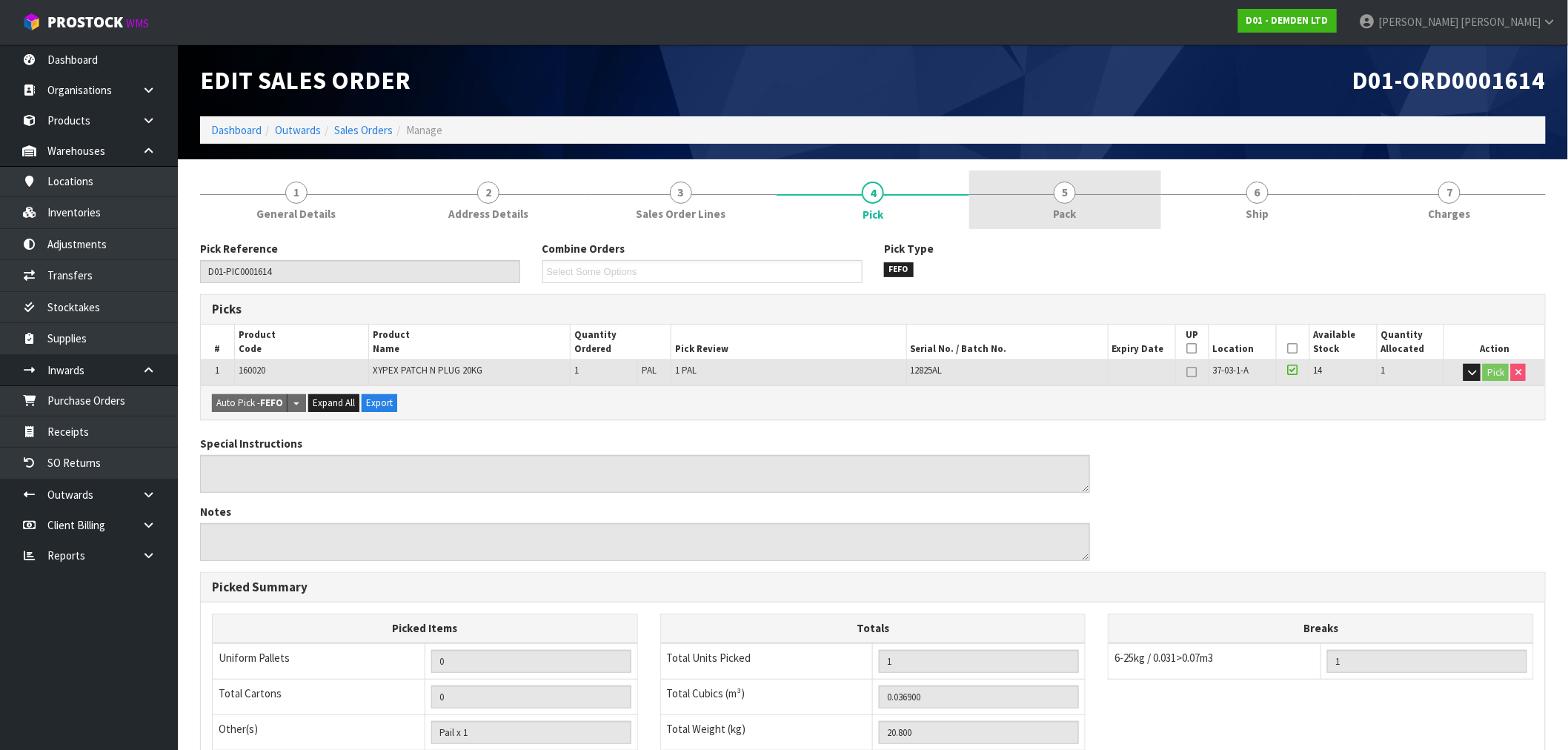
click at [1045, 200] on link "5 Pack" at bounding box center [1065, 199] width 192 height 59
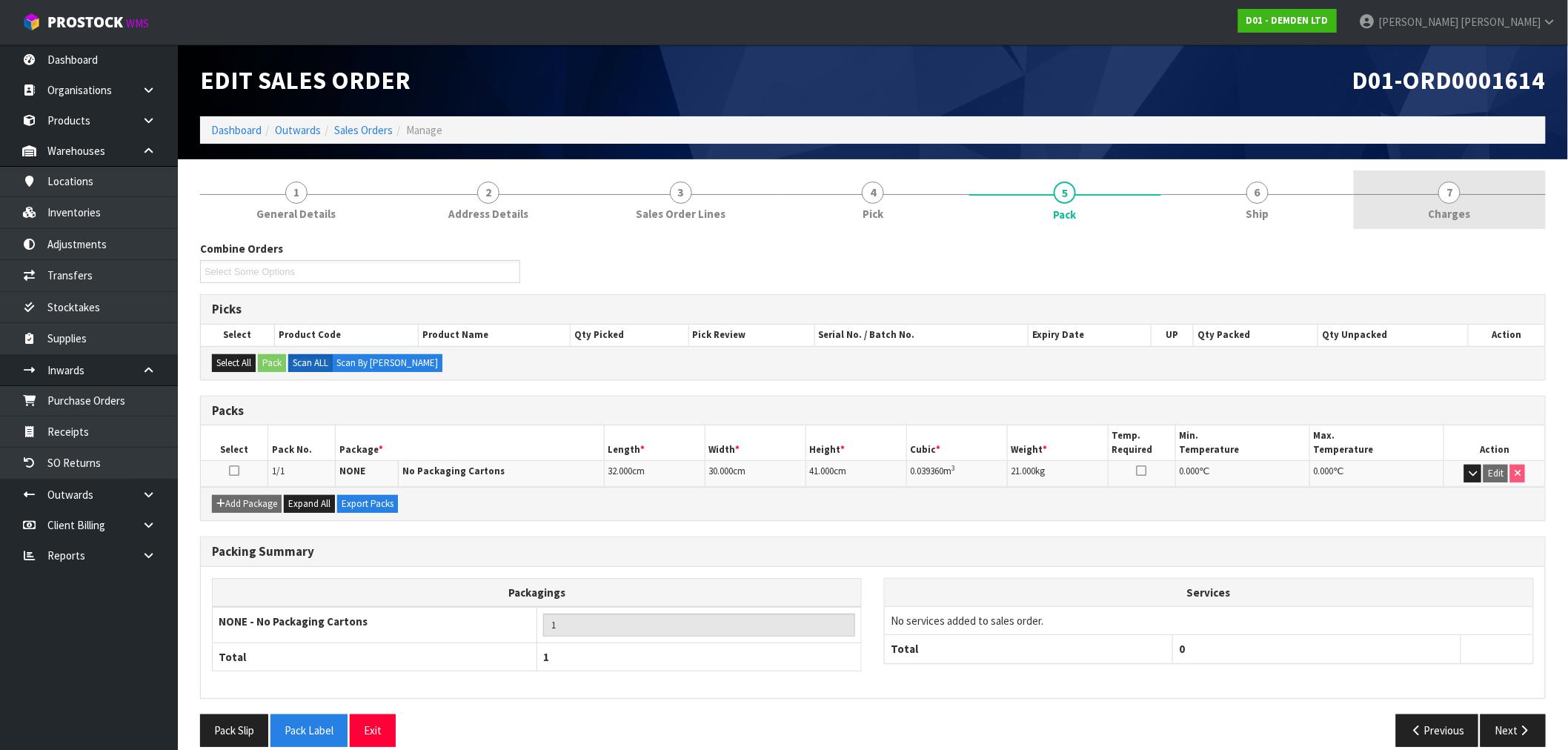
click at [1462, 191] on link "7 Charges" at bounding box center [1450, 199] width 192 height 59
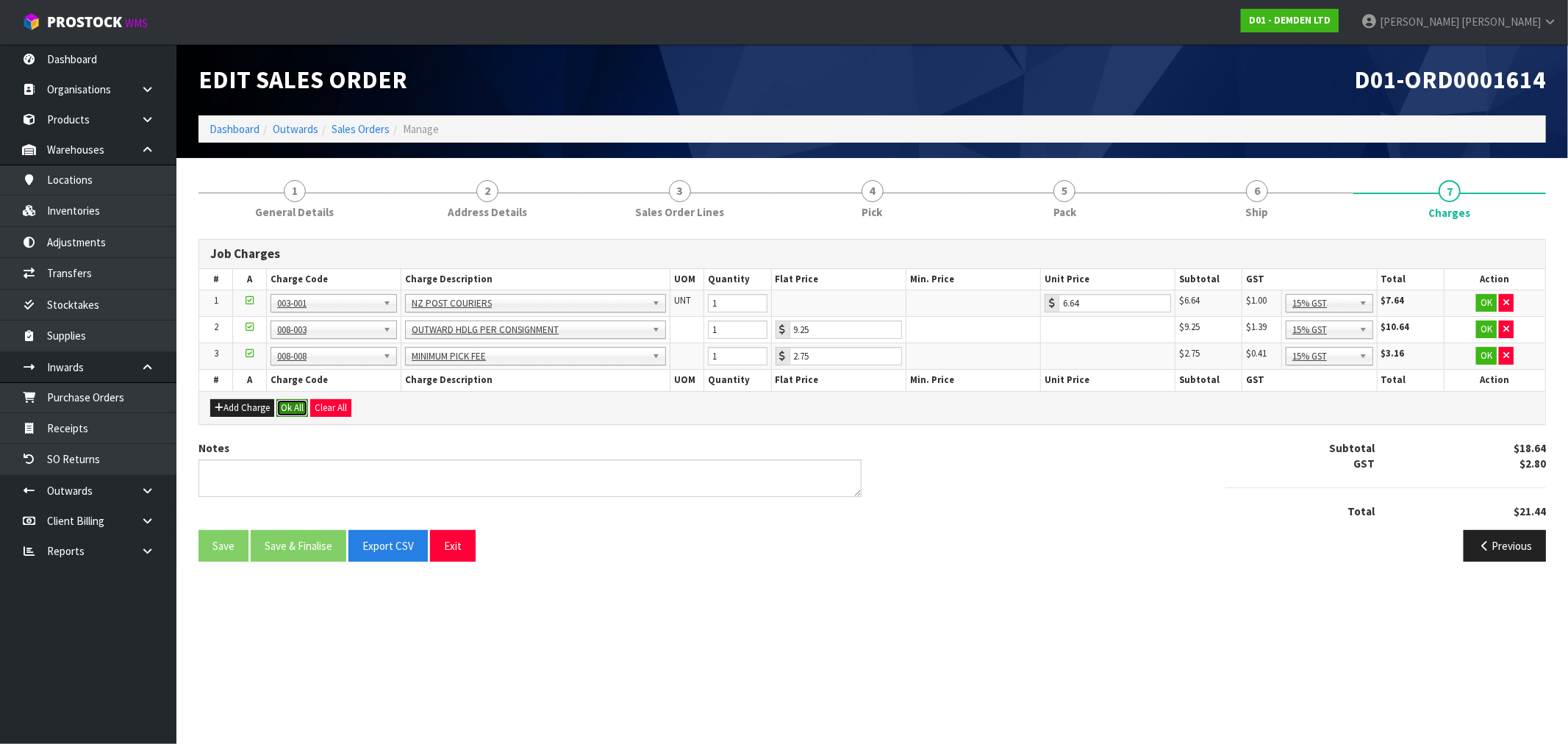
click at [301, 399] on button "Ok All" at bounding box center [293, 408] width 32 height 18
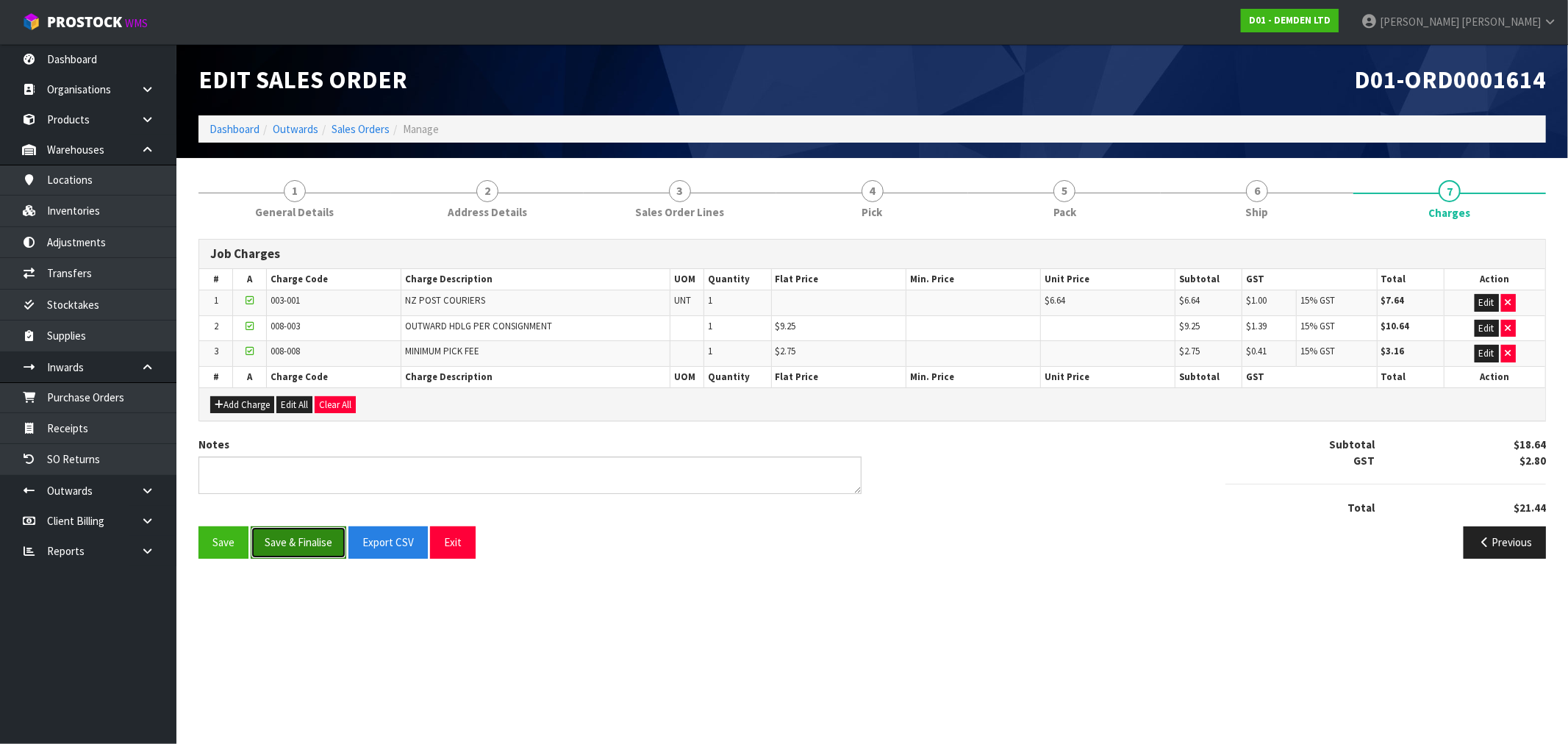
click at [291, 544] on button "Save & Finalise" at bounding box center [298, 542] width 96 height 32
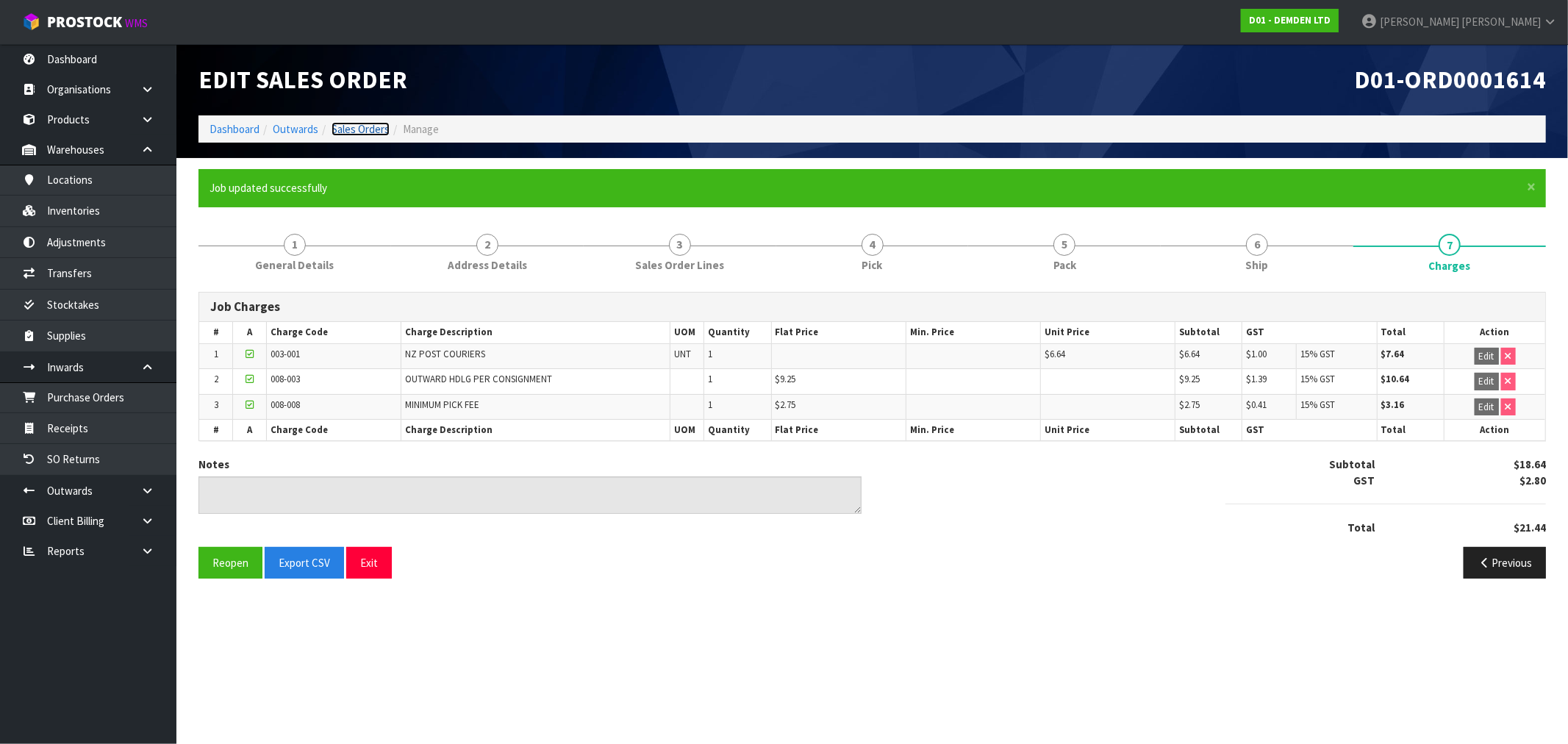
click at [368, 128] on link "Sales Orders" at bounding box center [360, 128] width 59 height 14
click at [361, 129] on link "Sales Orders" at bounding box center [360, 128] width 59 height 14
click at [357, 127] on link "Sales Orders" at bounding box center [360, 128] width 59 height 14
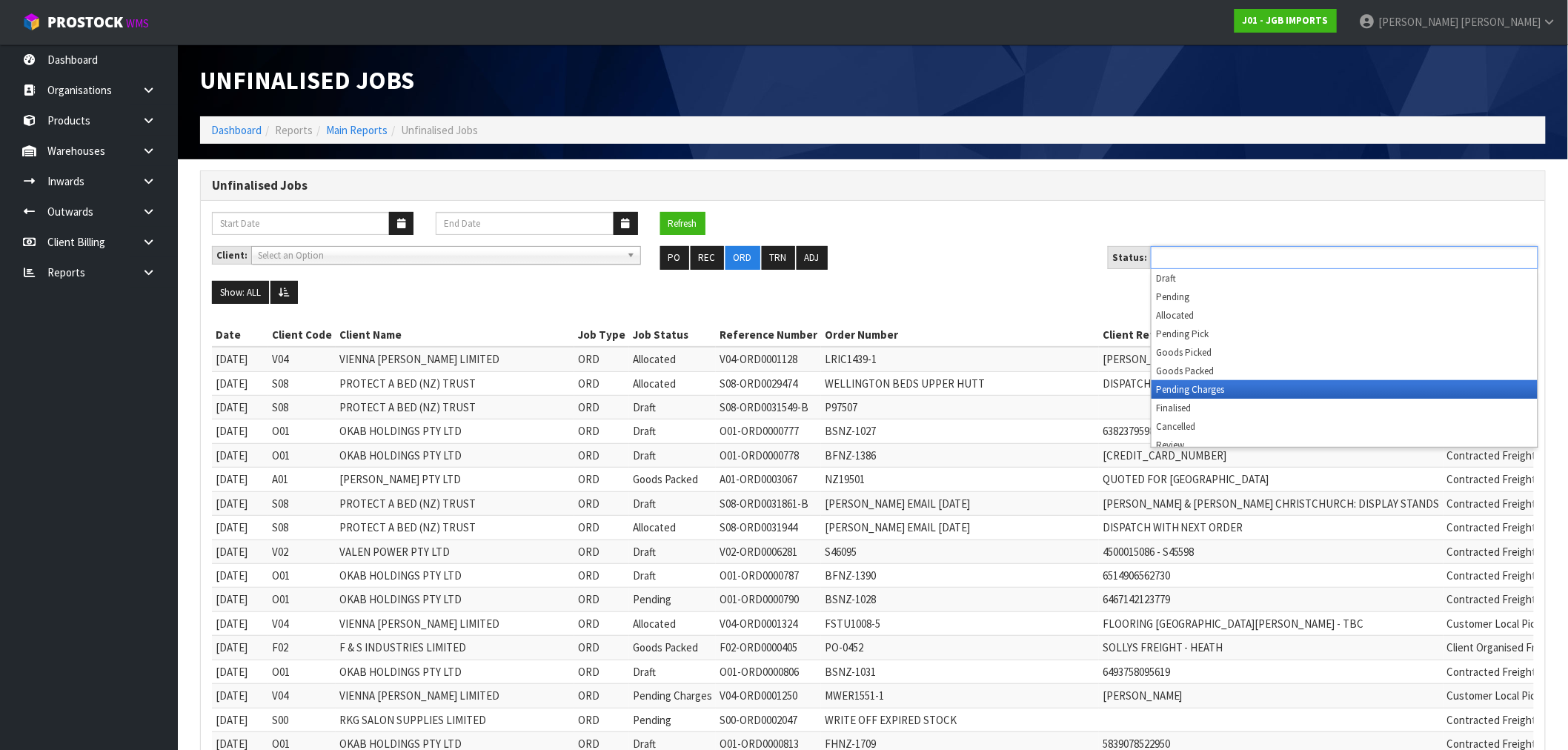
click at [1254, 390] on li "Pending Charges" at bounding box center [1345, 390] width 386 height 19
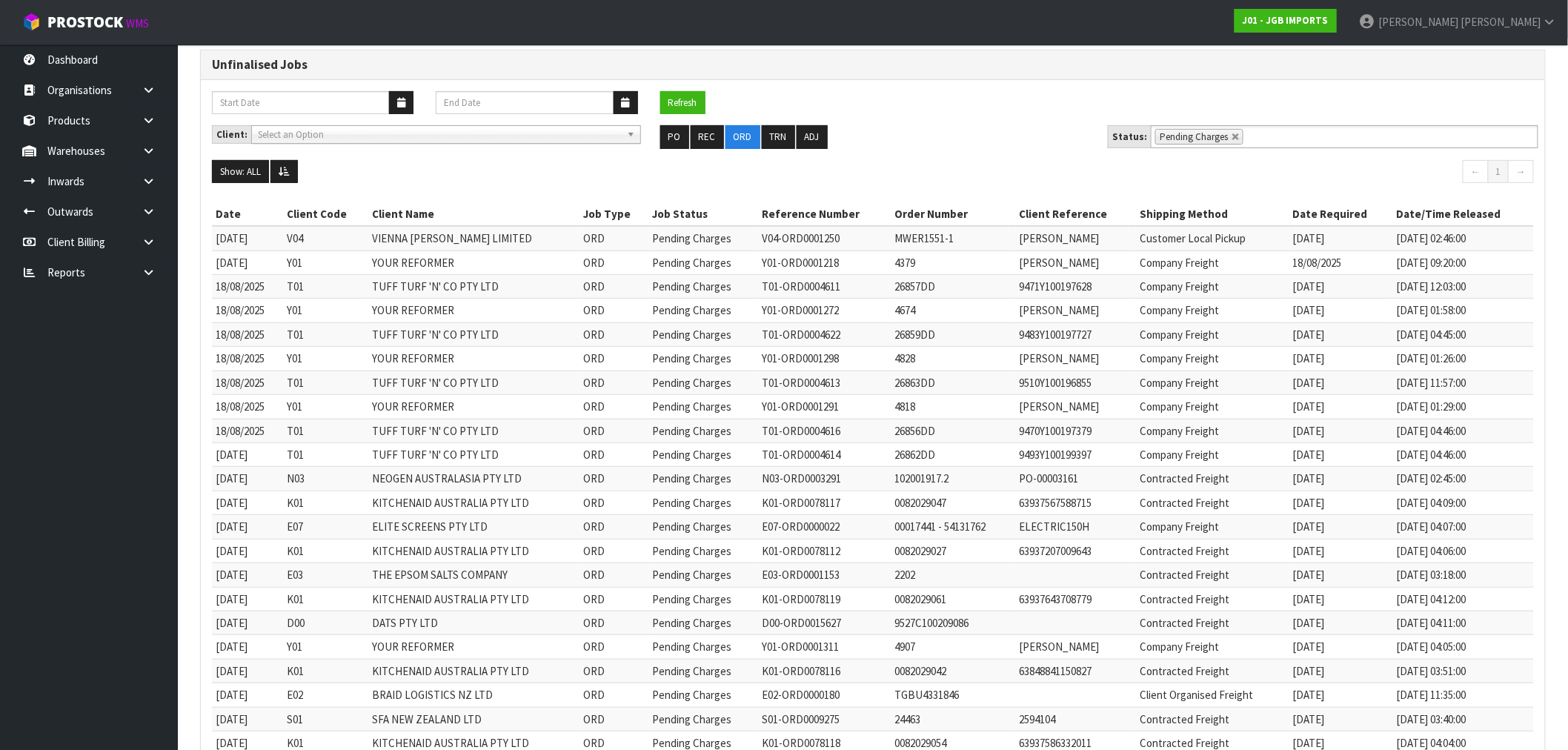
scroll to position [109, 0]
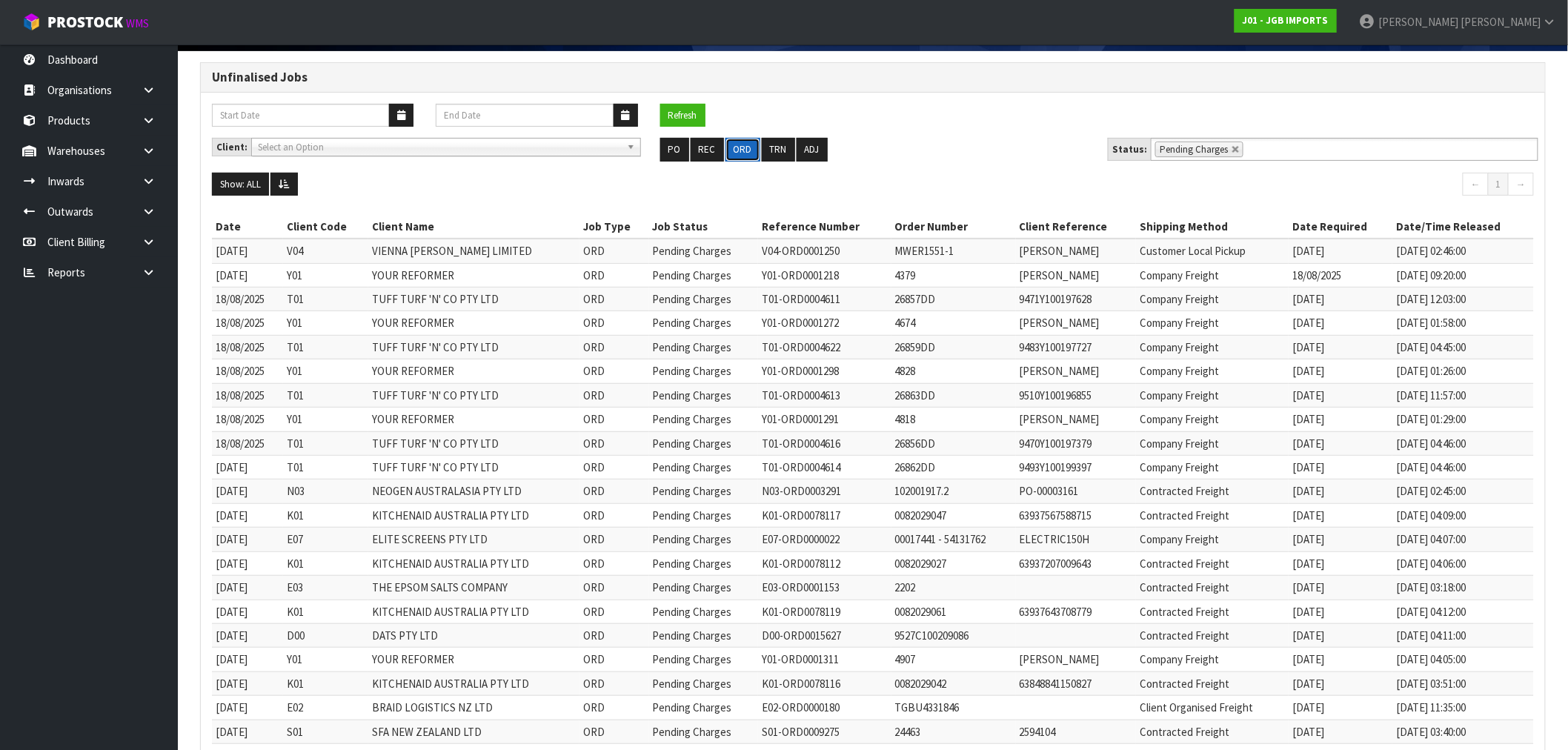
click at [732, 147] on button "ORD" at bounding box center [743, 149] width 35 height 23
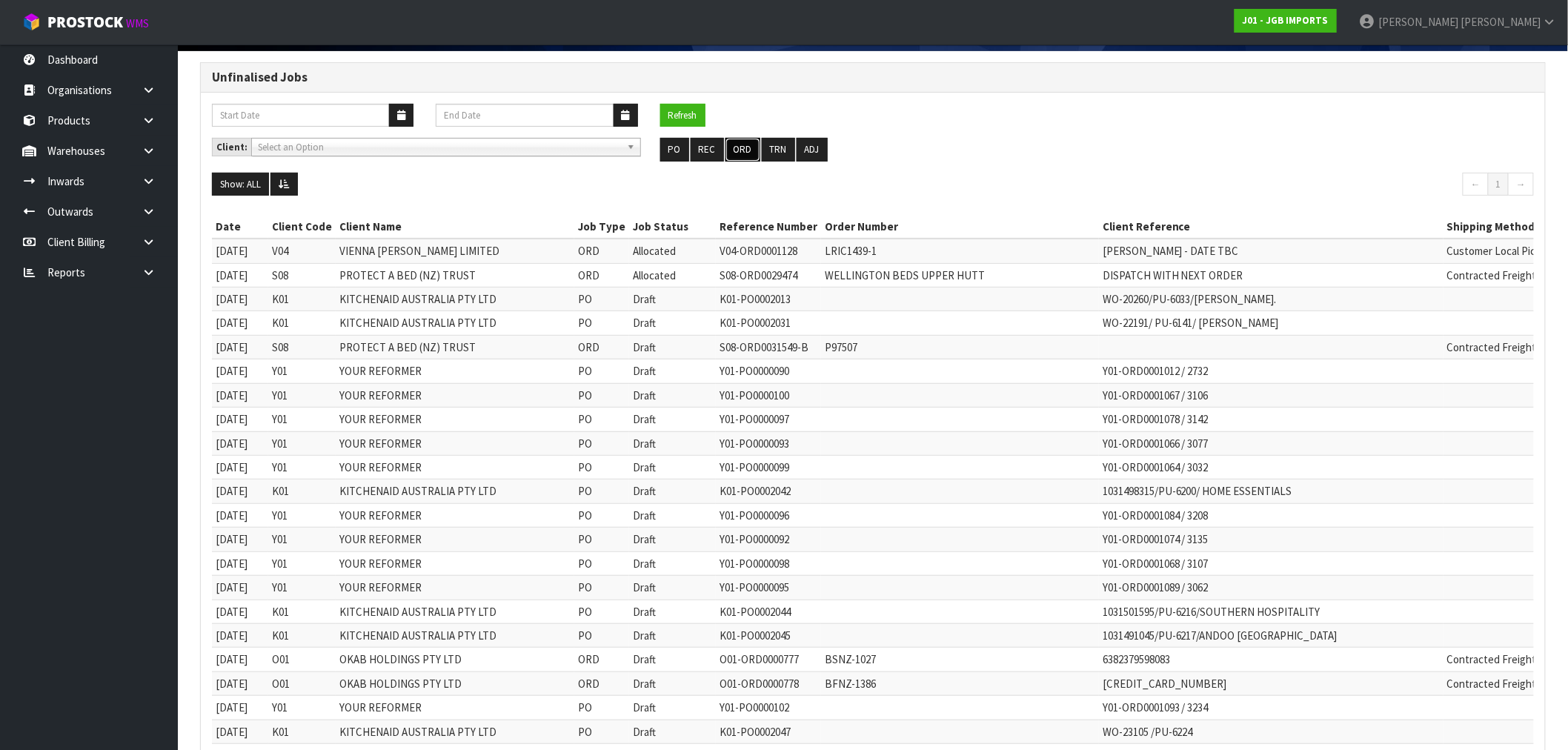
click at [732, 147] on button "ORD" at bounding box center [743, 149] width 35 height 23
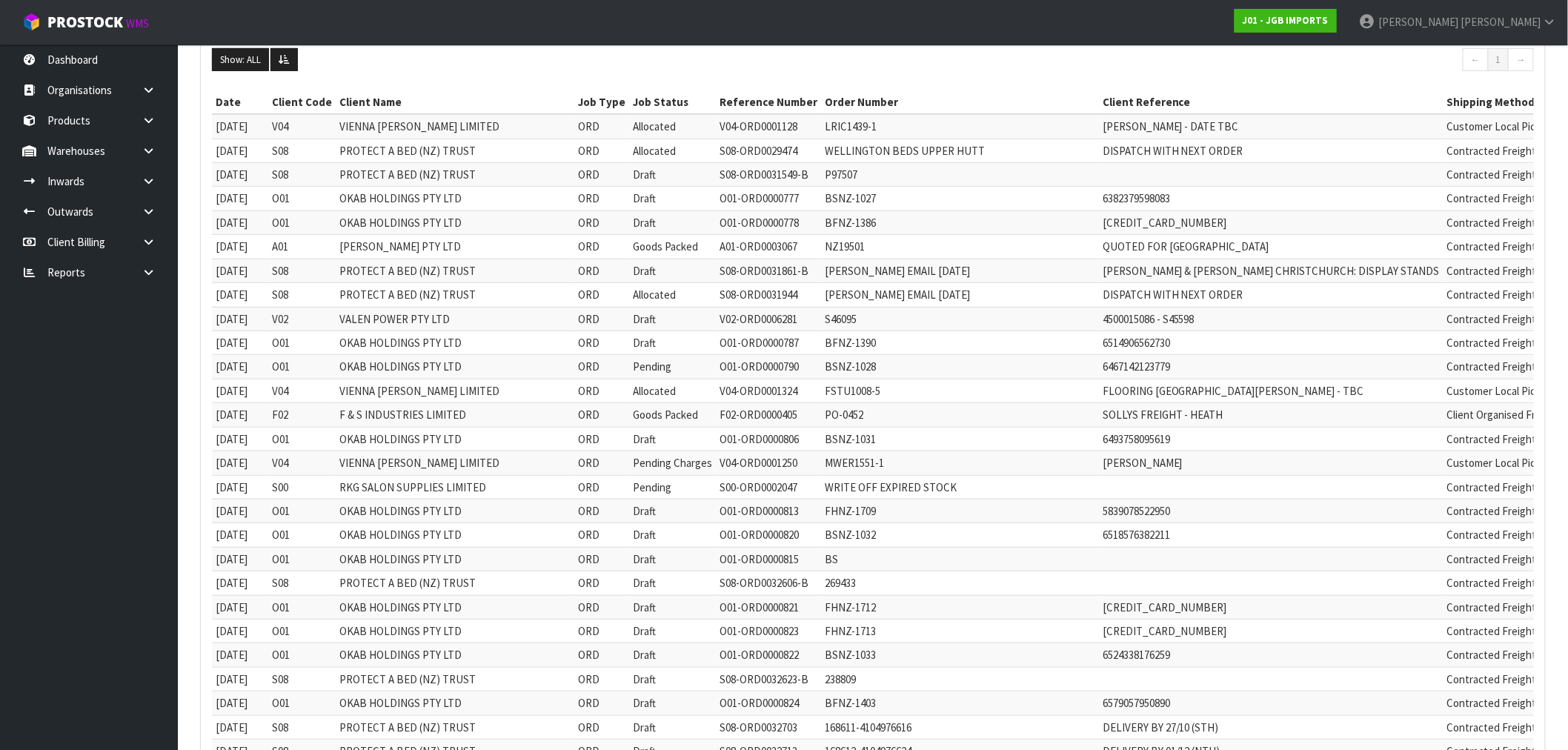
scroll to position [26, 0]
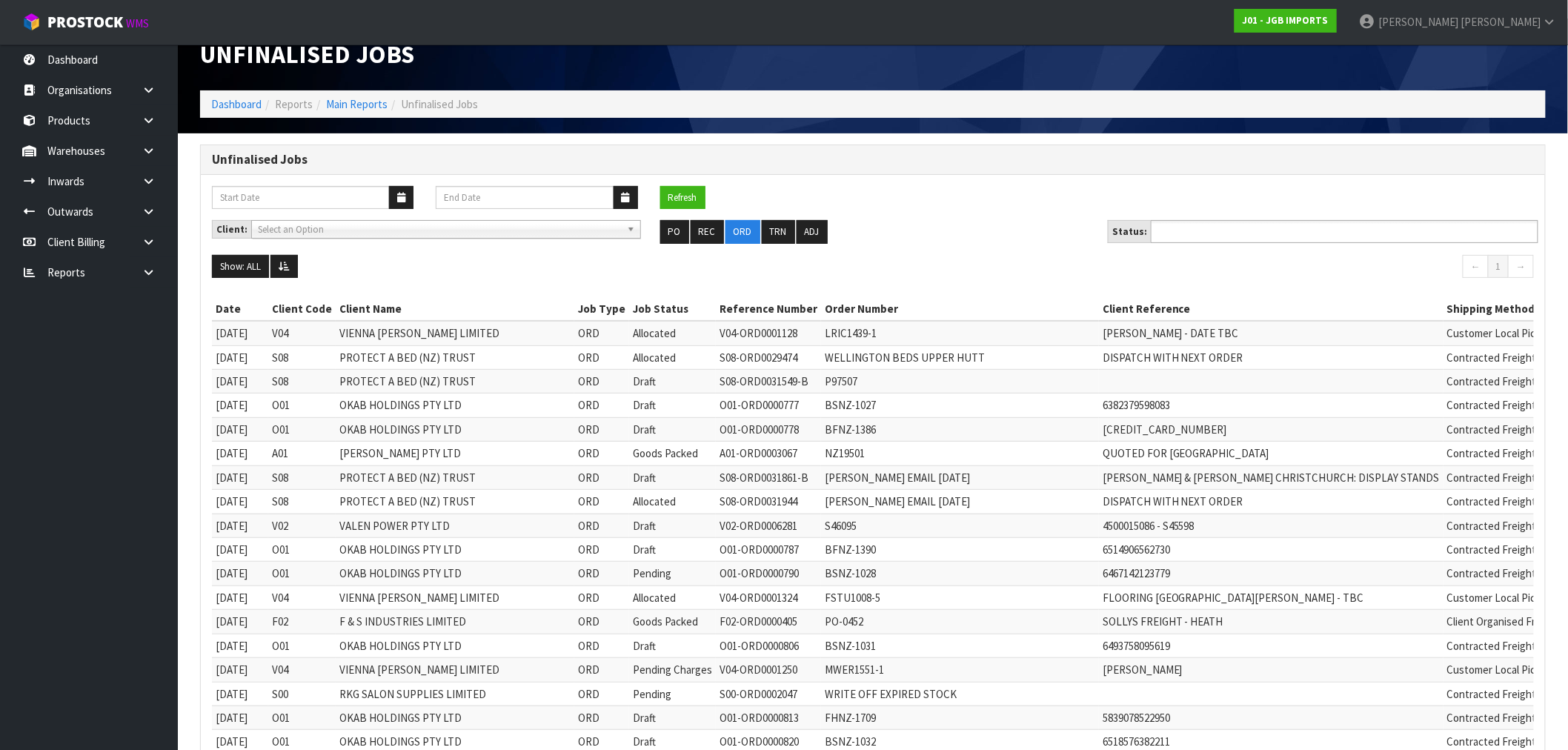
click at [1223, 232] on input "text" at bounding box center [1210, 231] width 109 height 19
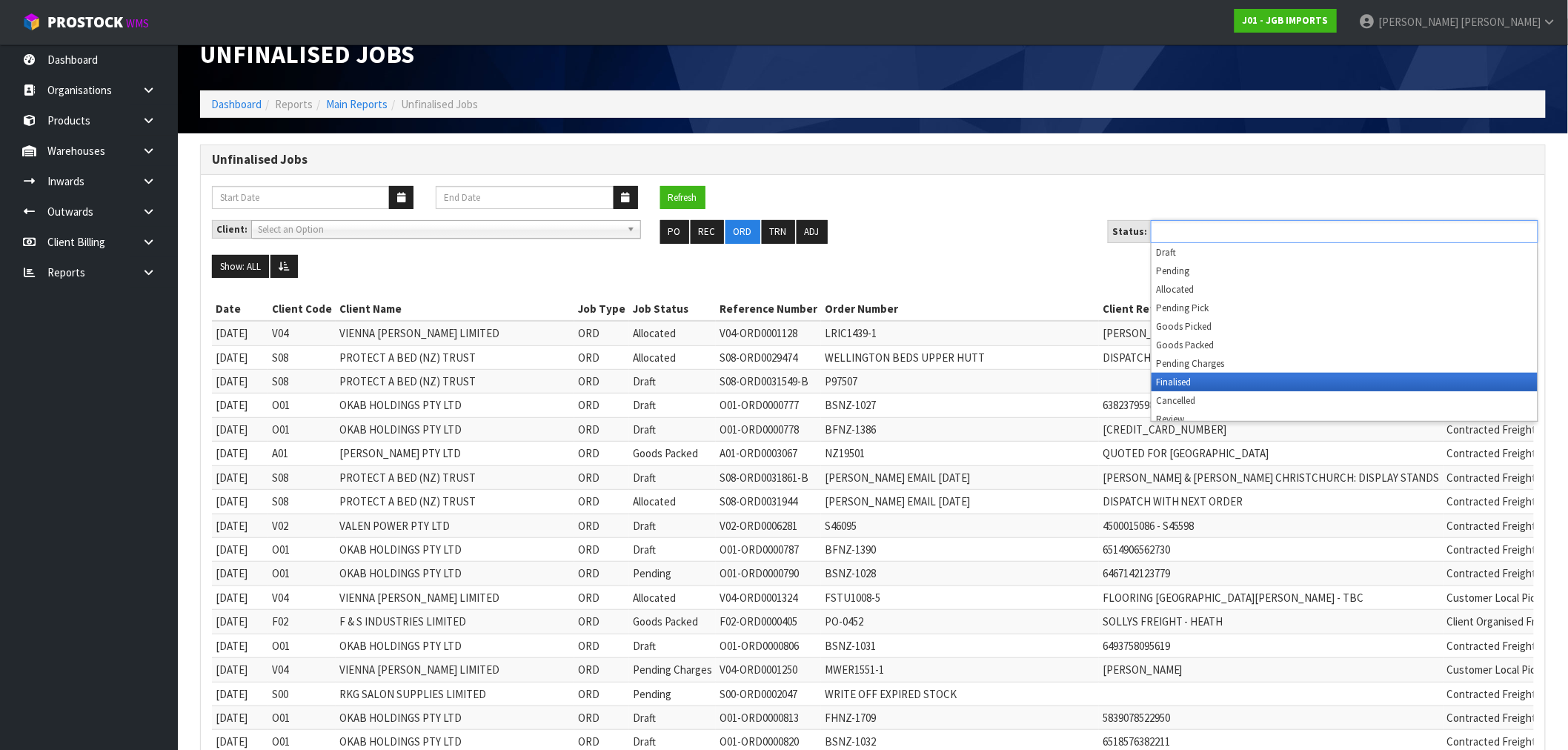
click at [1209, 384] on li "Finalised" at bounding box center [1345, 382] width 386 height 19
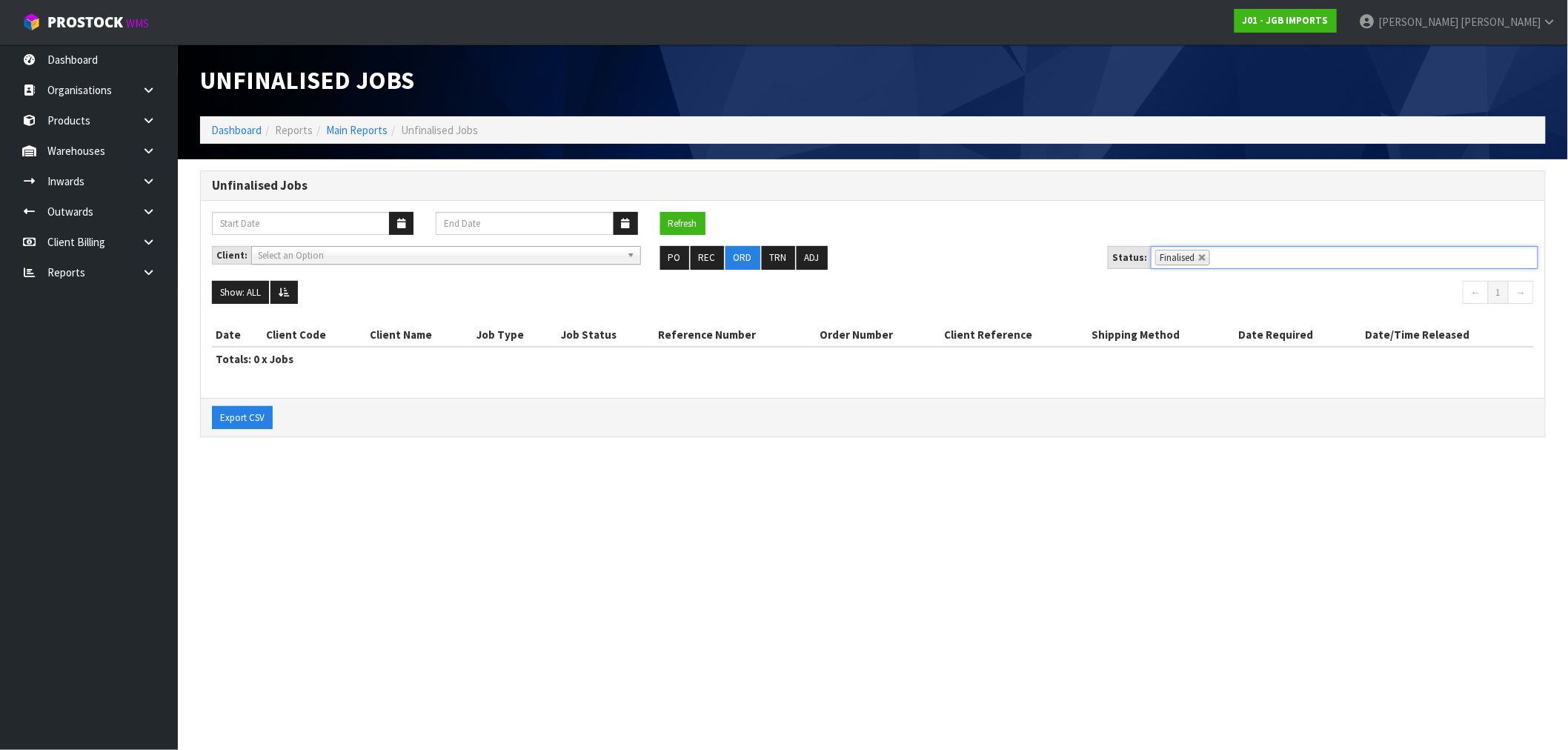
scroll to position [0, 0]
click at [1207, 261] on link at bounding box center [1211, 257] width 8 height 8
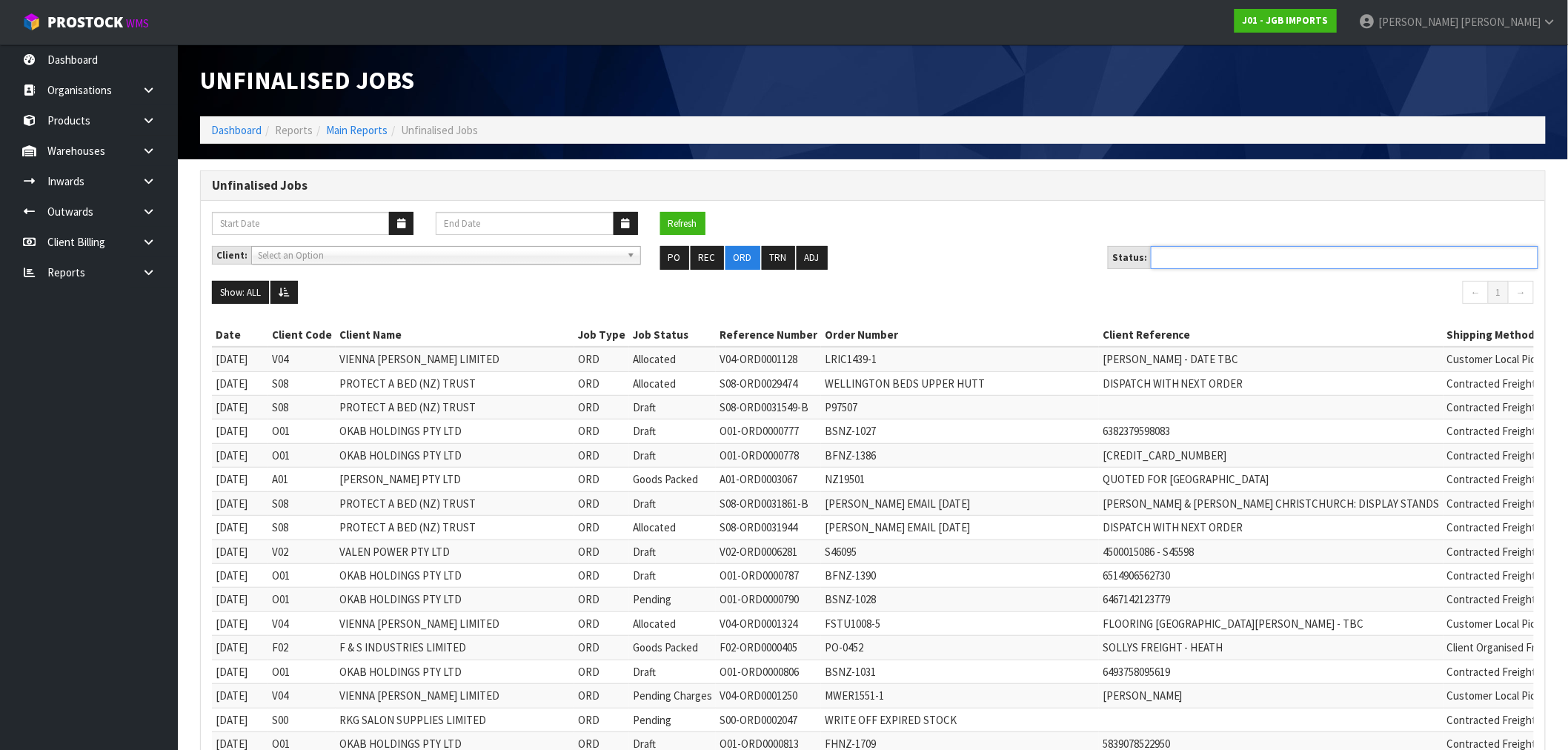
click at [1209, 264] on ul at bounding box center [1345, 257] width 388 height 23
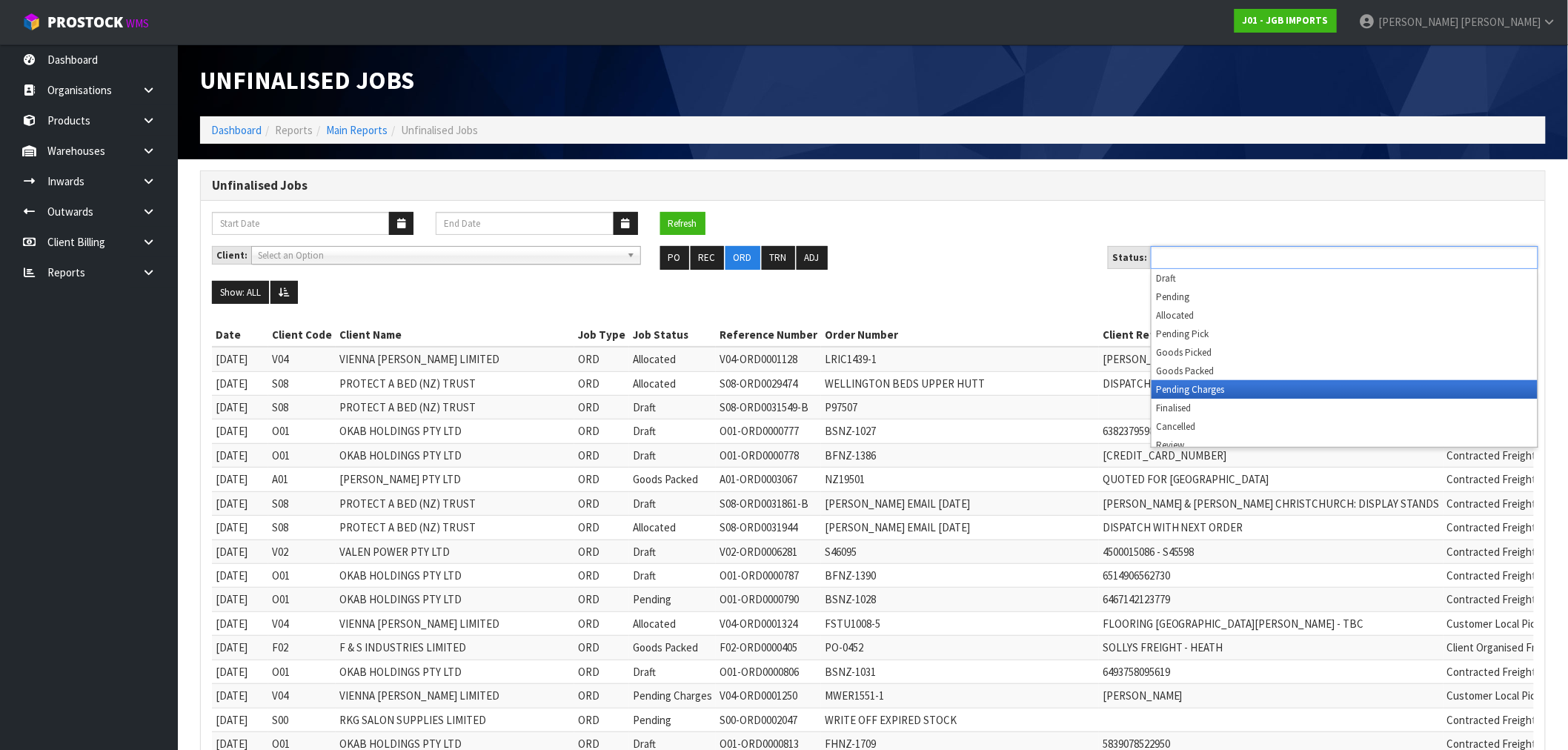
click at [1220, 386] on li "Pending Charges" at bounding box center [1345, 390] width 386 height 19
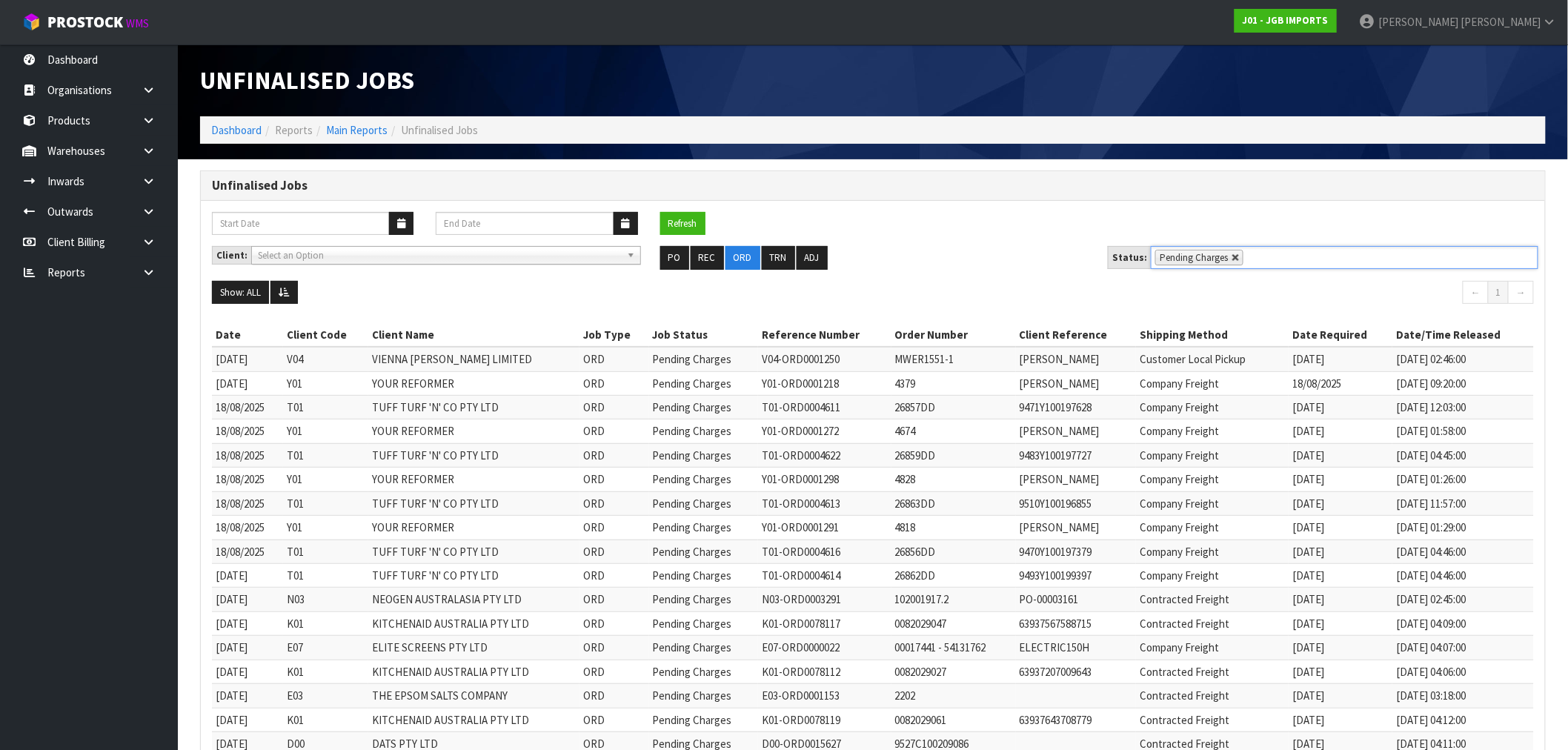
click at [1232, 259] on link at bounding box center [1235, 257] width 8 height 8
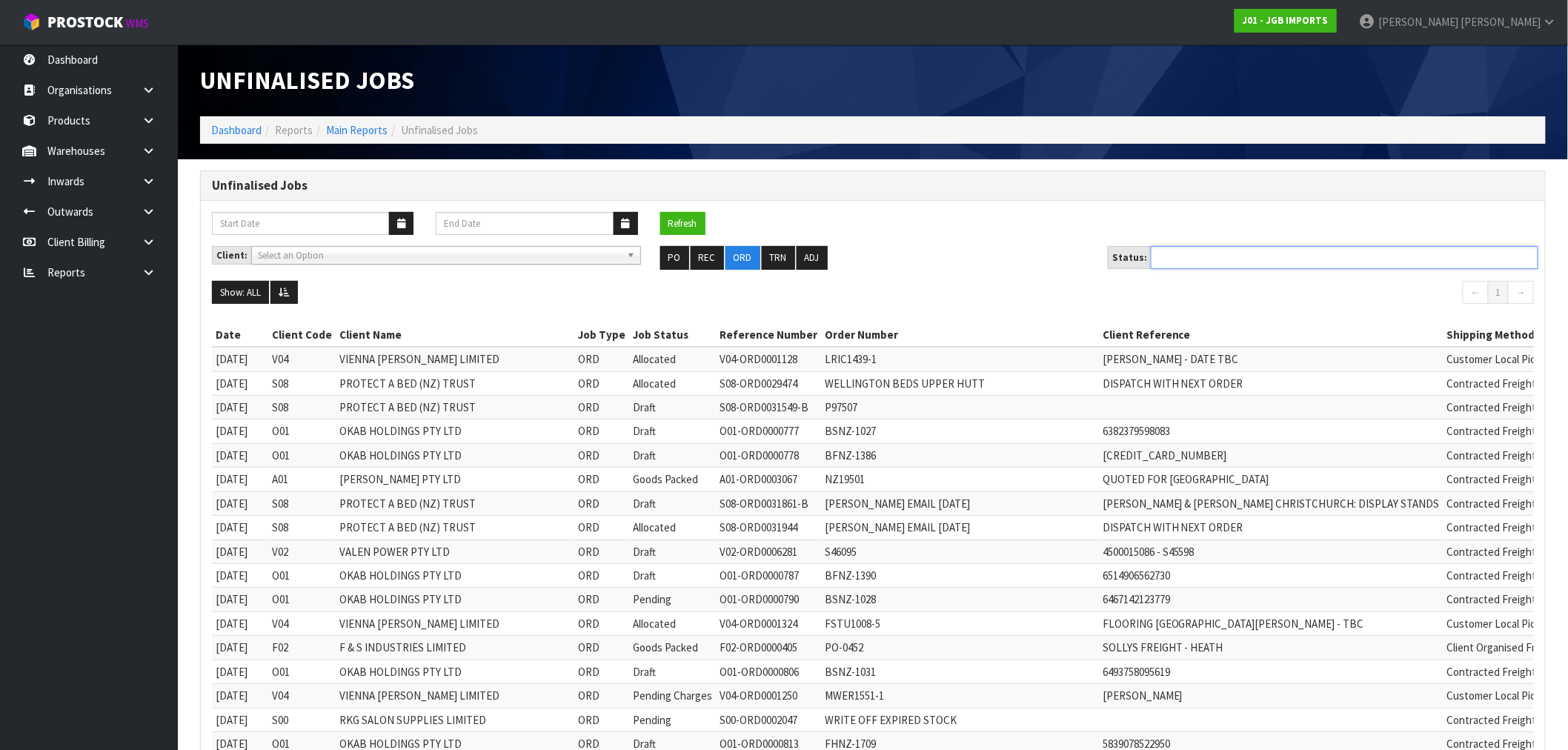
click at [1205, 254] on ul at bounding box center [1345, 257] width 388 height 23
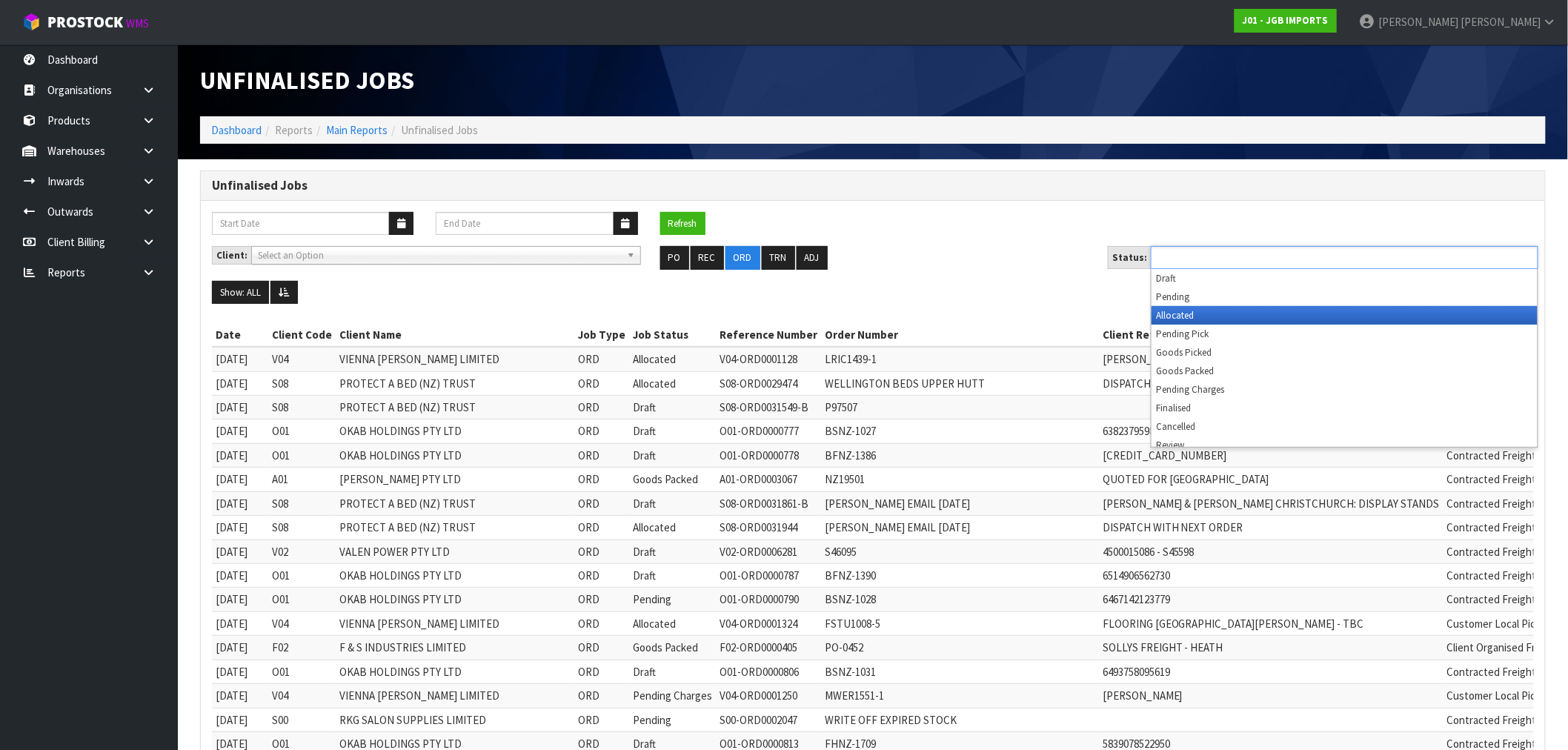
click at [1205, 312] on li "Allocated" at bounding box center [1345, 316] width 386 height 19
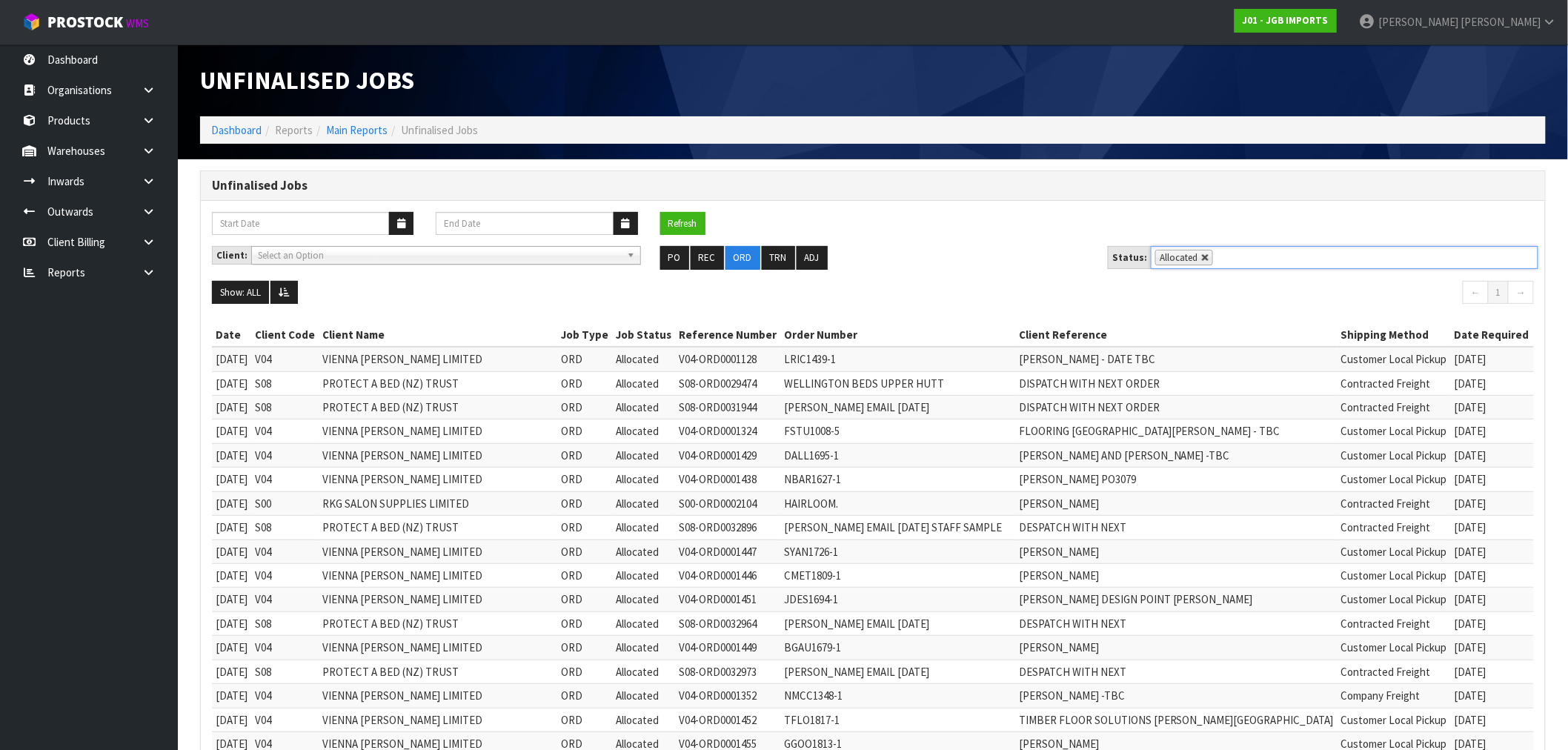
click at [1204, 261] on link at bounding box center [1206, 257] width 8 height 8
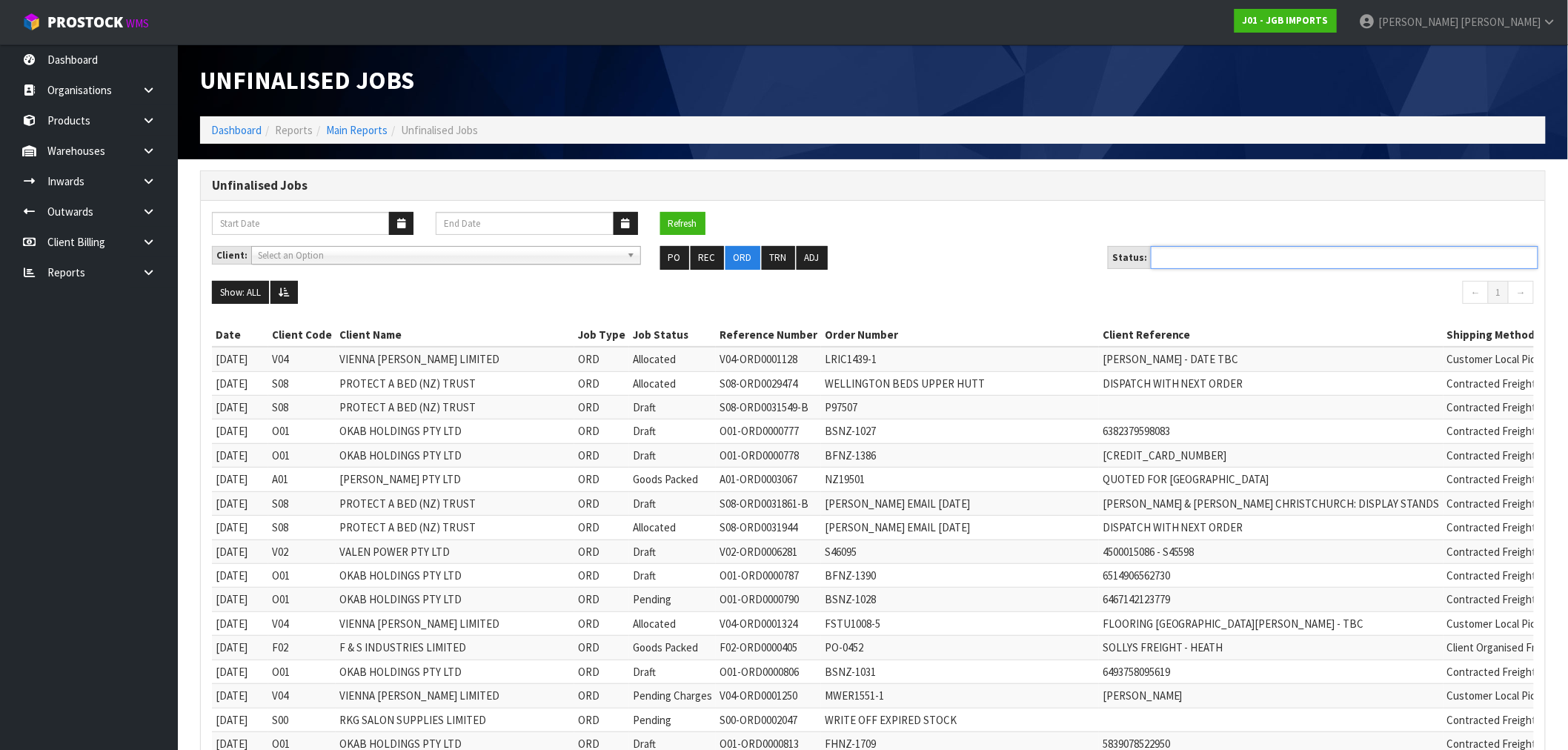
click at [1204, 261] on ul at bounding box center [1345, 257] width 388 height 23
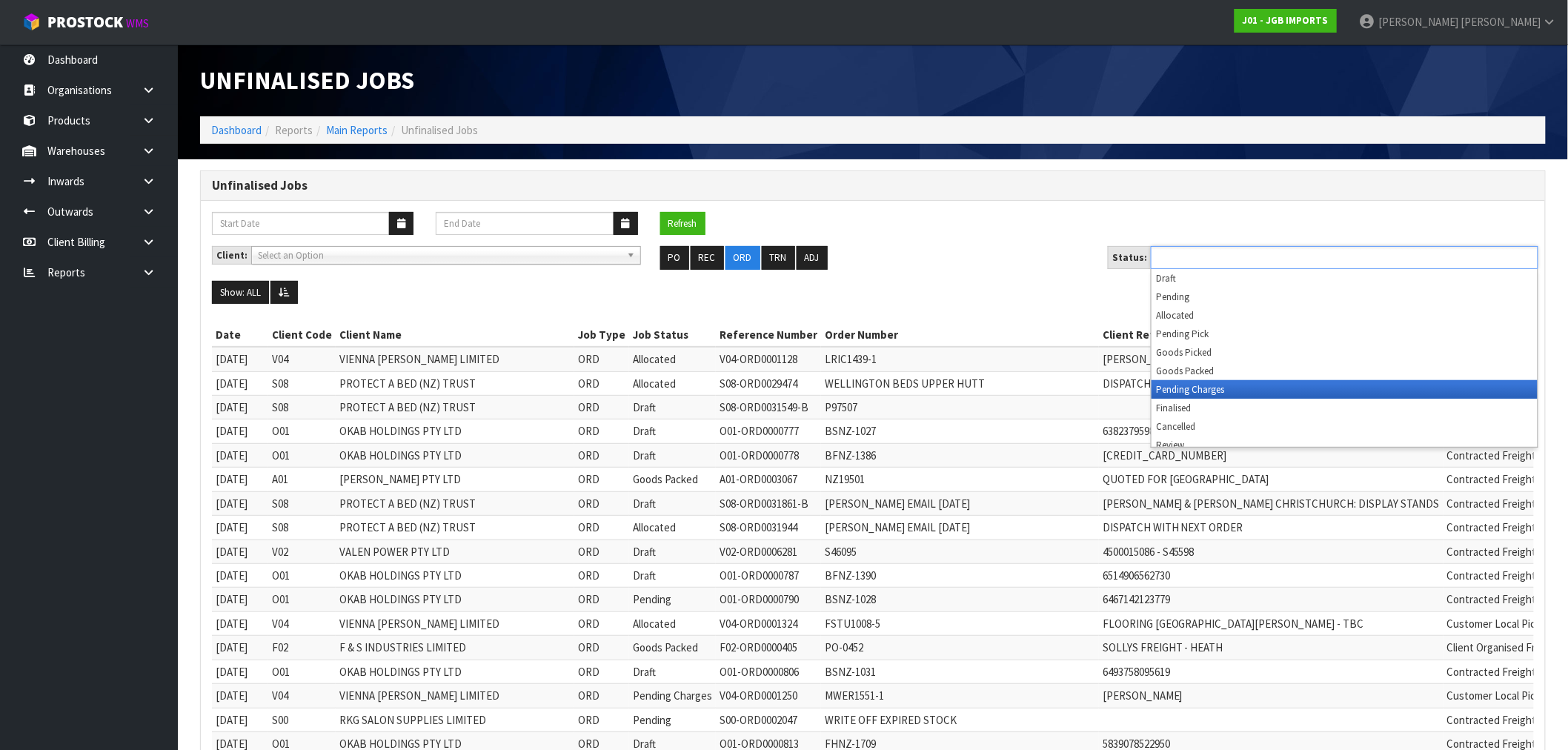
click at [1213, 390] on li "Pending Charges" at bounding box center [1345, 390] width 386 height 19
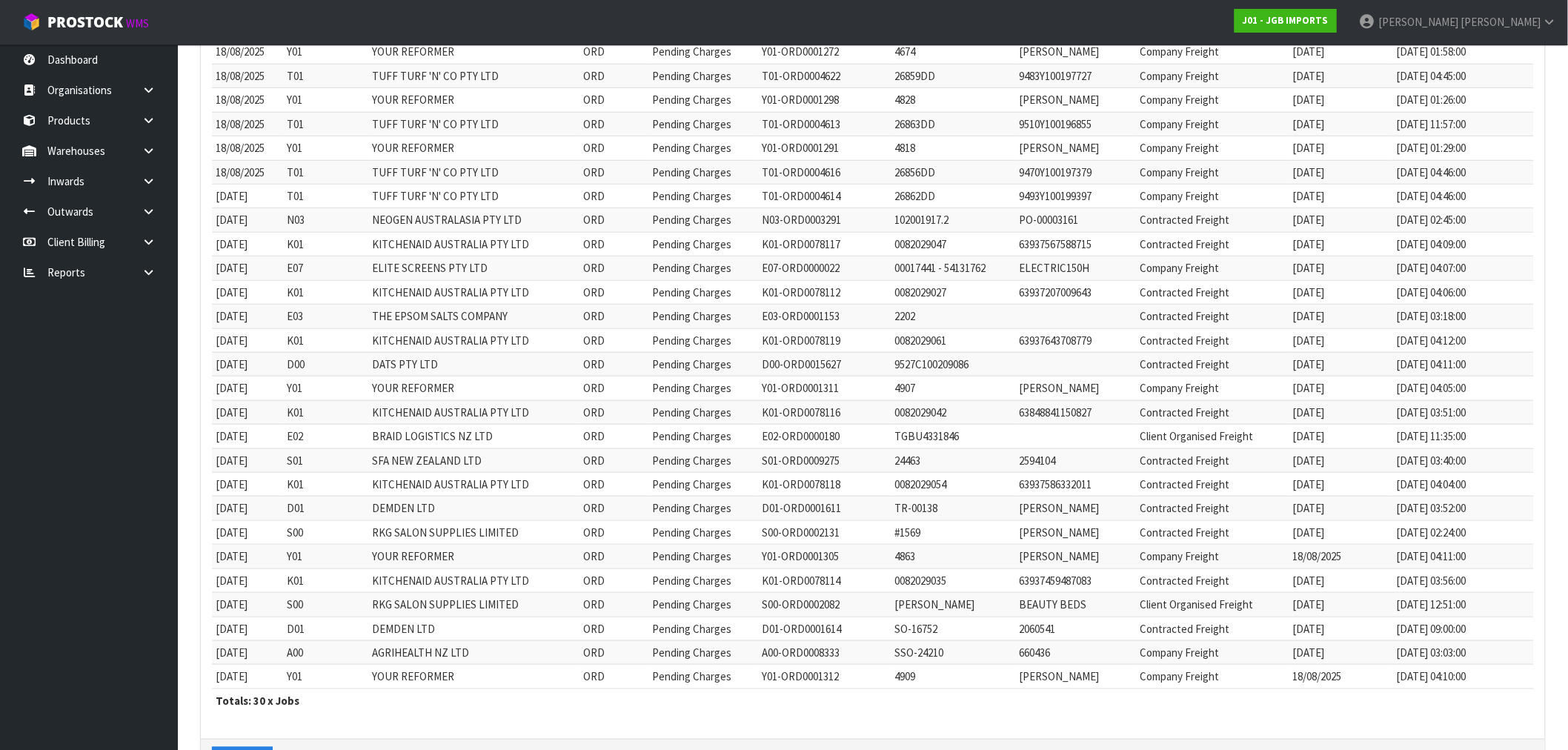
scroll to position [438, 0]
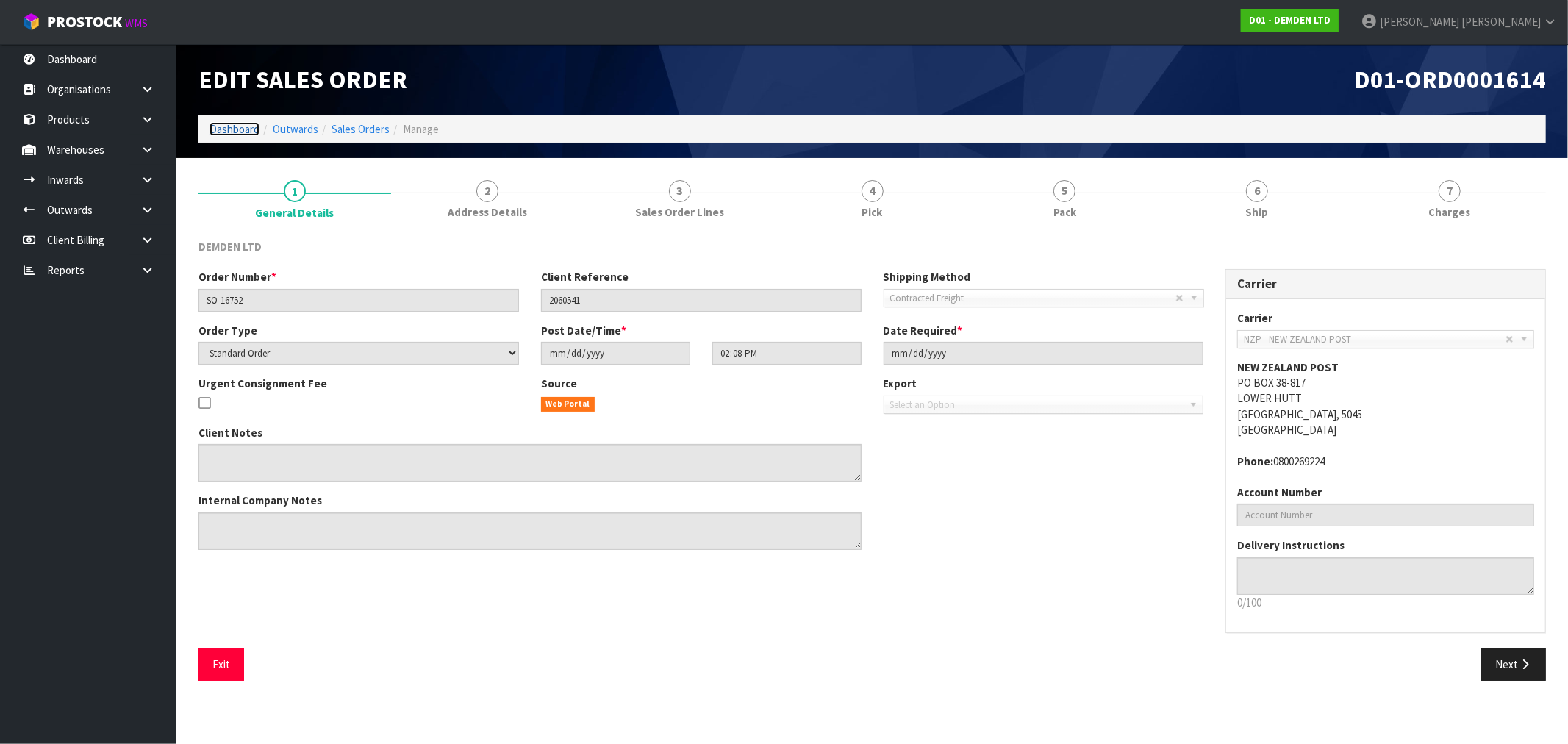
click at [227, 133] on link "Dashboard" at bounding box center [235, 128] width 50 height 14
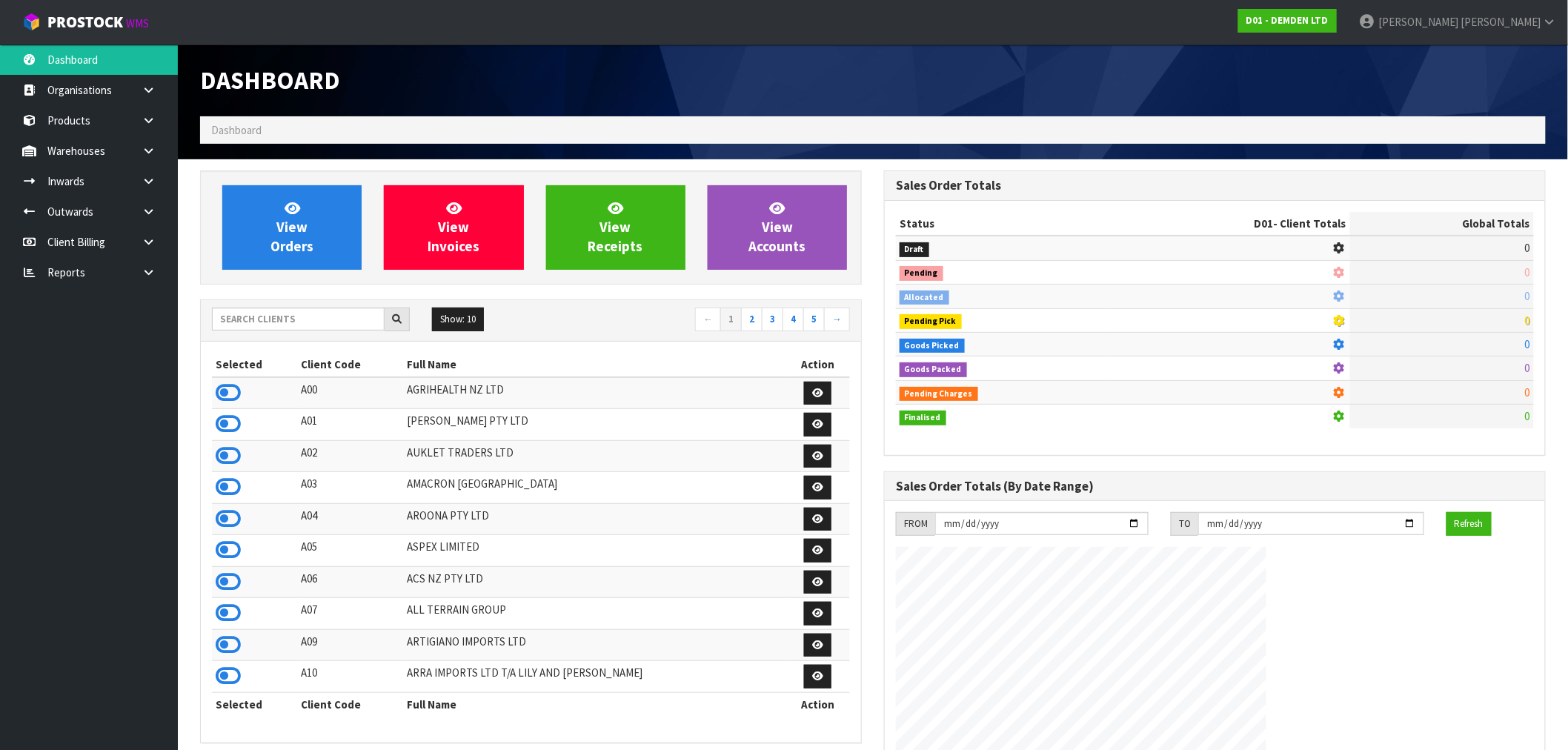
click at [272, 336] on div "Show: 10 5 10 25 50 ← 1 2 3 4 5 →" at bounding box center [530, 320] width 660 height 41
click at [269, 329] on input "text" at bounding box center [298, 318] width 172 height 23
type input "N04"
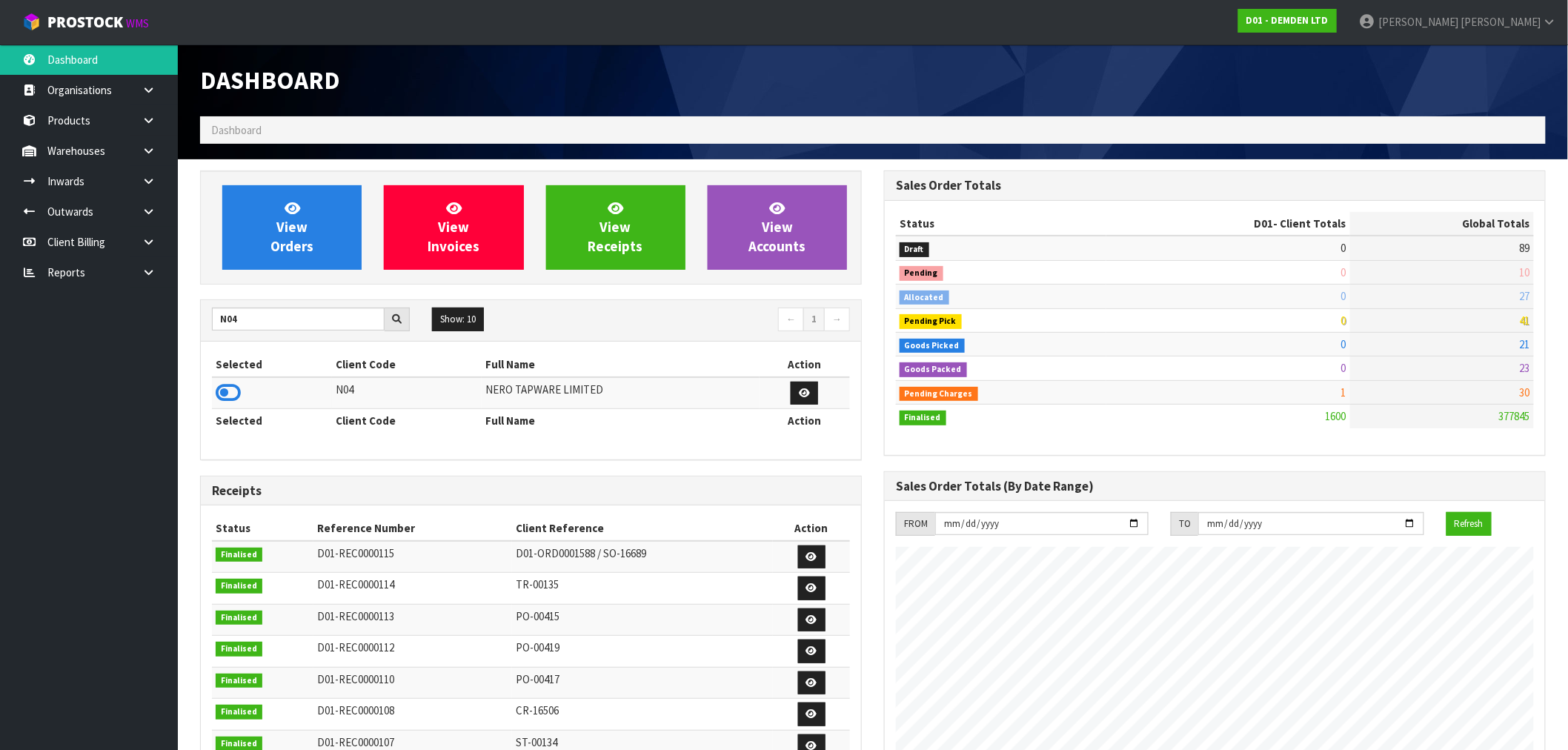
click at [240, 396] on td at bounding box center [272, 393] width 120 height 32
click at [240, 389] on icon at bounding box center [228, 393] width 25 height 22
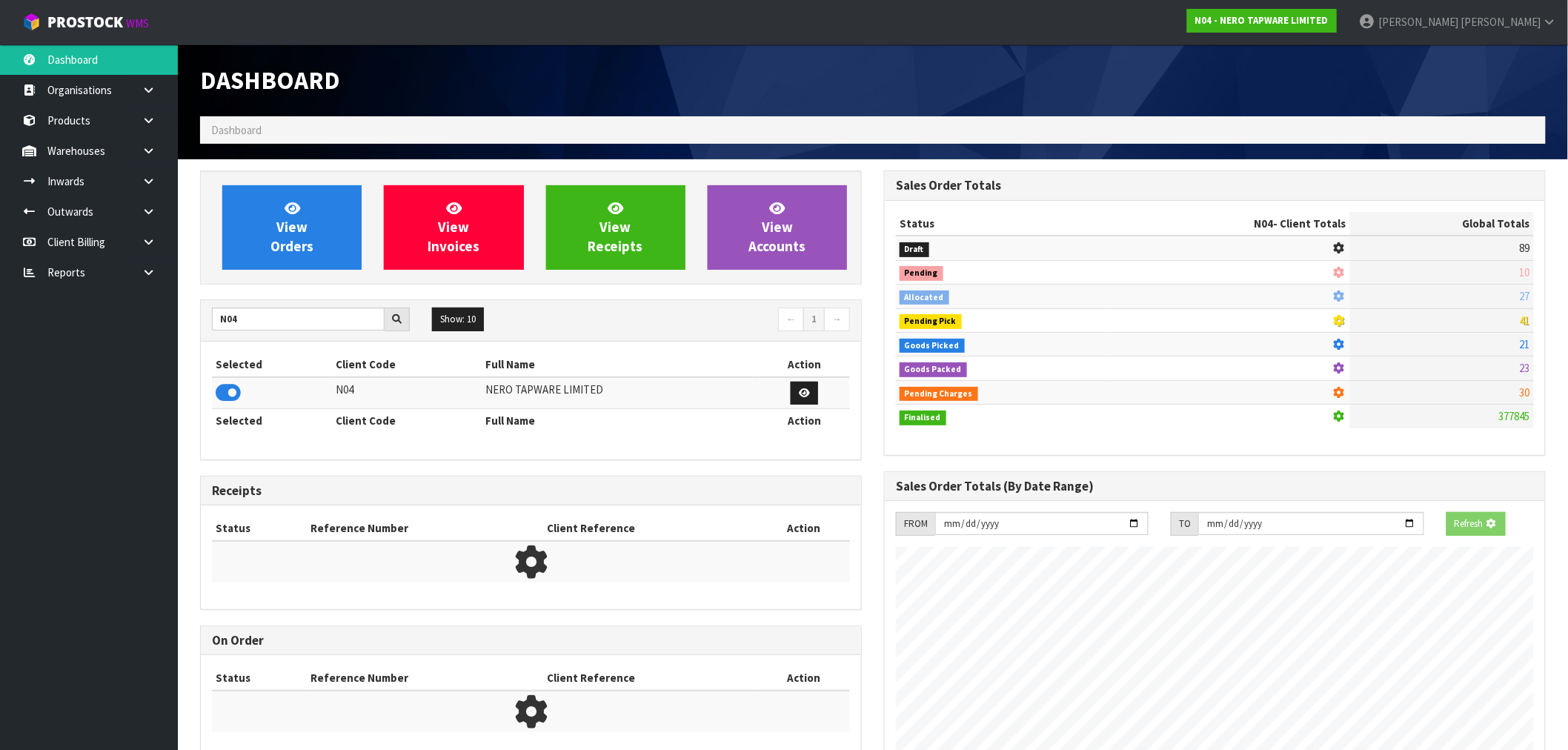
scroll to position [1123, 684]
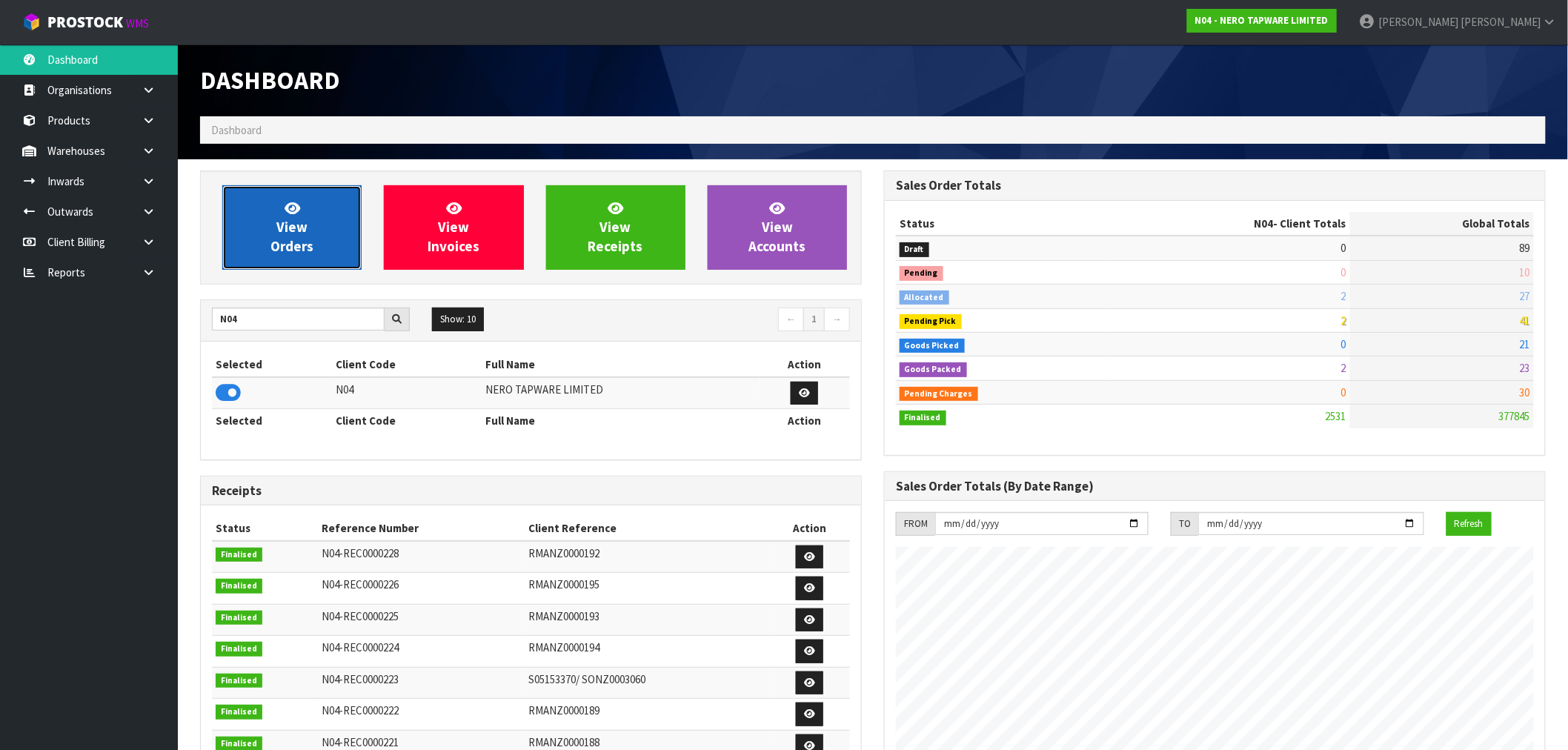
click at [319, 245] on link "View Orders" at bounding box center [291, 228] width 140 height 84
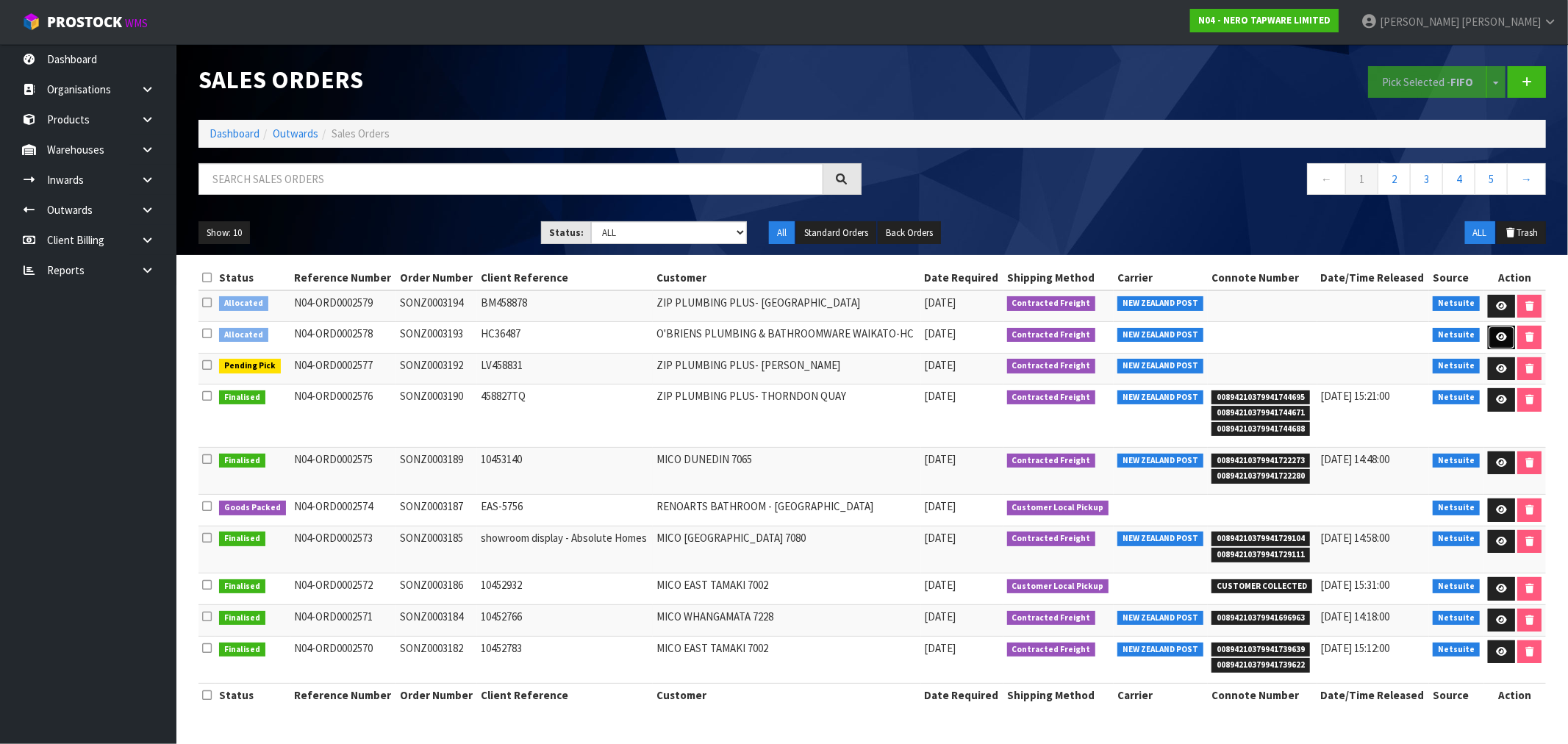
click at [1496, 338] on icon at bounding box center [1501, 337] width 11 height 9
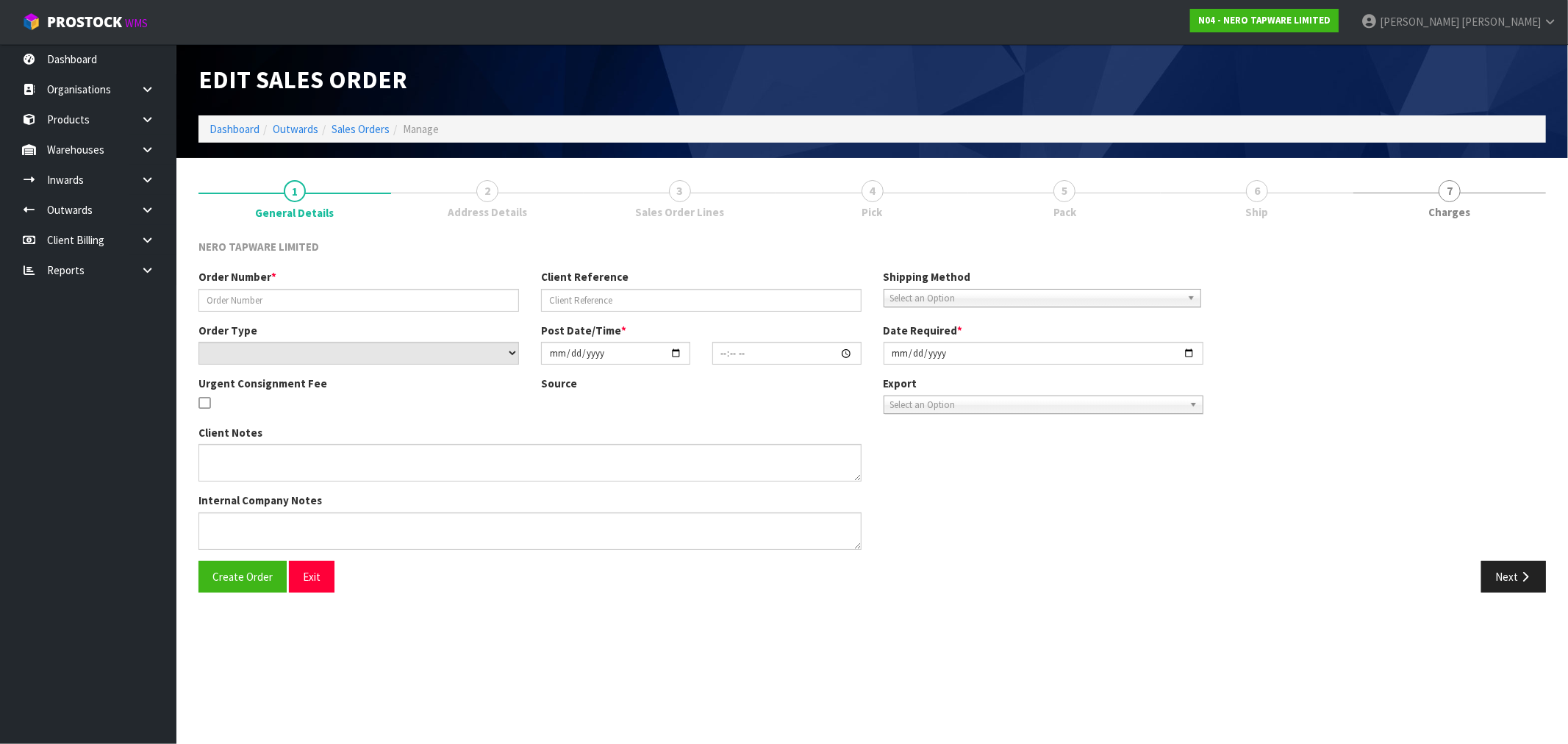
type input "SONZ0003193"
type input "HC36487"
select select "number:0"
type input "[DATE]"
type input "16:15:07.000"
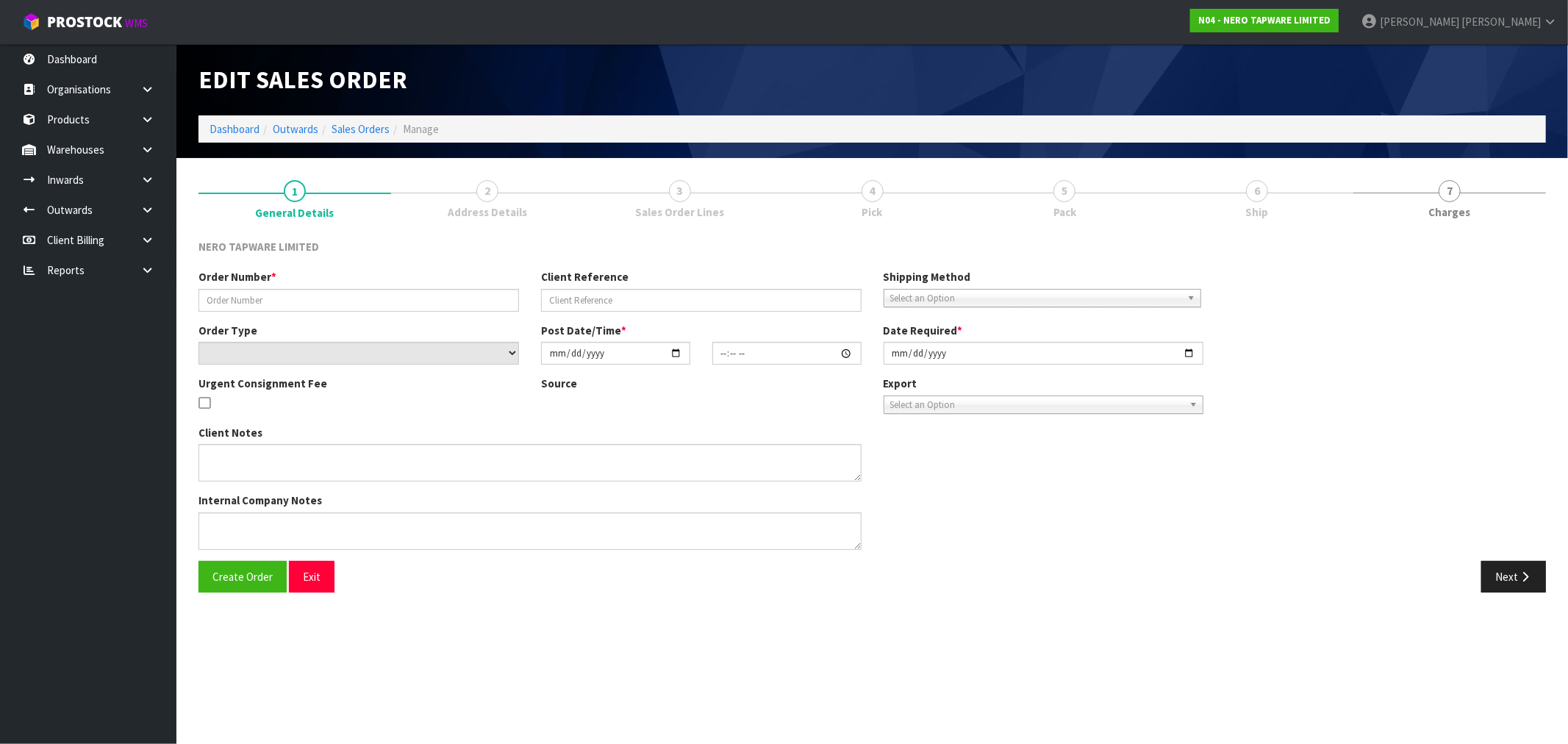
type input "[DATE]"
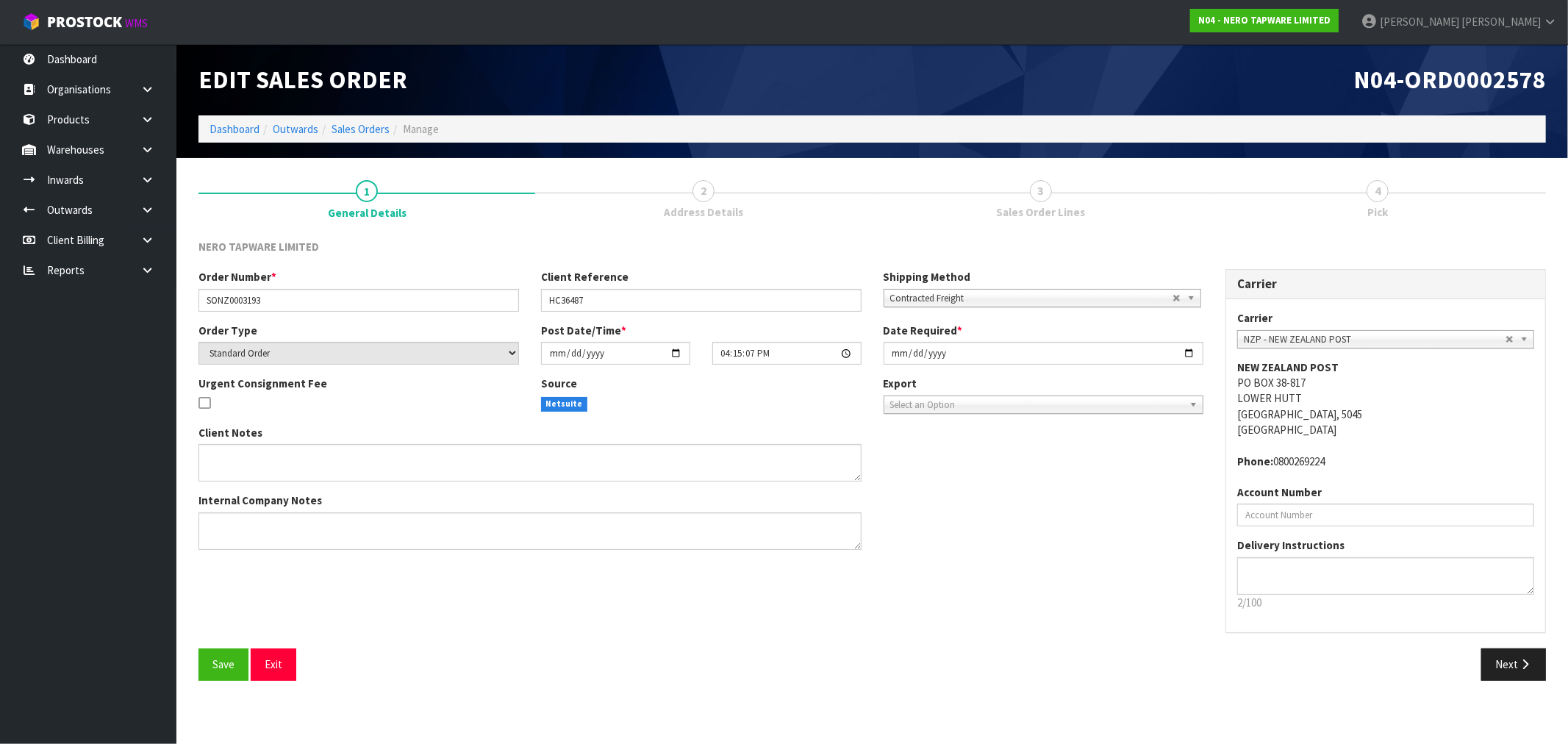
click at [1055, 226] on link "3 Sales Order Lines" at bounding box center [1040, 198] width 336 height 59
click at [1513, 663] on button "Next" at bounding box center [1513, 664] width 65 height 32
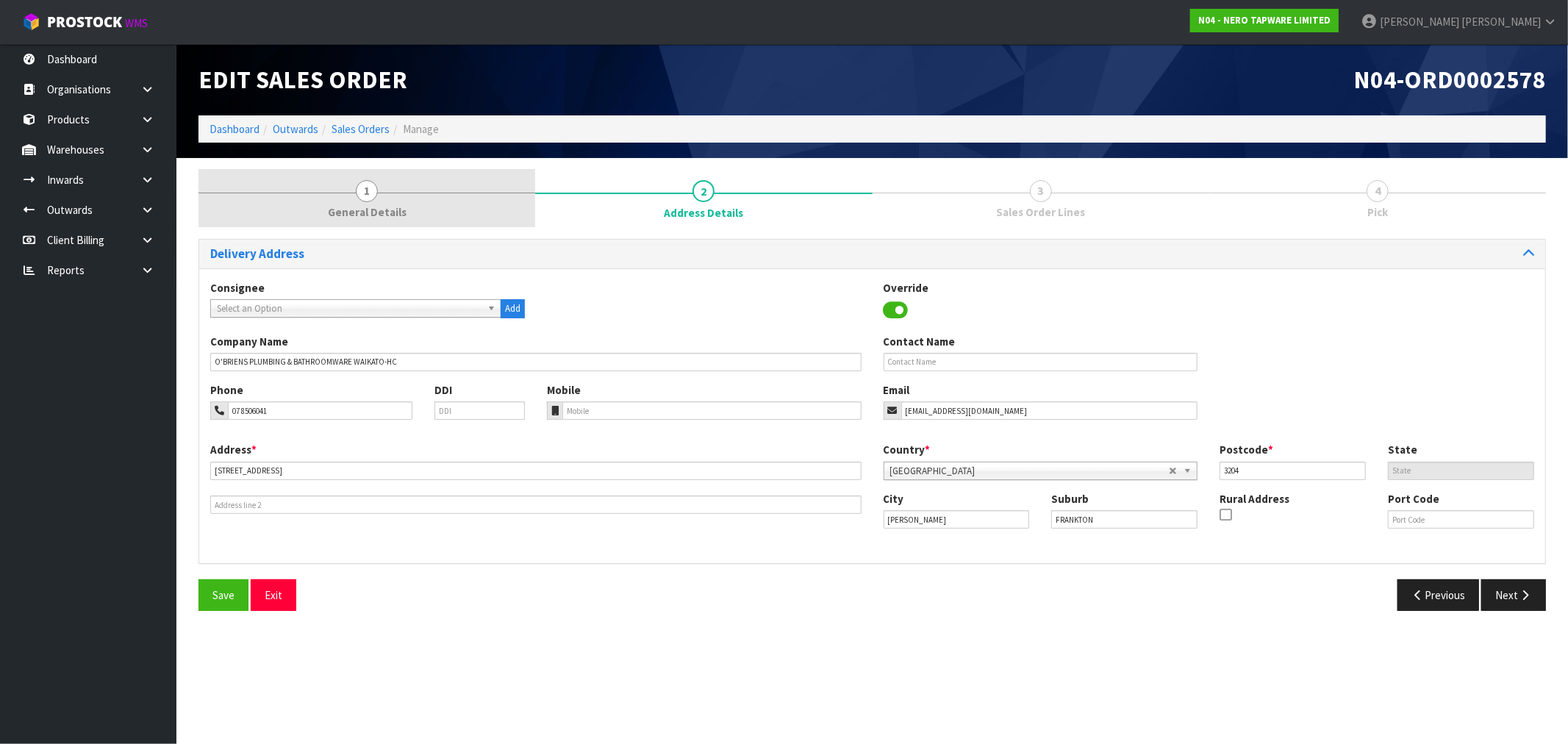
click at [388, 189] on link "1 General Details" at bounding box center [367, 198] width 336 height 59
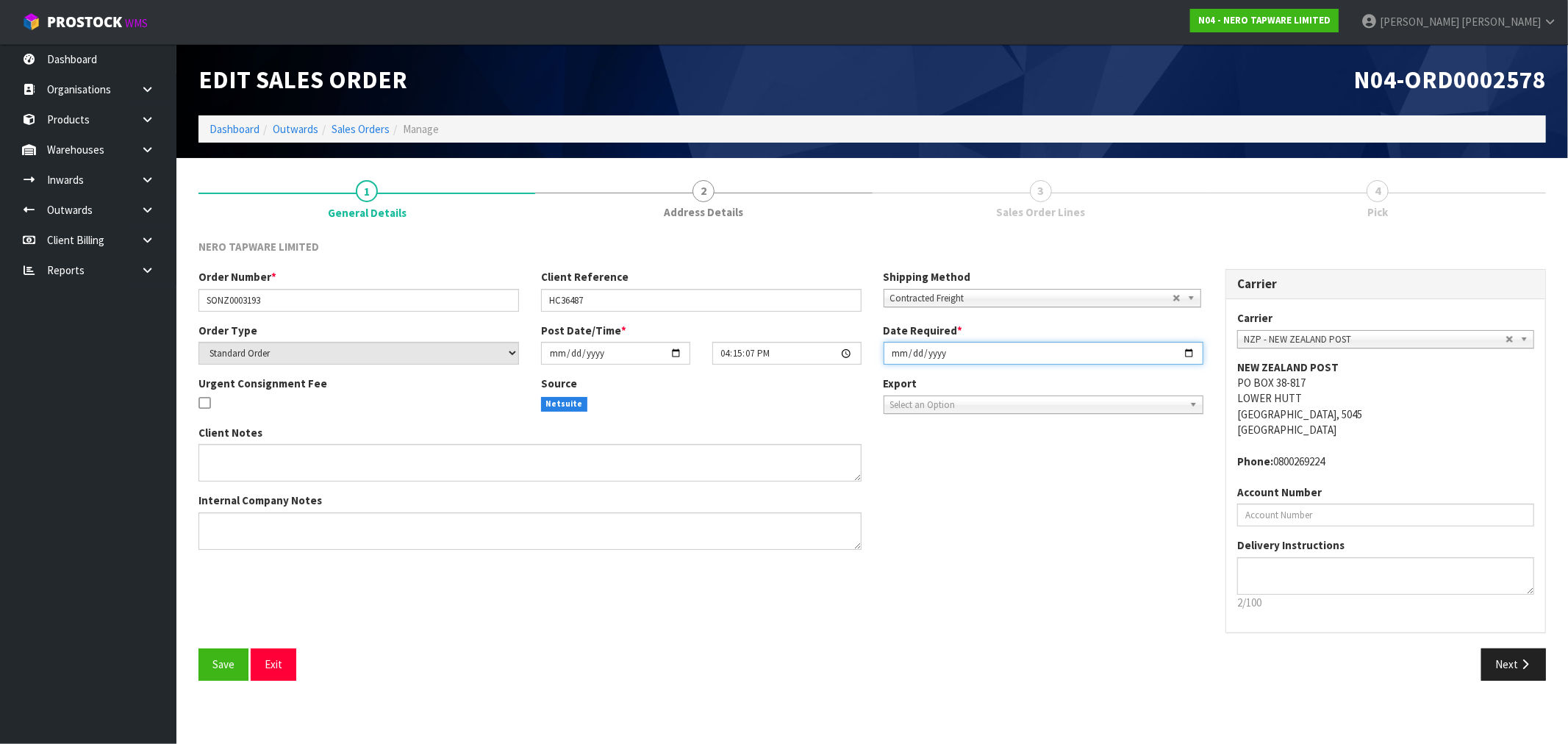
click at [884, 361] on input "[DATE]" at bounding box center [1043, 353] width 320 height 23
type input "[DATE]"
click at [199, 648] on button "Save" at bounding box center [224, 664] width 50 height 32
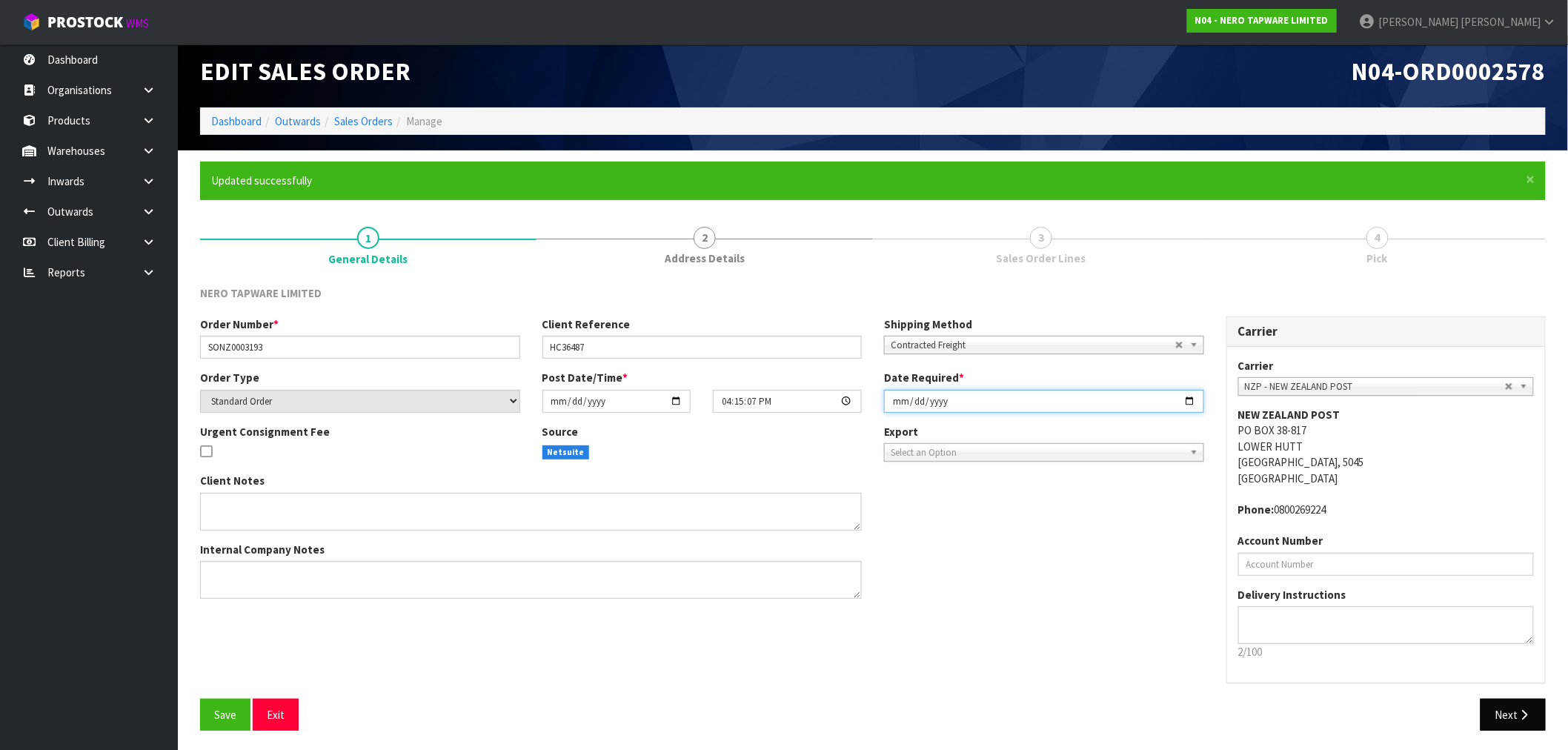
scroll to position [11, 0]
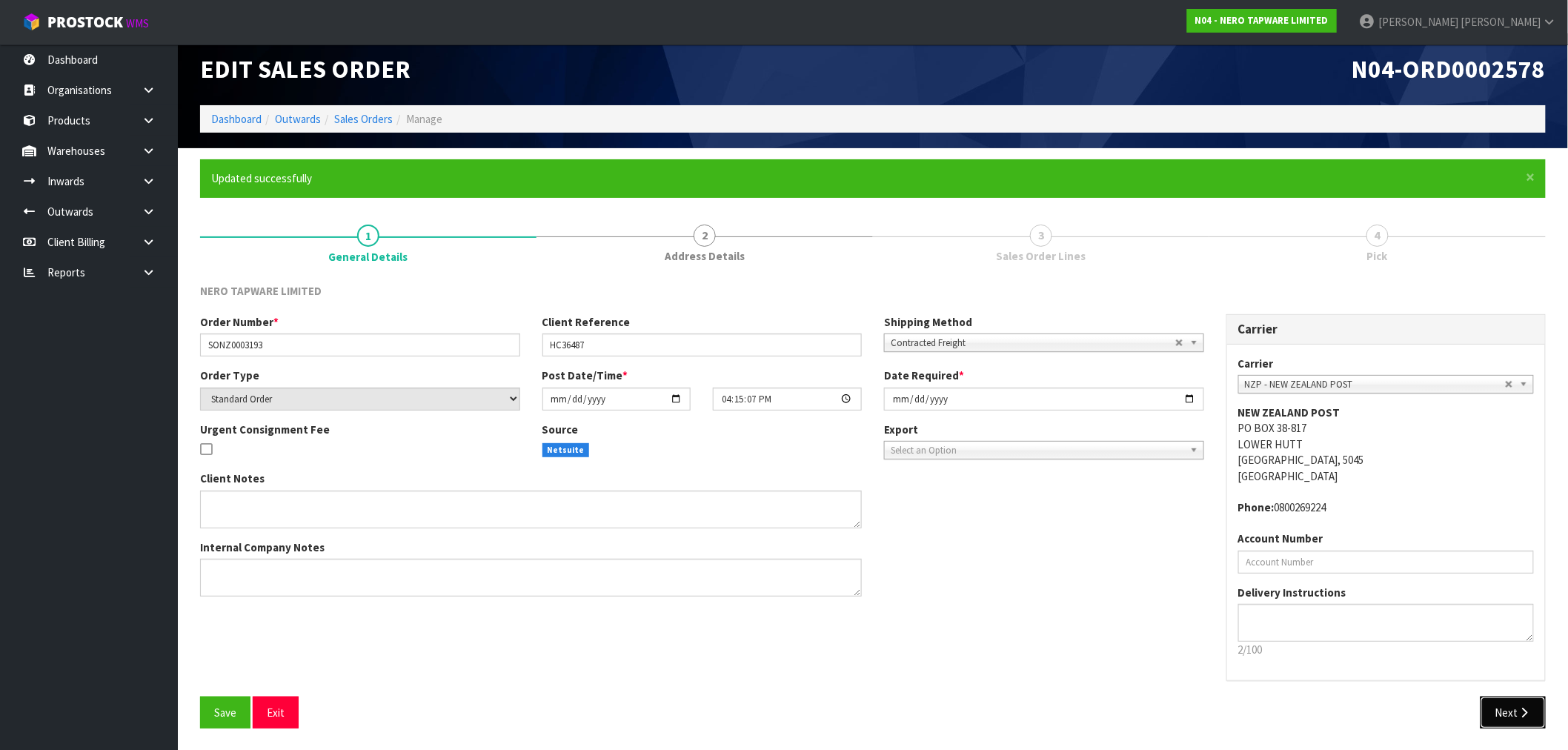
click at [1531, 713] on icon "button" at bounding box center [1525, 713] width 14 height 11
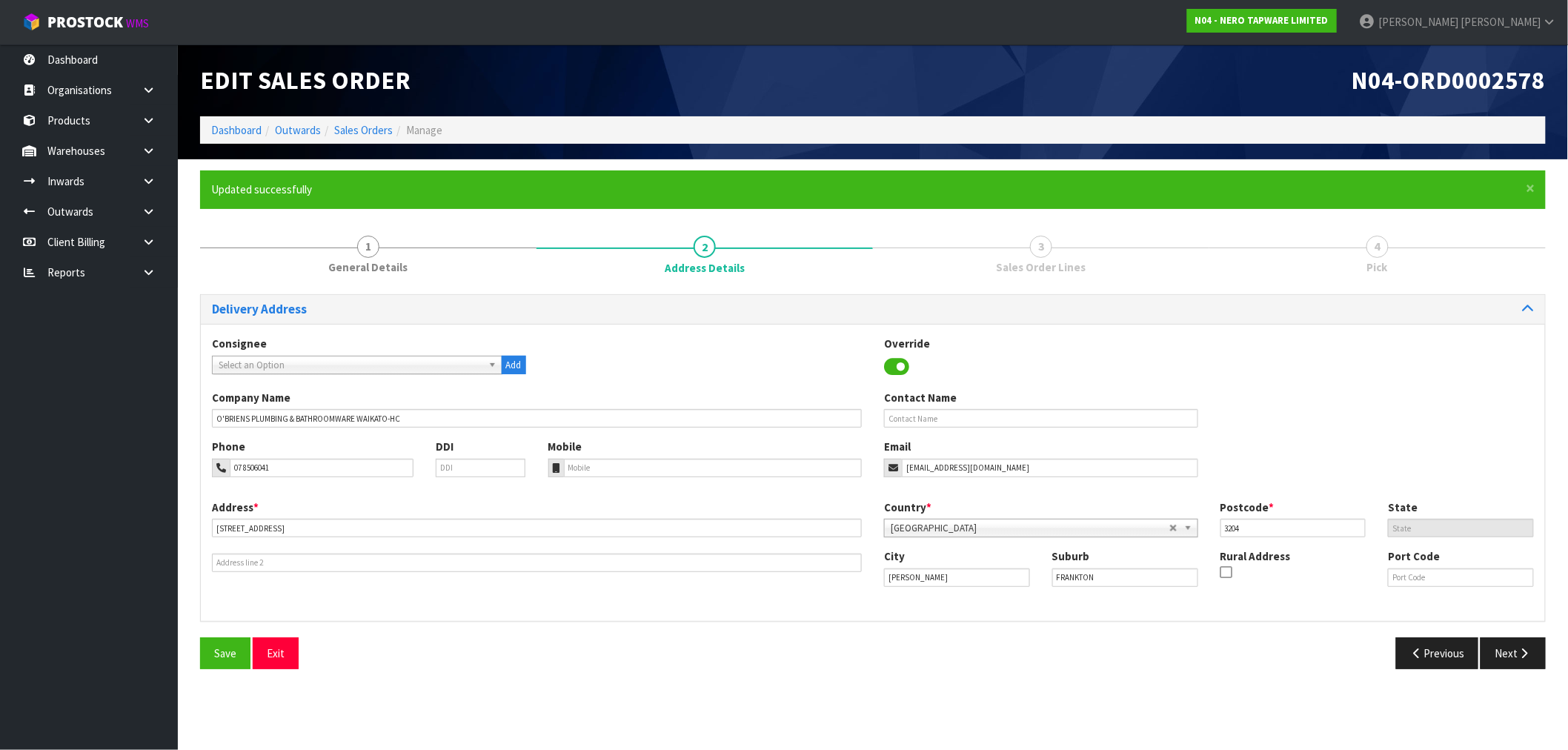
scroll to position [0, 0]
drag, startPoint x: 1531, startPoint y: 653, endPoint x: 1389, endPoint y: 621, distance: 145.6
click at [1531, 653] on icon "button" at bounding box center [1537, 654] width 14 height 11
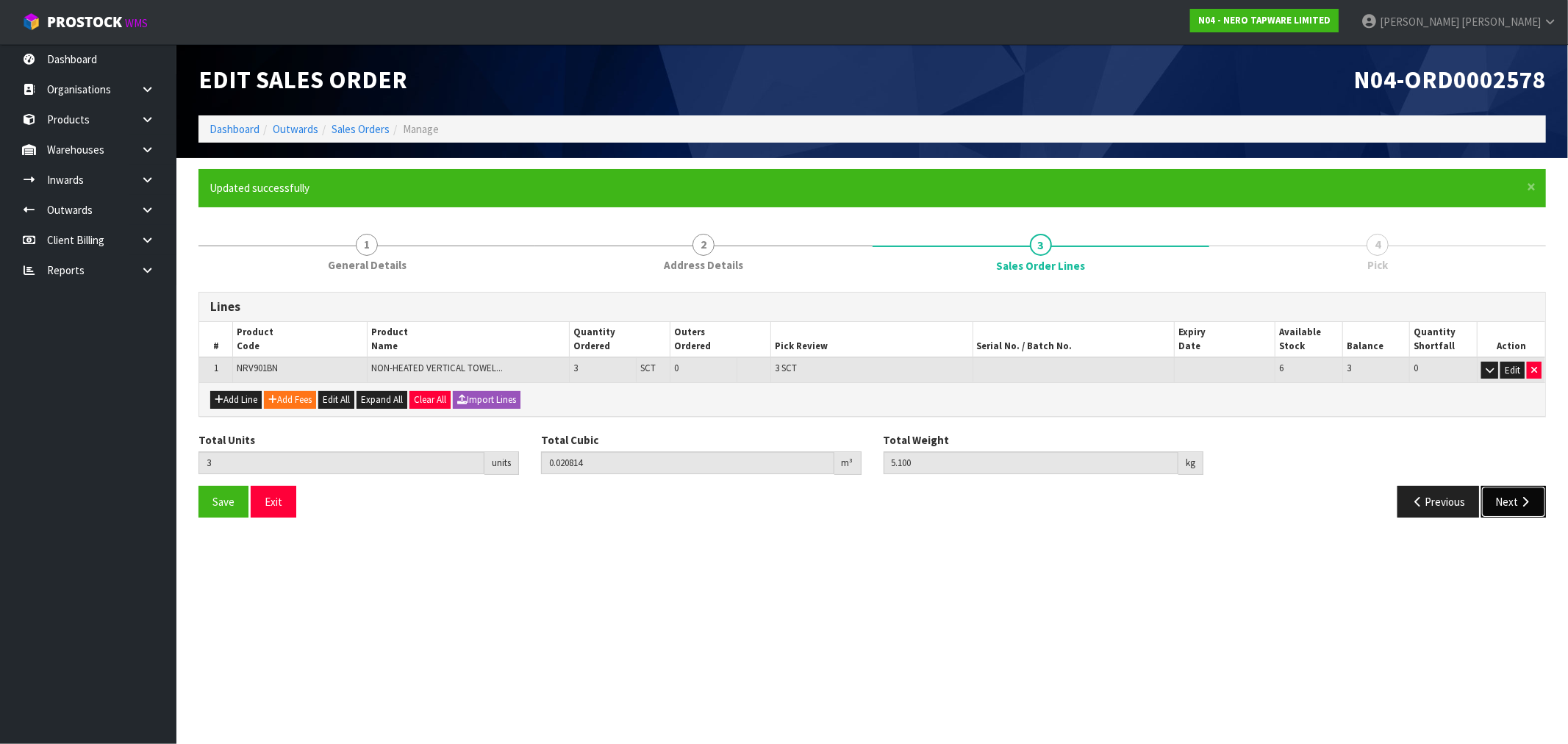
drag, startPoint x: 1510, startPoint y: 488, endPoint x: 1502, endPoint y: 490, distance: 8.2
click at [1510, 489] on button "Next" at bounding box center [1513, 502] width 65 height 32
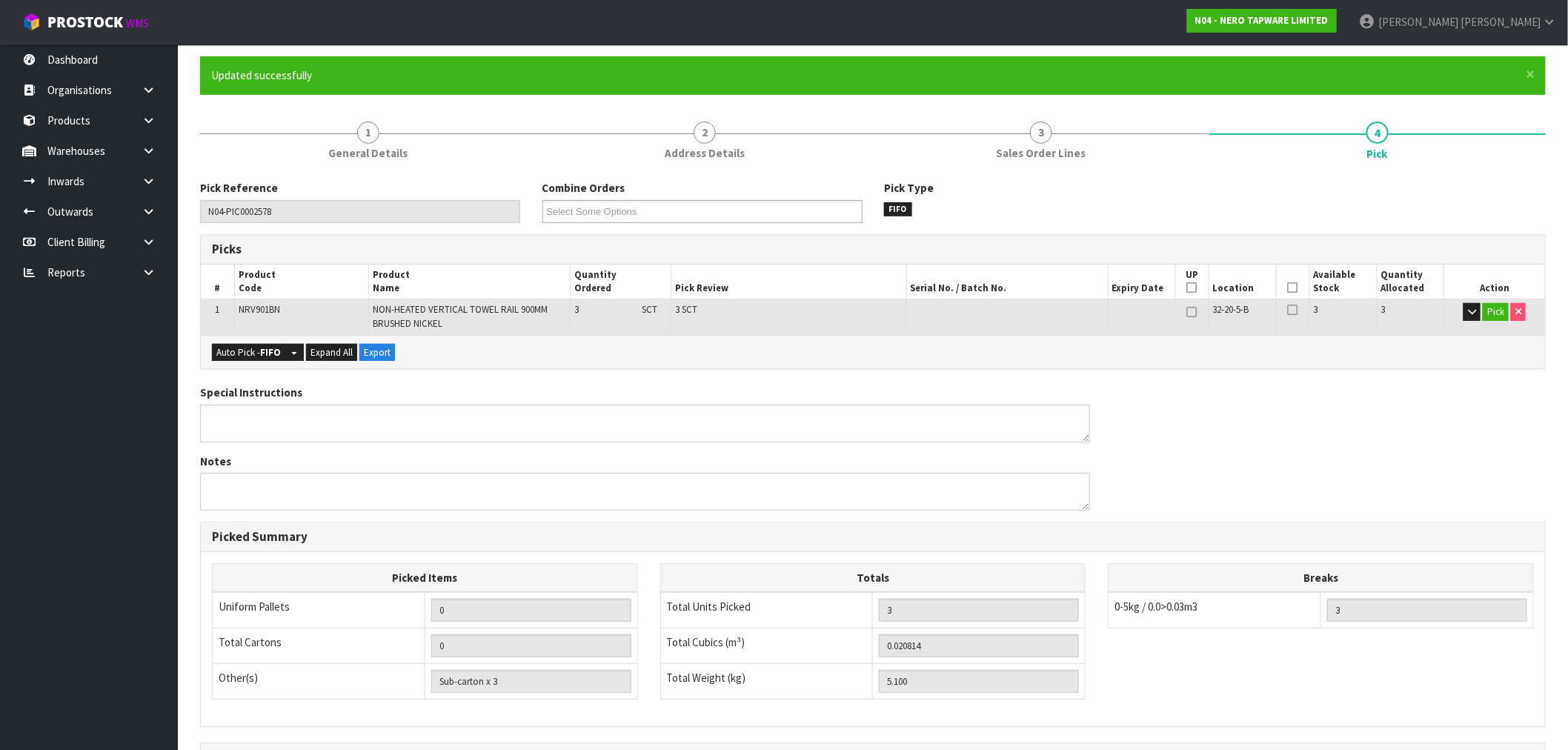
scroll to position [294, 0]
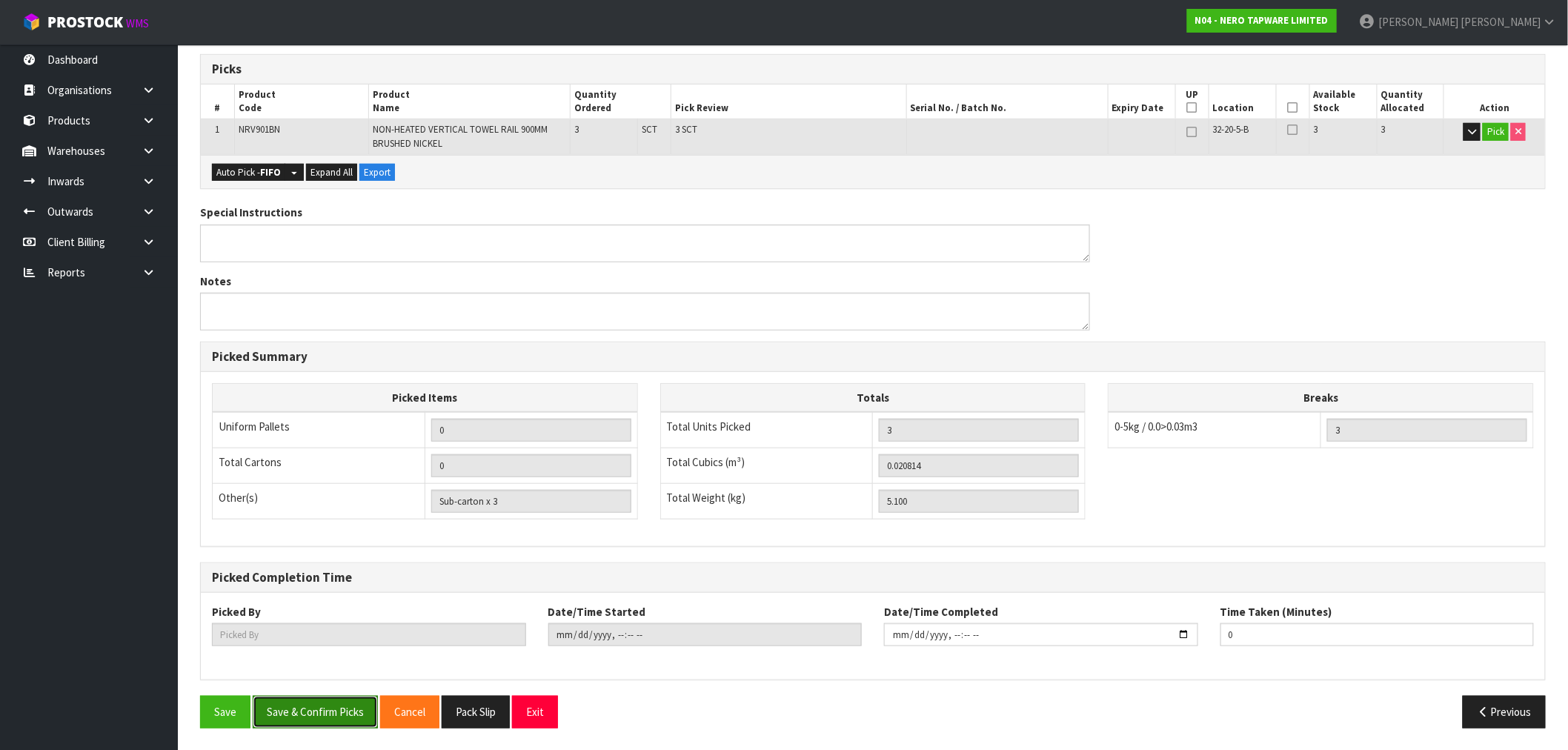
click at [310, 710] on button "Save & Confirm Picks" at bounding box center [316, 712] width 126 height 32
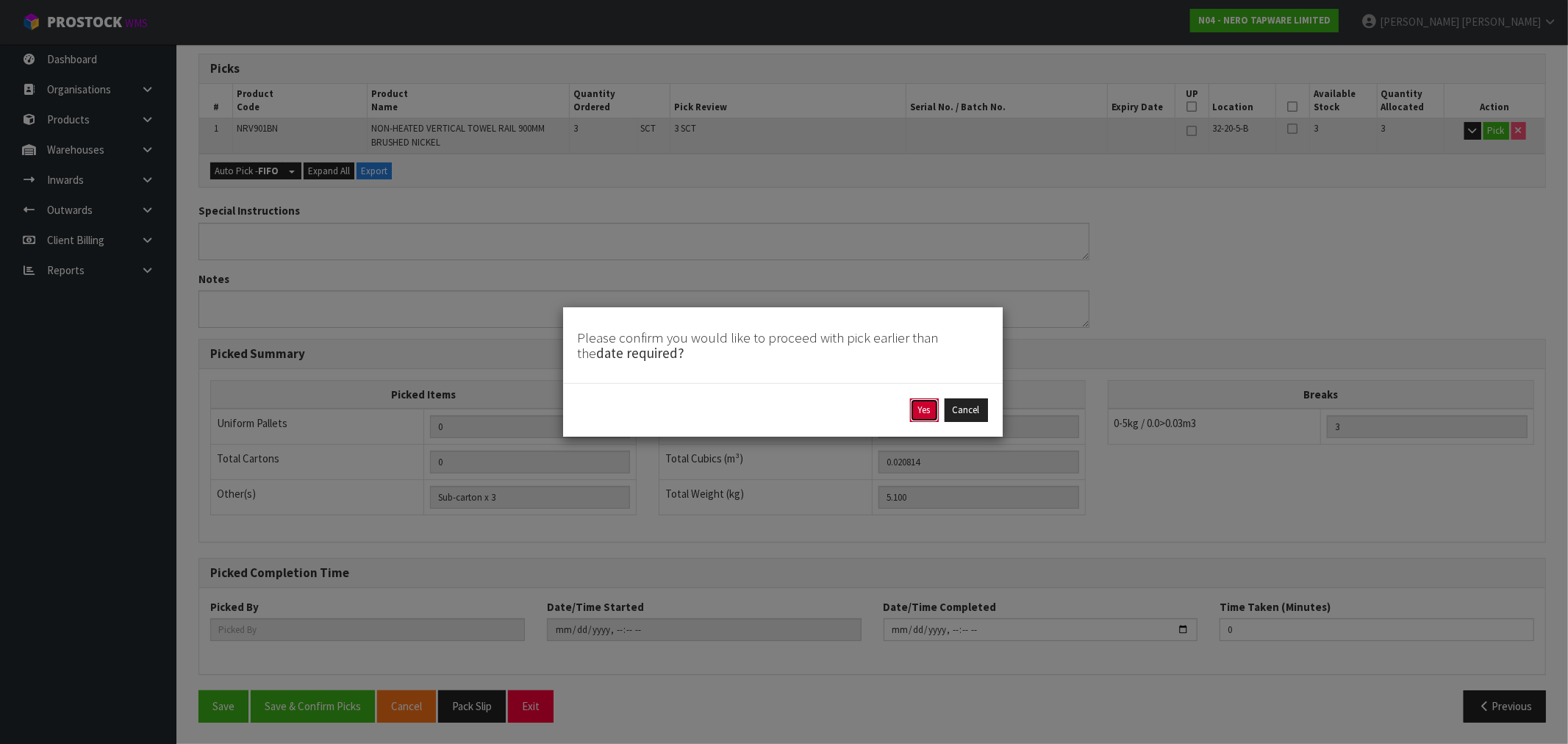
click at [916, 415] on button "Yes" at bounding box center [924, 410] width 29 height 23
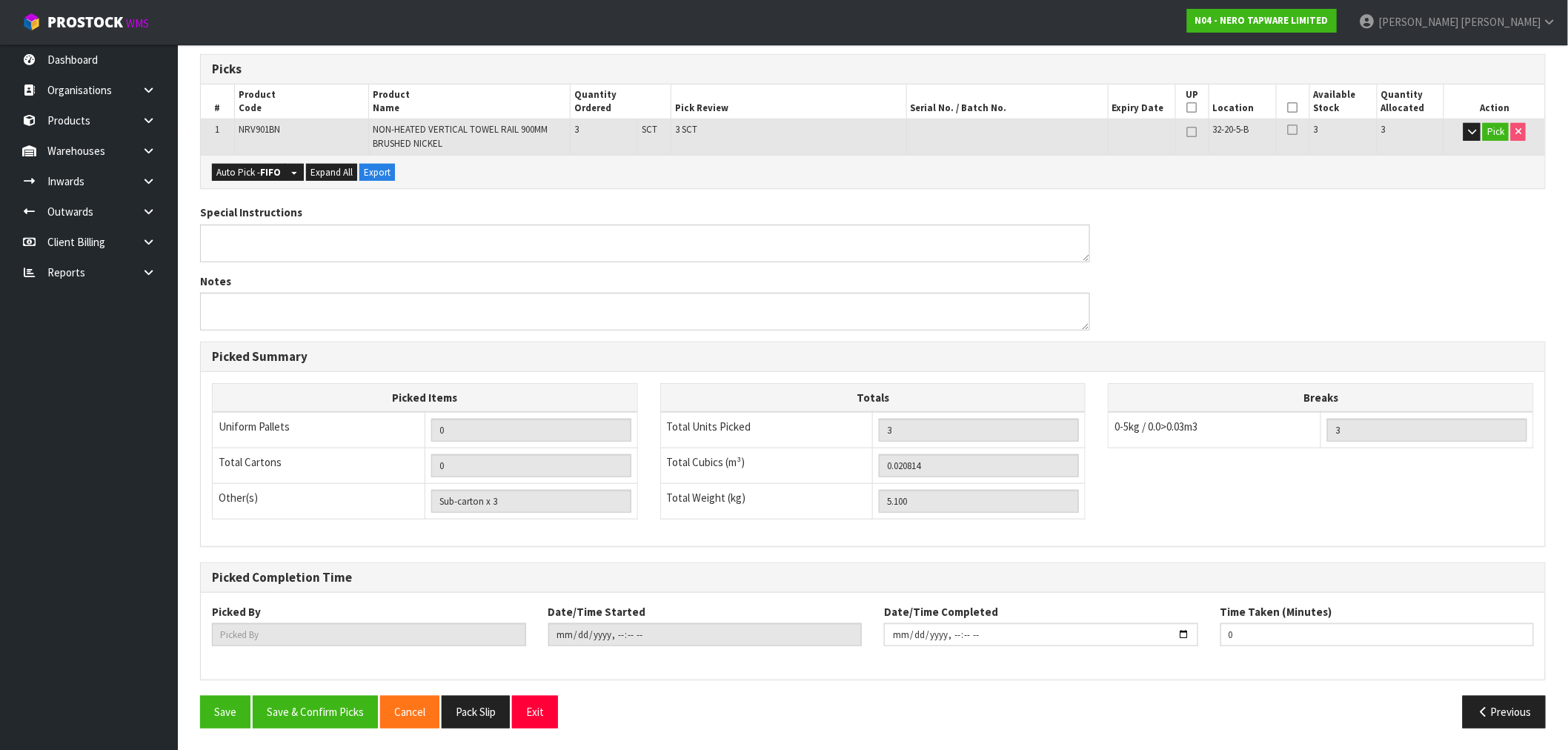
scroll to position [0, 0]
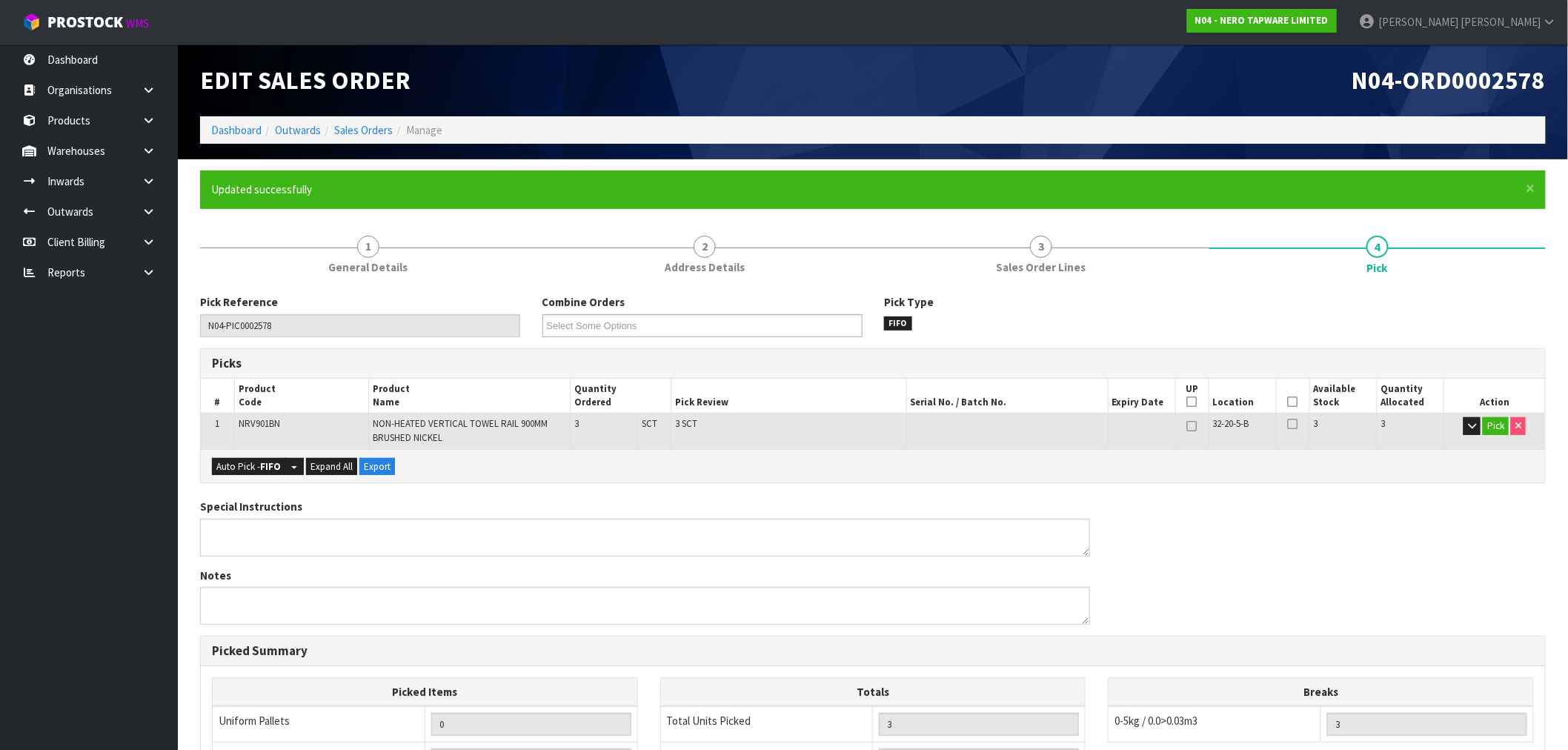
type input "[PERSON_NAME]"
type input "[DATE]T16:22:31"
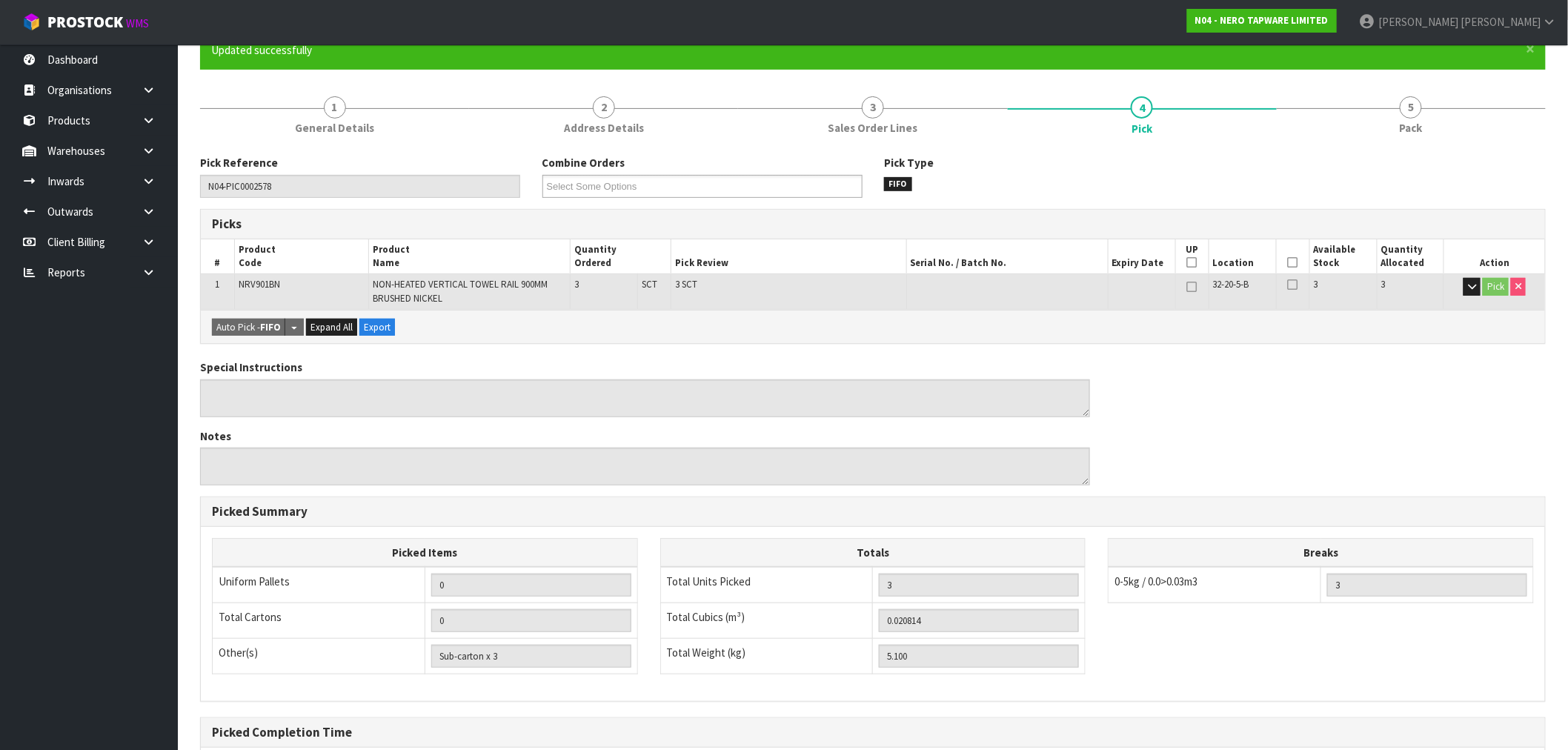
scroll to position [294, 0]
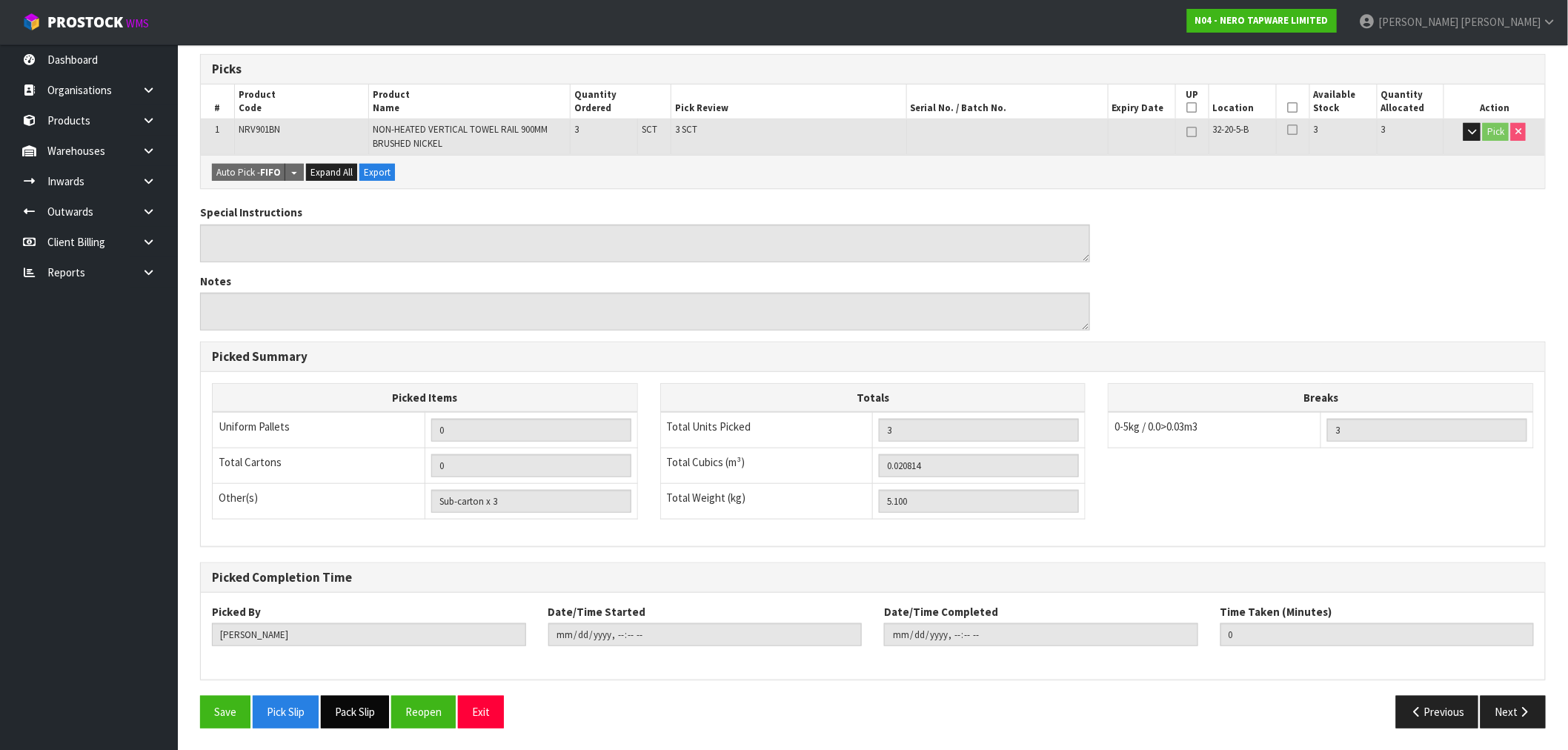
click at [371, 719] on button "Pack Slip" at bounding box center [355, 712] width 68 height 32
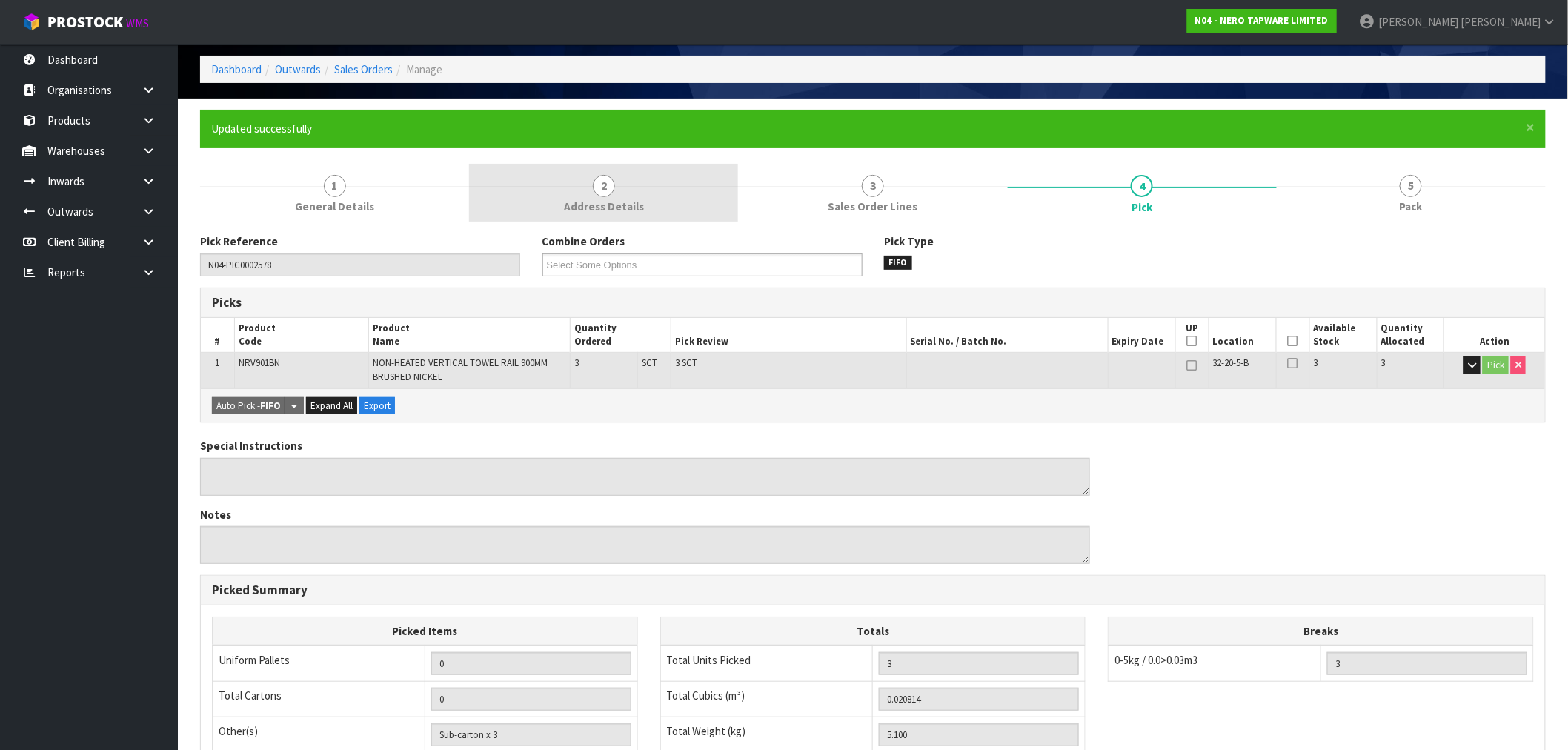
scroll to position [48, 0]
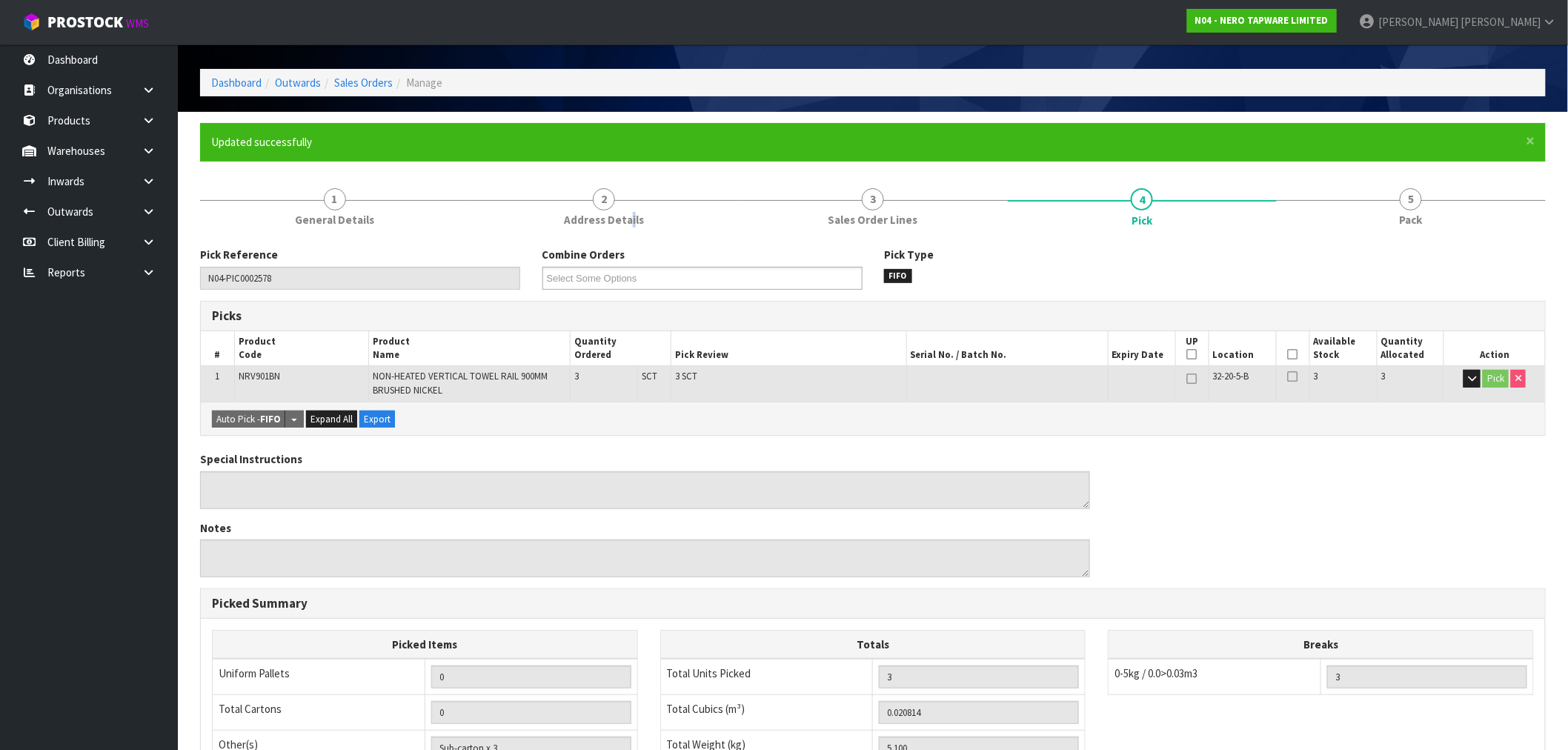
drag, startPoint x: 632, startPoint y: 219, endPoint x: 574, endPoint y: 205, distance: 59.7
click at [630, 219] on span "Address Details" at bounding box center [603, 219] width 80 height 16
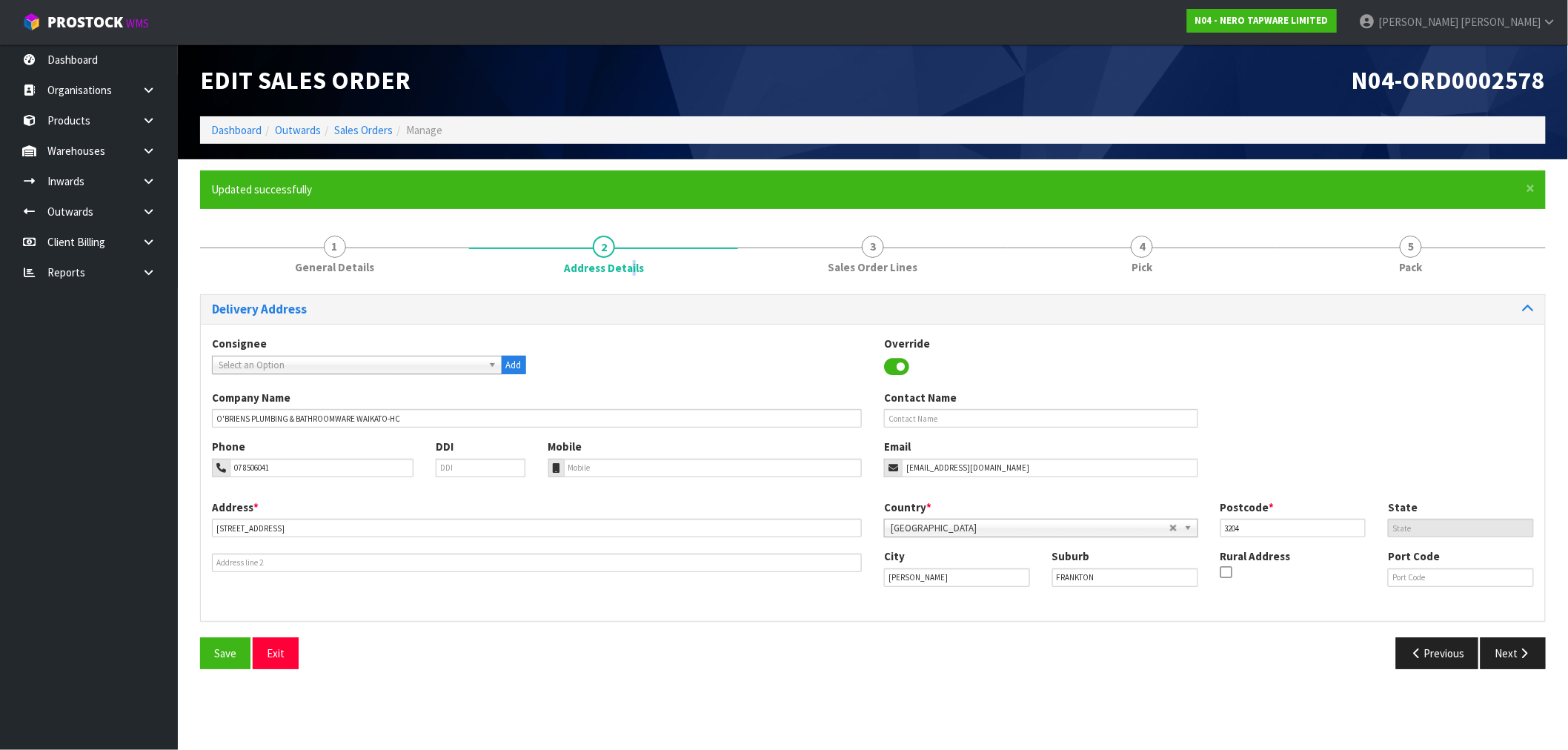
scroll to position [0, 0]
click at [371, 136] on link "Sales Orders" at bounding box center [363, 129] width 59 height 14
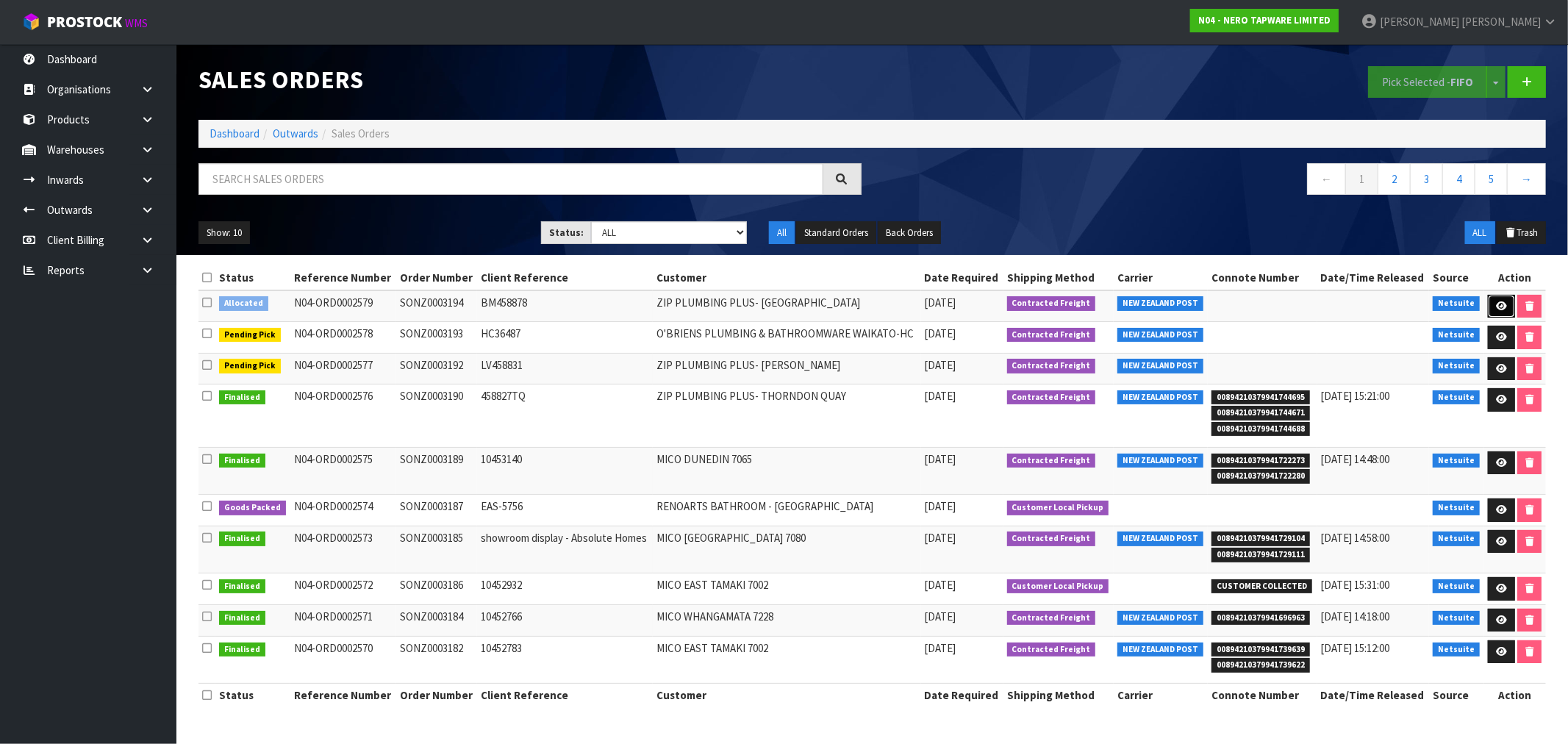
click at [1502, 300] on link at bounding box center [1501, 306] width 27 height 23
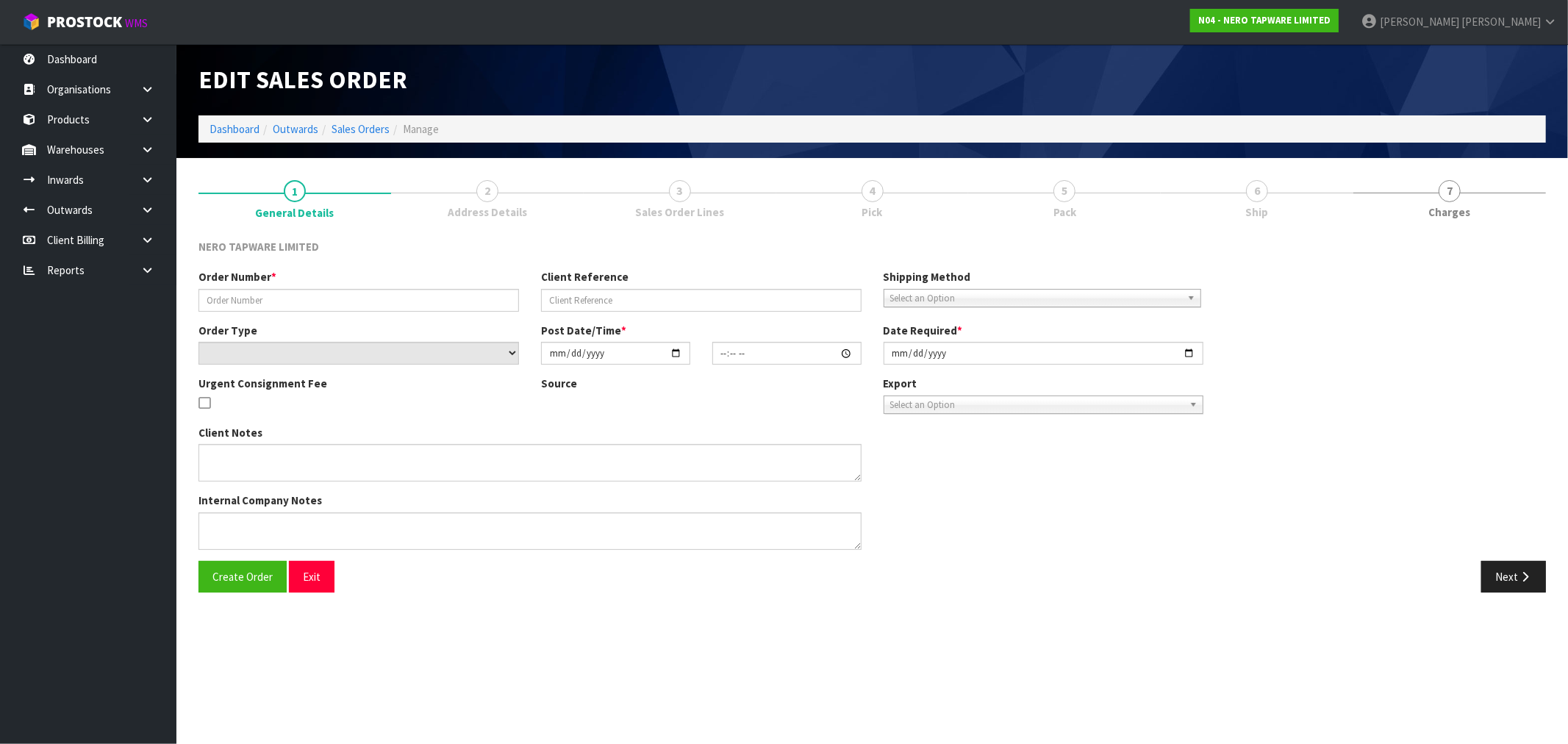
type input "SONZ0003194"
type input "BM458878"
select select "number:0"
type input "[DATE]"
type input "16:15:08.000"
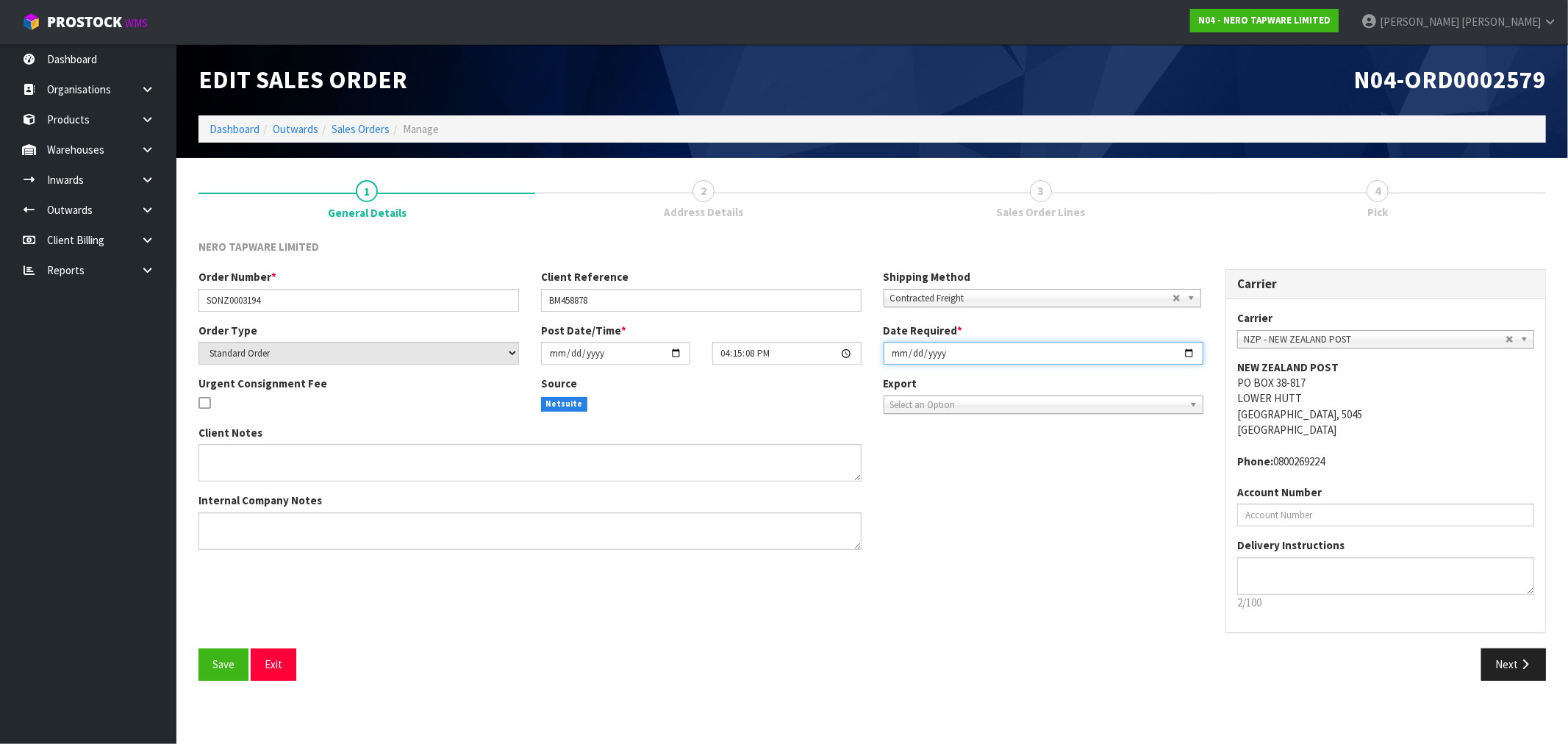
click at [906, 358] on input "[DATE]" at bounding box center [1043, 353] width 320 height 23
click at [900, 356] on input "[DATE]" at bounding box center [1043, 353] width 320 height 23
type input "[DATE]"
click at [199, 648] on button "Save" at bounding box center [224, 664] width 50 height 32
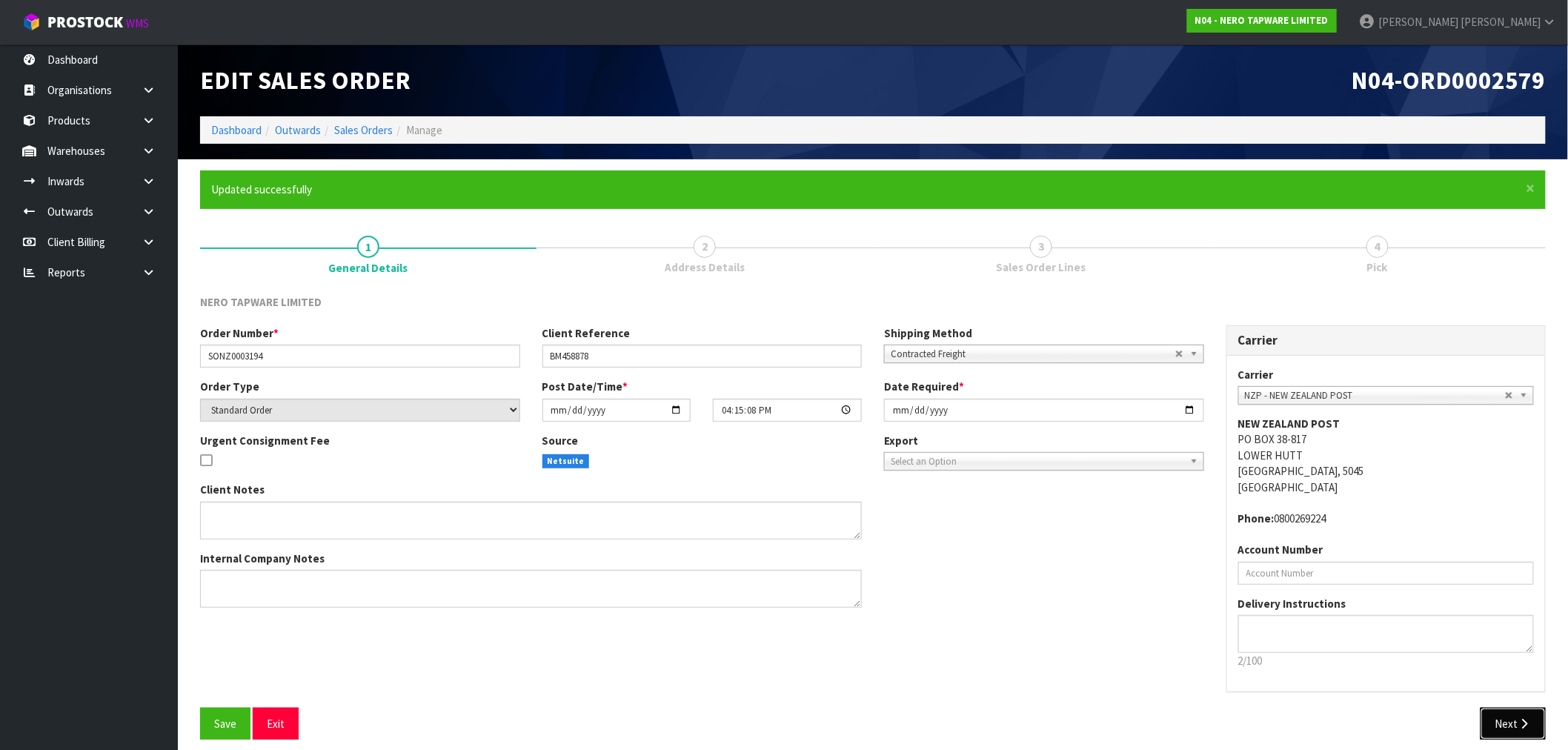
click at [1513, 717] on button "Next" at bounding box center [1514, 724] width 66 height 32
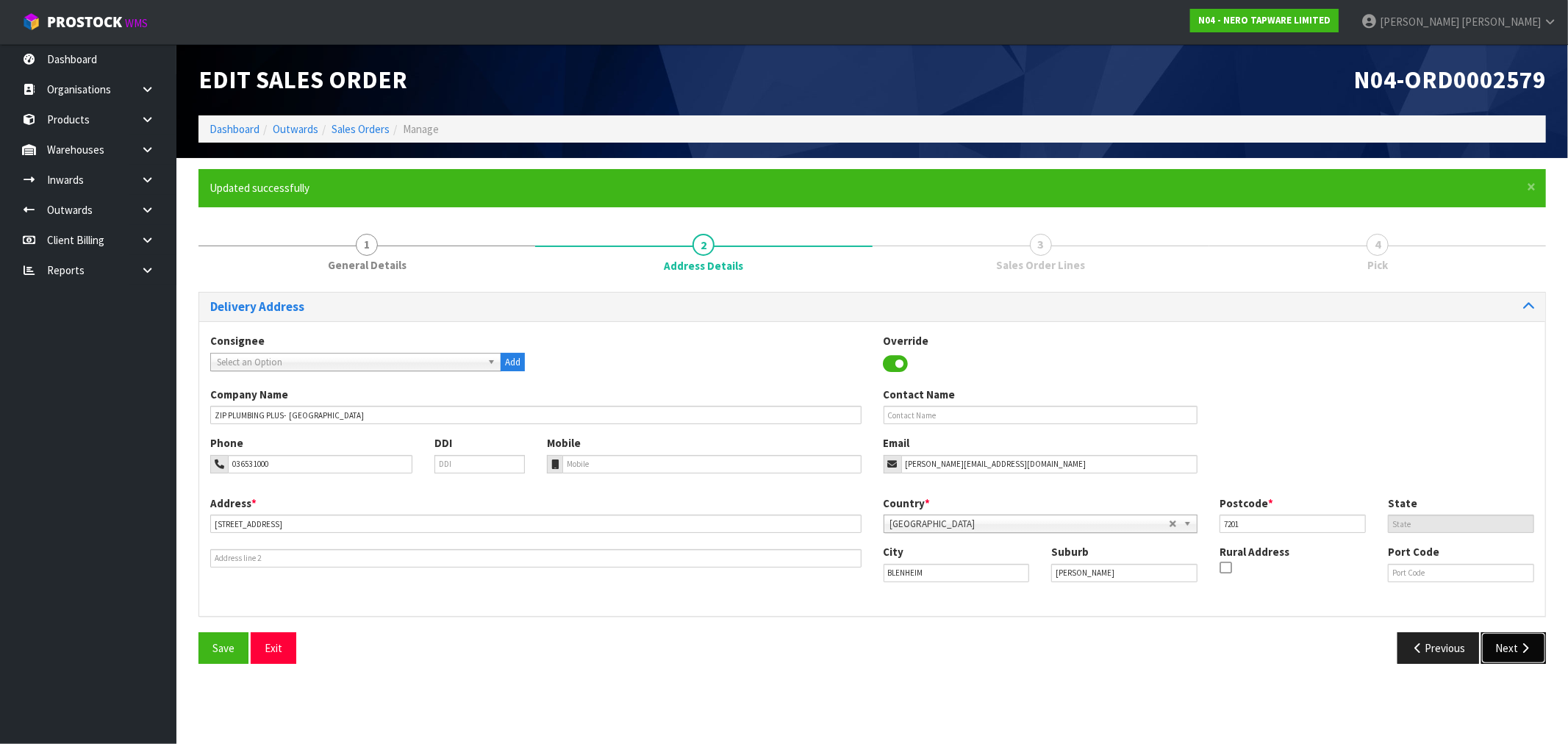
click at [1512, 646] on button "Next" at bounding box center [1513, 648] width 65 height 32
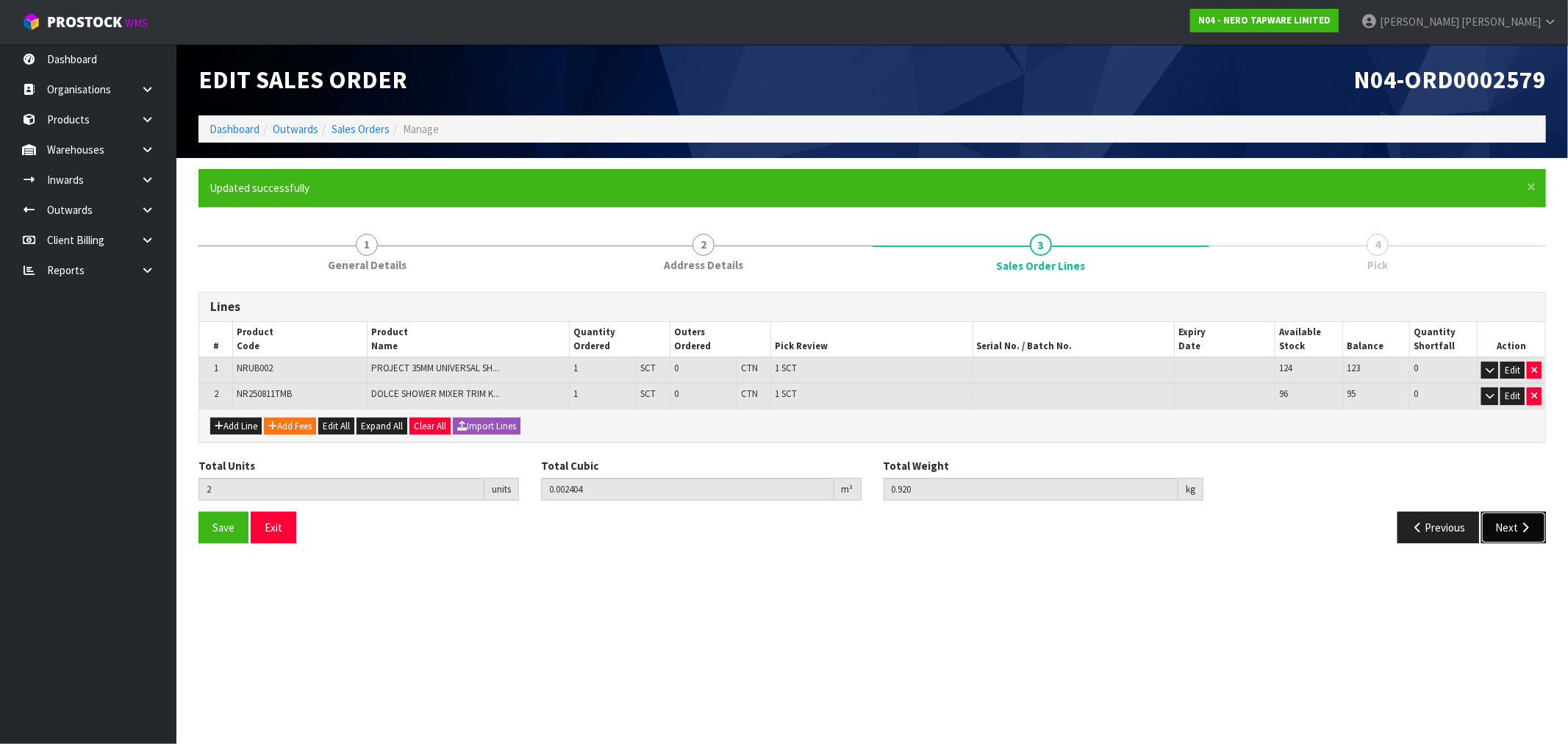
click at [1498, 527] on button "Next" at bounding box center [1513, 528] width 65 height 32
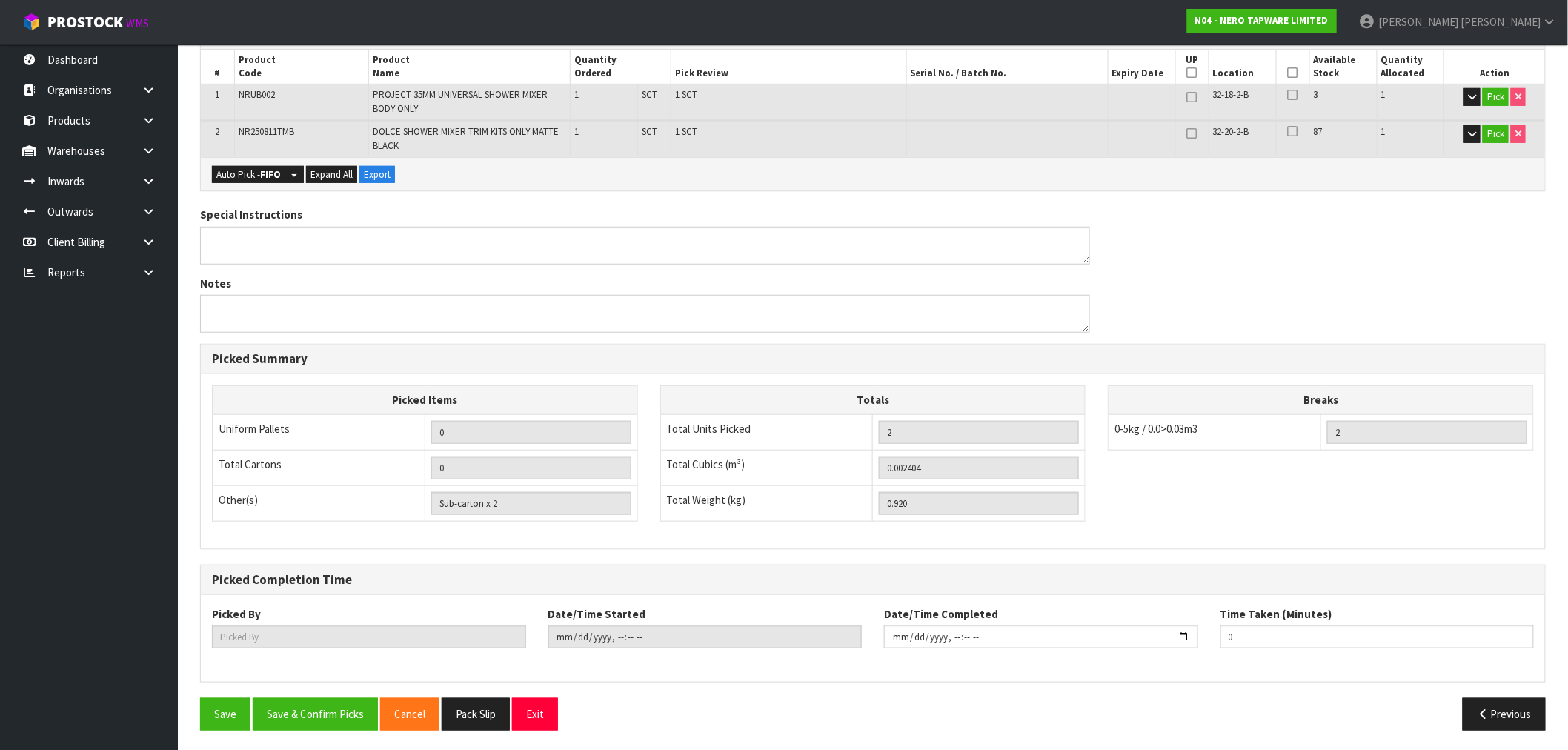
scroll to position [331, 0]
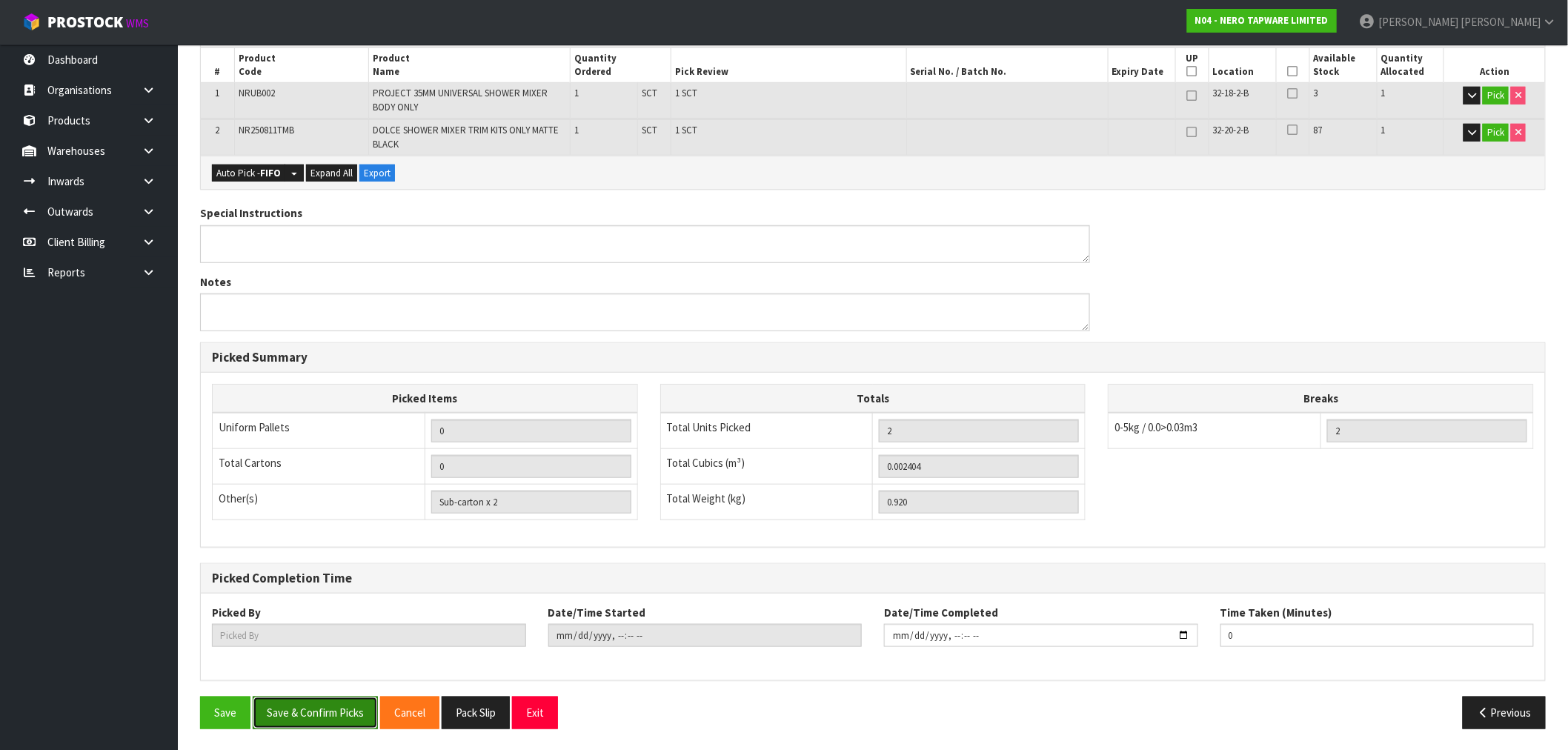
click at [335, 713] on button "Save & Confirm Picks" at bounding box center [316, 713] width 126 height 32
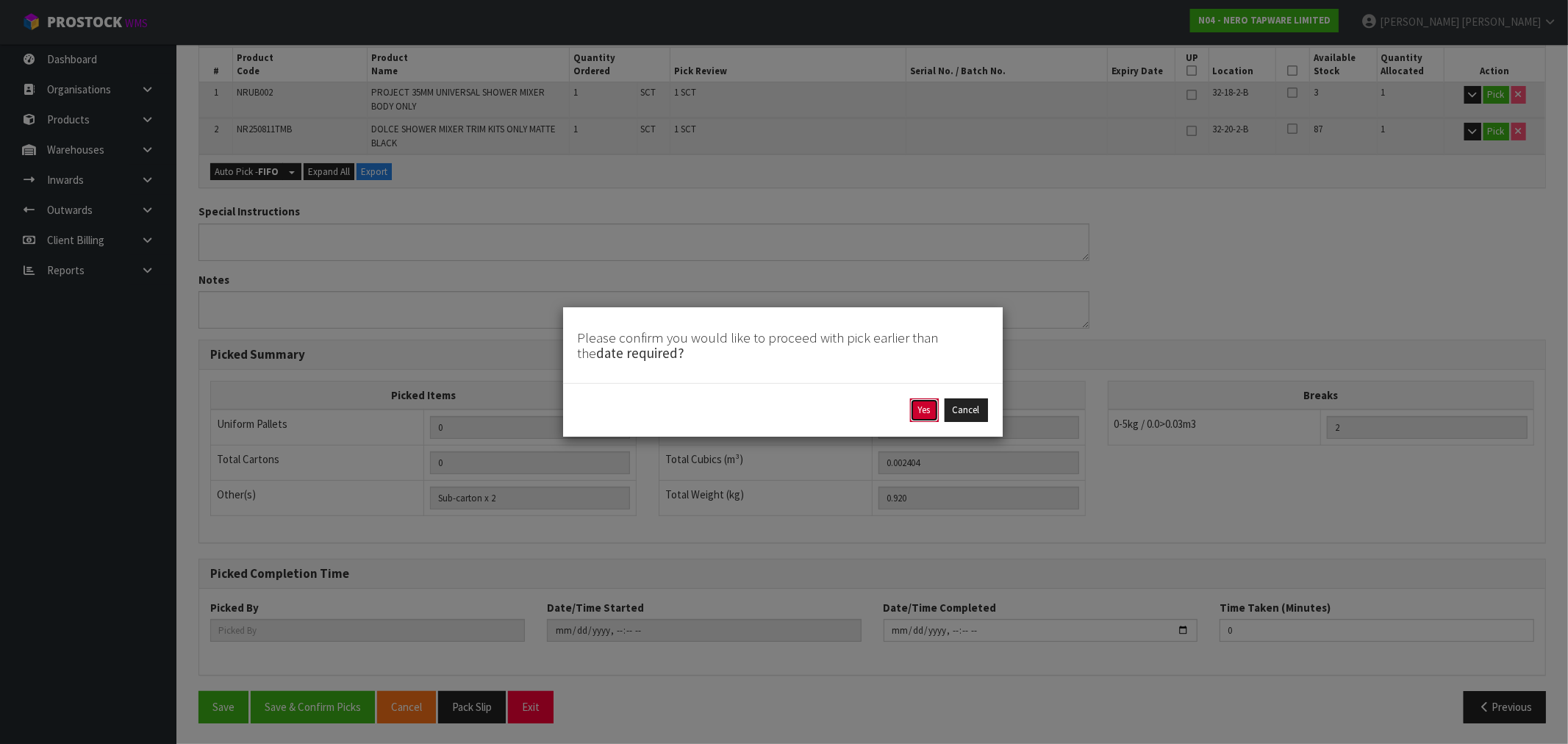
click at [923, 410] on button "Yes" at bounding box center [924, 410] width 29 height 23
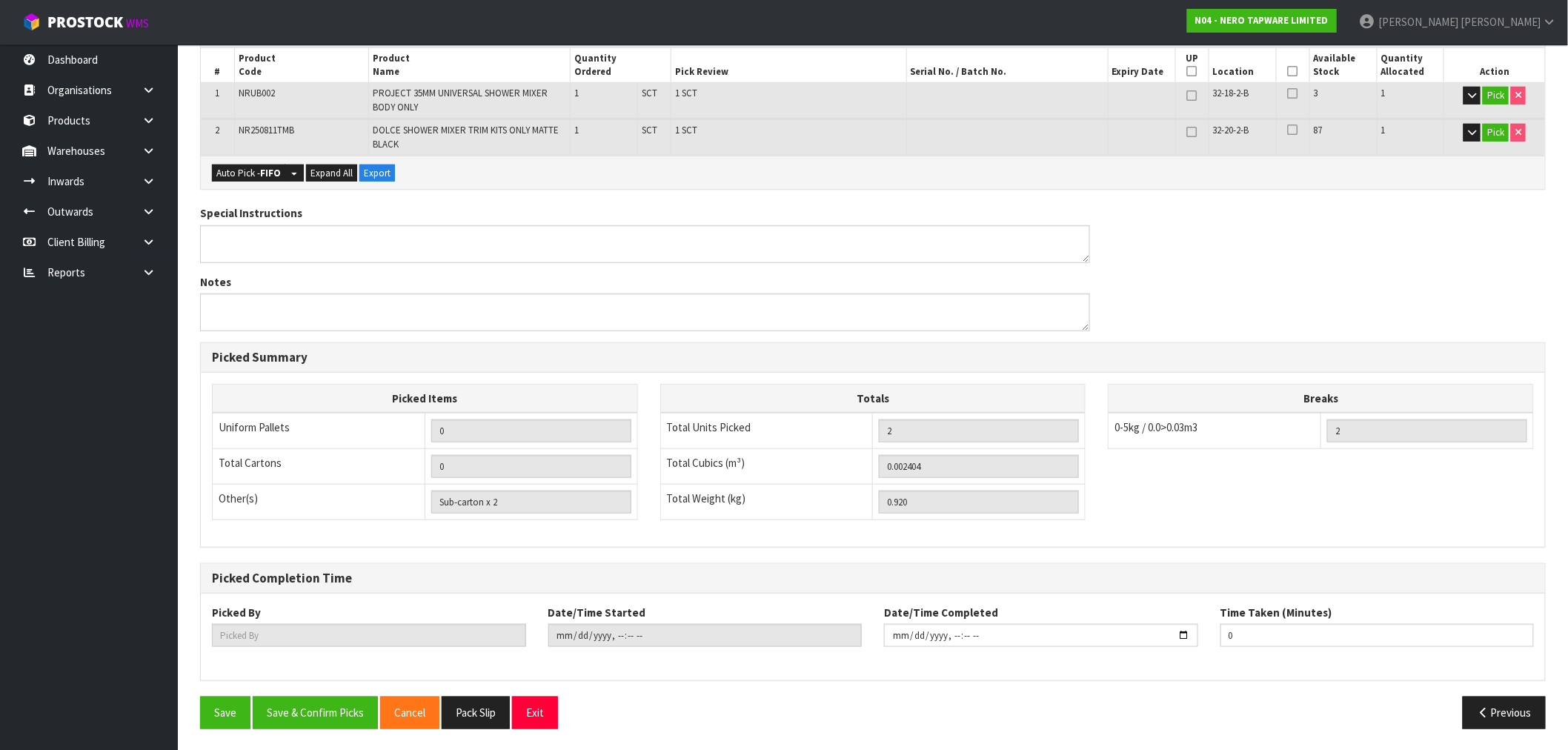
scroll to position [0, 0]
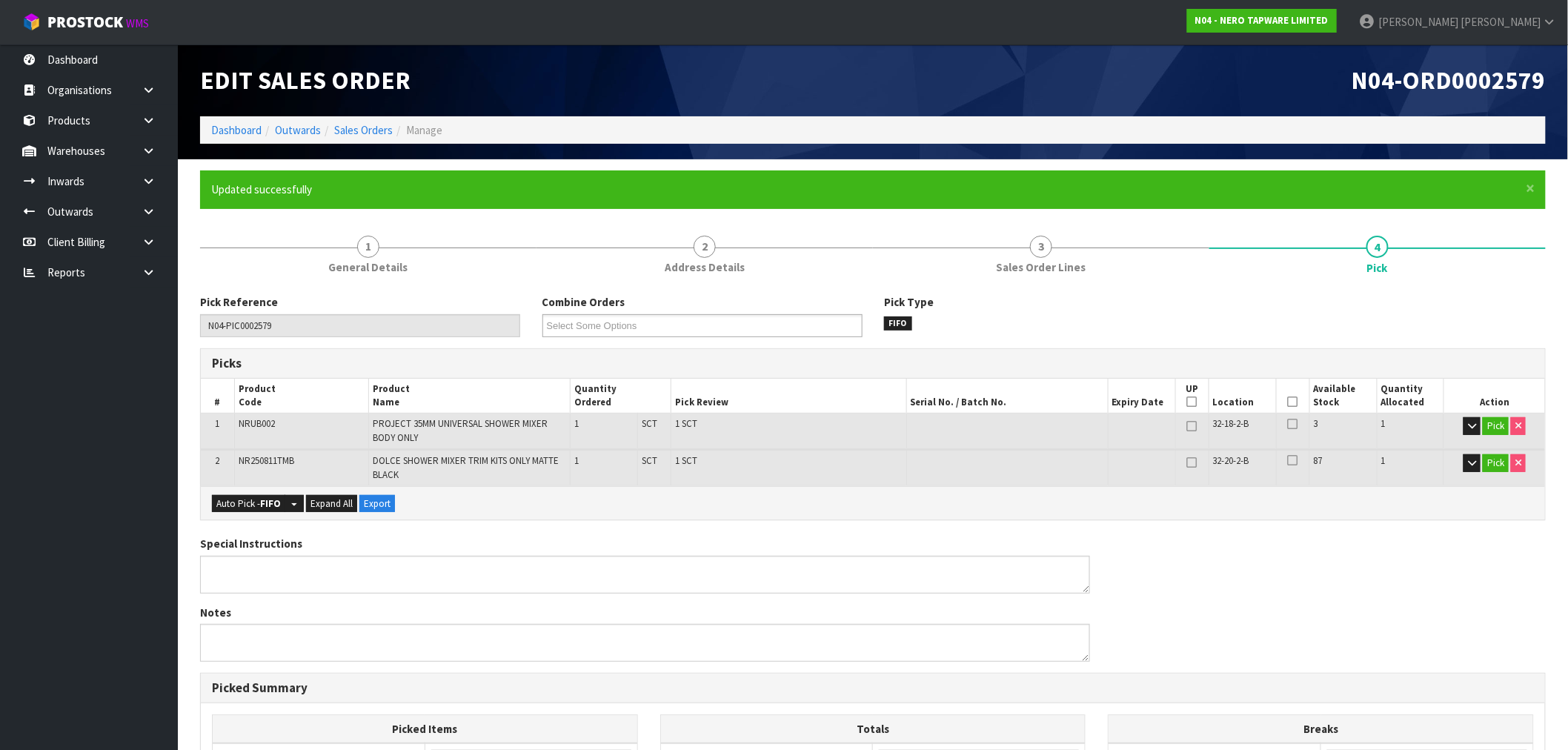
type input "[PERSON_NAME]"
type input "[DATE]T16:23:17"
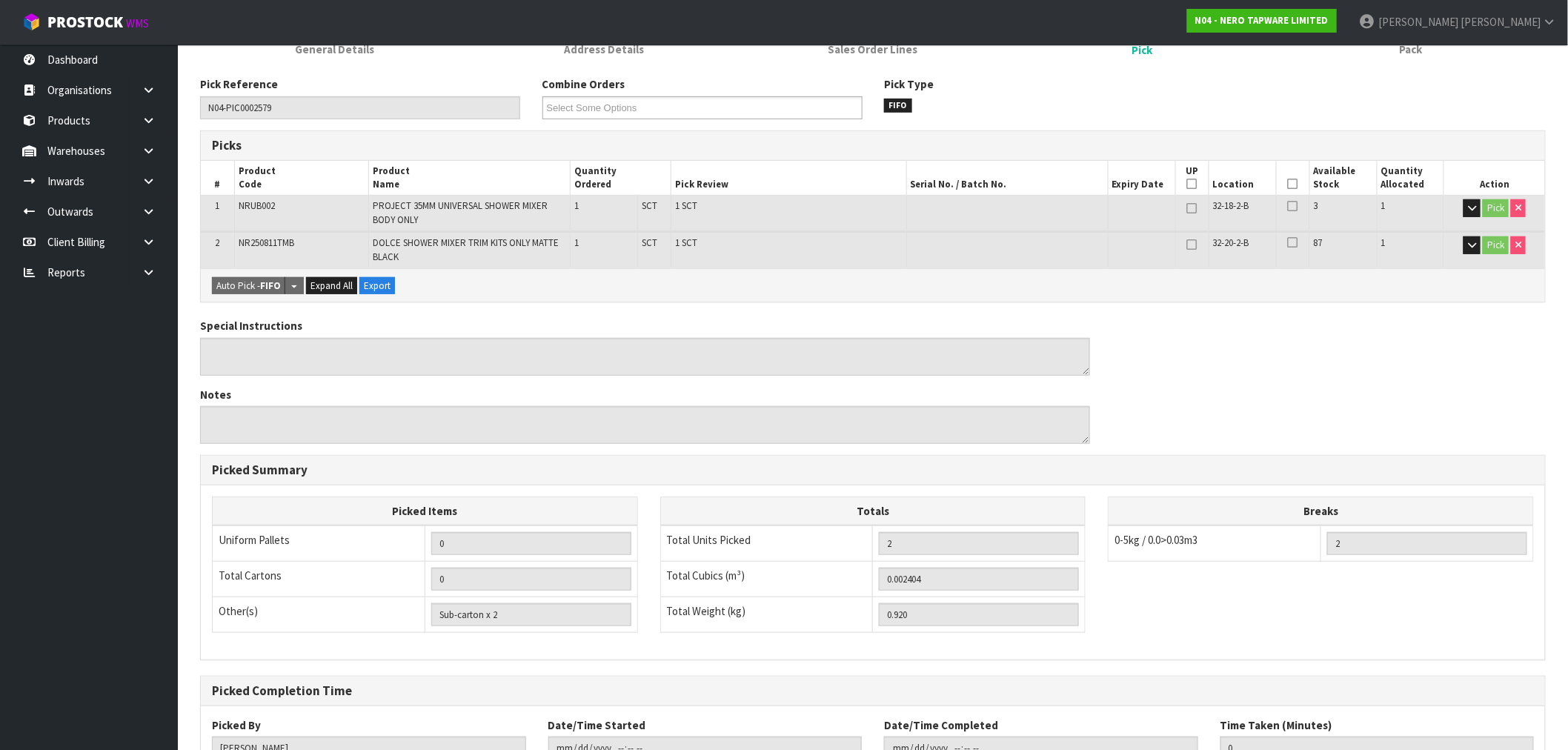
scroll to position [331, 0]
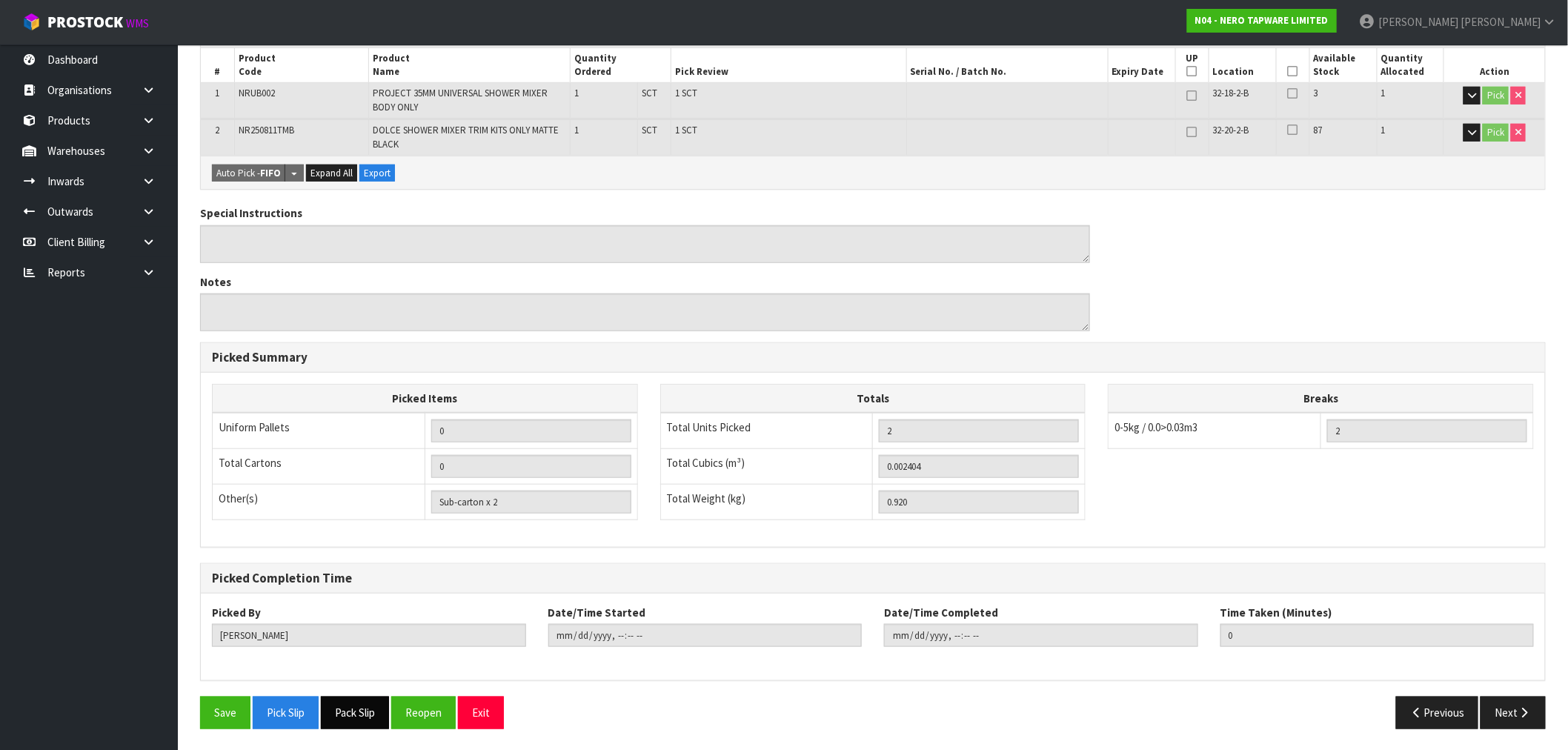
drag, startPoint x: 367, startPoint y: 713, endPoint x: 402, endPoint y: 712, distance: 35.0
click at [367, 713] on button "Pack Slip" at bounding box center [355, 713] width 68 height 32
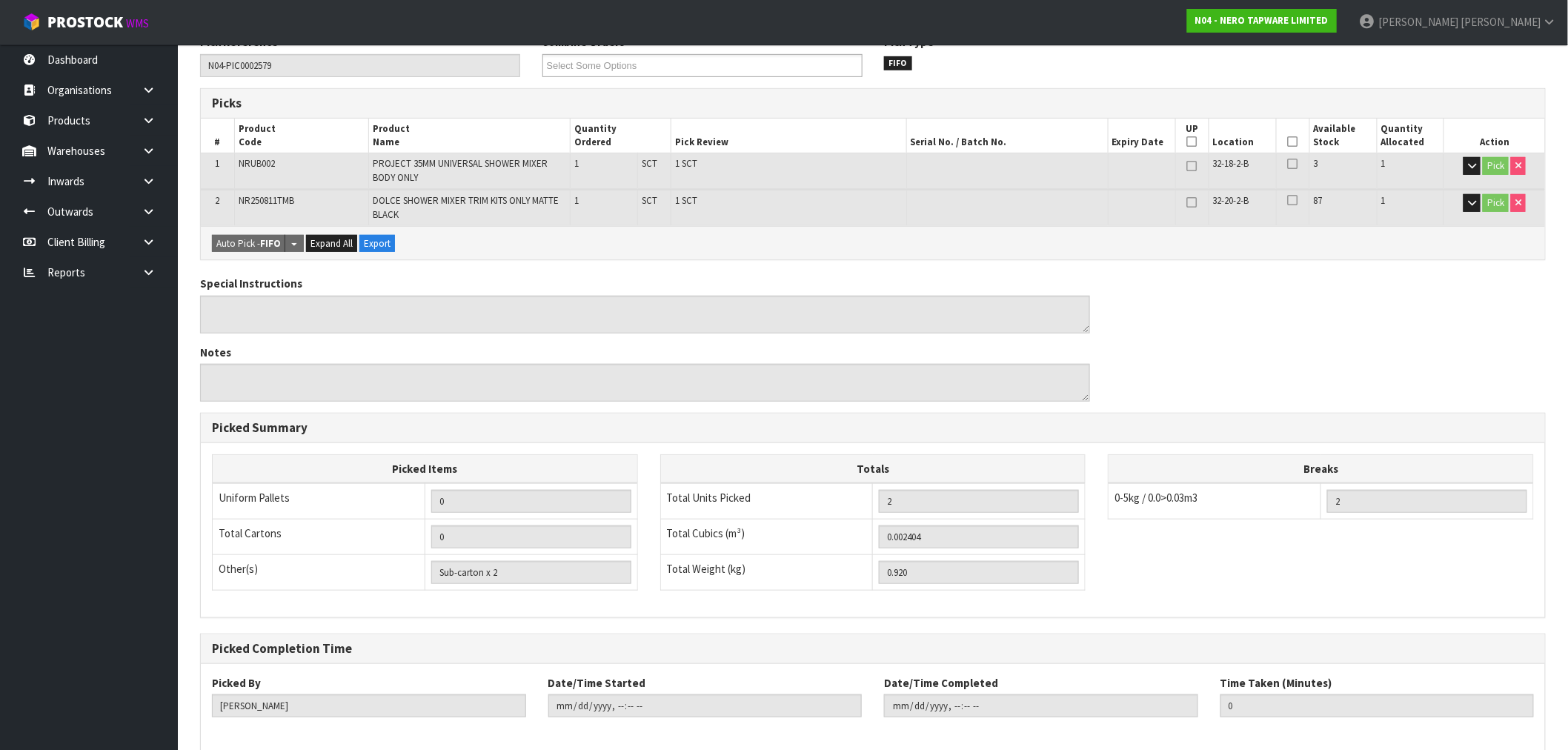
scroll to position [0, 0]
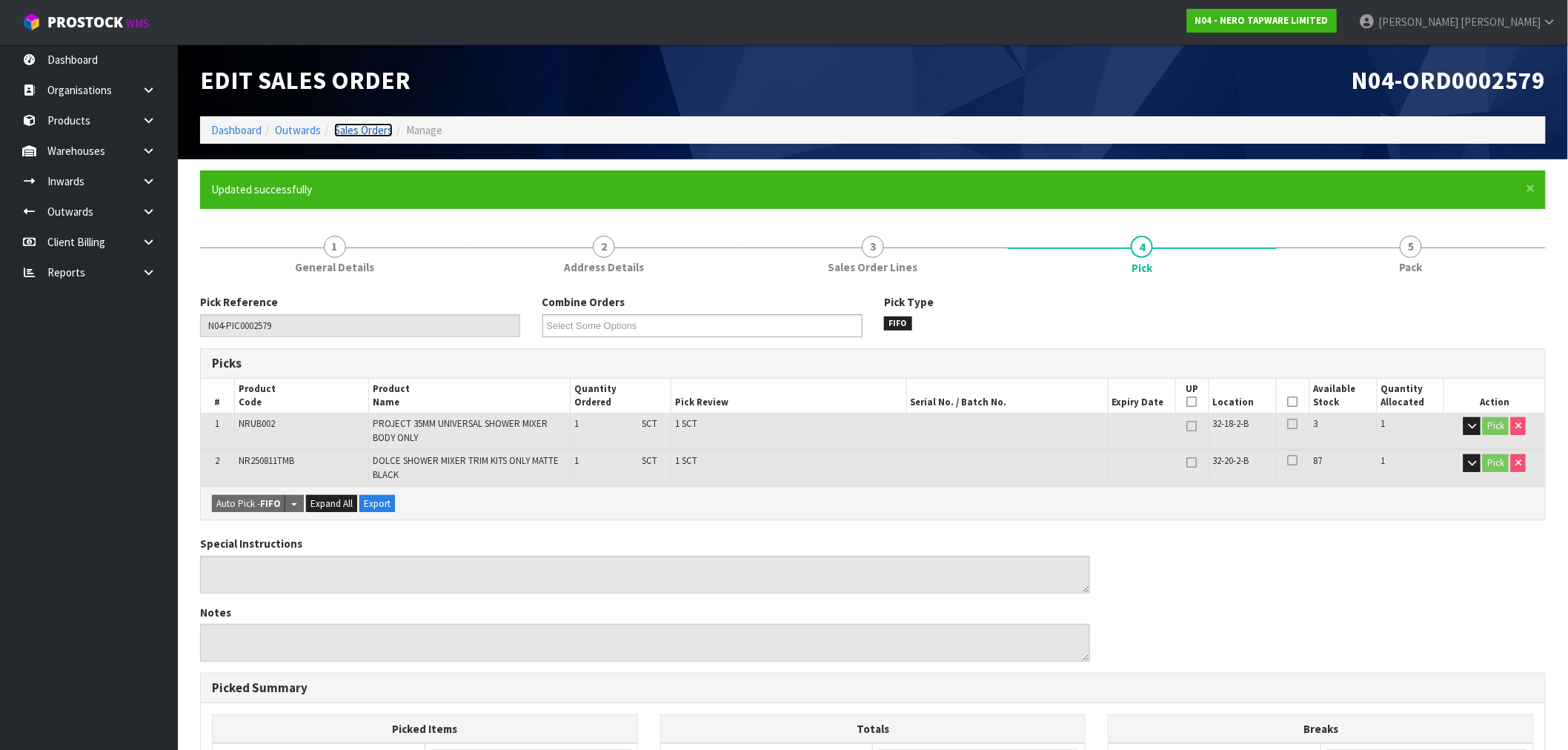
click at [361, 130] on link "Sales Orders" at bounding box center [363, 129] width 59 height 14
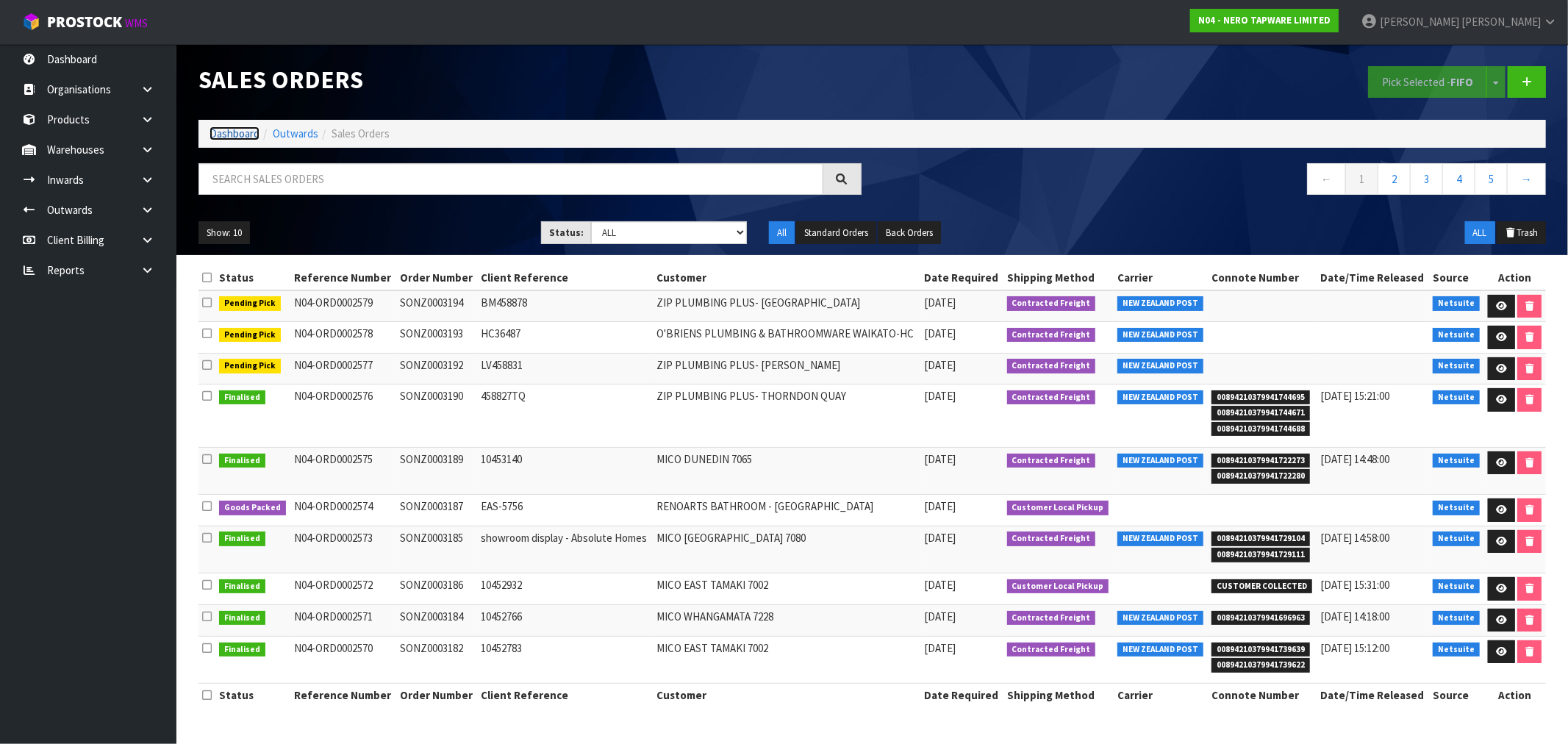
drag, startPoint x: 232, startPoint y: 137, endPoint x: 243, endPoint y: 150, distance: 17.0
click at [232, 137] on link "Dashboard" at bounding box center [235, 133] width 50 height 14
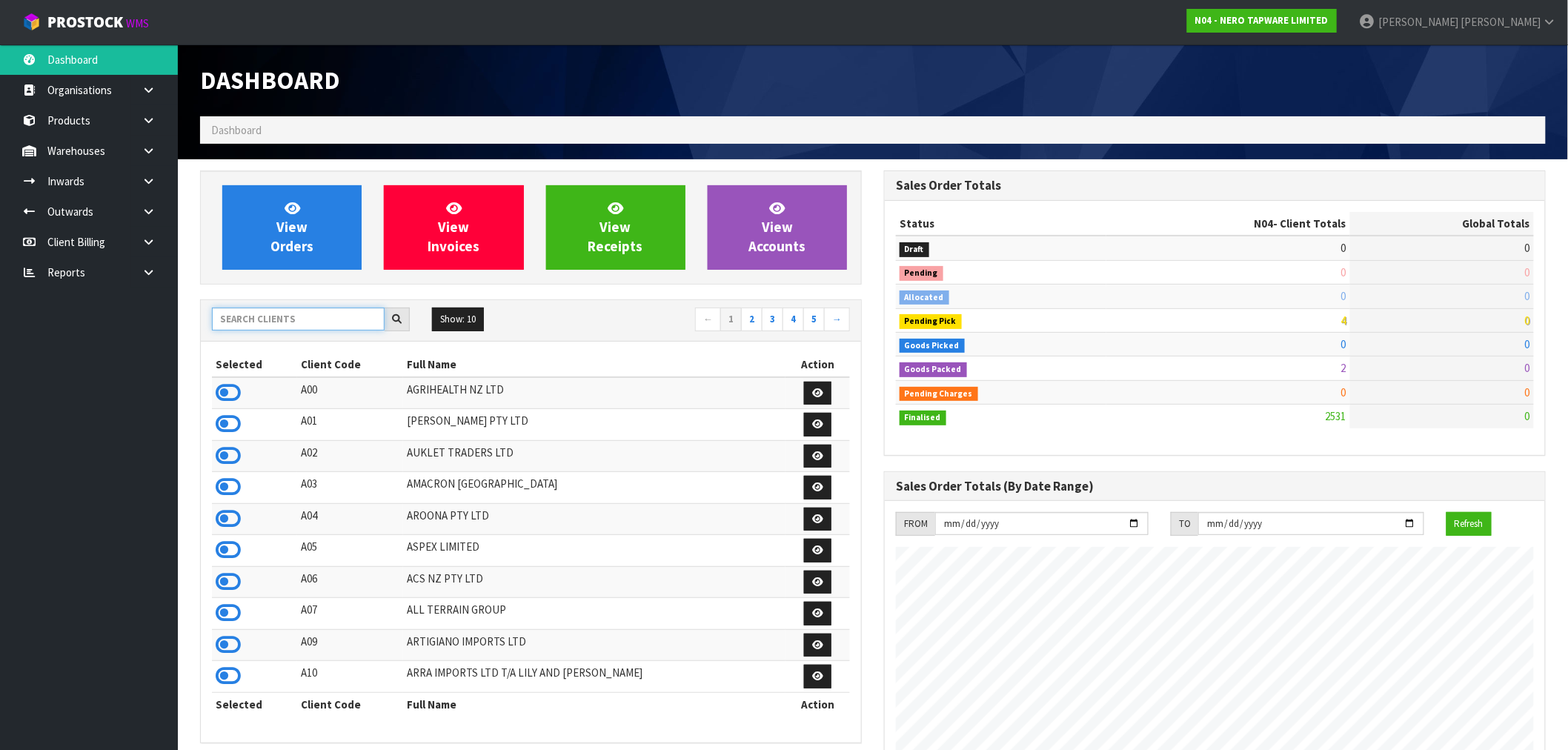
click at [305, 322] on input "text" at bounding box center [298, 318] width 172 height 23
type input "K01"
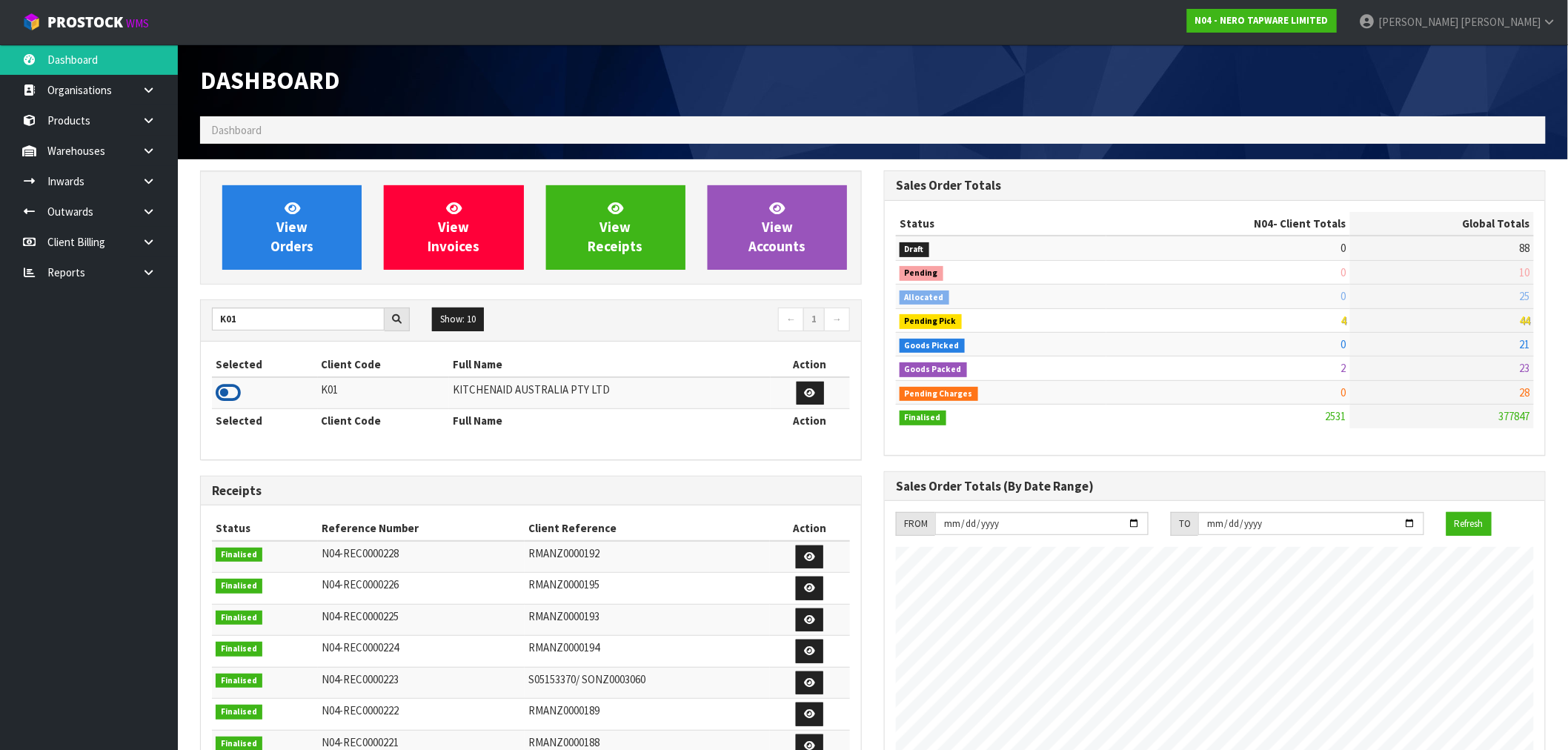
click at [234, 395] on td at bounding box center [264, 393] width 106 height 32
click at [234, 395] on icon at bounding box center [228, 393] width 25 height 22
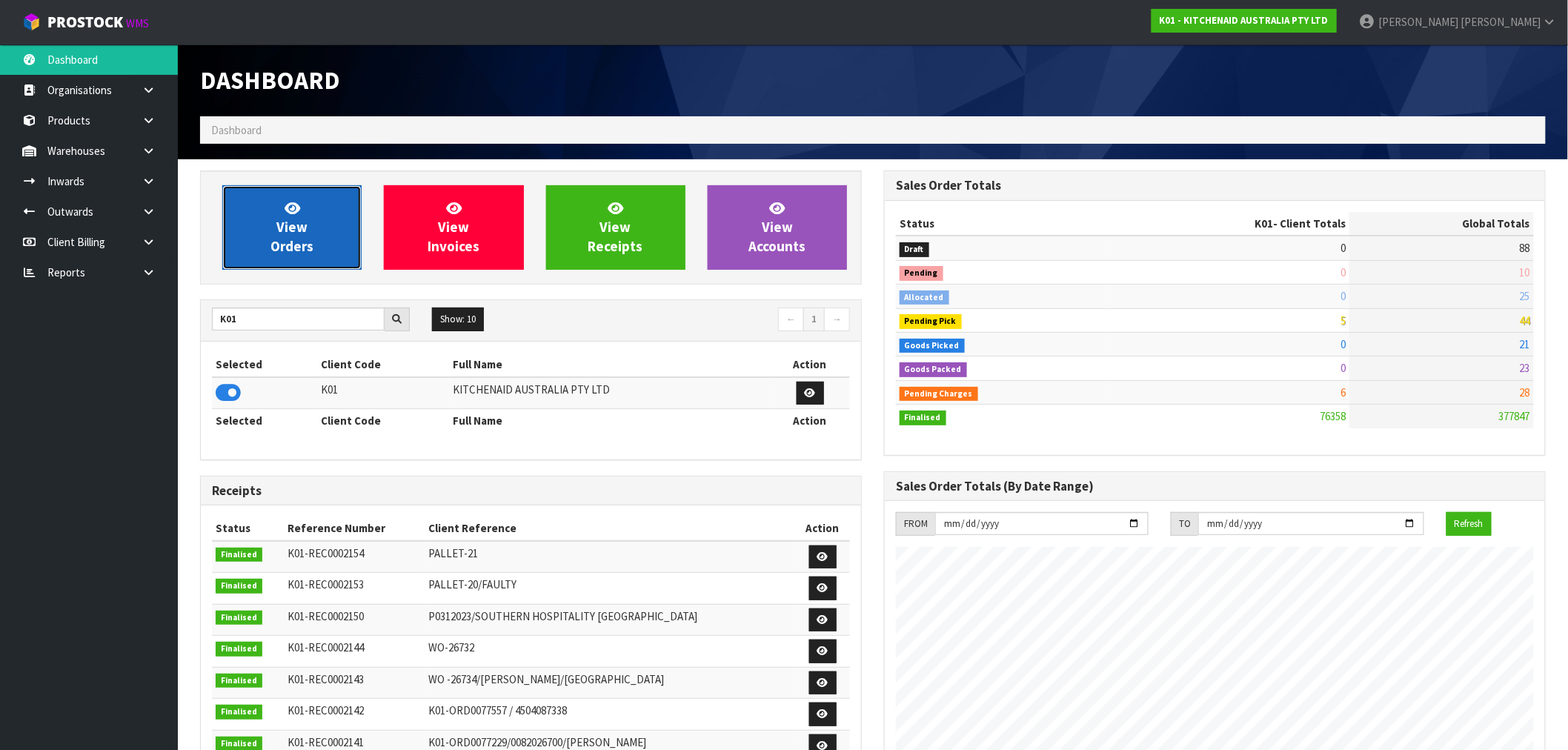
click at [333, 208] on link "View Orders" at bounding box center [291, 228] width 140 height 84
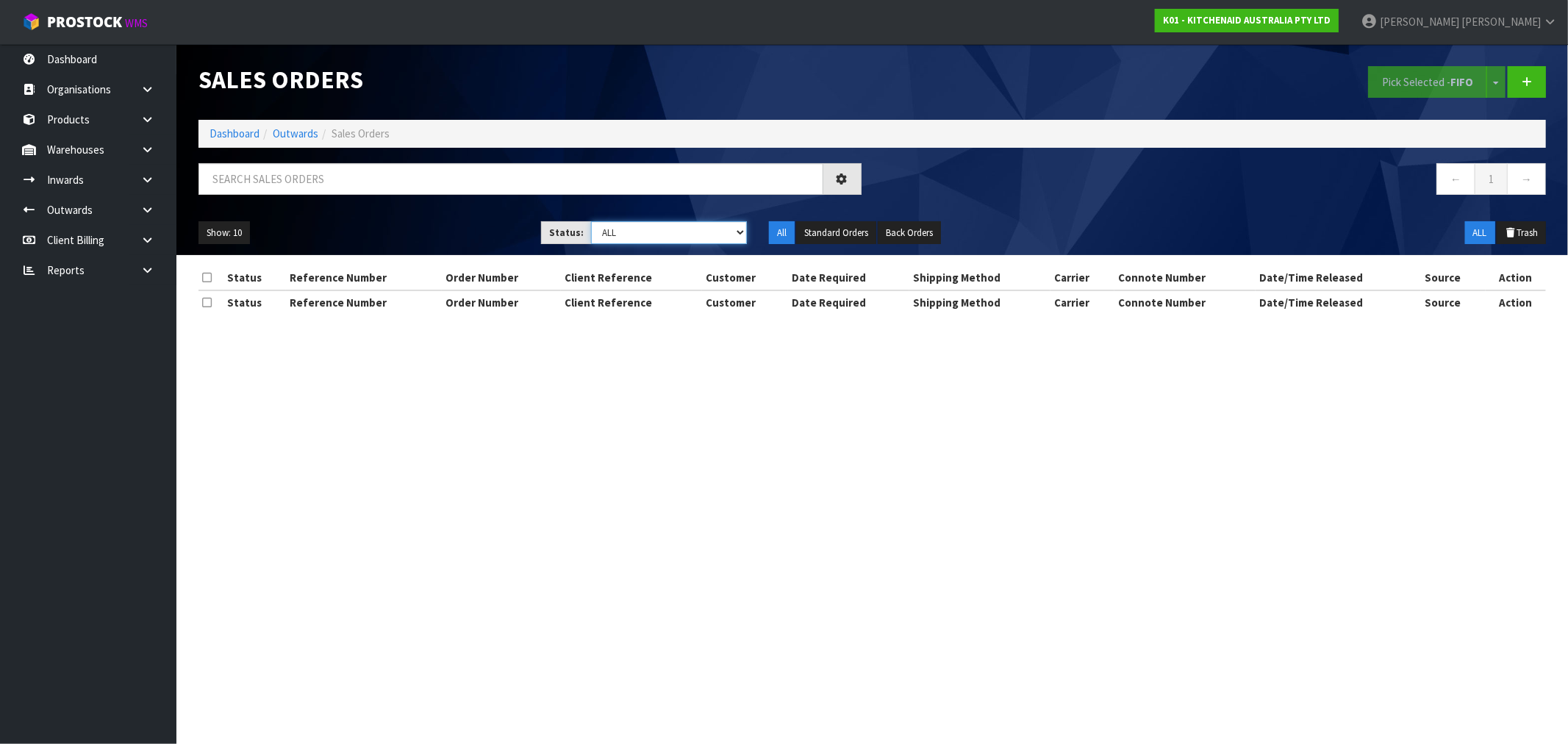
click at [668, 236] on select "Draft Pending Allocated Pending Pick Goods Picked Goods Packed Pending Charges …" at bounding box center [669, 232] width 156 height 23
click at [591, 221] on select "Draft Pending Allocated Pending Pick Goods Picked Goods Packed Pending Charges …" at bounding box center [669, 232] width 156 height 23
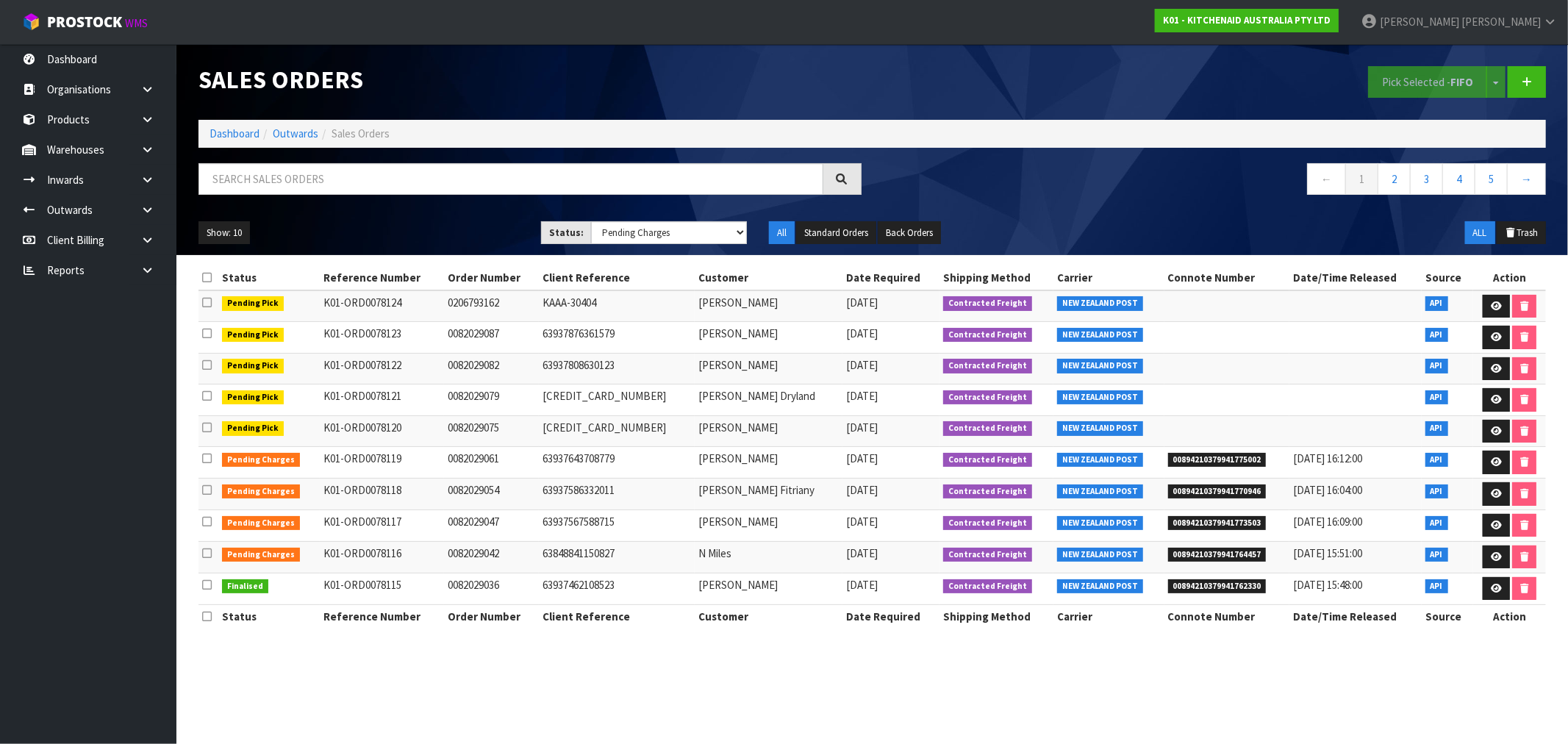
click at [583, 582] on td "63937462108523" at bounding box center [617, 588] width 156 height 32
copy td "63937462108523"
drag, startPoint x: 564, startPoint y: 573, endPoint x: 586, endPoint y: 559, distance: 26.1
click at [568, 571] on td "63848841150827" at bounding box center [617, 556] width 156 height 32
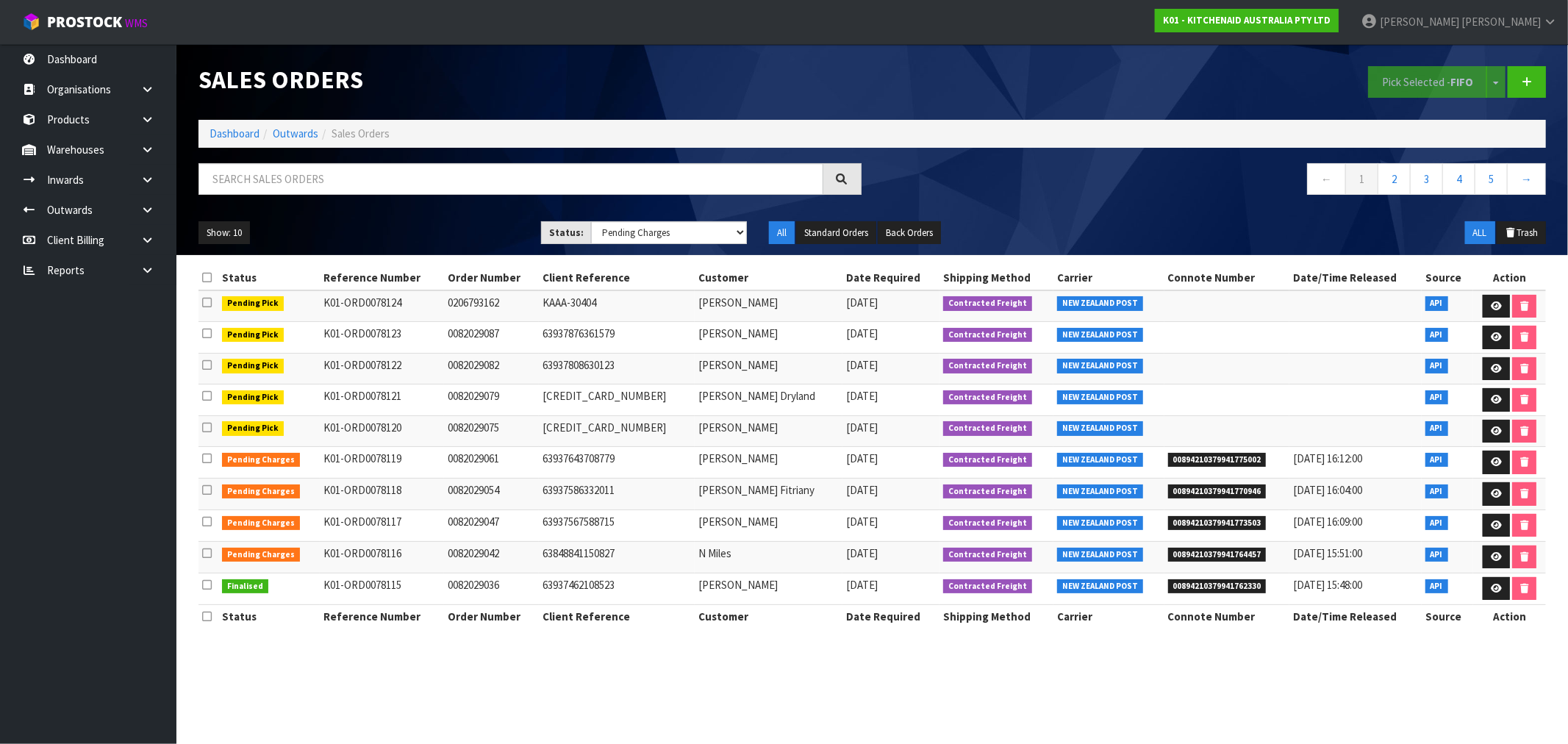
click at [593, 553] on td "63848841150827" at bounding box center [617, 556] width 156 height 32
click at [594, 553] on td "63848841150827" at bounding box center [617, 556] width 156 height 32
click at [490, 555] on td "0082029042" at bounding box center [491, 556] width 96 height 32
copy td "0082029042"
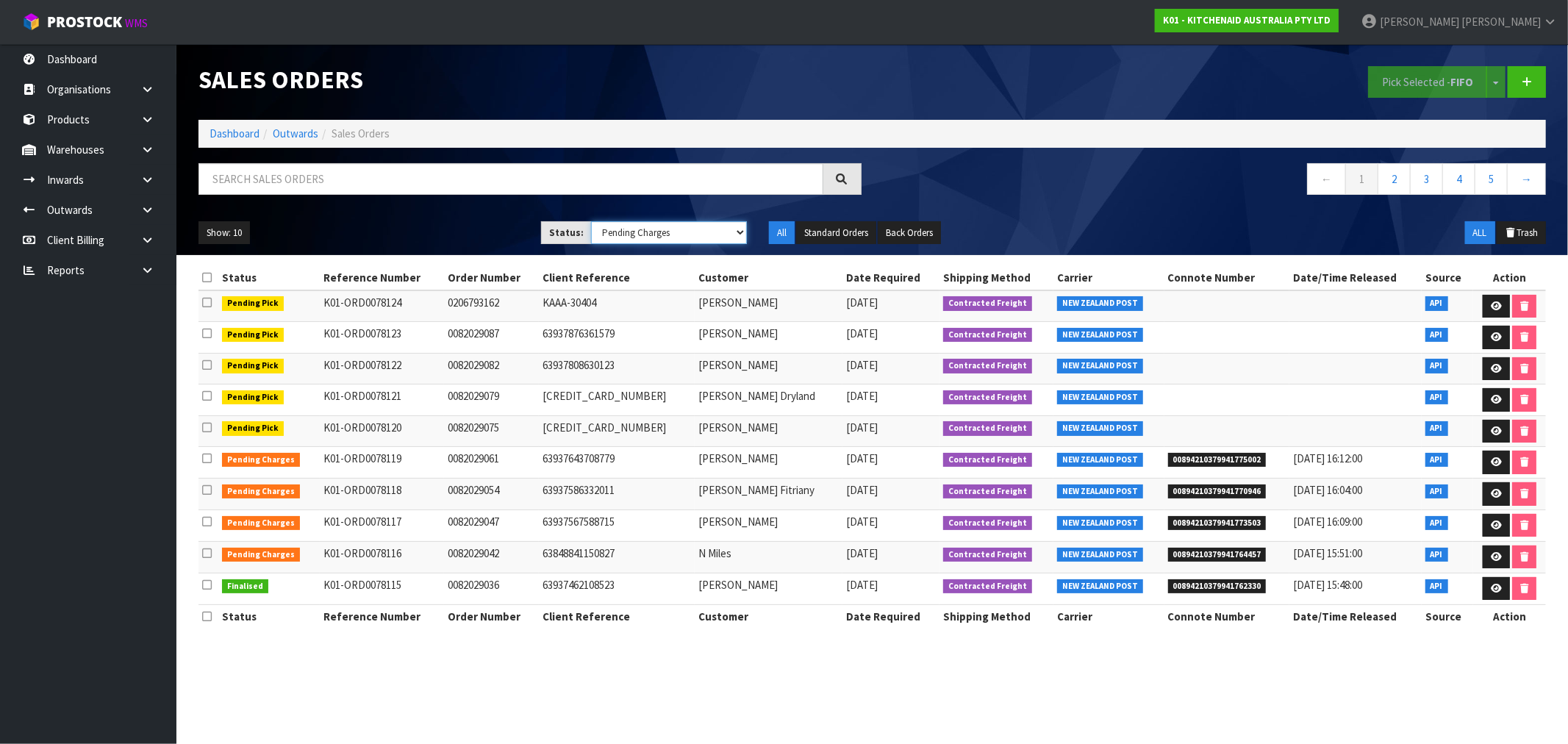
click at [689, 228] on select "Draft Pending Allocated Pending Pick Goods Picked Goods Packed Pending Charges …" at bounding box center [669, 232] width 156 height 23
click at [738, 228] on select "Draft Pending Allocated Pending Pick Goods Picked Goods Packed Pending Charges …" at bounding box center [669, 232] width 156 height 23
click at [738, 228] on select "Draft Pending Allocated Pending Pick Goods Picked Goods Packed Pending Charges …" at bounding box center [669, 232] width 156 height 23
click at [702, 234] on select "Draft Pending Allocated Pending Pick Goods Picked Goods Packed Pending Charges …" at bounding box center [669, 232] width 156 height 23
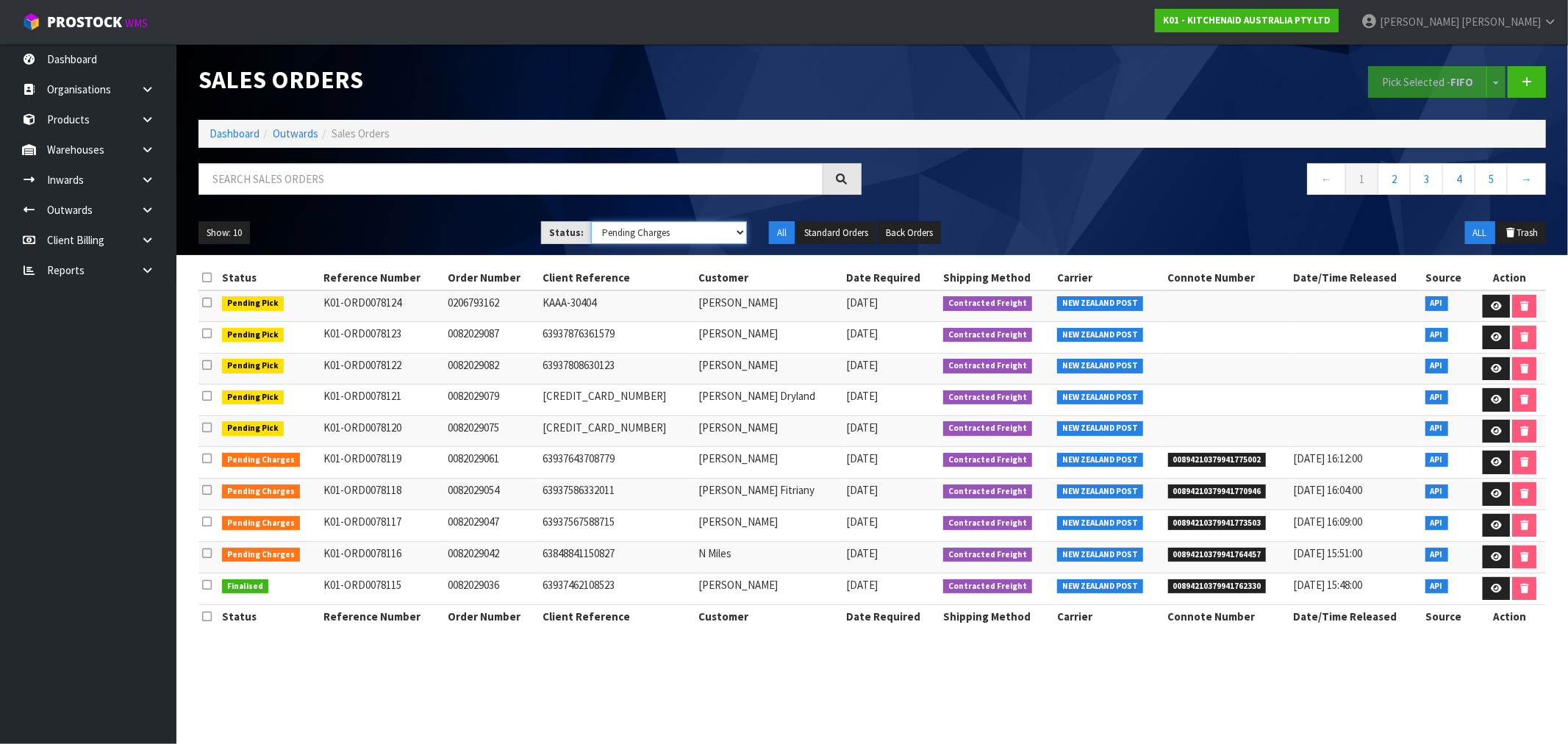
select select "string:ALL"
click at [591, 221] on select "Draft Pending Allocated Pending Pick Goods Picked Goods Packed Pending Charges …" at bounding box center [669, 232] width 156 height 23
click at [328, 560] on td "K01-ORD0078116" at bounding box center [382, 556] width 124 height 32
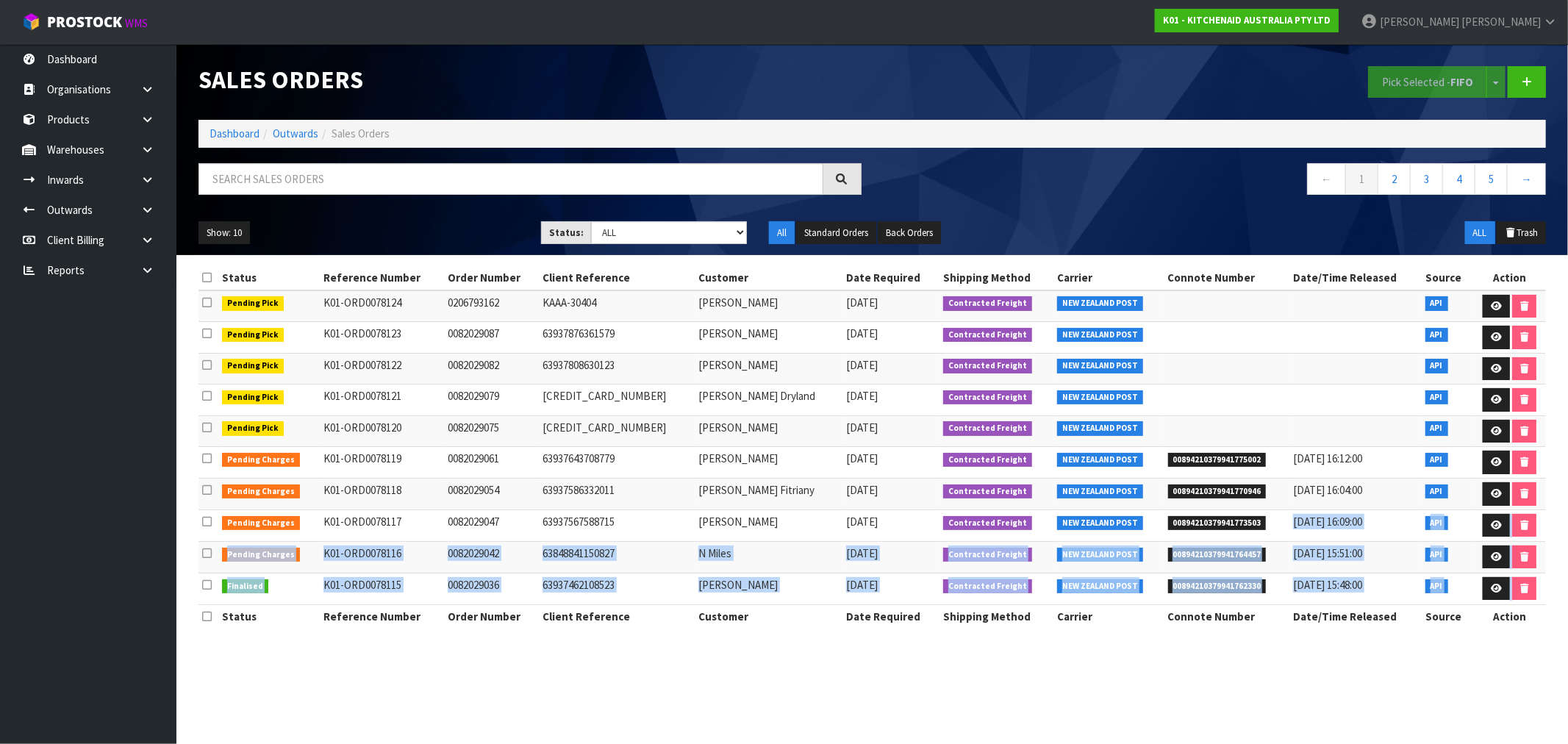
drag, startPoint x: 315, startPoint y: 557, endPoint x: 1245, endPoint y: 534, distance: 930.3
click at [755, 557] on td "N Miles" at bounding box center [768, 556] width 148 height 32
click at [488, 544] on td "0082029042" at bounding box center [491, 556] width 96 height 32
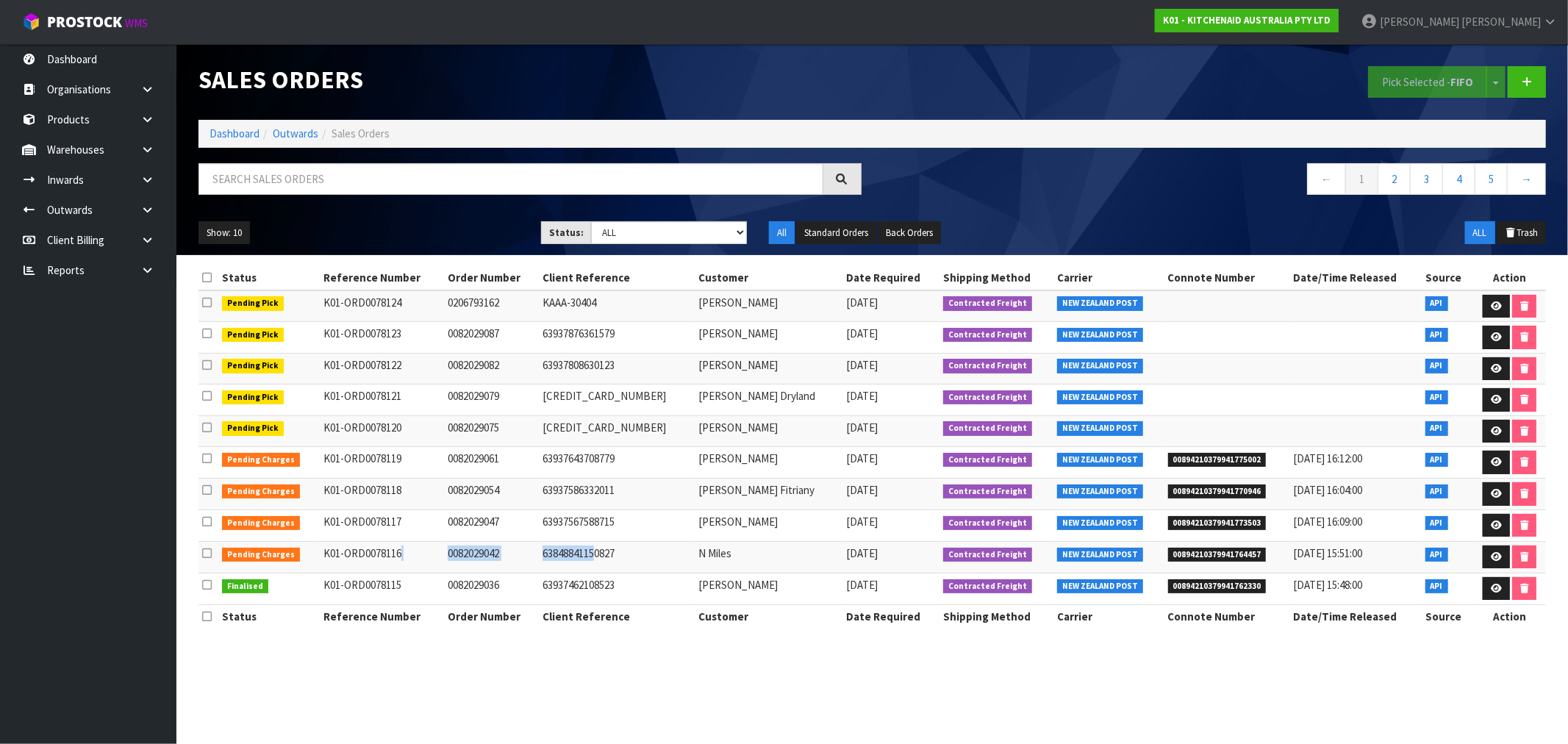
drag, startPoint x: 344, startPoint y: 555, endPoint x: 613, endPoint y: 555, distance: 269.0
click at [613, 555] on tr "Pending Charges K01-ORD0078116 0082029042 63848841150827 N Miles 21/08/2025 Con…" at bounding box center [872, 556] width 1347 height 32
click at [365, 518] on td "K01-ORD0078117" at bounding box center [382, 525] width 124 height 32
copy td "ORD0078117"
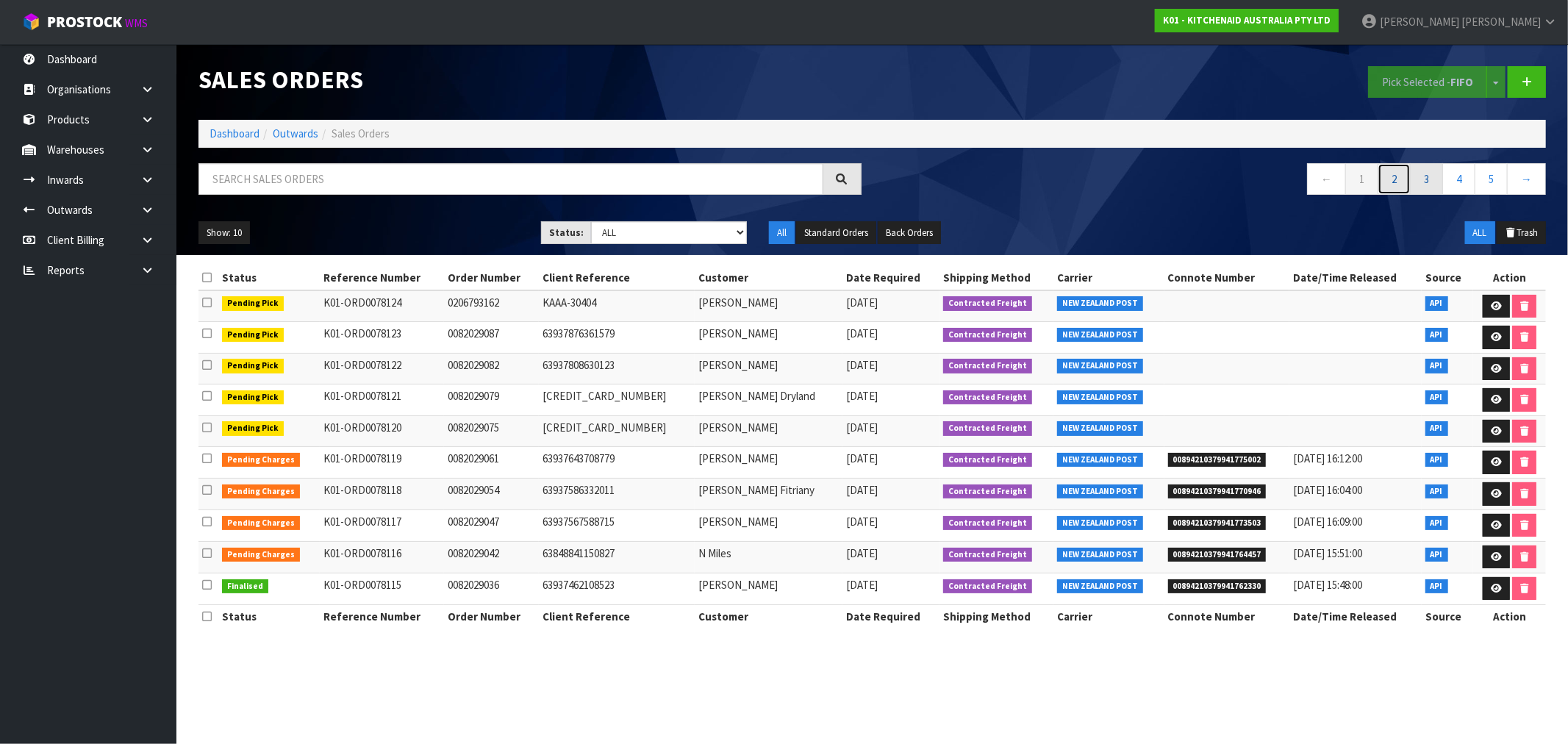
drag, startPoint x: 1388, startPoint y: 179, endPoint x: 1417, endPoint y: 185, distance: 29.6
click at [1388, 180] on link "2" at bounding box center [1394, 179] width 33 height 32
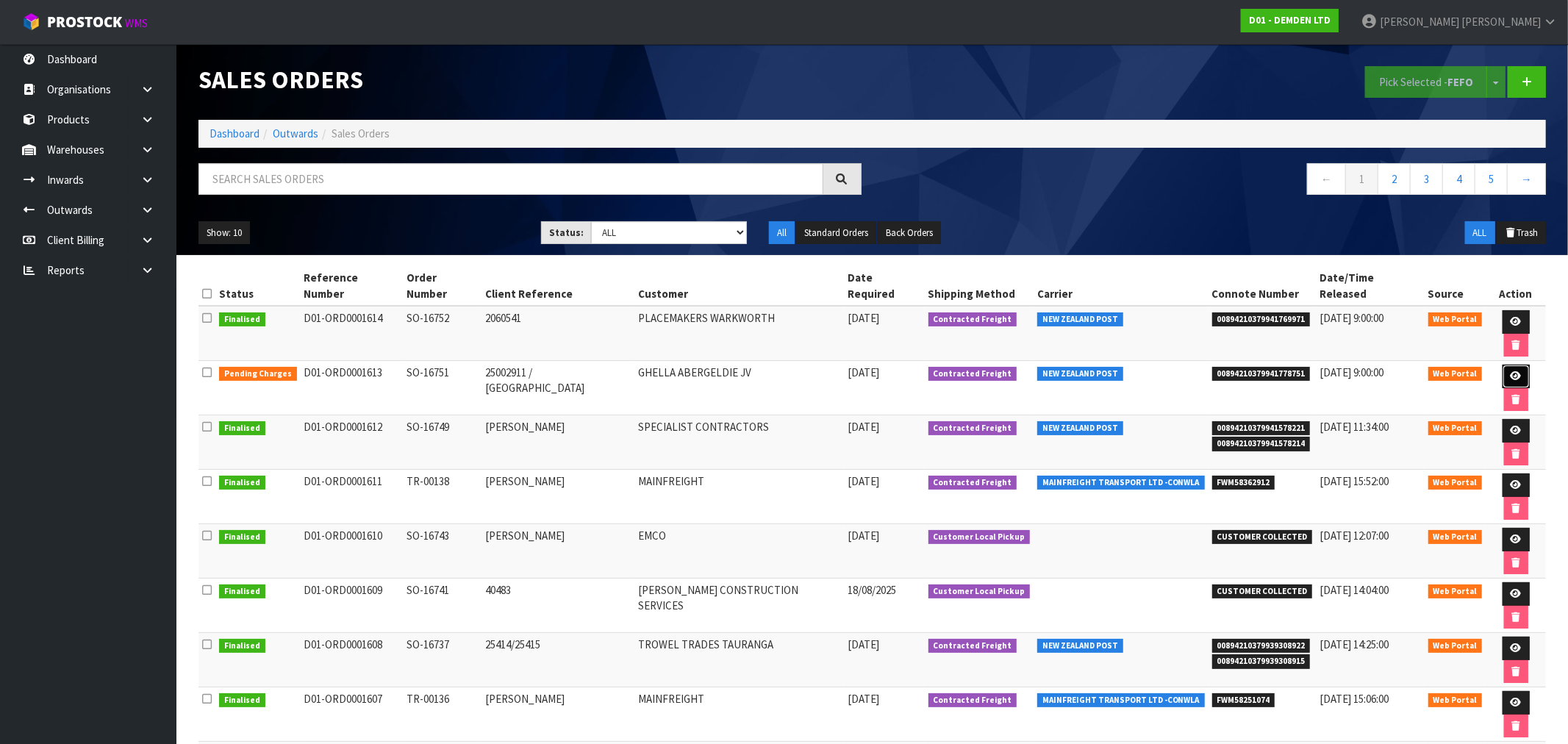
click at [1510, 372] on icon at bounding box center [1516, 376] width 11 height 9
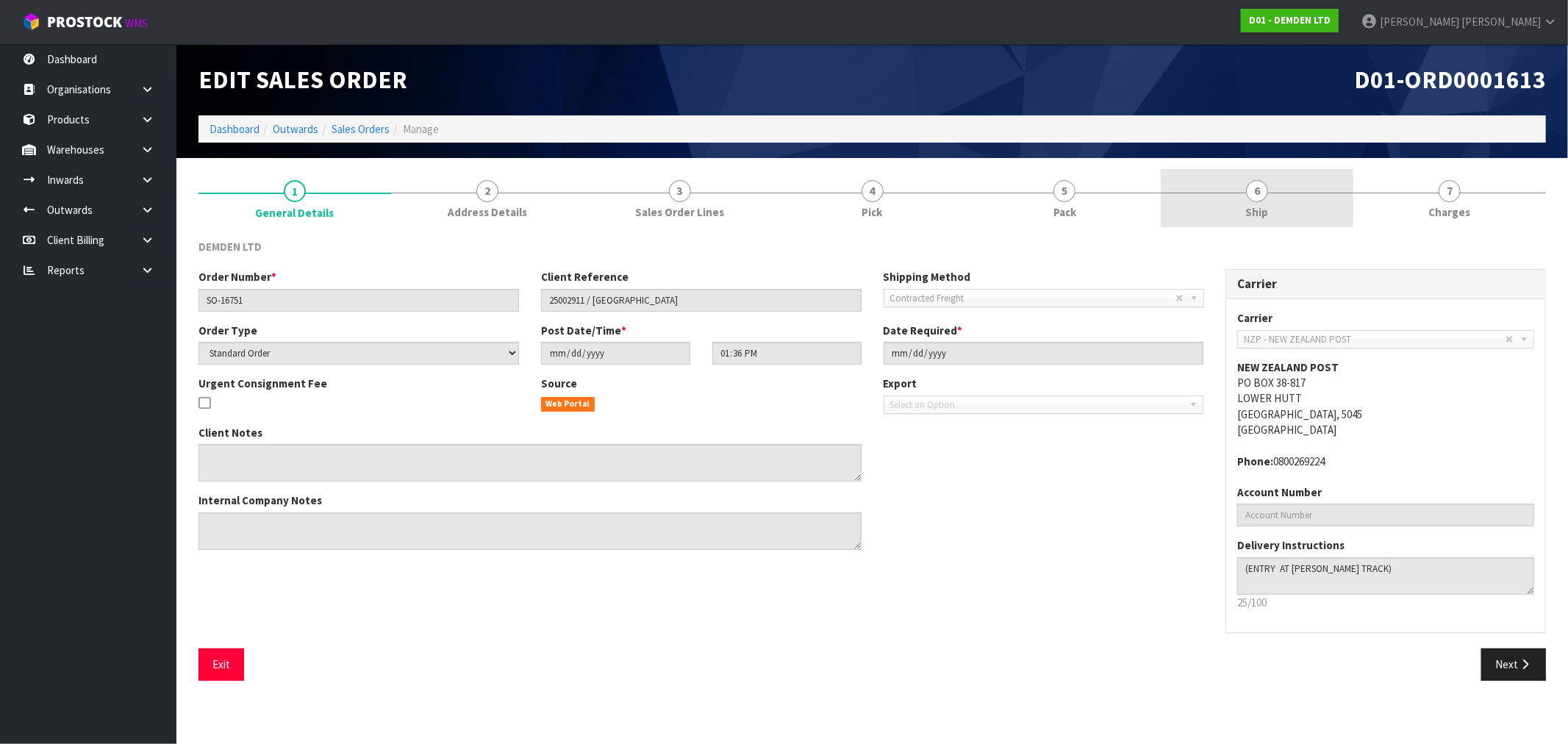
click at [1244, 196] on link "6 Ship" at bounding box center [1256, 198] width 192 height 59
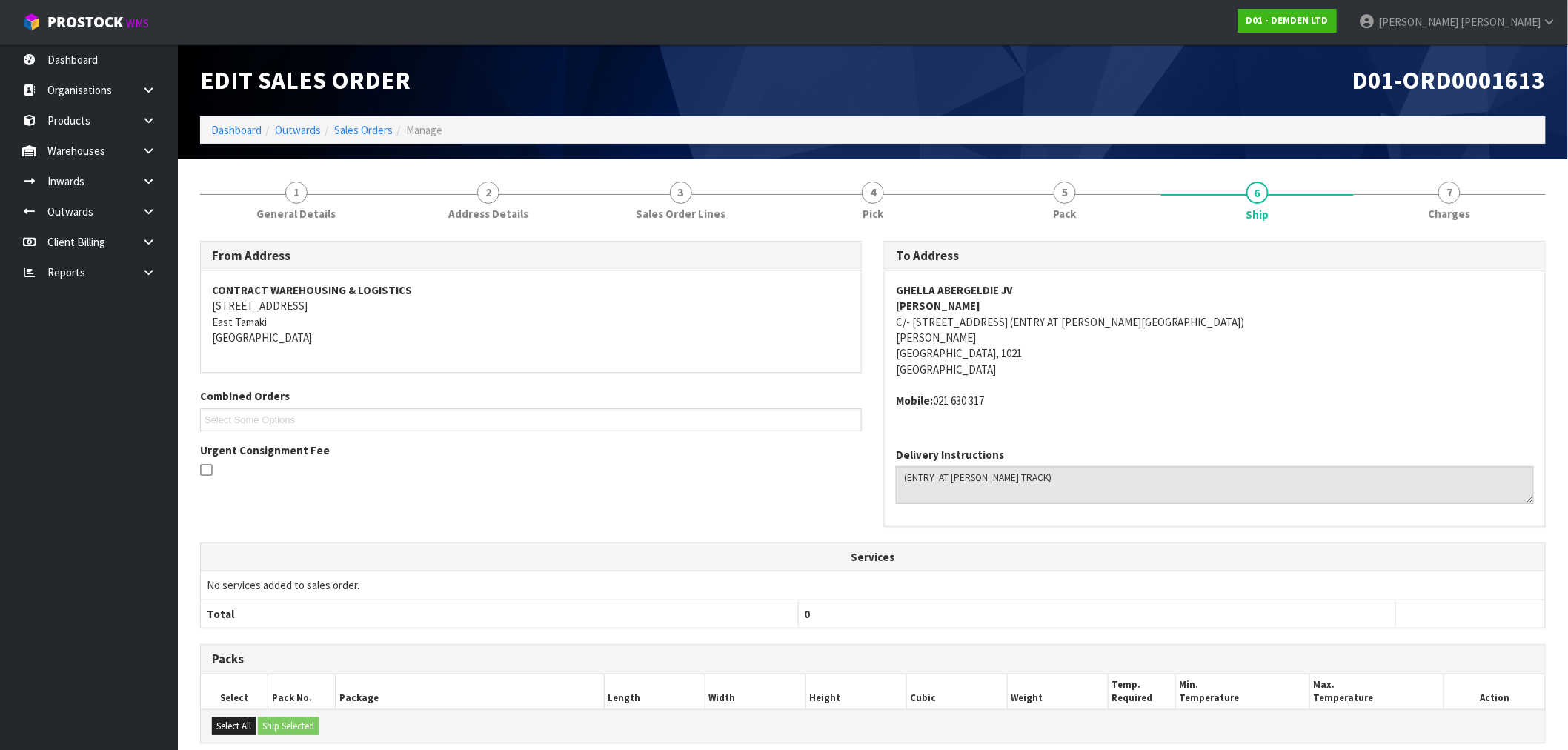
click at [1149, 159] on section "1 General Details 2 Address Details 3 Sales Order Lines 4 Pick 5 Pack 6 Ship 7 …" at bounding box center [873, 560] width 1390 height 801
click at [1091, 186] on link "5 Pack" at bounding box center [1065, 199] width 192 height 59
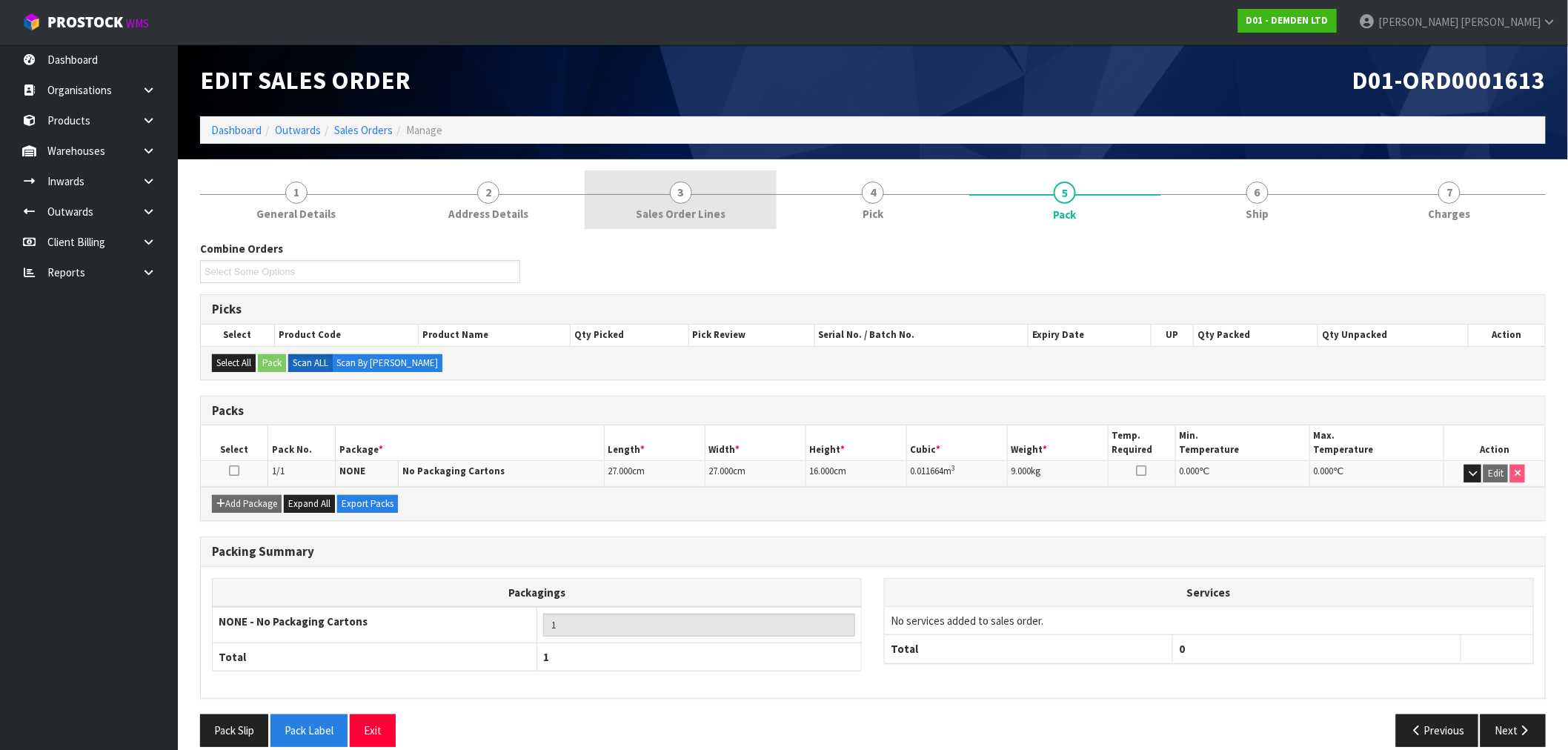
click at [722, 204] on link "3 Sales Order Lines" at bounding box center [680, 199] width 192 height 59
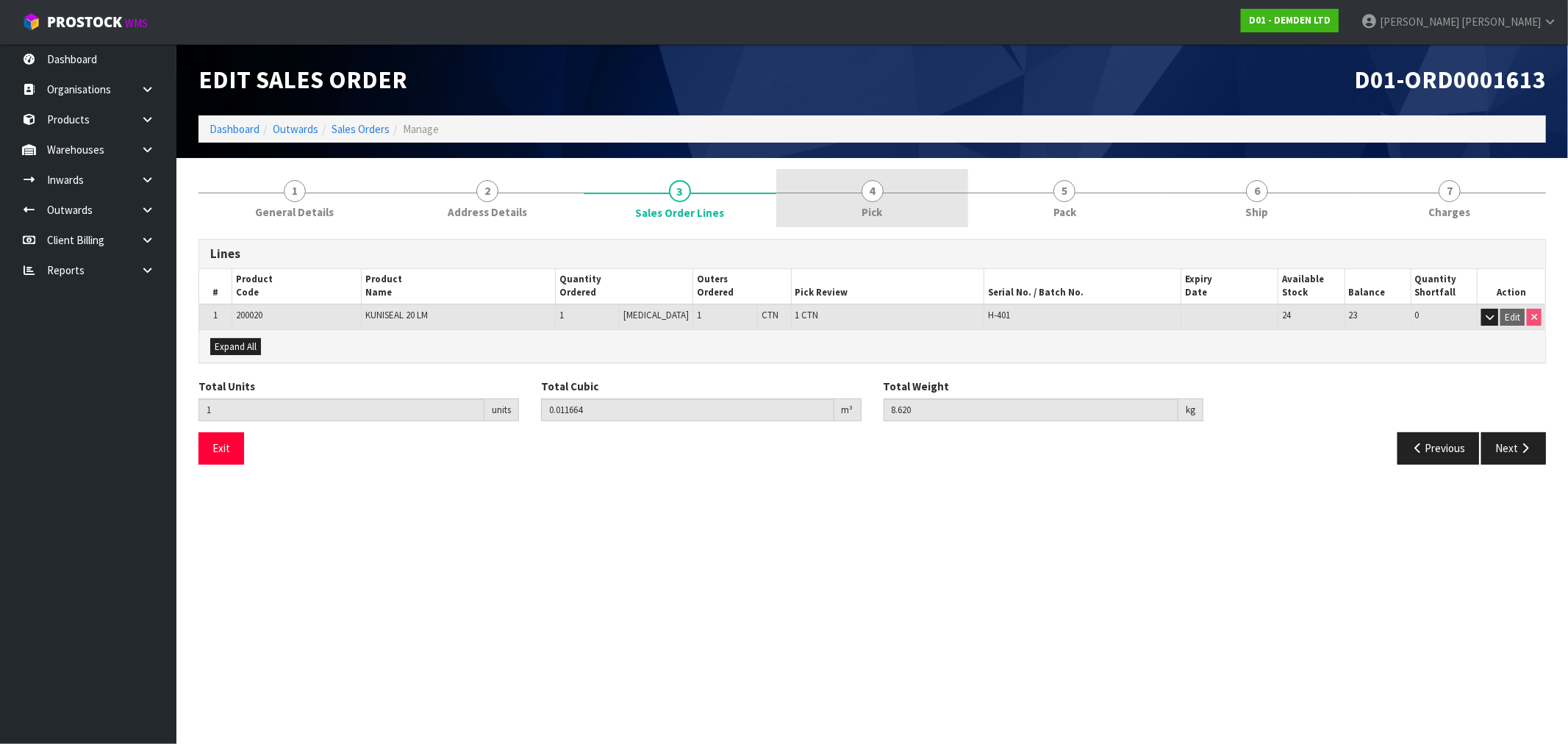
click at [837, 204] on link "4 Pick" at bounding box center [872, 198] width 192 height 59
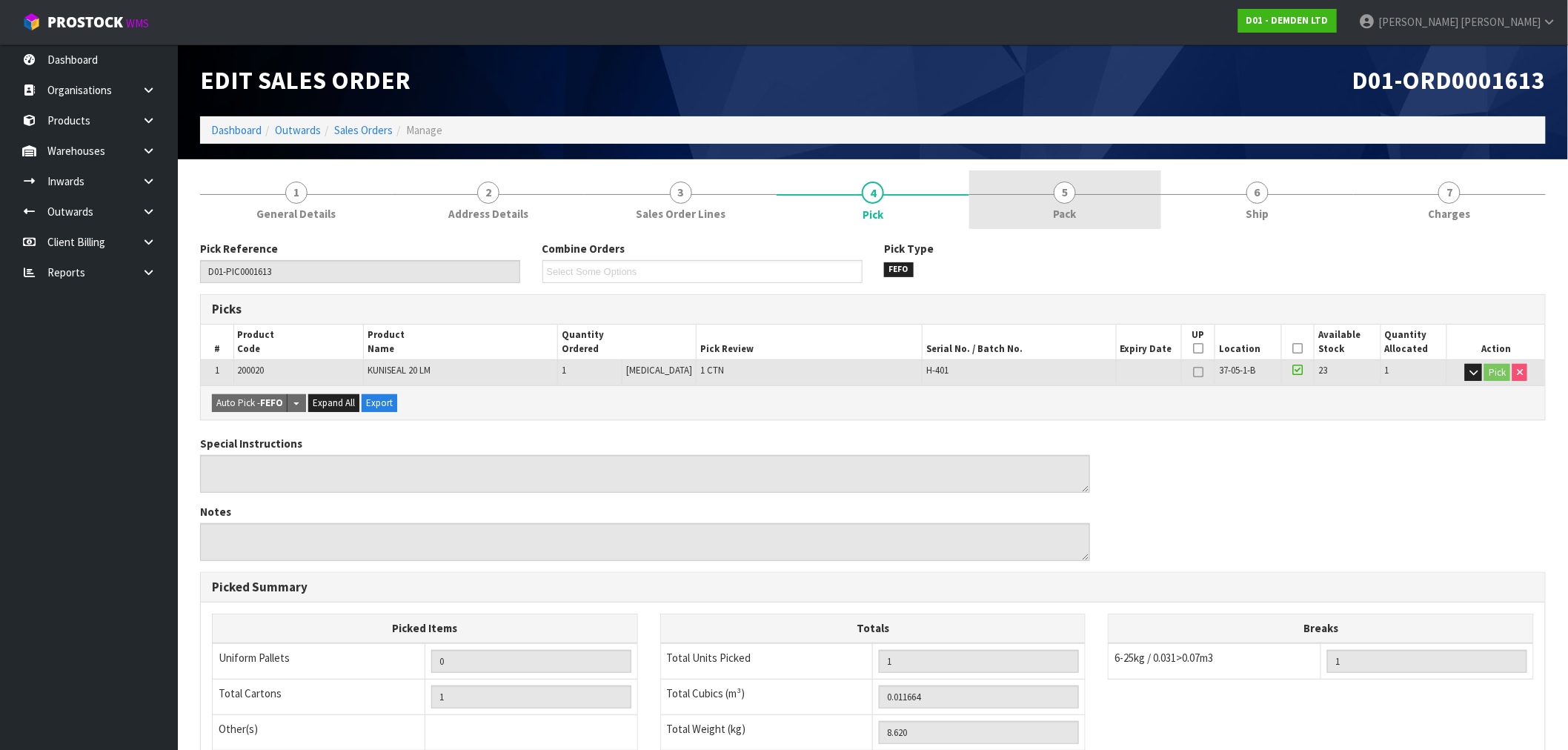
click at [1046, 179] on link "5 Pack" at bounding box center [1065, 199] width 192 height 59
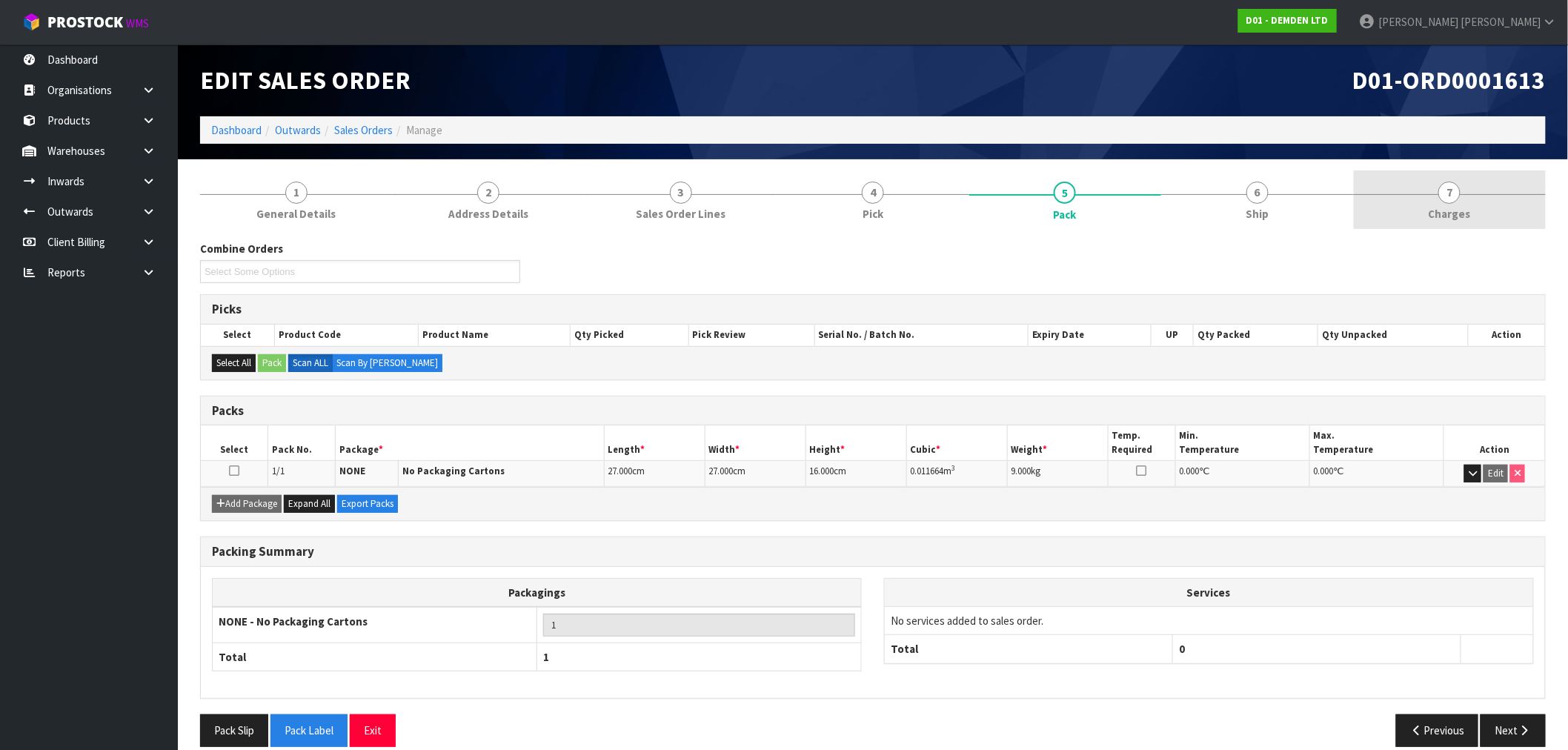
click at [1461, 200] on link "7 [GEOGRAPHIC_DATA]" at bounding box center [1450, 199] width 192 height 59
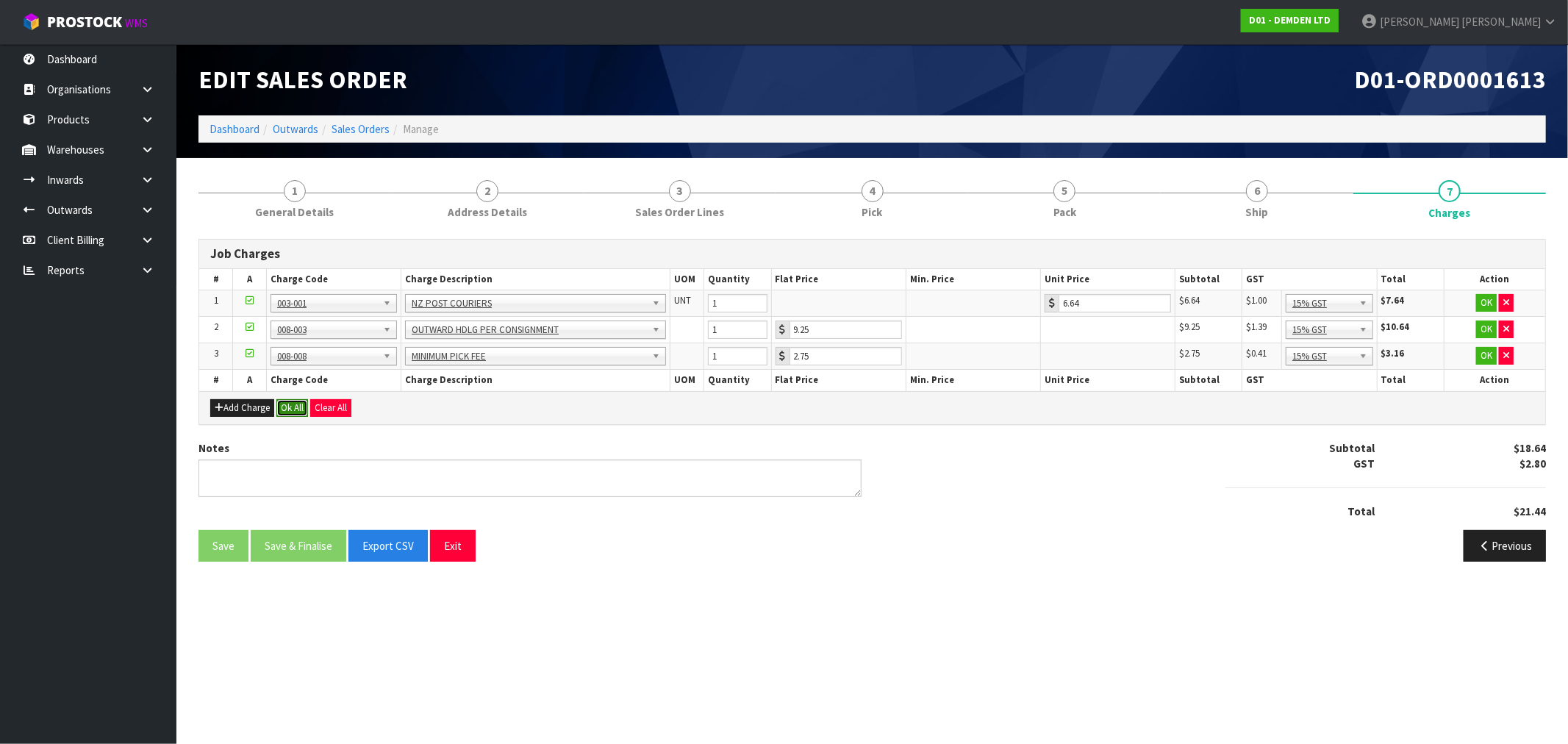
click at [295, 408] on button "Ok All" at bounding box center [293, 408] width 32 height 18
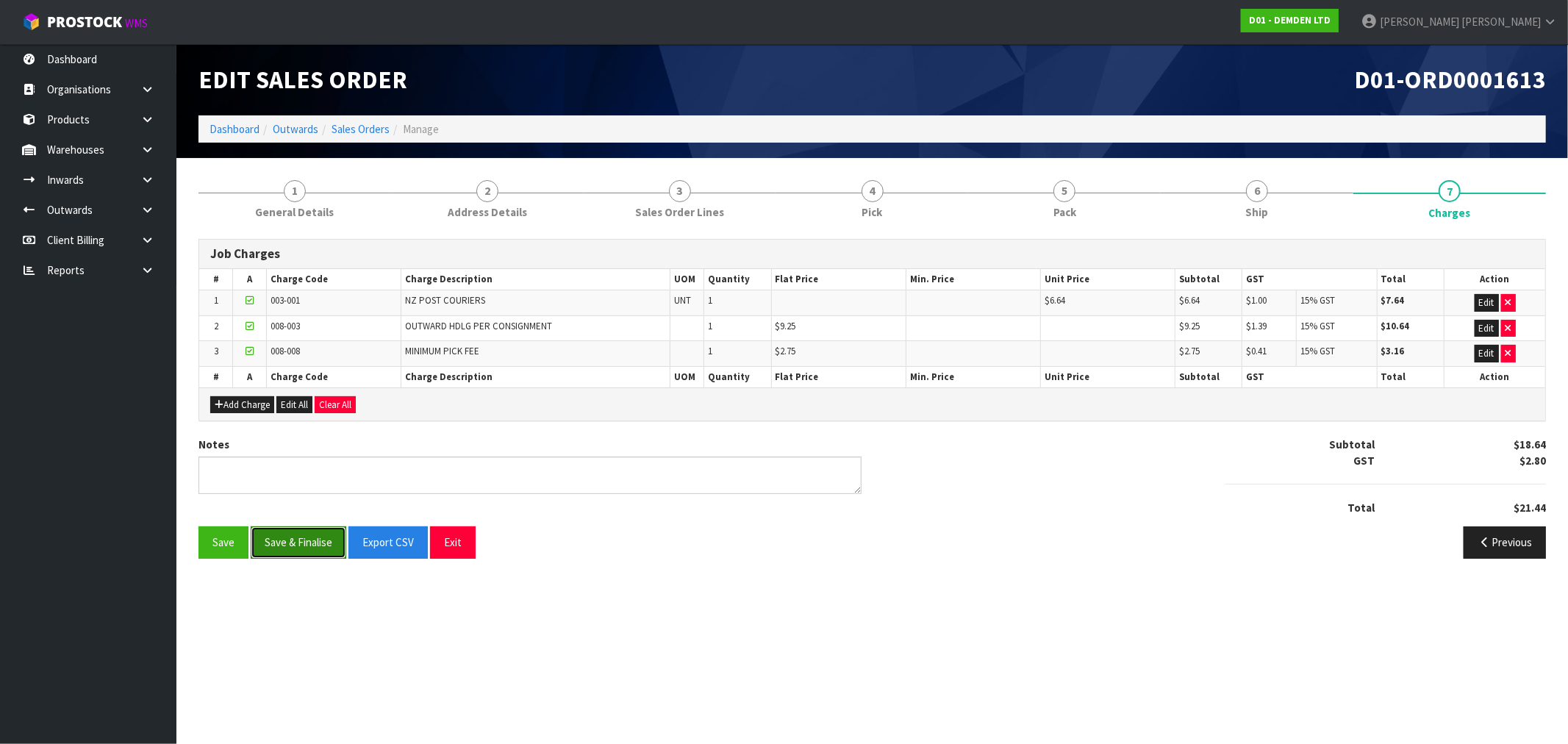
click at [293, 542] on button "Save & Finalise" at bounding box center [298, 542] width 96 height 32
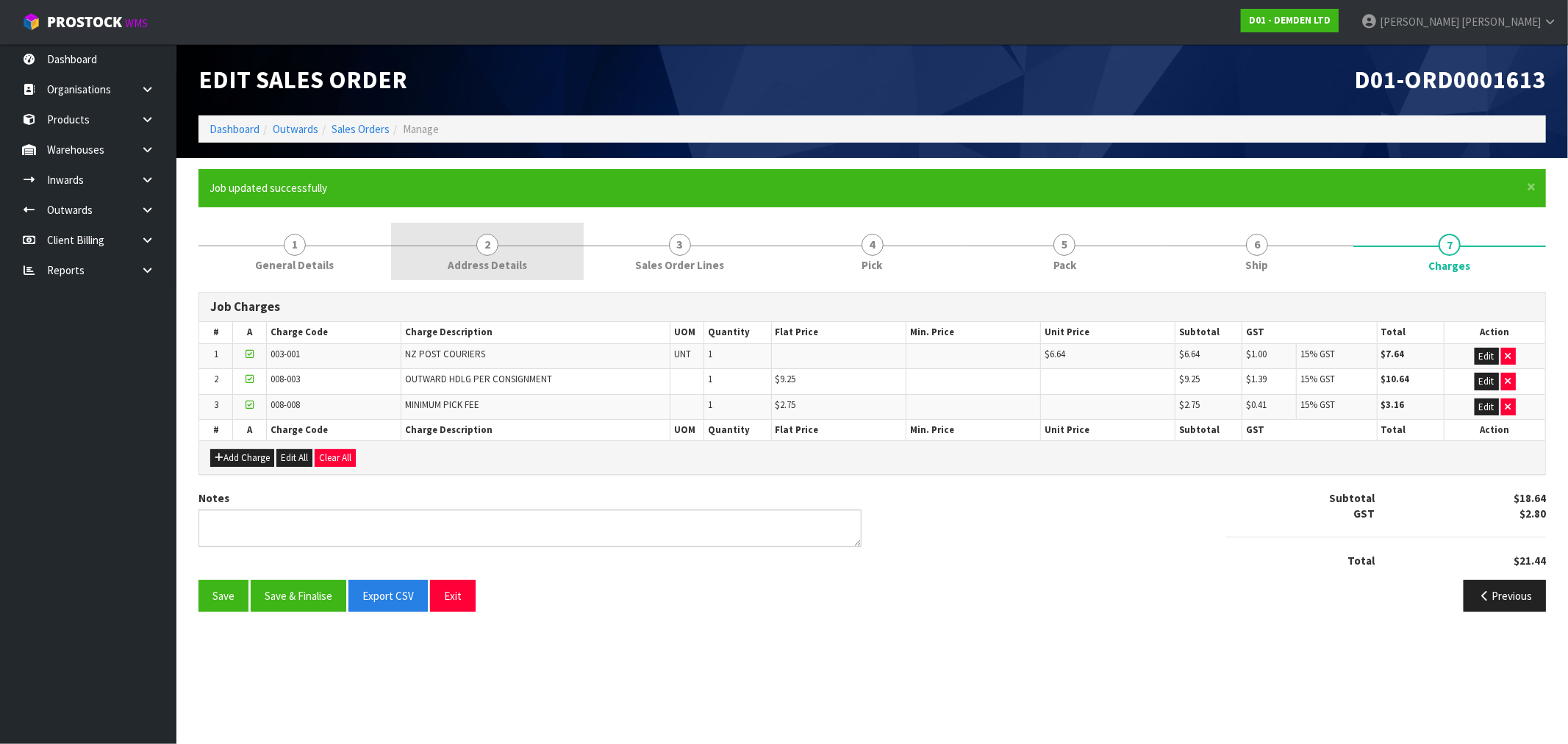
click at [499, 255] on link "2 Address Details" at bounding box center [487, 252] width 192 height 59
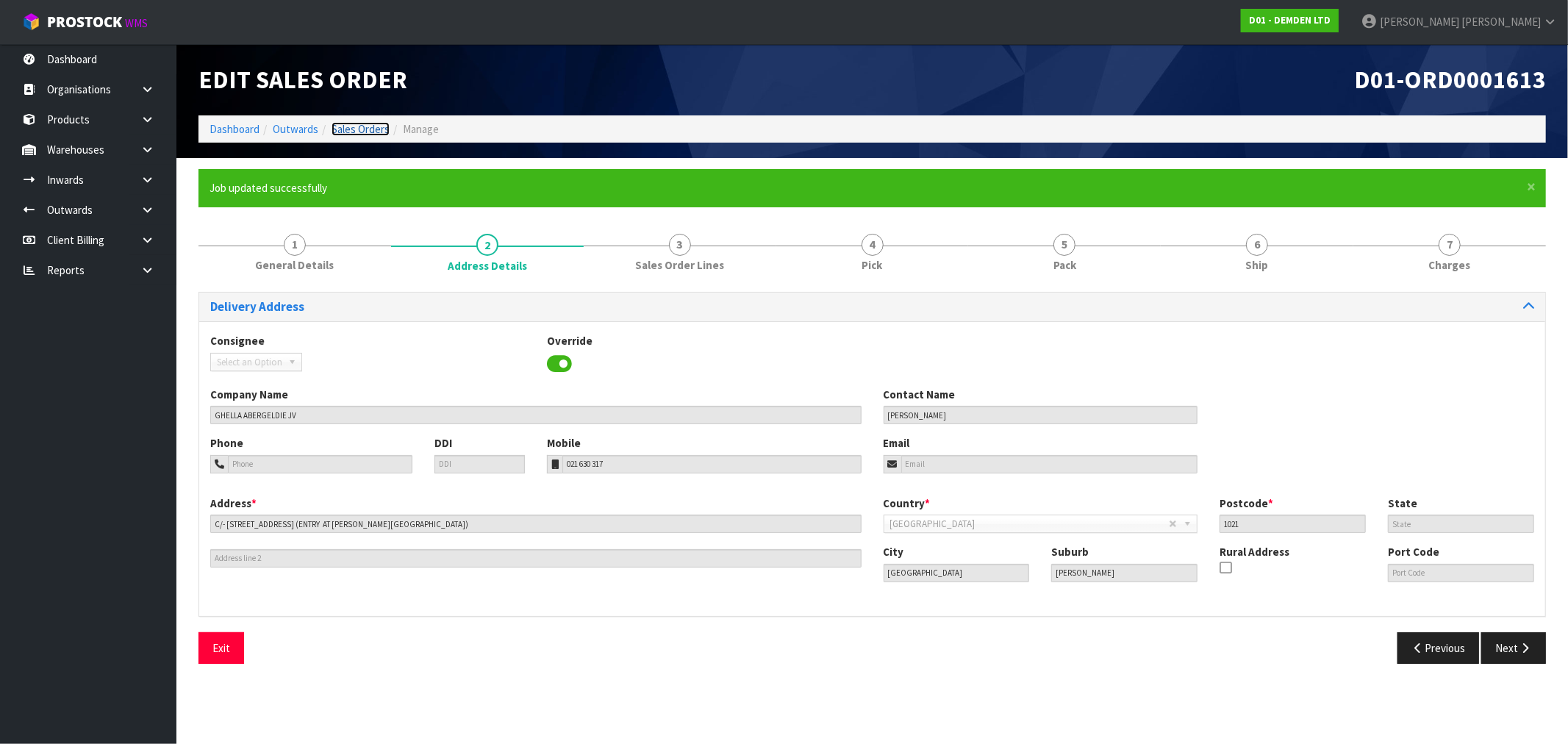
click at [372, 124] on link "Sales Orders" at bounding box center [360, 128] width 59 height 14
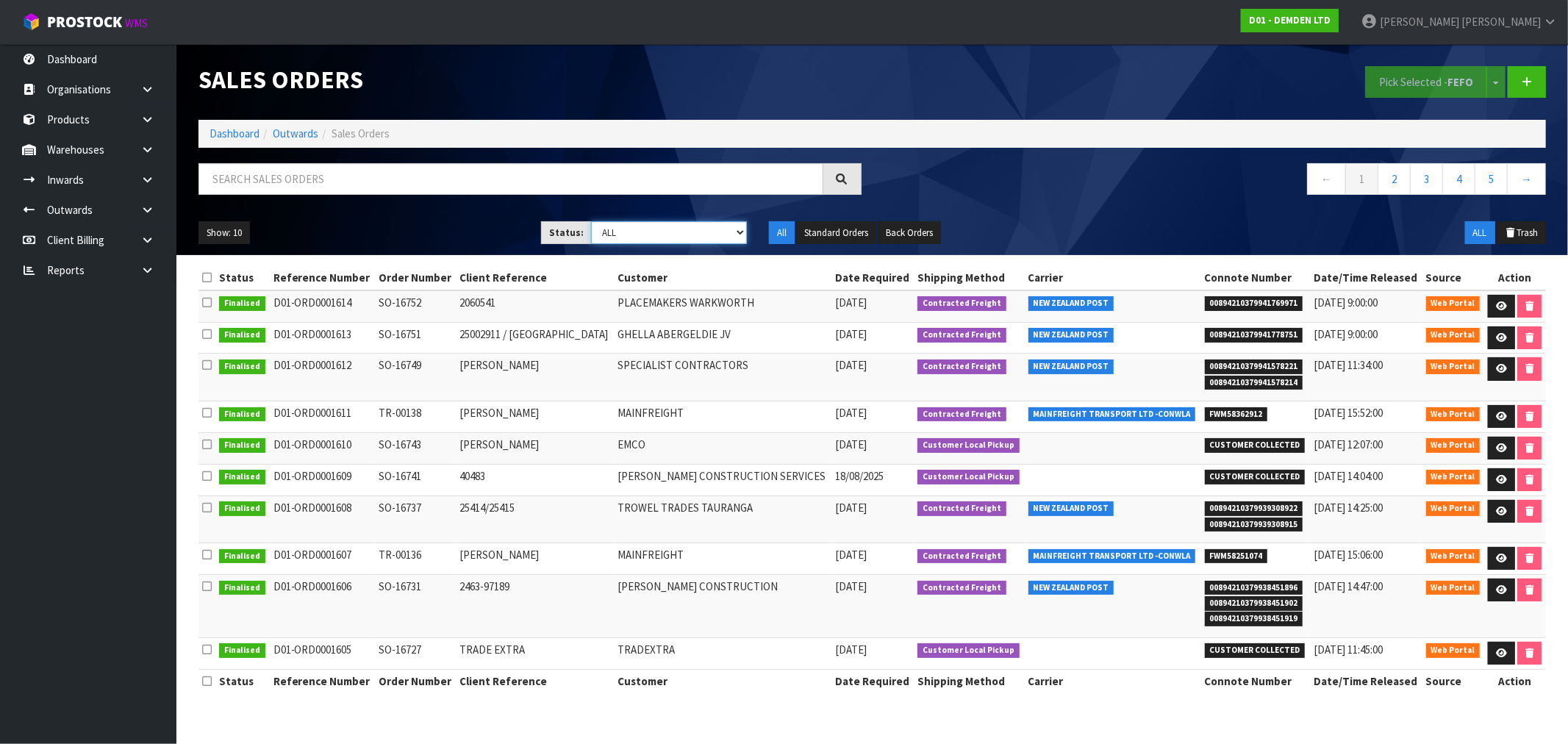
click at [639, 234] on select "Draft Pending Allocated Pending Pick Goods Picked Goods Packed Pending Charges …" at bounding box center [669, 232] width 156 height 23
click at [591, 221] on select "Draft Pending Allocated Pending Pick Goods Picked Goods Packed Pending Charges …" at bounding box center [669, 232] width 156 height 23
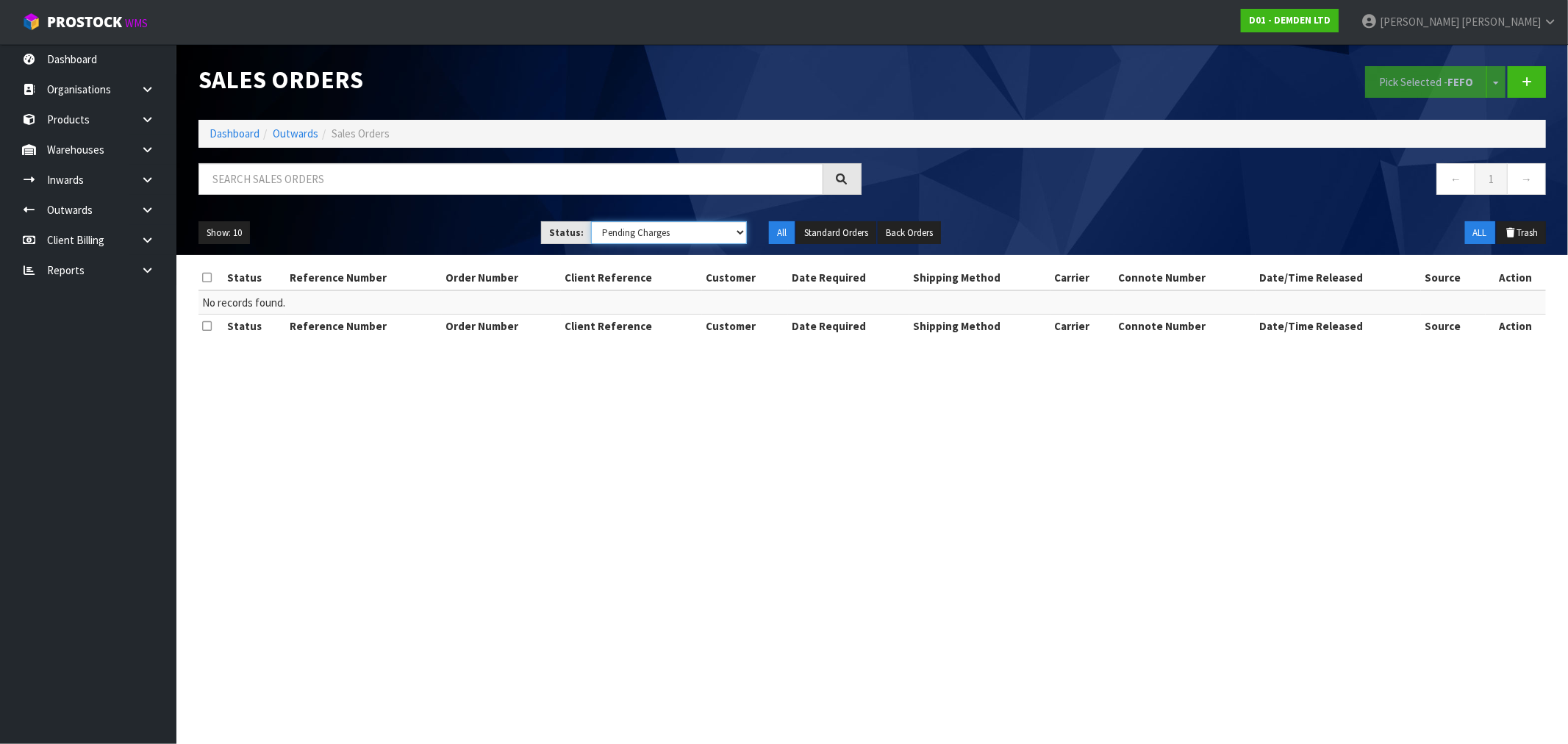
click at [621, 234] on select "Draft Pending Allocated Pending Pick Goods Picked Goods Packed Pending Charges …" at bounding box center [669, 232] width 156 height 23
select select "string:ALL"
click at [591, 221] on select "Draft Pending Allocated Pending Pick Goods Picked Goods Packed Pending Charges …" at bounding box center [669, 232] width 156 height 23
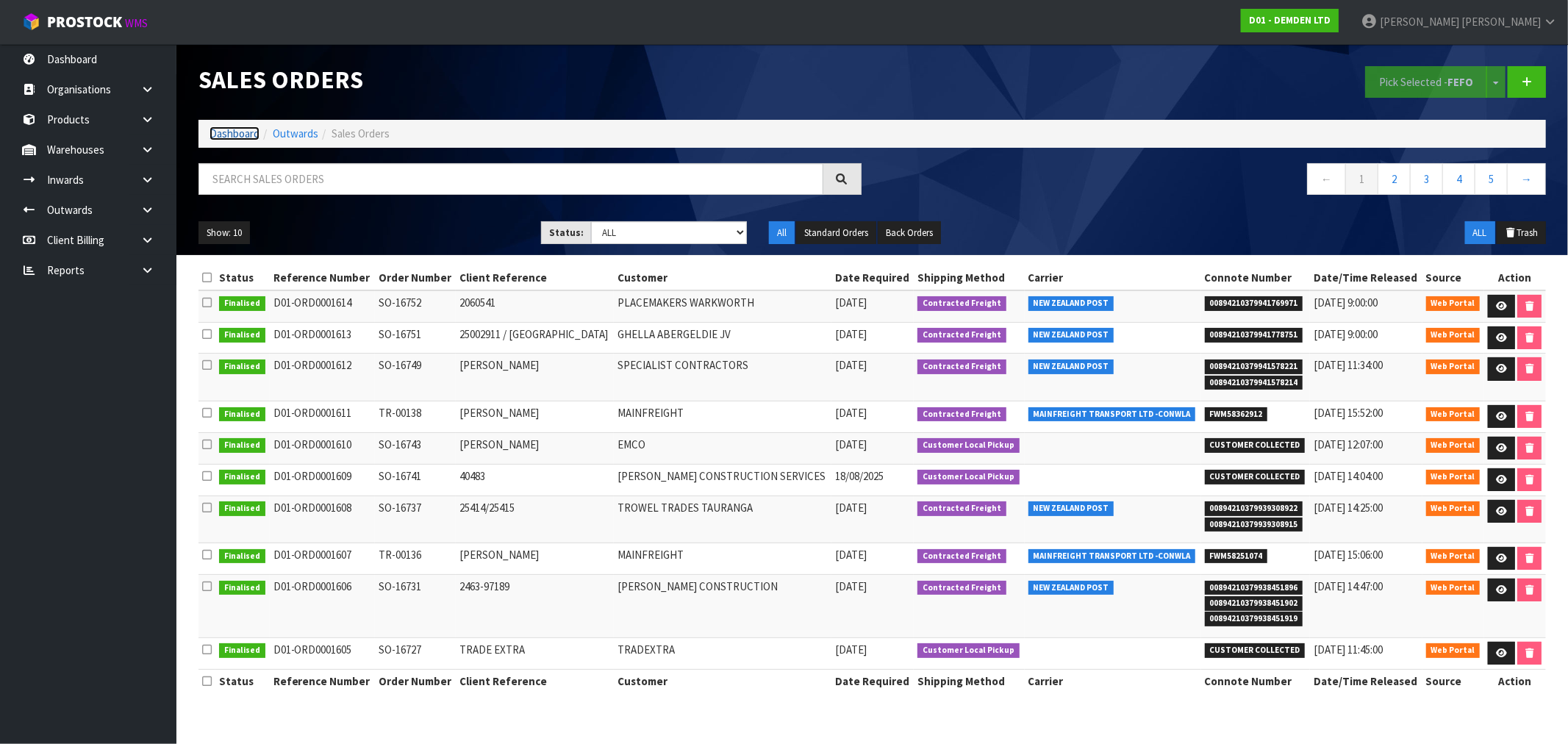
click at [229, 127] on link "Dashboard" at bounding box center [235, 133] width 50 height 14
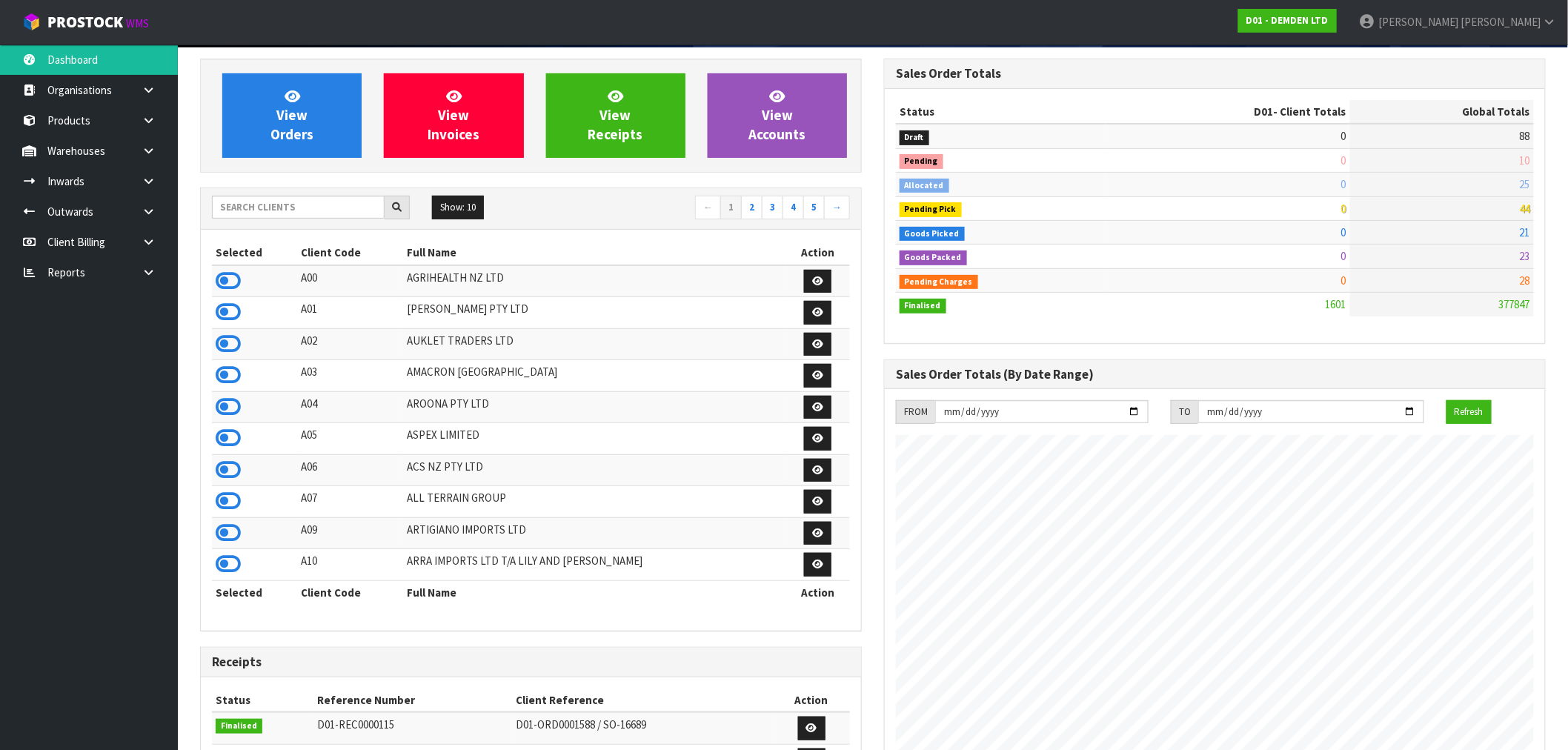
scroll to position [165, 0]
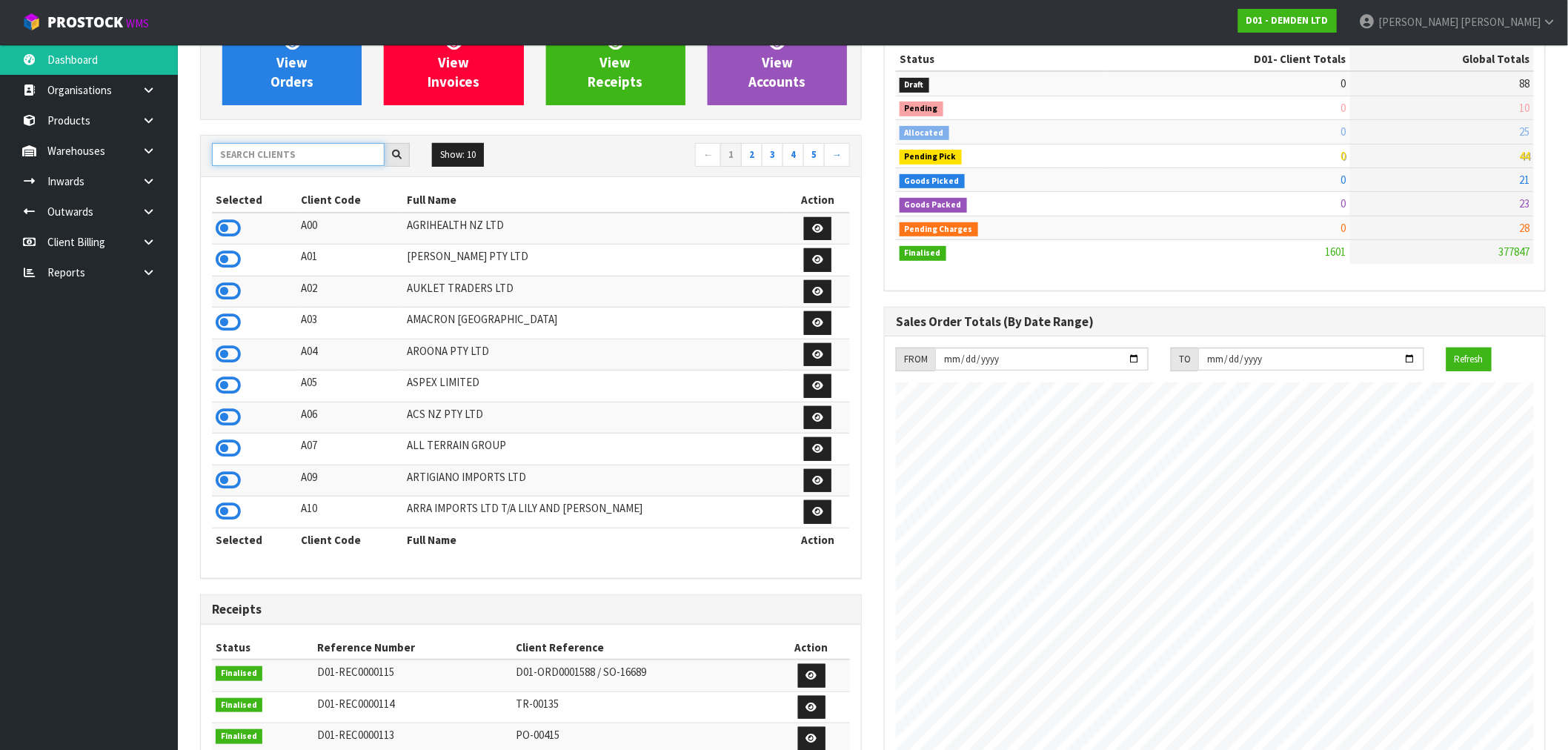
click at [303, 144] on input "text" at bounding box center [298, 154] width 172 height 23
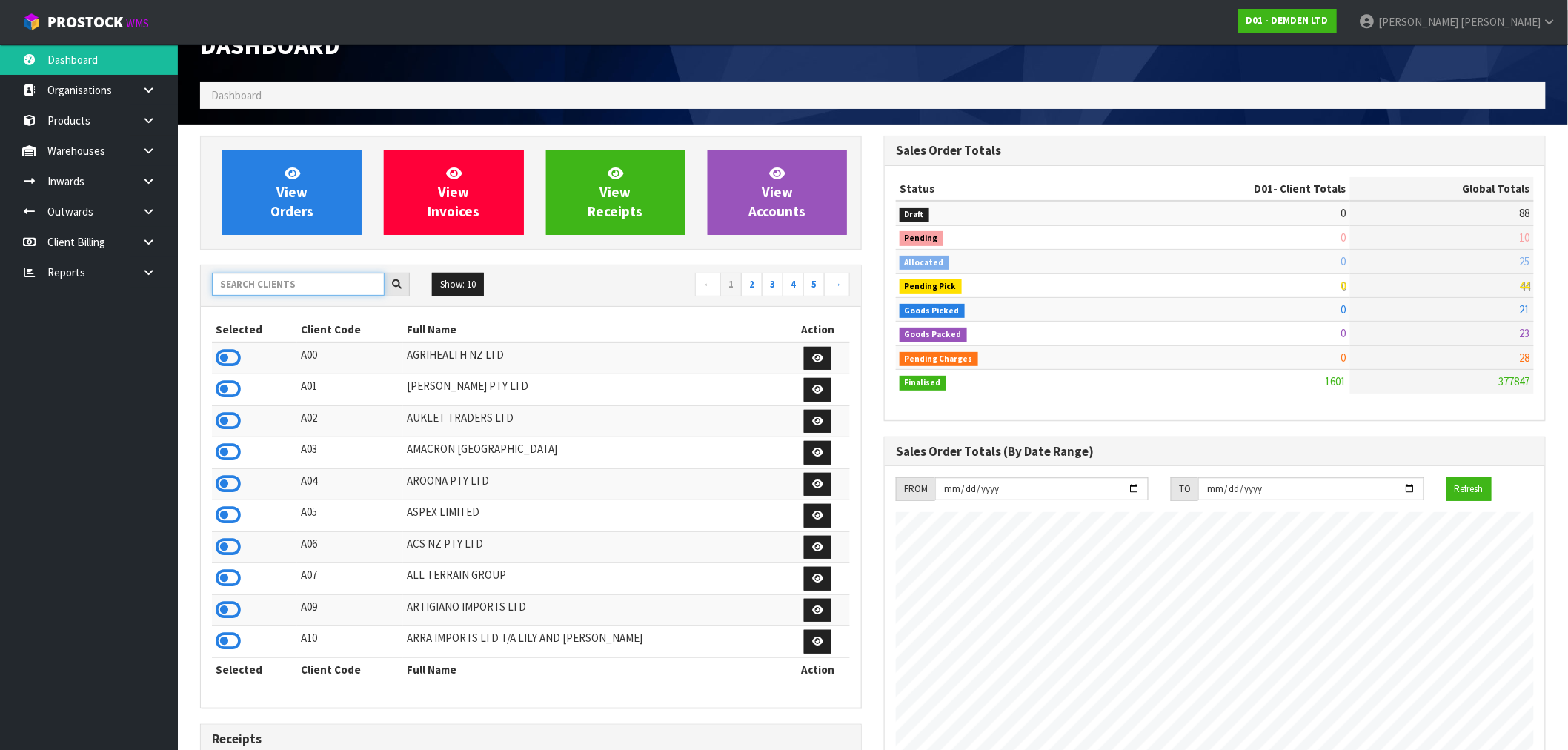
scroll to position [0, 0]
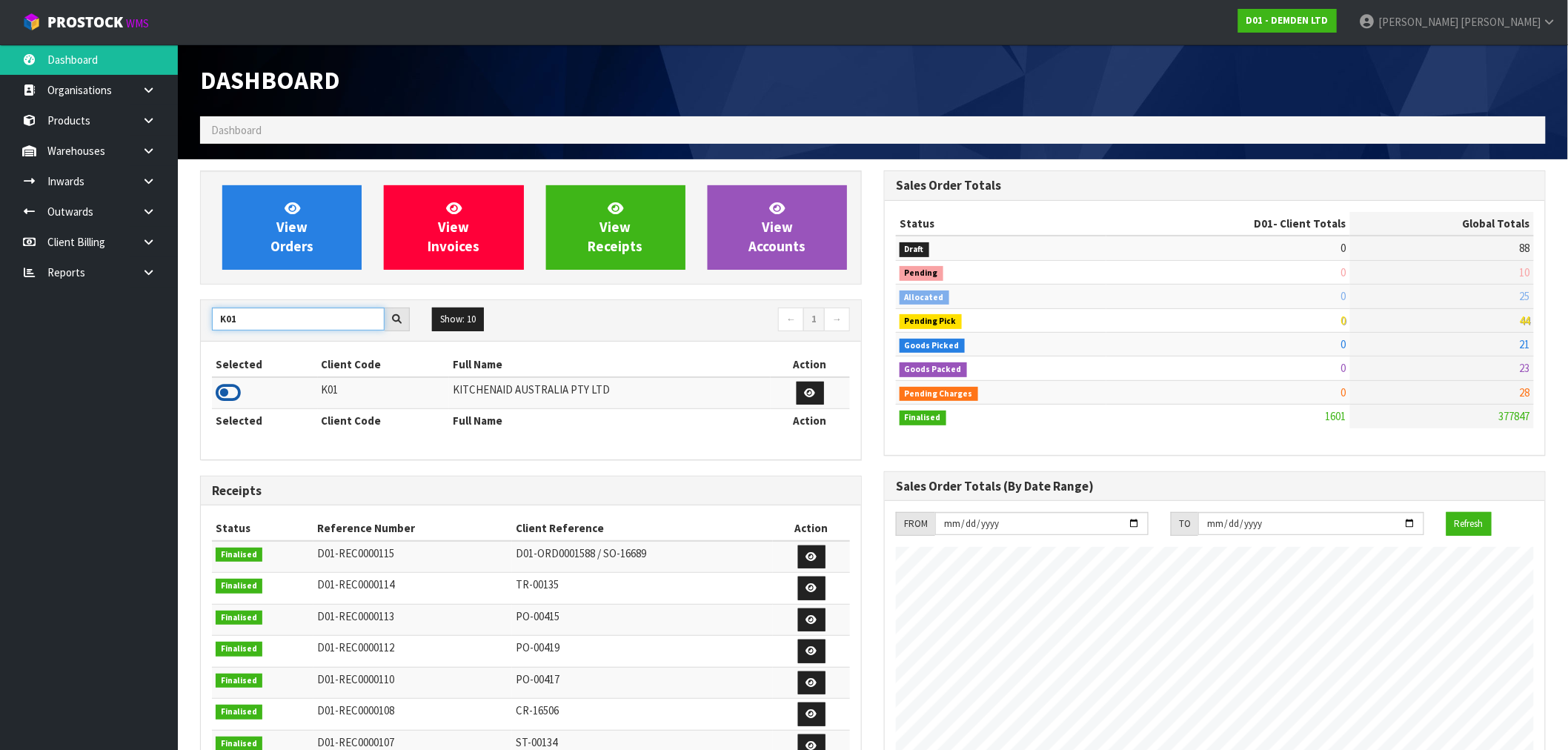
type input "K01"
click at [216, 389] on icon at bounding box center [228, 393] width 25 height 22
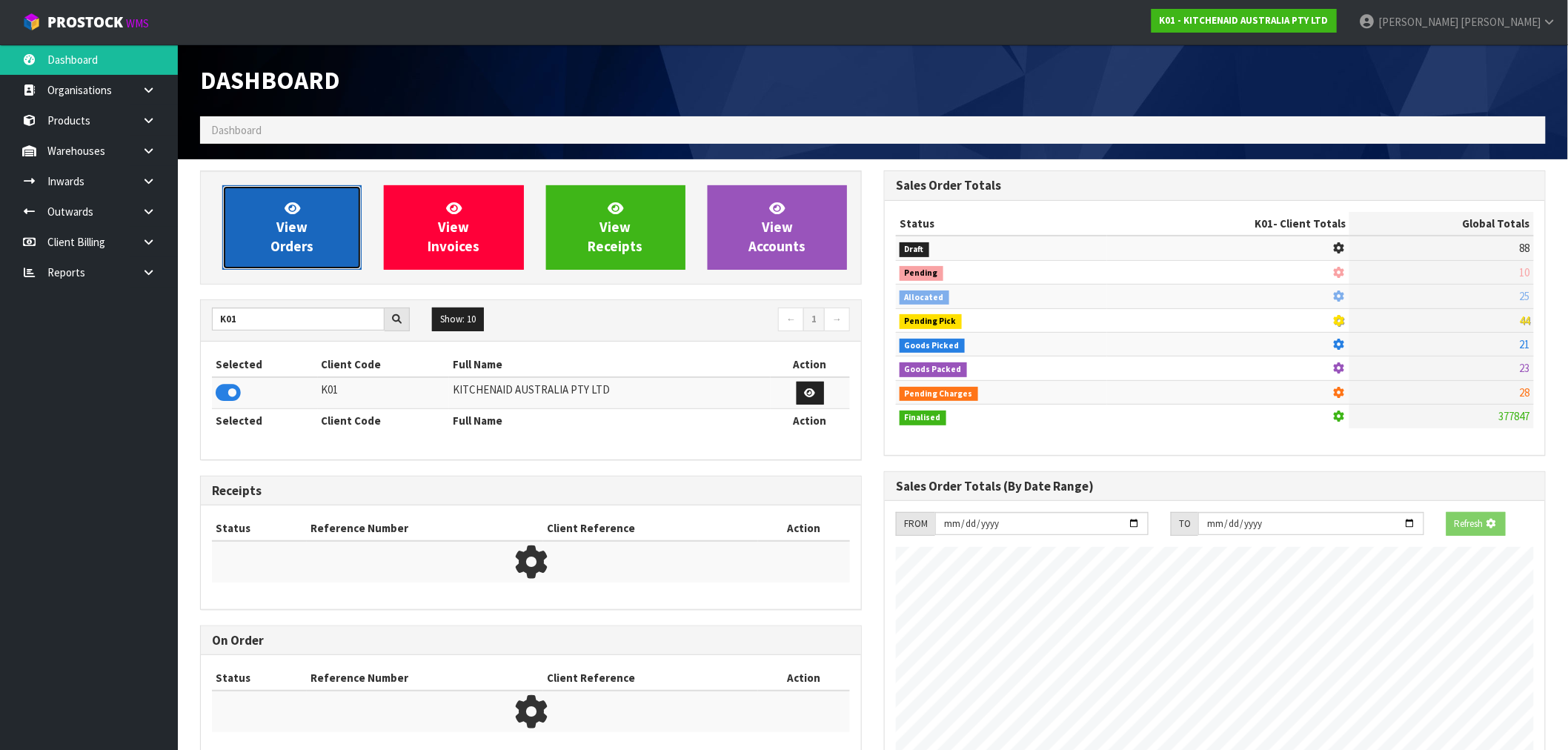
scroll to position [739999, 740514]
click at [307, 216] on link "View Orders" at bounding box center [291, 228] width 140 height 84
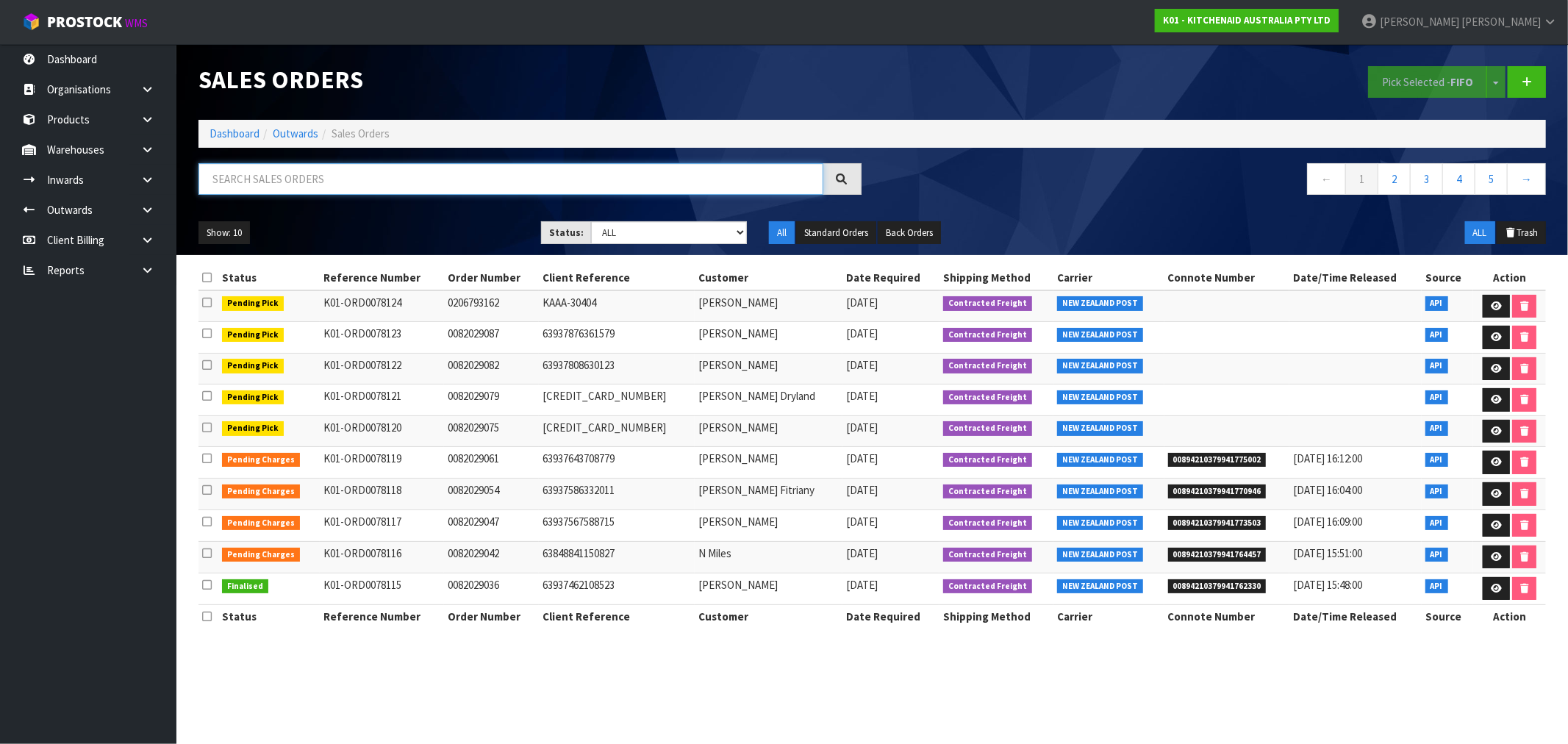
click at [257, 185] on input "text" at bounding box center [511, 179] width 625 height 32
paste input "0082029042"
type input "0082029042"
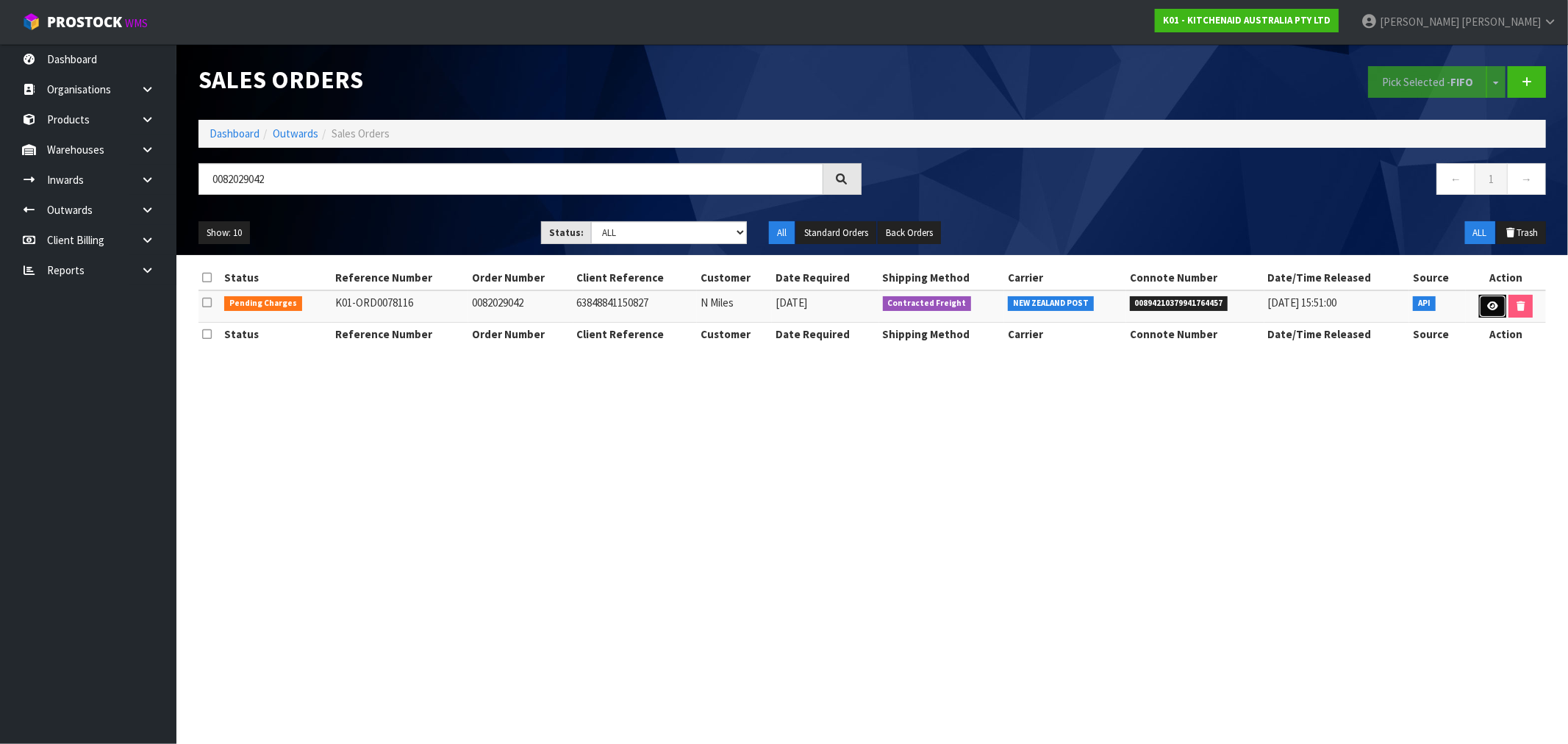
click at [1492, 306] on icon at bounding box center [1493, 306] width 11 height 9
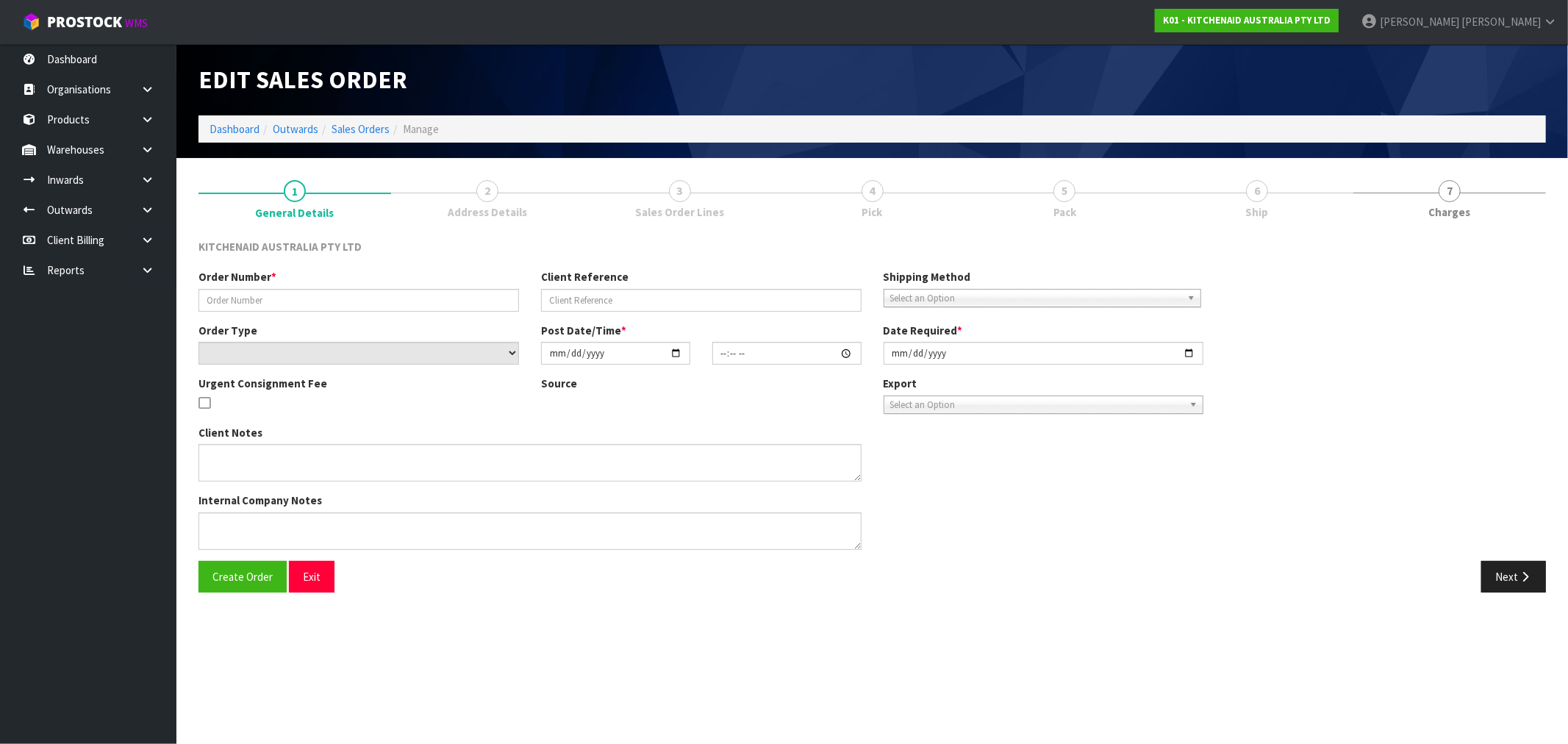
type input "0082029042"
type input "63848841150827"
select select "number:0"
type input "2025-08-21"
type input "11:36:17.000"
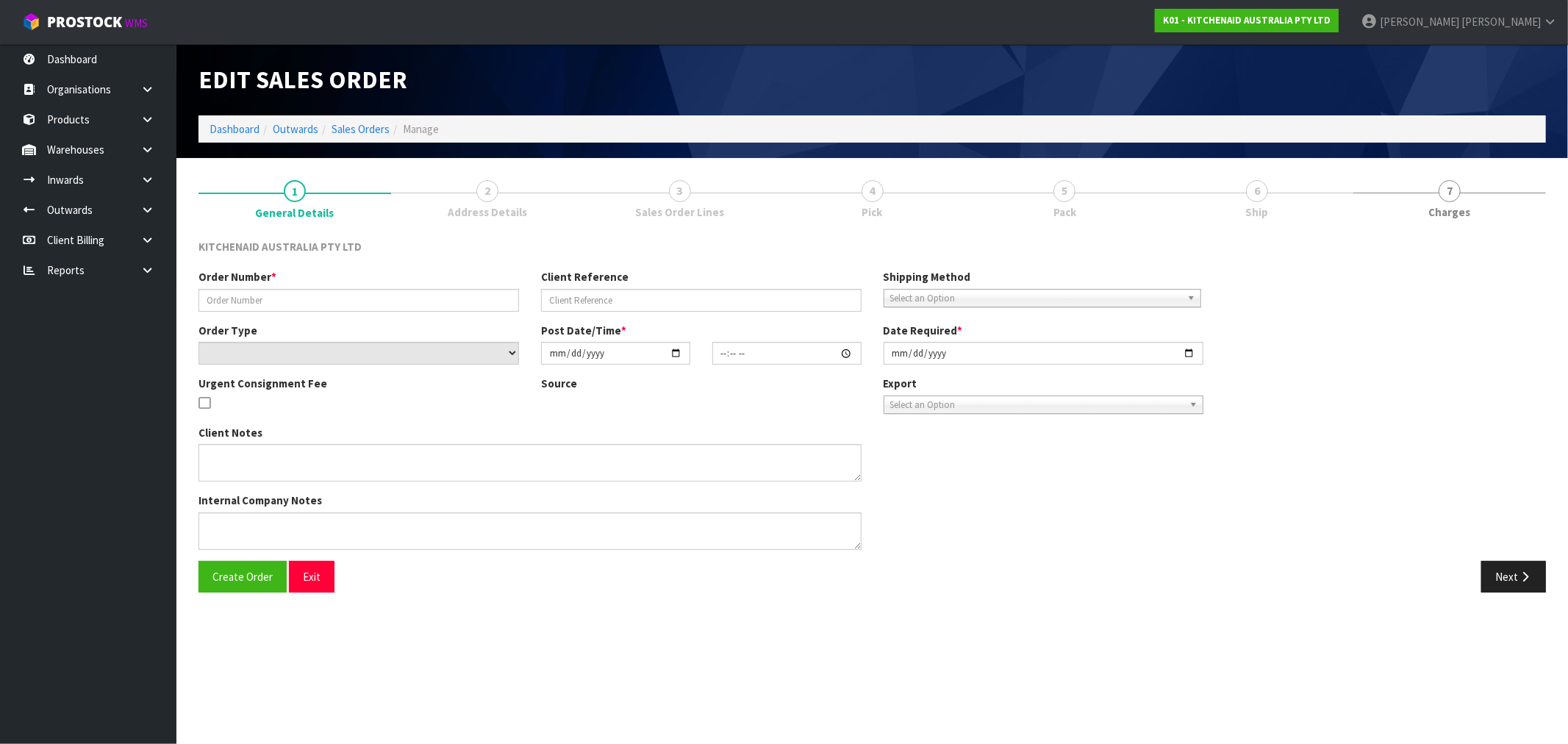
type input "2025-08-21"
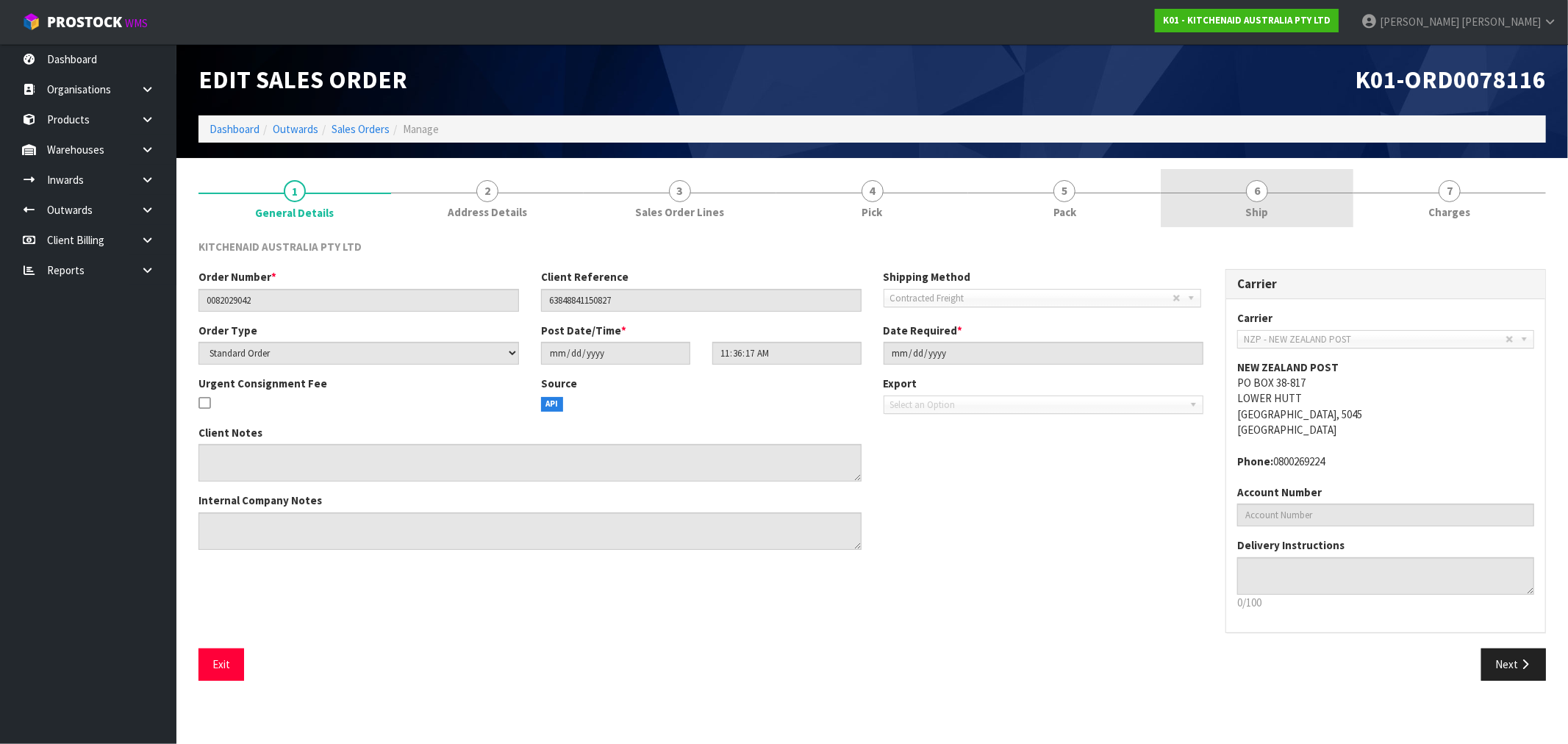
click at [1233, 218] on link "6 Ship" at bounding box center [1256, 198] width 192 height 59
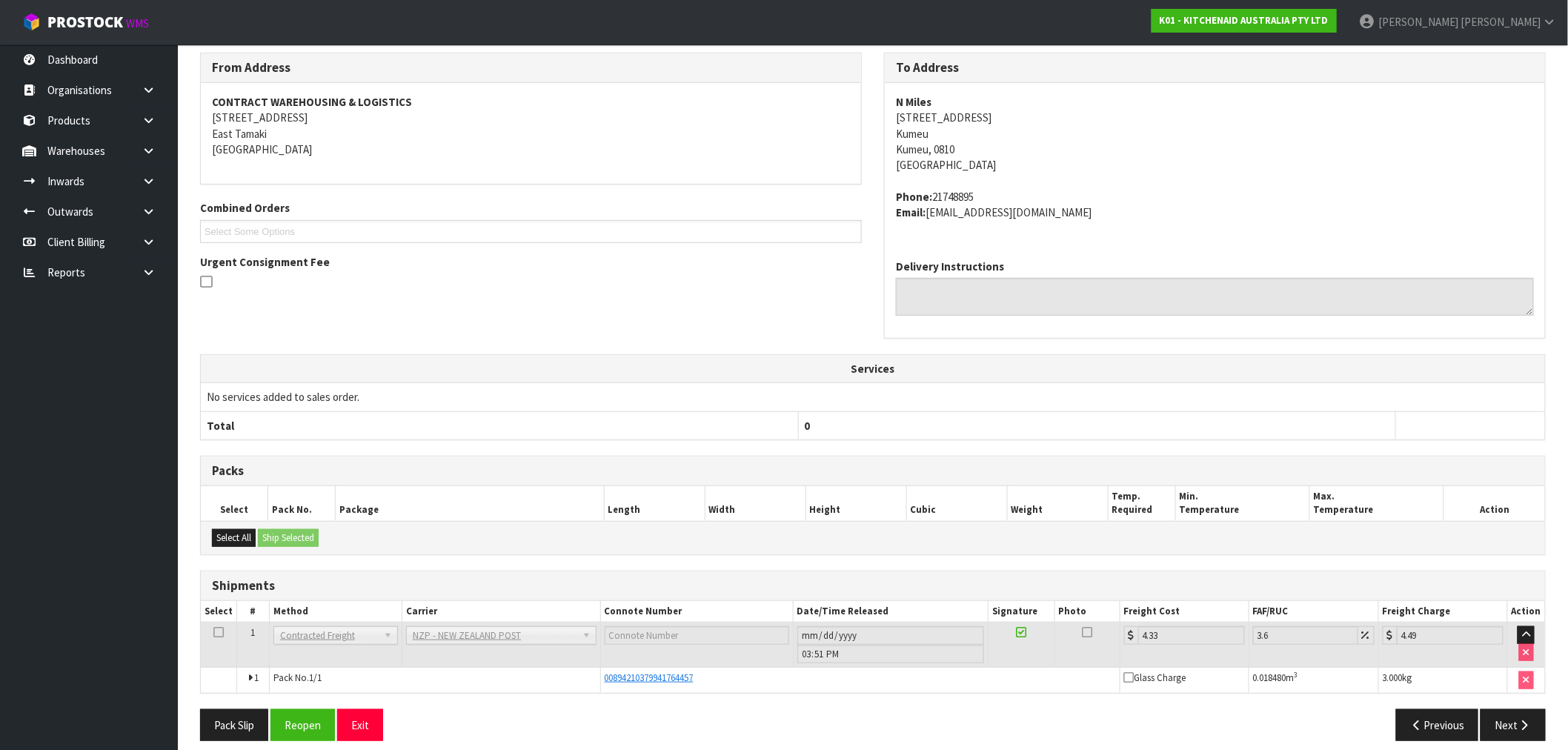
scroll to position [201, 0]
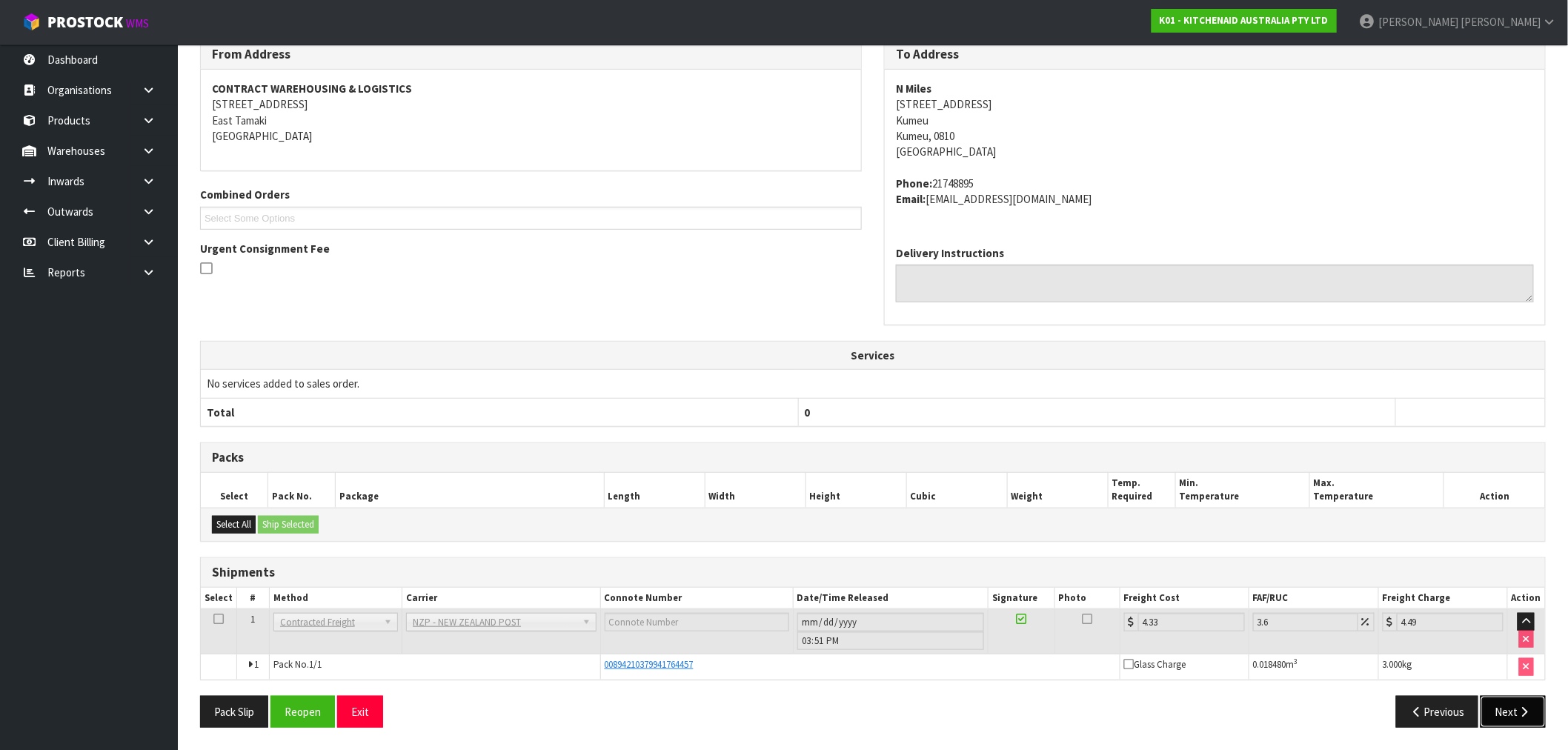
click at [1513, 708] on button "Next" at bounding box center [1514, 712] width 66 height 32
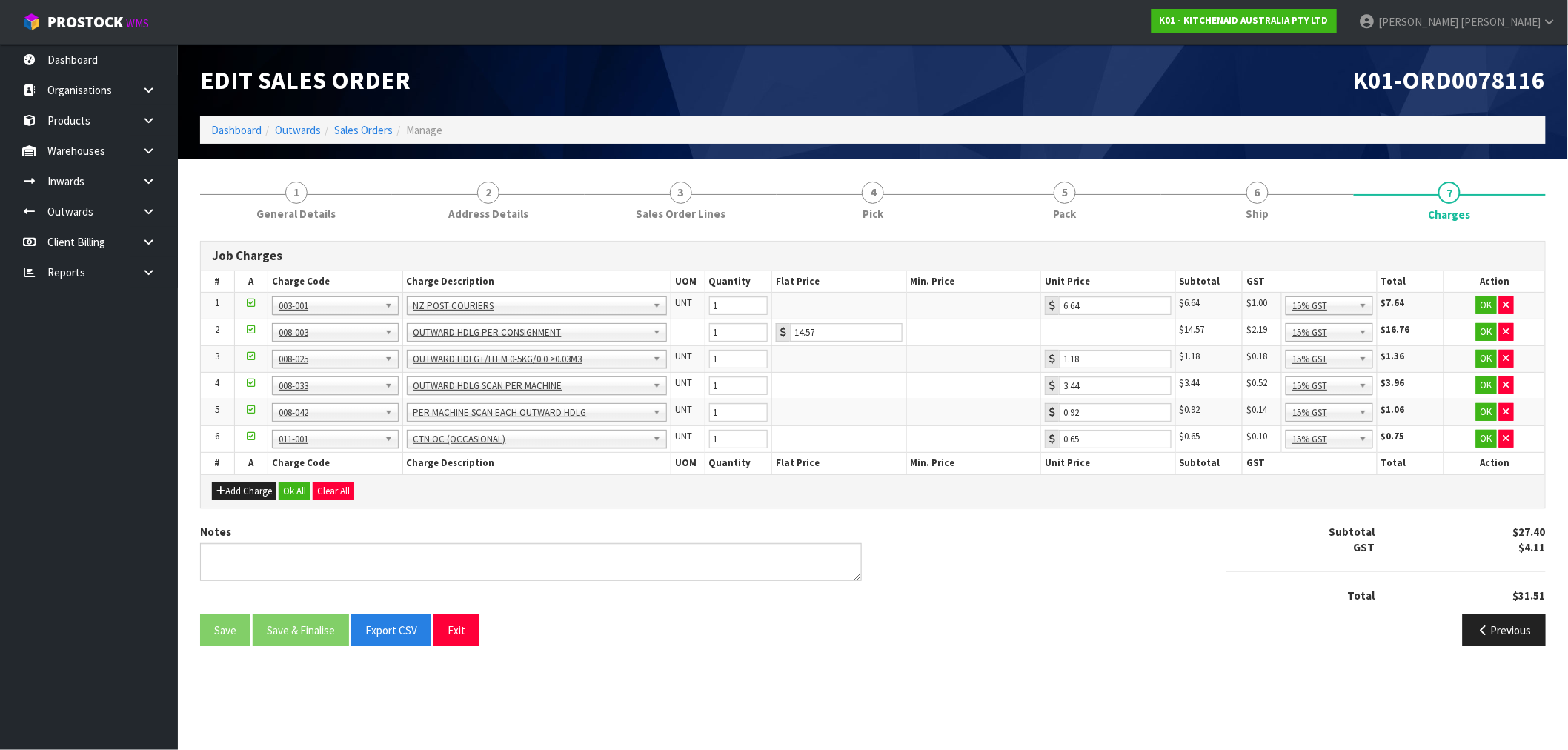
scroll to position [0, 0]
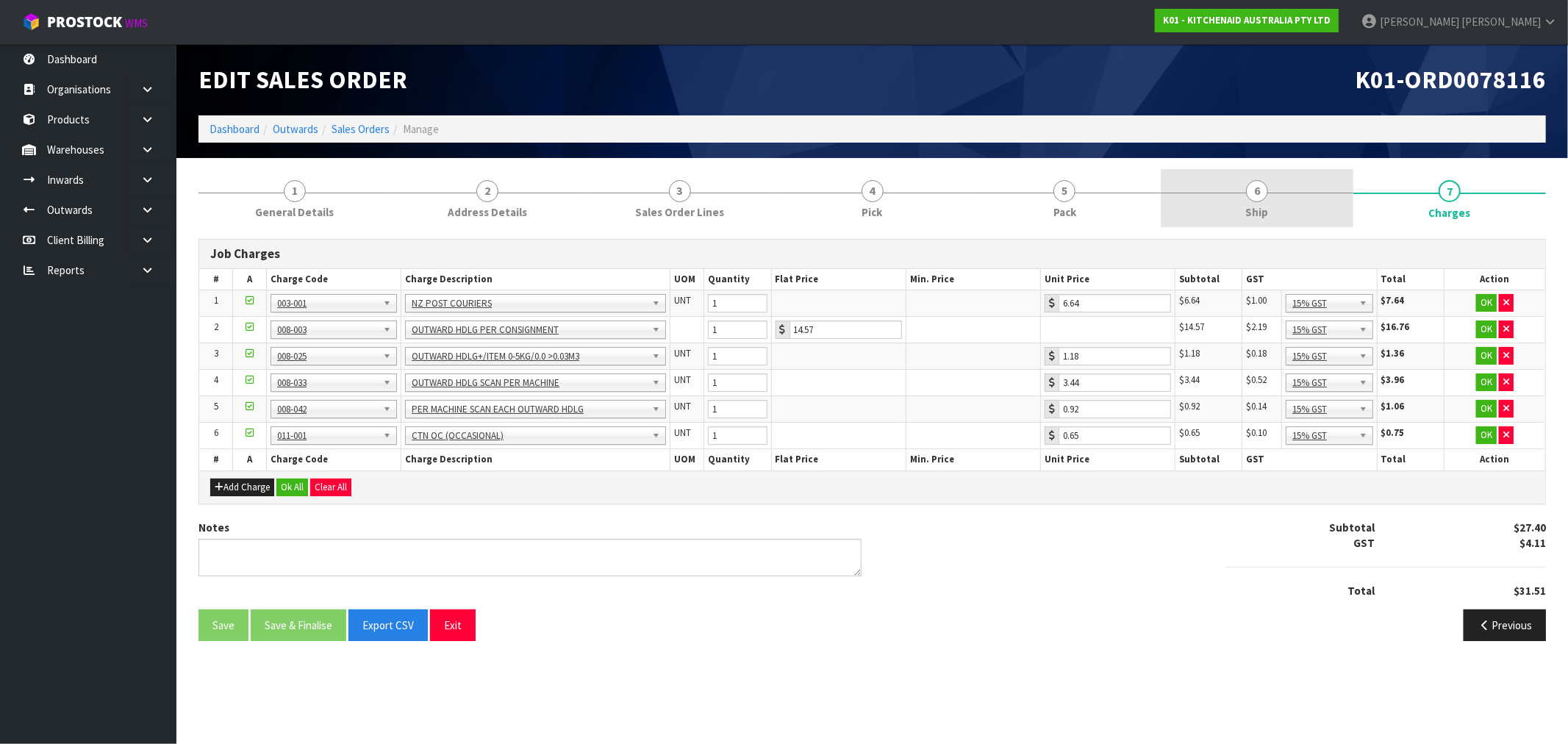
click at [1191, 180] on link "6 Ship" at bounding box center [1256, 198] width 192 height 59
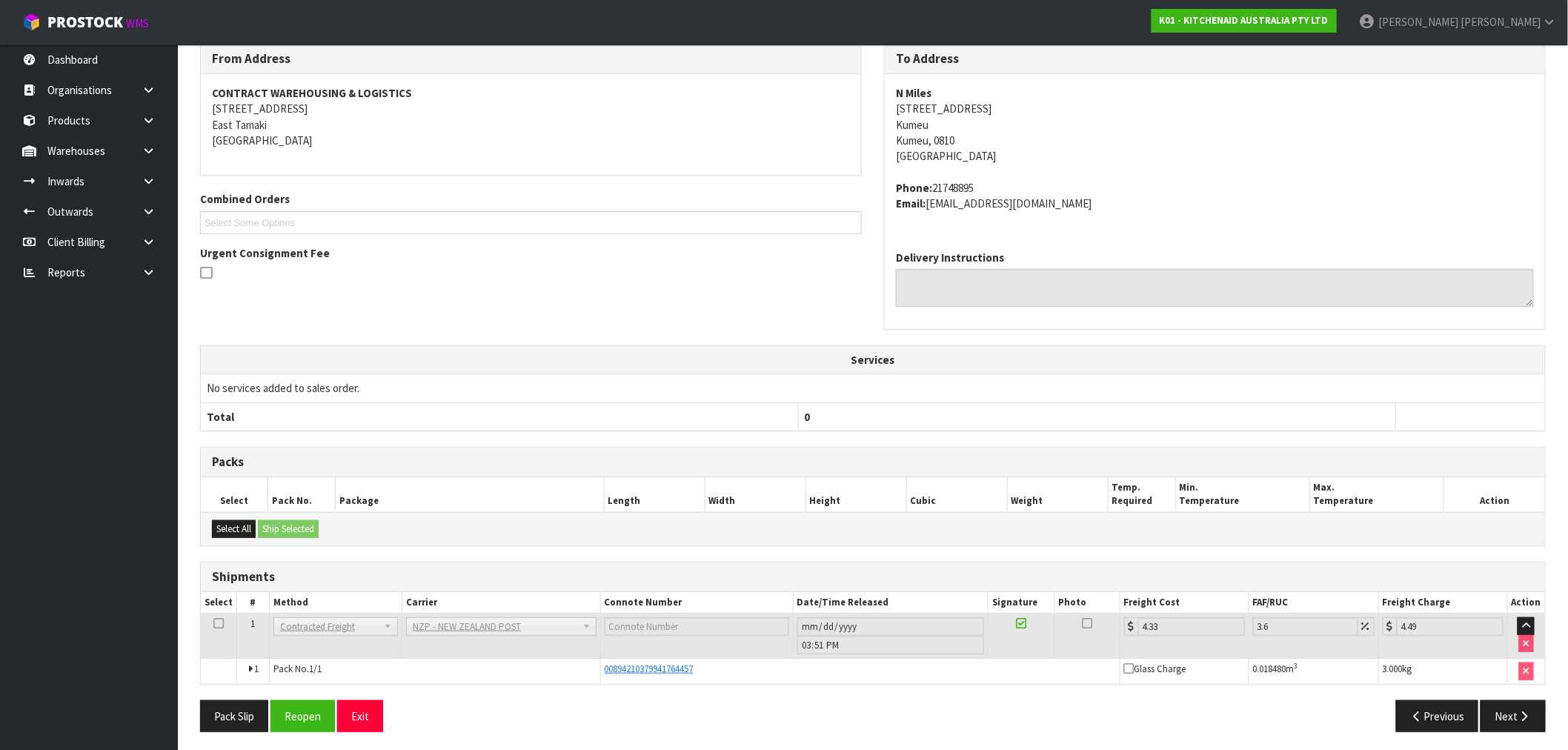
scroll to position [201, 0]
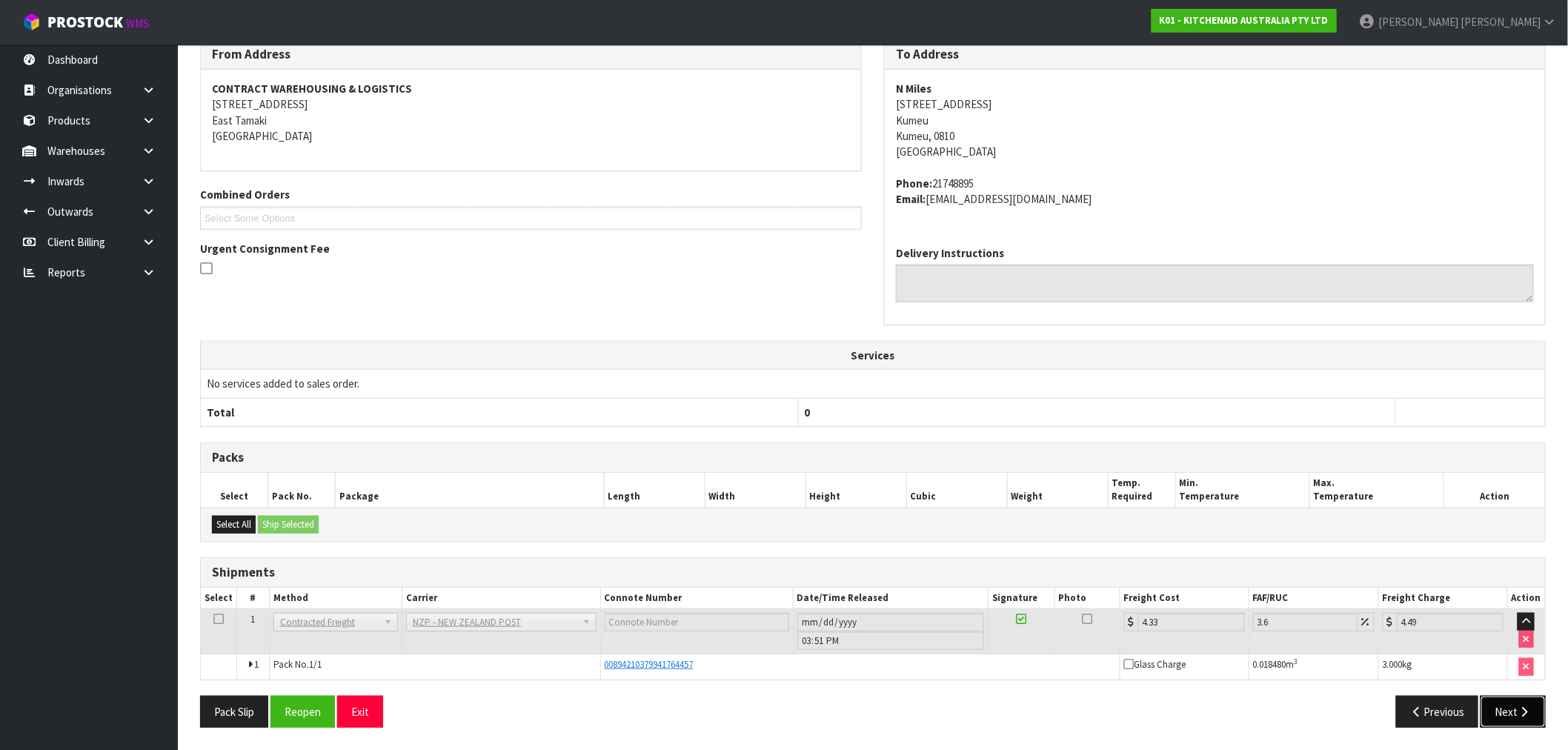
click at [1509, 713] on button "Next" at bounding box center [1514, 712] width 66 height 32
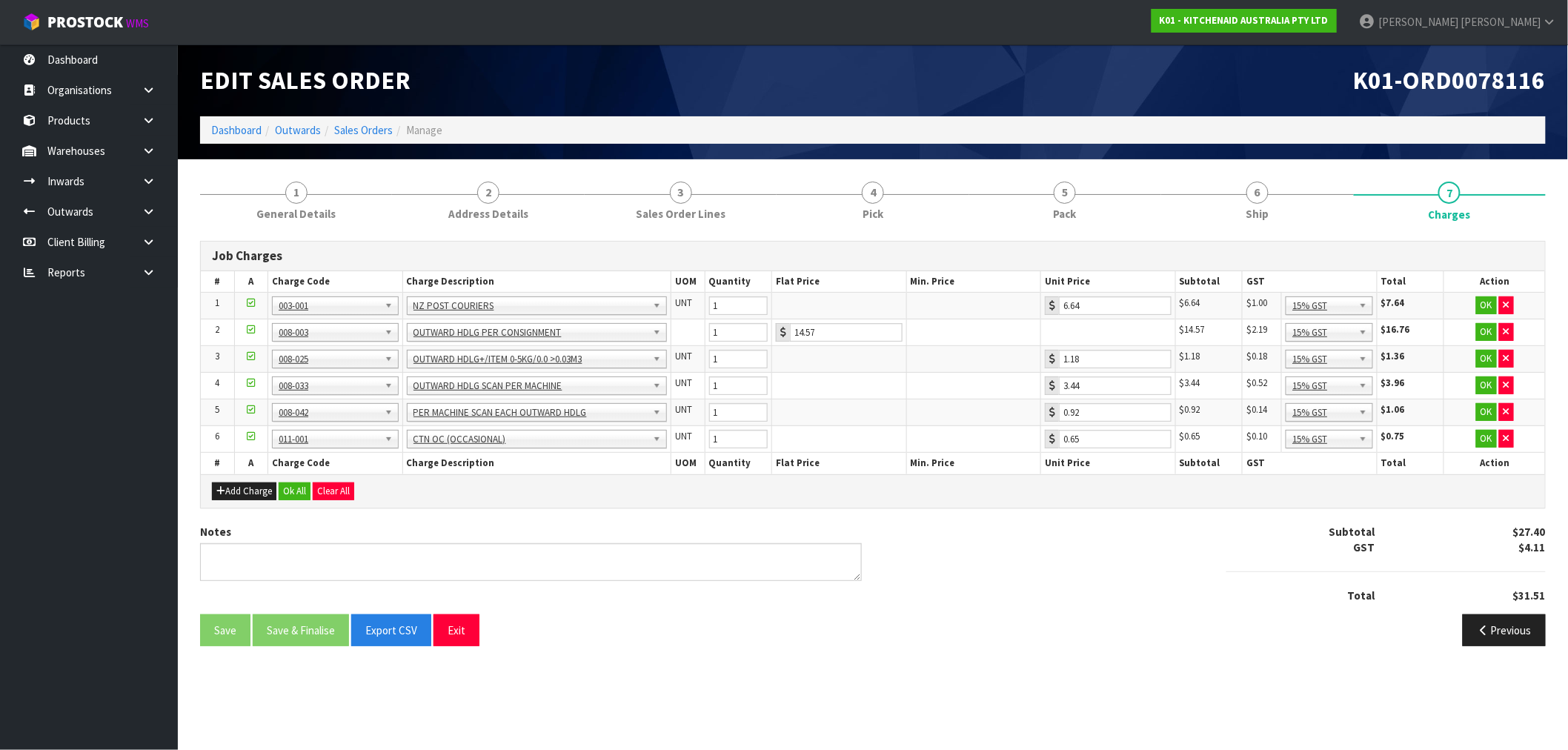
scroll to position [0, 0]
click at [300, 489] on button "Ok All" at bounding box center [295, 491] width 32 height 18
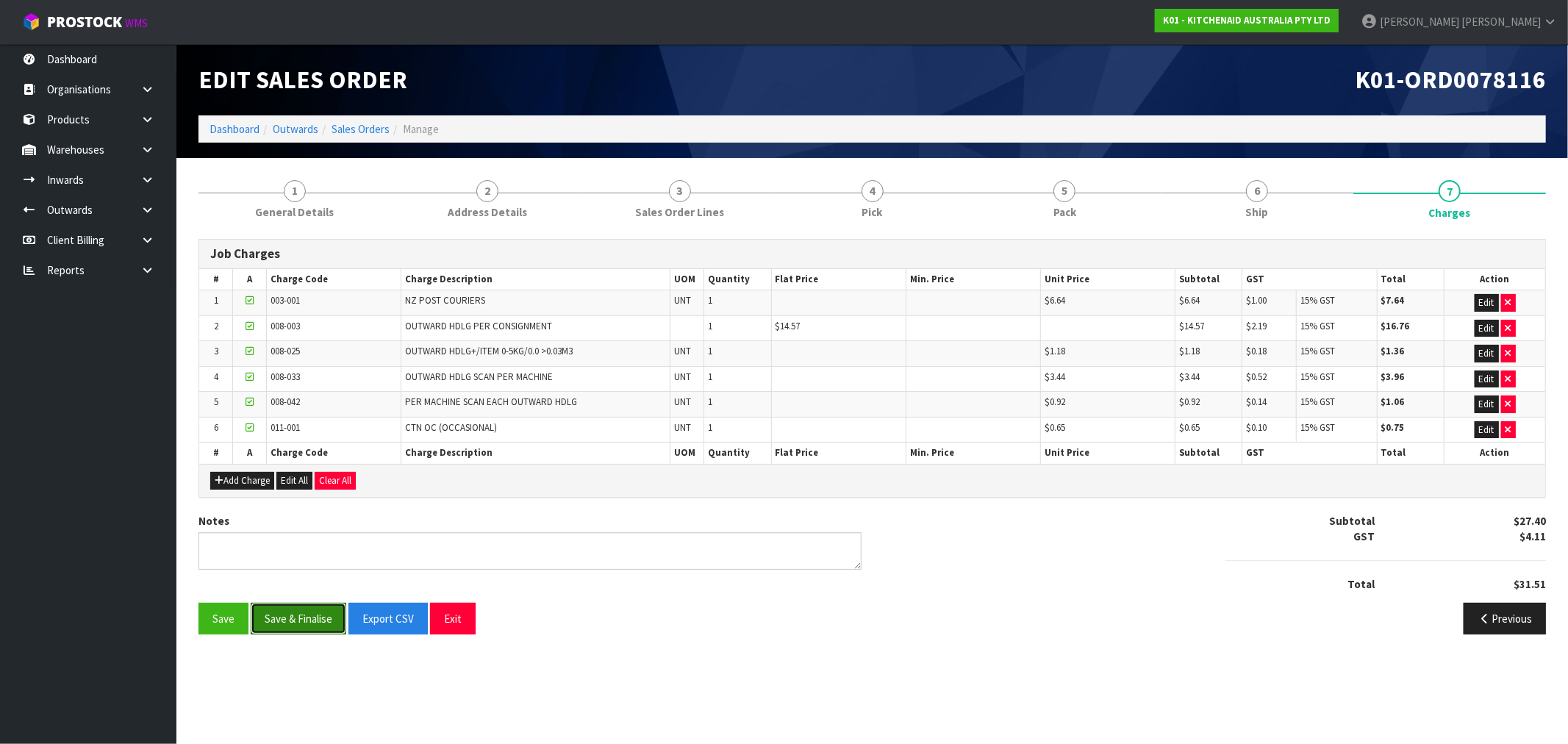
click at [266, 614] on button "Save & Finalise" at bounding box center [298, 619] width 96 height 32
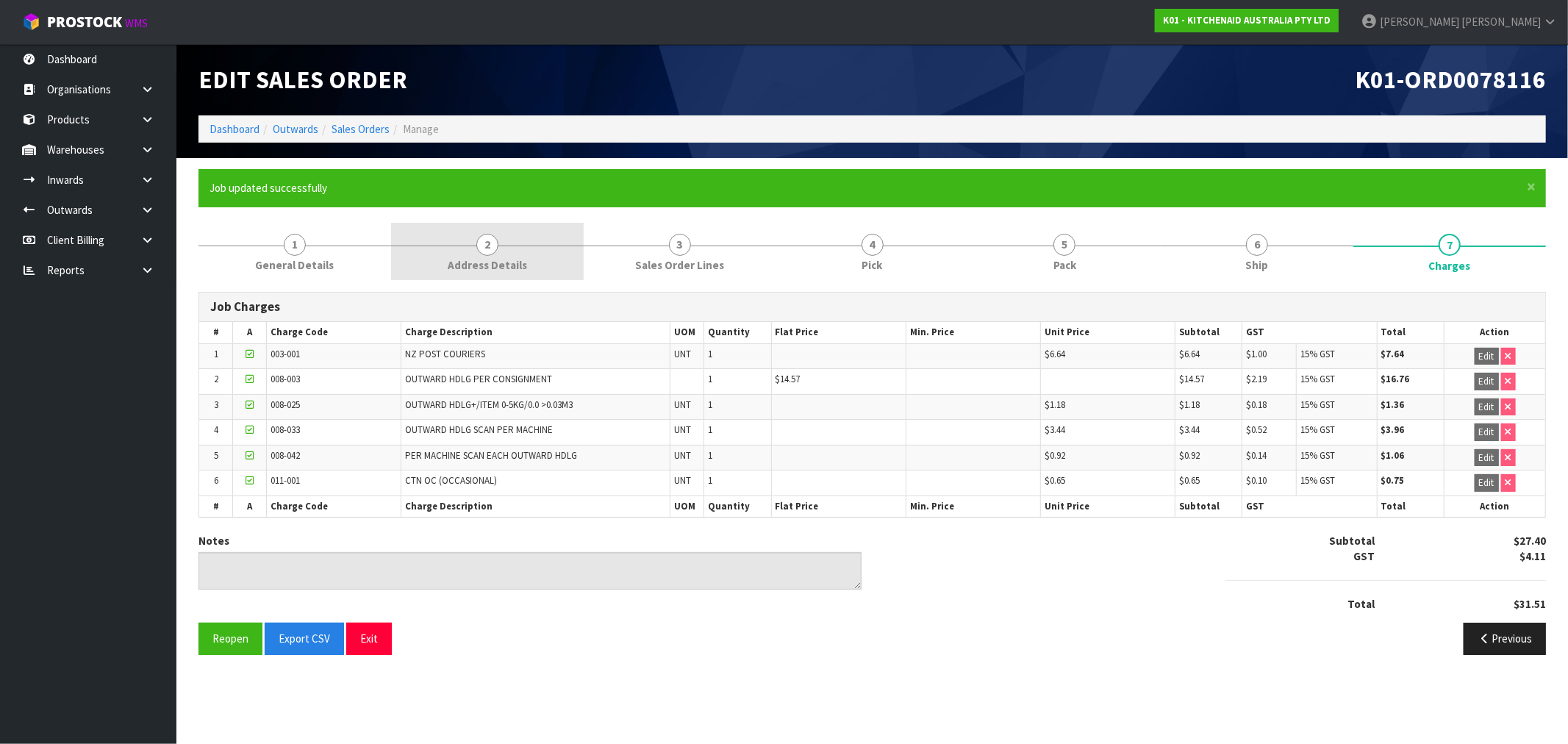
drag, startPoint x: 503, startPoint y: 261, endPoint x: 670, endPoint y: 274, distance: 167.5
click at [503, 261] on span "Address Details" at bounding box center [487, 265] width 79 height 16
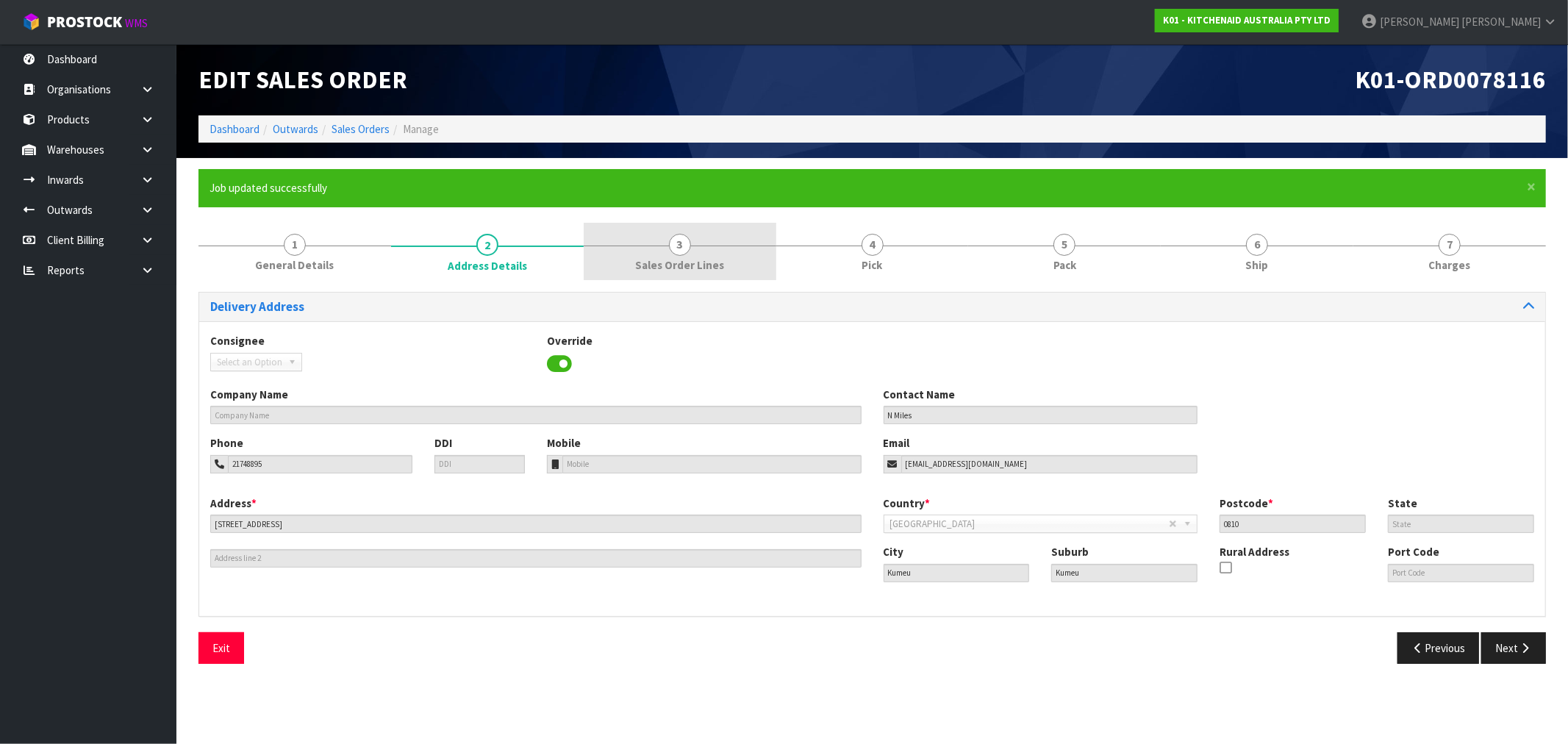
click at [680, 255] on span "3" at bounding box center [680, 245] width 22 height 22
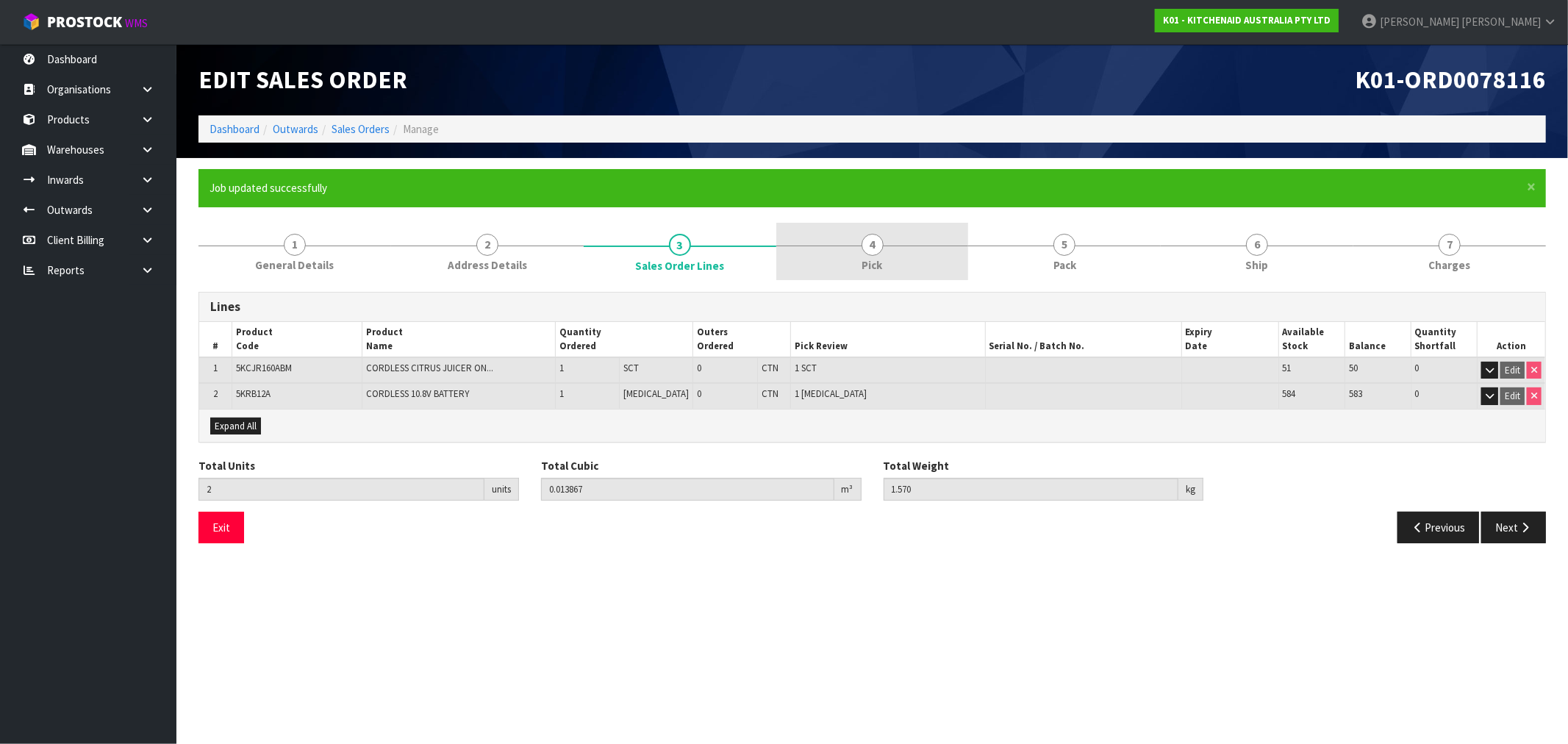
click at [782, 248] on link "4 Pick" at bounding box center [872, 252] width 192 height 59
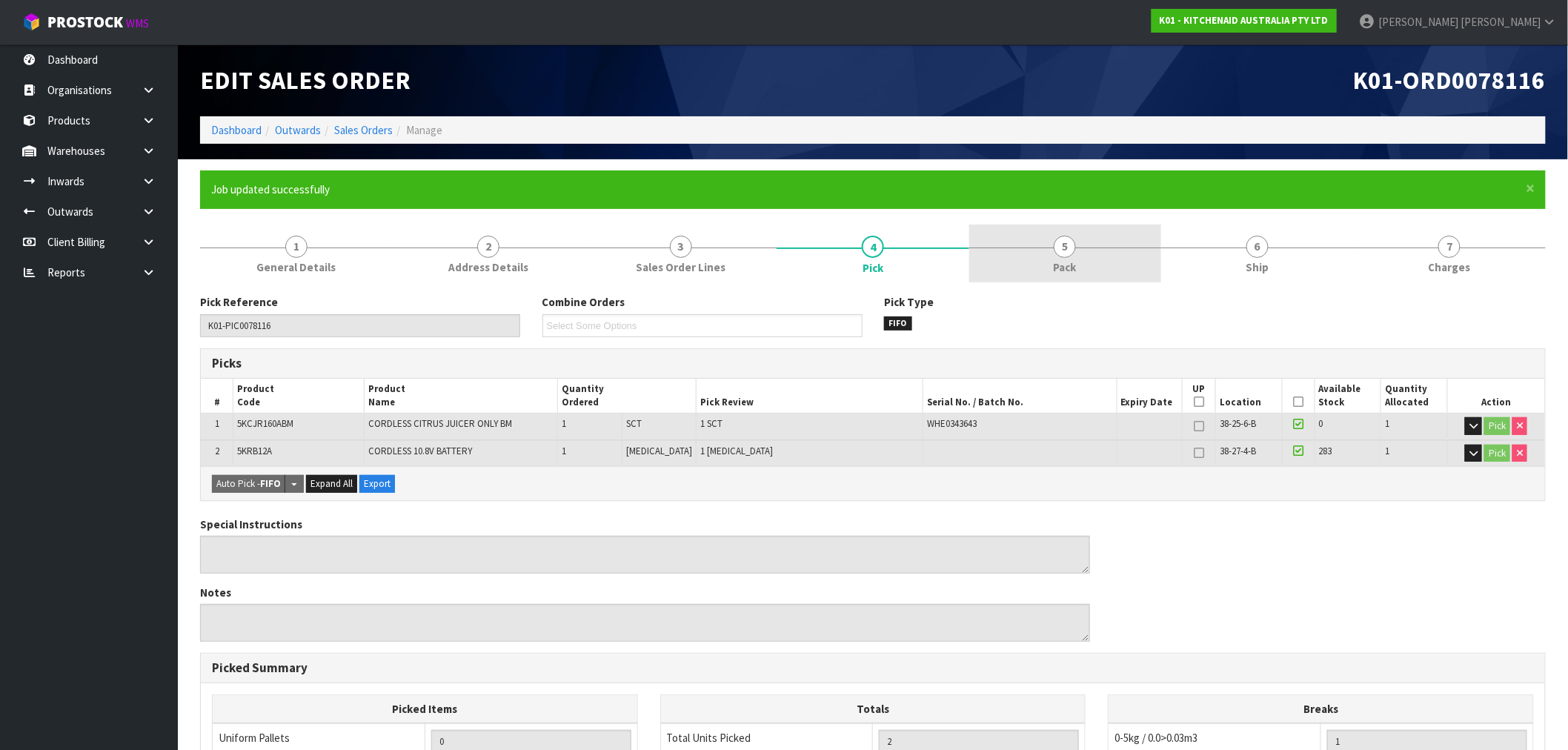
drag, startPoint x: 1120, startPoint y: 254, endPoint x: 1142, endPoint y: 252, distance: 22.1
click at [1117, 254] on link "5 Pack" at bounding box center [1065, 254] width 192 height 59
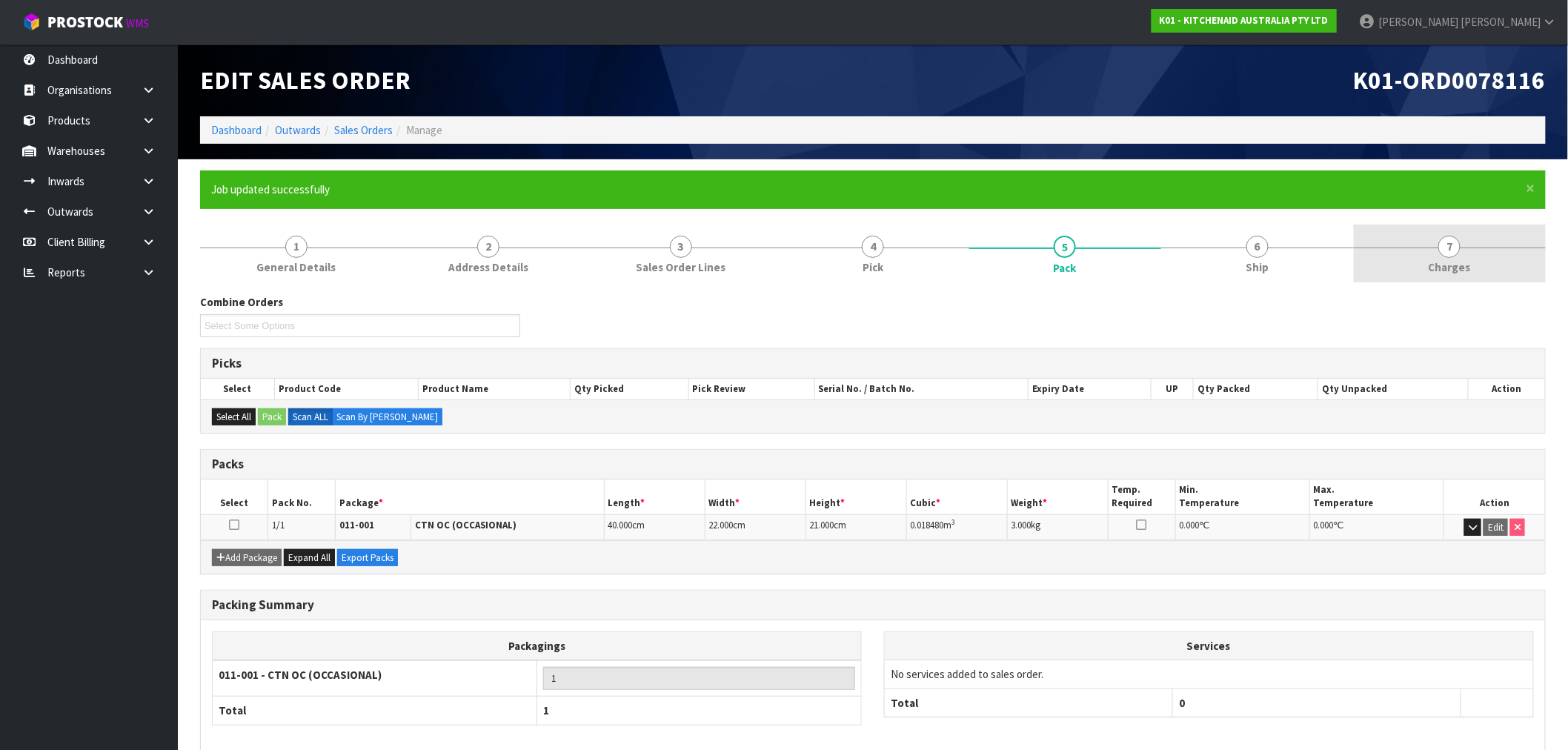
click at [1427, 254] on link "7 Charges" at bounding box center [1450, 254] width 192 height 59
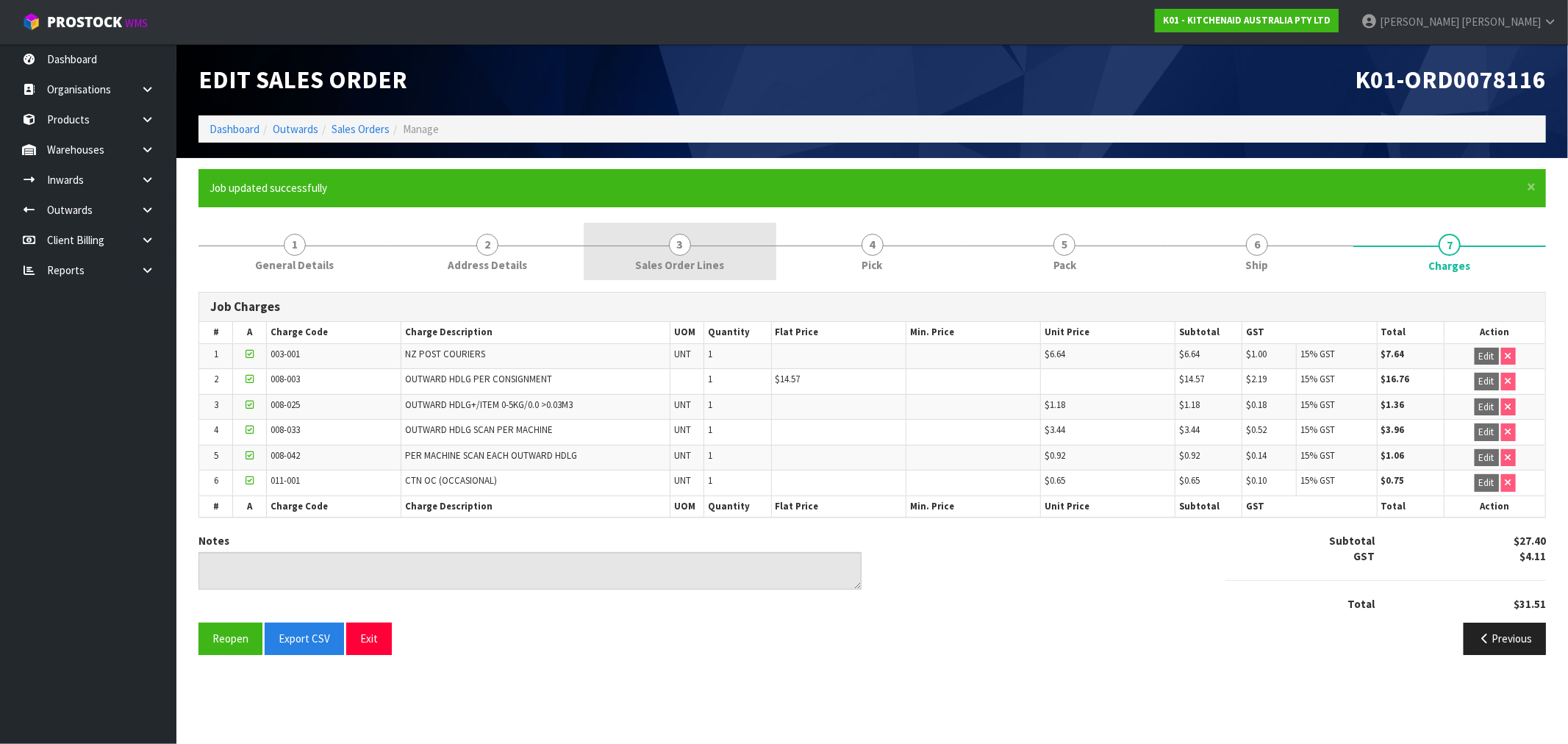
click at [775, 231] on link "3 Sales Order Lines" at bounding box center [679, 252] width 192 height 59
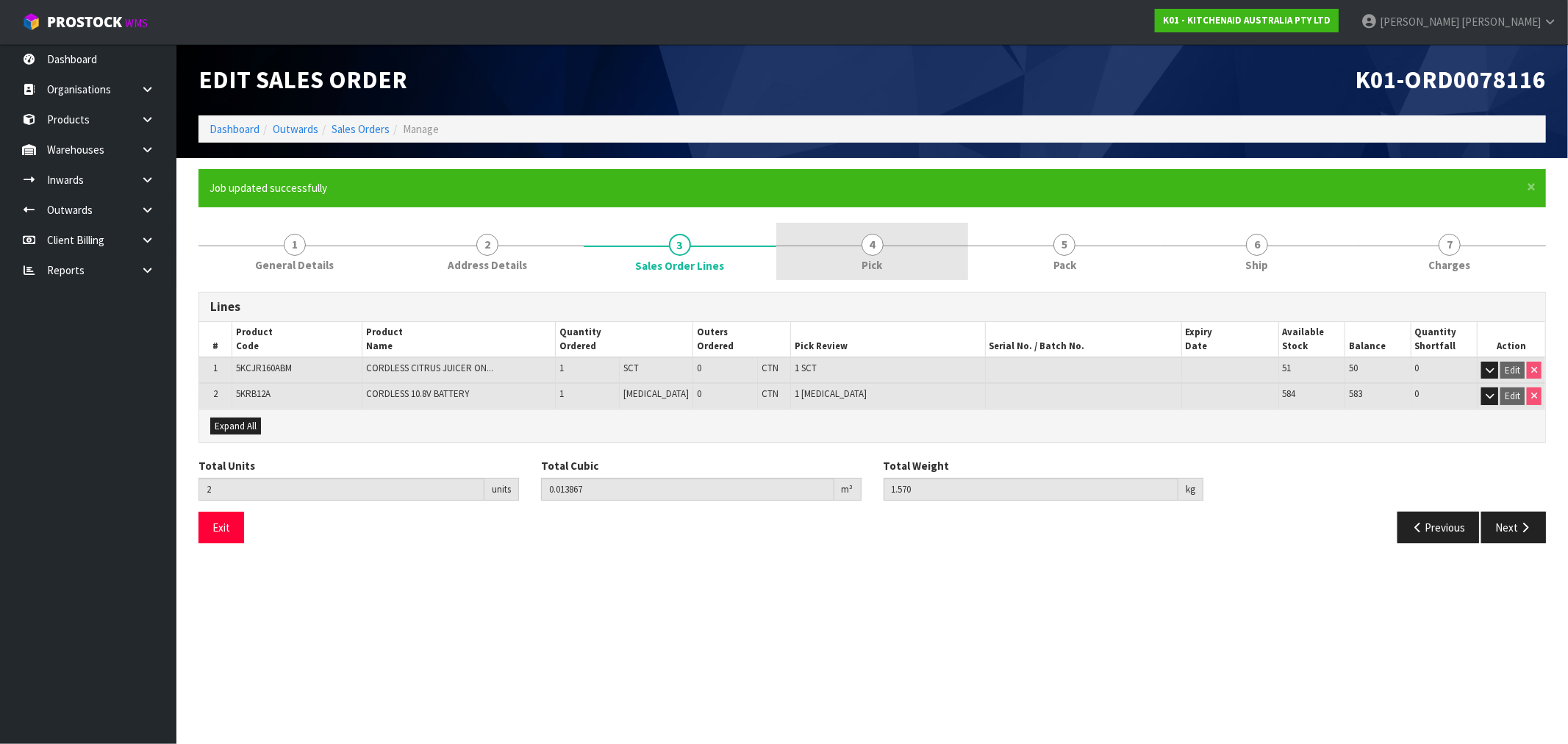
click at [958, 268] on link "4 Pick" at bounding box center [872, 252] width 192 height 59
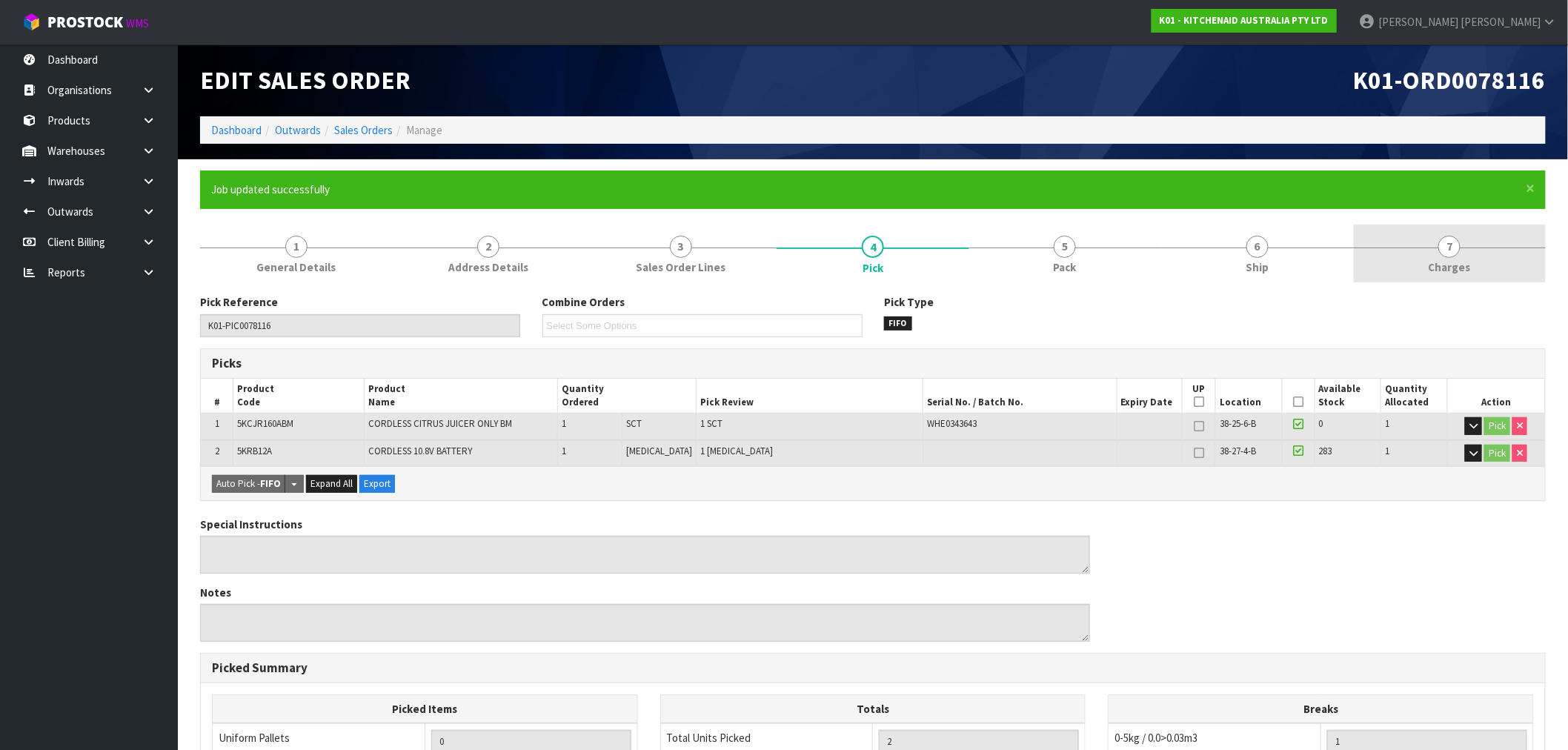
click at [1437, 229] on link "7 Charges" at bounding box center [1450, 254] width 192 height 59
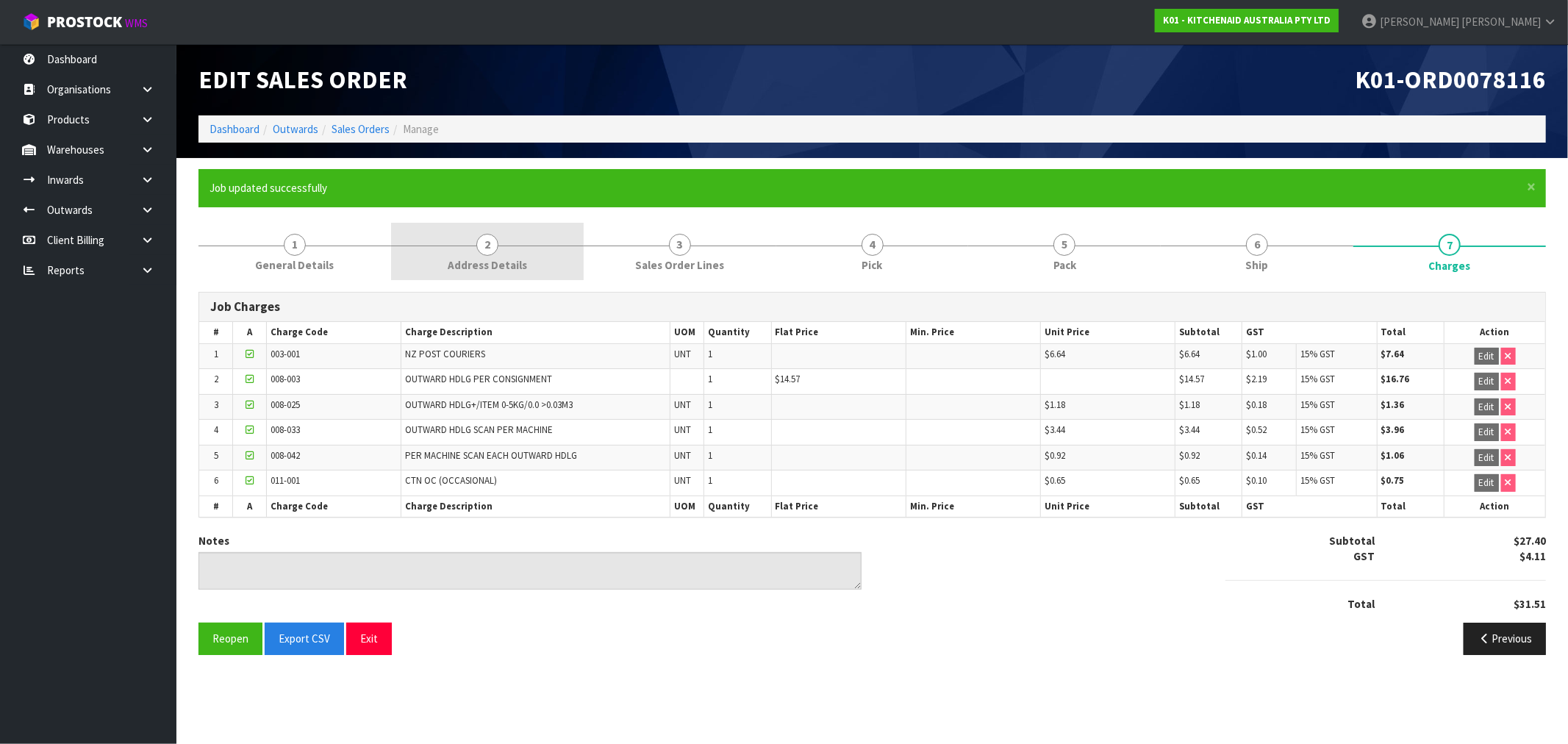
click at [519, 252] on link "2 Address Details" at bounding box center [487, 252] width 192 height 59
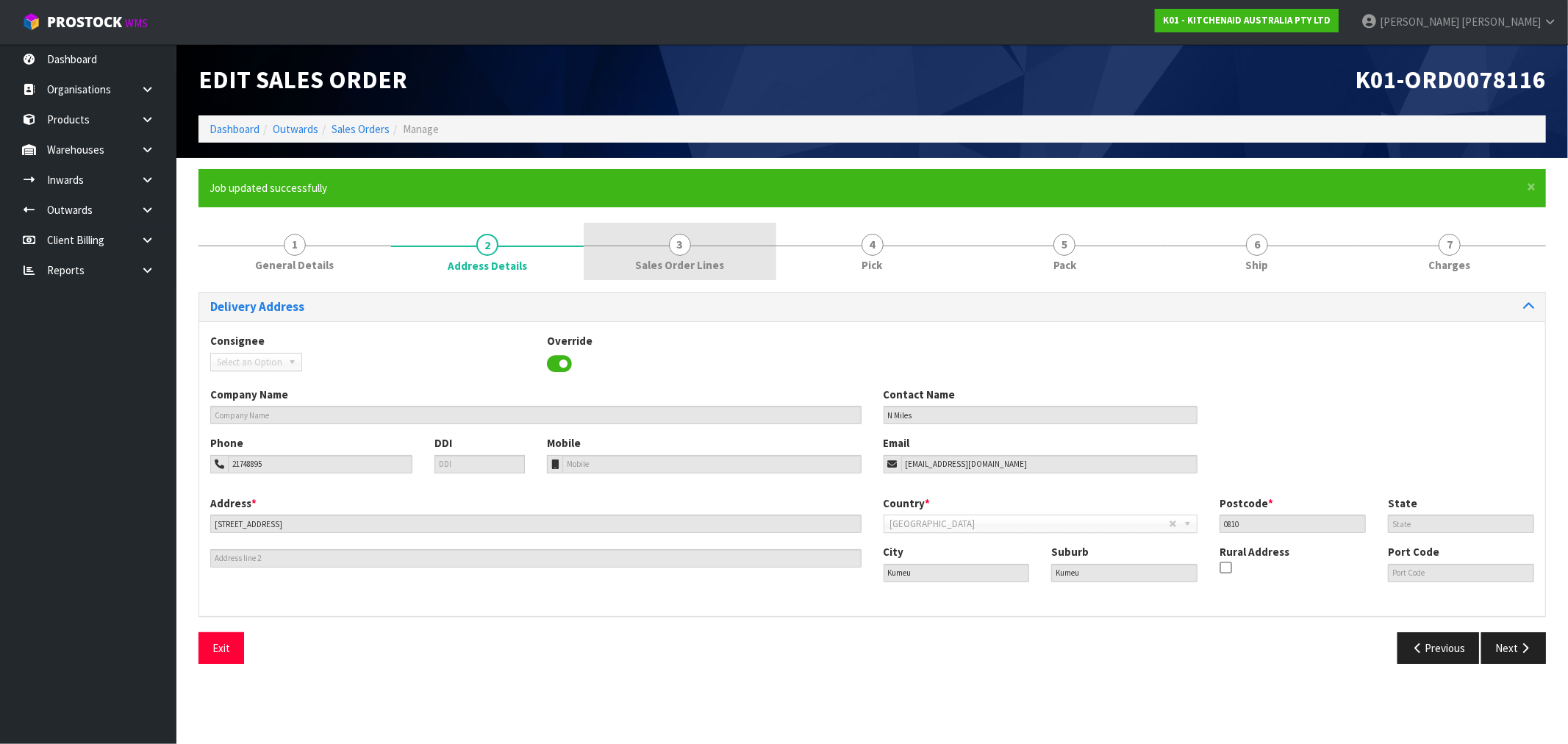
click at [714, 259] on span "Sales Order Lines" at bounding box center [680, 265] width 89 height 16
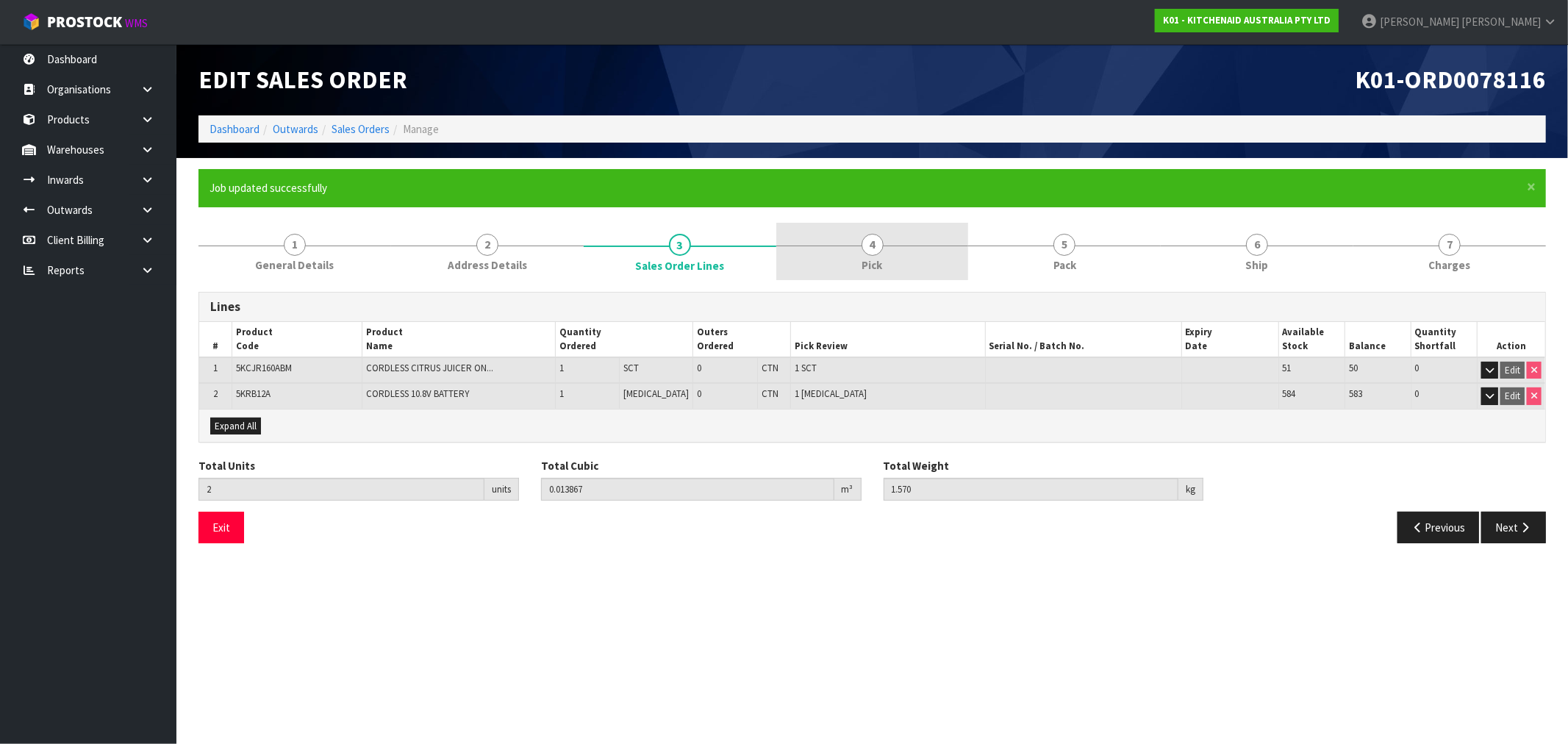
click at [828, 252] on link "4 Pick" at bounding box center [872, 252] width 192 height 59
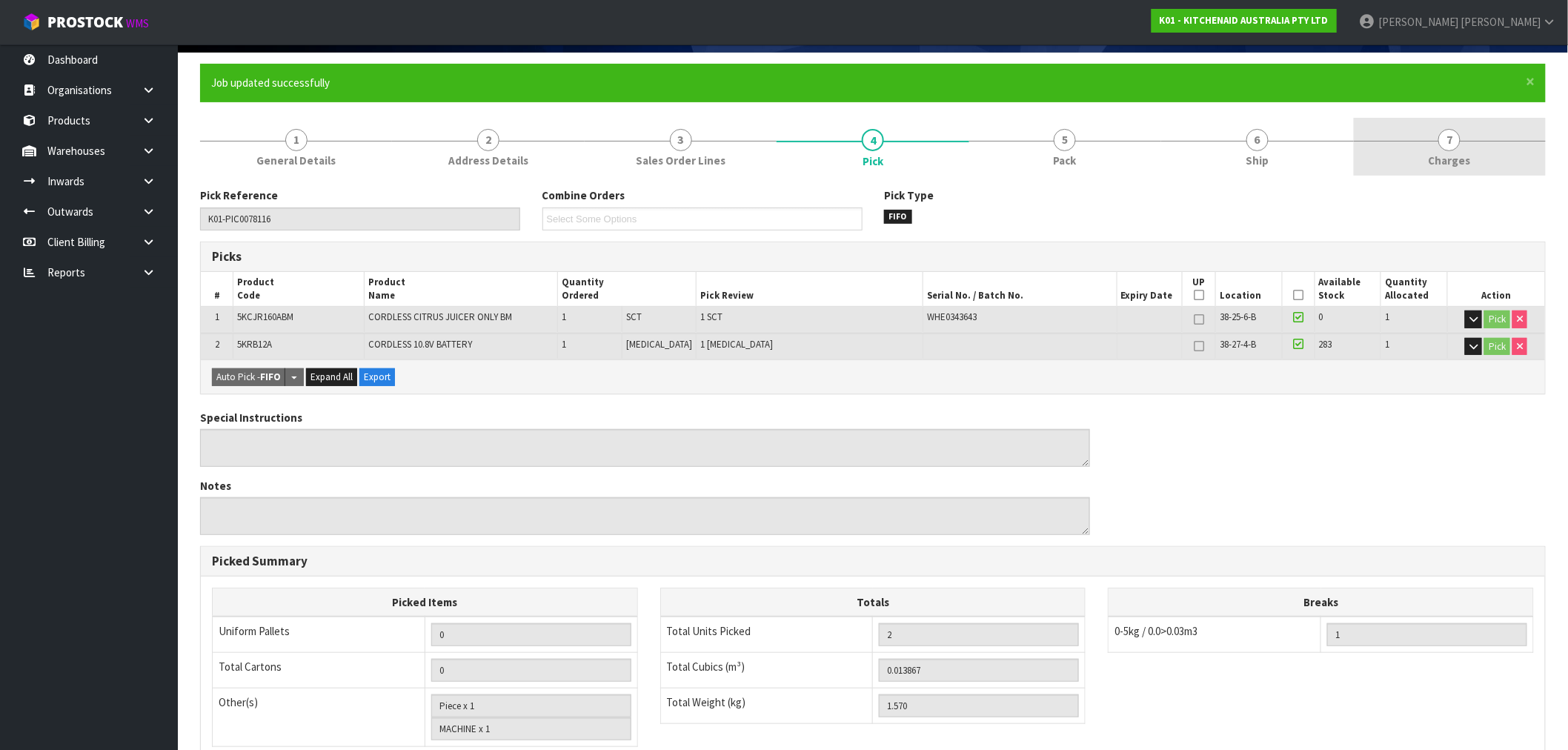
scroll to position [87, 0]
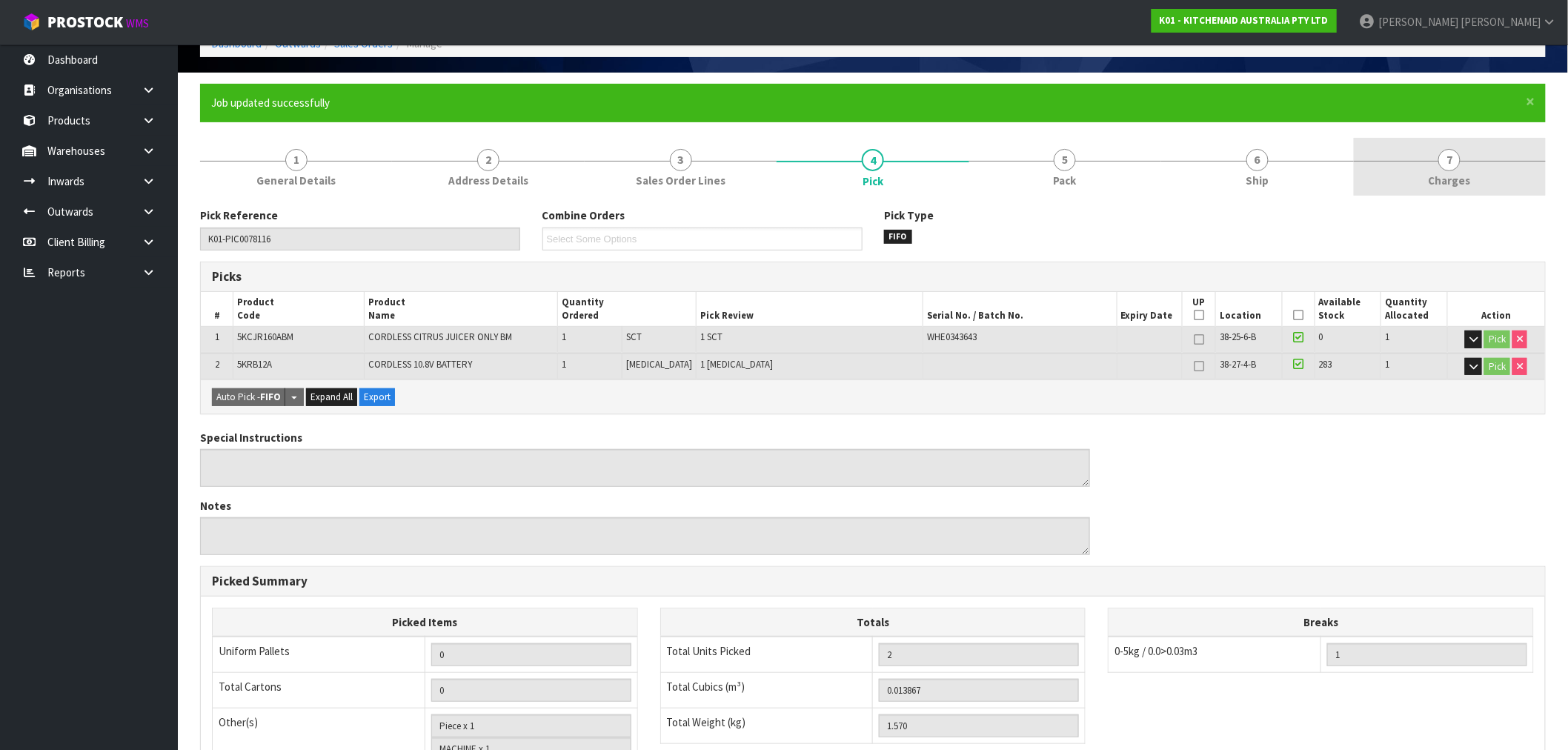
click at [1476, 158] on link "7 Charges" at bounding box center [1450, 167] width 192 height 59
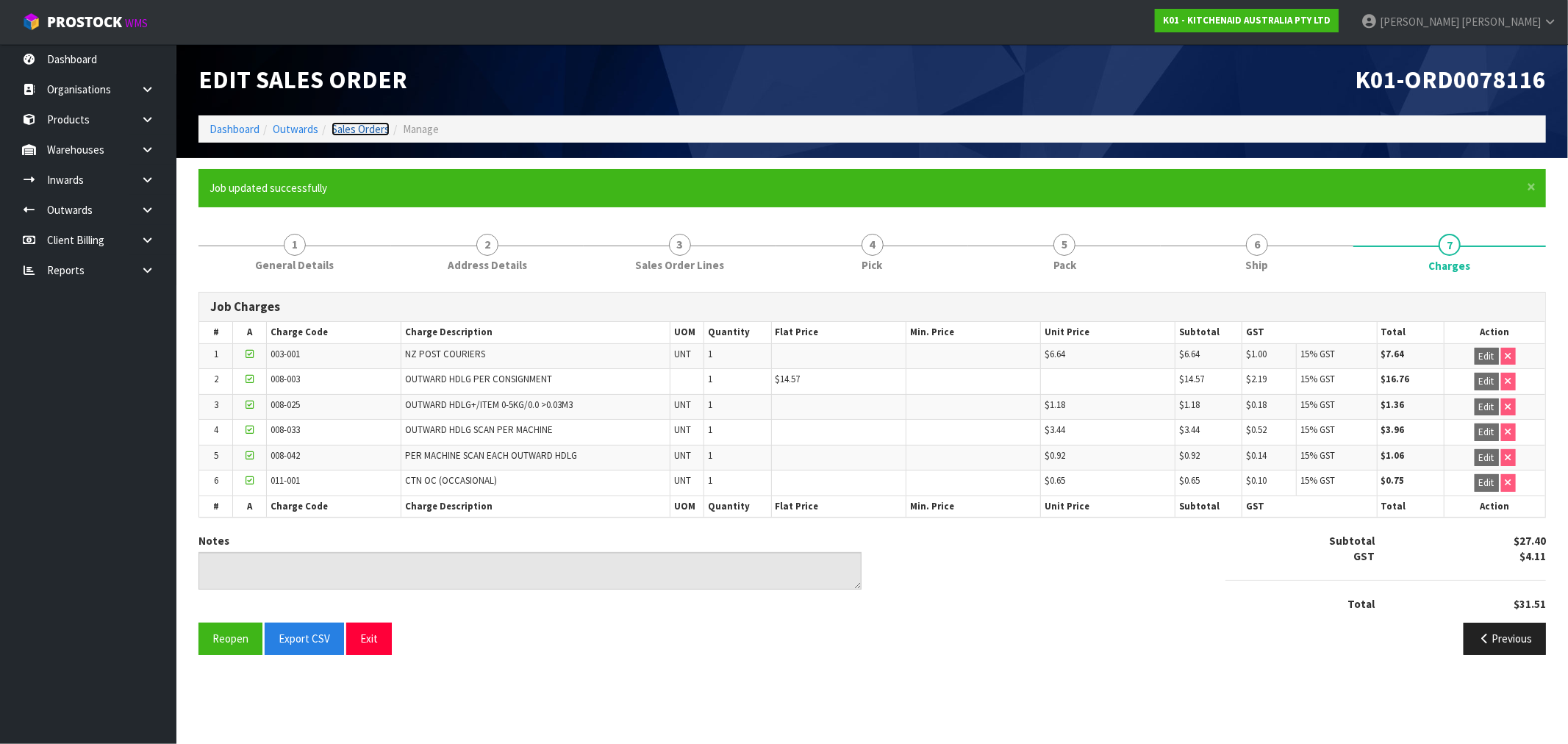
click at [344, 122] on link "Sales Orders" at bounding box center [360, 128] width 59 height 14
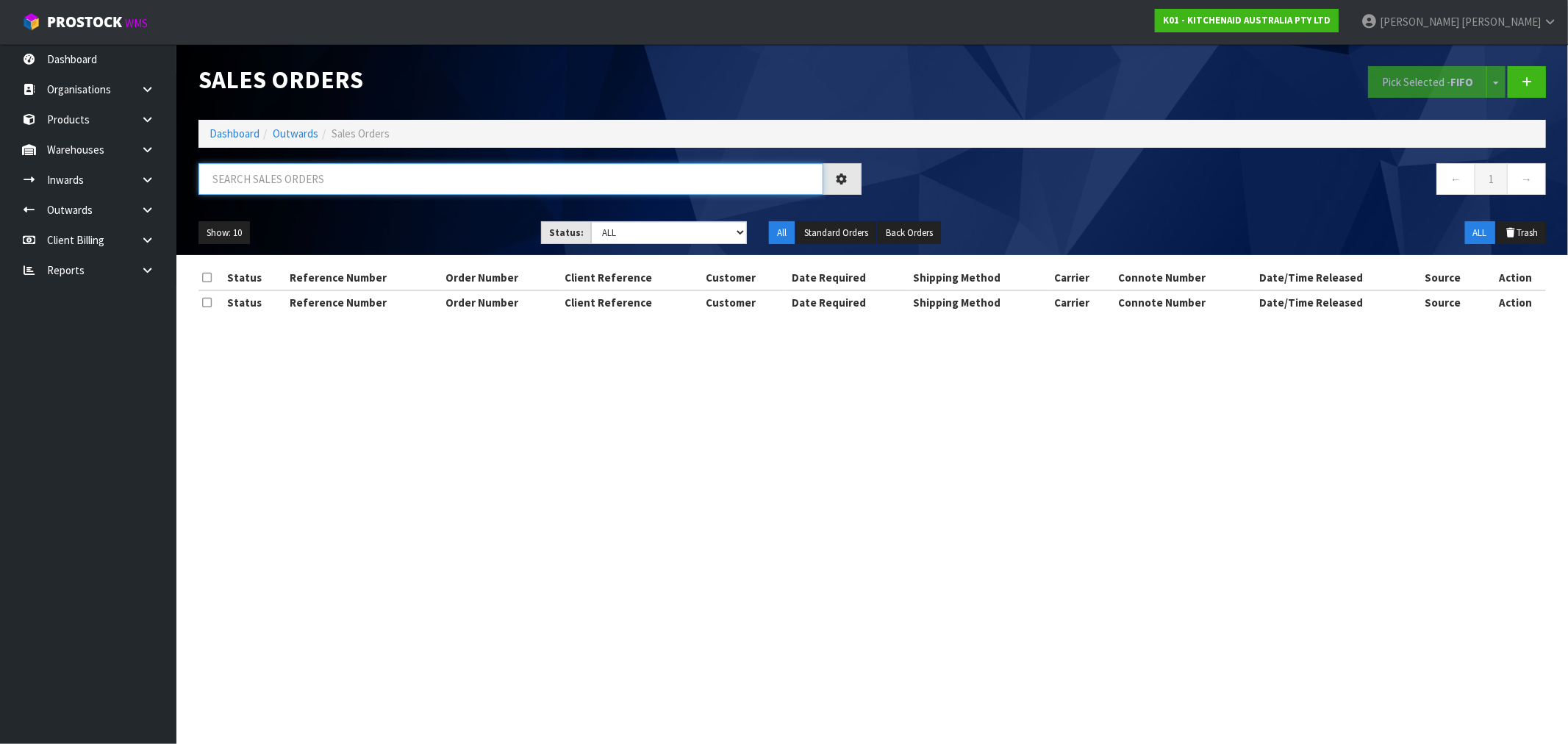
click at [562, 184] on input "text" at bounding box center [511, 179] width 625 height 32
paste input "ORD0078117"
type input "ORD0078117"
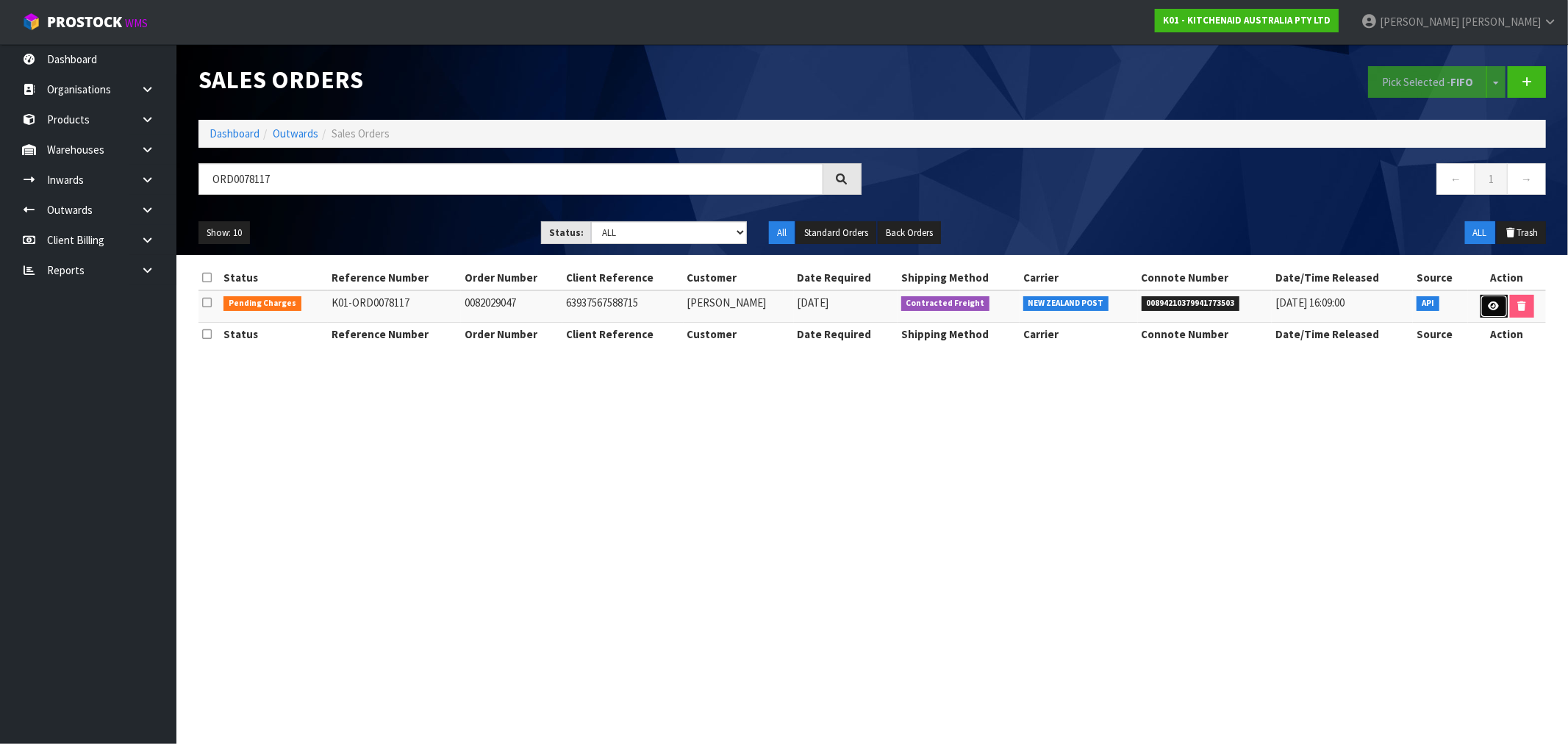
click at [1496, 298] on link at bounding box center [1494, 306] width 27 height 23
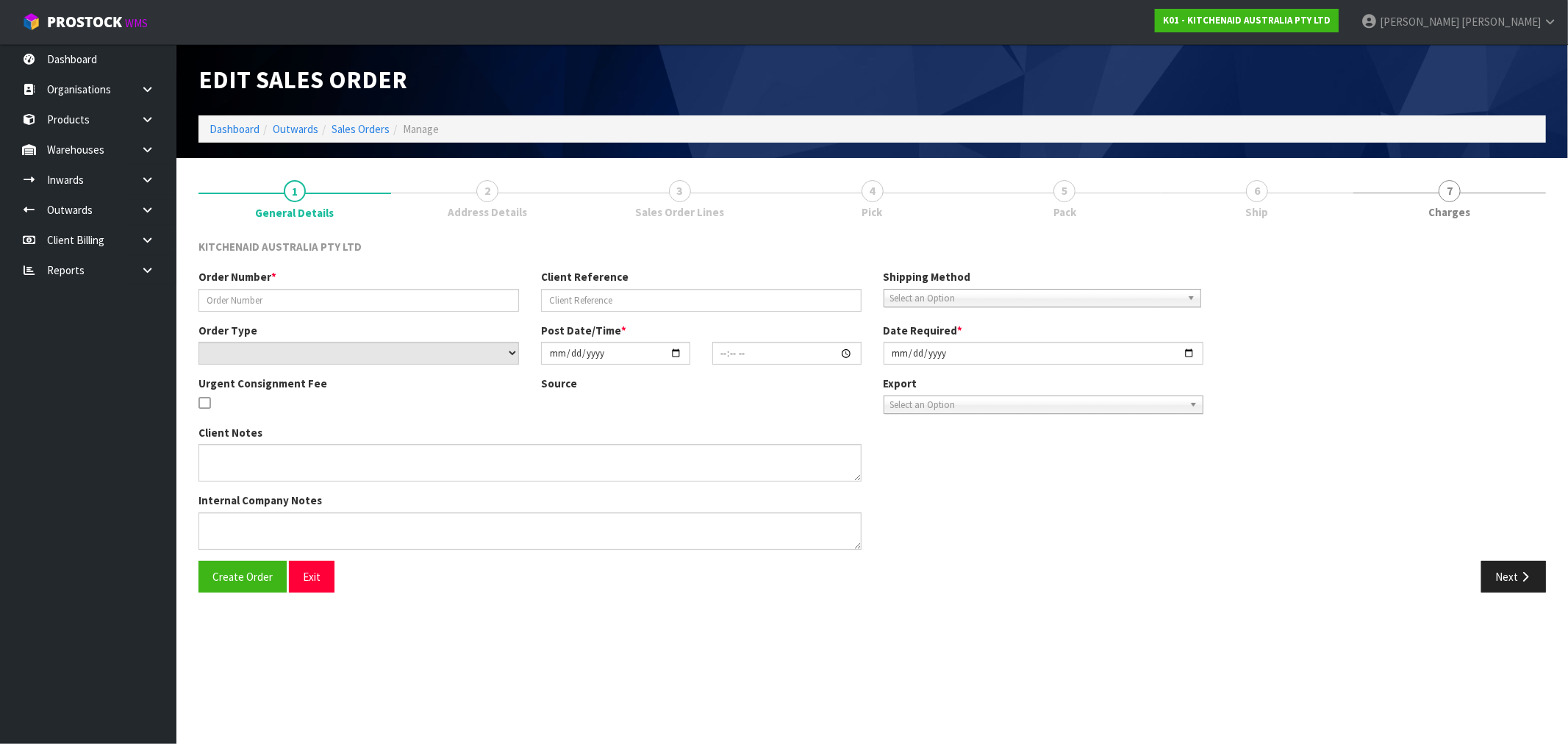
type input "0082029047"
type input "63937567588715"
select select "number:0"
type input "2025-08-21"
type input "13:36:24.000"
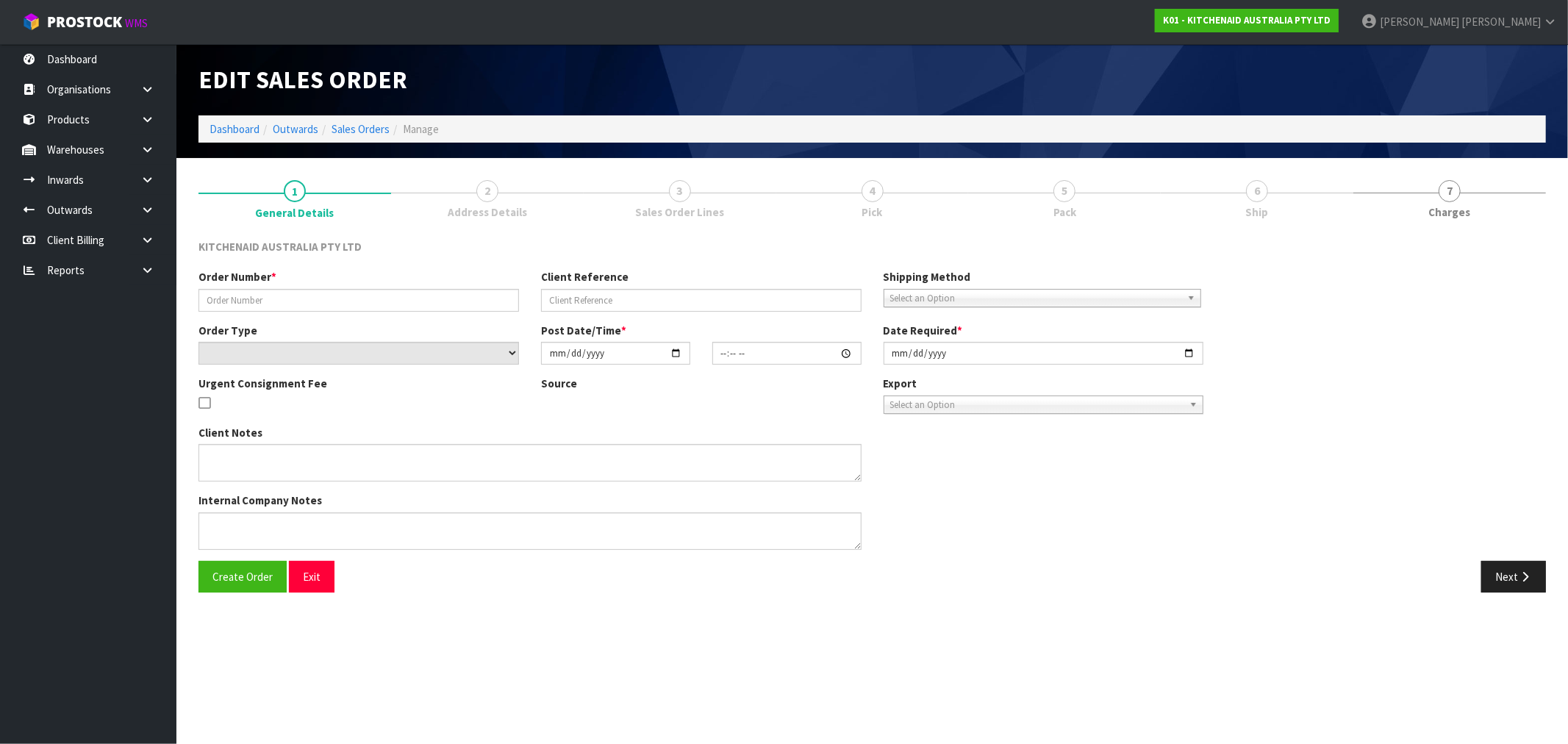
type input "2025-08-21"
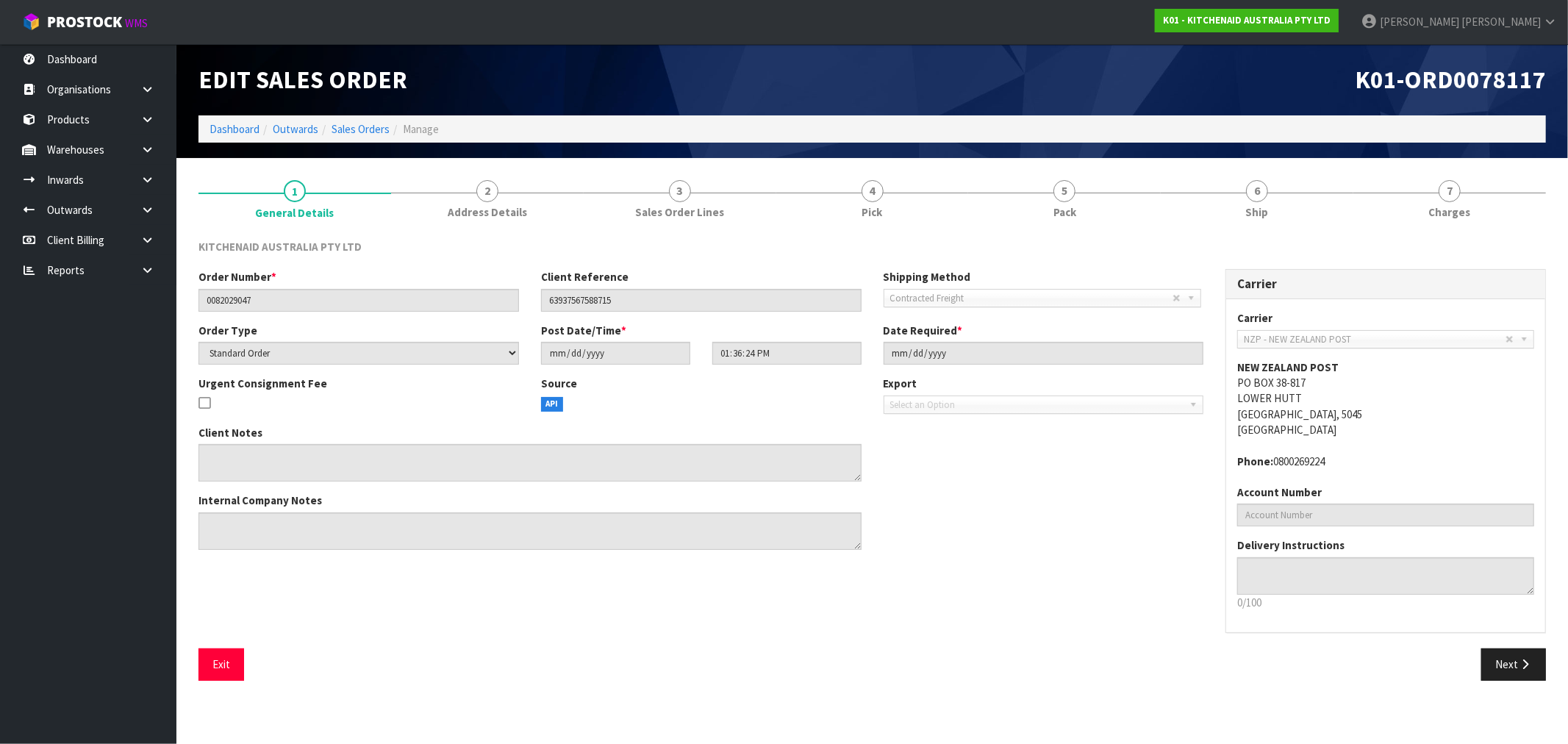
click at [1489, 639] on div "Carrier Carrier ANGEL - ANGEL TRANSPORT CONROY - CONROY REMOVALS DEAEXPAKL - DE…" at bounding box center [1385, 459] width 343 height 379
click at [1514, 658] on button "Next" at bounding box center [1513, 664] width 65 height 32
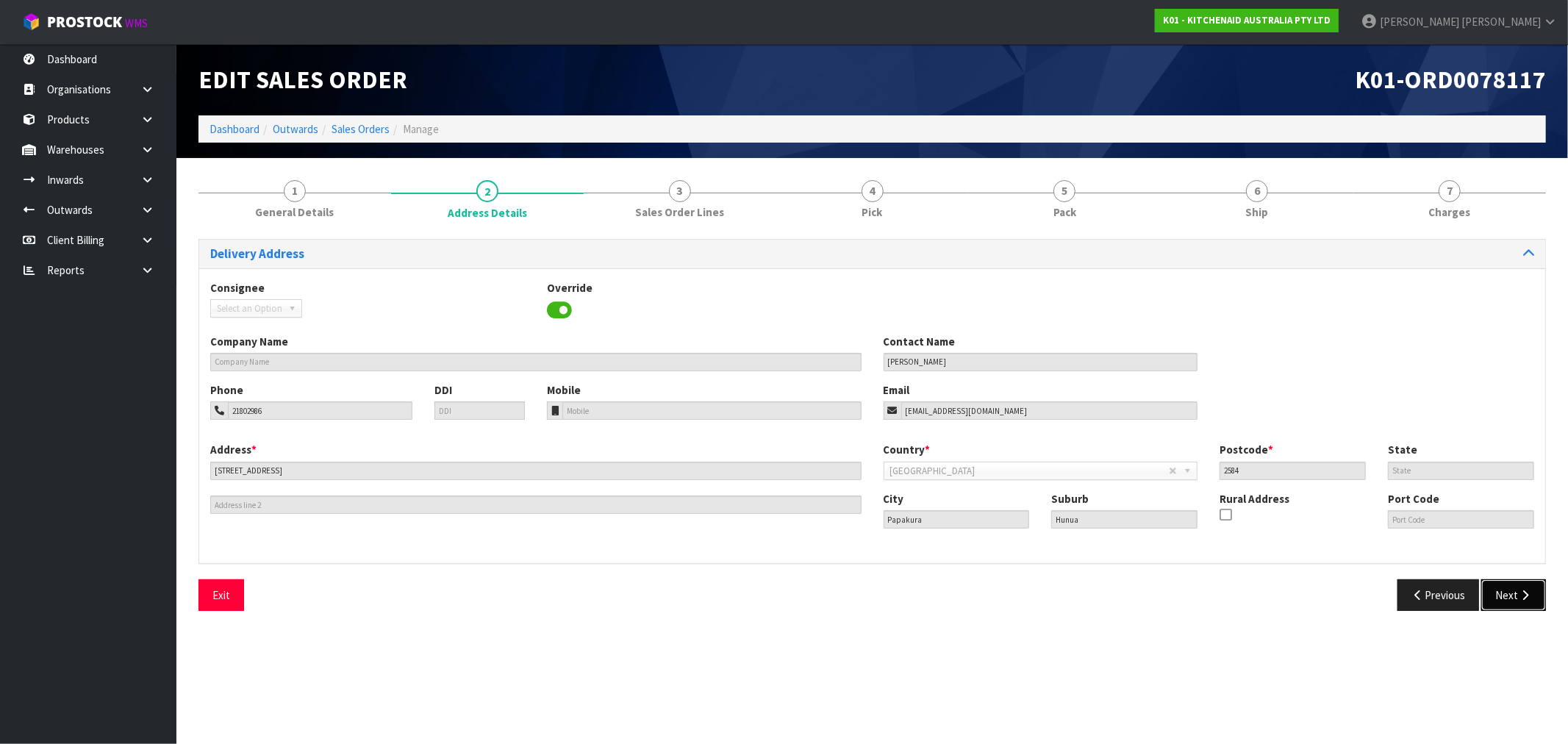
drag, startPoint x: 1507, startPoint y: 586, endPoint x: 1069, endPoint y: 577, distance: 438.1
click at [1073, 573] on div "Delivery Address Consignee 000001.BAY MECHANICS - BAY MECHANICS 000001A - BRAKE…" at bounding box center [872, 430] width 1347 height 383
click at [1525, 597] on icon "button" at bounding box center [1524, 595] width 14 height 11
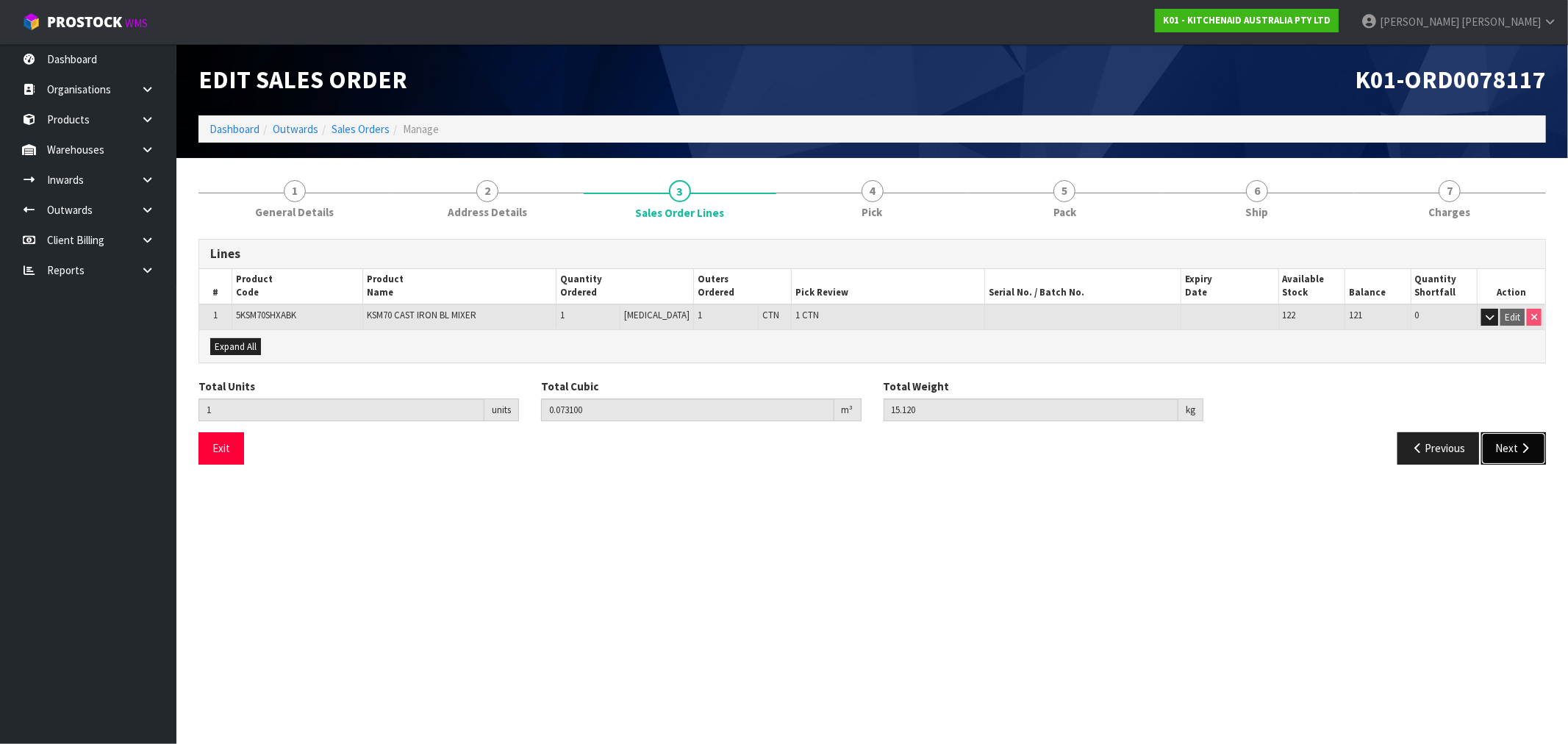
click at [1511, 432] on button "Next" at bounding box center [1513, 448] width 65 height 32
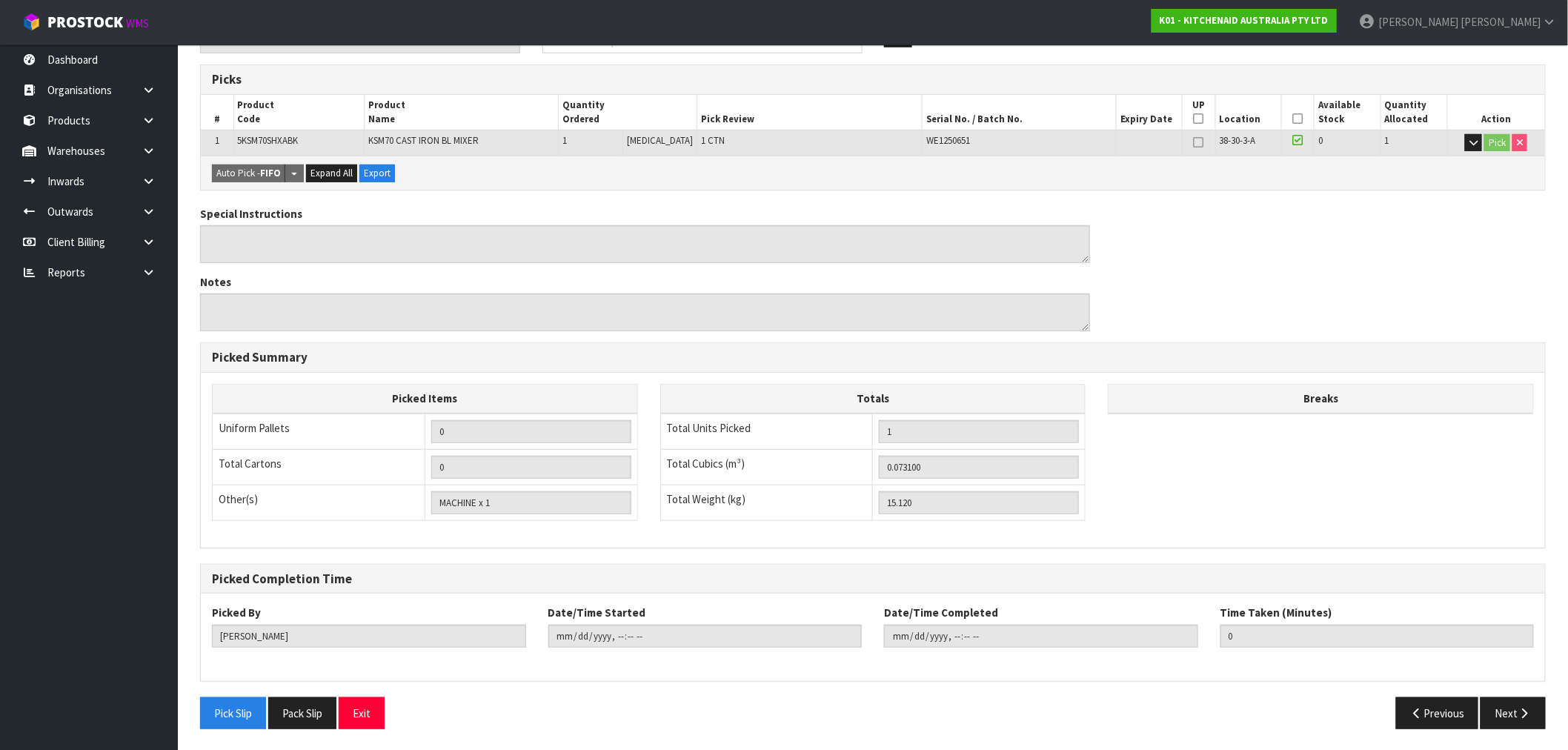
scroll to position [231, 0]
click at [1535, 708] on button "Next" at bounding box center [1514, 712] width 66 height 32
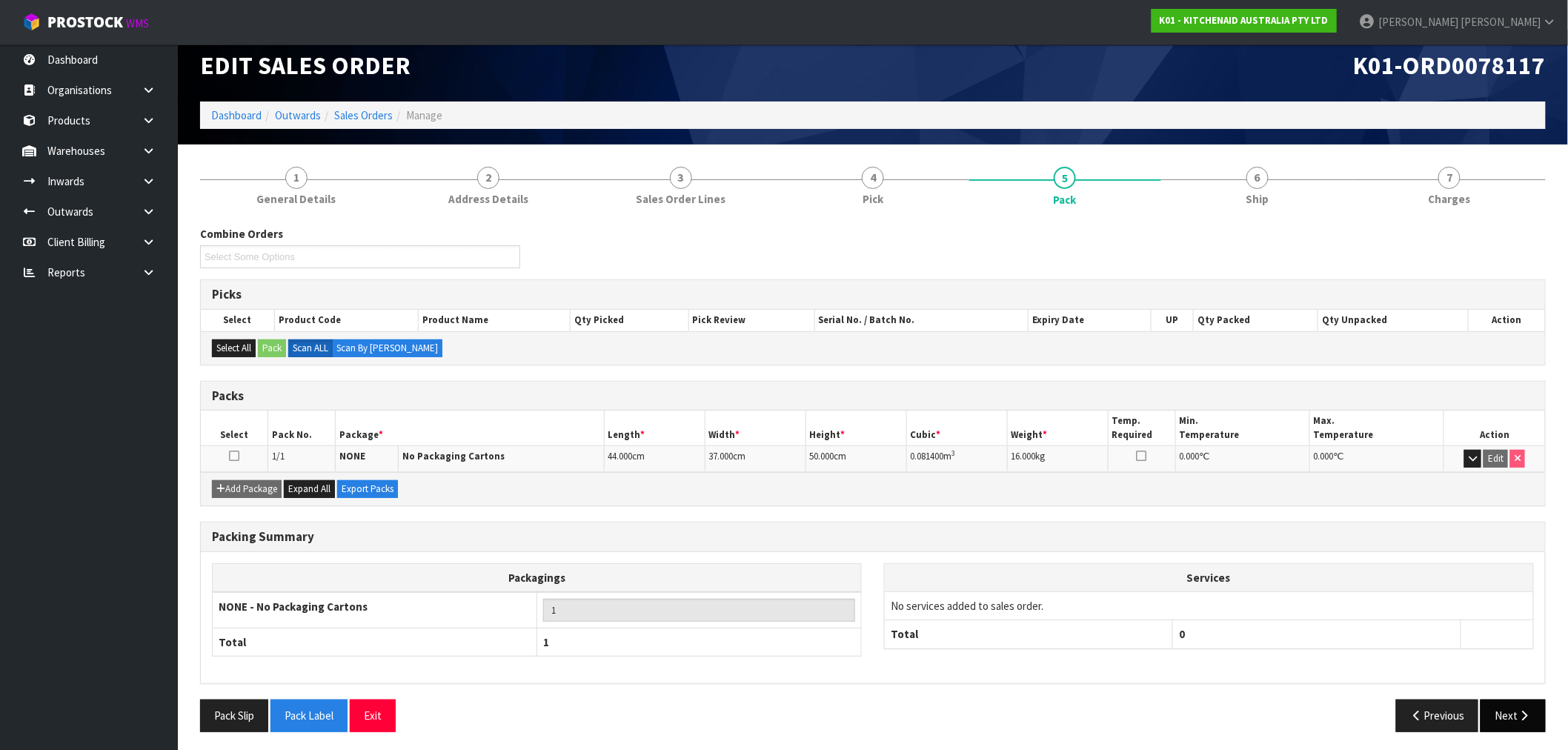
scroll to position [19, 0]
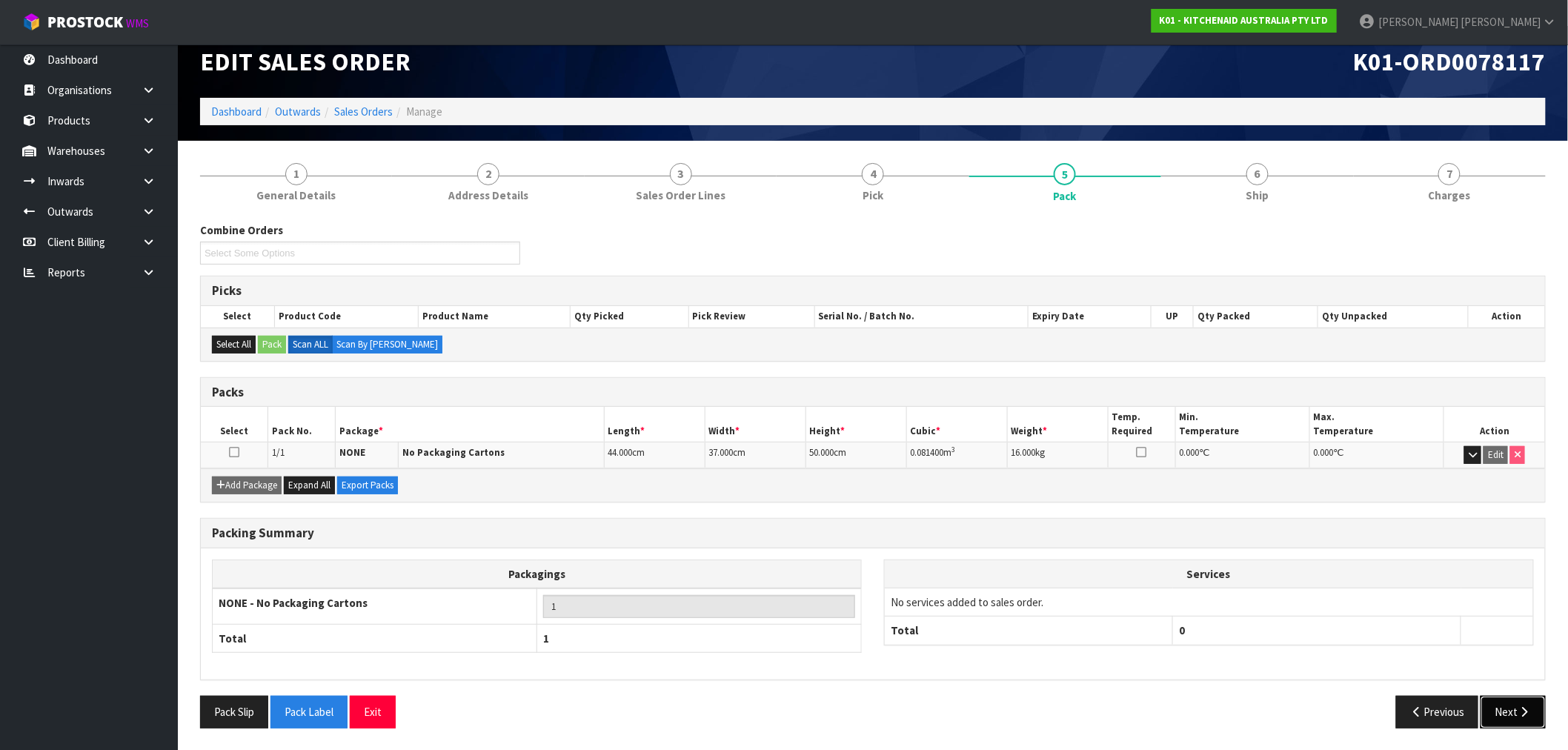
click at [1514, 713] on button "Next" at bounding box center [1514, 712] width 66 height 32
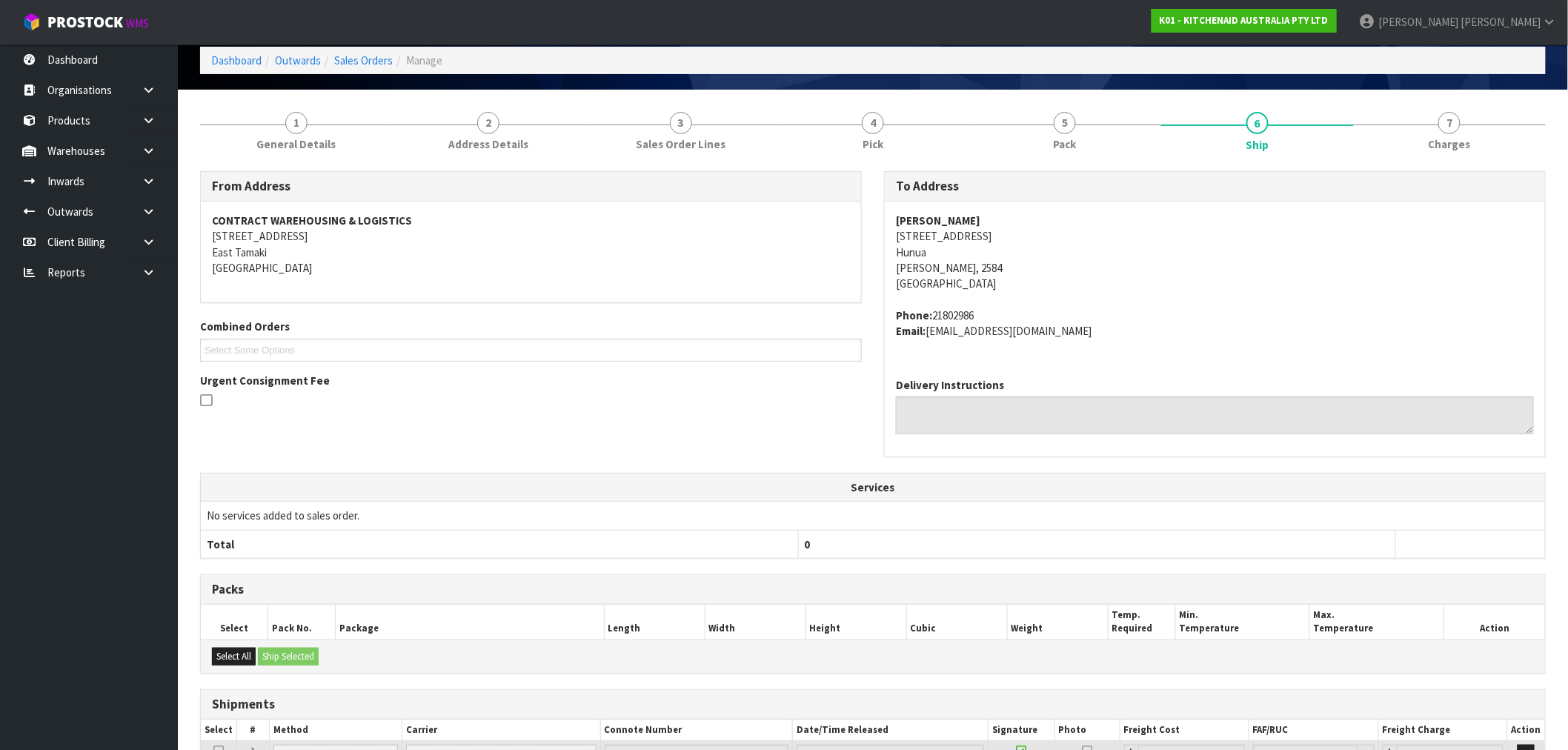
scroll to position [212, 0]
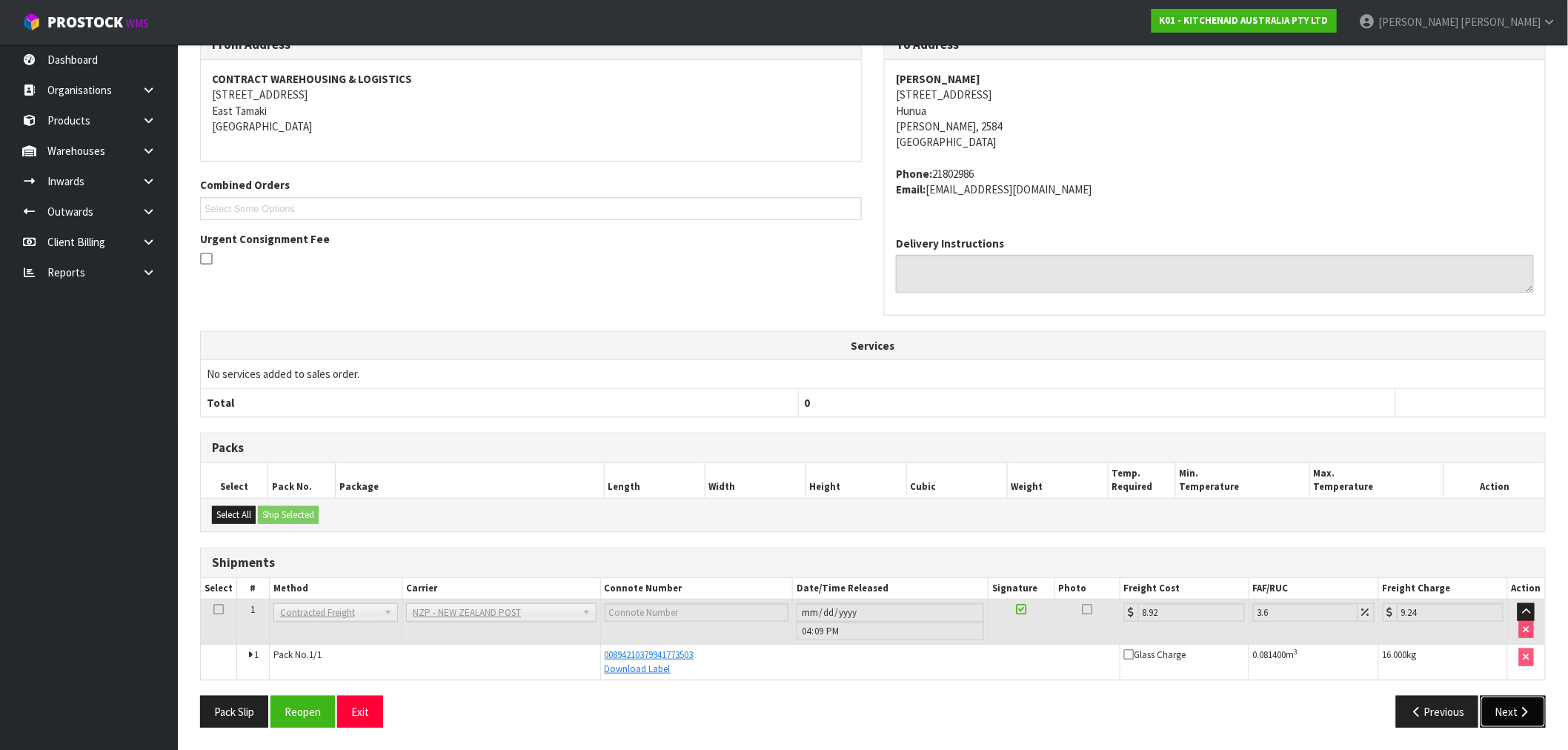
click at [1518, 715] on icon "button" at bounding box center [1525, 712] width 14 height 11
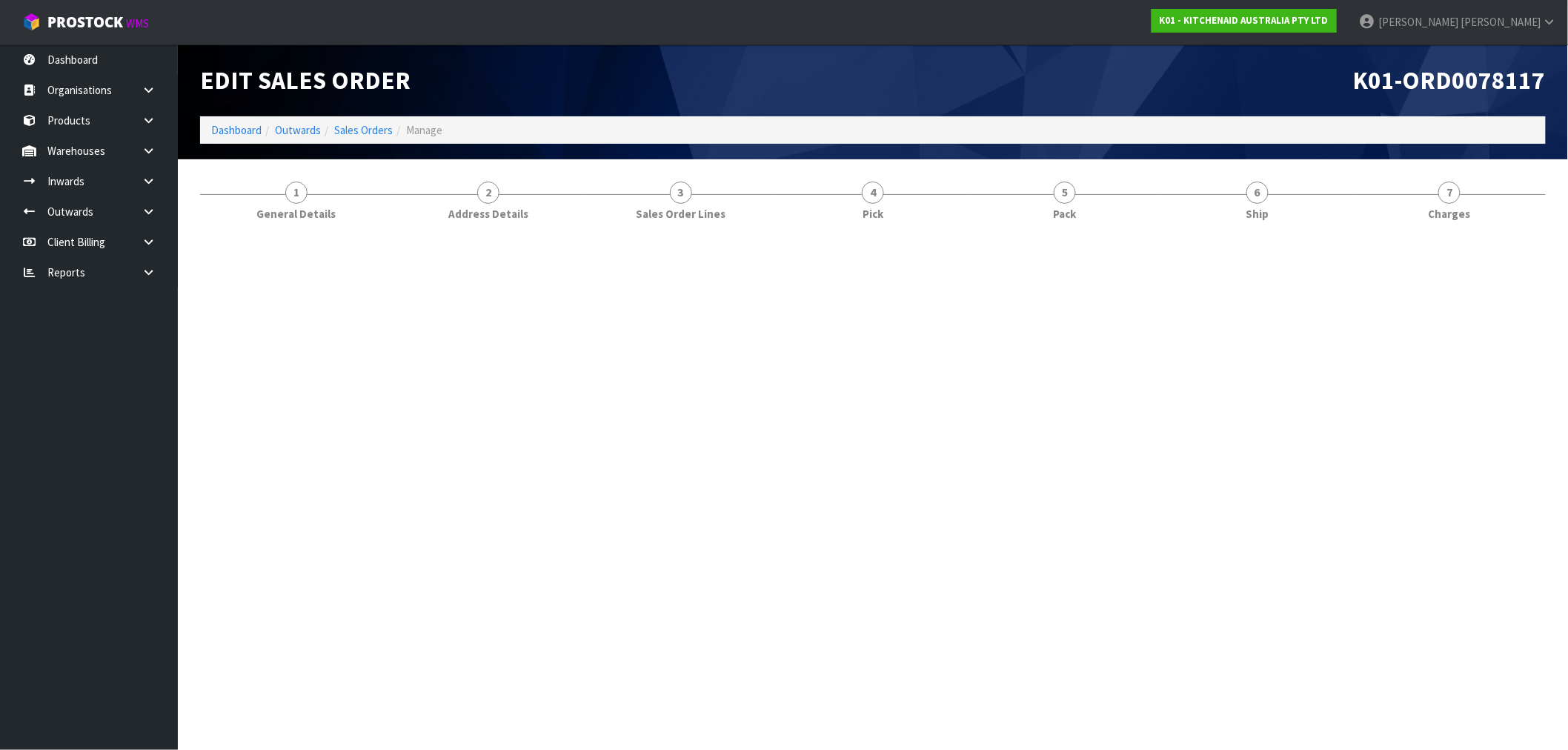
scroll to position [0, 0]
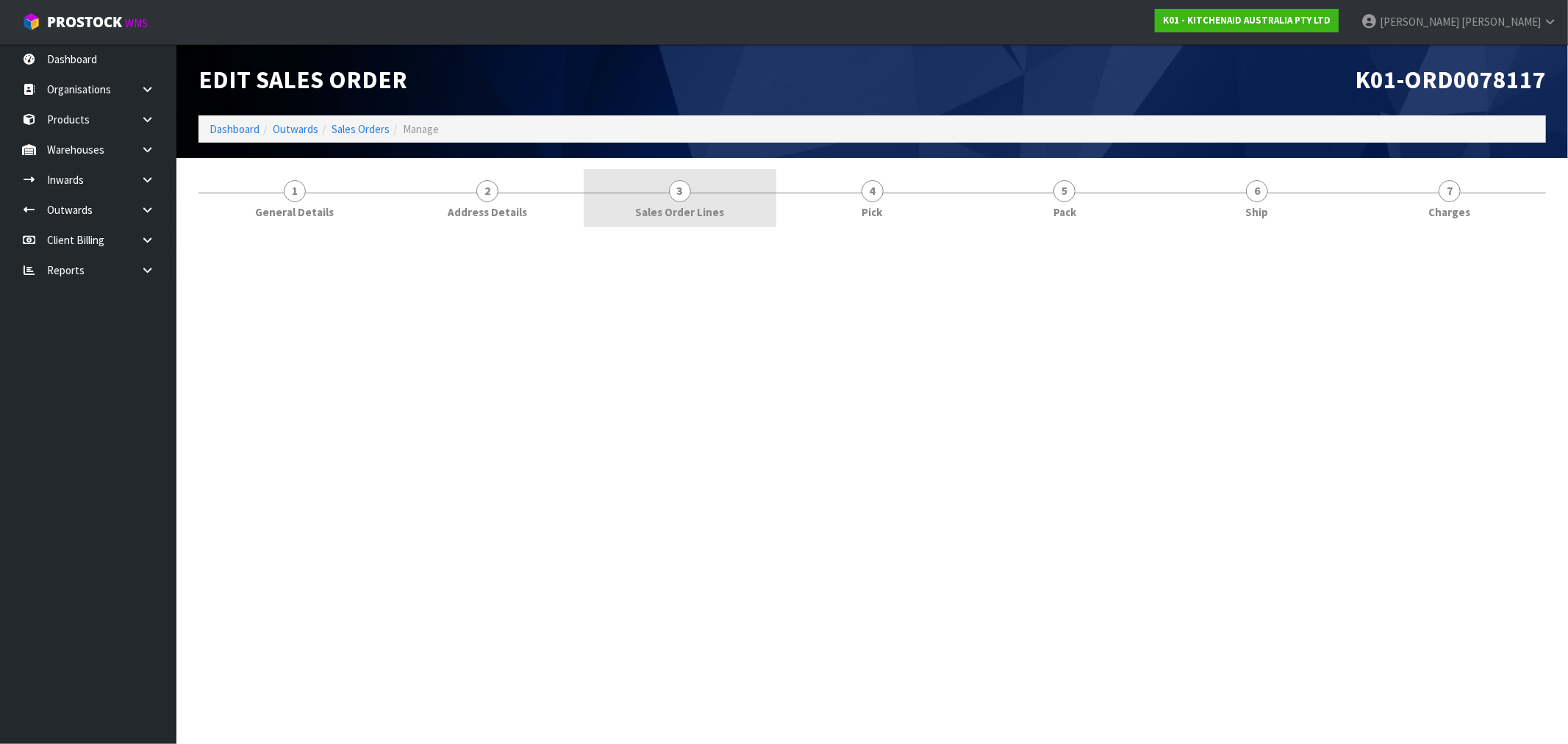
click at [706, 197] on link "3 Sales Order Lines" at bounding box center [679, 198] width 192 height 59
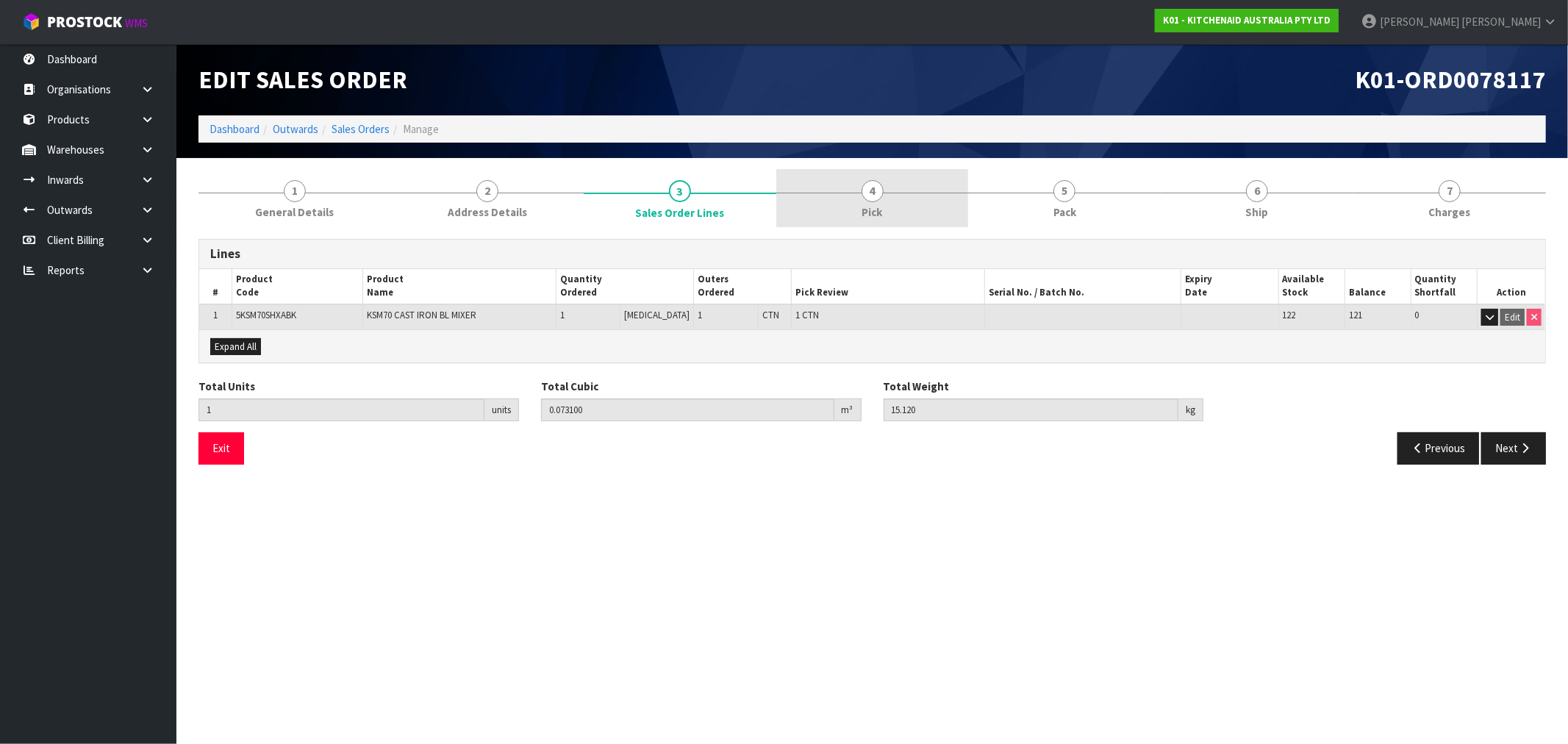
click at [861, 199] on link "4 Pick" at bounding box center [872, 198] width 192 height 59
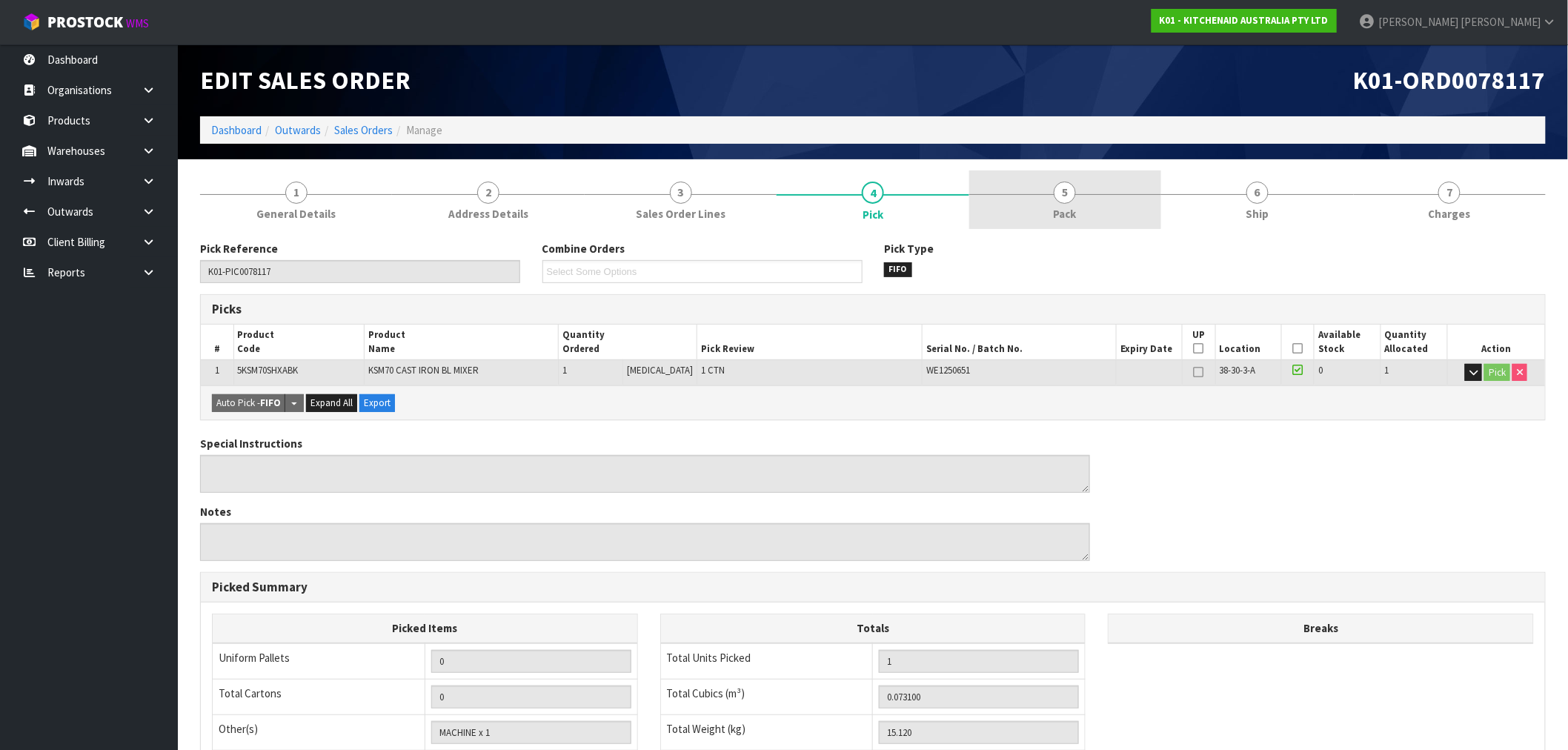
click at [1061, 197] on span "5" at bounding box center [1065, 193] width 22 height 22
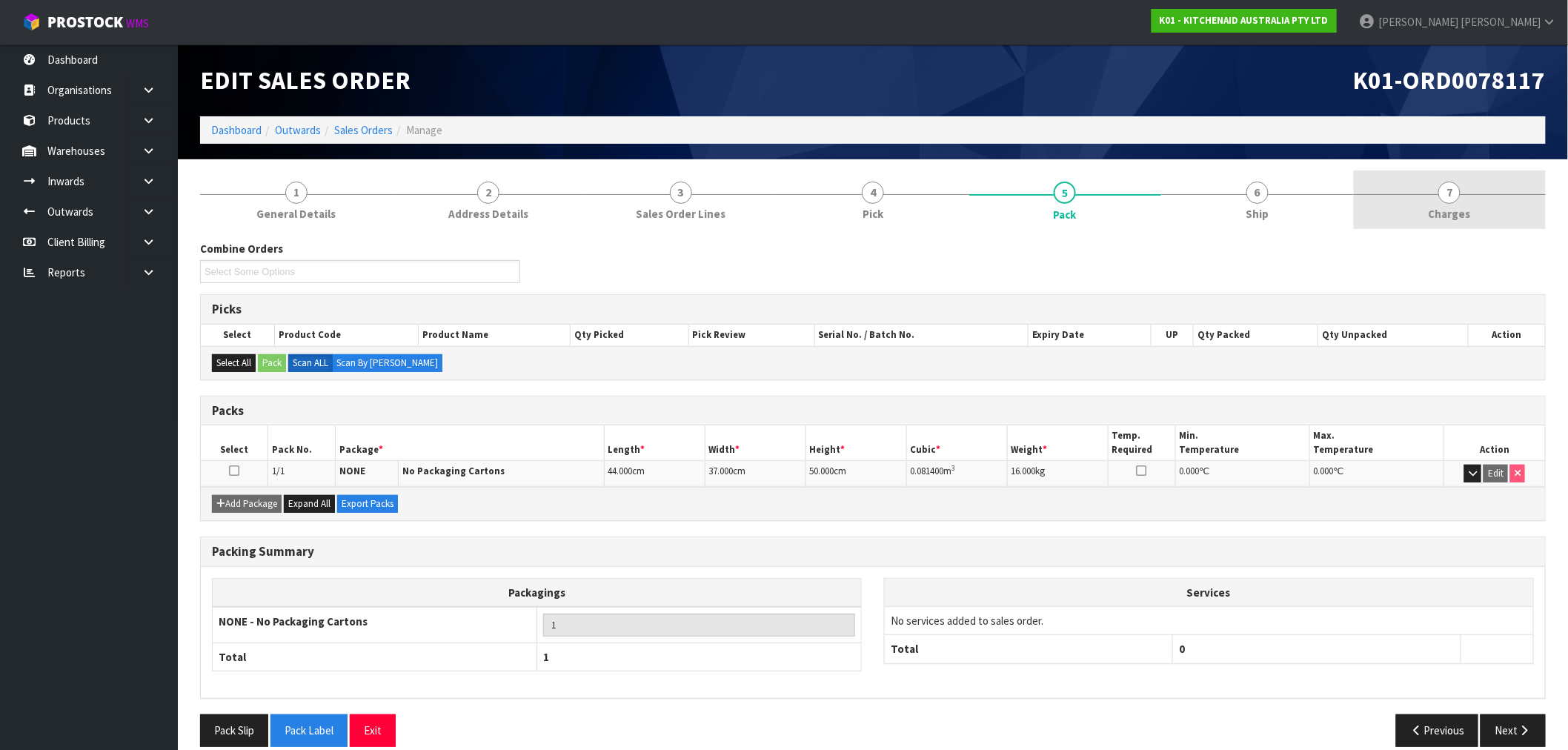
click at [1480, 188] on link "7 Charges" at bounding box center [1450, 199] width 192 height 59
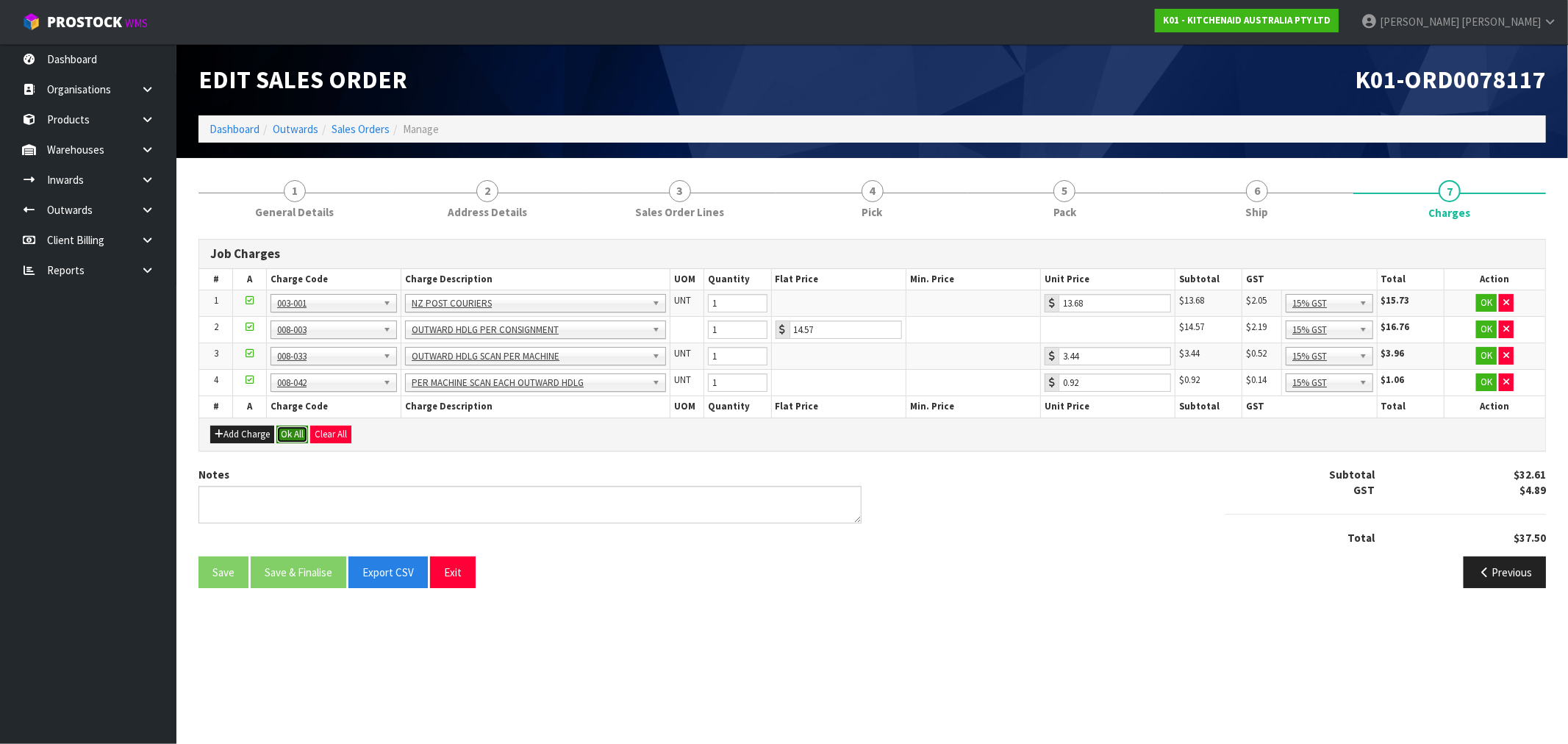
click at [295, 427] on button "Ok All" at bounding box center [293, 434] width 32 height 18
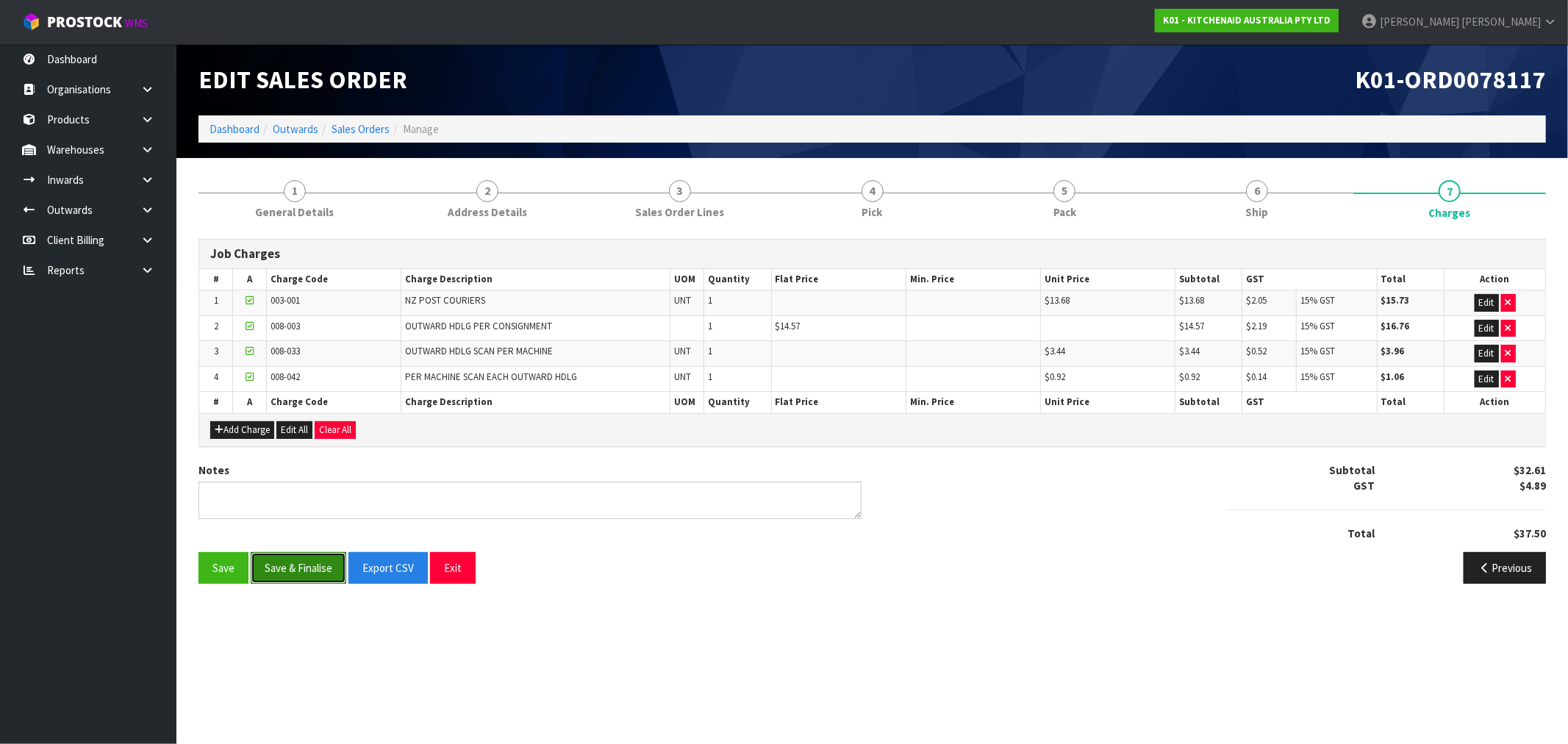
click at [320, 568] on button "Save & Finalise" at bounding box center [298, 568] width 96 height 32
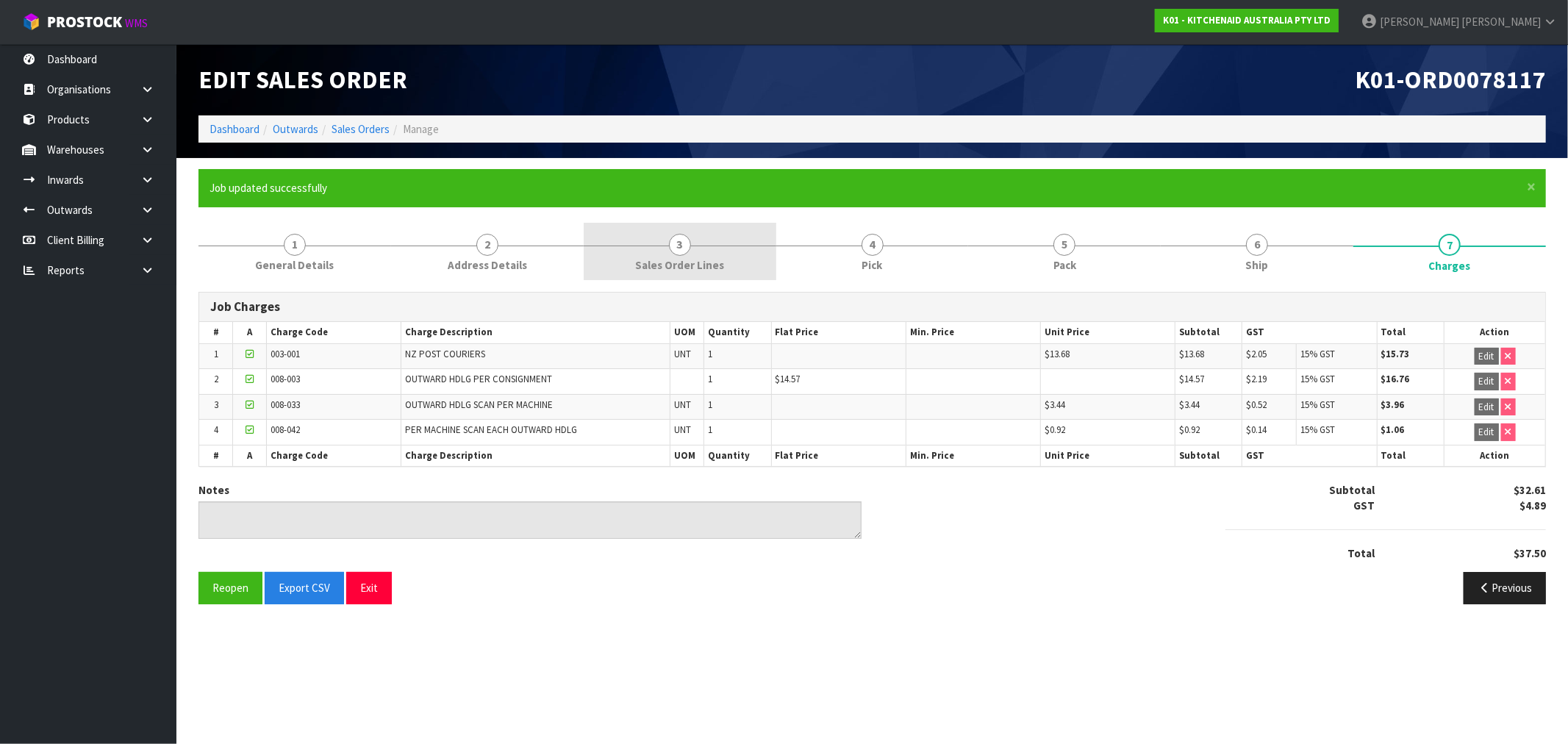
click at [726, 255] on link "3 Sales Order Lines" at bounding box center [679, 252] width 192 height 59
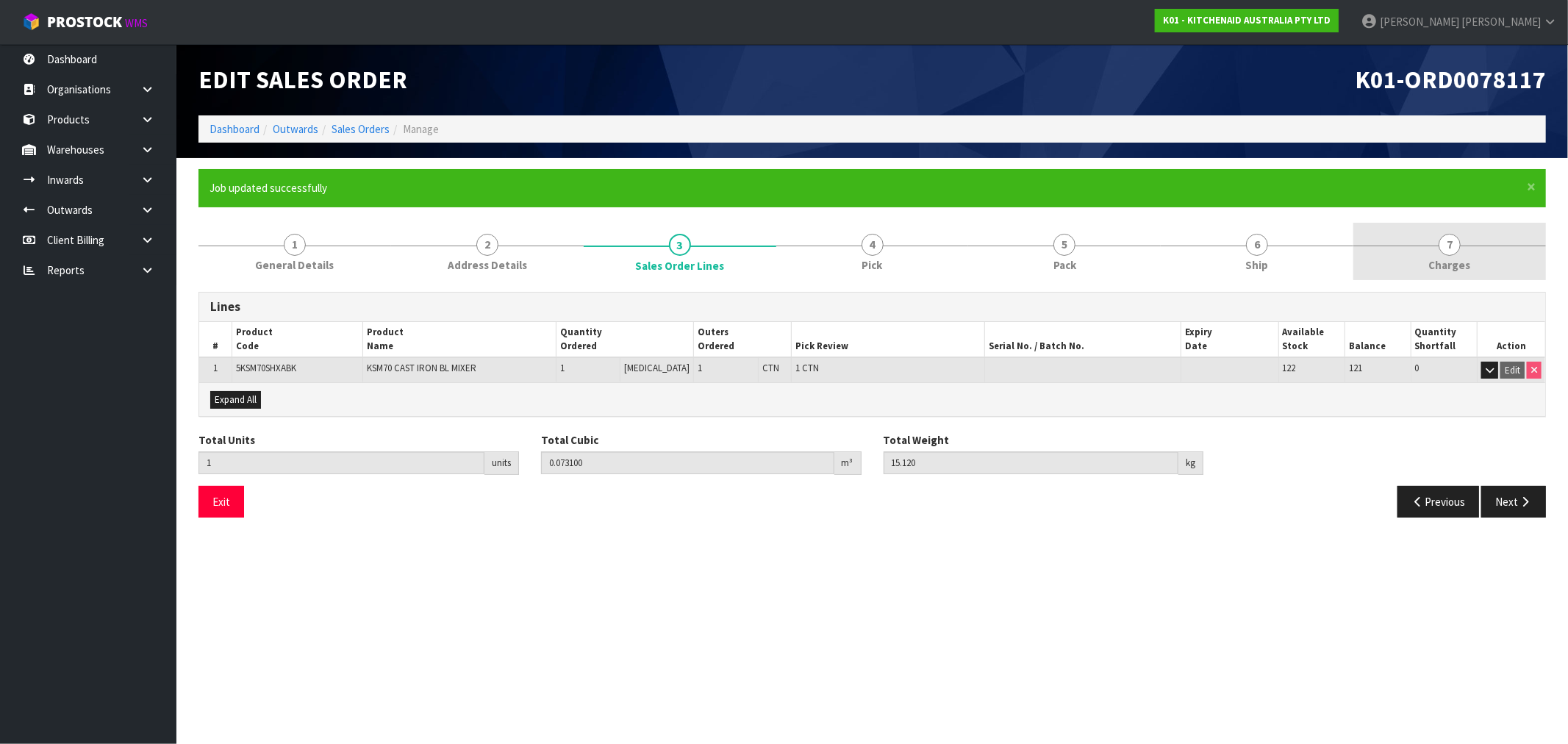
click at [1415, 238] on link "7 Charges" at bounding box center [1449, 252] width 192 height 59
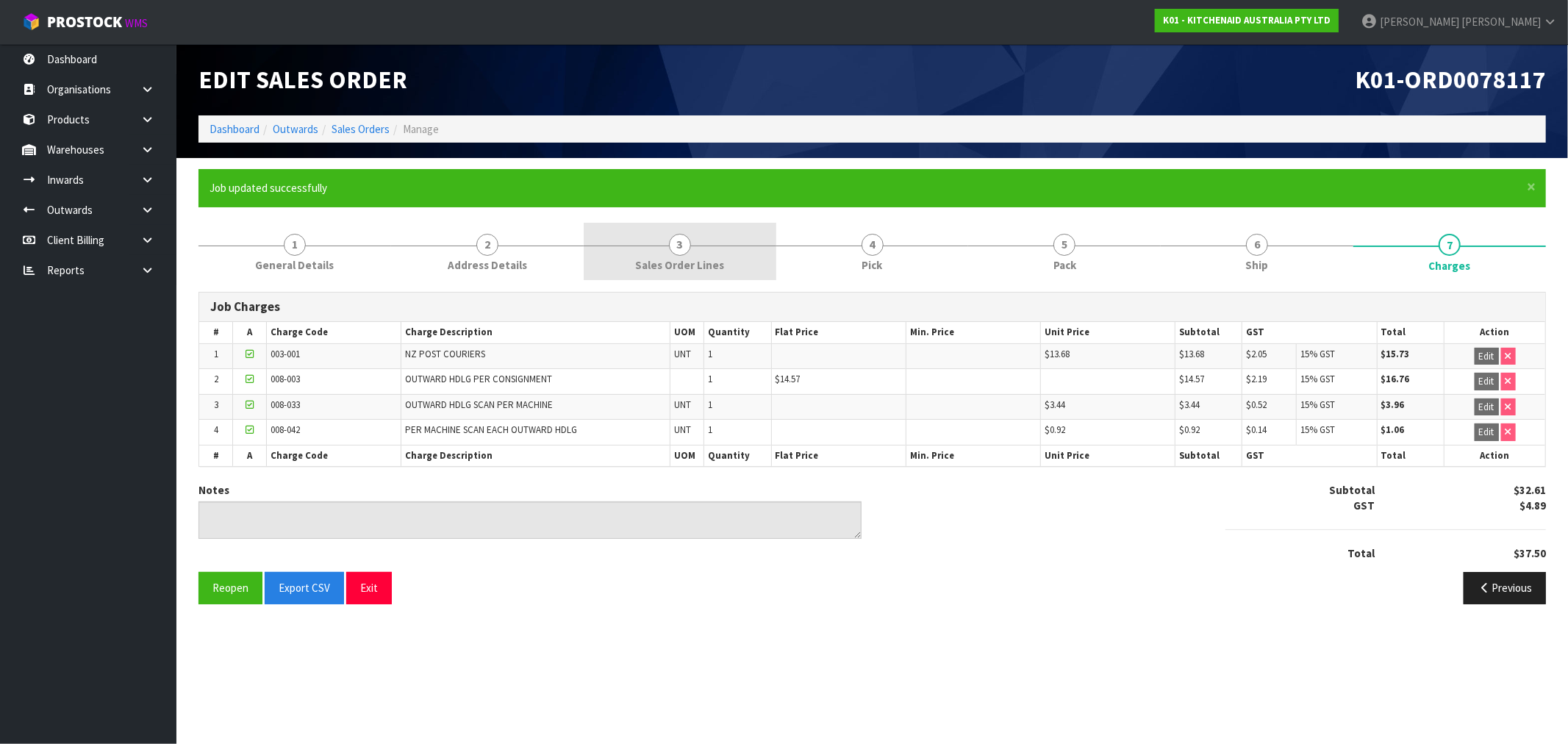
click at [696, 267] on span "Sales Order Lines" at bounding box center [680, 265] width 89 height 16
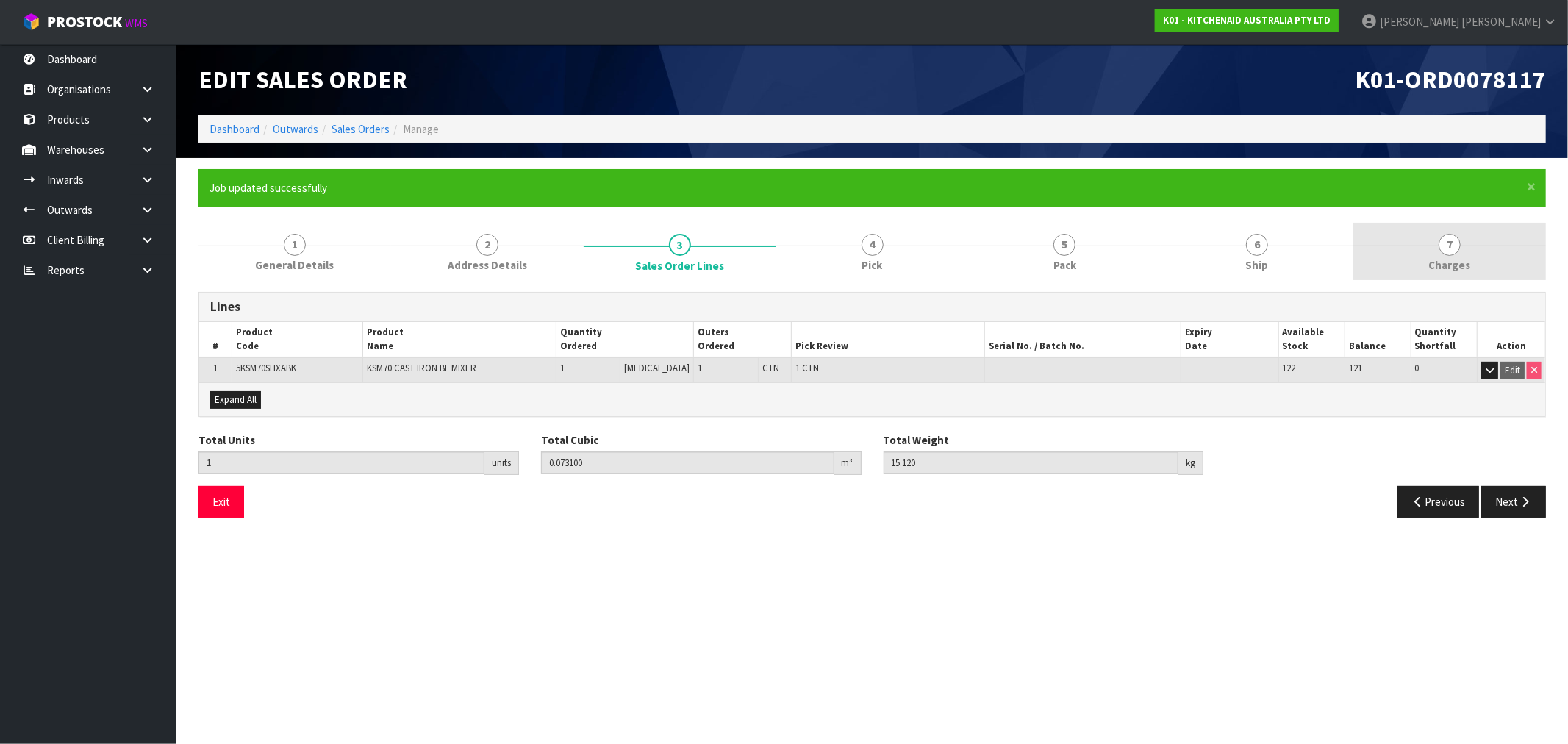
click at [1401, 261] on link "7 Charges" at bounding box center [1449, 252] width 192 height 59
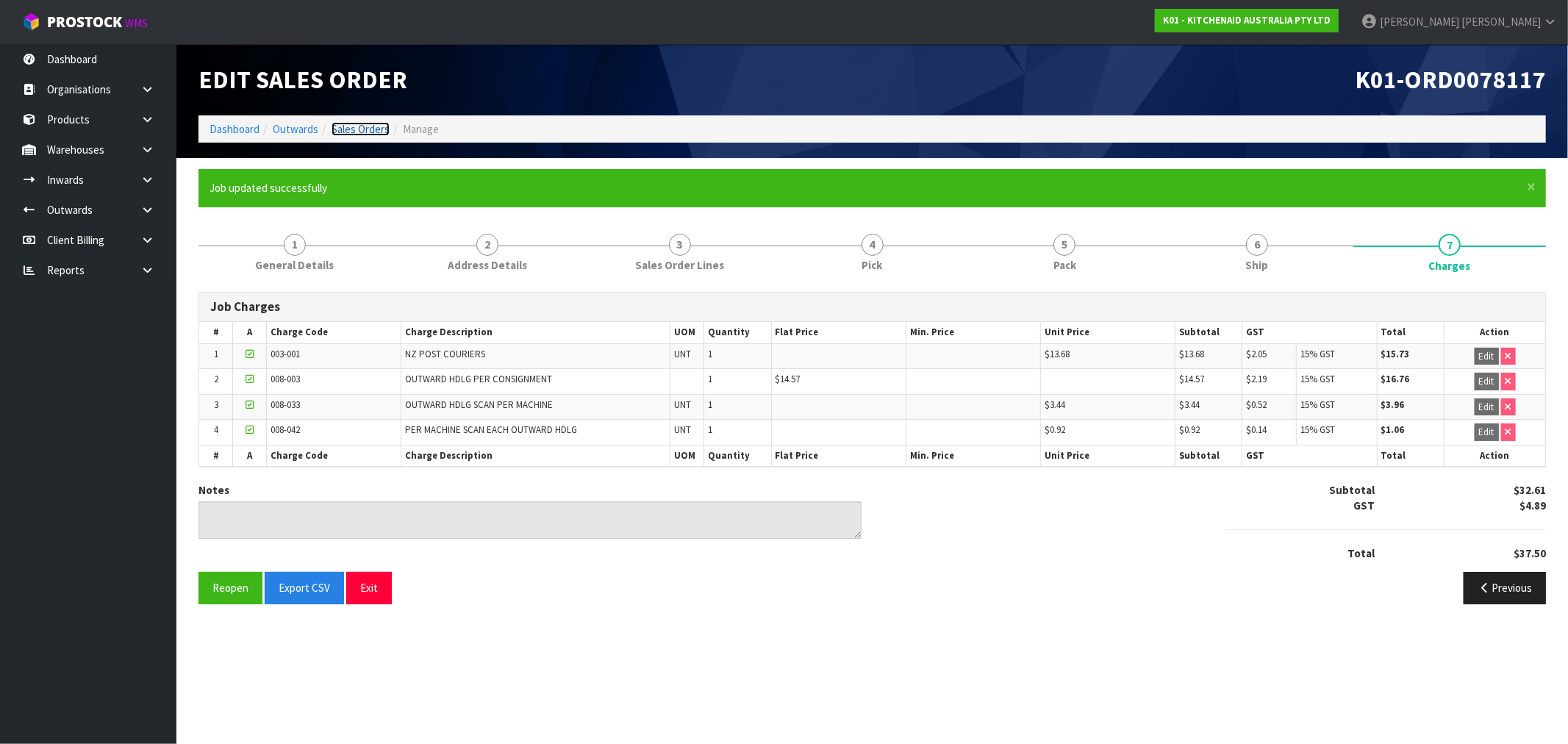
click at [361, 130] on link "Sales Orders" at bounding box center [360, 128] width 59 height 14
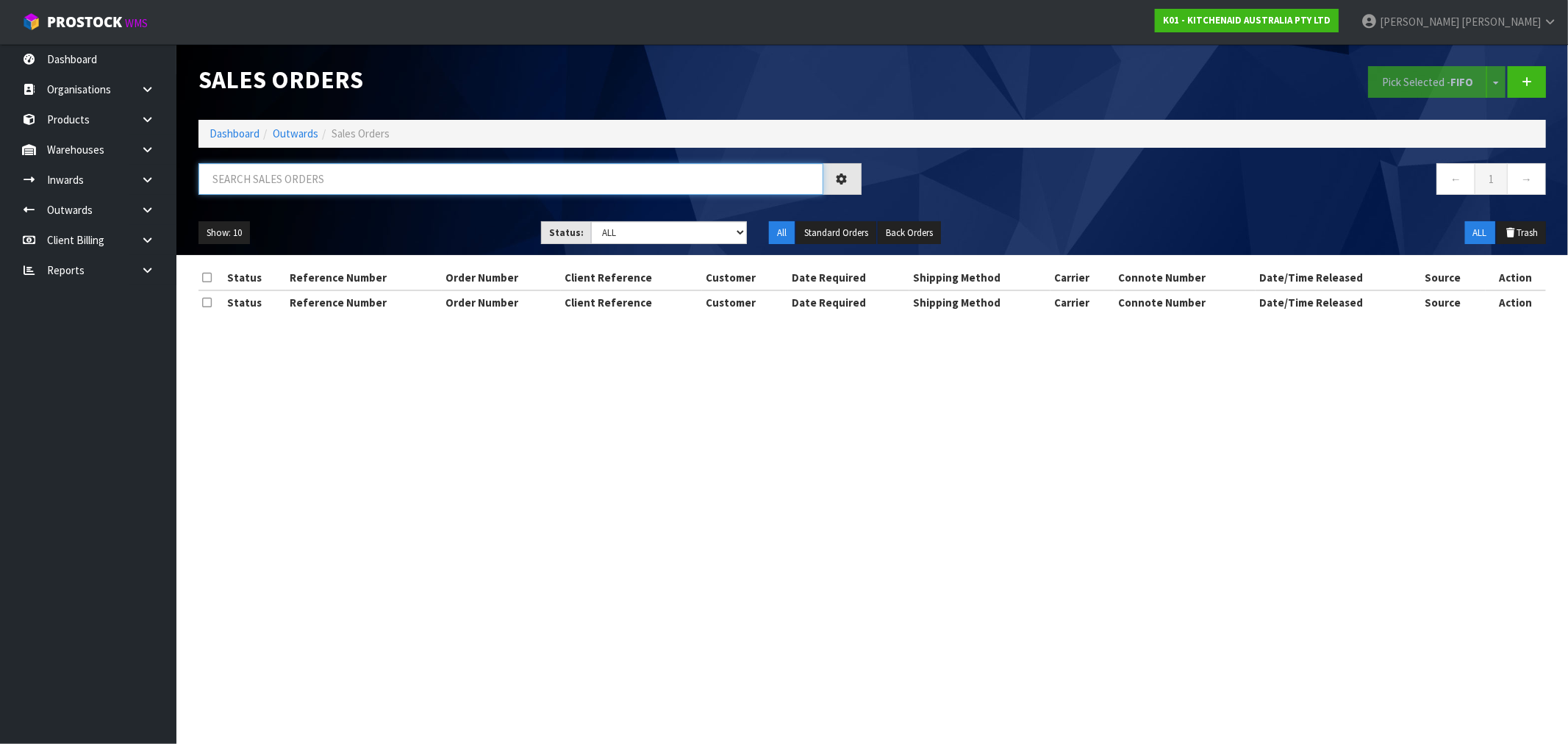
click at [702, 172] on input "text" at bounding box center [511, 179] width 625 height 32
click at [650, 238] on select "Draft Pending Allocated Pending Pick Goods Picked Goods Packed Pending Charges …" at bounding box center [669, 232] width 156 height 23
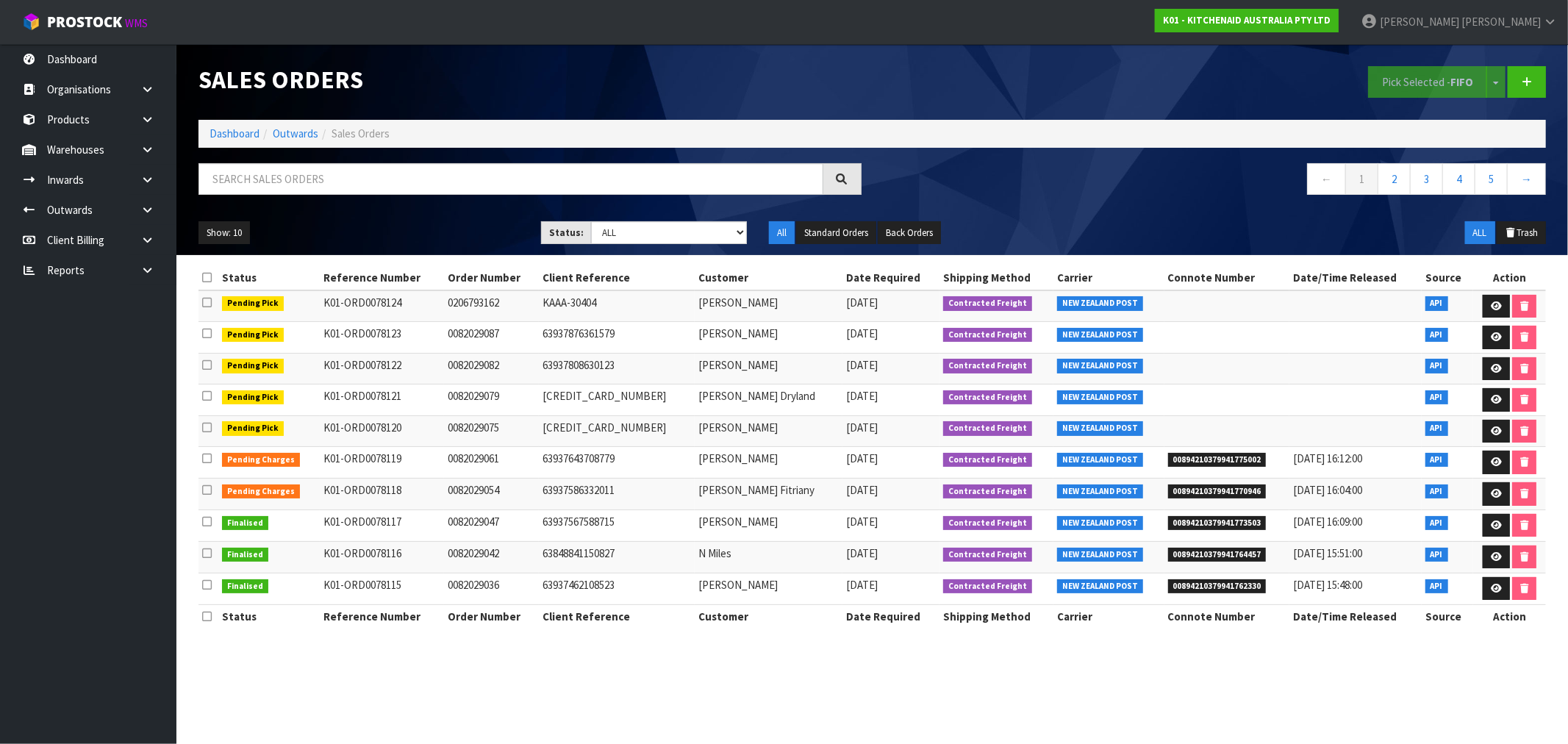
click at [375, 483] on td "K01-ORD0078118" at bounding box center [382, 494] width 124 height 32
drag, startPoint x: 438, startPoint y: 479, endPoint x: 1490, endPoint y: 464, distance: 1052.1
click at [1490, 468] on tr "Pending Charges K01-ORD0078119 0082029061 63937643708779 Mary Clark 21/08/2025 …" at bounding box center [872, 463] width 1347 height 32
click at [1492, 460] on icon at bounding box center [1496, 462] width 11 height 9
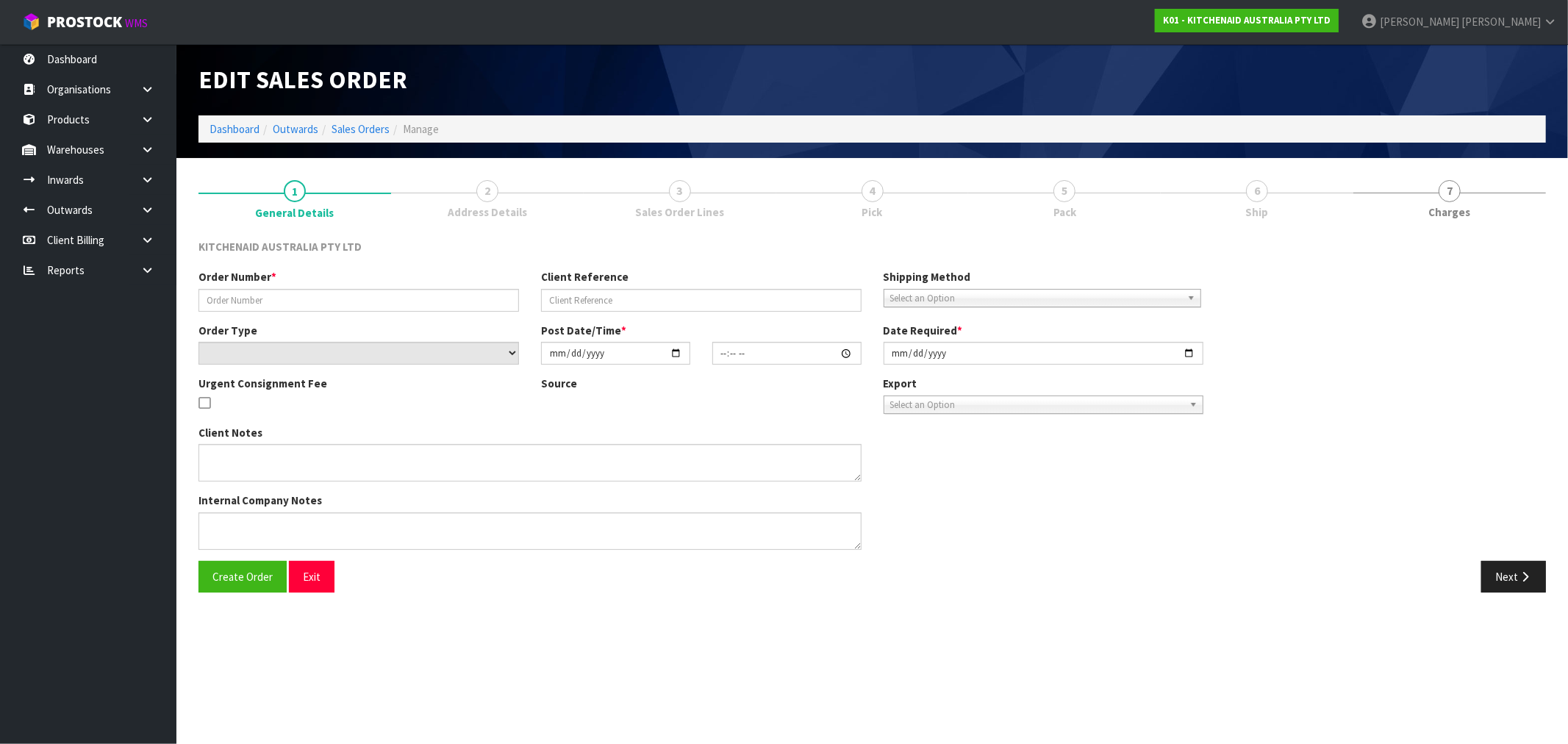
type input "0082029061"
type input "63937643708779"
select select "number:0"
type input "2025-08-21"
type input "13:36:27.000"
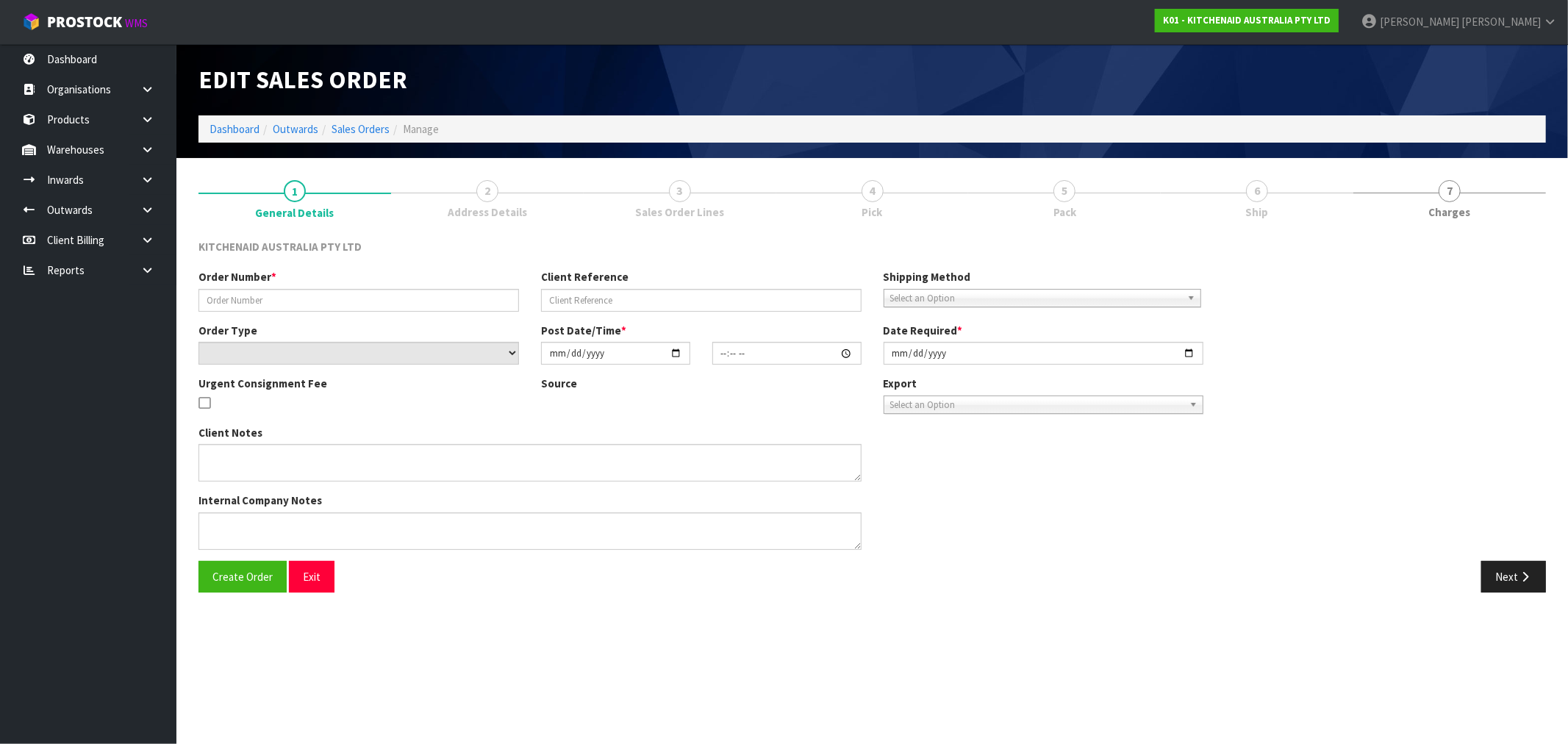
type input "2025-08-21"
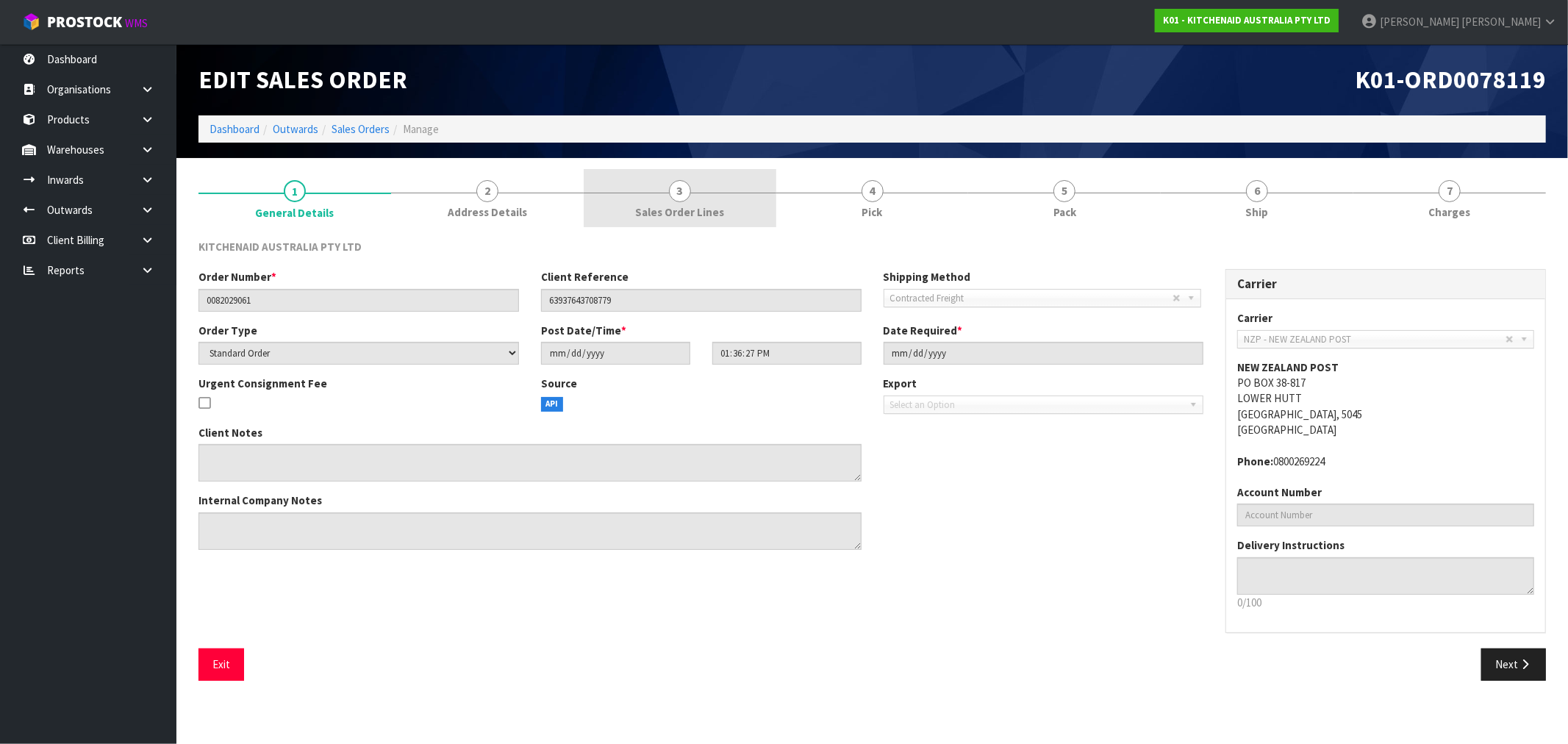
click at [726, 180] on link "3 Sales Order Lines" at bounding box center [679, 198] width 192 height 59
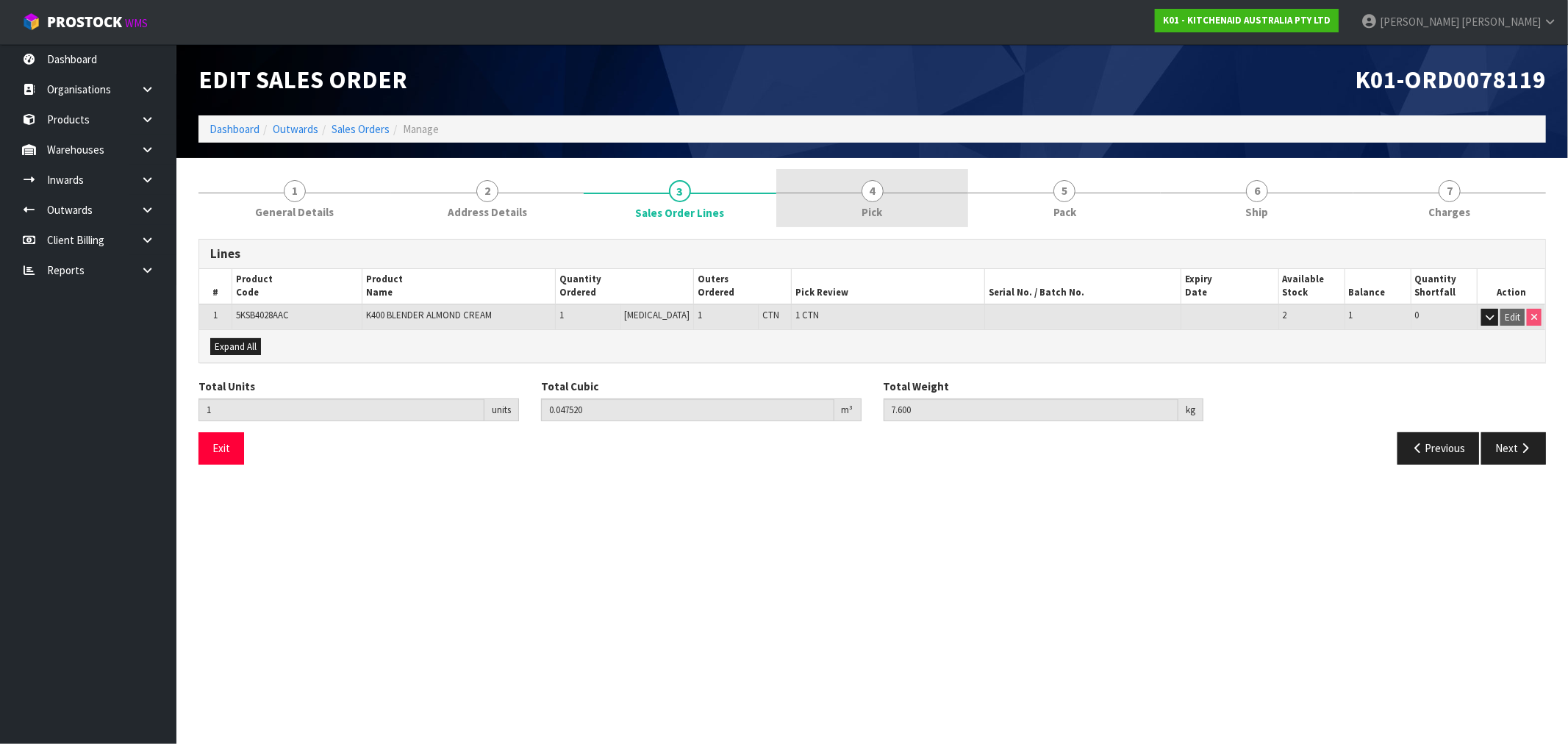
click at [873, 216] on span "Pick" at bounding box center [872, 212] width 20 height 16
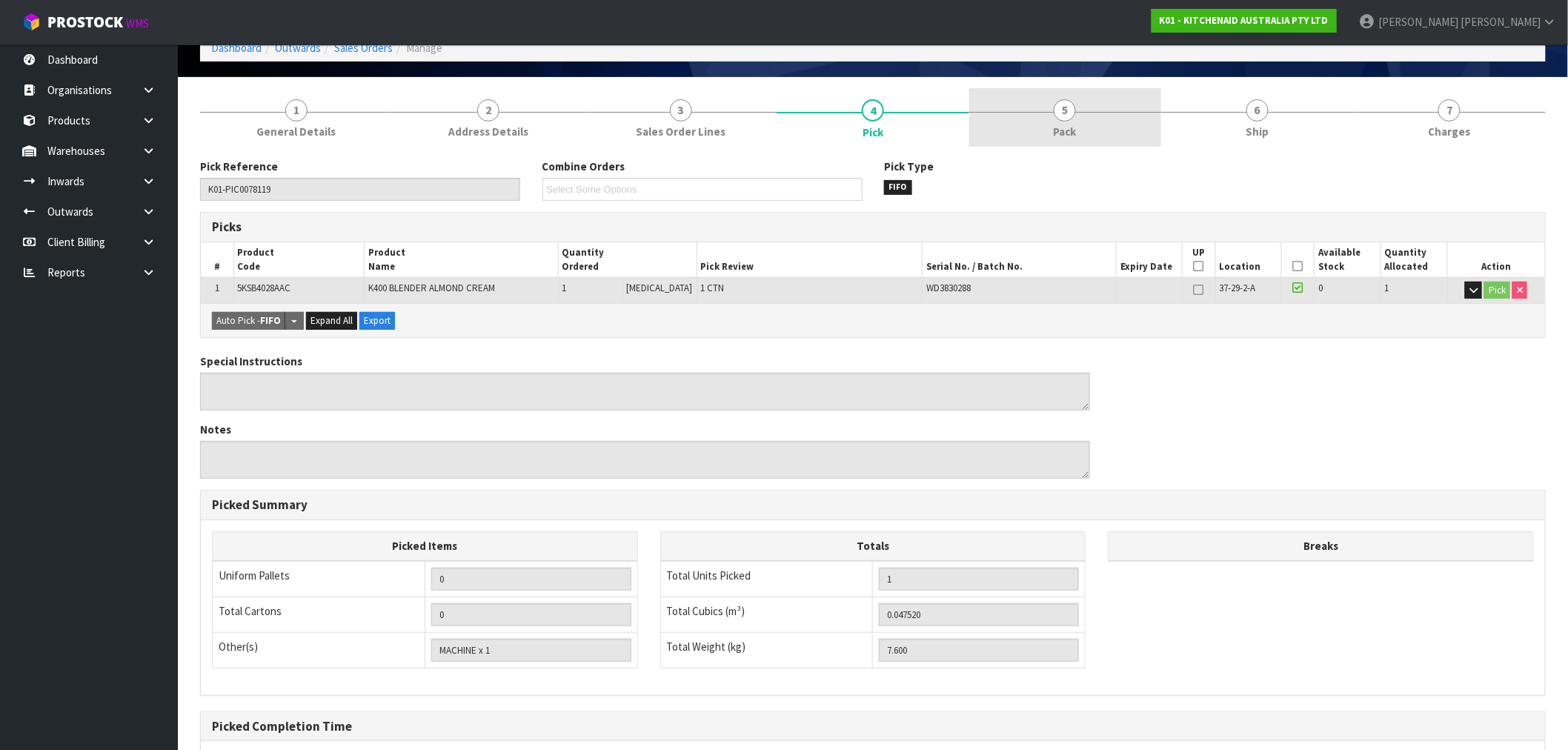
click at [1110, 127] on link "5 Pack" at bounding box center [1065, 117] width 192 height 59
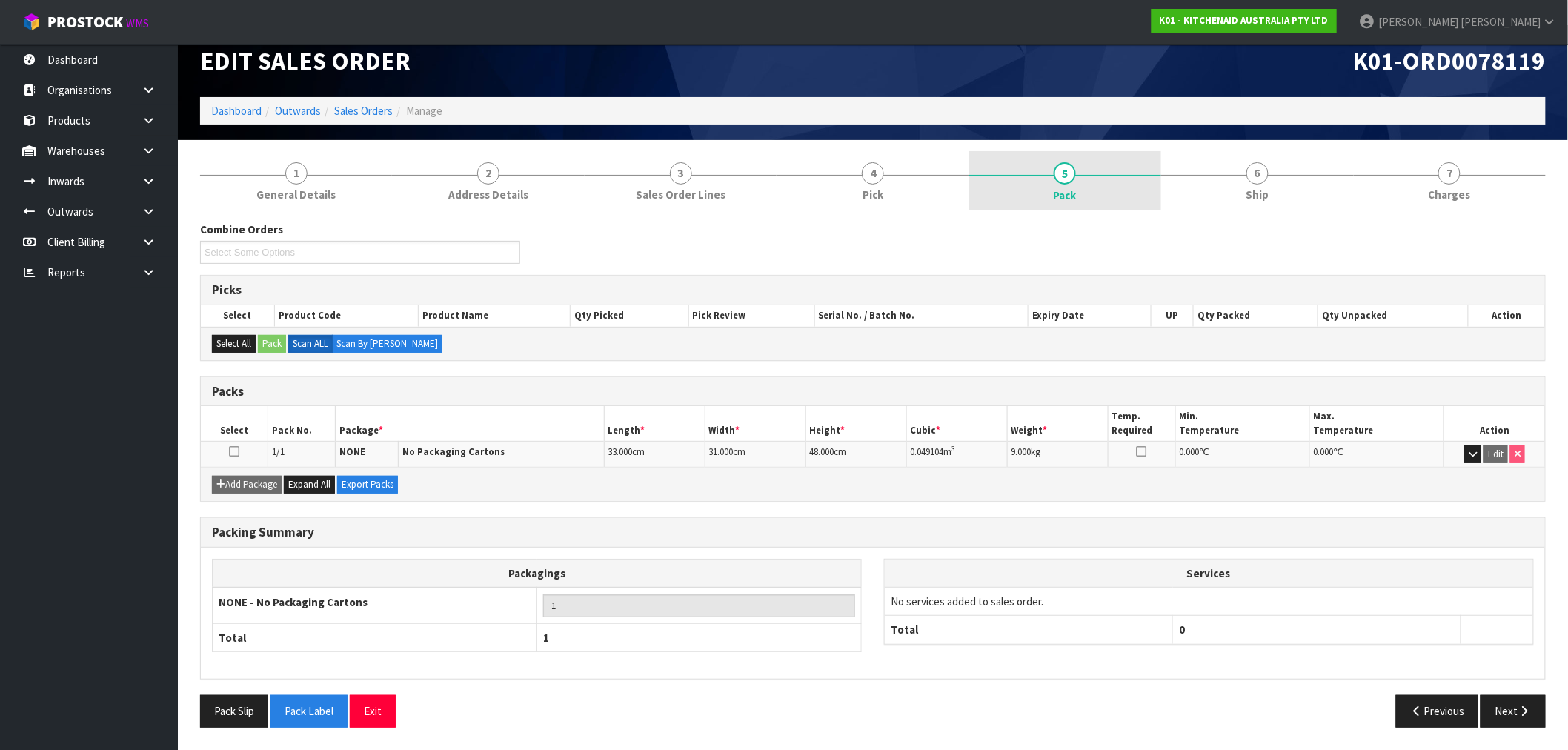
scroll to position [19, 0]
click at [1110, 127] on div "Edit Sales Order K01-ORD0078119 Dashboard Outwards Sales Orders Manage" at bounding box center [873, 83] width 1368 height 115
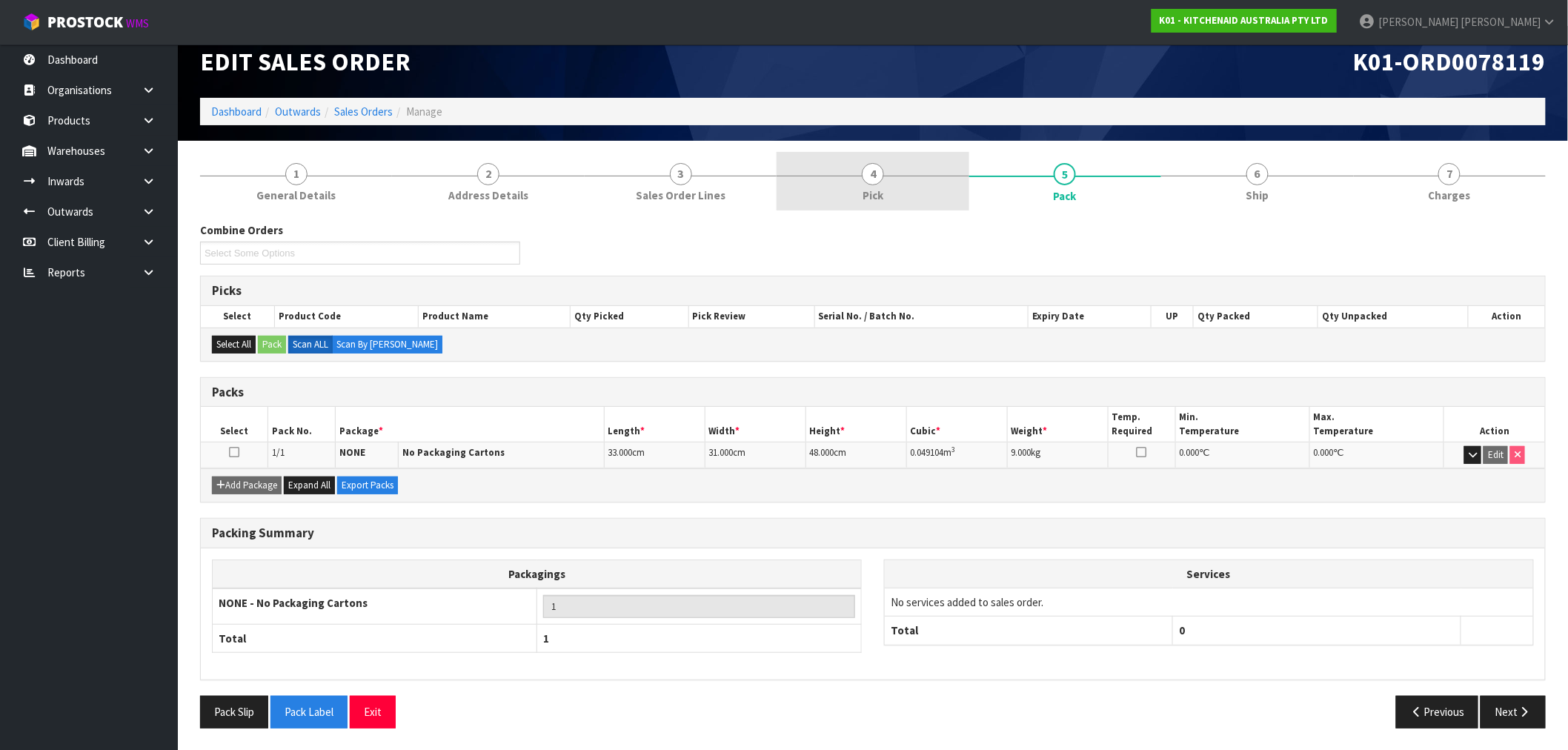
click at [902, 179] on link "4 Pick" at bounding box center [872, 181] width 192 height 59
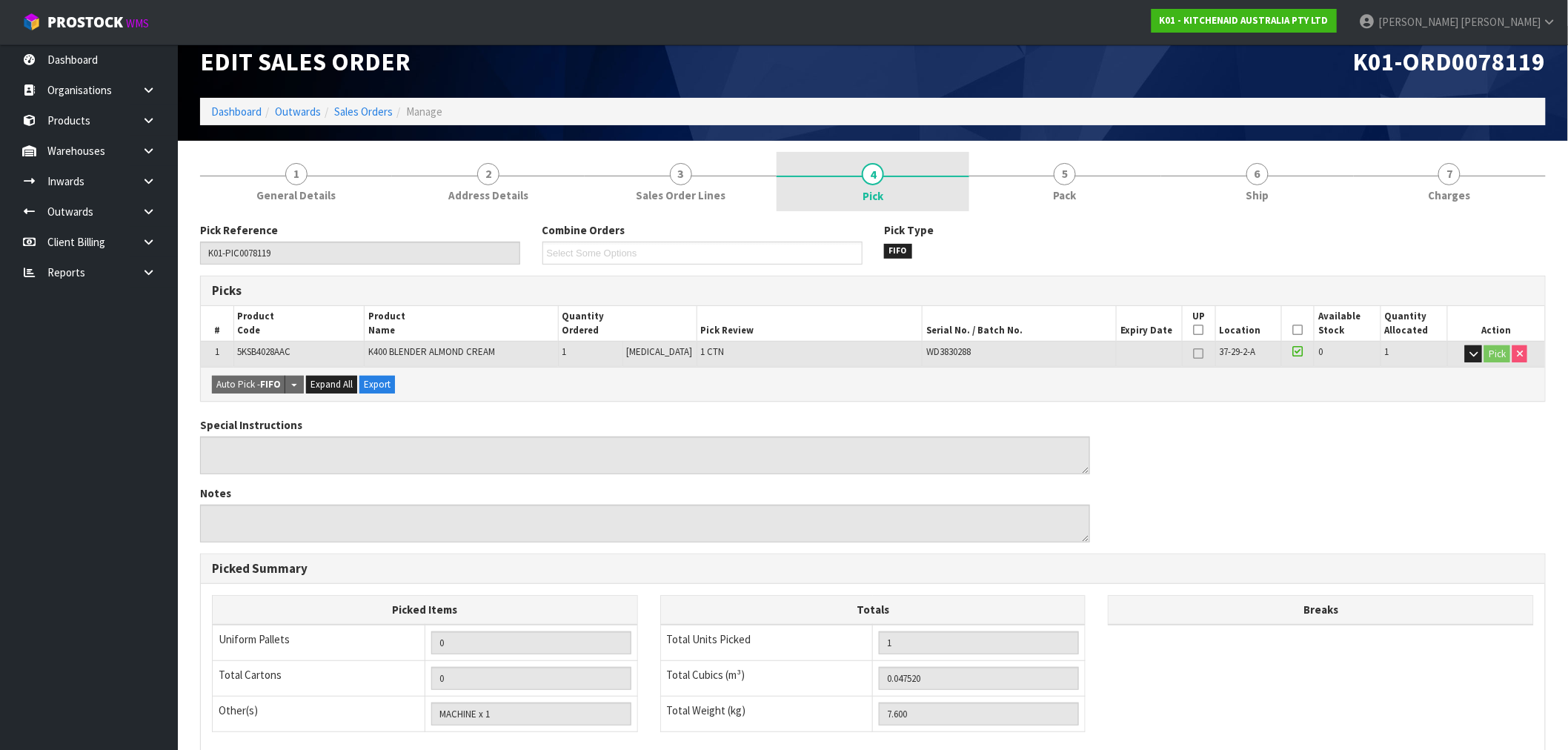
scroll to position [82, 0]
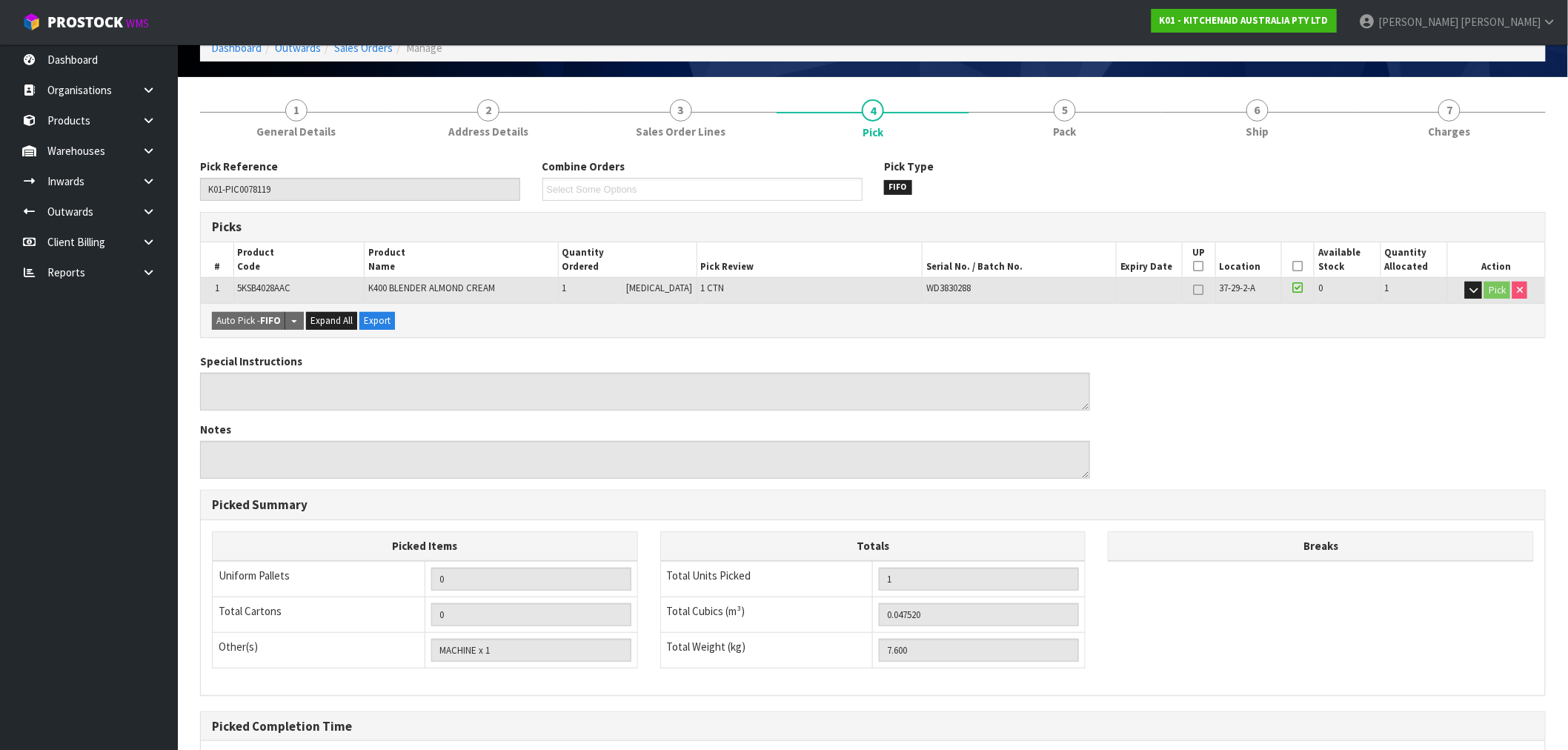
click at [1128, 173] on div "Pick Type FIFO" at bounding box center [1044, 176] width 343 height 36
click at [1097, 133] on link "5 Pack" at bounding box center [1065, 117] width 192 height 59
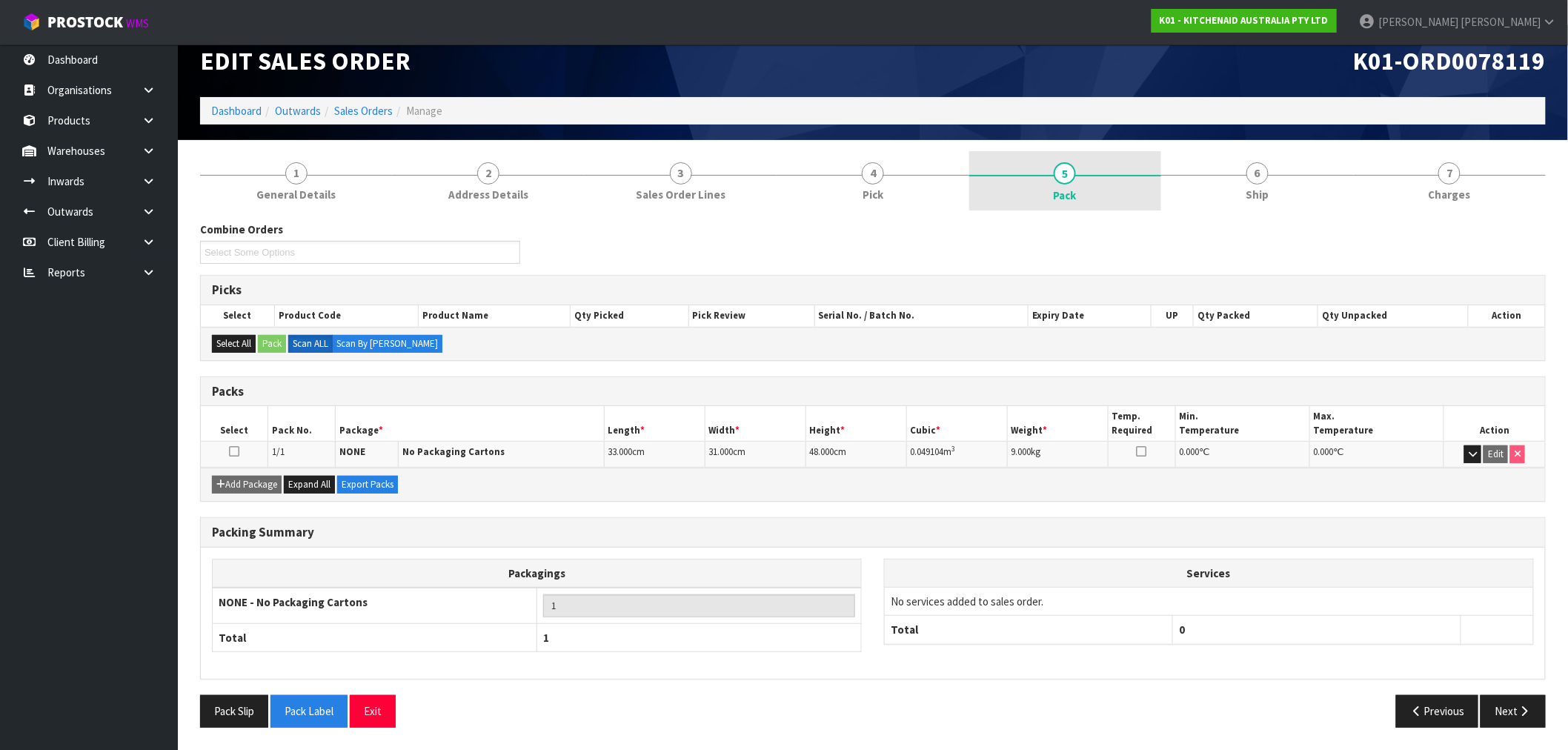
scroll to position [19, 0]
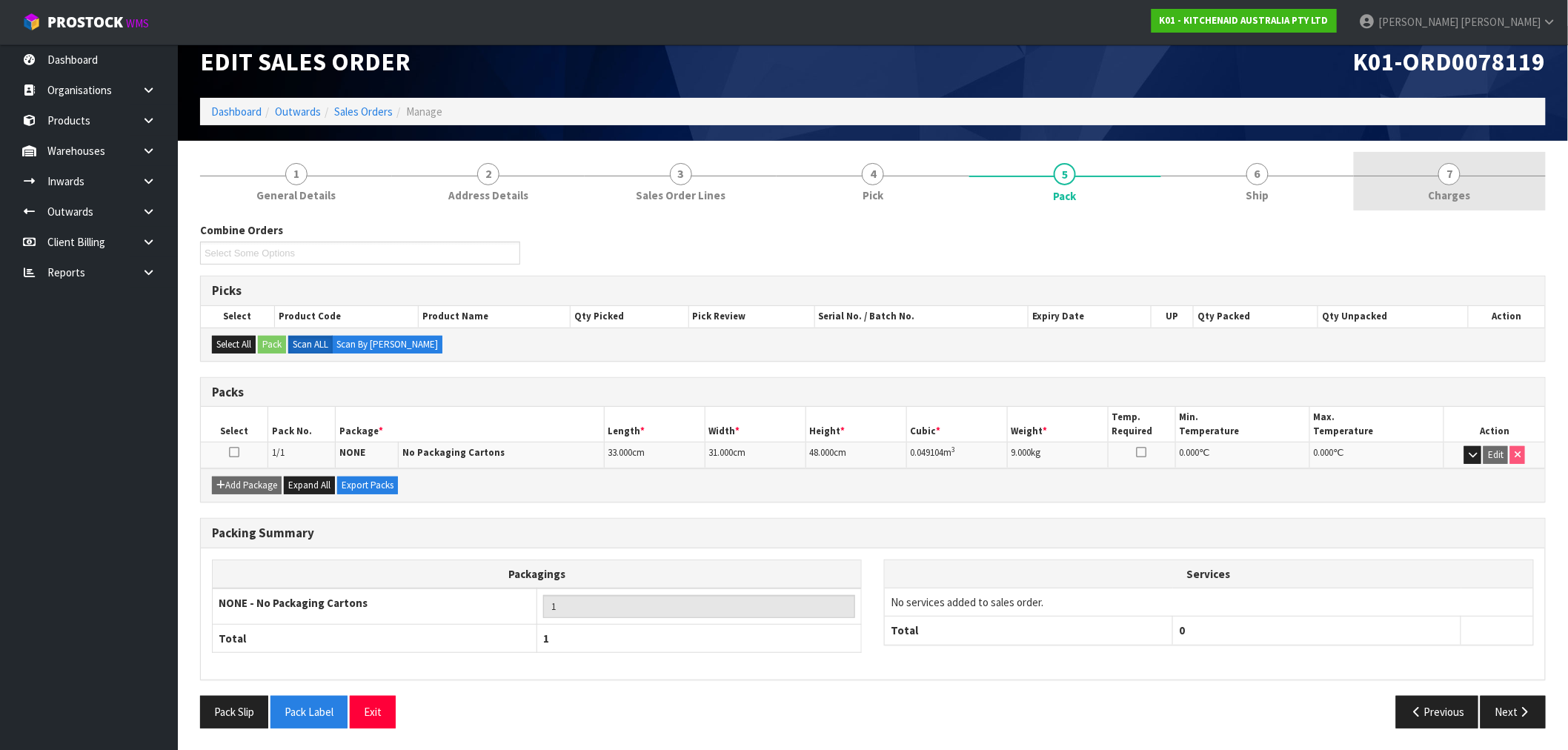
drag, startPoint x: 1466, startPoint y: 190, endPoint x: 1442, endPoint y: 200, distance: 26.0
click at [1468, 190] on span "Charges" at bounding box center [1450, 195] width 42 height 16
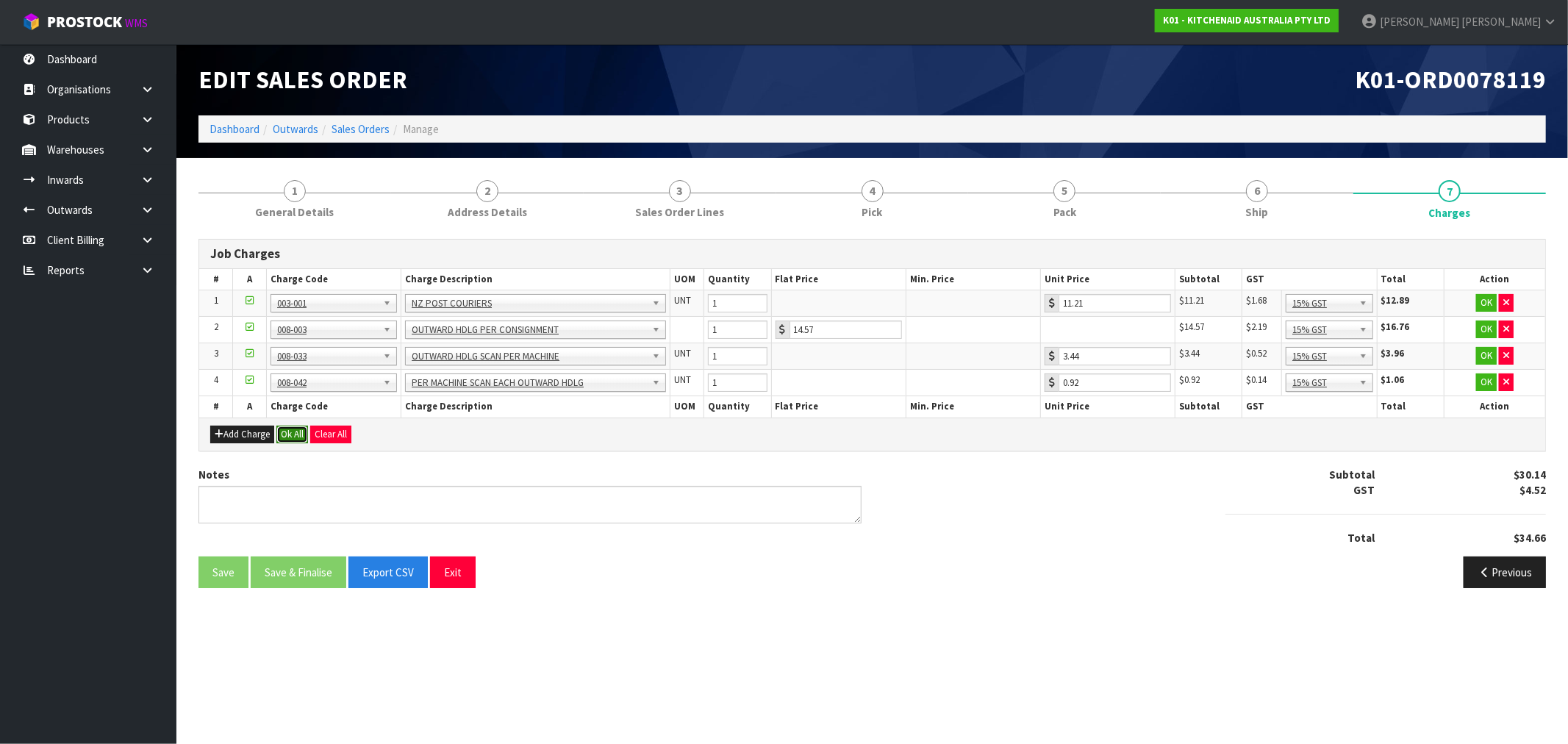
click at [301, 431] on button "Ok All" at bounding box center [293, 434] width 32 height 18
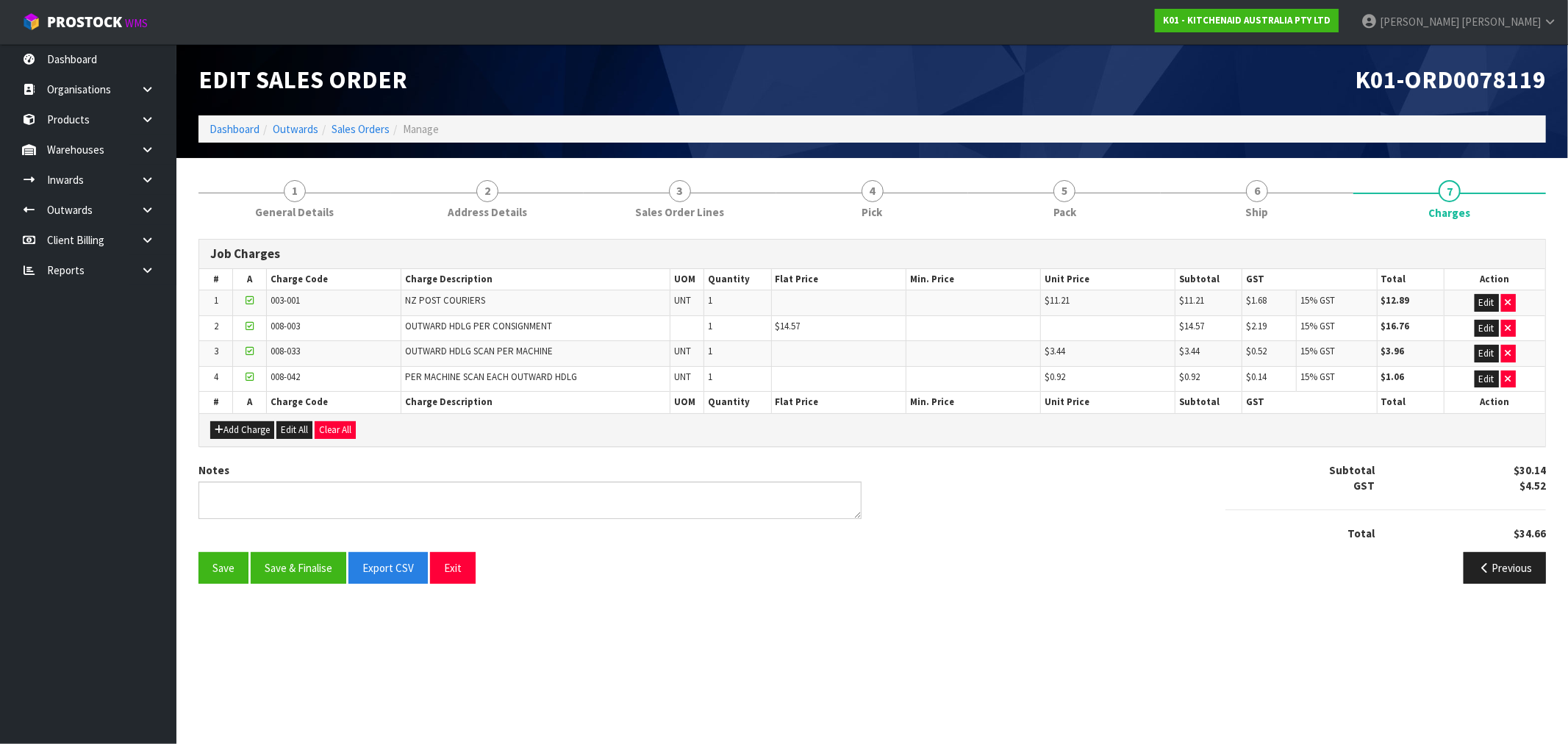
click at [333, 545] on div "Notes Subtotal $30.14 GST $4.52 Total $34.66" at bounding box center [872, 507] width 1369 height 90
click at [322, 565] on button "Save & Finalise" at bounding box center [298, 568] width 96 height 32
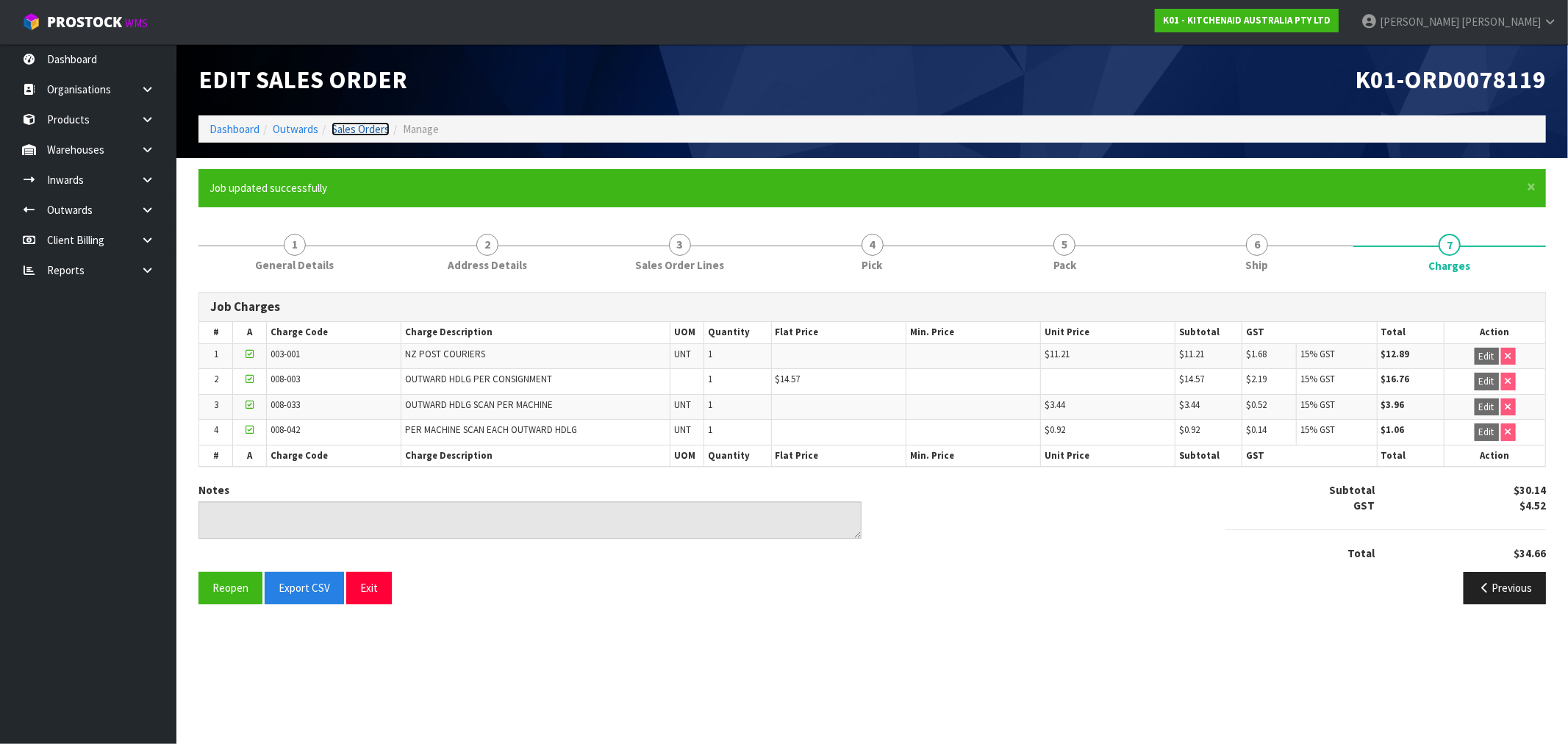
click at [358, 133] on link "Sales Orders" at bounding box center [360, 128] width 59 height 14
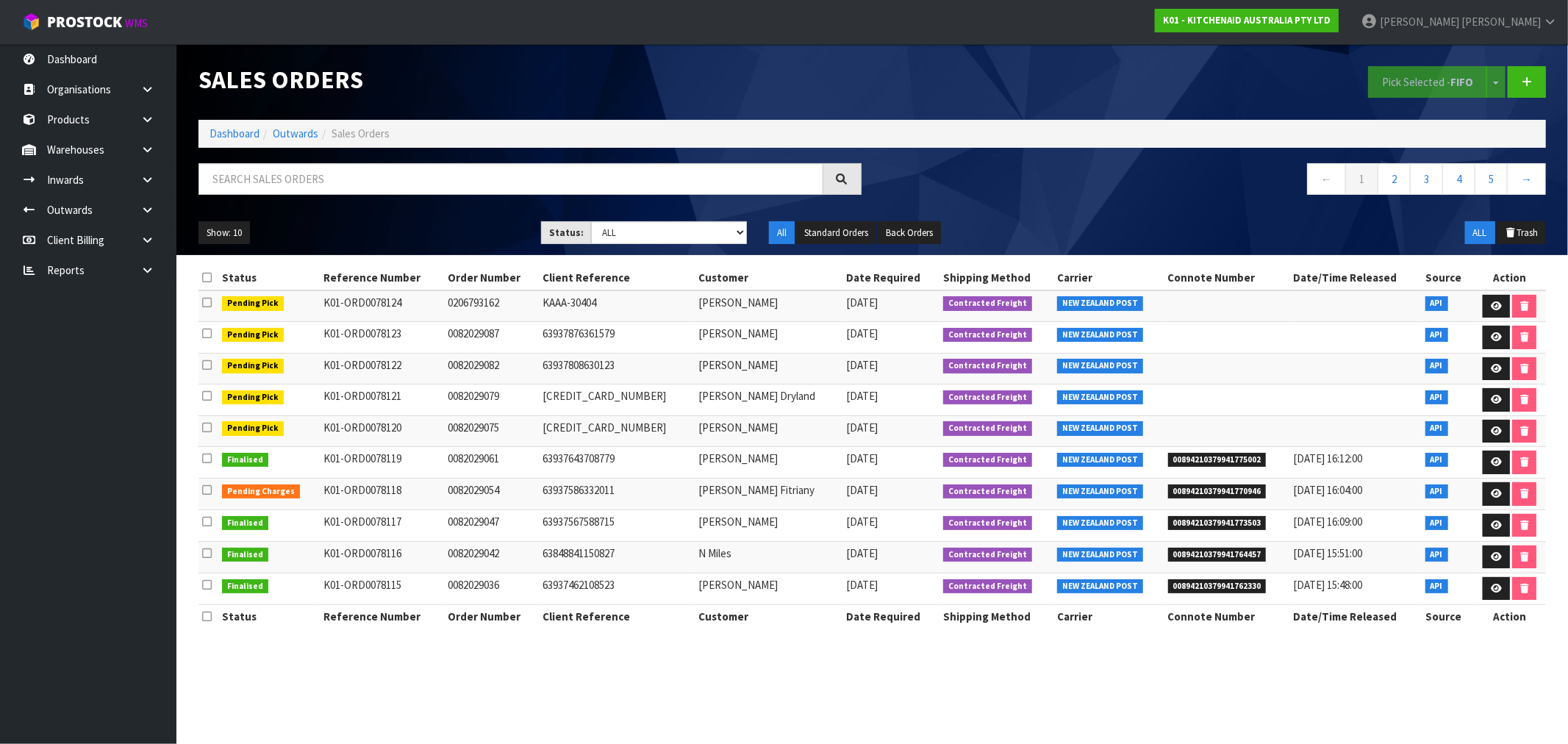
drag, startPoint x: 840, startPoint y: 3, endPoint x: 604, endPoint y: 474, distance: 526.8
click at [604, 474] on td "63937643708779" at bounding box center [617, 463] width 156 height 32
click at [378, 473] on td "K01-ORD0078119" at bounding box center [382, 463] width 124 height 32
drag, startPoint x: 621, startPoint y: 502, endPoint x: 1491, endPoint y: 498, distance: 870.0
click at [1491, 496] on tr "Pending Charges K01-ORD0078118 0082029054 63937586332011 Elvia Fitriany 21/08/2…" at bounding box center [872, 494] width 1347 height 32
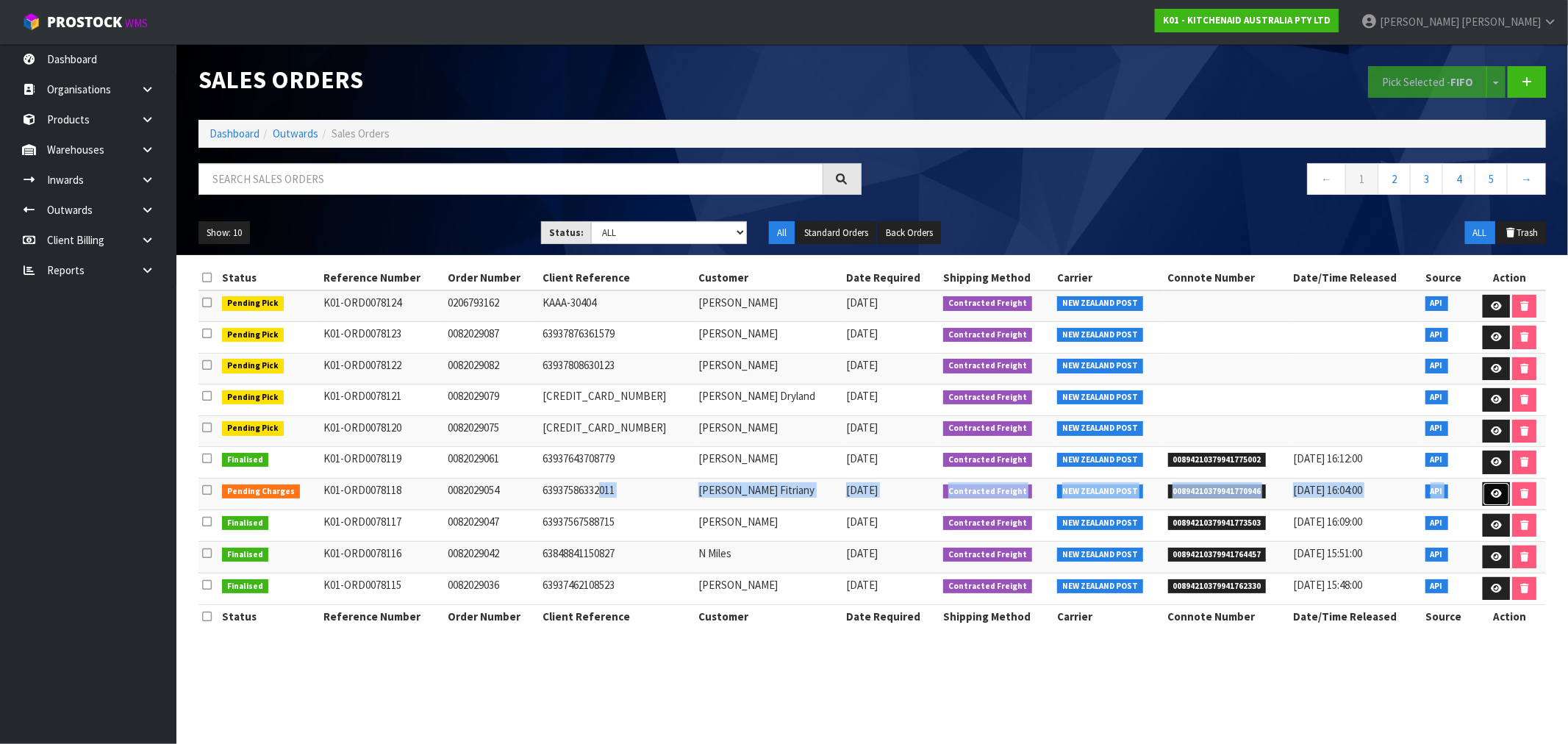
click at [1491, 498] on icon at bounding box center [1496, 493] width 11 height 9
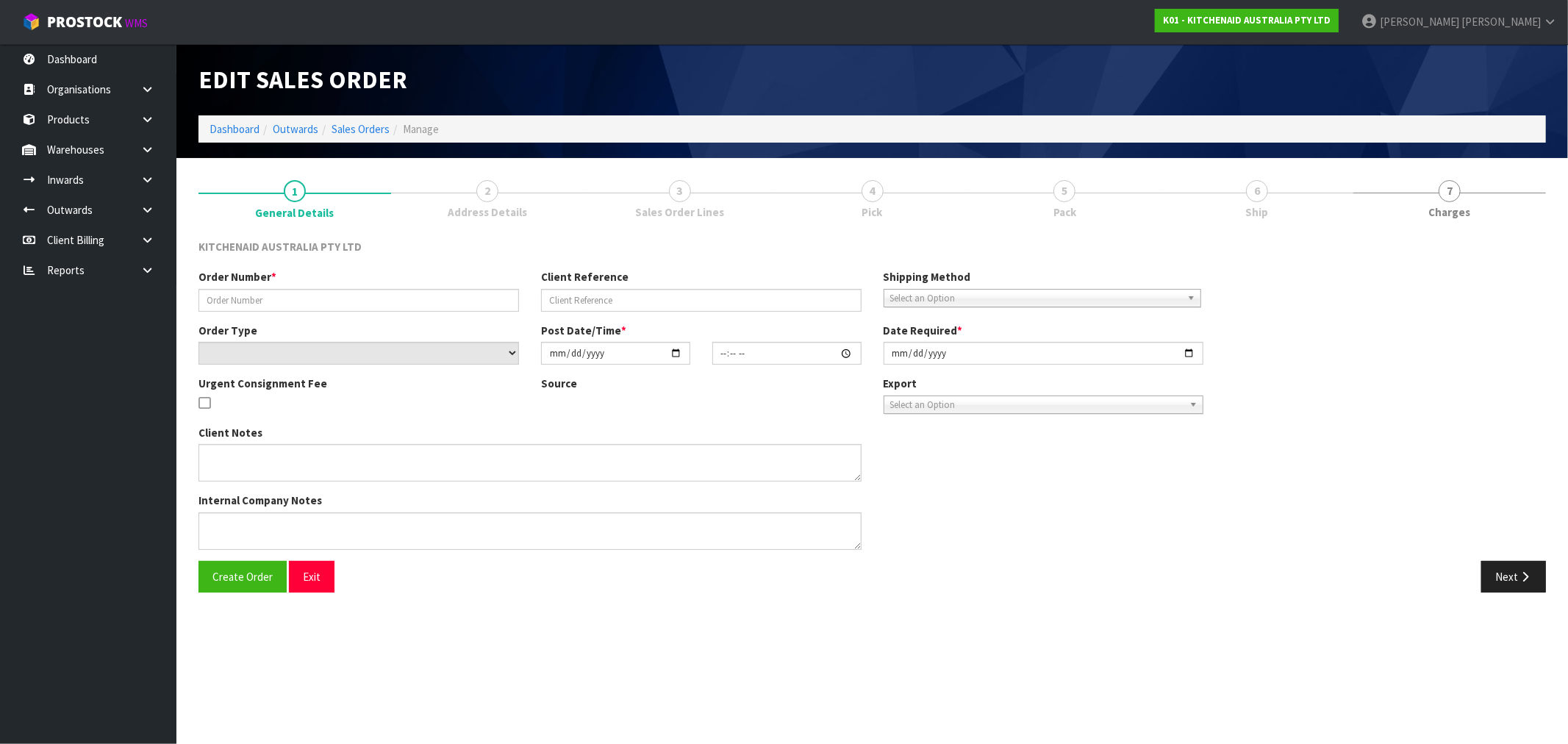
type input "0082029054"
type input "63937586332011"
select select "number:0"
type input "2025-08-21"
type input "13:36:25.000"
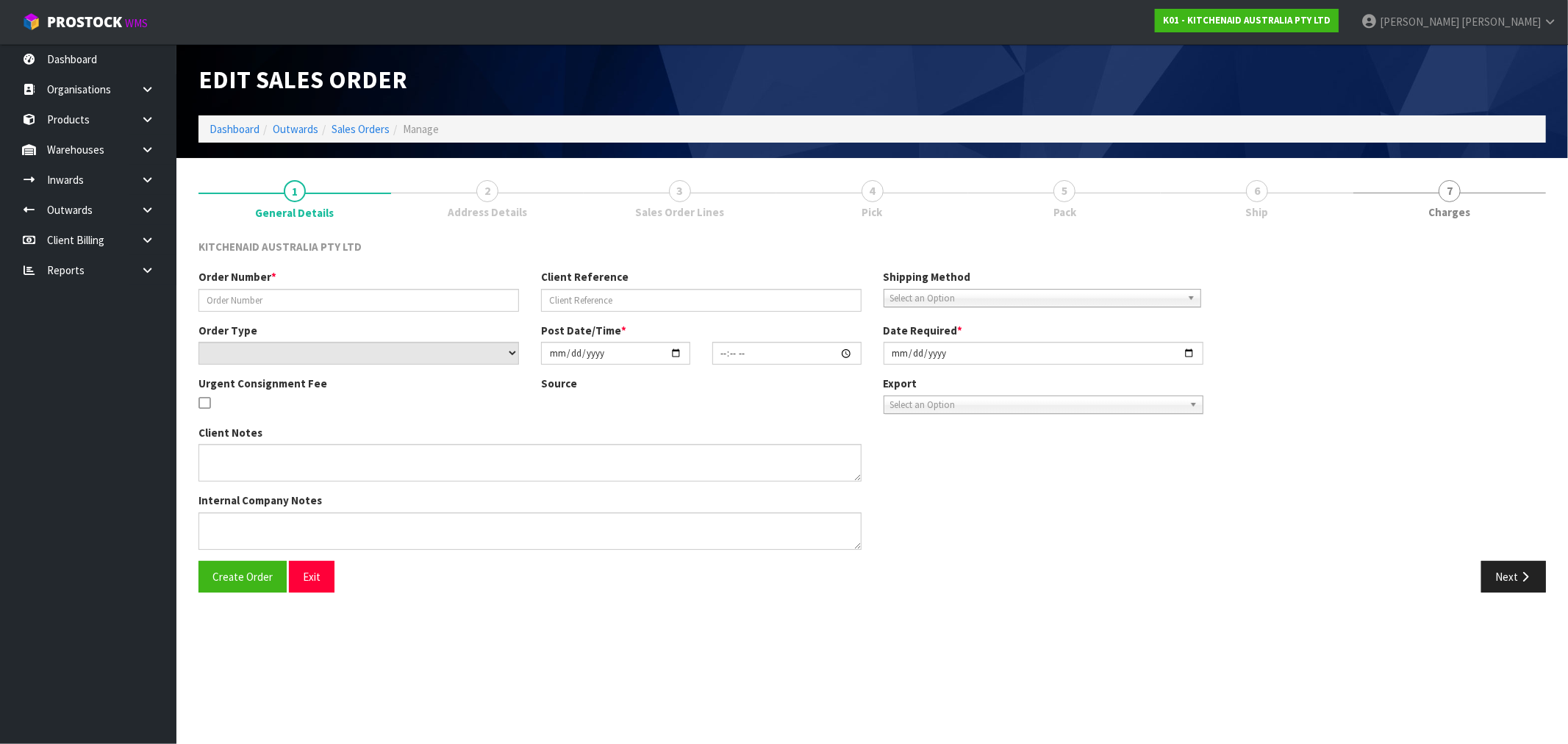
type input "2025-08-21"
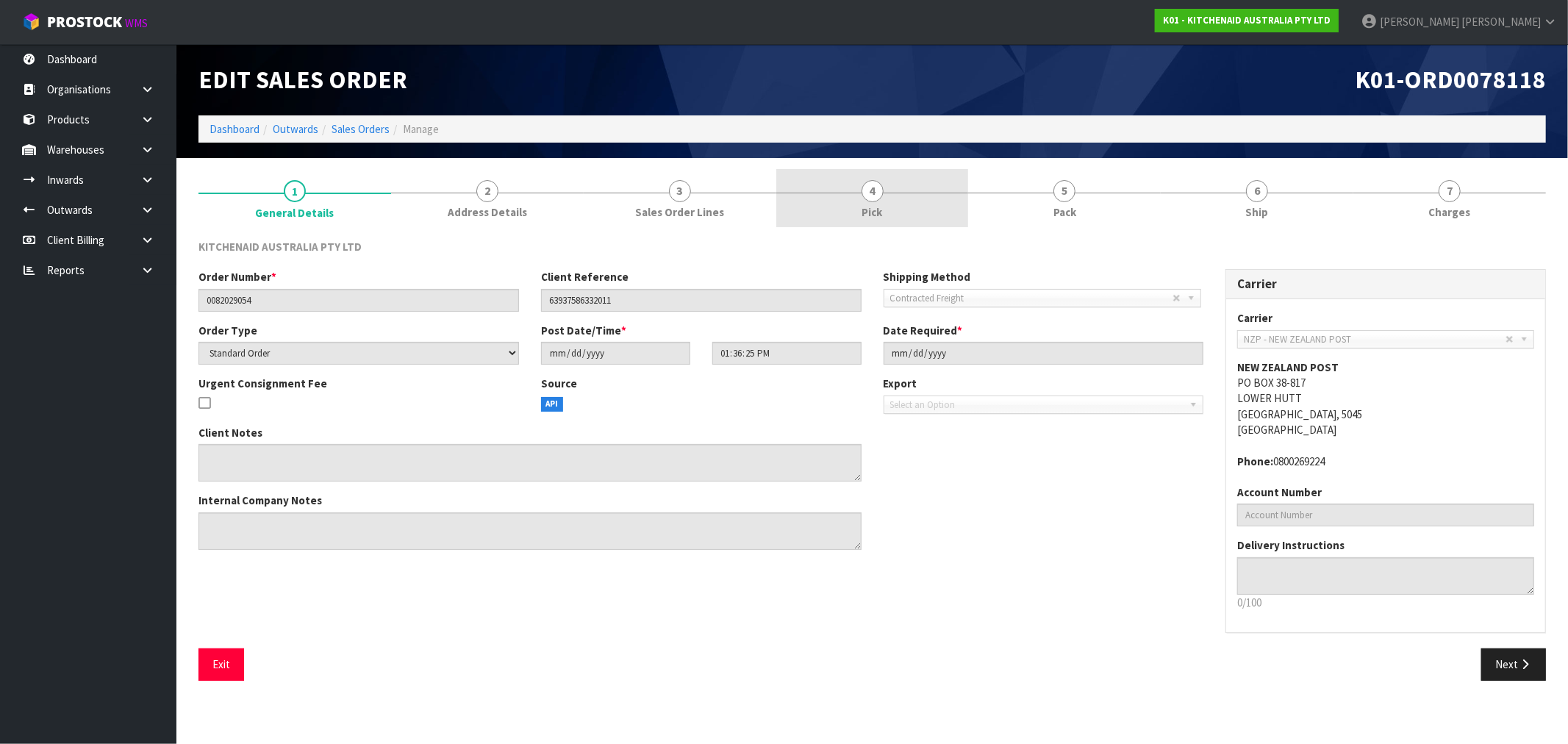
click at [851, 200] on link "4 Pick" at bounding box center [872, 198] width 192 height 59
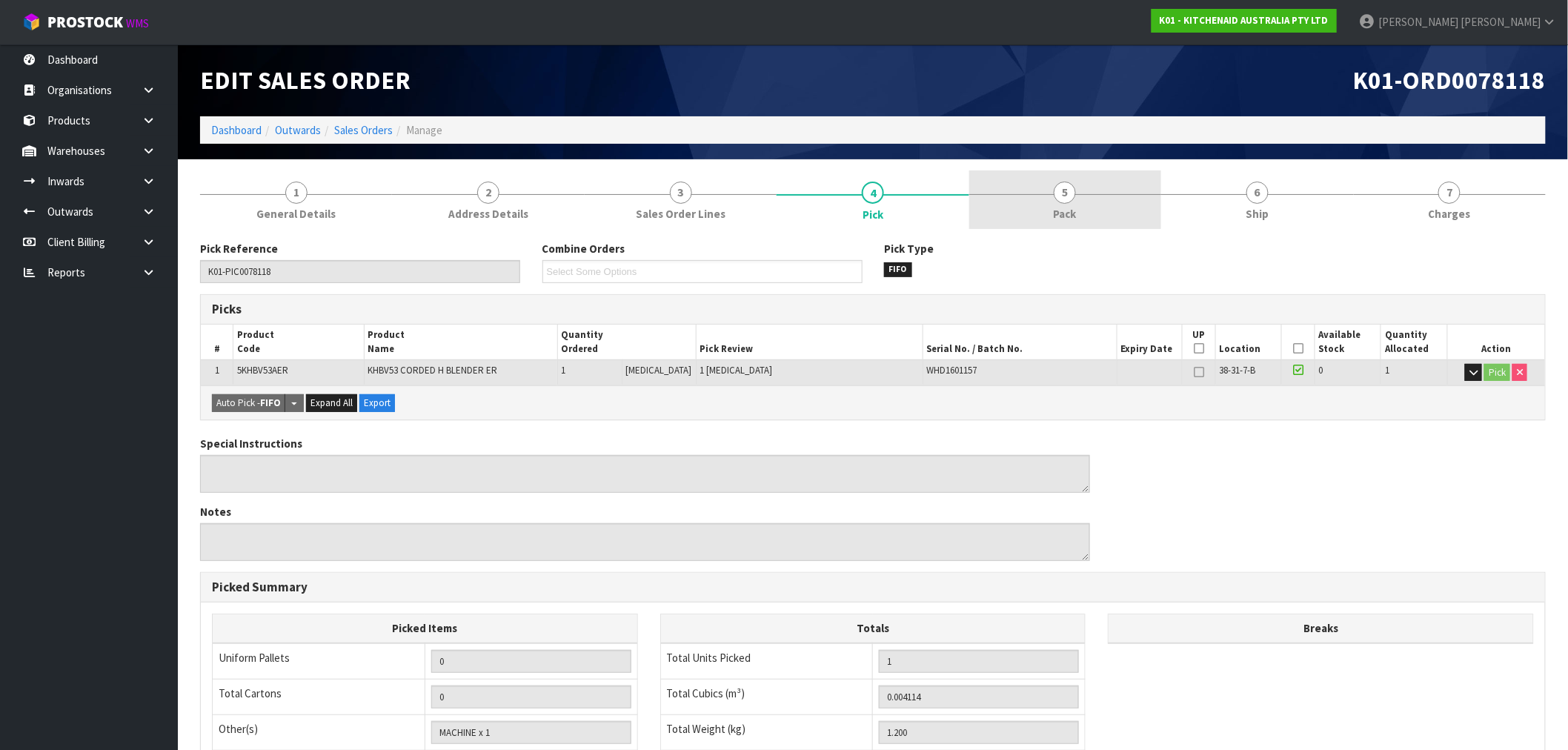
click at [1065, 190] on span "5" at bounding box center [1065, 193] width 22 height 22
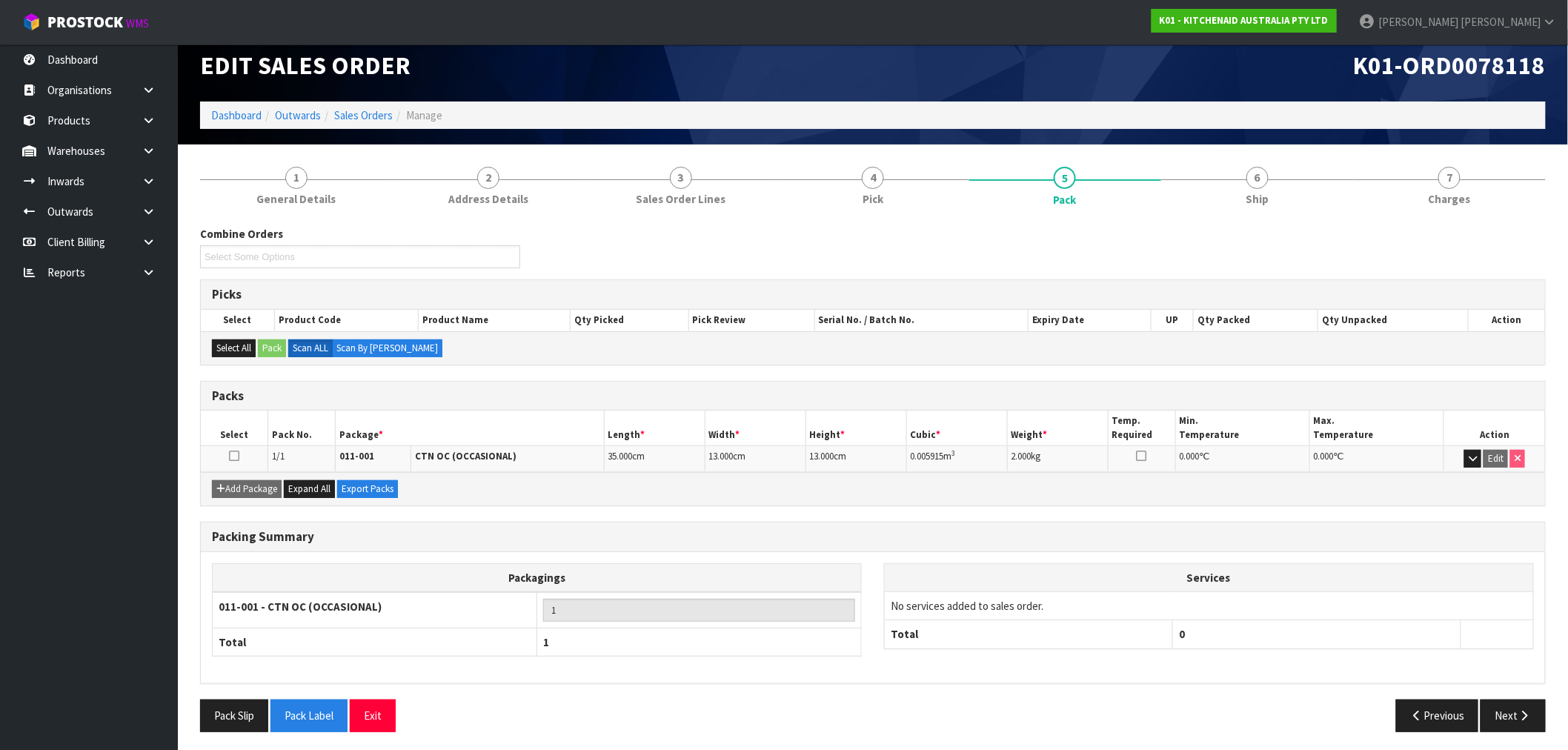
scroll to position [19, 0]
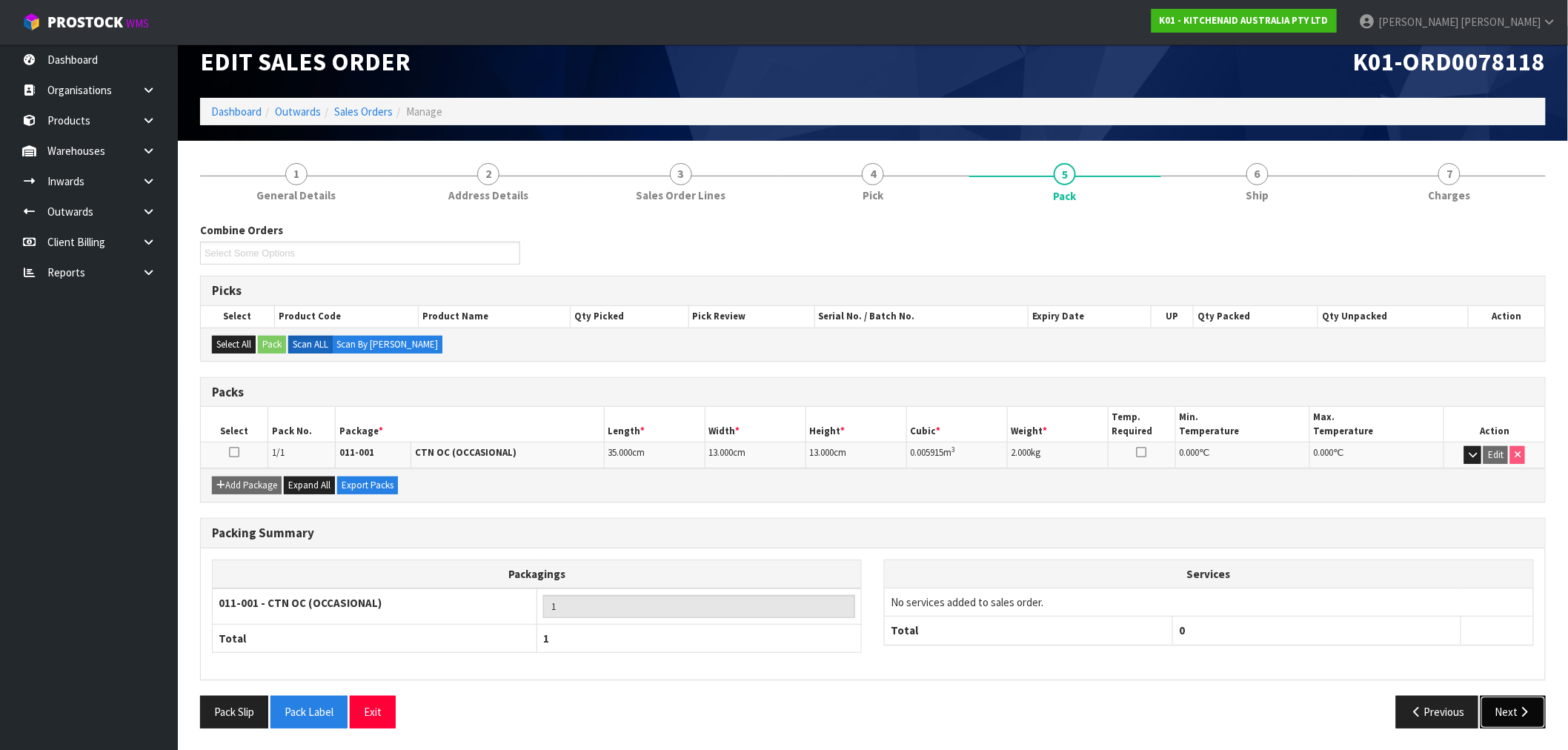
click at [1532, 712] on button "Next" at bounding box center [1514, 712] width 66 height 32
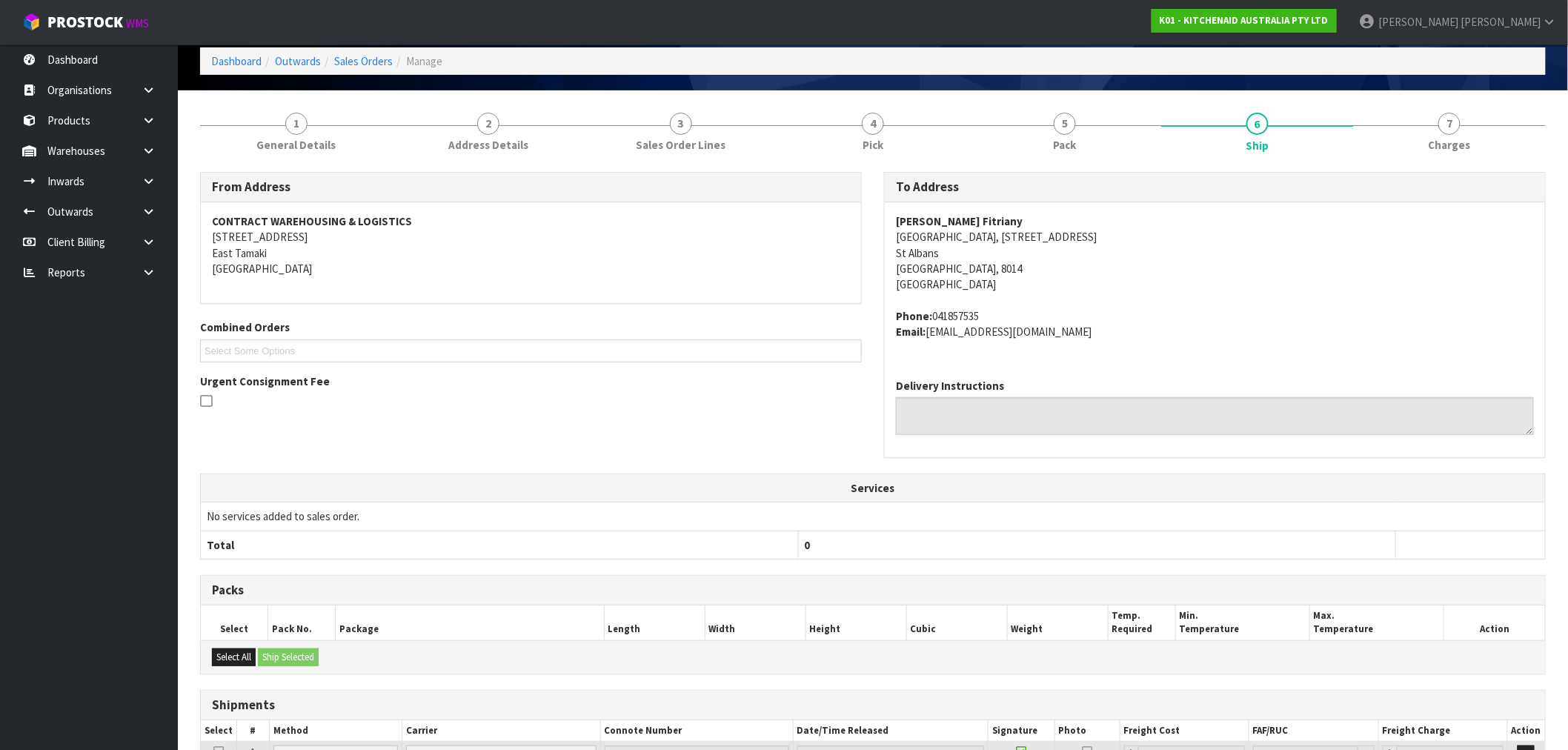
scroll to position [47, 0]
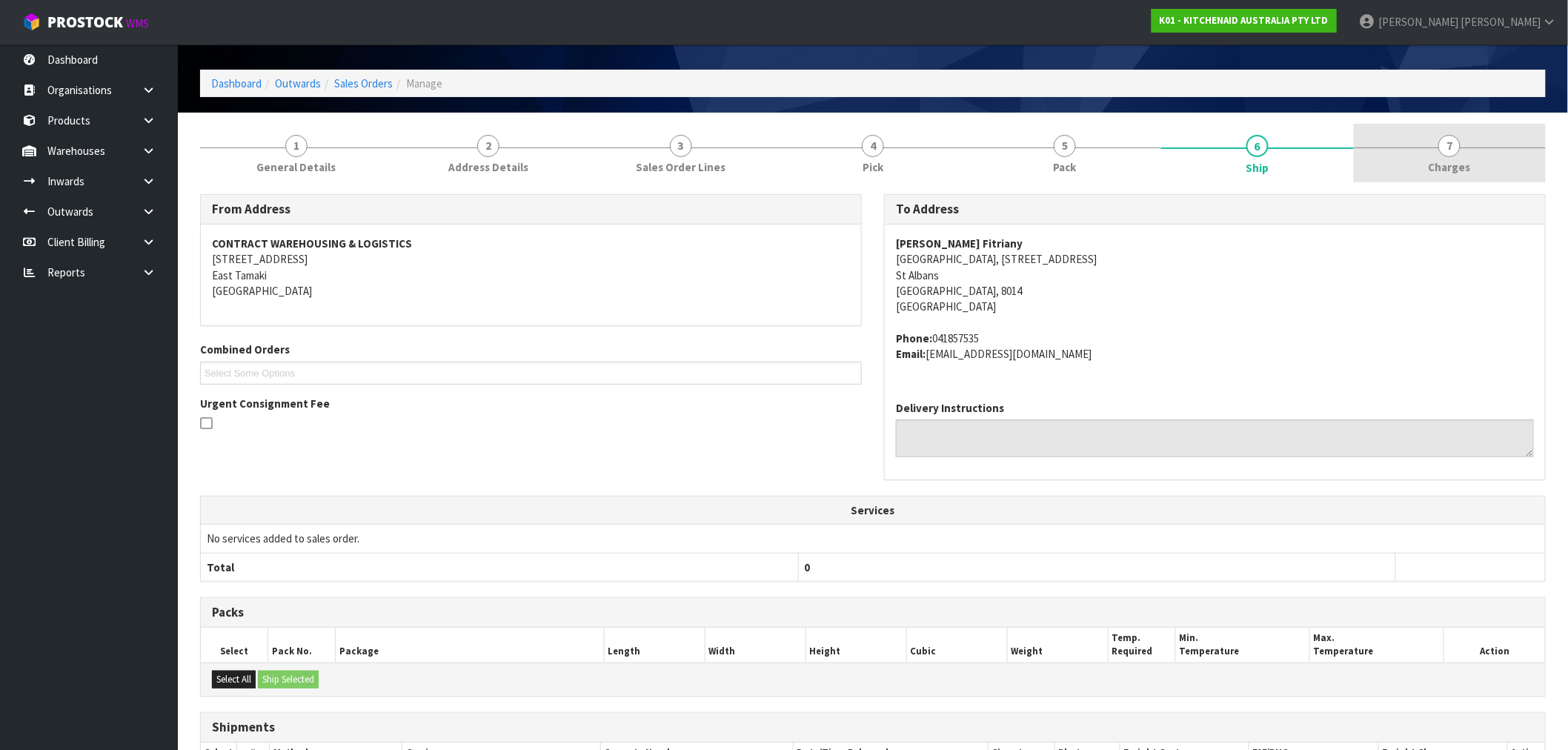
click at [1402, 160] on link "7 Charges" at bounding box center [1450, 153] width 192 height 59
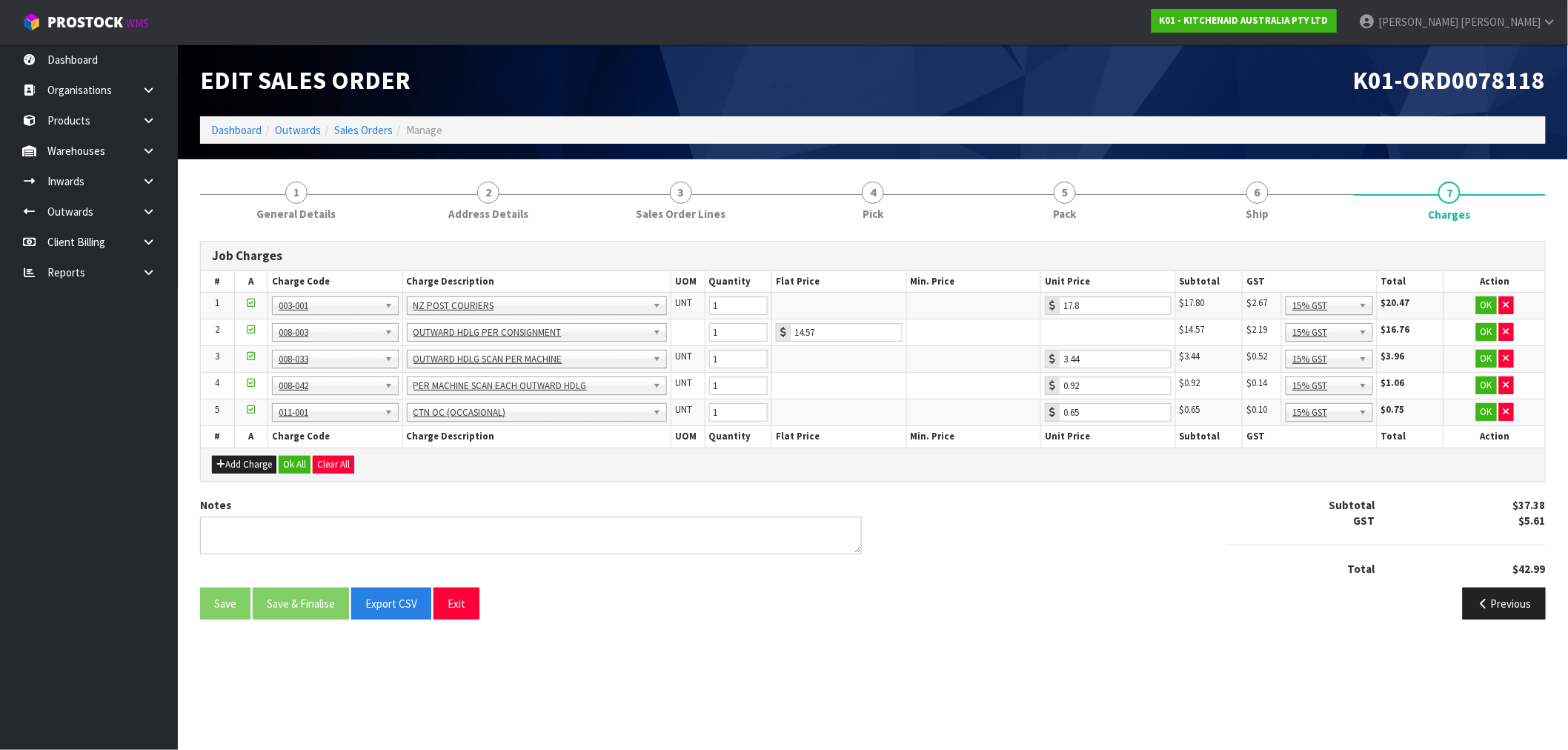
scroll to position [0, 0]
click at [309, 462] on button "Ok All" at bounding box center [295, 464] width 32 height 18
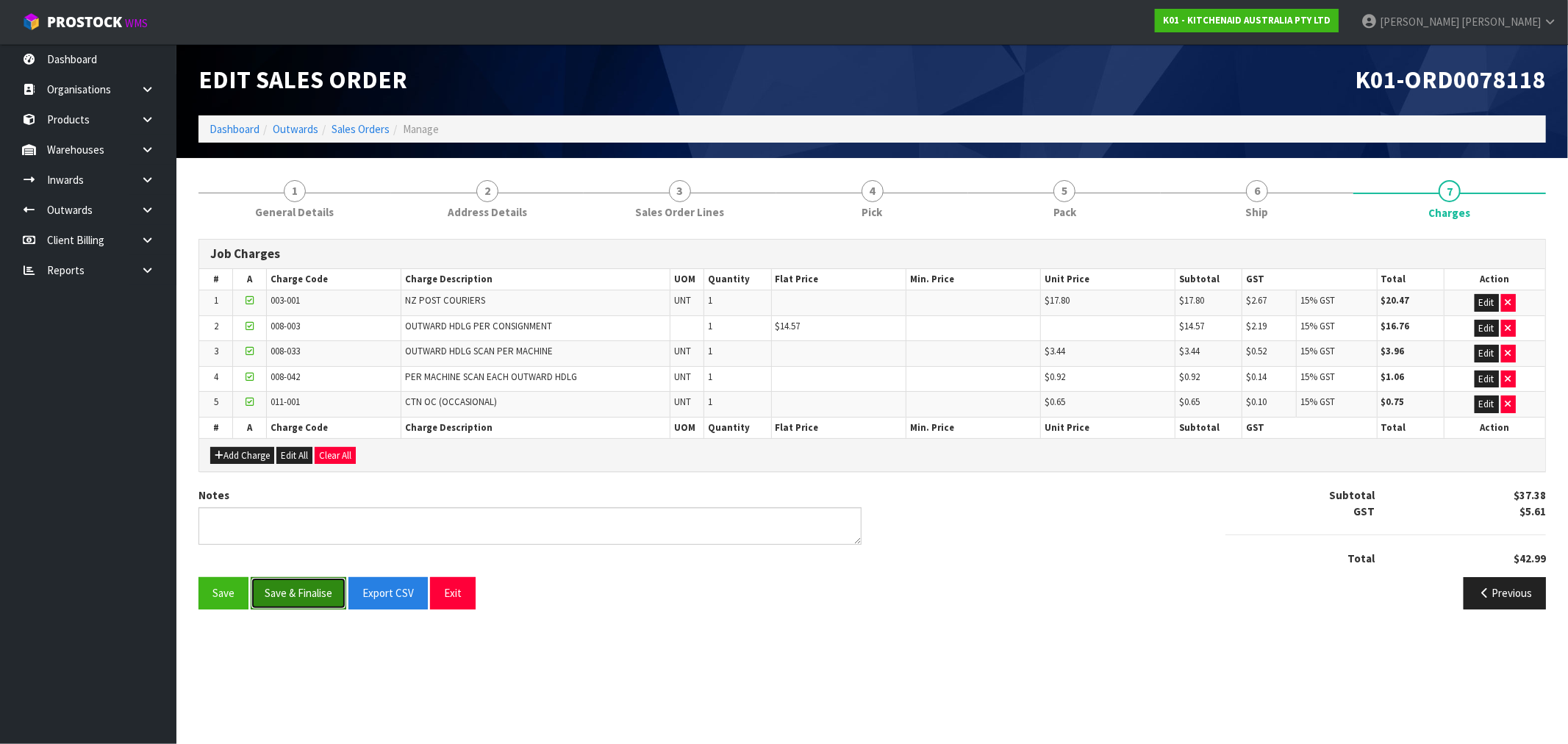
click at [307, 594] on button "Save & Finalise" at bounding box center [298, 593] width 96 height 32
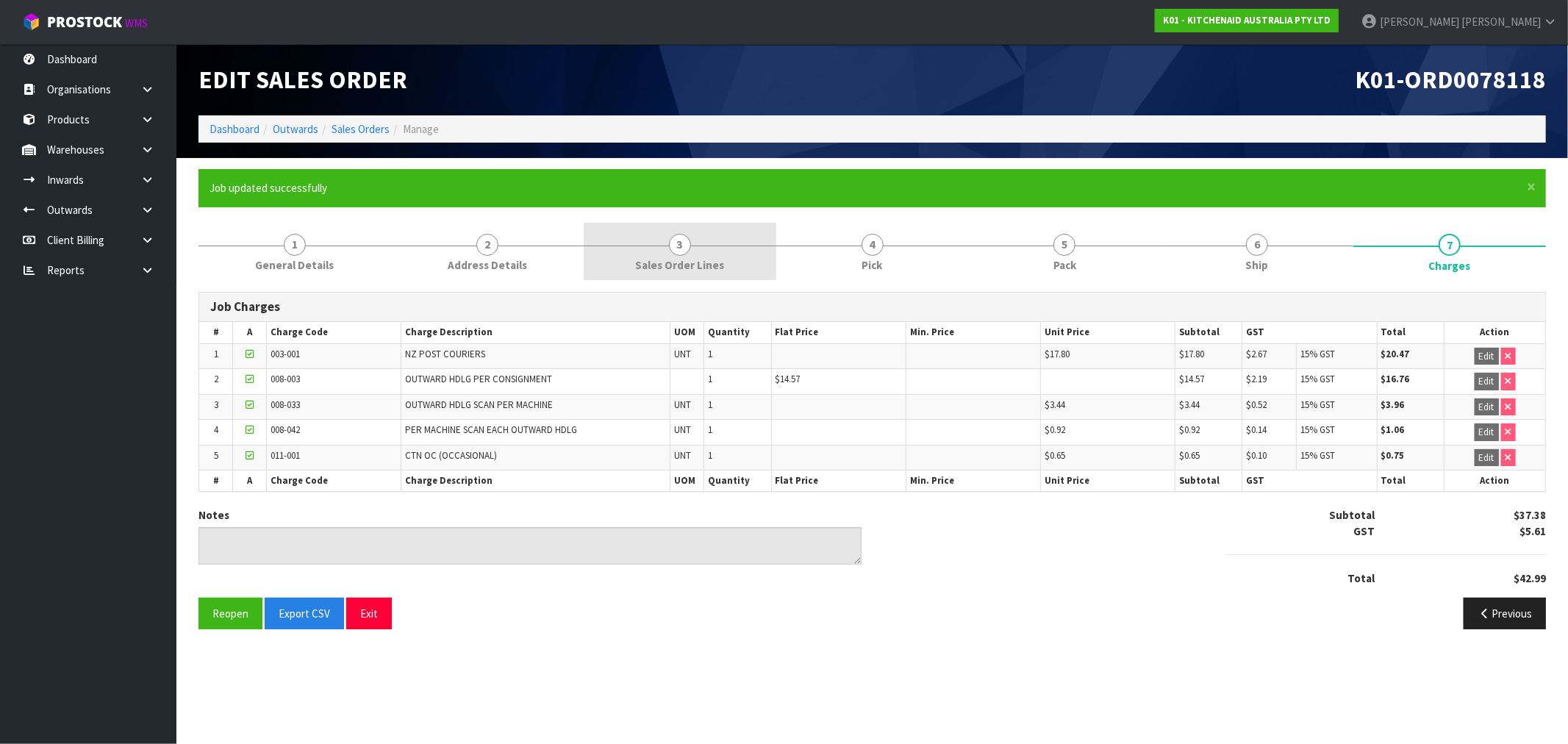
drag, startPoint x: 744, startPoint y: 244, endPoint x: 775, endPoint y: 244, distance: 31.0
click at [753, 245] on link "3 Sales Order Lines" at bounding box center [679, 252] width 192 height 59
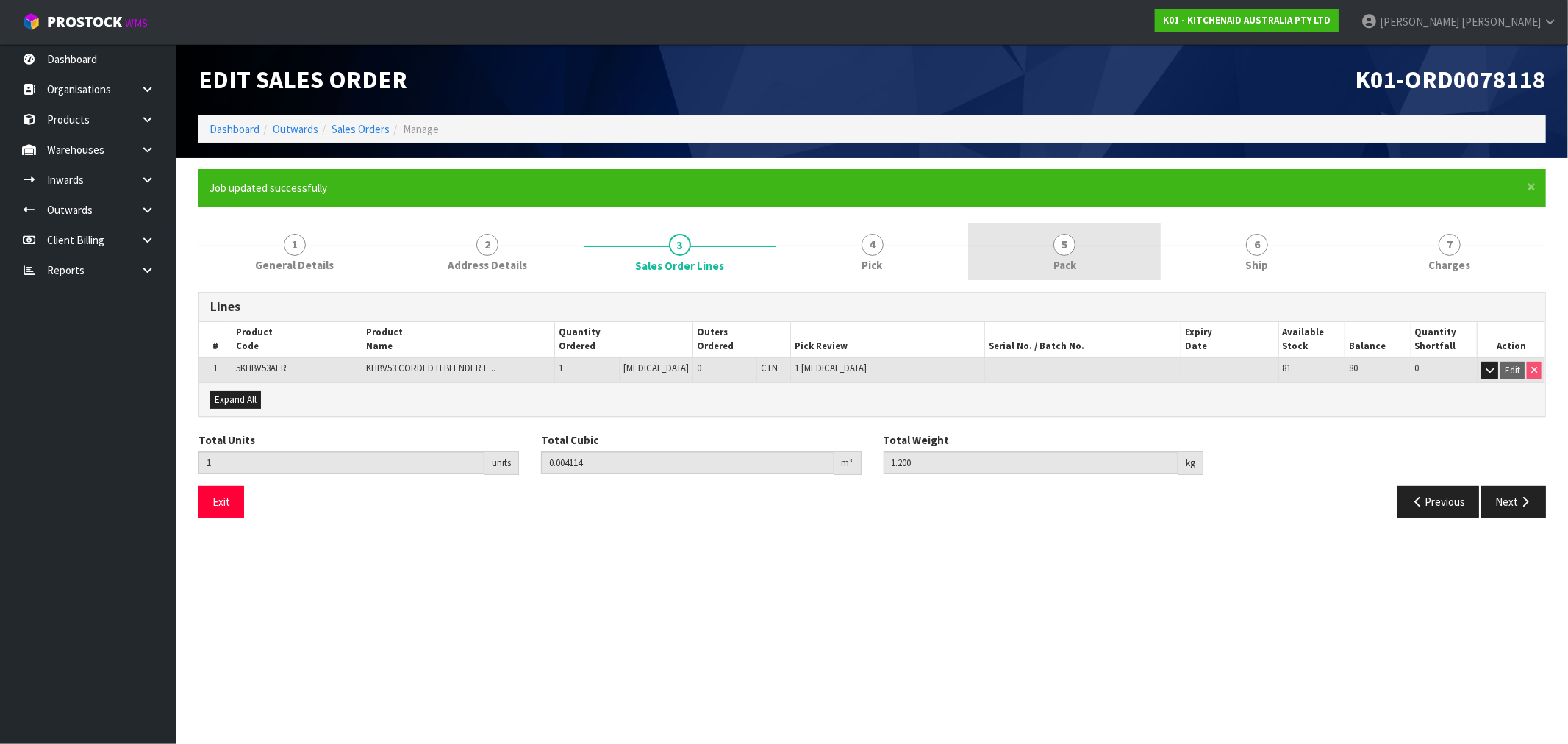
click at [1087, 232] on link "5 Pack" at bounding box center [1064, 252] width 192 height 59
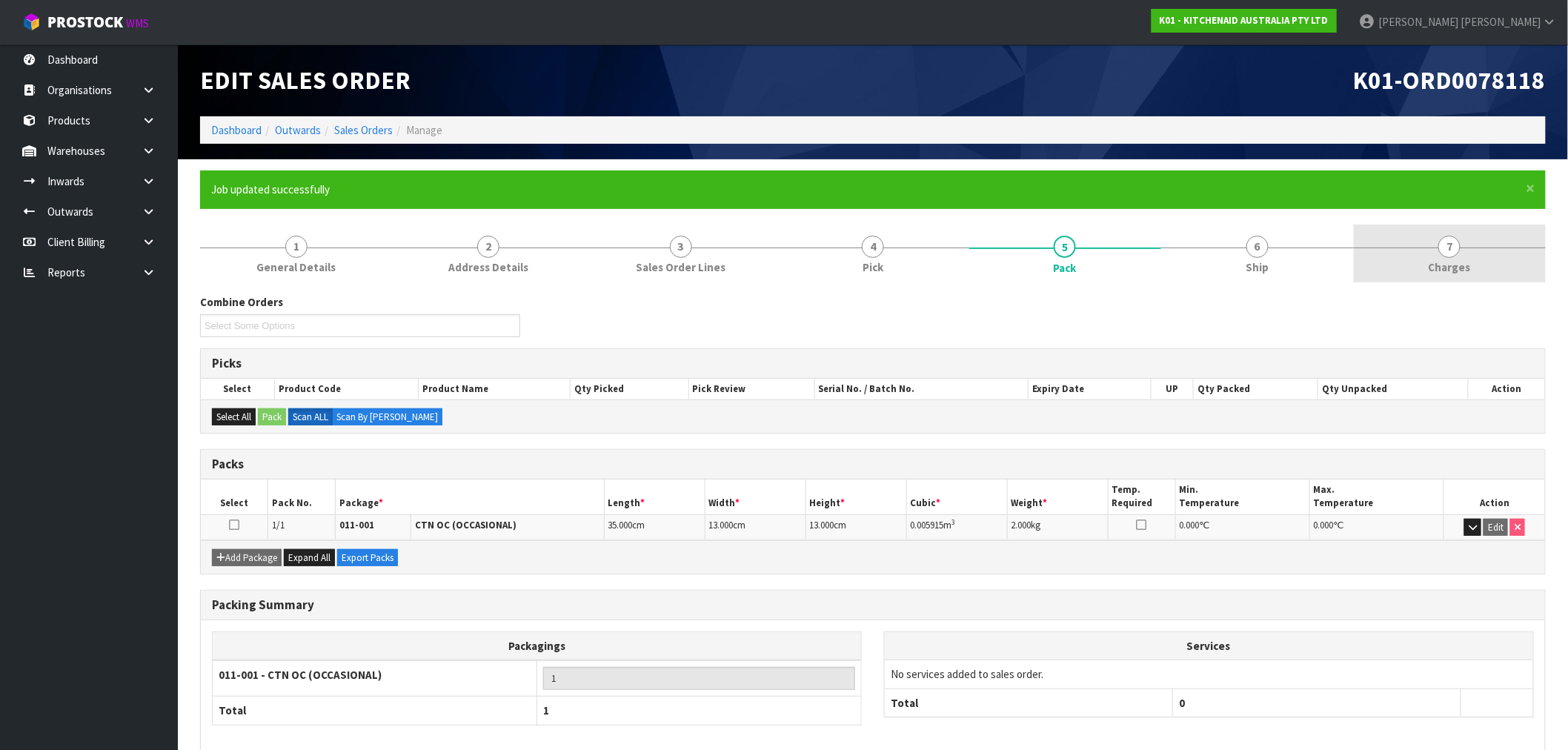
click at [1501, 226] on form "× Close Job updated successfully 1 General Details 2 Address Details 3 Sales Or…" at bounding box center [873, 491] width 1346 height 640
click at [373, 137] on link "Sales Orders" at bounding box center [363, 129] width 59 height 14
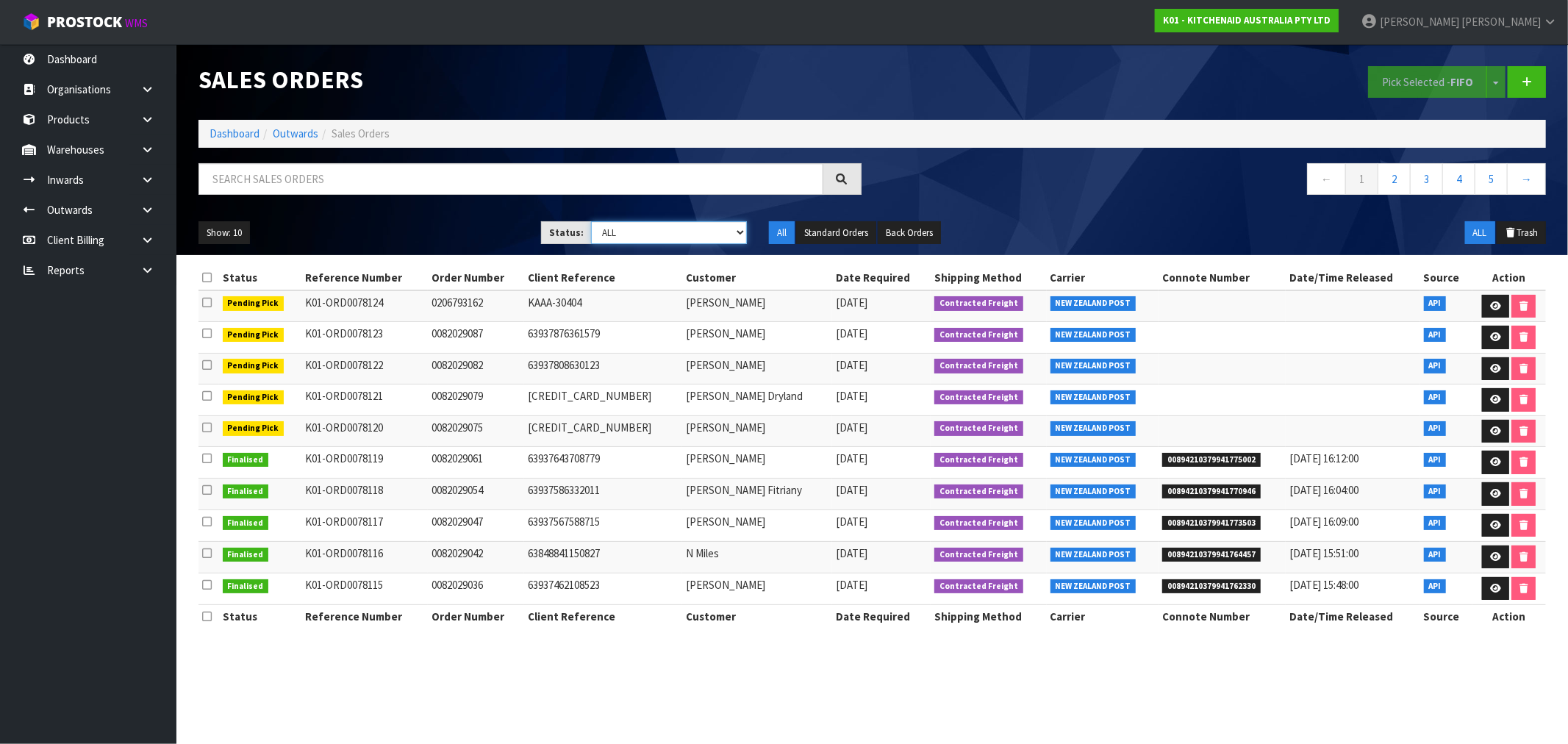
click at [648, 225] on select "Draft Pending Allocated Pending Pick Goods Picked Goods Packed Pending Charges …" at bounding box center [669, 232] width 156 height 23
select select "string:6"
click at [591, 221] on select "Draft Pending Allocated Pending Pick Goods Picked Goods Packed Pending Charges …" at bounding box center [669, 232] width 156 height 23
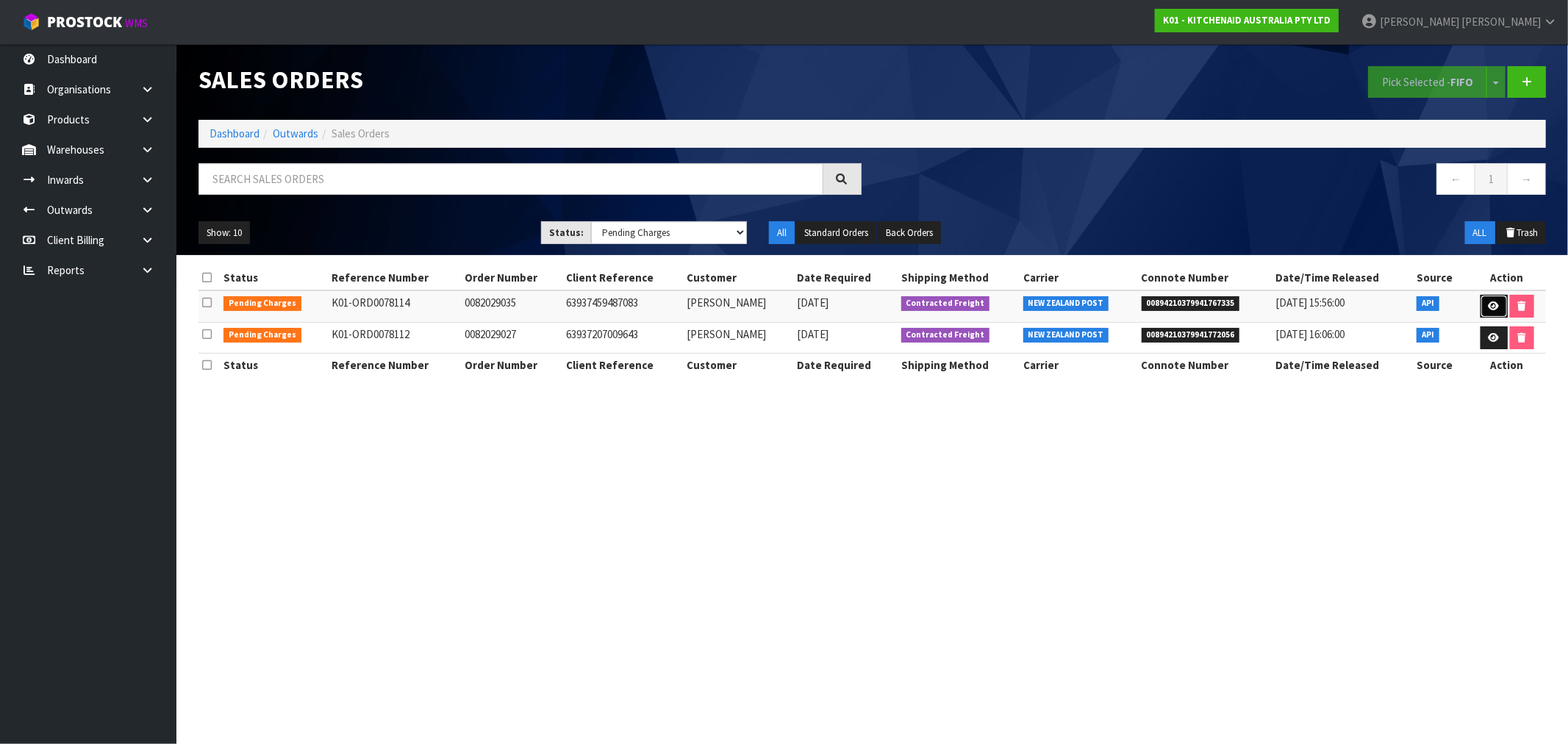
click at [1499, 305] on link at bounding box center [1494, 306] width 27 height 23
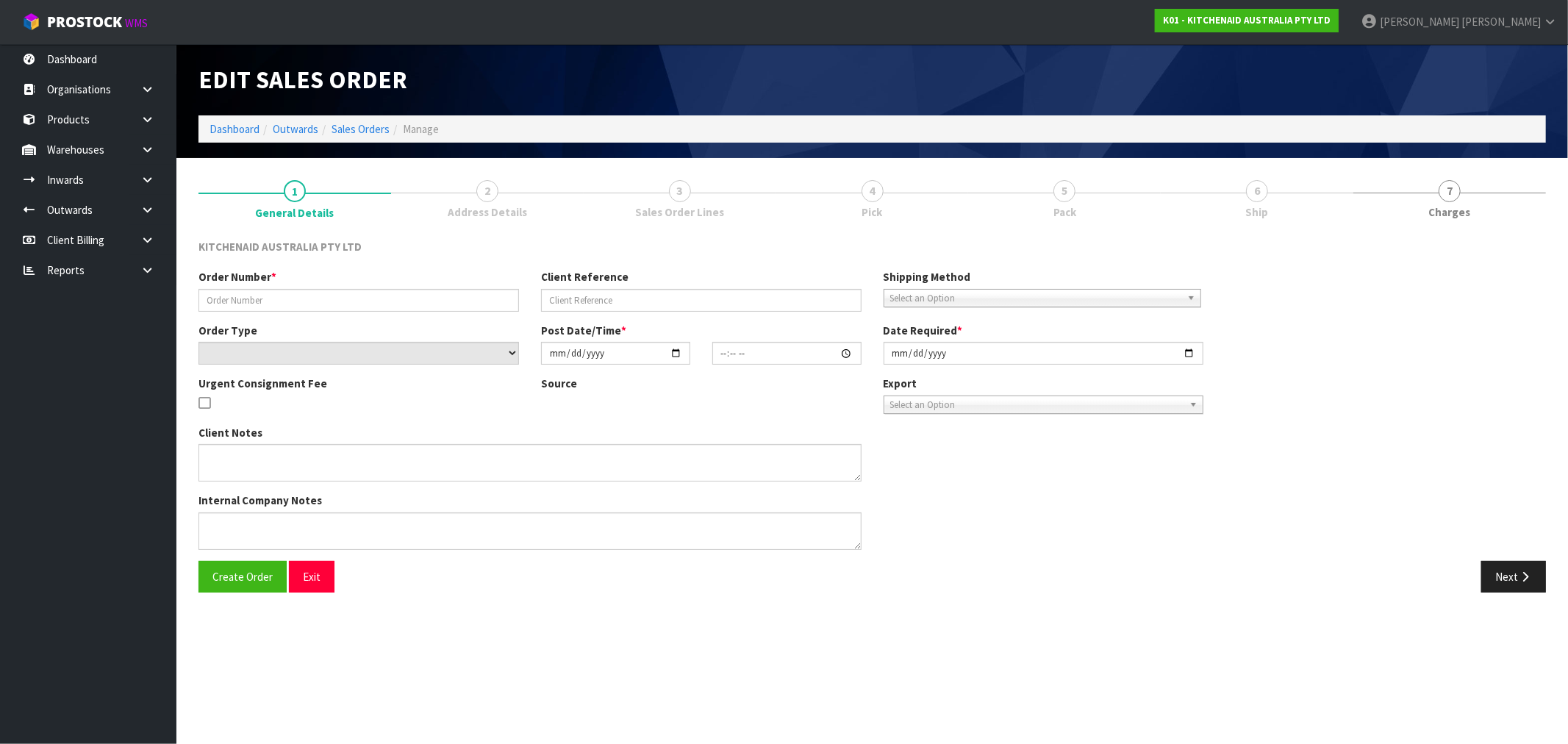
type input "0082029035"
type input "63937459487083"
select select "number:0"
type input "2025-08-21"
type input "11:36:12.000"
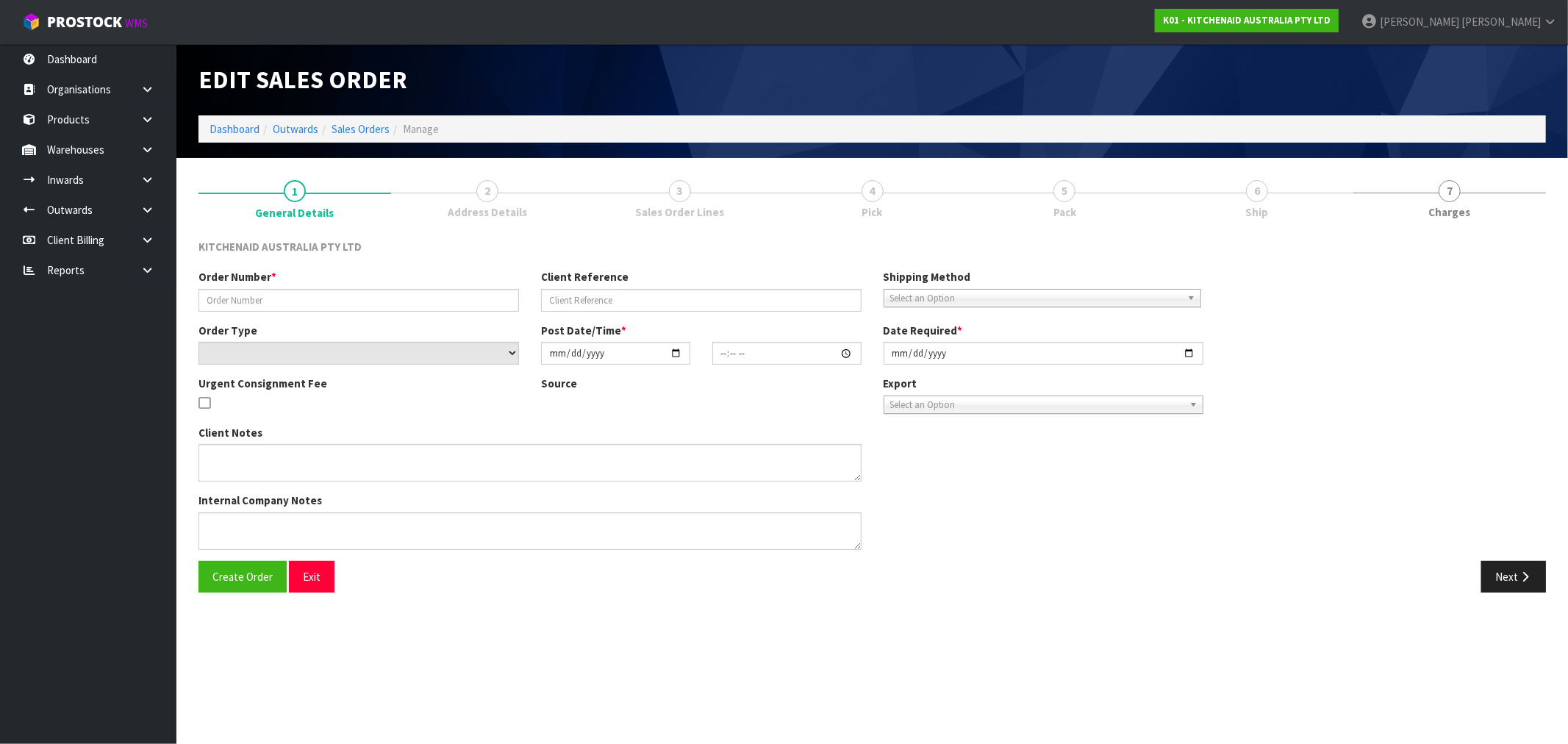
type input "2025-08-21"
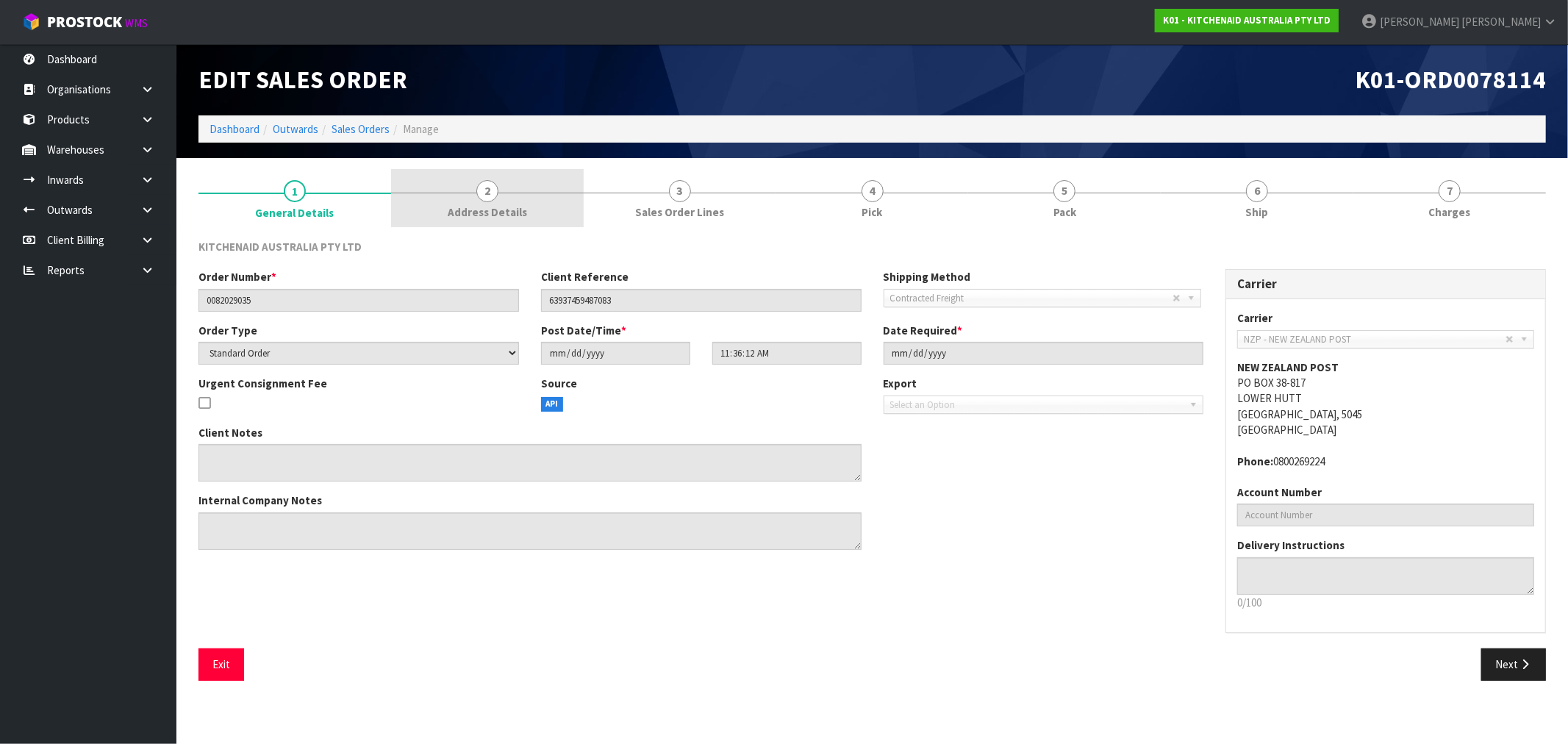
click at [540, 175] on link "2 Address Details" at bounding box center [487, 198] width 192 height 59
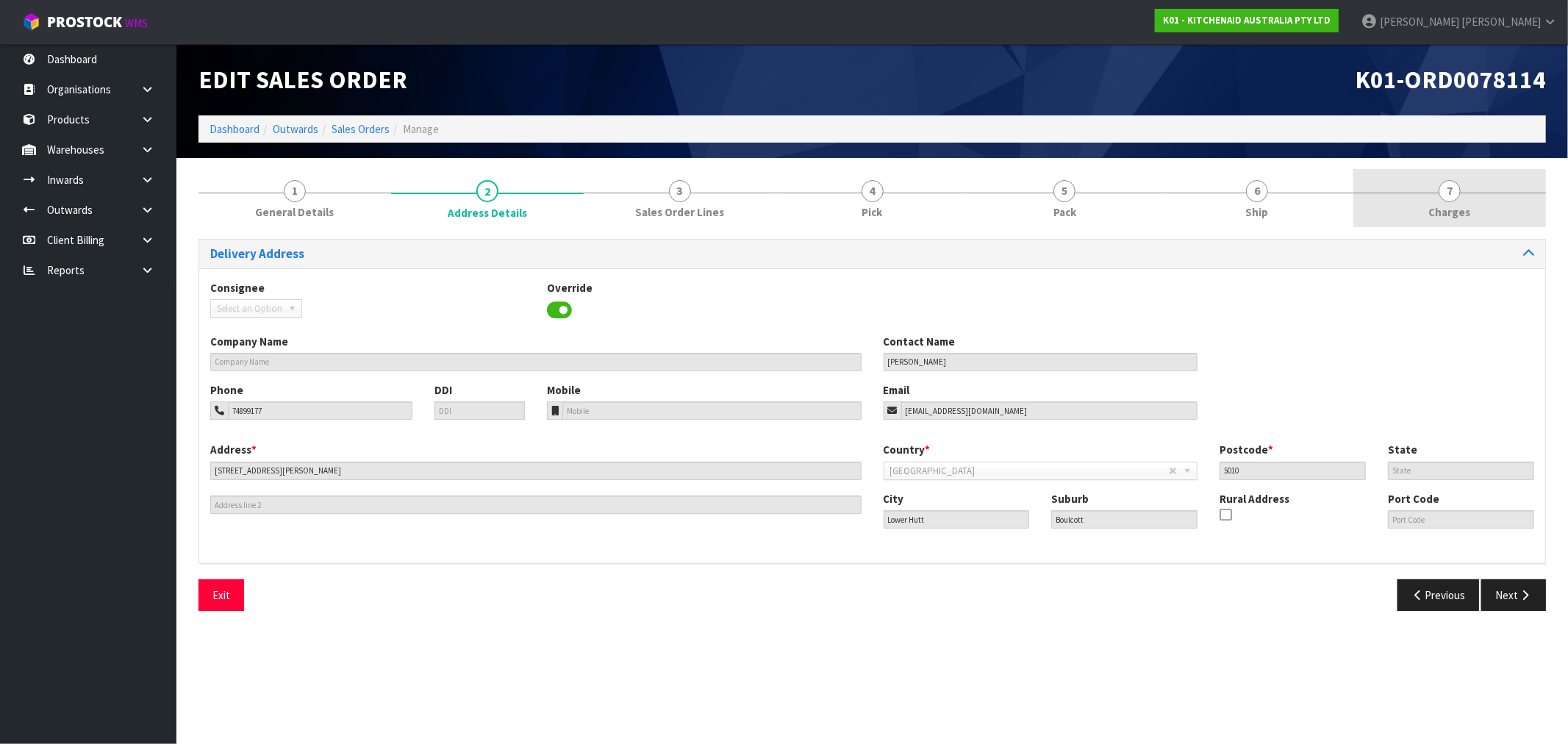
click at [1388, 186] on link "7 Charges" at bounding box center [1449, 198] width 192 height 59
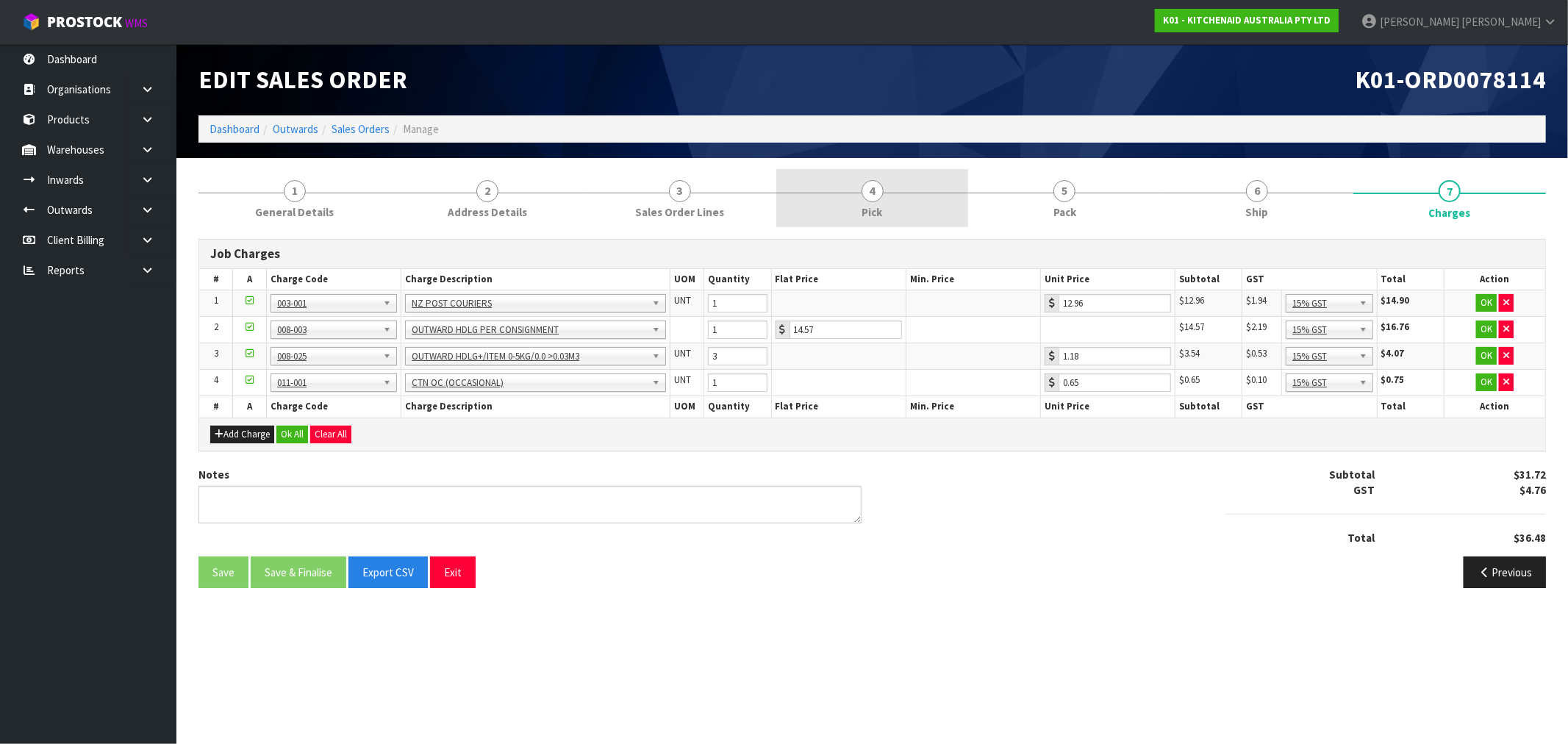
click at [932, 170] on link "4 Pick" at bounding box center [872, 198] width 192 height 59
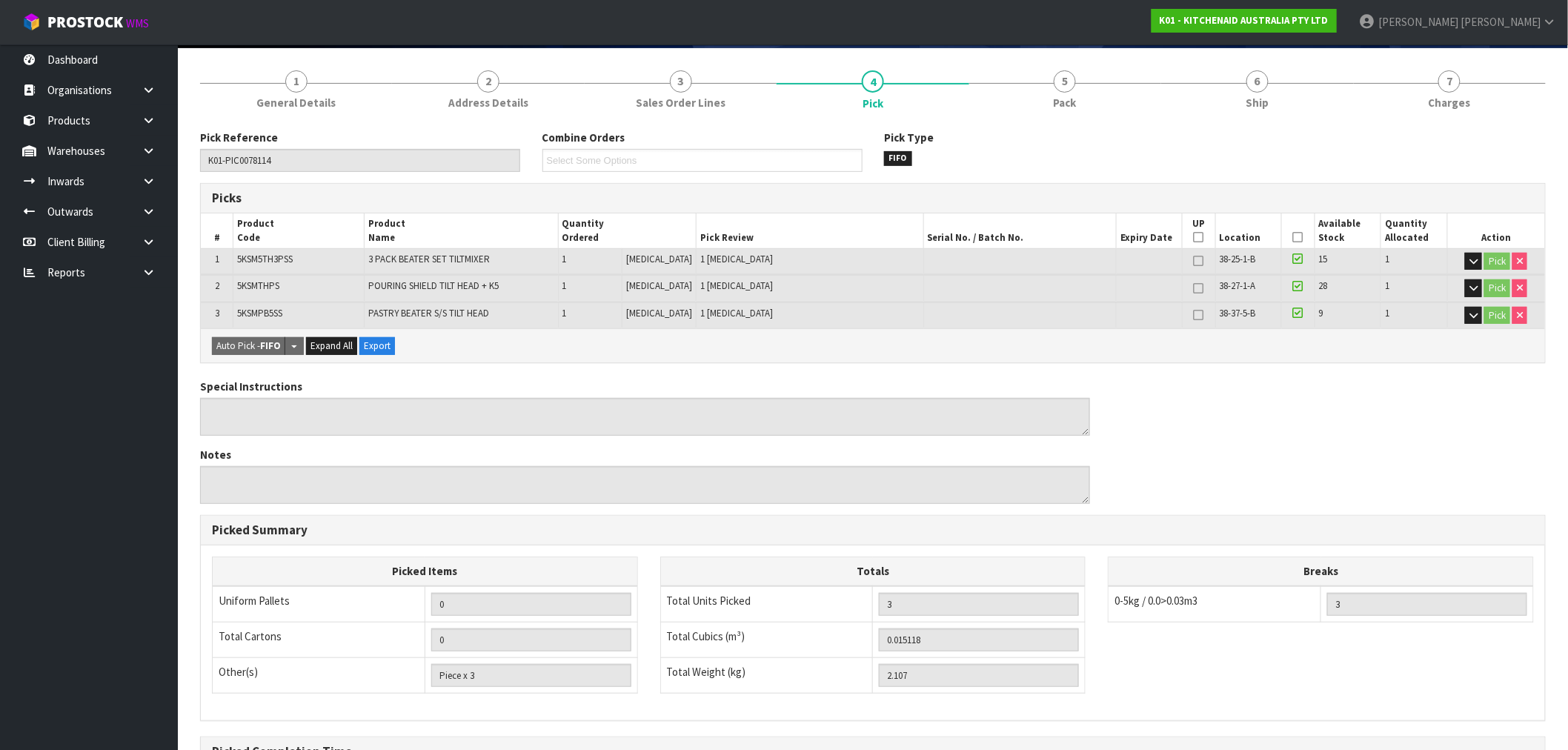
scroll to position [82, 0]
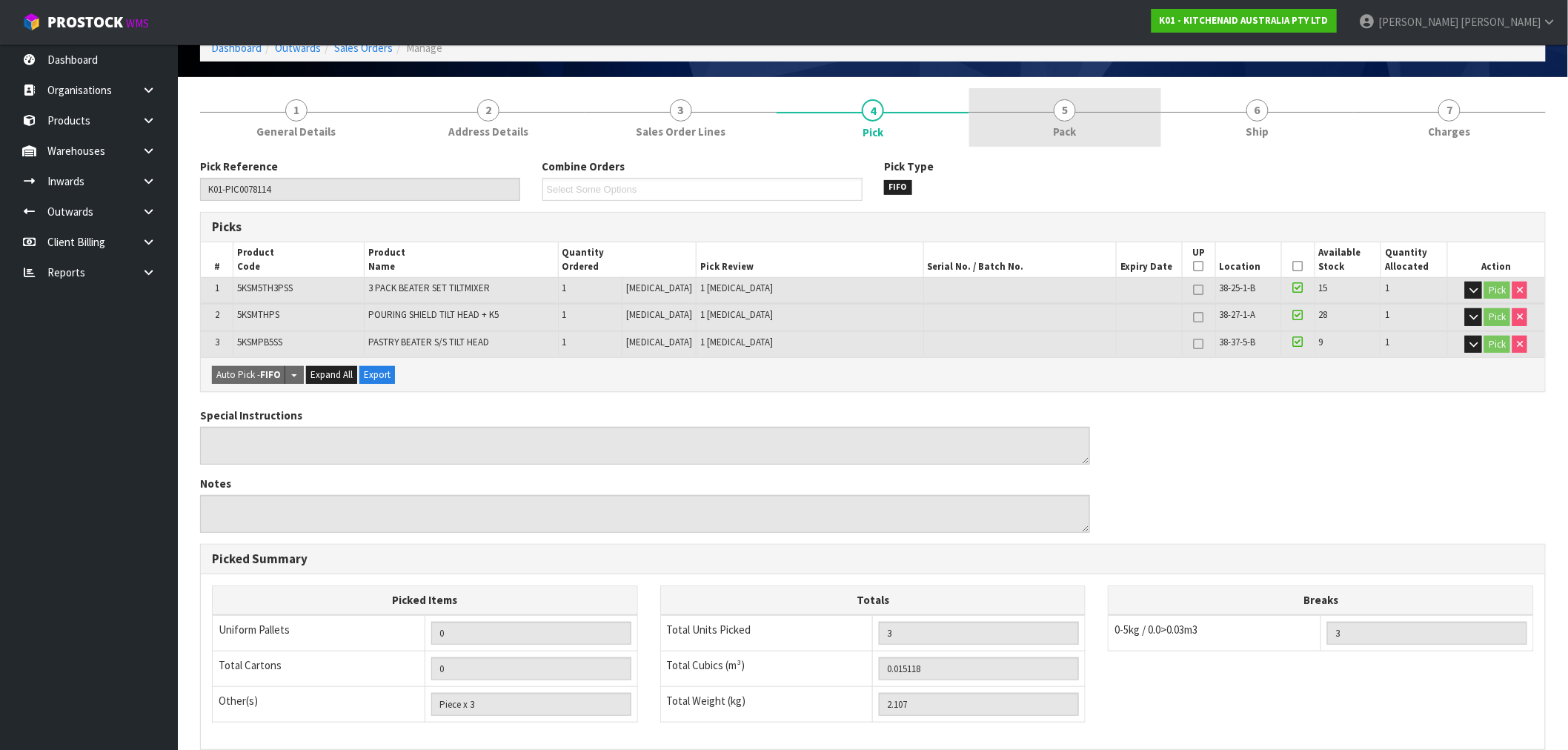
click at [1066, 117] on span "5" at bounding box center [1065, 110] width 22 height 22
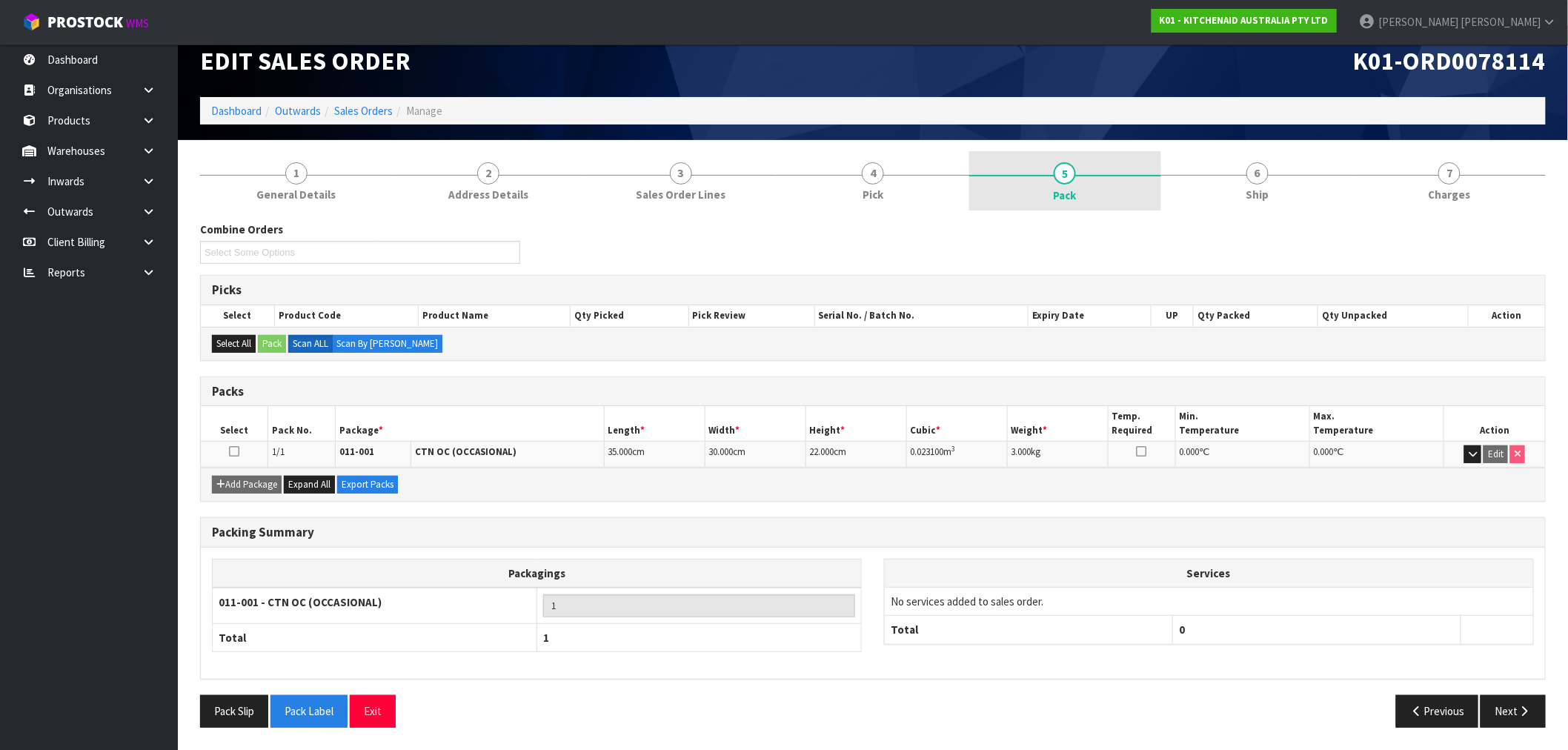
scroll to position [19, 0]
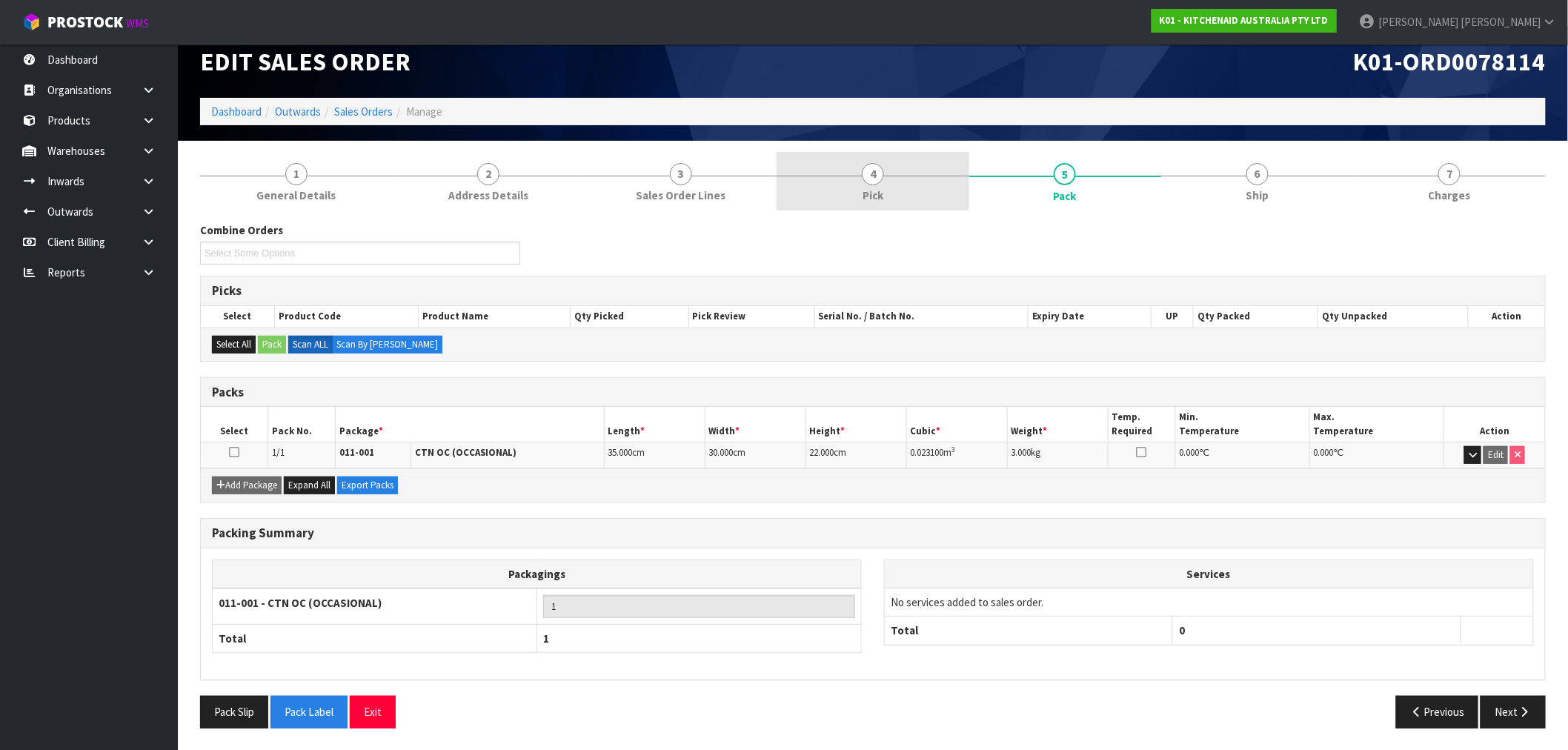
click at [870, 169] on span "4" at bounding box center [873, 174] width 22 height 22
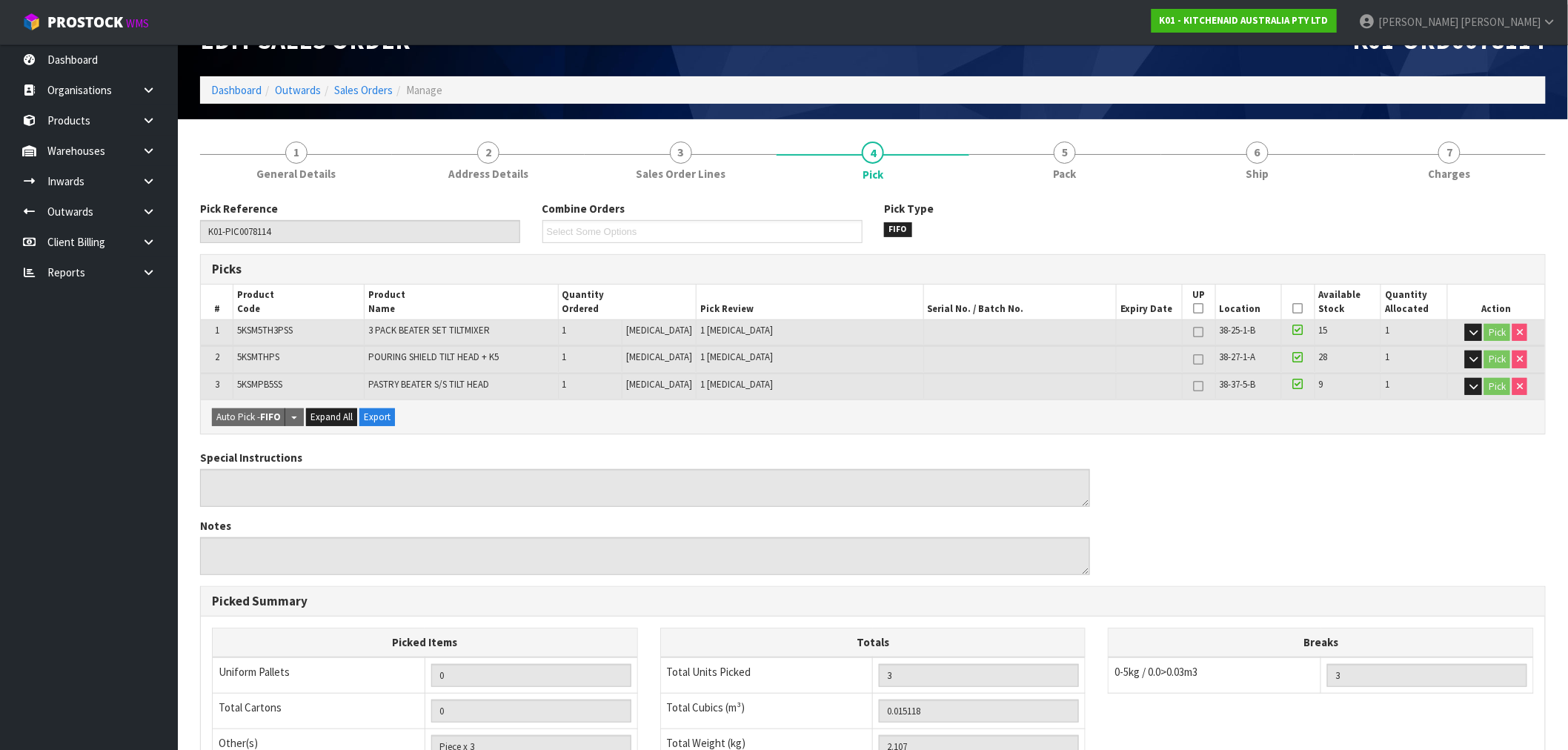
scroll to position [0, 0]
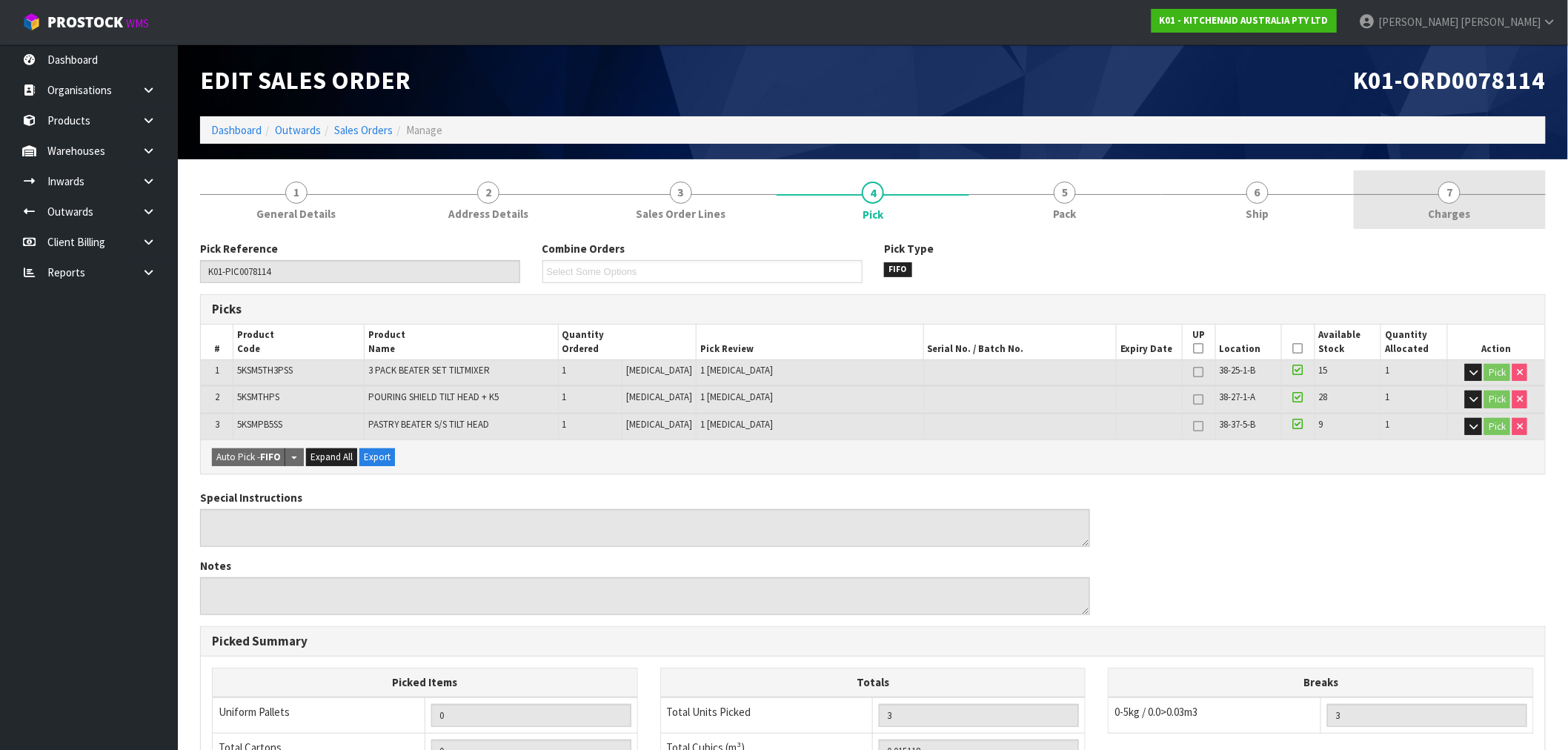
click at [1379, 208] on link "7 Charges" at bounding box center [1450, 199] width 192 height 59
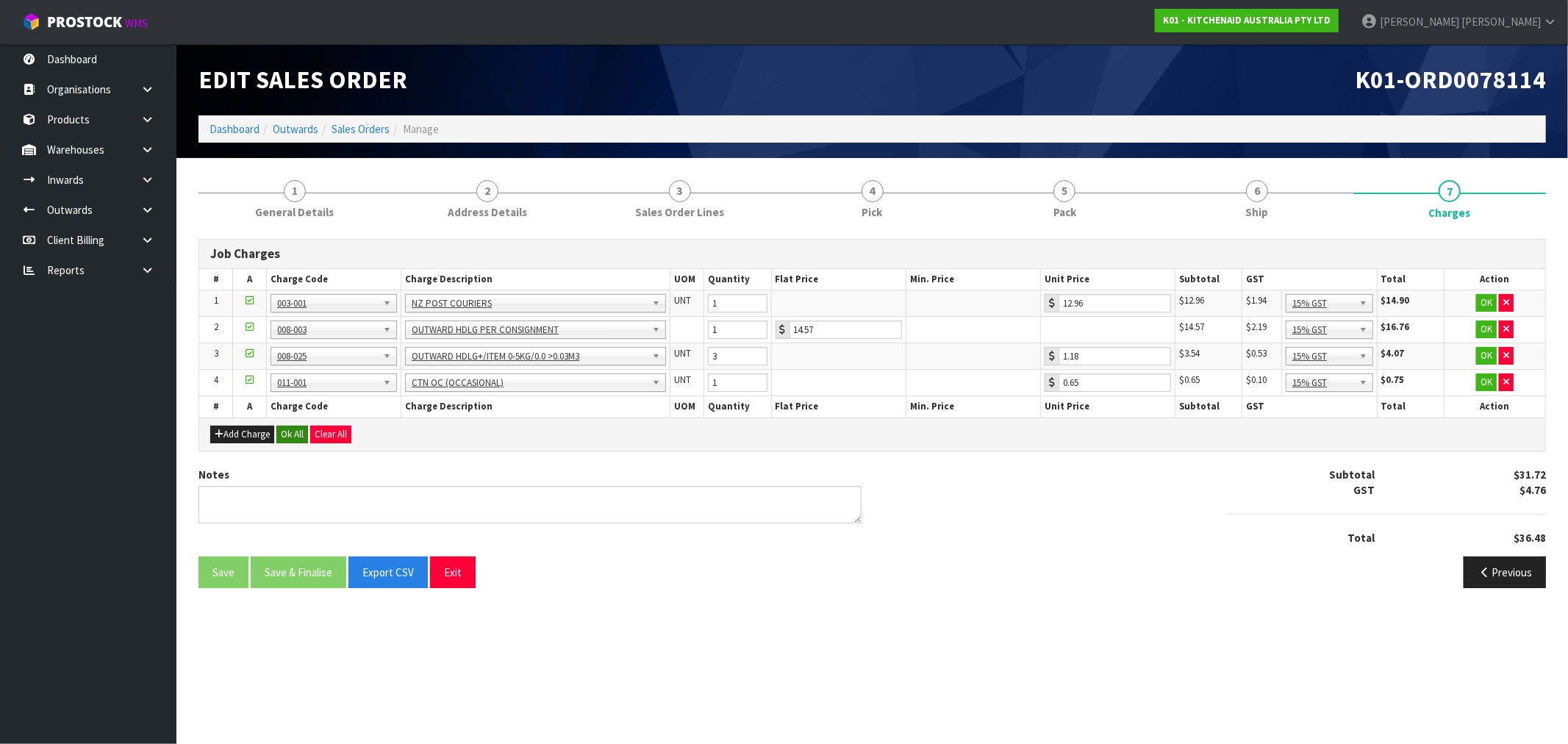
click at [308, 432] on div "Add Charge Ok All Clear All" at bounding box center [871, 434] width 1346 height 33
click at [302, 430] on button "Ok All" at bounding box center [293, 434] width 32 height 18
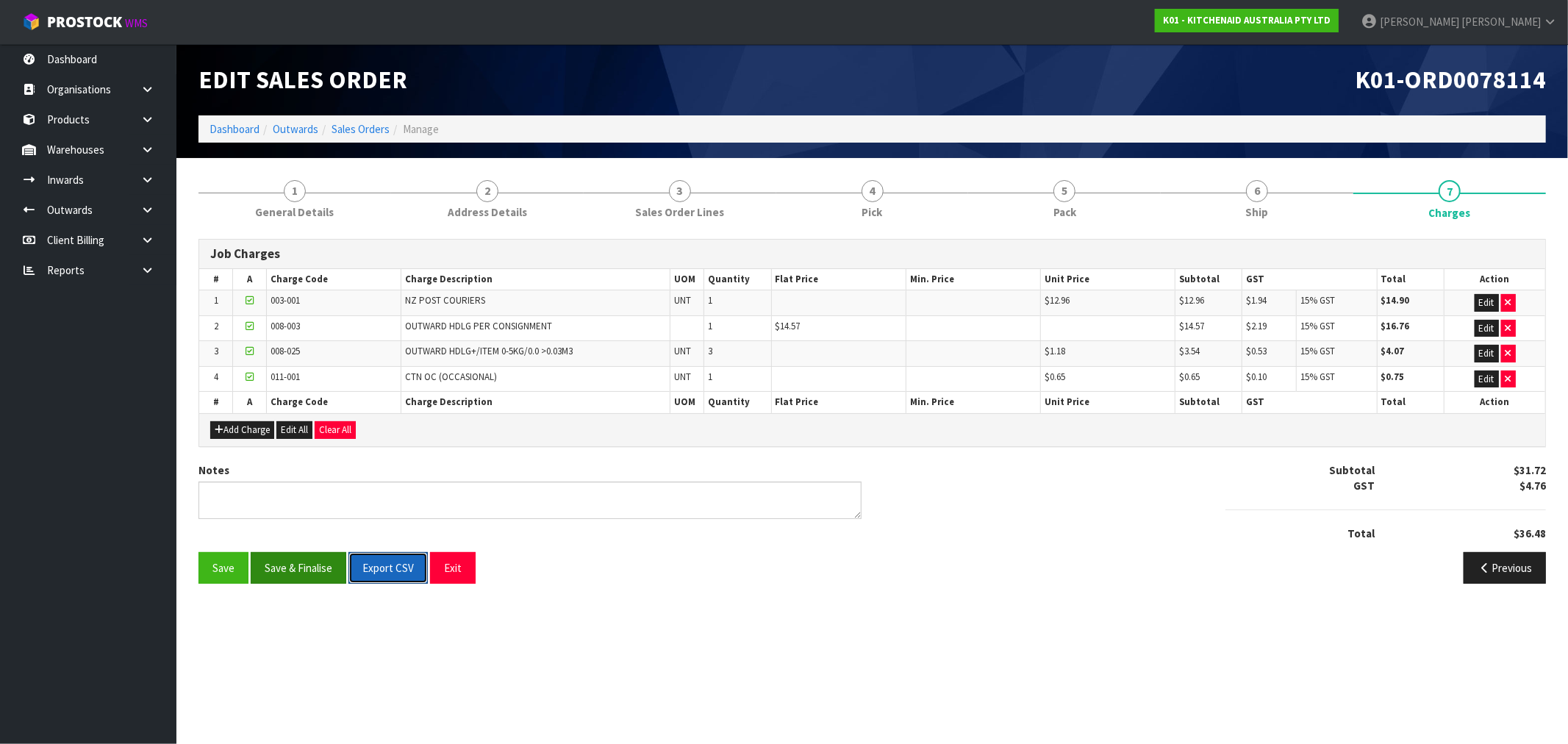
drag, startPoint x: 372, startPoint y: 568, endPoint x: 316, endPoint y: 558, distance: 56.9
click at [319, 559] on span "Save Save & Finalise Export CSV" at bounding box center [314, 566] width 231 height 14
click at [315, 555] on button "Save & Finalise" at bounding box center [298, 568] width 96 height 32
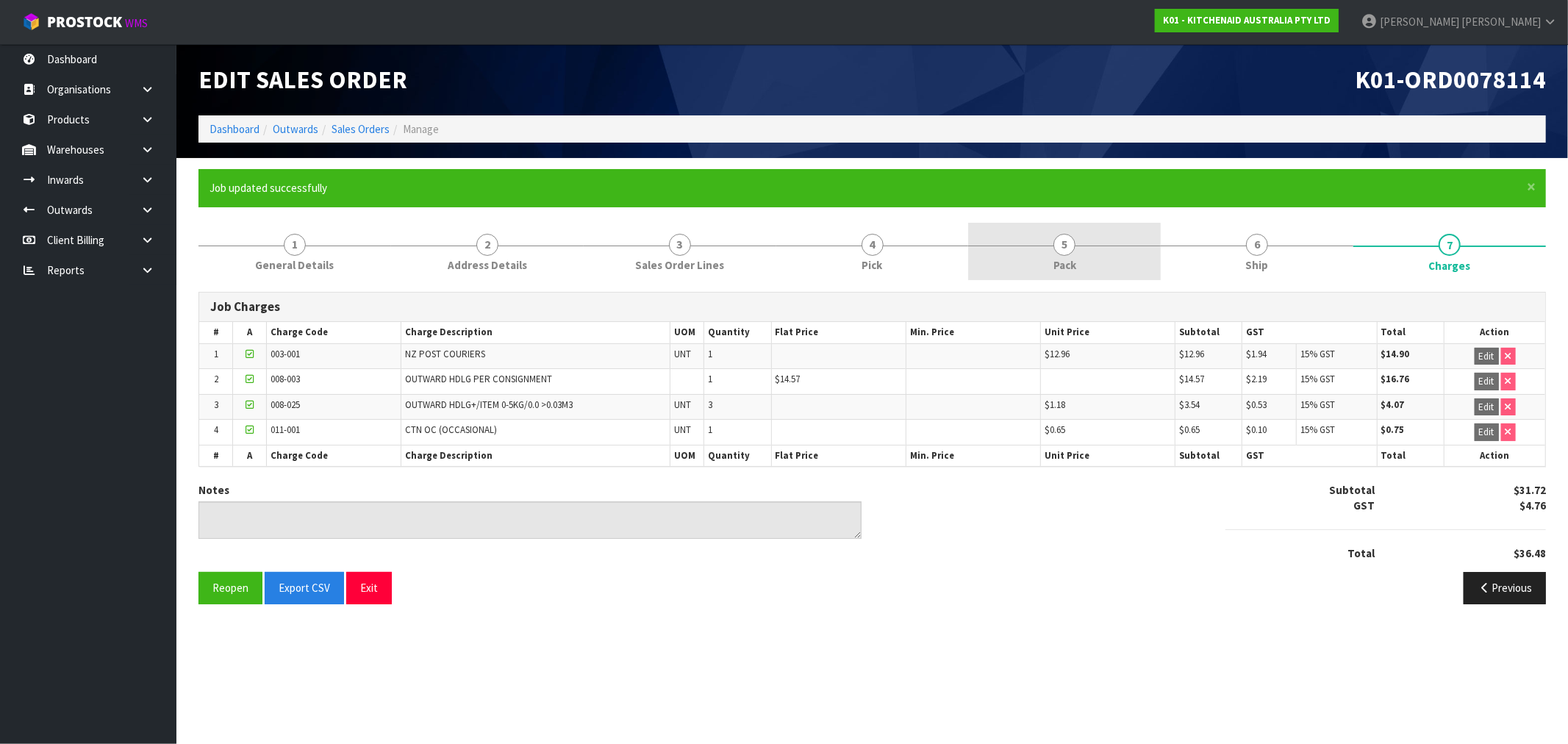
click at [1100, 255] on link "5 Pack" at bounding box center [1064, 252] width 192 height 59
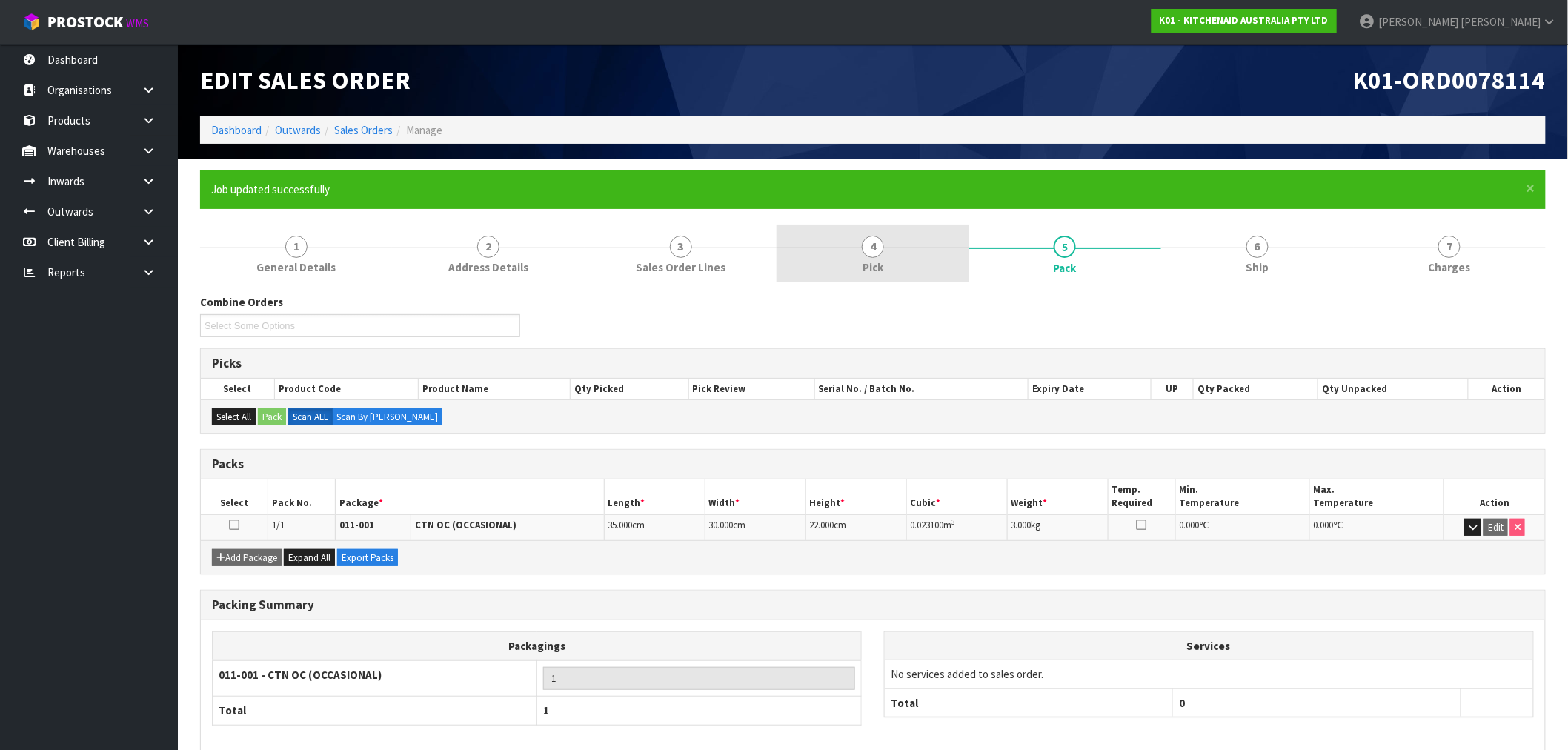
drag, startPoint x: 766, startPoint y: 243, endPoint x: 783, endPoint y: 247, distance: 17.5
click at [773, 246] on link "3 Sales Order Lines" at bounding box center [680, 254] width 192 height 59
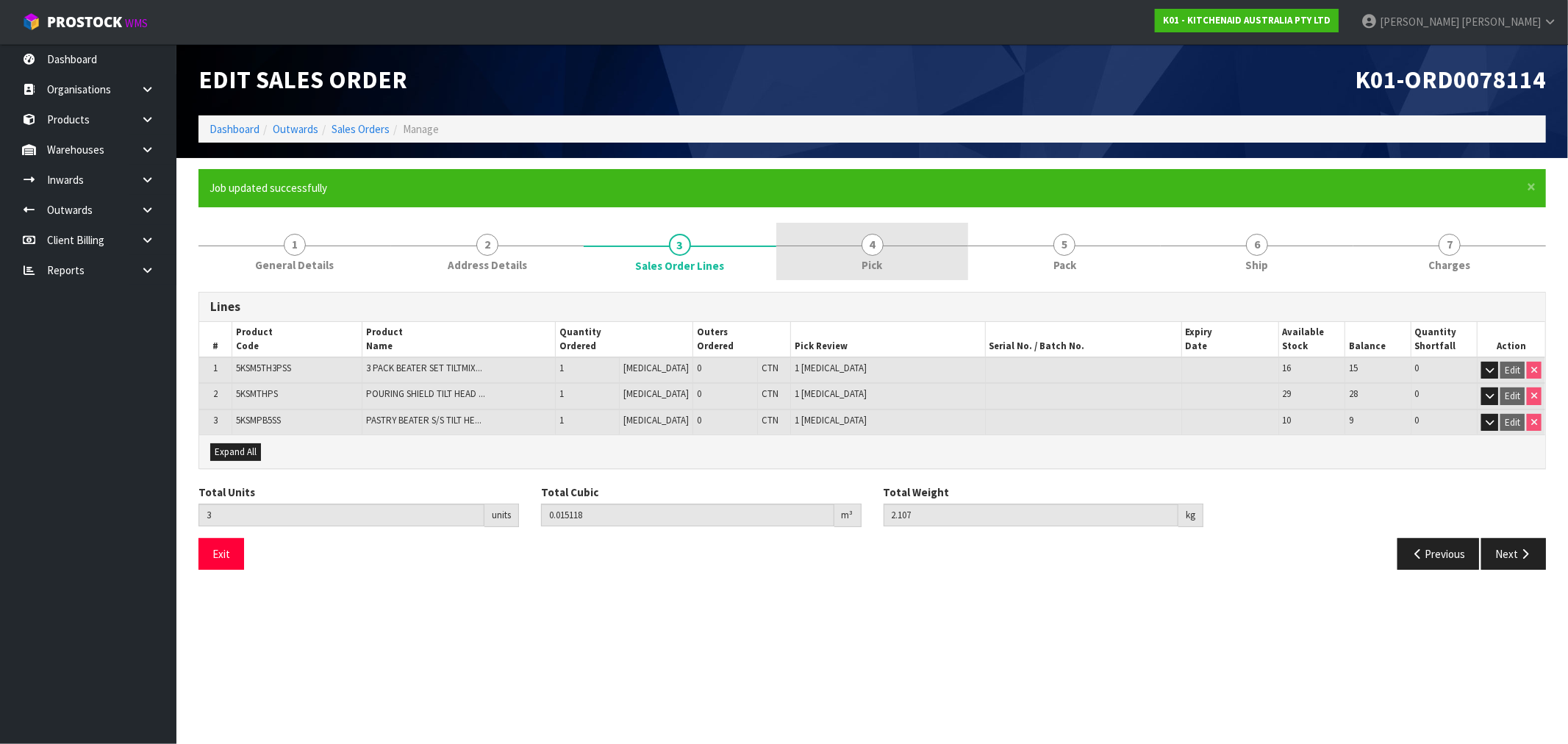
click at [906, 272] on link "4 Pick" at bounding box center [872, 252] width 192 height 59
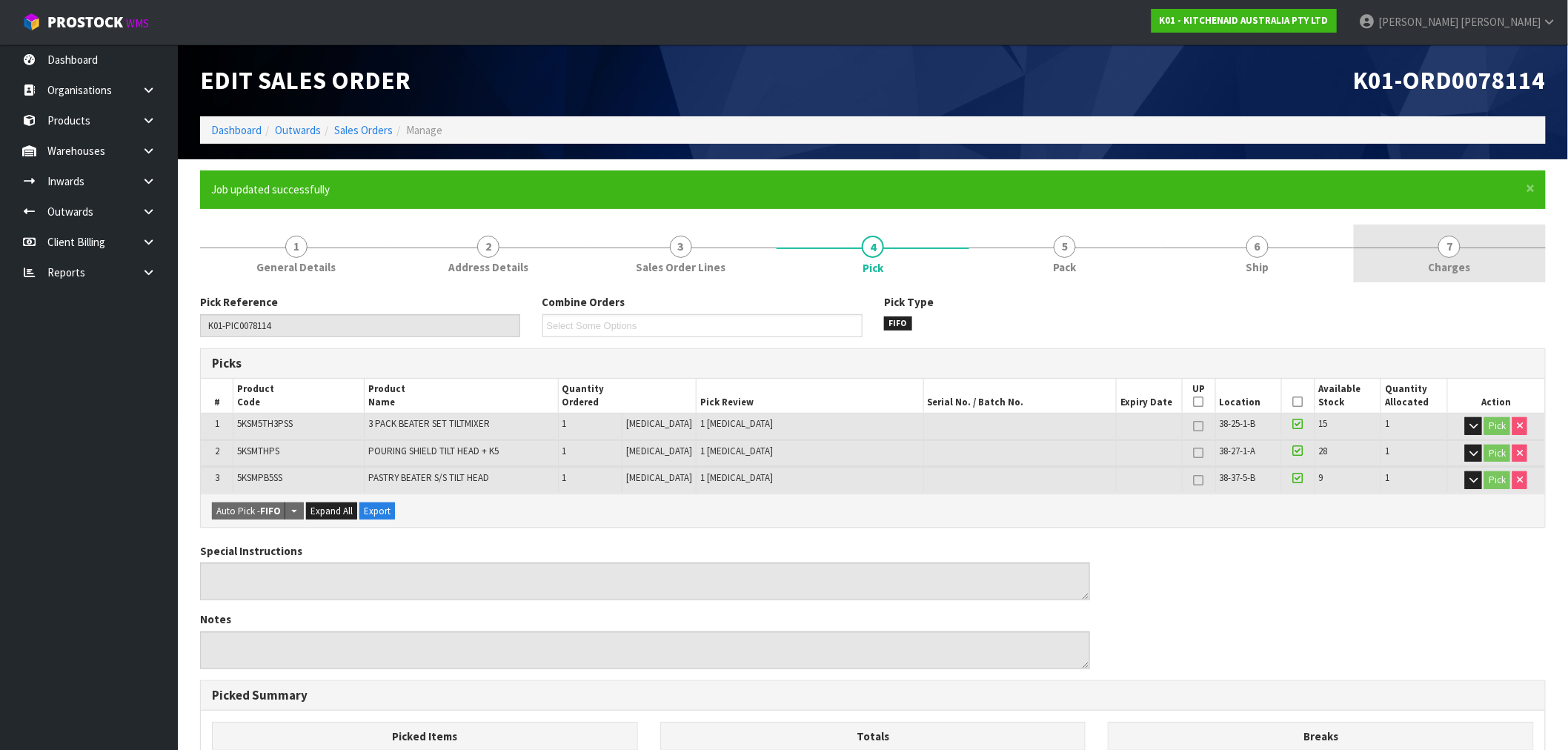
click at [1454, 265] on span "Charges" at bounding box center [1450, 267] width 42 height 16
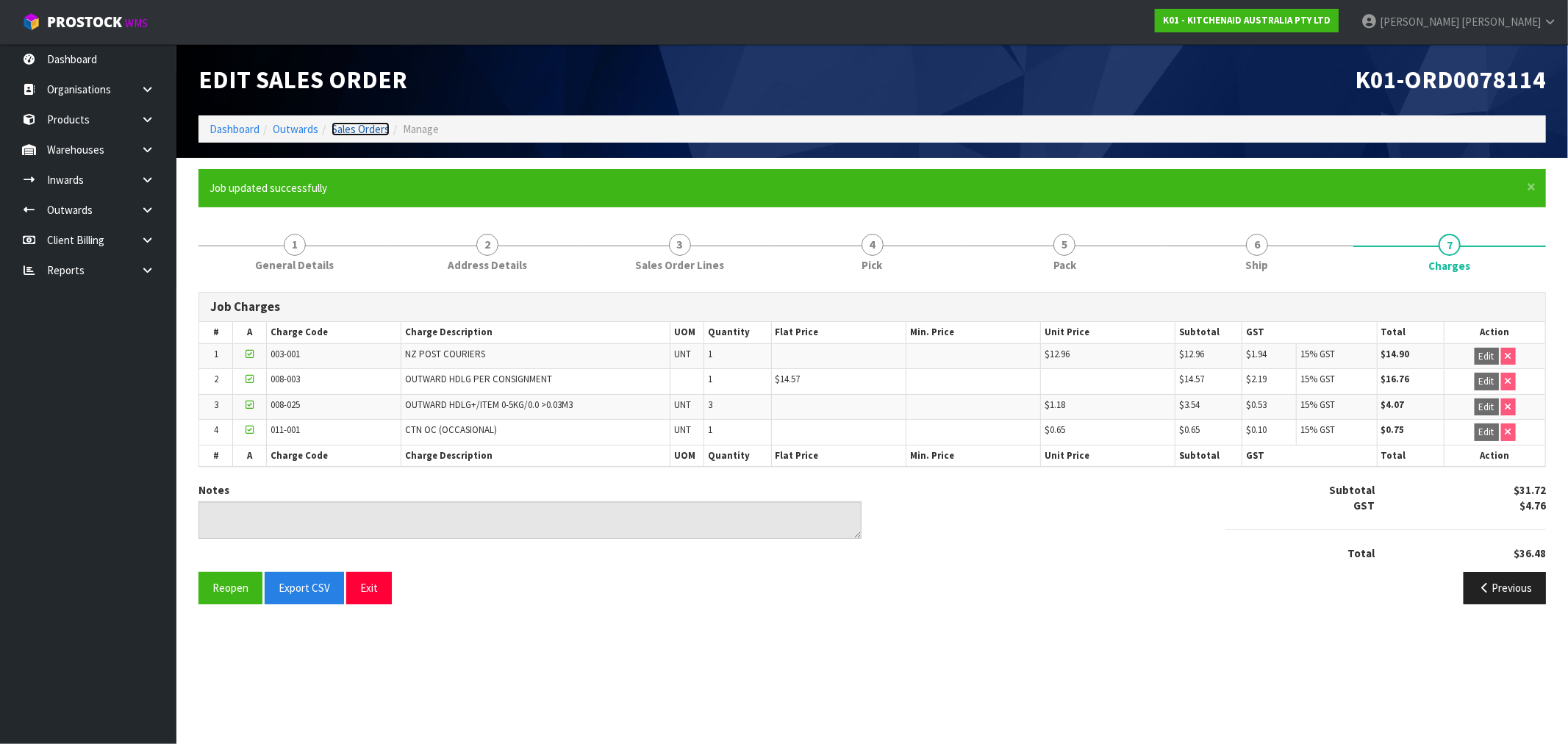
click at [358, 122] on link "Sales Orders" at bounding box center [360, 128] width 59 height 14
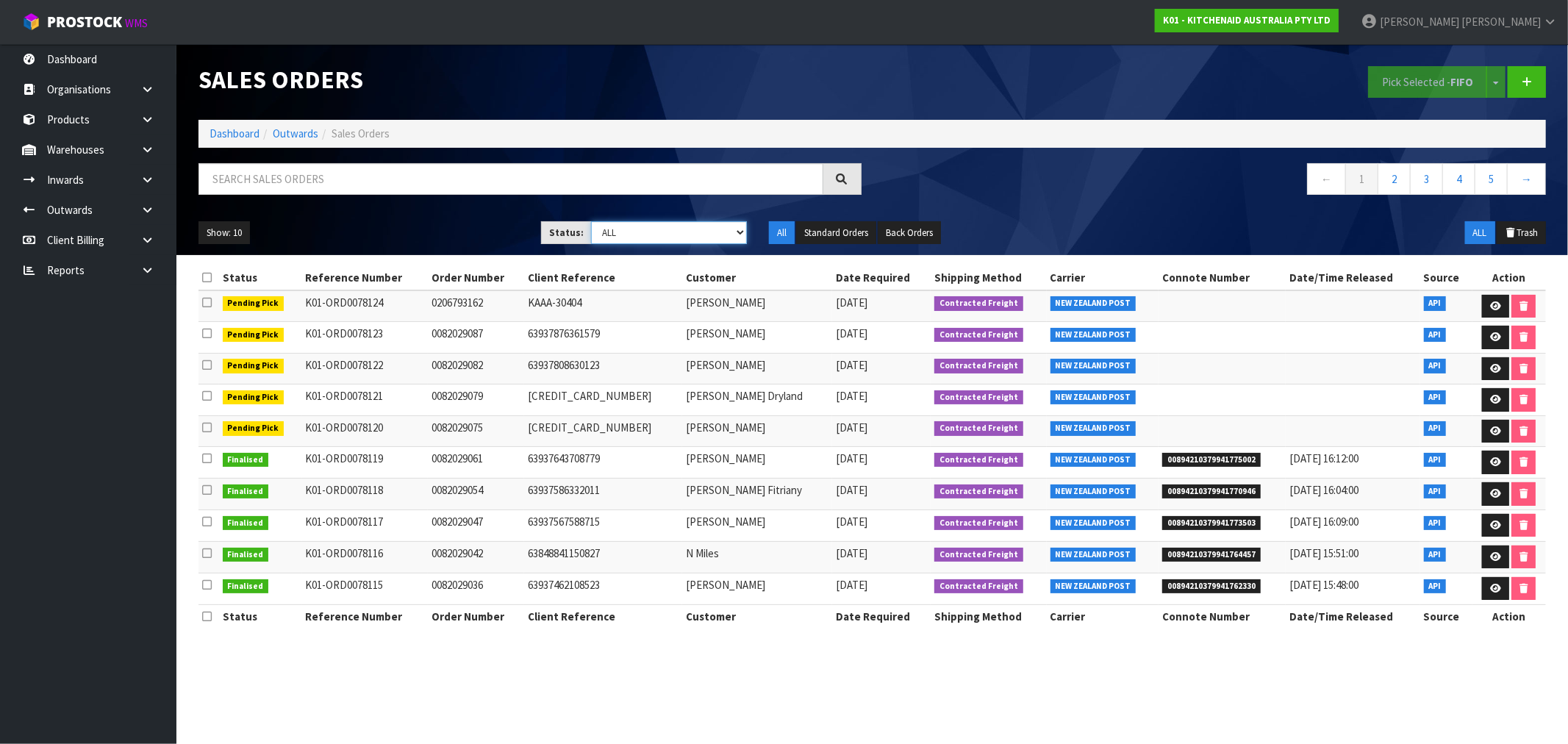
click at [599, 221] on select "Draft Pending Allocated Pending Pick Goods Picked Goods Packed Pending Charges …" at bounding box center [669, 232] width 156 height 23
select select "string:6"
click at [591, 221] on select "Draft Pending Allocated Pending Pick Goods Picked Goods Packed Pending Charges …" at bounding box center [669, 232] width 156 height 23
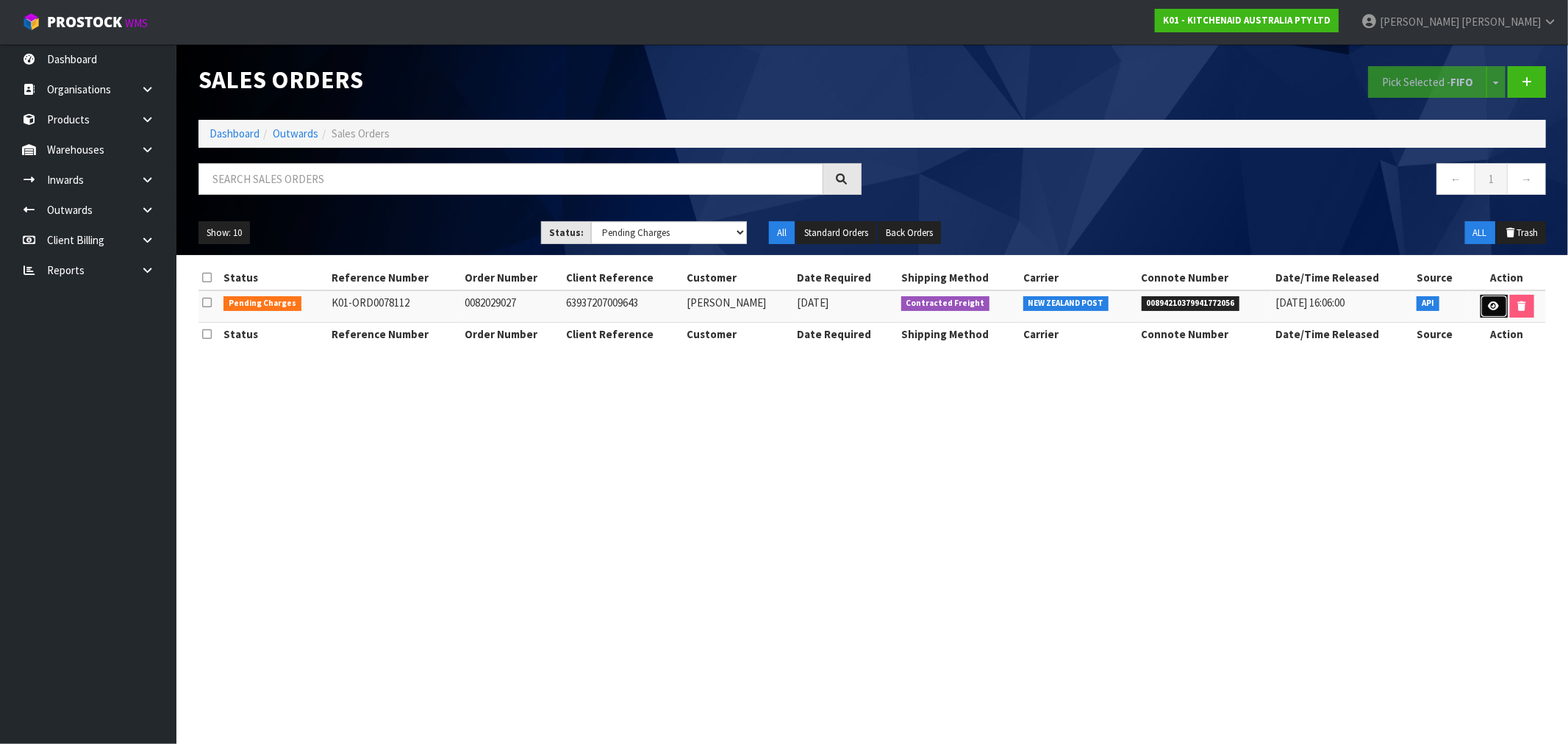
click at [1495, 305] on icon at bounding box center [1494, 306] width 11 height 9
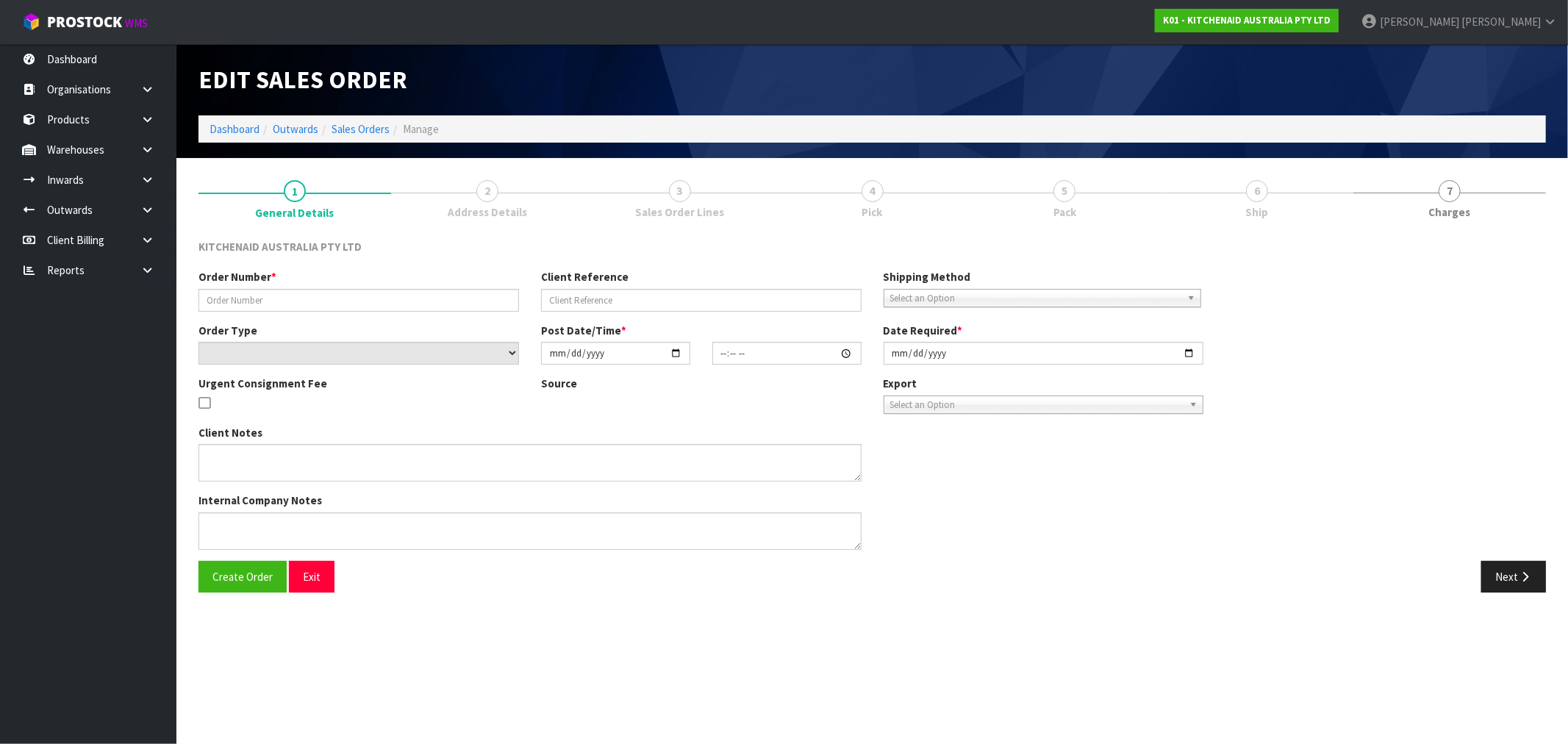
type input "0082029027"
type input "63937207009643"
select select "number:0"
type input "2025-08-21"
type input "09:35:33.000"
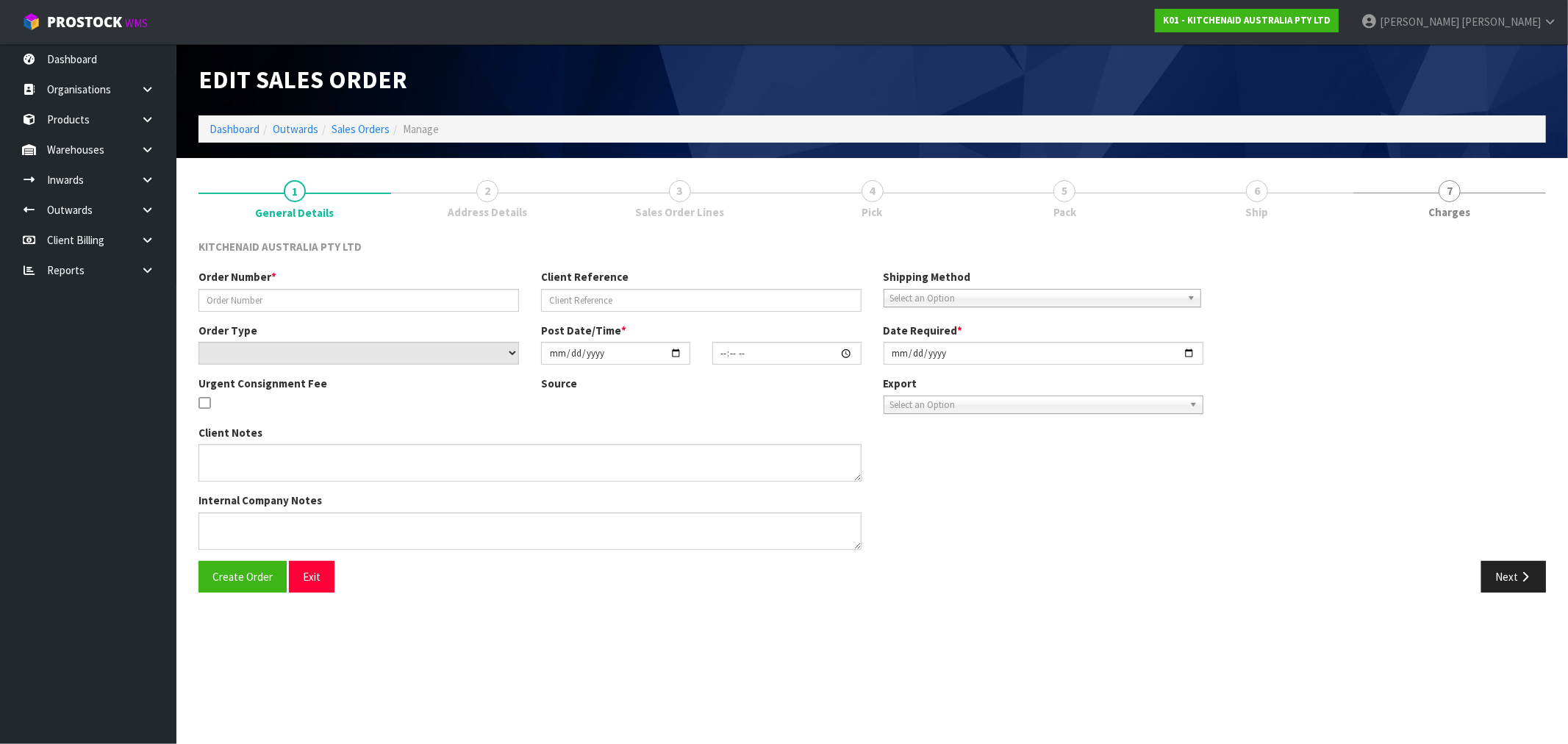
type input "2025-08-21"
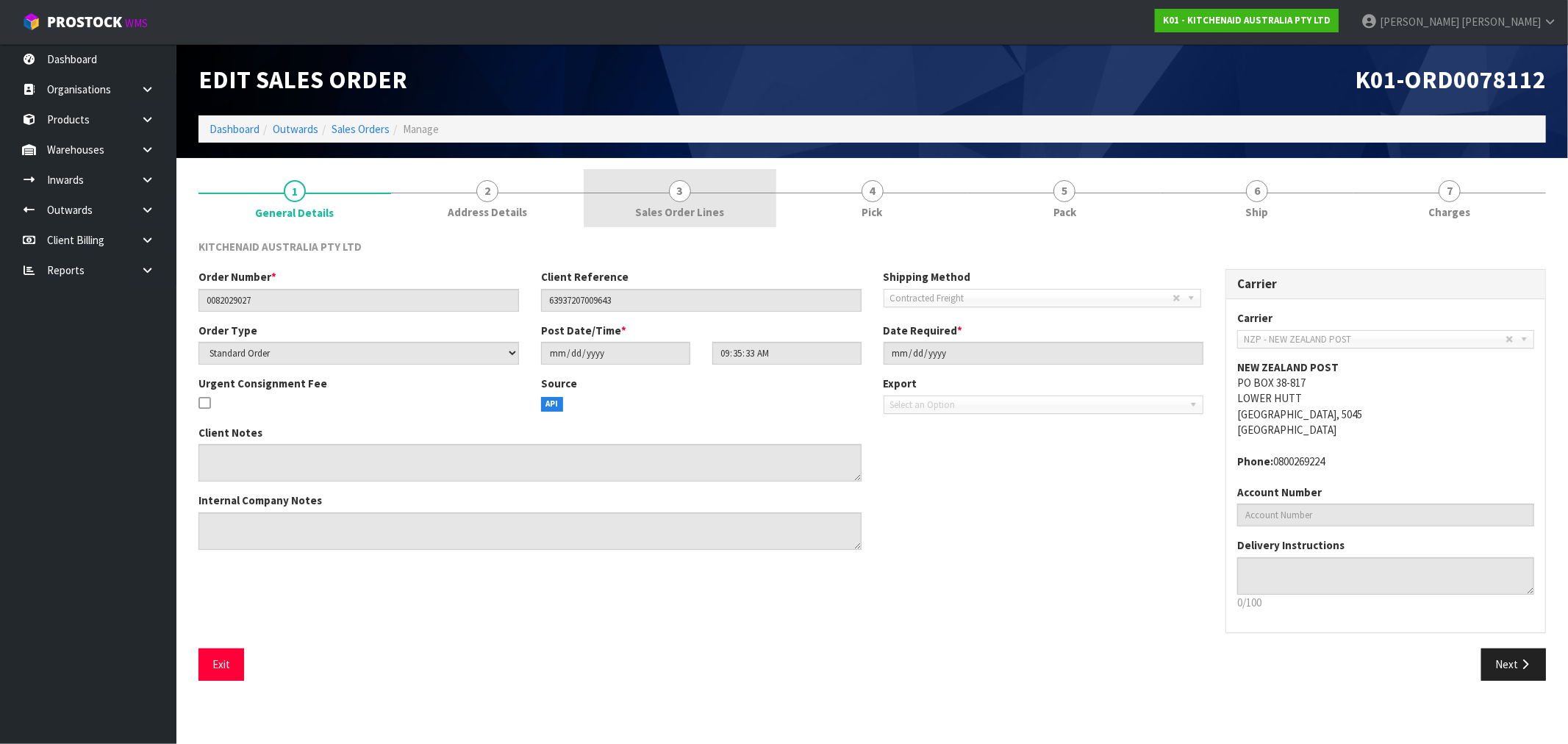
click at [706, 199] on link "3 Sales Order Lines" at bounding box center [679, 198] width 192 height 59
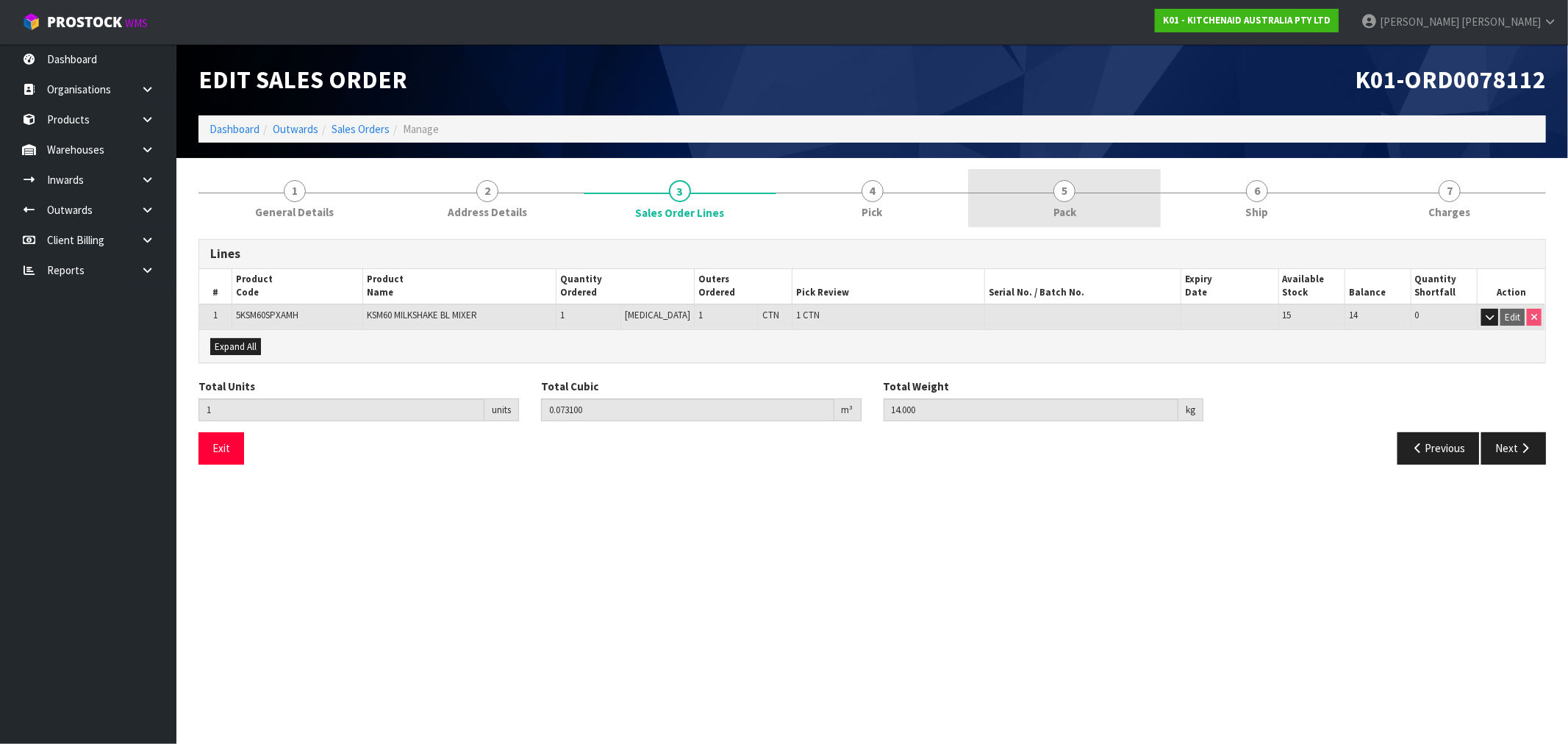
click at [1105, 187] on link "5 Pack" at bounding box center [1064, 198] width 192 height 59
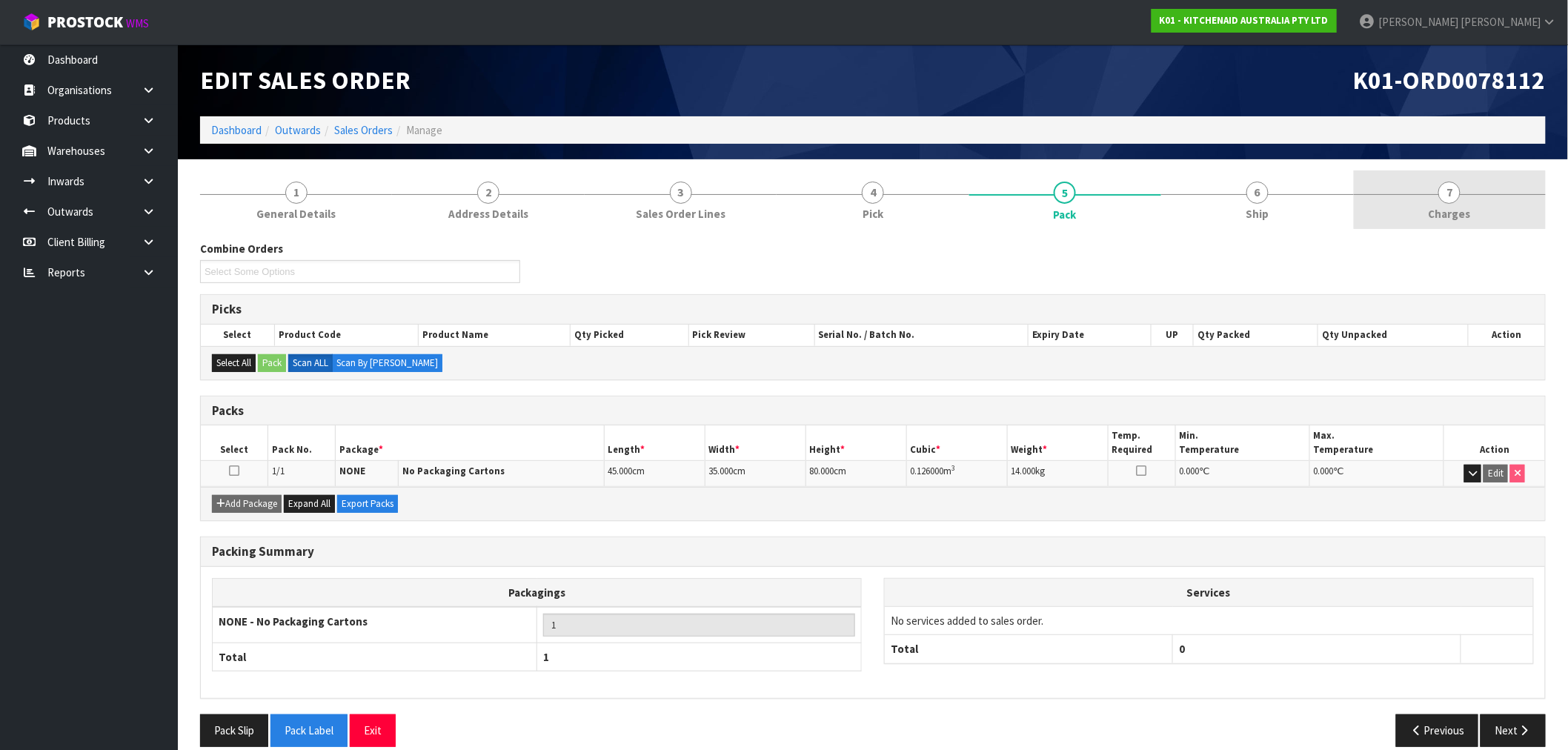
click at [1446, 210] on span "Charges" at bounding box center [1450, 213] width 42 height 16
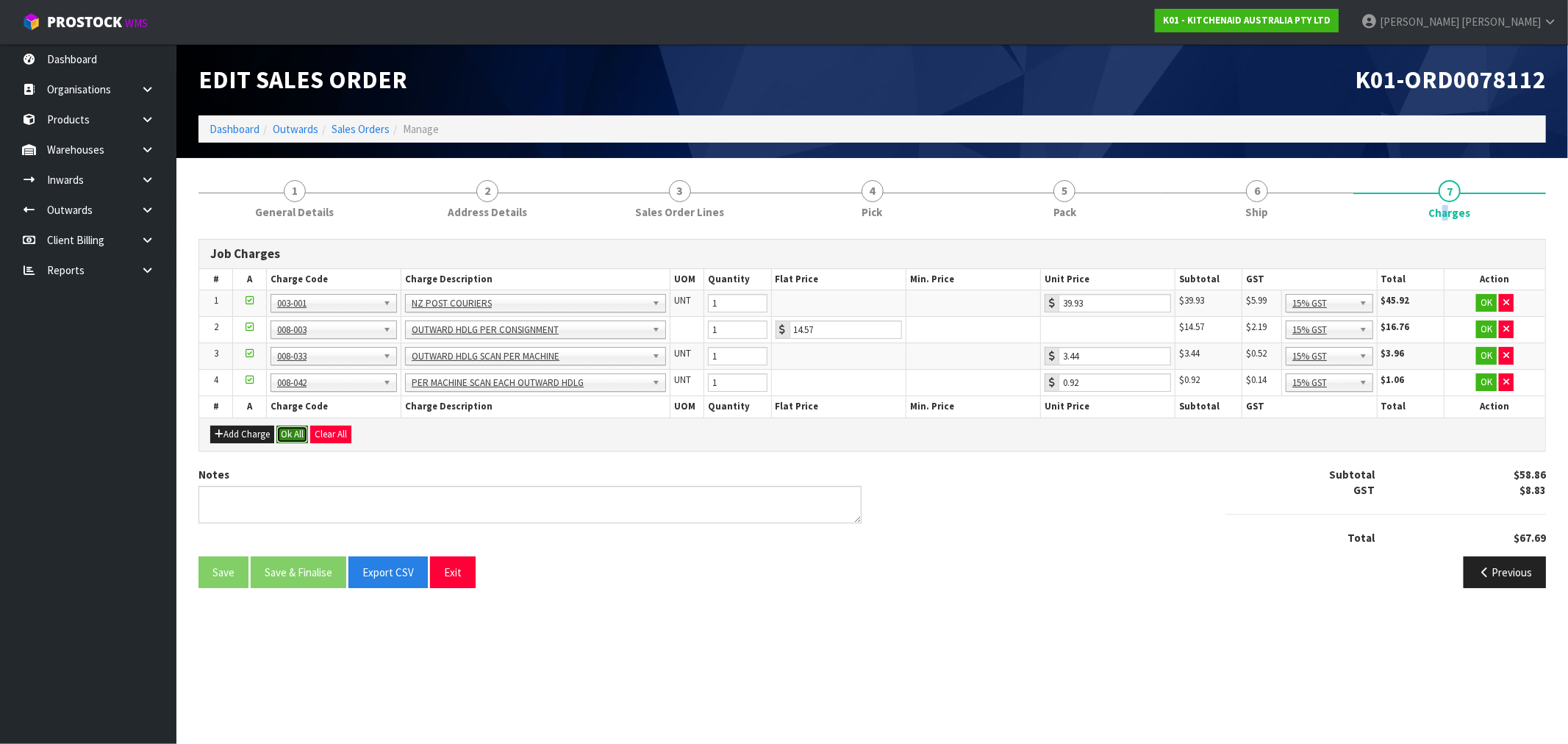
click at [283, 431] on button "Ok All" at bounding box center [293, 434] width 32 height 18
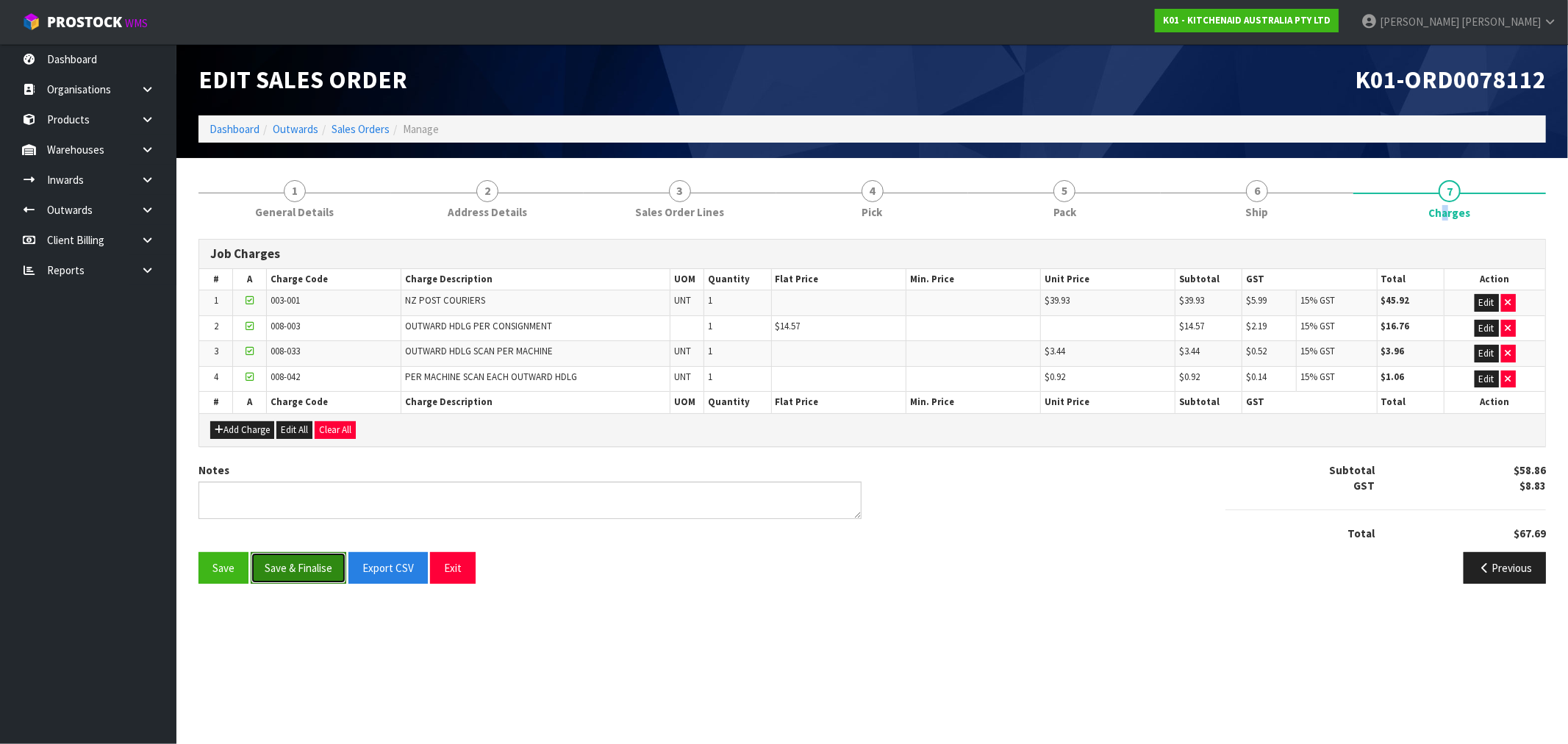
click at [295, 564] on button "Save & Finalise" at bounding box center [298, 568] width 96 height 32
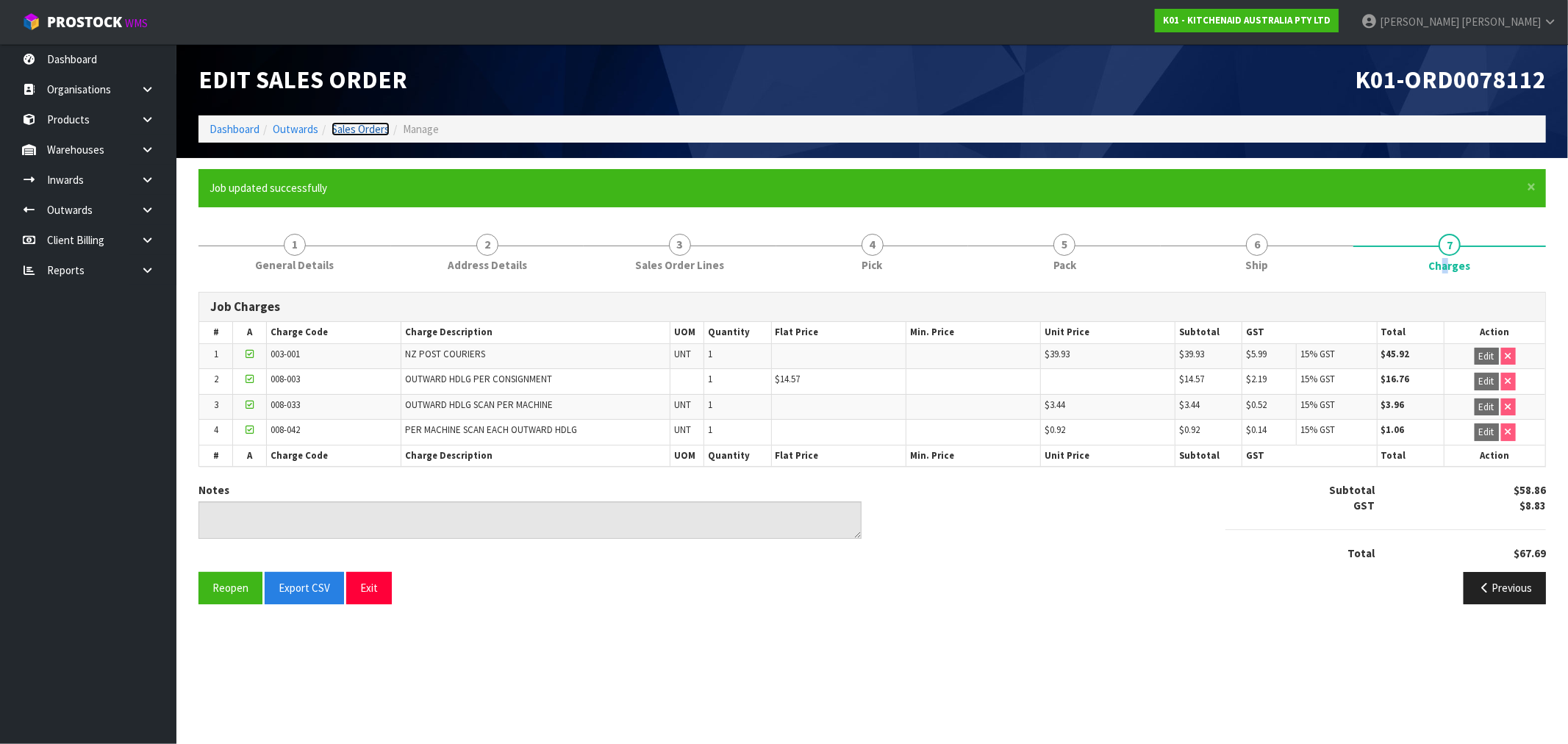
click at [338, 129] on link "Sales Orders" at bounding box center [360, 128] width 59 height 14
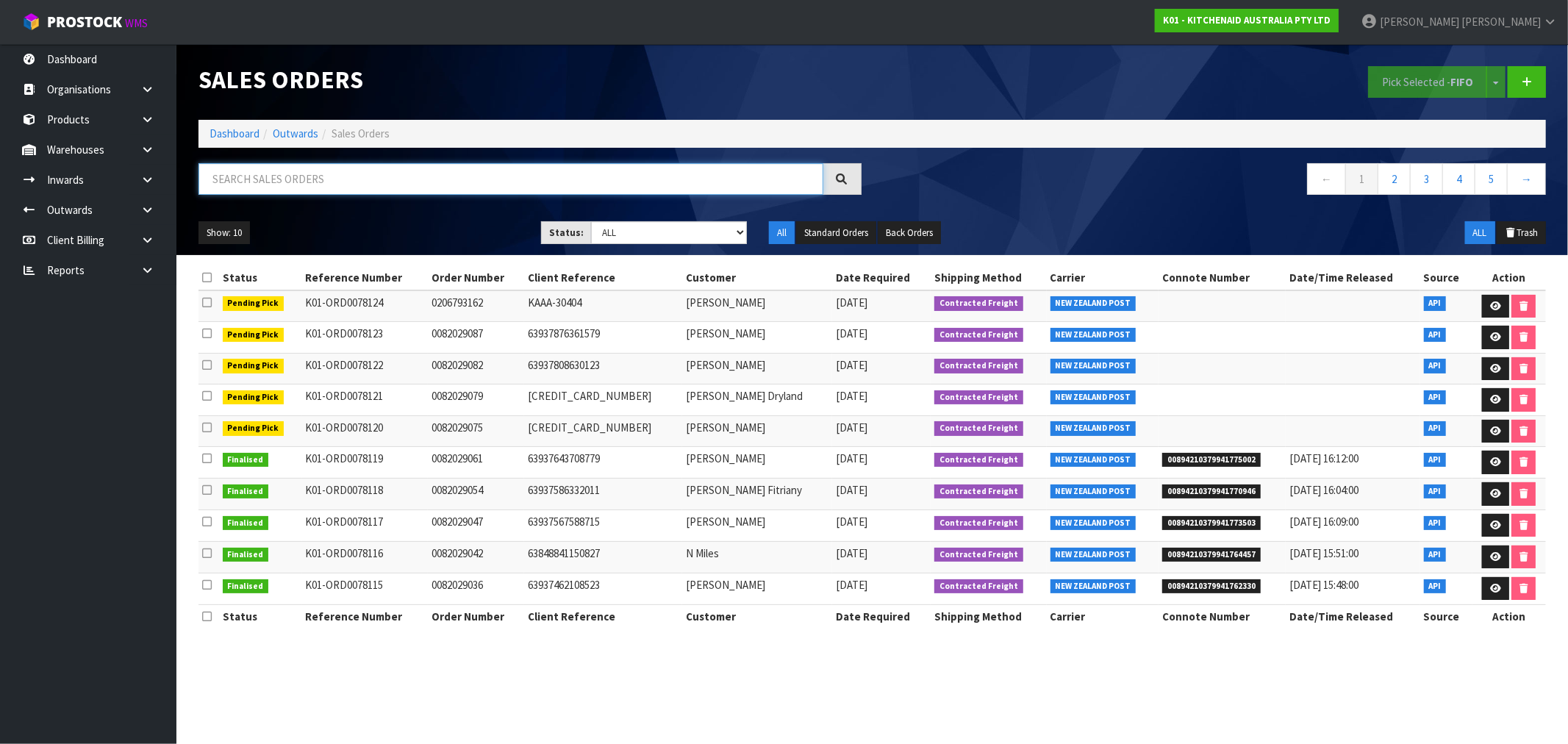
click at [273, 181] on input "text" at bounding box center [511, 179] width 625 height 32
type input "15625"
click at [220, 131] on link "Dashboard" at bounding box center [235, 133] width 50 height 14
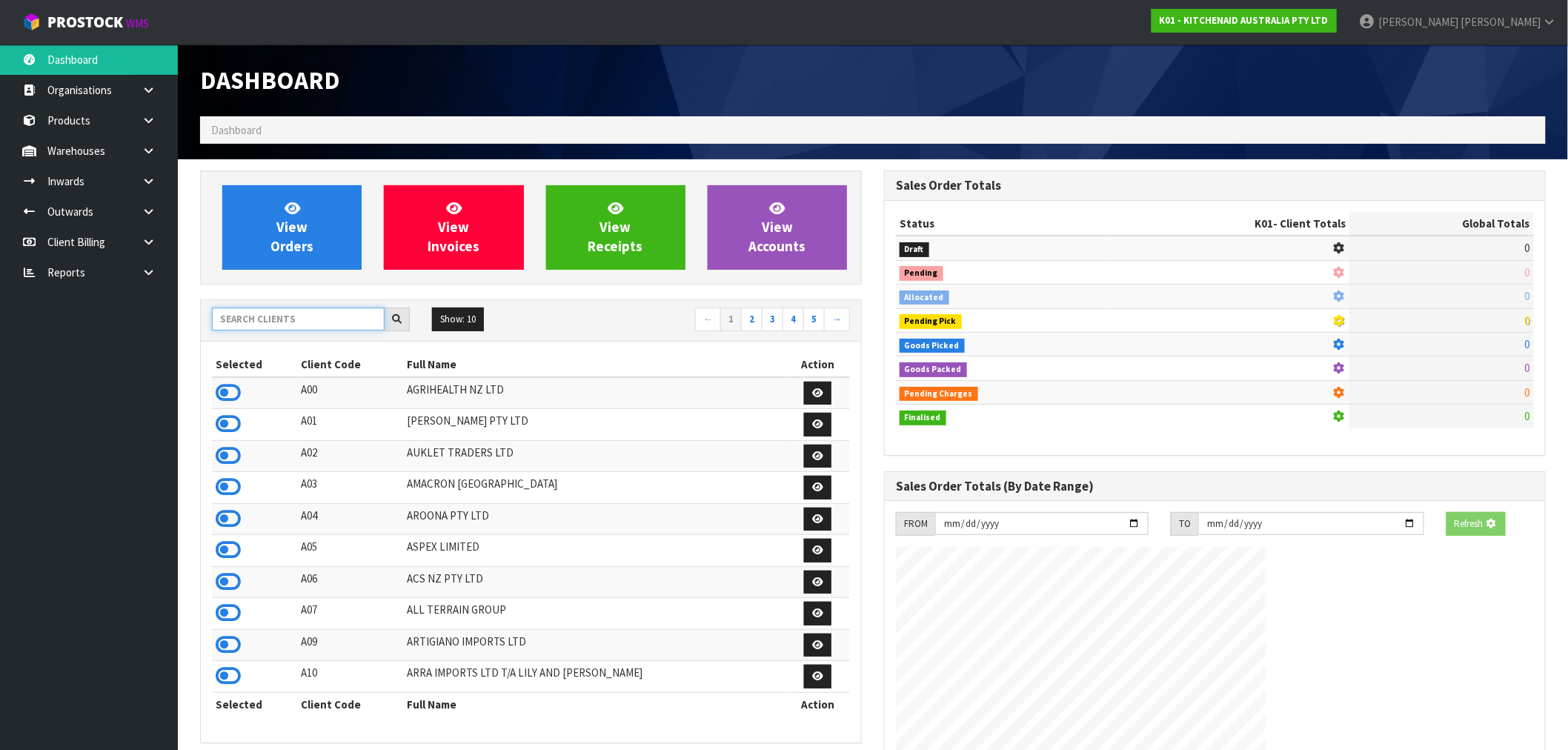
click at [280, 321] on input "text" at bounding box center [298, 318] width 172 height 23
type input "D00"
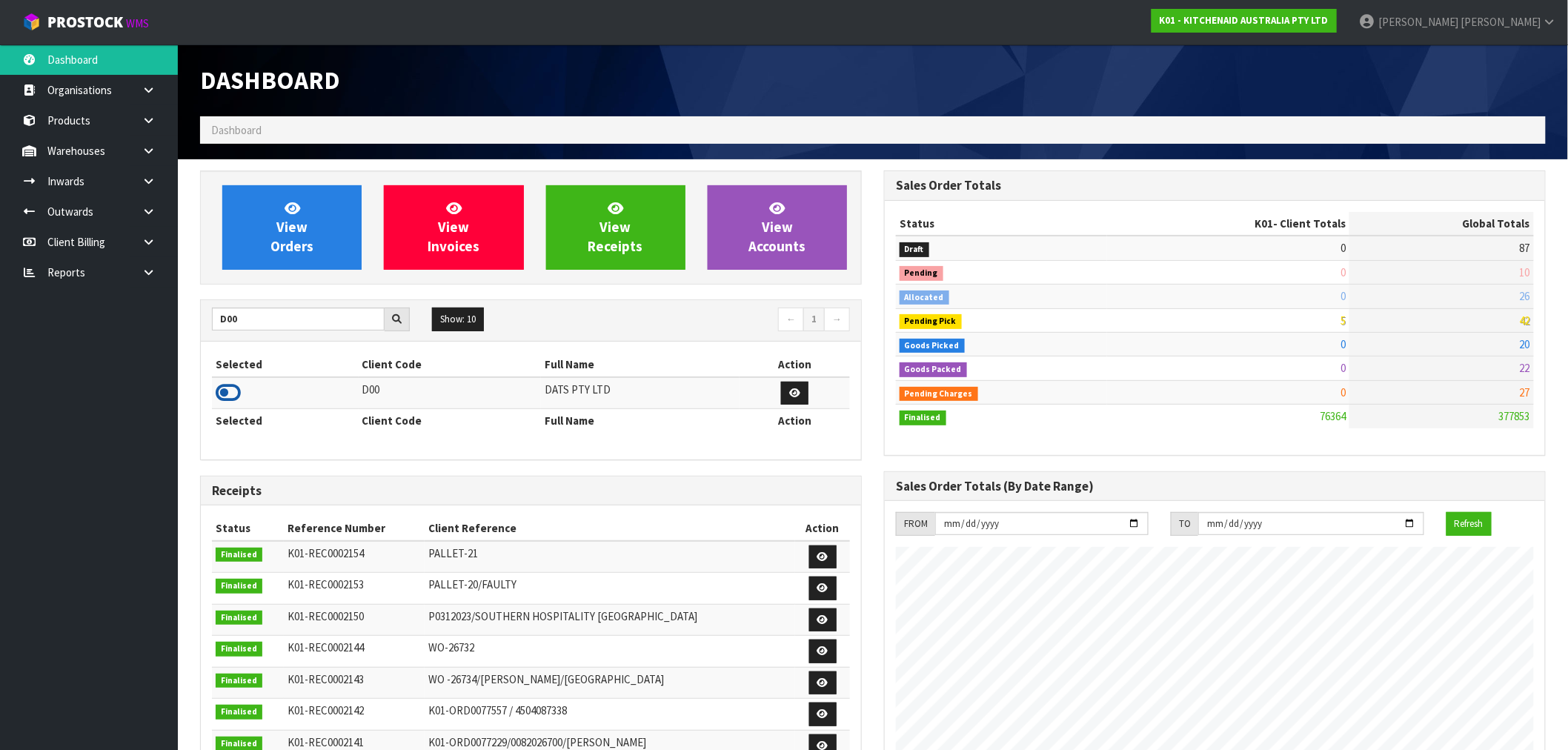
click at [226, 394] on icon at bounding box center [228, 393] width 25 height 22
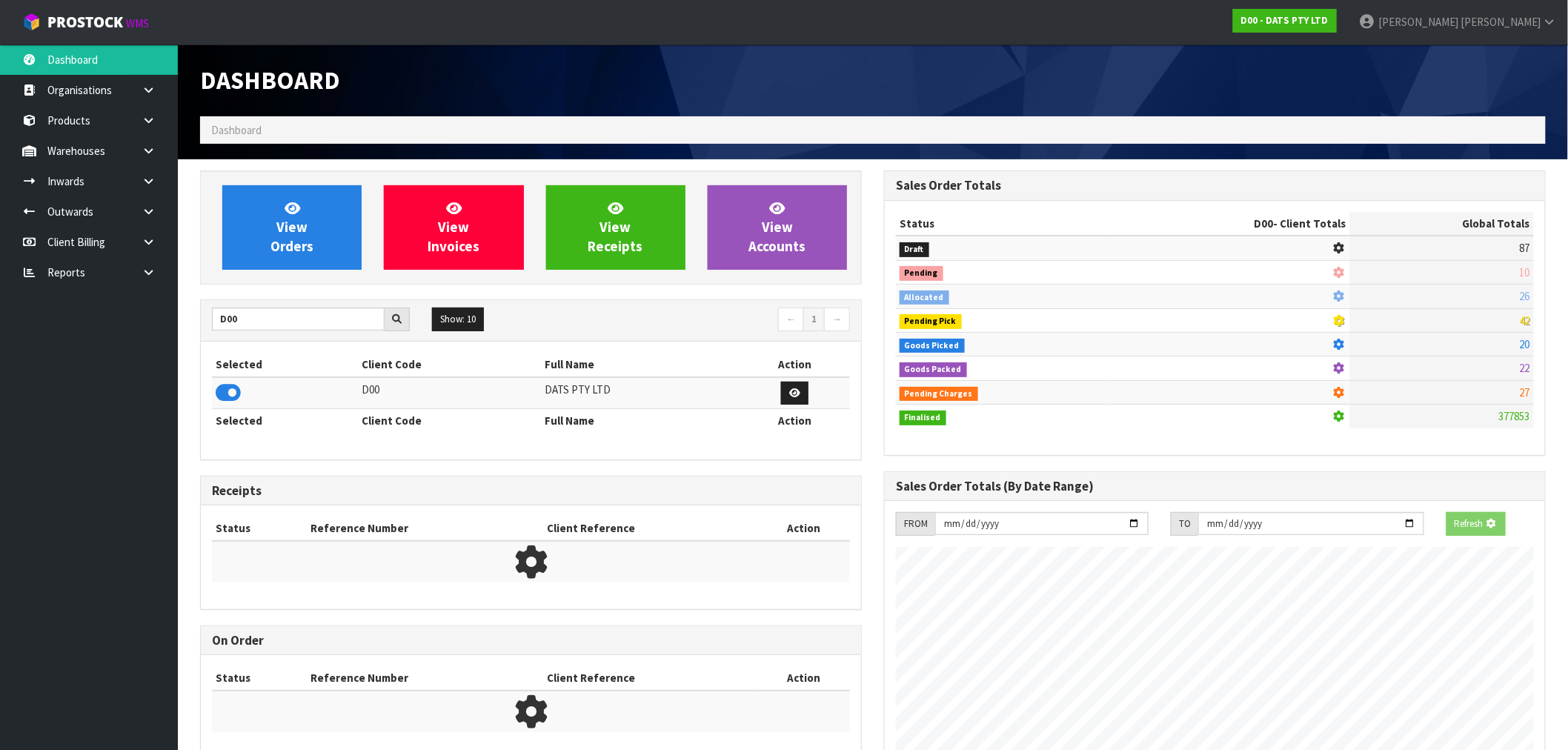
scroll to position [924, 684]
click at [365, 257] on div "View Orders" at bounding box center [292, 228] width 162 height 84
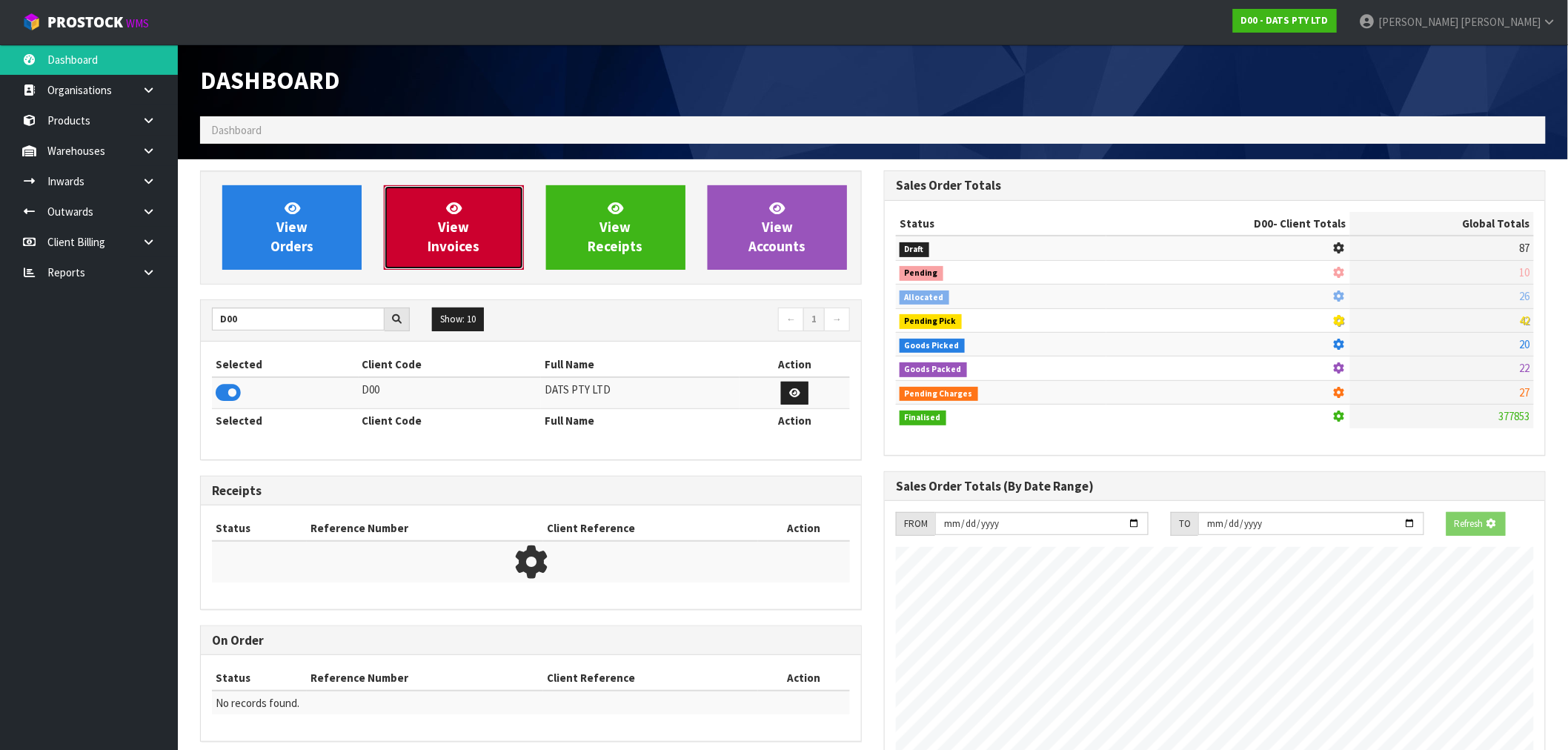
click at [425, 248] on link "View Invoices" at bounding box center [453, 228] width 140 height 84
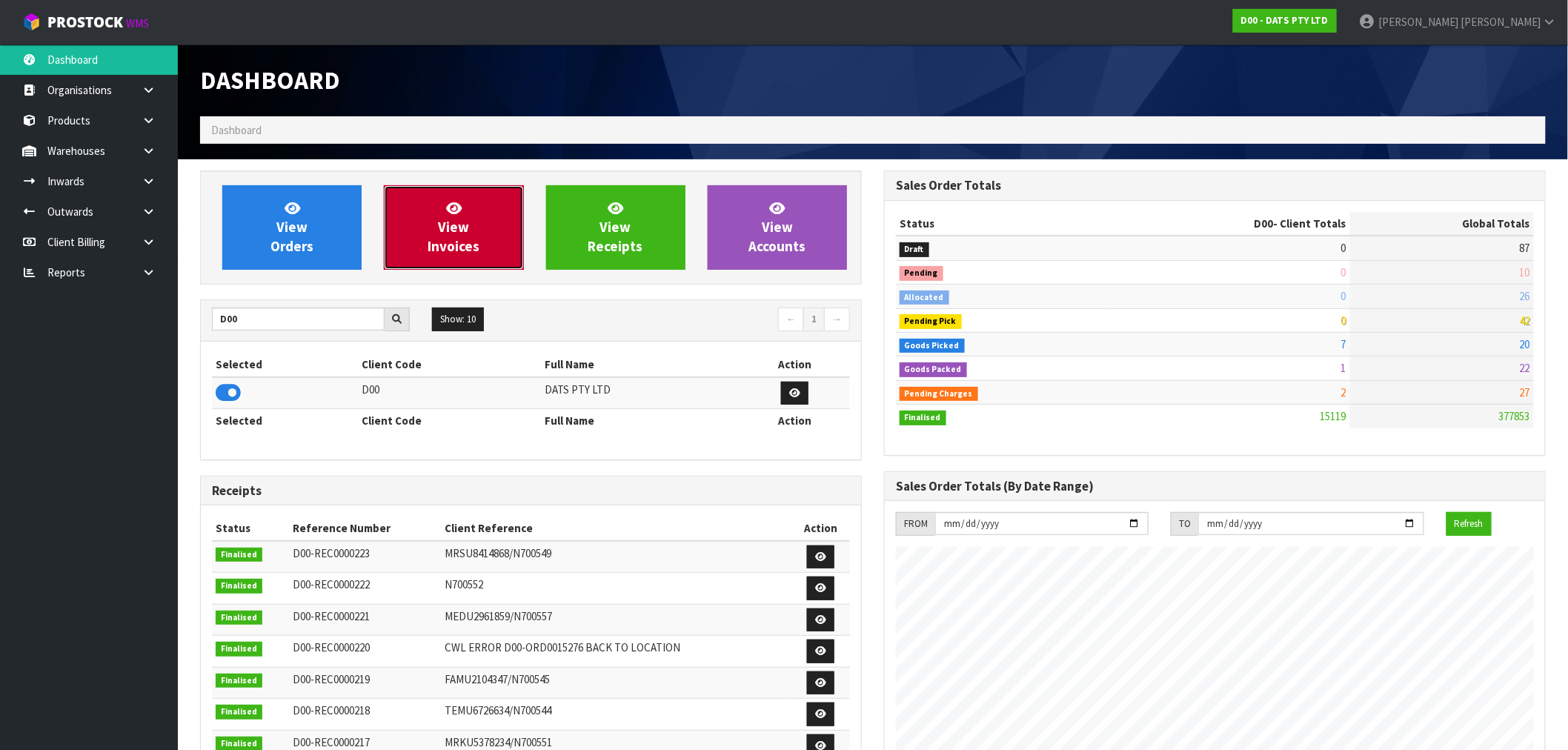
scroll to position [1123, 684]
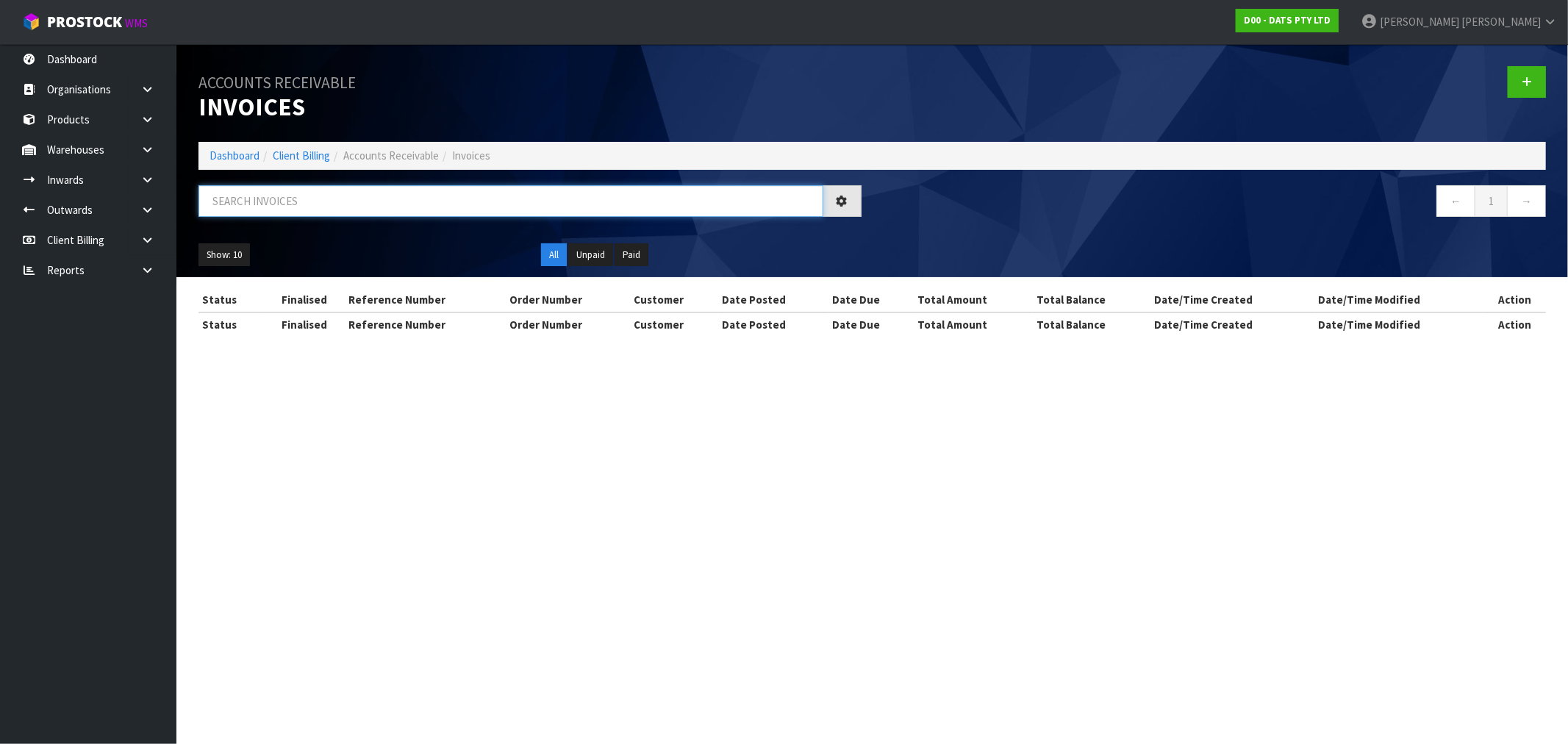
click at [377, 199] on input "text" at bounding box center [511, 201] width 625 height 32
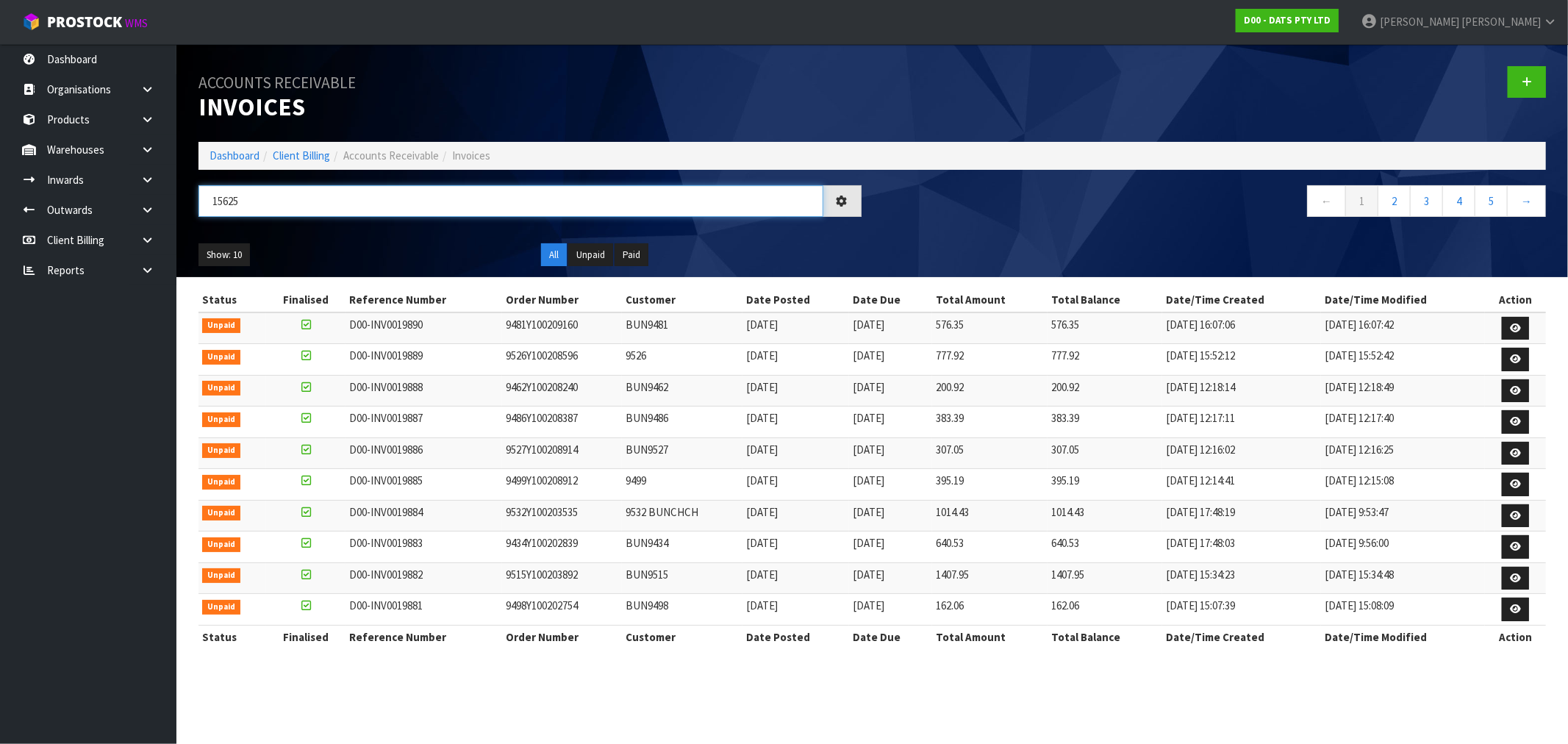
type input "15625"
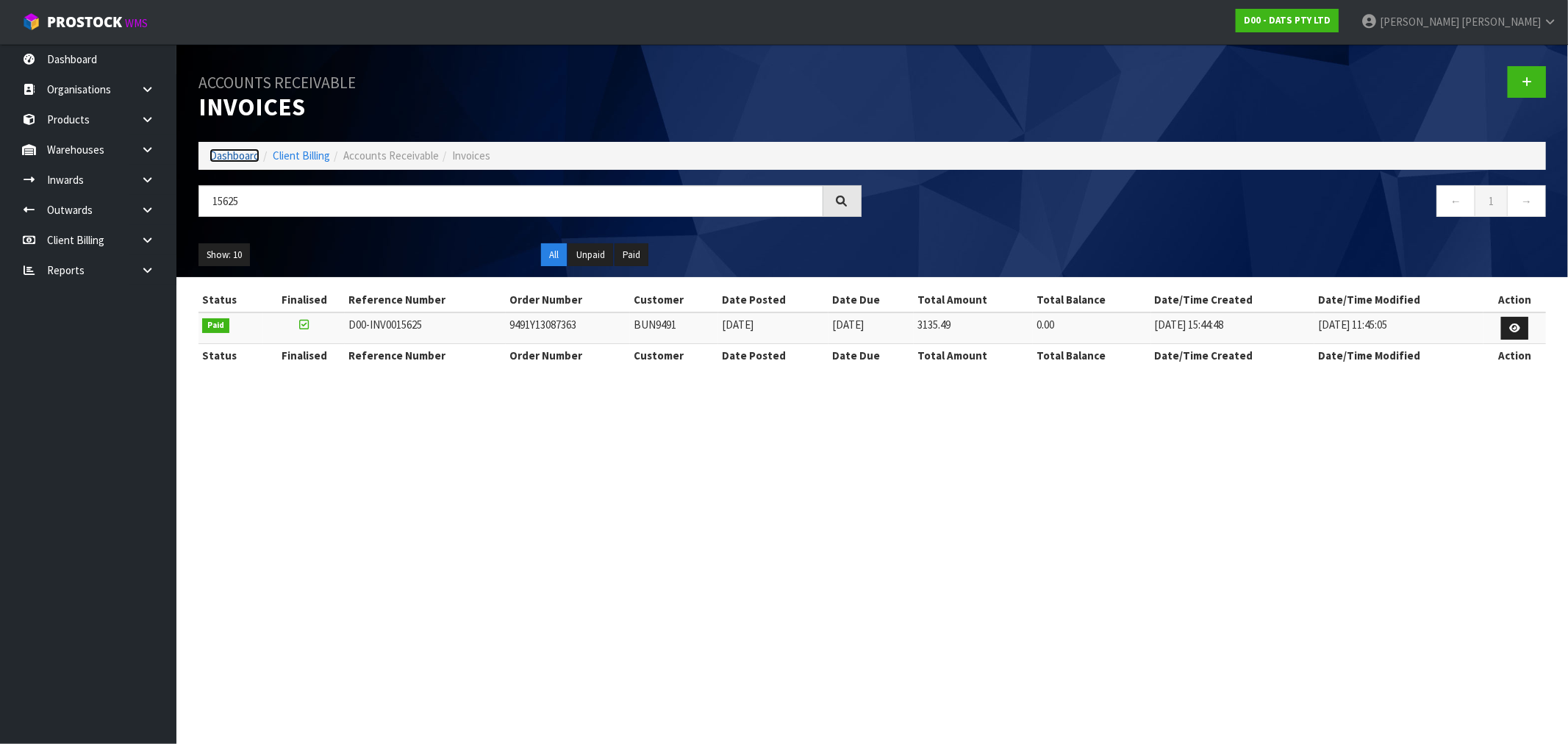
click at [244, 153] on link "Dashboard" at bounding box center [235, 155] width 50 height 14
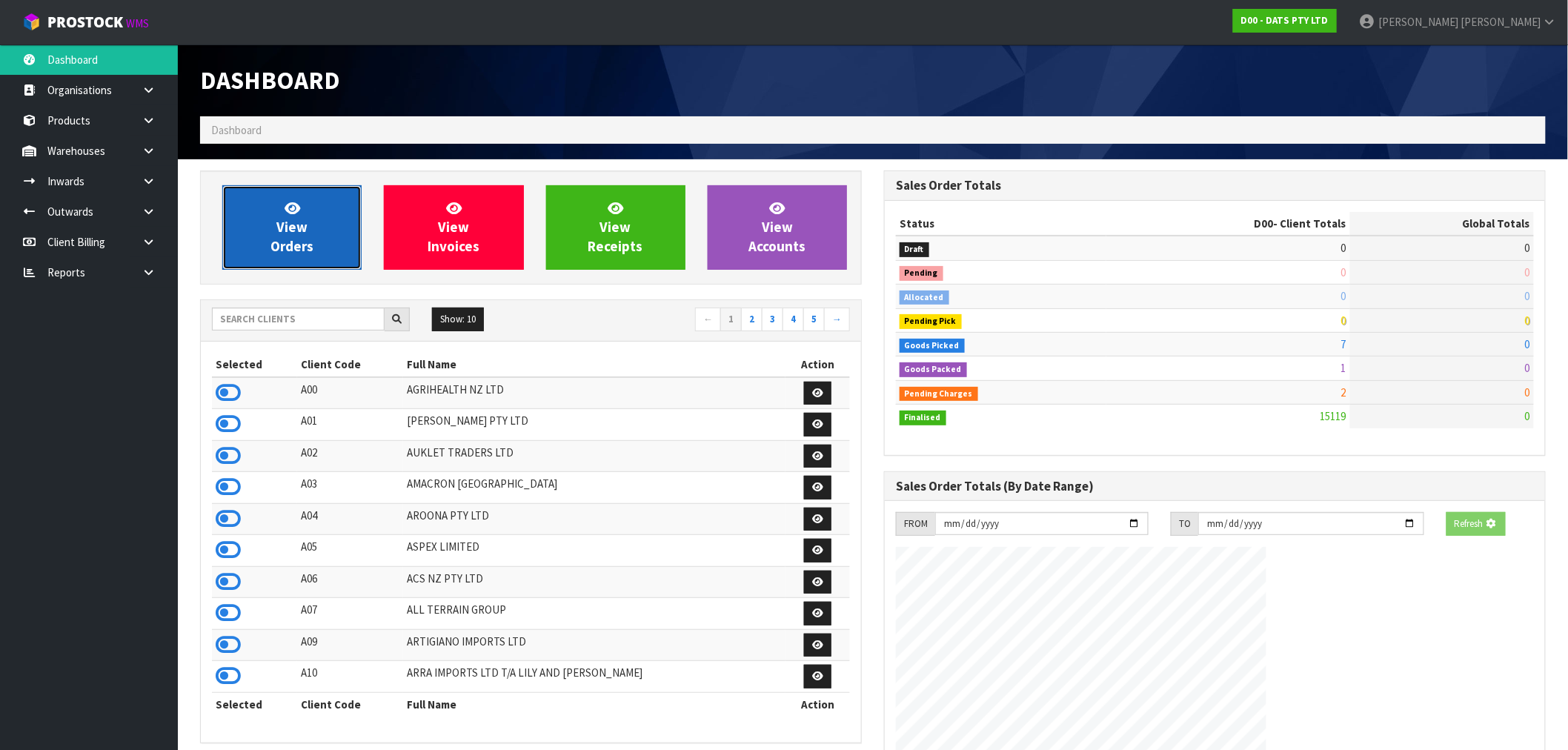
click at [315, 242] on link "View Orders" at bounding box center [291, 228] width 140 height 84
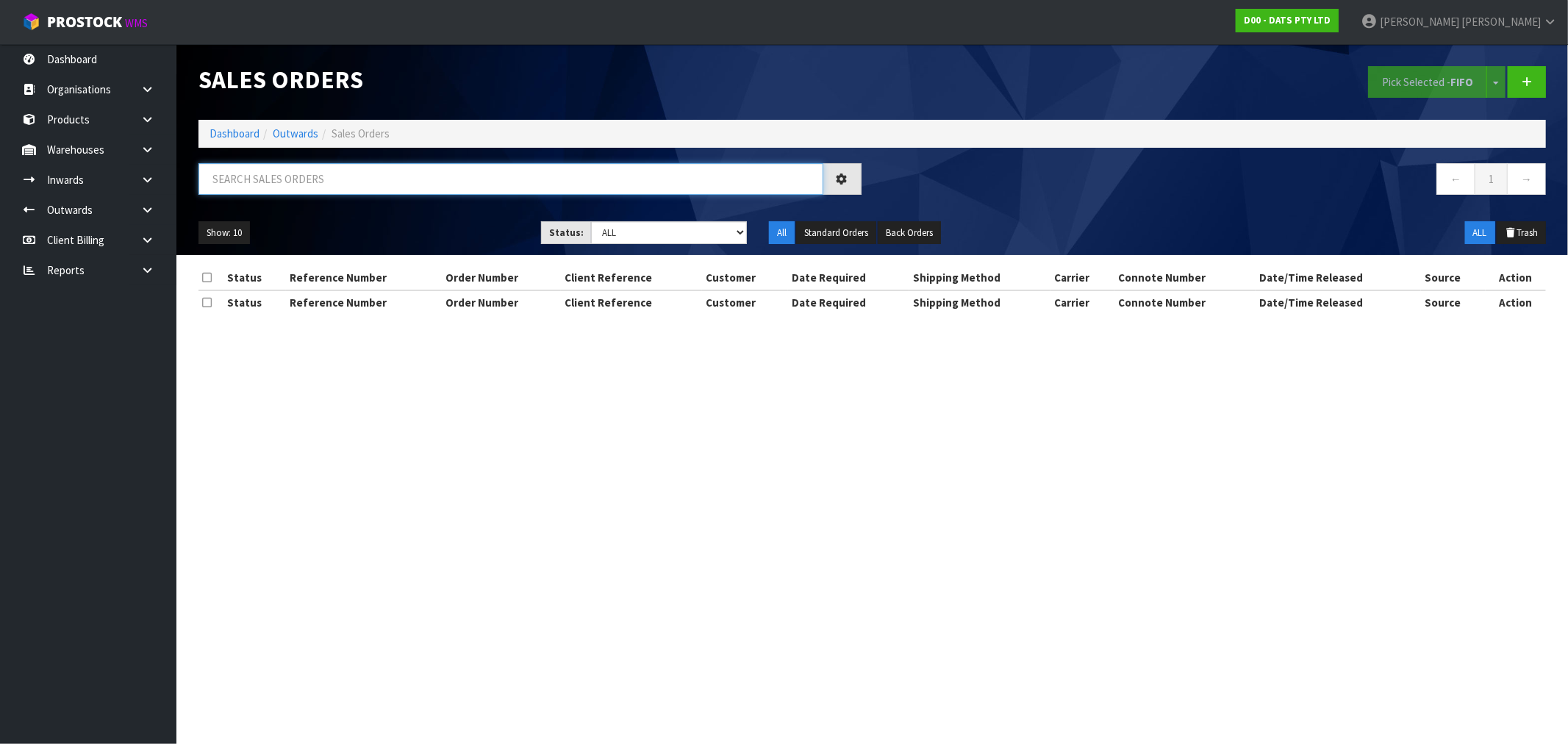
click at [325, 177] on input "text" at bounding box center [511, 179] width 625 height 32
type input "15625"
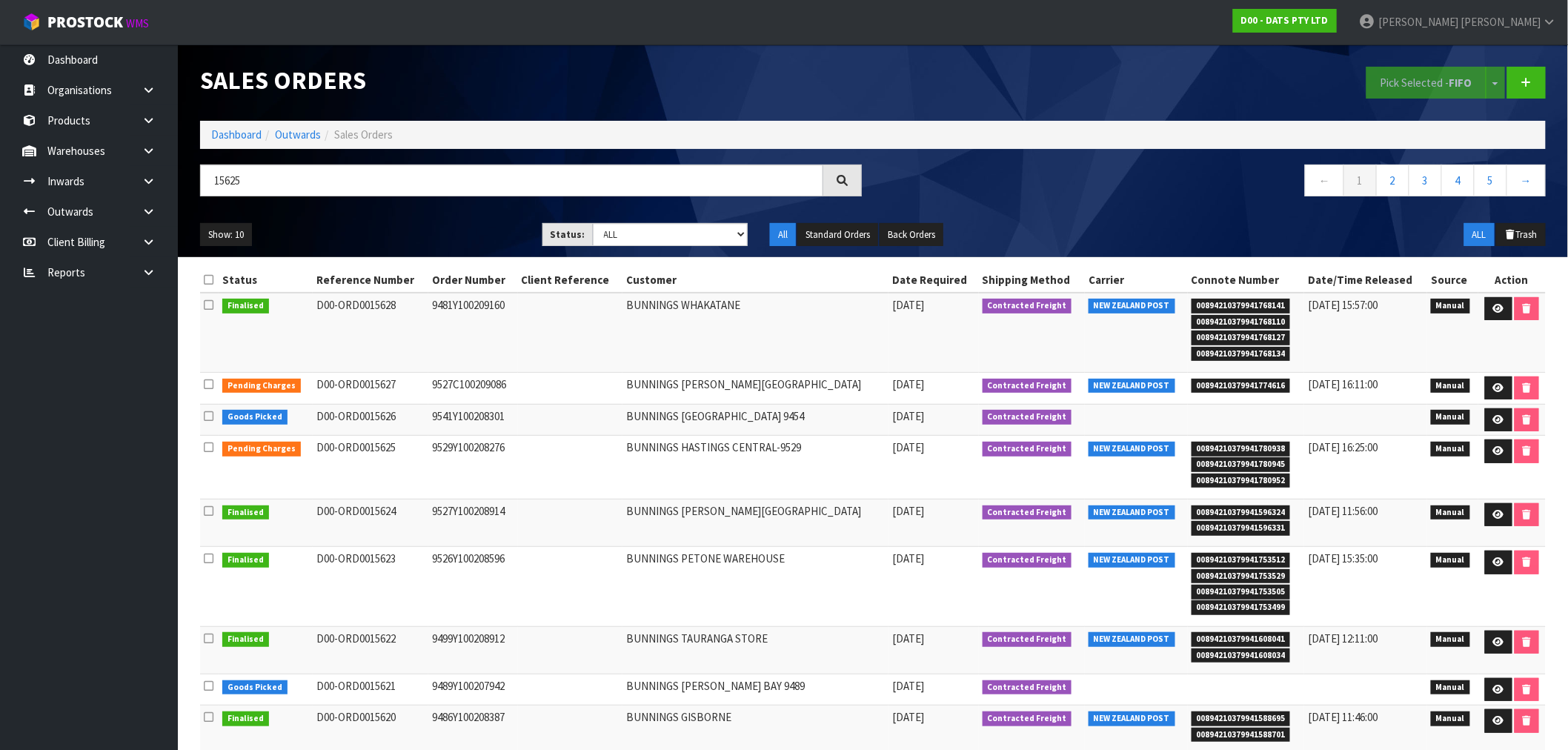
click at [476, 446] on td "9529Y100208276" at bounding box center [473, 467] width 90 height 64
copy td "9529Y100208276"
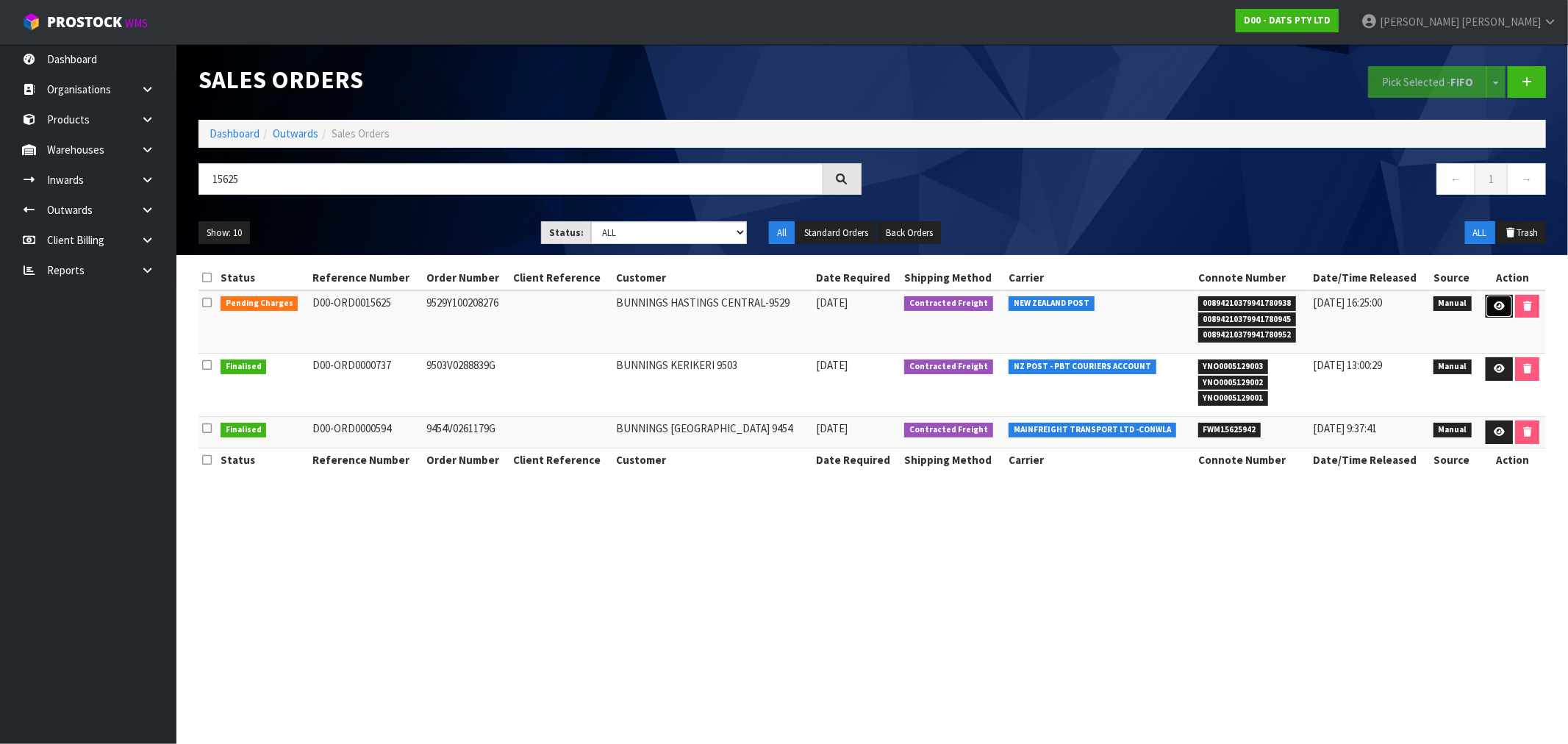
click at [1501, 307] on icon at bounding box center [1499, 306] width 11 height 9
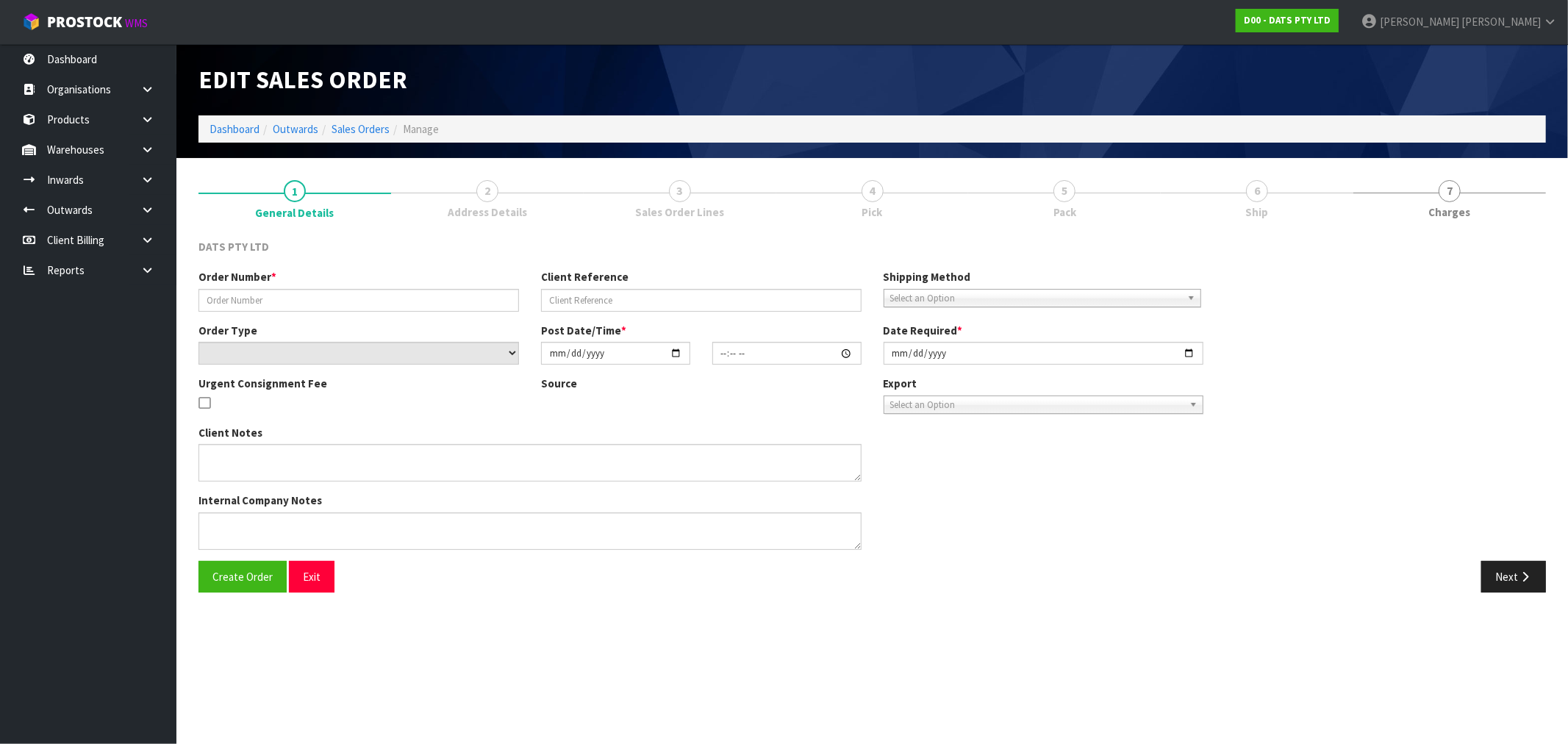
type input "9529Y100208276"
select select "number:0"
type input "2025-08-21"
type input "09:21:00.000"
type input "2025-08-21"
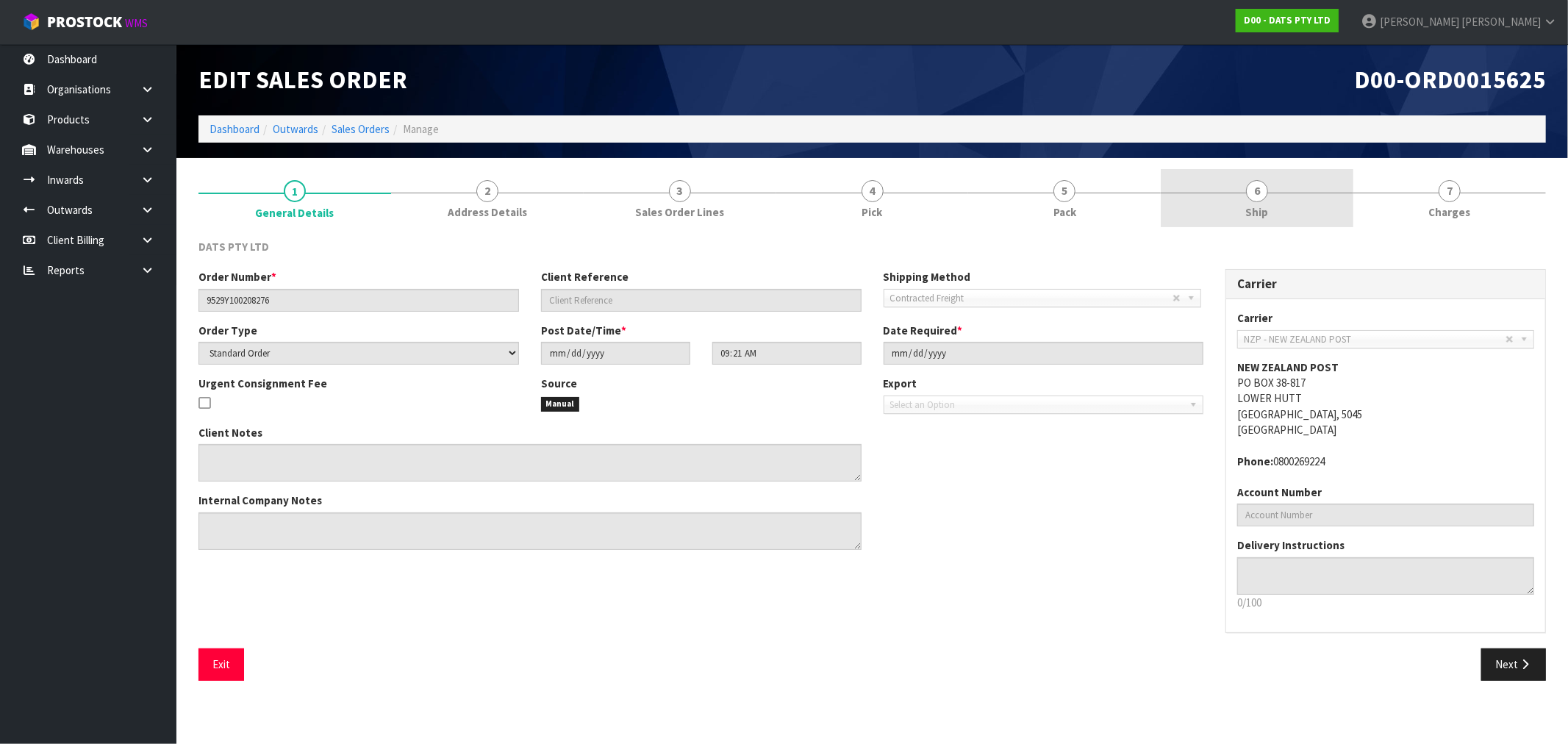
click at [1255, 197] on span "6" at bounding box center [1257, 191] width 22 height 22
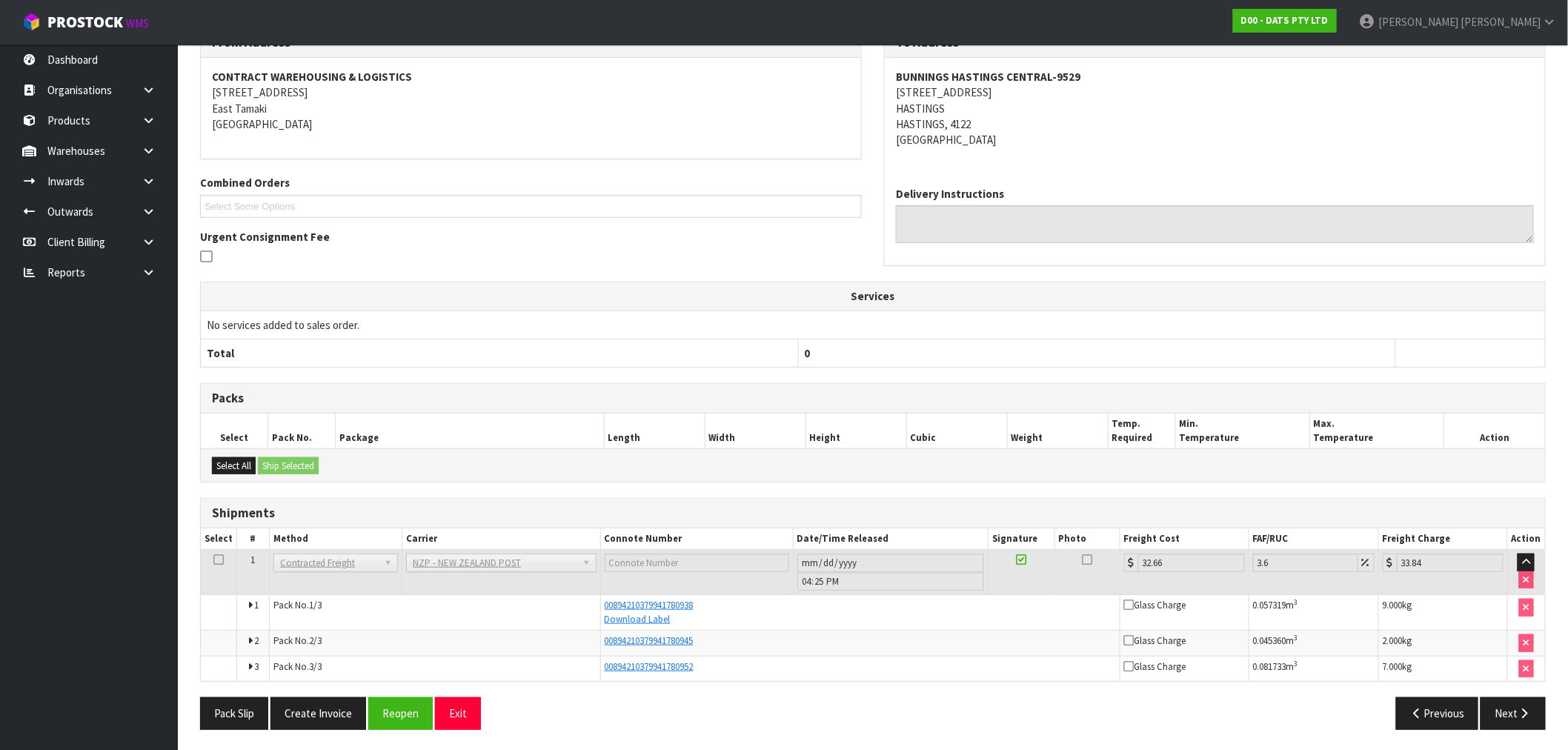
scroll to position [215, 0]
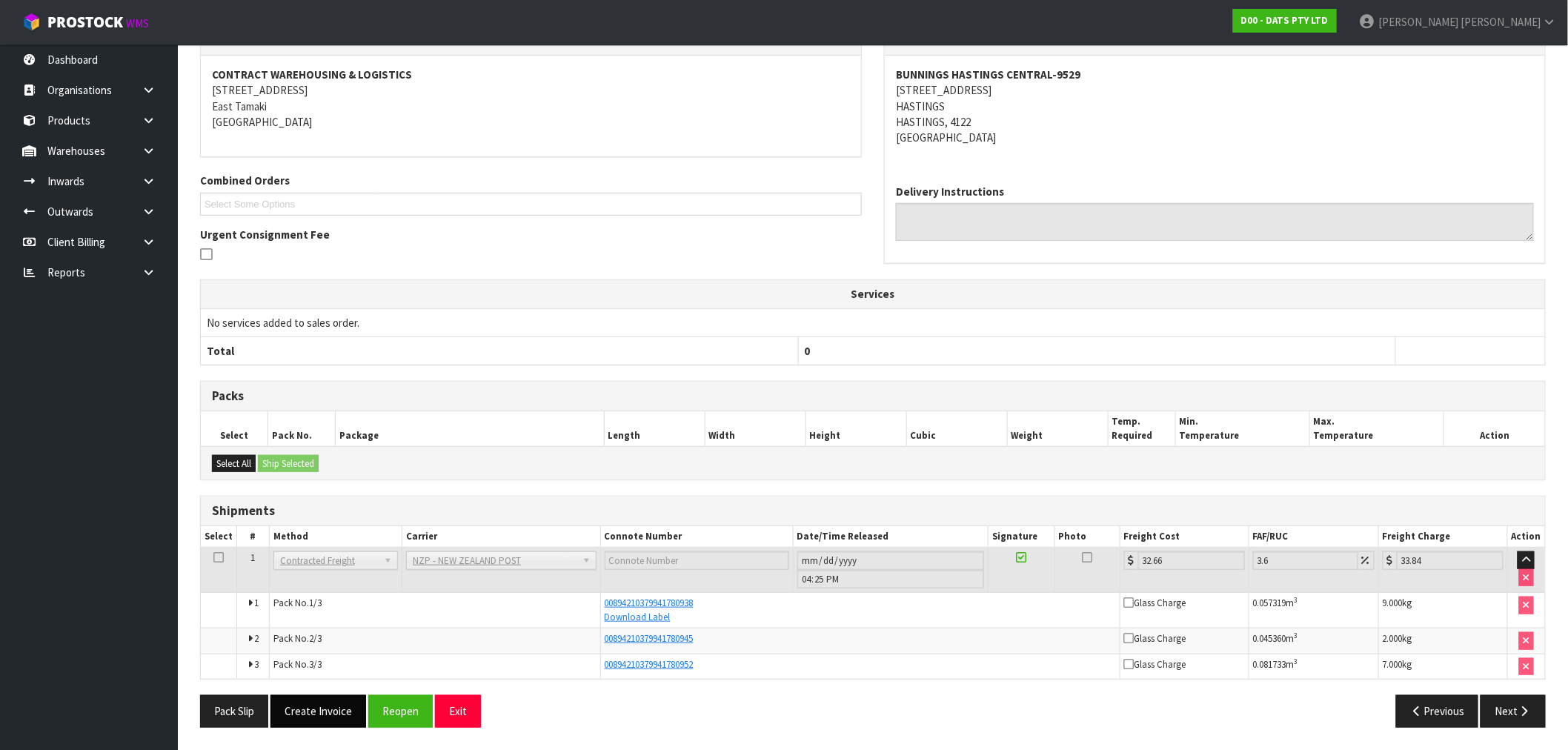
drag, startPoint x: 310, startPoint y: 731, endPoint x: 322, endPoint y: 705, distance: 28.6
click at [310, 729] on div "Pack Slip Create Invoice Reopen Exit Previous Next" at bounding box center [873, 716] width 1368 height 43
drag, startPoint x: 322, startPoint y: 705, endPoint x: 389, endPoint y: 687, distance: 69.4
click at [323, 705] on button "Create Invoice" at bounding box center [318, 711] width 96 height 32
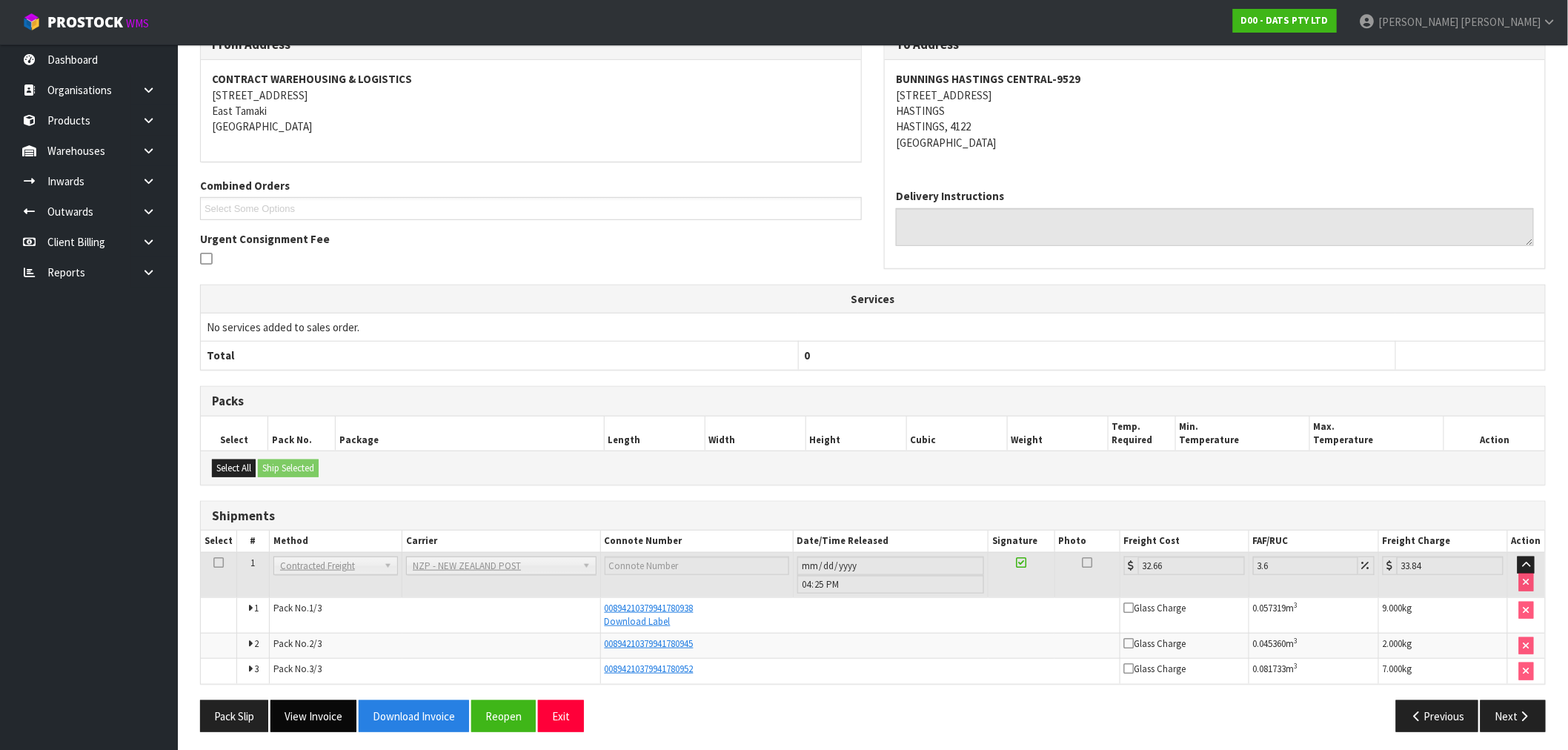
scroll to position [270, 0]
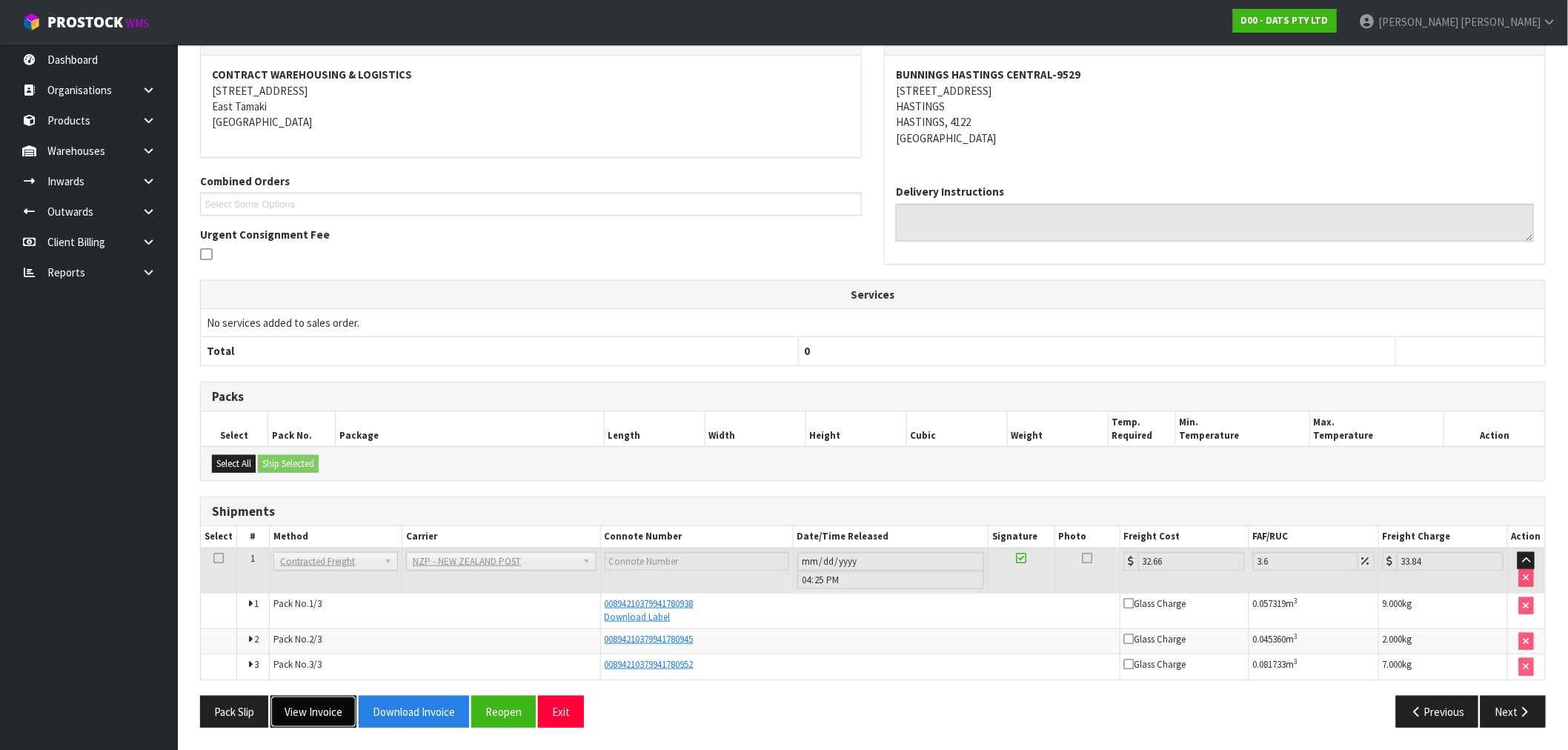
click at [334, 723] on button "View Invoice" at bounding box center [314, 712] width 86 height 32
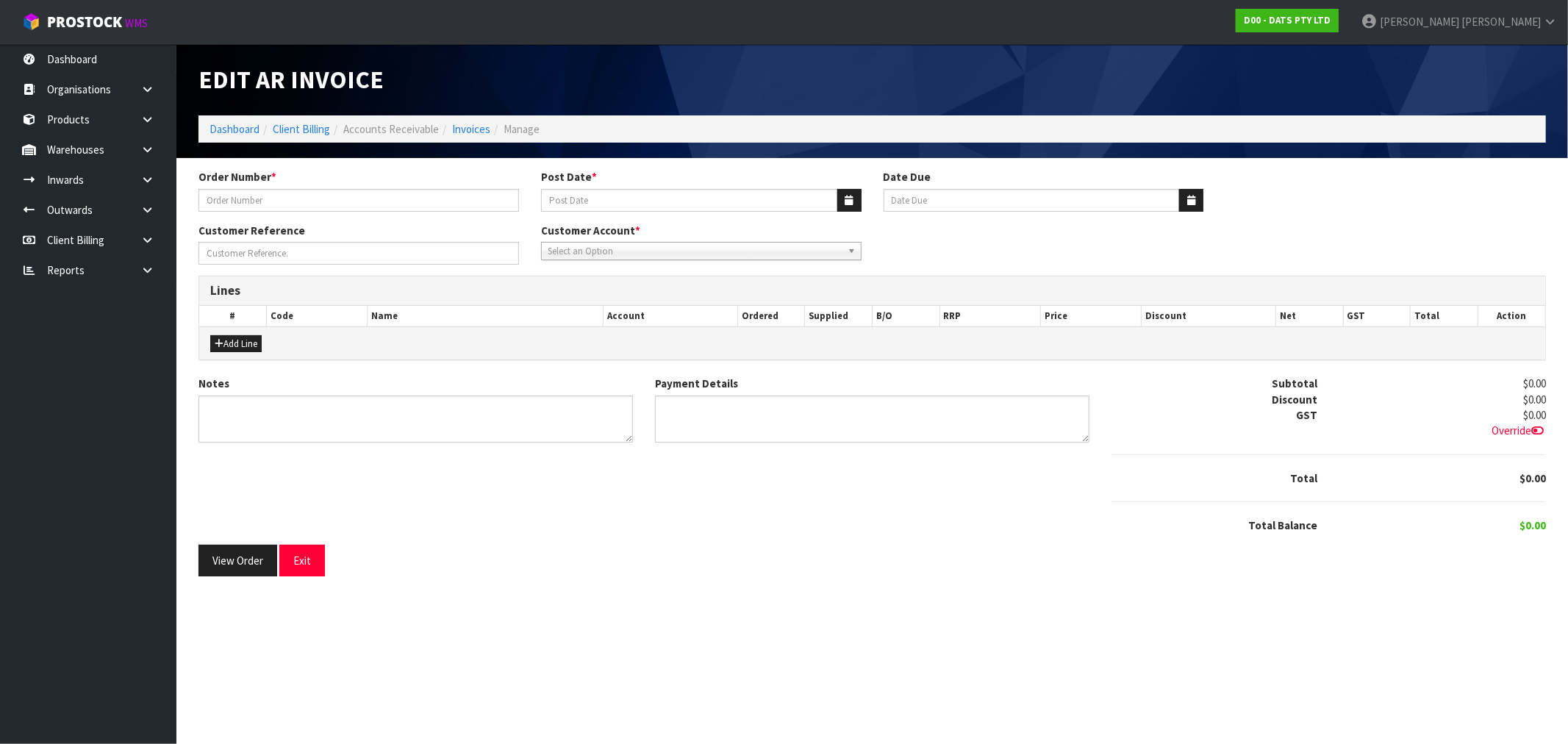
type input "9529Y100208276"
type input "[DATE]"
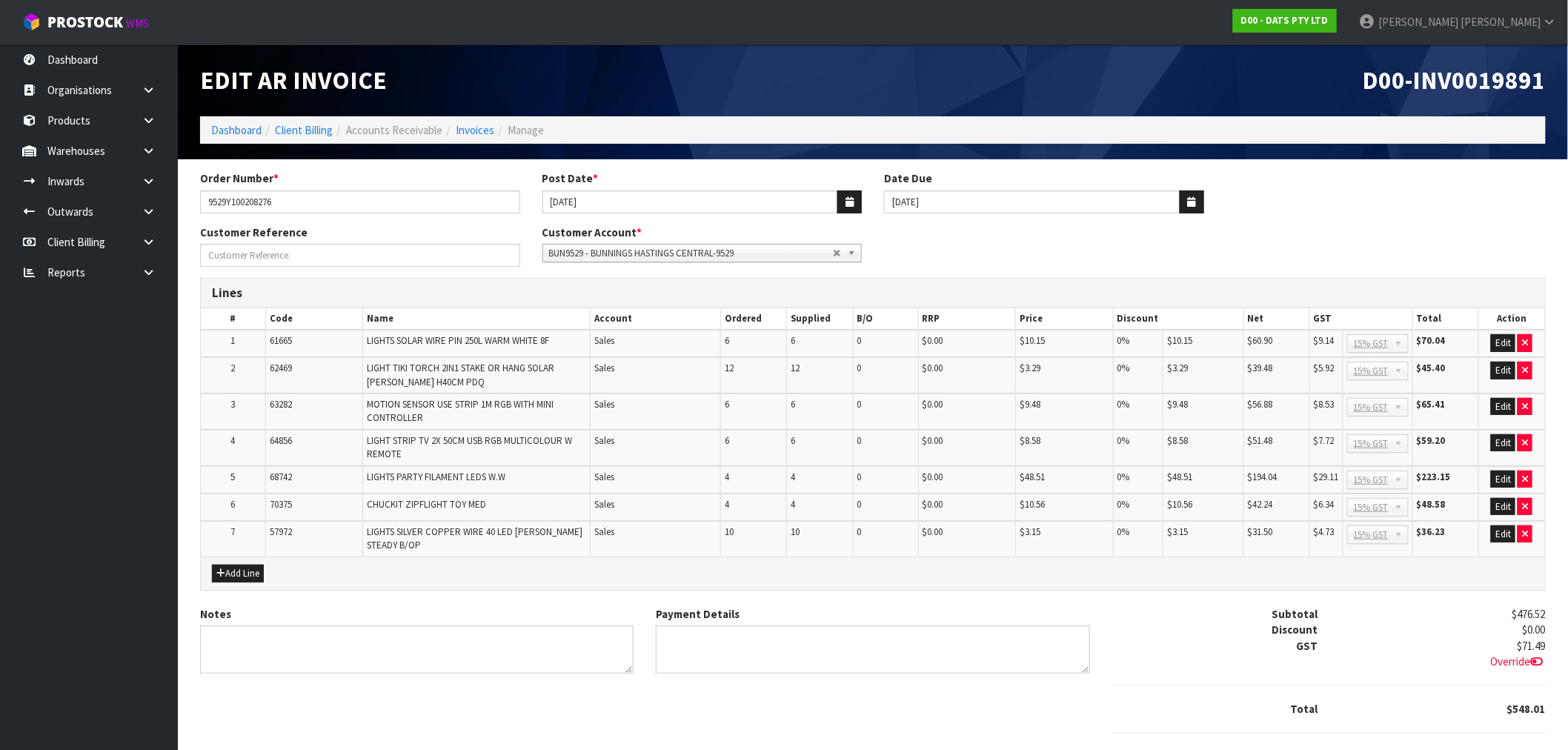
click at [1468, 86] on span "D00-INV0019891" at bounding box center [1454, 80] width 183 height 31
copy span "INV0019891"
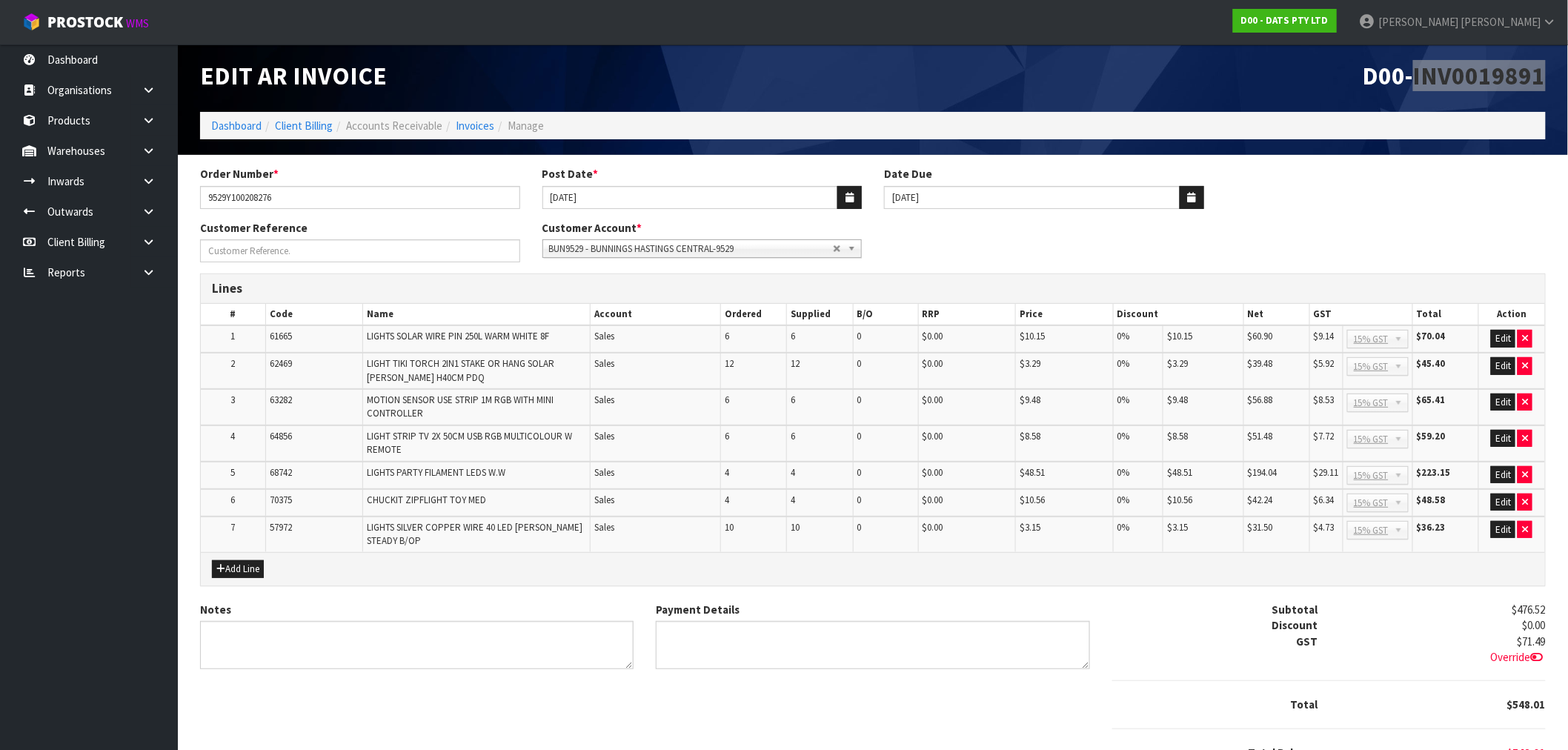
scroll to position [76, 0]
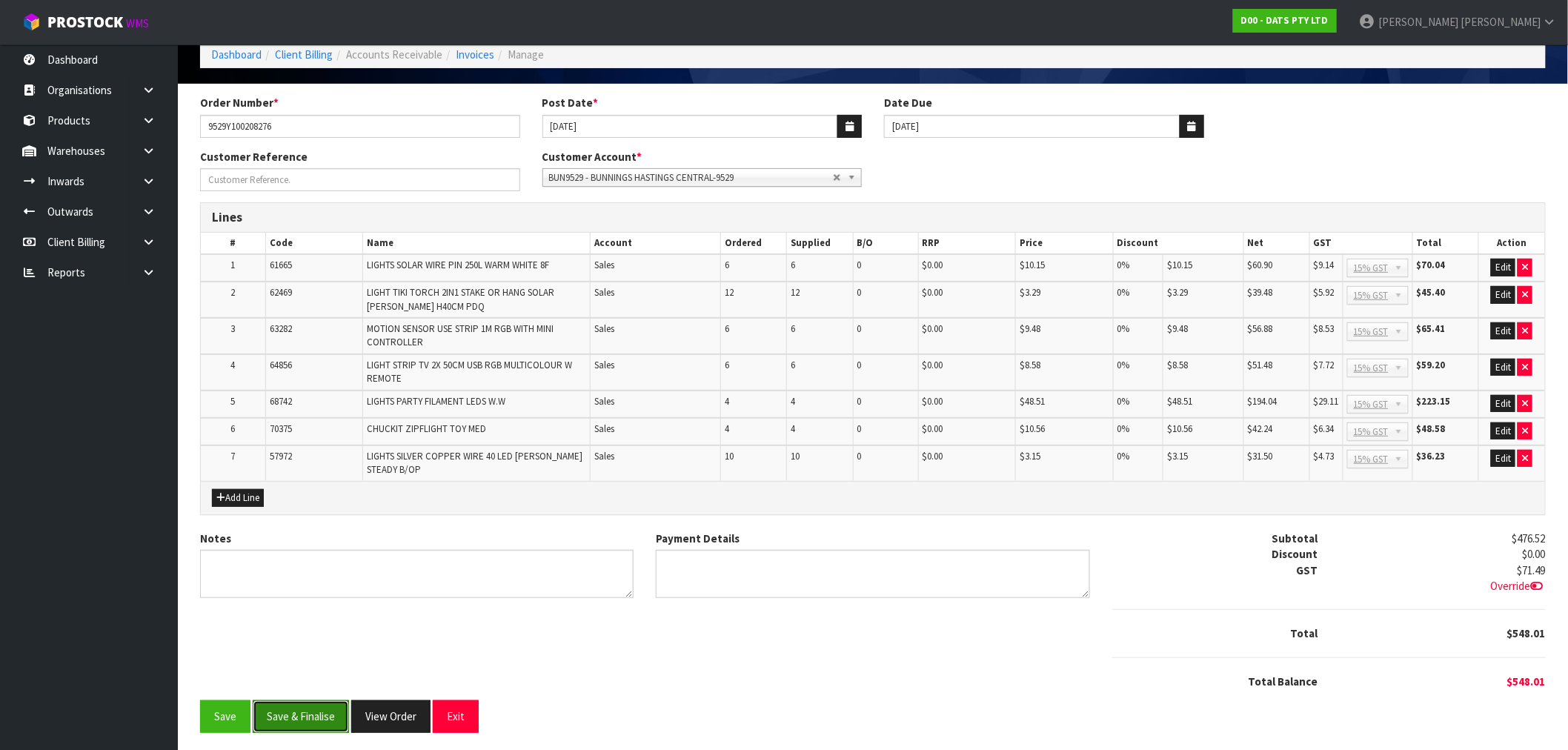
drag, startPoint x: 285, startPoint y: 719, endPoint x: 300, endPoint y: 712, distance: 16.6
click at [285, 719] on button "Save & Finalise" at bounding box center [301, 716] width 96 height 32
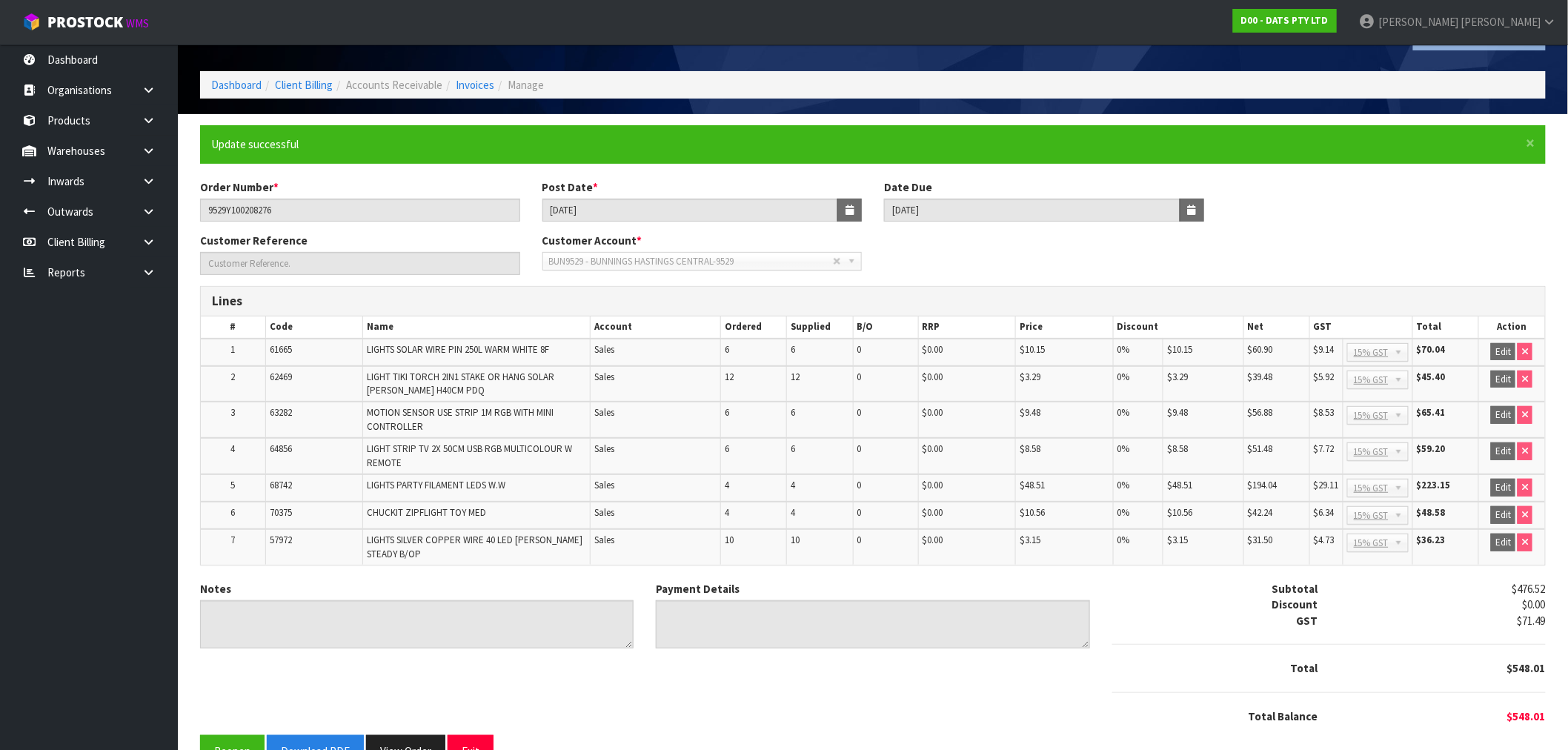
scroll to position [80, 0]
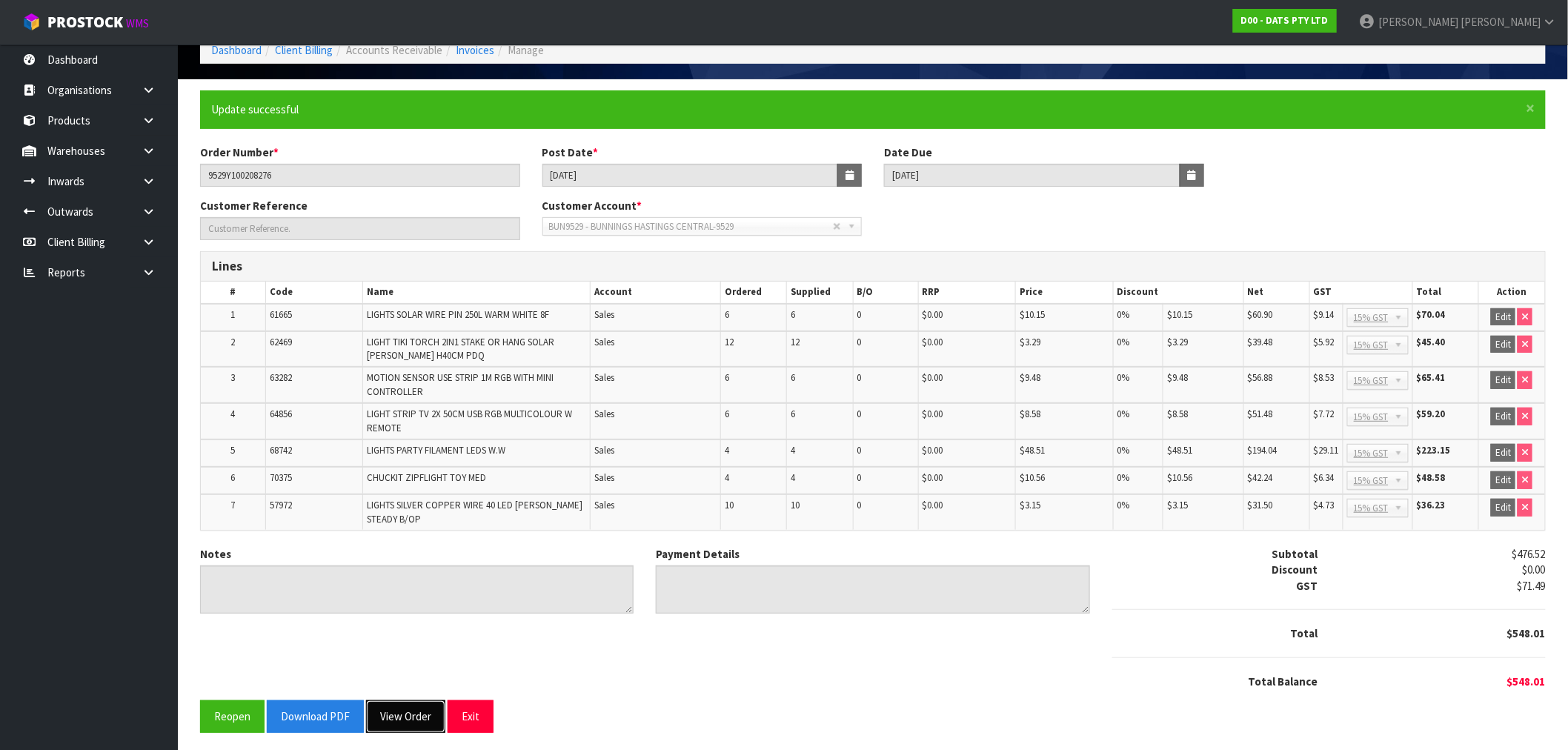
click at [395, 710] on button "View Order" at bounding box center [406, 716] width 80 height 32
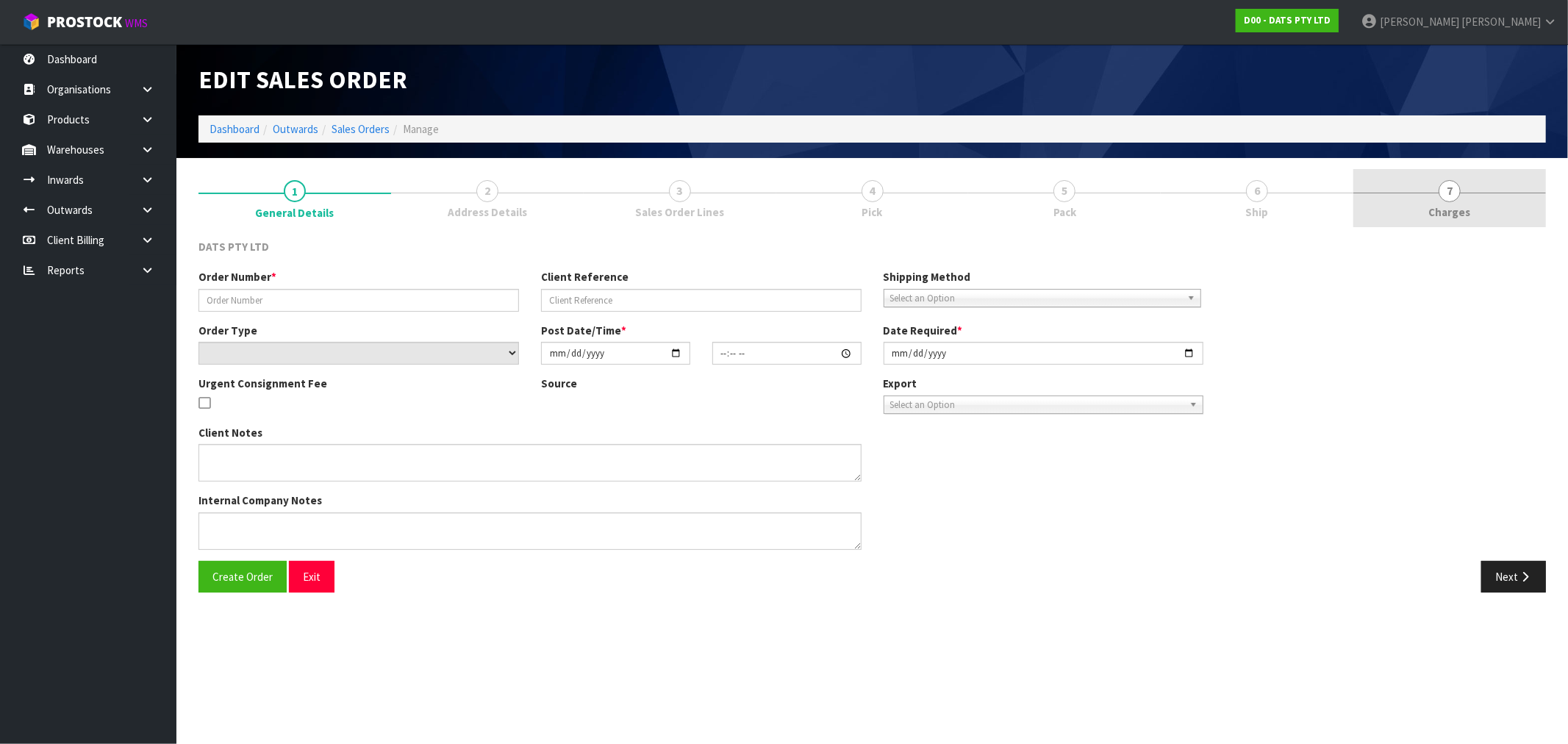
type input "9529Y100208276"
select select "number:0"
type input "2025-08-21"
type input "09:21:00.000"
type input "2025-08-21"
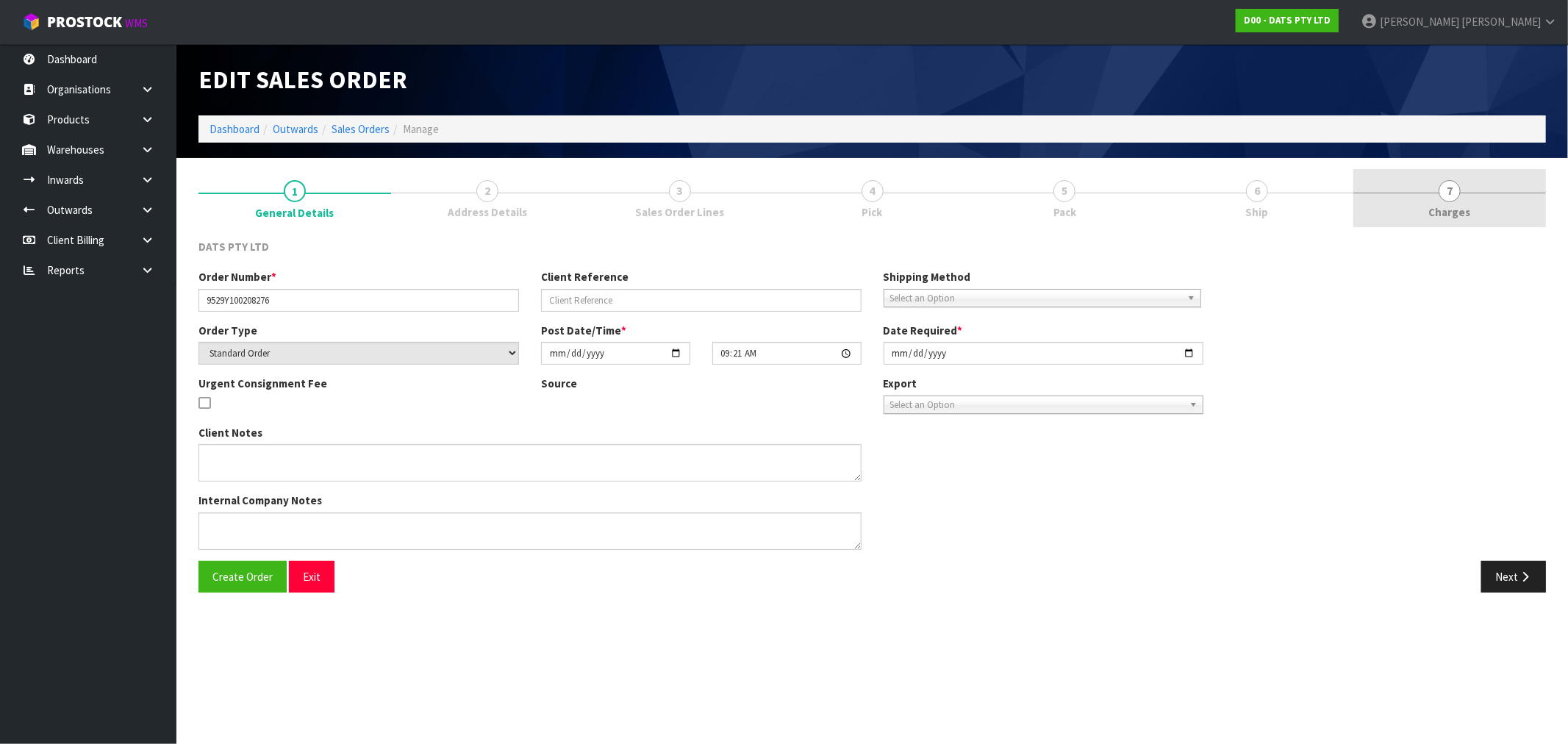
click at [1470, 210] on link "7 Charges" at bounding box center [1449, 198] width 192 height 59
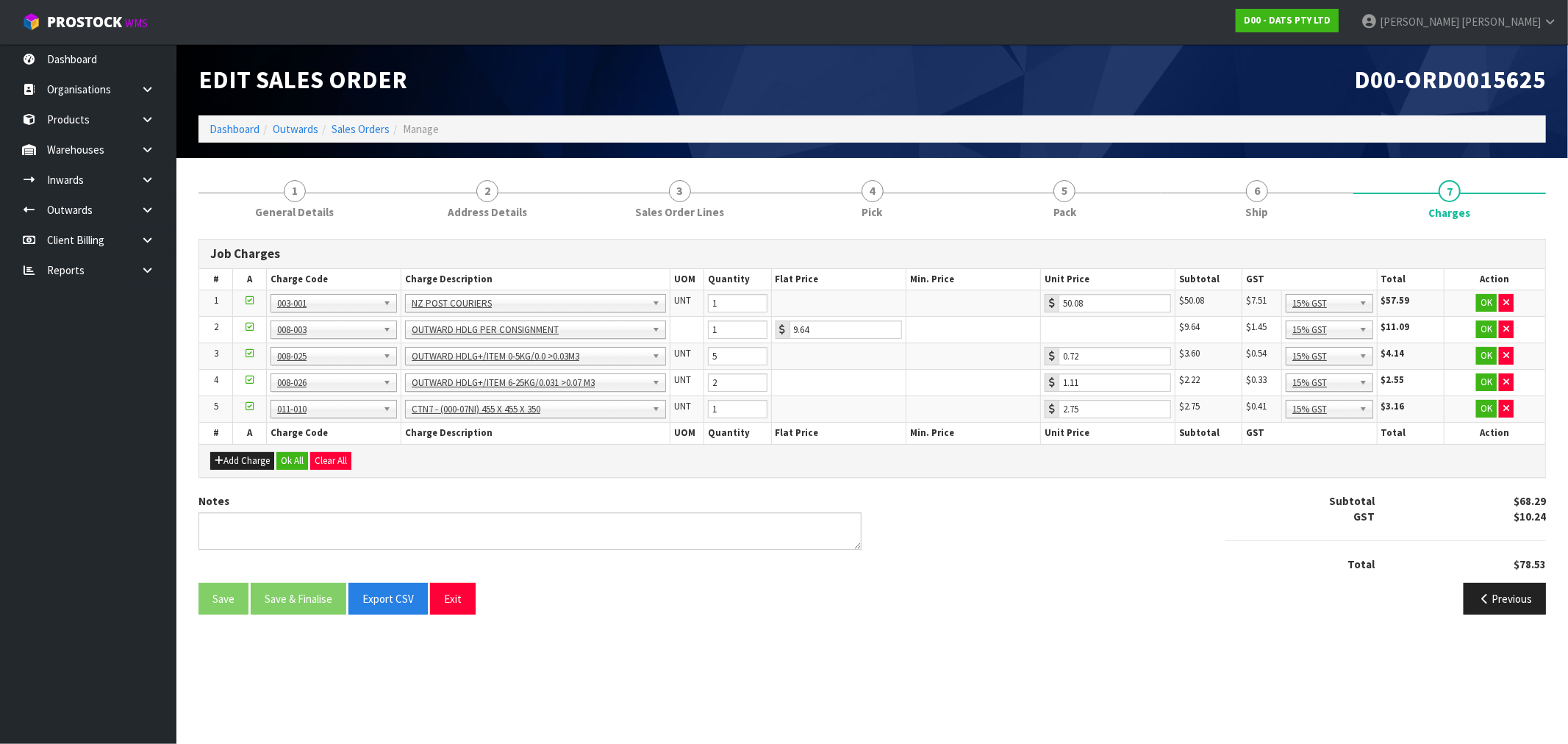
click at [1037, 583] on div "Previous" at bounding box center [1214, 599] width 685 height 32
click at [1303, 188] on link "6 Ship" at bounding box center [1256, 198] width 192 height 59
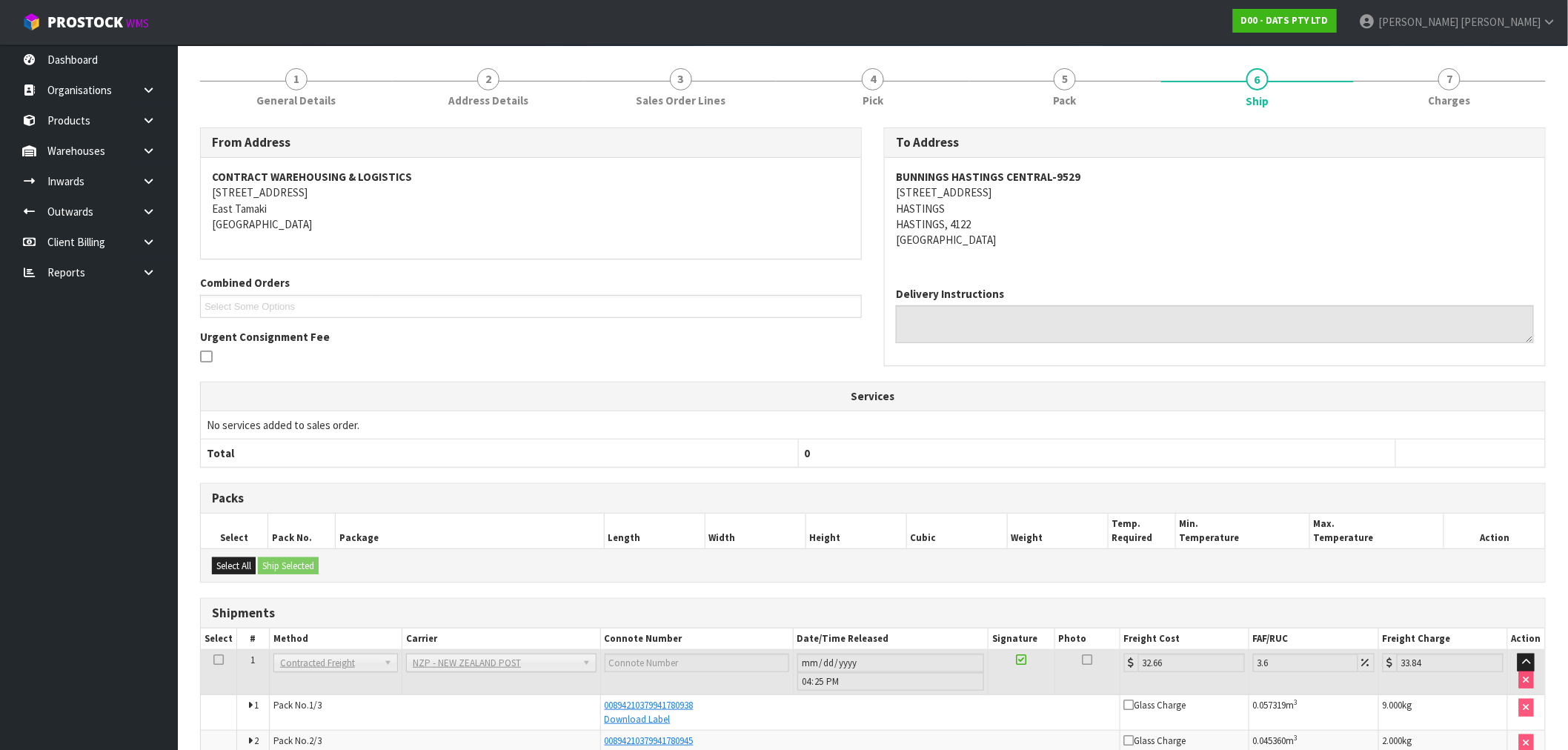
scroll to position [215, 0]
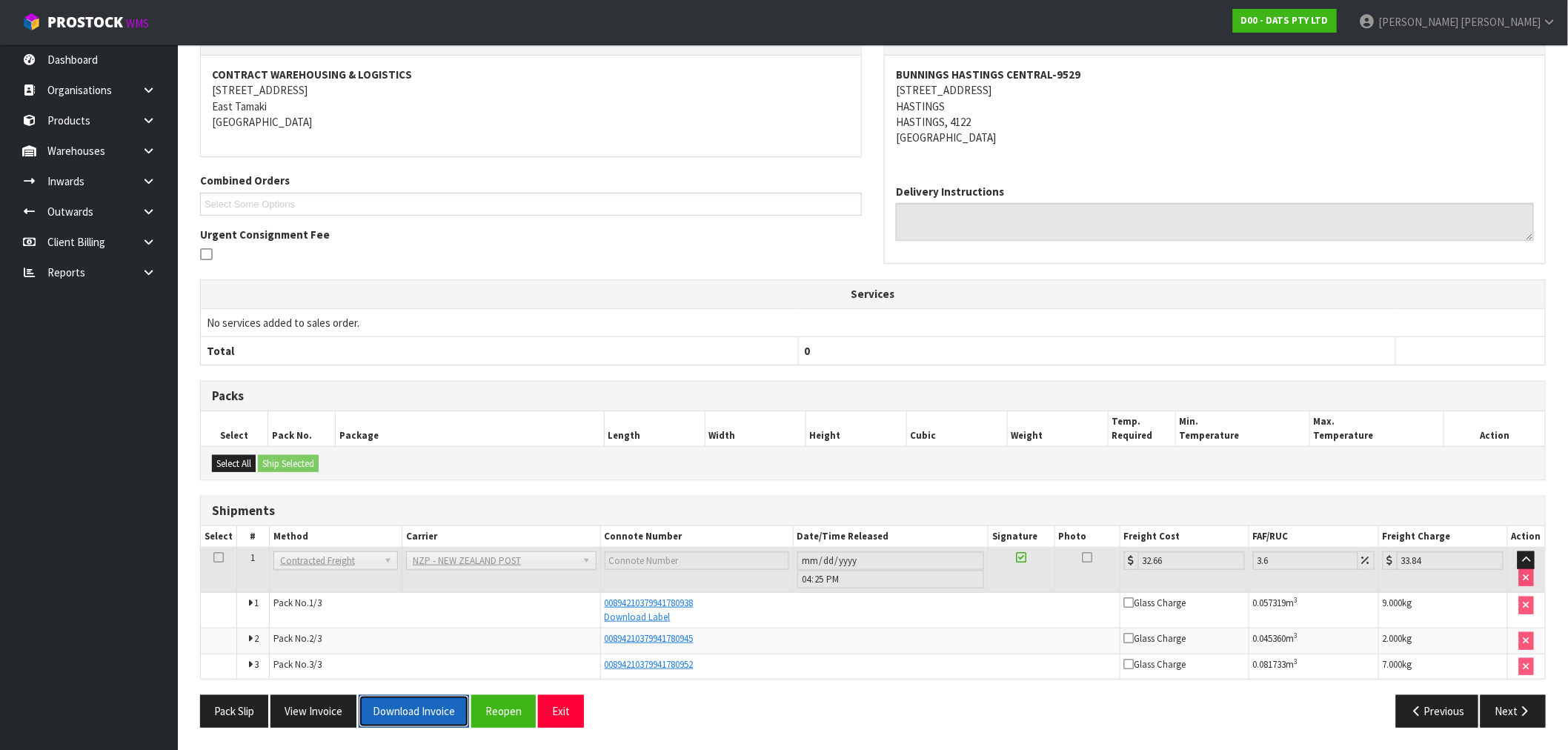
drag, startPoint x: 403, startPoint y: 704, endPoint x: 470, endPoint y: 694, distance: 67.7
click at [404, 704] on button "Download Invoice" at bounding box center [414, 711] width 111 height 32
drag, startPoint x: 1491, startPoint y: 708, endPoint x: 1468, endPoint y: 684, distance: 33.2
click at [1491, 706] on button "Next" at bounding box center [1514, 711] width 66 height 32
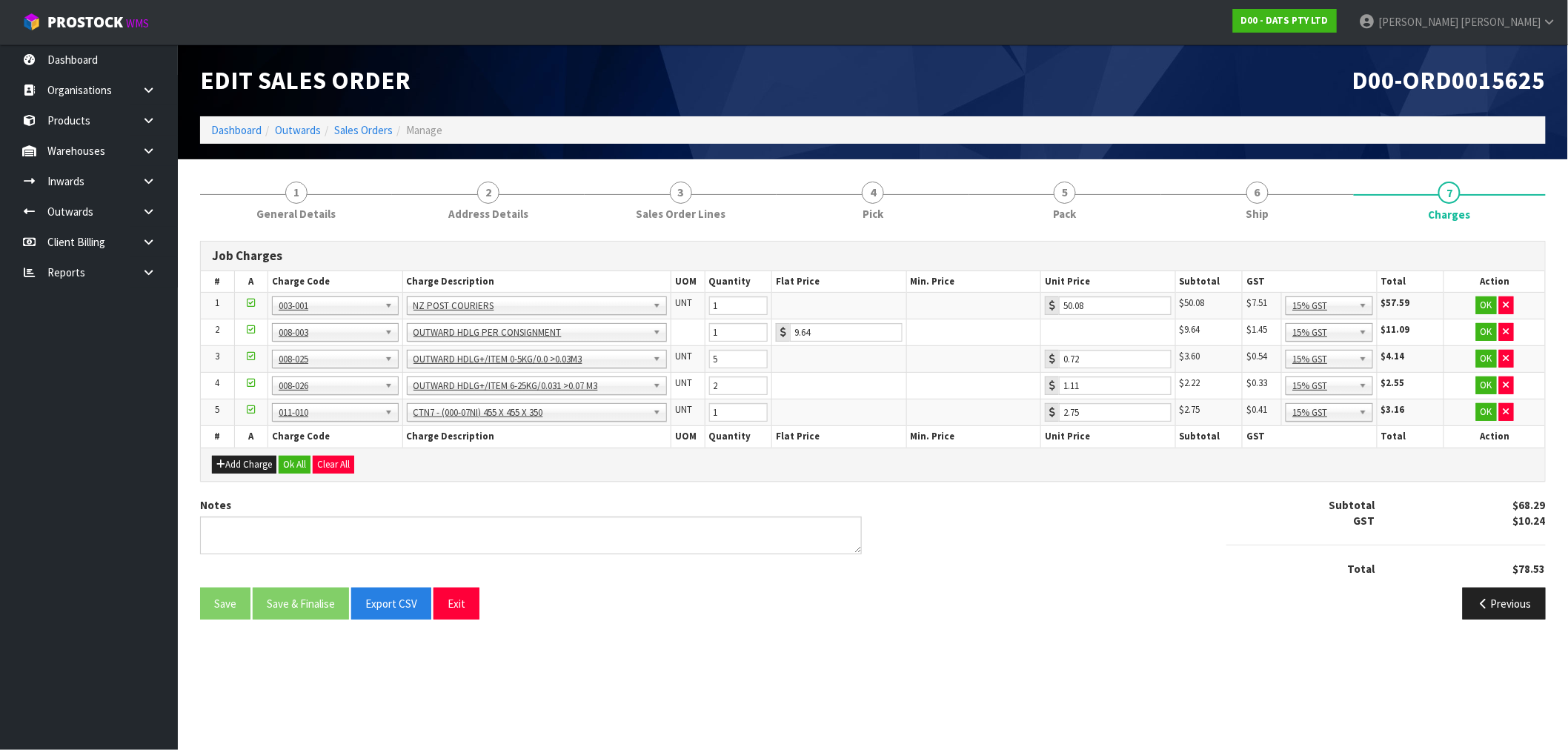
scroll to position [0, 0]
click at [299, 456] on button "Ok All" at bounding box center [295, 464] width 32 height 18
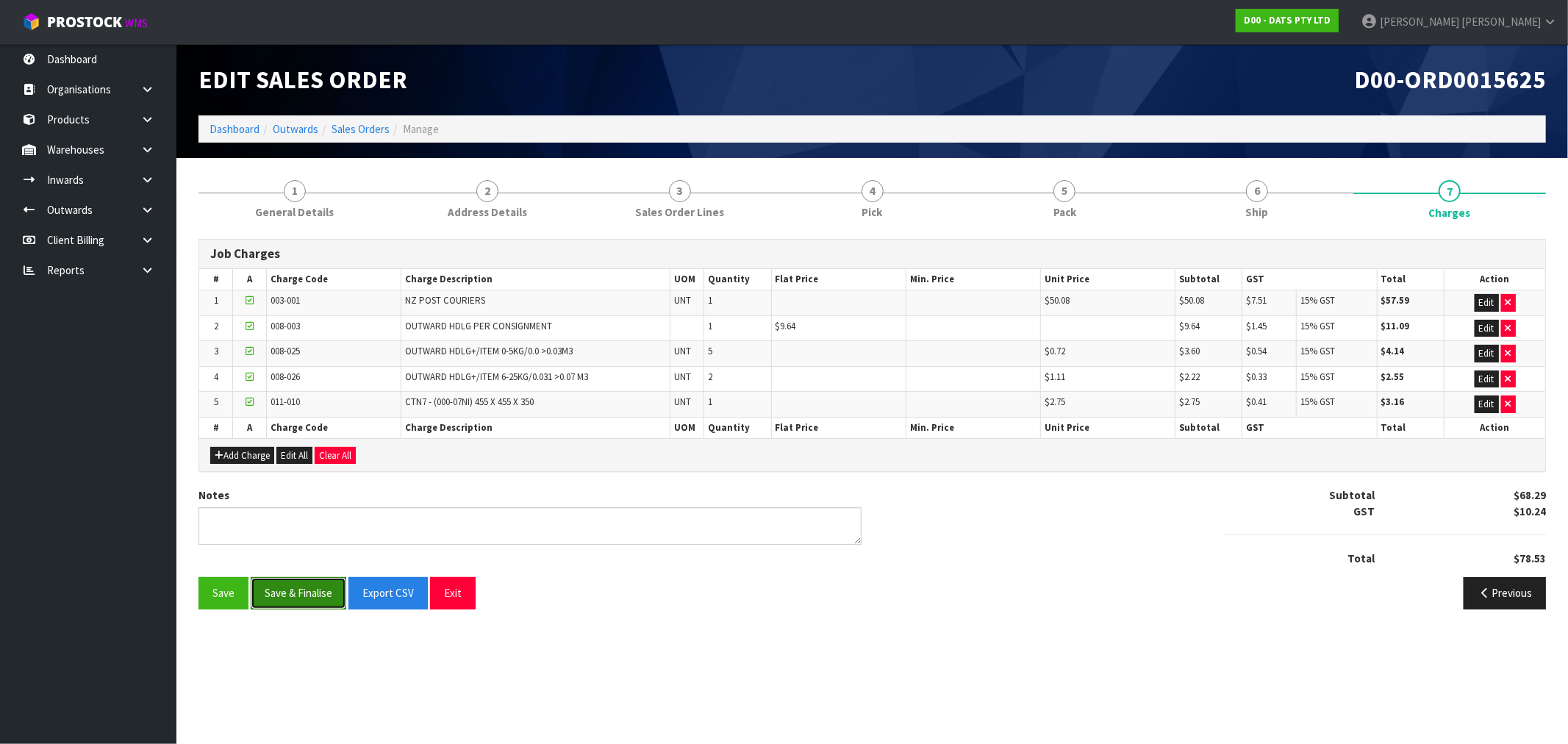
click at [303, 598] on button "Save & Finalise" at bounding box center [298, 593] width 96 height 32
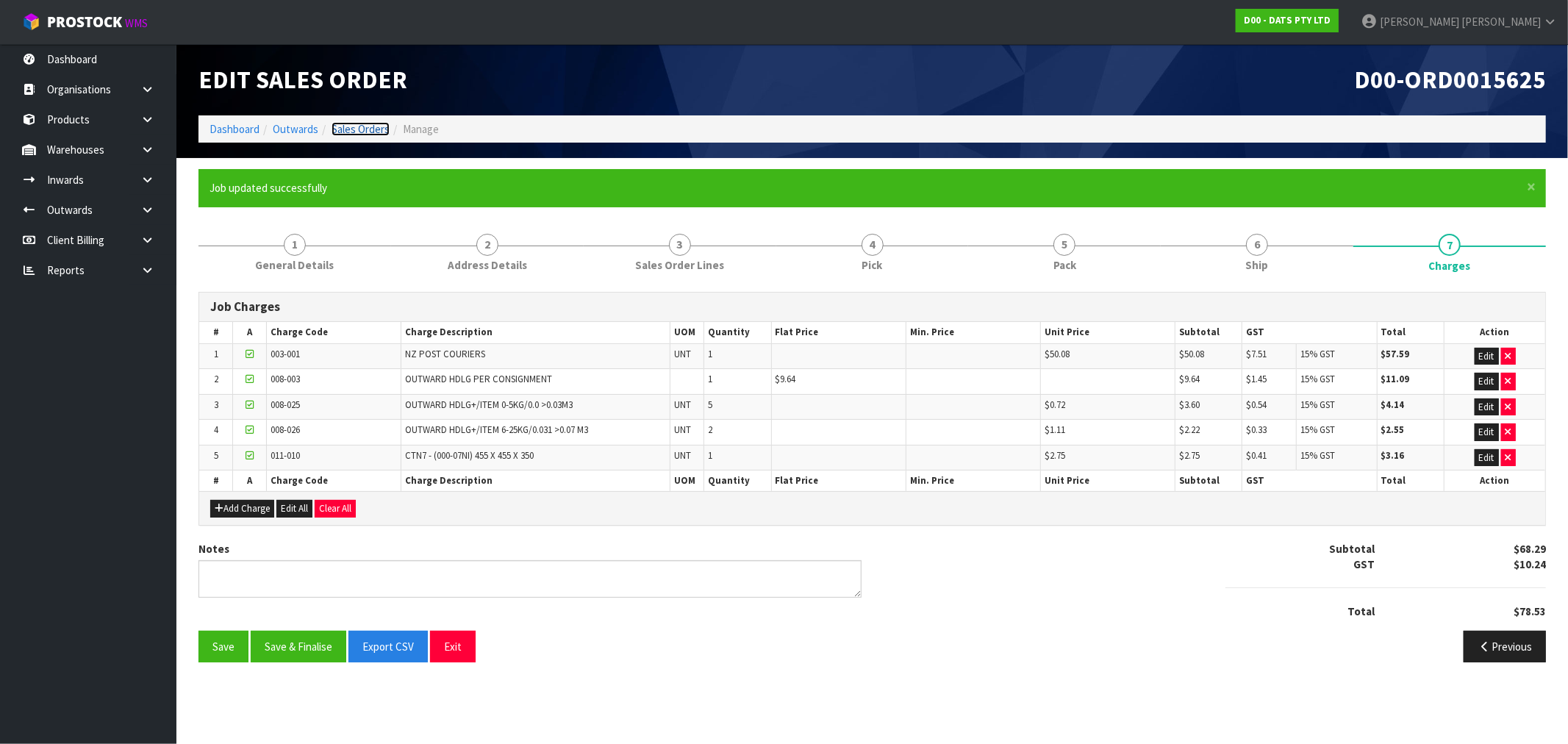
click at [348, 124] on link "Sales Orders" at bounding box center [360, 128] width 59 height 14
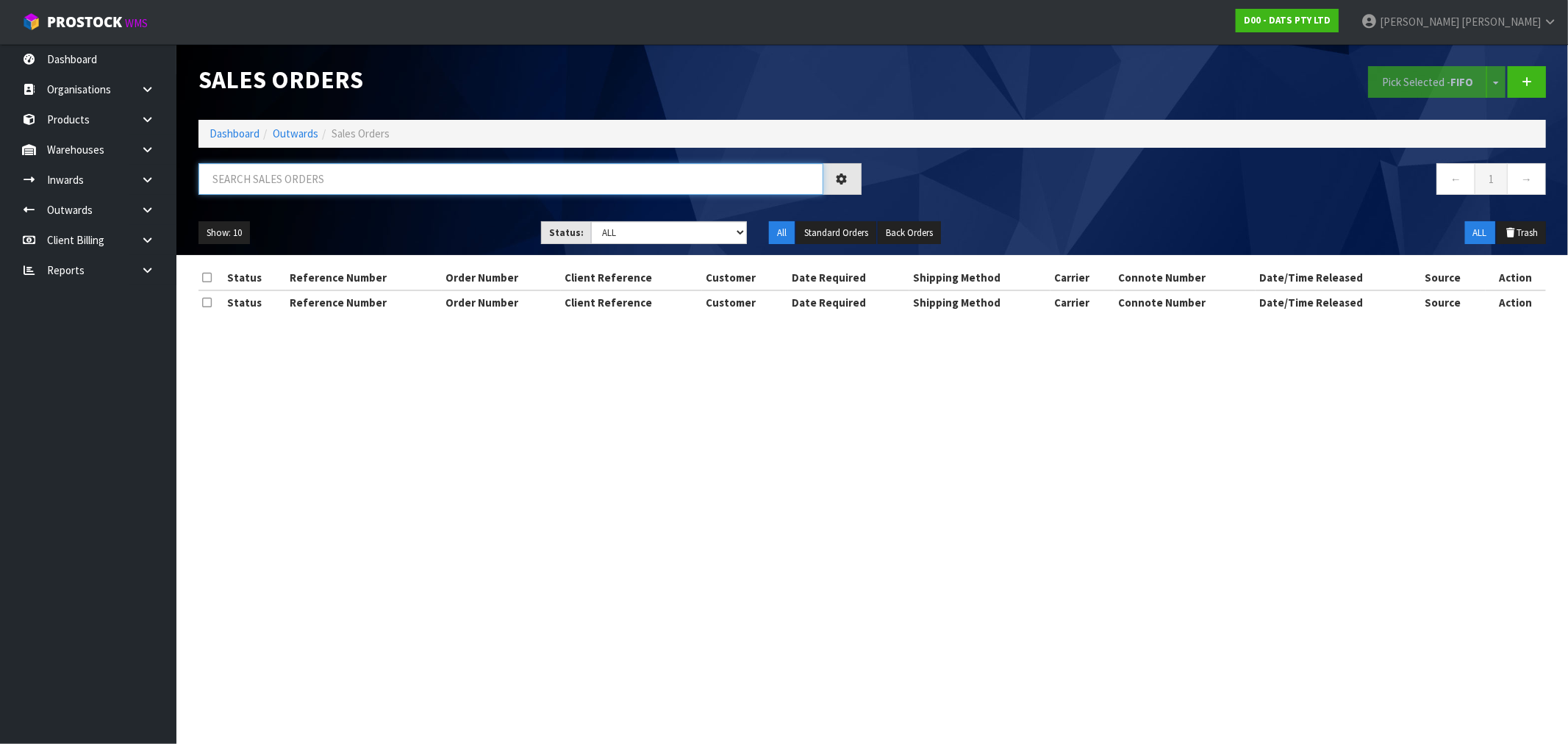
click at [354, 171] on input "text" at bounding box center [511, 179] width 625 height 32
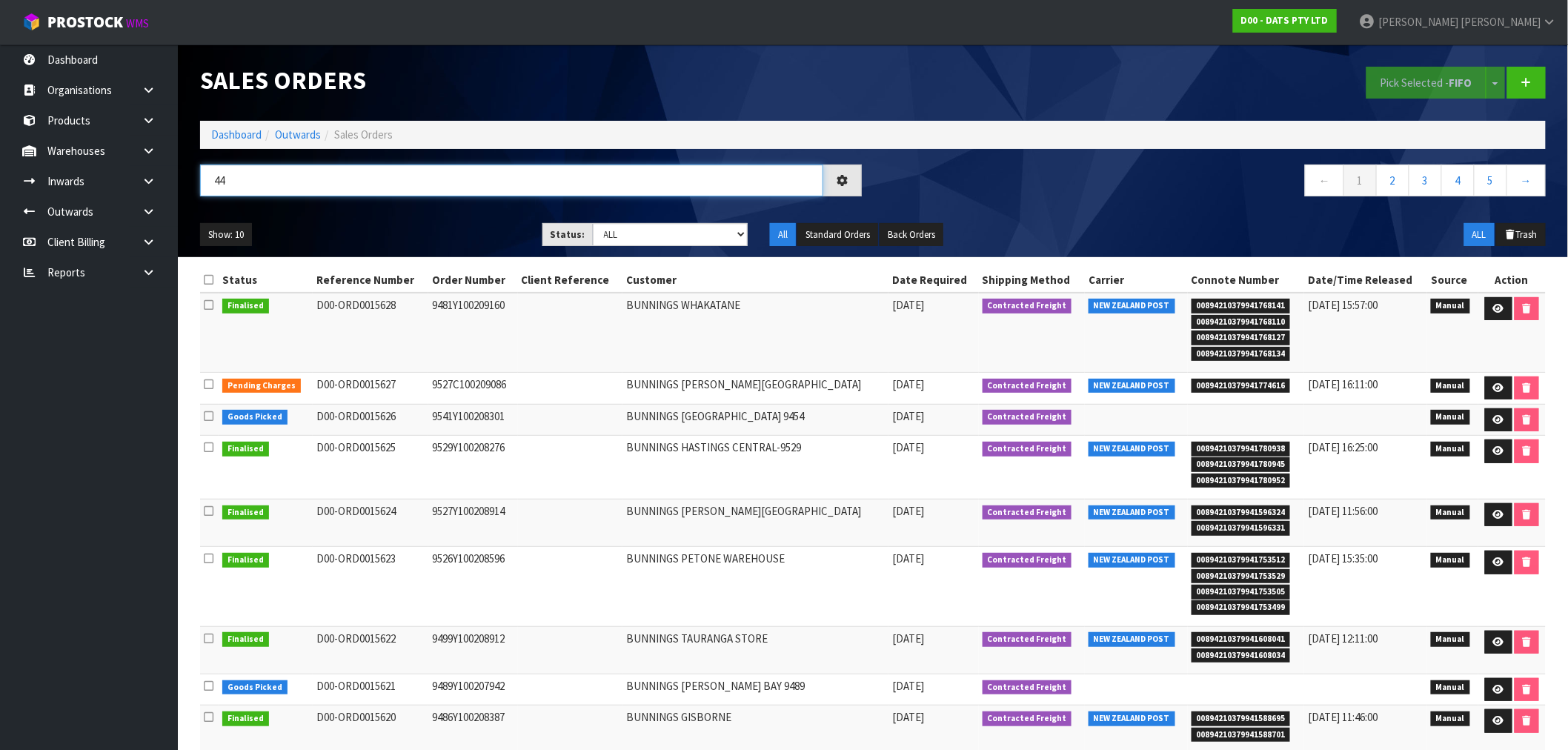
type input "4"
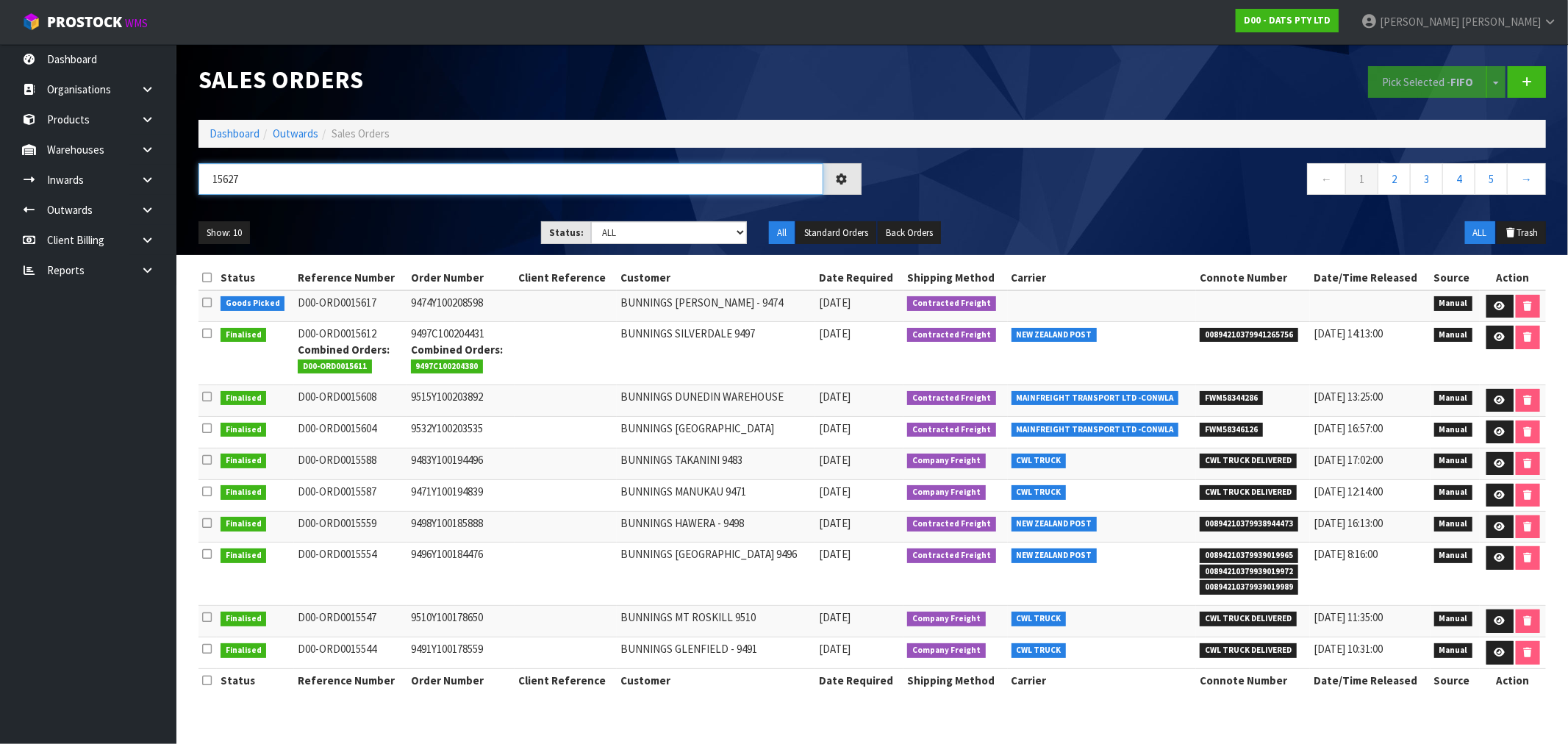
type input "15627"
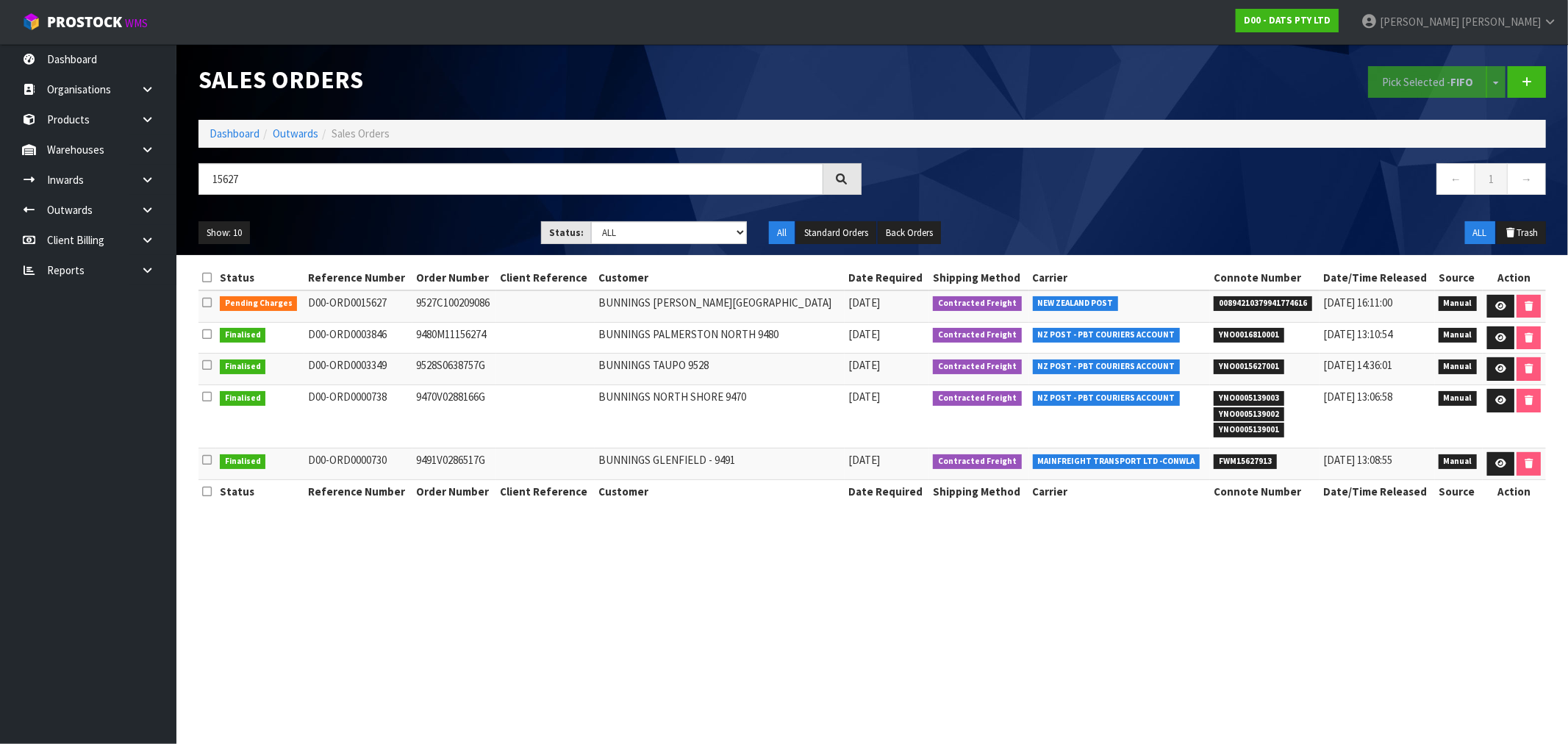
click at [464, 305] on td "9527C100209086" at bounding box center [454, 307] width 84 height 32
copy td "9527C100209086"
click at [1503, 308] on link at bounding box center [1500, 306] width 27 height 23
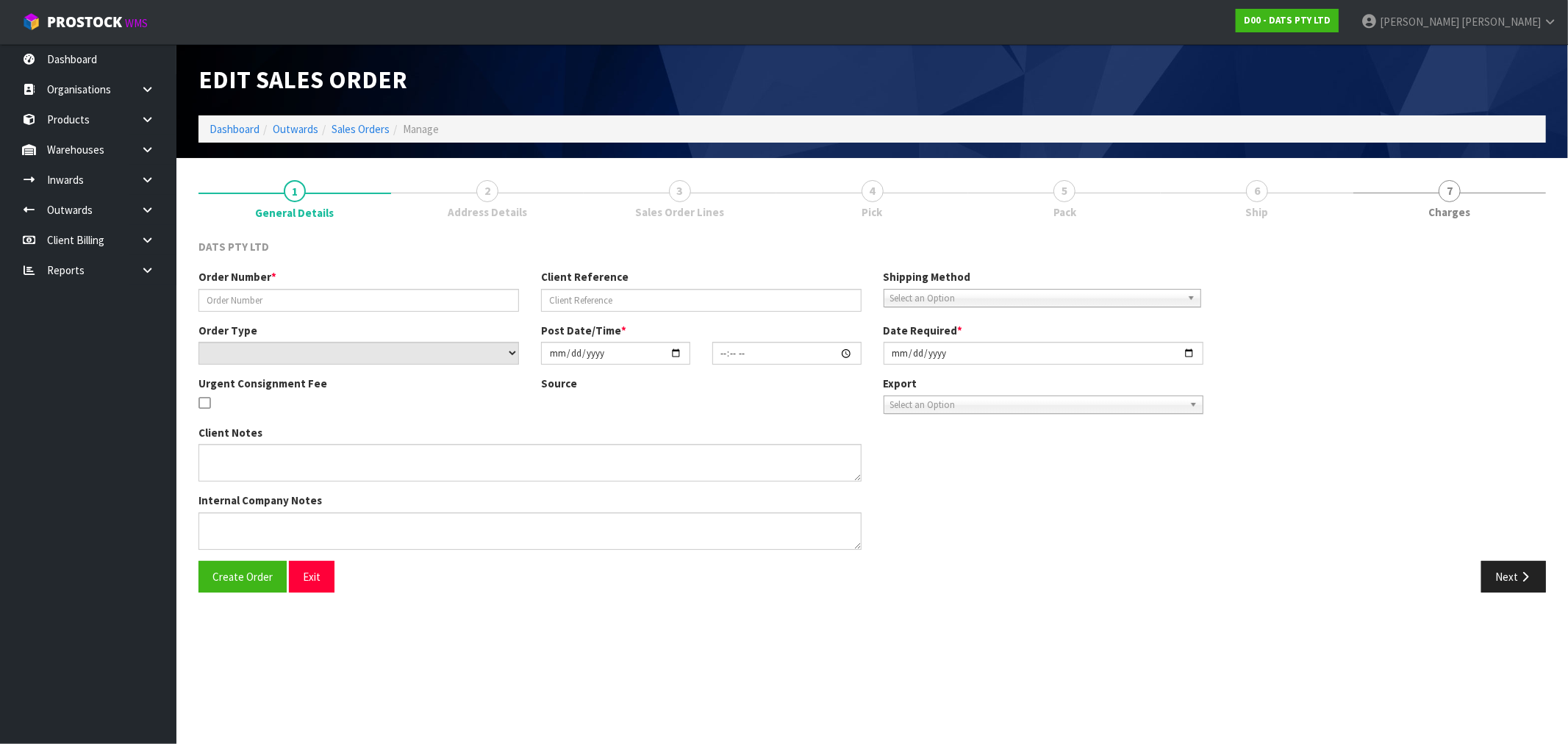
type input "9527C100209086"
select select "number:0"
type input "2025-08-21"
type input "12:19:00.000"
type input "2025-08-21"
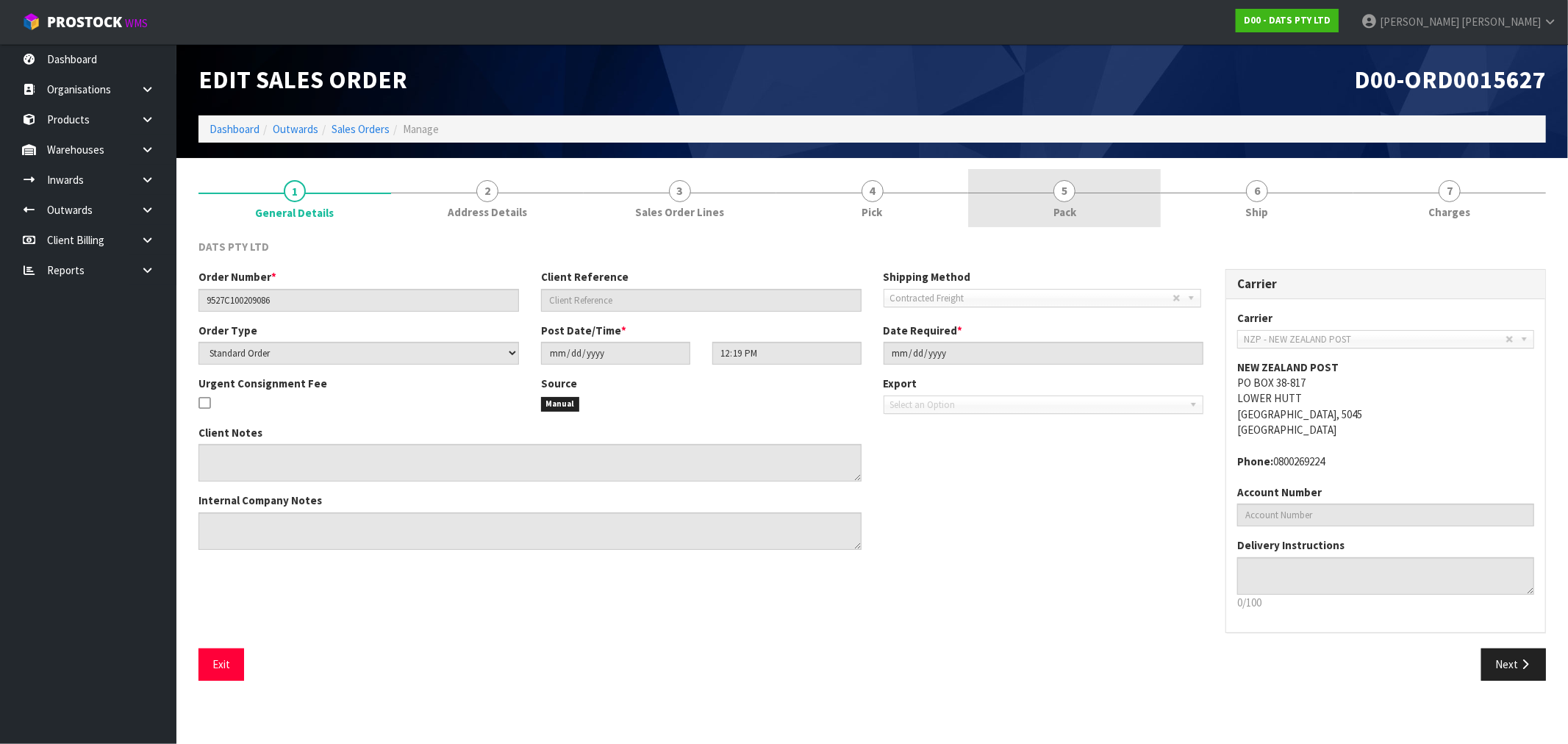
click at [1142, 215] on link "5 Pack" at bounding box center [1064, 198] width 192 height 59
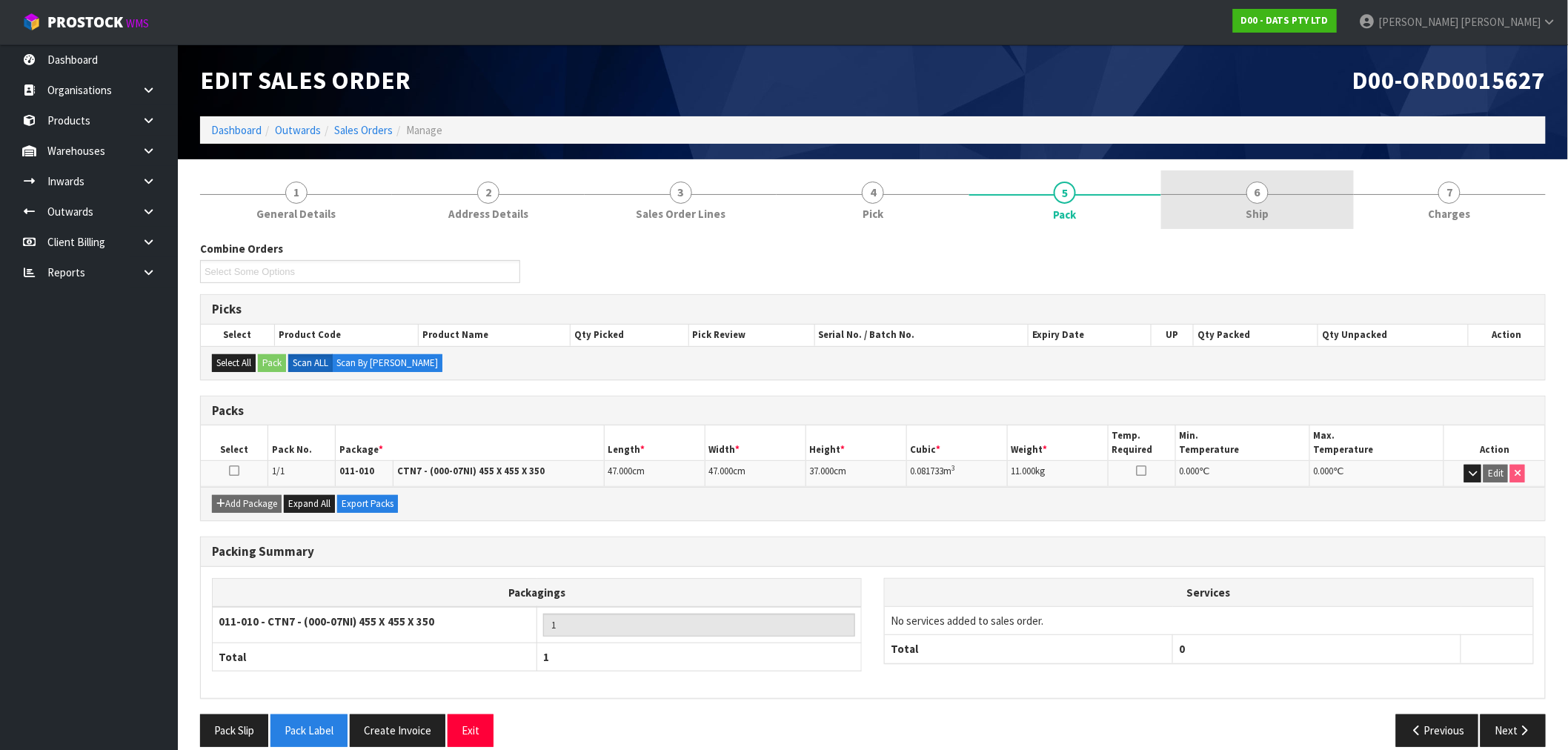
click at [1276, 200] on link "6 Ship" at bounding box center [1257, 199] width 192 height 59
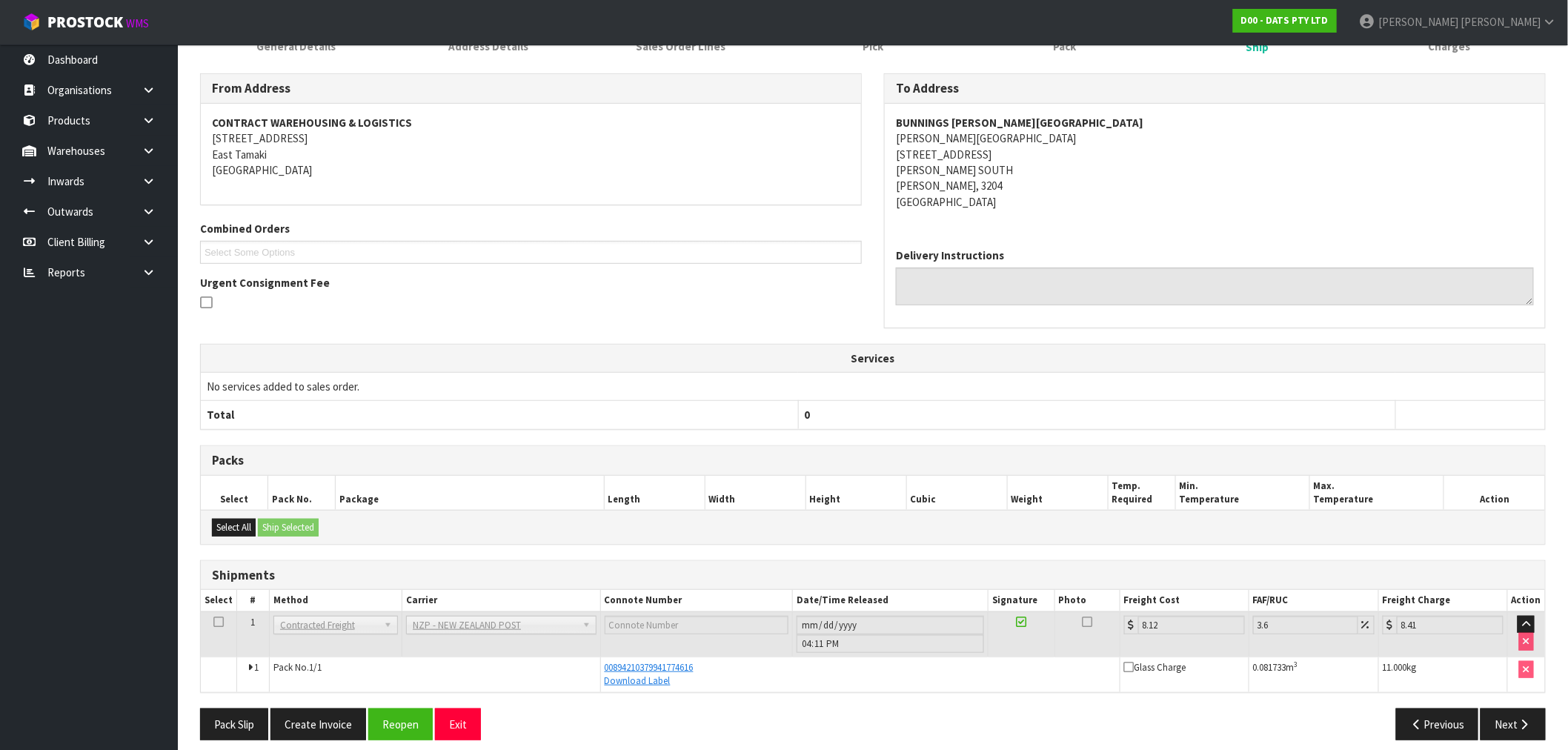
scroll to position [180, 0]
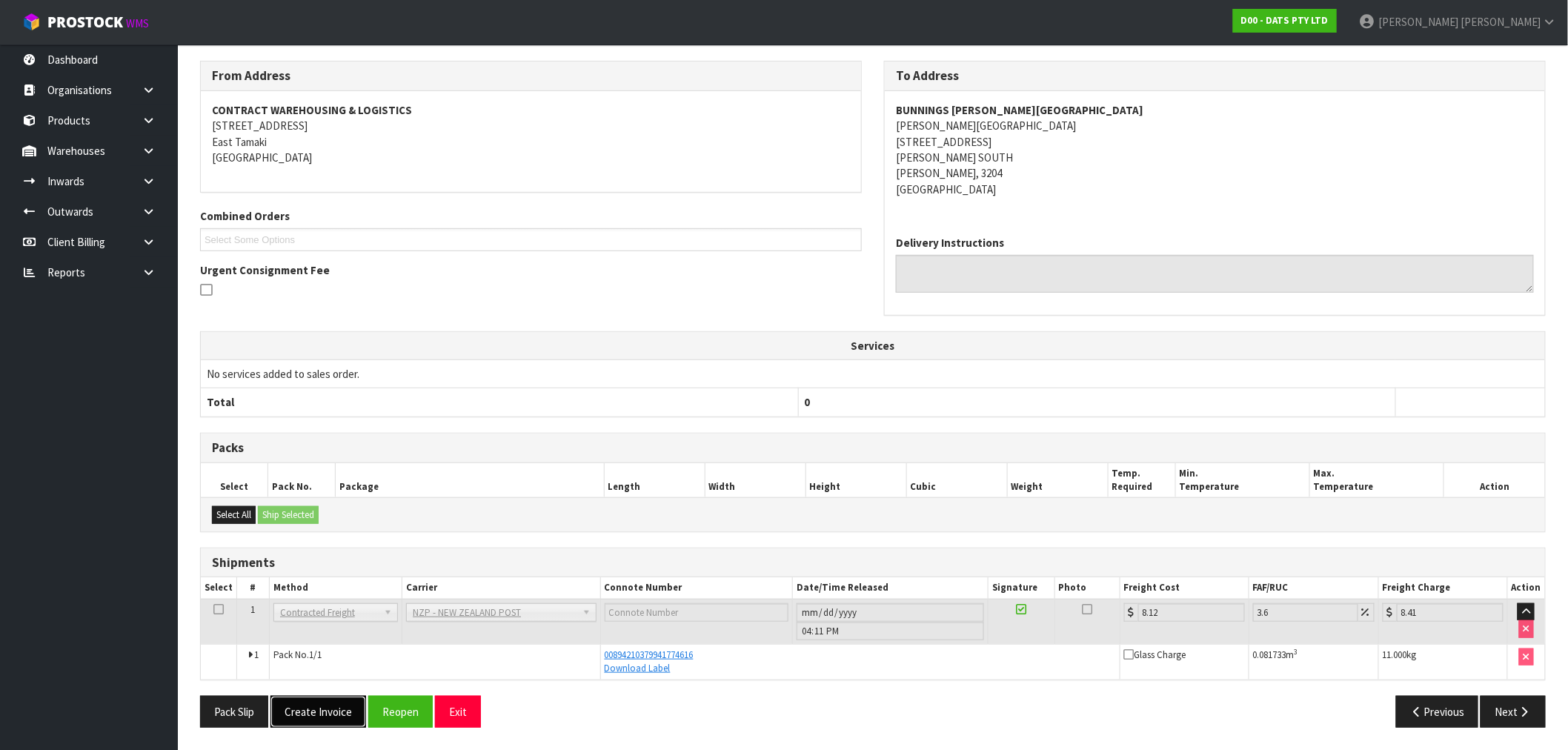
click at [322, 708] on button "Create Invoice" at bounding box center [318, 712] width 96 height 32
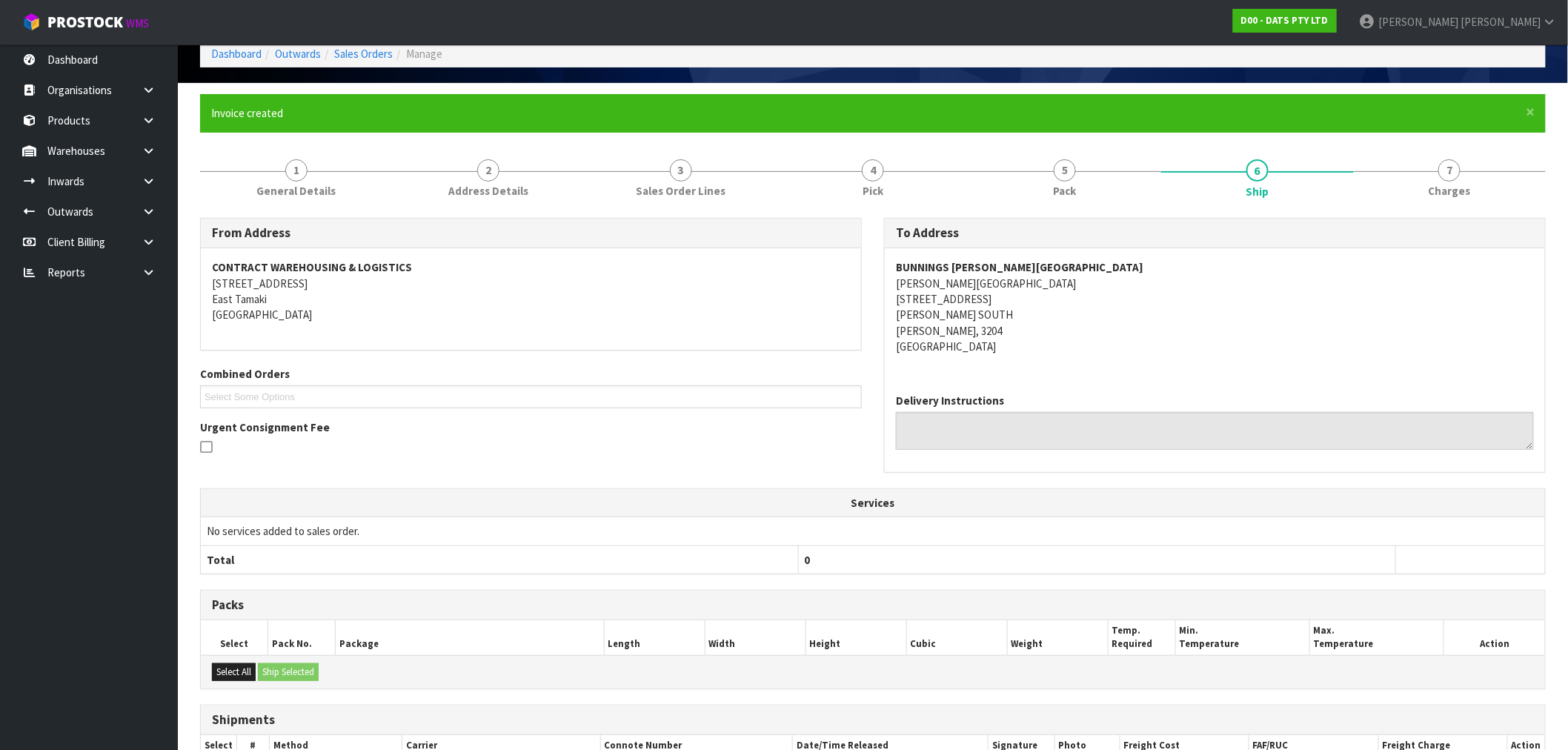
scroll to position [233, 0]
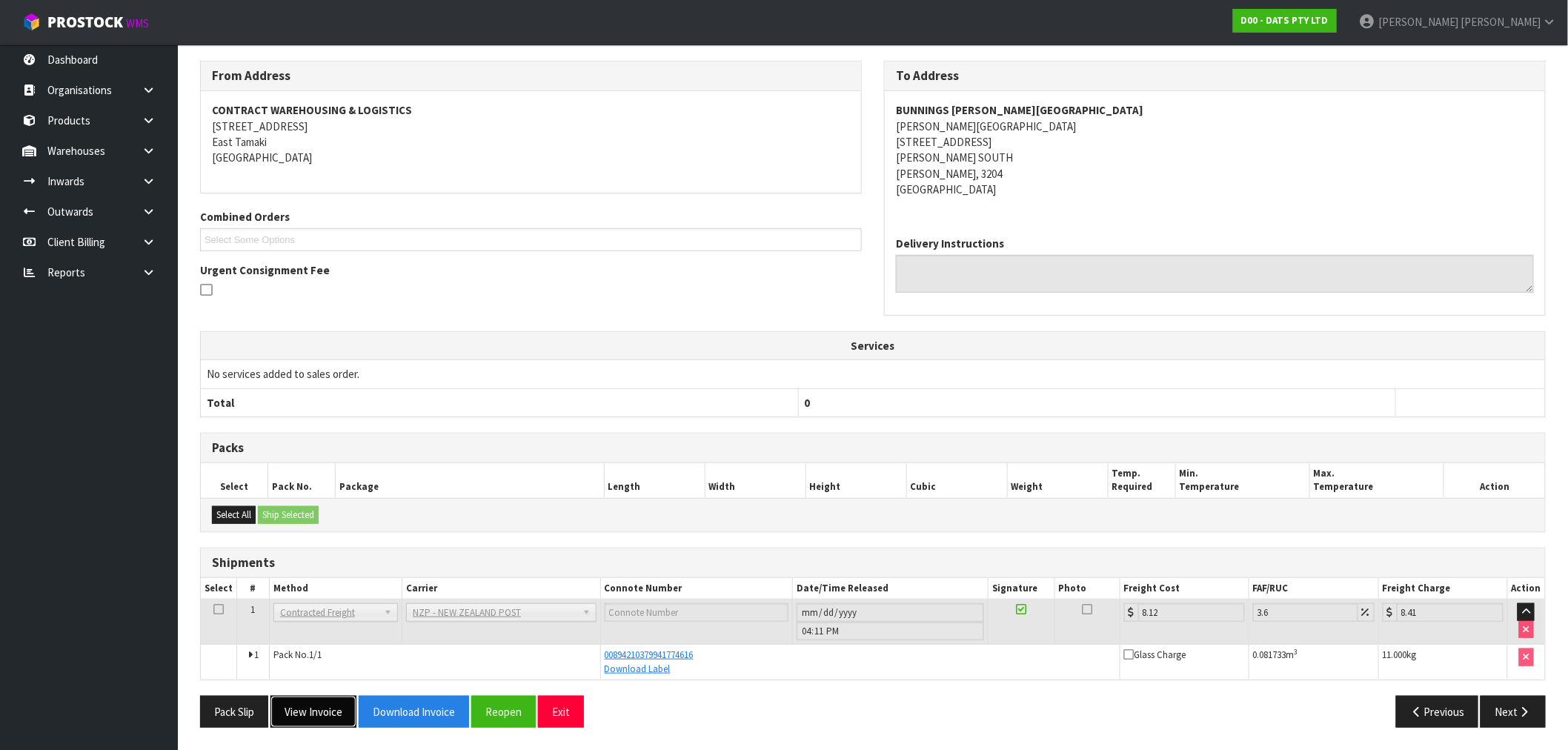
click at [338, 712] on button "View Invoice" at bounding box center [314, 712] width 86 height 32
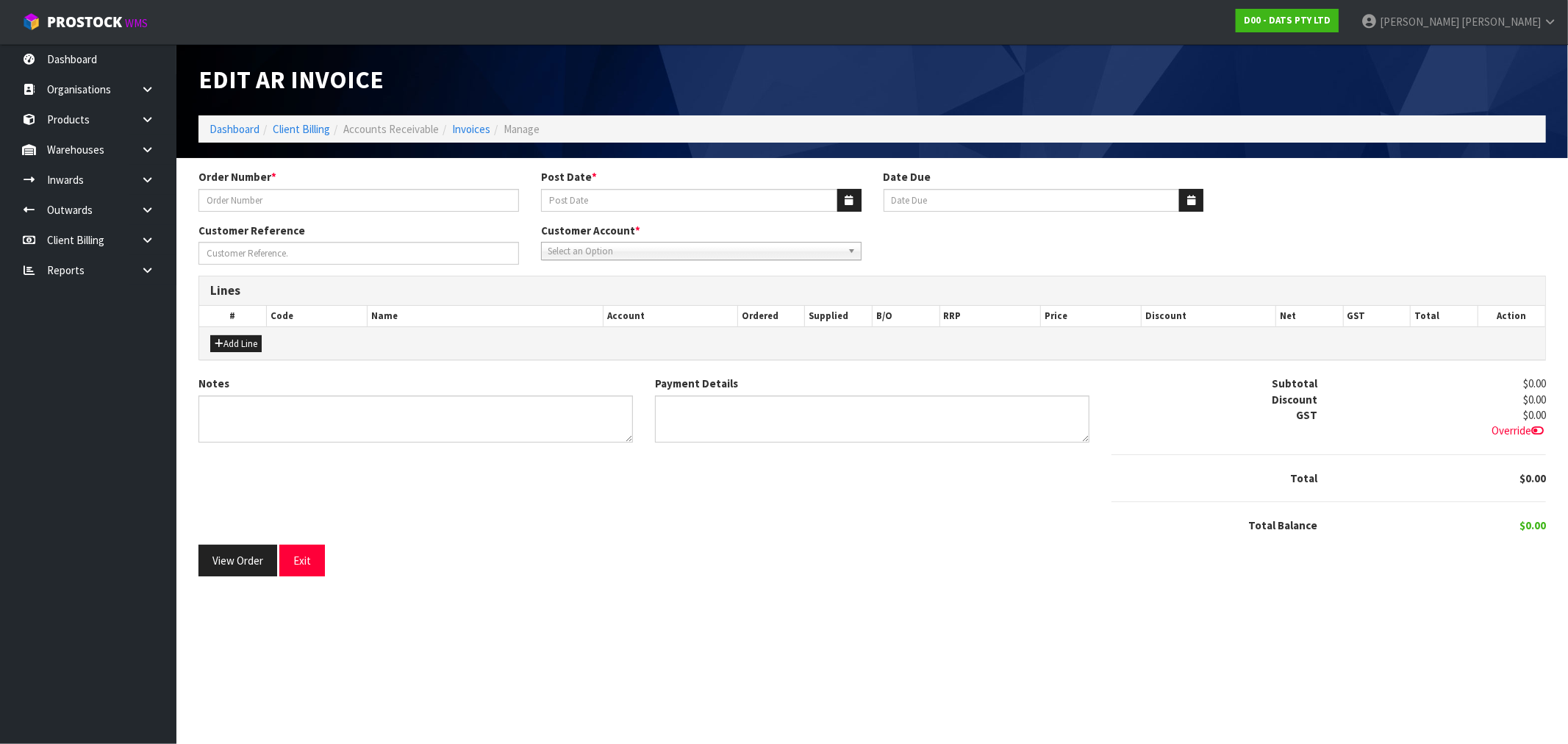
type input "9527C100209086"
type input "[DATE]"
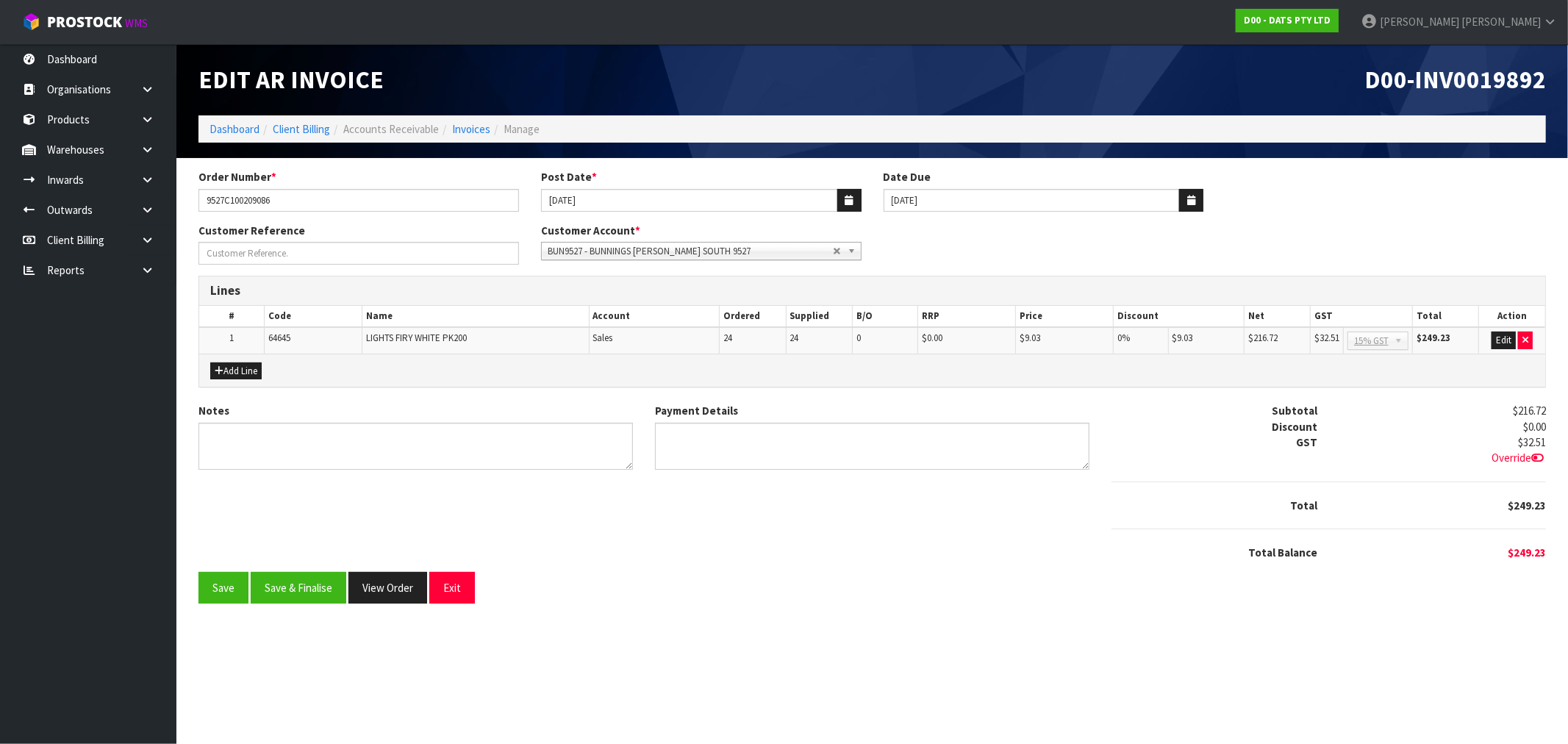
click at [1457, 89] on span "D00-INV0019892" at bounding box center [1455, 79] width 181 height 31
copy span "INV0019892"
drag, startPoint x: 299, startPoint y: 199, endPoint x: 34, endPoint y: 202, distance: 265.0
click at [116, 196] on body "Toggle navigation ProStock WMS D00 - DATS PTY LTD Rocio Lopez Logout Dashboard …" at bounding box center [784, 372] width 1568 height 744
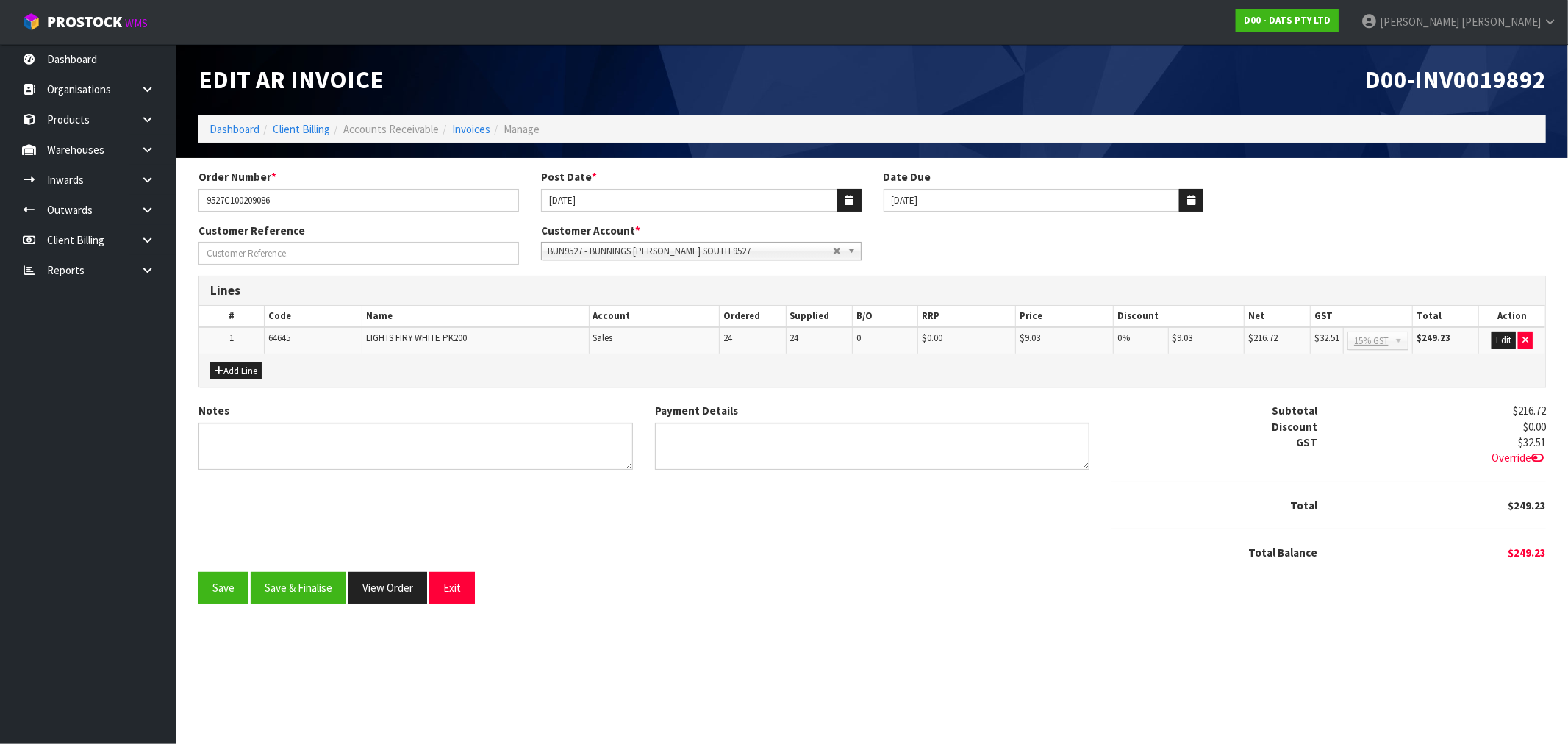
click at [1487, 69] on span "D00-INV0019892" at bounding box center [1455, 79] width 181 height 31
drag, startPoint x: 1487, startPoint y: 69, endPoint x: 1567, endPoint y: 100, distance: 85.8
click at [1487, 69] on span "D00-INV0019892" at bounding box center [1455, 79] width 181 height 31
copy span "INV0019892"
click at [321, 582] on button "Save & Finalise" at bounding box center [298, 588] width 96 height 32
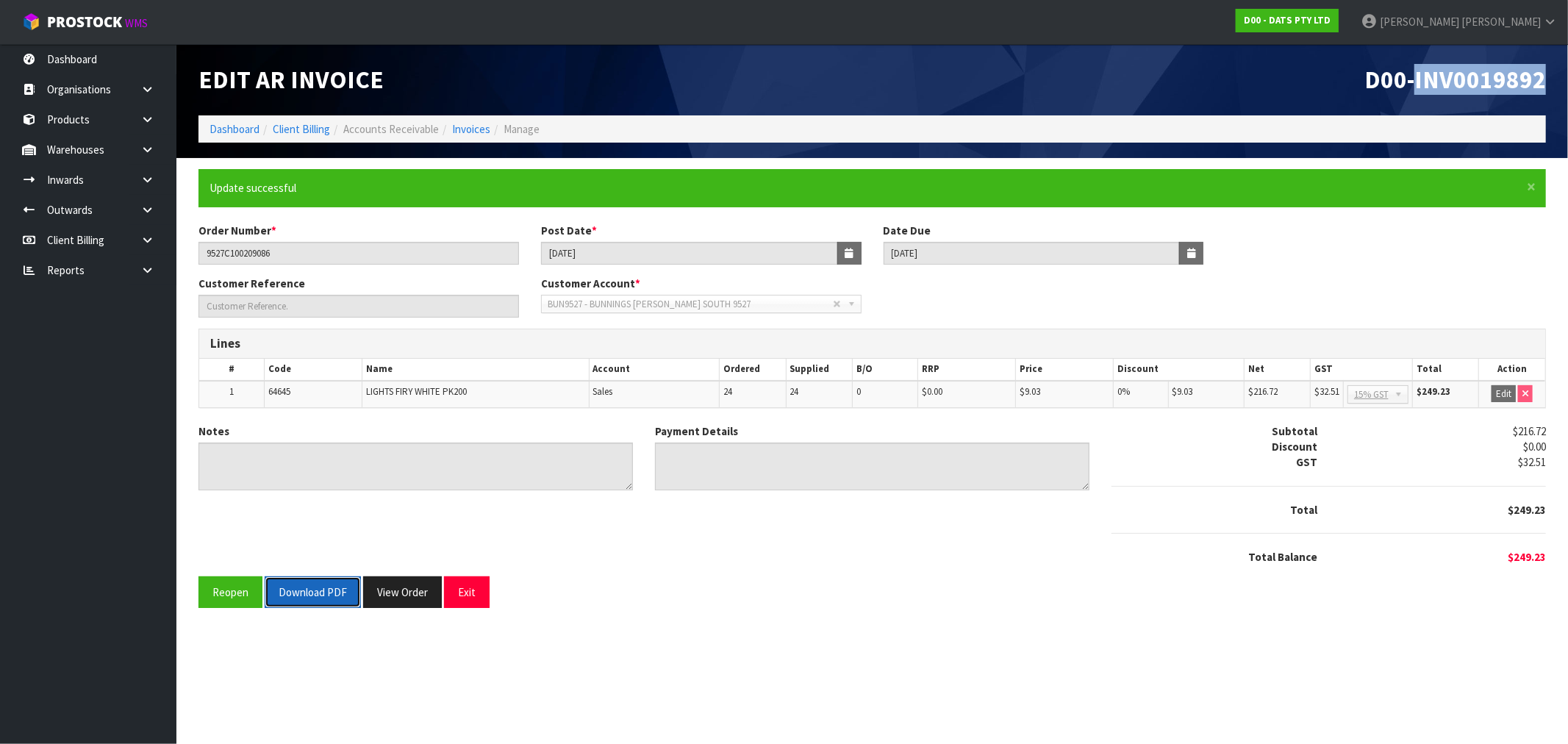
click at [290, 597] on button "Download PDF" at bounding box center [313, 592] width 97 height 32
click at [415, 594] on button "View Order" at bounding box center [402, 592] width 79 height 32
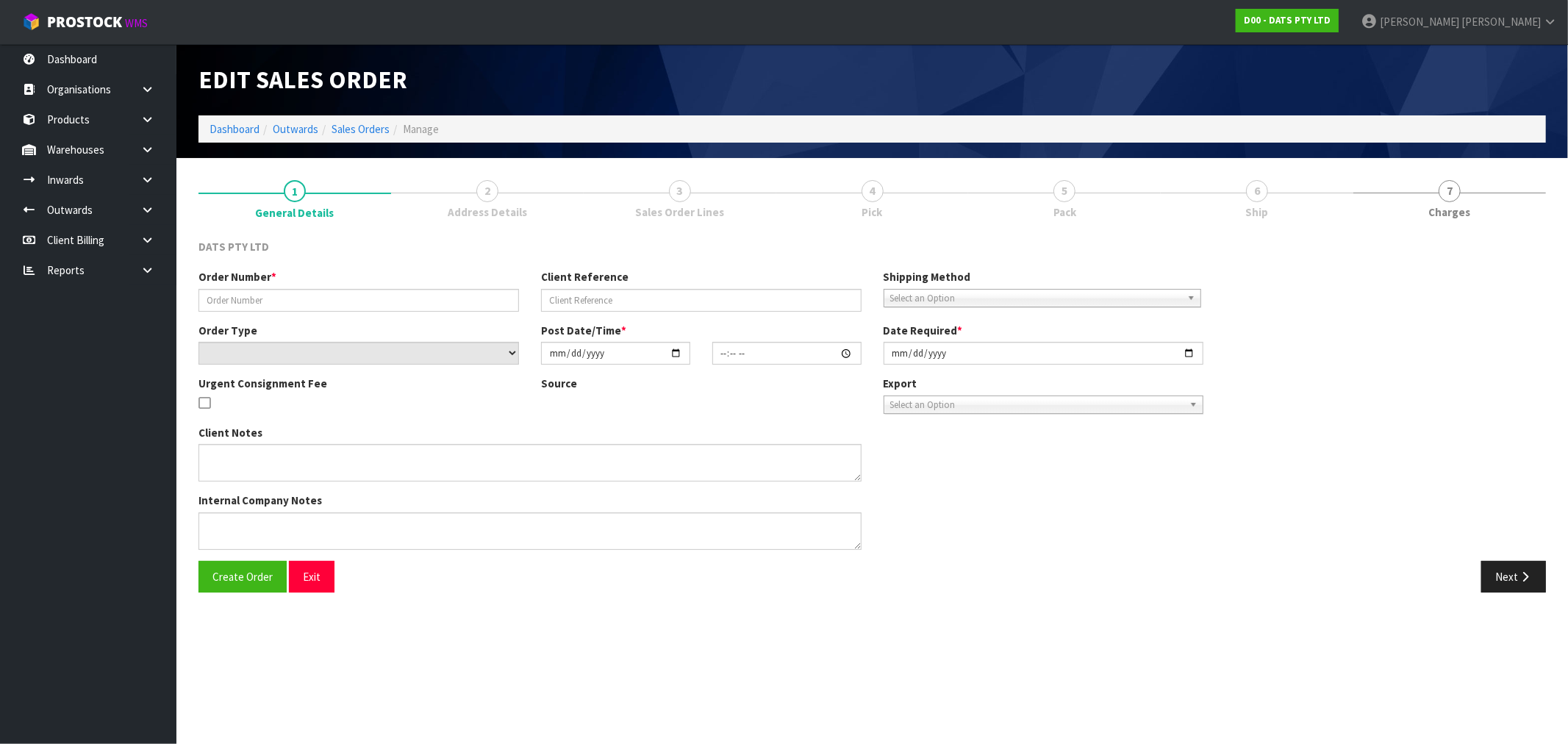
type input "9527C100209086"
select select "number:0"
type input "2025-08-21"
type input "12:19:00.000"
type input "2025-08-21"
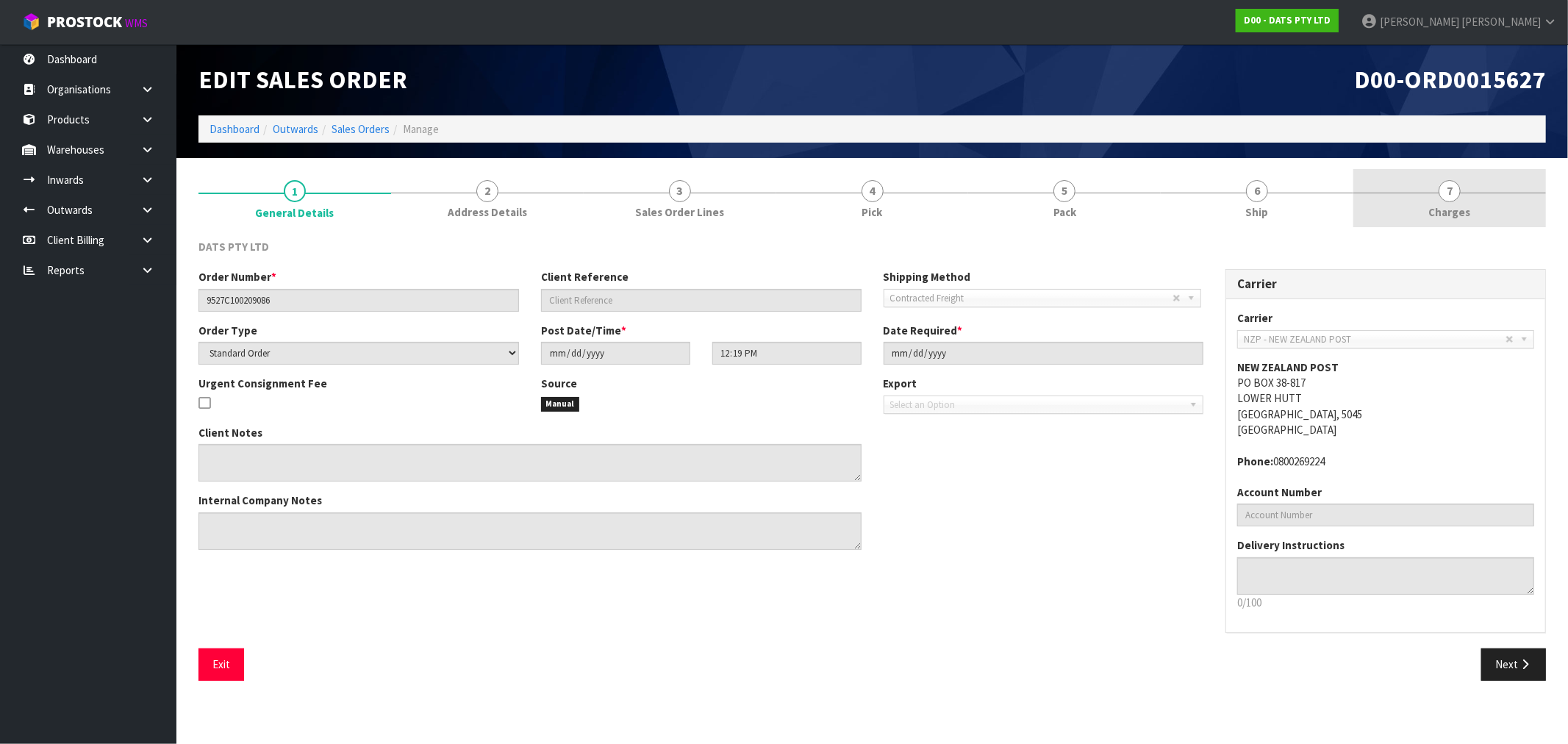
click at [1454, 194] on span "7" at bounding box center [1450, 191] width 22 height 22
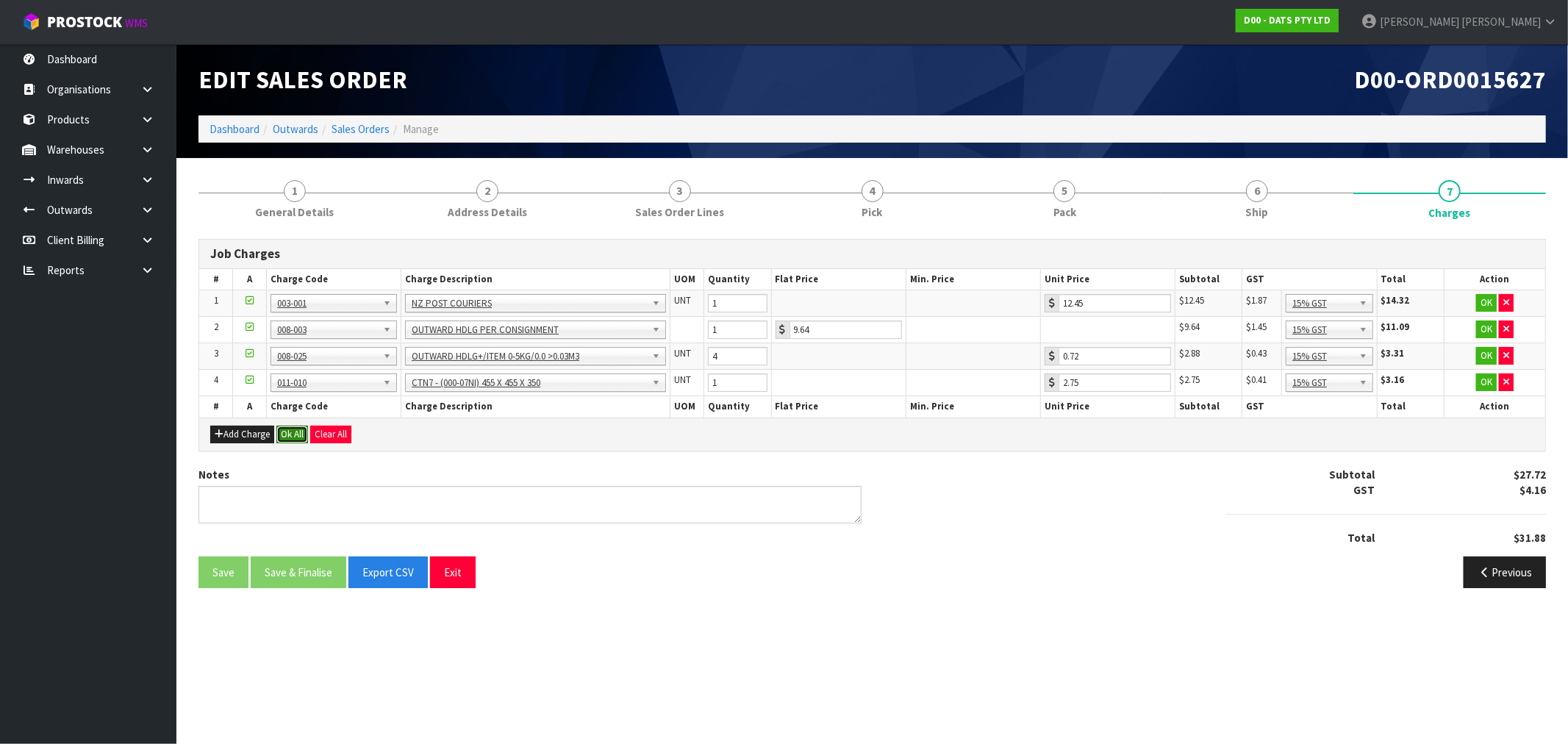
click at [296, 435] on button "Ok All" at bounding box center [293, 434] width 32 height 18
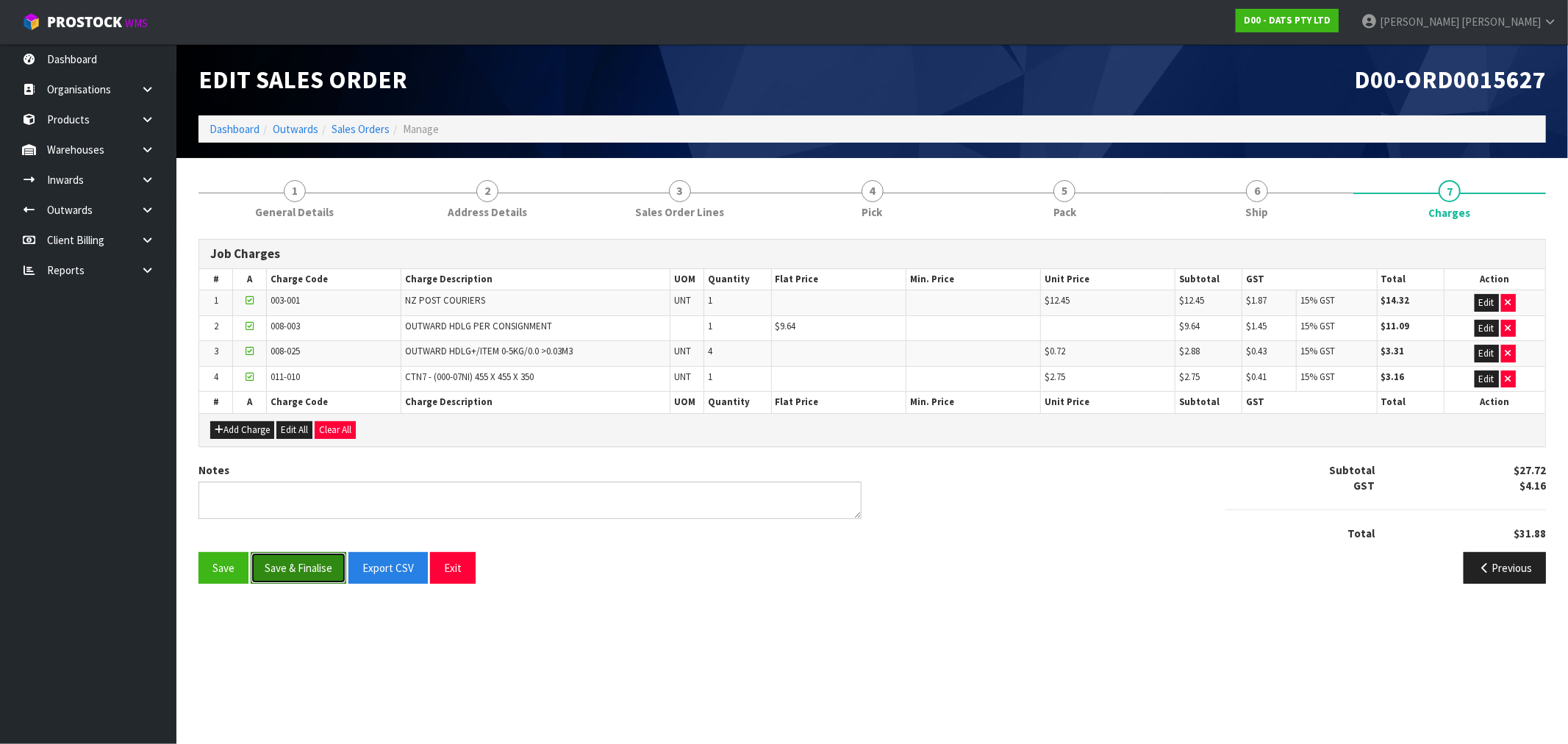
click at [300, 583] on button "Save & Finalise" at bounding box center [298, 568] width 96 height 32
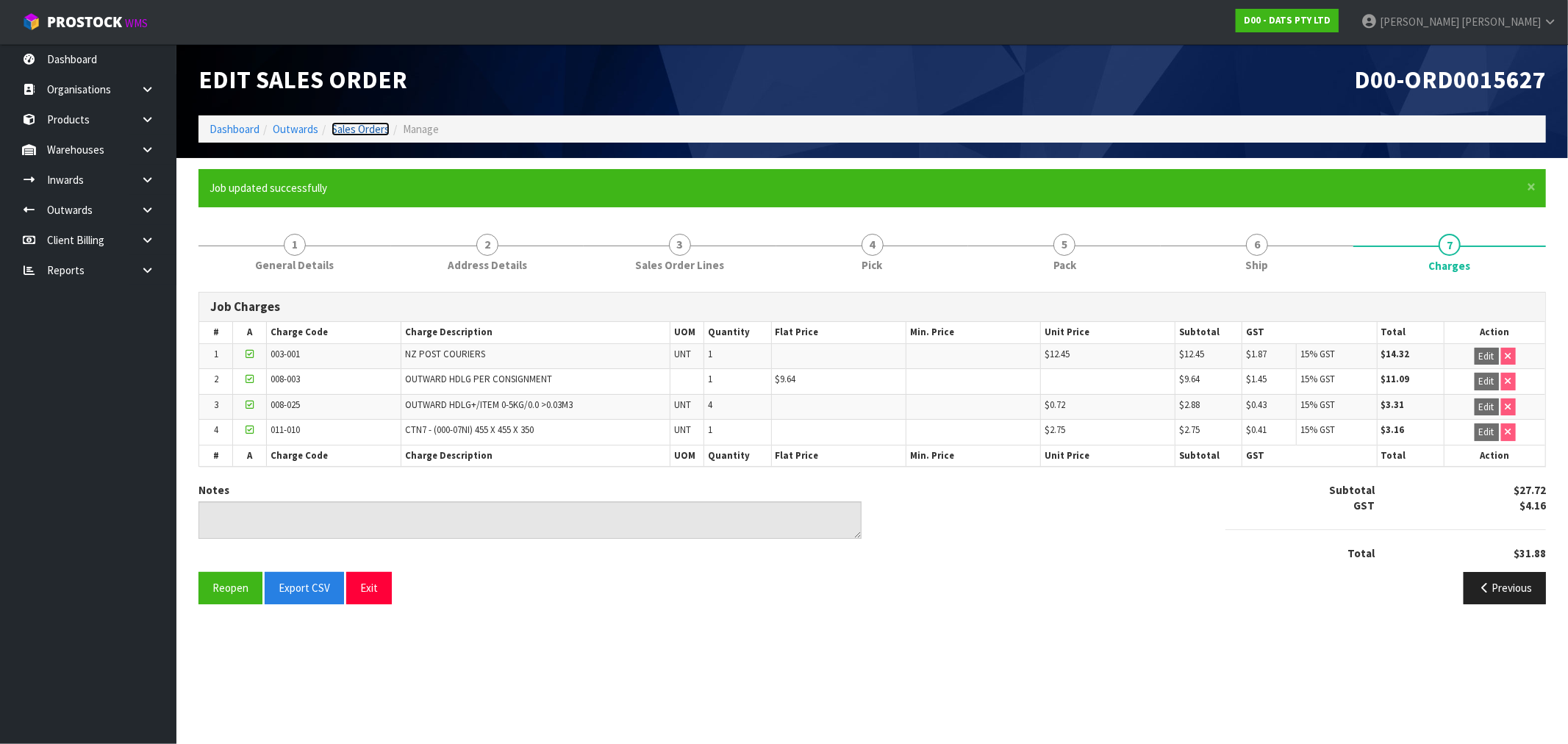
click at [360, 122] on link "Sales Orders" at bounding box center [360, 128] width 59 height 14
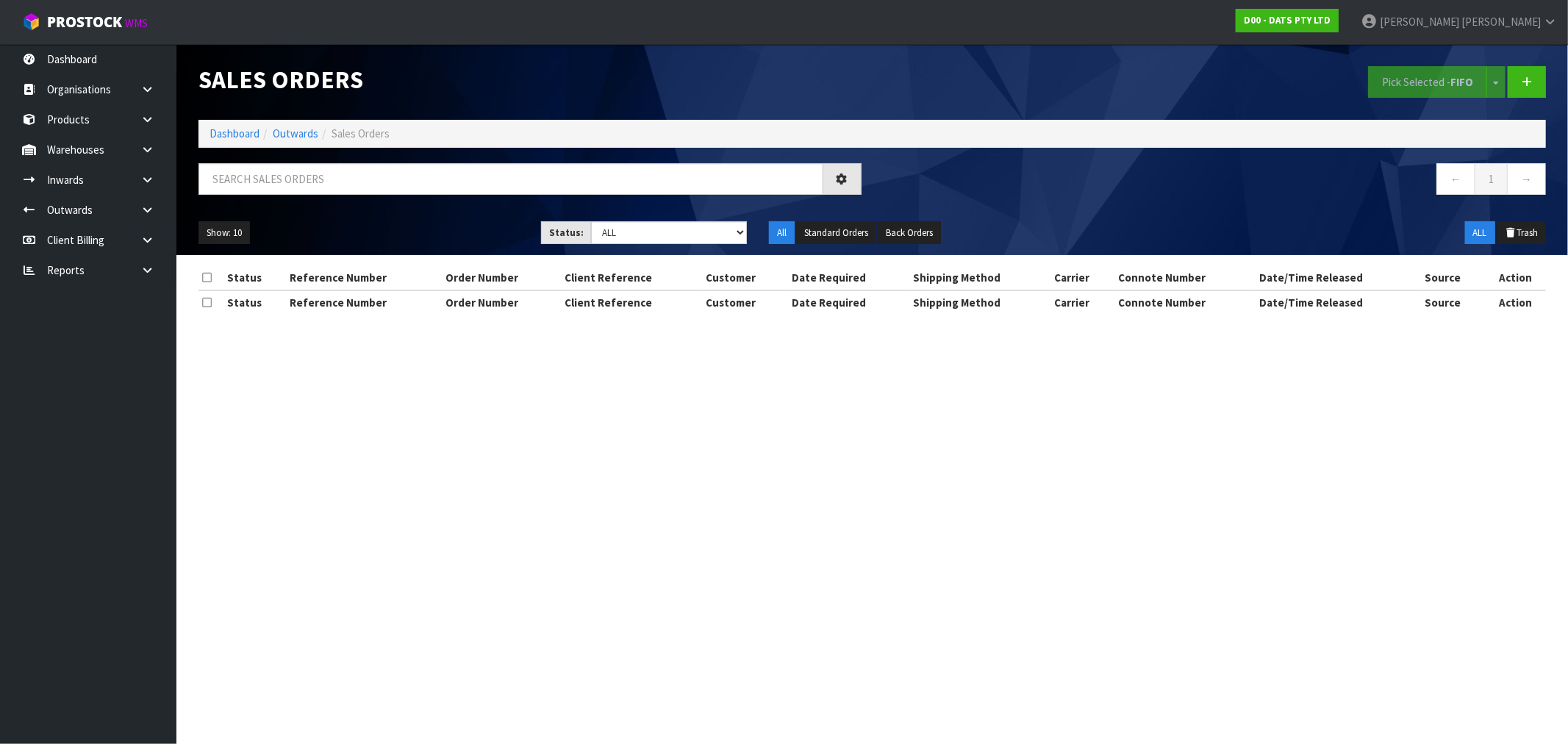
click at [219, 119] on div "Sales Orders Pick Selected - FIFO Split button! FIFO - First In First Out FEFO …" at bounding box center [872, 82] width 1369 height 76
click at [226, 125] on ol "Dashboard Outwards Sales Orders" at bounding box center [872, 133] width 1347 height 27
click at [232, 136] on link "Dashboard" at bounding box center [235, 133] width 50 height 14
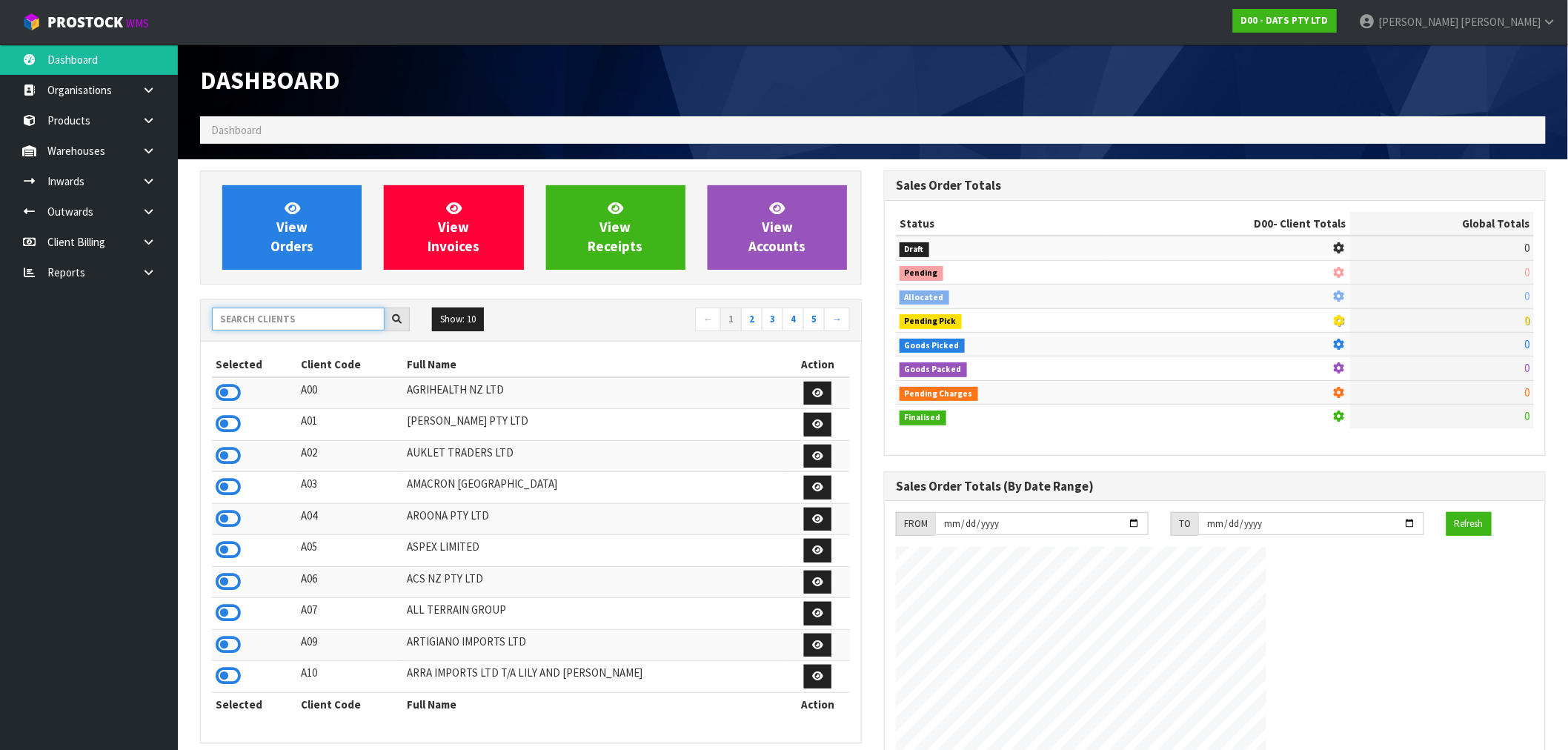
click at [286, 320] on input "text" at bounding box center [298, 318] width 172 height 23
type input "K01"
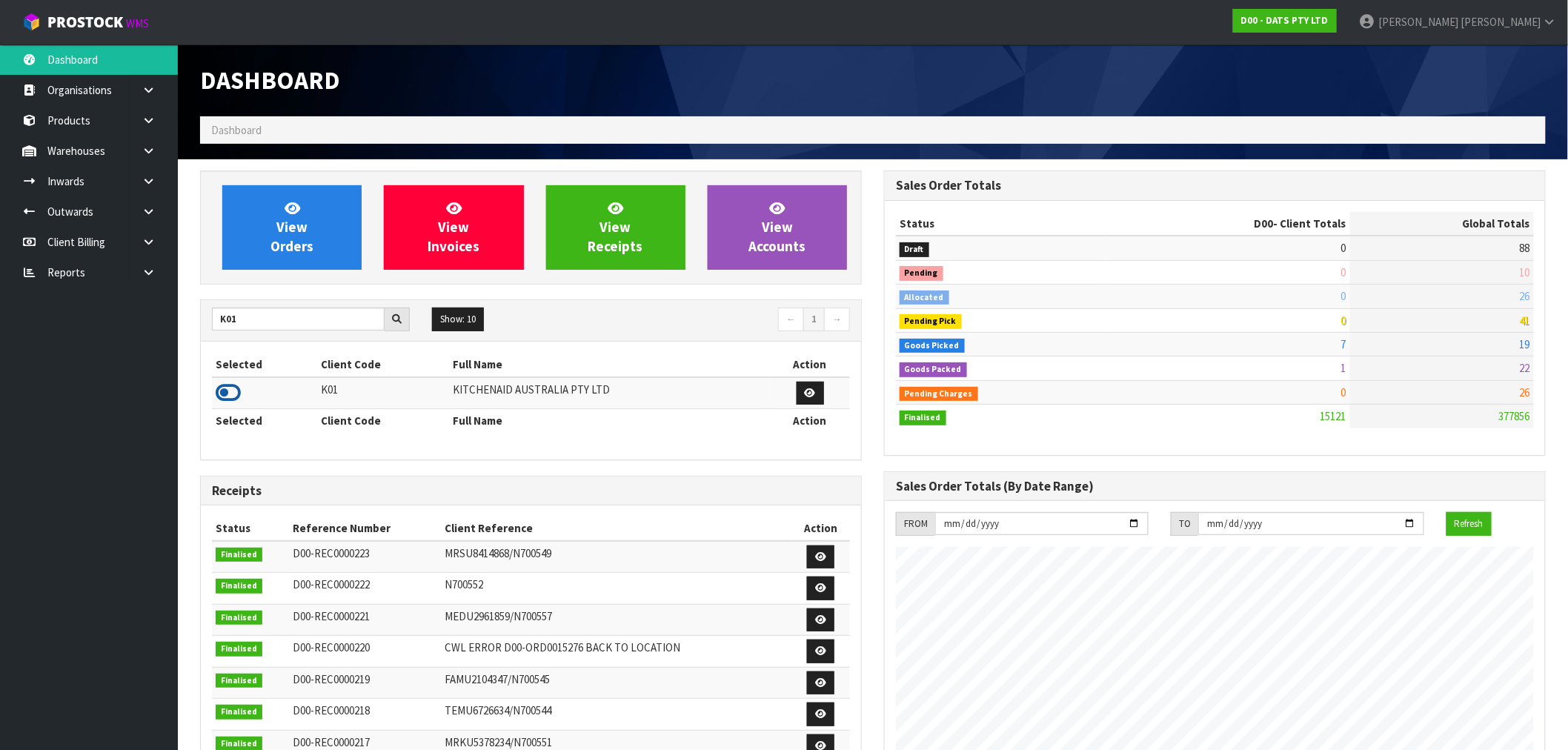
click at [240, 398] on icon at bounding box center [228, 393] width 25 height 22
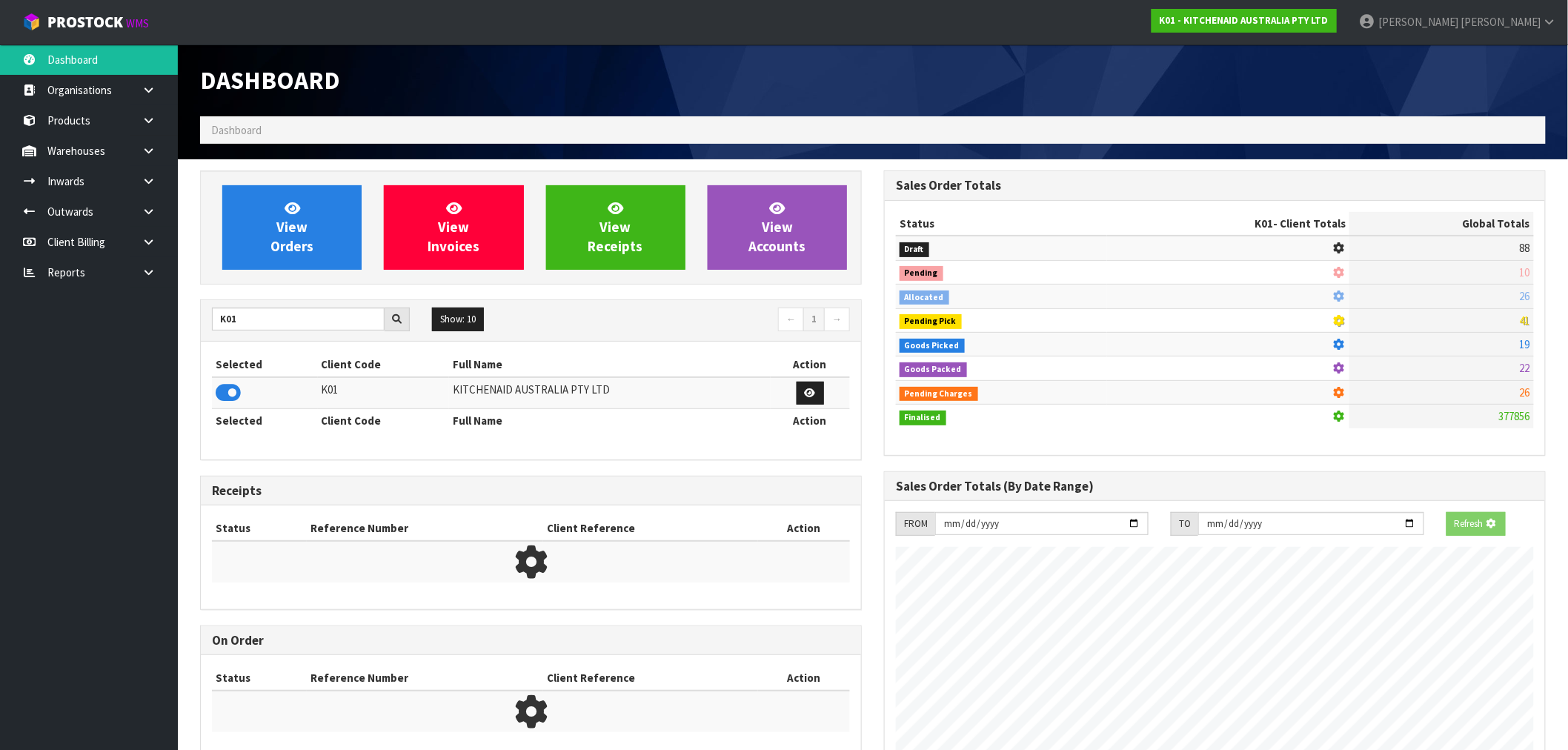
scroll to position [739999, 740514]
click at [297, 224] on span "View Orders" at bounding box center [292, 227] width 43 height 55
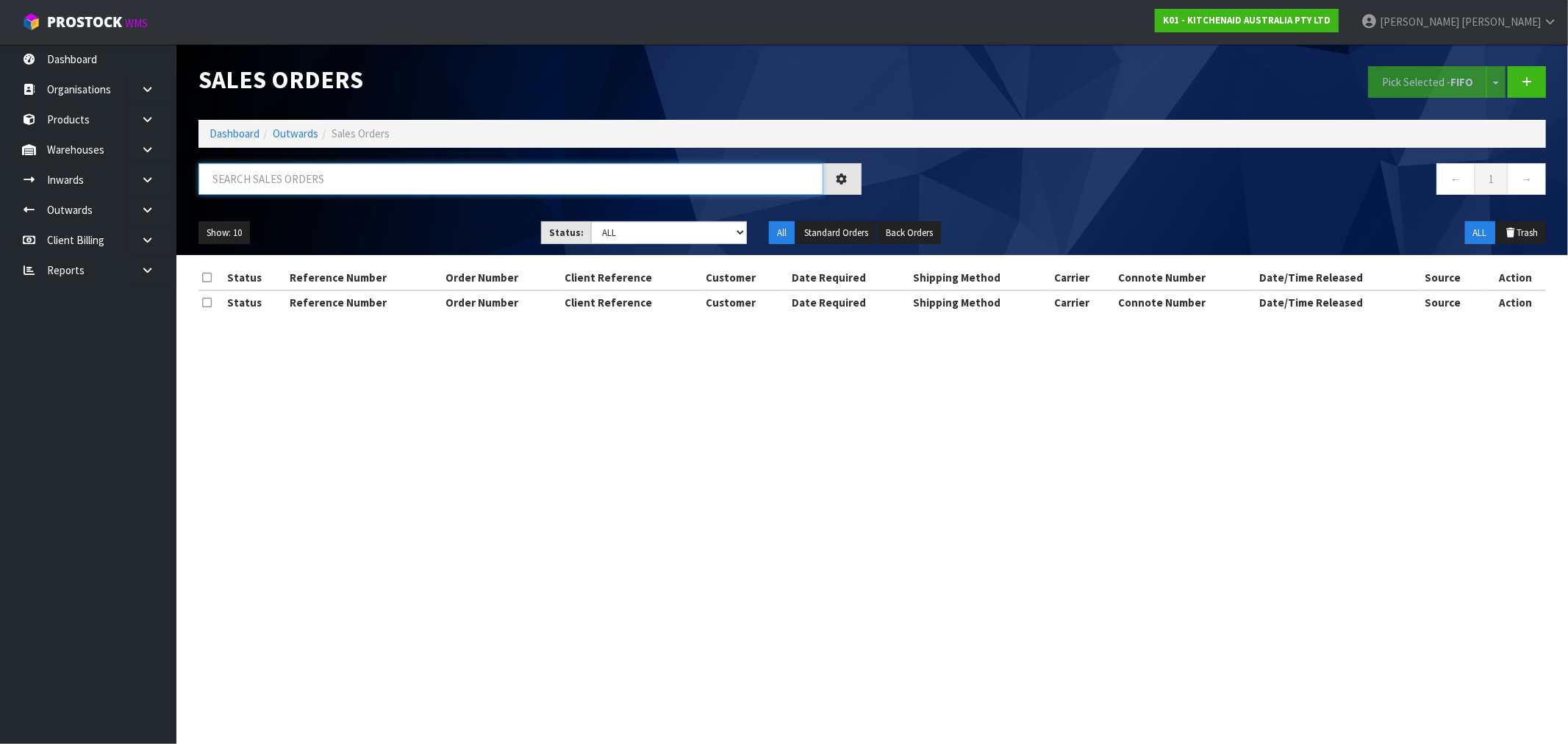
click at [403, 184] on input "text" at bounding box center [511, 179] width 625 height 32
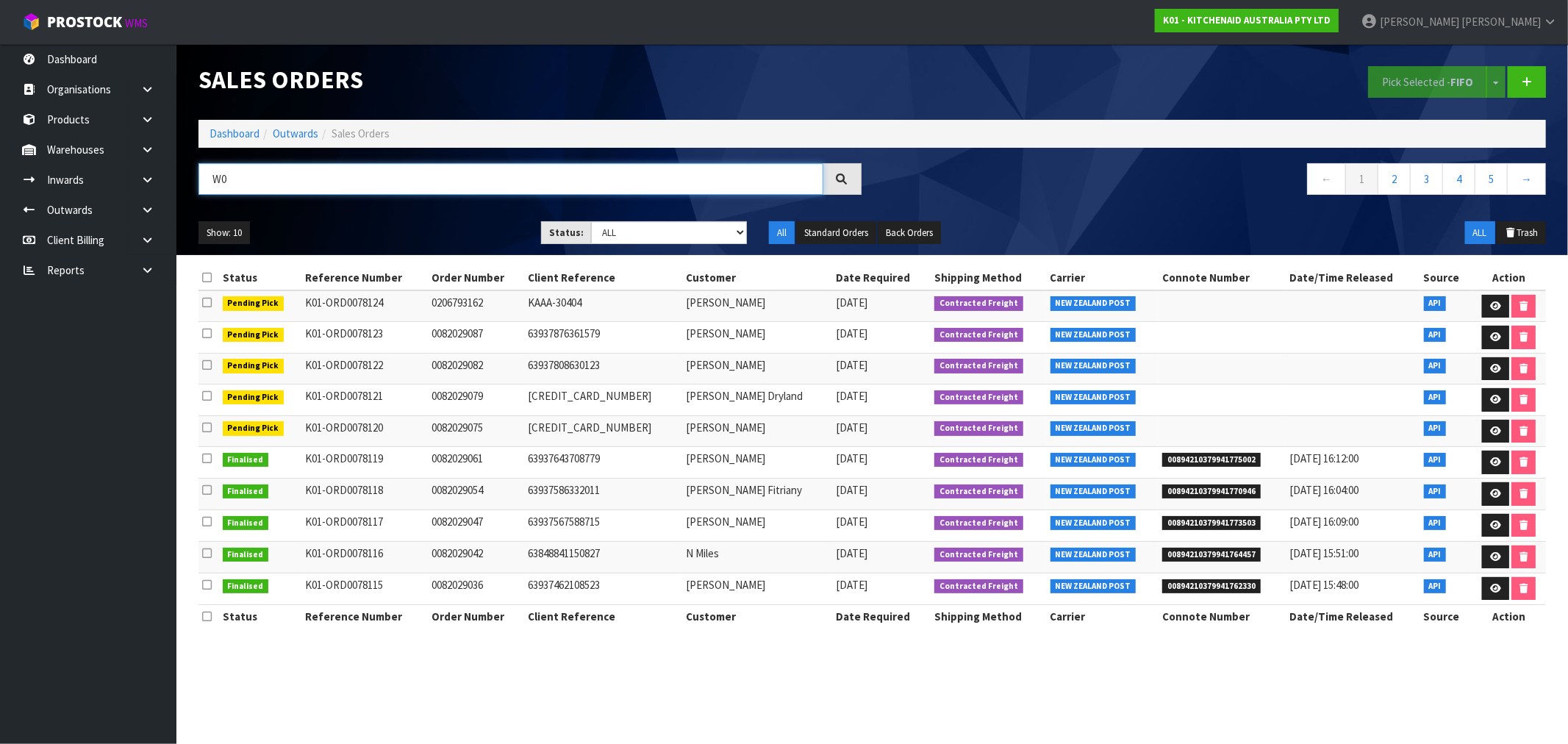
type input "W"
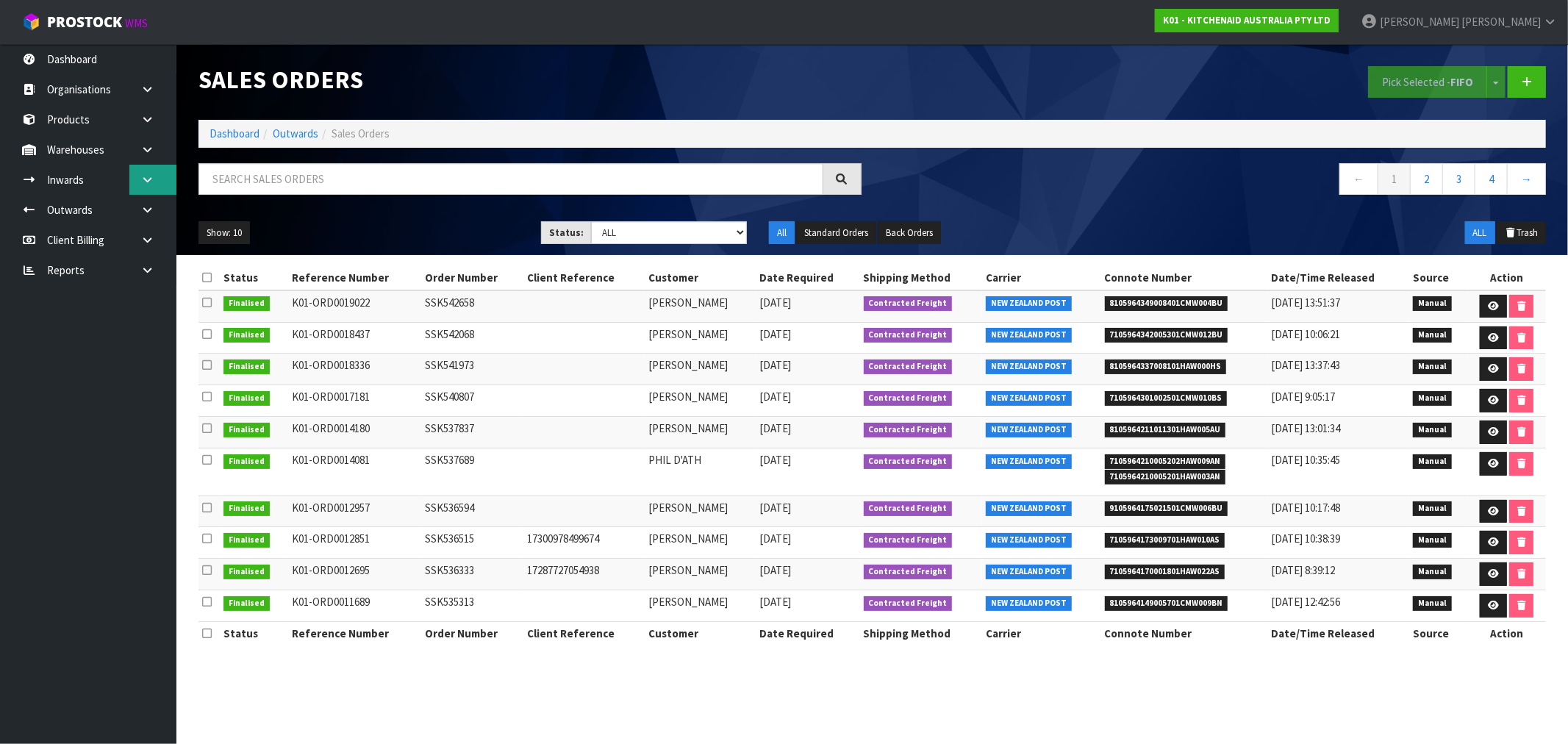
click at [143, 184] on icon at bounding box center [147, 180] width 14 height 11
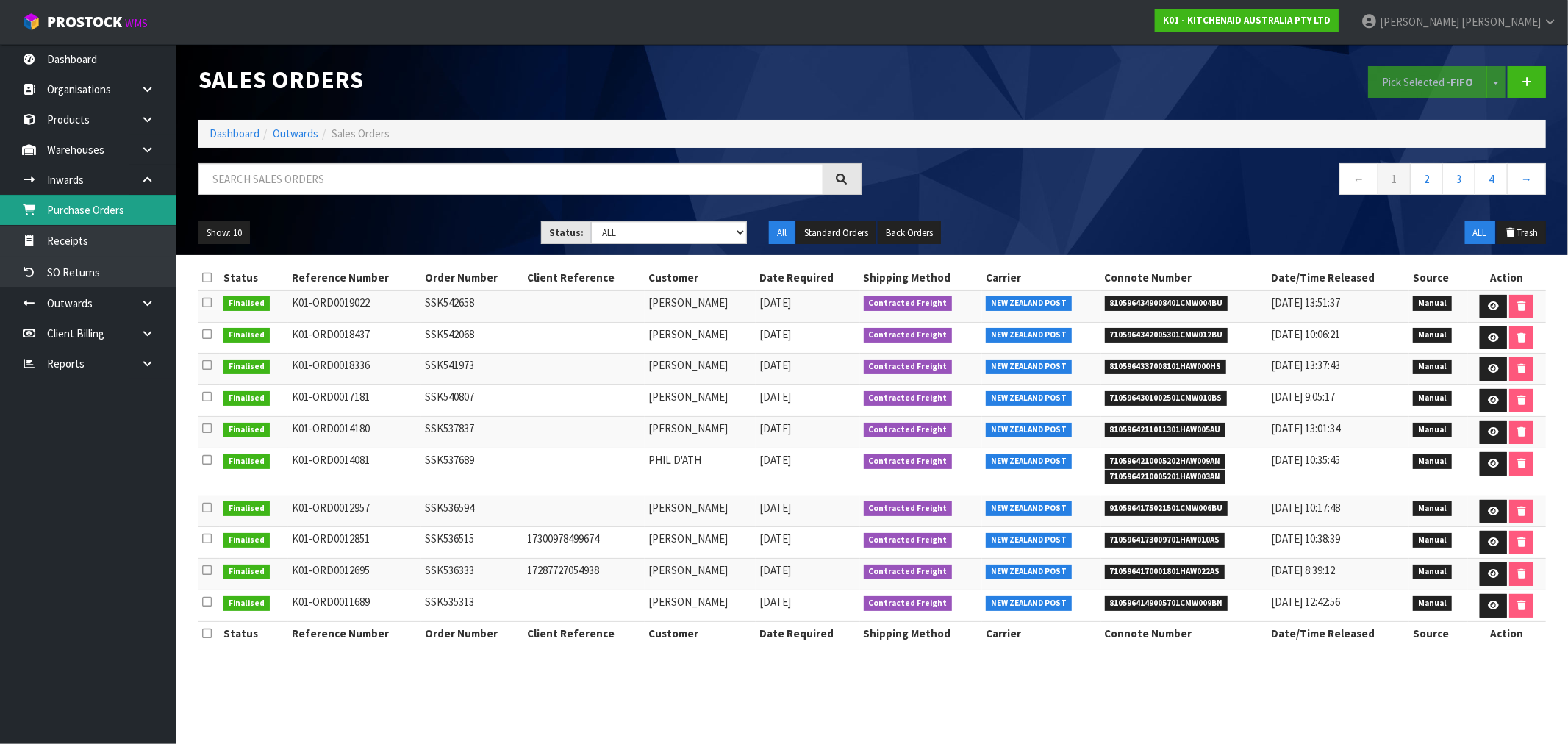
click at [108, 212] on link "Purchase Orders" at bounding box center [88, 210] width 176 height 30
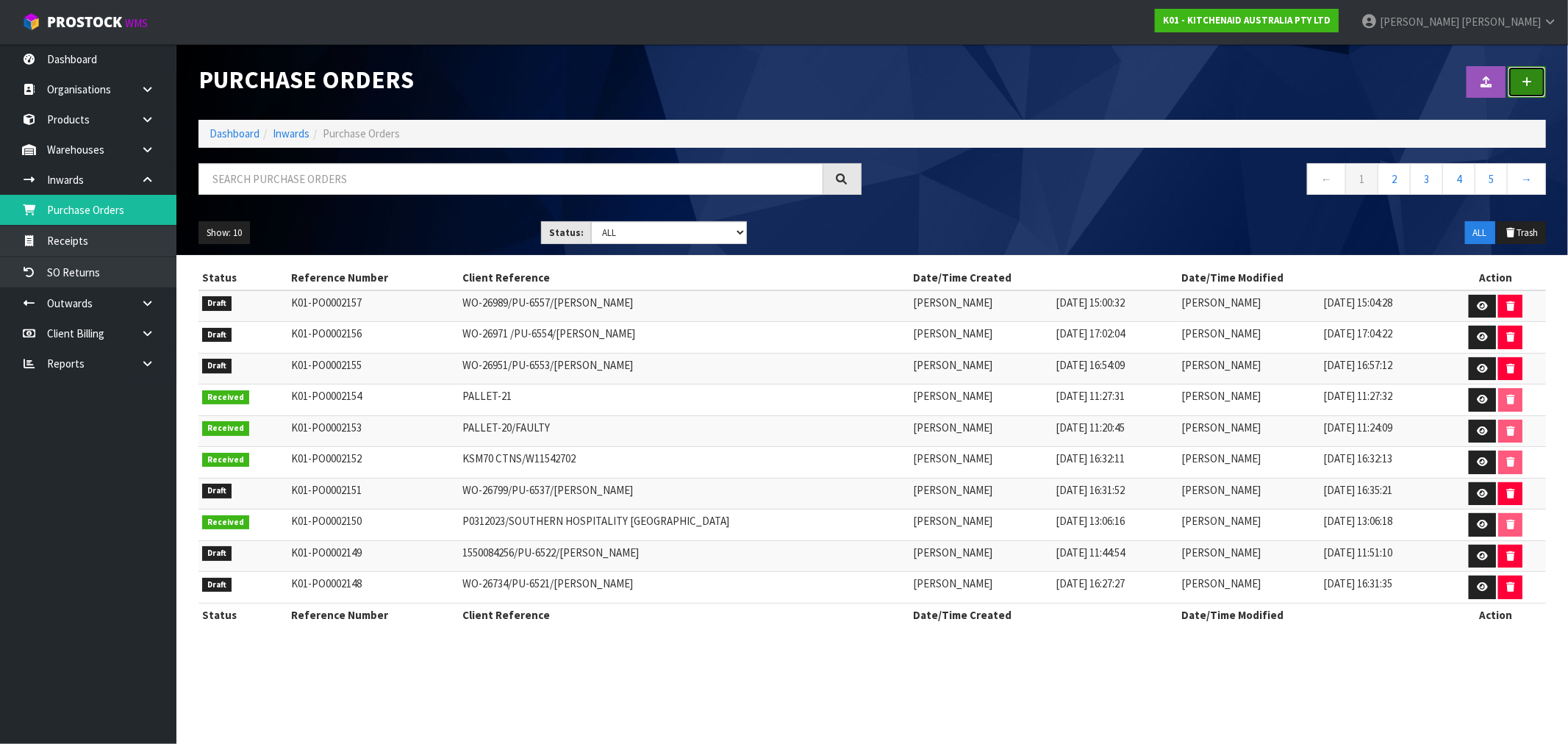
click at [1531, 79] on icon at bounding box center [1526, 82] width 10 height 11
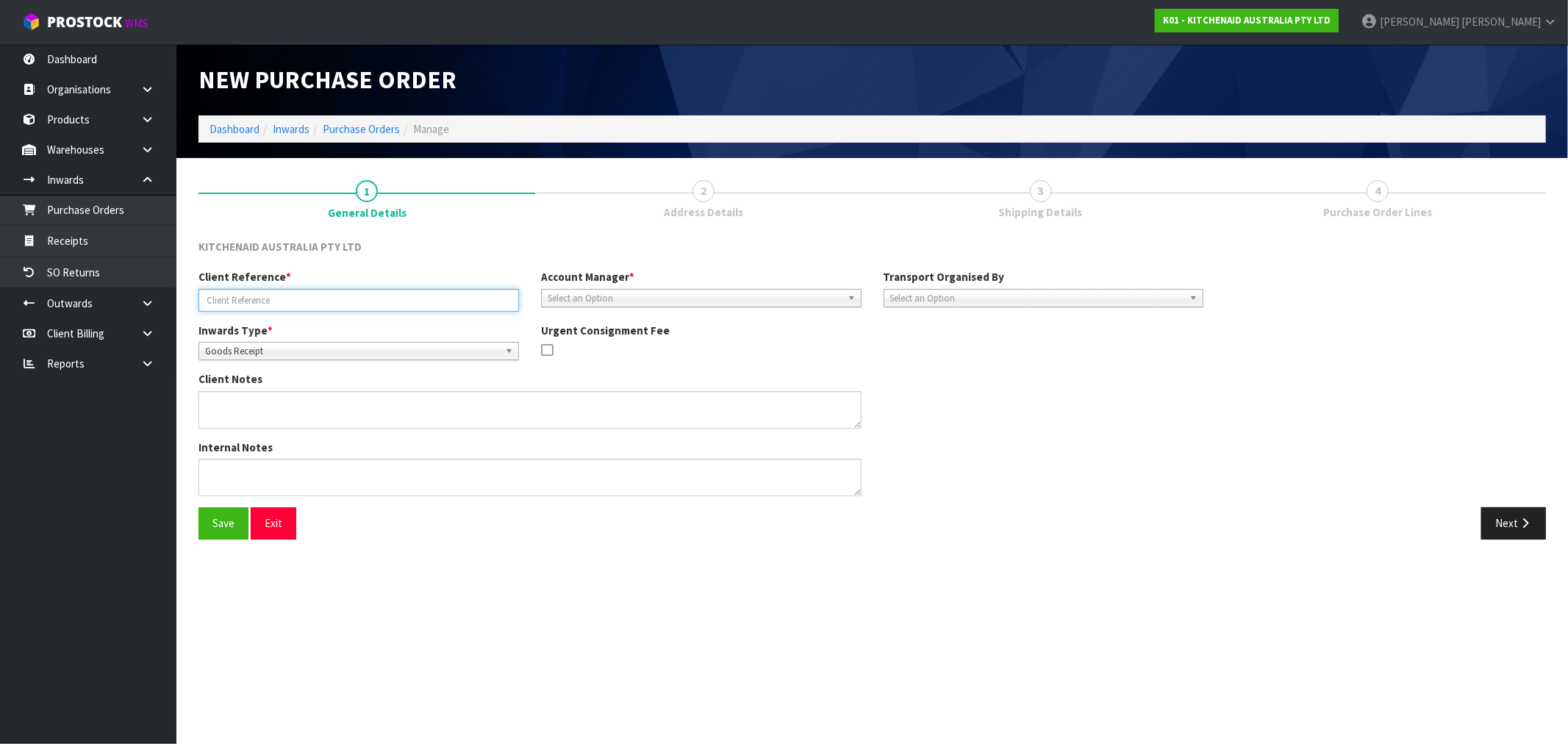
click at [421, 297] on input "text" at bounding box center [359, 300] width 320 height 23
paste input "WO-27019"
drag, startPoint x: 348, startPoint y: 294, endPoint x: 338, endPoint y: 294, distance: 10.0
click at [338, 294] on input "WO-27019/PU-6558/" at bounding box center [359, 300] width 320 height 23
paste input "RUTH TIDSWELL,"
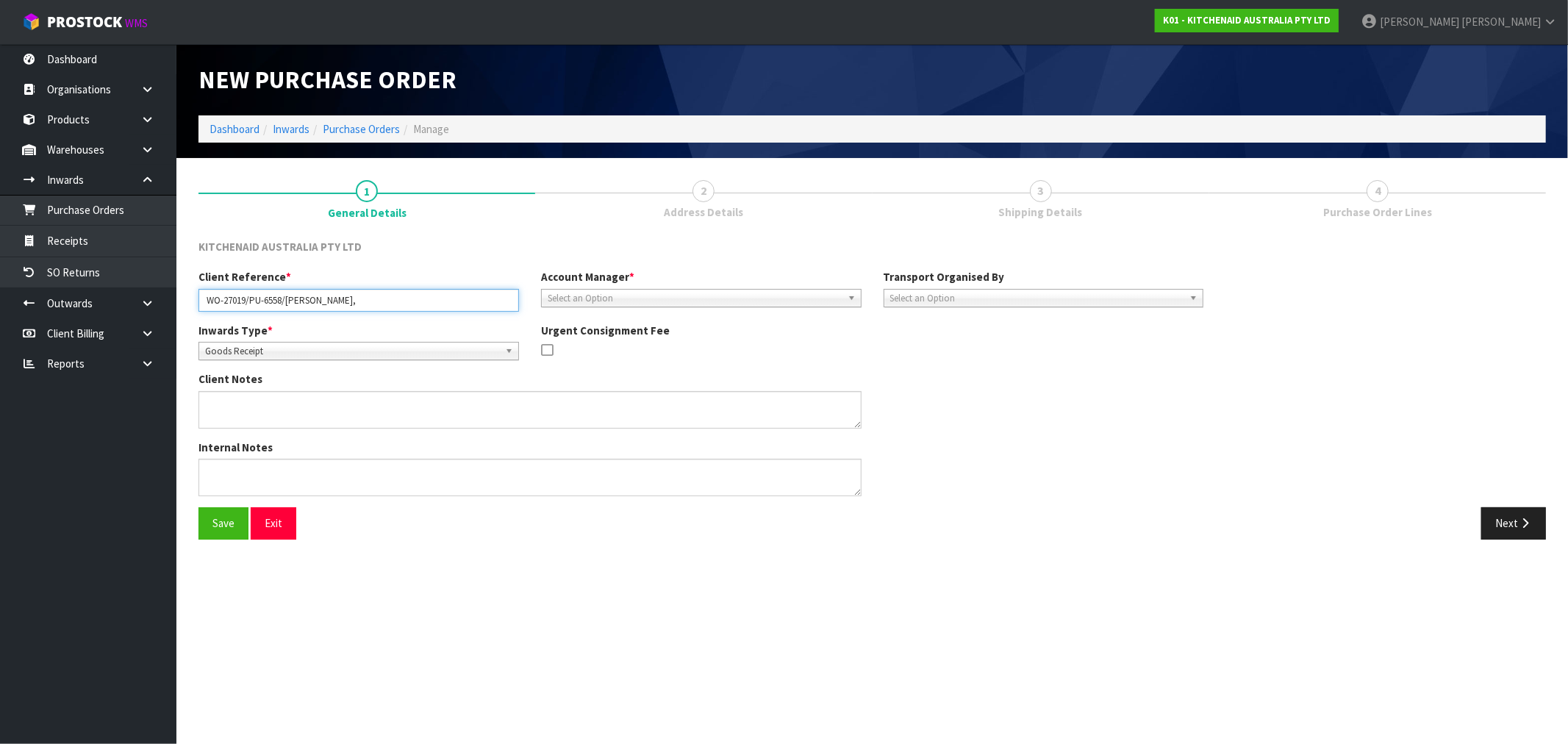
type input "WO-27019/PU-6558/RUTH TIDSWELL,"
drag, startPoint x: 312, startPoint y: 341, endPoint x: 313, endPoint y: 350, distance: 9.1
click at [312, 343] on span "Goods Receipt" at bounding box center [352, 351] width 294 height 18
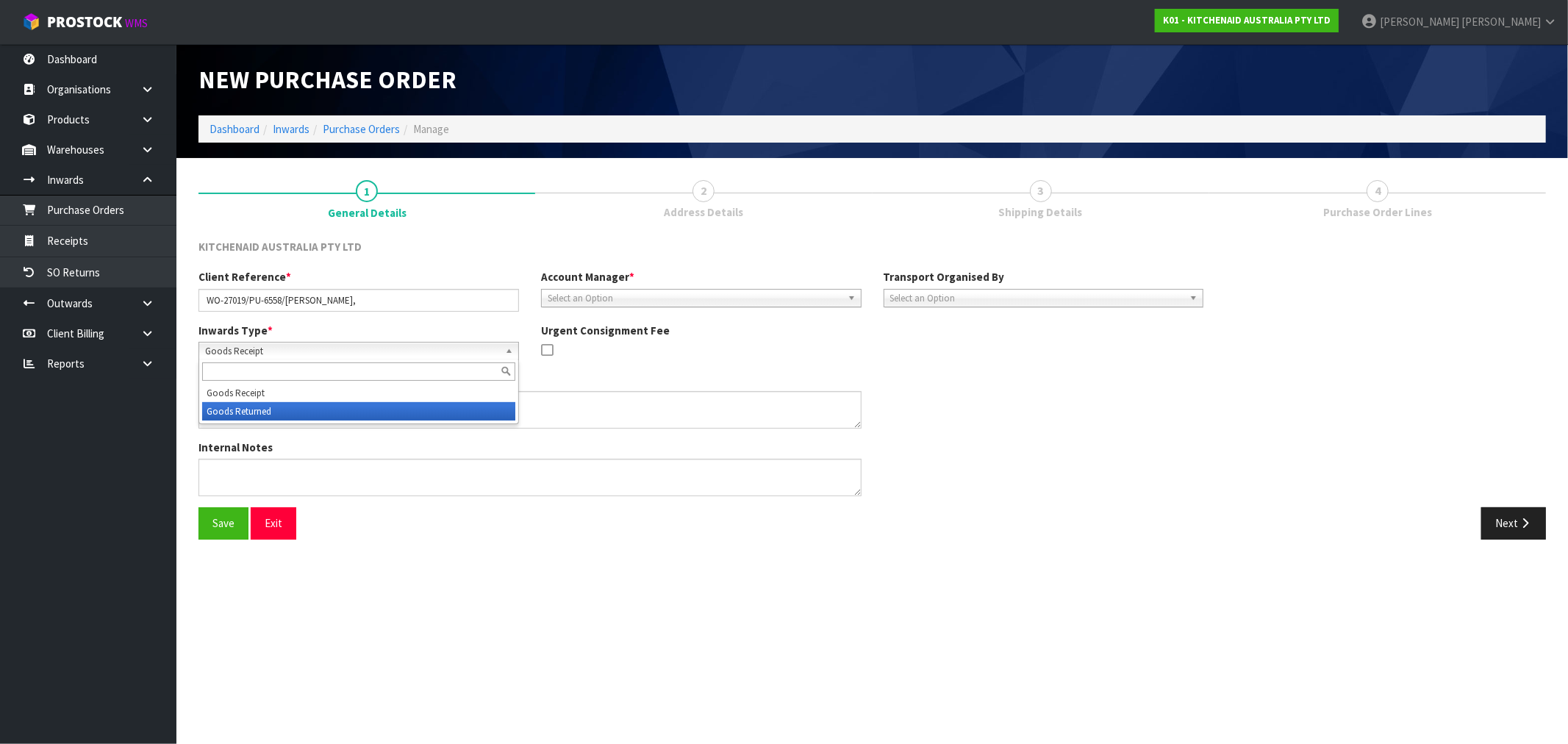
click at [300, 416] on li "Goods Returned" at bounding box center [359, 411] width 313 height 19
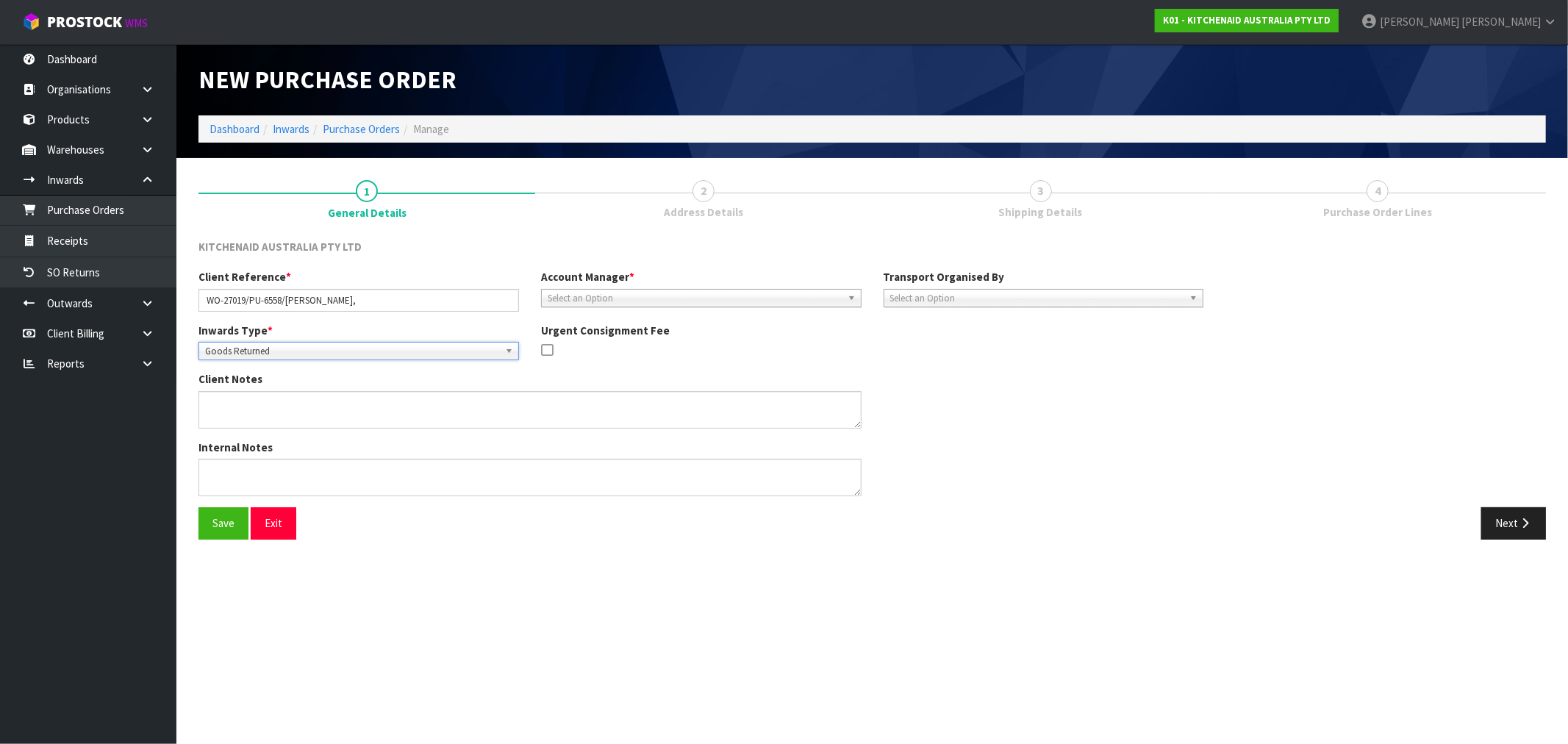
click at [665, 297] on span "Select an Option" at bounding box center [695, 298] width 294 height 18
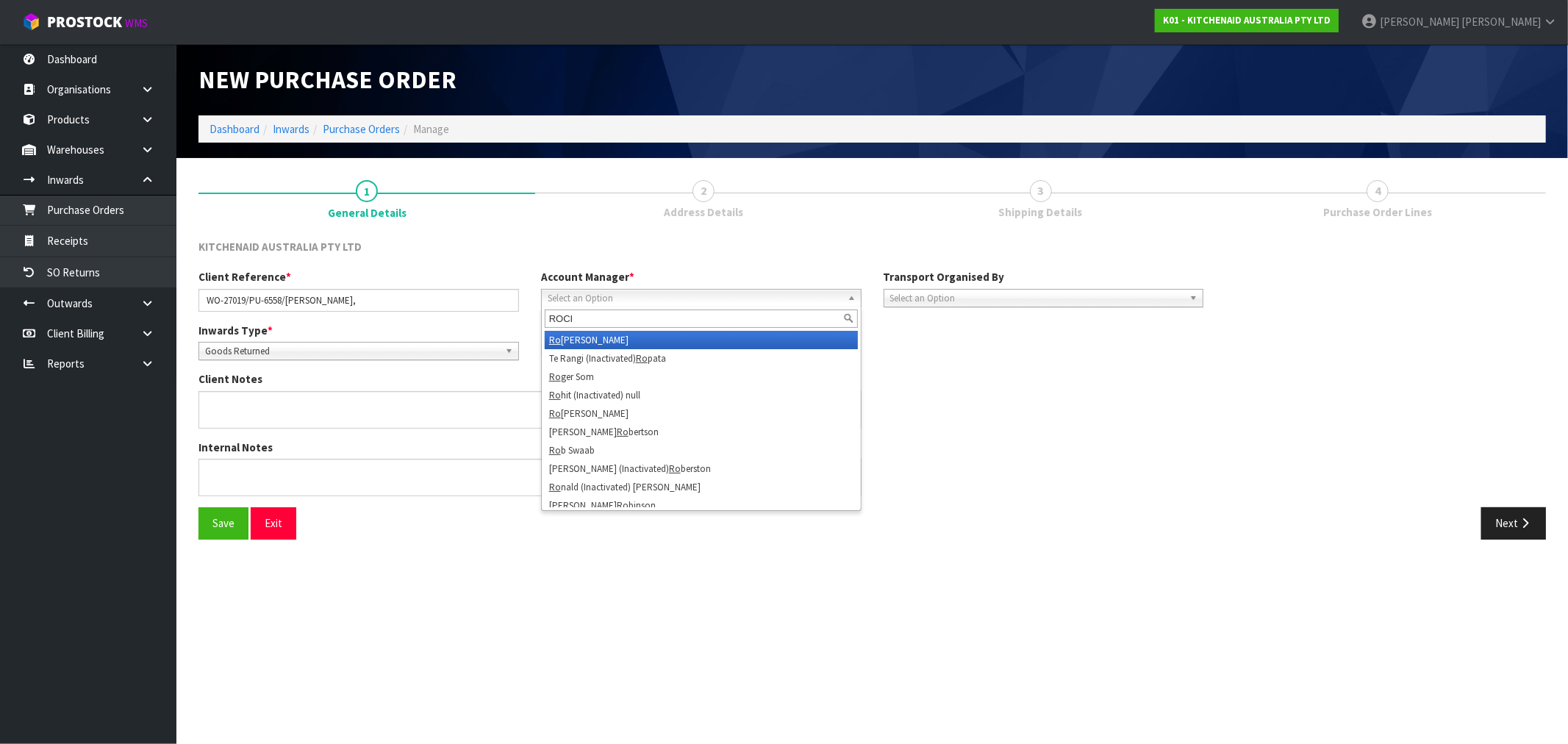
type input "ROCIO"
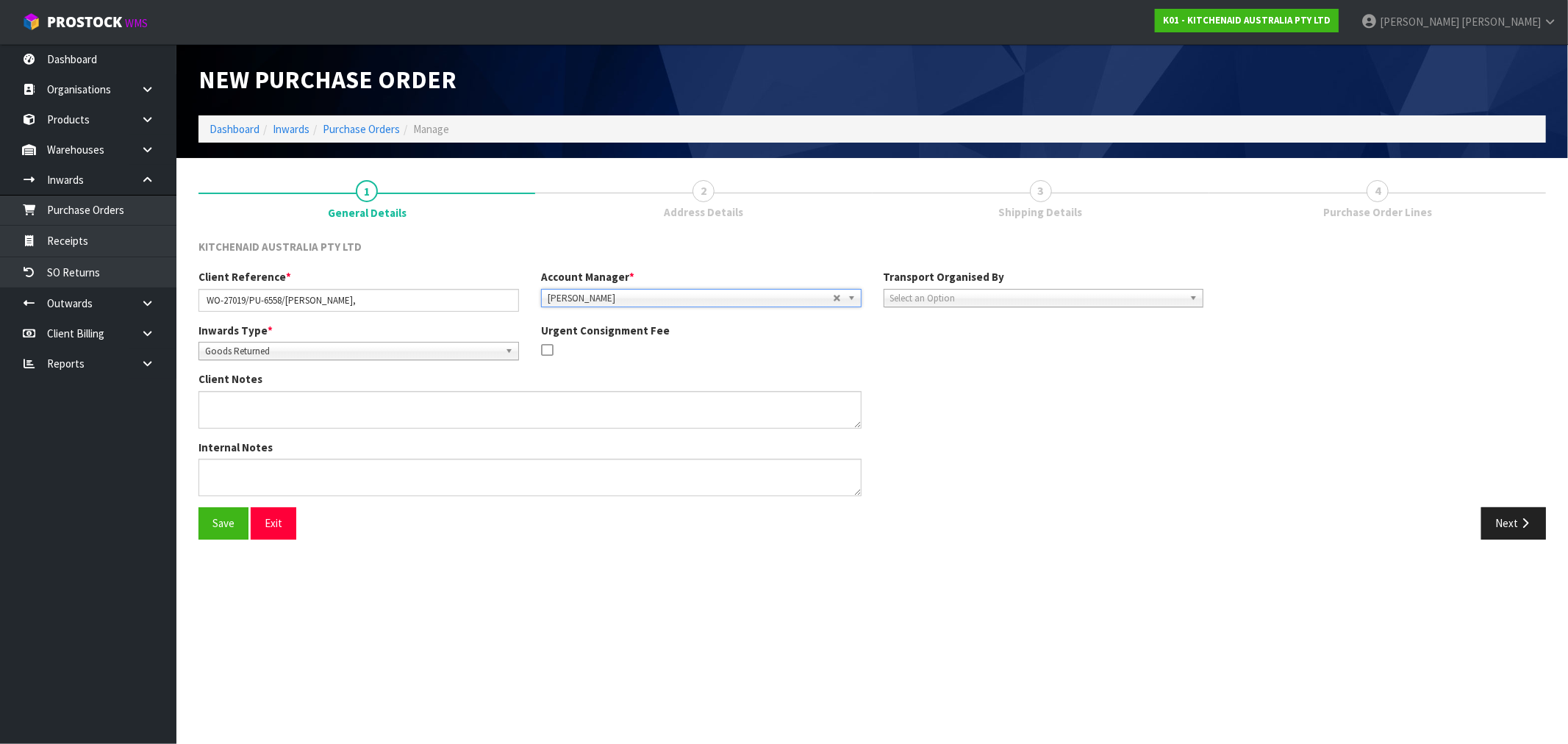
click at [974, 303] on span "Select an Option" at bounding box center [1037, 298] width 294 height 18
click at [984, 333] on li "Company" at bounding box center [1043, 340] width 313 height 19
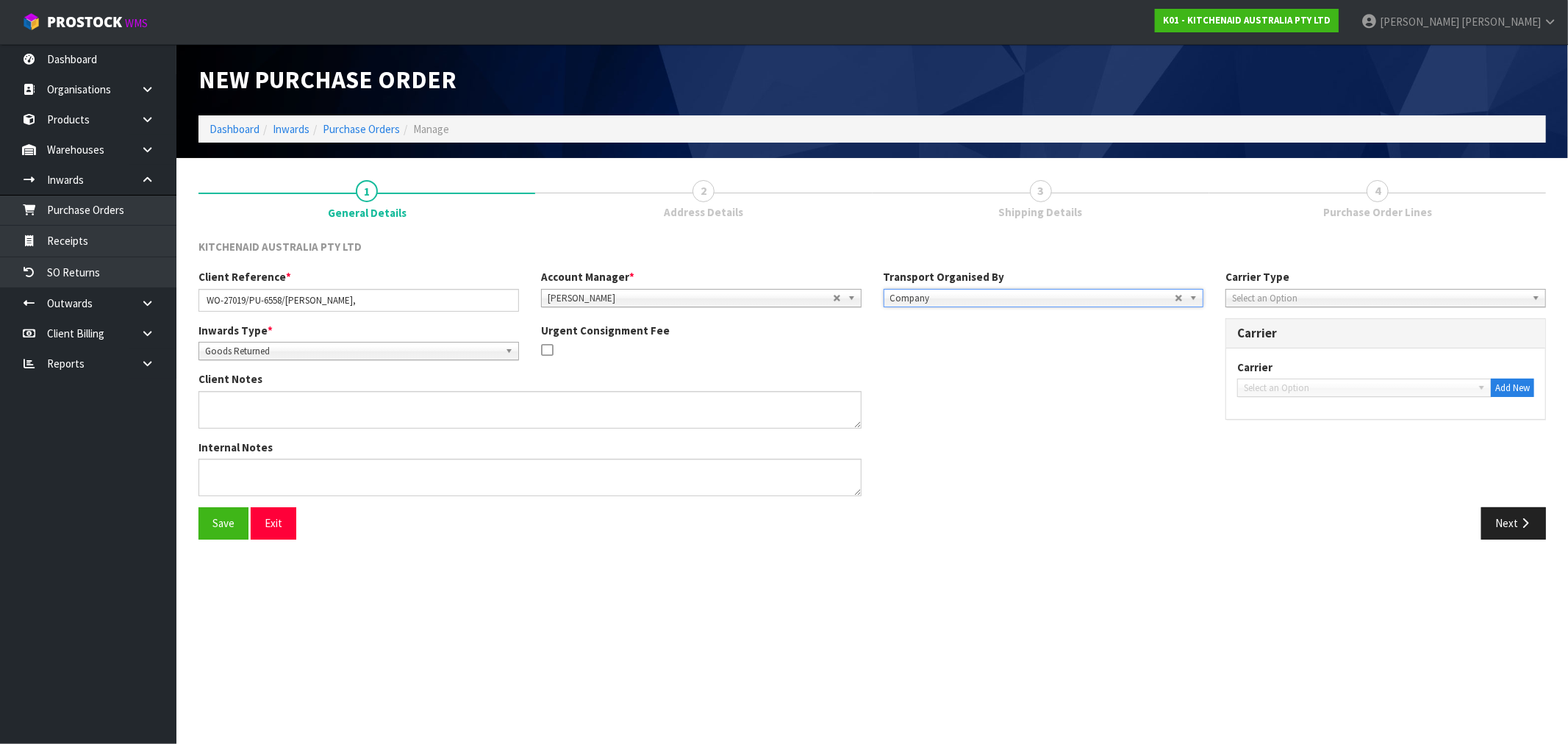
click at [1356, 292] on span "Select an Option" at bounding box center [1379, 298] width 294 height 18
click at [1287, 372] on li "Courier" at bounding box center [1385, 377] width 313 height 19
click at [1312, 393] on span "Select an Option" at bounding box center [1357, 387] width 228 height 18
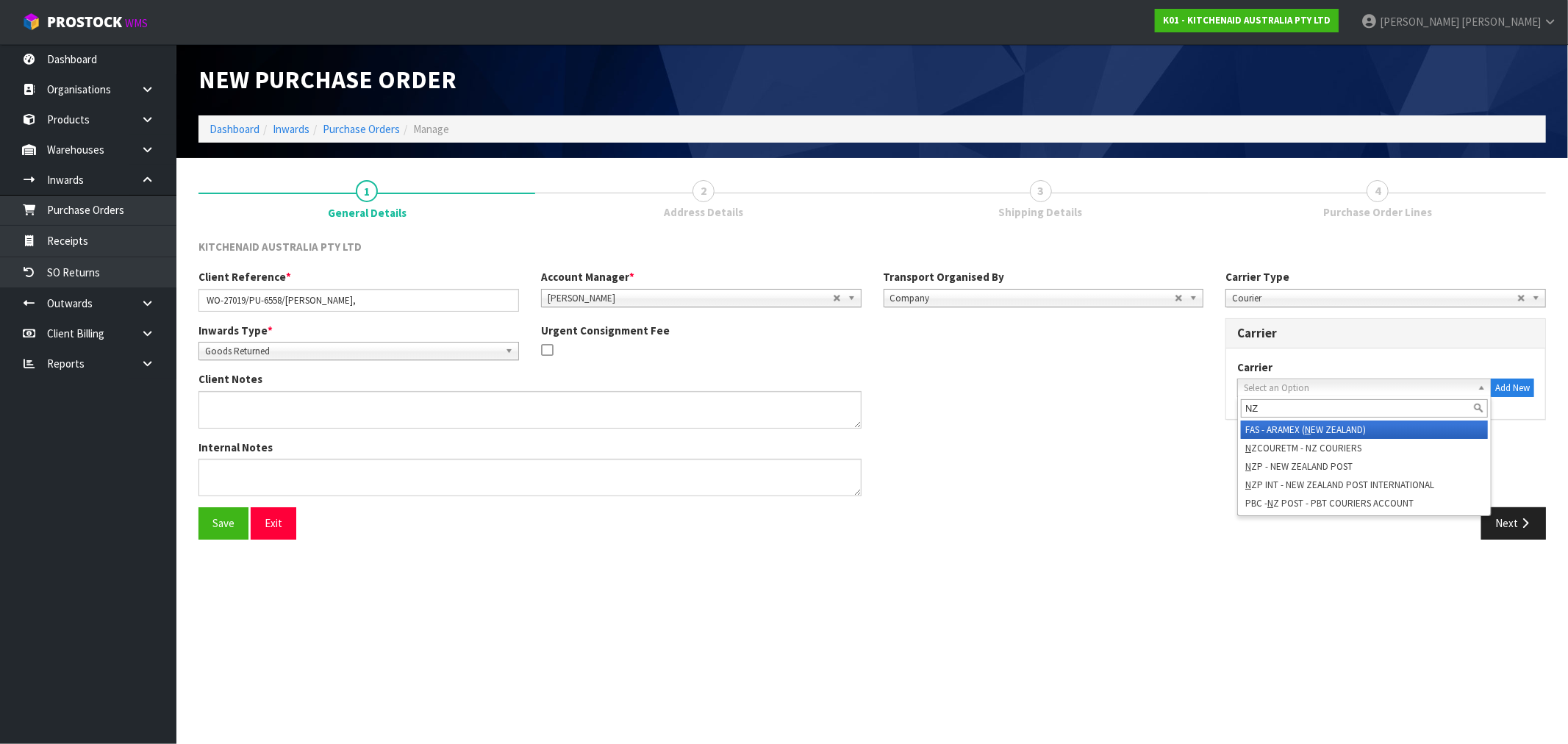
type input "NZP"
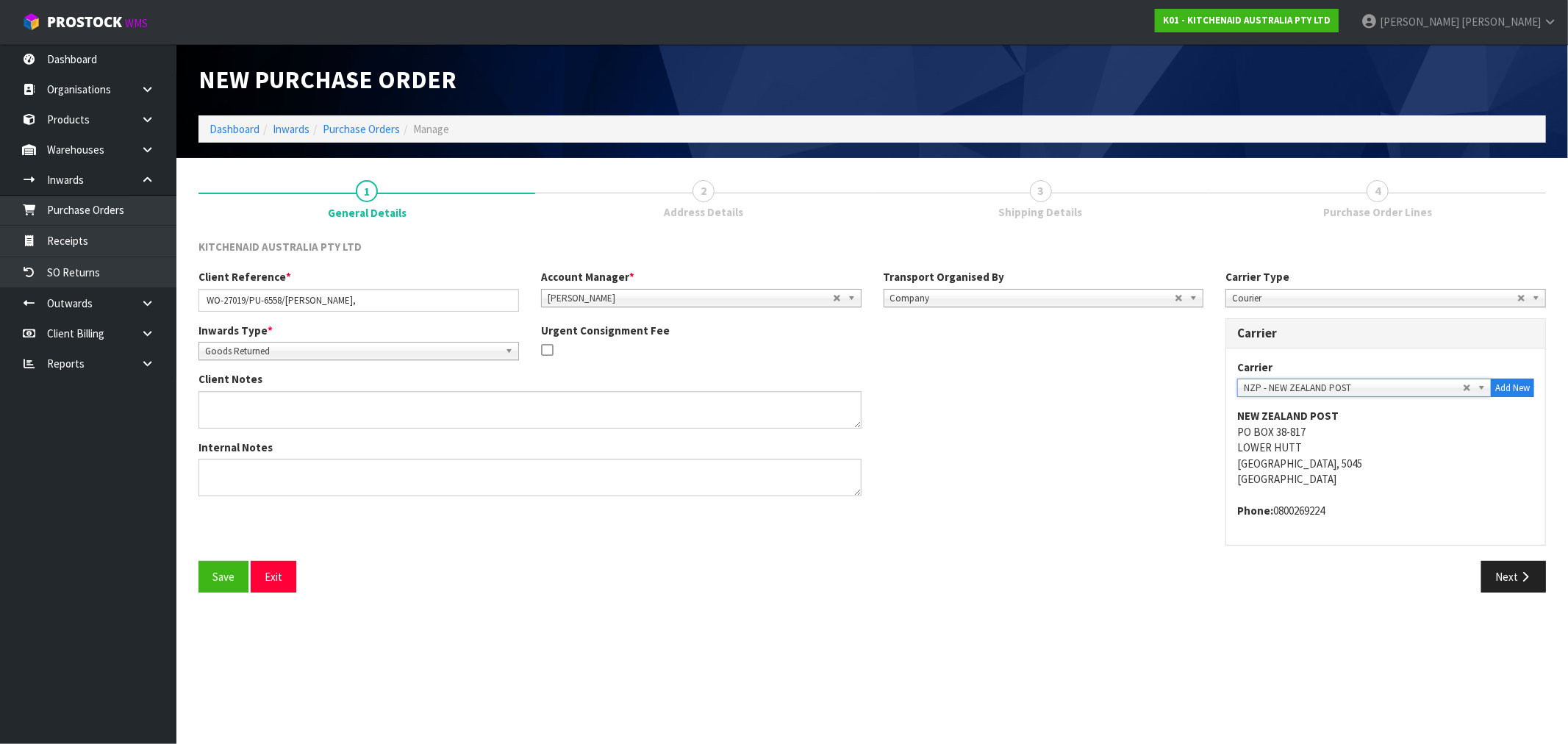
click at [199, 561] on button "Save" at bounding box center [224, 577] width 50 height 32
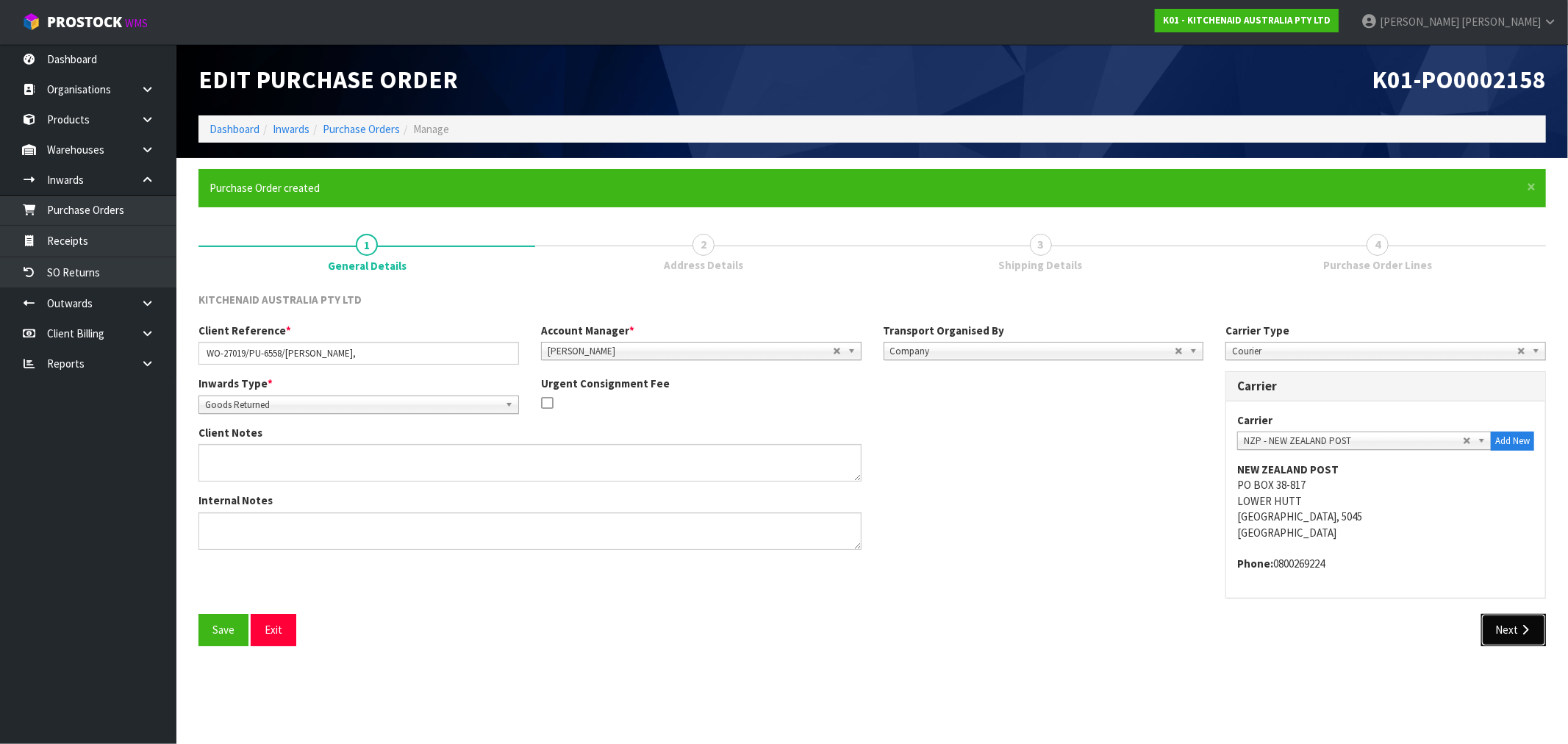
click at [1512, 621] on button "Next" at bounding box center [1513, 630] width 65 height 32
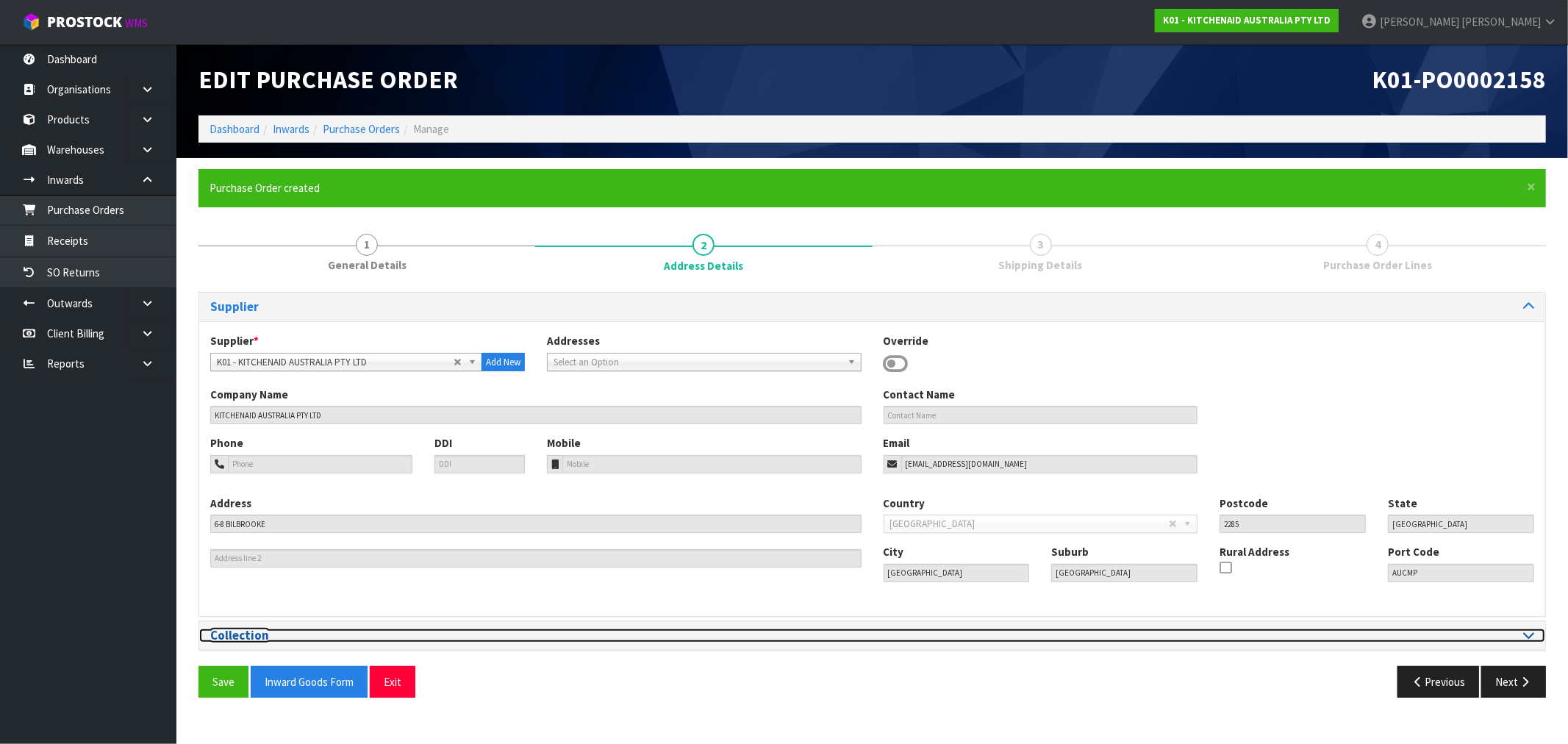
click at [1507, 629] on div at bounding box center [1209, 635] width 651 height 14
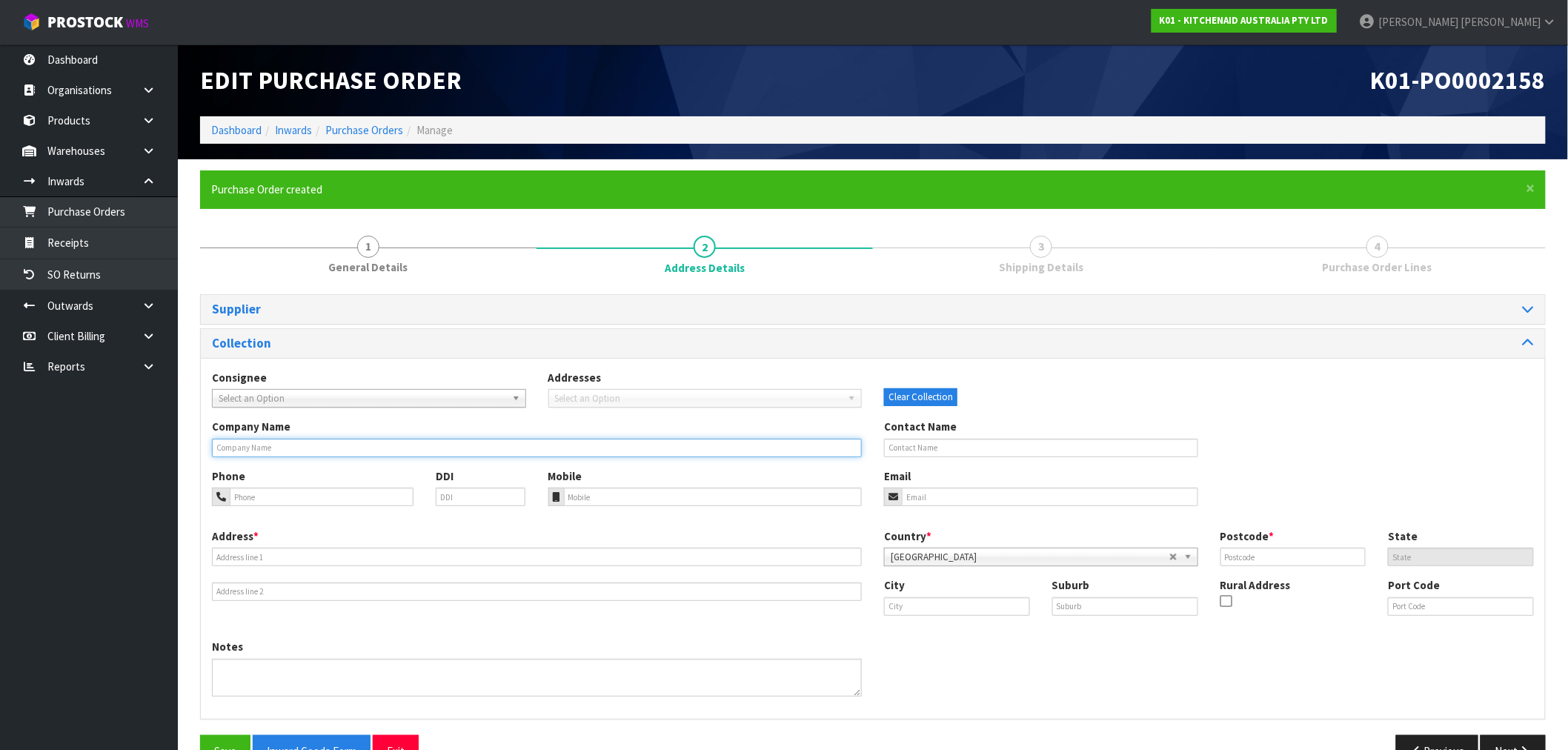
click at [302, 446] on input "text" at bounding box center [537, 448] width 650 height 19
click at [1011, 448] on input "text" at bounding box center [1042, 448] width 315 height 19
paste input "[PERSON_NAME]"
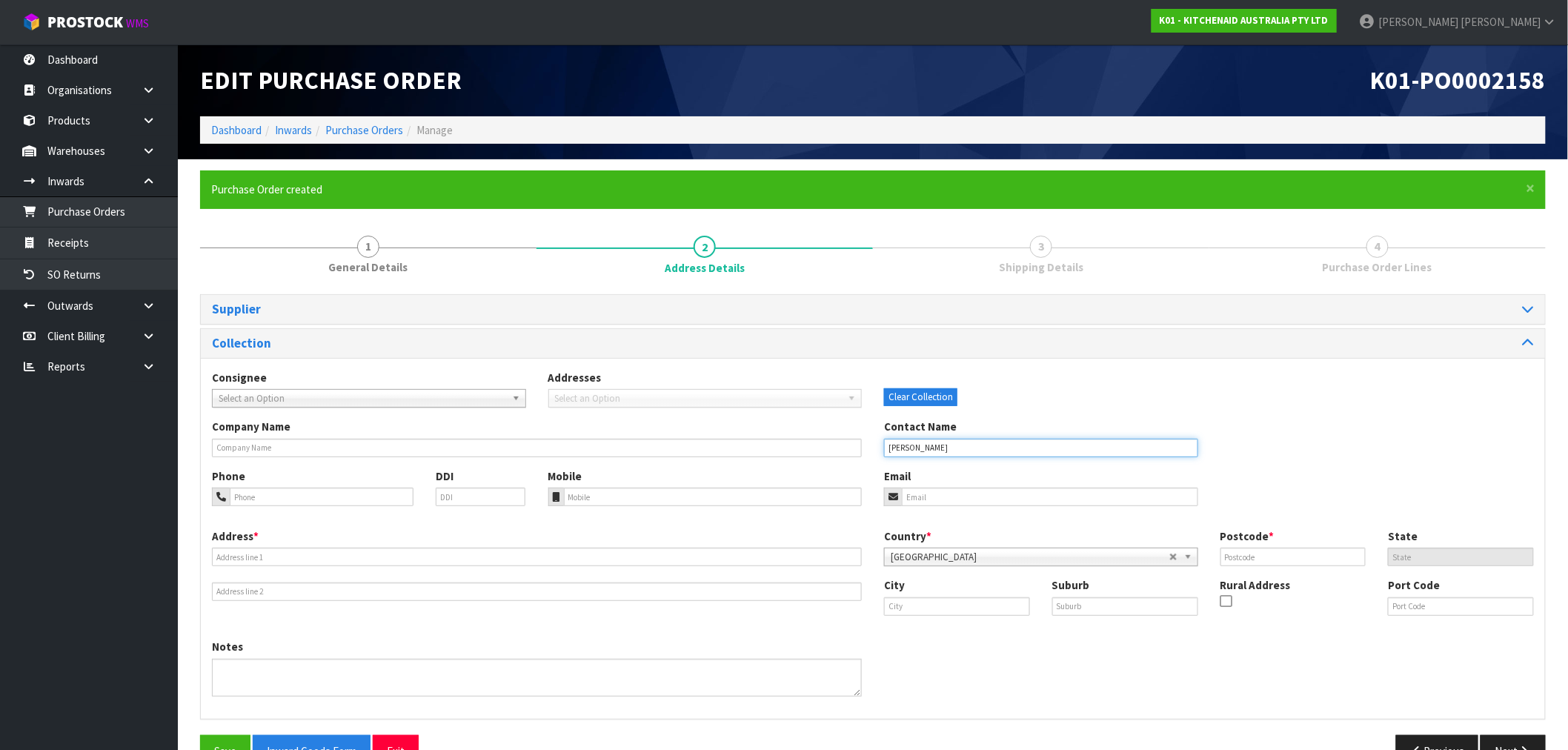
type input "[PERSON_NAME]"
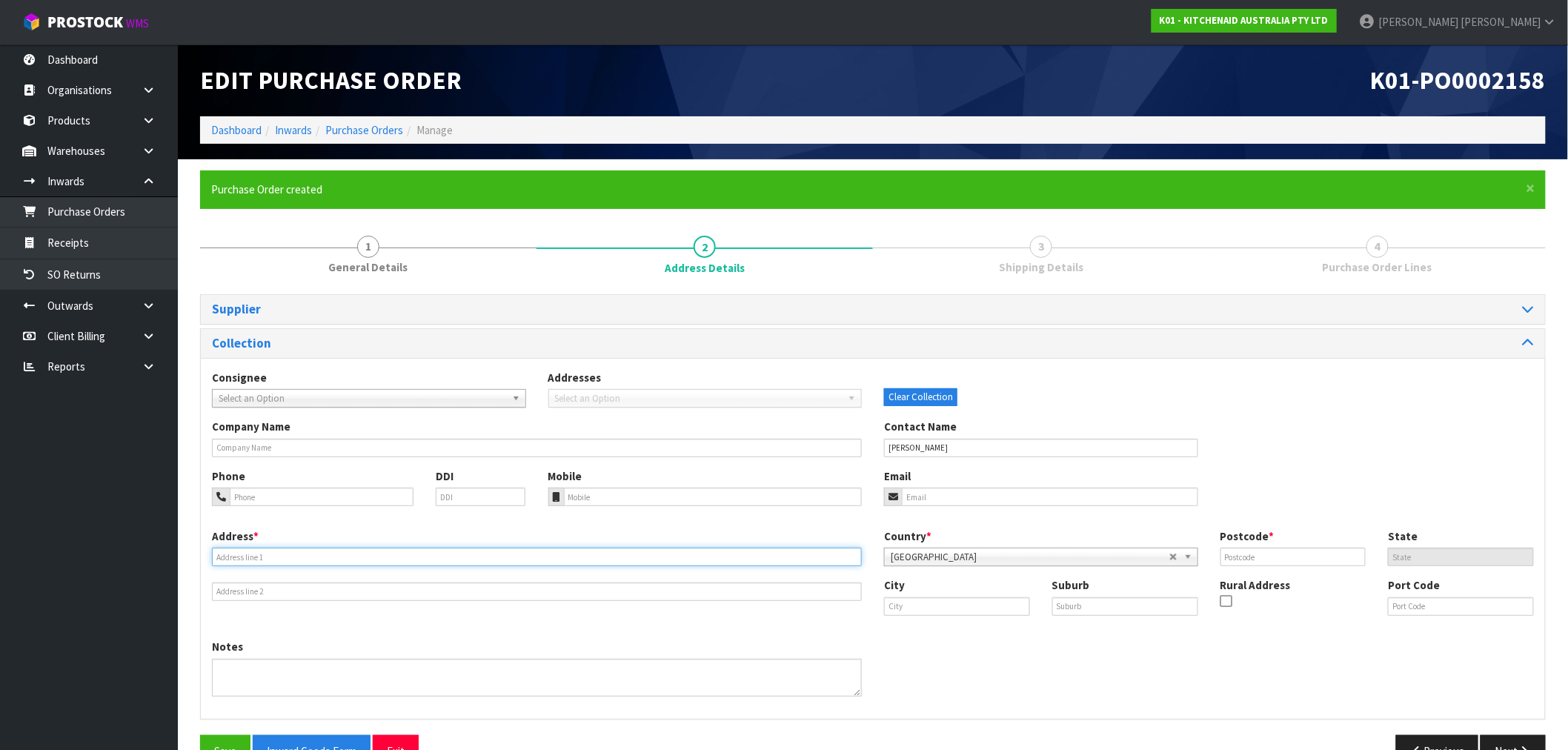
click at [452, 557] on input "text" at bounding box center [537, 557] width 650 height 19
paste input "26B BOWEN STREET, QUEENSTOWN, OTAGO, 9300"
click at [375, 552] on input "26B BOWEN STREET, QUEENSTOWN, OTAGO, 9300" at bounding box center [537, 557] width 650 height 19
drag, startPoint x: 375, startPoint y: 552, endPoint x: 728, endPoint y: 558, distance: 353.1
click at [387, 554] on input "26B BOWEN STREET, QUEENSTOWN, OTAGO, 9300" at bounding box center [537, 557] width 650 height 19
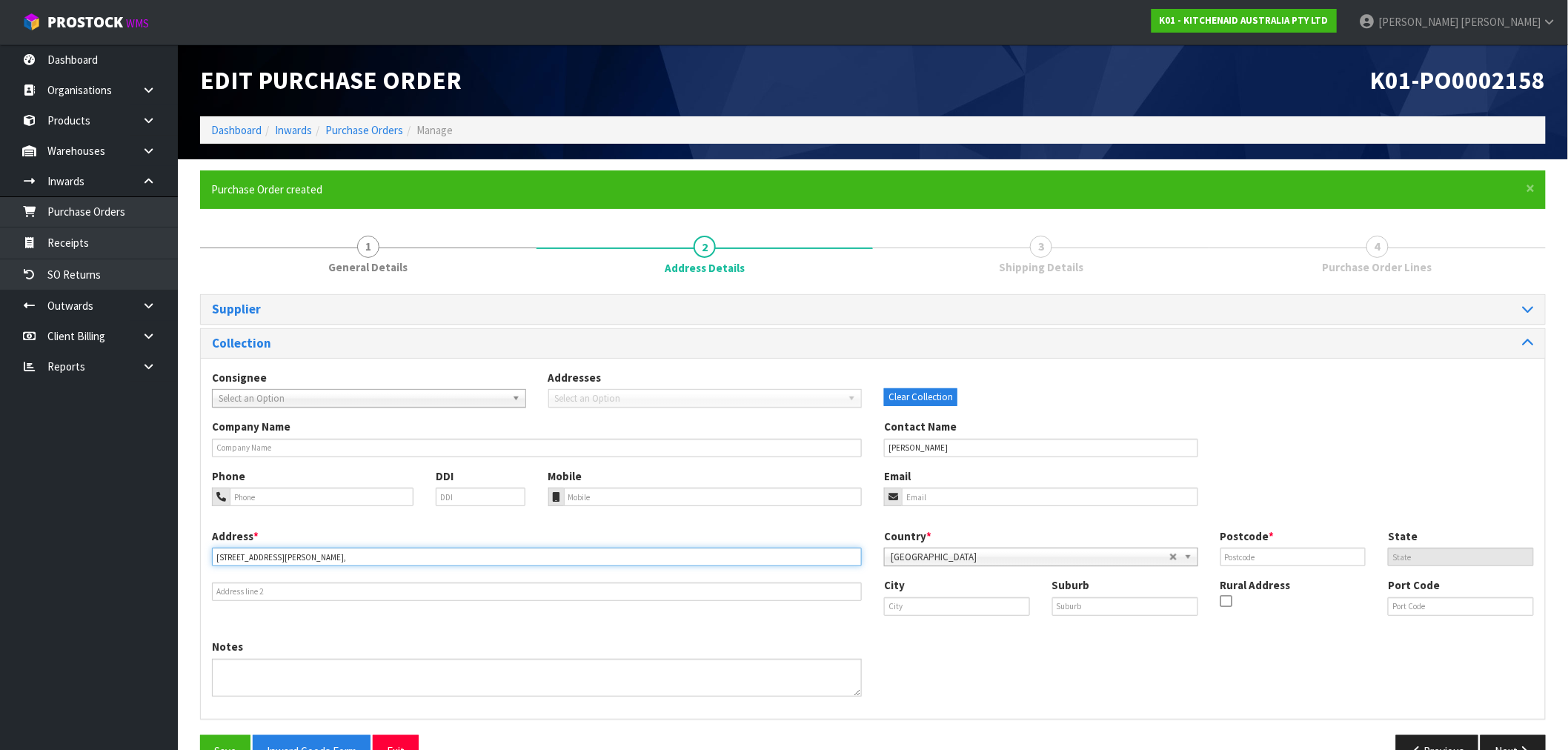
type input "[STREET_ADDRESS][PERSON_NAME],"
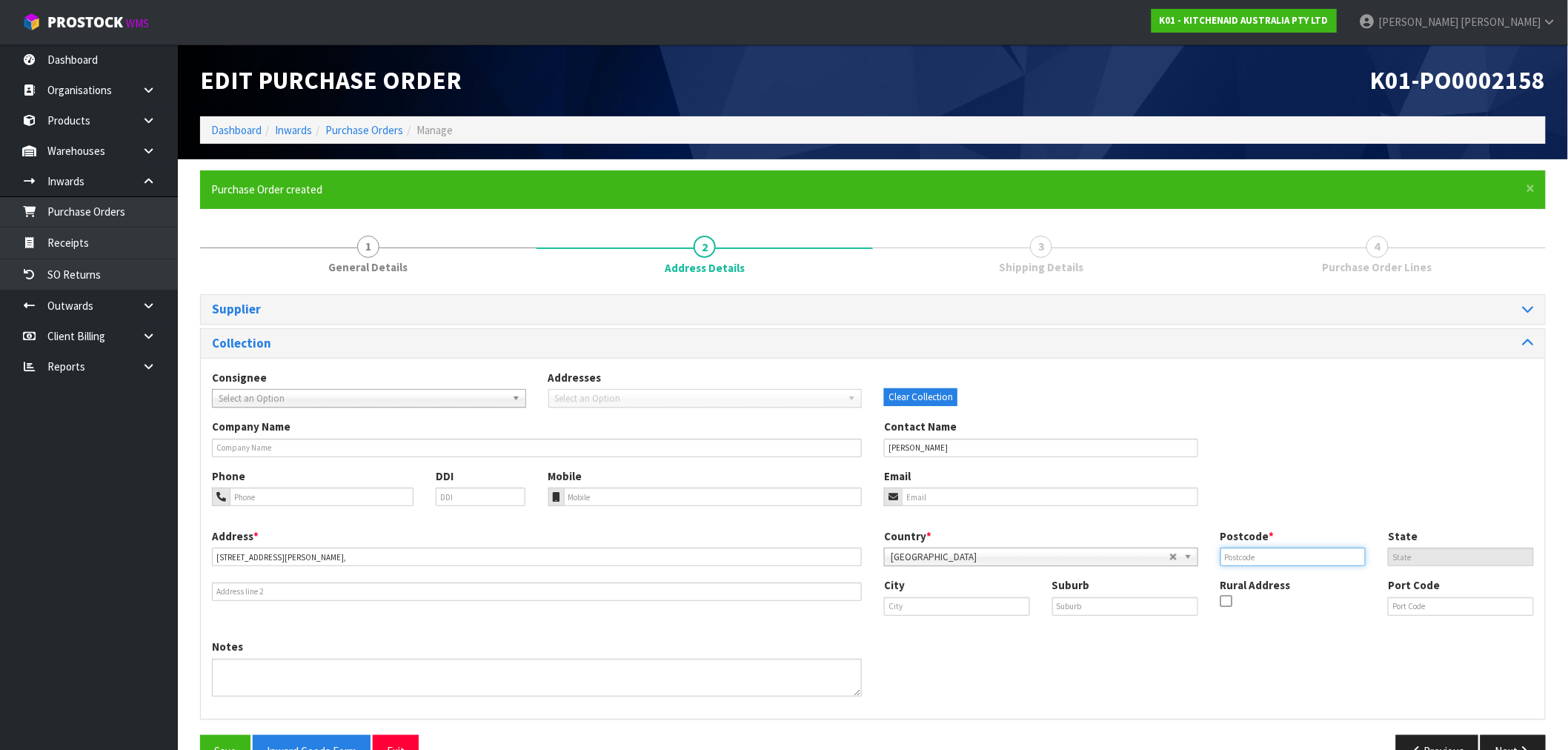
drag, startPoint x: 1280, startPoint y: 553, endPoint x: 1262, endPoint y: 559, distance: 19.0
click at [1280, 553] on input "text" at bounding box center [1294, 557] width 146 height 19
paste input "9300"
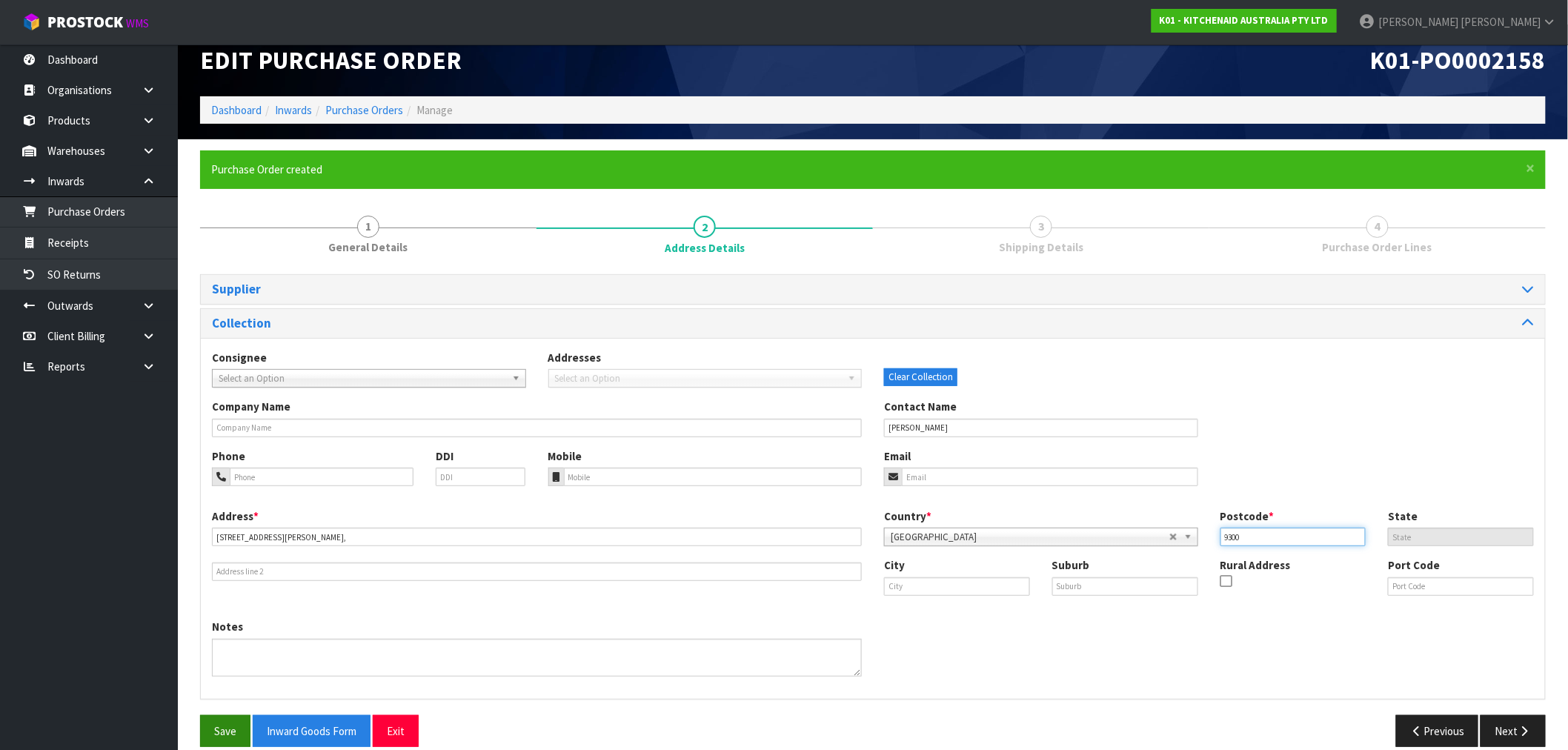
scroll to position [39, 0]
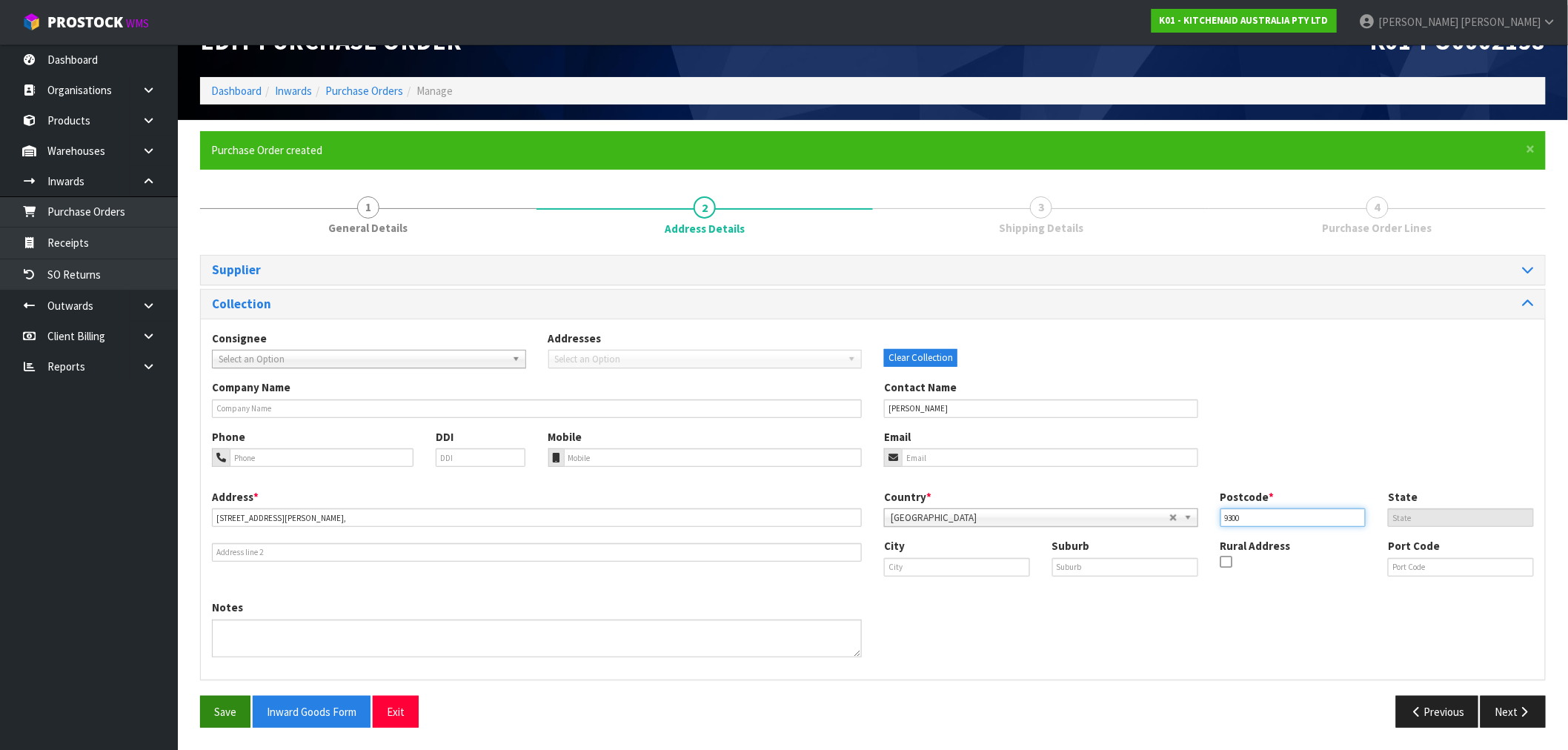
type input "9300"
click at [212, 708] on button "Save" at bounding box center [226, 712] width 51 height 32
click at [1522, 708] on icon "button" at bounding box center [1525, 712] width 14 height 11
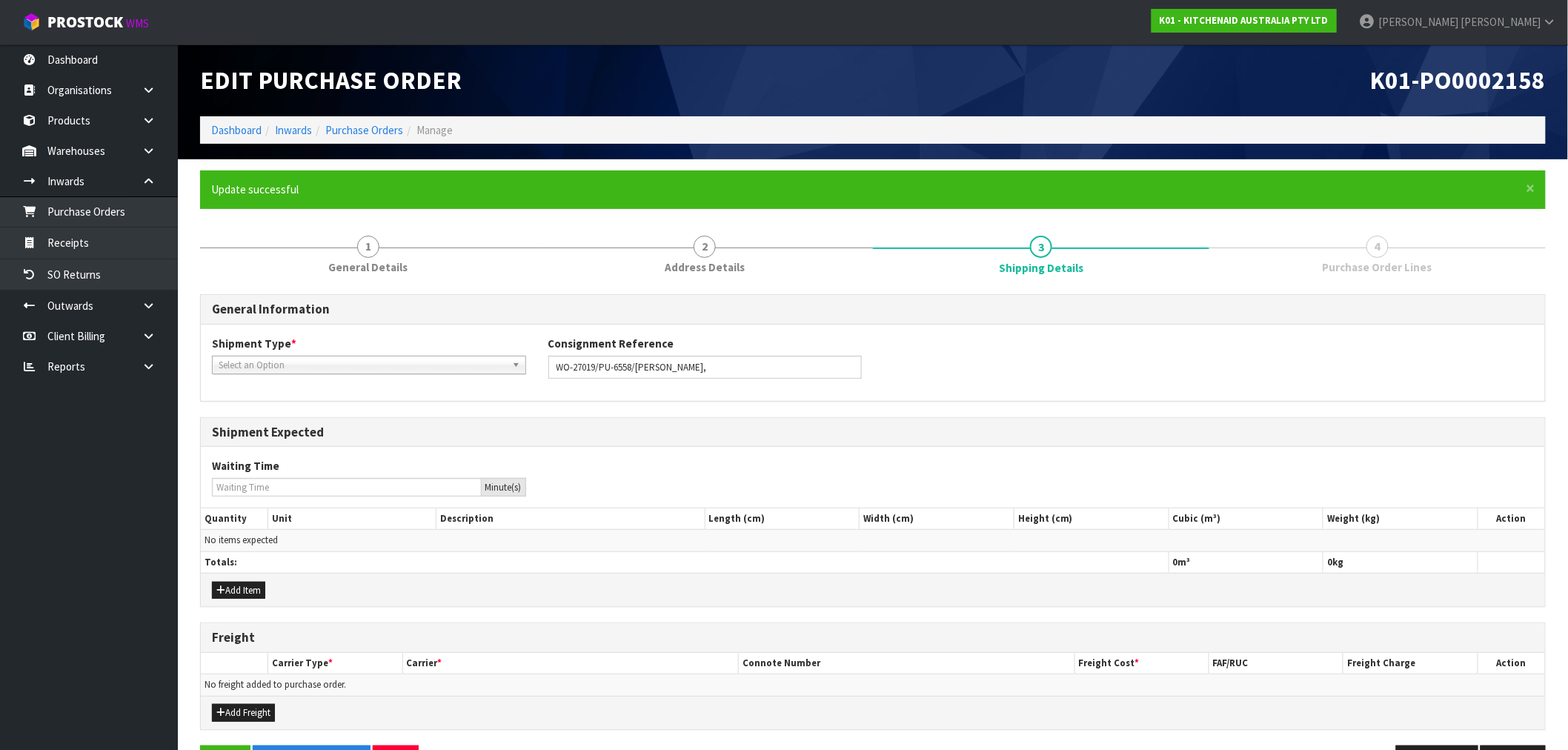
click at [277, 357] on span "Select an Option" at bounding box center [362, 365] width 288 height 18
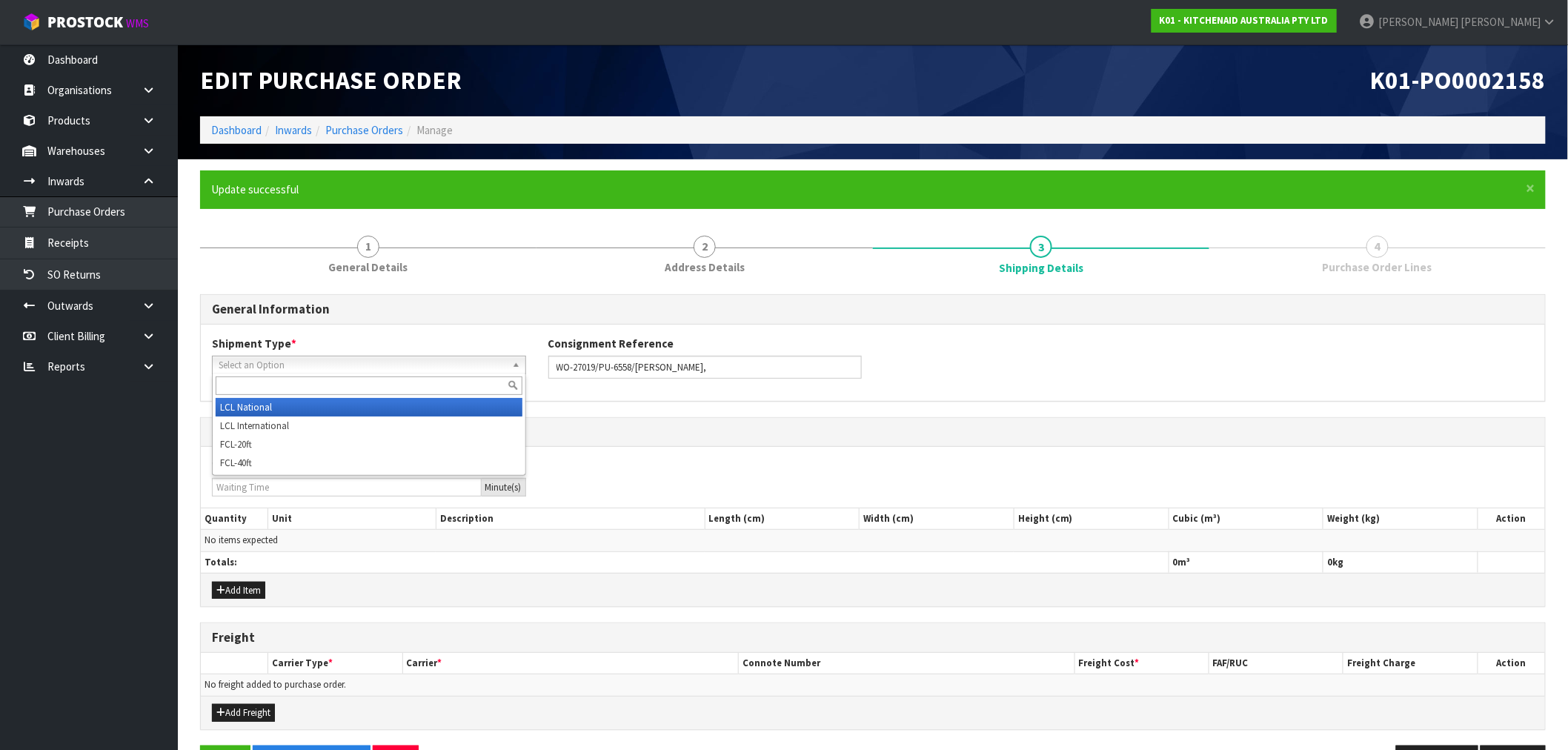
click at [298, 398] on li "LCL National" at bounding box center [369, 407] width 307 height 19
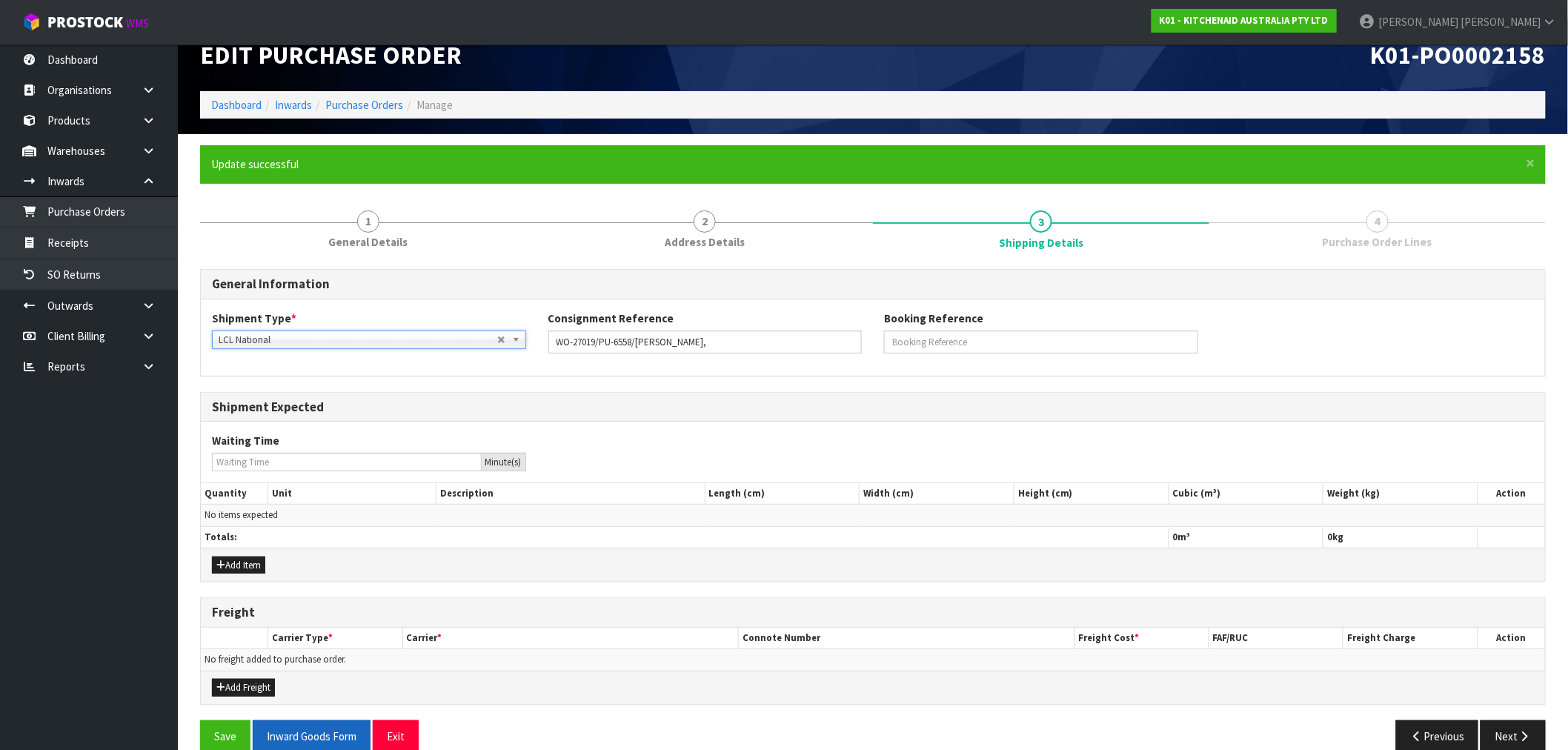
scroll to position [49, 0]
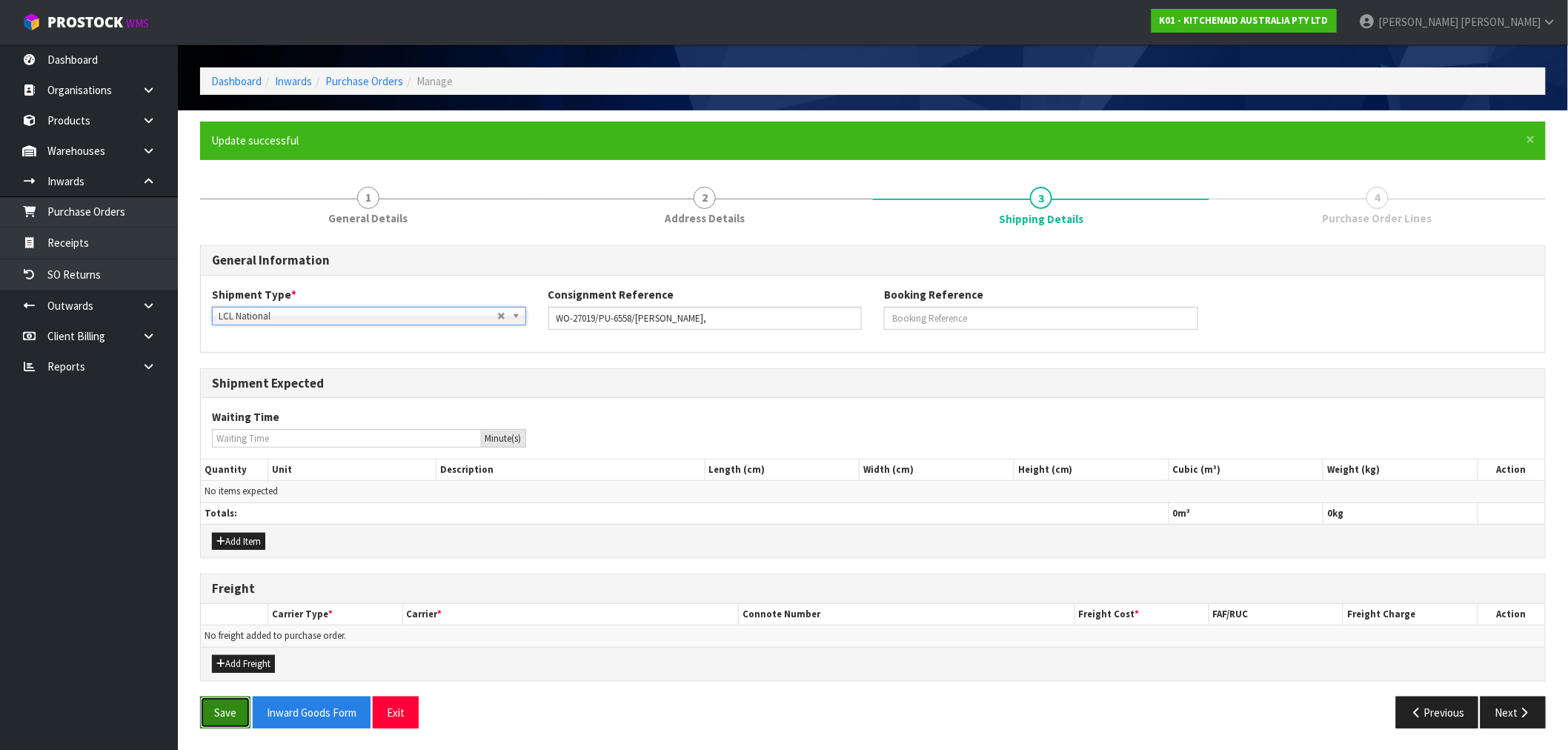
click at [228, 701] on button "Save" at bounding box center [226, 713] width 51 height 32
drag, startPoint x: 1532, startPoint y: 689, endPoint x: 1535, endPoint y: 698, distance: 9.5
click at [1532, 690] on div "General Information Shipment Type * LCL National LCL International FCL-20ft FCL…" at bounding box center [873, 493] width 1346 height 494
click at [1536, 705] on button "Next" at bounding box center [1514, 713] width 66 height 32
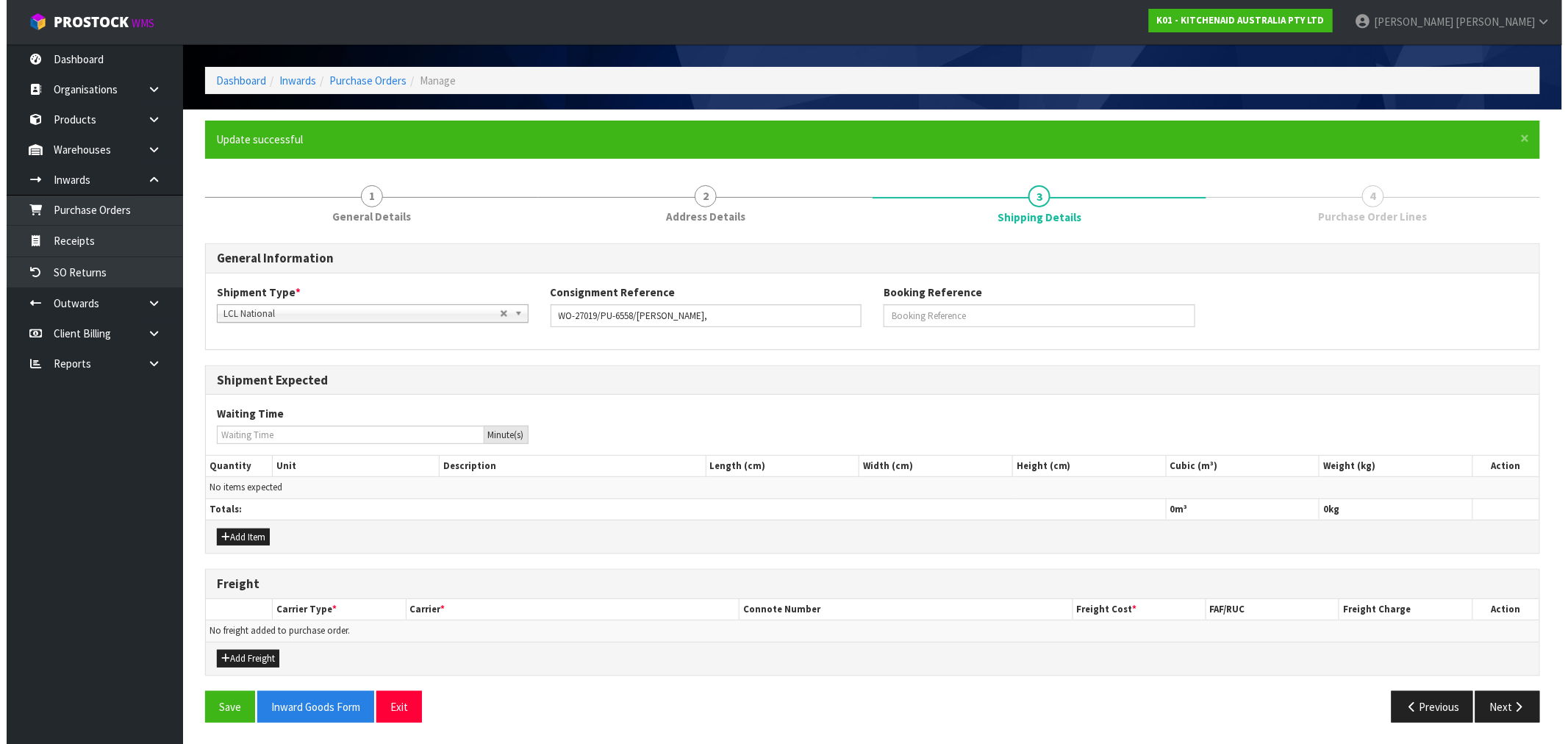
scroll to position [0, 0]
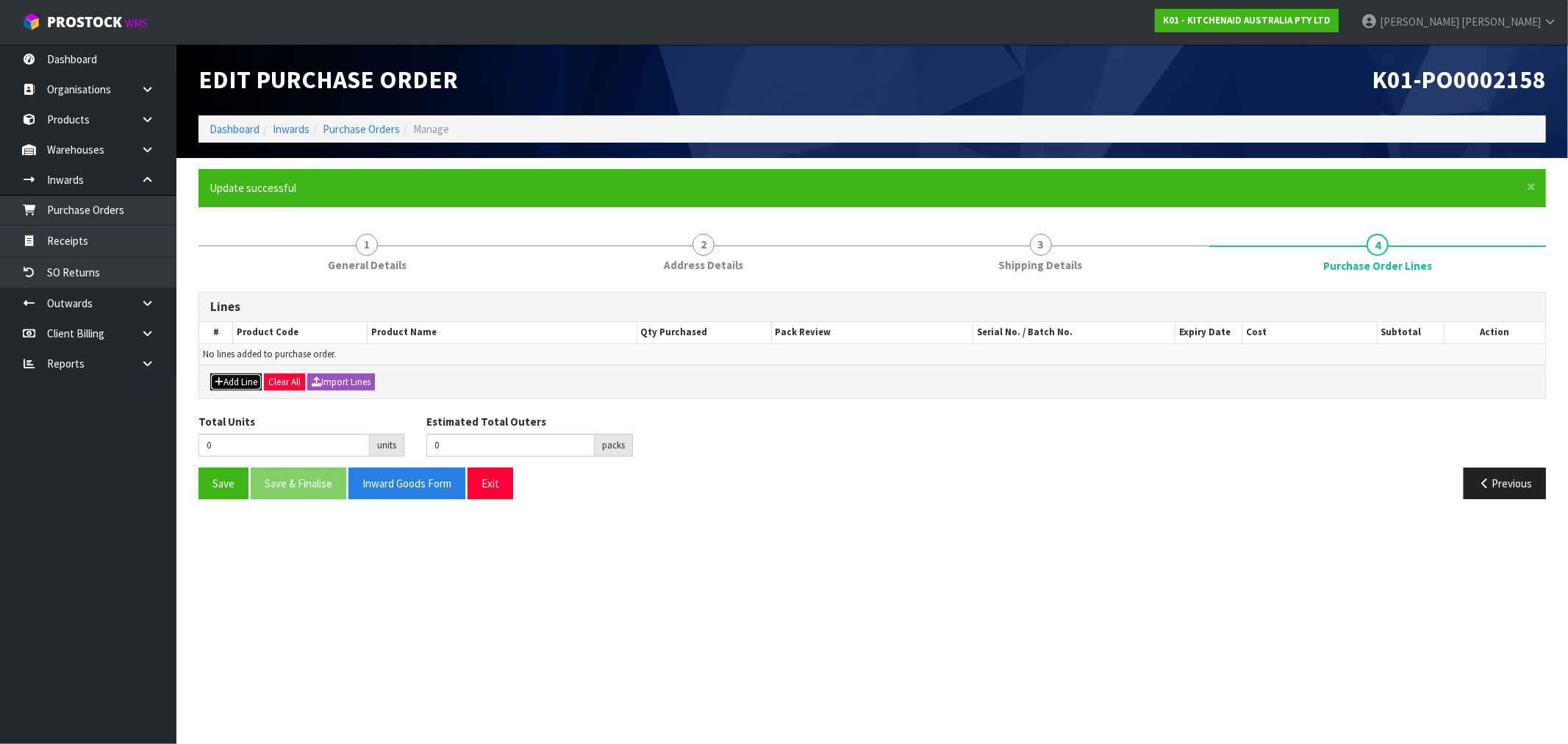
click at [245, 388] on button "Add Line" at bounding box center [235, 382] width 51 height 18
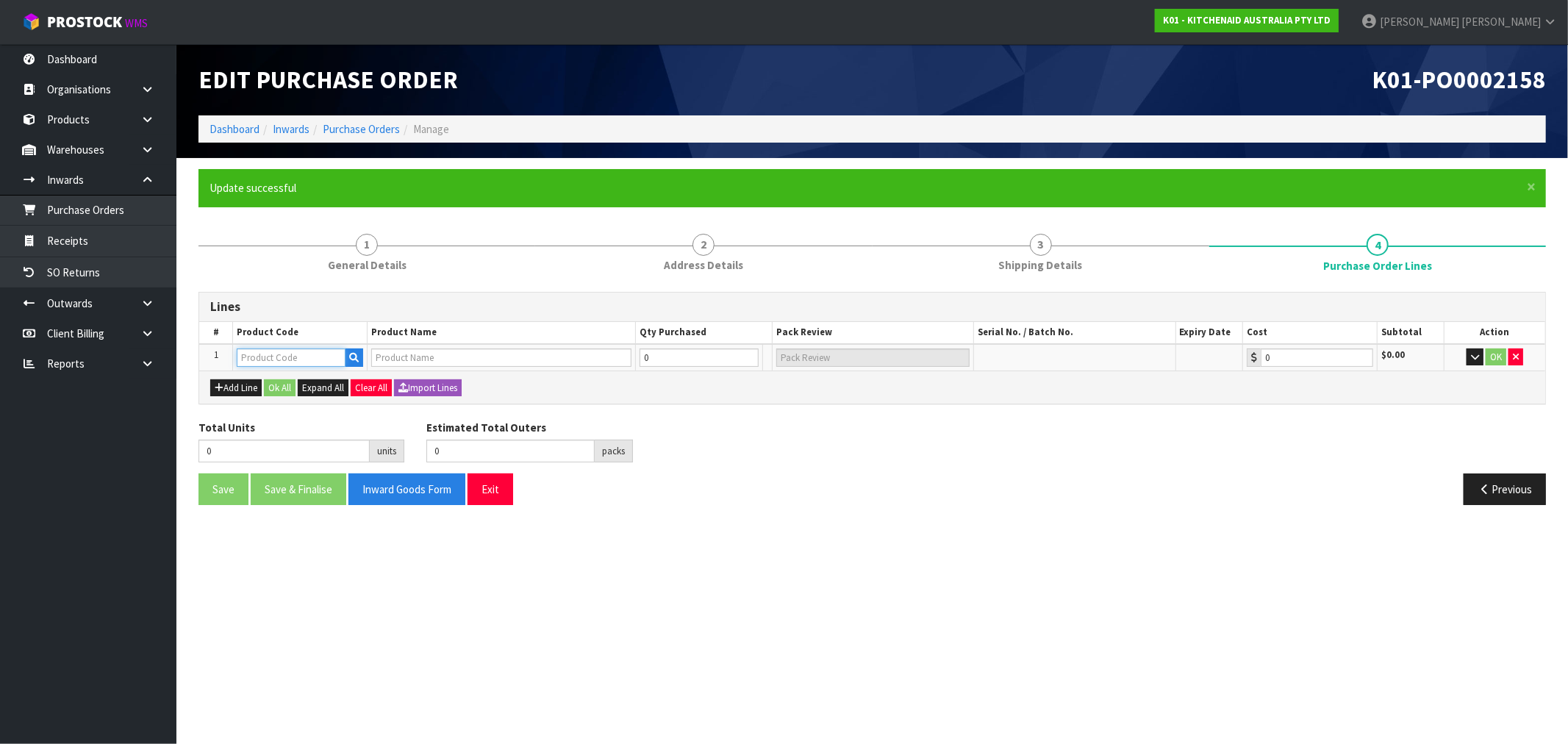
click at [248, 360] on input "text" at bounding box center [291, 358] width 109 height 19
paste input "KB3SS"
type input "KB3SS"
click at [250, 361] on input "text" at bounding box center [291, 358] width 109 height 19
paste input "KB3SS"
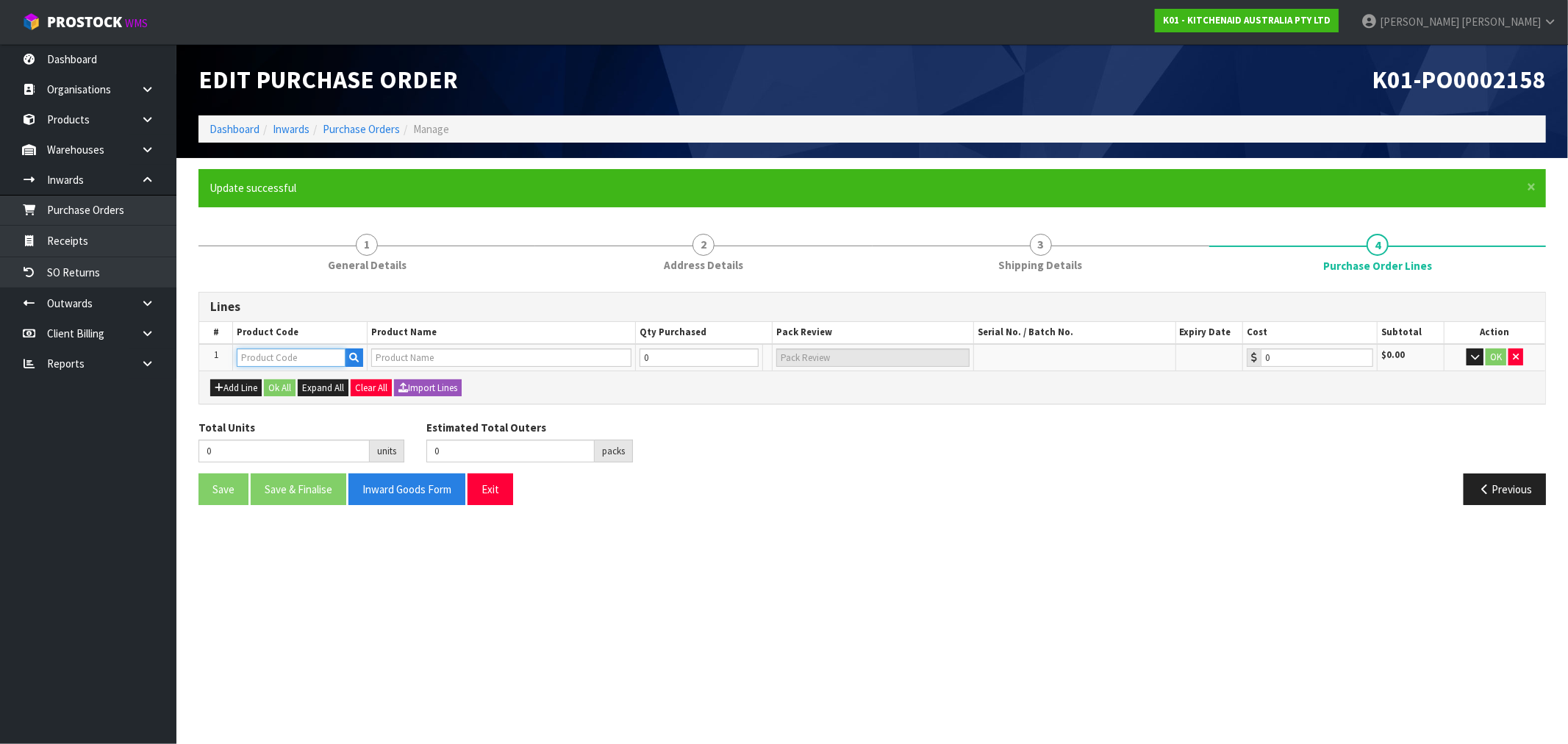
type input "KB3SS"
type input "2.8L S/S MIXING BOWL - 3 QUART"
type input "0.00"
type input "KB3SS"
click at [656, 359] on input "0" at bounding box center [670, 358] width 78 height 19
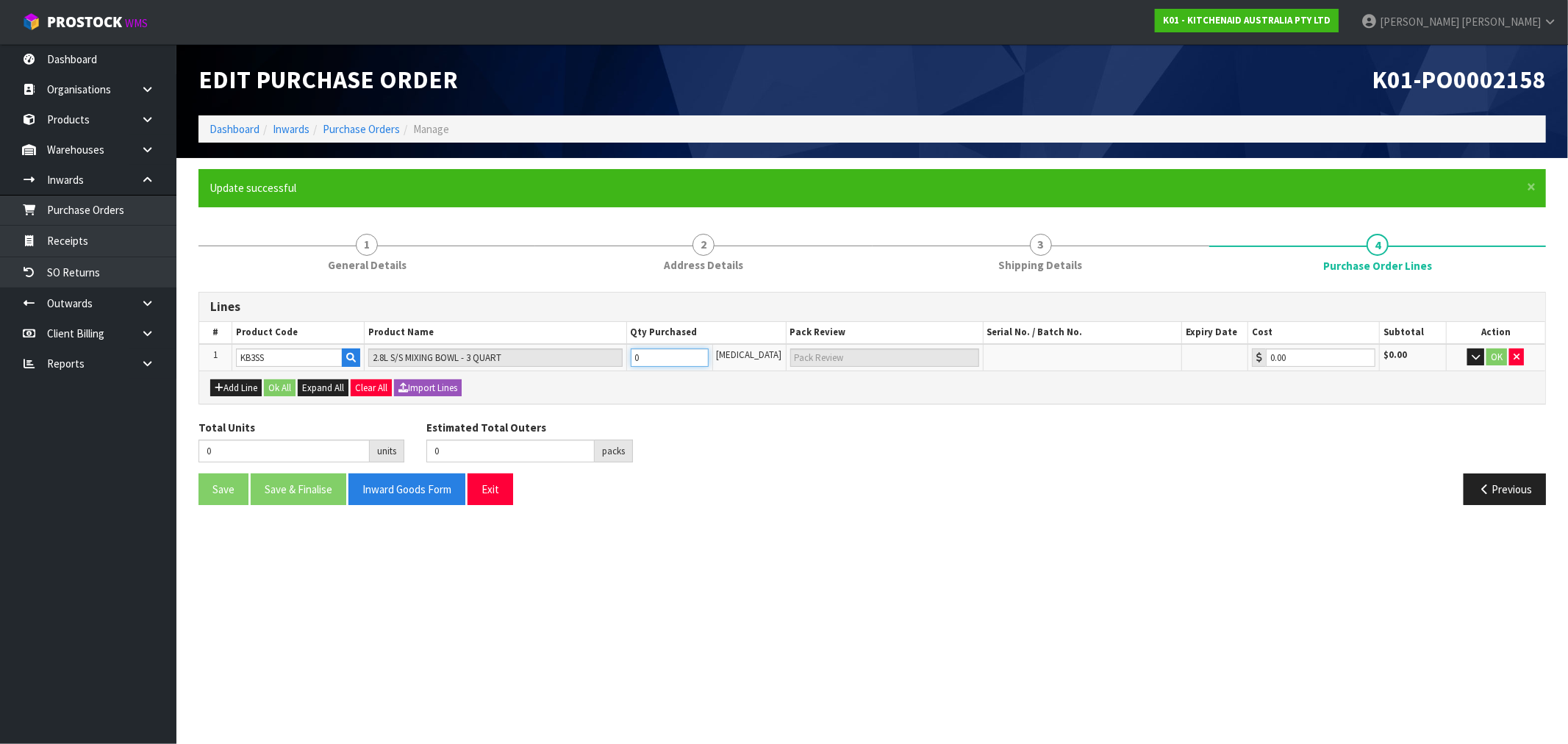
type input "1"
type input "1 [MEDICAL_DATA]"
type input "1"
click at [288, 385] on button "Ok All" at bounding box center [280, 387] width 32 height 18
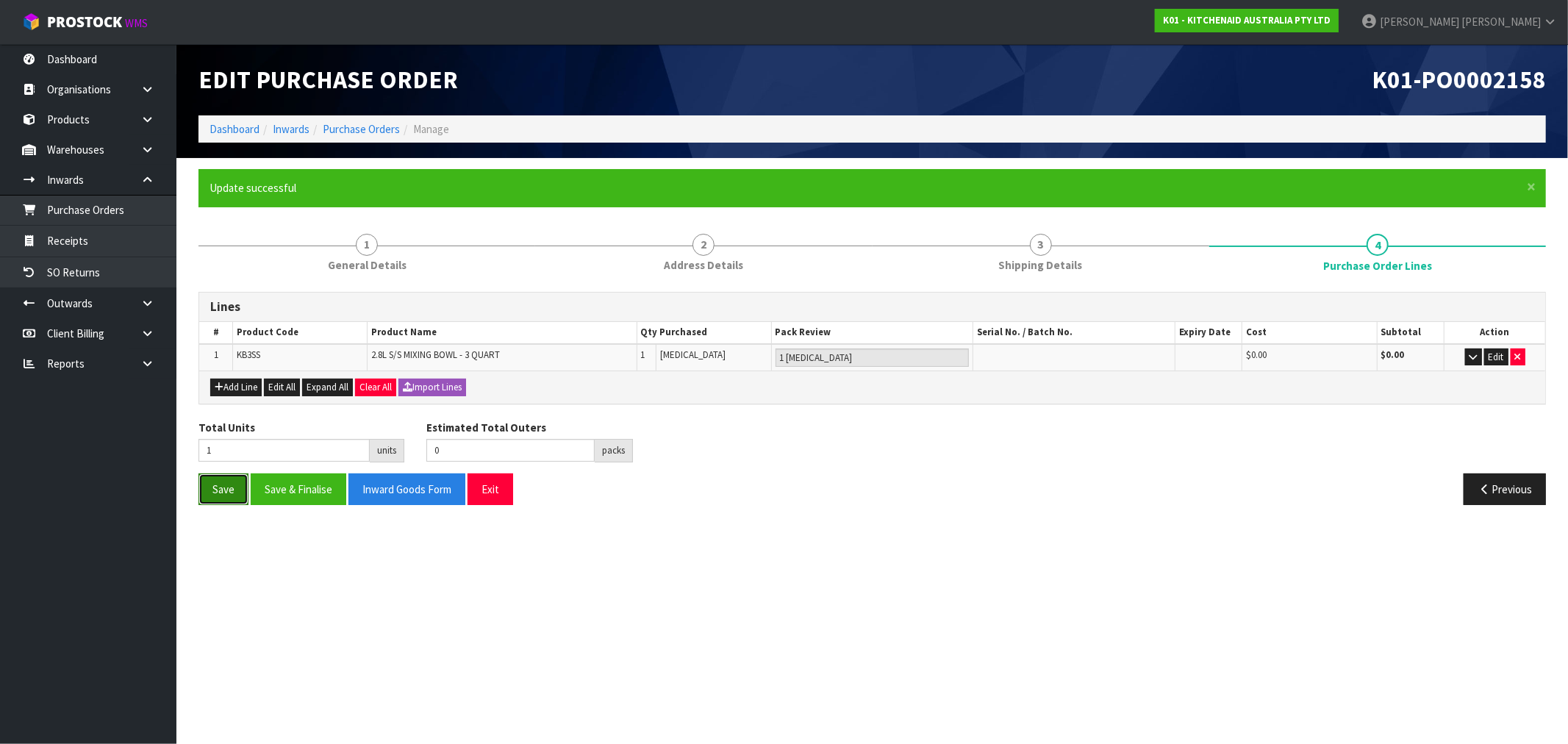
click at [246, 474] on button "Save" at bounding box center [224, 489] width 50 height 32
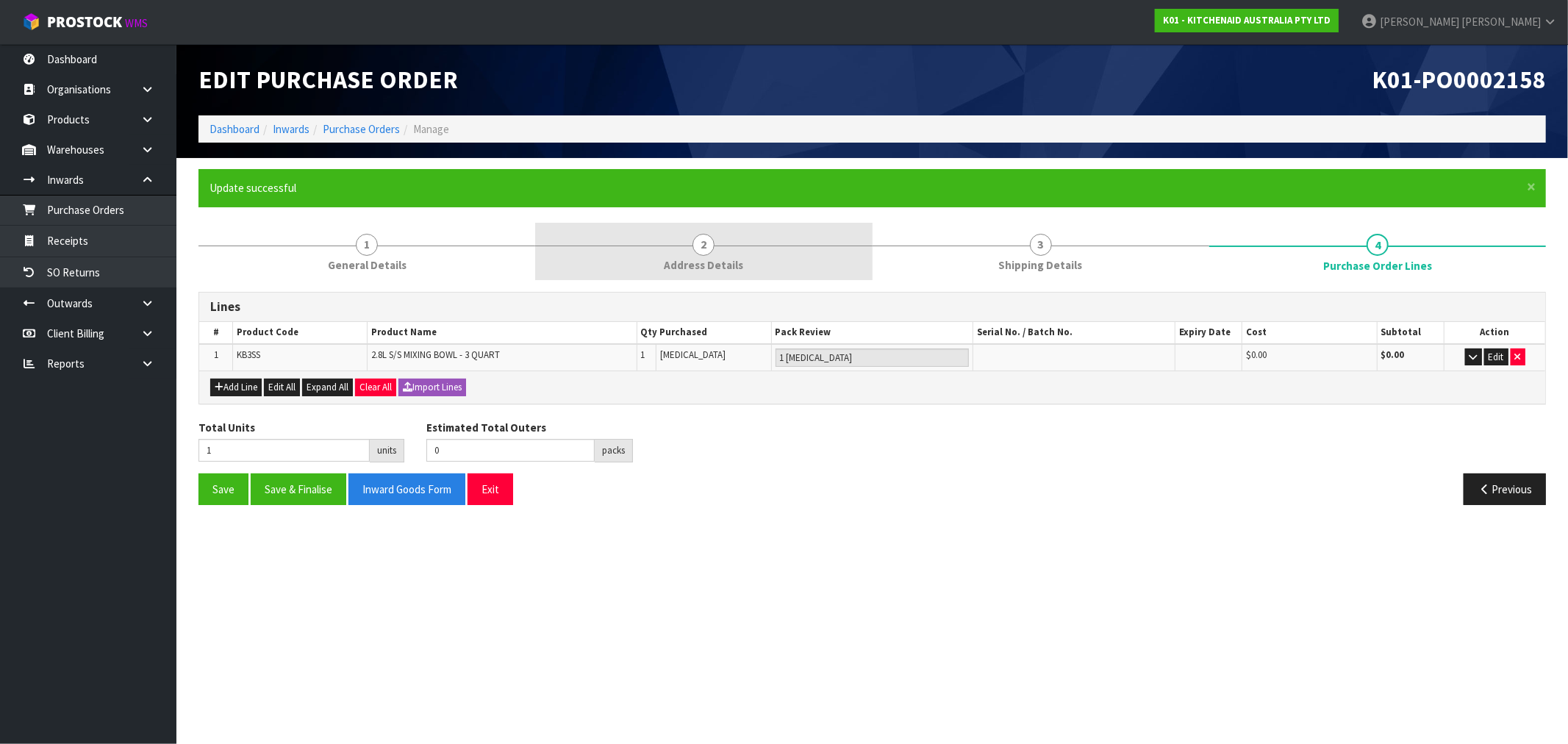
click at [777, 268] on link "2 Address Details" at bounding box center [703, 252] width 336 height 59
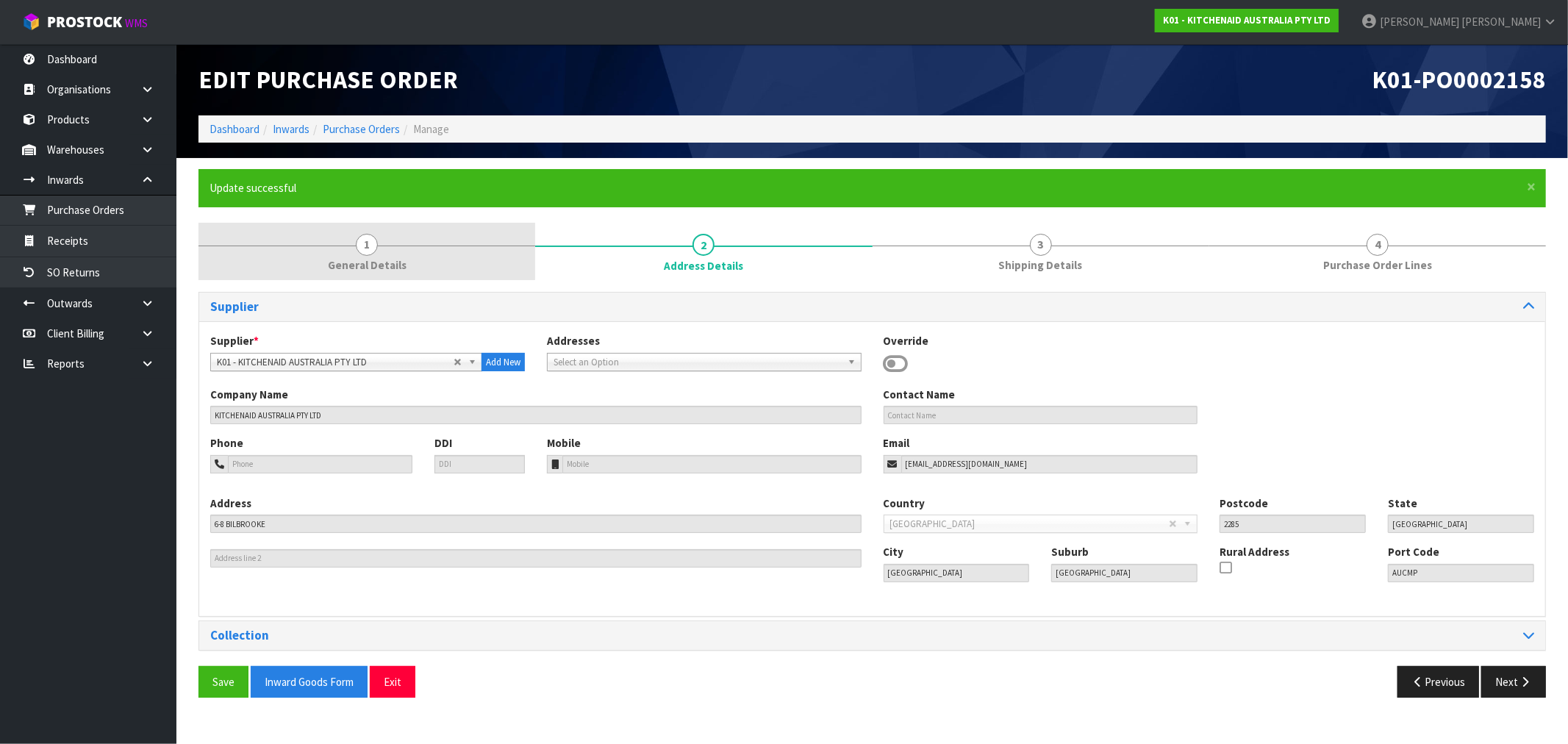
click at [278, 242] on link "1 General Details" at bounding box center [367, 252] width 336 height 59
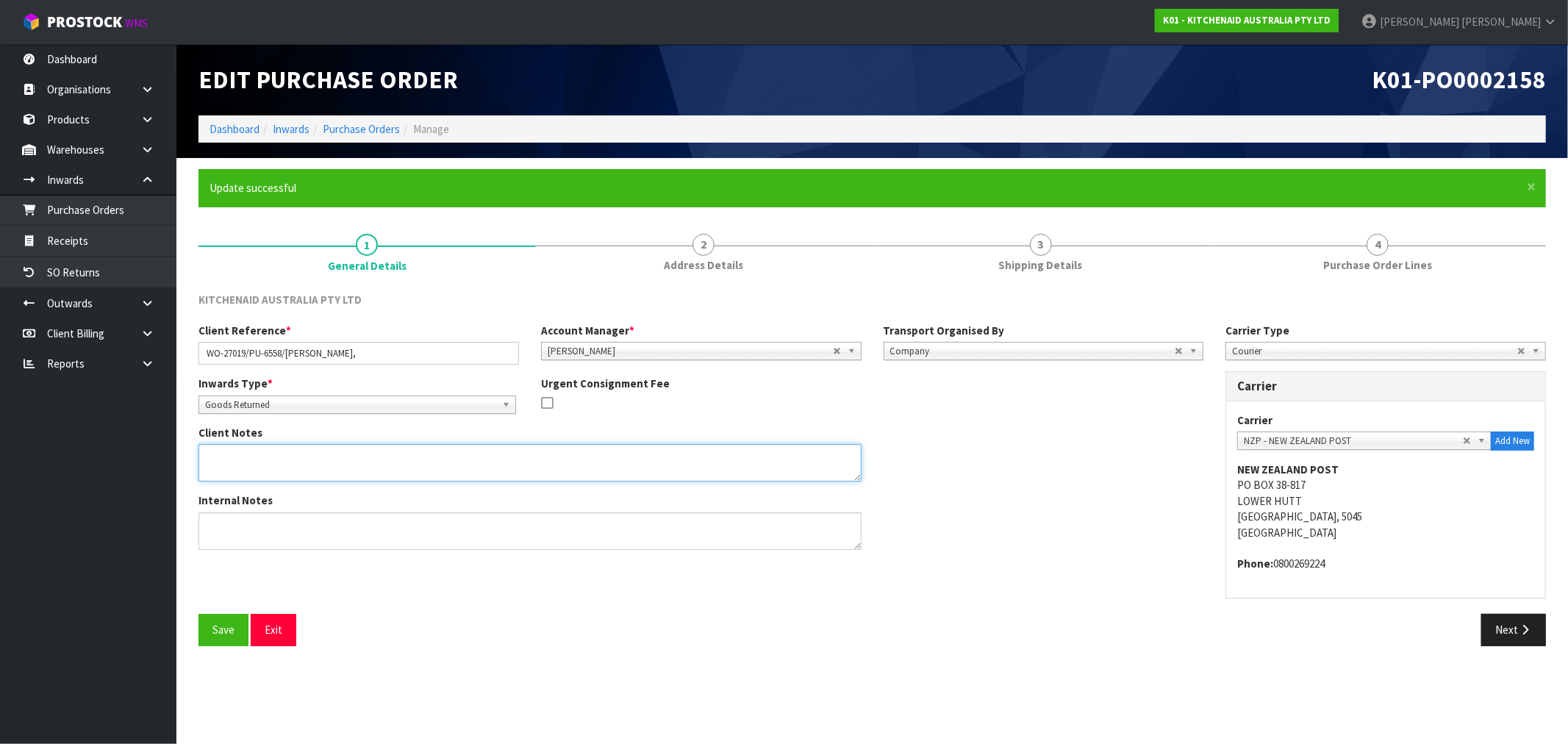
drag, startPoint x: 366, startPoint y: 465, endPoint x: 343, endPoint y: 454, distance: 25.5
click at [346, 456] on textarea at bounding box center [530, 463] width 663 height 37
paste textarea "ITEM NAME : KB3SS SERIAL : NS00005008"
click at [294, 469] on textarea at bounding box center [530, 463] width 663 height 37
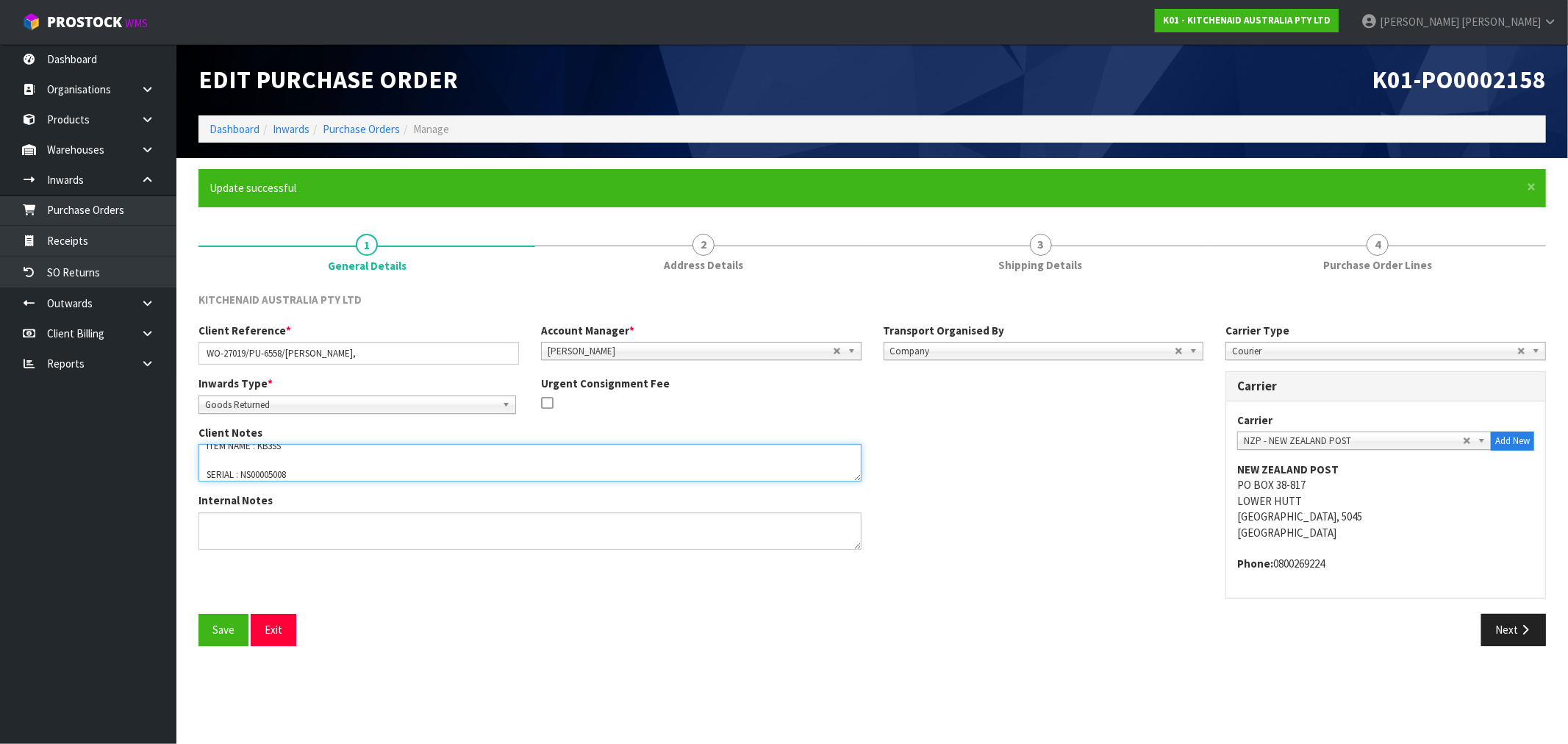
click at [281, 456] on textarea at bounding box center [530, 463] width 663 height 37
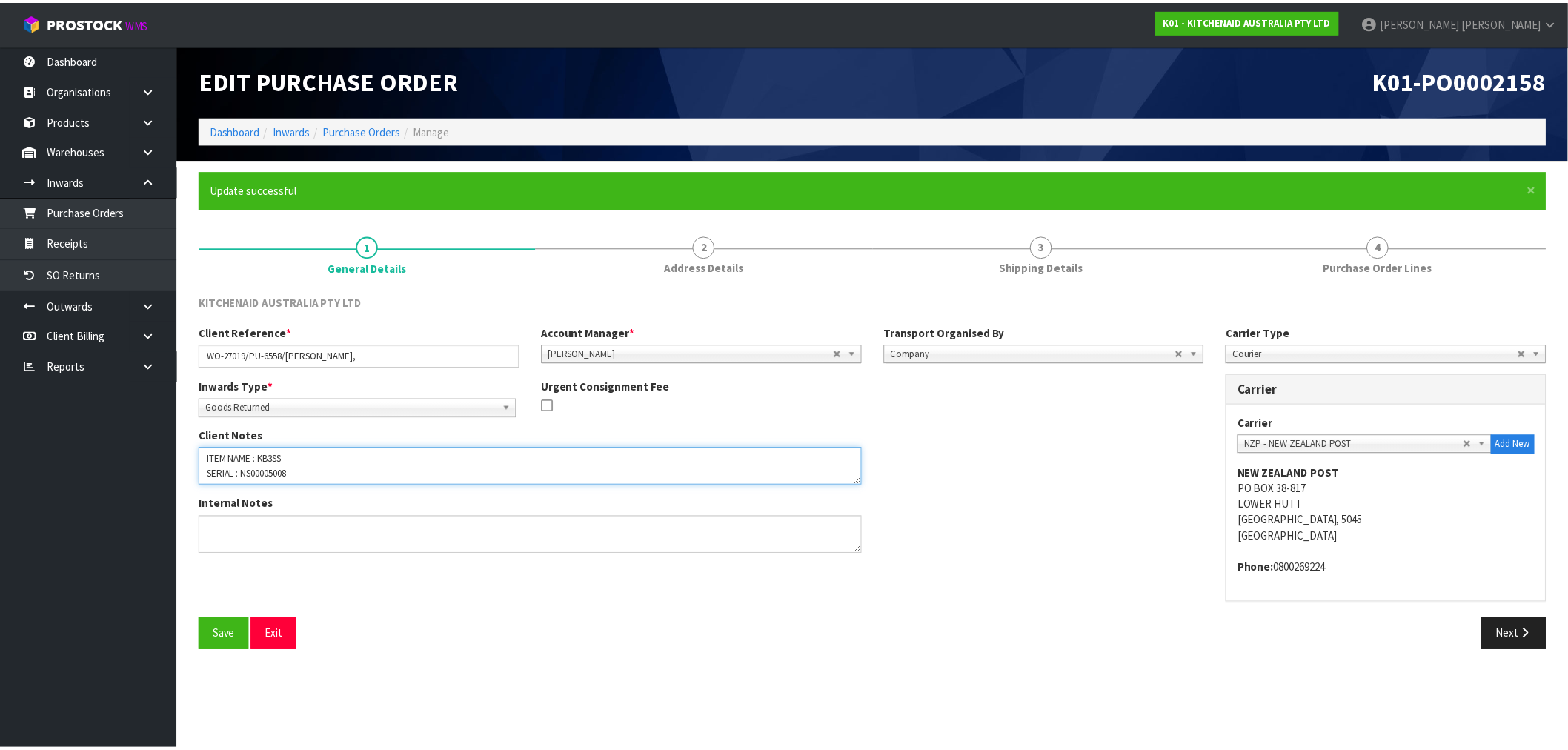
scroll to position [0, 0]
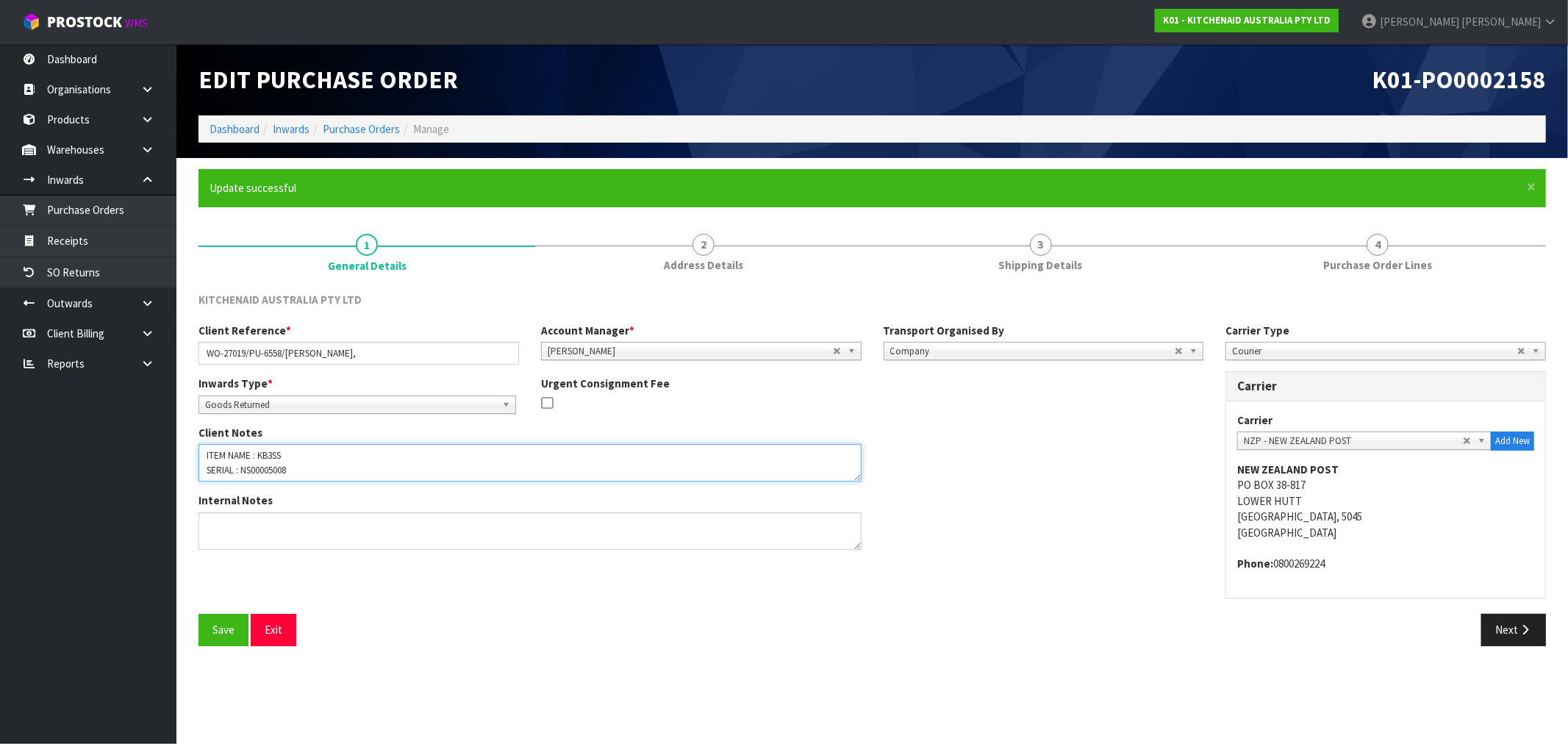
type textarea "ITEM NAME : KB3SS SERIAL : NS00005008"
drag, startPoint x: 384, startPoint y: 484, endPoint x: 351, endPoint y: 499, distance: 36.2
click at [383, 483] on div "Client Notes" at bounding box center [529, 458] width 685 height 68
click at [228, 628] on button "Save" at bounding box center [224, 630] width 50 height 32
click at [1026, 283] on div "KITCHENAID AUSTRALIA PTY LTD Client Reference * WO-27019/PU-6558/RUTH TIDSWELL,…" at bounding box center [872, 468] width 1347 height 375
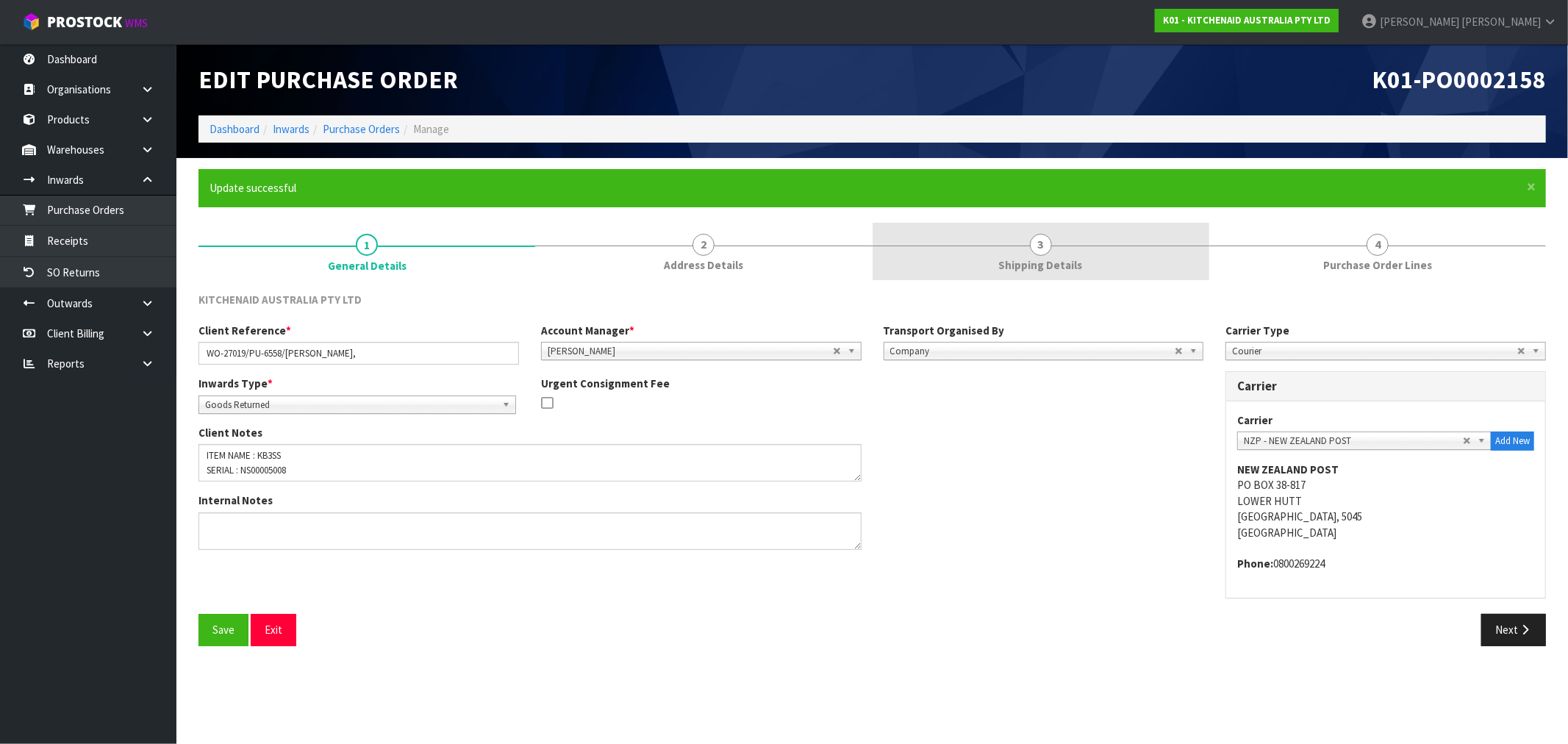
click at [1019, 262] on span "Shipping Details" at bounding box center [1040, 265] width 84 height 16
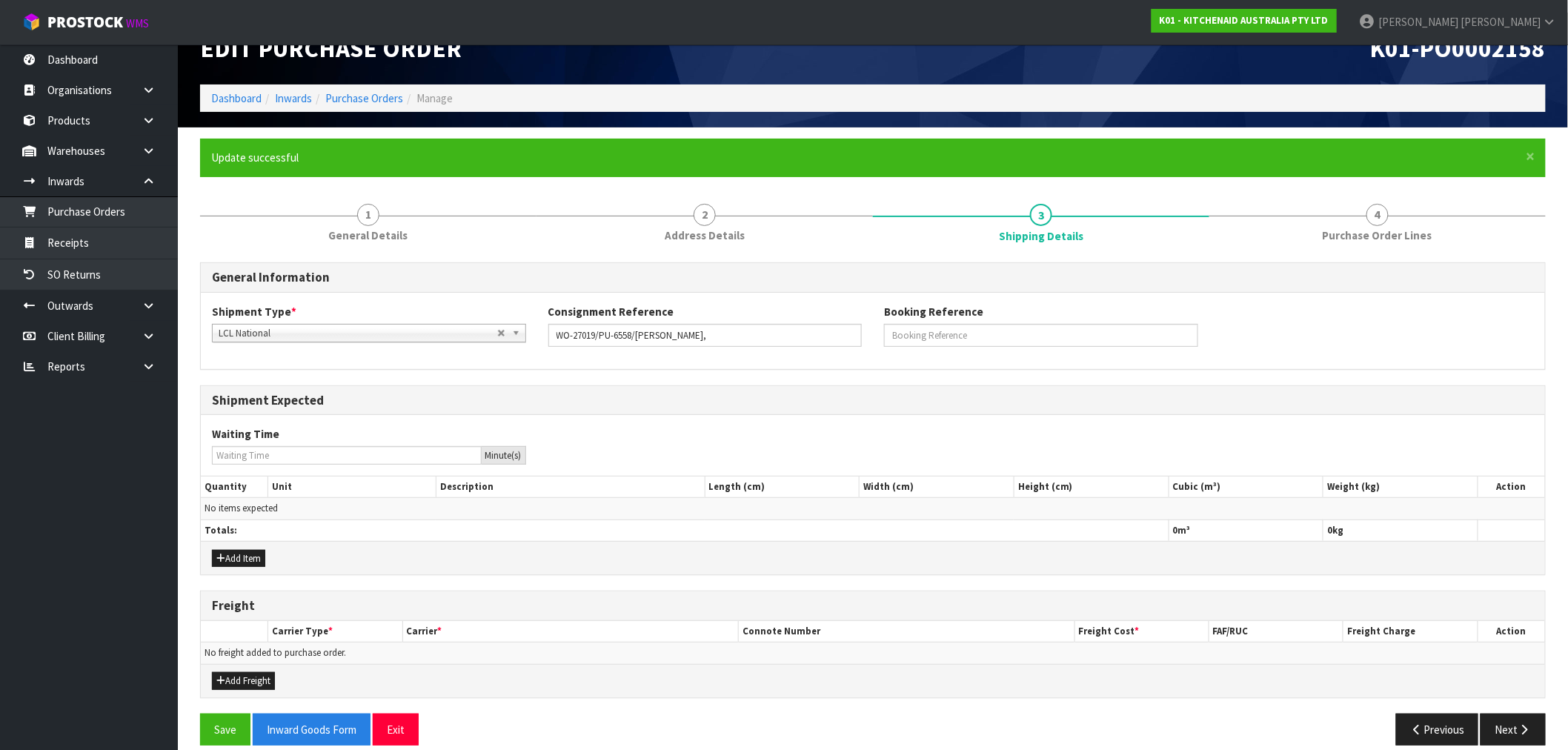
scroll to position [49, 0]
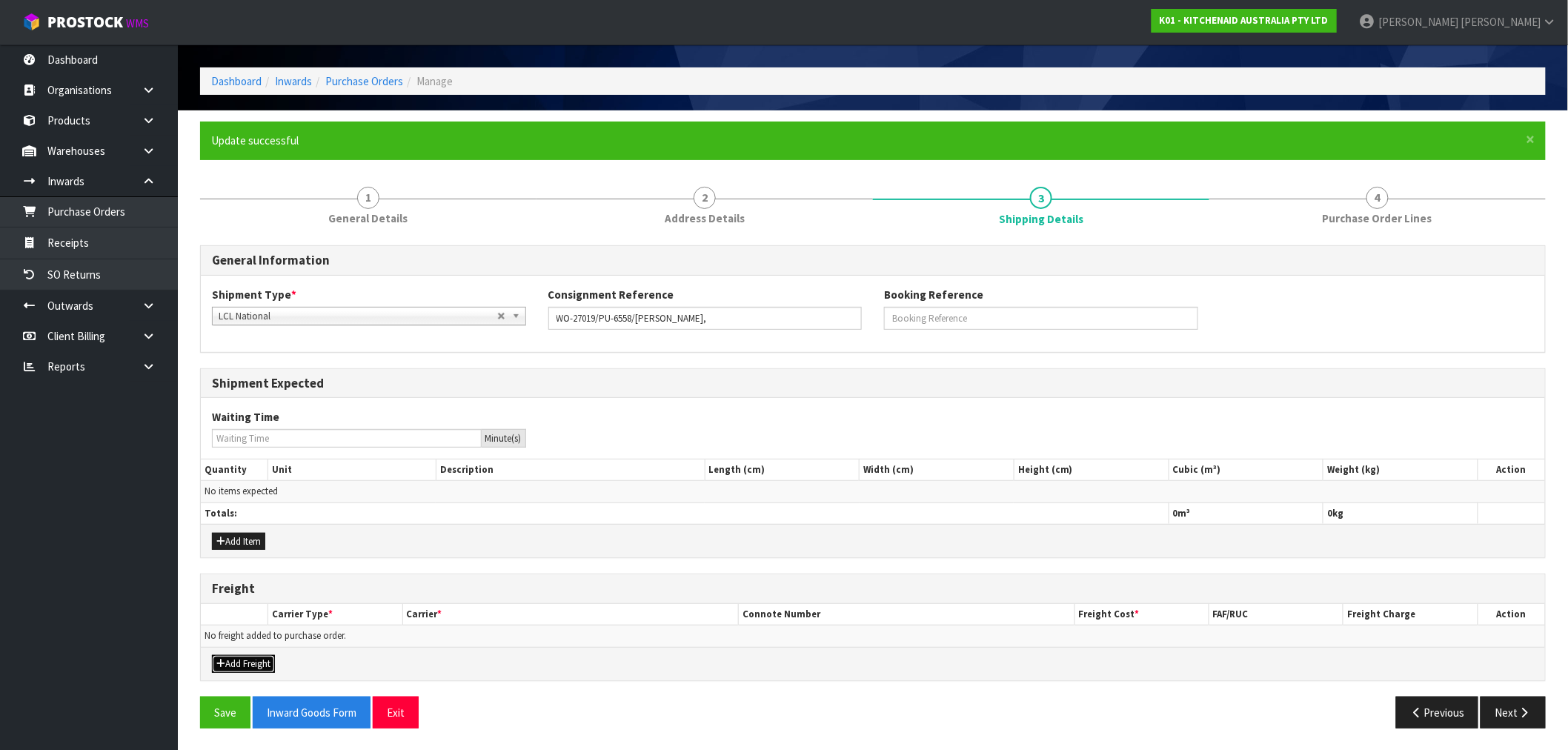
click at [239, 661] on button "Add Freight" at bounding box center [243, 664] width 63 height 18
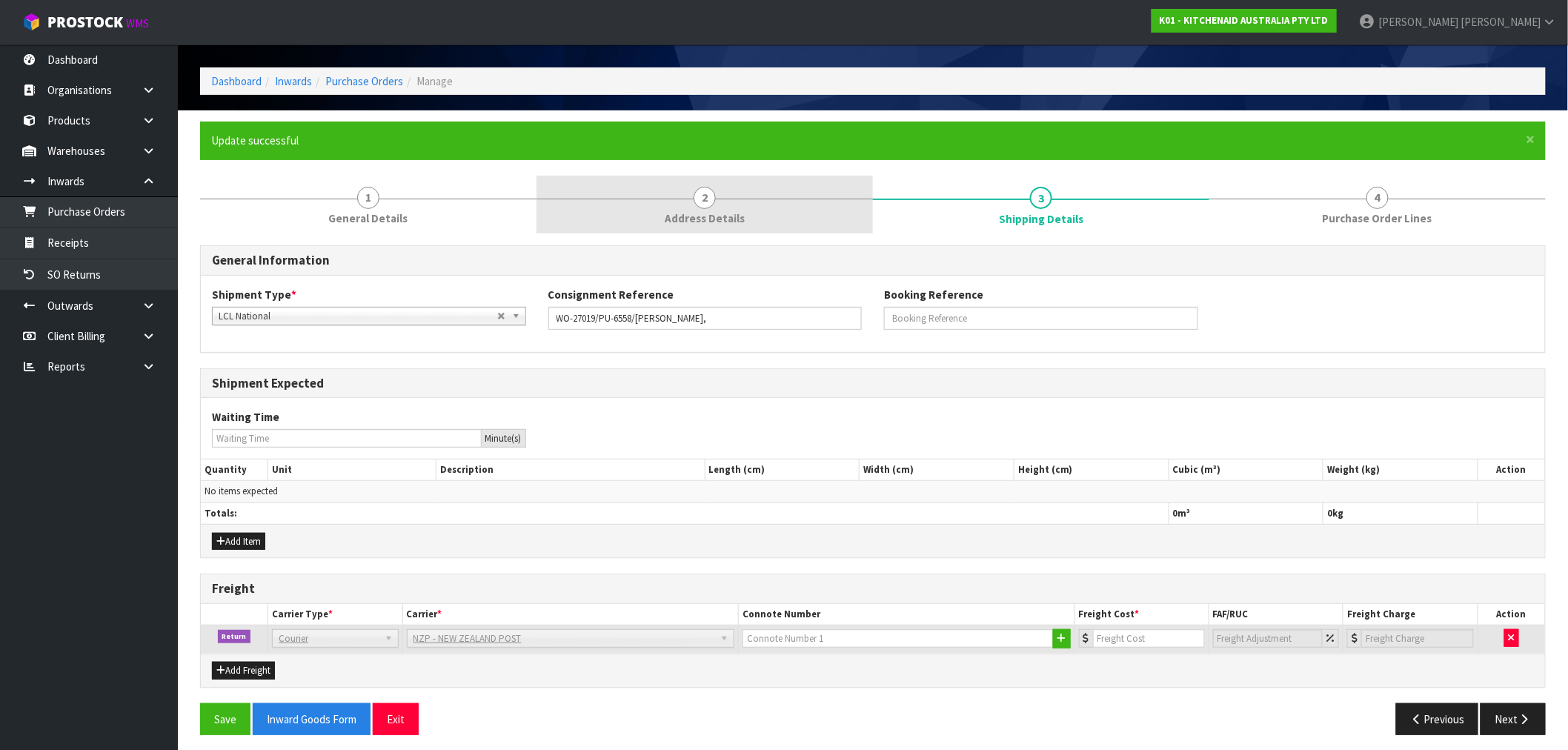
click at [725, 183] on link "2 Address Details" at bounding box center [704, 205] width 336 height 59
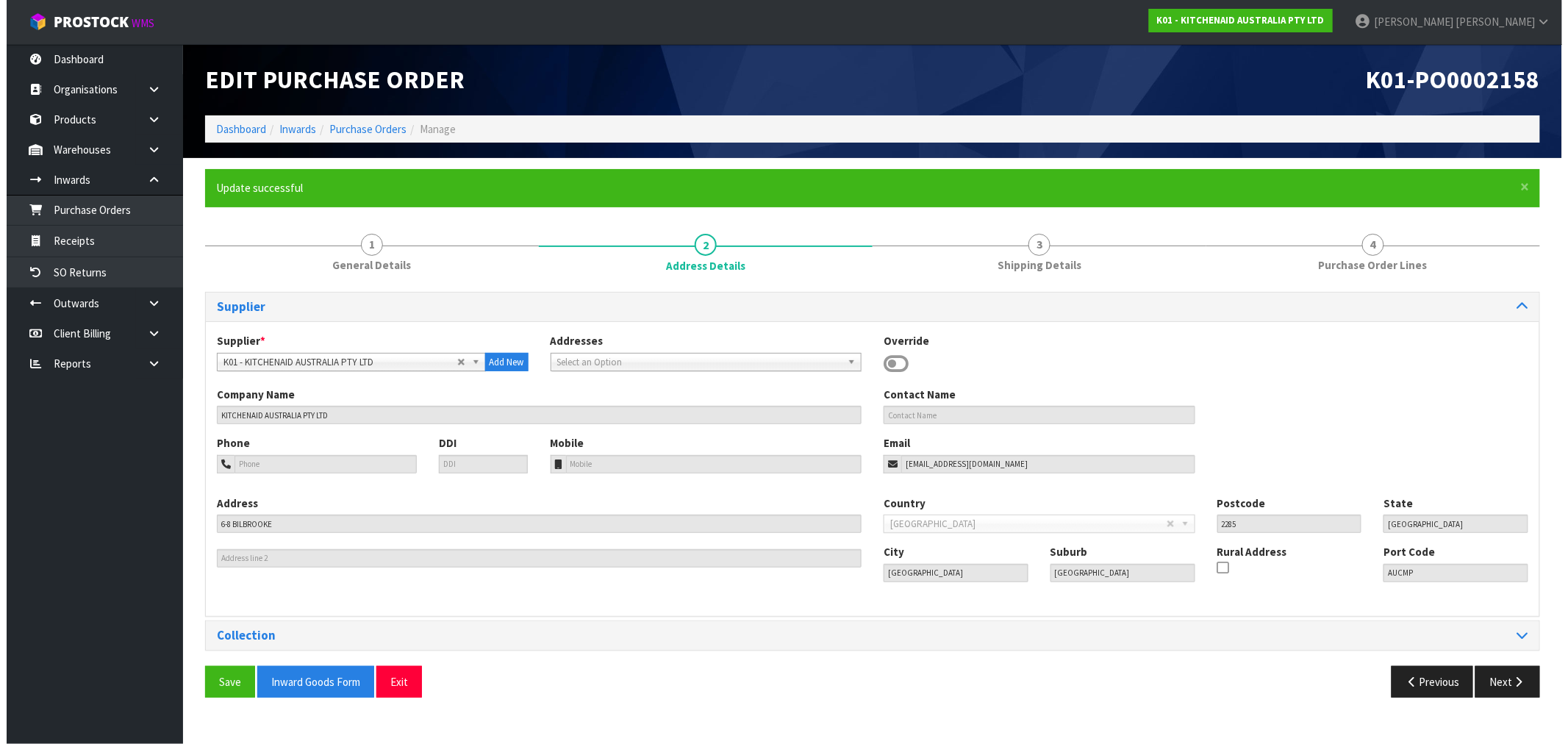
scroll to position [0, 0]
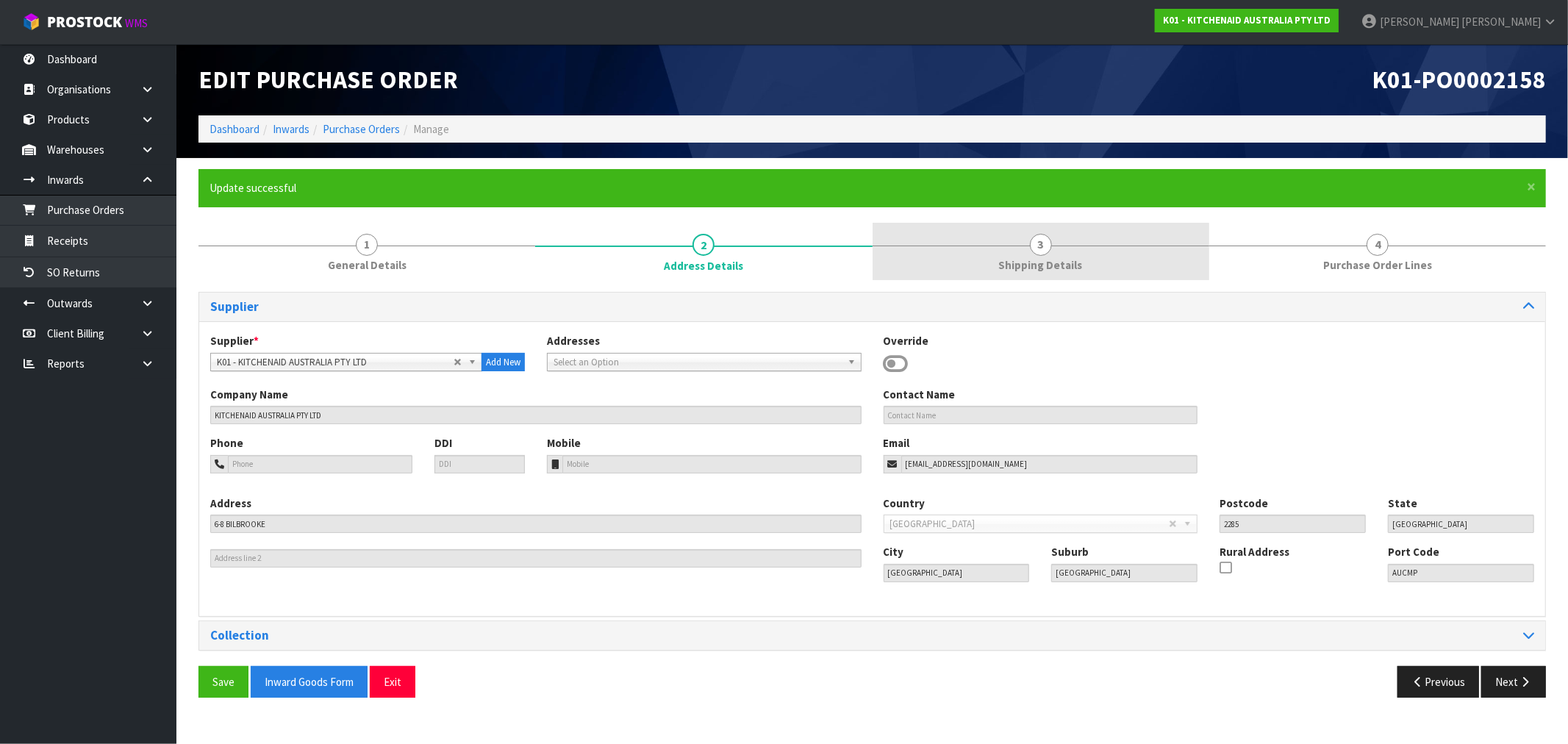
drag, startPoint x: 935, startPoint y: 262, endPoint x: 1009, endPoint y: 268, distance: 74.2
click at [936, 262] on link "3 Shipping Details" at bounding box center [1040, 252] width 336 height 59
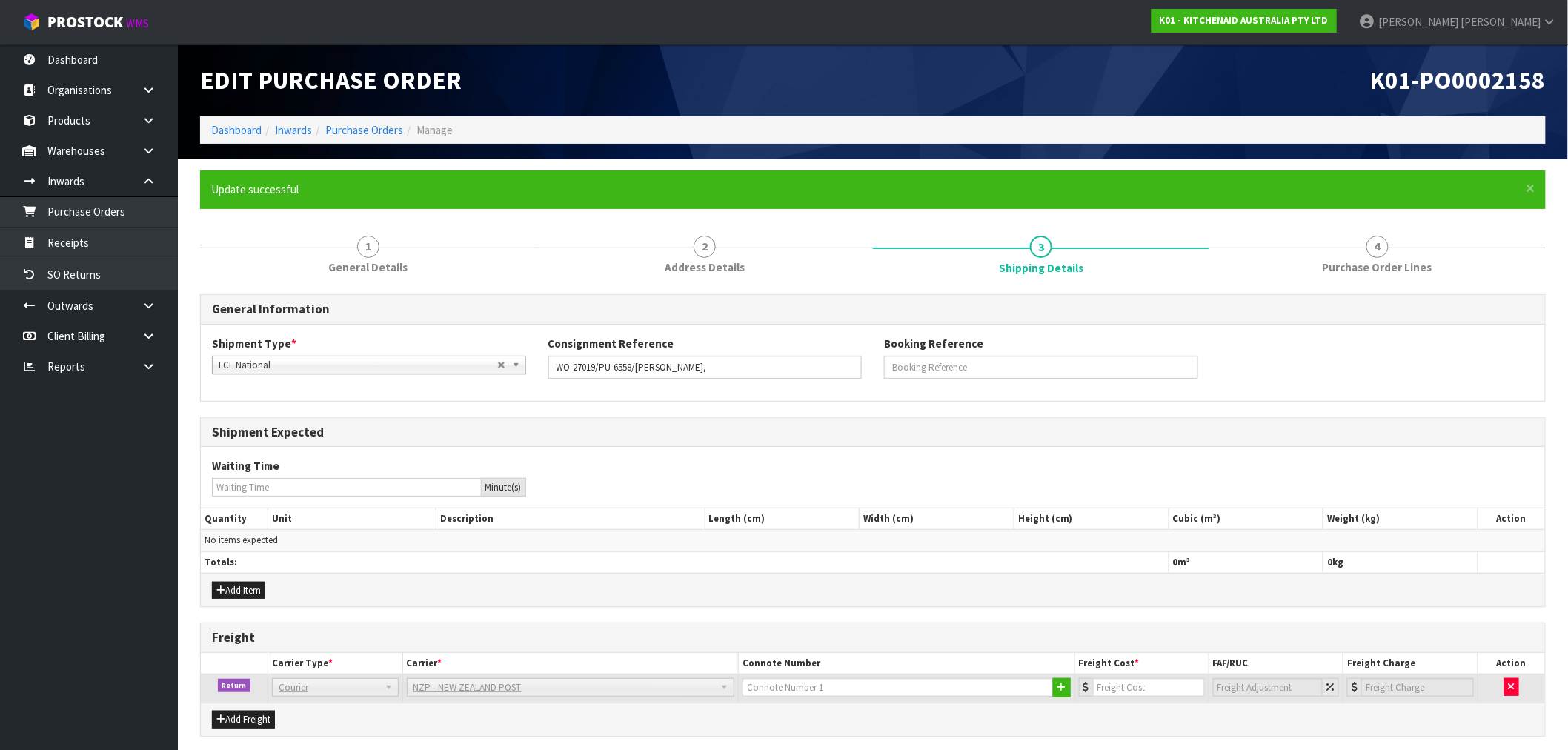
click at [1249, 285] on div "General Information Shipment Type * LCL National LCL International FCL-20ft FCL…" at bounding box center [873, 538] width 1346 height 512
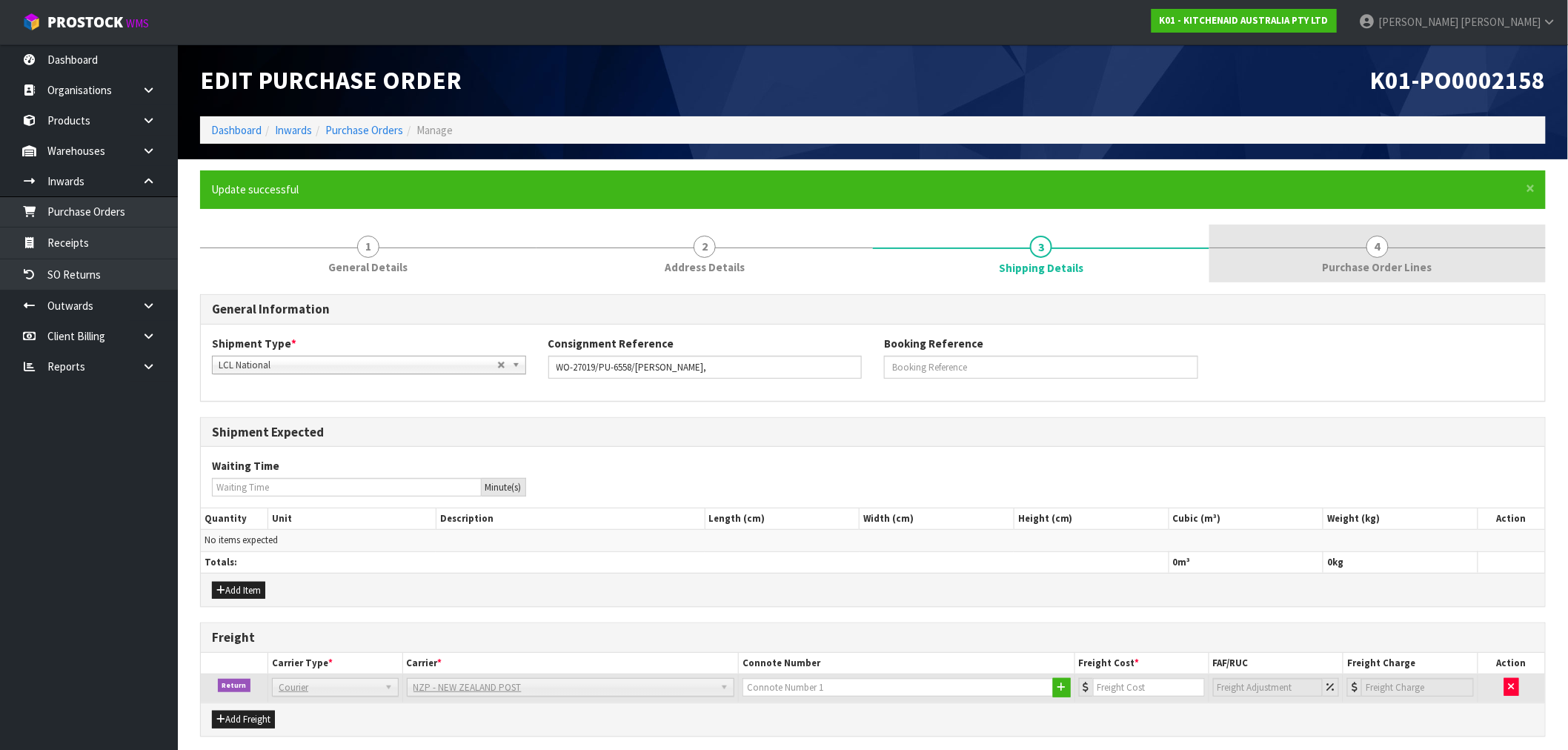
click at [1285, 262] on link "4 Purchase Order Lines" at bounding box center [1377, 254] width 336 height 59
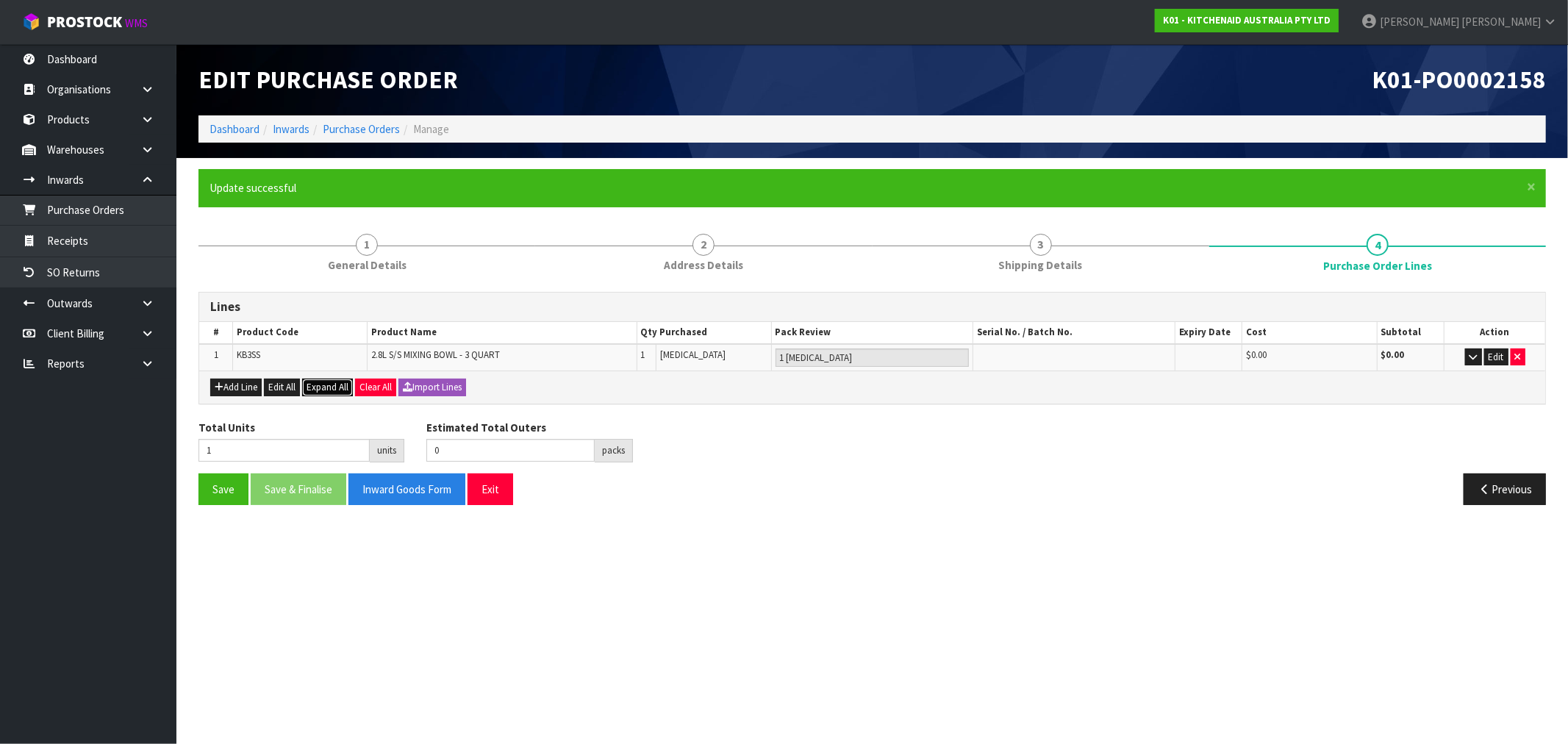
click at [336, 385] on span "Expand All" at bounding box center [327, 386] width 42 height 12
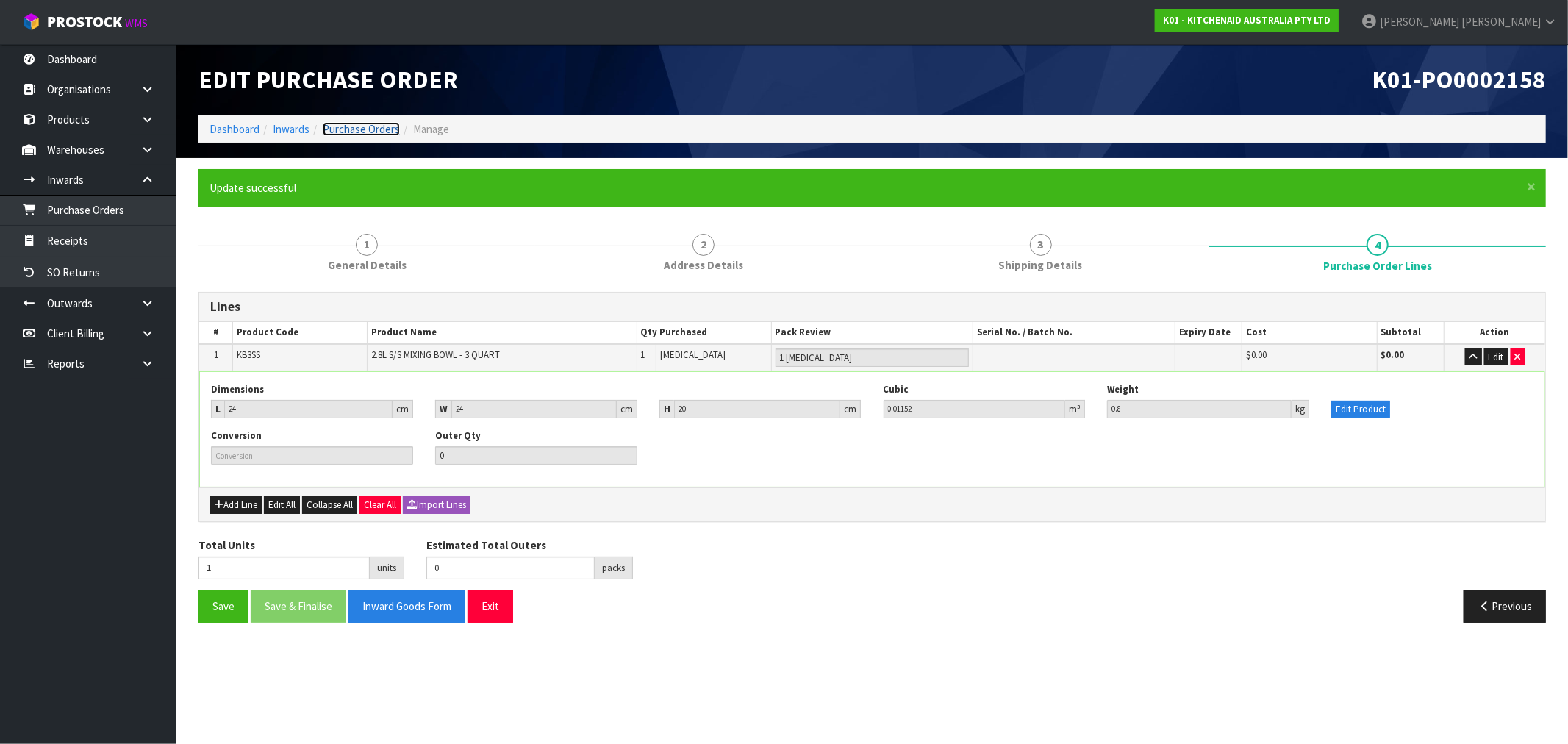
drag, startPoint x: 341, startPoint y: 127, endPoint x: 379, endPoint y: 137, distance: 39.3
click at [342, 127] on link "Purchase Orders" at bounding box center [360, 128] width 77 height 14
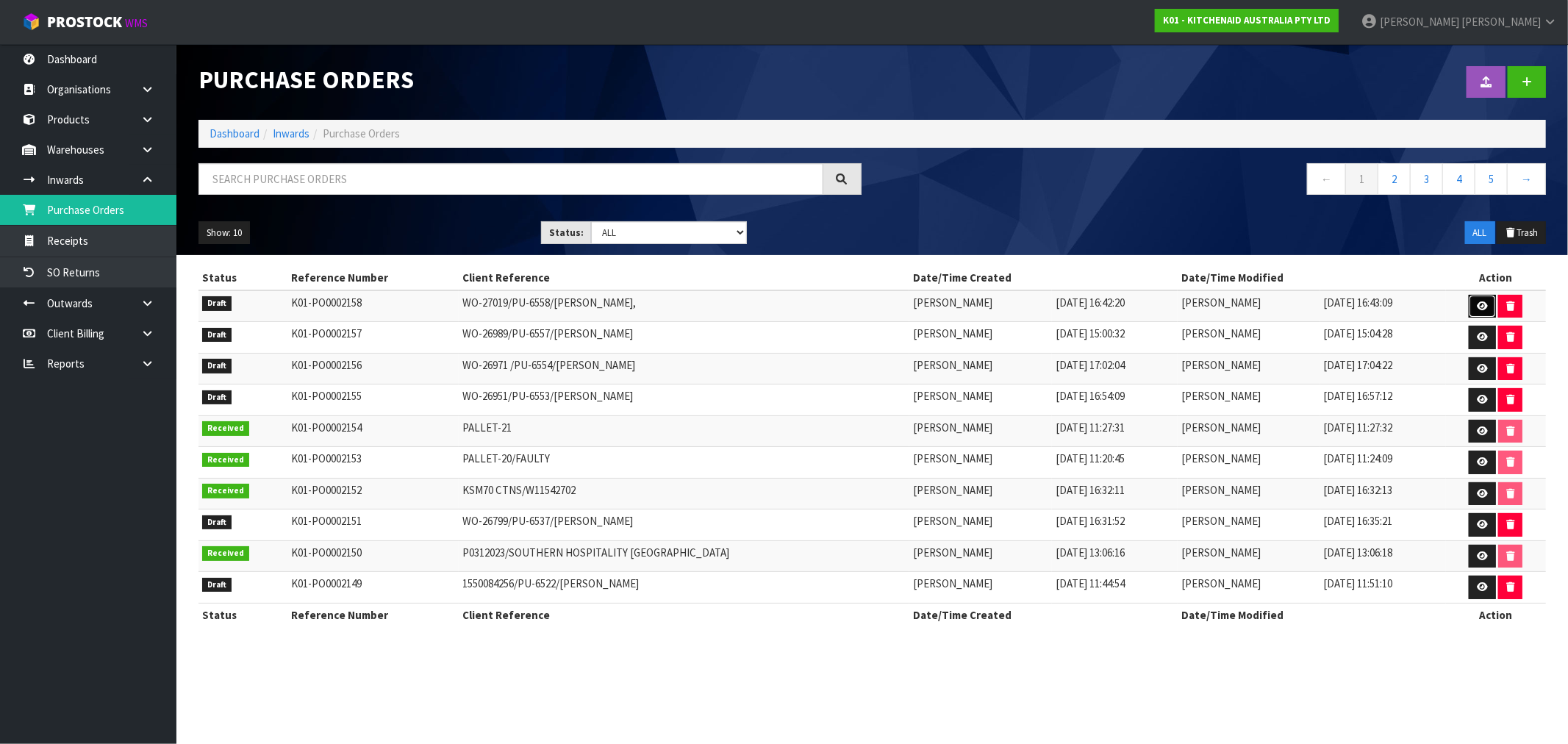
click at [1479, 306] on icon at bounding box center [1483, 306] width 11 height 9
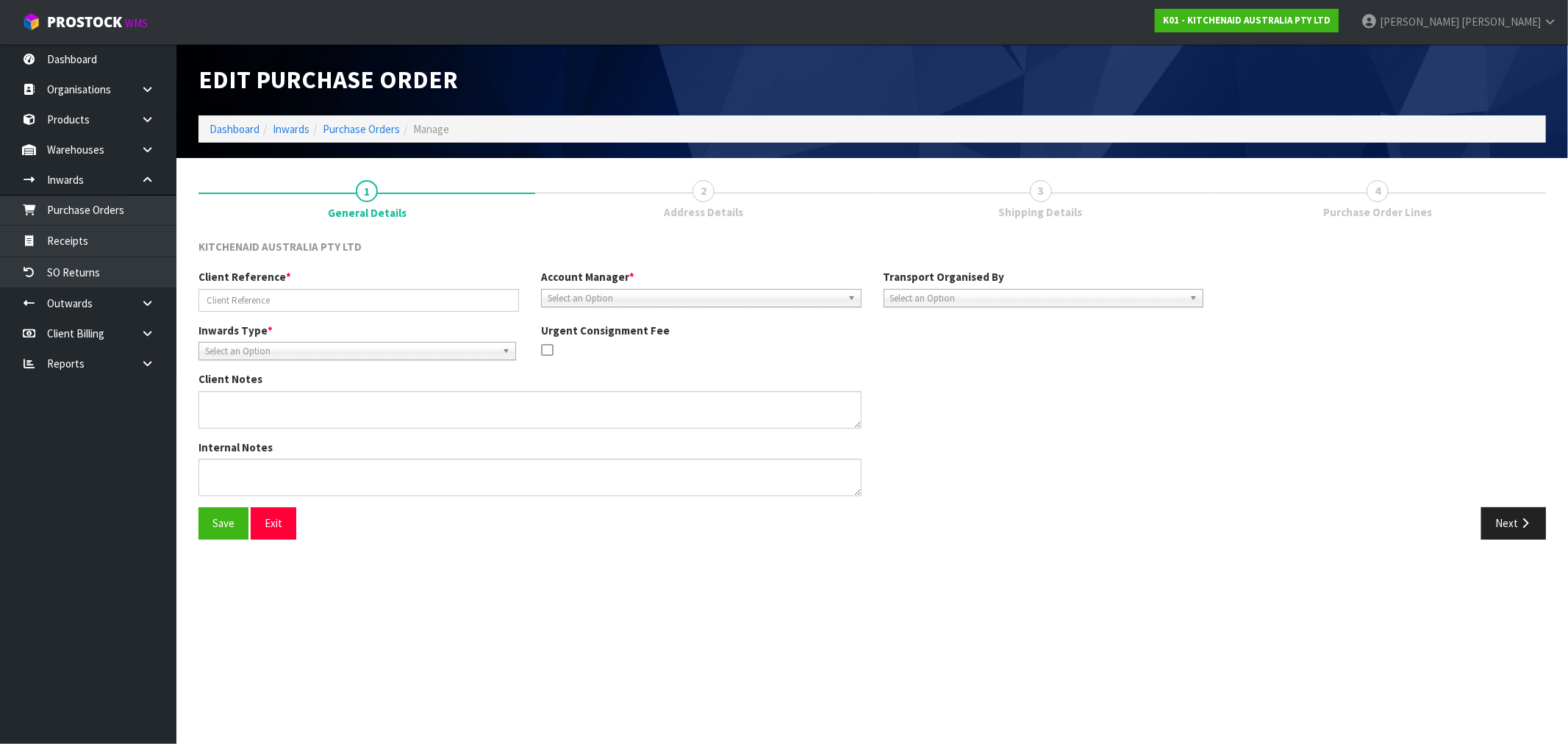
type input "WO-27019/PU-6558/RUTH TIDSWELL,"
type textarea "ITEM NAME : KB3SS SERIAL : NS00005008"
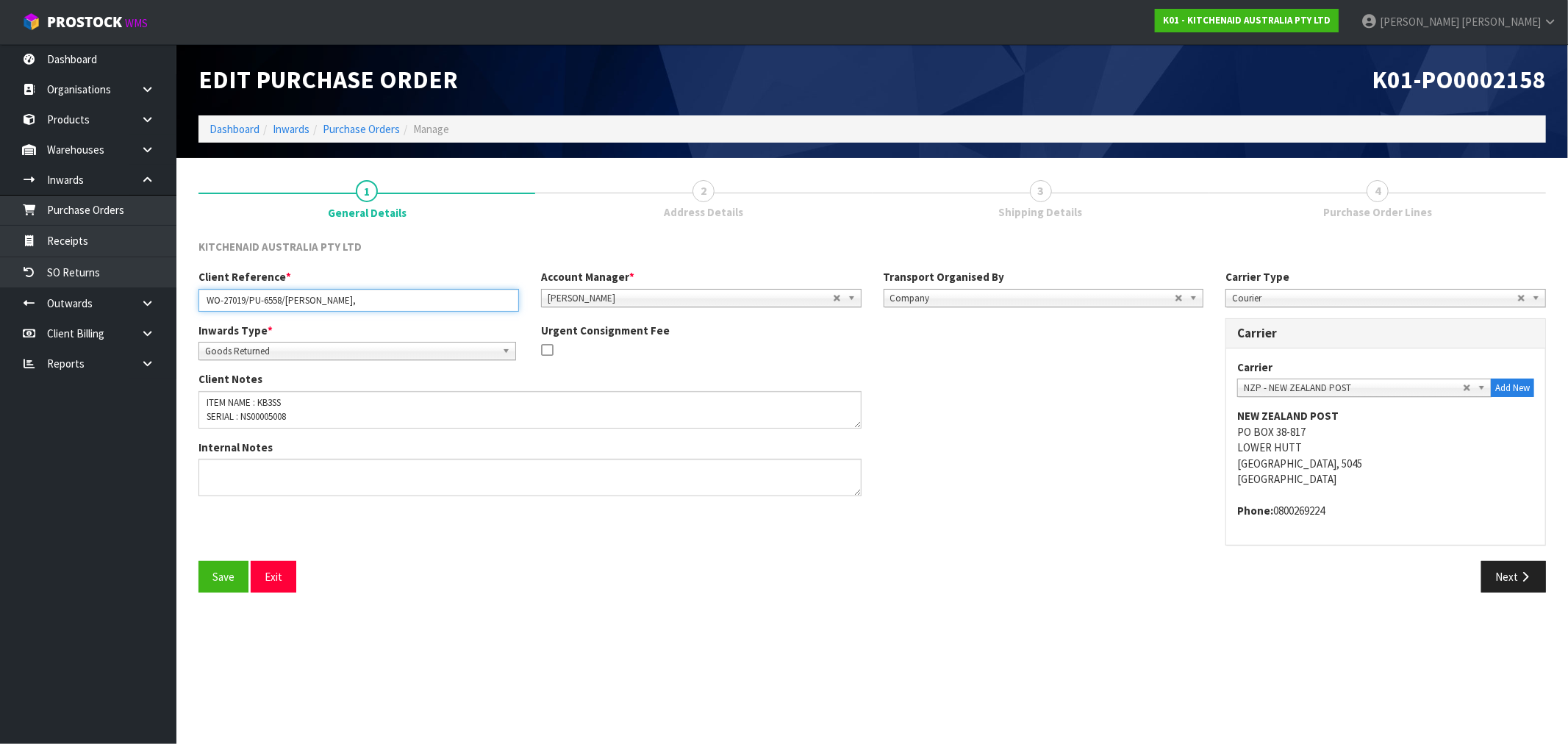
click at [428, 303] on input "WO-27019/PU-6558/RUTH TIDSWELL," at bounding box center [359, 300] width 320 height 23
type input "WO-27019/PU-6558/[PERSON_NAME]"
click at [223, 568] on button "Save" at bounding box center [224, 577] width 50 height 32
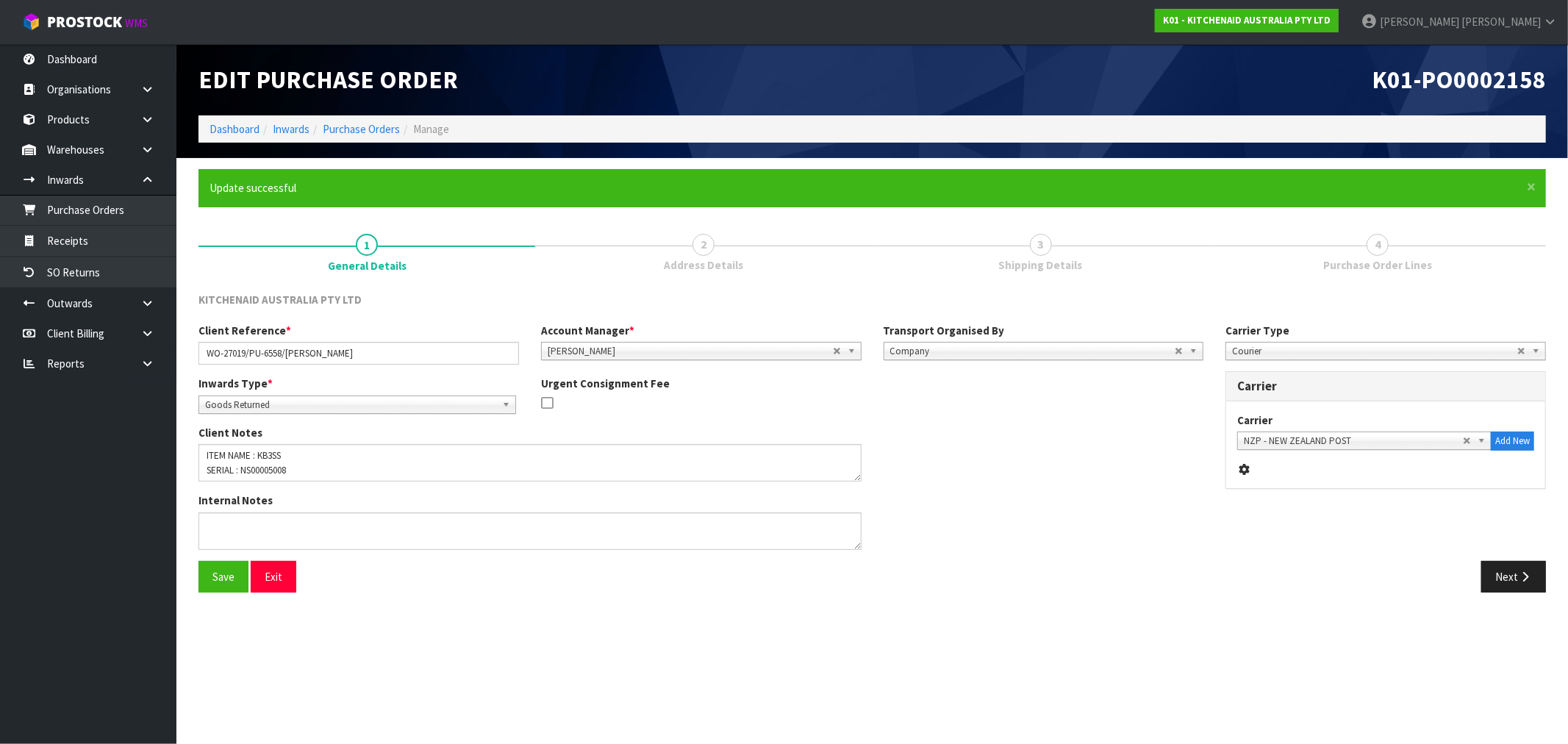
click at [356, 120] on ol "Dashboard Inwards Purchase Orders Manage" at bounding box center [872, 128] width 1347 height 27
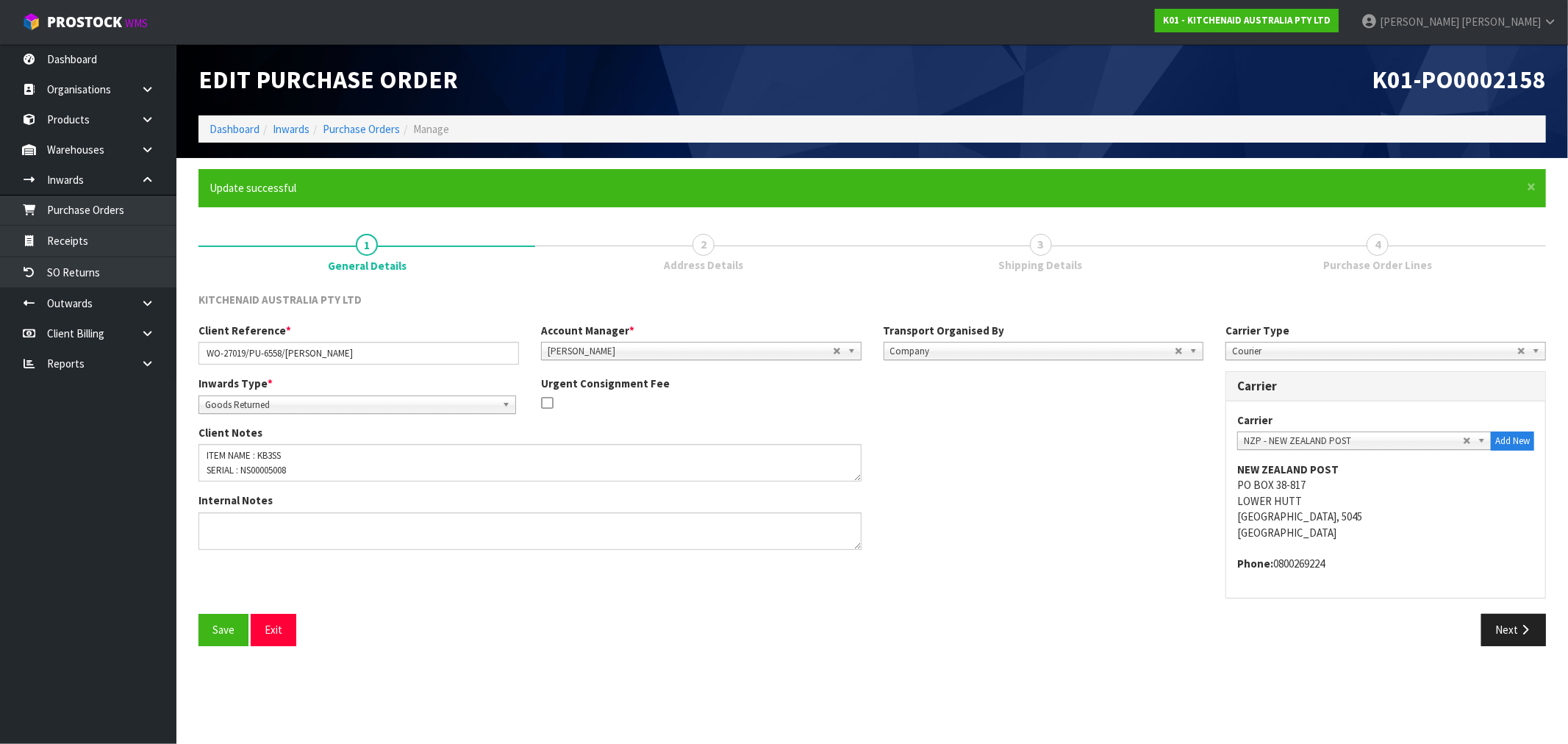
click at [350, 136] on li "Purchase Orders" at bounding box center [354, 129] width 90 height 16
click at [348, 128] on link "Purchase Orders" at bounding box center [360, 128] width 77 height 14
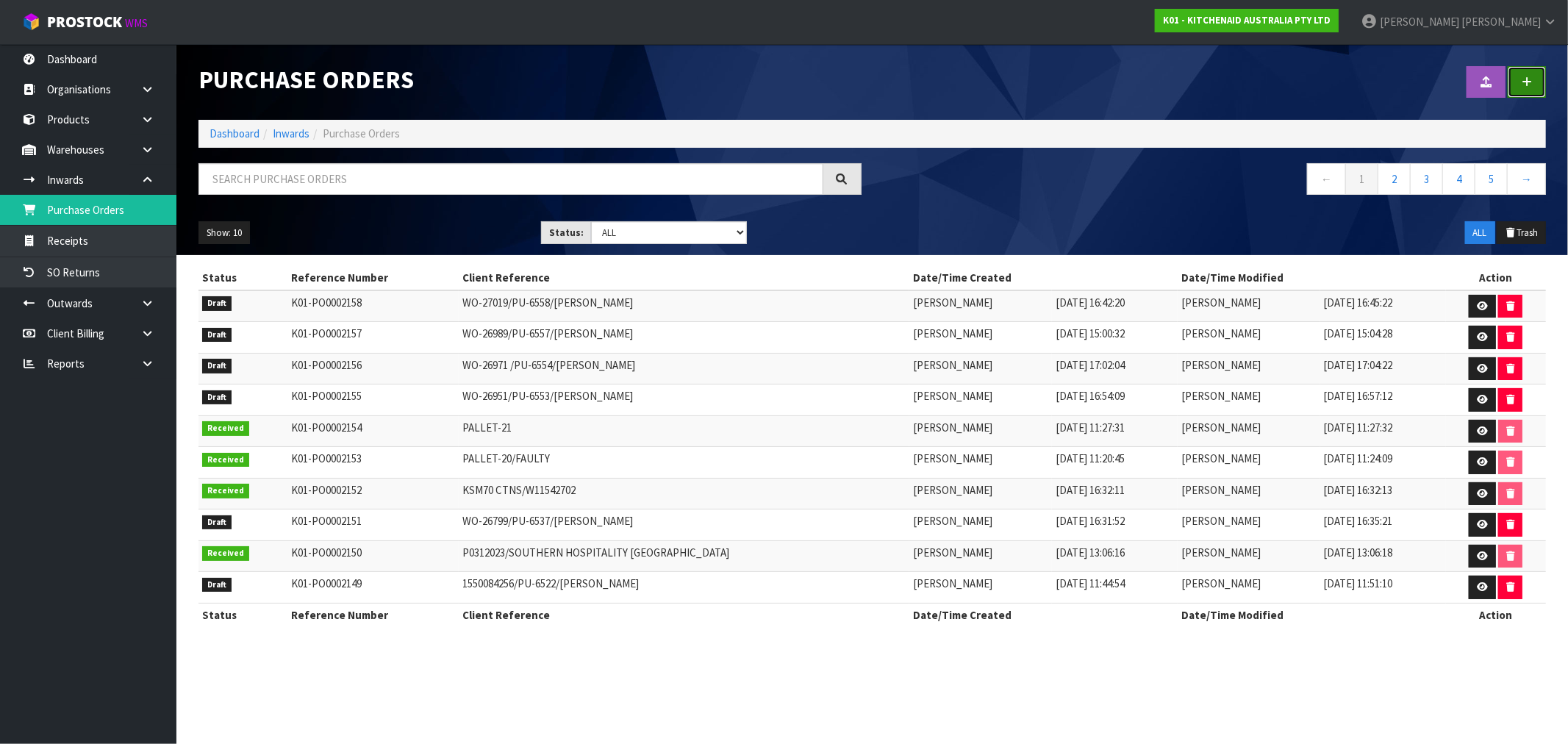
click at [1531, 83] on icon at bounding box center [1526, 82] width 10 height 11
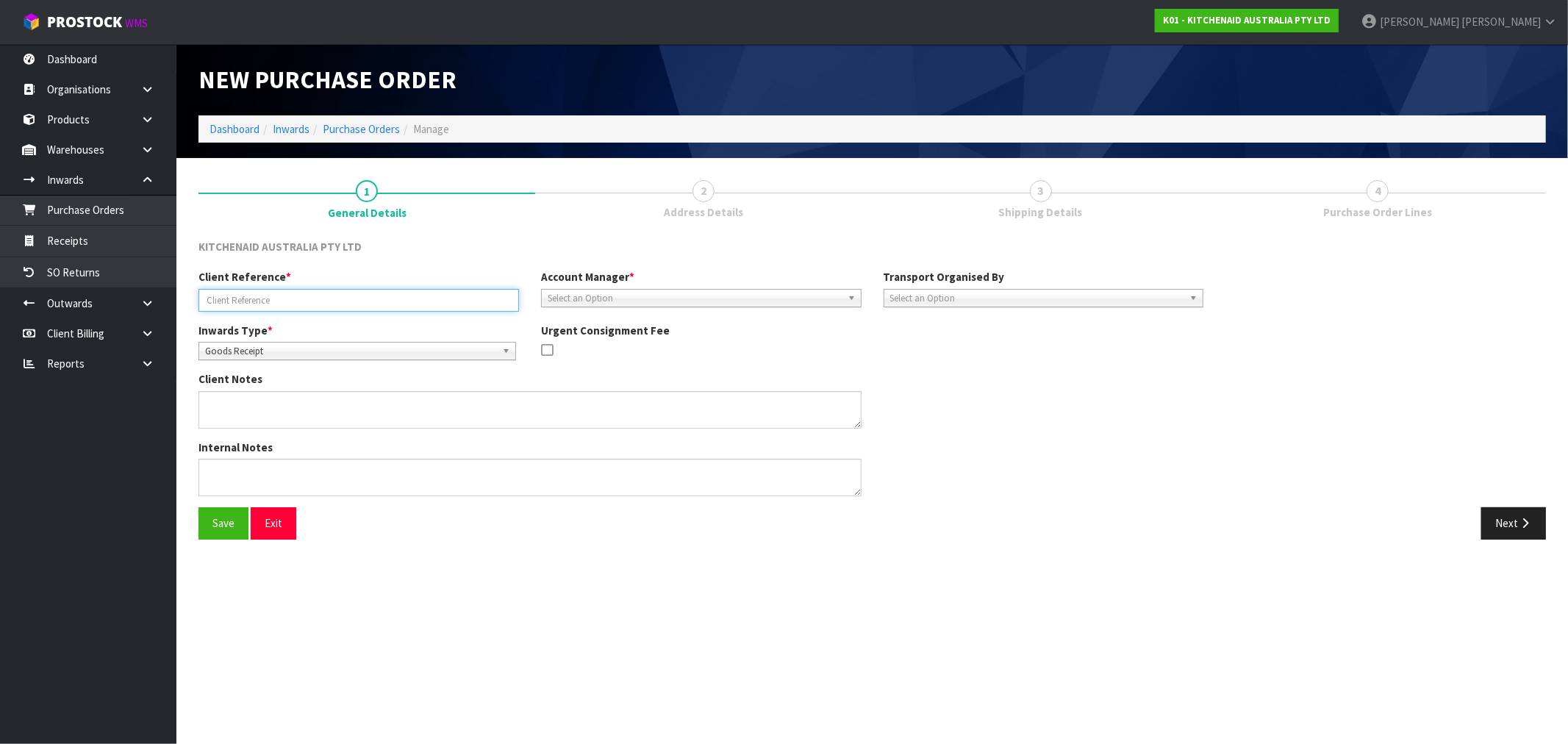
click at [269, 294] on input "text" at bounding box center [359, 300] width 320 height 23
paste input "WO-27020"
click at [401, 296] on input "WO-27020/PU-6559/" at bounding box center [359, 300] width 320 height 23
click at [396, 298] on input "WO-27020/PU-6559/V" at bounding box center [359, 300] width 320 height 23
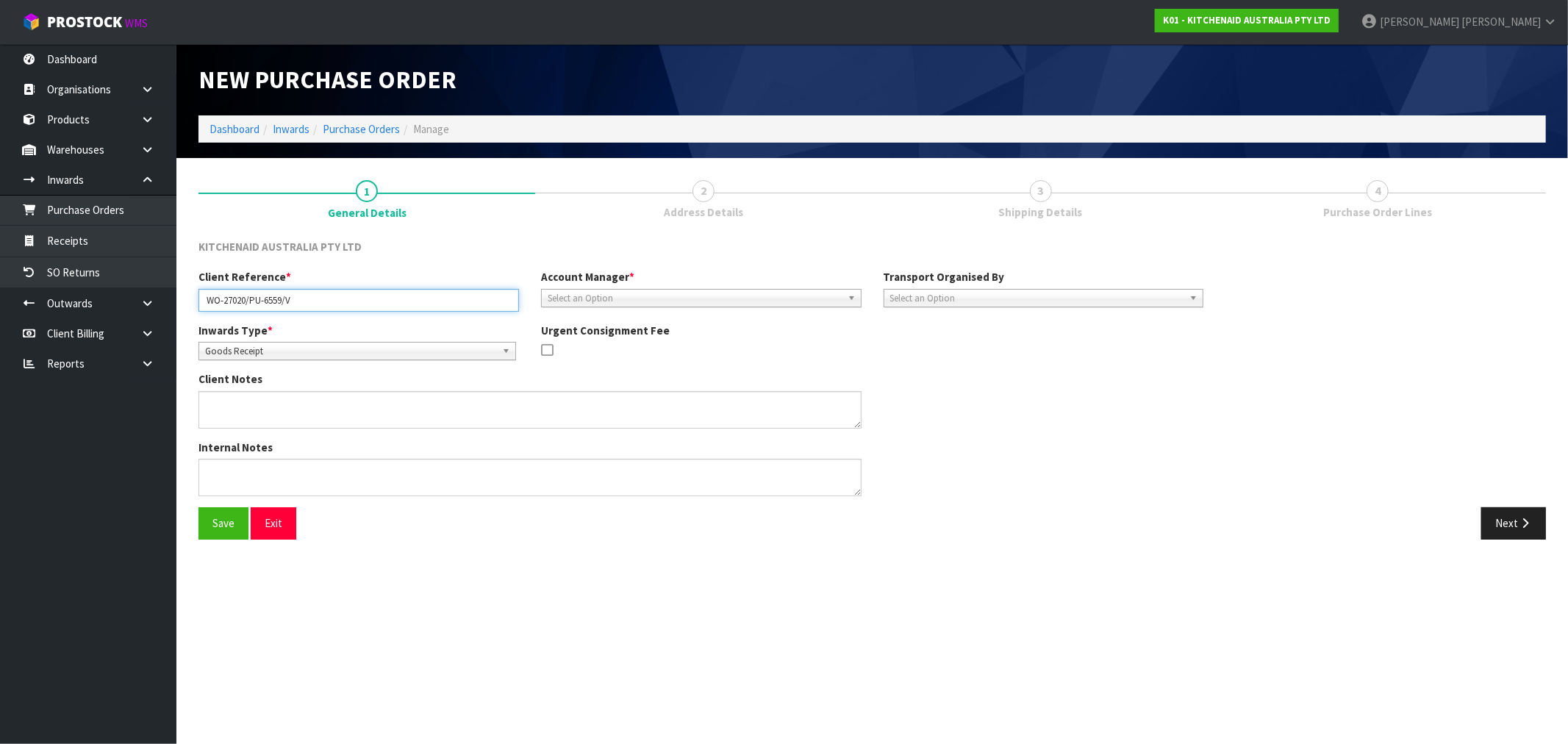
paste input "[PERSON_NAME]"
type input "WO-27020/PU-6559/[PERSON_NAME]"
click at [420, 363] on div "Inwards Type * Goods Receipt Goods Returned Goods Receipt Urgent Consignment Fee" at bounding box center [700, 346] width 1026 height 49
click at [404, 346] on span "Goods Receipt" at bounding box center [350, 351] width 291 height 18
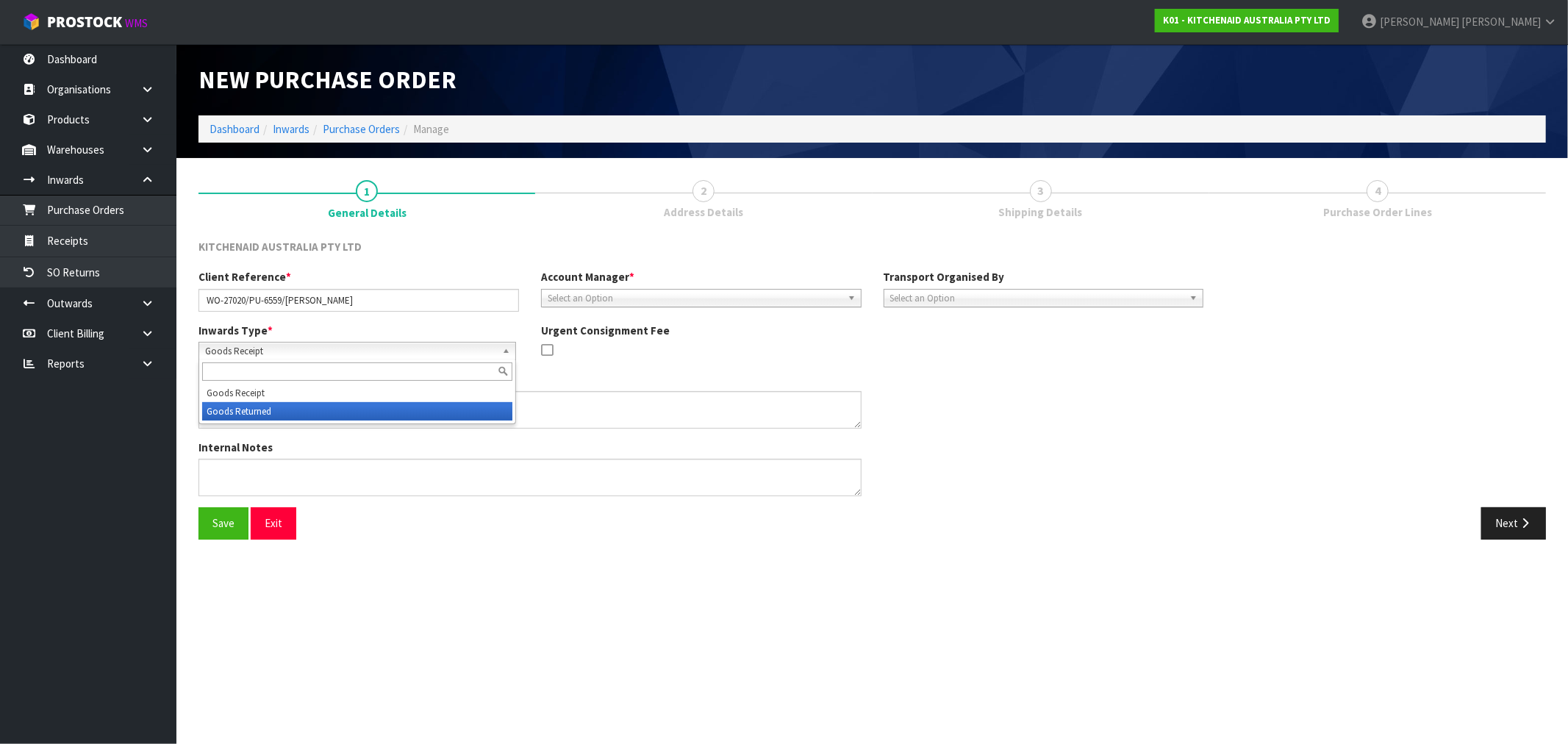
click at [357, 406] on li "Goods Returned" at bounding box center [358, 411] width 310 height 19
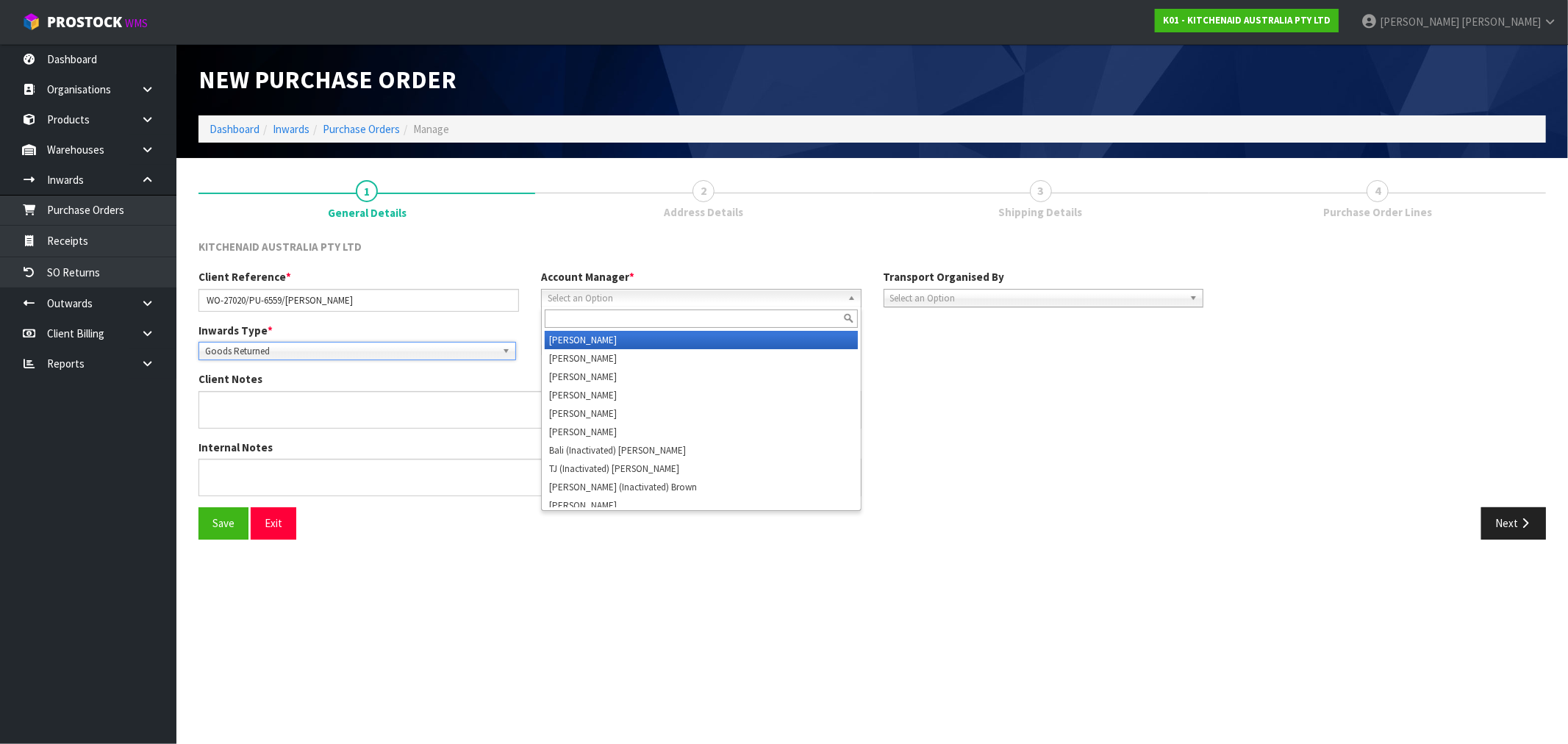
click at [592, 298] on span "Select an Option" at bounding box center [695, 298] width 294 height 18
click at [610, 319] on input "text" at bounding box center [700, 319] width 313 height 19
type input "ROCIO"
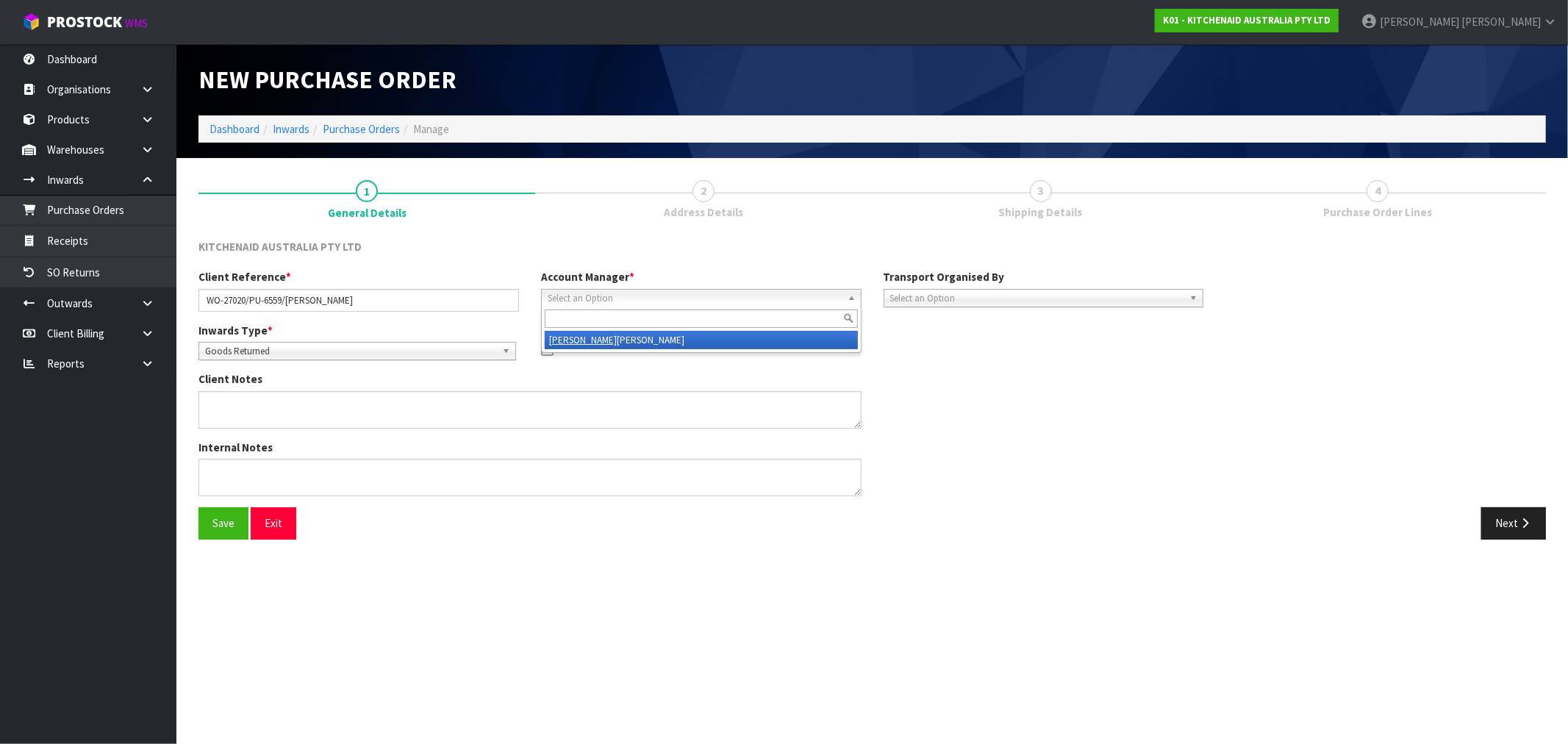
click at [199, 507] on button "Save" at bounding box center [224, 523] width 50 height 32
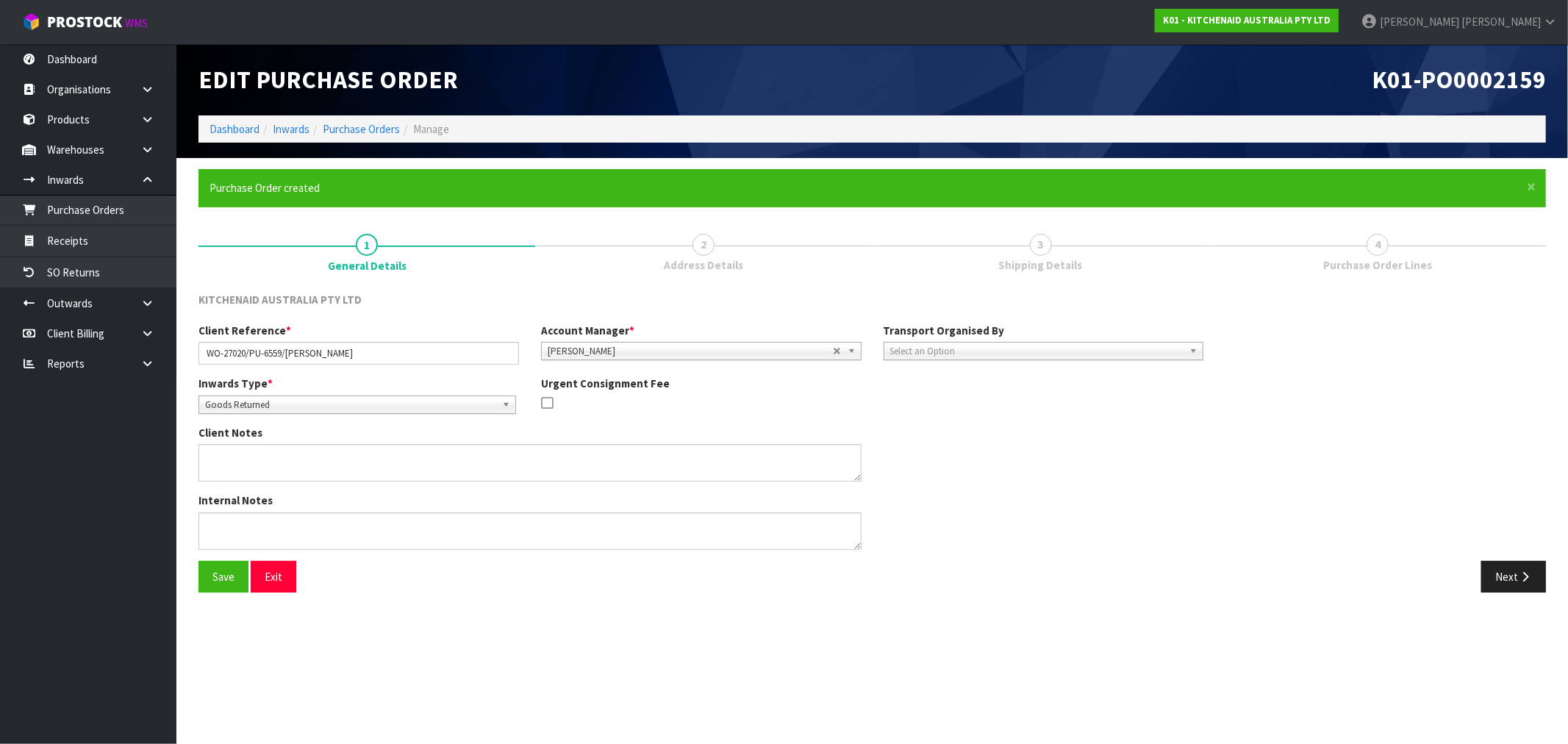
click at [635, 347] on span "[PERSON_NAME]" at bounding box center [690, 351] width 285 height 18
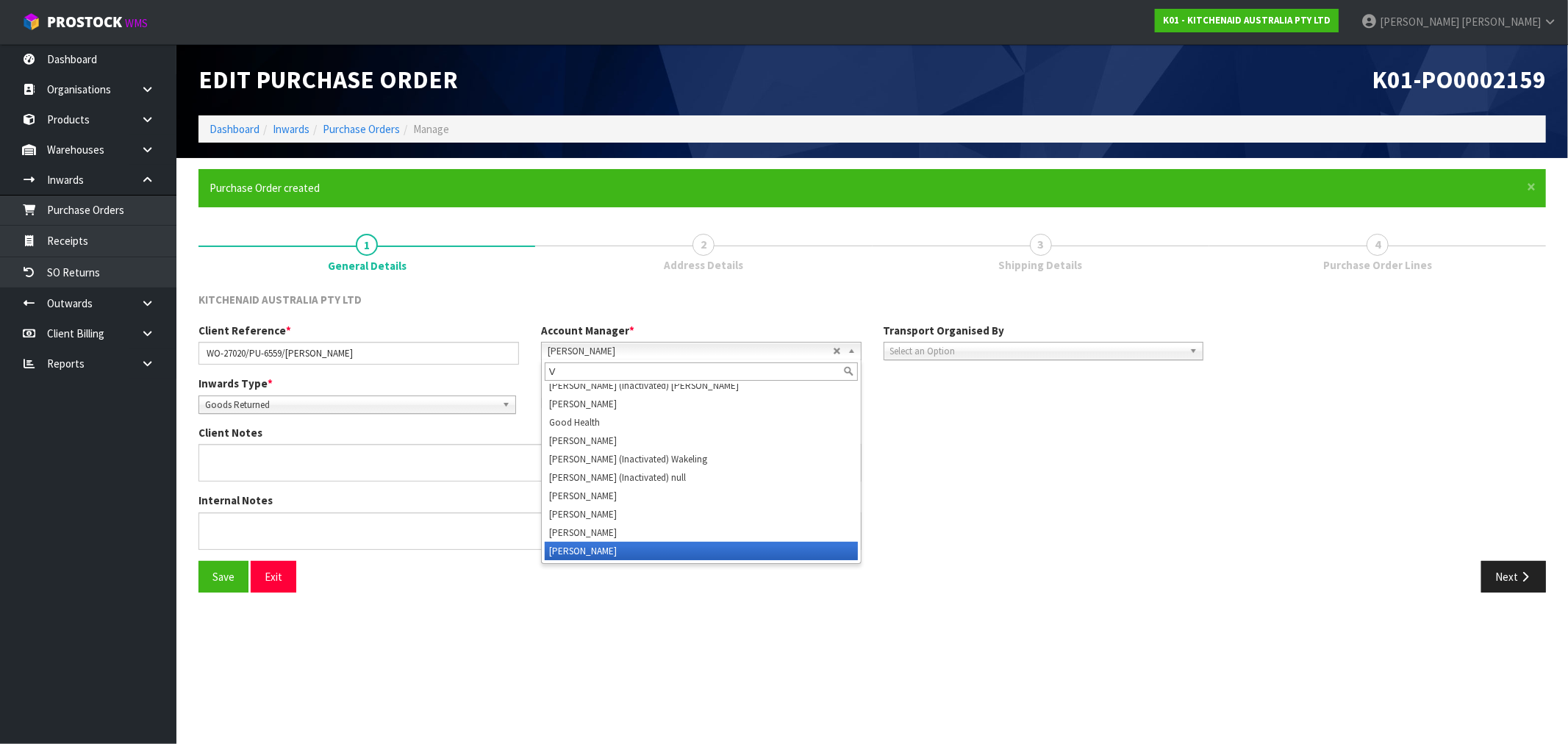
type input "VI"
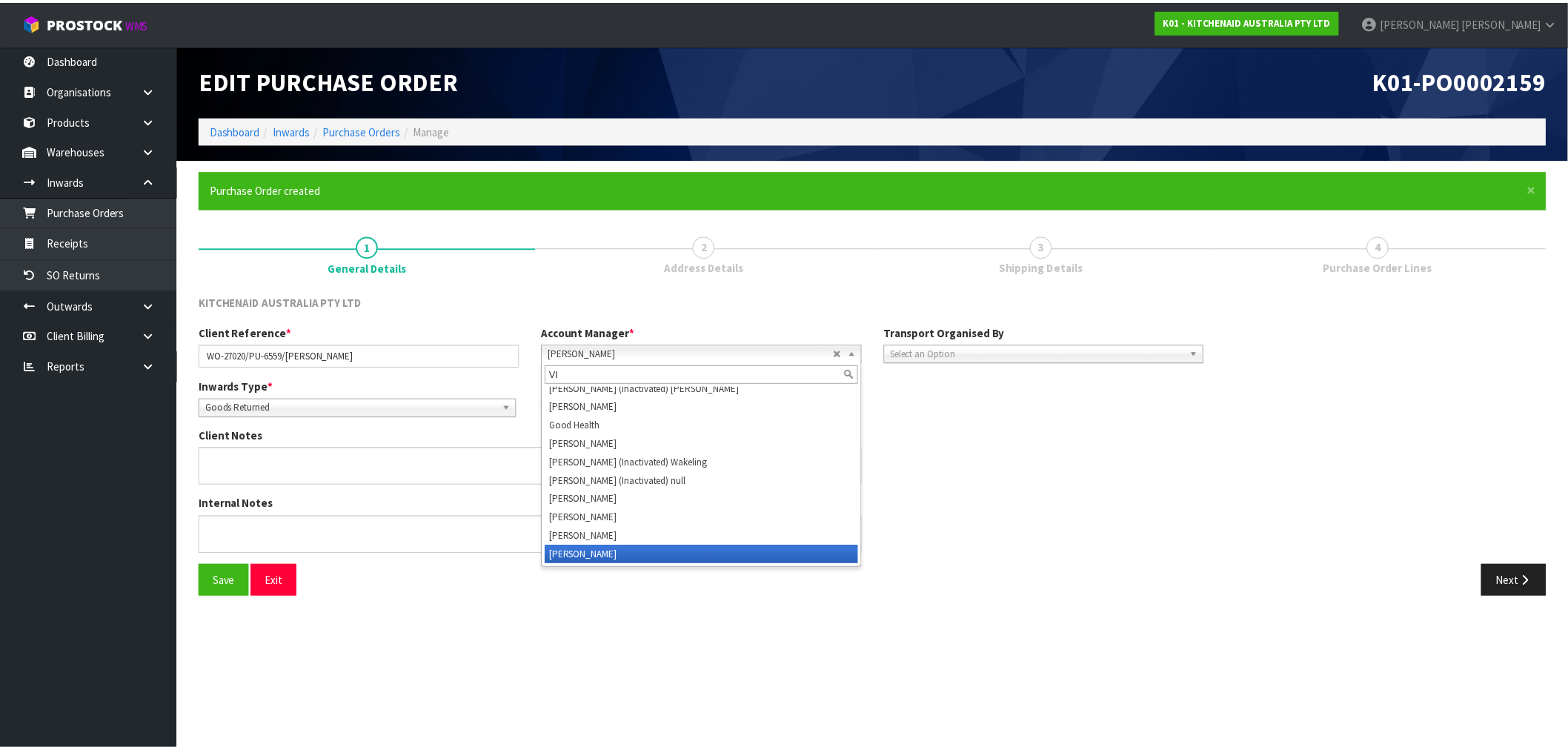
scroll to position [0, 0]
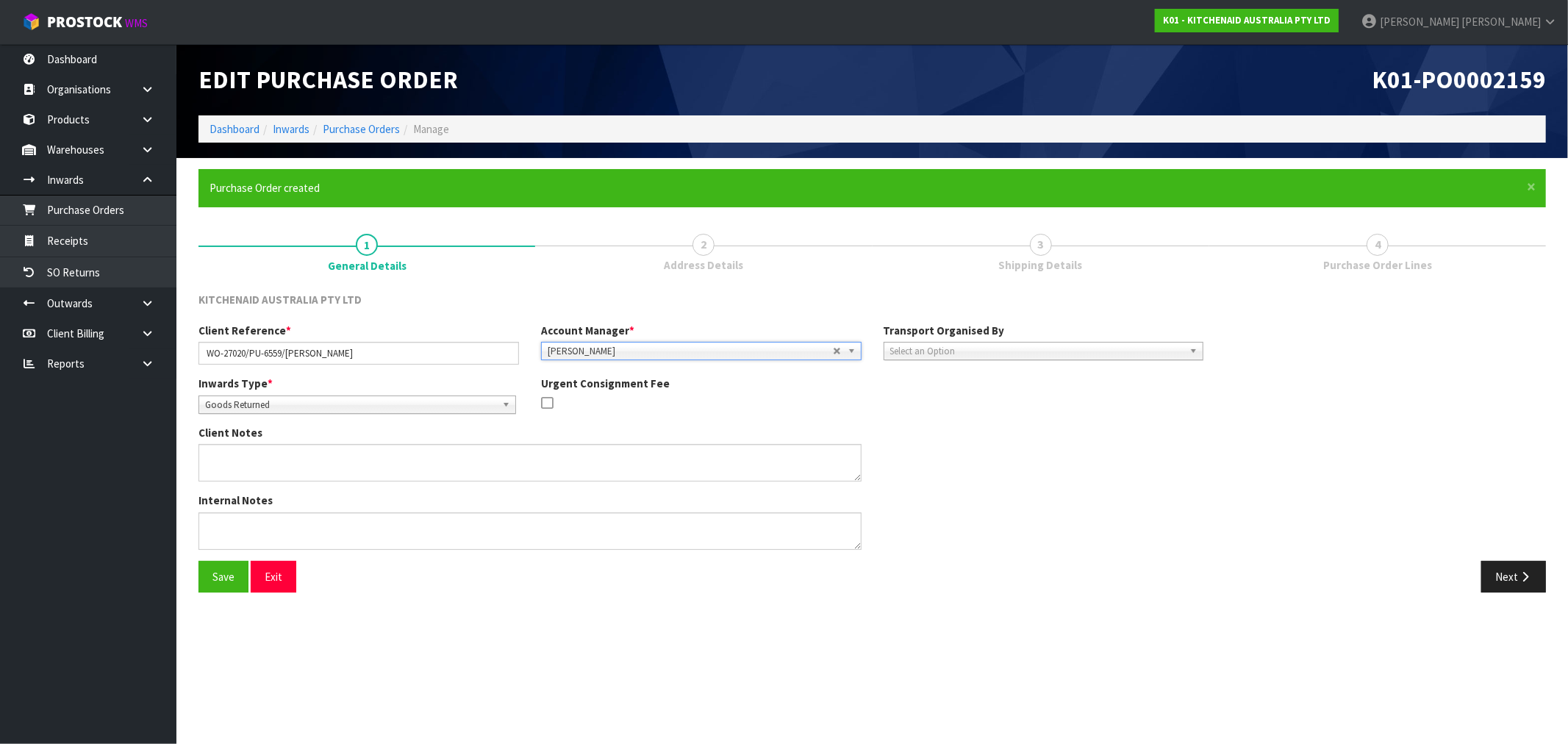
click at [199, 561] on button "Save" at bounding box center [224, 577] width 50 height 32
click at [1002, 359] on div "Select an Option" at bounding box center [1043, 351] width 320 height 19
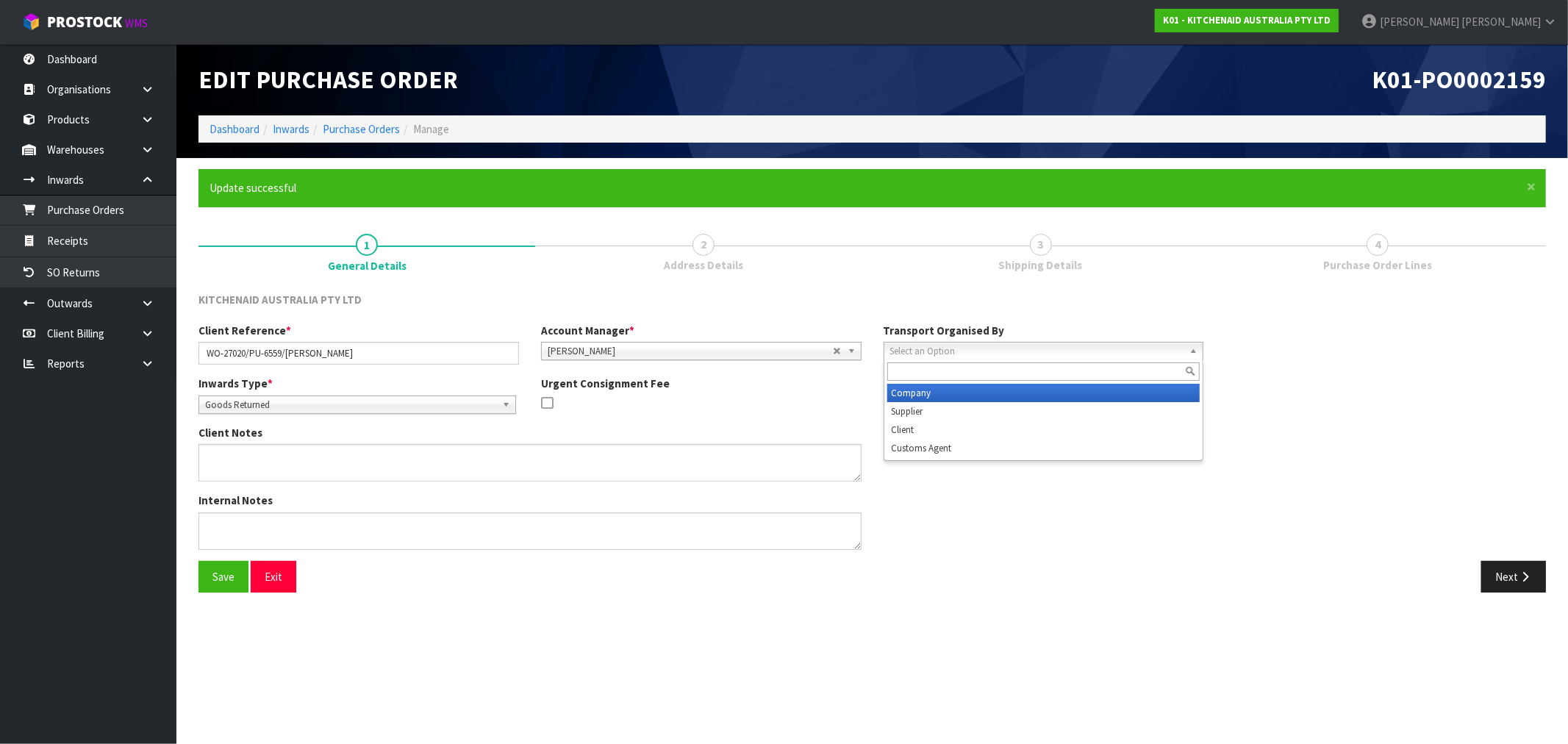
click at [995, 389] on li "Company" at bounding box center [1043, 393] width 313 height 19
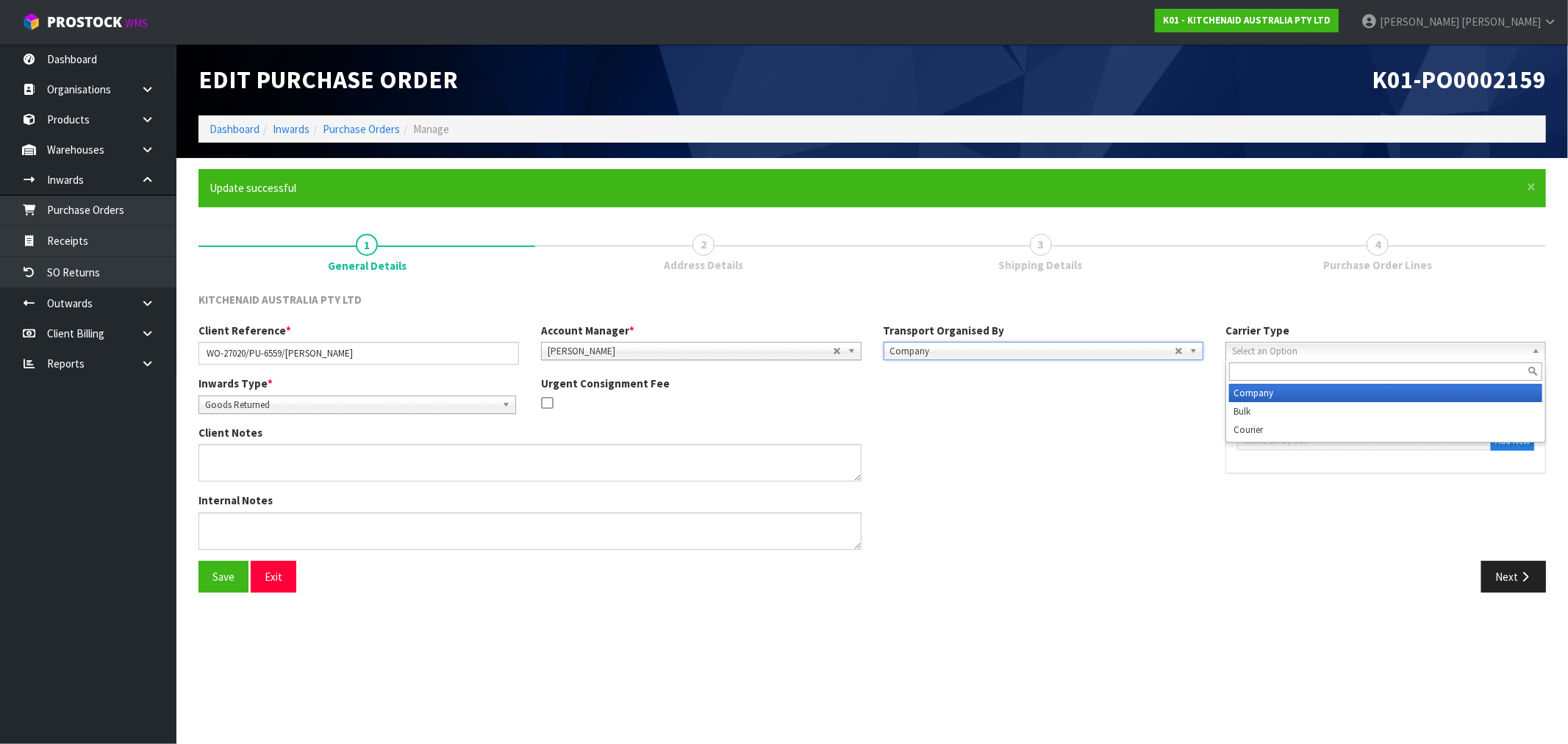
click at [1304, 344] on span "Select an Option" at bounding box center [1379, 351] width 294 height 18
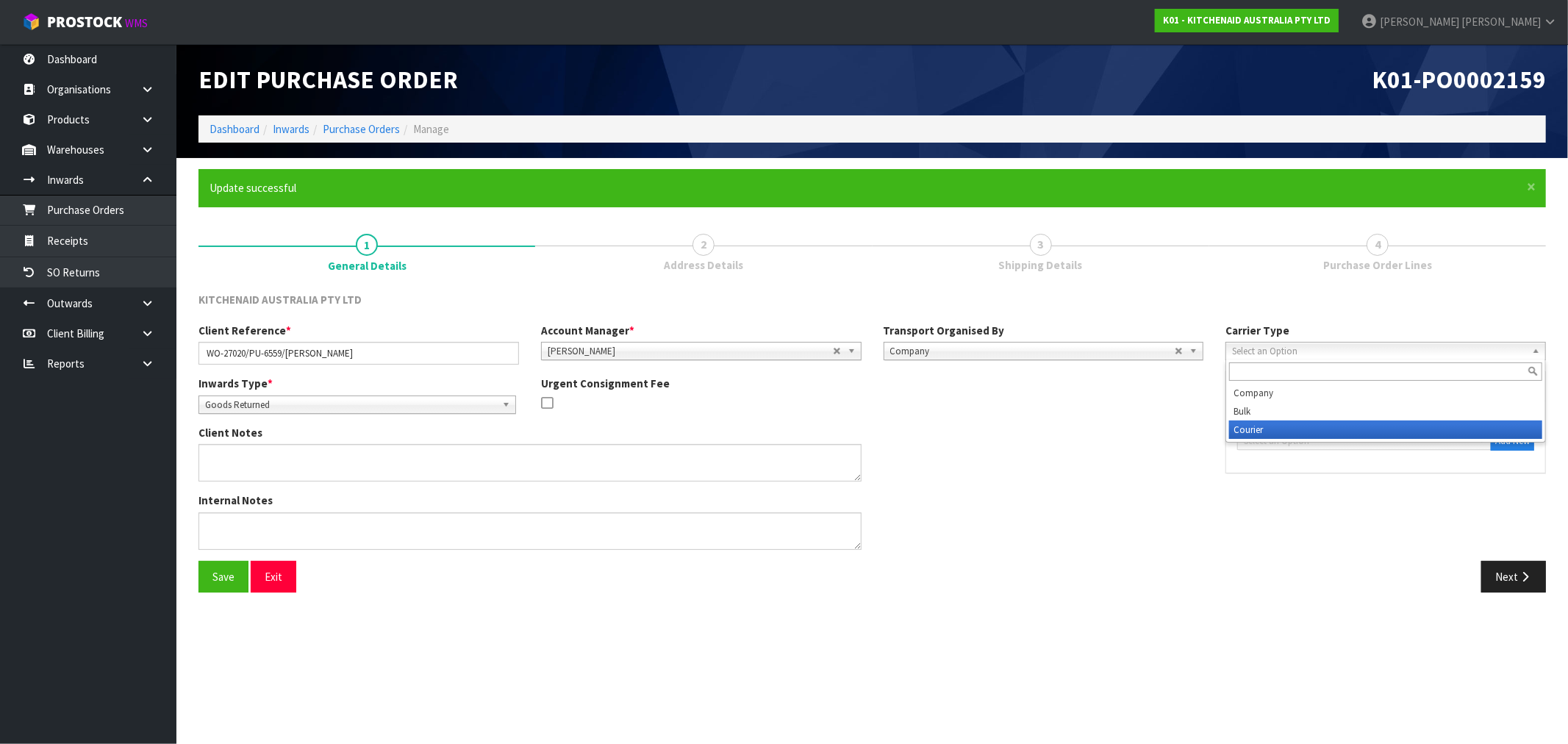
click at [1301, 427] on li "Courier" at bounding box center [1385, 430] width 313 height 19
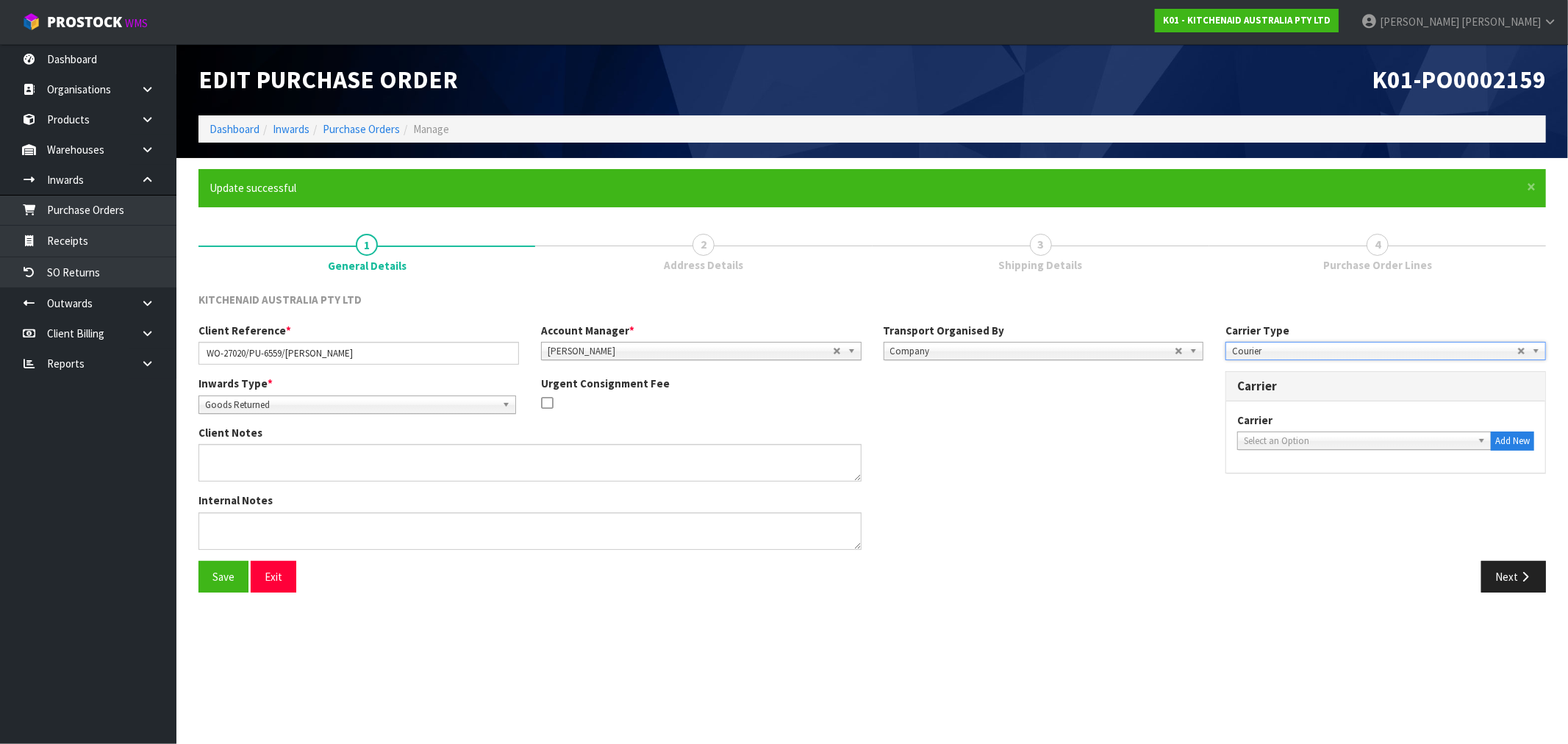
click at [1312, 437] on span "Select an Option" at bounding box center [1357, 440] width 228 height 18
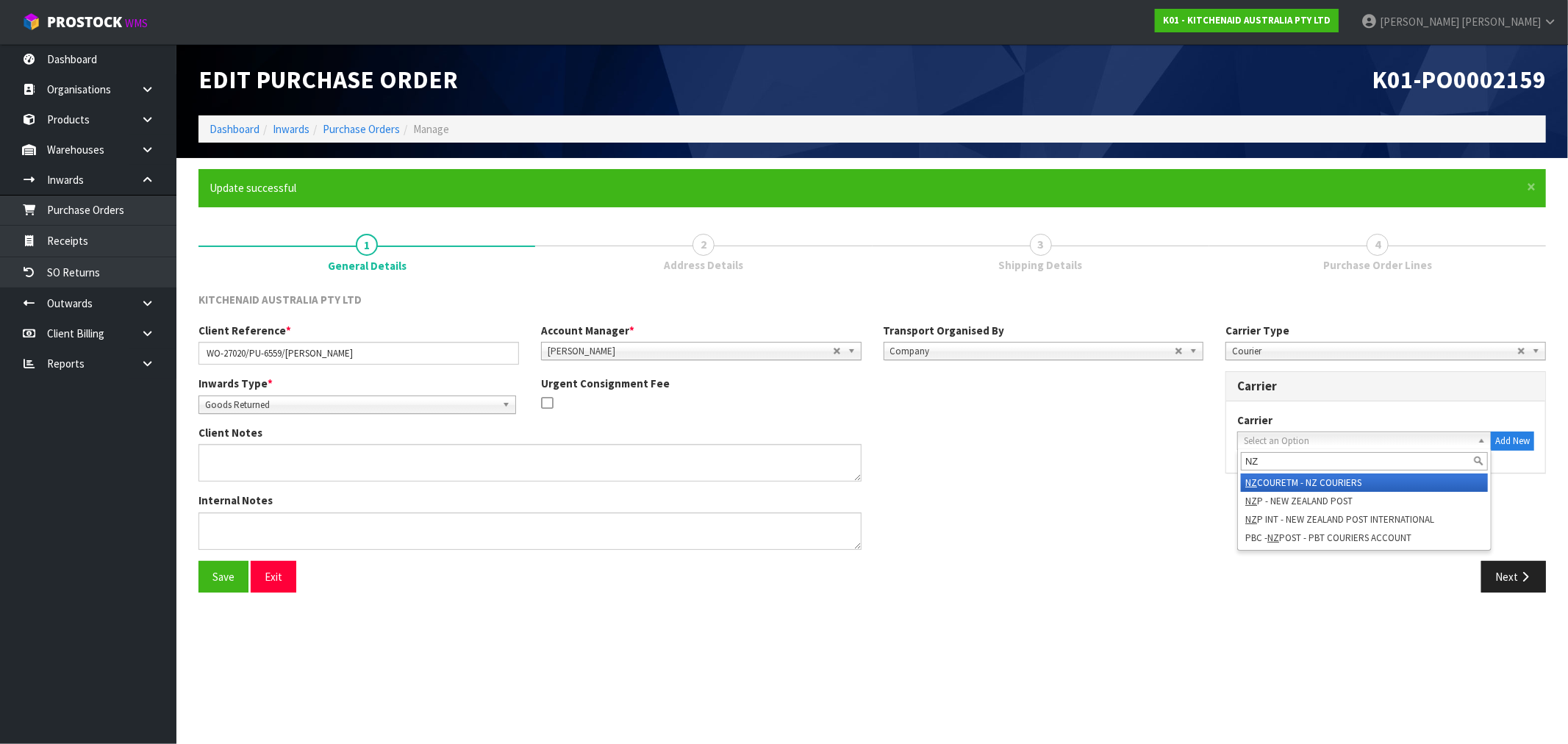
type input "NZP"
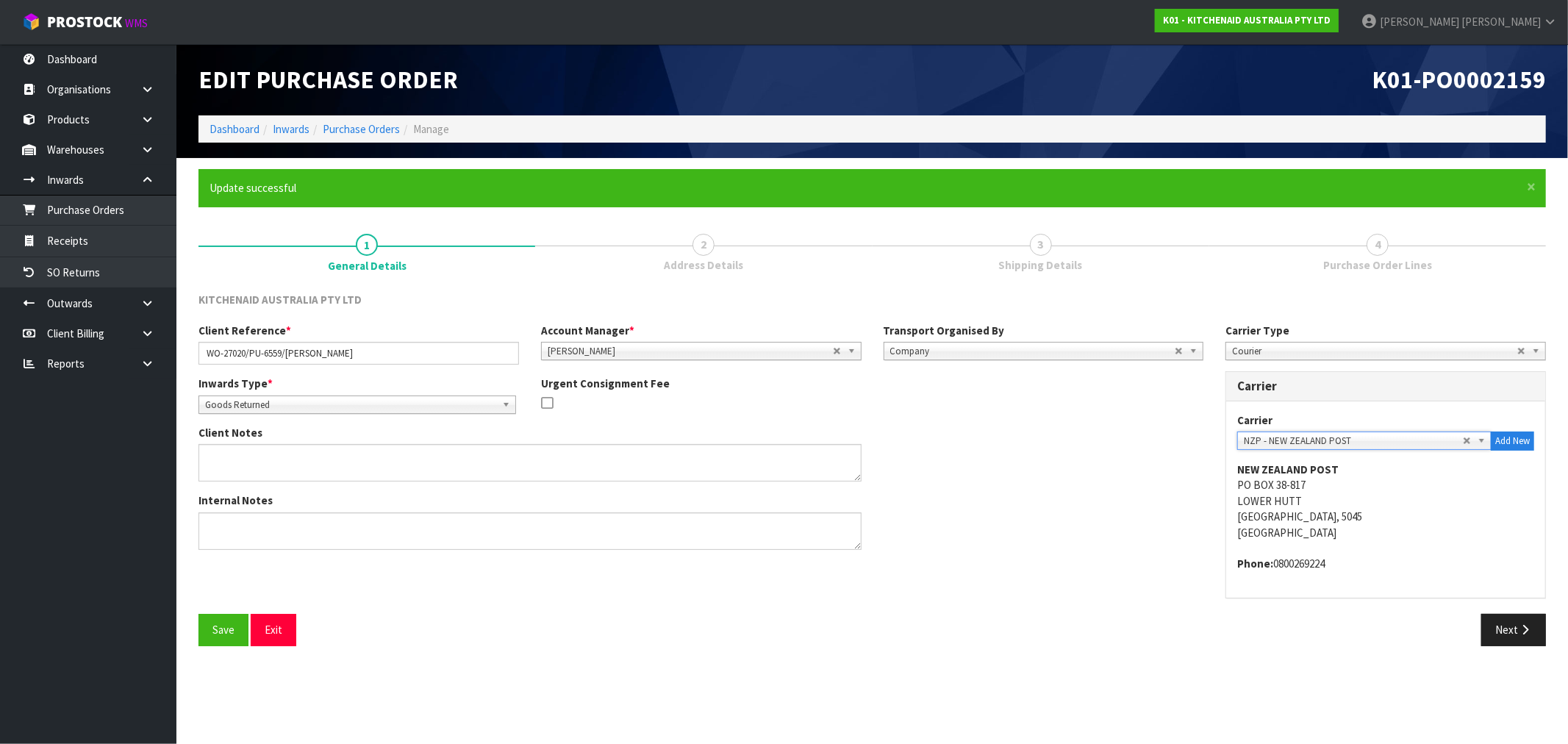
click at [199, 614] on button "Save" at bounding box center [224, 630] width 50 height 32
click at [1510, 636] on button "Next" at bounding box center [1513, 630] width 65 height 32
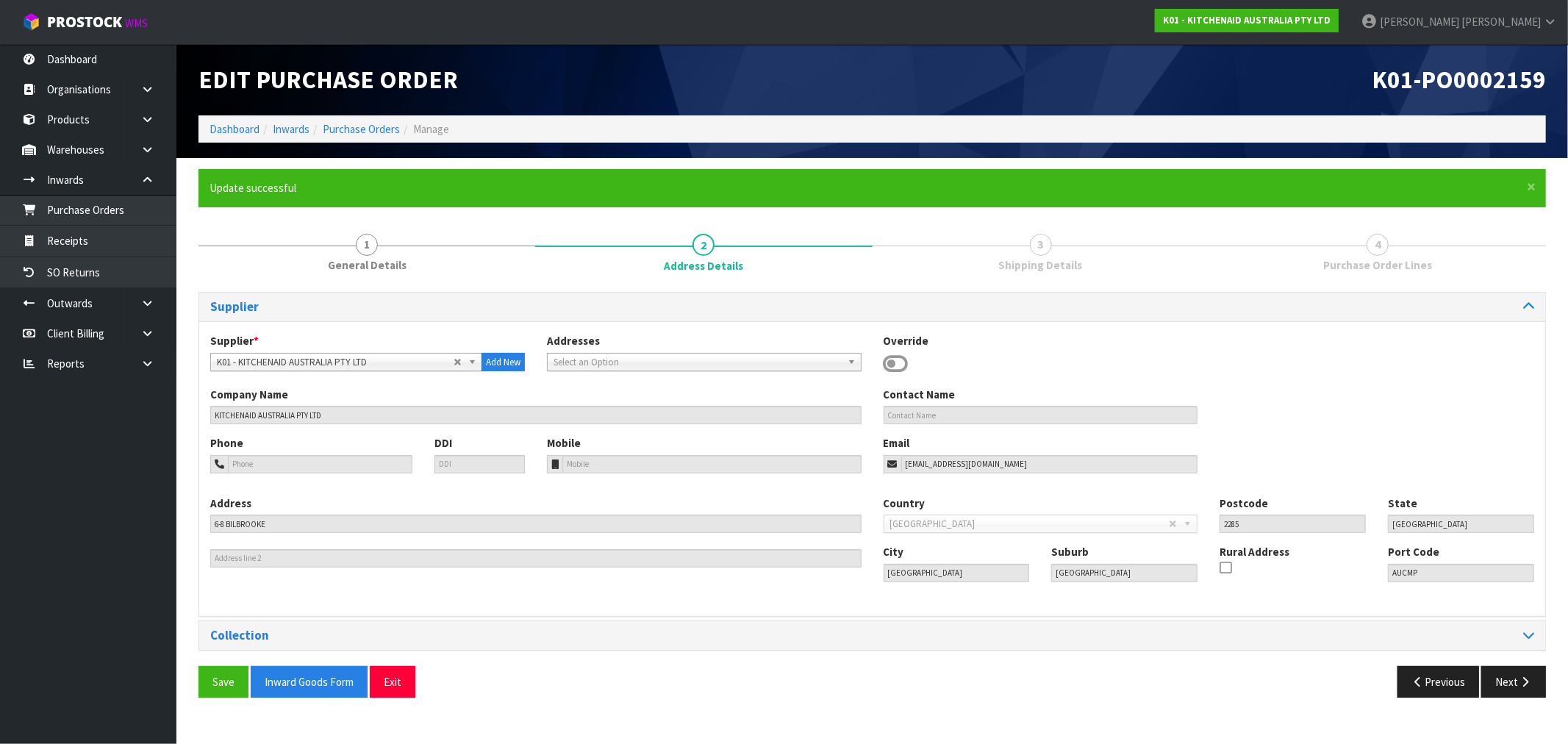
click at [1252, 625] on div "Collection" at bounding box center [871, 635] width 1346 height 29
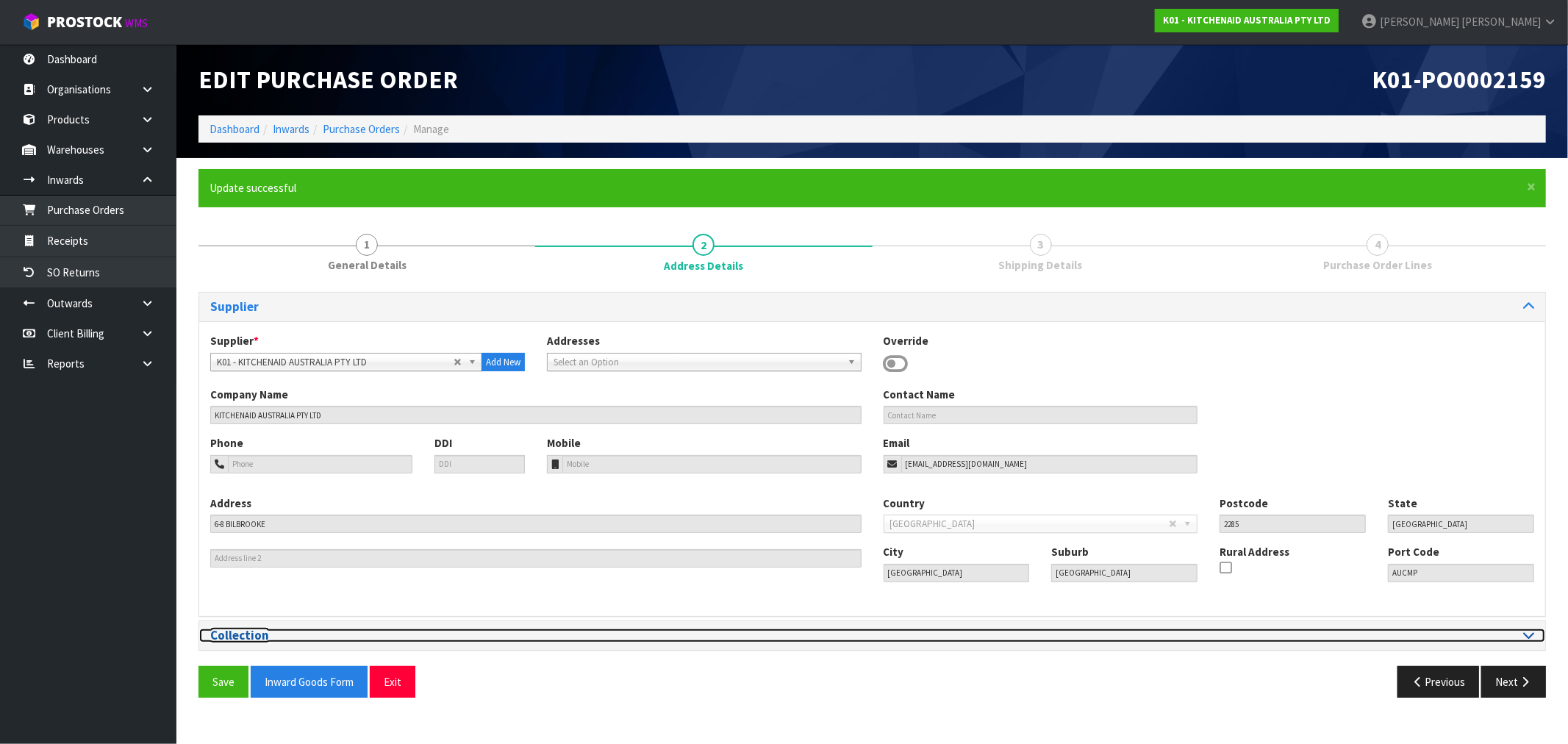
click at [1500, 633] on div at bounding box center [1209, 635] width 651 height 14
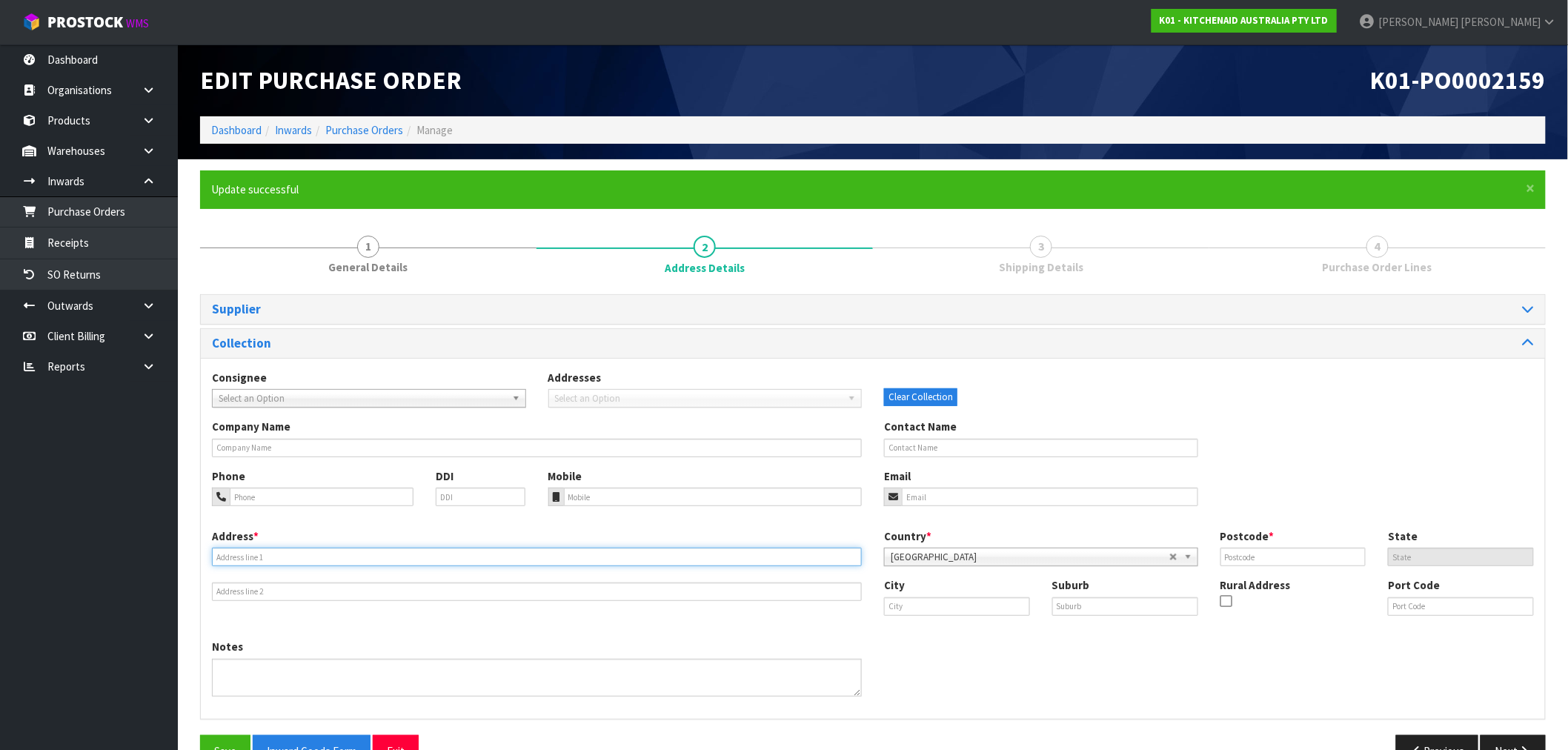
click at [467, 552] on input "text" at bounding box center [537, 557] width 650 height 19
paste input "RUTH TIDSWELL, 26B BOWEN STREET, QUEENSTOWN, OTAGO, 9300"
drag, startPoint x: 275, startPoint y: 554, endPoint x: 81, endPoint y: 578, distance: 195.5
click at [83, 577] on body "Toggle navigation ProStock WMS K01 - KITCHENAID AUSTRALIA PTY LTD Rocio Lopez L…" at bounding box center [784, 375] width 1568 height 750
type input "26B BOWEN STREET, QUEENSTOWN, OTAGO, 9300"
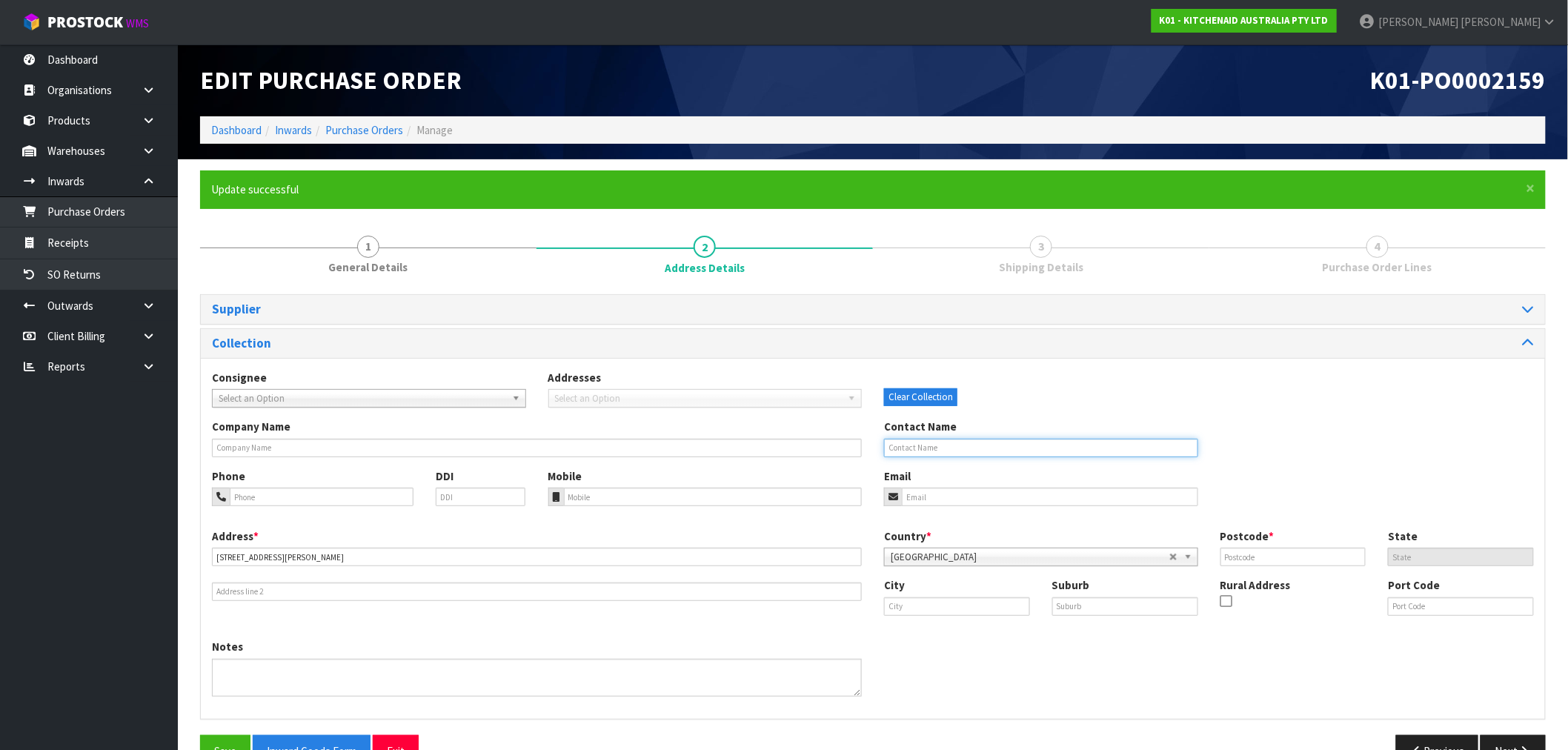
click at [1053, 441] on input "text" at bounding box center [1042, 448] width 315 height 19
paste input "RUTH TIDSWELL,"
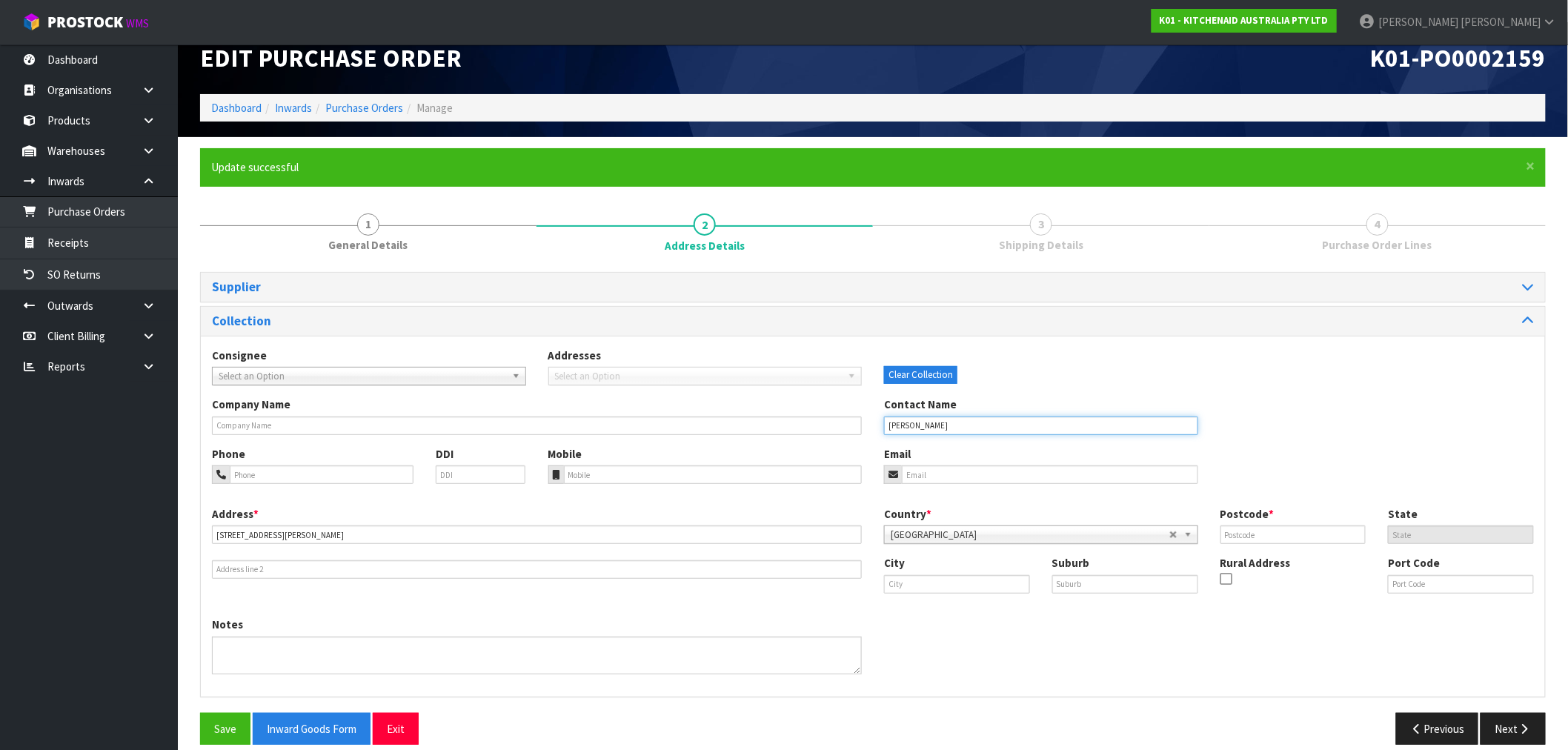
scroll to position [39, 0]
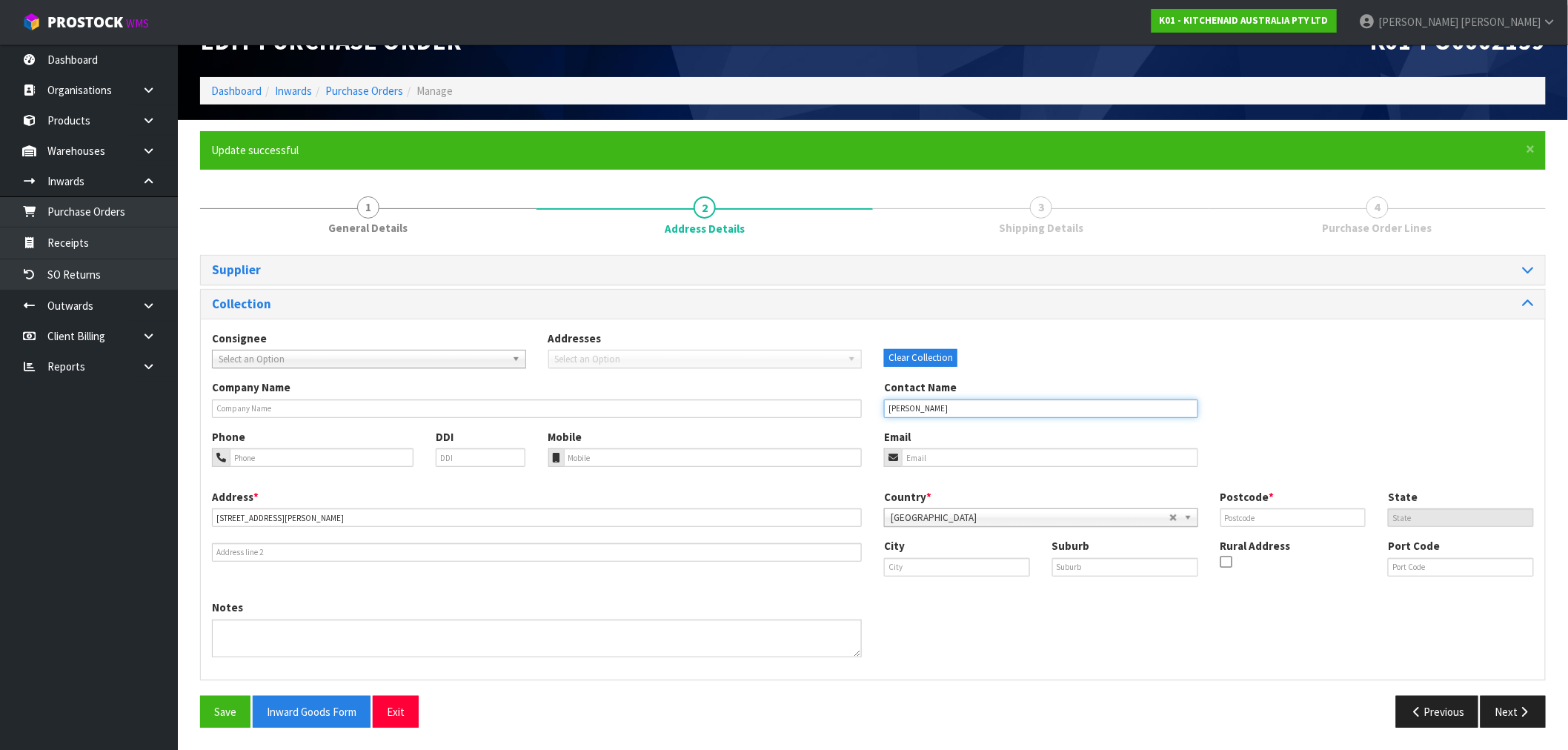
type input "[PERSON_NAME]"
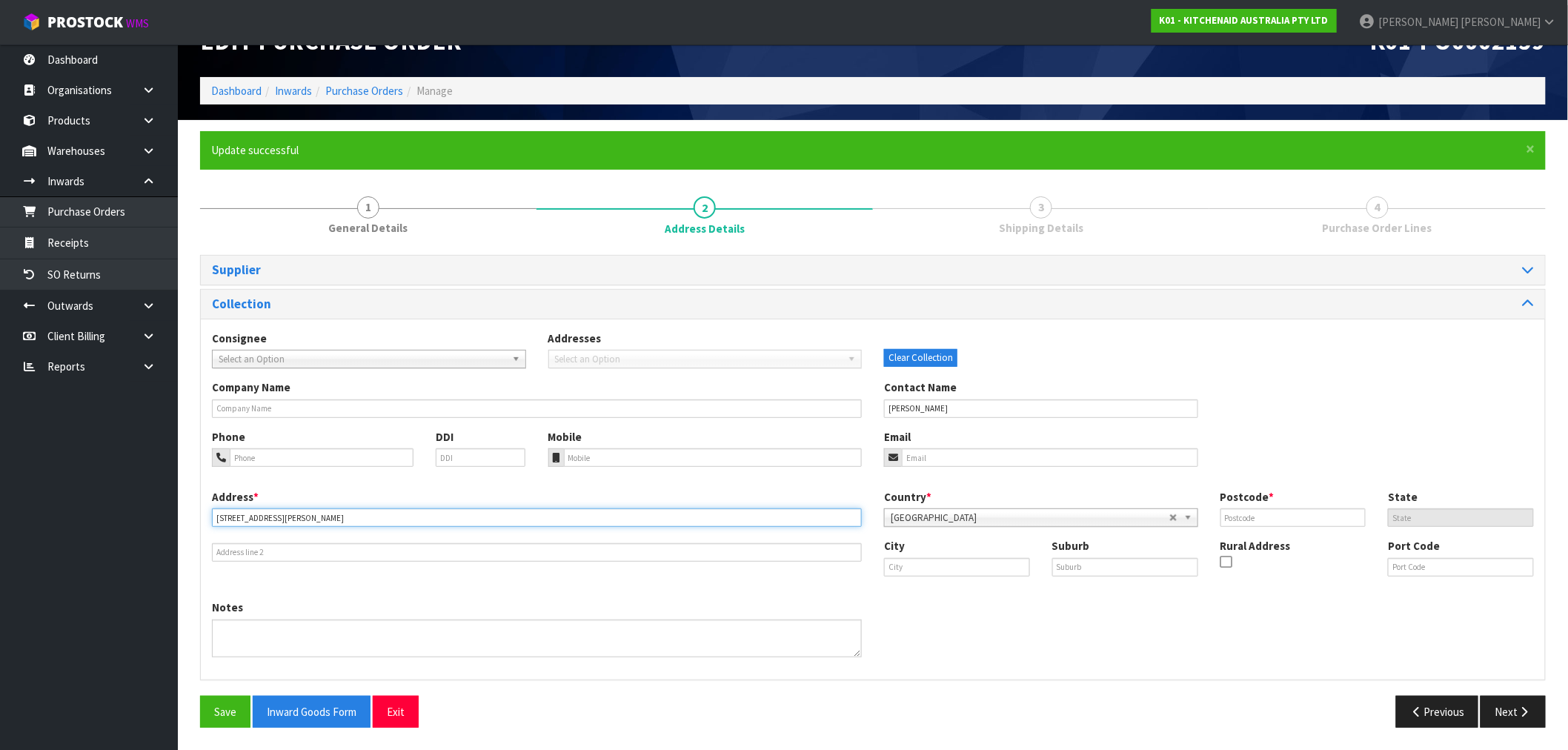
click at [375, 519] on input "26B BOWEN STREET, QUEENSTOWN, OTAGO, 9300" at bounding box center [537, 518] width 650 height 19
drag, startPoint x: 375, startPoint y: 519, endPoint x: 997, endPoint y: 524, distance: 622.0
click at [378, 519] on input "26B BOWEN STREET, QUEENSTOWN, OTAGO, 9300" at bounding box center [537, 518] width 650 height 19
type input "[STREET_ADDRESS][PERSON_NAME],"
click at [1262, 509] on input "text" at bounding box center [1294, 518] width 146 height 19
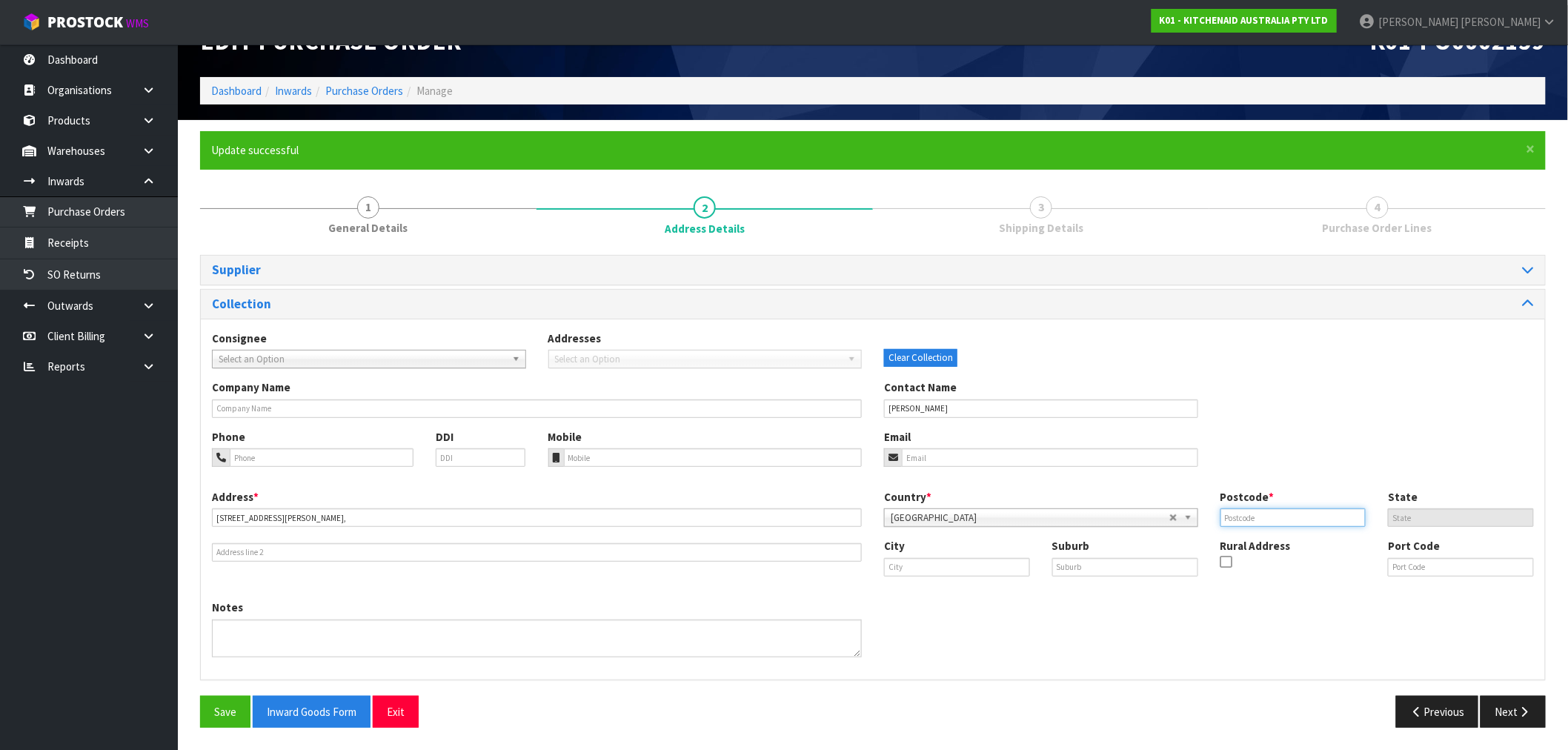
paste input "9300"
type input "9300"
click at [243, 694] on div "Supplier Supplier * A00 - AGRIHEALTH NZ LTD A01 - AGAIN FASTER PTY LTD A02 - AU…" at bounding box center [873, 496] width 1346 height 484
click at [229, 705] on button "Save" at bounding box center [226, 712] width 51 height 32
click at [1537, 721] on button "Next" at bounding box center [1514, 712] width 66 height 32
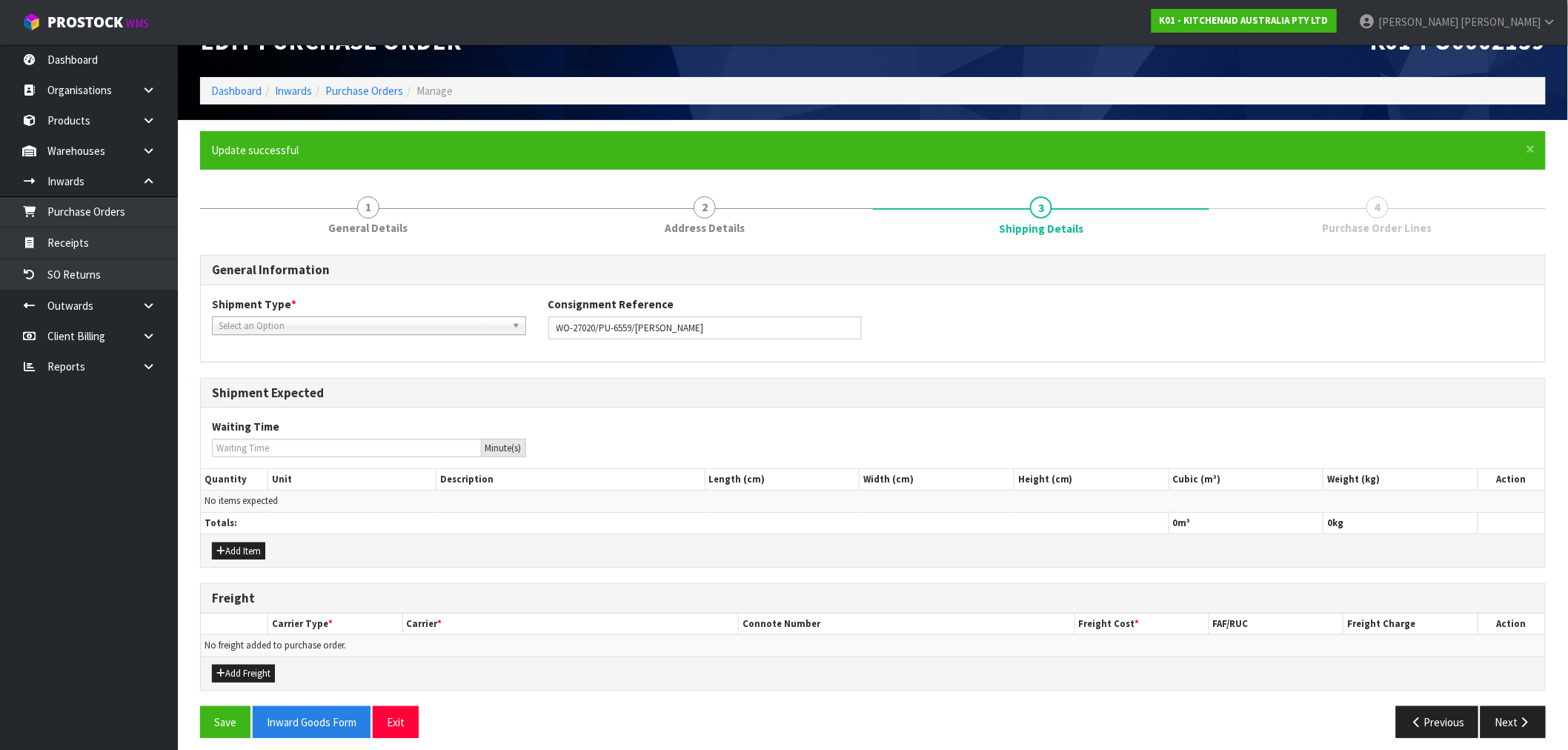
click at [381, 322] on span "Select an Option" at bounding box center [362, 326] width 288 height 18
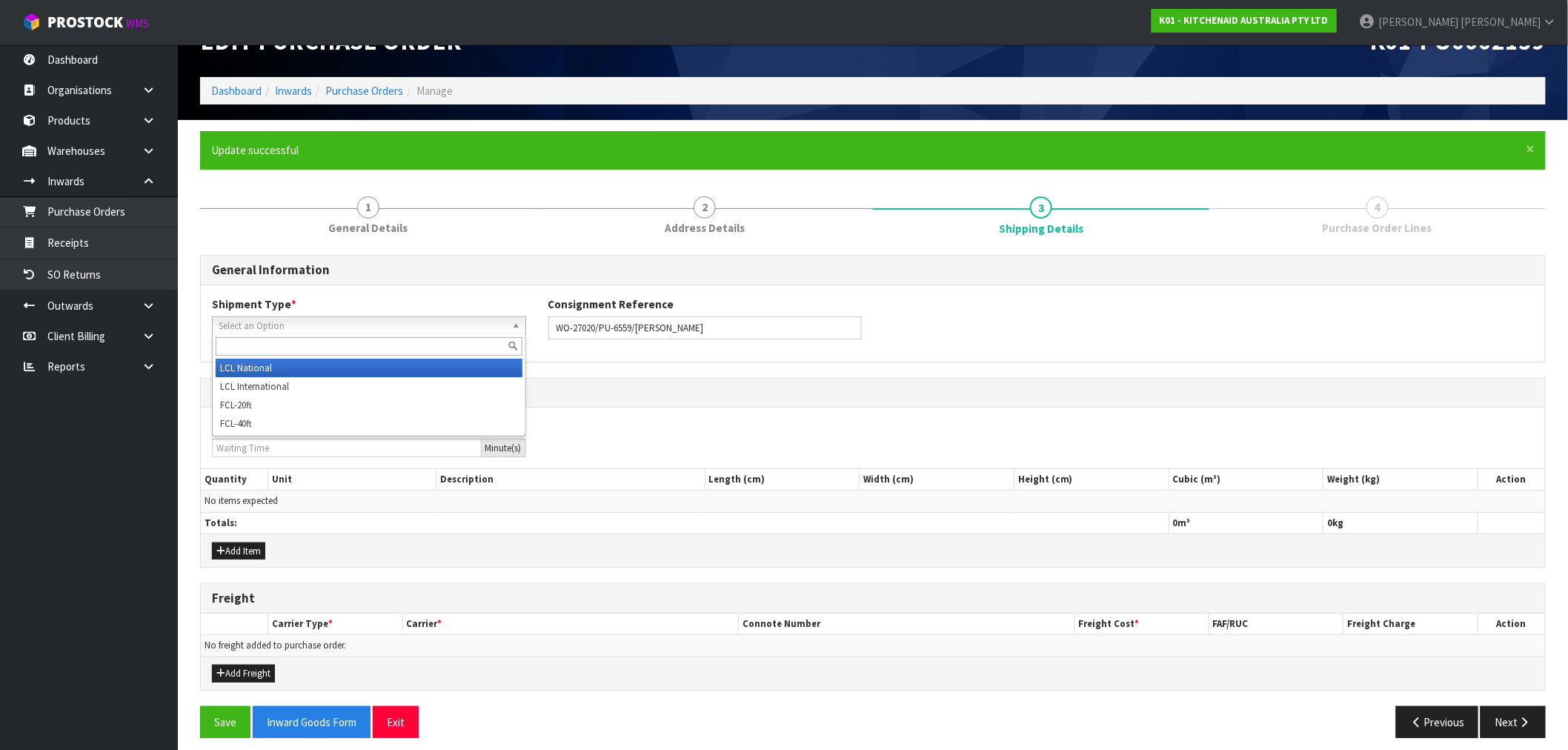
click at [362, 371] on li "LCL National" at bounding box center [369, 368] width 307 height 19
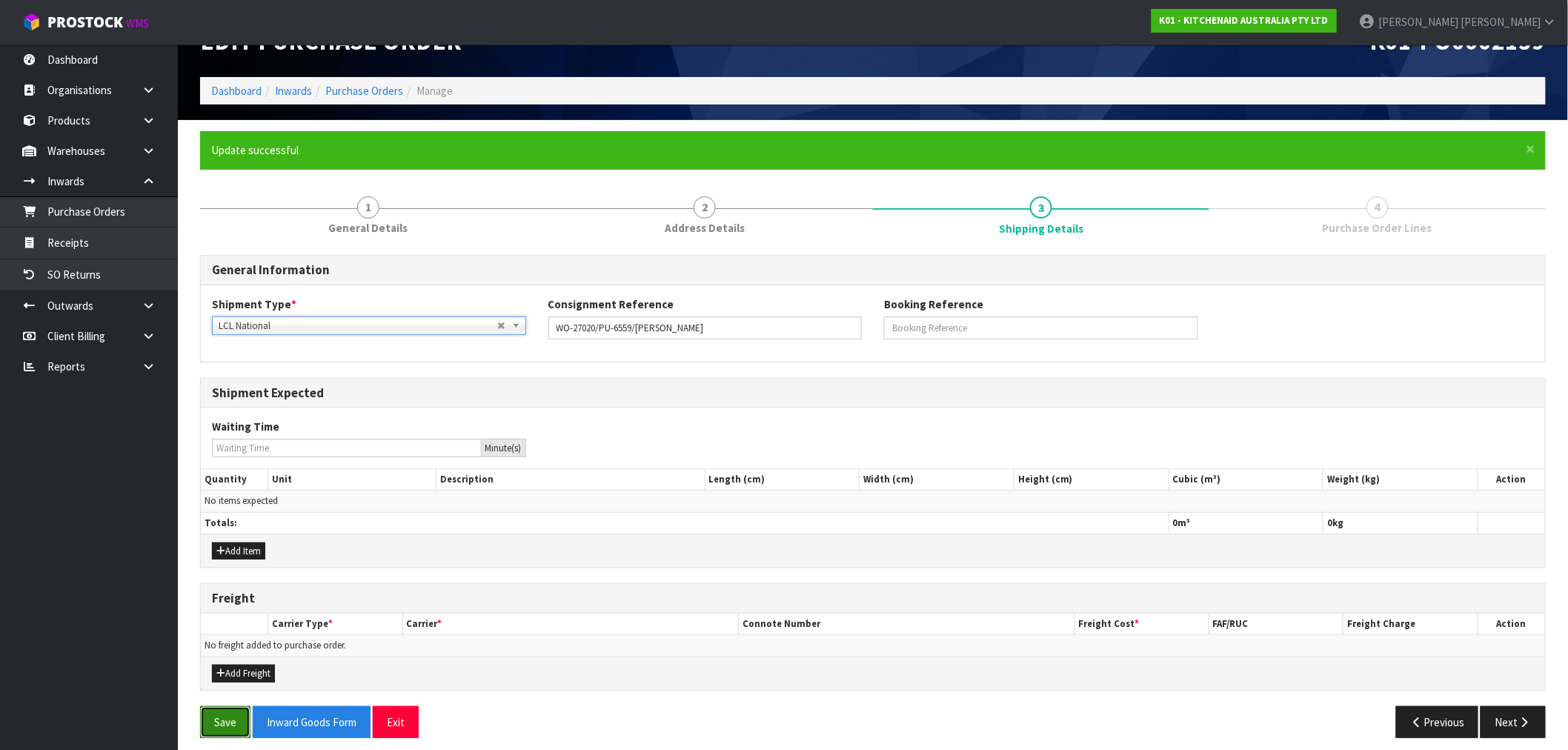
click at [229, 719] on button "Save" at bounding box center [226, 722] width 51 height 32
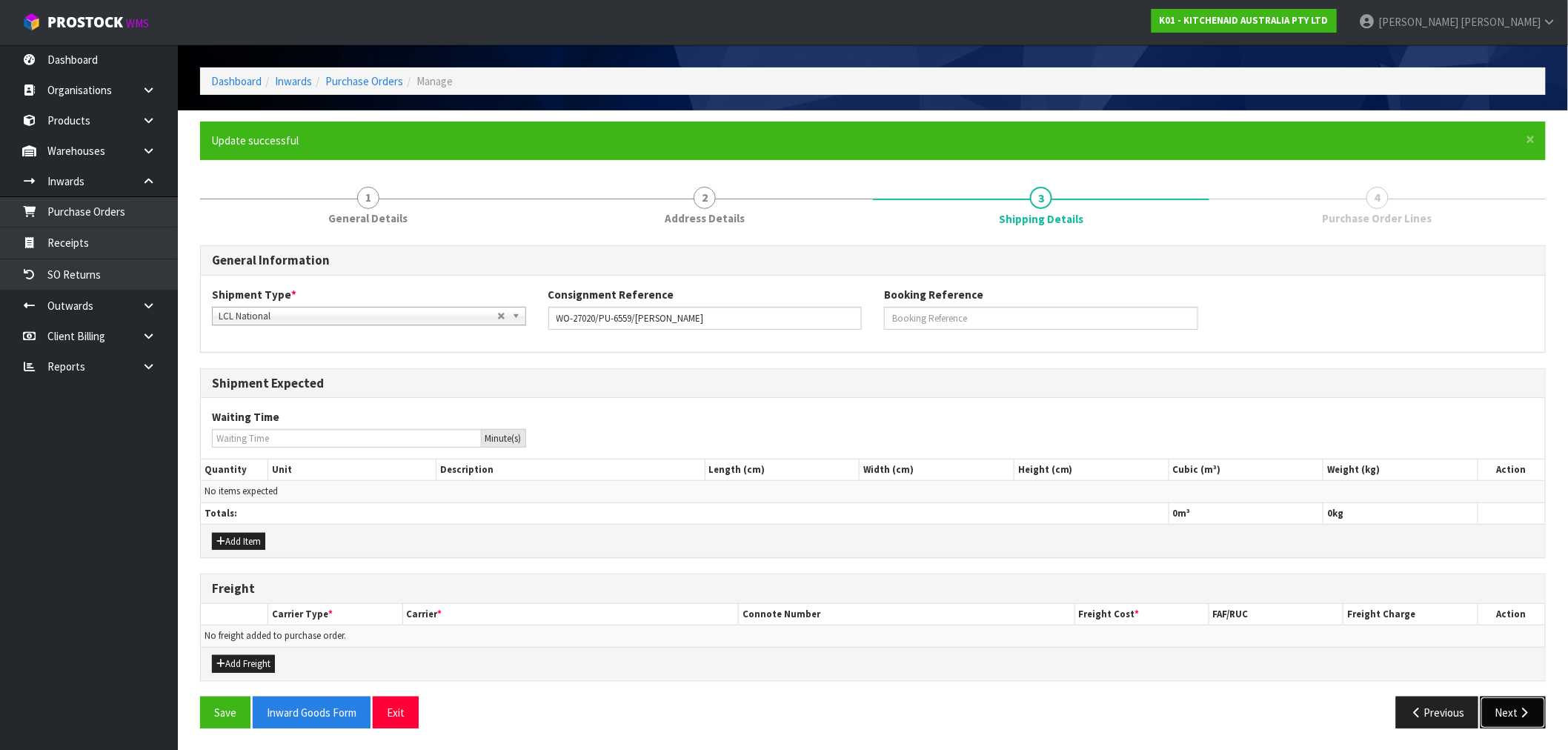
click at [1516, 708] on button "Next" at bounding box center [1514, 713] width 66 height 32
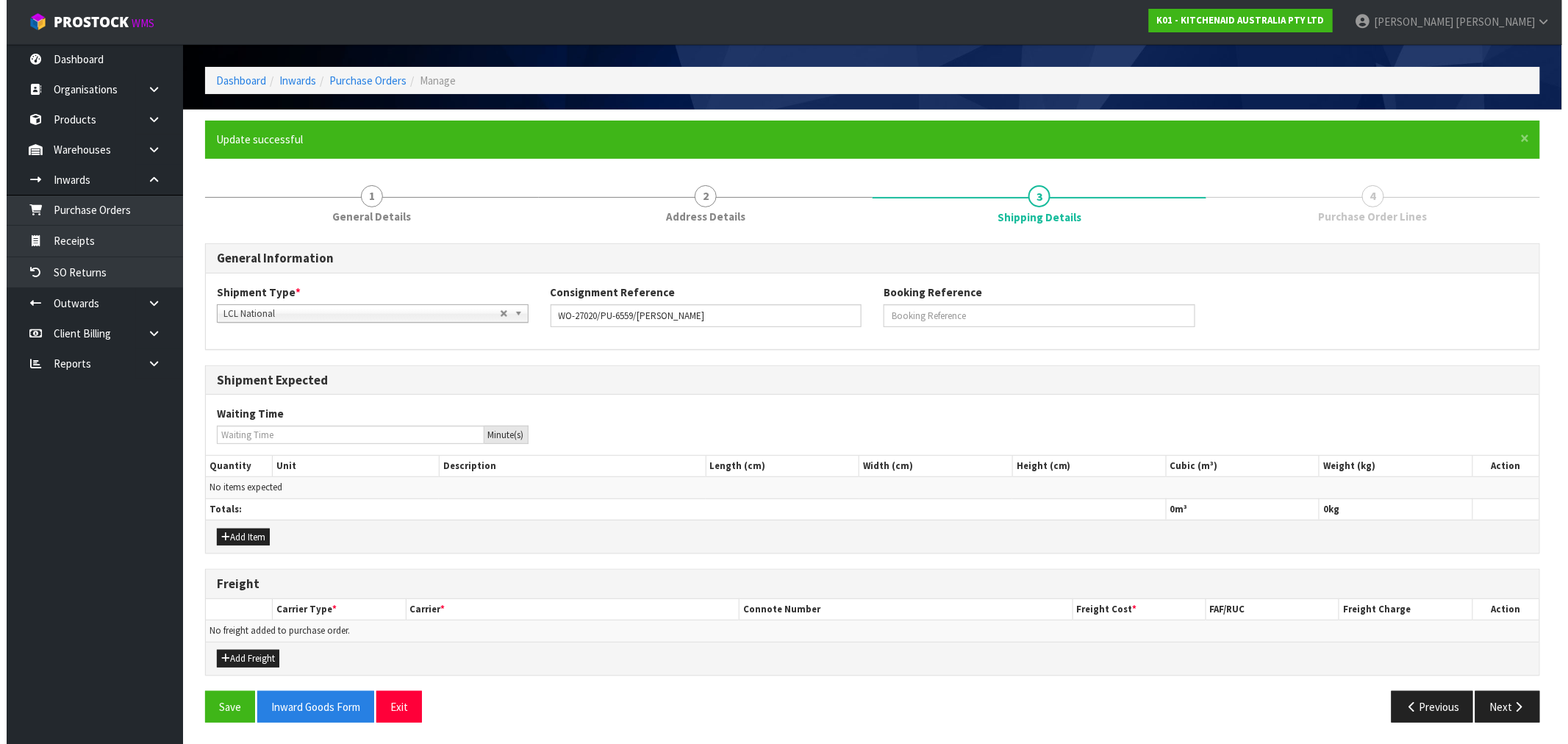
scroll to position [0, 0]
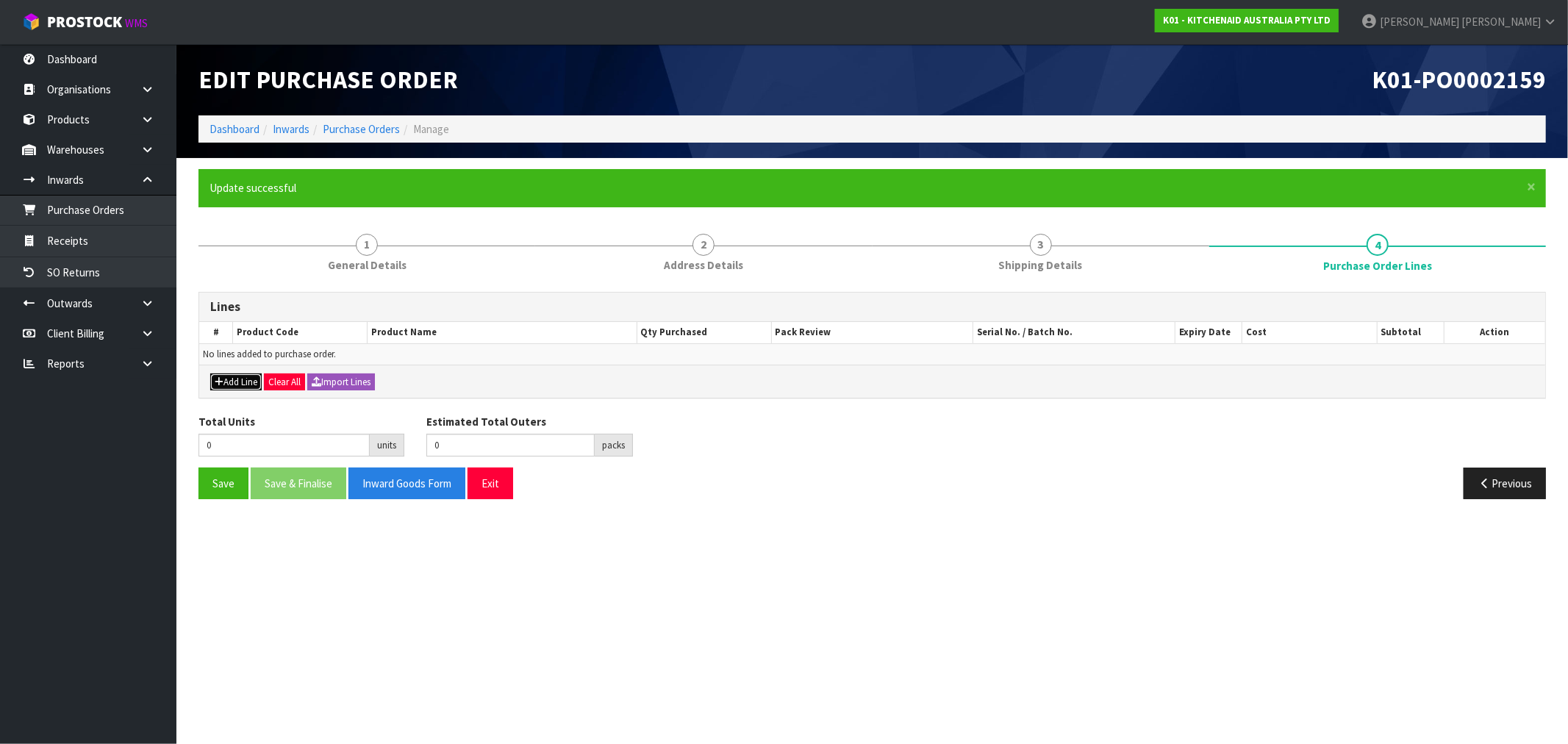
click at [225, 375] on button "Add Line" at bounding box center [235, 382] width 51 height 18
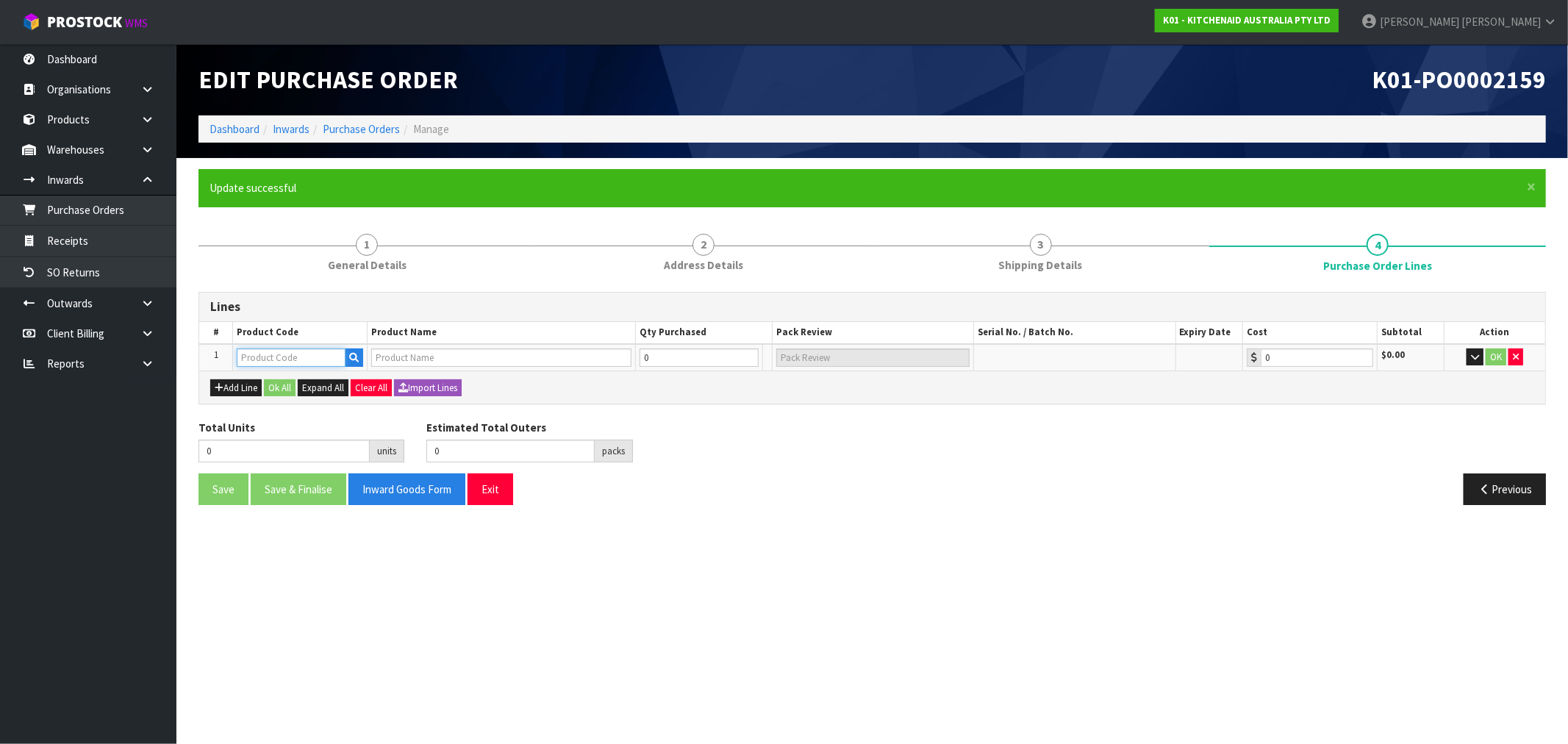
click at [291, 356] on input "text" at bounding box center [291, 358] width 109 height 19
click at [294, 350] on input "text" at bounding box center [291, 358] width 109 height 19
click at [294, 353] on input "text" at bounding box center [291, 358] width 109 height 19
paste input "KB3SS"
type input "KB3SS"
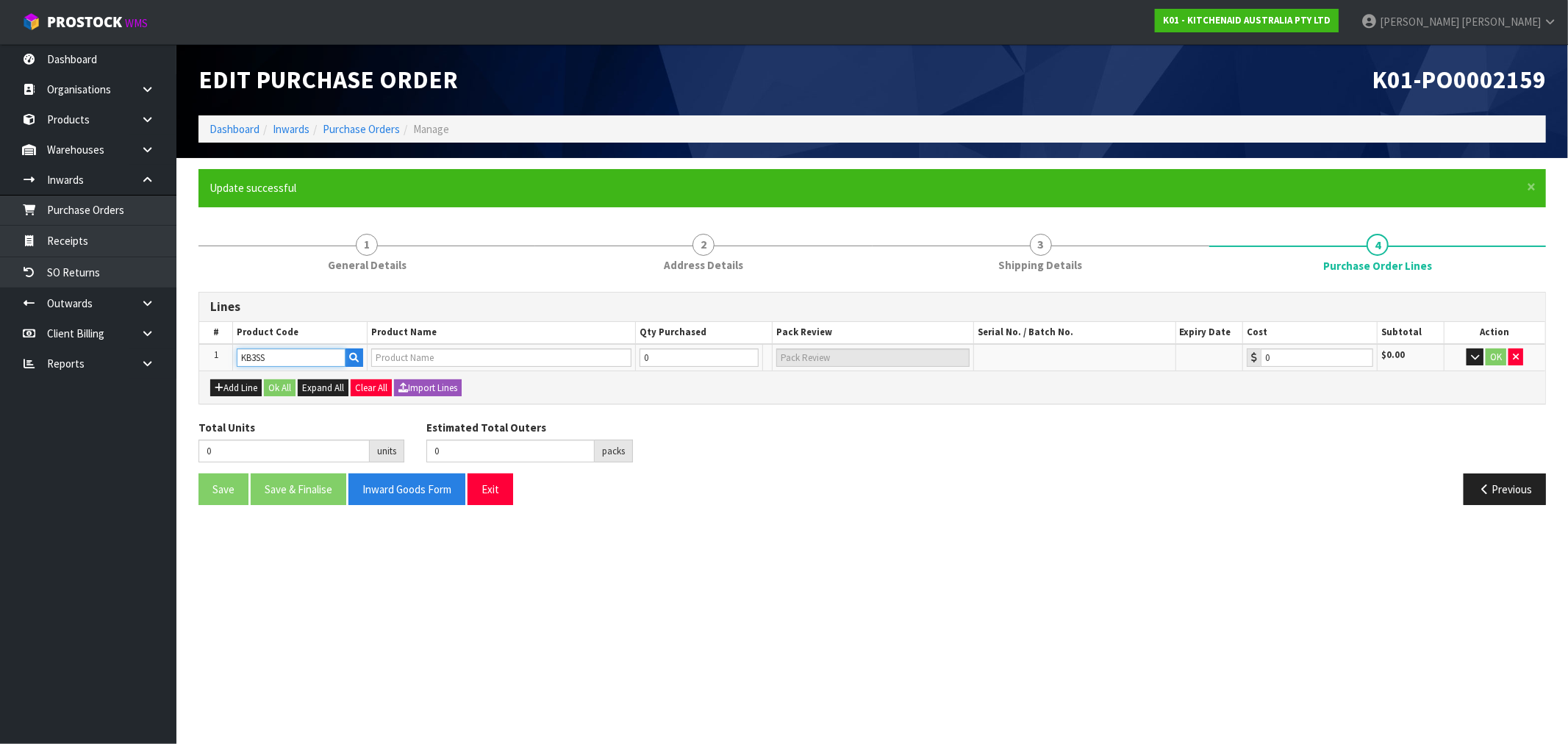
type input "2.8L S/S MIXING BOWL - 3 QUART"
type input "0.00"
type input "KB3SS"
type input "3"
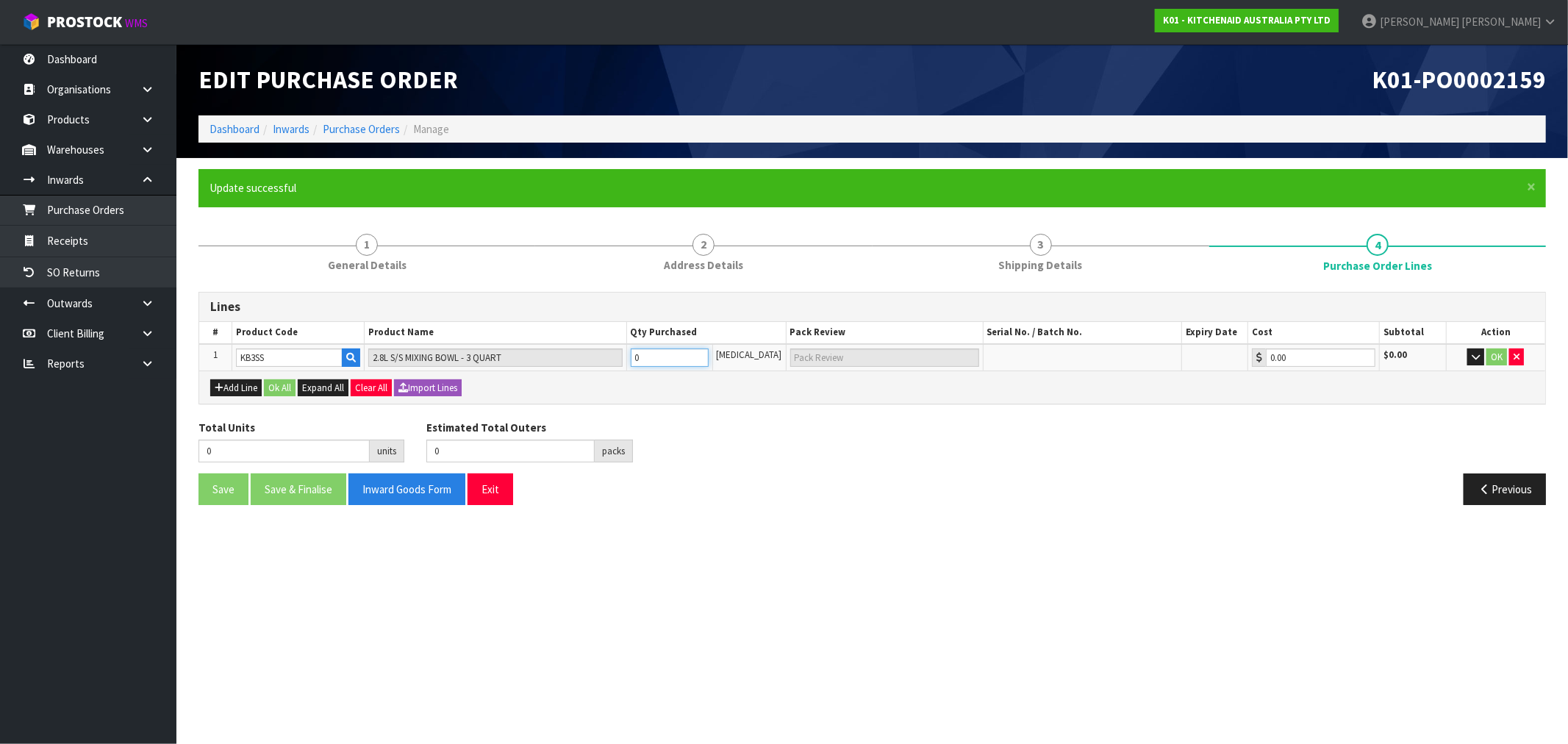
type input "1 CTN + 1 PCE"
type input "0"
type input "1"
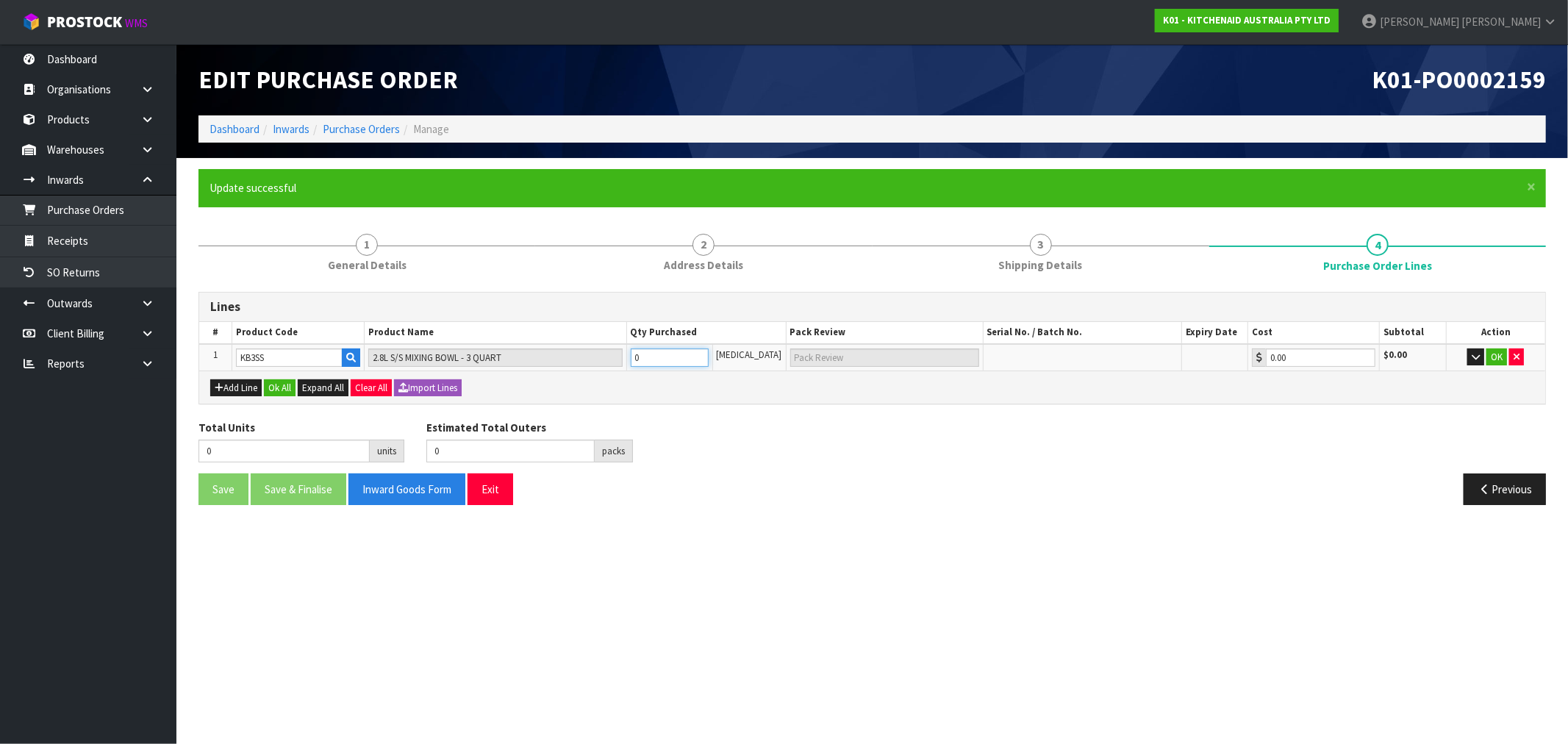
type input "1 [MEDICAL_DATA]"
type input "1"
click at [295, 382] on button "Ok All" at bounding box center [280, 387] width 32 height 18
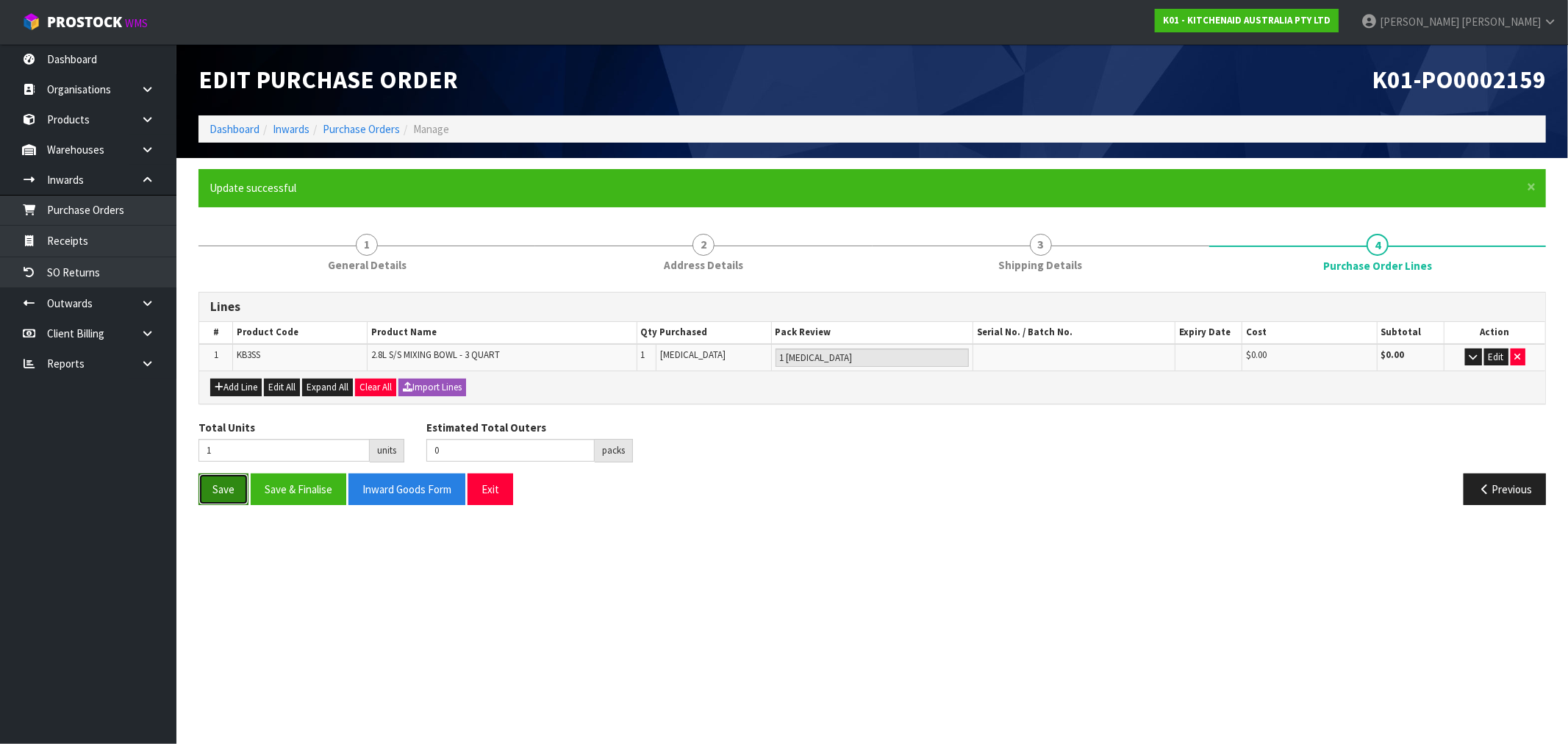
click at [217, 486] on button "Save" at bounding box center [224, 489] width 50 height 32
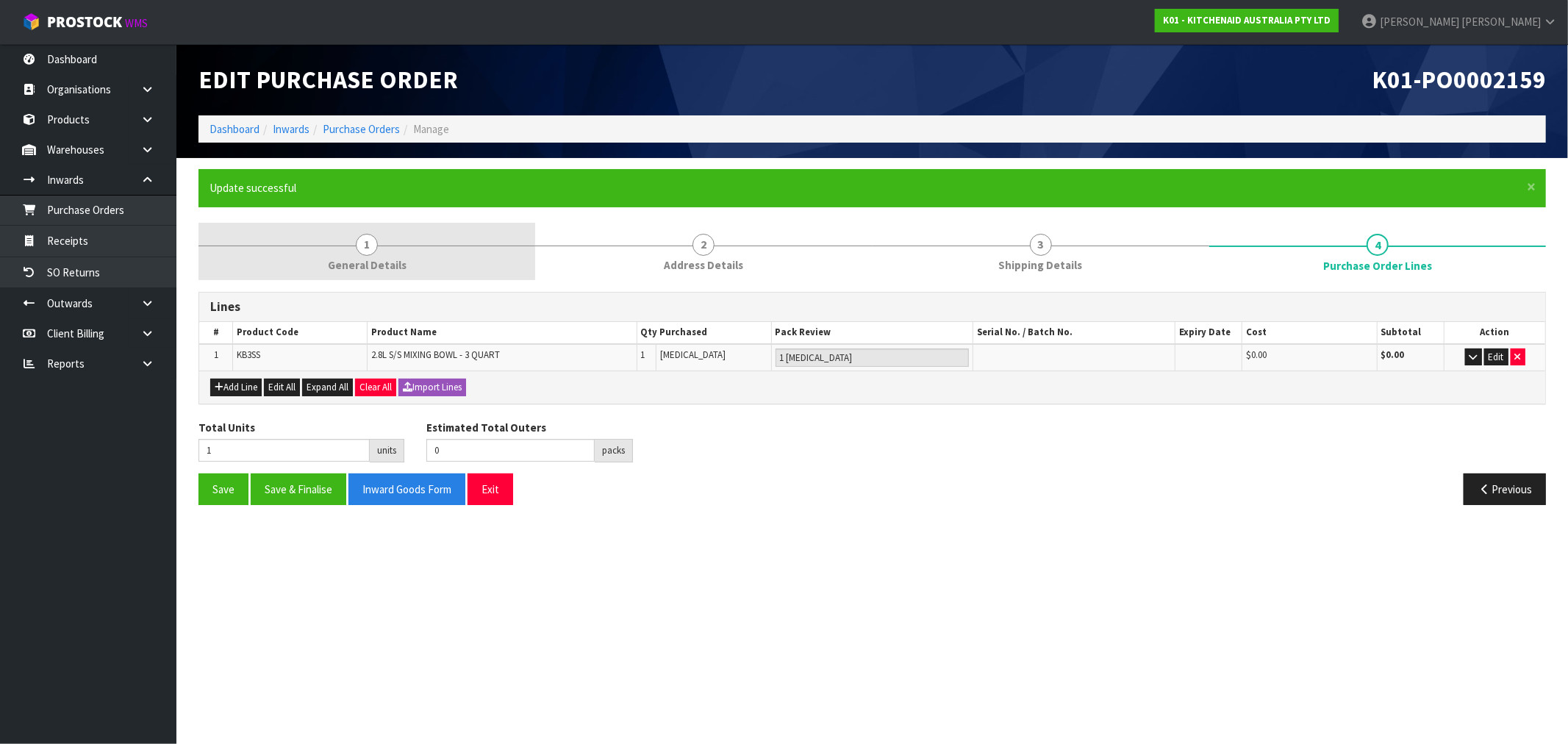
click at [336, 268] on span "General Details" at bounding box center [367, 265] width 79 height 16
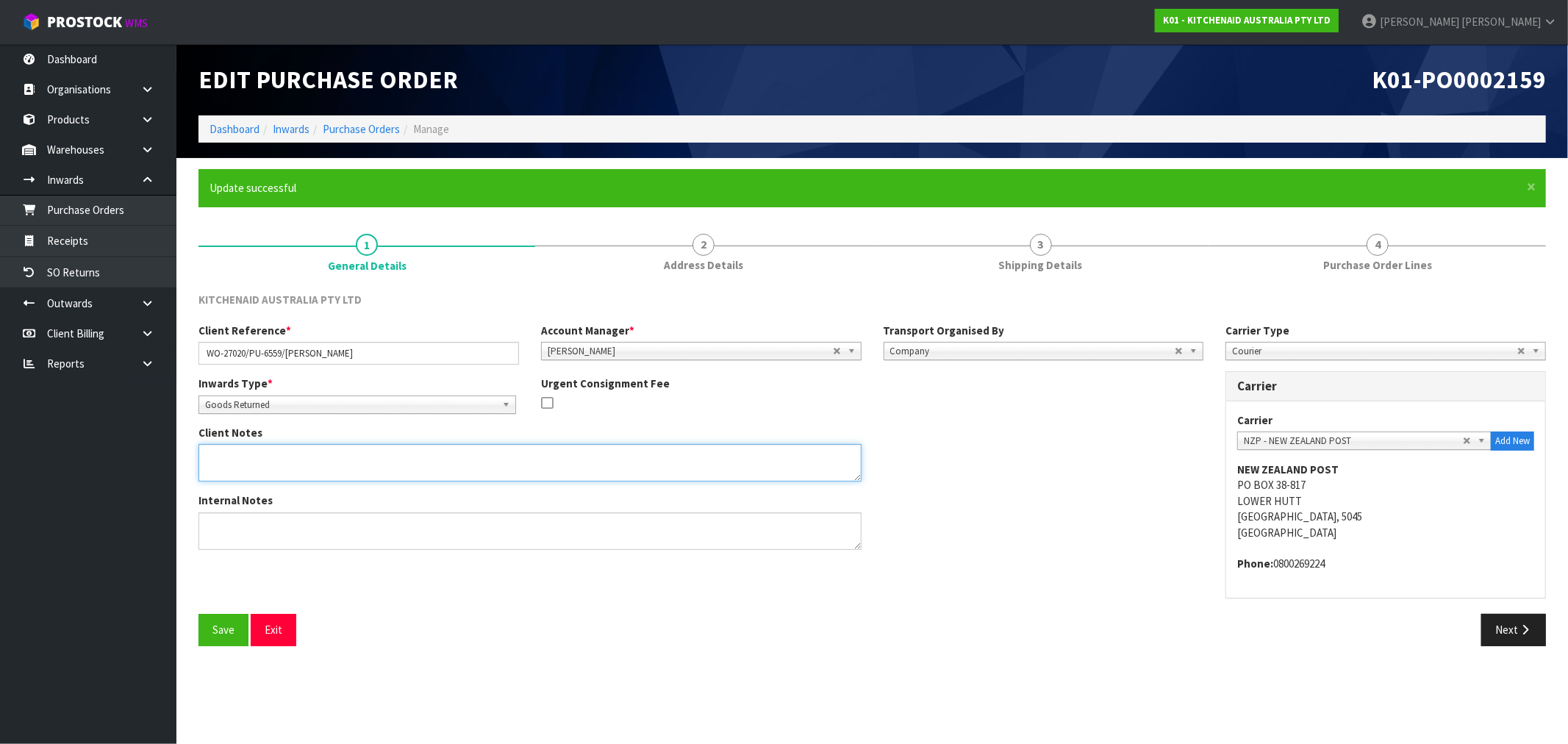
click at [317, 447] on textarea at bounding box center [530, 463] width 663 height 37
paste textarea "ITEM NAME : KB3SS SERIAL : NS00005009"
click at [255, 460] on textarea at bounding box center [530, 463] width 663 height 37
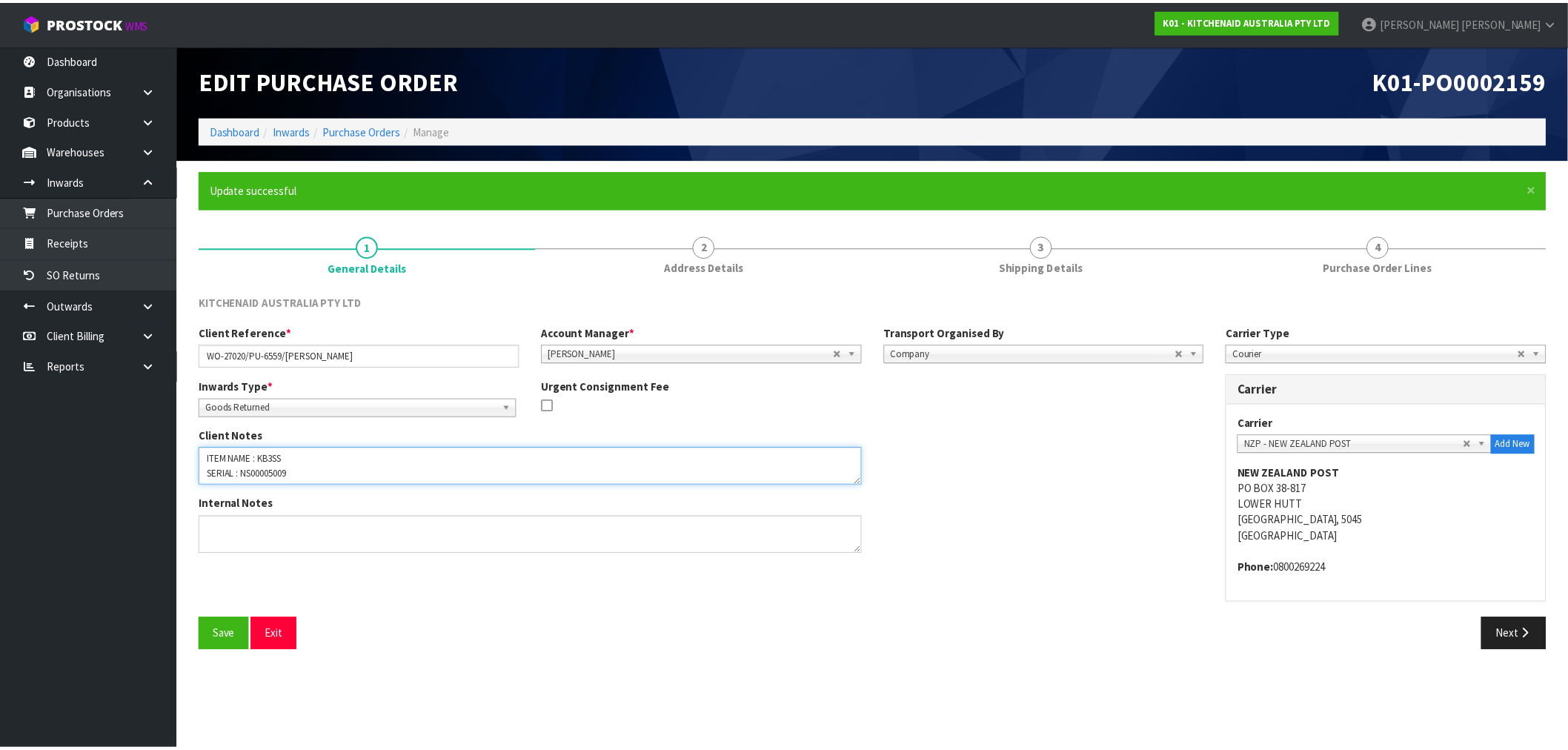
scroll to position [0, 0]
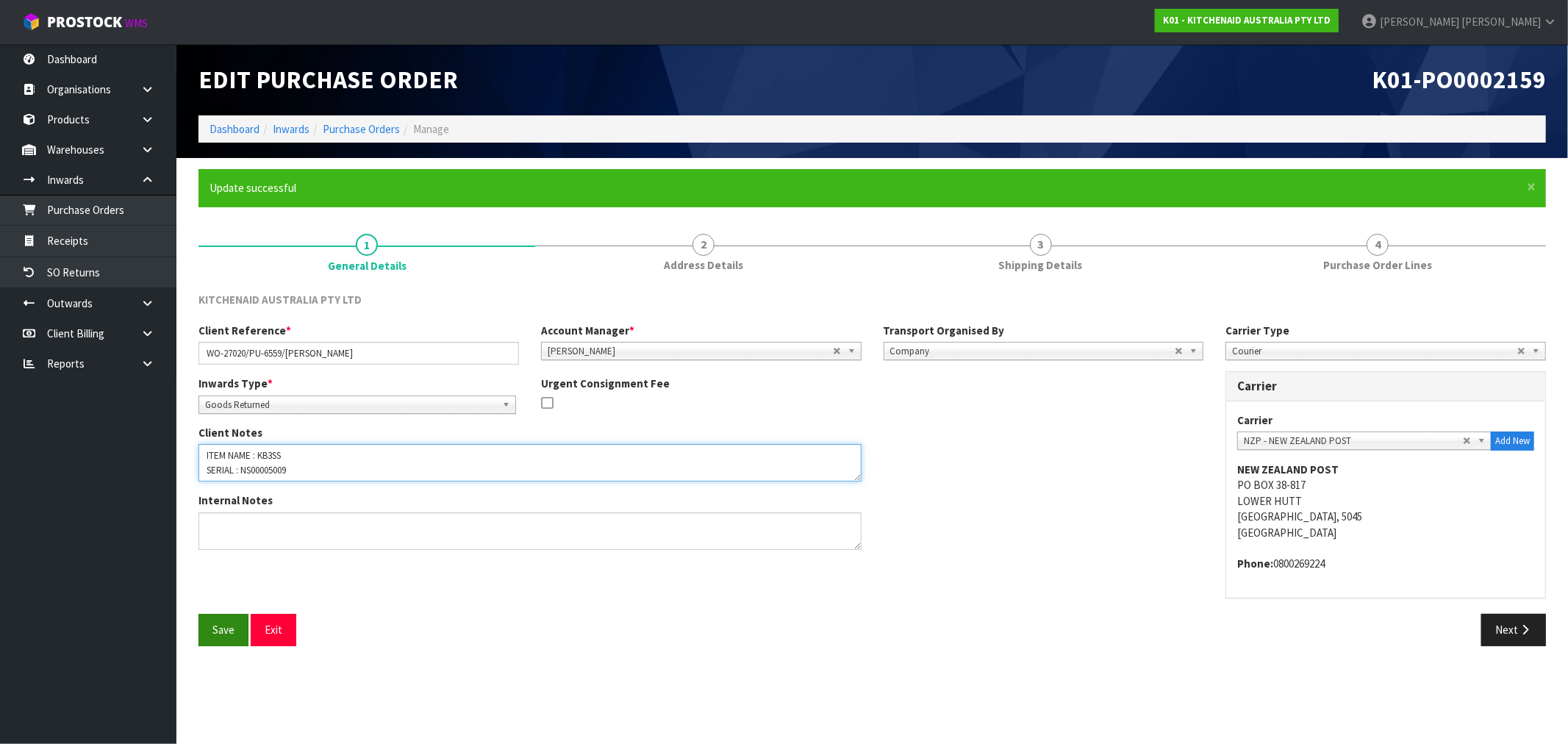
type textarea "ITEM NAME : KB3SS SERIAL : NS00005009"
click at [230, 627] on button "Save" at bounding box center [224, 630] width 50 height 32
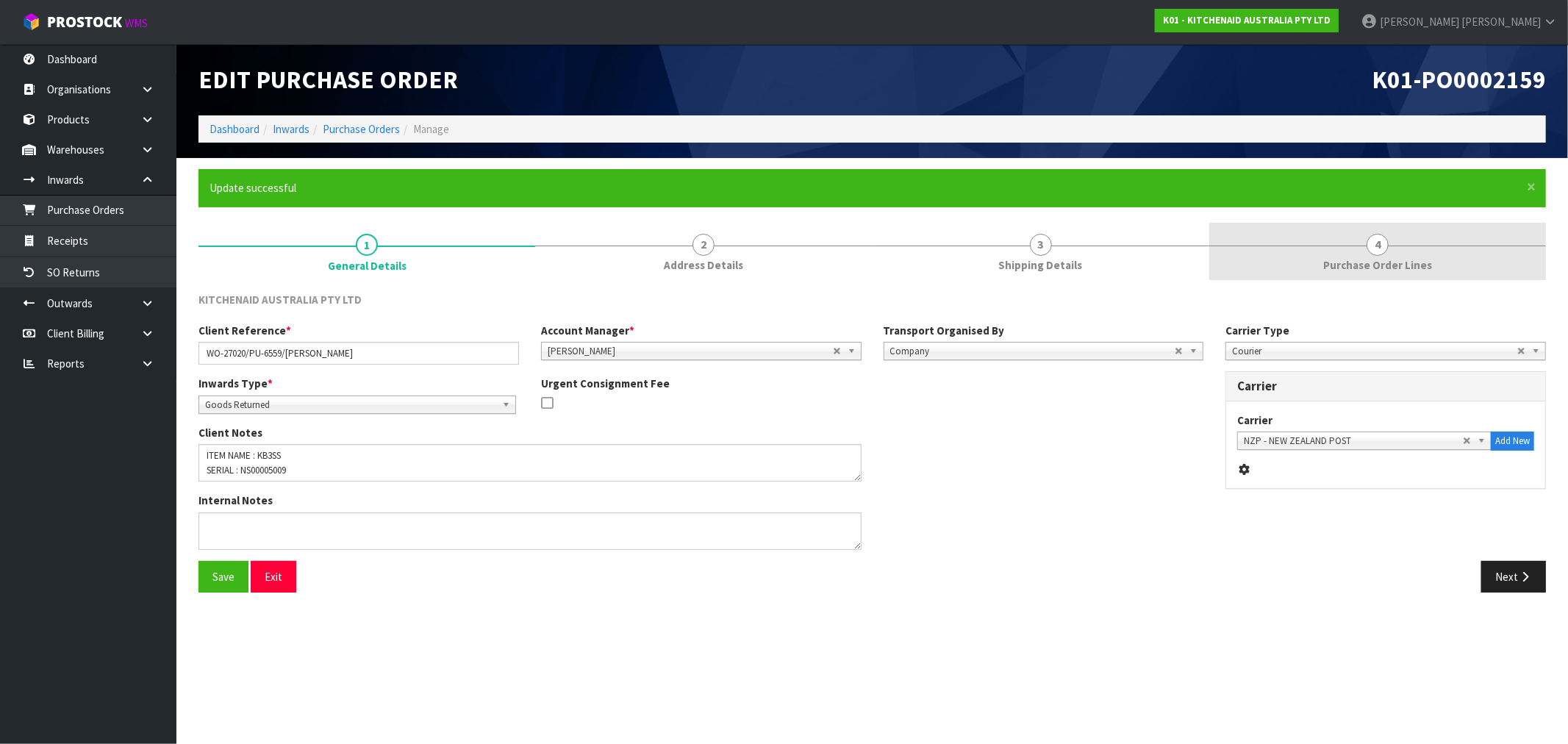
drag, startPoint x: 1393, startPoint y: 269, endPoint x: 1379, endPoint y: 269, distance: 14.0
click at [1392, 269] on span "Purchase Order Lines" at bounding box center [1377, 265] width 109 height 16
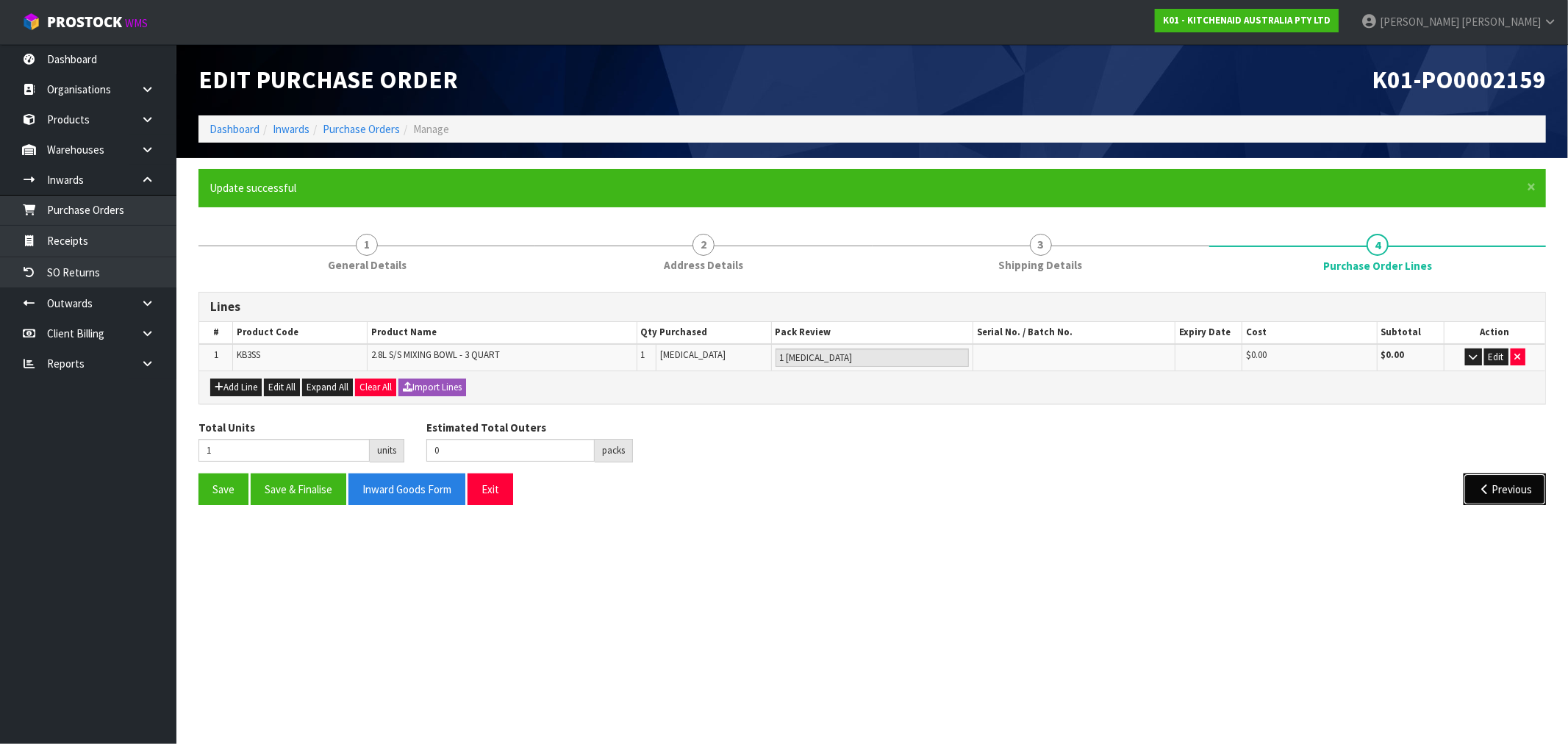
drag, startPoint x: 1523, startPoint y: 489, endPoint x: 891, endPoint y: 538, distance: 633.9
click at [916, 538] on section "Edit Purchase Order K01-PO0002159 Dashboard Inwards Purchase Orders Manage × Cl…" at bounding box center [784, 372] width 1568 height 744
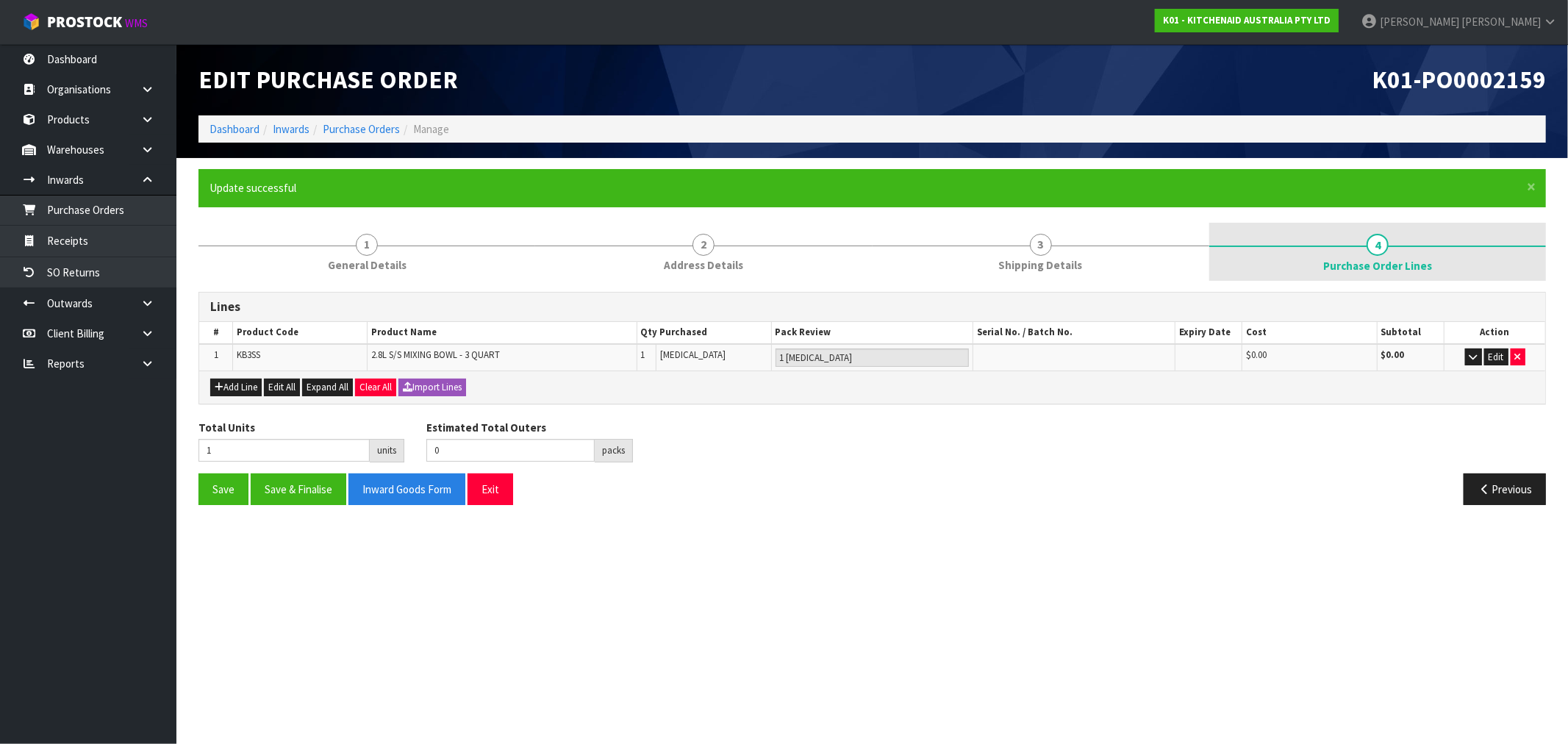
click at [1380, 255] on link "4 Purchase Order Lines" at bounding box center [1378, 252] width 336 height 59
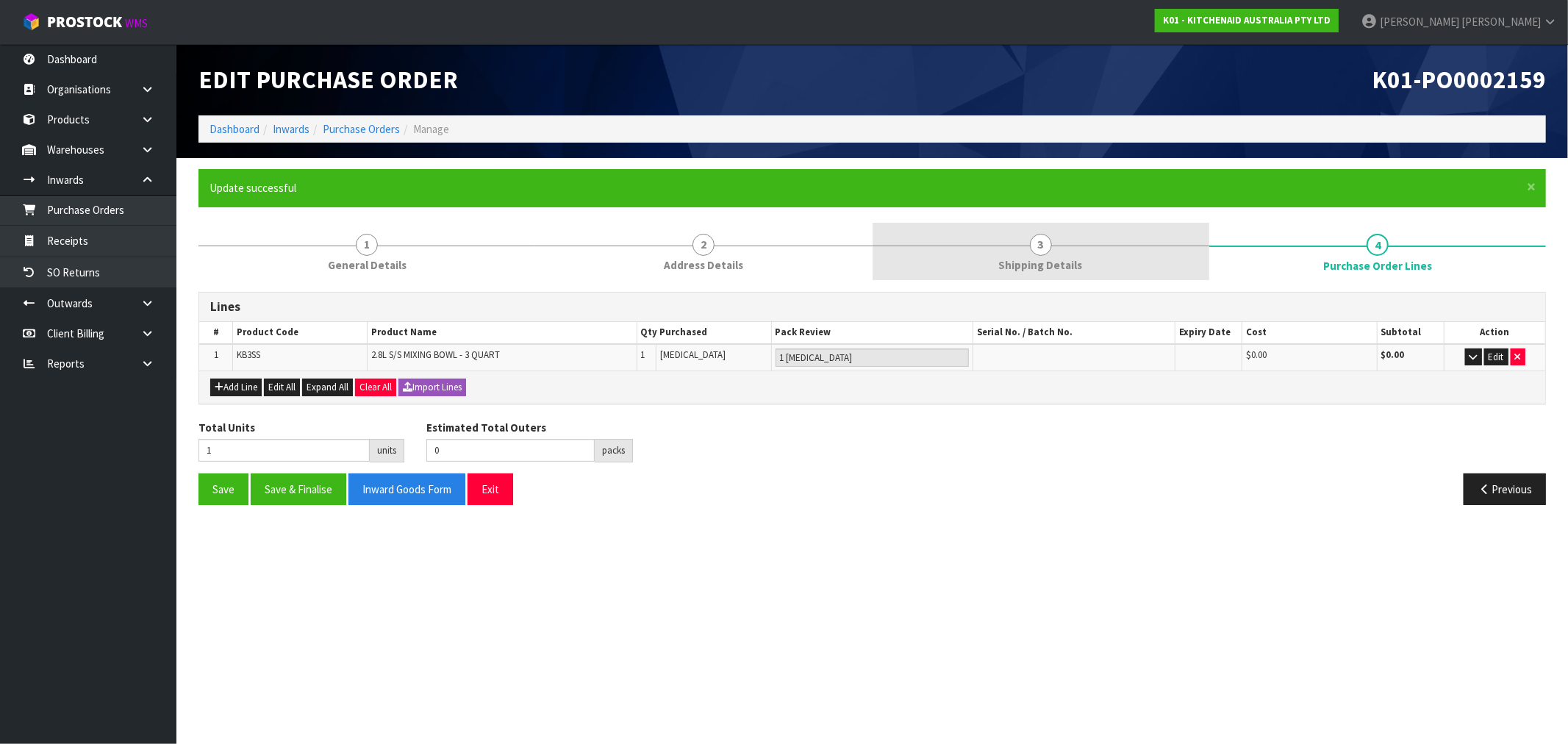
click at [1053, 263] on span "Shipping Details" at bounding box center [1040, 265] width 84 height 16
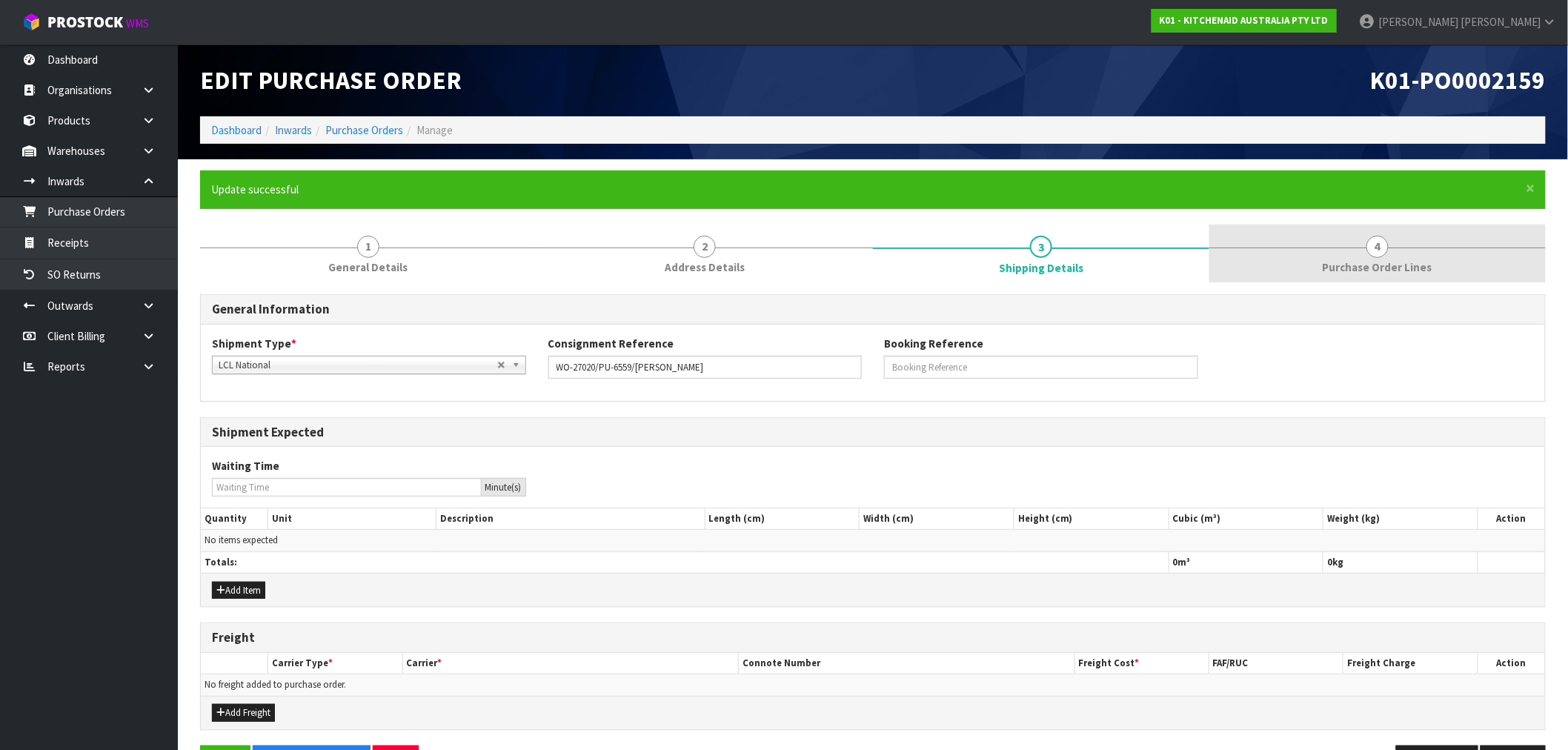
click at [1453, 254] on link "4 Purchase Order Lines" at bounding box center [1377, 254] width 336 height 59
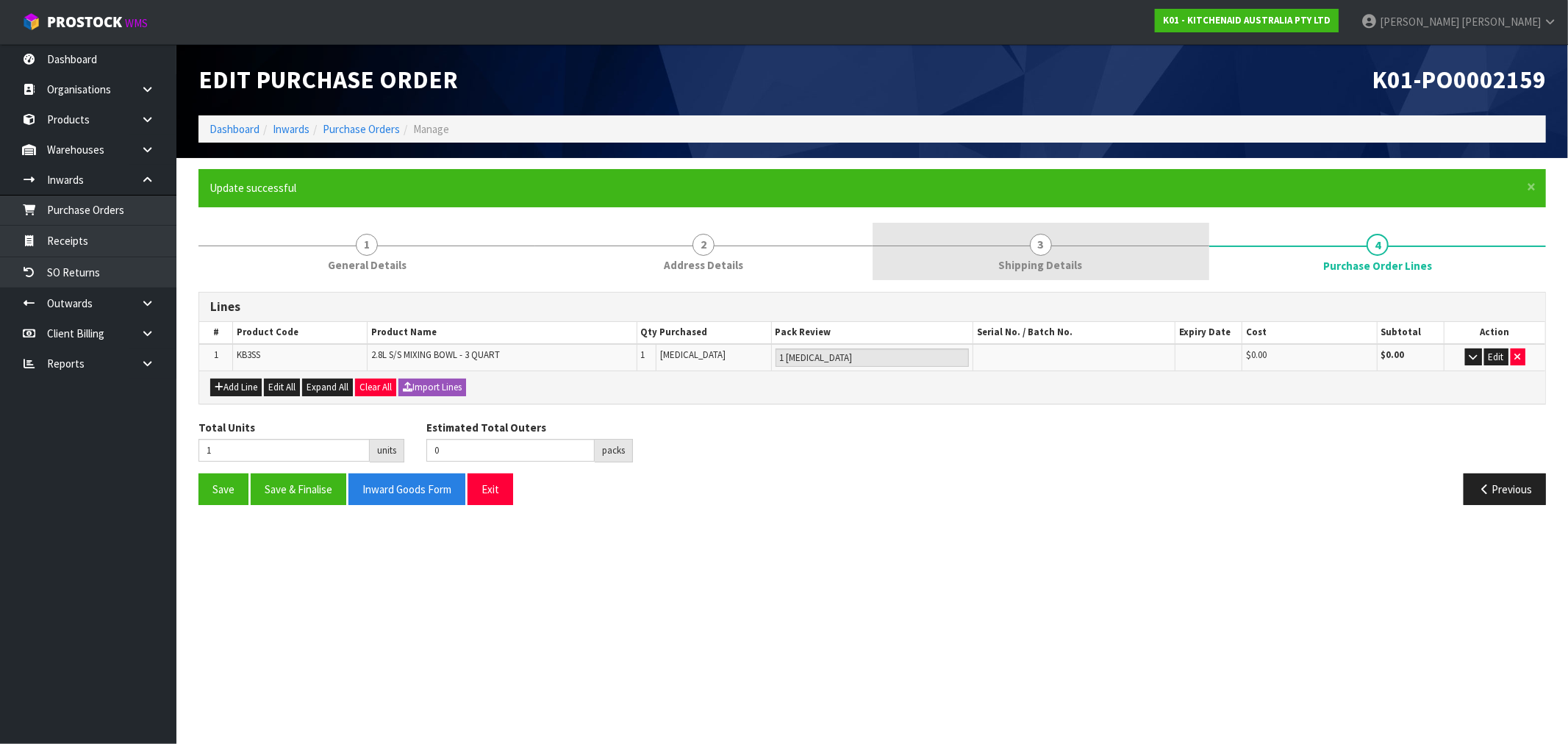
click at [1095, 253] on link "3 Shipping Details" at bounding box center [1040, 252] width 336 height 59
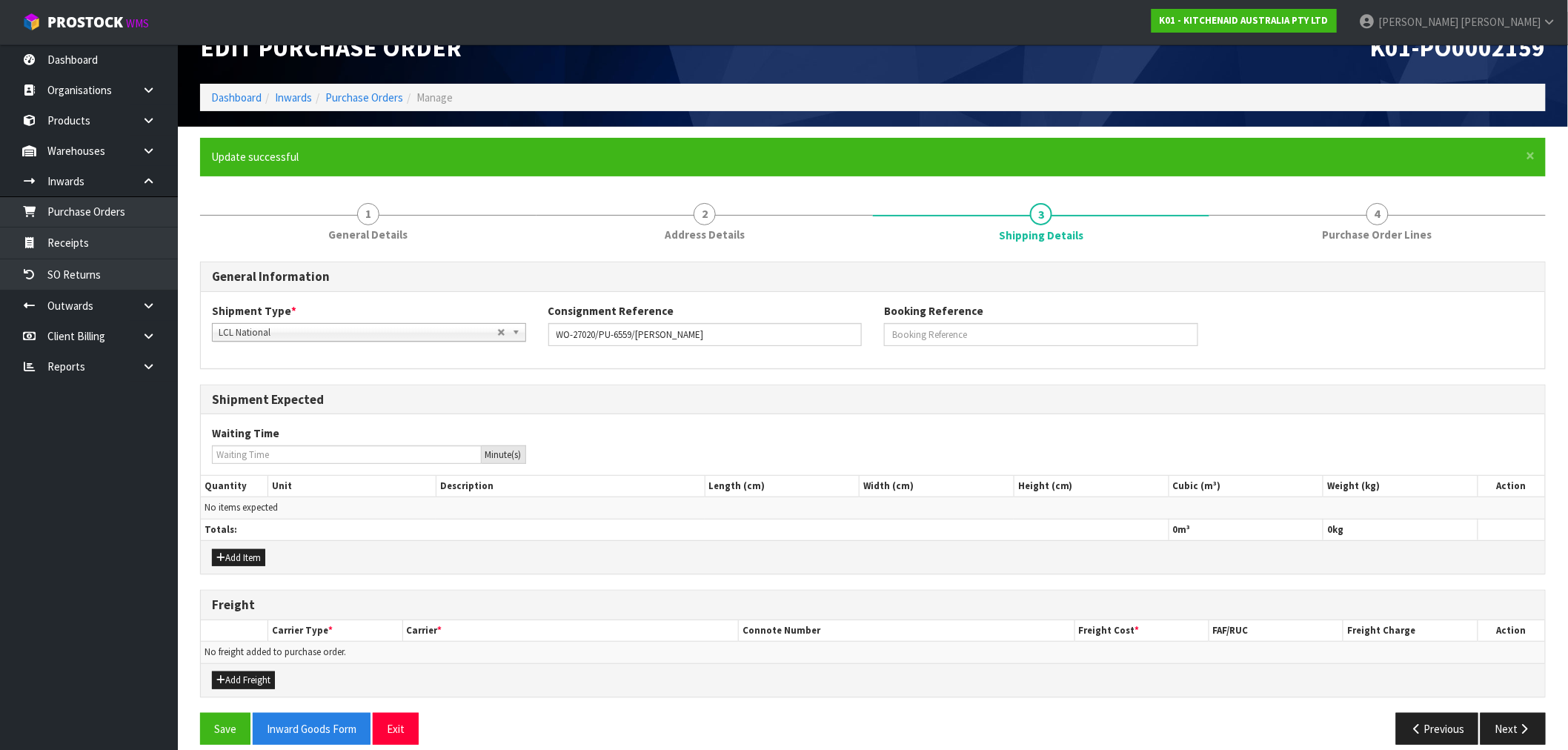
scroll to position [49, 0]
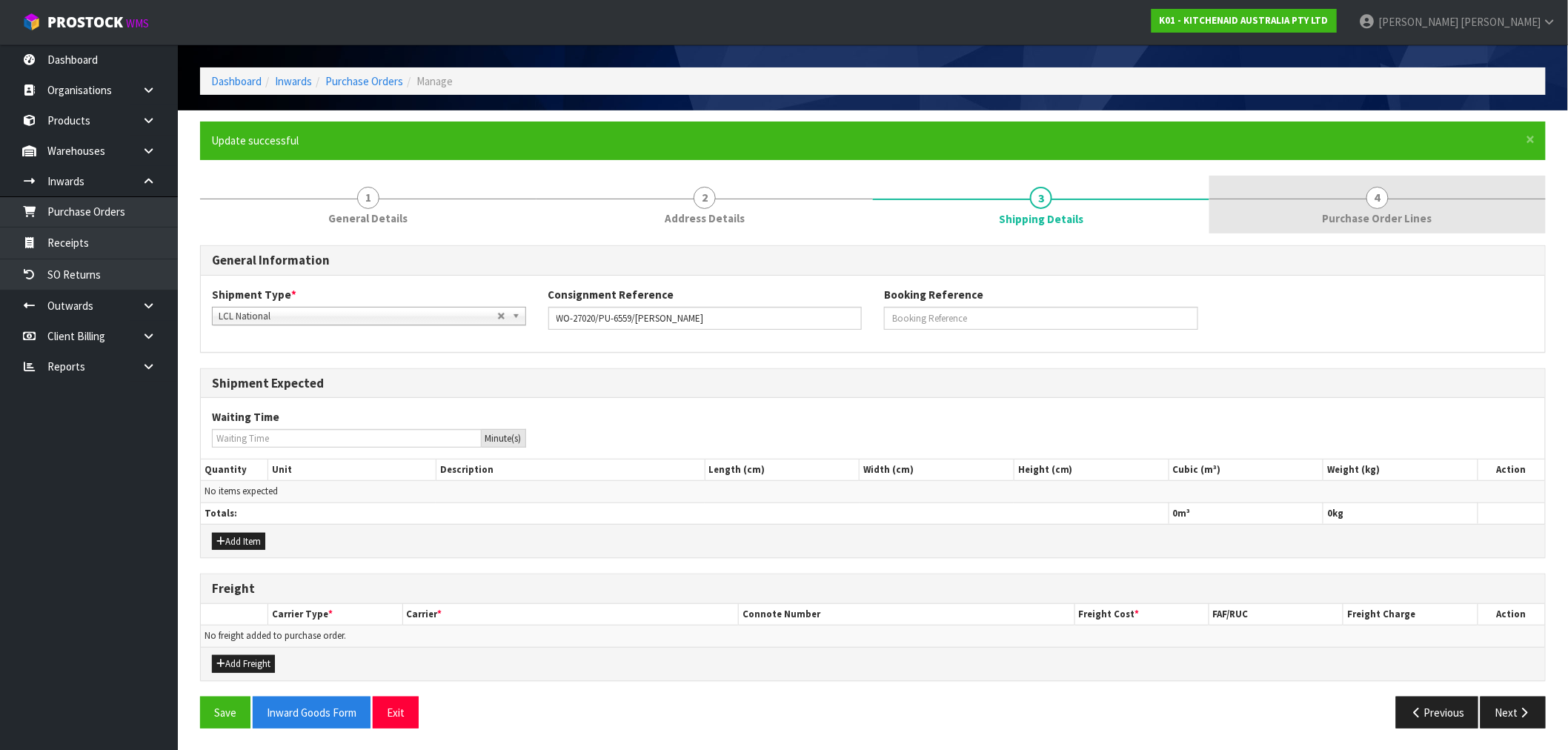
click at [1366, 196] on link "4 Purchase Order Lines" at bounding box center [1377, 205] width 336 height 59
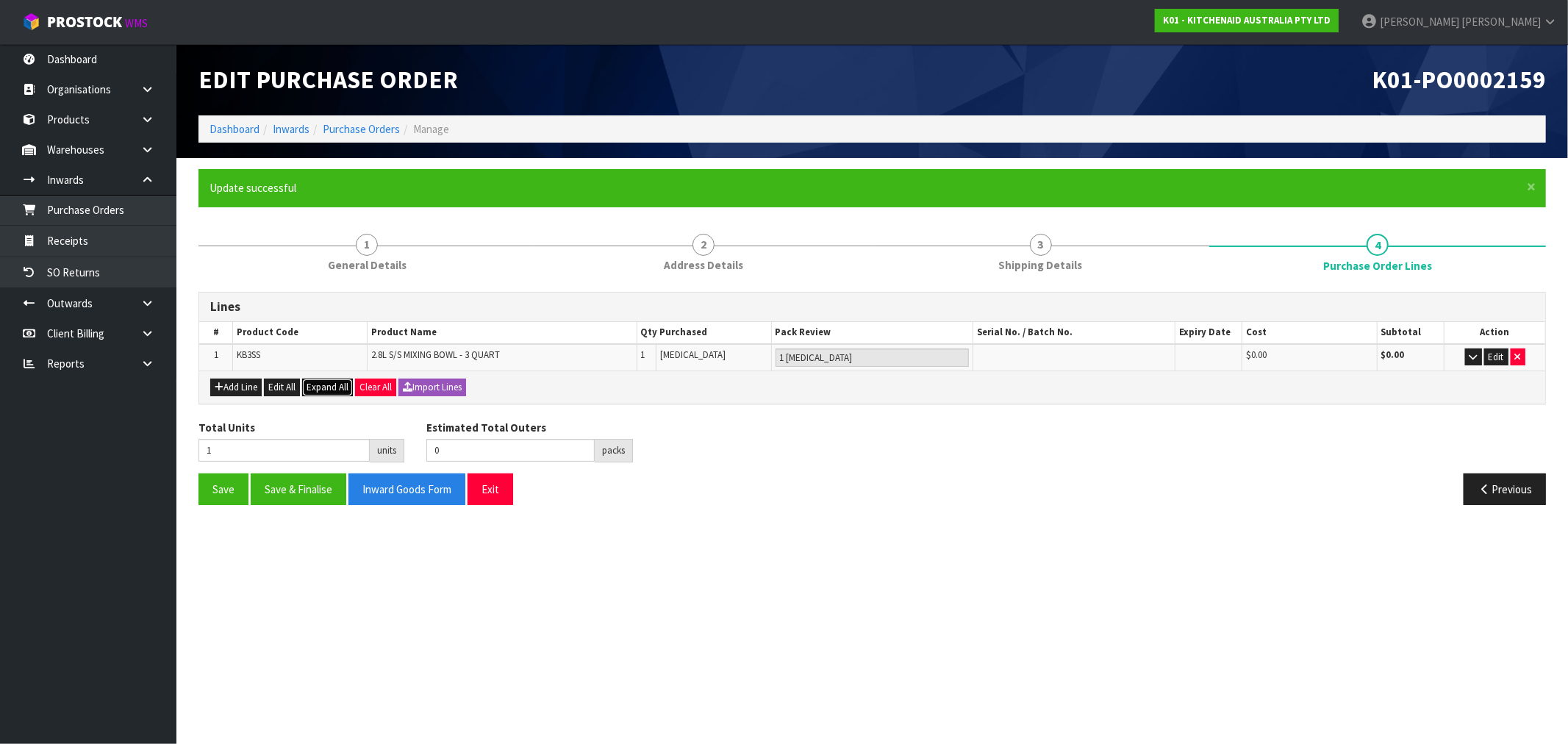
click at [330, 383] on span "Expand All" at bounding box center [327, 386] width 42 height 12
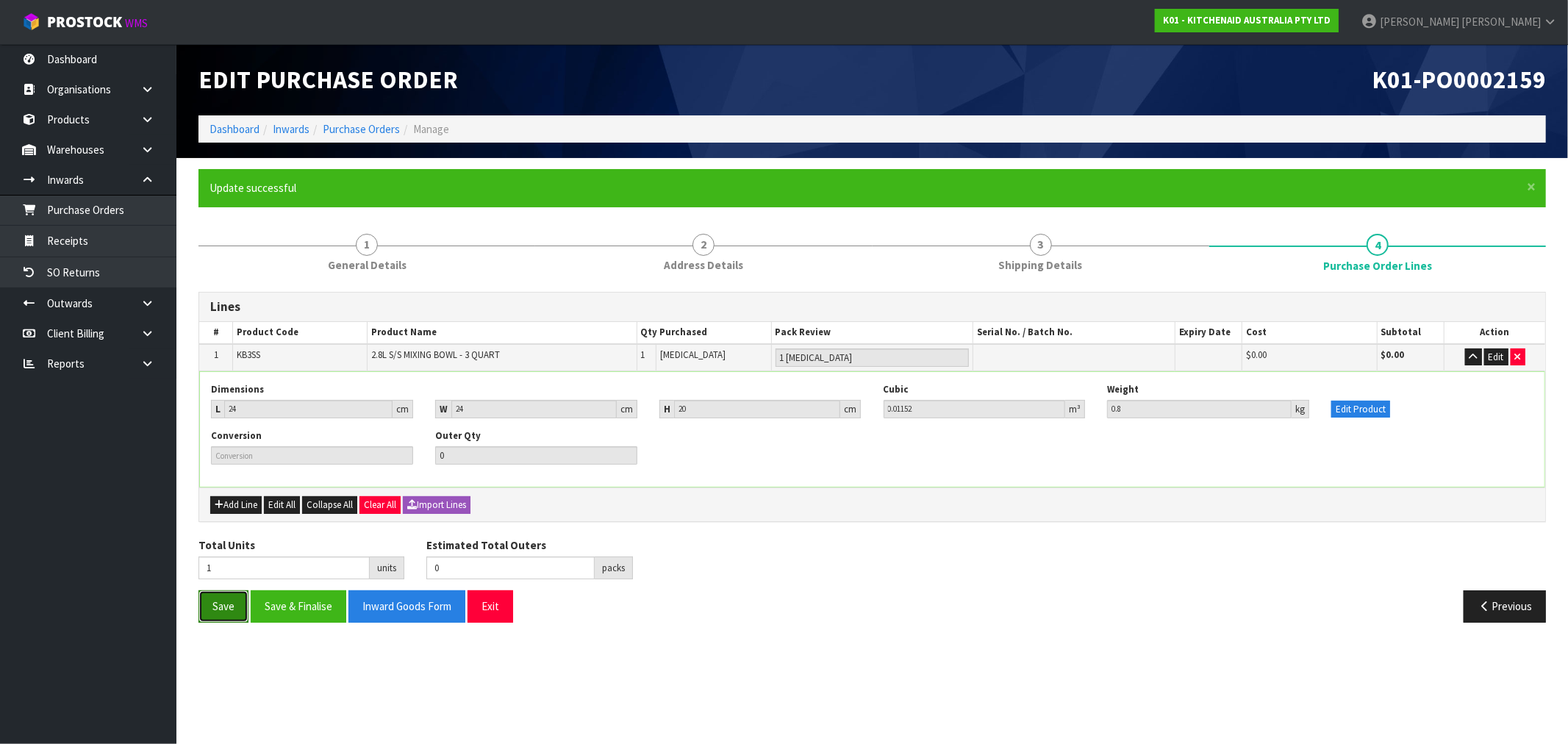
click at [224, 603] on button "Save" at bounding box center [224, 606] width 50 height 32
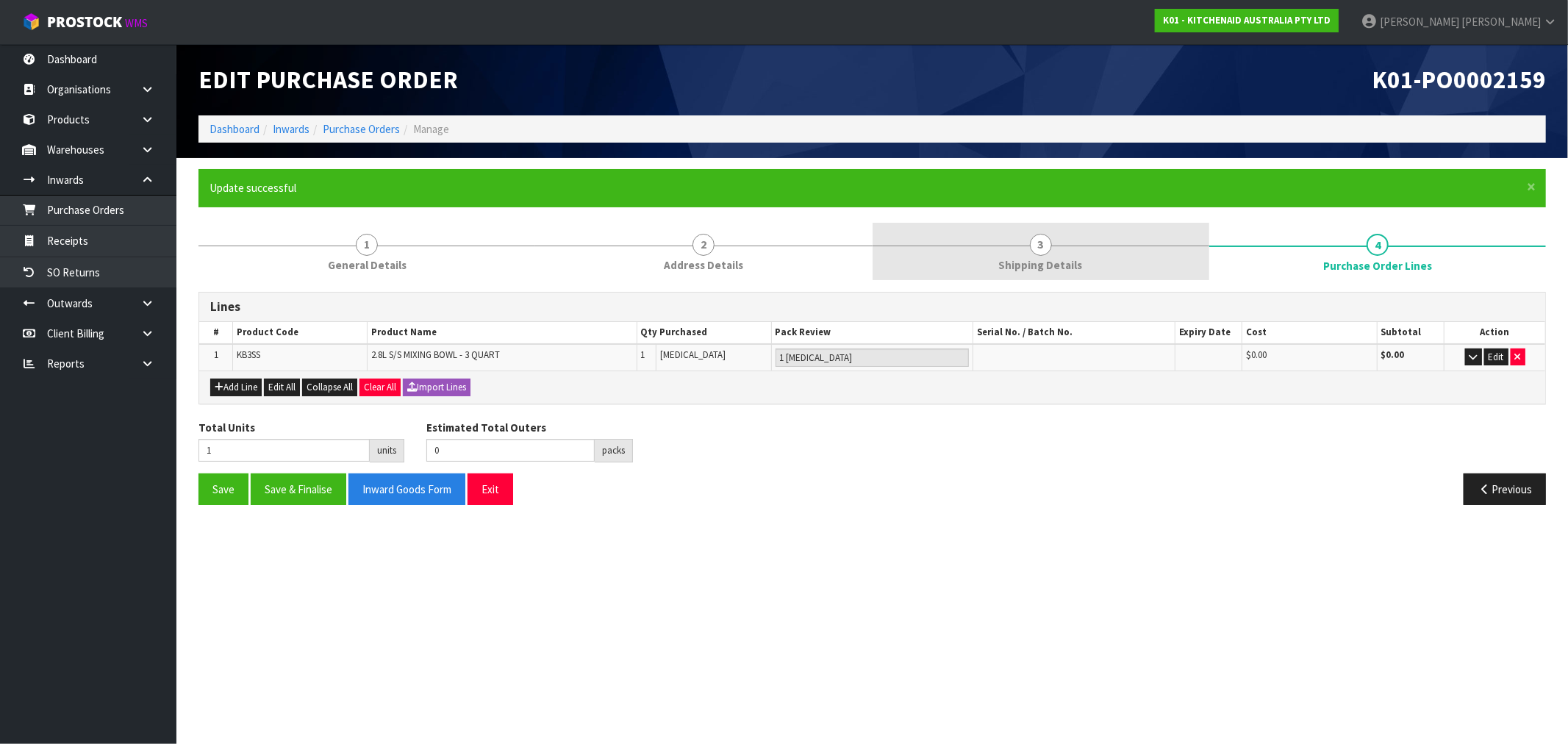
click at [1063, 259] on span "Shipping Details" at bounding box center [1040, 265] width 84 height 16
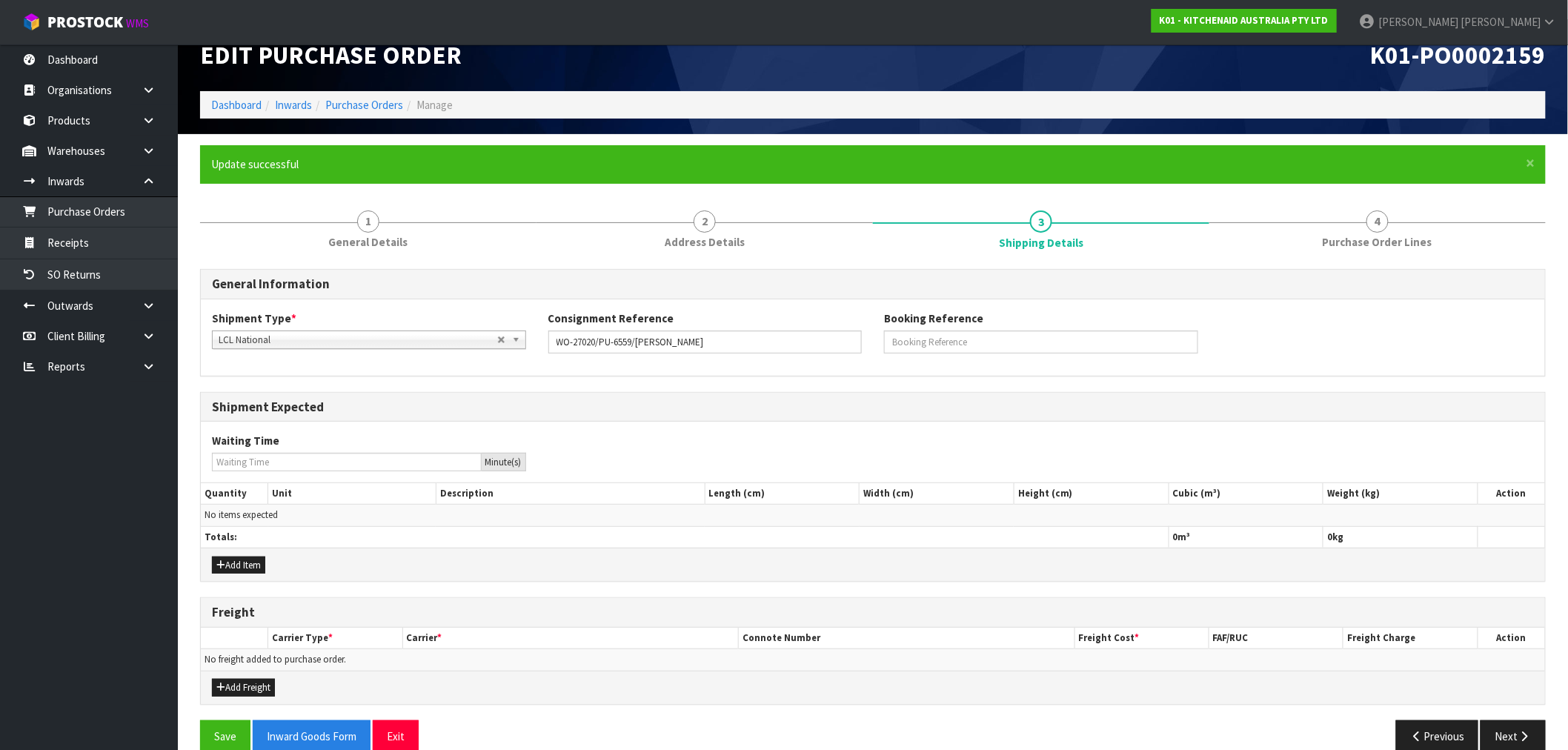
scroll to position [49, 0]
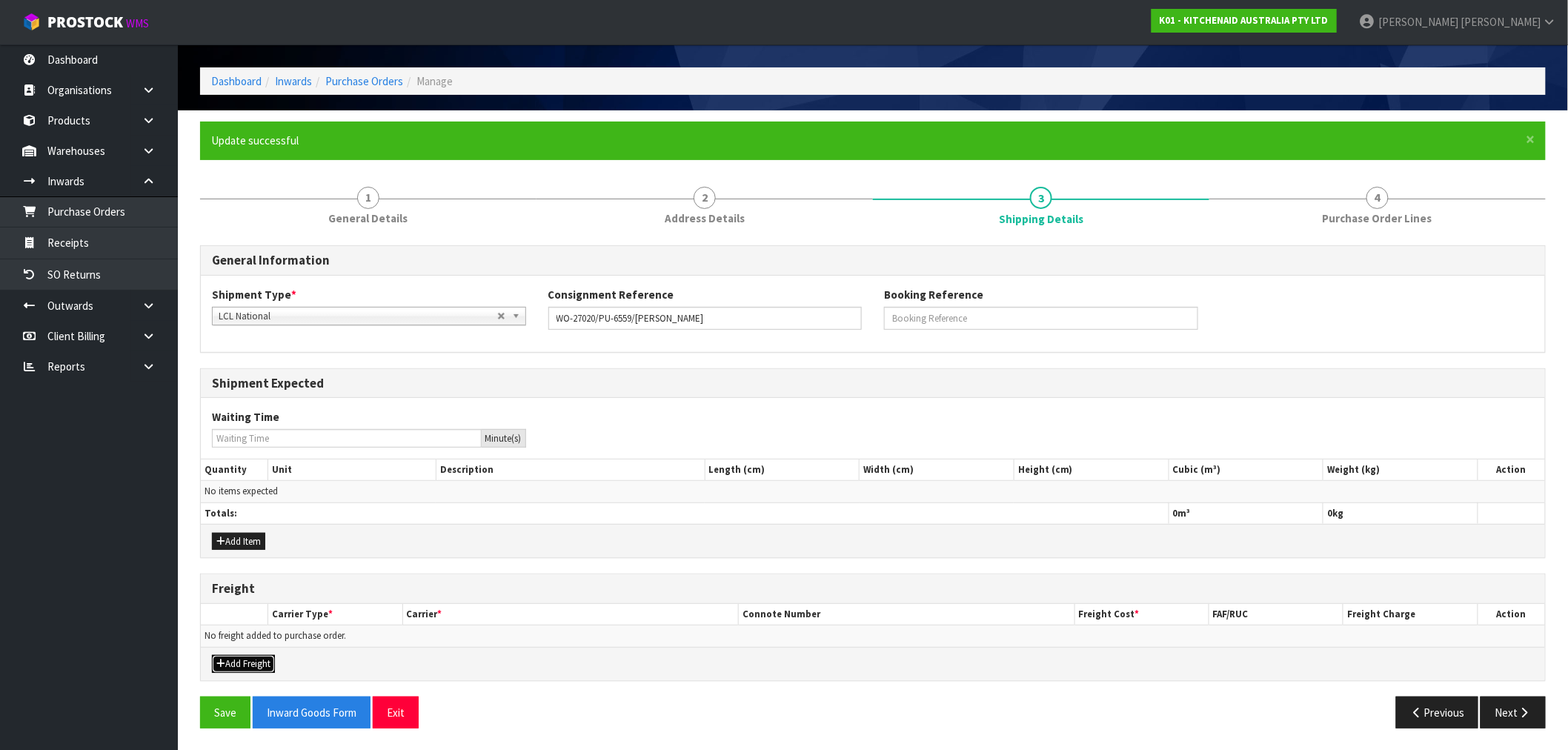
click at [242, 662] on button "Add Freight" at bounding box center [243, 664] width 63 height 18
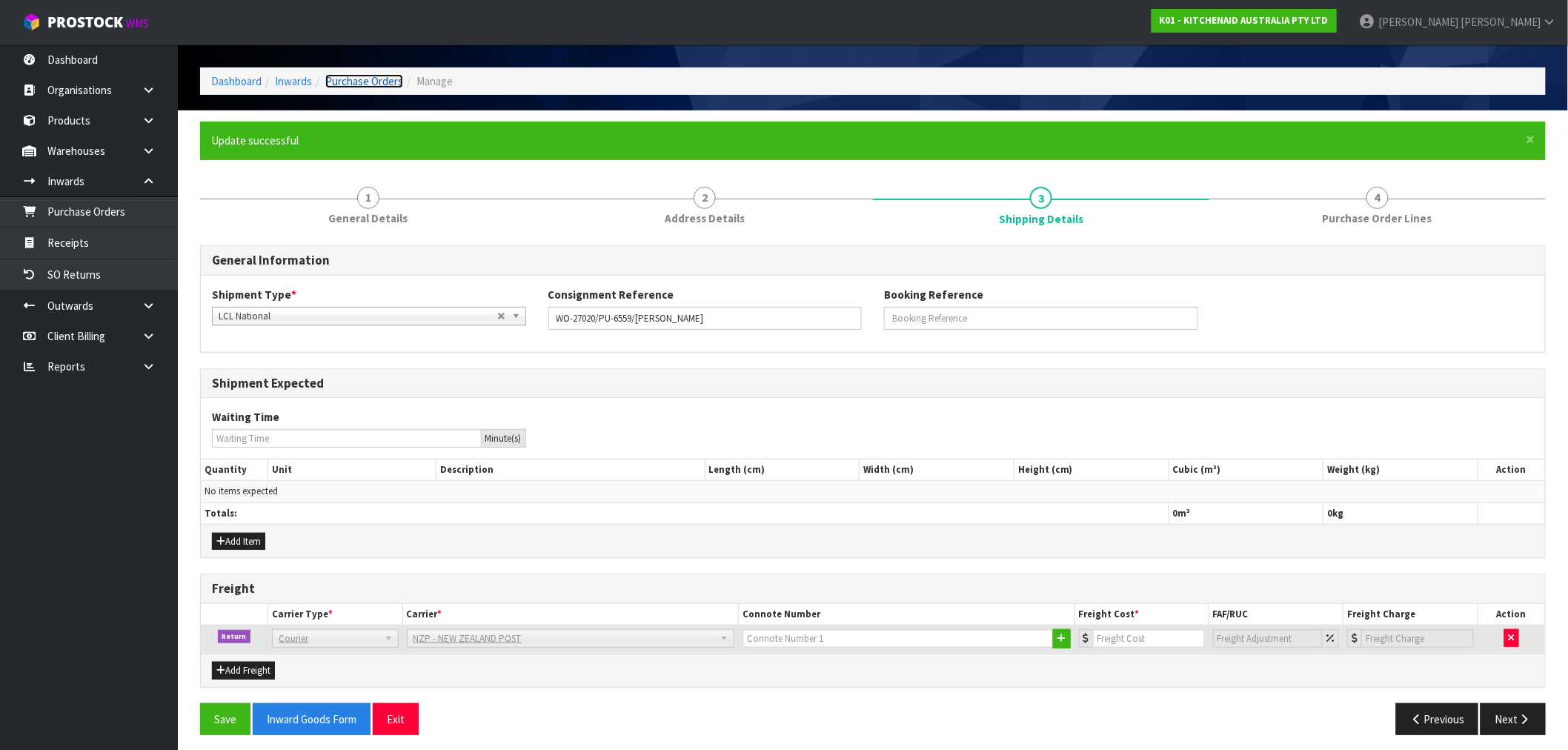
click at [362, 78] on link "Purchase Orders" at bounding box center [363, 81] width 78 height 14
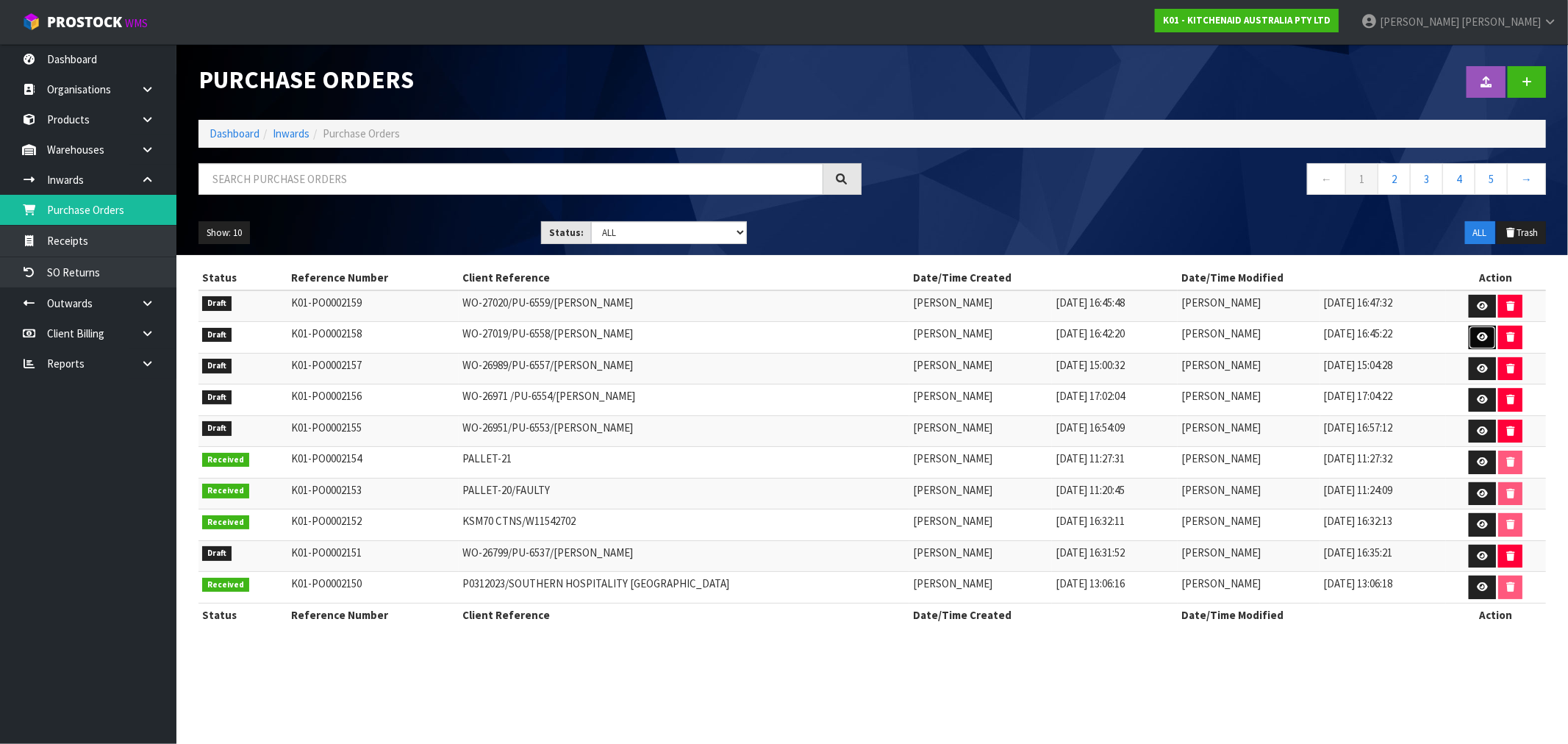
click at [1478, 340] on icon at bounding box center [1483, 337] width 11 height 9
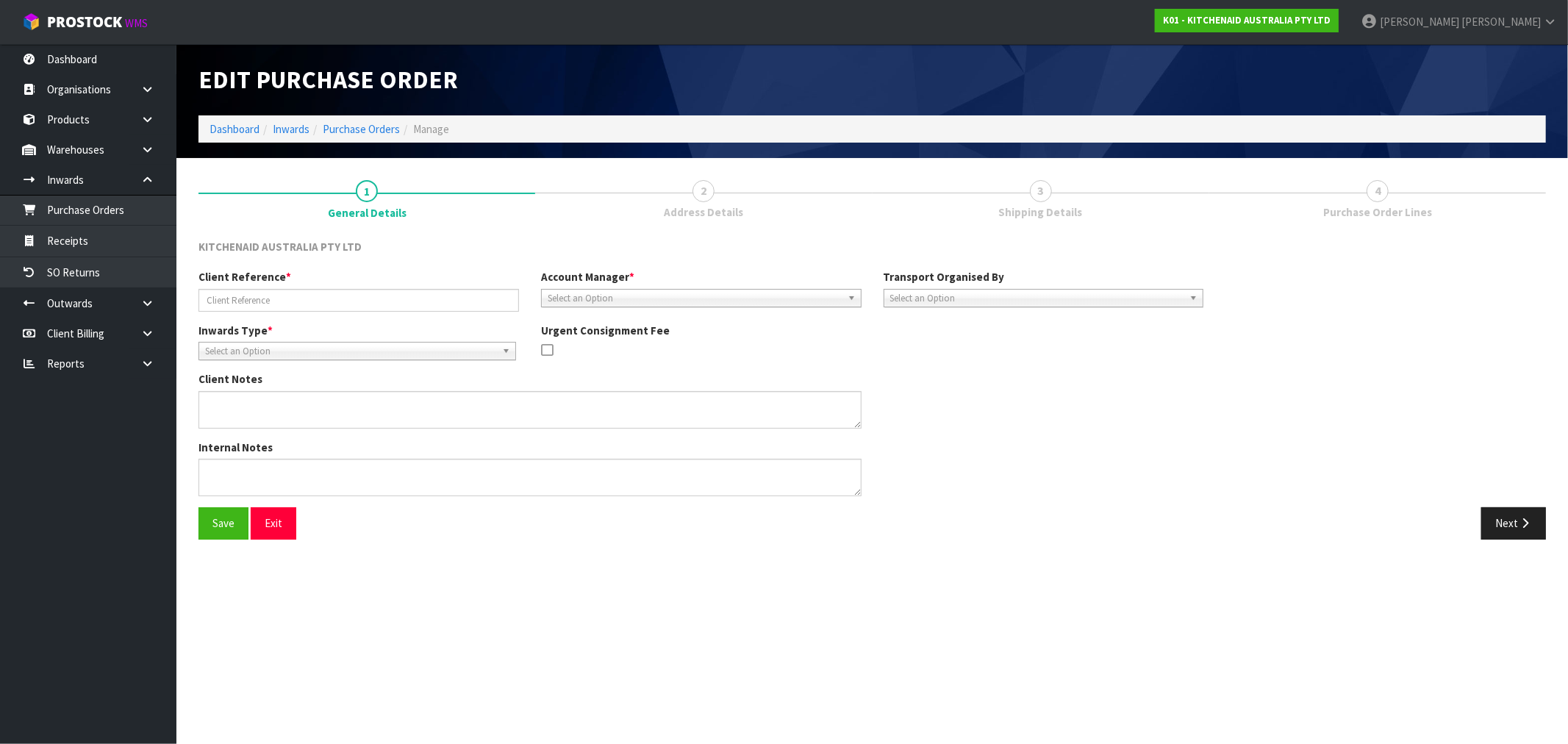
type input "WO-27019/PU-6558/[PERSON_NAME]"
type textarea "ITEM NAME : KB3SS SERIAL : NS00005008"
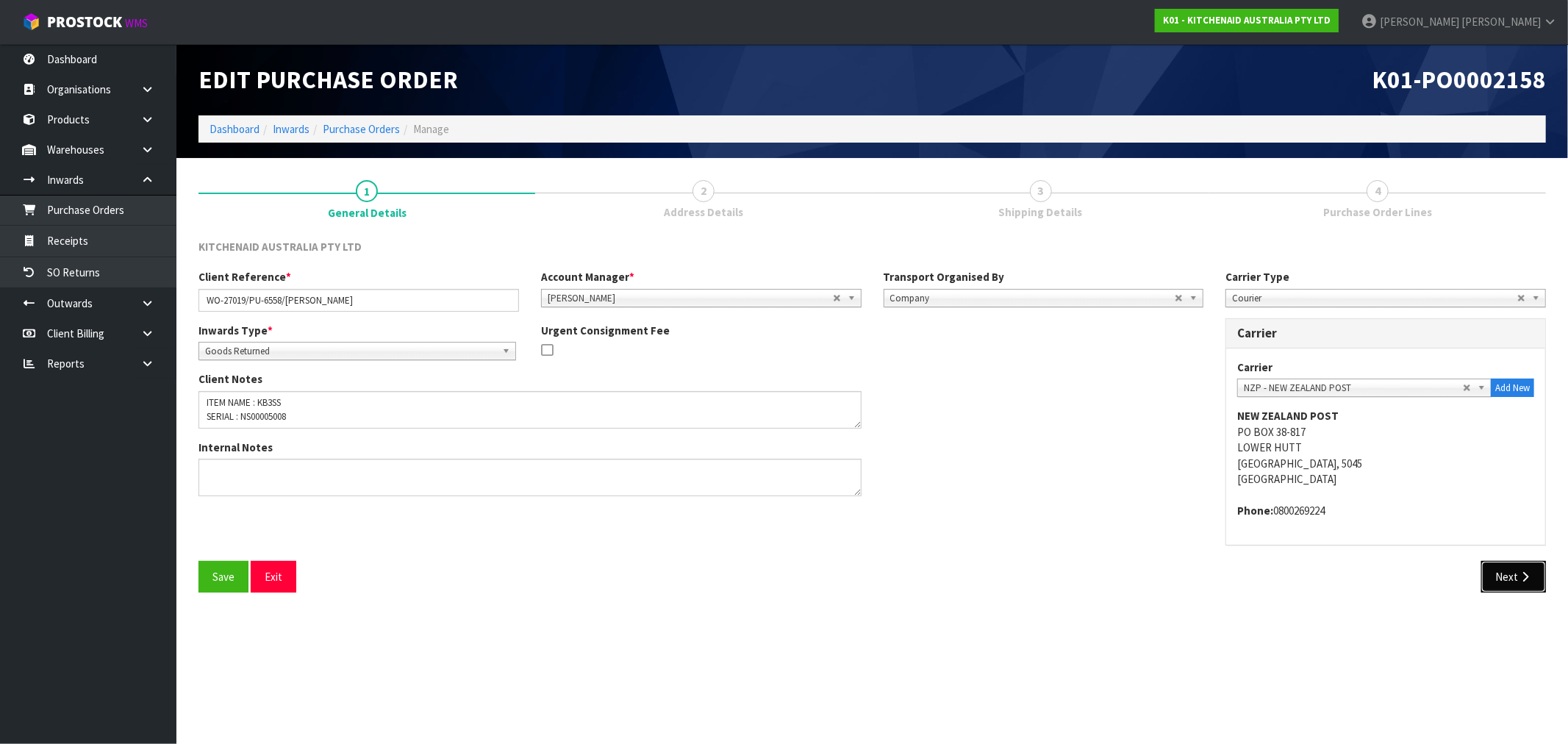
click at [1512, 577] on button "Next" at bounding box center [1513, 577] width 65 height 32
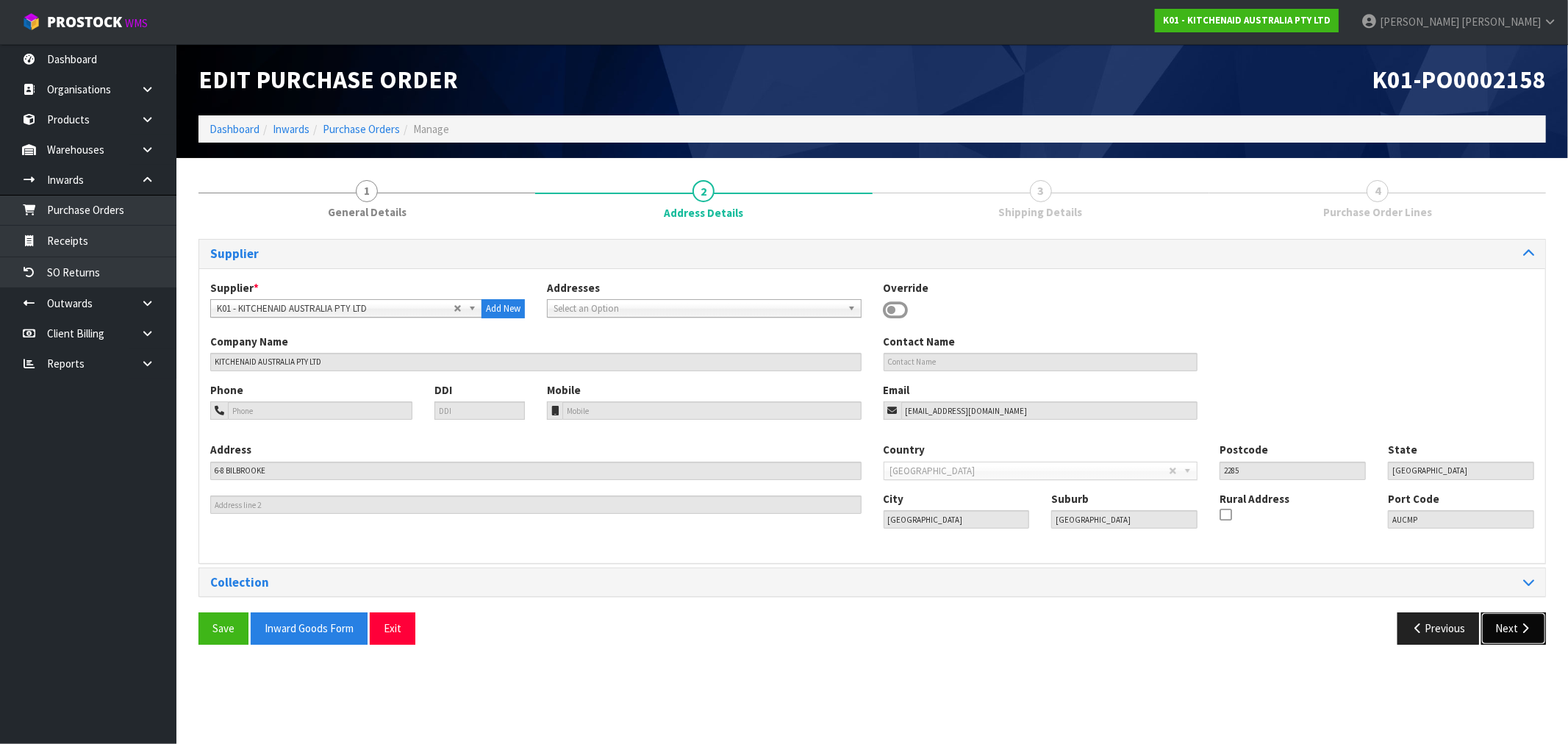
click at [1509, 633] on button "Next" at bounding box center [1513, 628] width 65 height 32
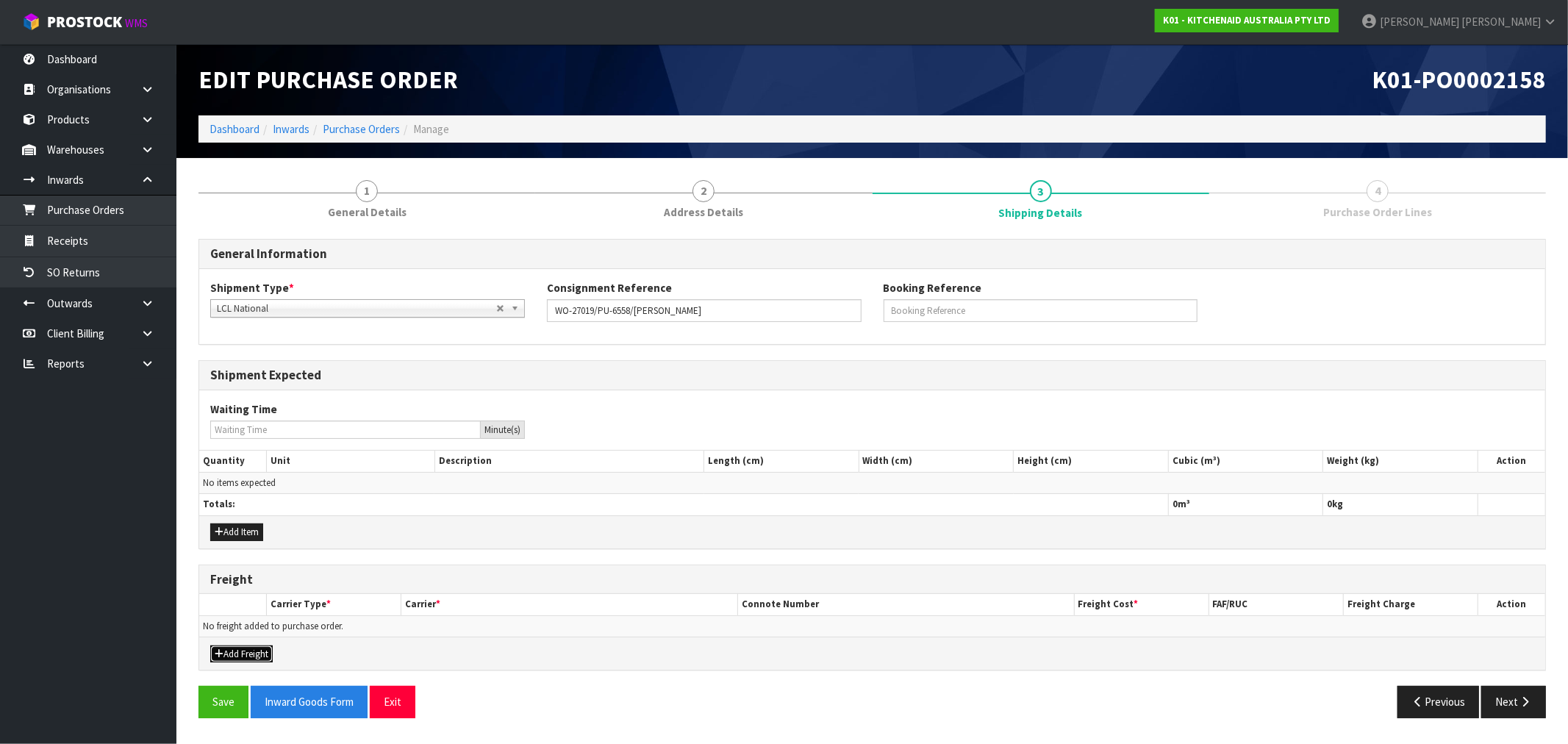
click at [250, 649] on button "Add Freight" at bounding box center [241, 654] width 62 height 18
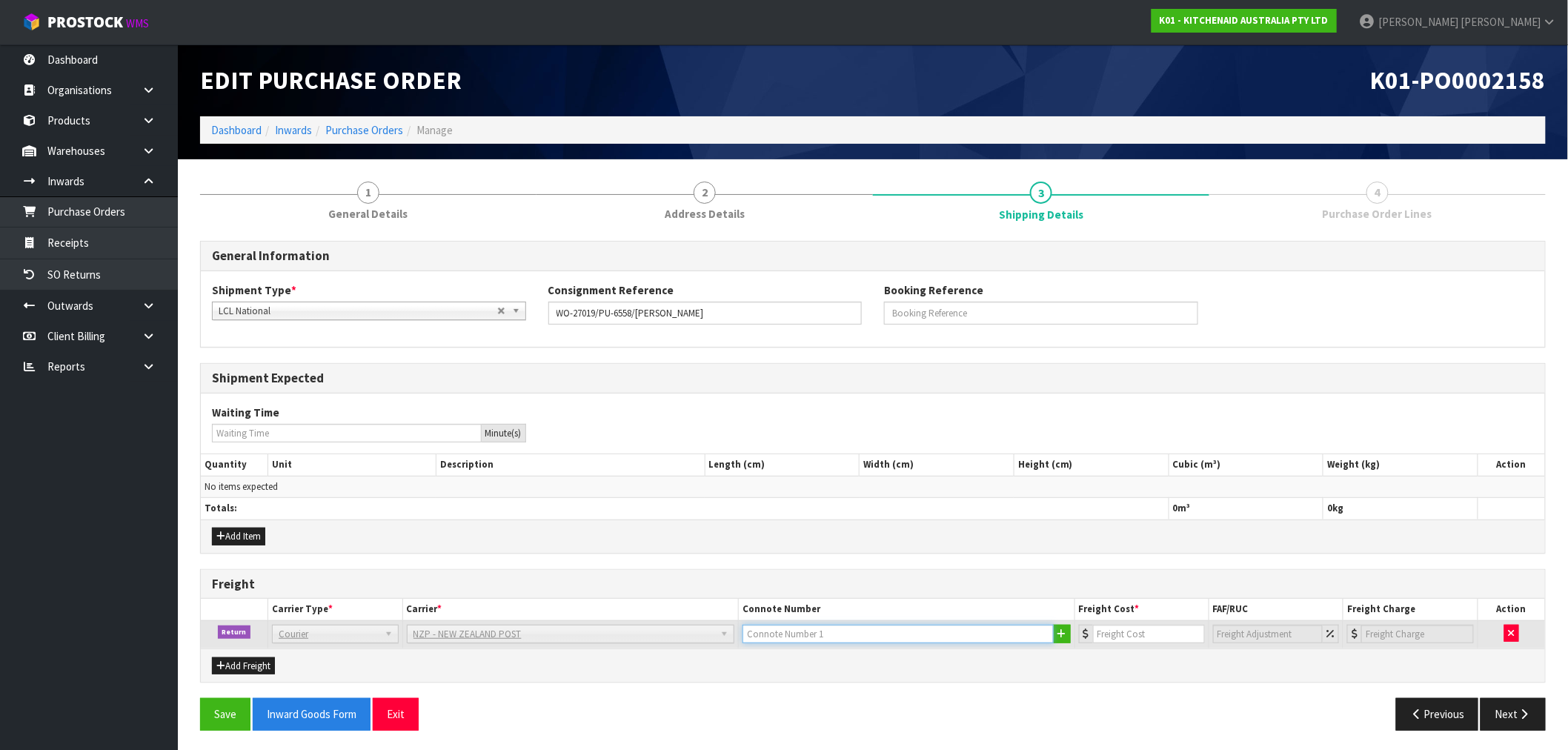
click at [872, 638] on input "text" at bounding box center [898, 634] width 311 height 19
paste input "(00) 89421 03799 41786 503"
type input "(00) 89421 03799 41786 503"
click at [1124, 634] on input "number" at bounding box center [1148, 634] width 111 height 19
type input "11.61"
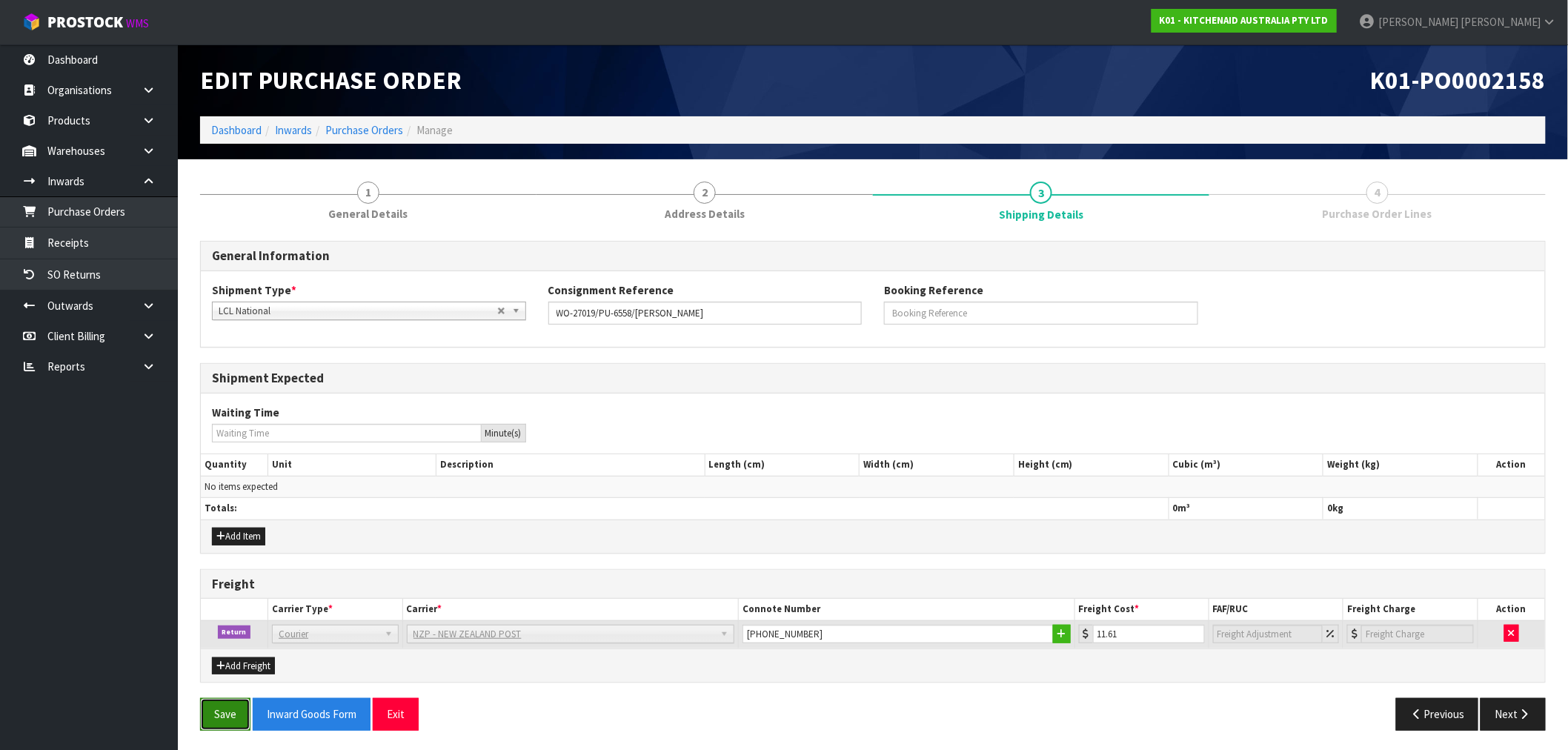
click at [229, 713] on button "Save" at bounding box center [226, 713] width 51 height 32
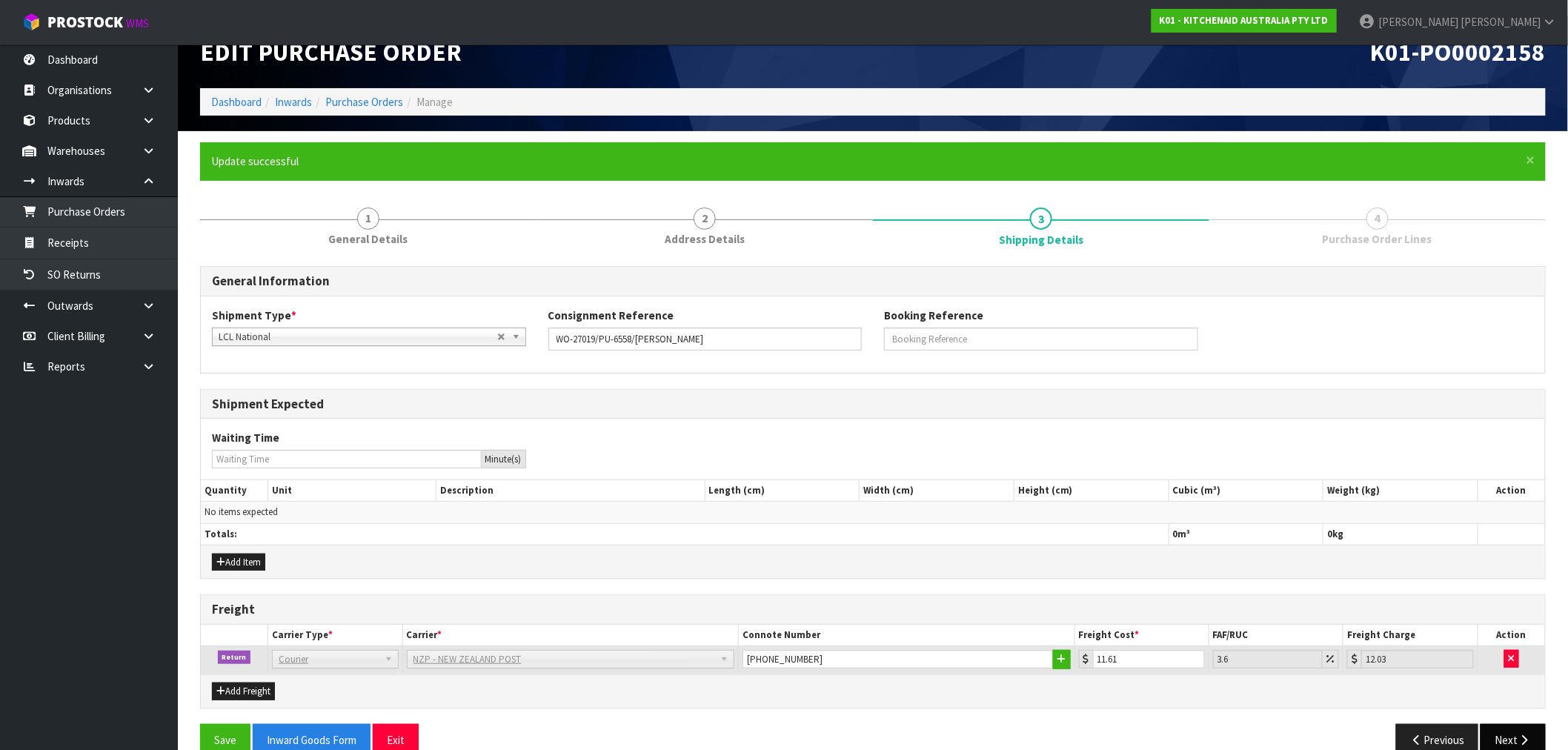
scroll to position [56, 0]
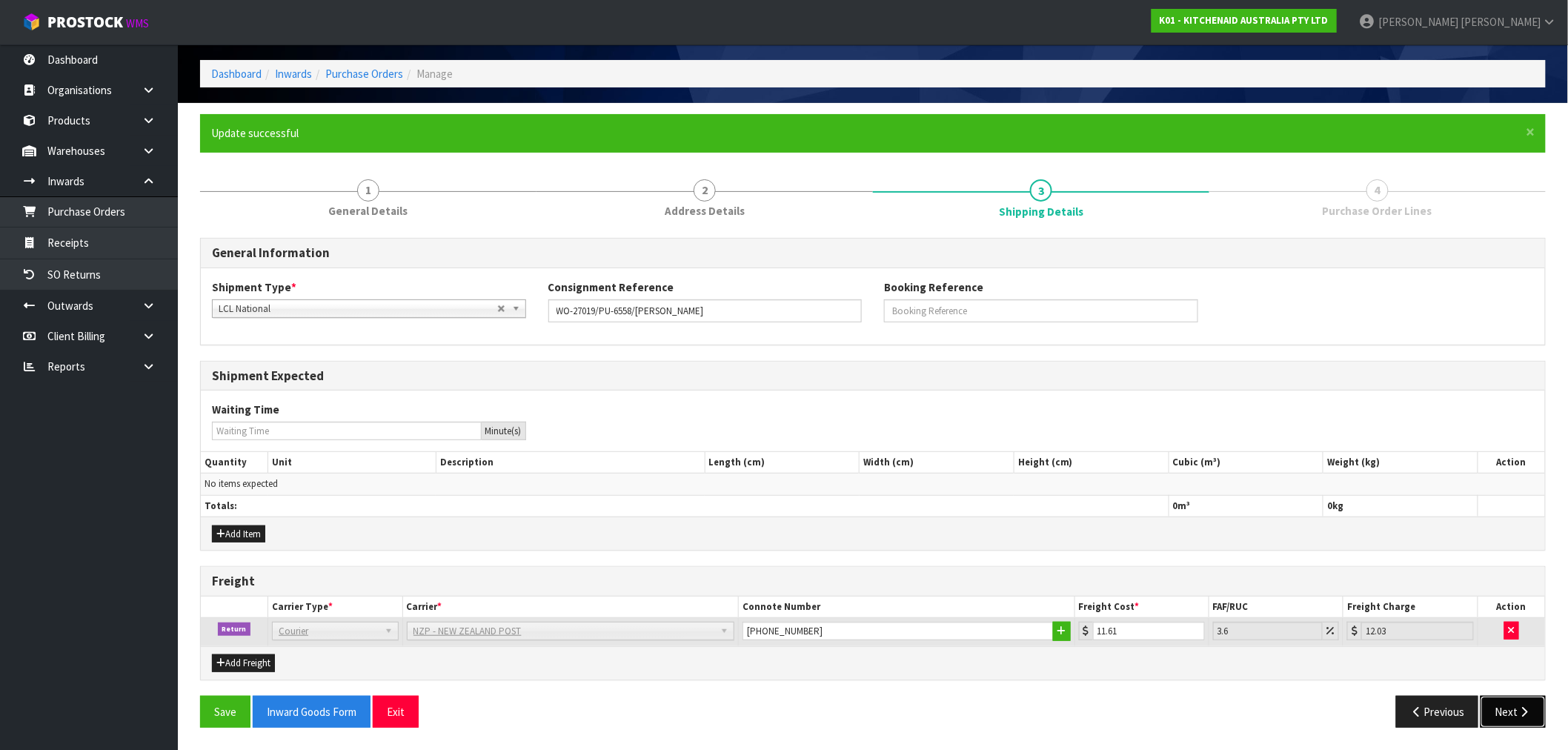
click at [1513, 713] on button "Next" at bounding box center [1514, 712] width 66 height 32
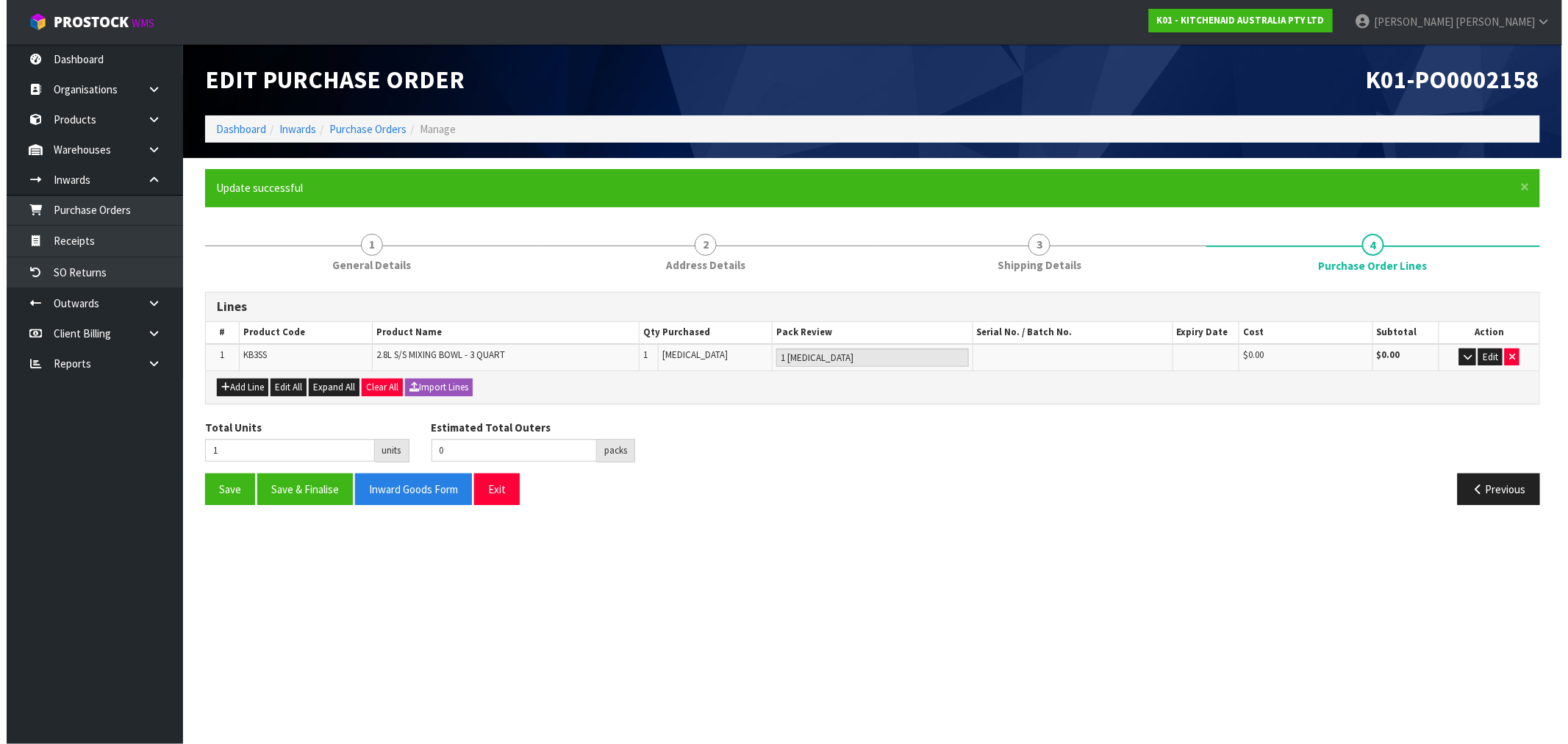
scroll to position [0, 0]
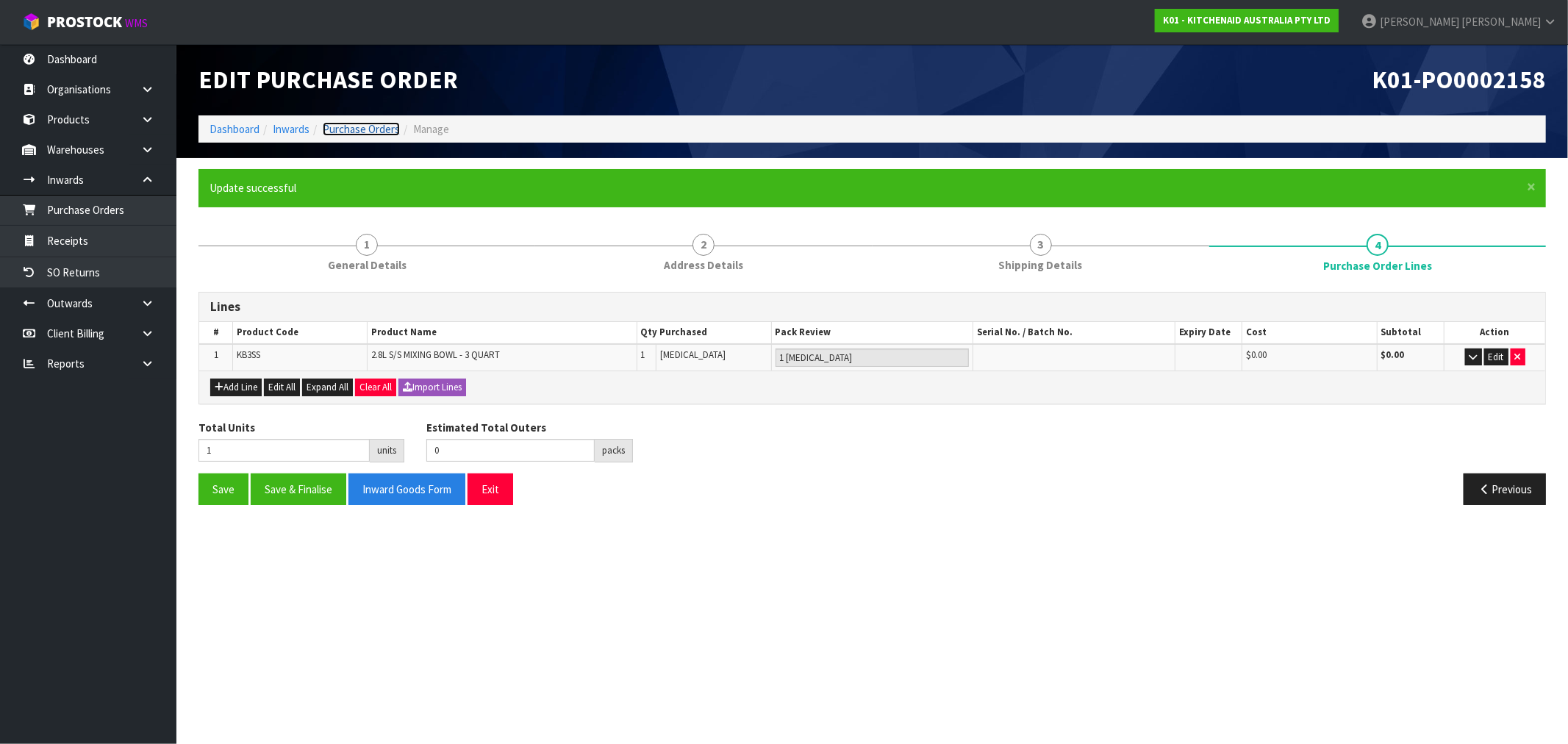
click at [368, 134] on link "Purchase Orders" at bounding box center [360, 128] width 77 height 14
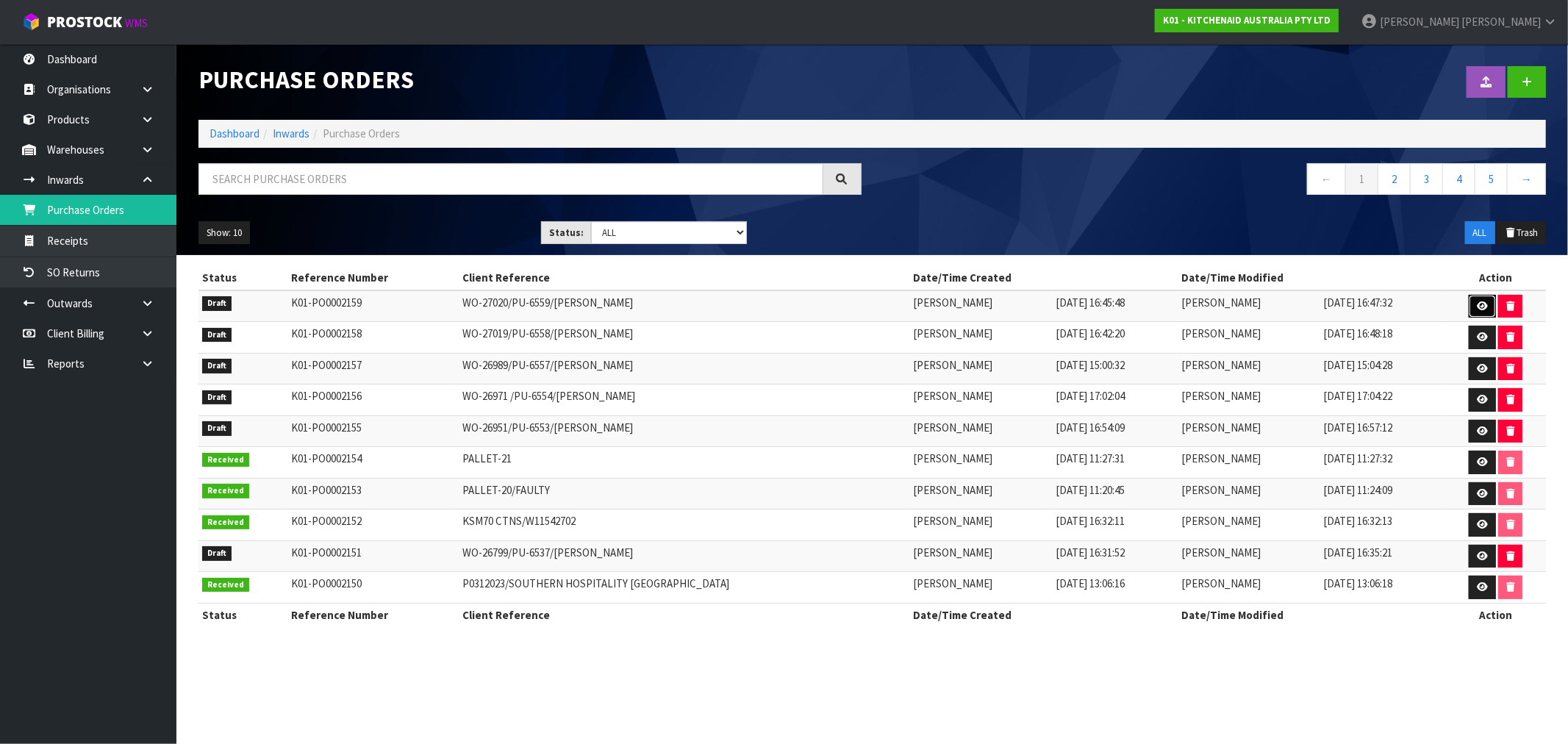
click at [1487, 310] on link at bounding box center [1482, 306] width 27 height 23
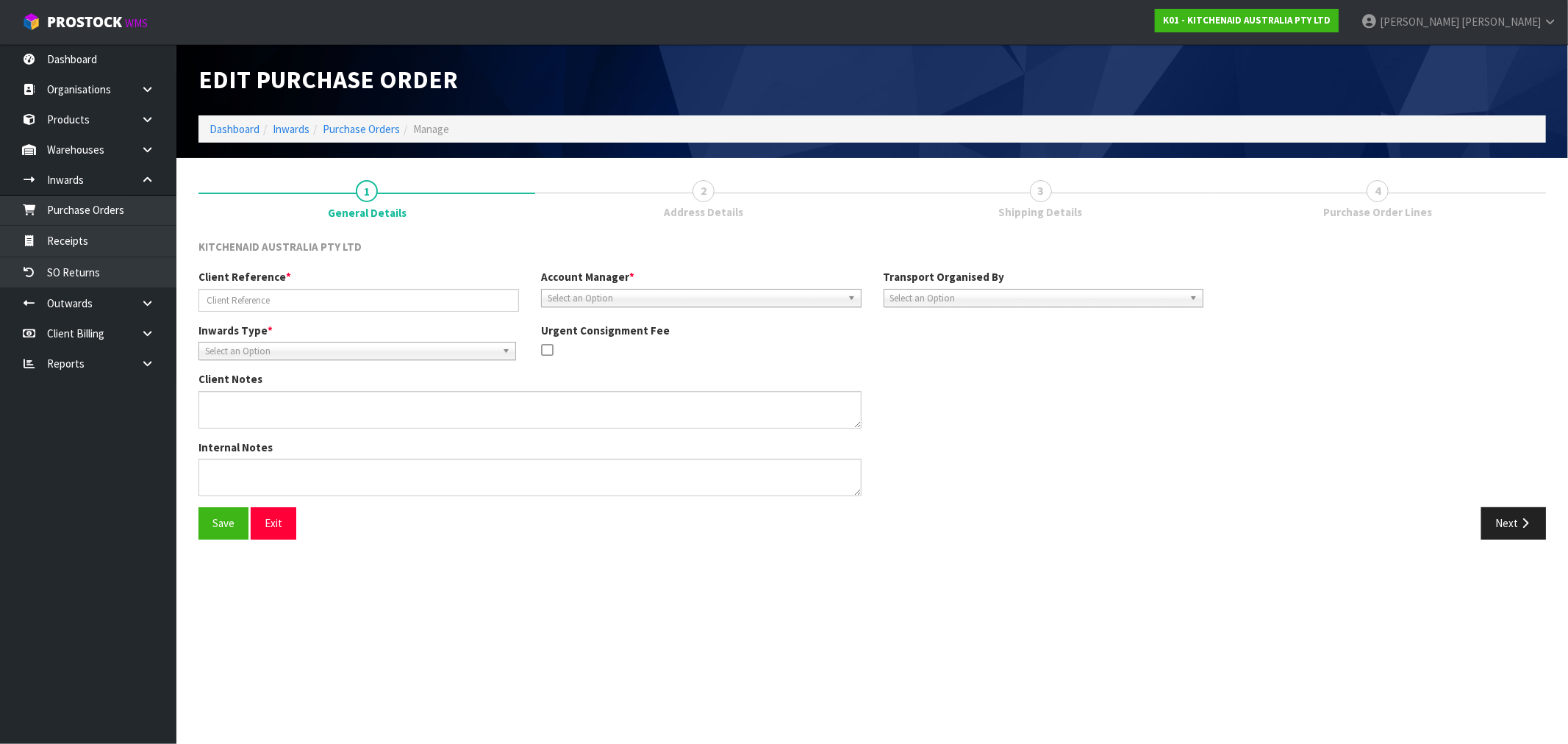
type input "WO-27020/PU-6559/[PERSON_NAME]"
type textarea "ITEM NAME : KB3SS SERIAL : NS00005009"
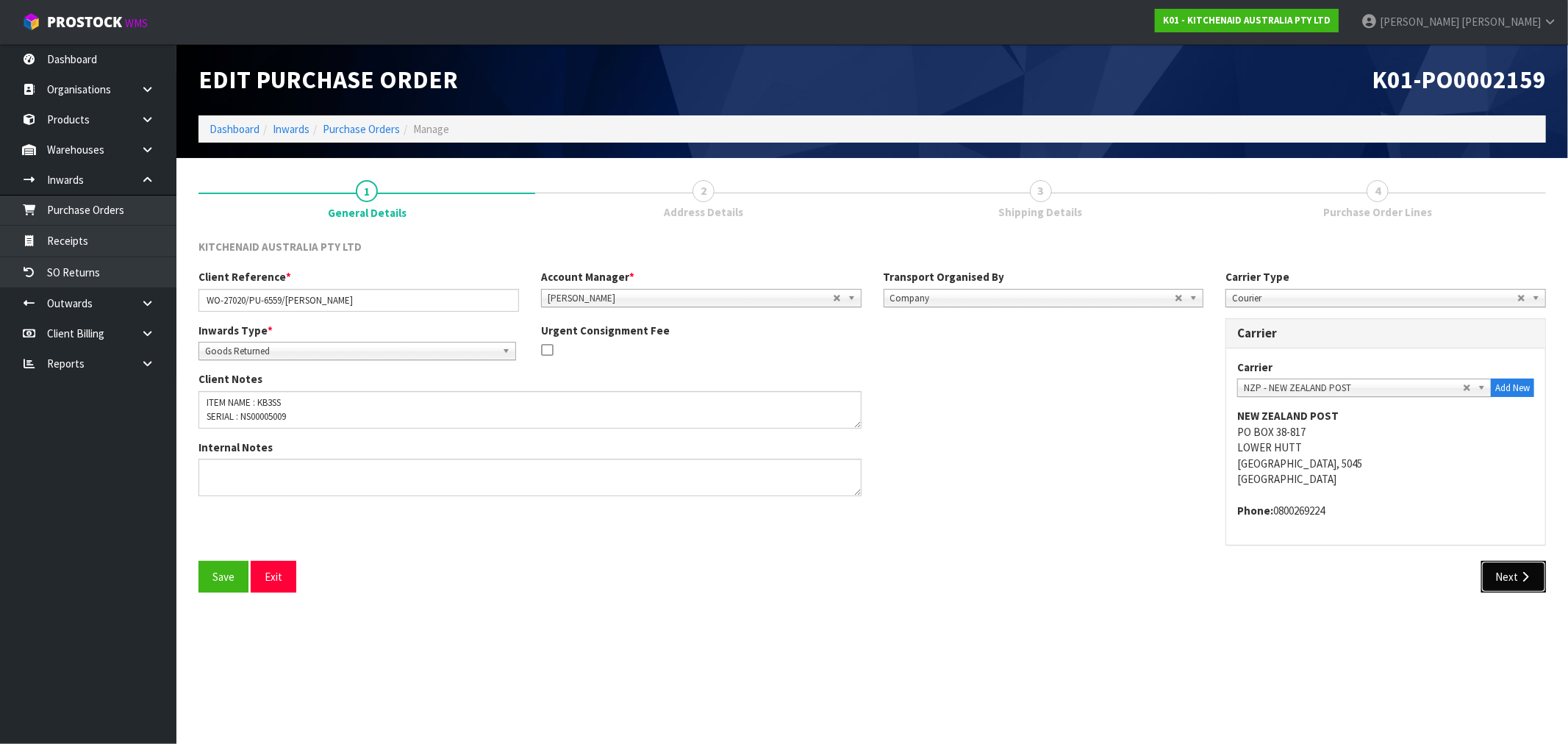
click at [1523, 574] on icon "button" at bounding box center [1524, 577] width 14 height 11
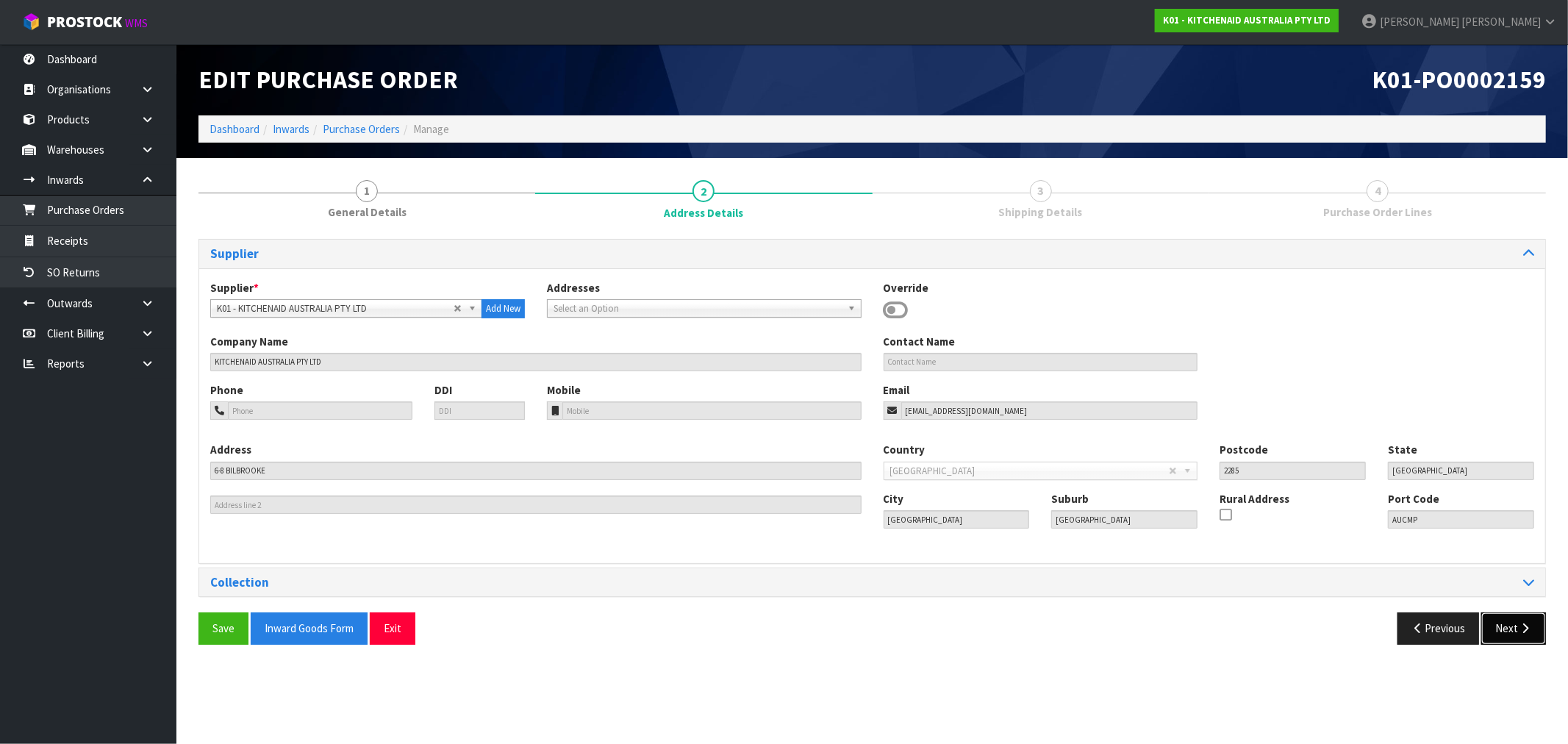
click at [1514, 627] on button "Next" at bounding box center [1513, 628] width 65 height 32
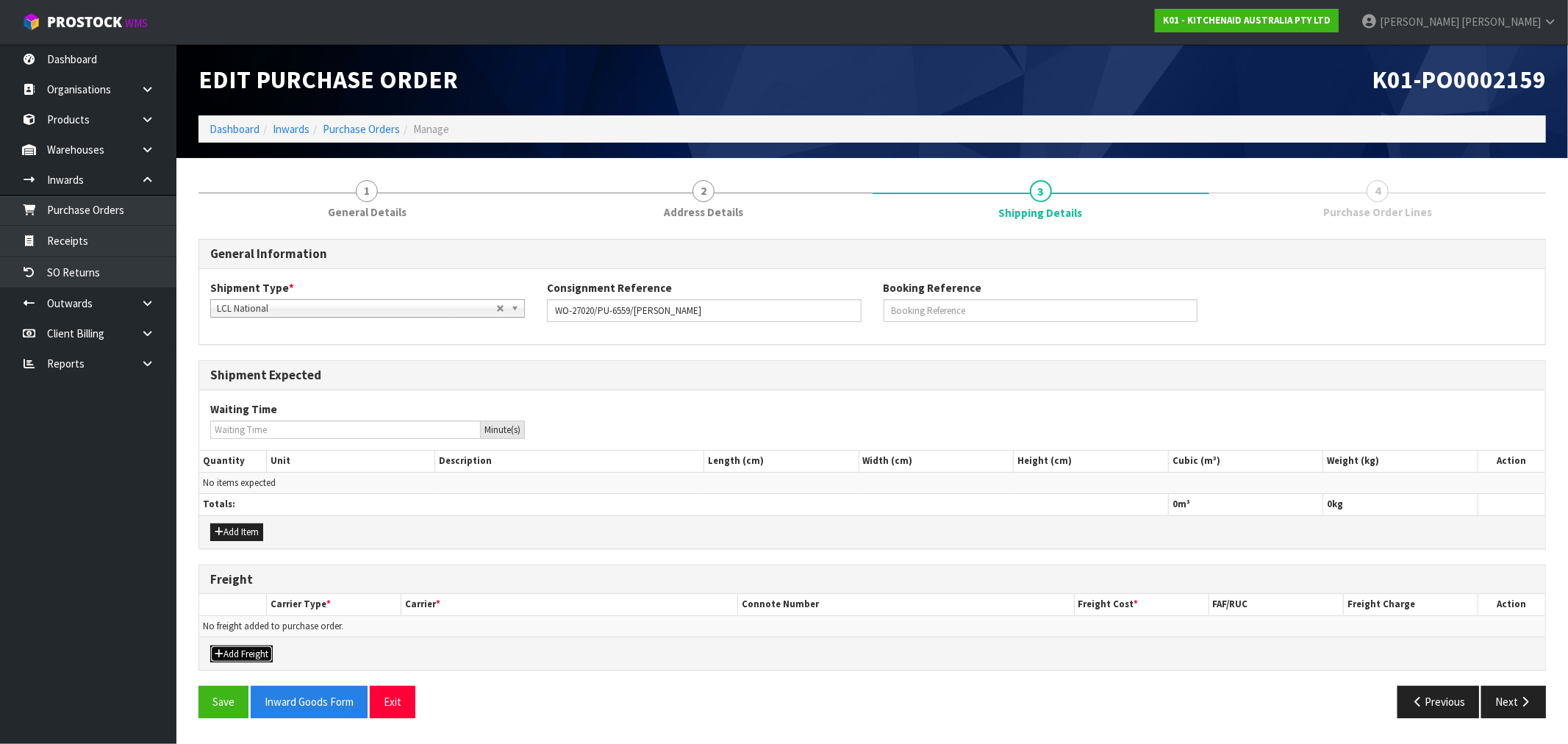
click at [245, 654] on button "Add Freight" at bounding box center [241, 654] width 62 height 18
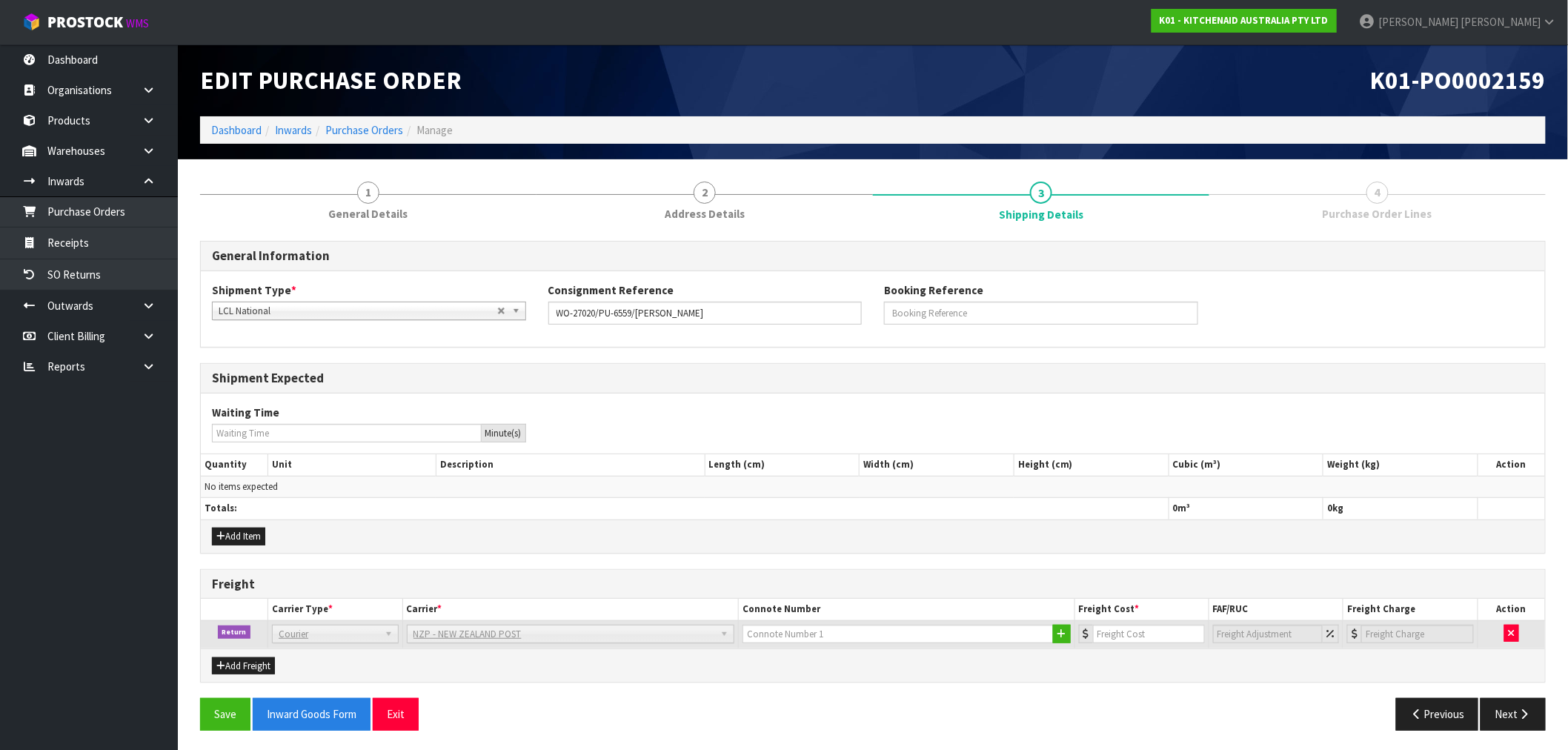
click at [837, 646] on td at bounding box center [907, 634] width 336 height 28
click at [836, 630] on input "text" at bounding box center [898, 634] width 311 height 19
paste input "[PHONE_NUMBER]"
type input "[PHONE_NUMBER]"
type input "11.61"
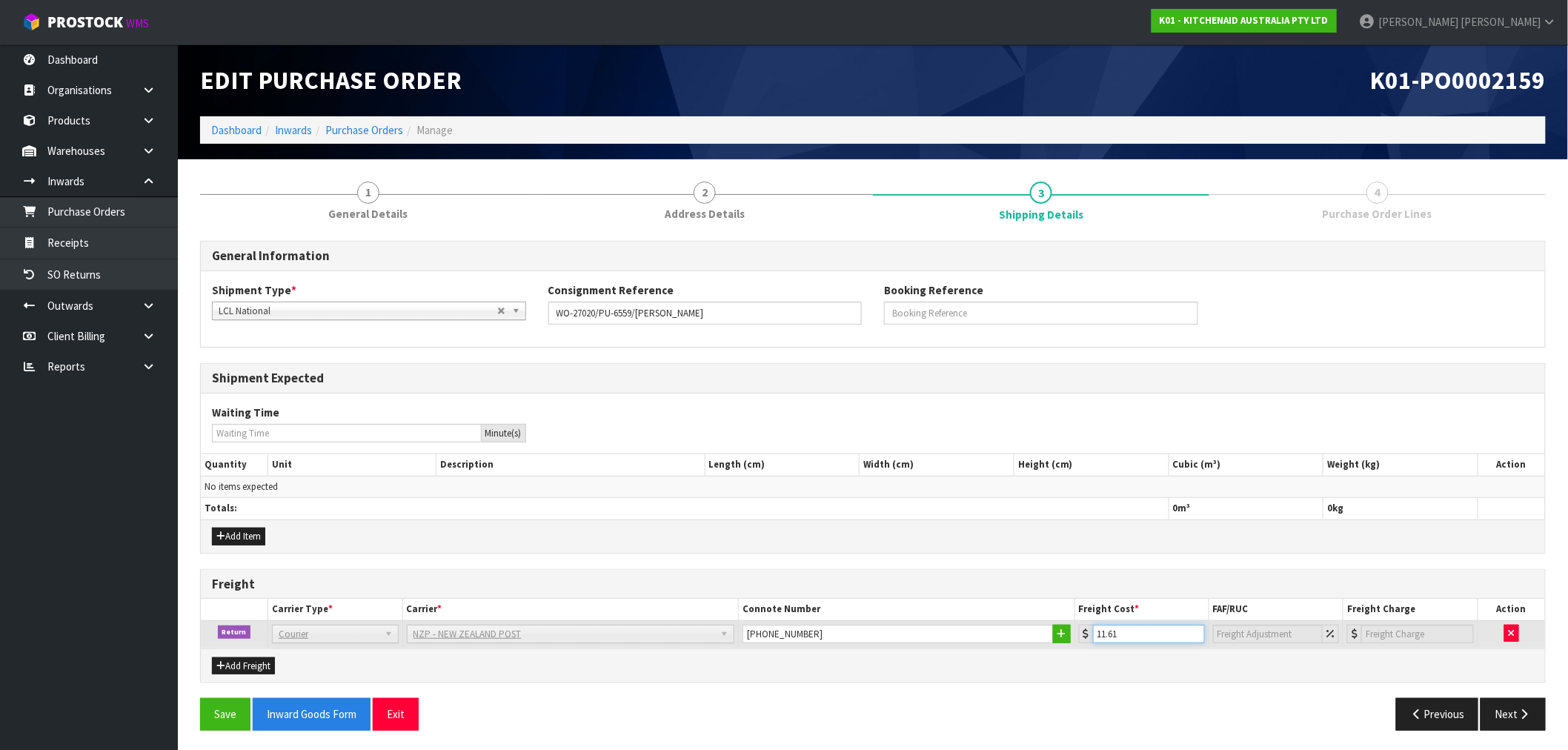
click at [200, 698] on button "Save" at bounding box center [226, 713] width 51 height 32
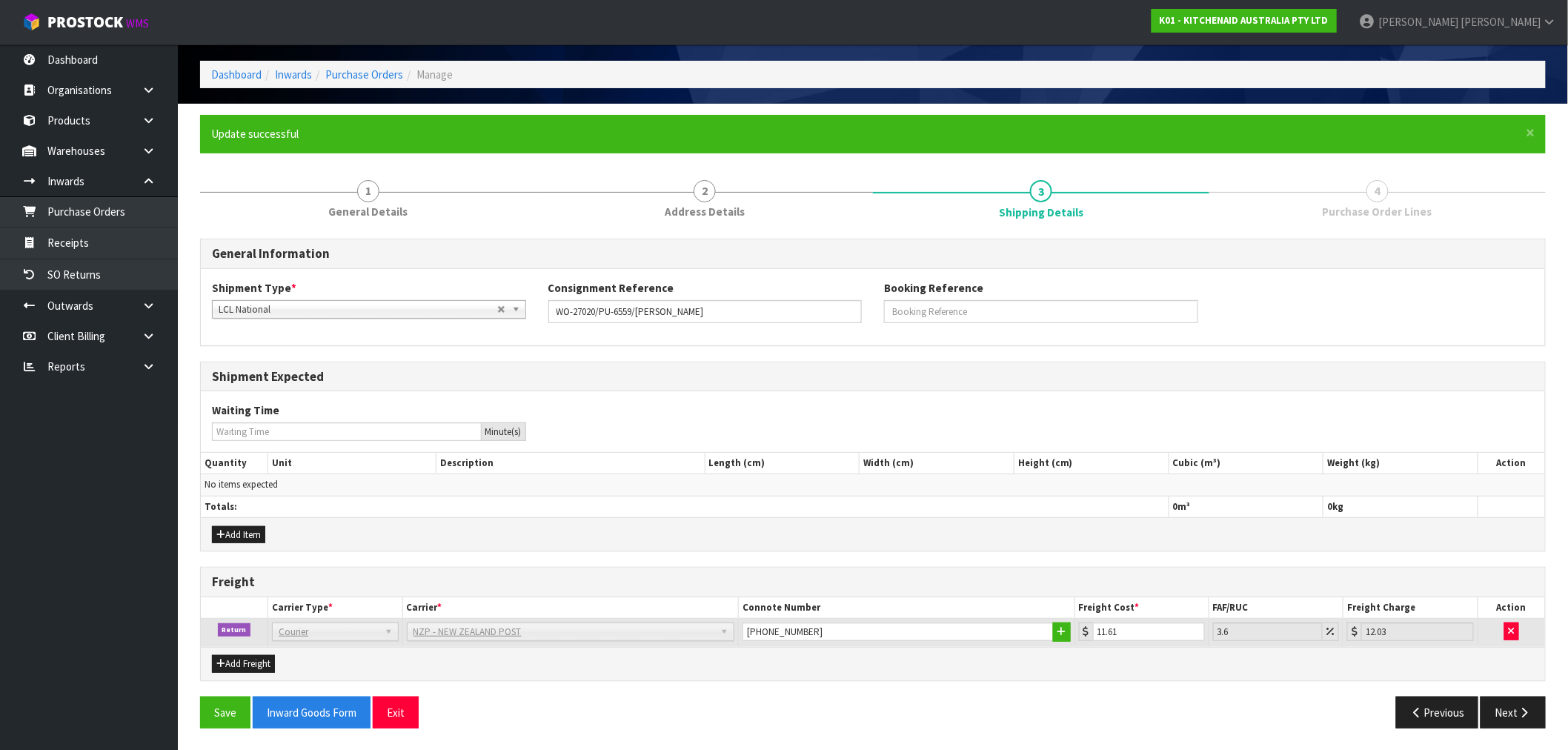
scroll to position [56, 0]
click at [1527, 715] on icon "button" at bounding box center [1525, 712] width 14 height 11
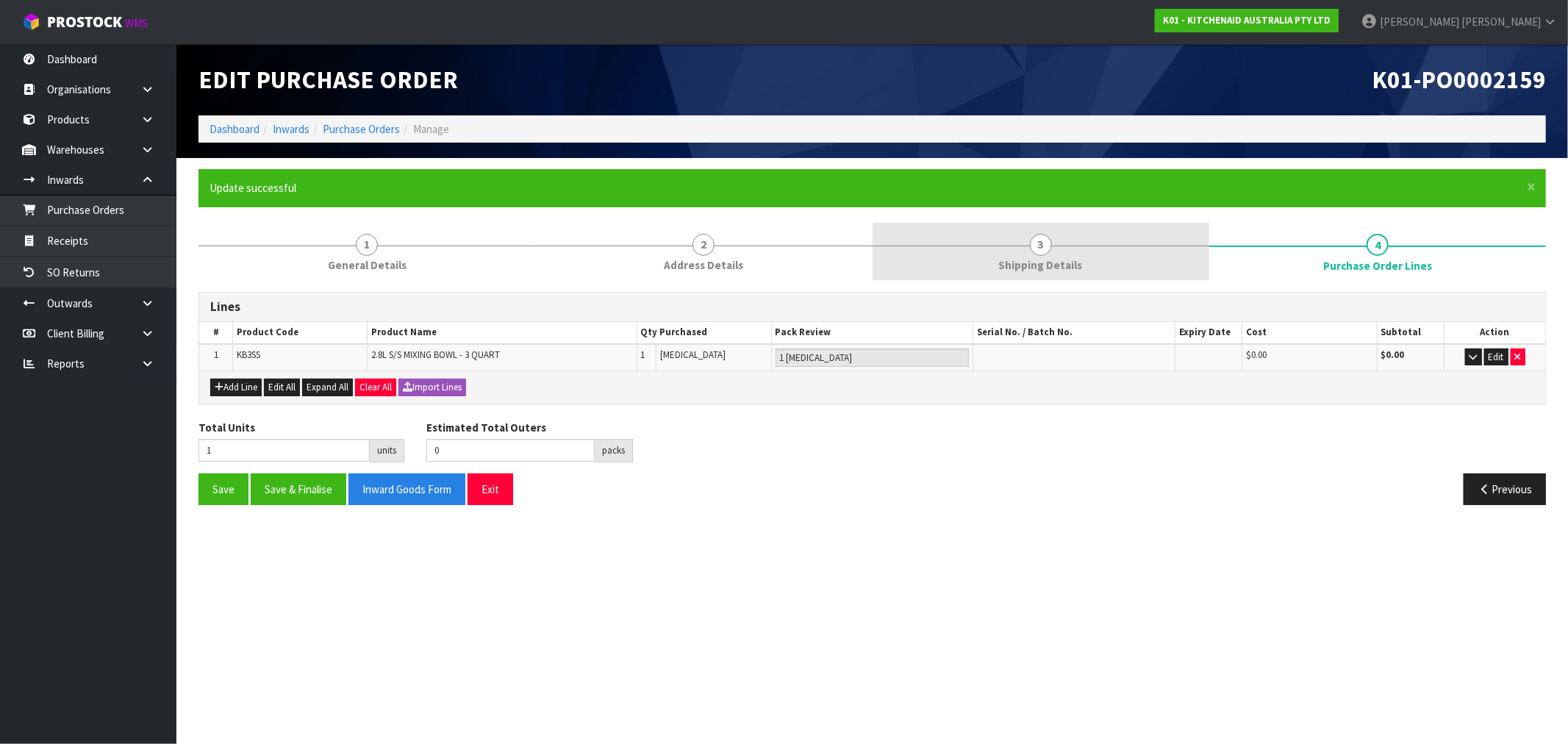
drag, startPoint x: 1034, startPoint y: 242, endPoint x: 1024, endPoint y: 235, distance: 12.2
click at [1034, 242] on span "3" at bounding box center [1041, 245] width 22 height 22
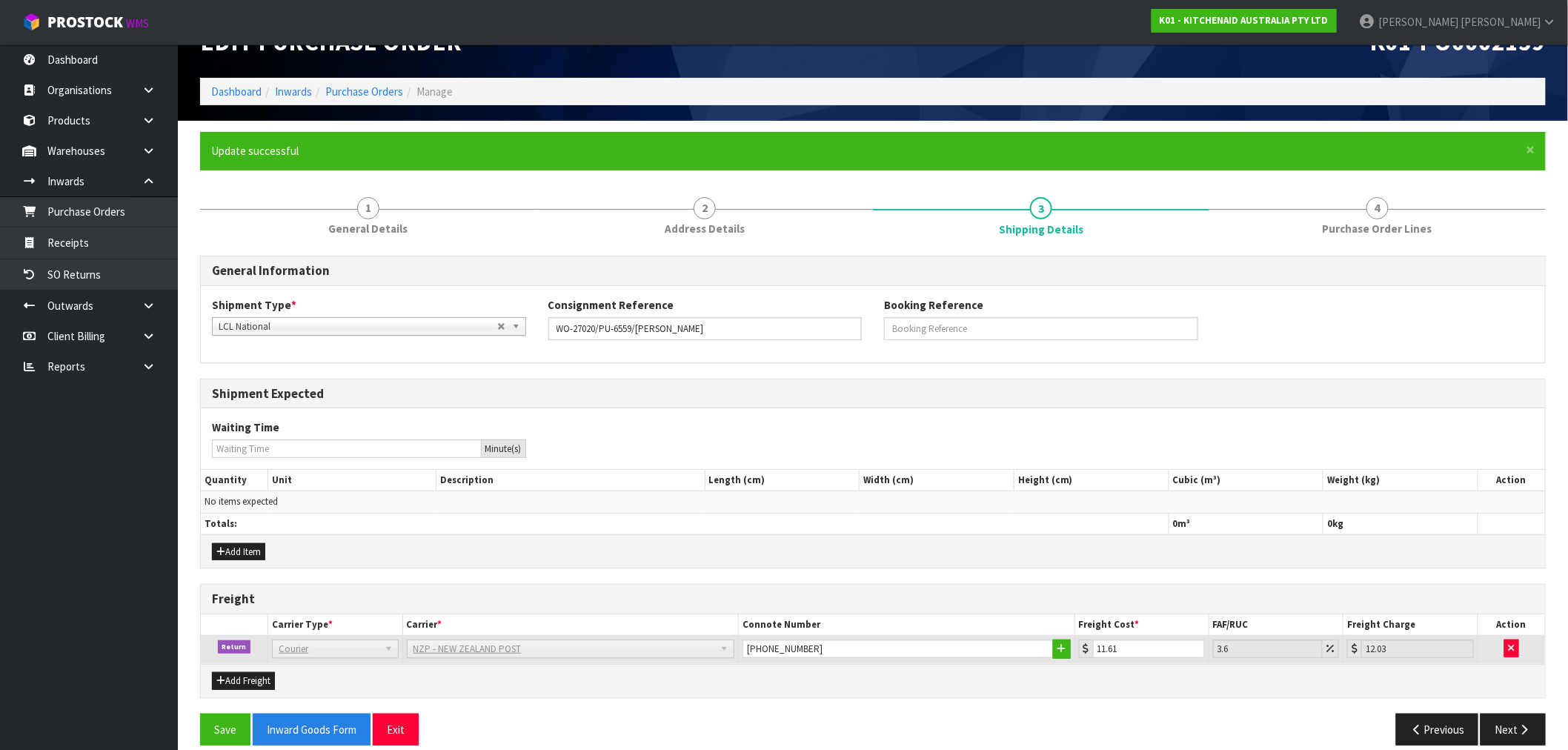
scroll to position [56, 0]
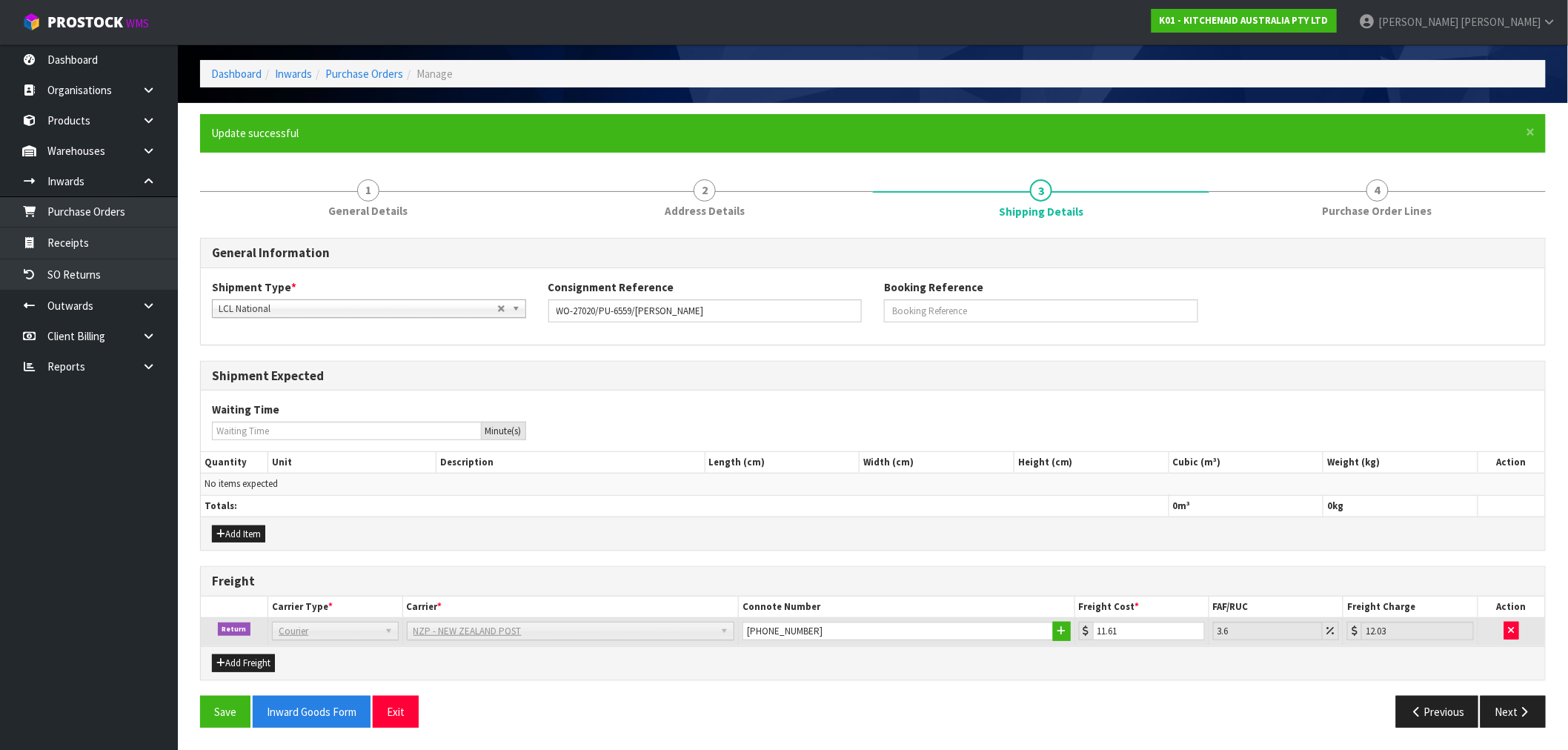
click at [232, 80] on li "Dashboard" at bounding box center [237, 73] width 51 height 16
click at [228, 69] on link "Dashboard" at bounding box center [237, 73] width 51 height 14
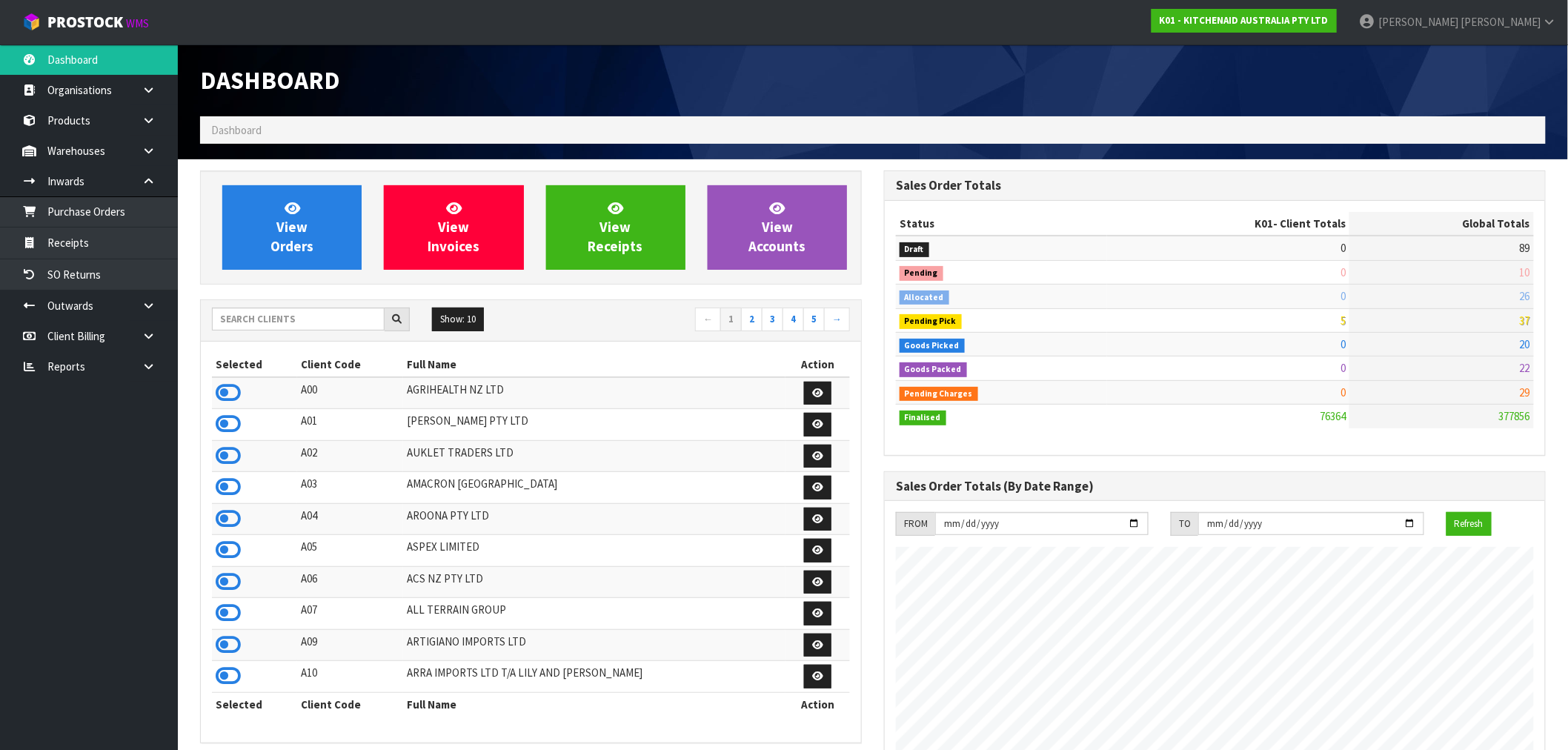
click at [273, 307] on div "Show: 10 5 10 25 50 ← 1 2 3 4 5 →" at bounding box center [530, 320] width 660 height 41
click at [313, 326] on input "text" at bounding box center [298, 318] width 172 height 23
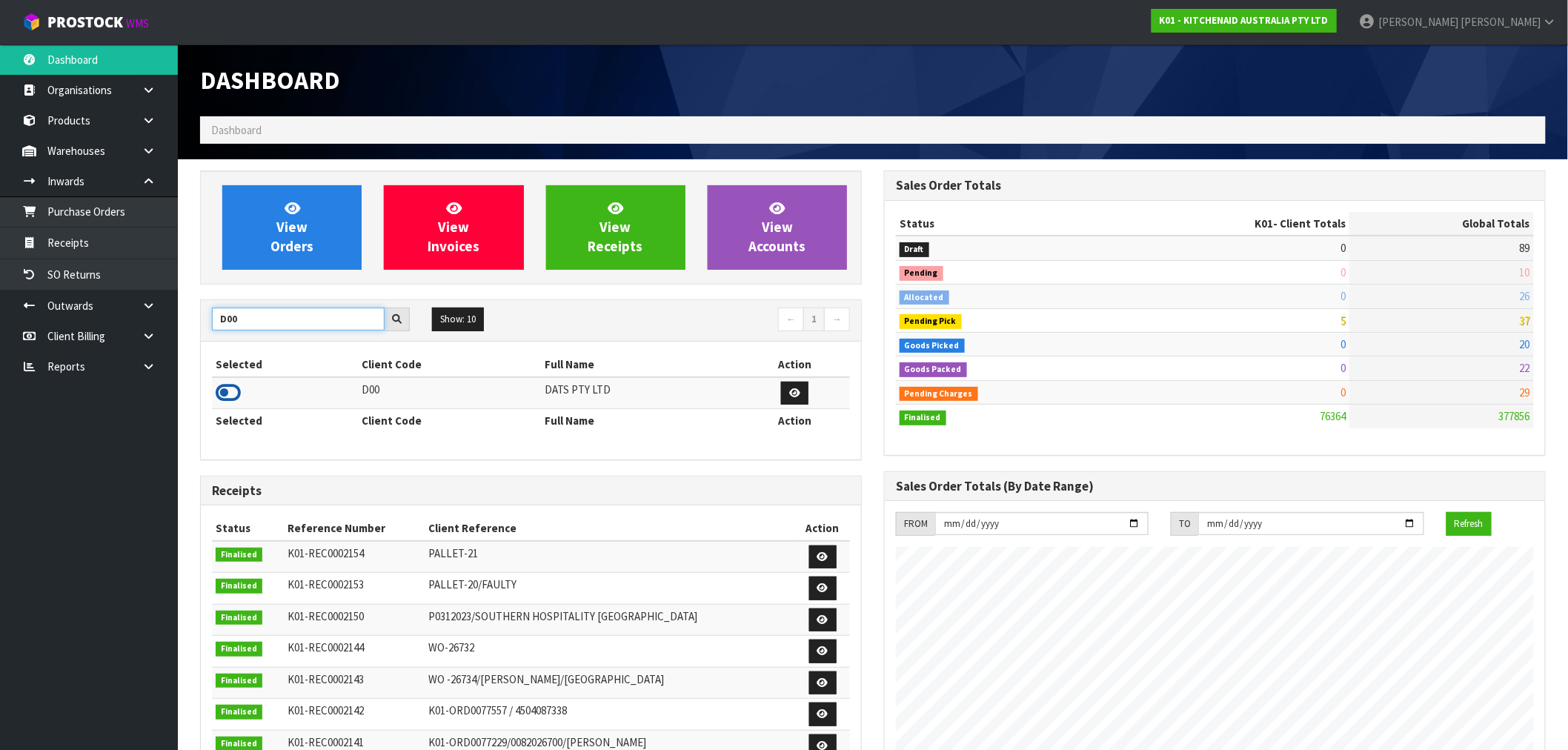
type input "D00"
click at [231, 395] on icon at bounding box center [228, 393] width 25 height 22
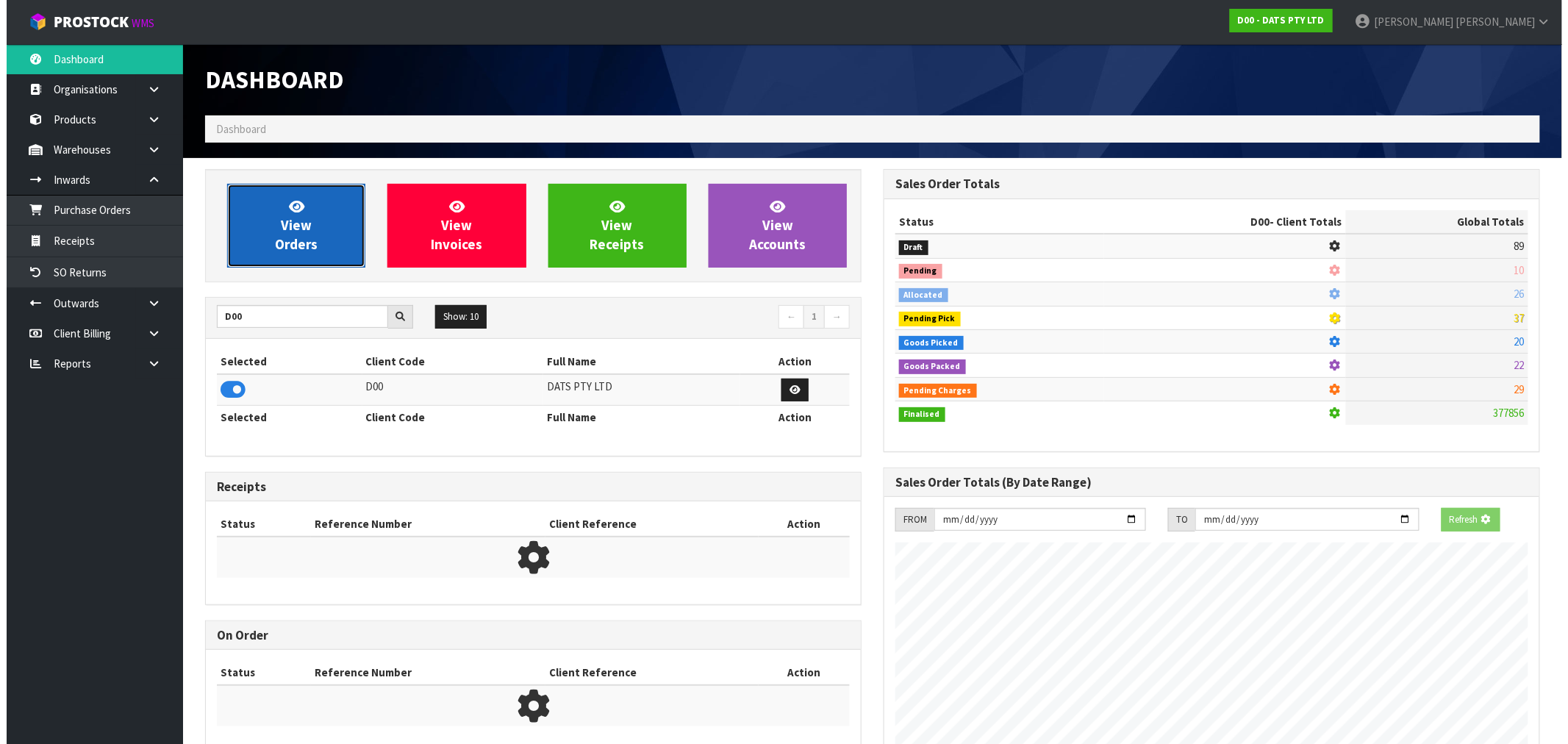
scroll to position [734079, 734372]
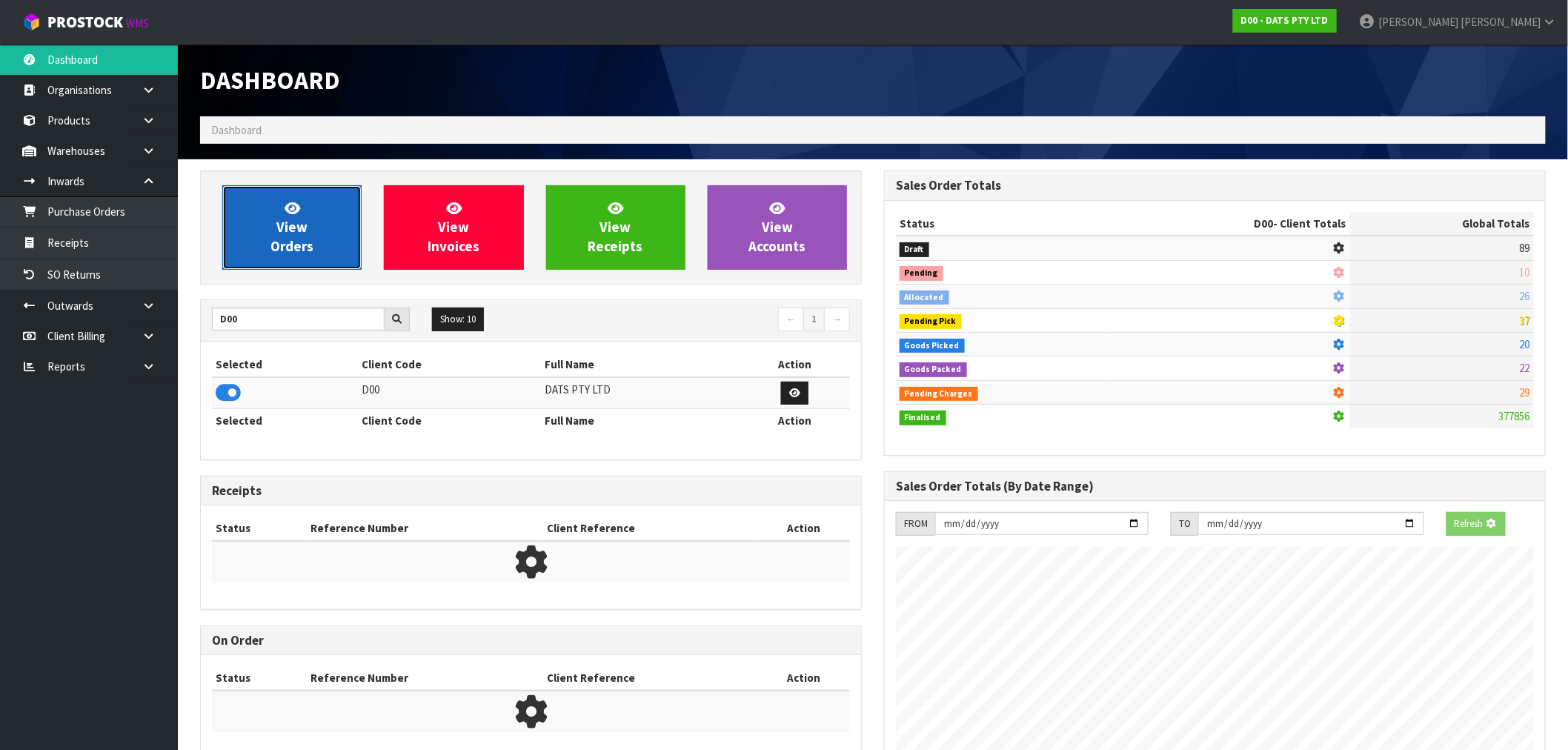
click at [295, 250] on span "View Orders" at bounding box center [292, 227] width 43 height 55
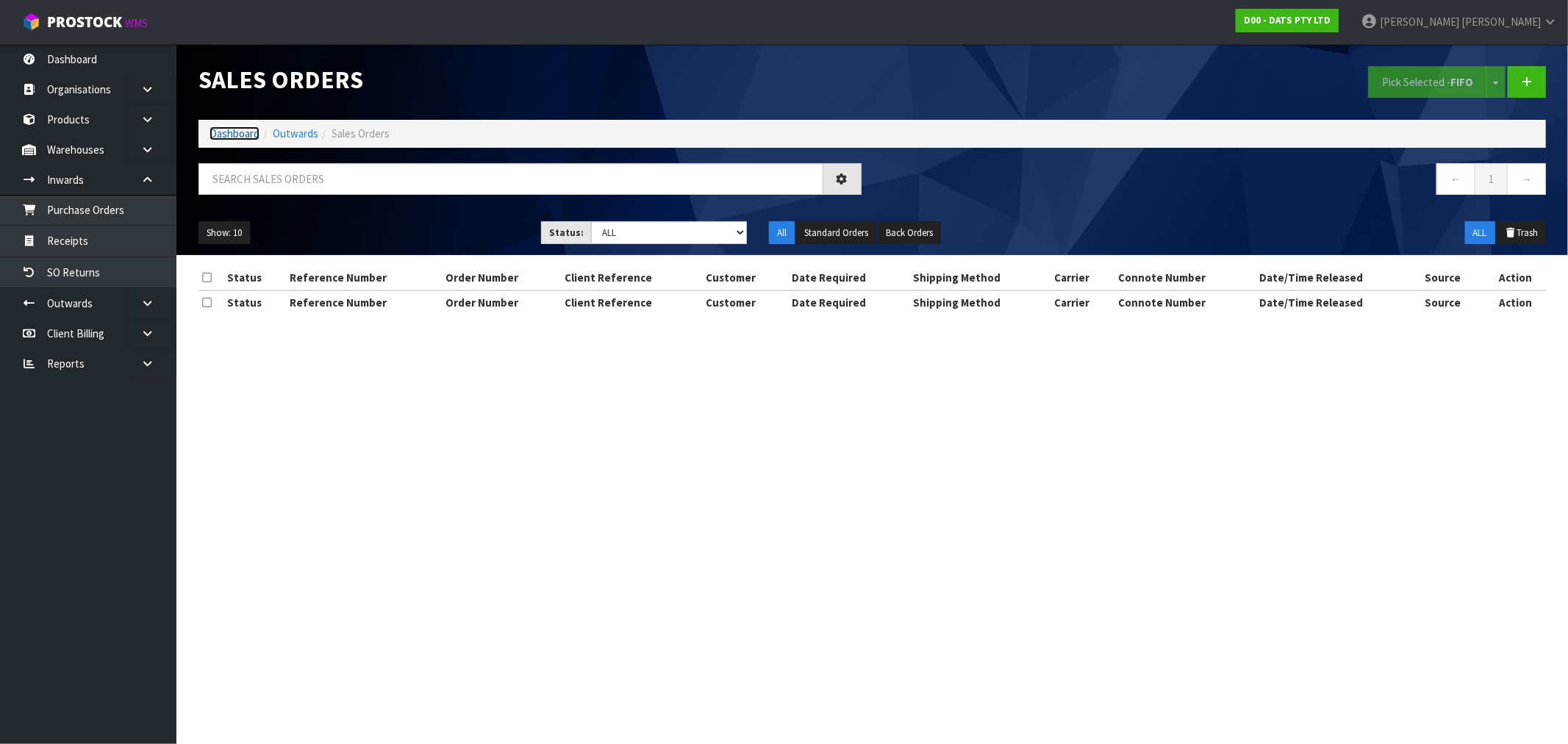
click at [232, 136] on link "Dashboard" at bounding box center [235, 133] width 50 height 14
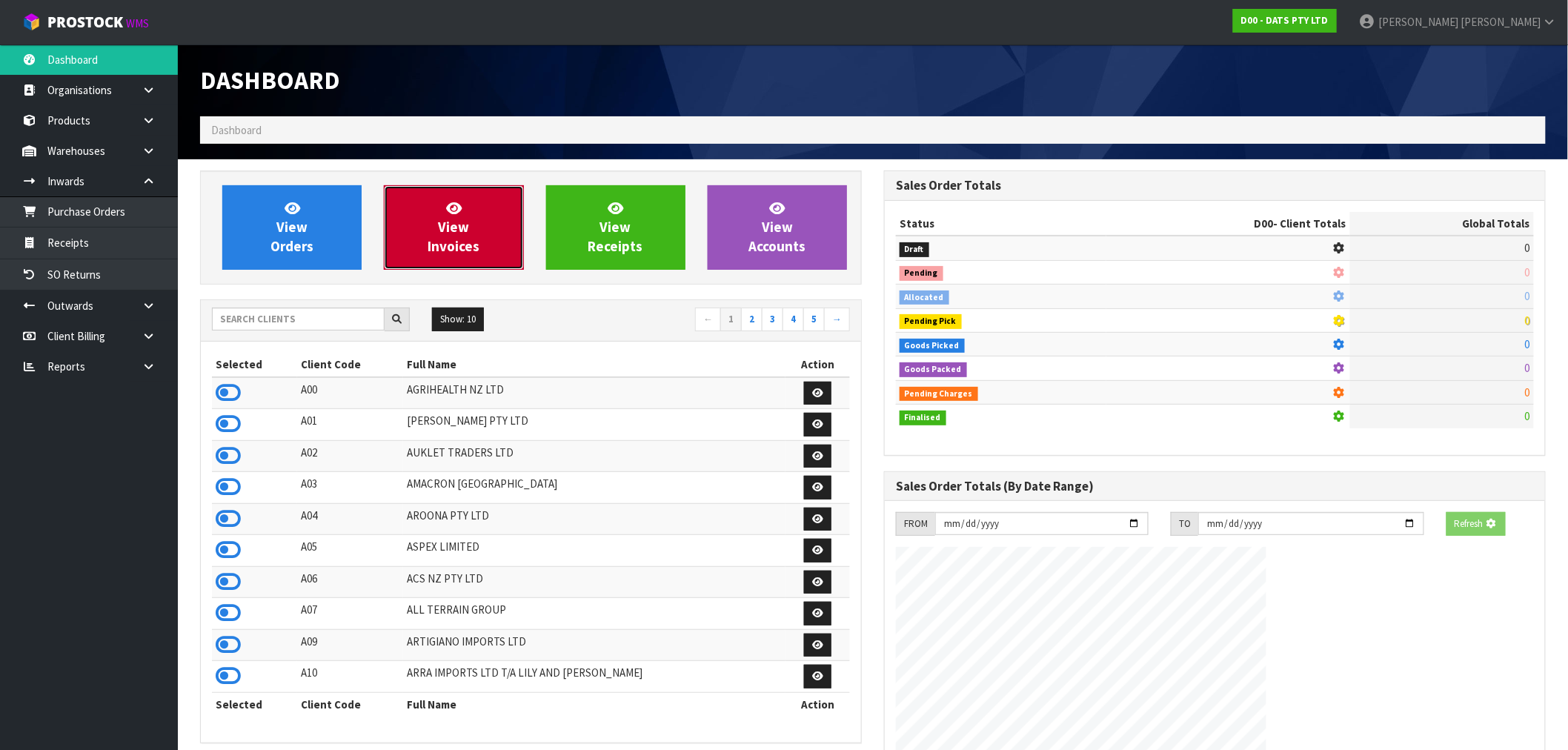
click at [442, 209] on link "View Invoices" at bounding box center [453, 228] width 140 height 84
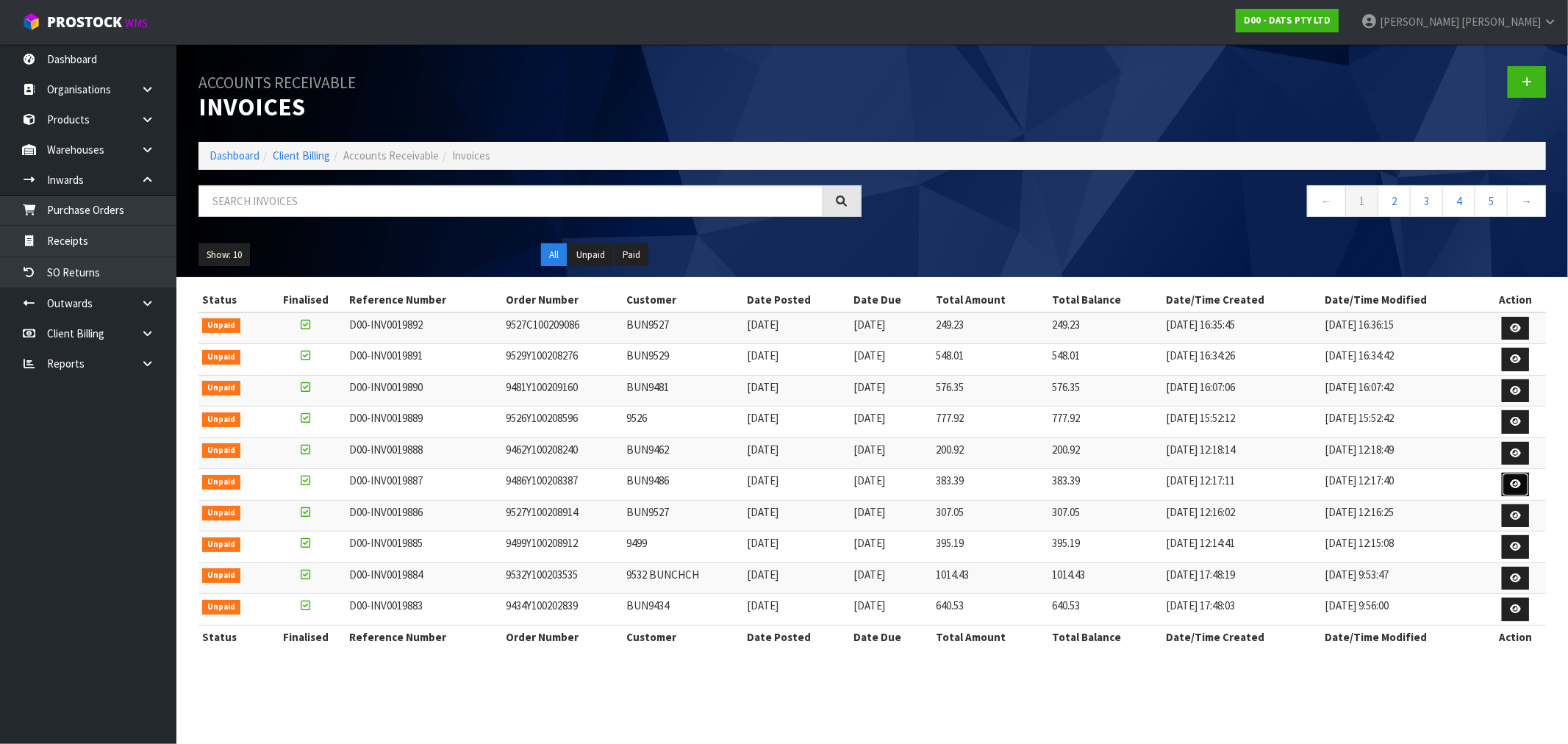
click at [1520, 486] on icon at bounding box center [1515, 484] width 11 height 9
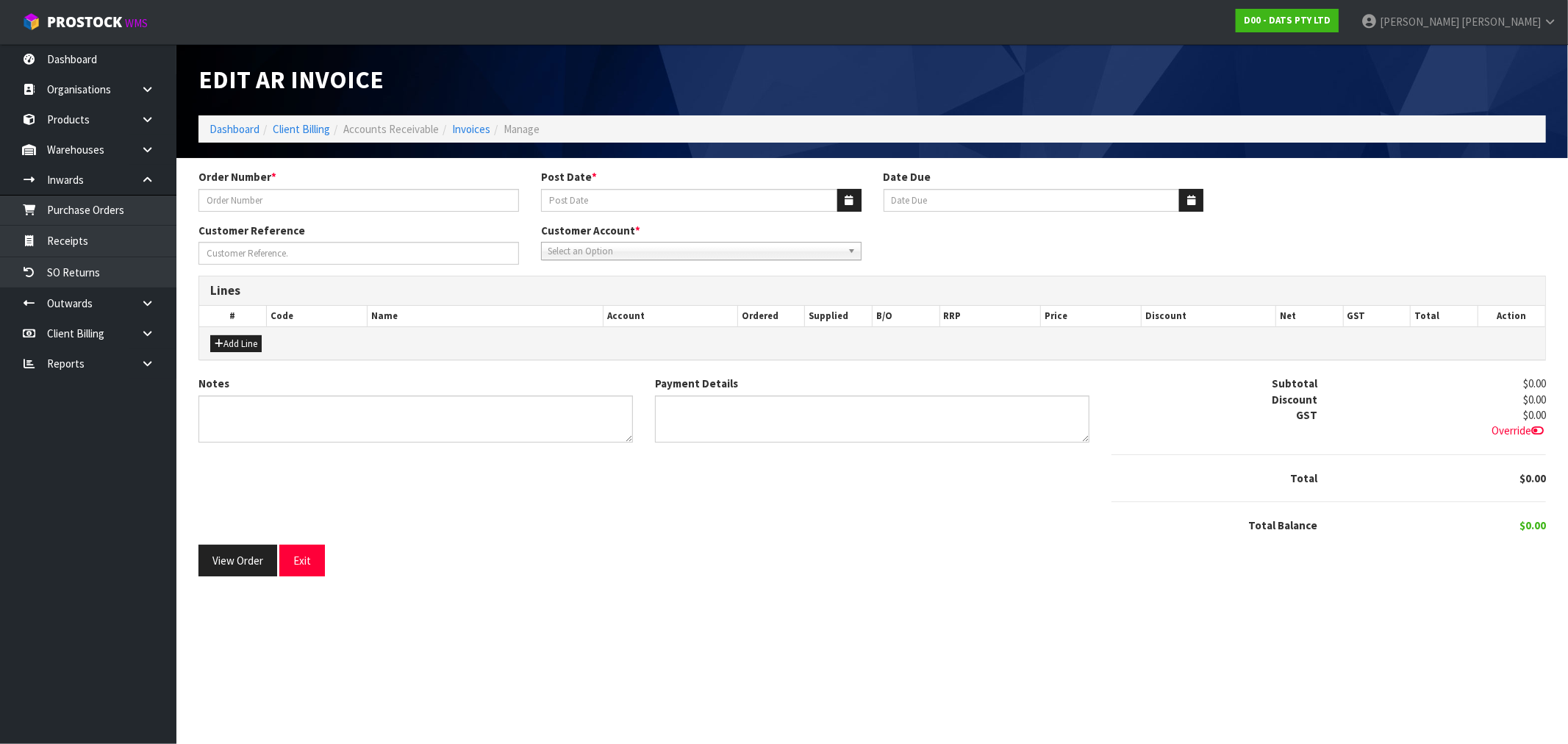
type input "9486Y100208387"
type input "[DATE]"
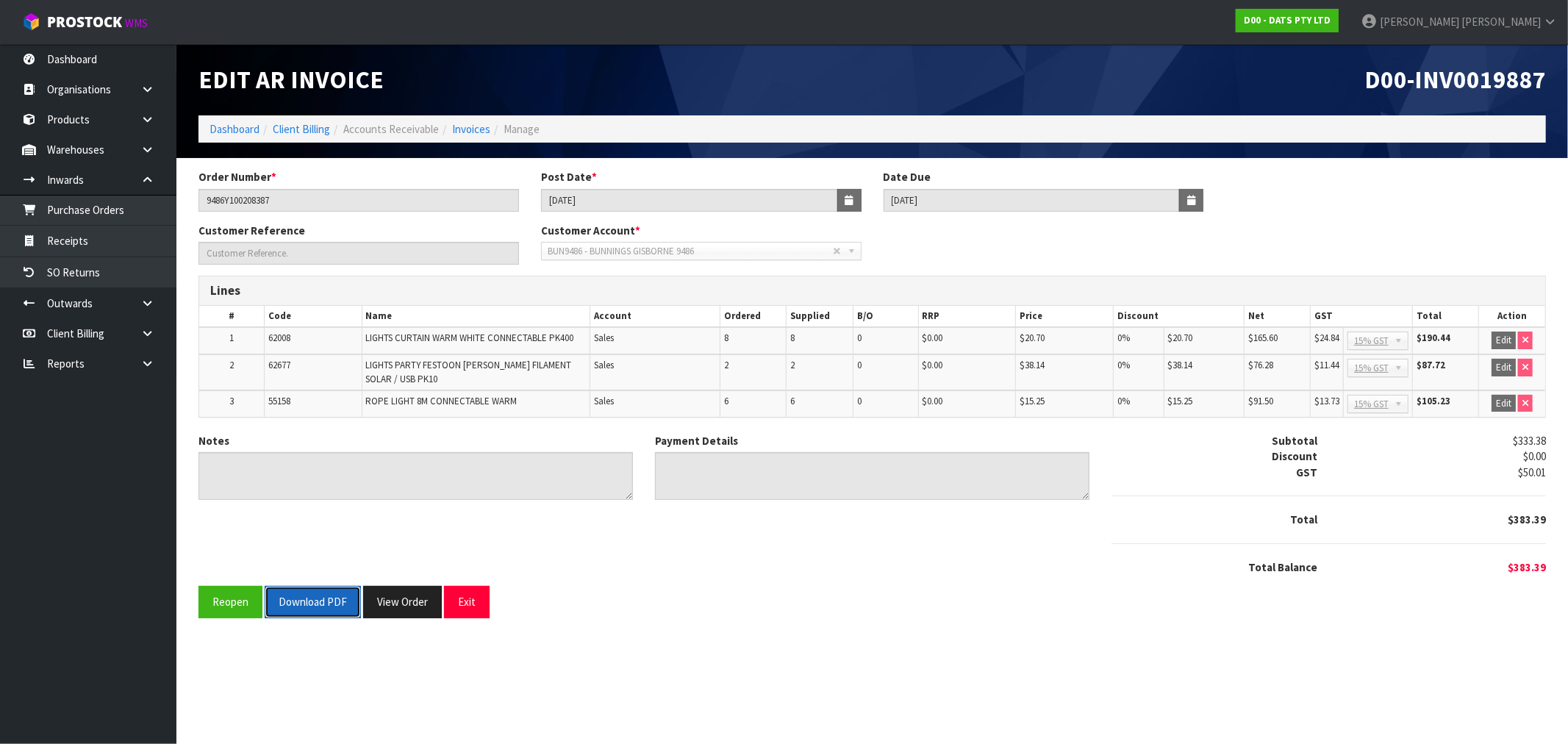
click at [287, 599] on button "Download PDF" at bounding box center [313, 602] width 97 height 32
click at [464, 130] on link "Invoices" at bounding box center [471, 128] width 38 height 14
